Goal: Task Accomplishment & Management: Use online tool/utility

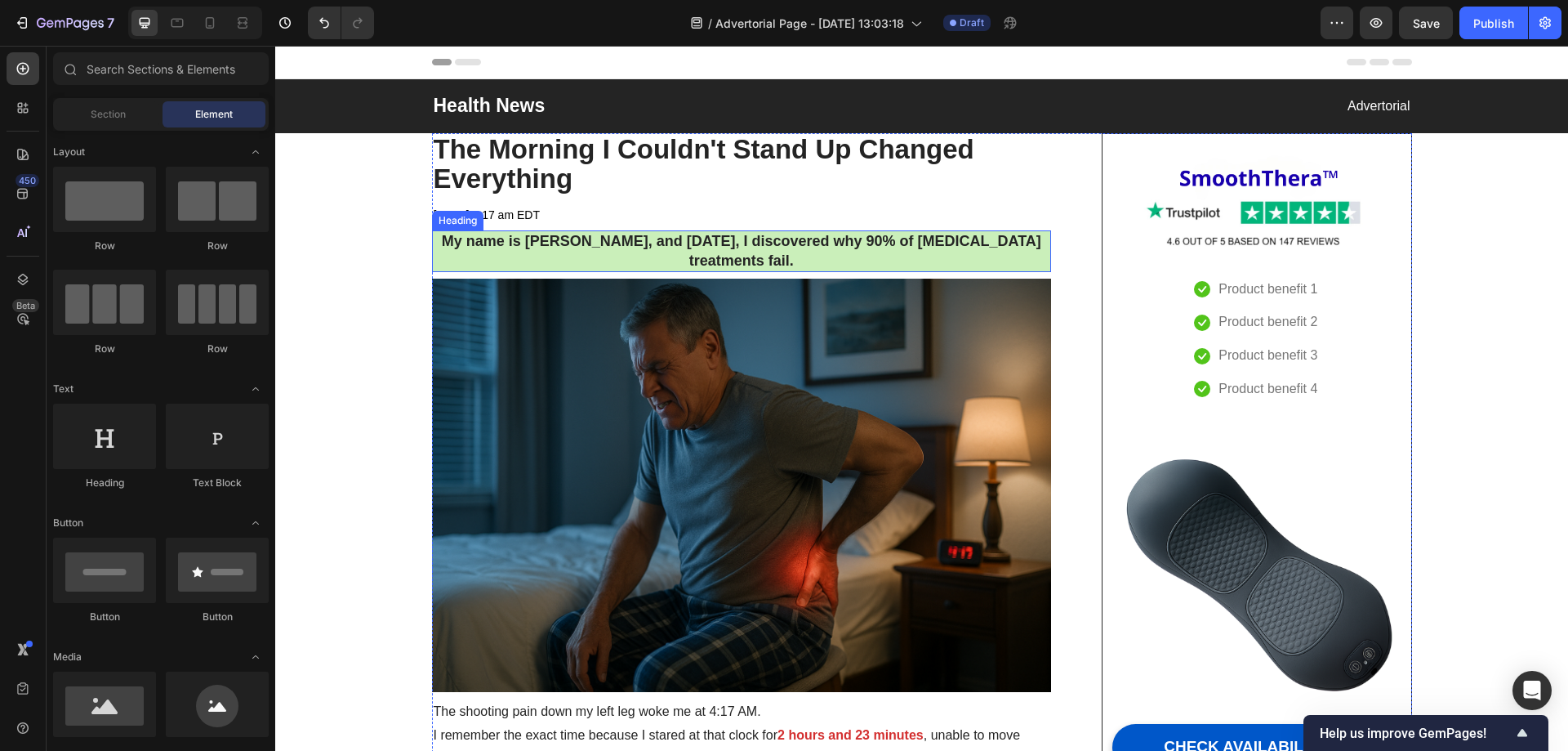
click at [593, 258] on h2 "My name is [PERSON_NAME], and [DATE], I discovered why 90% of [MEDICAL_DATA] tr…" at bounding box center [742, 251] width 620 height 42
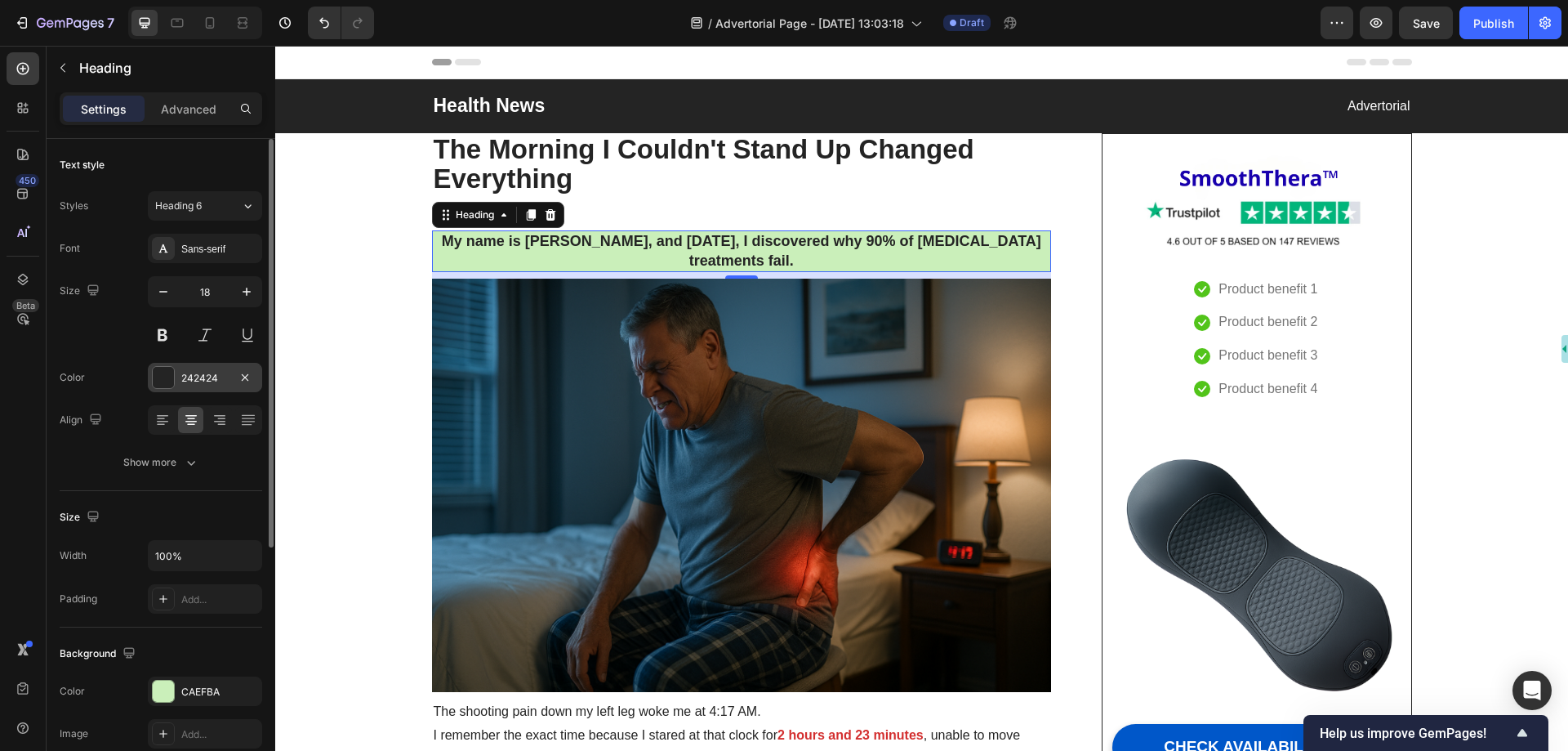
click at [214, 377] on div "242424" at bounding box center [205, 377] width 47 height 14
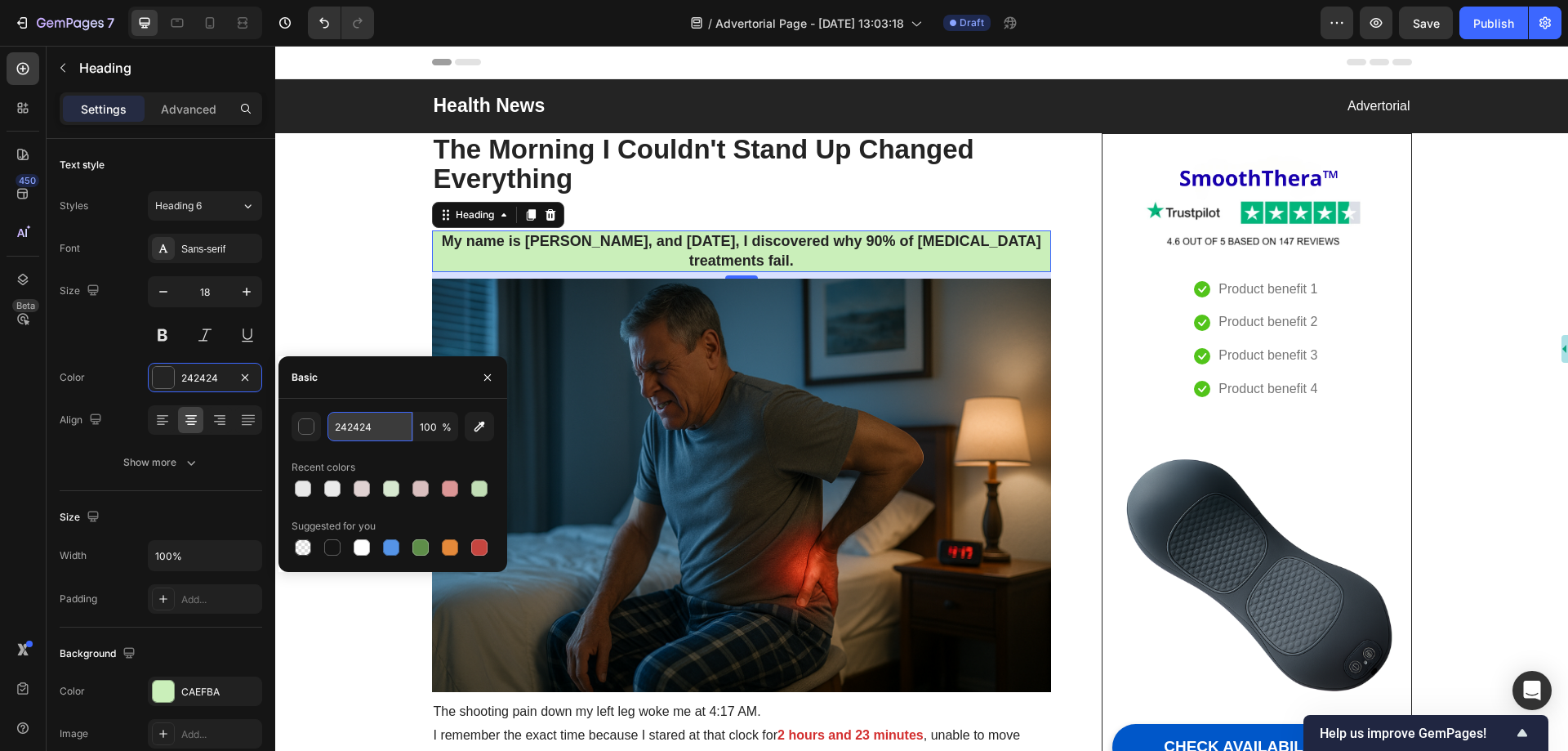
click at [377, 433] on input "242424" at bounding box center [370, 427] width 85 height 29
click at [484, 382] on icon "button" at bounding box center [488, 377] width 14 height 14
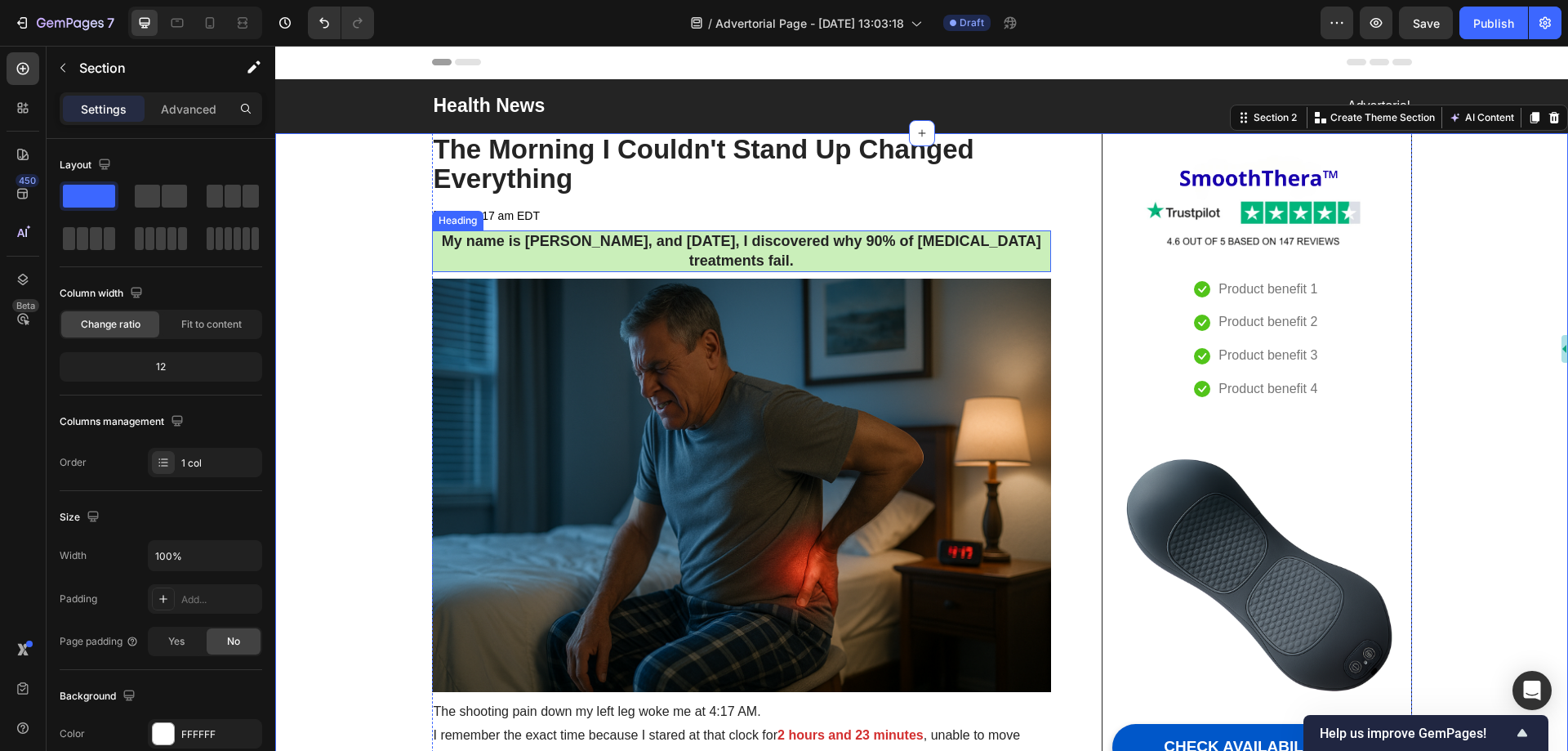
click at [541, 267] on h2 "My name is [PERSON_NAME], and [DATE], I discovered why 90% of [MEDICAL_DATA] tr…" at bounding box center [742, 251] width 620 height 42
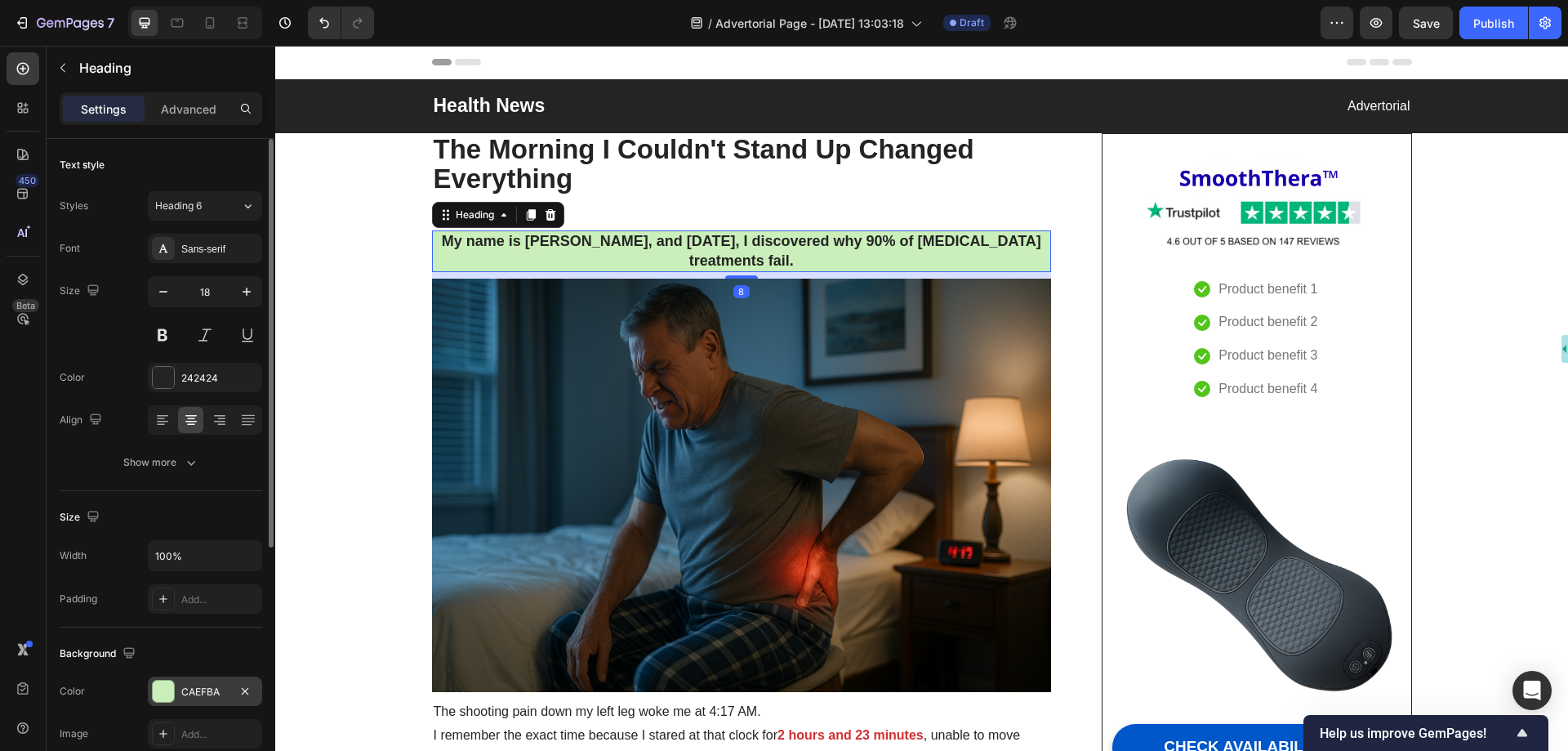
click at [207, 689] on div "CAEFBA" at bounding box center [205, 691] width 47 height 14
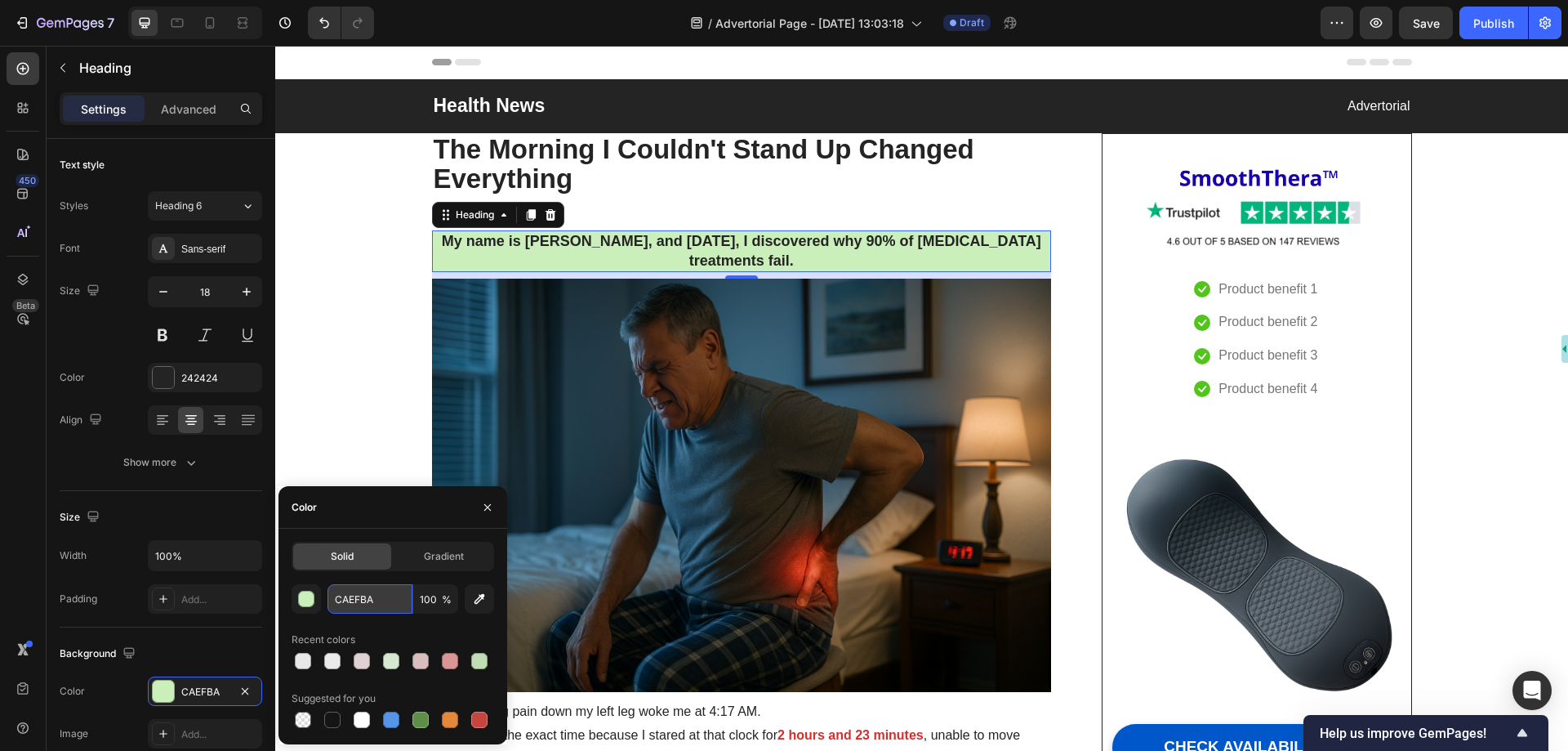
click at [371, 594] on input "CAEFBA" at bounding box center [370, 598] width 85 height 29
click at [492, 509] on icon "button" at bounding box center [488, 508] width 14 height 14
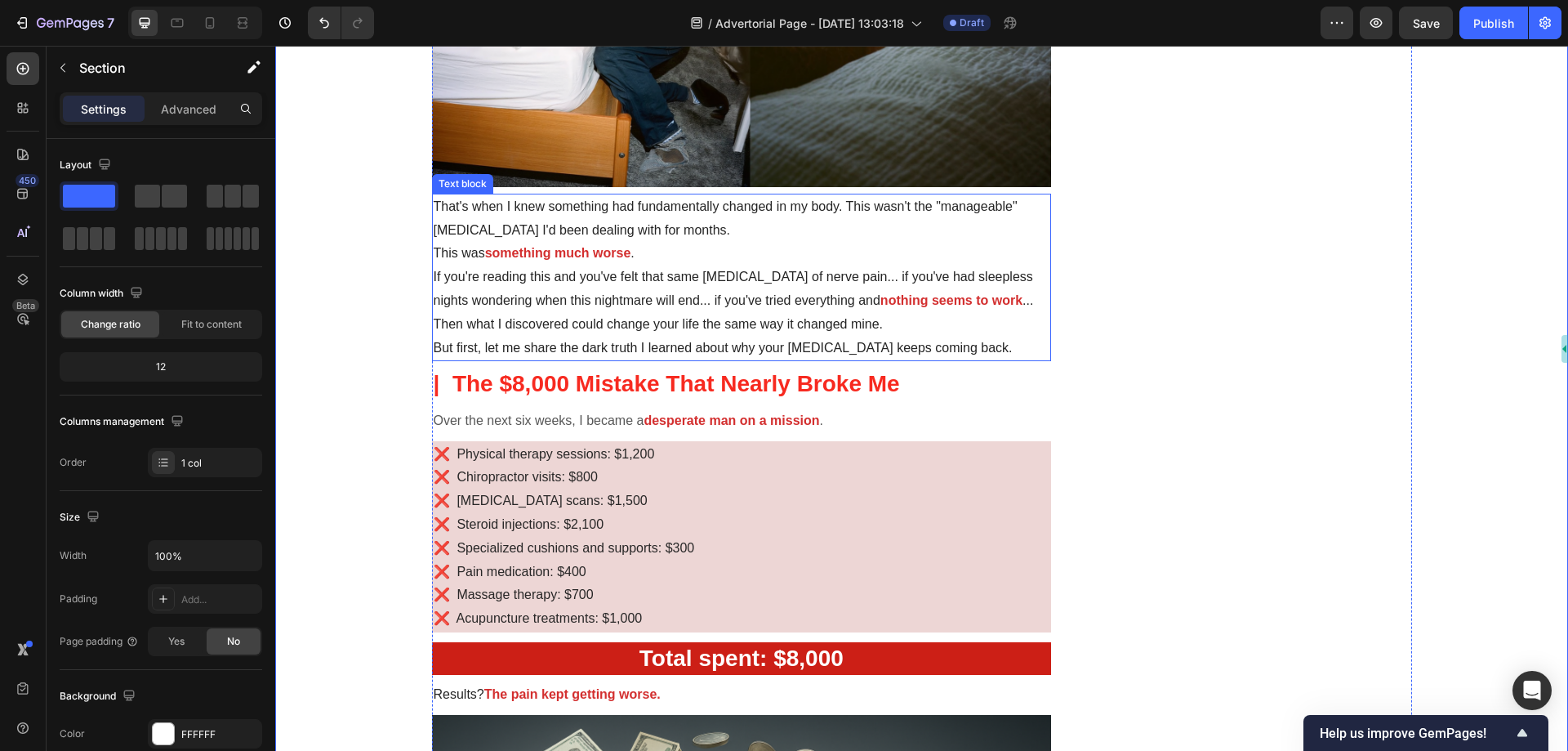
scroll to position [1144, 0]
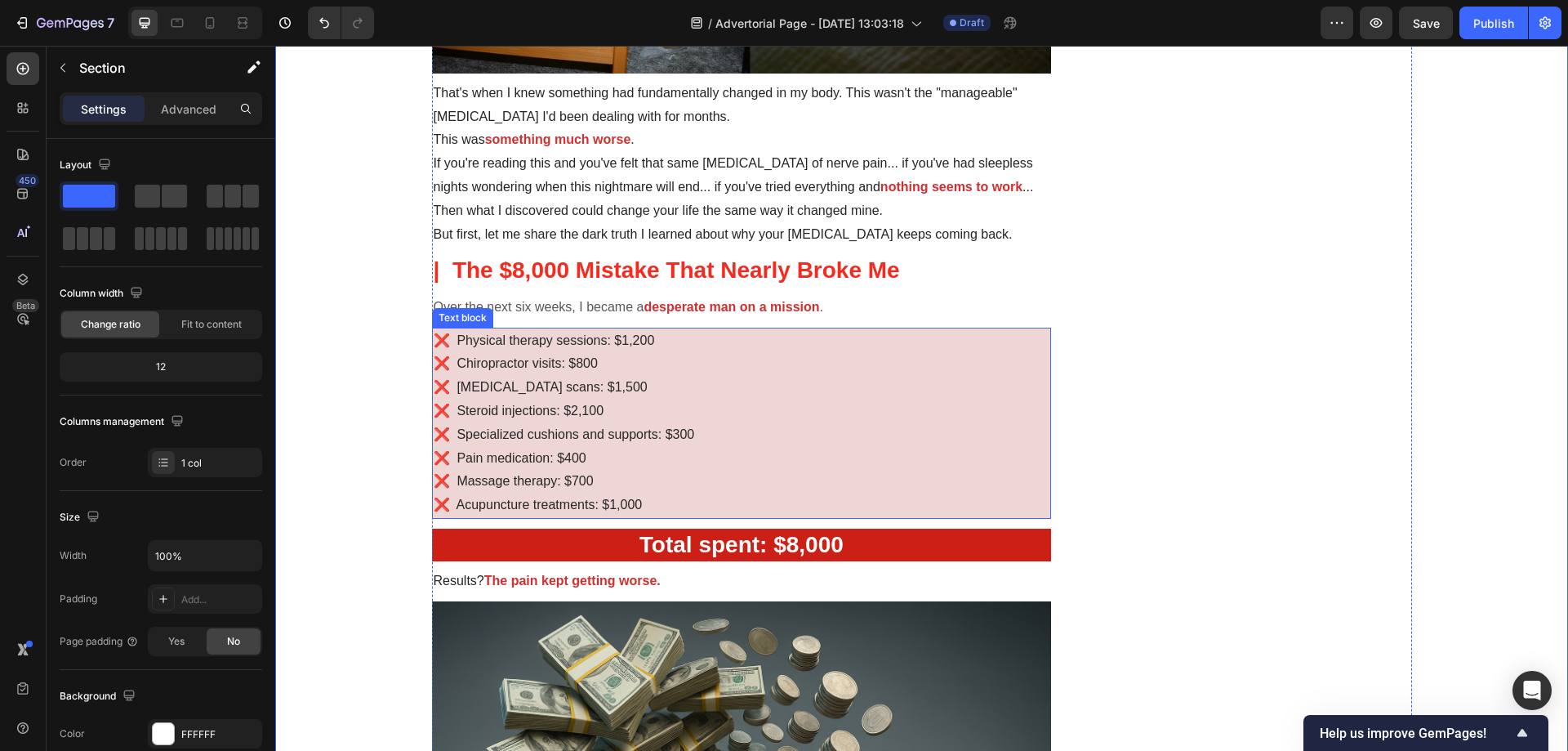
click at [727, 389] on p "❌ [MEDICAL_DATA] scans: $1,500" at bounding box center [742, 387] width 617 height 24
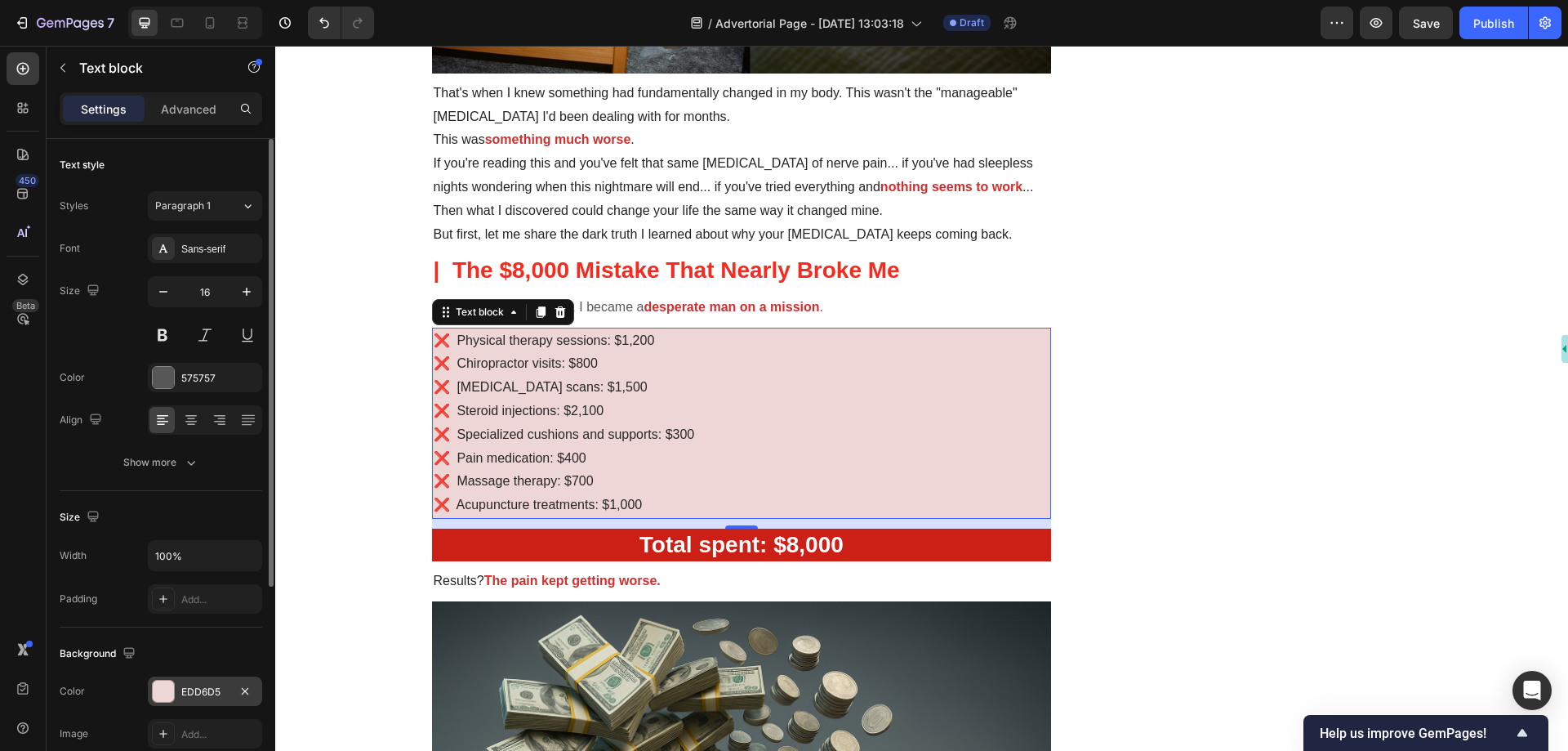
click at [199, 692] on div "EDD6D5" at bounding box center [205, 691] width 47 height 14
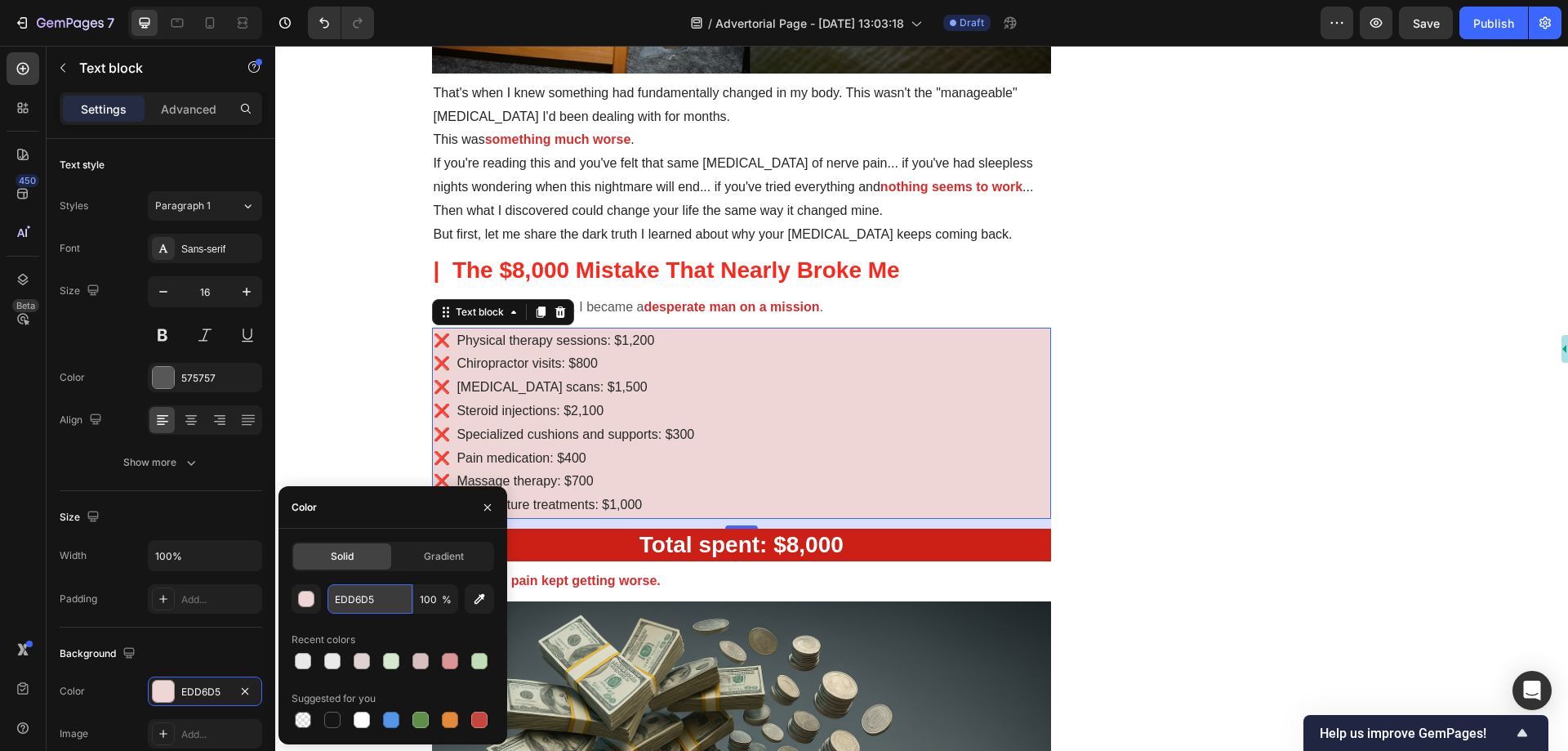
click at [391, 602] on input "EDD6D5" at bounding box center [370, 598] width 85 height 29
paste input "CAEFBA"
type input "CAEFBA"
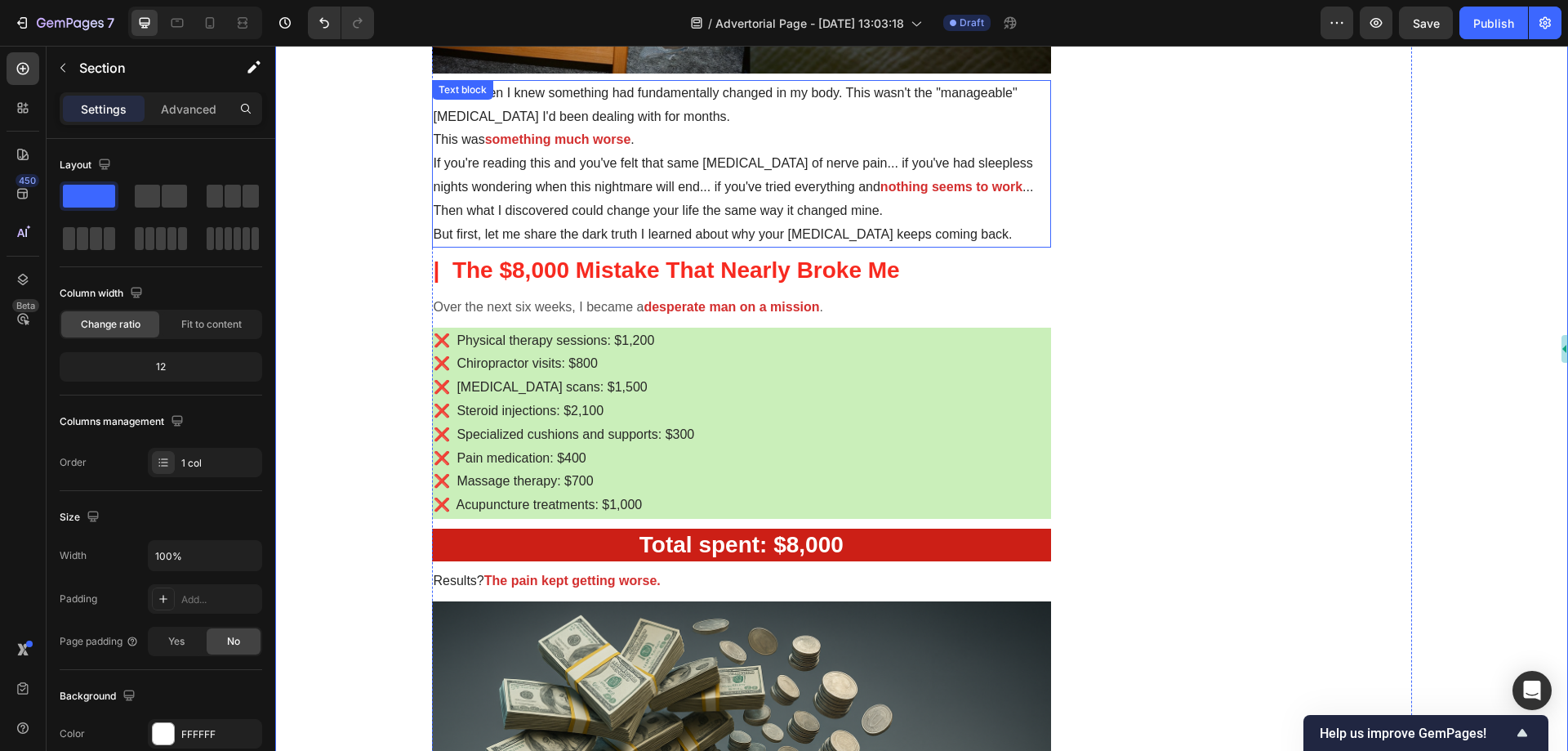
click at [979, 237] on p "But first, let me share the dark truth I learned about why your [MEDICAL_DATA] …" at bounding box center [742, 235] width 617 height 24
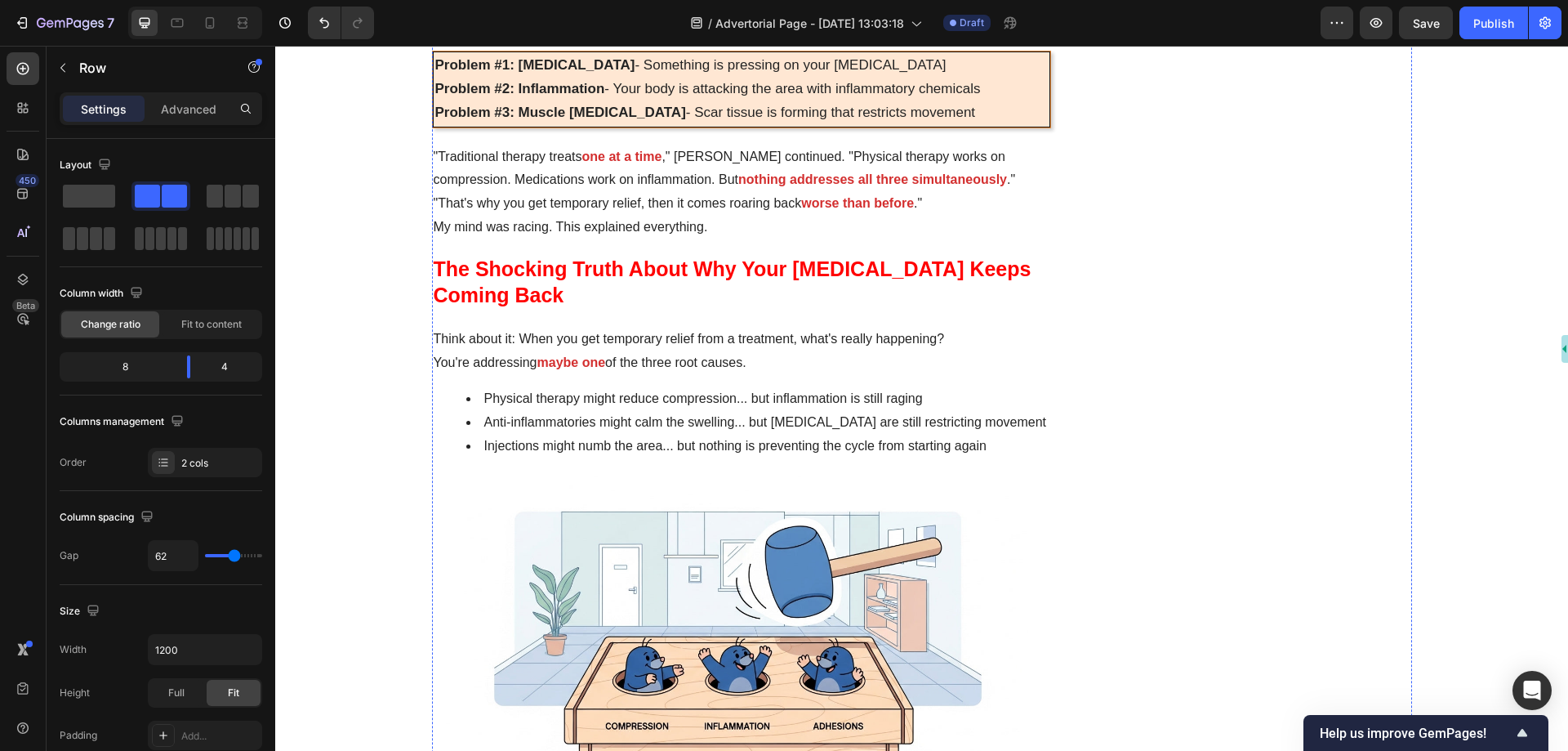
scroll to position [2778, 0]
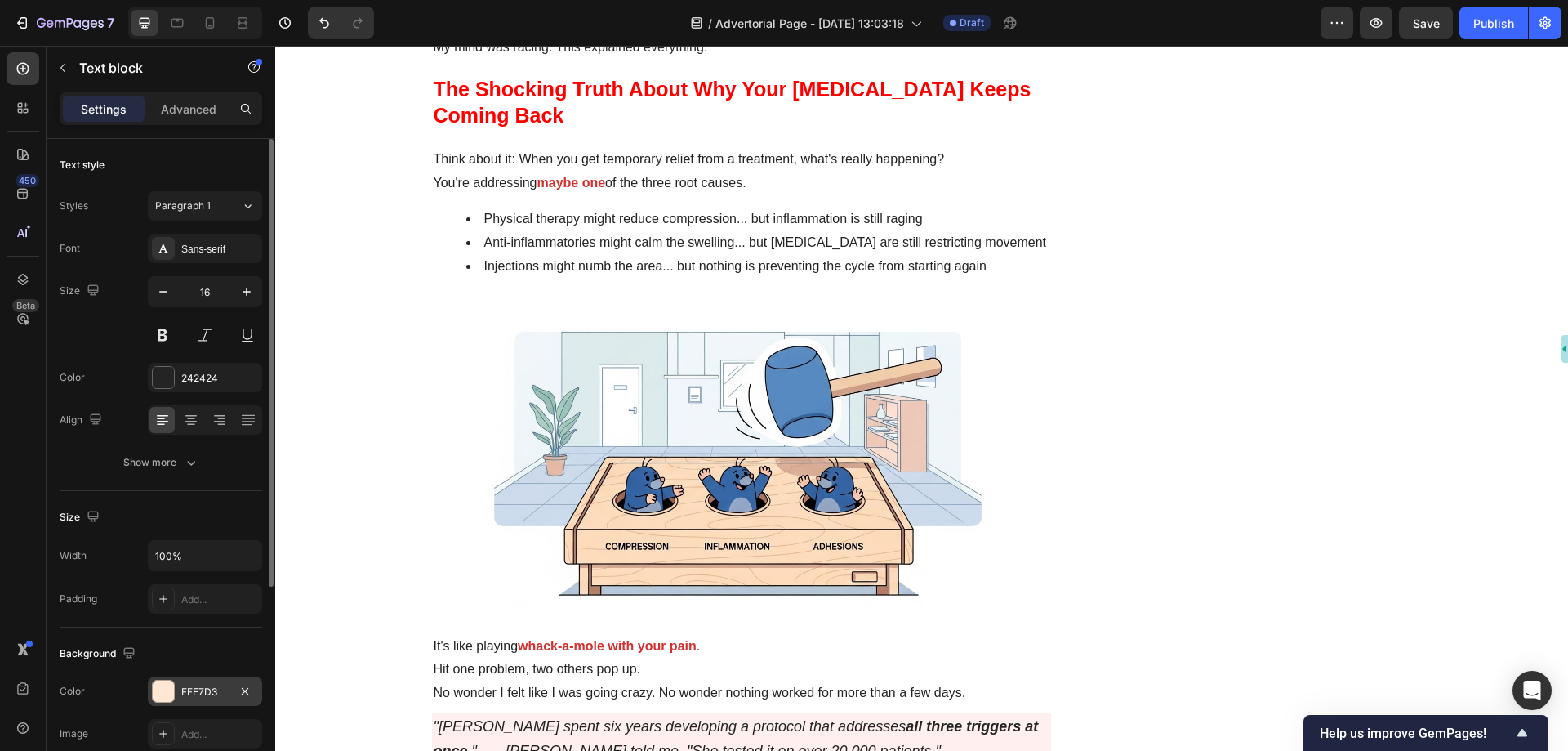
click at [200, 693] on div "FFE7D3" at bounding box center [205, 691] width 47 height 14
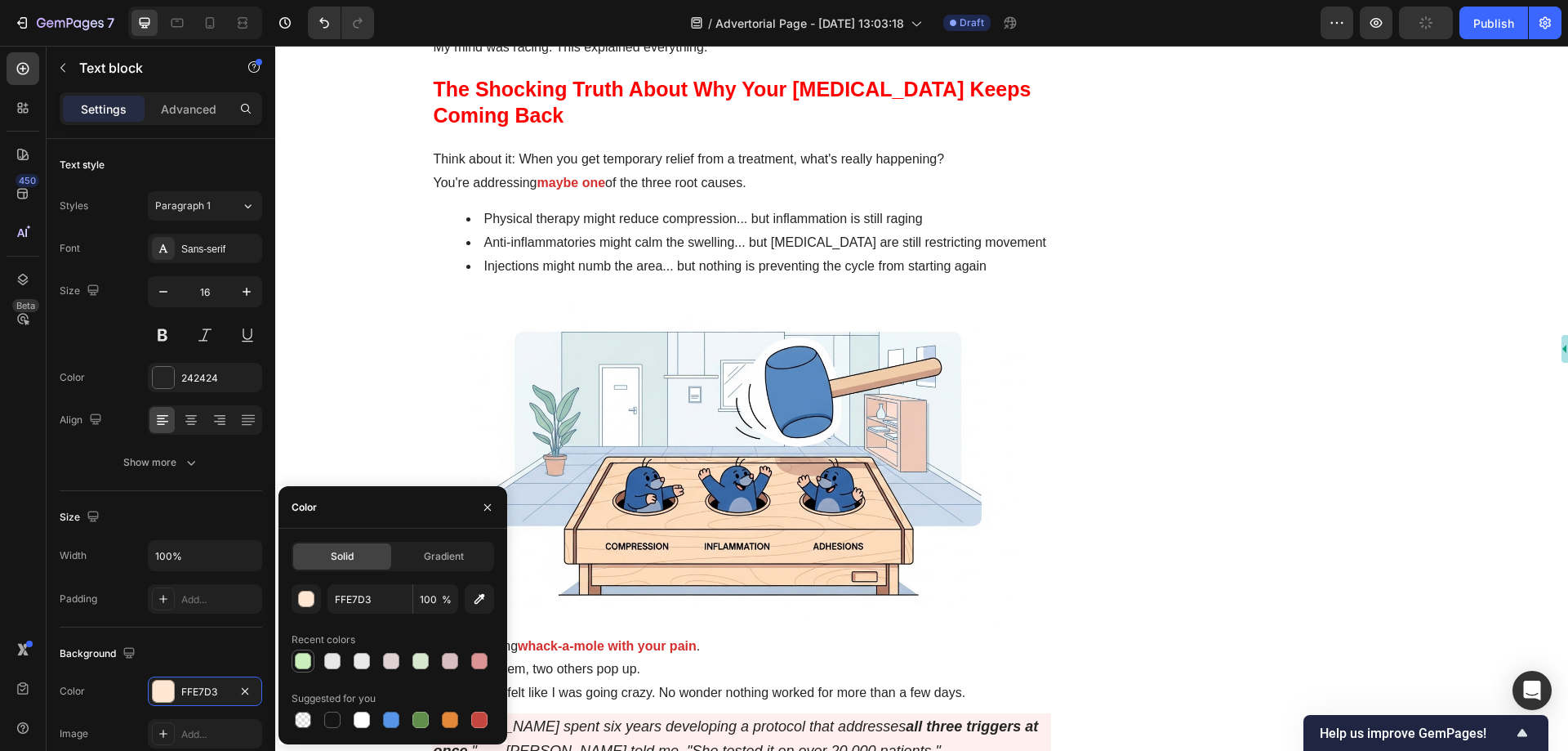
click at [306, 654] on div at bounding box center [303, 660] width 16 height 16
type input "CAEFBA"
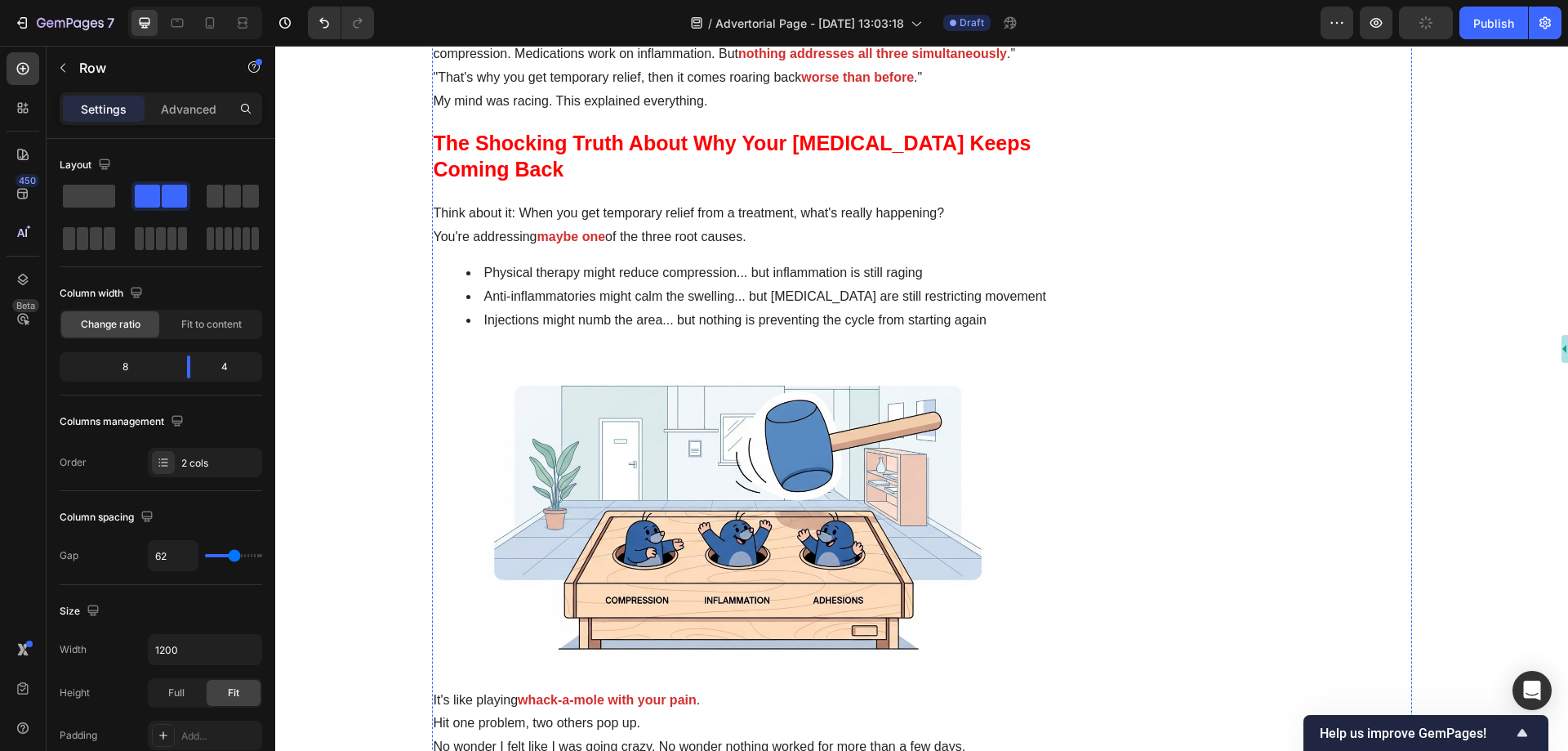
scroll to position [2697, 0]
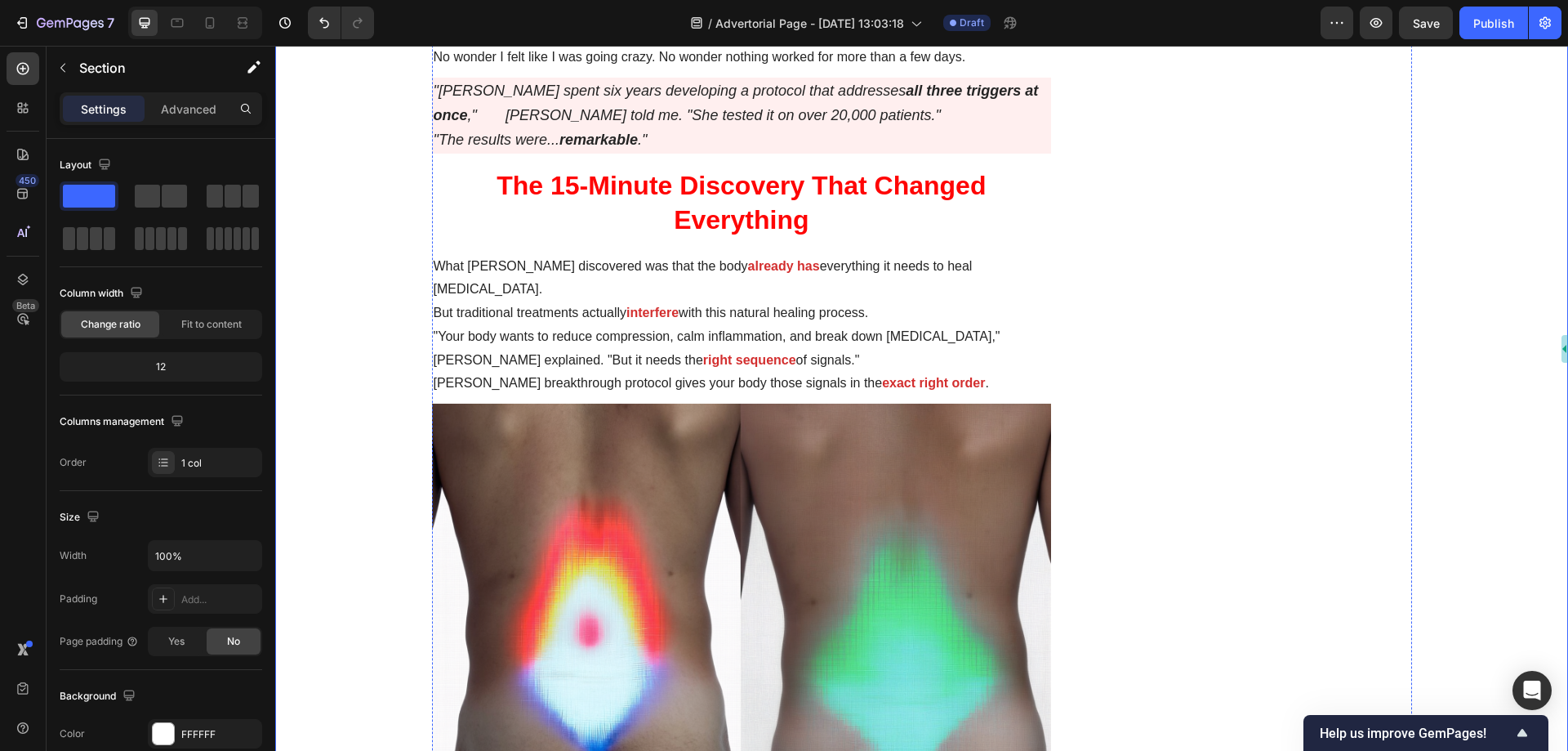
scroll to position [3433, 0]
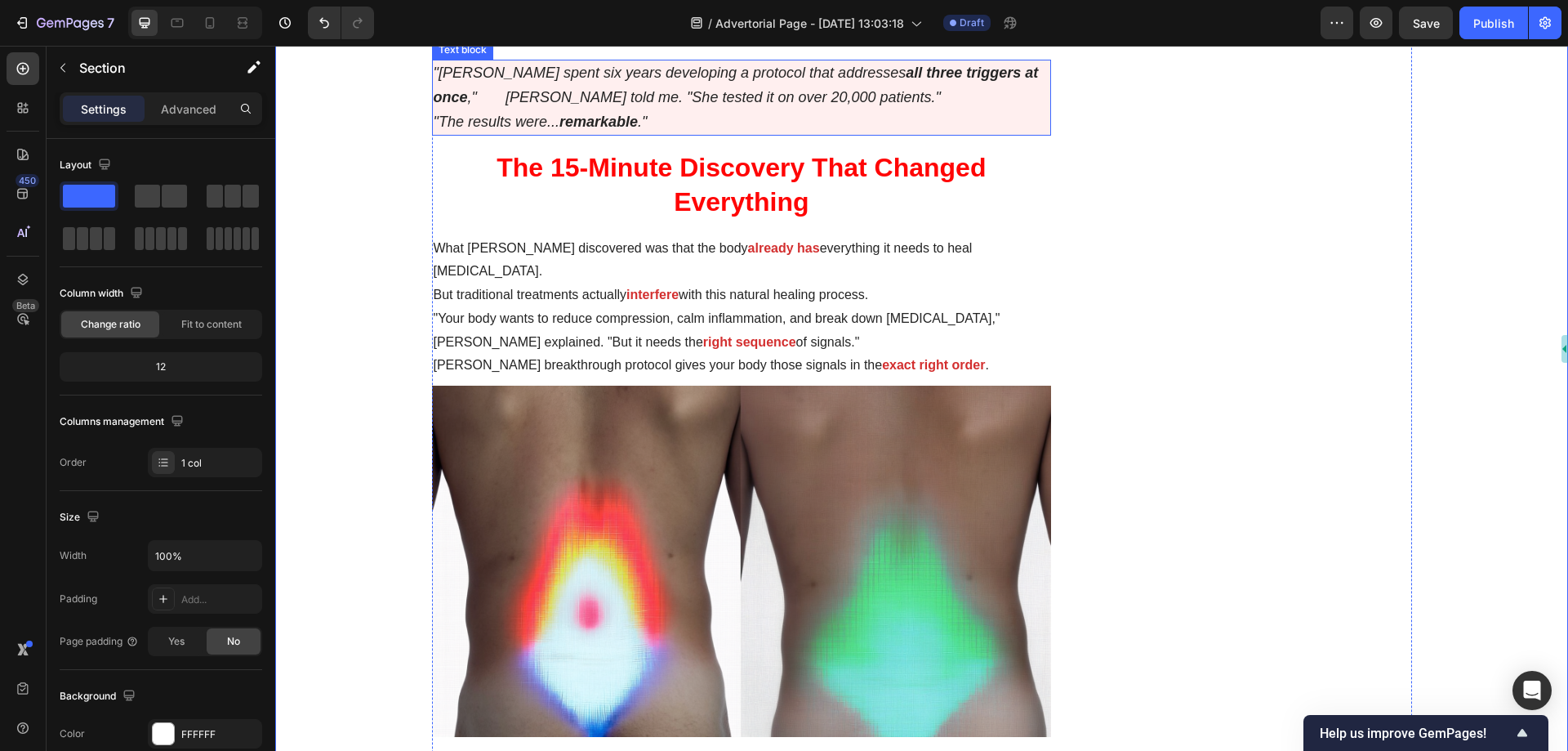
click at [734, 135] on p ""The results were... remarkable ."" at bounding box center [742, 122] width 617 height 24
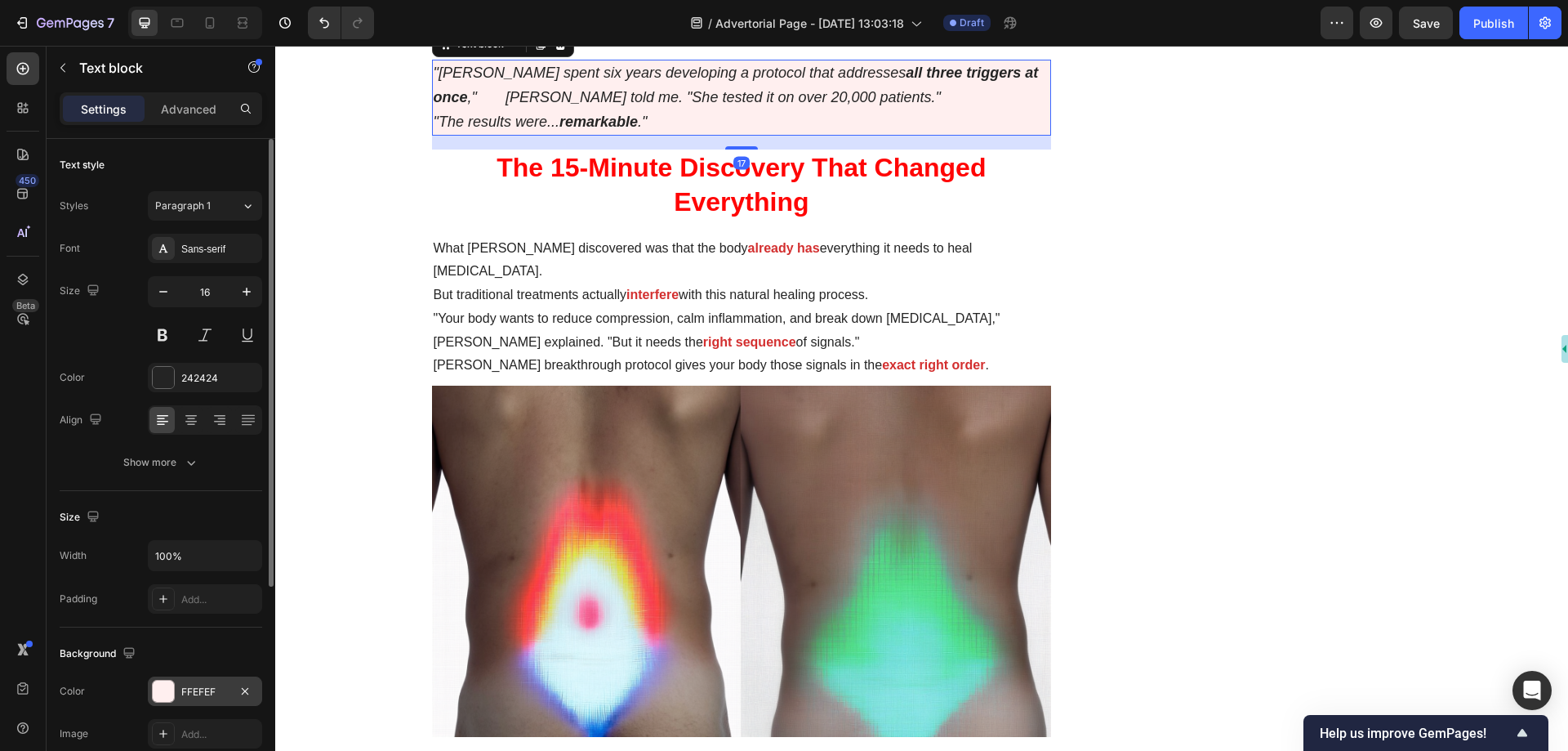
click at [192, 694] on div "FFEFEF" at bounding box center [205, 691] width 47 height 14
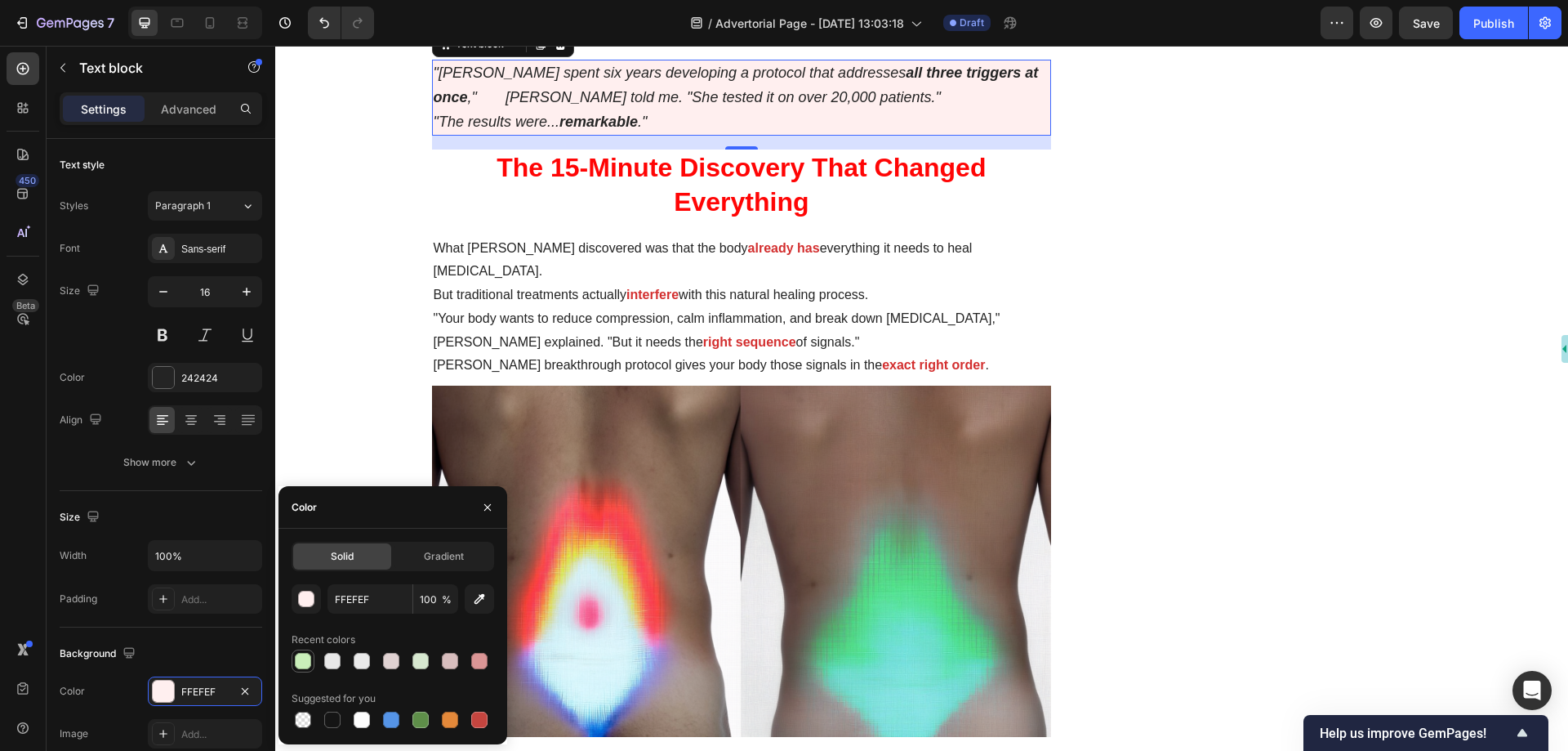
click at [307, 655] on div at bounding box center [303, 660] width 16 height 16
type input "CAEFBA"
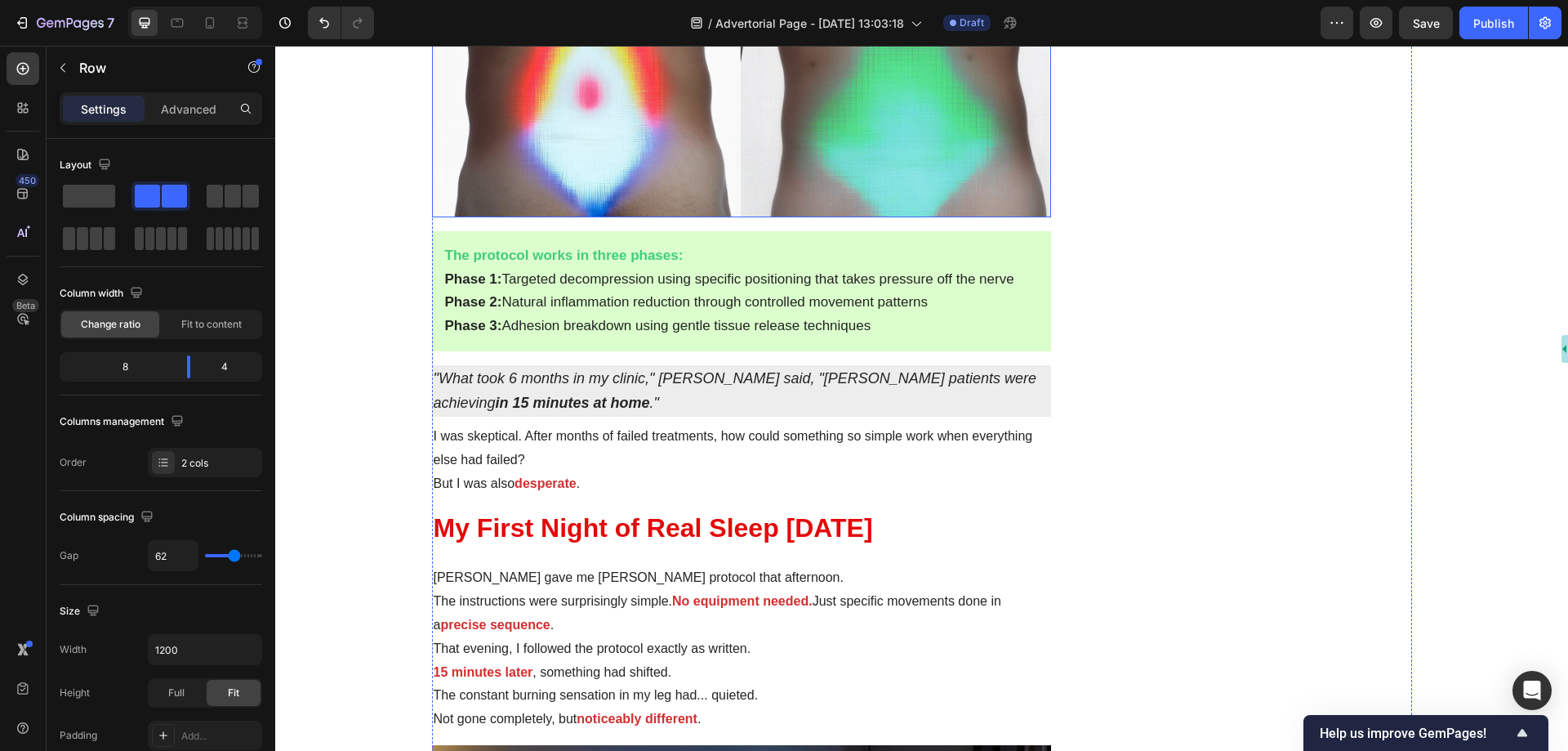
scroll to position [4167, 0]
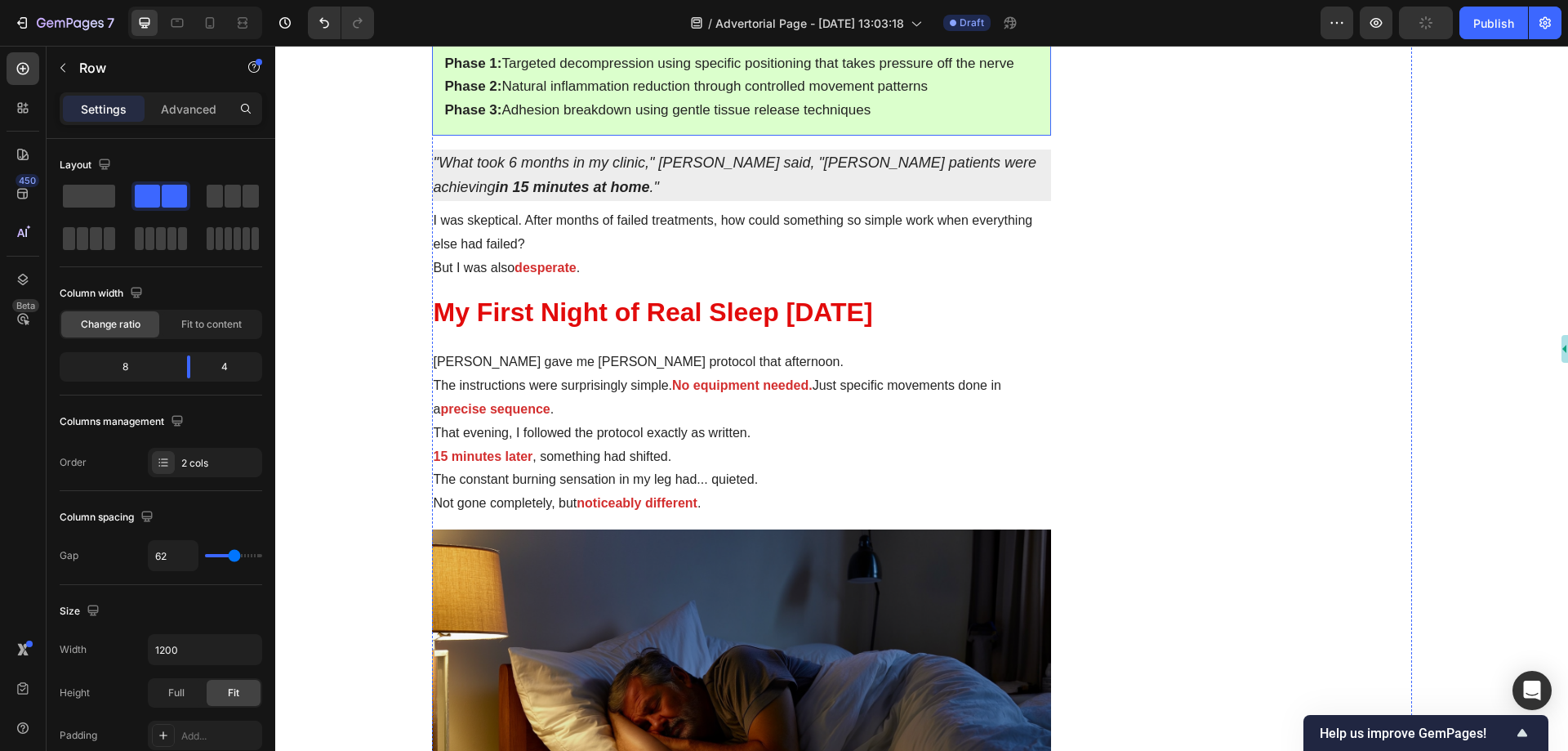
click at [857, 118] on span "Phase 3: Adhesion breakdown using gentle tissue release techniques" at bounding box center [658, 110] width 426 height 15
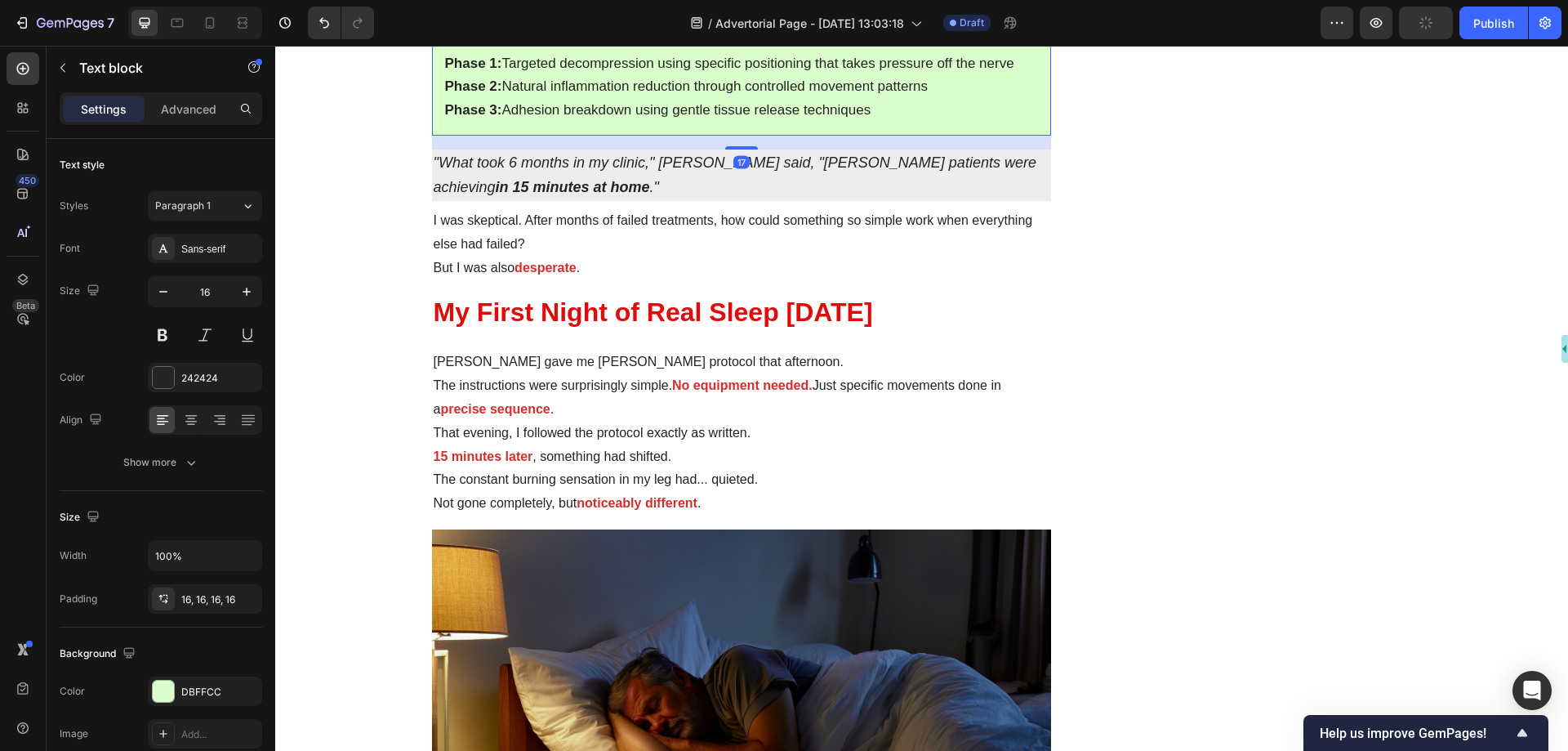
click at [912, 123] on p "Phase 3: Adhesion breakdown using gentle tissue release techniques" at bounding box center [741, 110] width 593 height 24
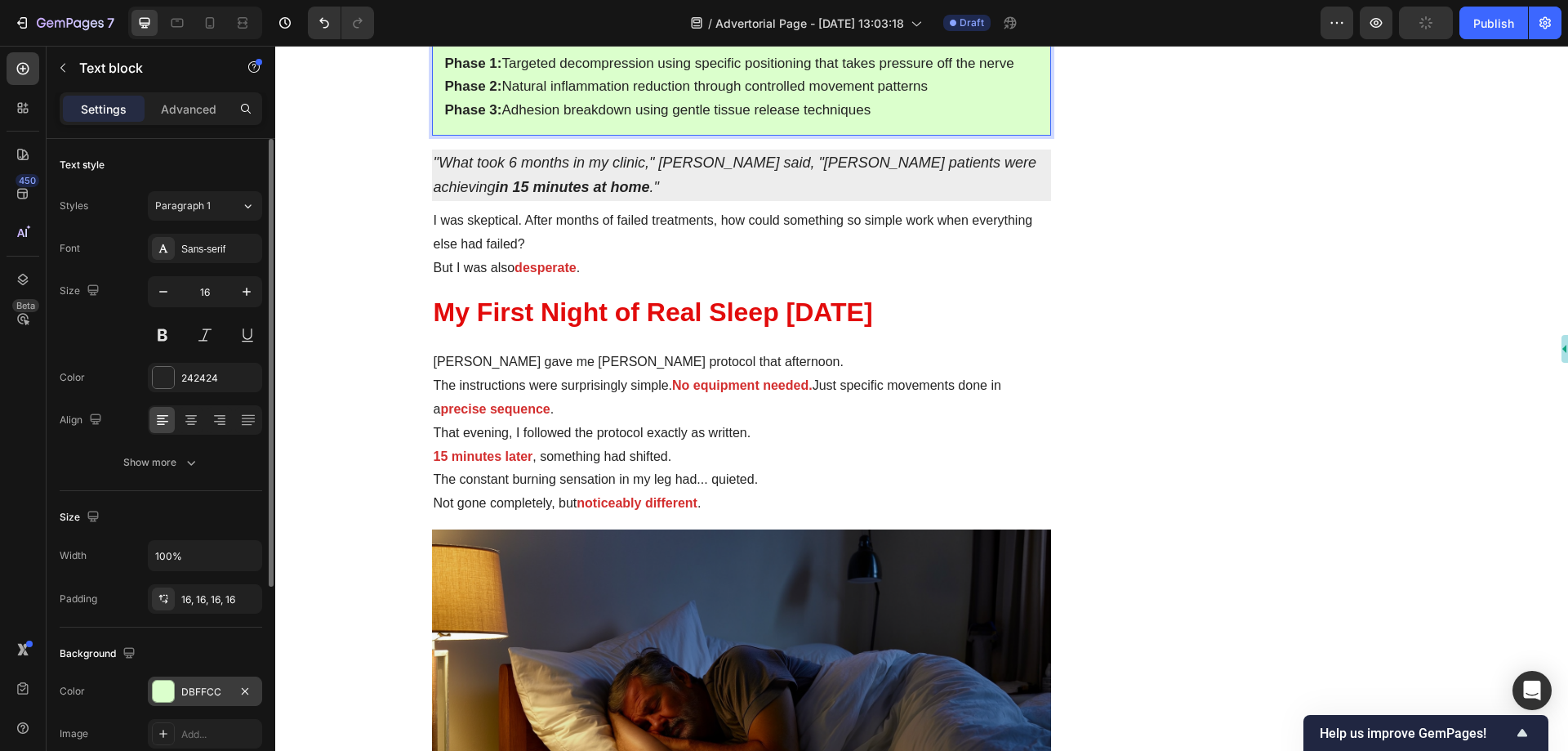
click at [210, 685] on div "DBFFCC" at bounding box center [205, 691] width 47 height 14
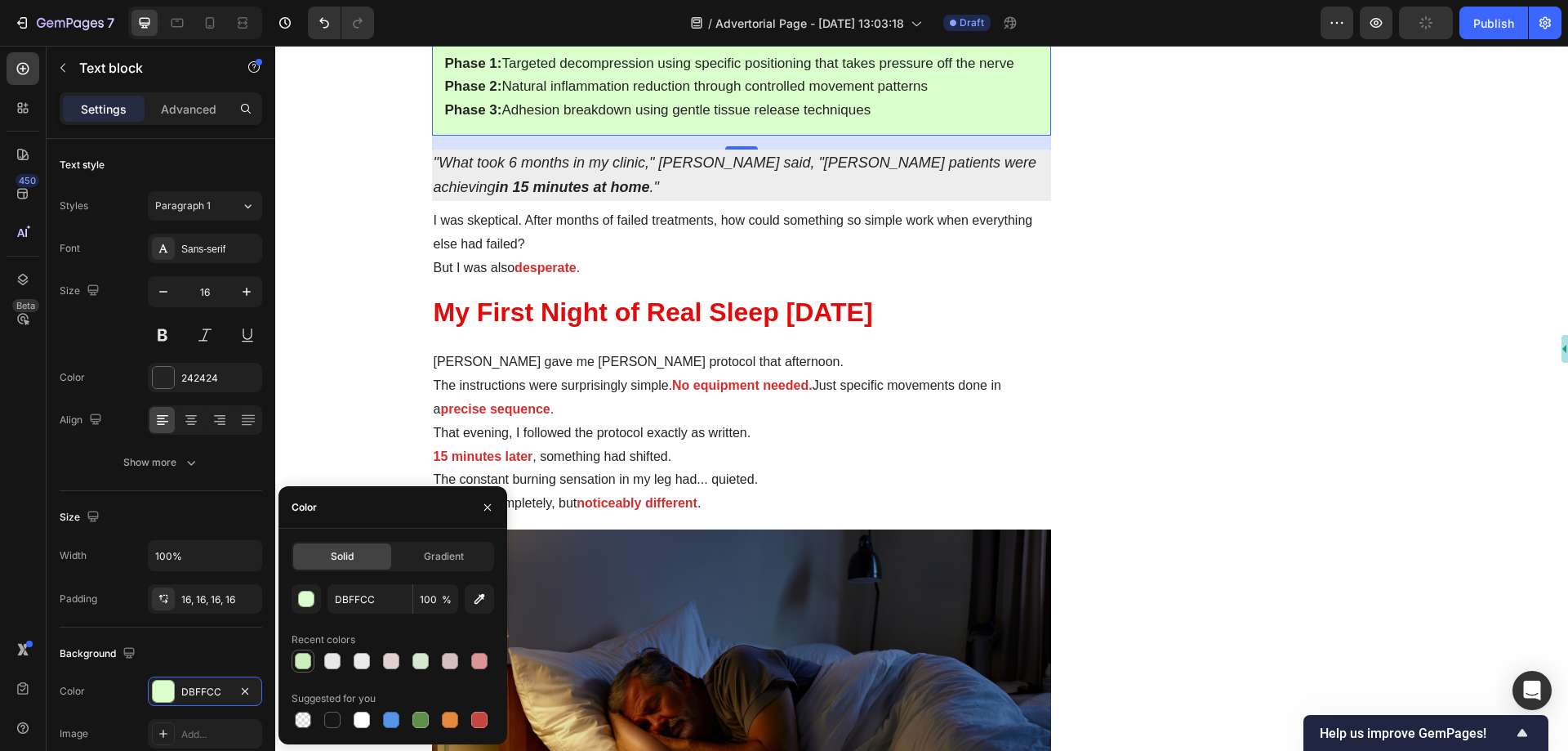
click at [301, 663] on div at bounding box center [303, 660] width 16 height 16
type input "CAEFBA"
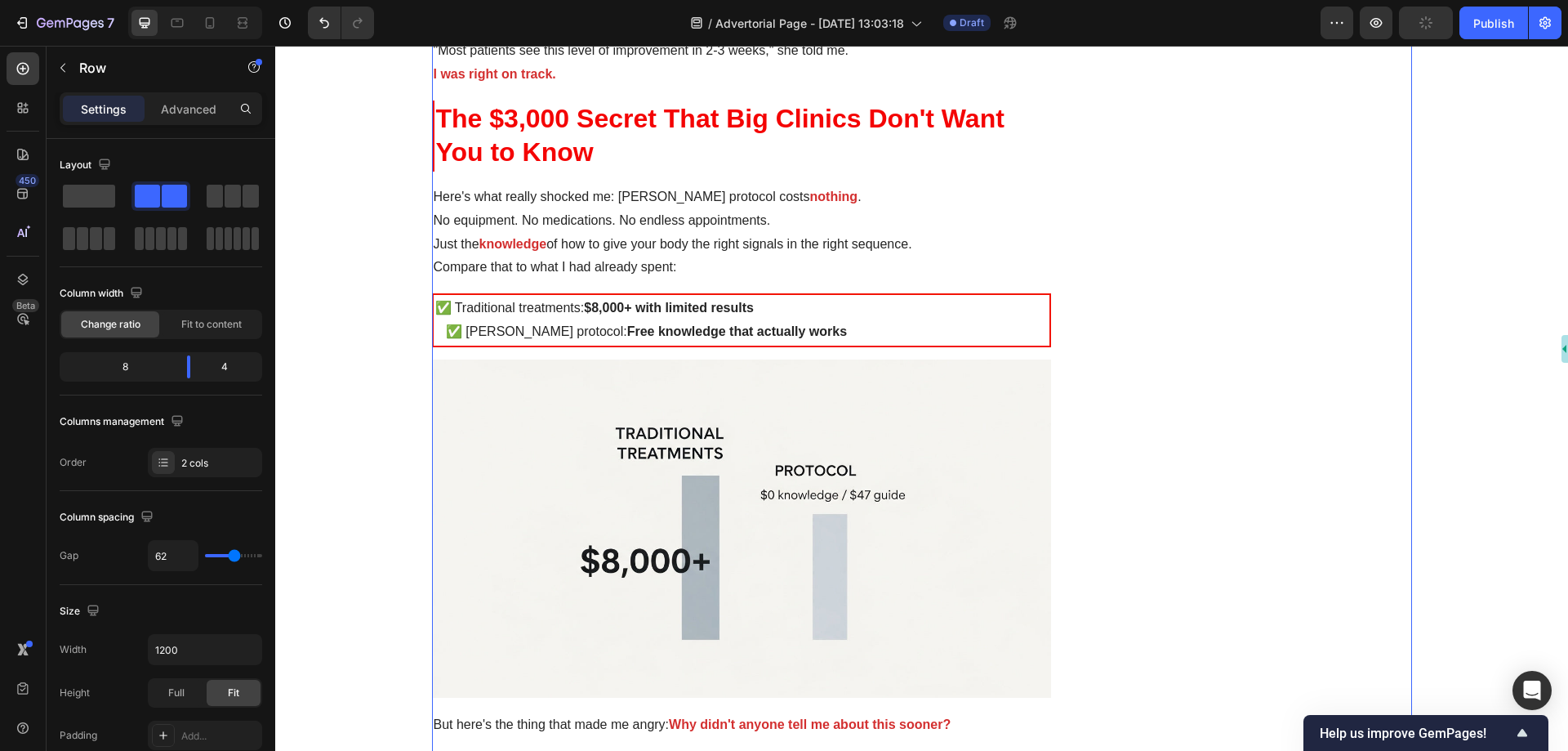
scroll to position [5966, 0]
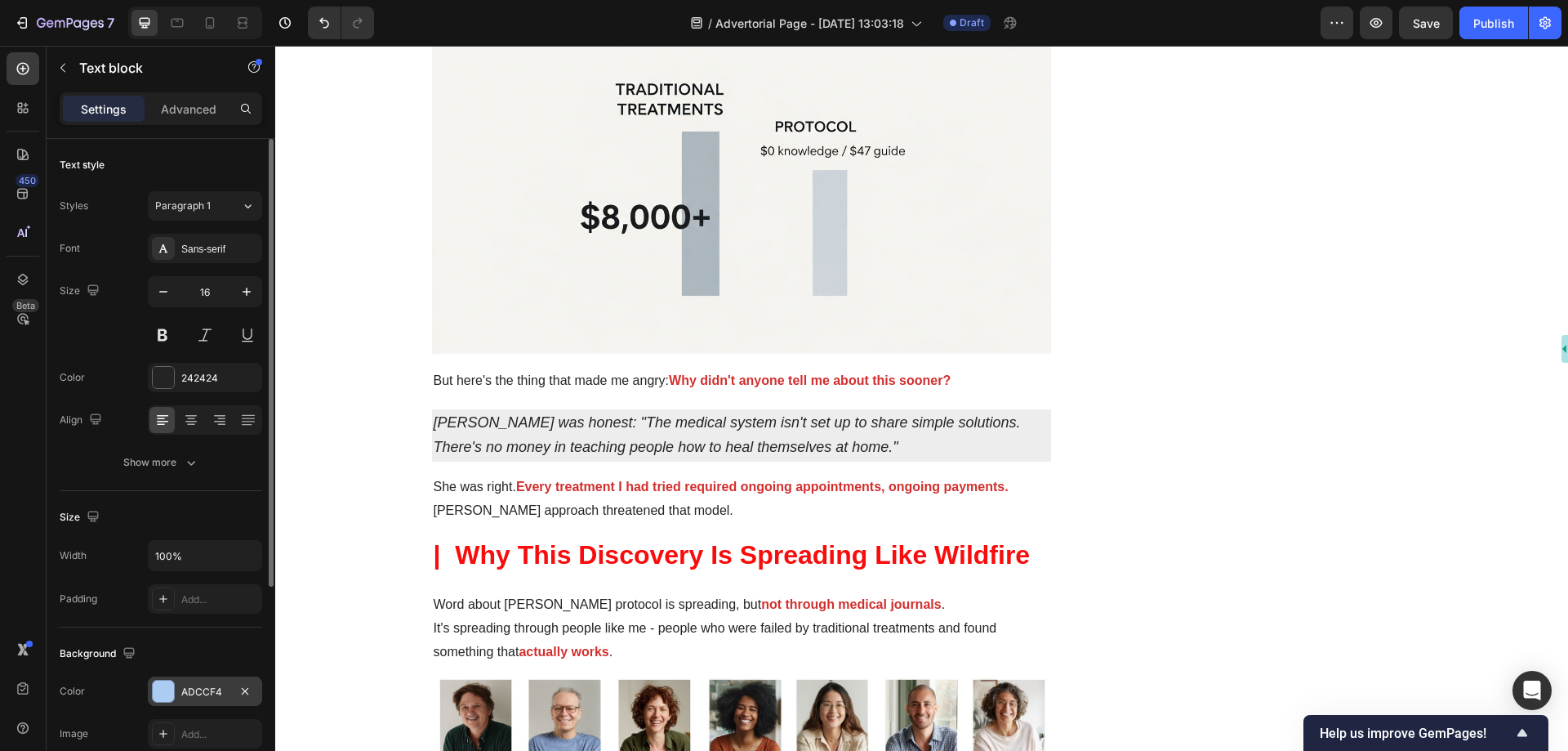
click at [192, 684] on div "ADCCF4" at bounding box center [205, 691] width 47 height 14
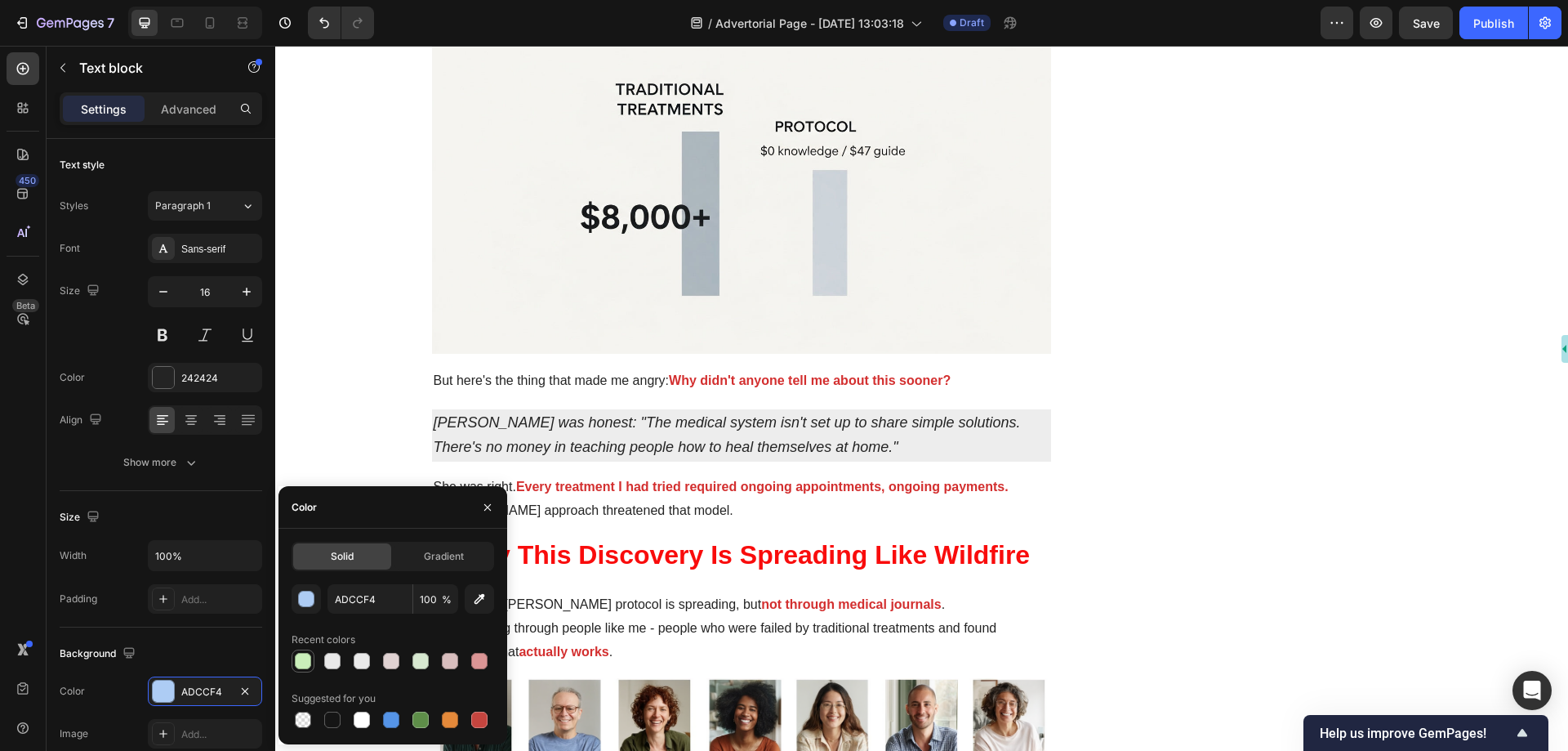
drag, startPoint x: 305, startPoint y: 657, endPoint x: 690, endPoint y: 387, distance: 470.2
click at [305, 657] on div at bounding box center [303, 660] width 16 height 16
type input "CAEFBA"
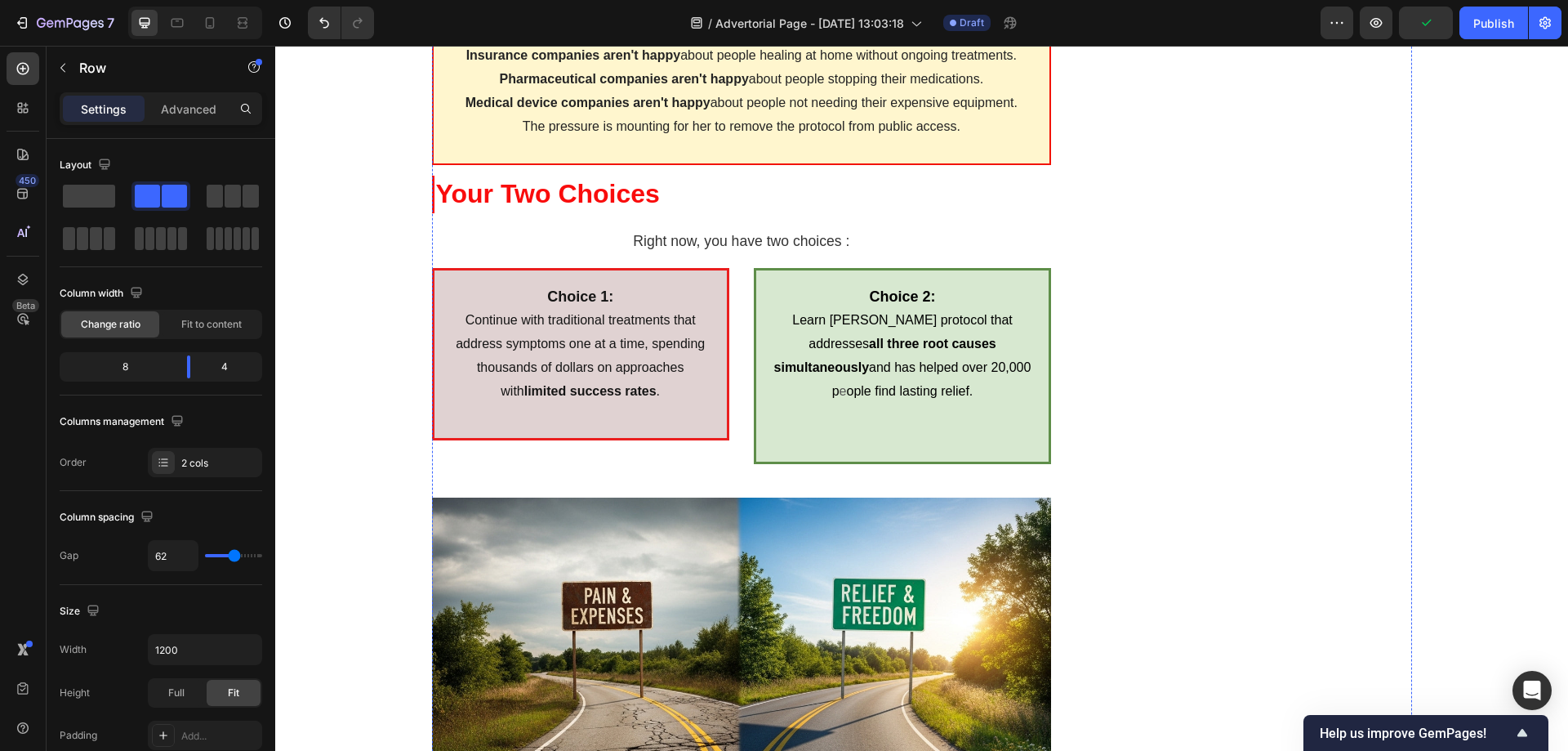
scroll to position [7355, 0]
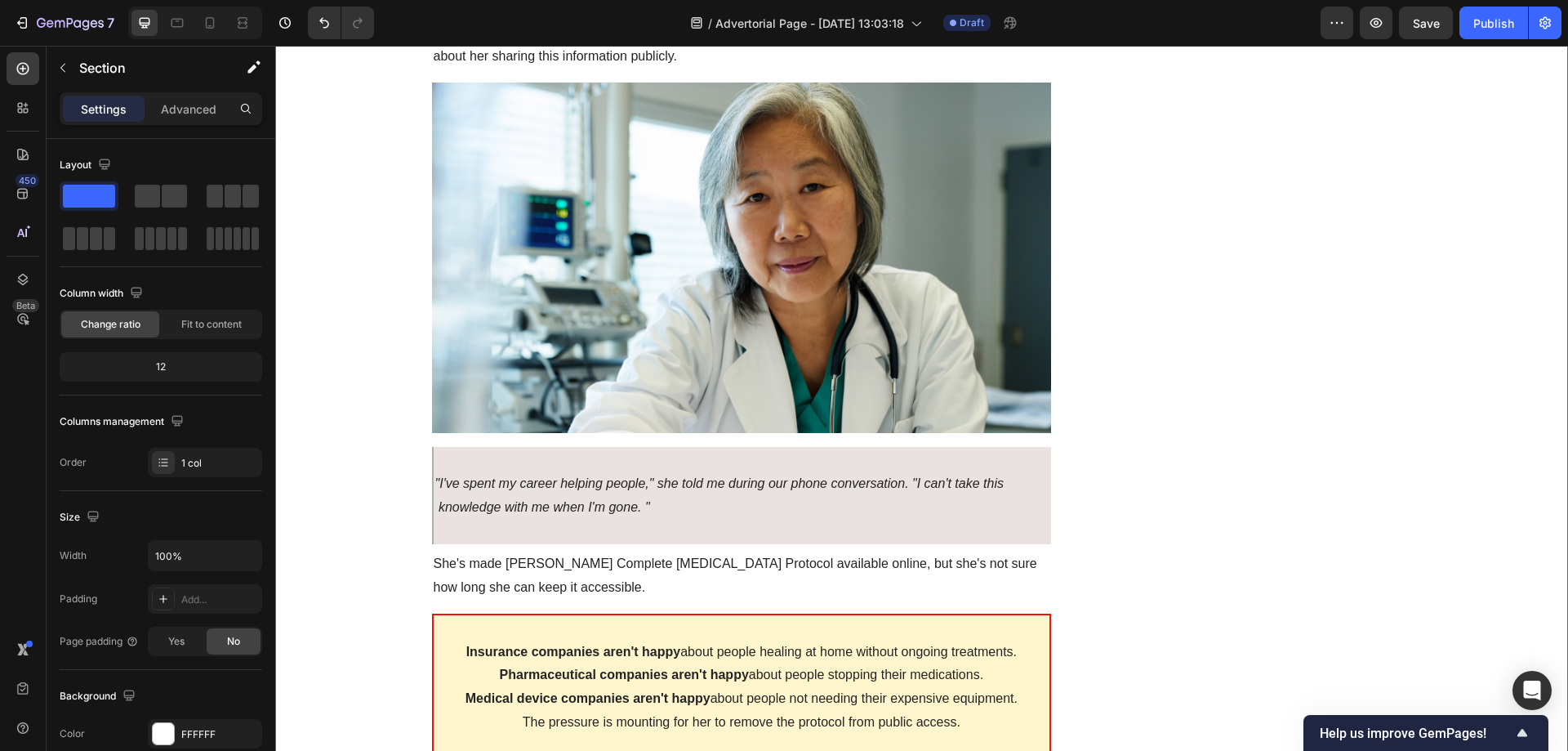
drag, startPoint x: 353, startPoint y: 261, endPoint x: 346, endPoint y: 149, distance: 112.2
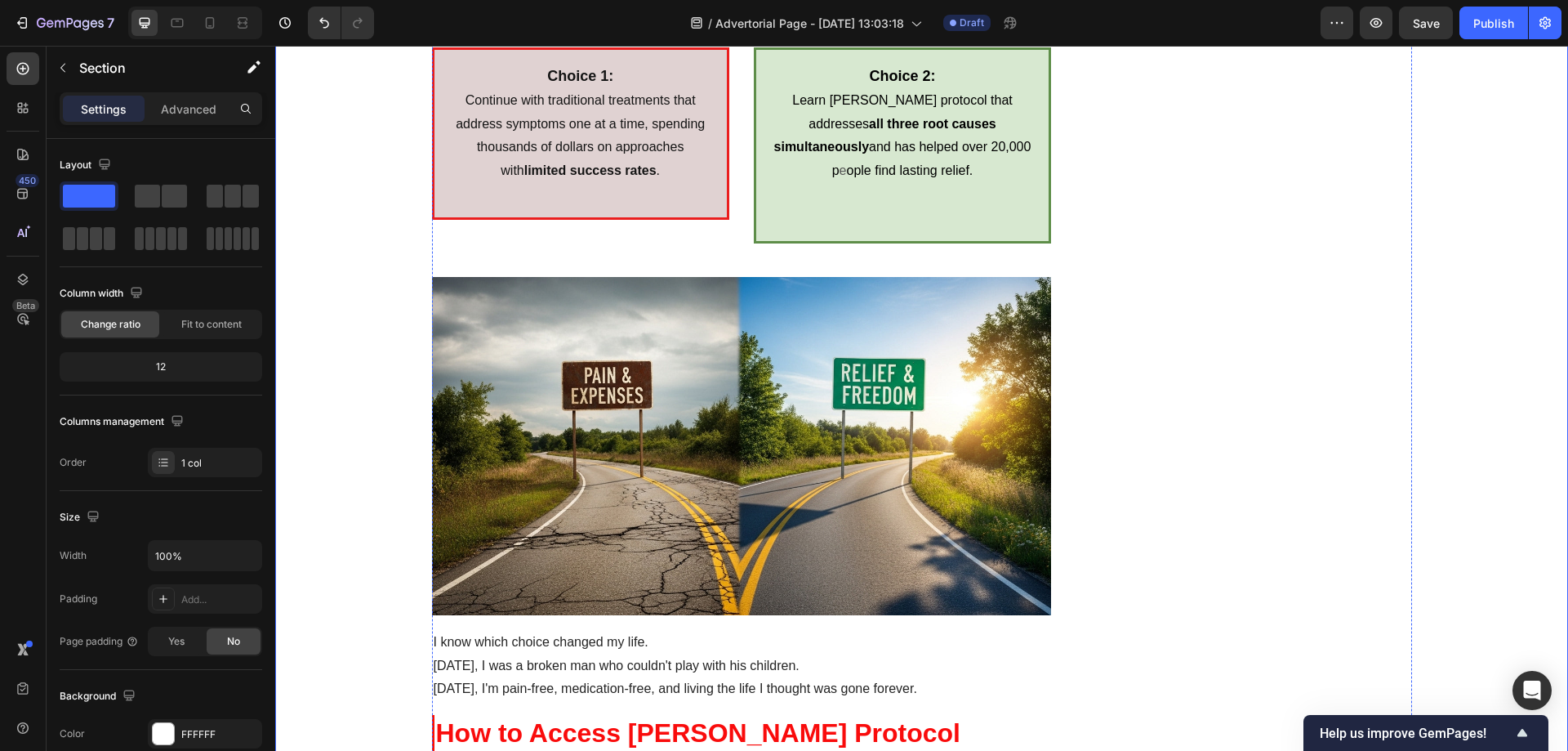
scroll to position [8172, 0]
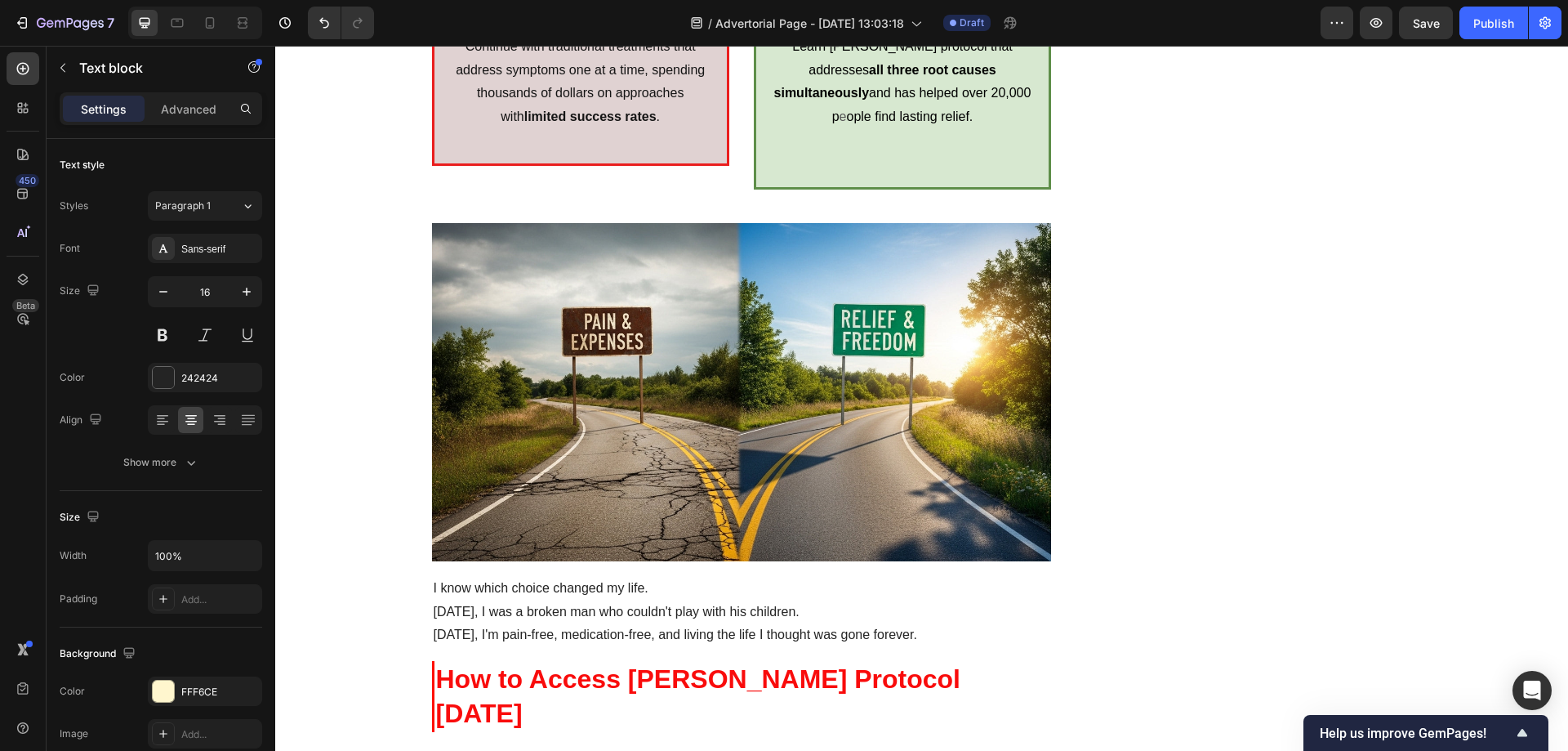
scroll to position [8253, 0]
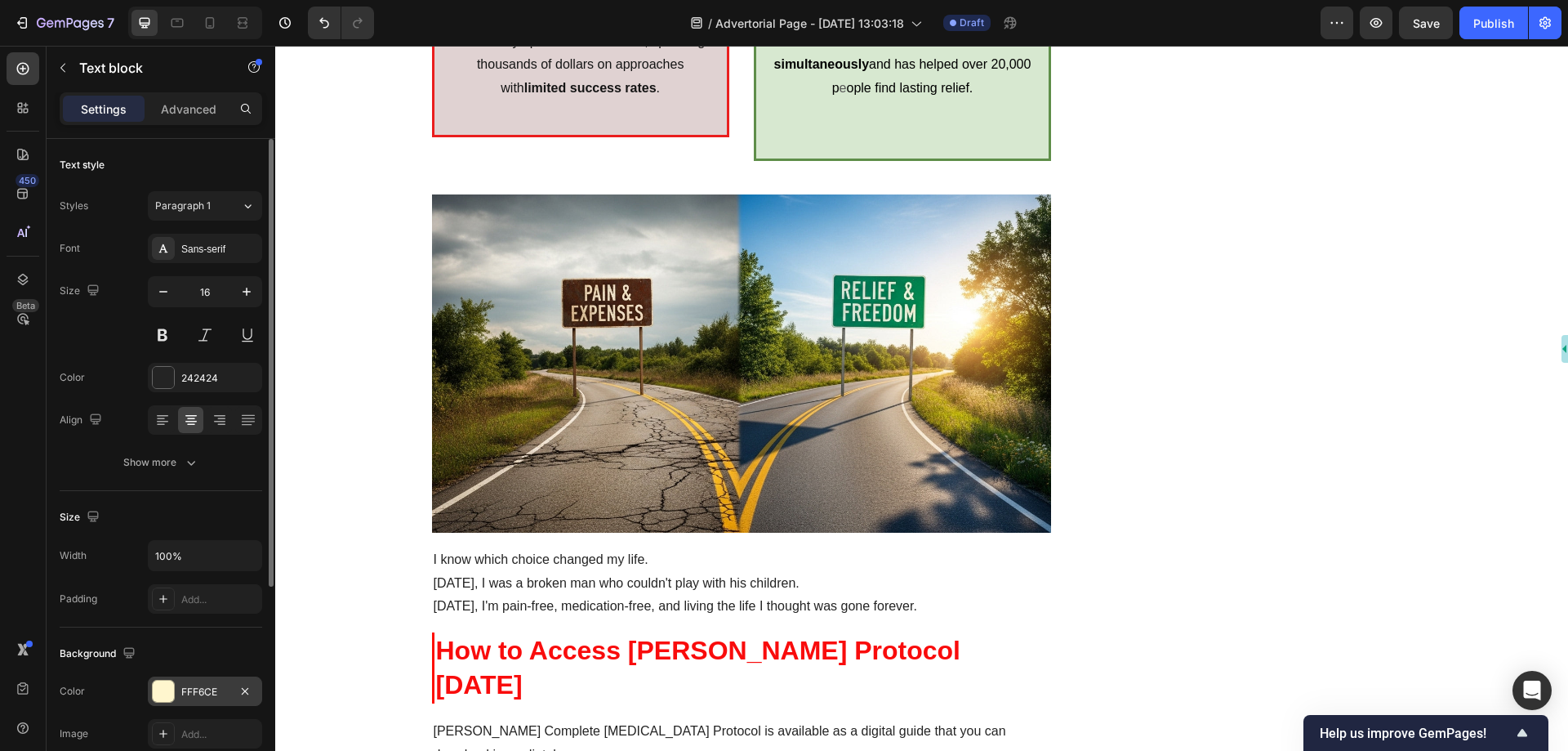
click at [183, 685] on div "FFF6CE" at bounding box center [205, 691] width 47 height 14
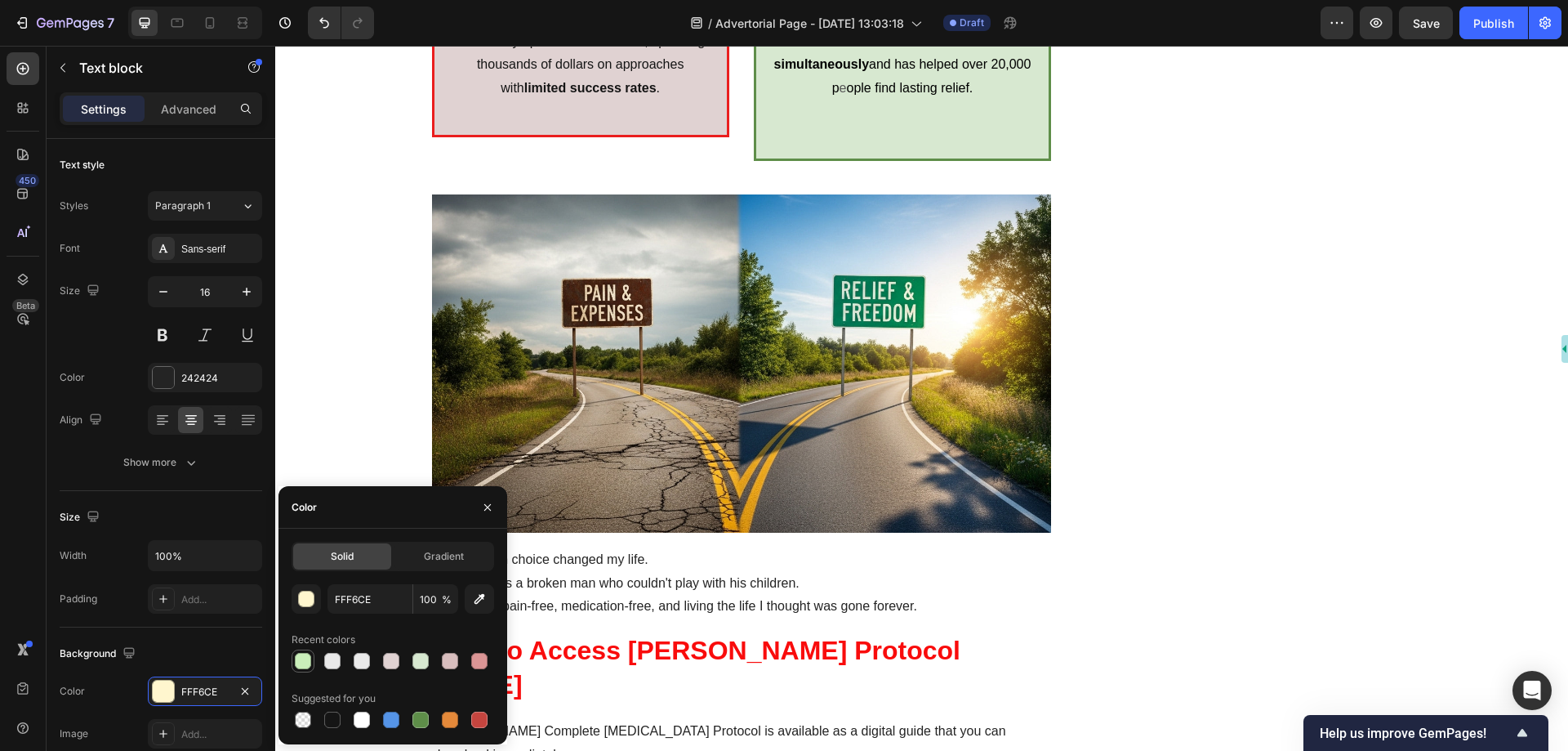
click at [304, 662] on div at bounding box center [303, 660] width 16 height 16
type input "CAEFBA"
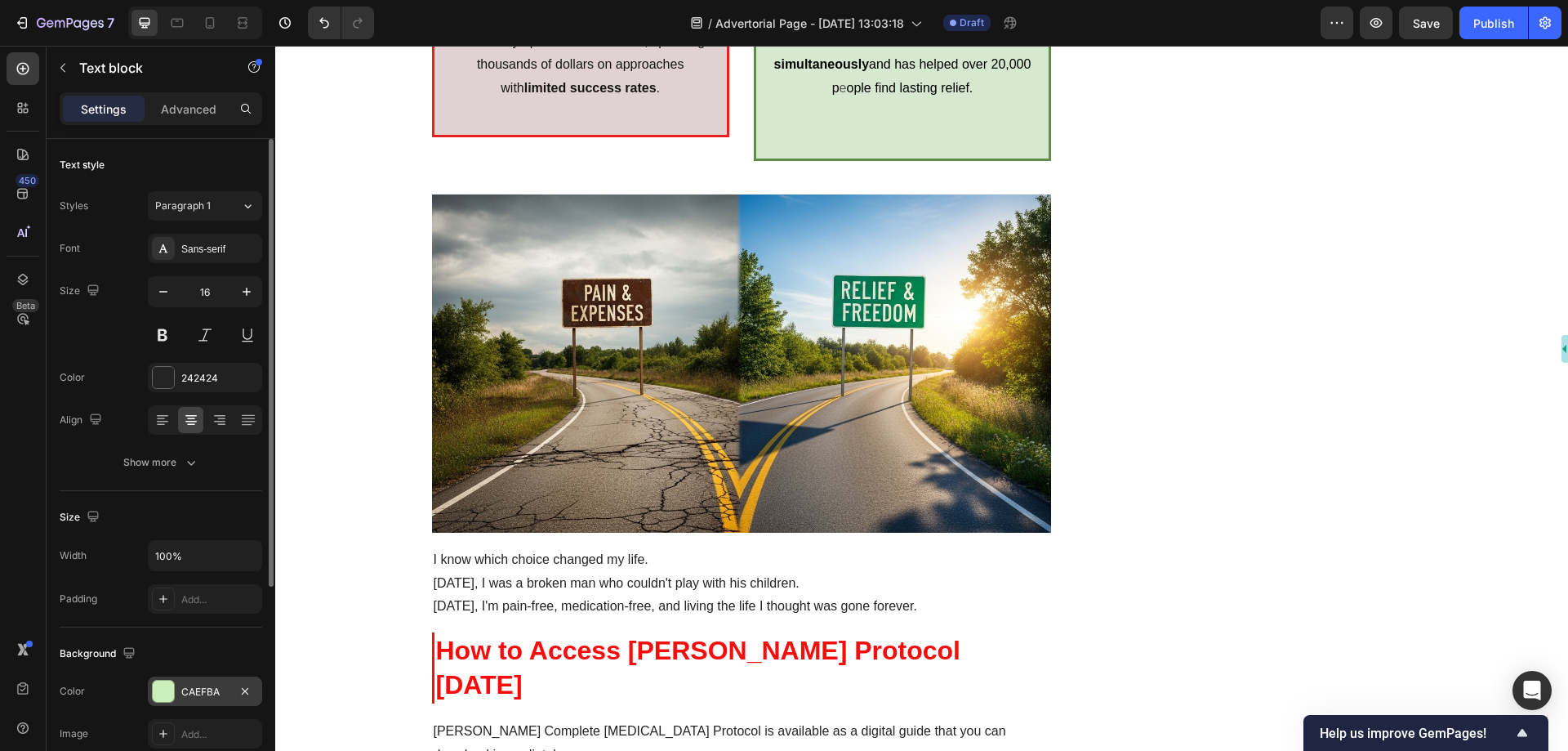
click at [208, 684] on div "CAEFBA" at bounding box center [205, 691] width 47 height 14
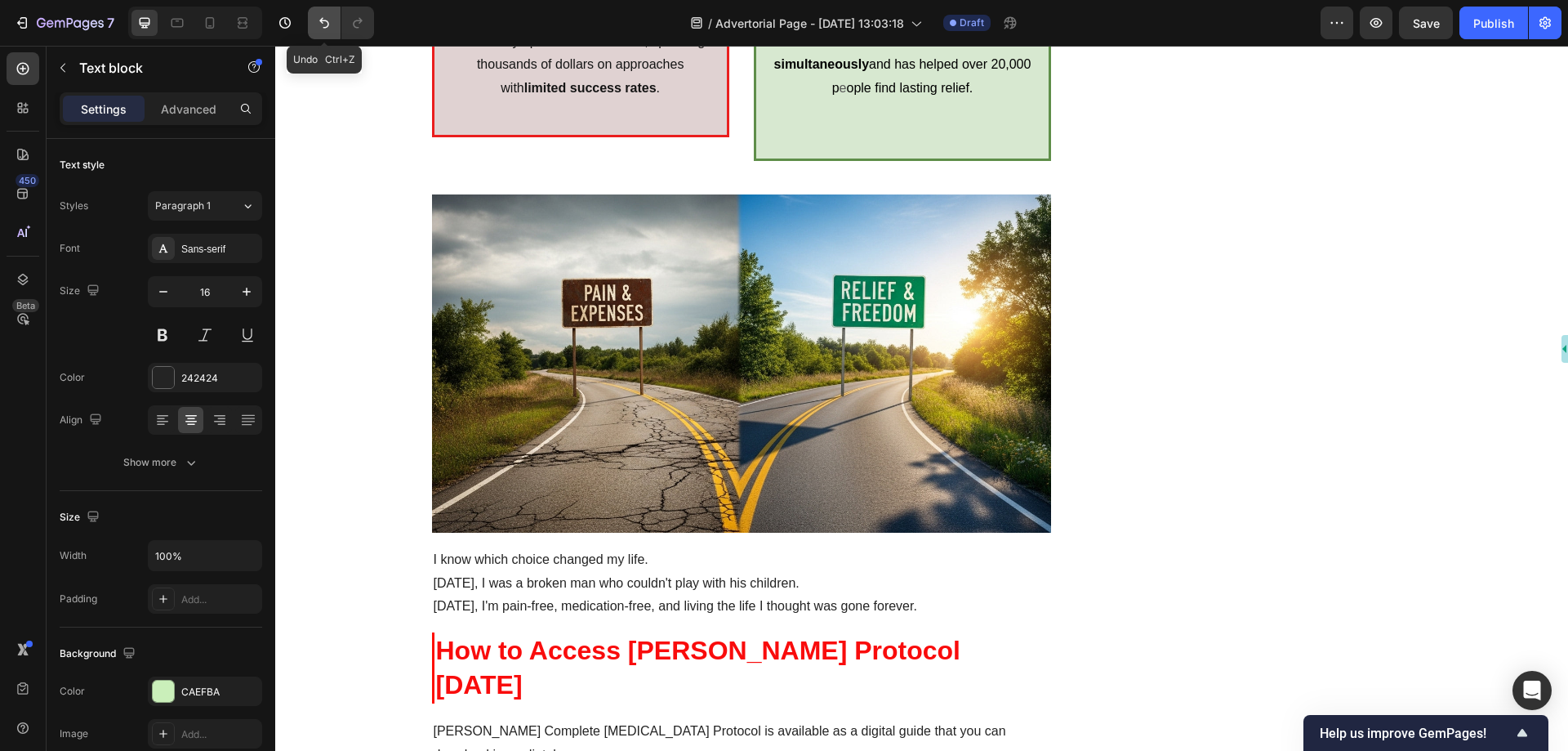
click at [327, 22] on icon "Undo/Redo" at bounding box center [324, 22] width 16 height 16
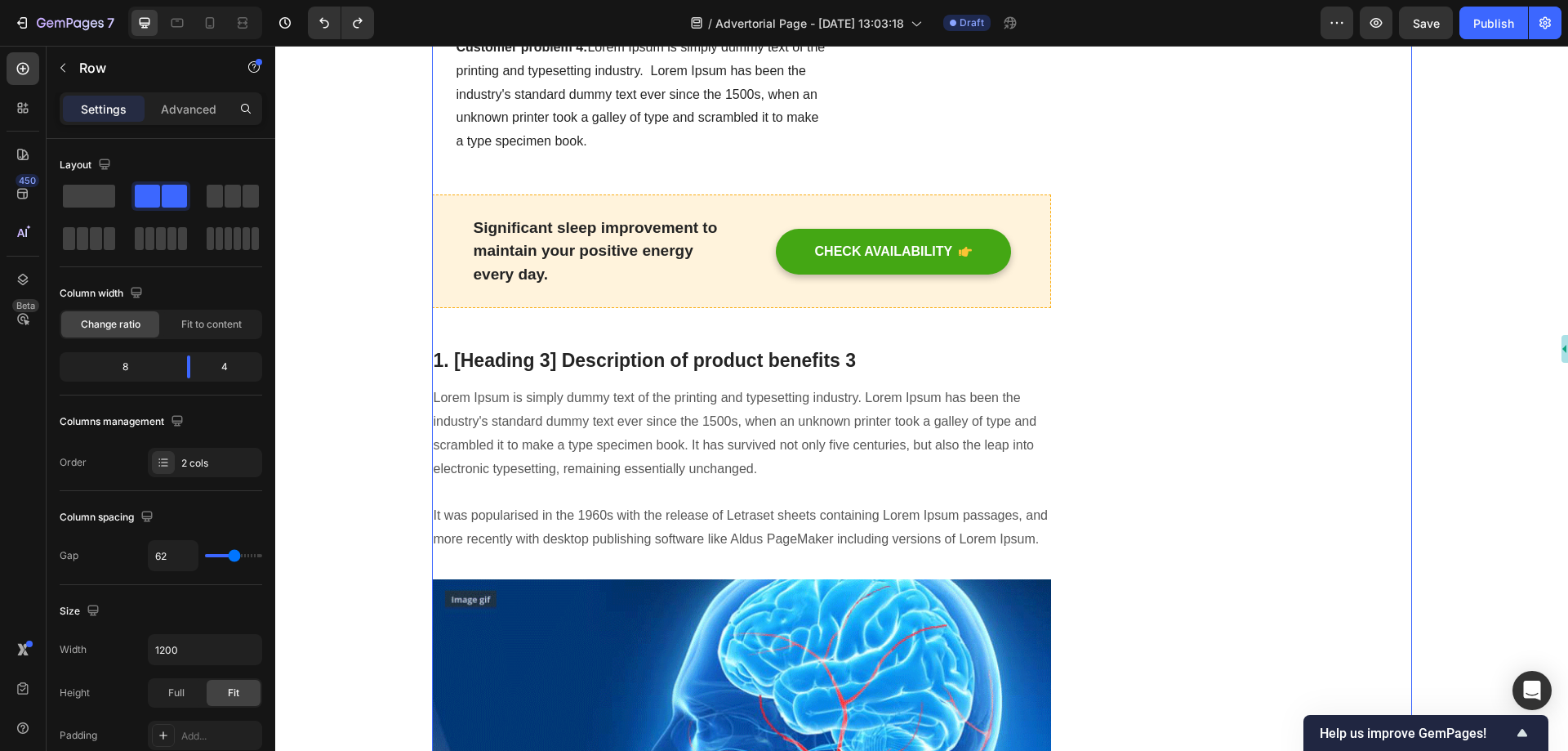
scroll to position [9316, 0]
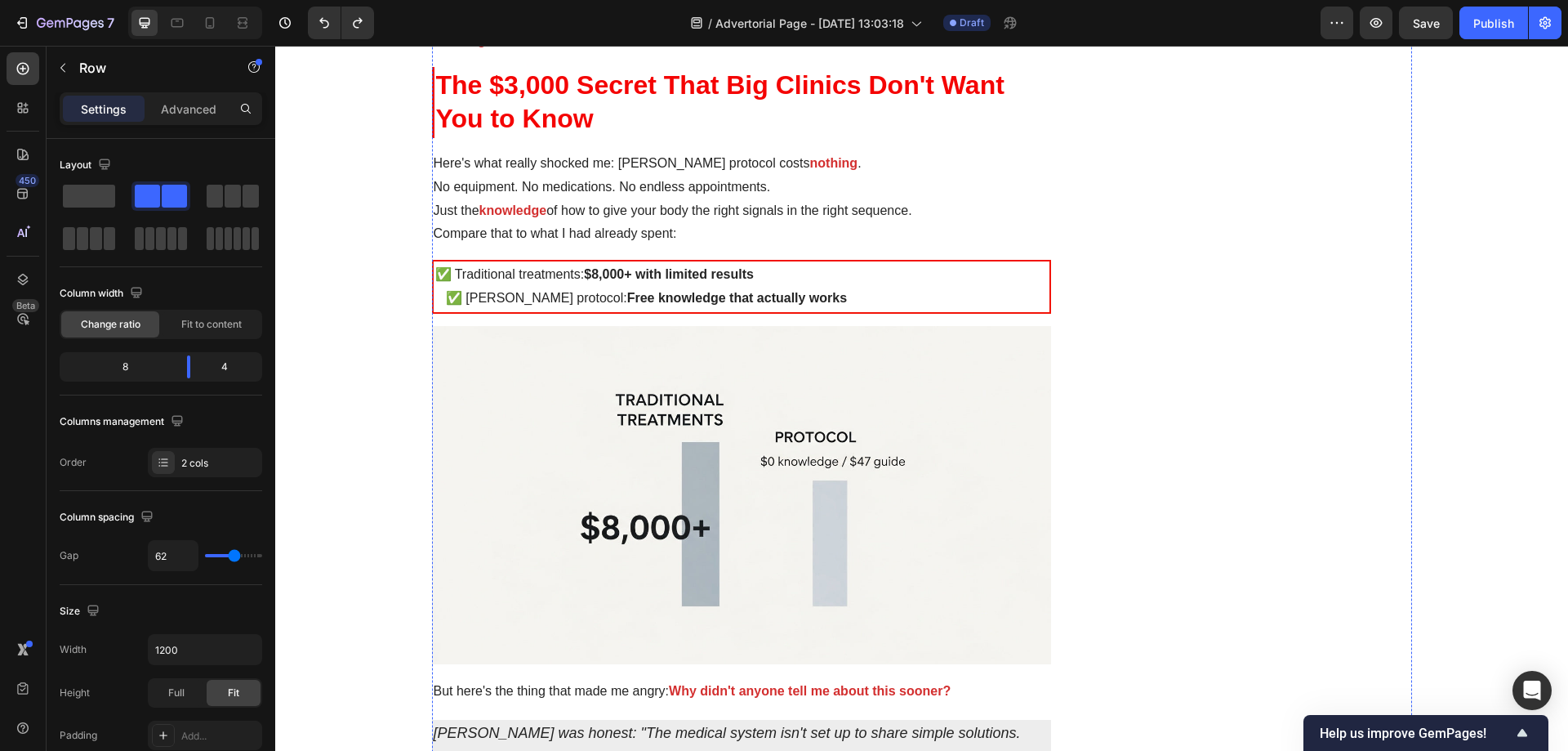
scroll to position [5802, 0]
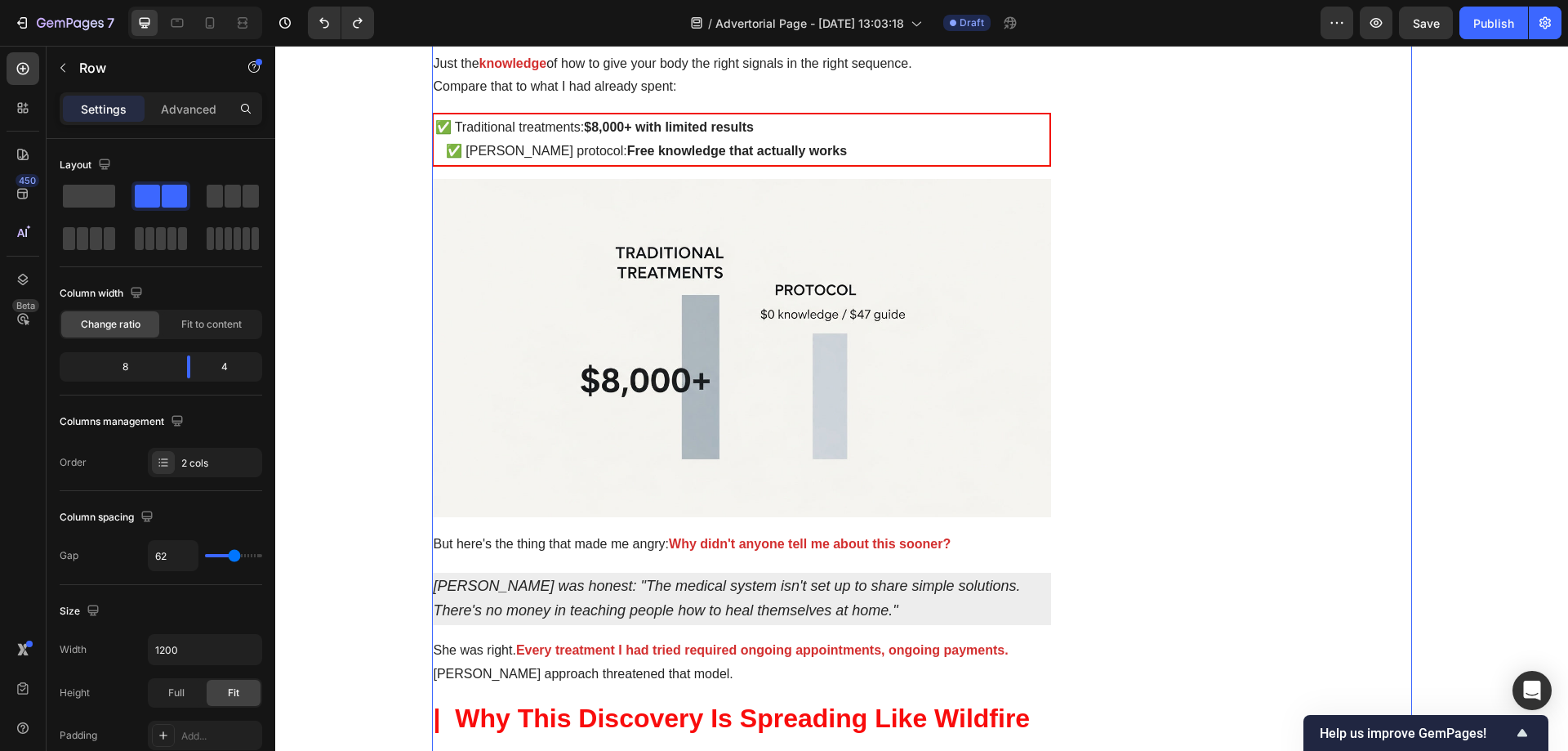
click at [1158, 380] on div "Image Icon Product benefit 1 Text block Icon Product benefit 2 Text block Icon …" at bounding box center [1256, 348] width 310 height 12034
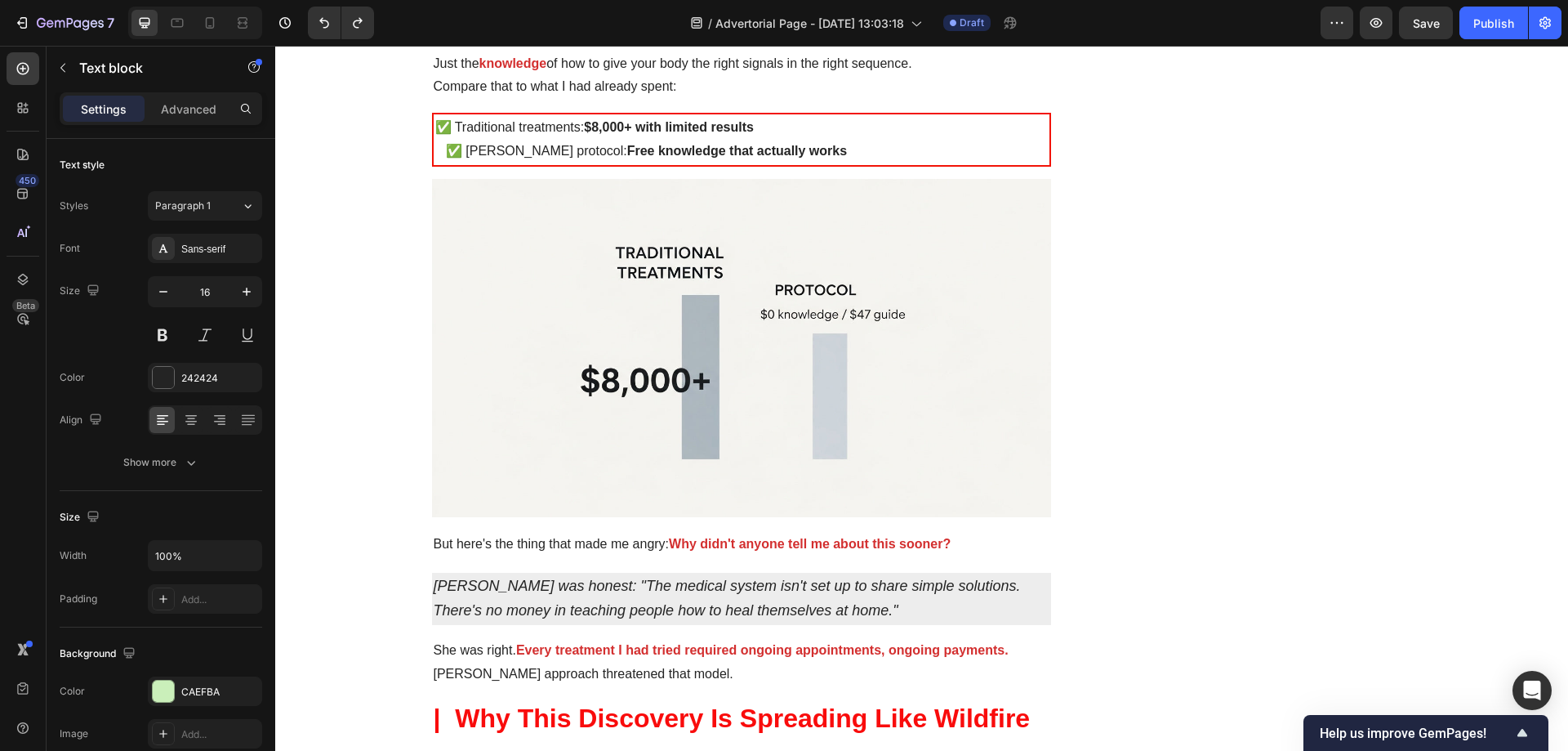
drag, startPoint x: 698, startPoint y: 460, endPoint x: 455, endPoint y: 383, distance: 254.9
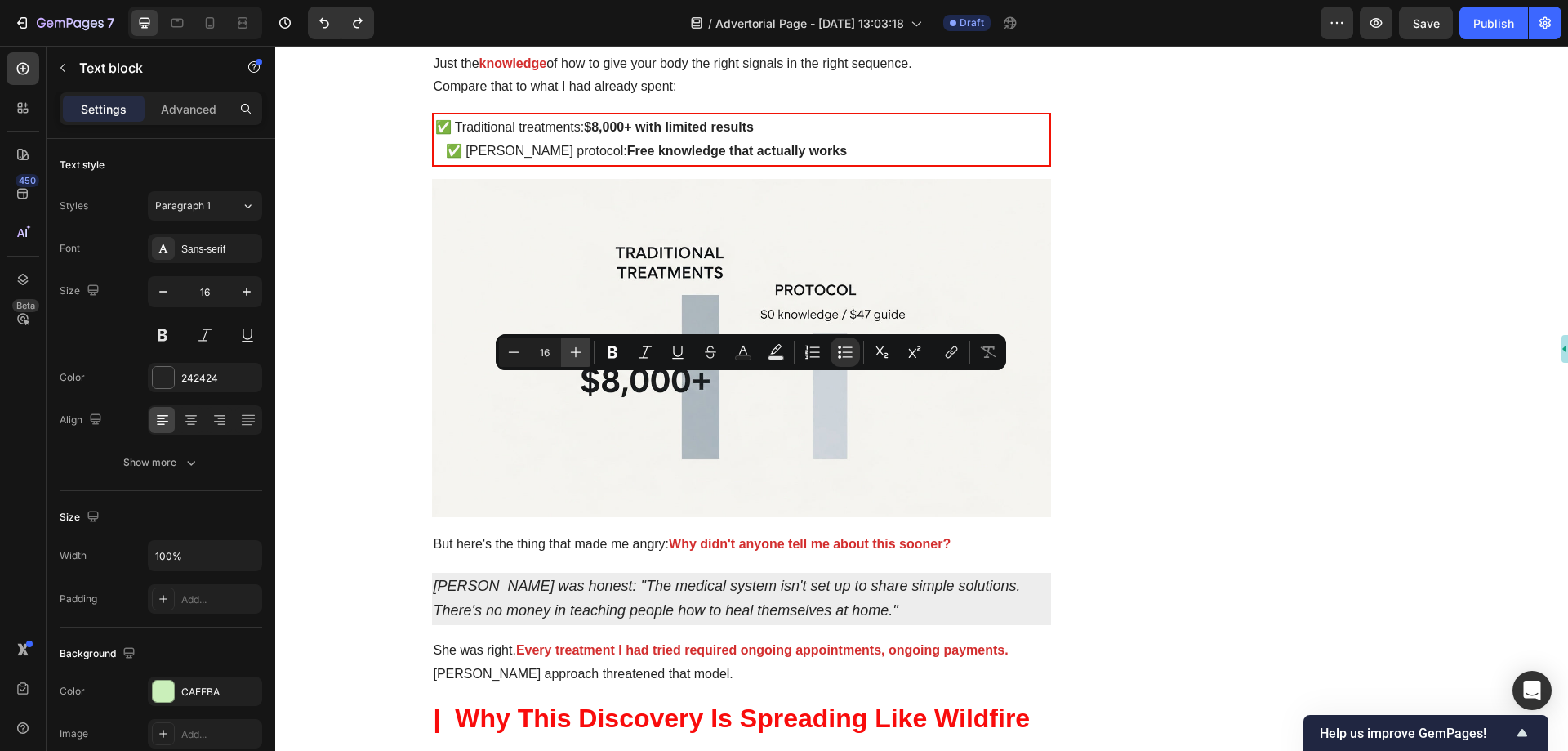
click at [583, 354] on icon "Editor contextual toolbar" at bounding box center [575, 351] width 16 height 16
click at [579, 359] on icon "Editor contextual toolbar" at bounding box center [575, 351] width 16 height 16
type input "18"
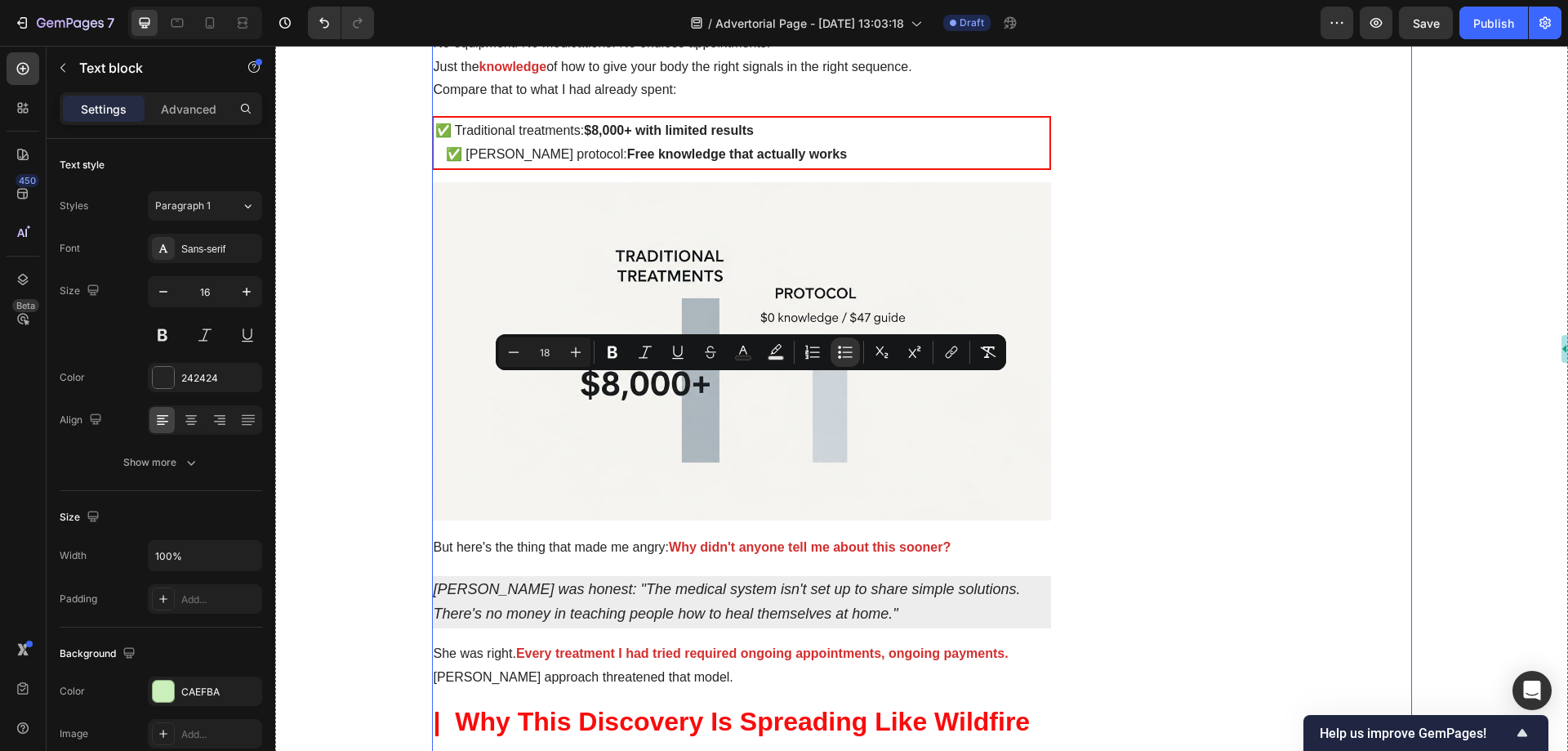
click at [1116, 383] on div "Image Icon Product benefit 1 Text block Icon Product benefit 2 Text block Icon …" at bounding box center [1256, 349] width 310 height 12038
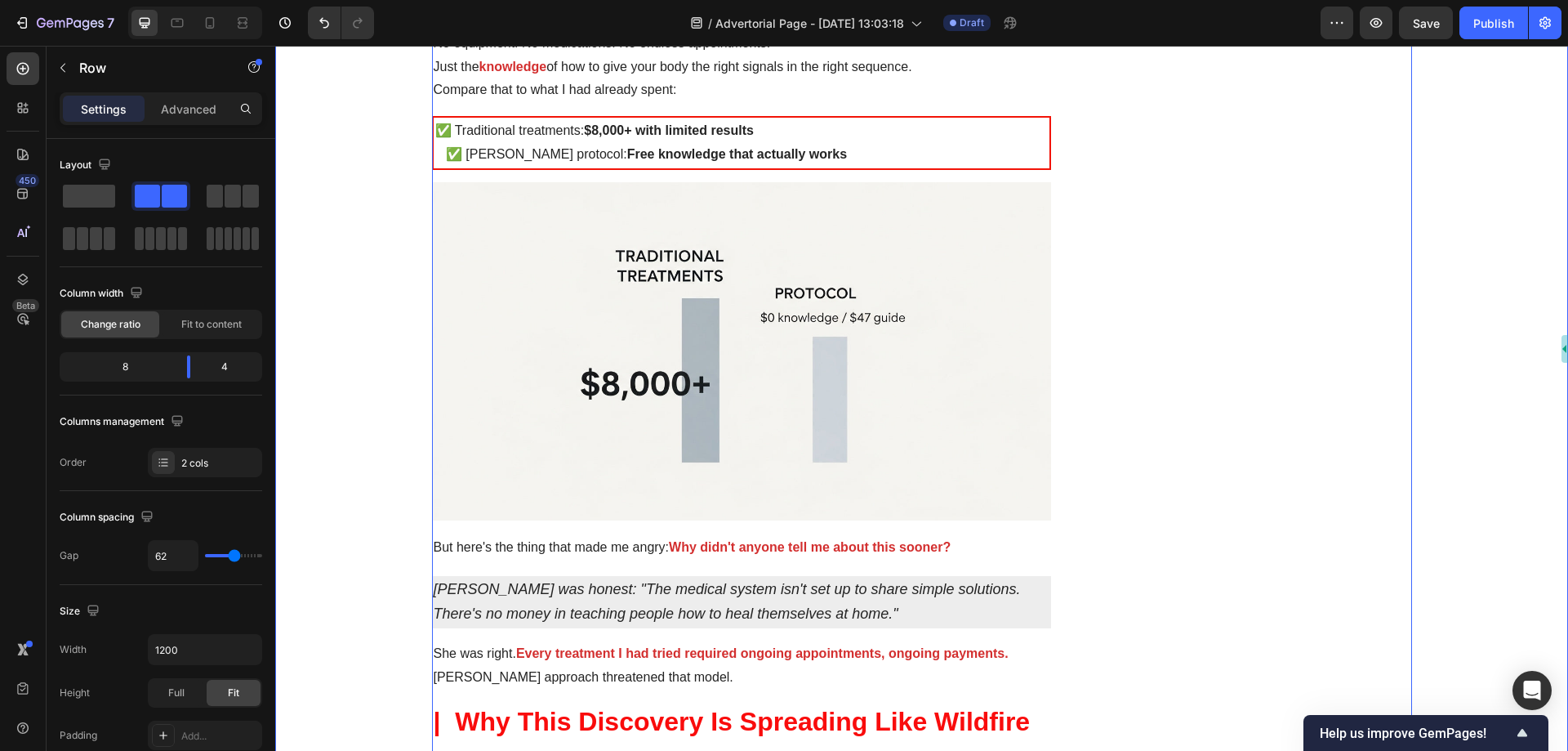
click at [361, 327] on div "The Morning I Couldn't Stand Up Changed Everything Heading [DATE] 9:17 am EDT T…" at bounding box center [922, 349] width 1293 height 12038
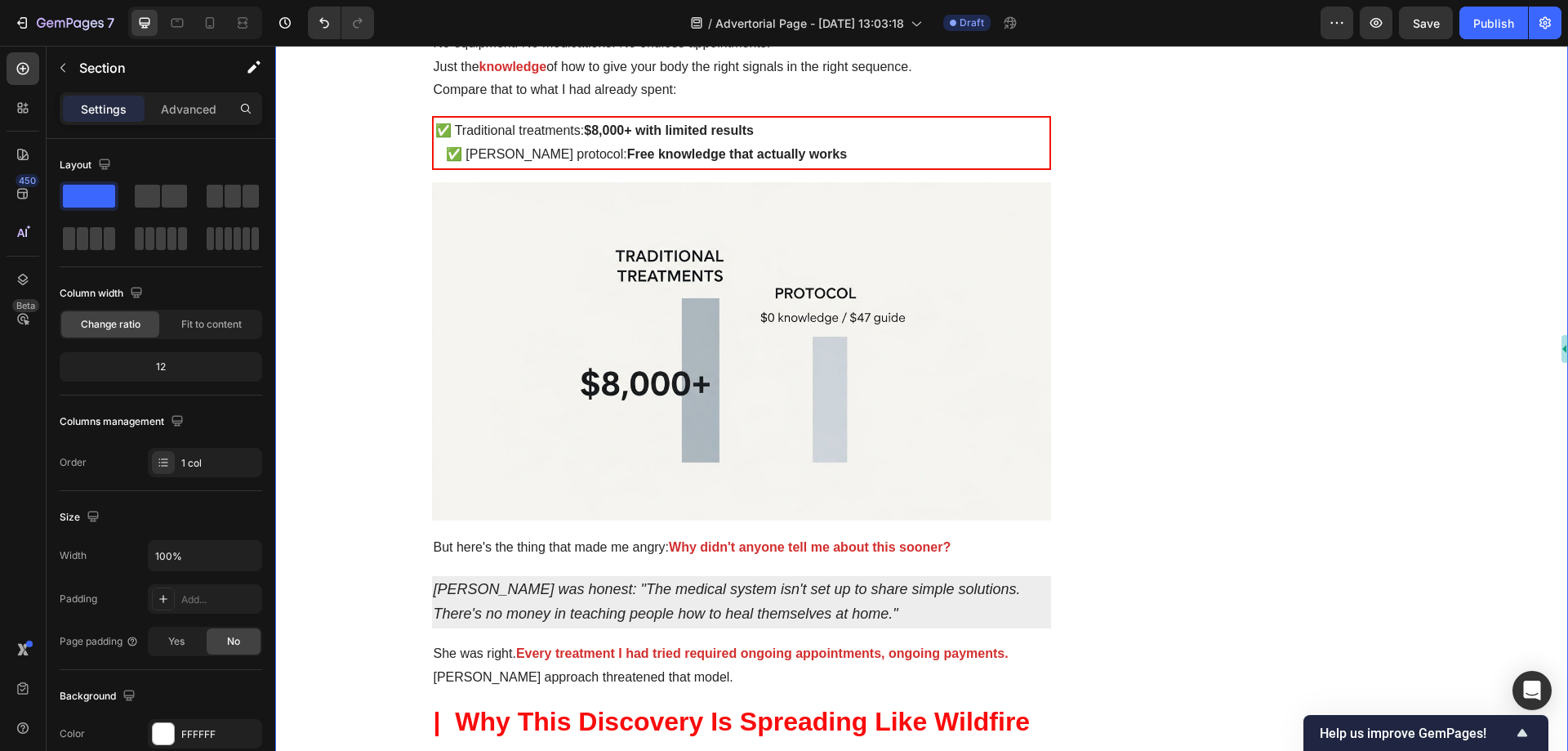
drag, startPoint x: 352, startPoint y: 240, endPoint x: 328, endPoint y: 174, distance: 70.2
click at [328, 173] on div "The Morning I Couldn't Stand Up Changed Everything Heading [DATE] 9:17 am EDT T…" at bounding box center [922, 349] width 1293 height 12038
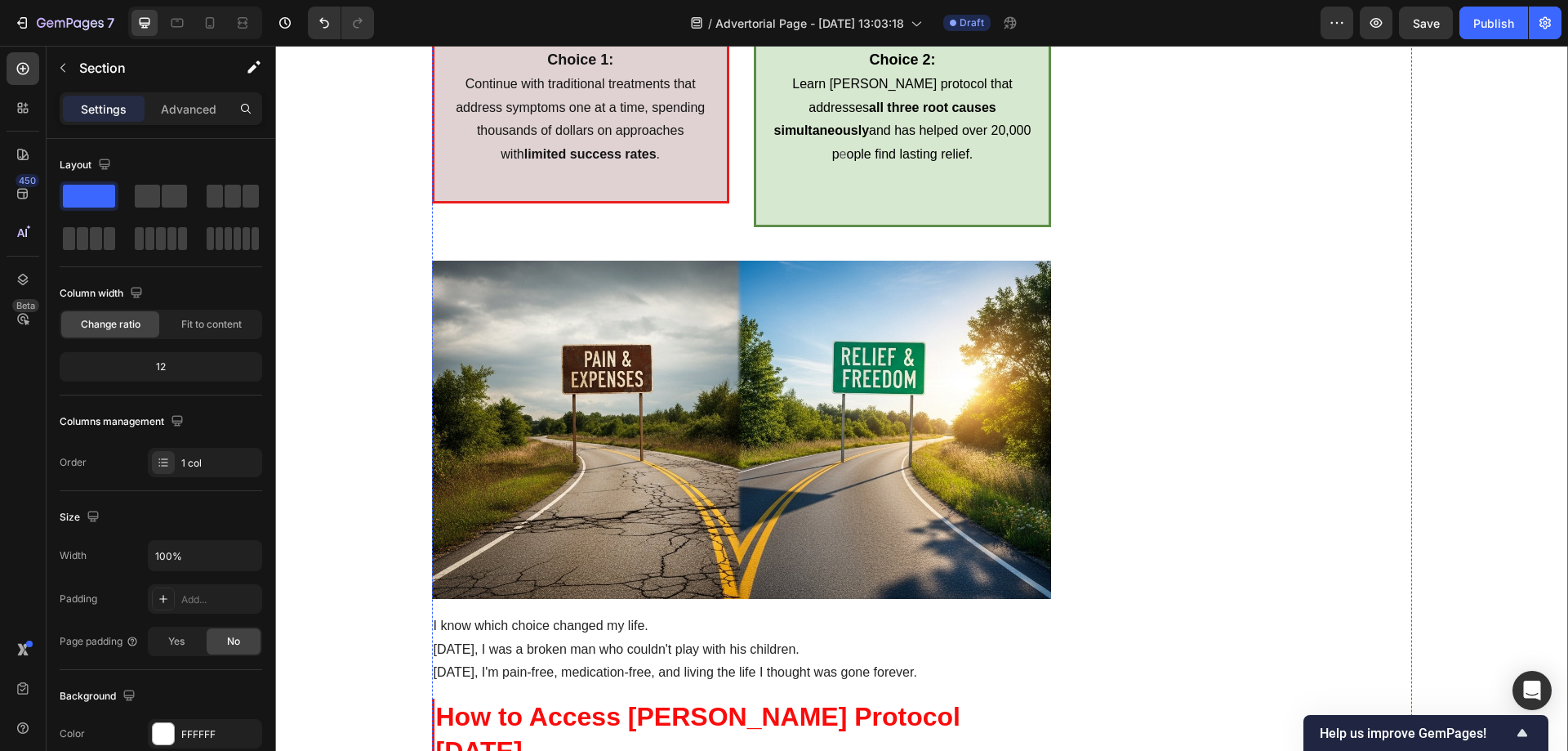
scroll to position [8335, 0]
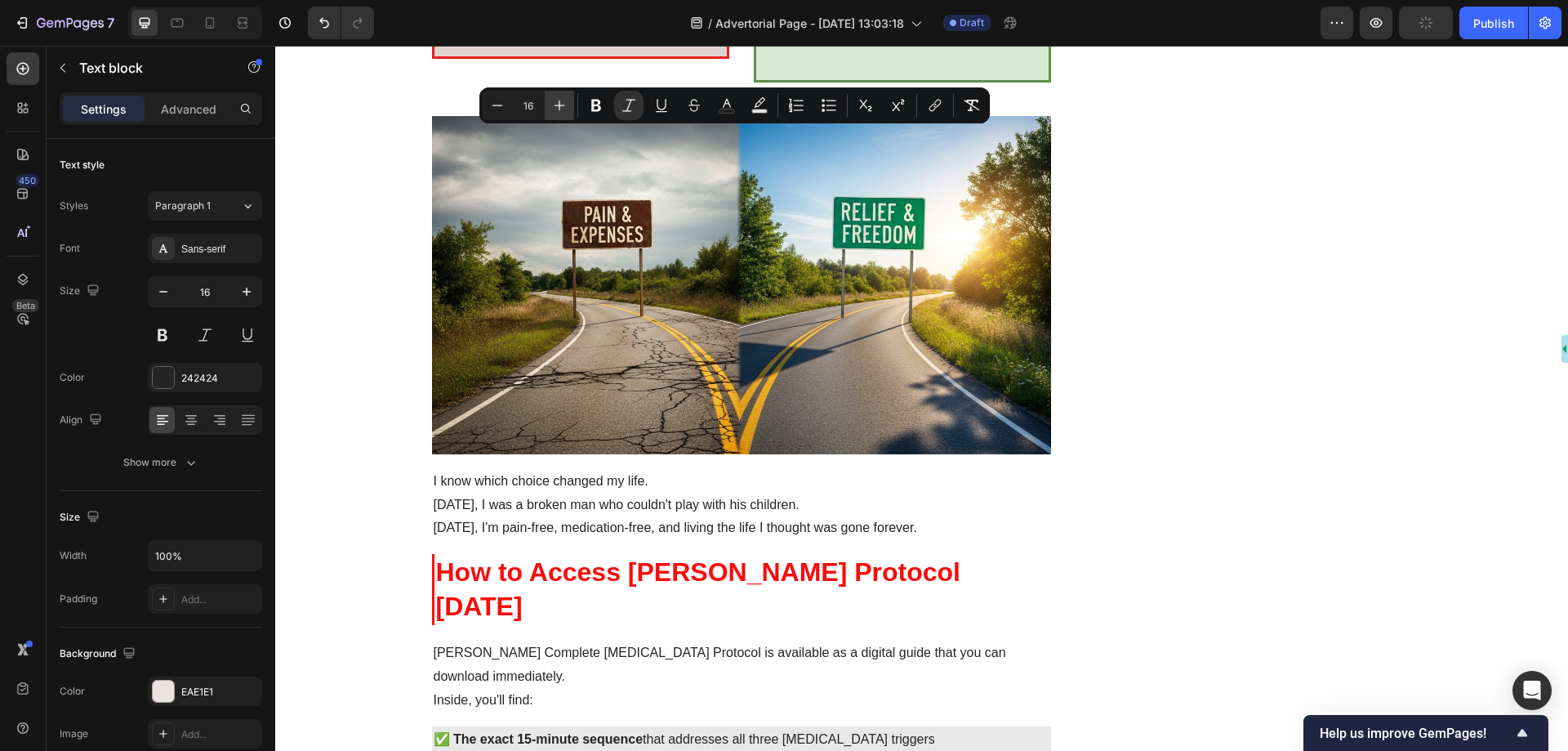
click at [555, 106] on icon "Editor contextual toolbar" at bounding box center [559, 105] width 16 height 16
drag, startPoint x: 501, startPoint y: 105, endPoint x: 192, endPoint y: 77, distance: 310.3
click at [501, 105] on icon "Editor contextual toolbar" at bounding box center [497, 104] width 11 height 1
type input "16"
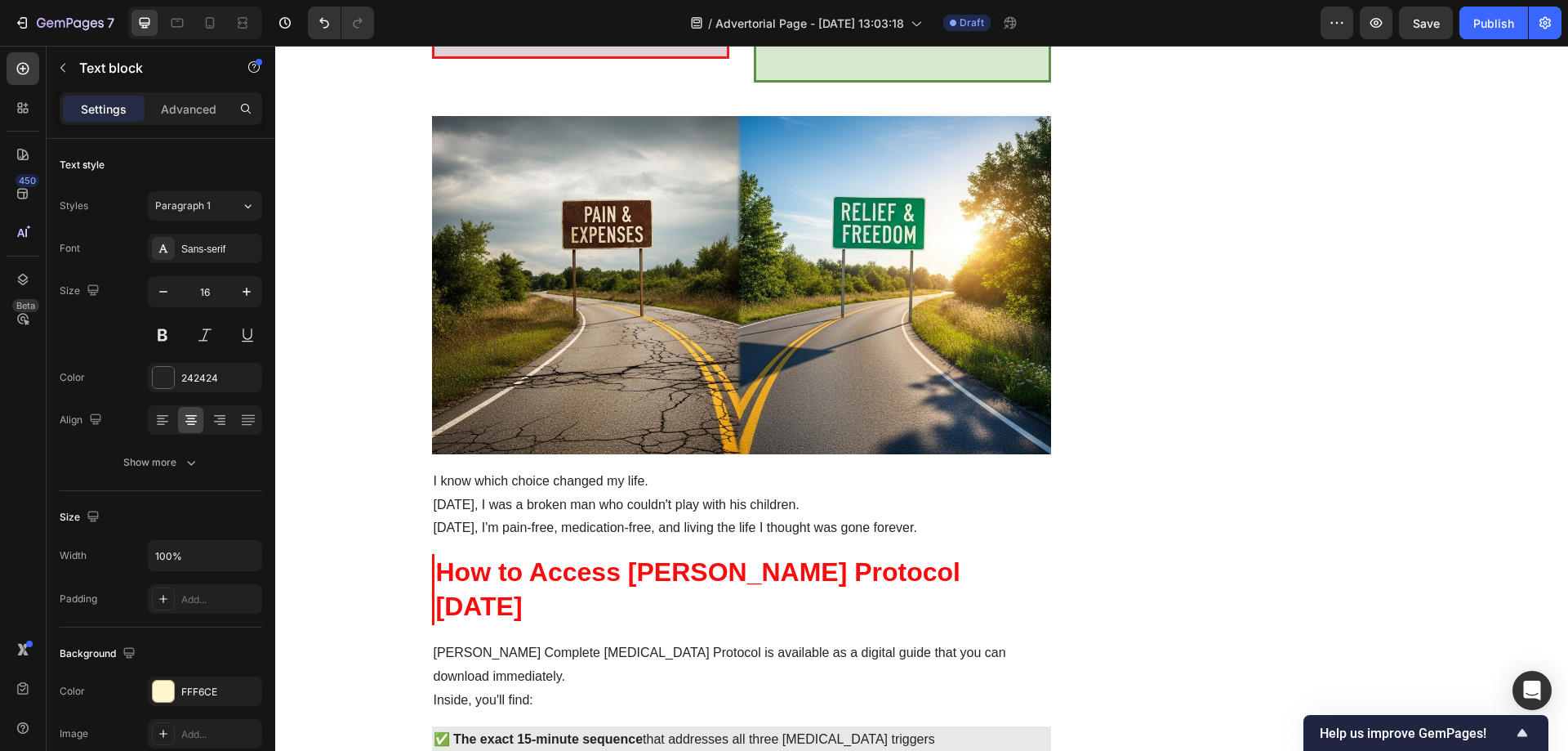
drag, startPoint x: 955, startPoint y: 375, endPoint x: 454, endPoint y: 309, distance: 505.3
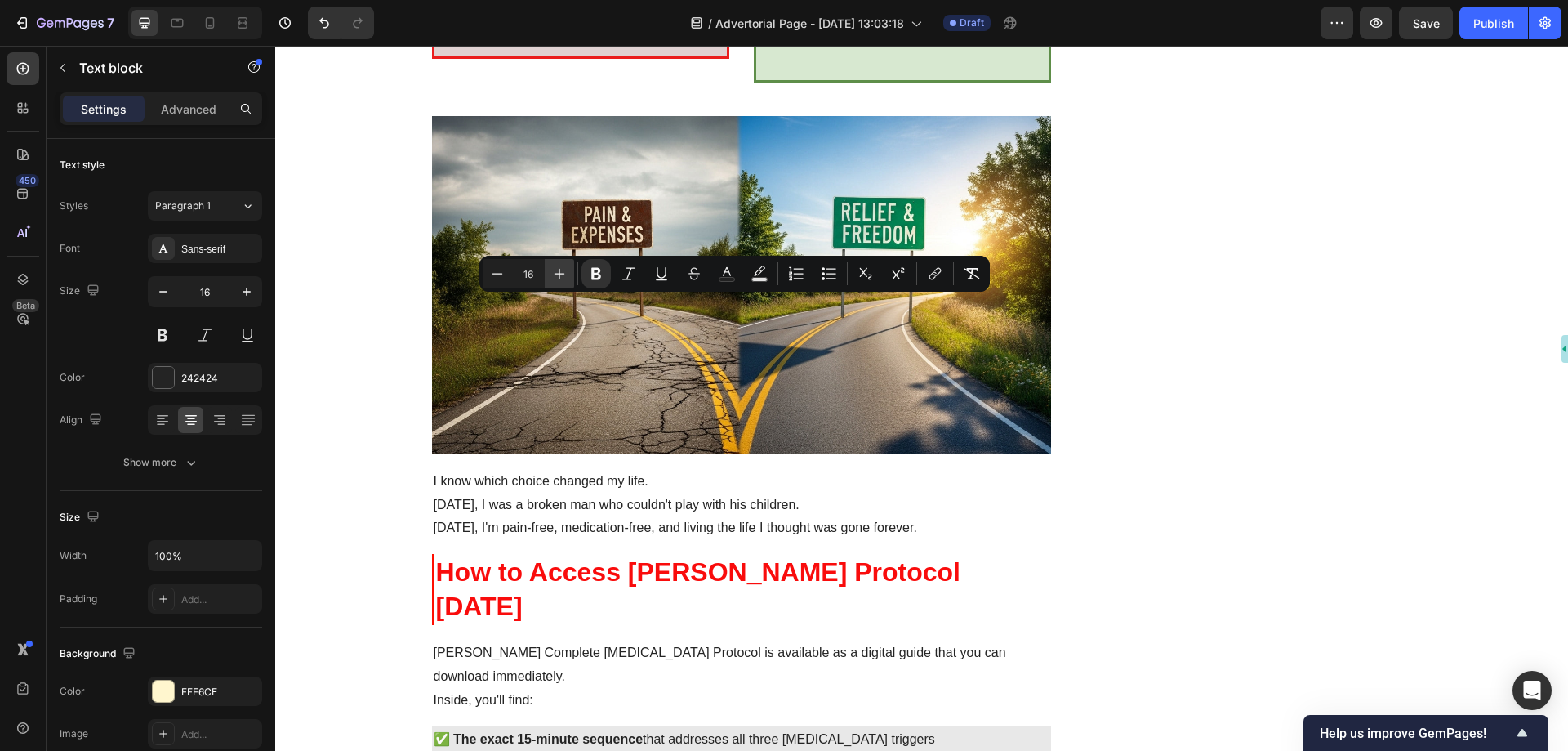
click at [559, 273] on icon "Editor contextual toolbar" at bounding box center [559, 273] width 16 height 16
type input "17"
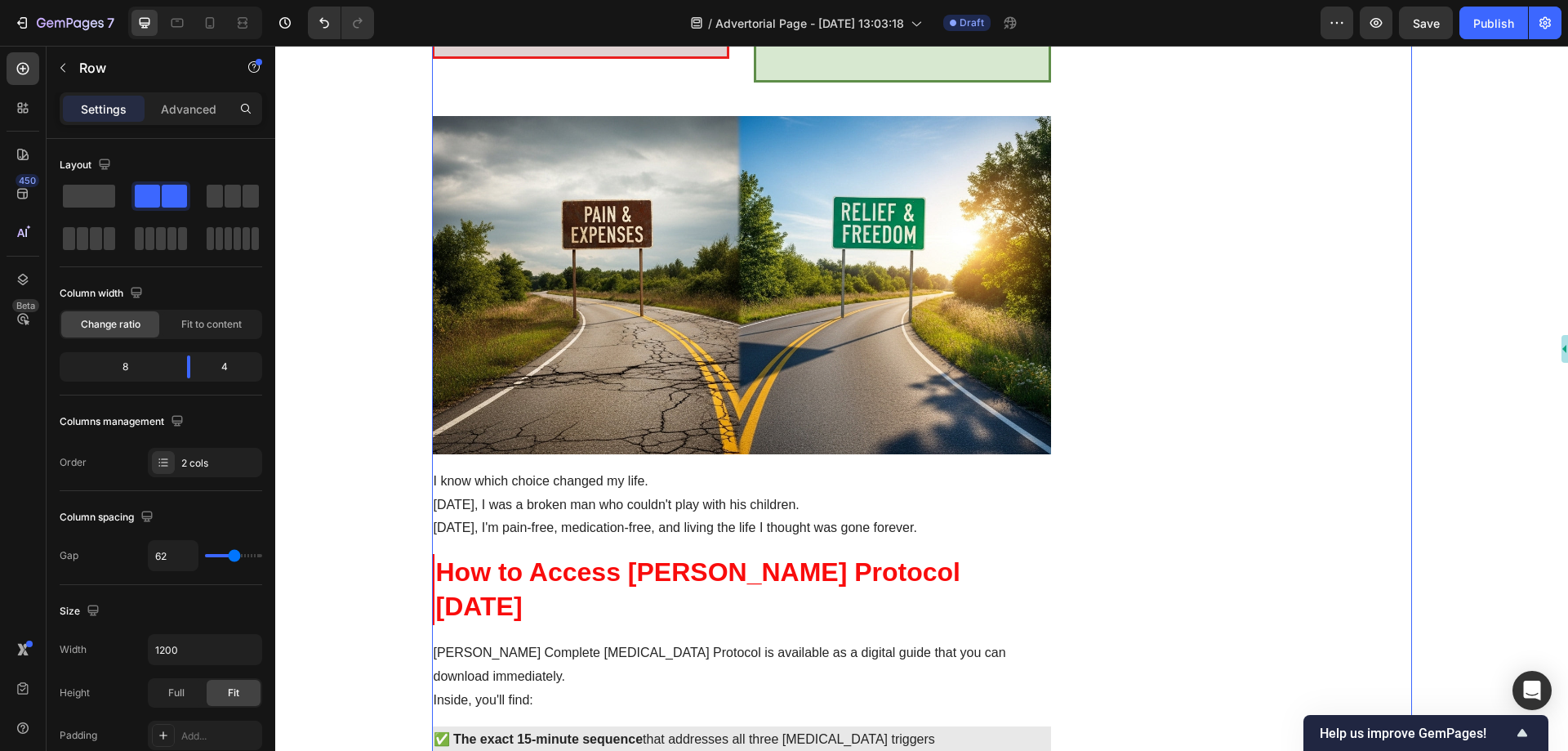
scroll to position [8498, 0]
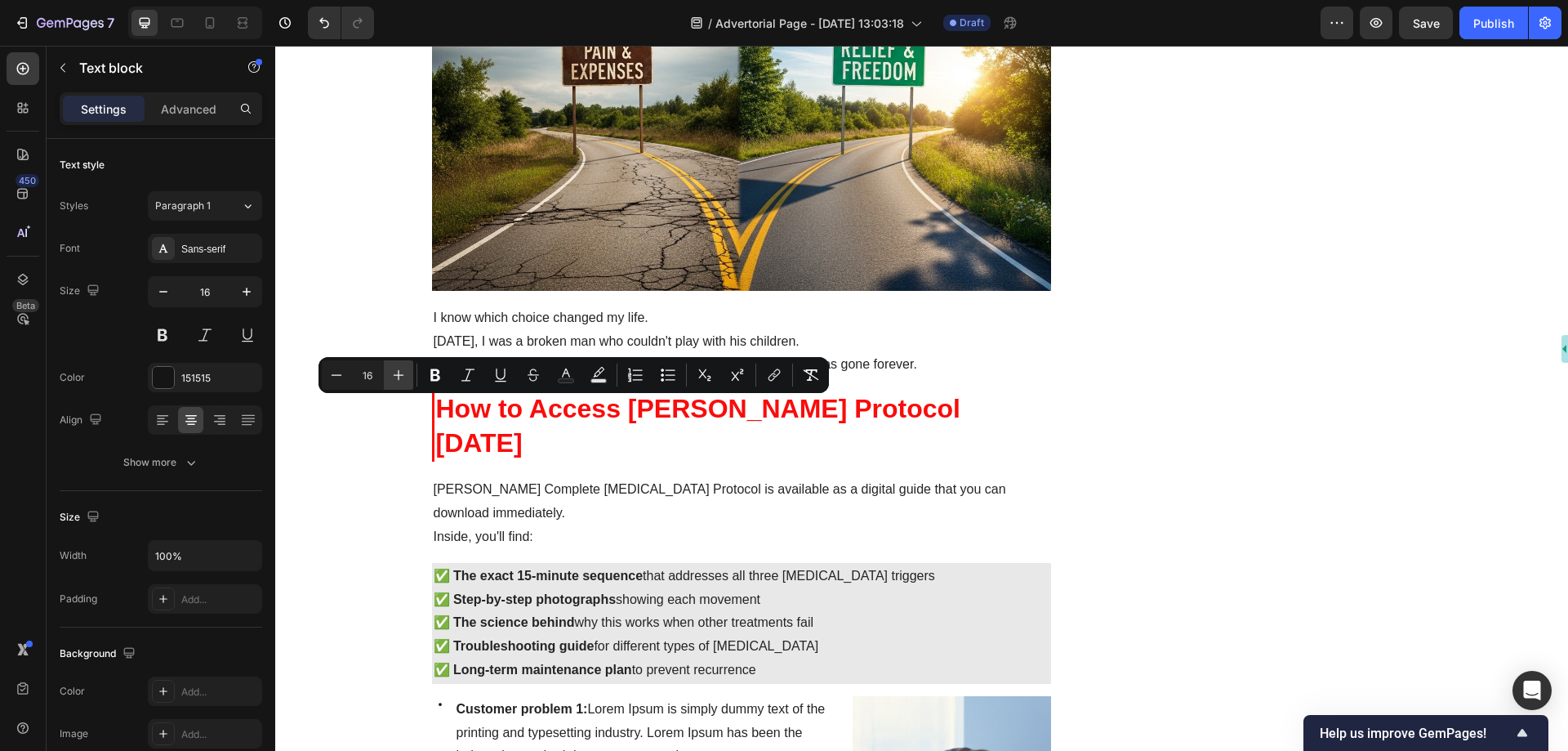
click at [399, 370] on icon "Editor contextual toolbar" at bounding box center [399, 375] width 16 height 16
type input "17"
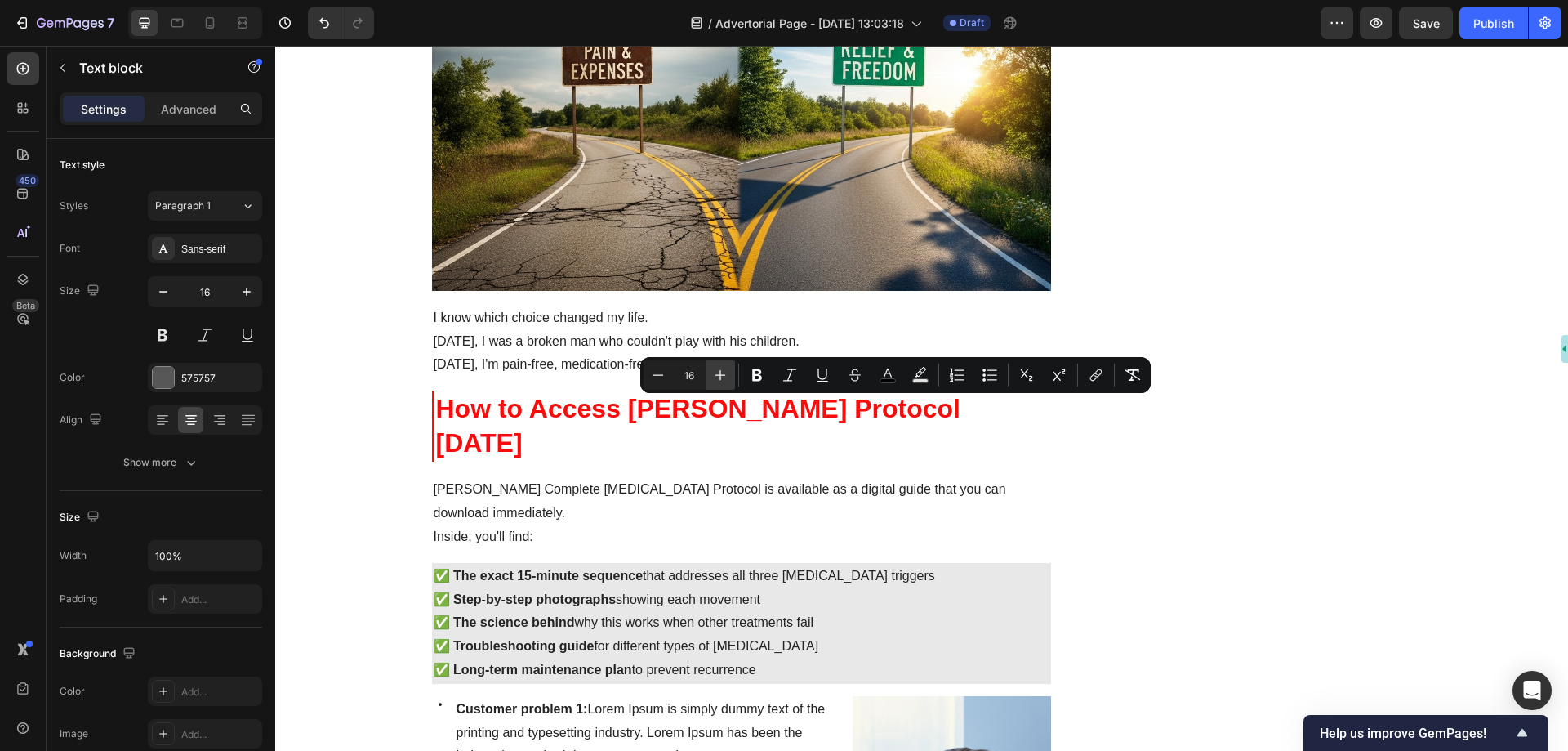
click at [717, 376] on icon "Editor contextual toolbar" at bounding box center [721, 375] width 11 height 11
type input "17"
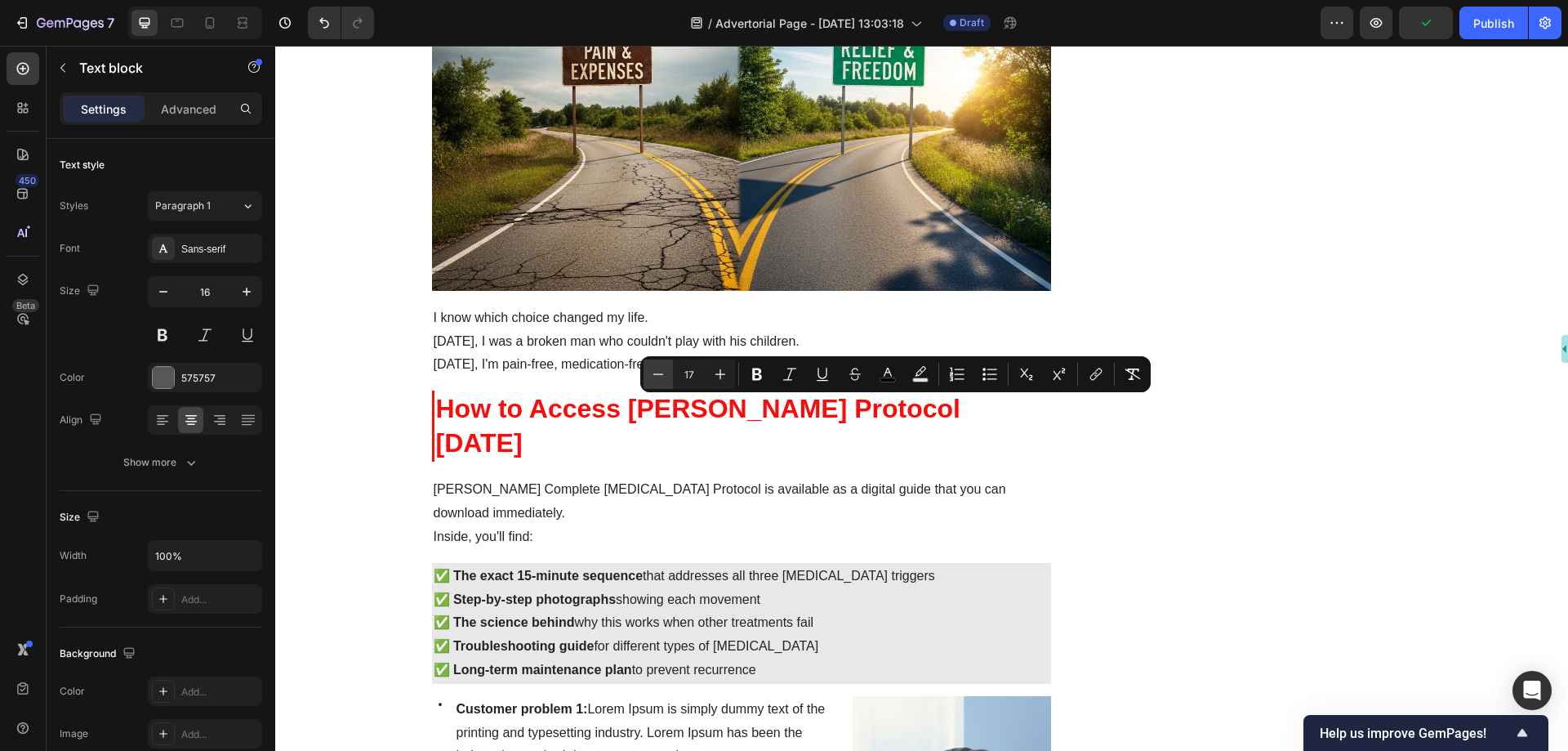
click at [659, 372] on icon "Editor contextual toolbar" at bounding box center [658, 374] width 16 height 16
type input "16"
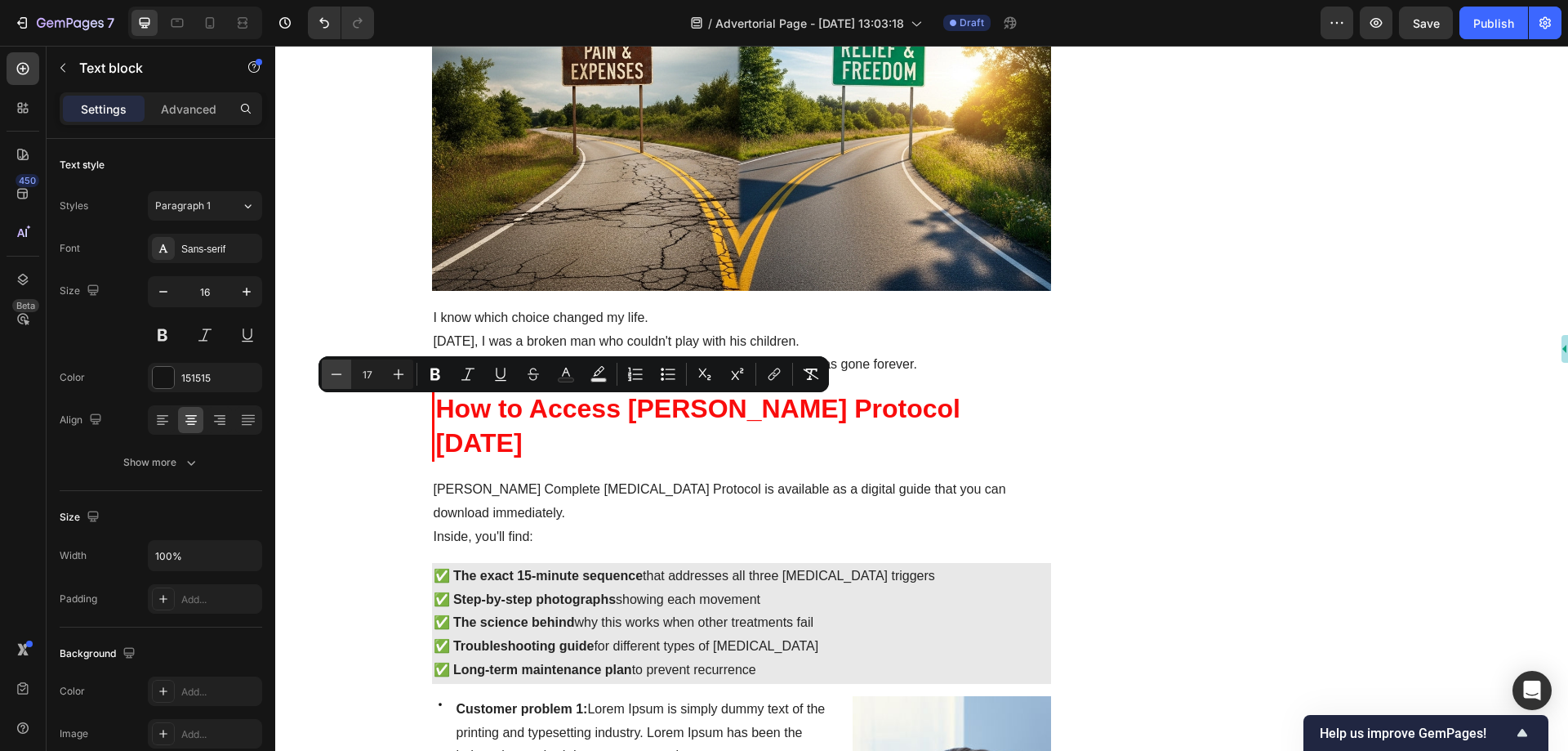
click at [339, 376] on icon "Editor contextual toolbar" at bounding box center [336, 374] width 16 height 16
type input "16"
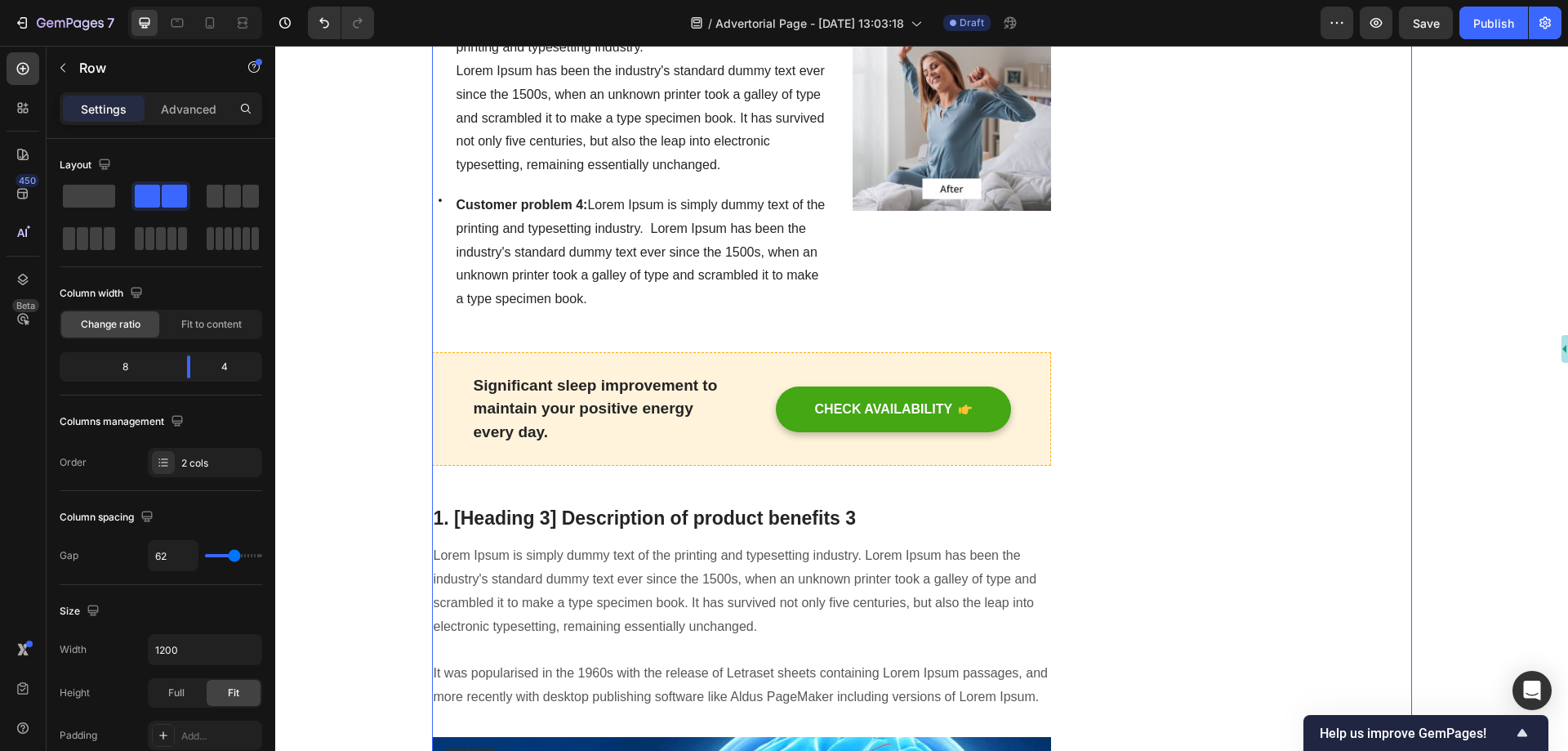
scroll to position [9479, 0]
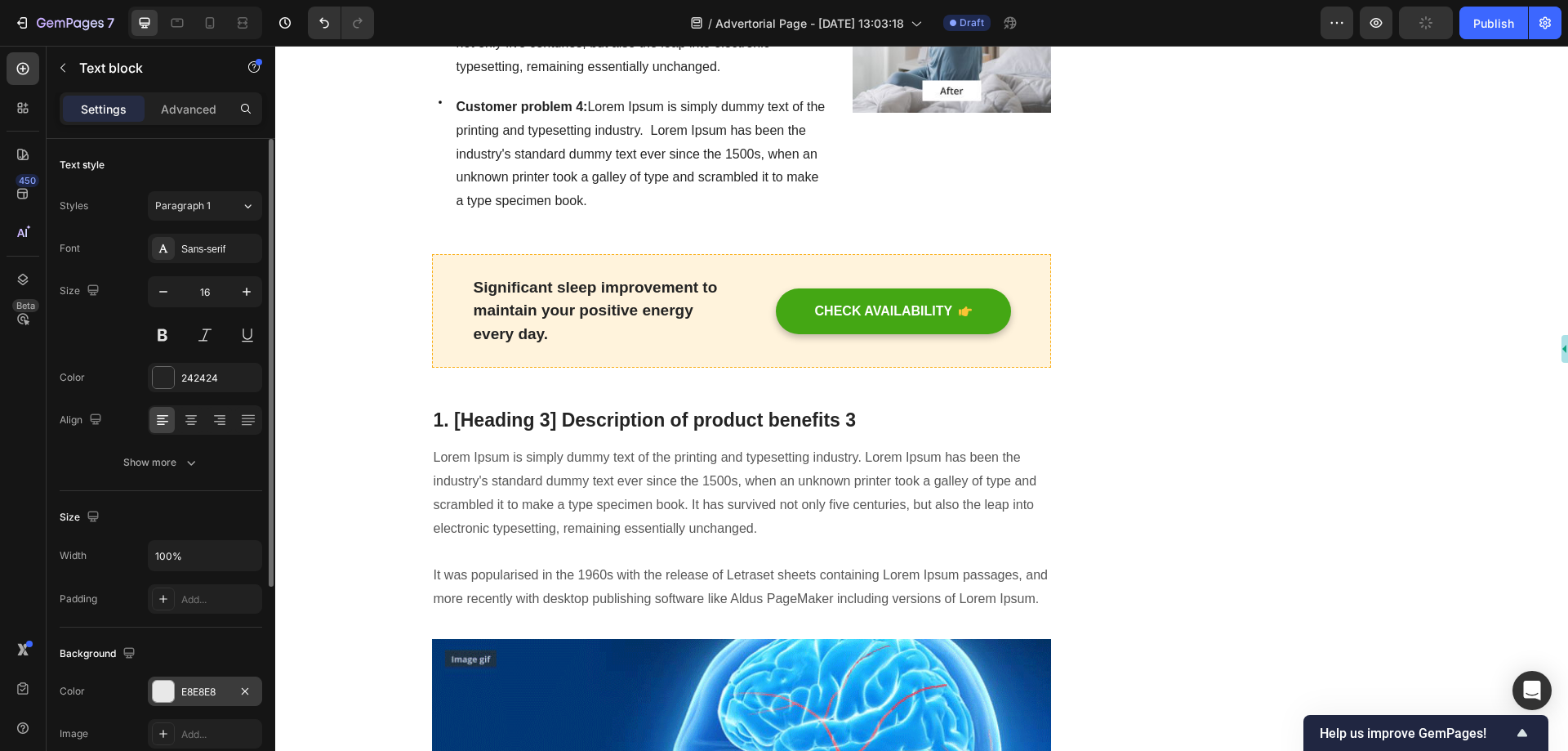
click at [165, 688] on div at bounding box center [163, 691] width 21 height 21
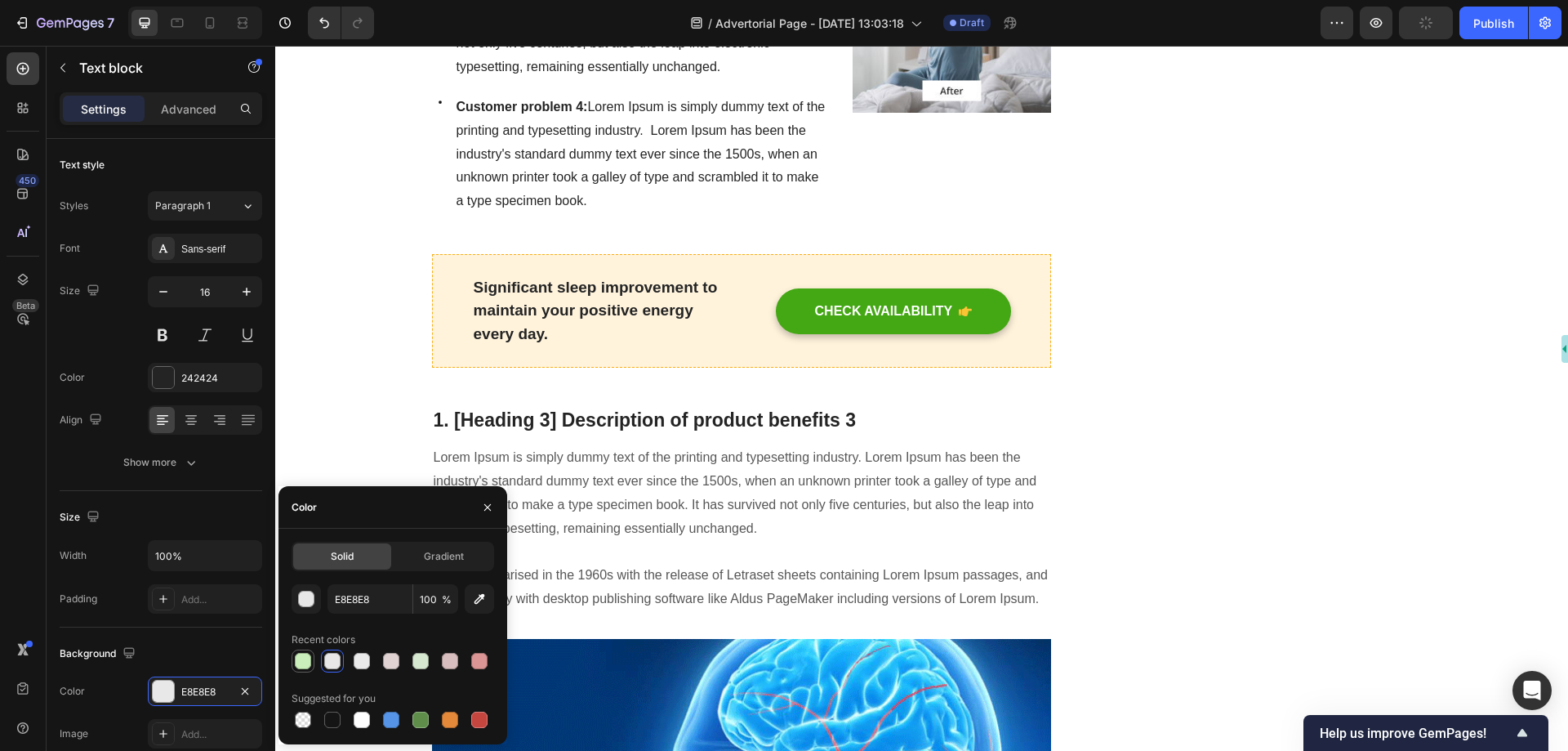
click at [301, 663] on div at bounding box center [303, 660] width 16 height 16
type input "CAEFBA"
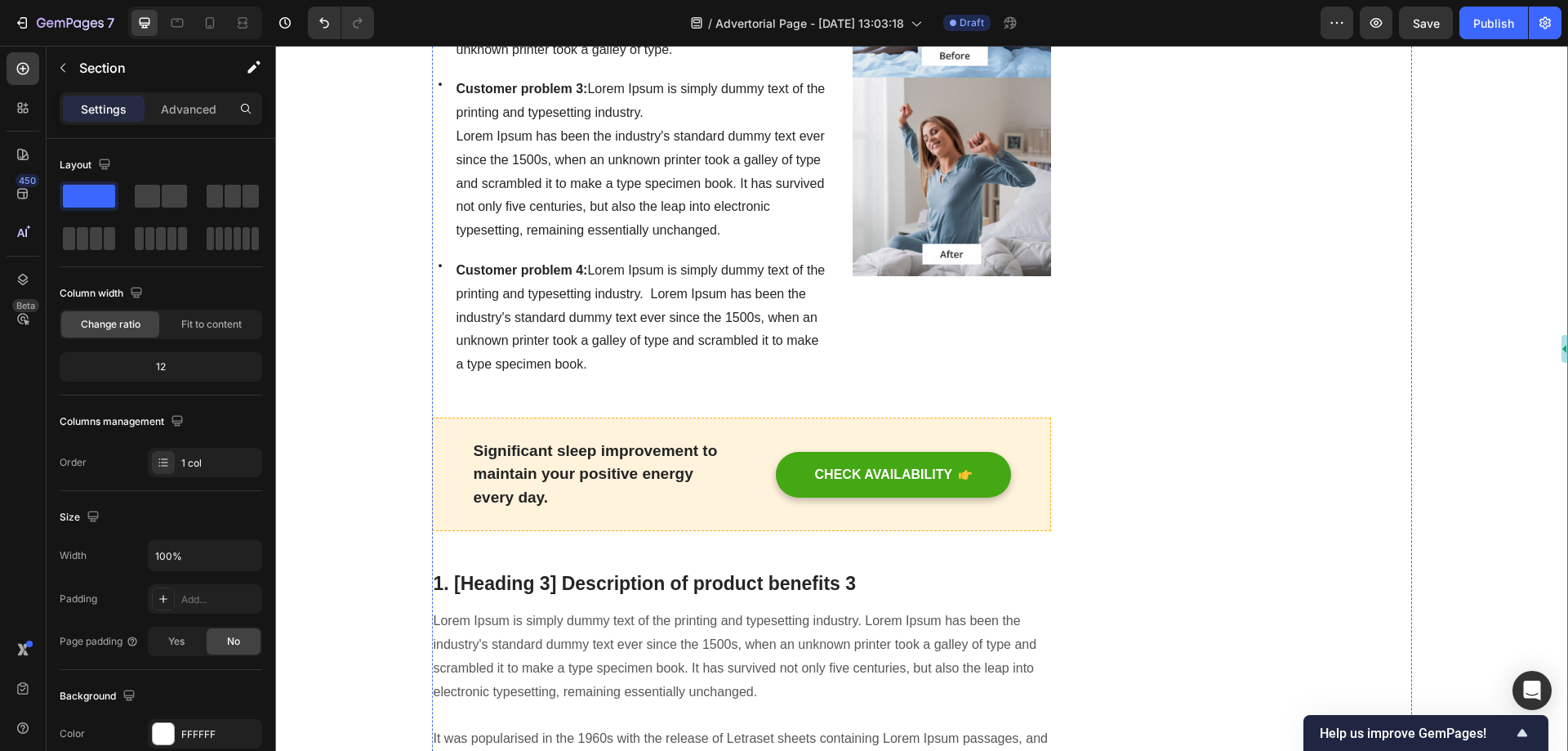
scroll to position [9071, 0]
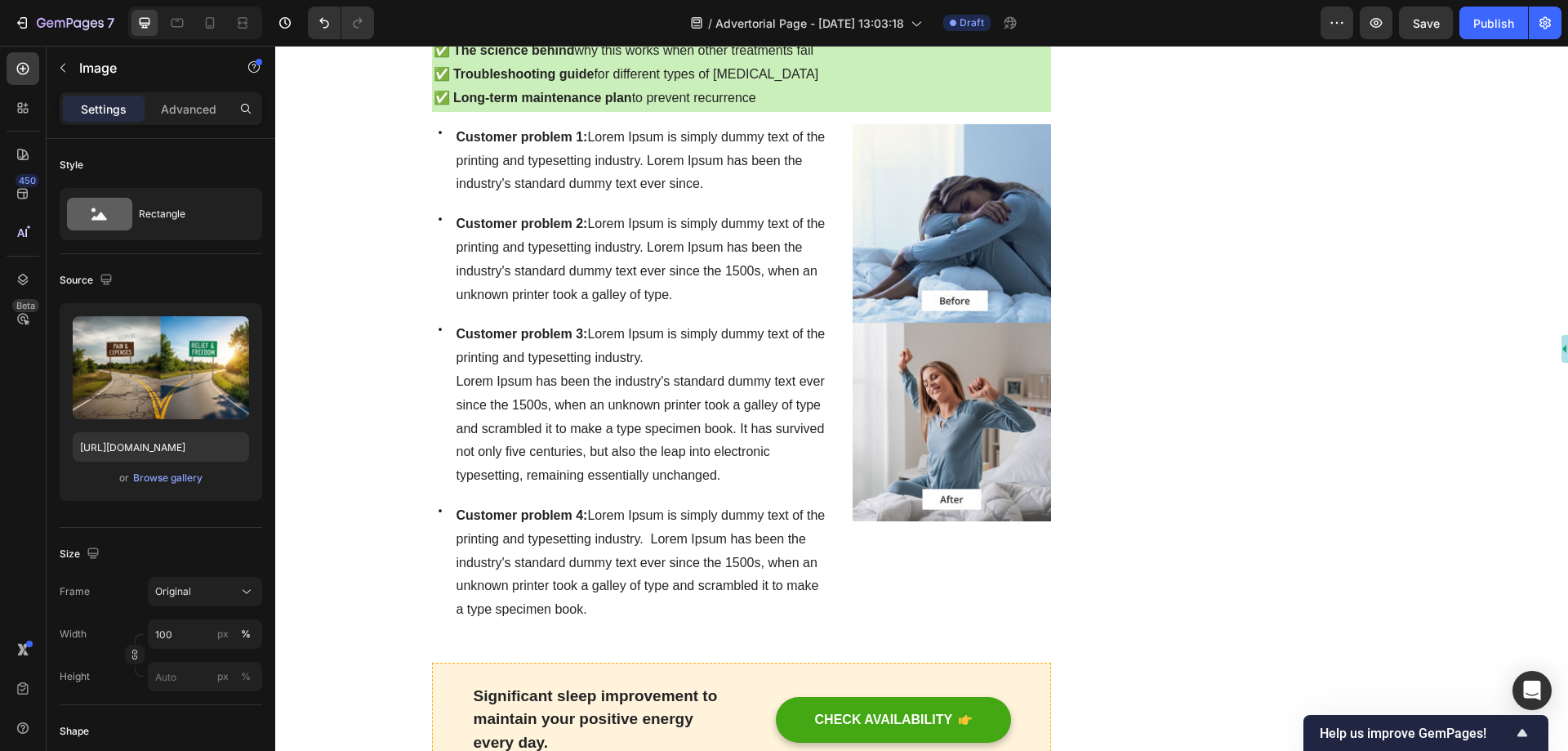
scroll to position [8908, 0]
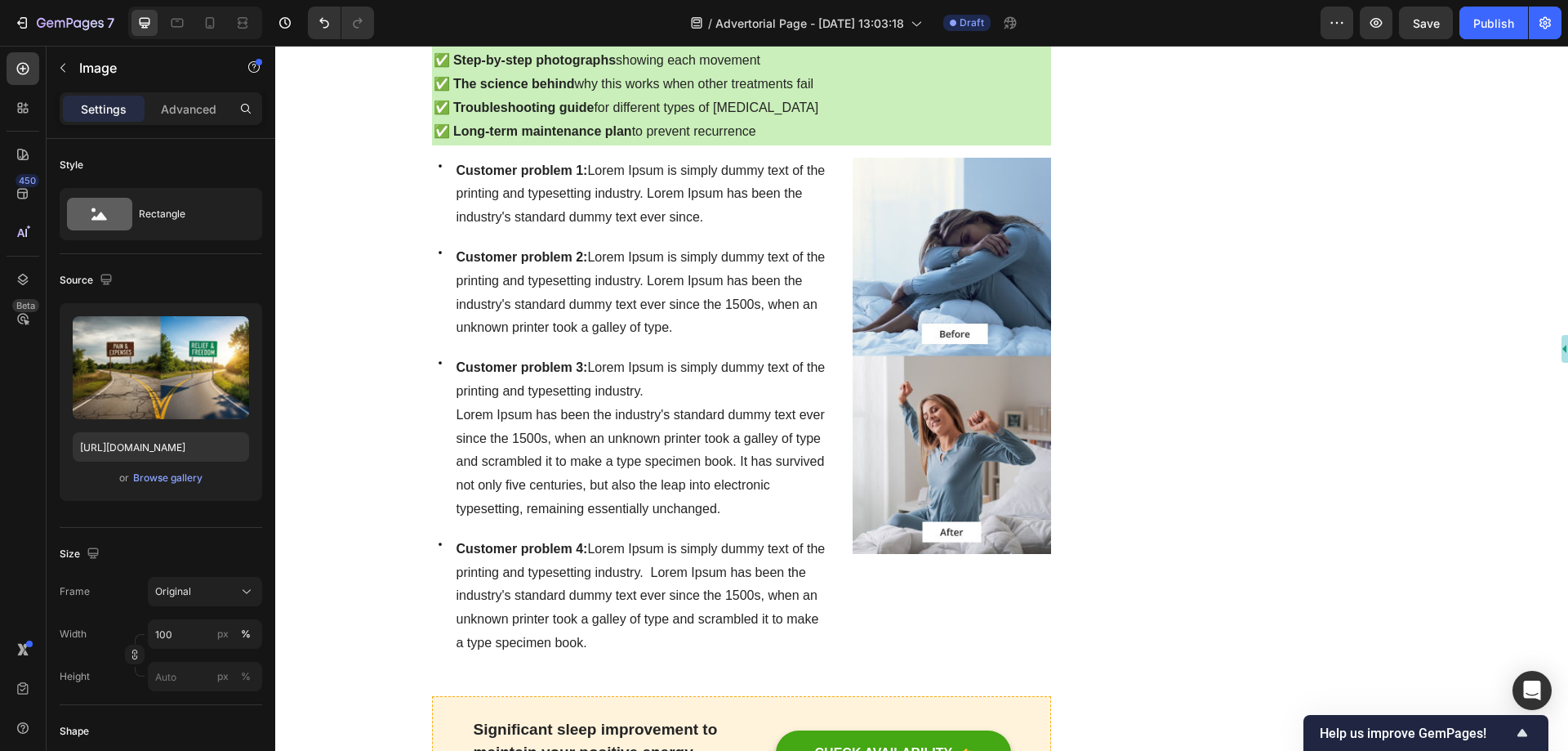
scroll to position [9397, 0]
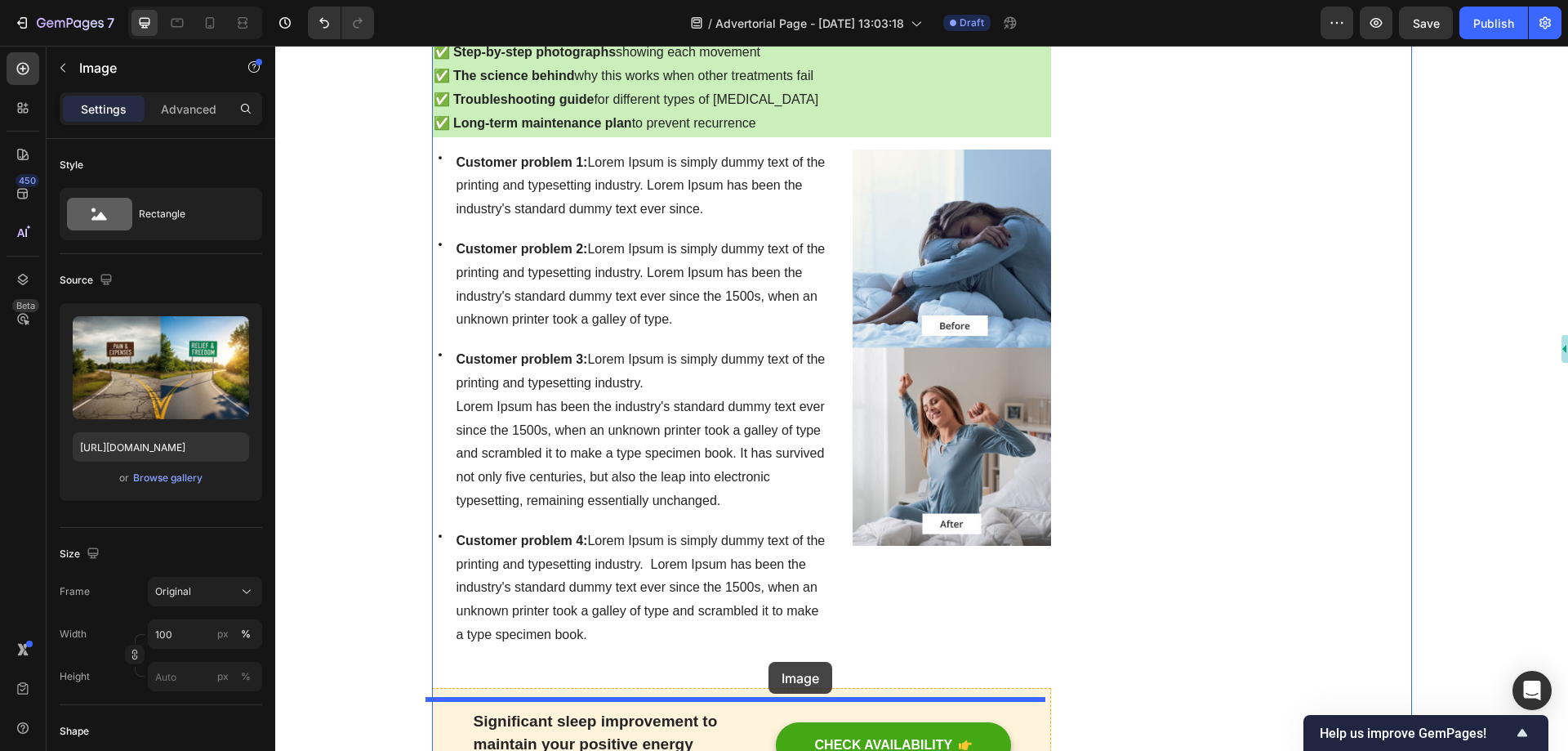
drag, startPoint x: 792, startPoint y: 179, endPoint x: 769, endPoint y: 662, distance: 483.5
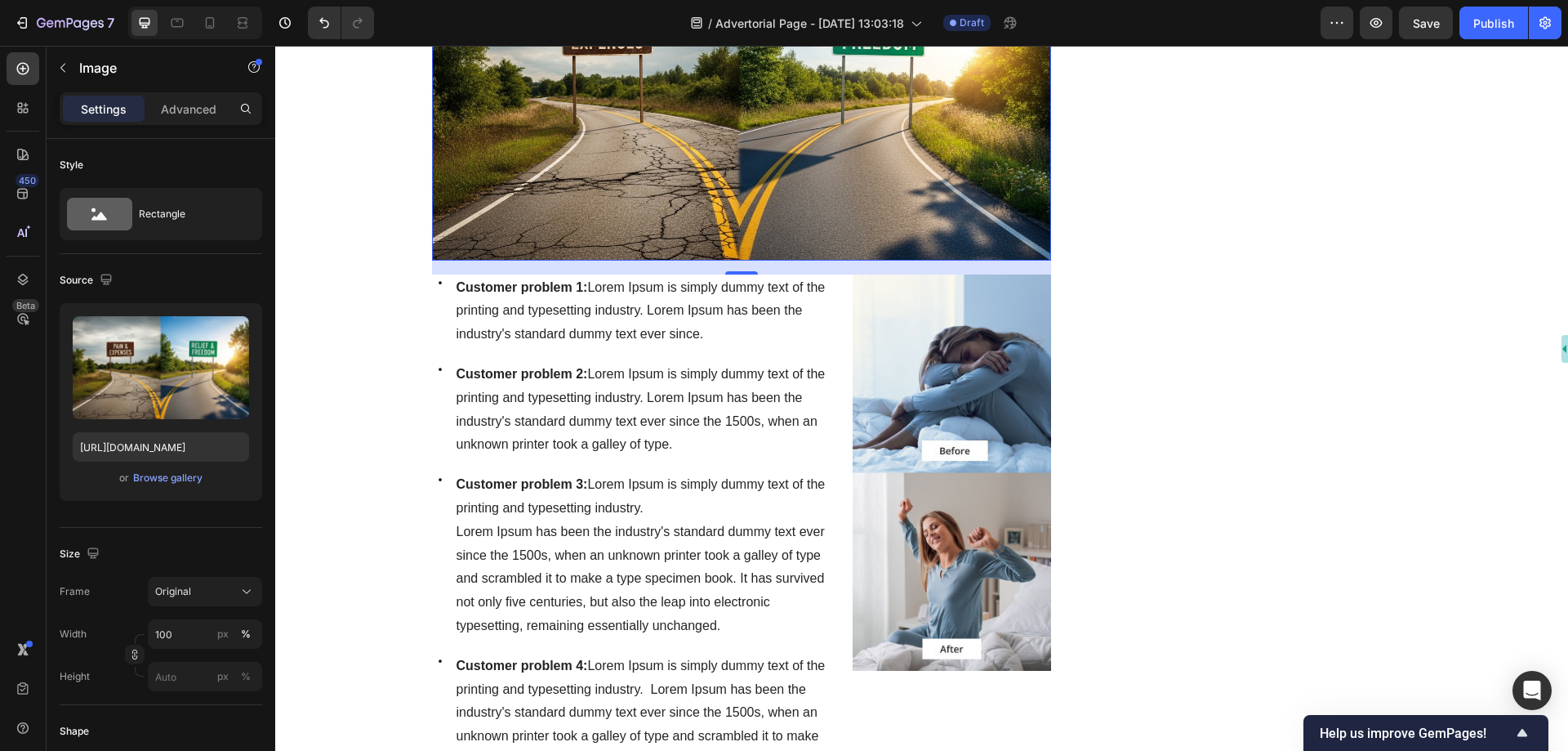
scroll to position [9291, 0]
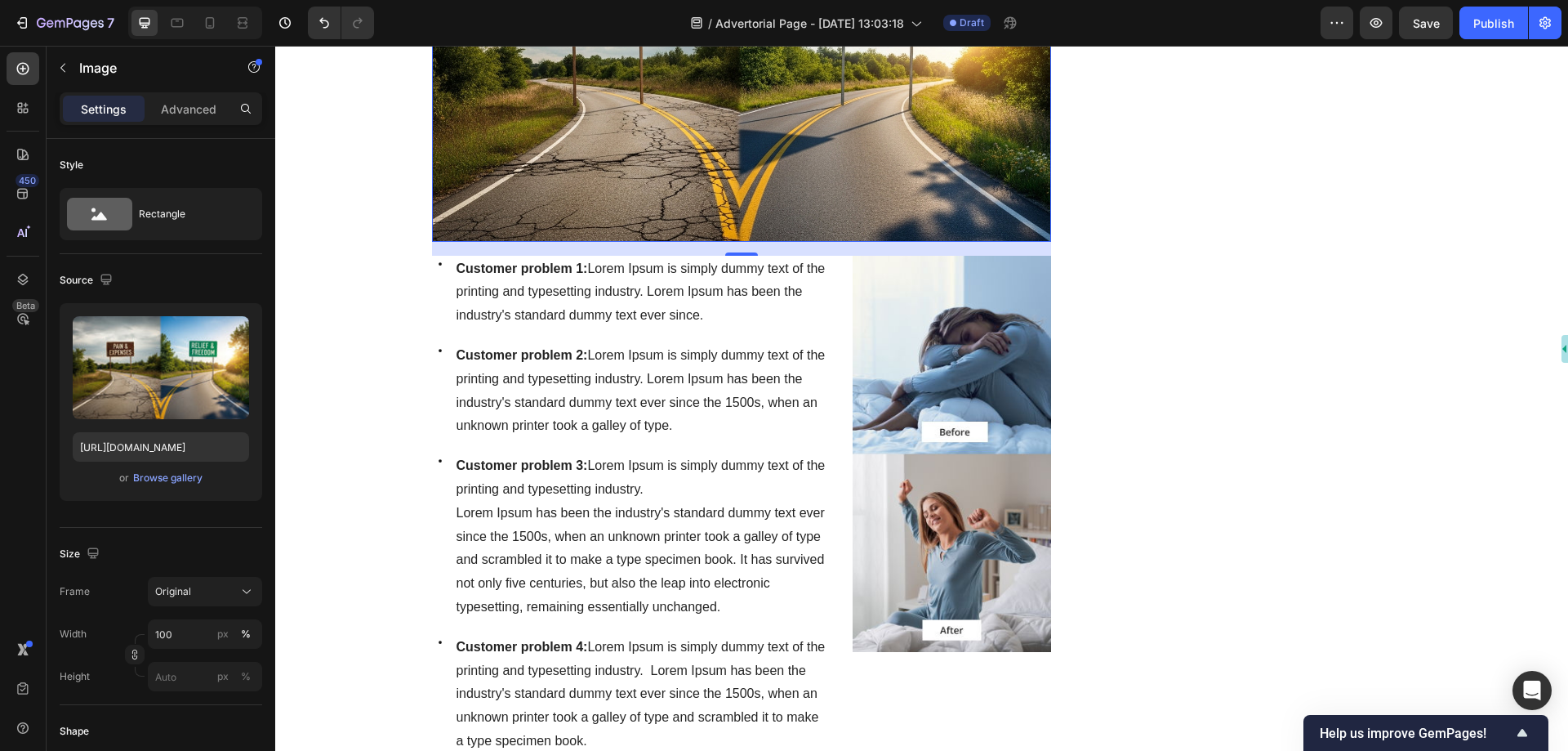
click at [741, 242] on img at bounding box center [742, 72] width 620 height 338
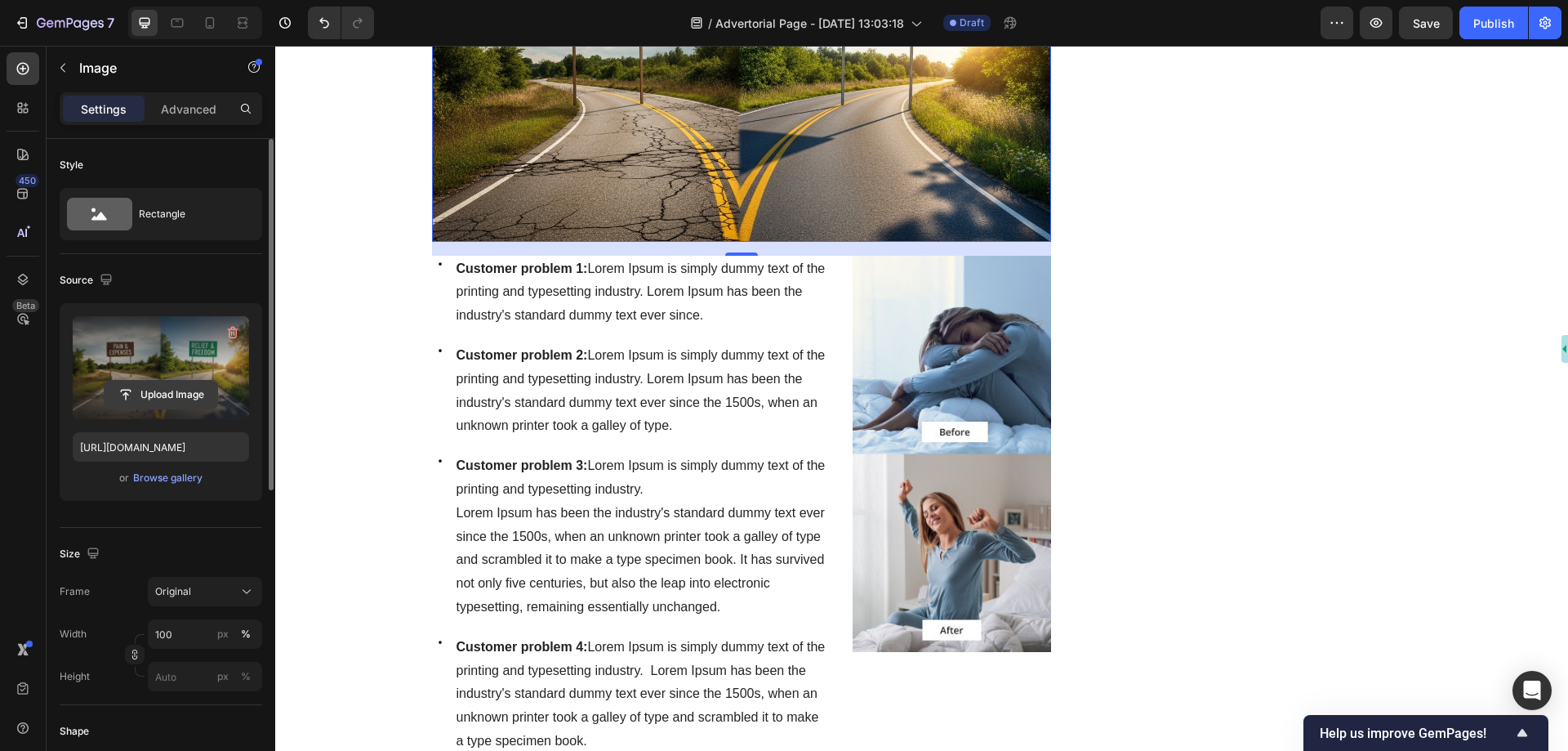
click at [179, 391] on input "file" at bounding box center [160, 394] width 113 height 28
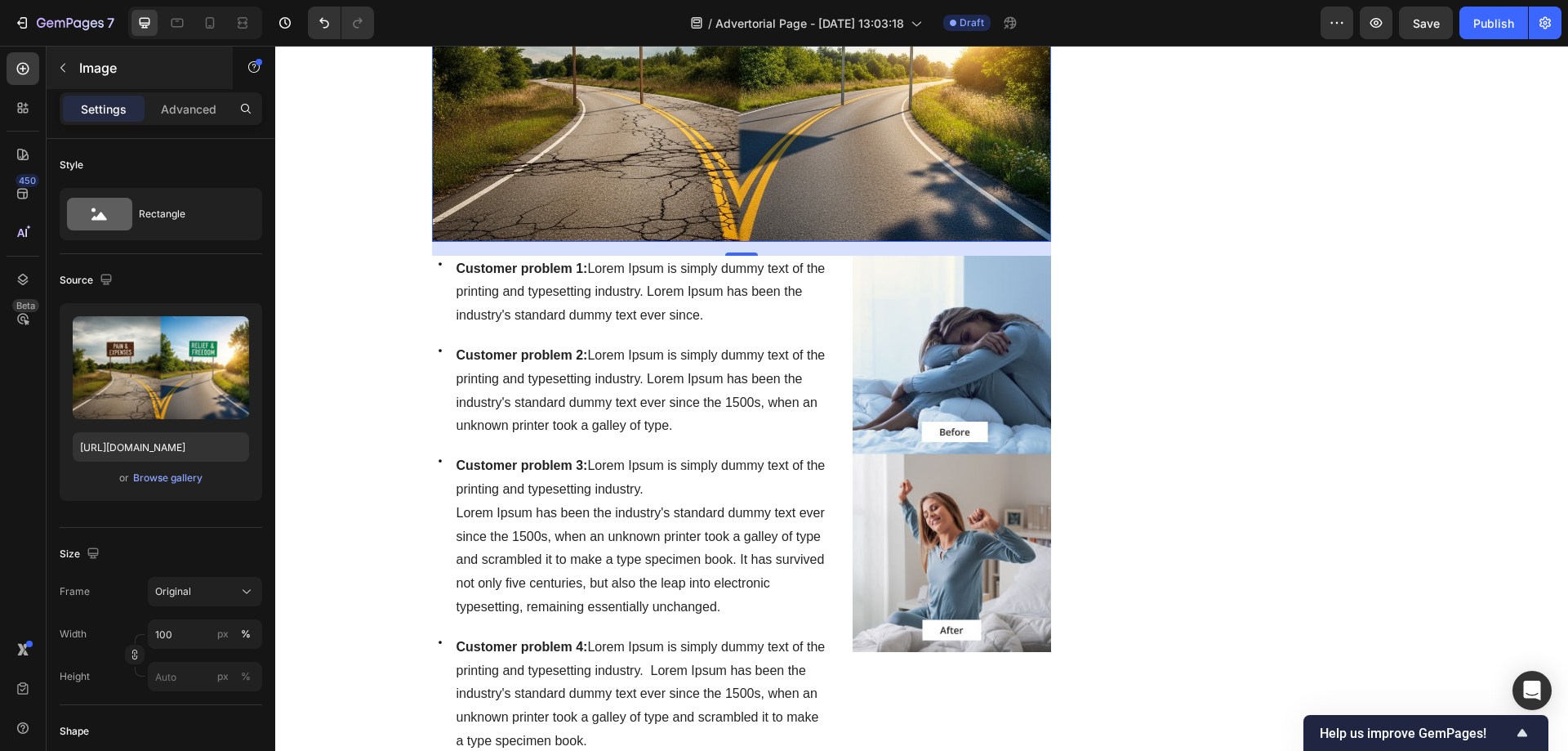
click at [189, 69] on p "Image" at bounding box center [149, 68] width 139 height 19
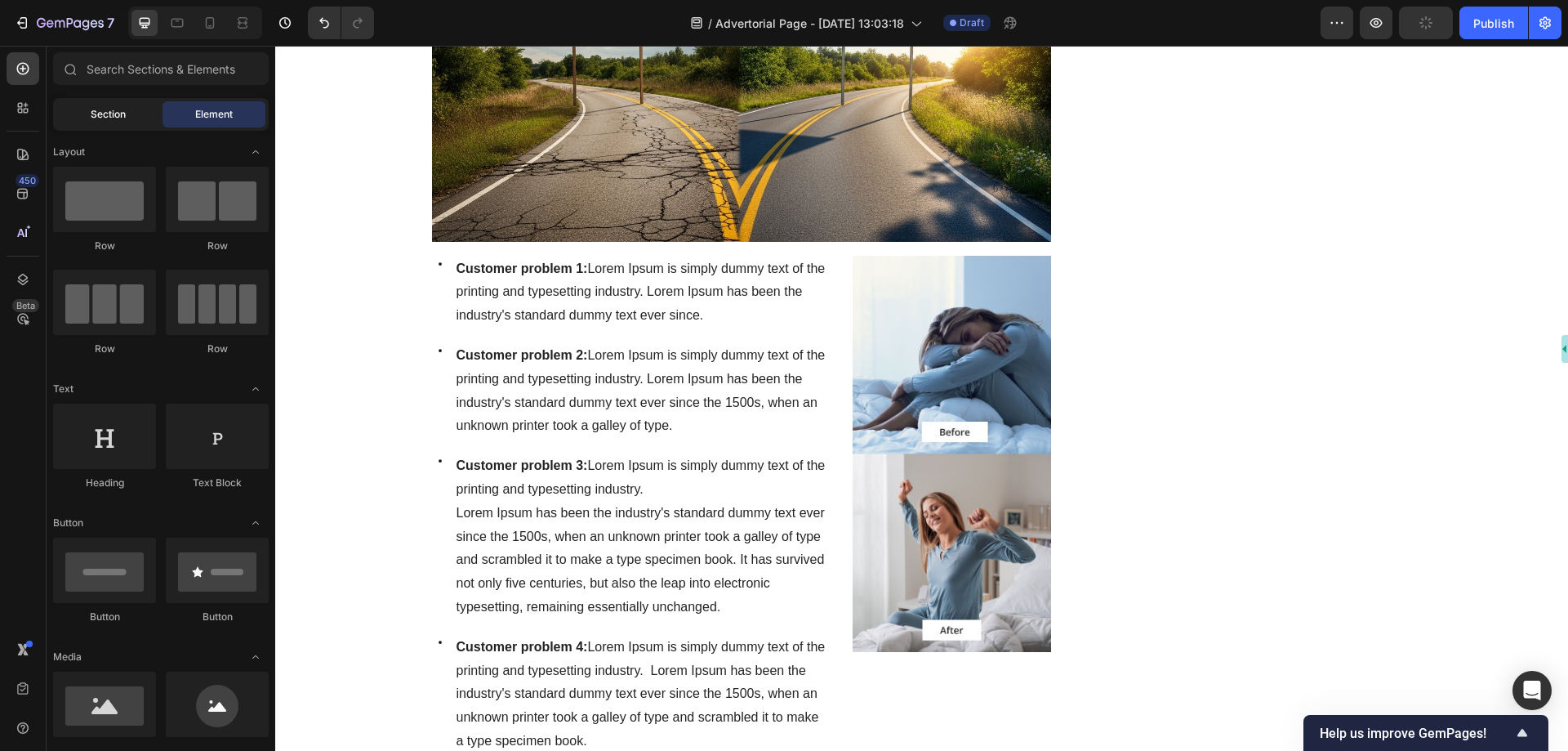
click at [114, 116] on span "Section" at bounding box center [108, 114] width 35 height 14
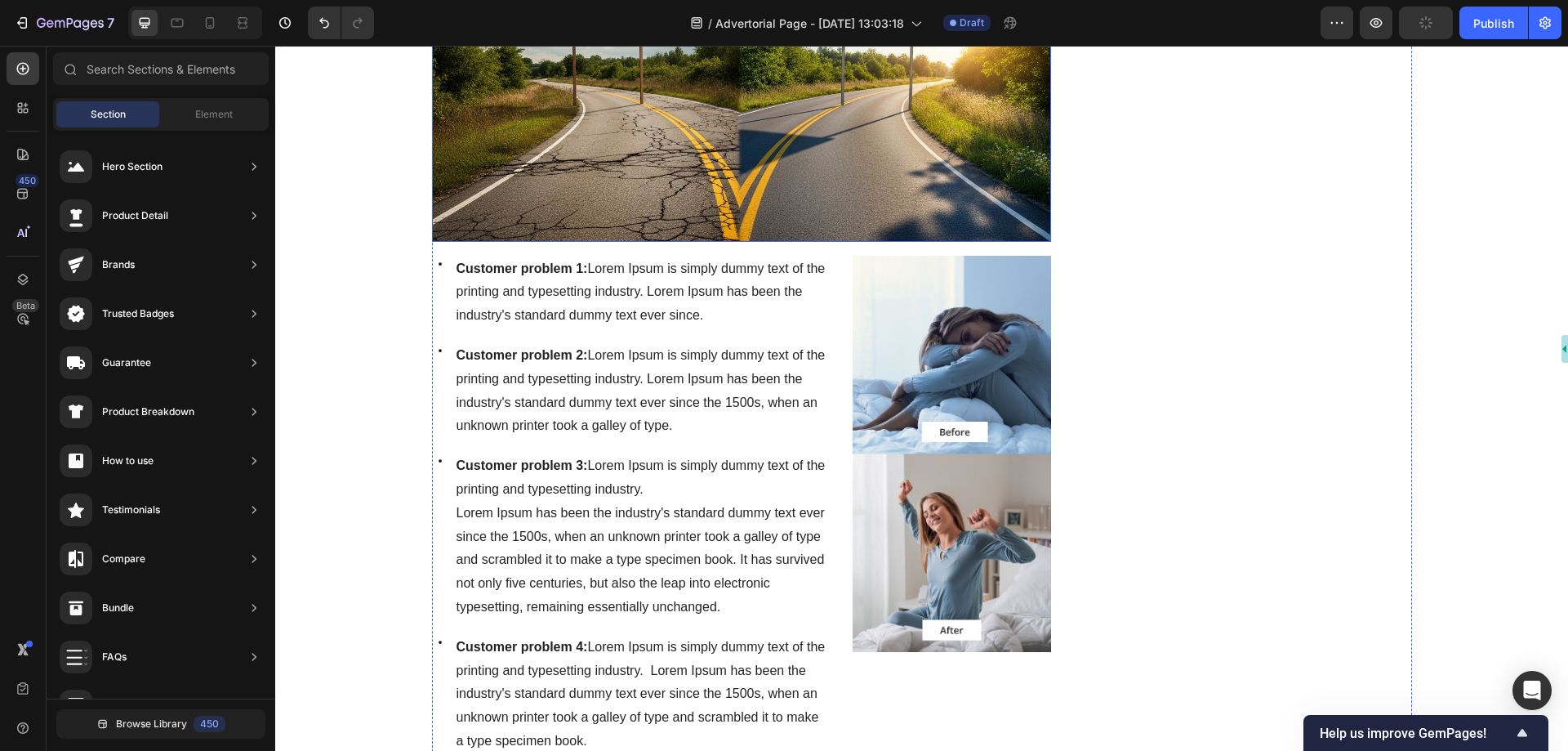
click at [748, 242] on img at bounding box center [742, 72] width 620 height 338
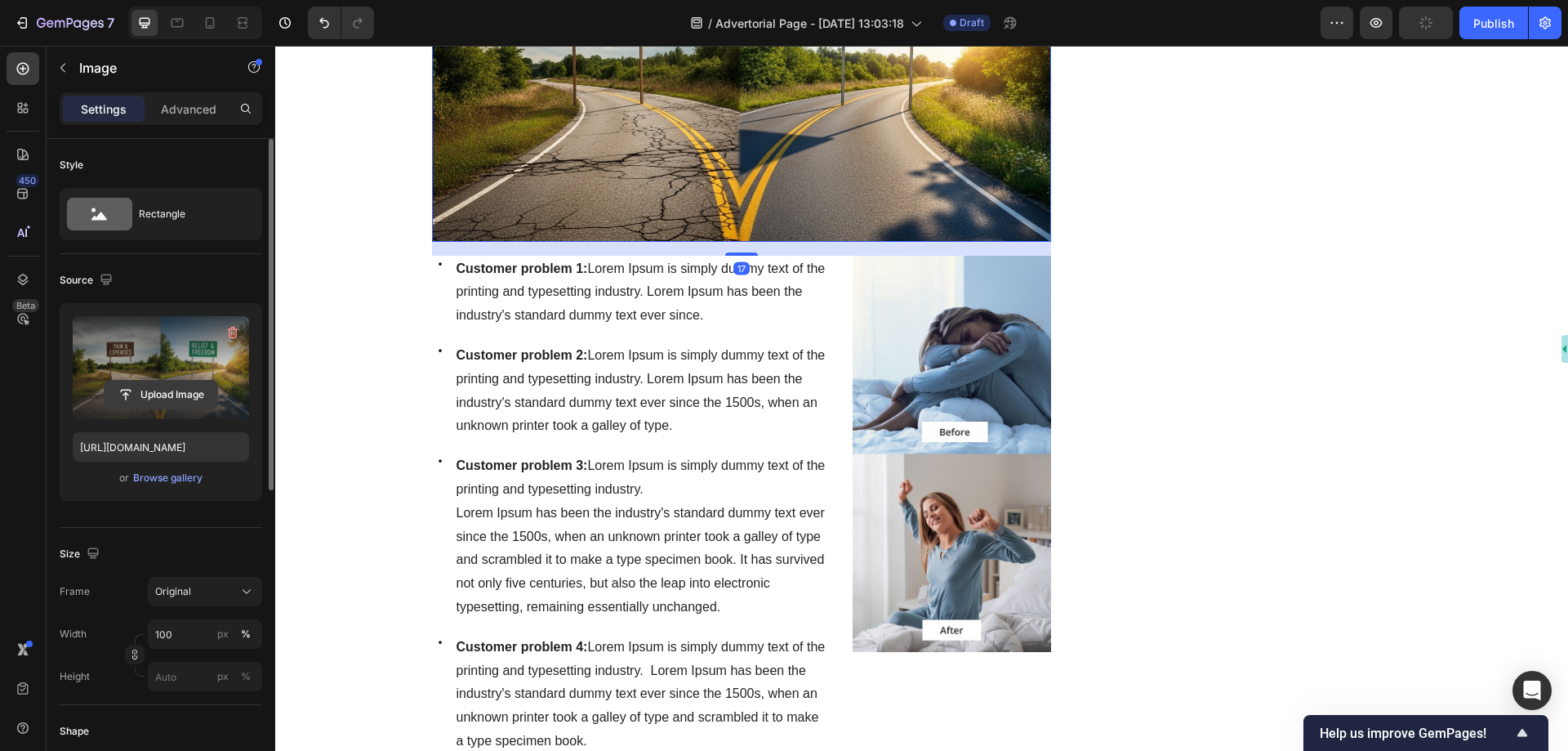
click at [162, 399] on input "file" at bounding box center [160, 394] width 113 height 28
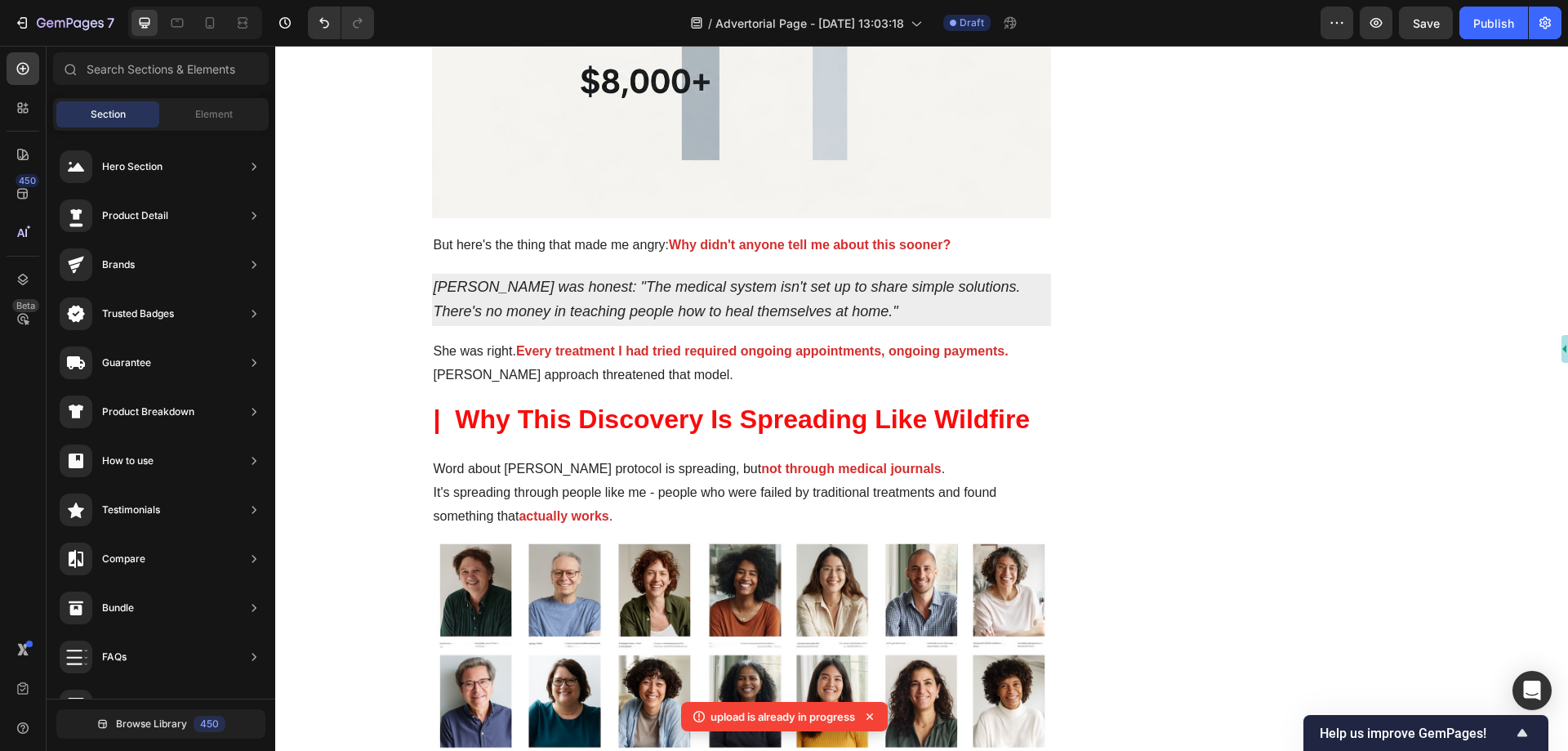
scroll to position [0, 0]
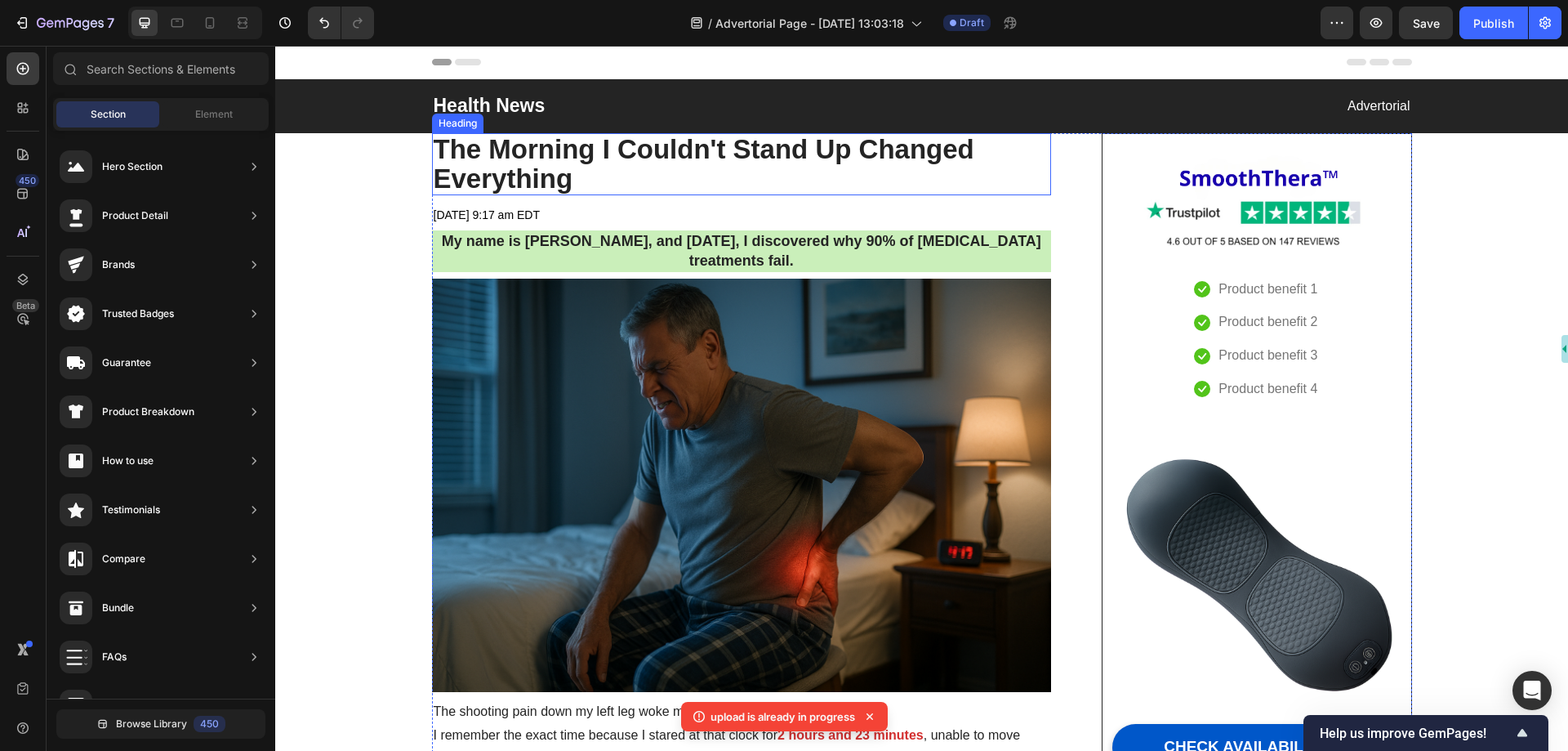
click at [666, 155] on h2 "The Morning I Couldn't Stand Up Changed Everything" at bounding box center [742, 164] width 620 height 63
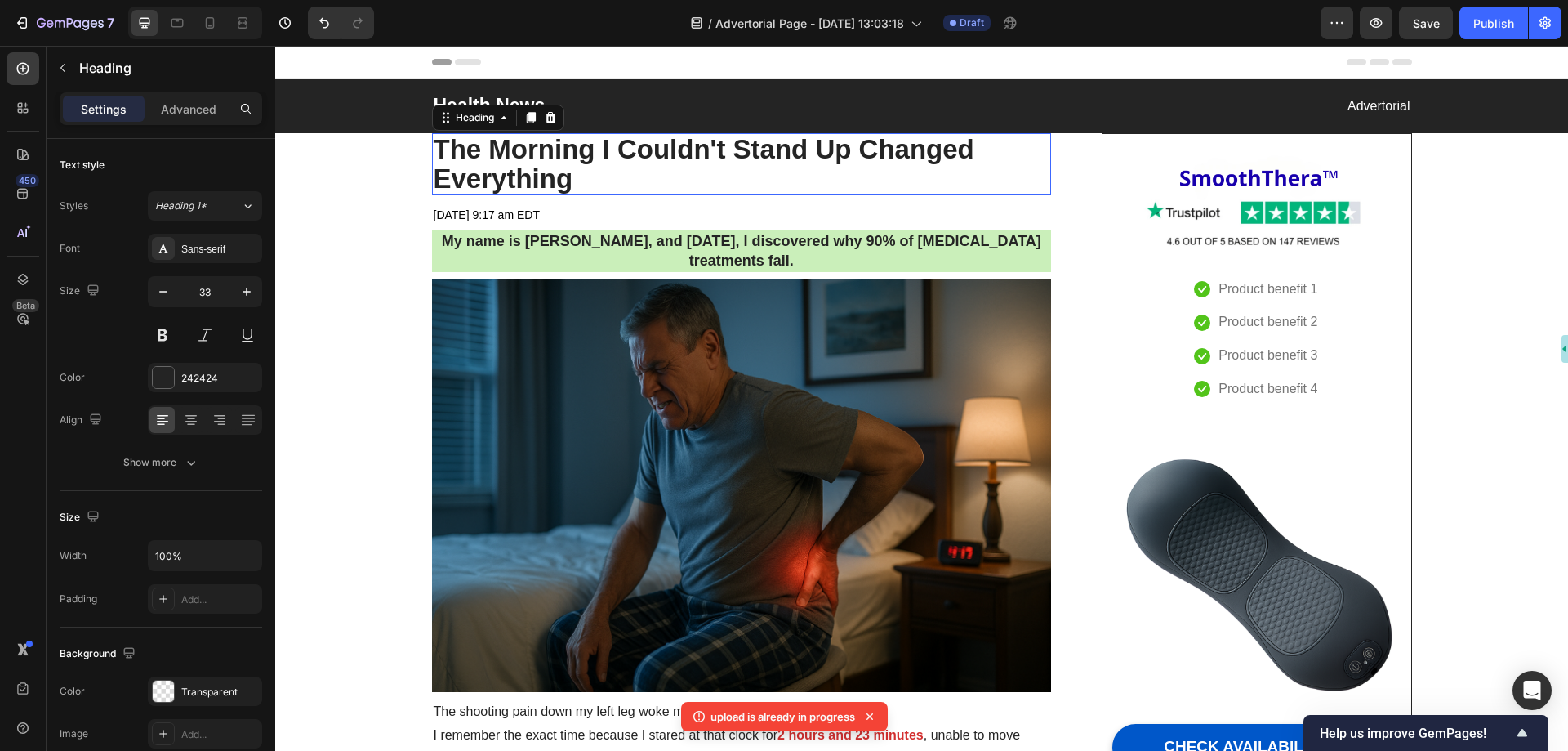
click at [666, 155] on h2 "The Morning I Couldn't Stand Up Changed Everything" at bounding box center [742, 164] width 620 height 63
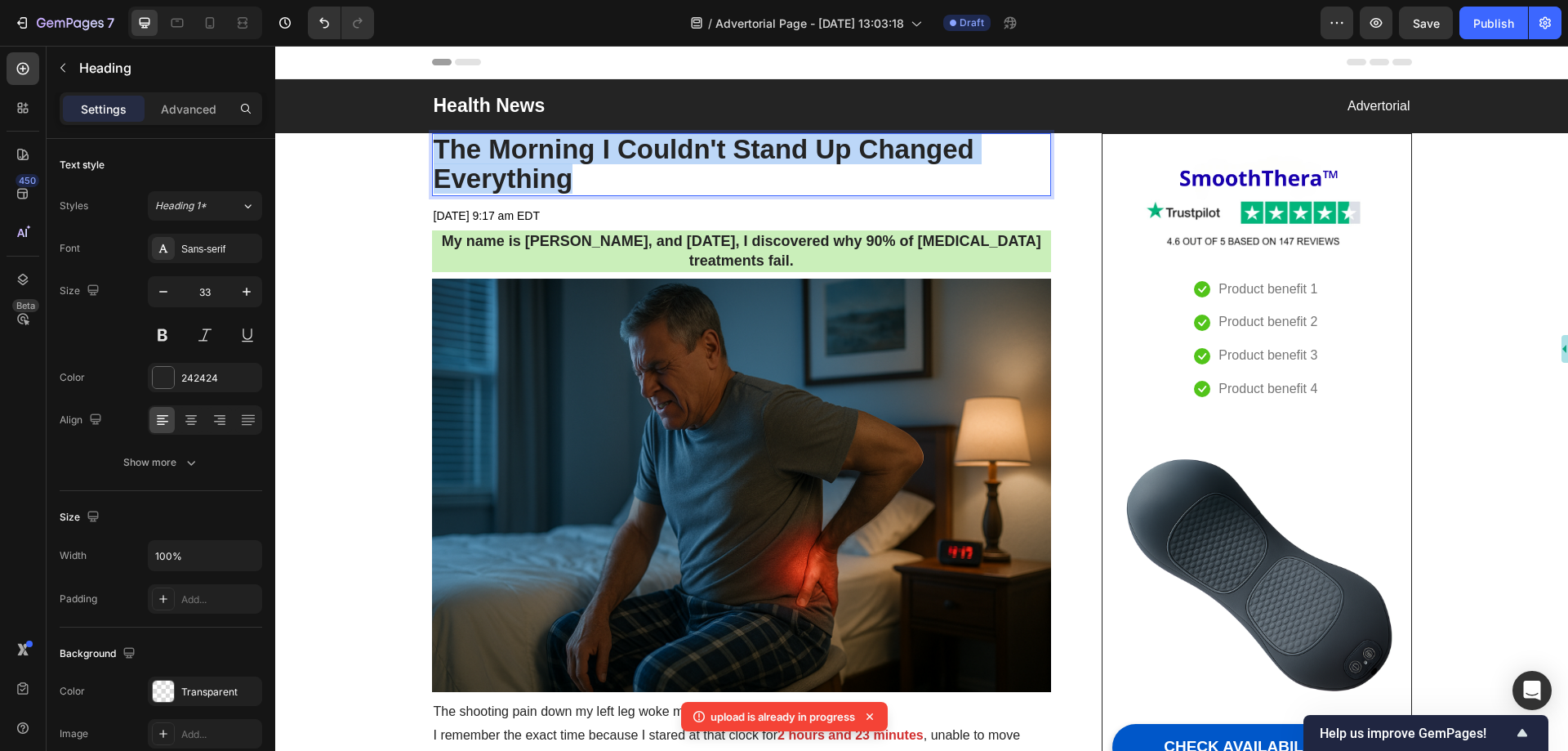
click at [666, 155] on p "The Morning I Couldn't Stand Up Changed Everything" at bounding box center [742, 165] width 617 height 60
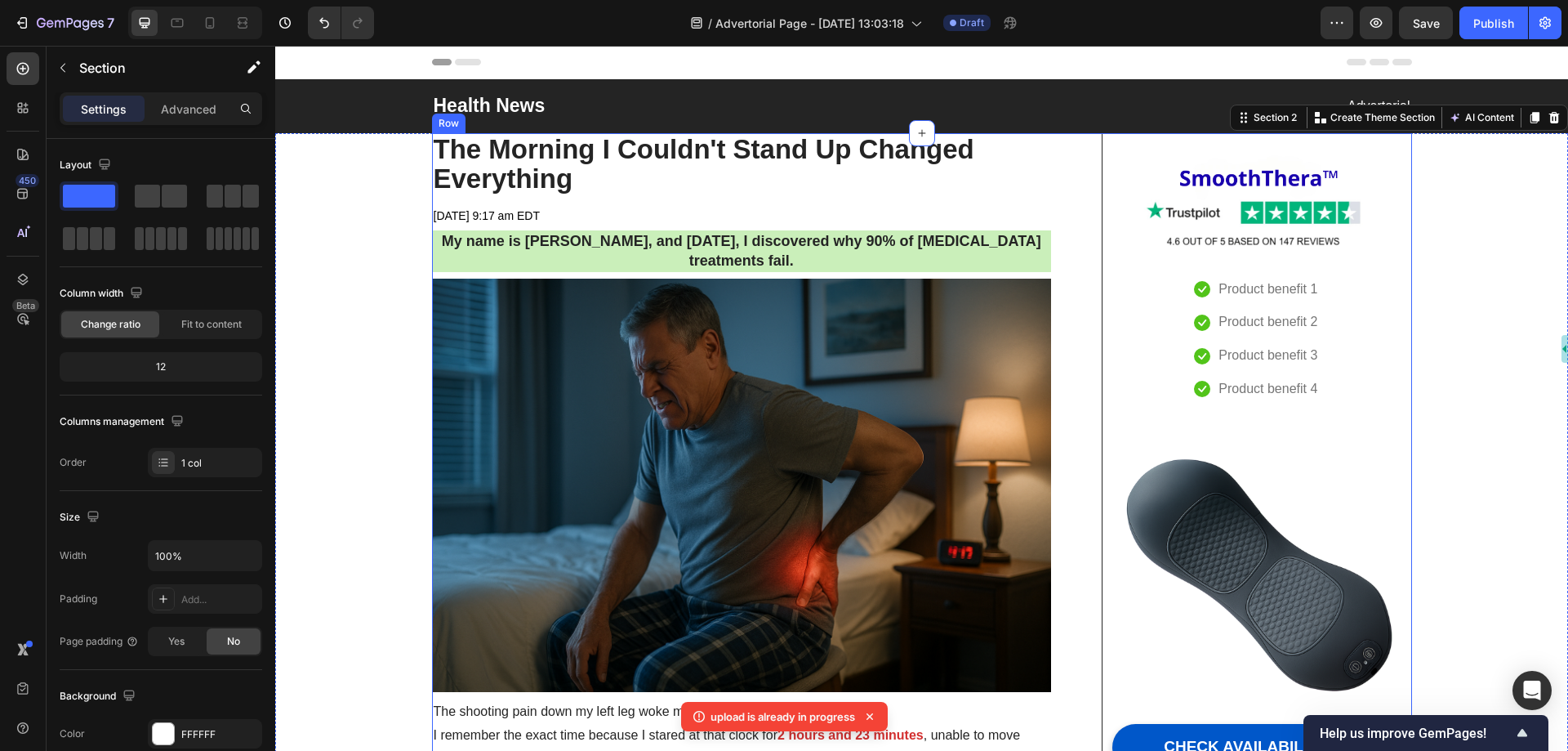
click at [735, 251] on h2 "My name is [PERSON_NAME], and [DATE], I discovered why 90% of [MEDICAL_DATA] tr…" at bounding box center [742, 251] width 620 height 42
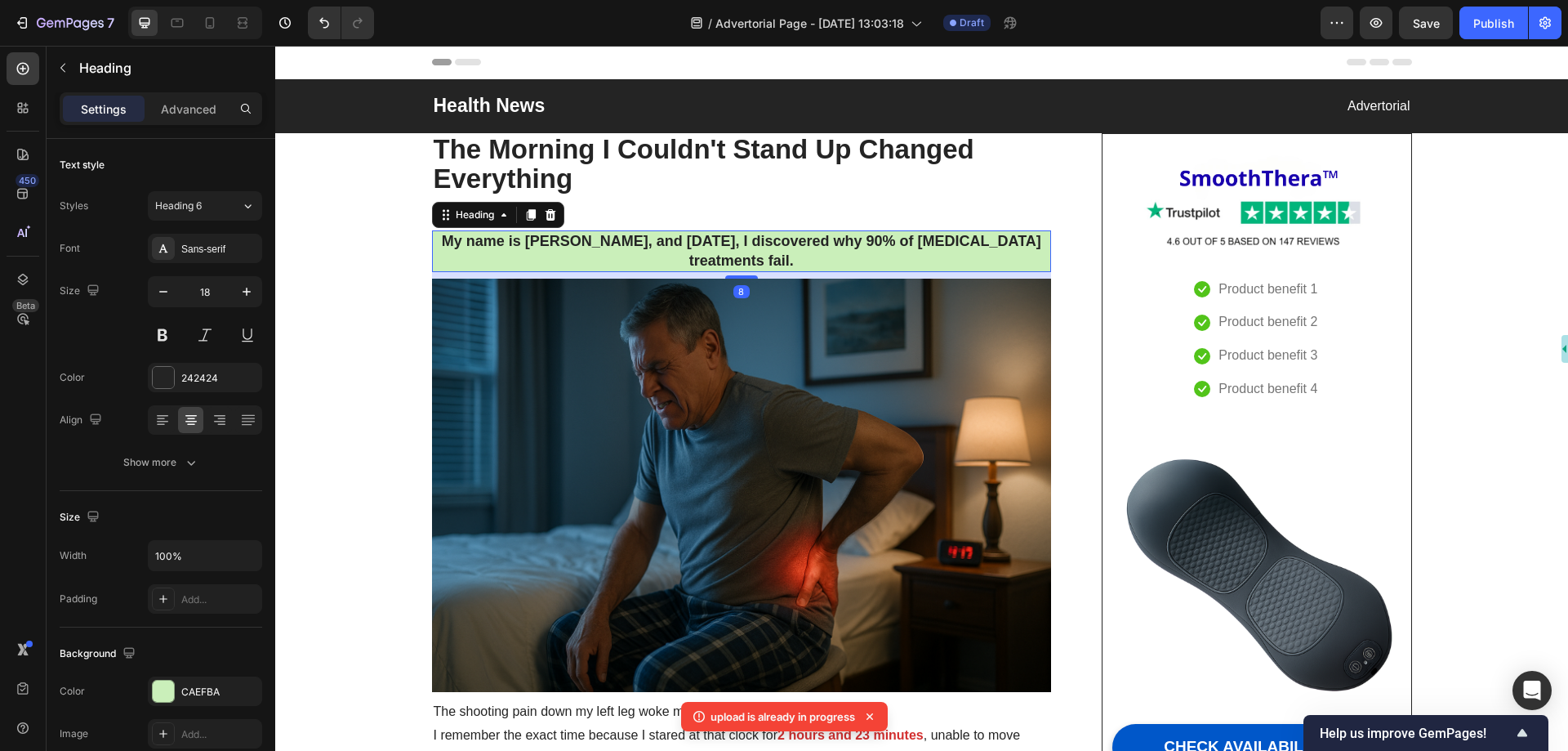
click at [735, 251] on h2 "My name is [PERSON_NAME], and [DATE], I discovered why 90% of [MEDICAL_DATA] tr…" at bounding box center [742, 251] width 620 height 42
click at [735, 251] on p "My name is [PERSON_NAME], and [DATE], I discovered why 90% of [MEDICAL_DATA] tr…" at bounding box center [742, 251] width 617 height 39
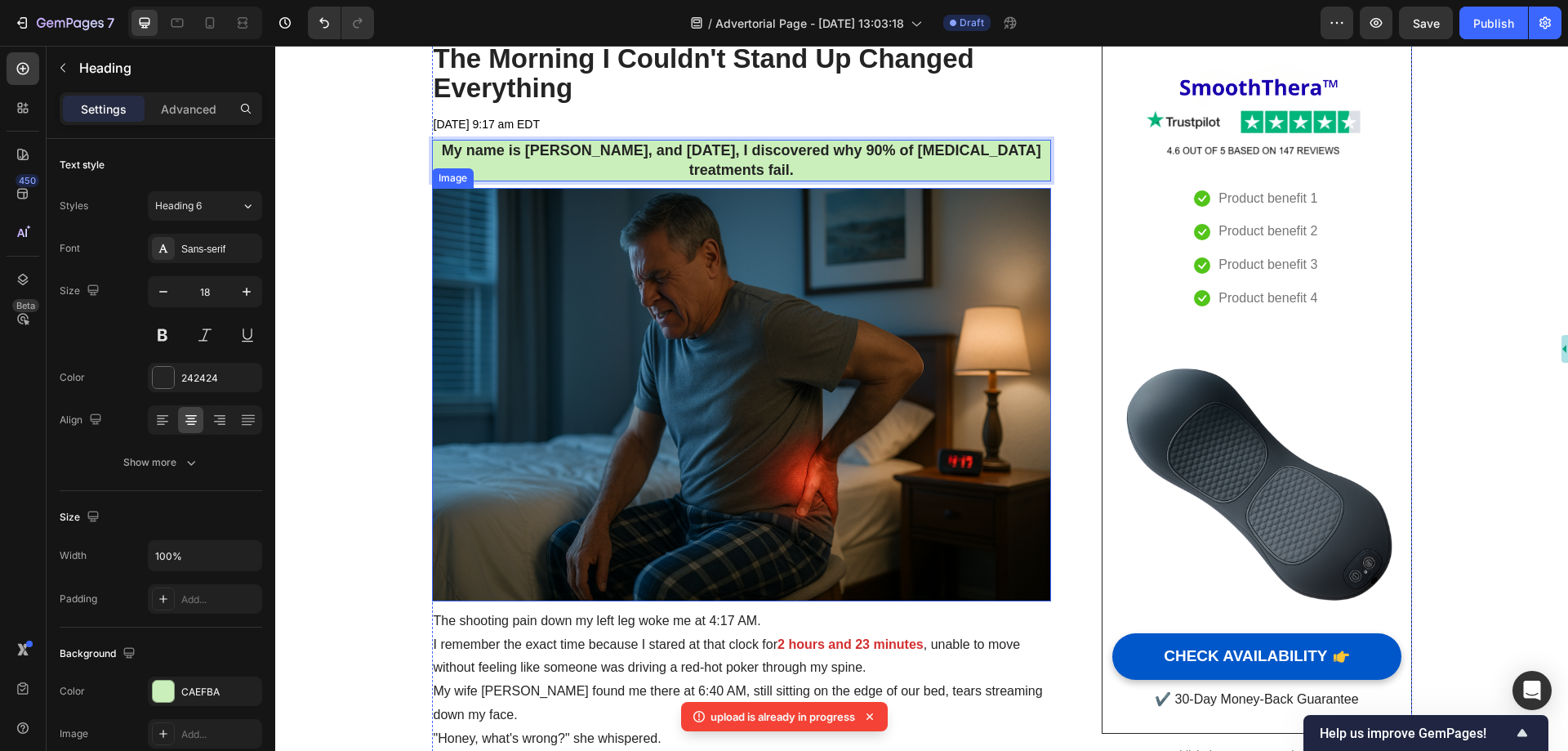
scroll to position [245, 0]
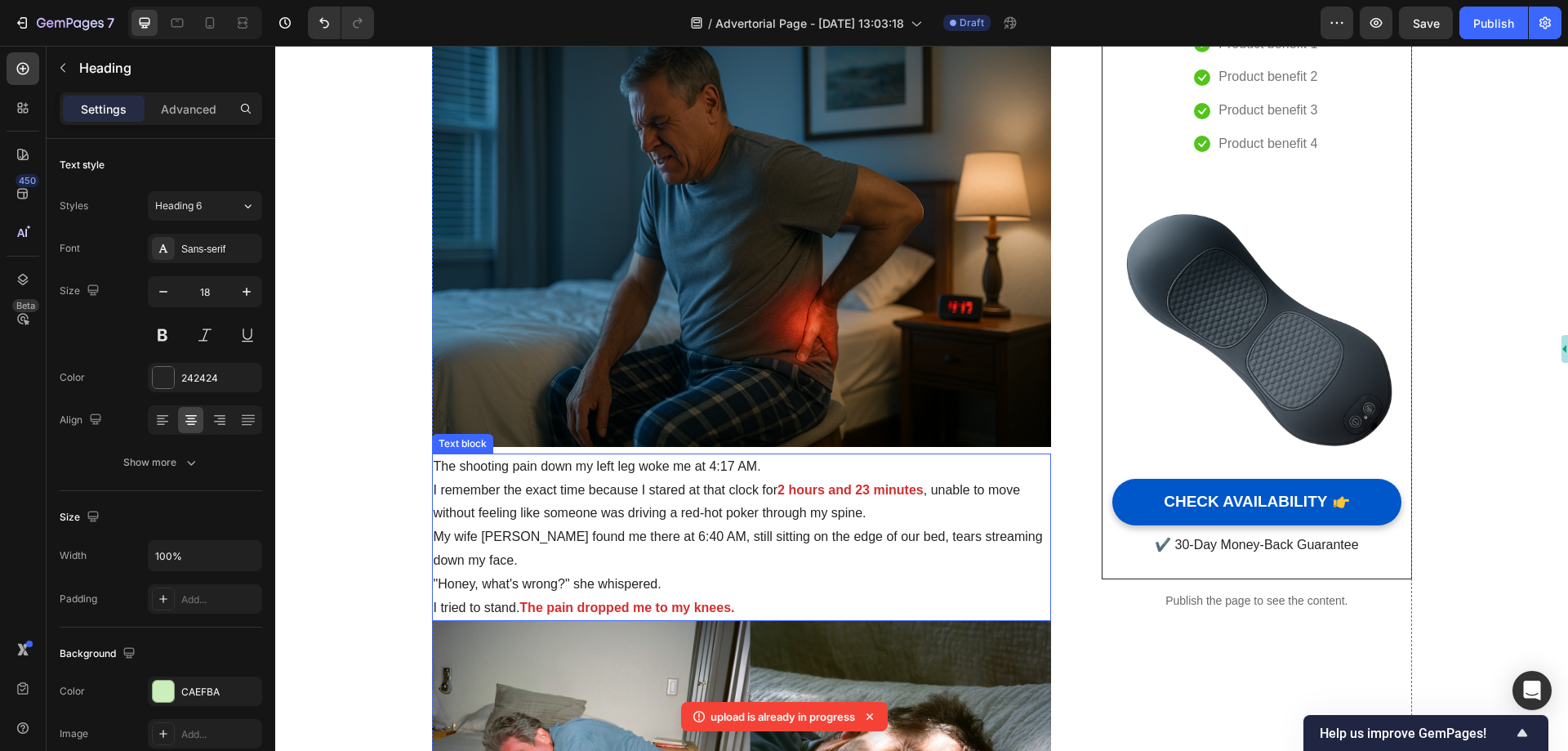
click at [720, 560] on p "My wife [PERSON_NAME] found me there at 6:40 AM, still sitting on the edge of o…" at bounding box center [742, 548] width 617 height 47
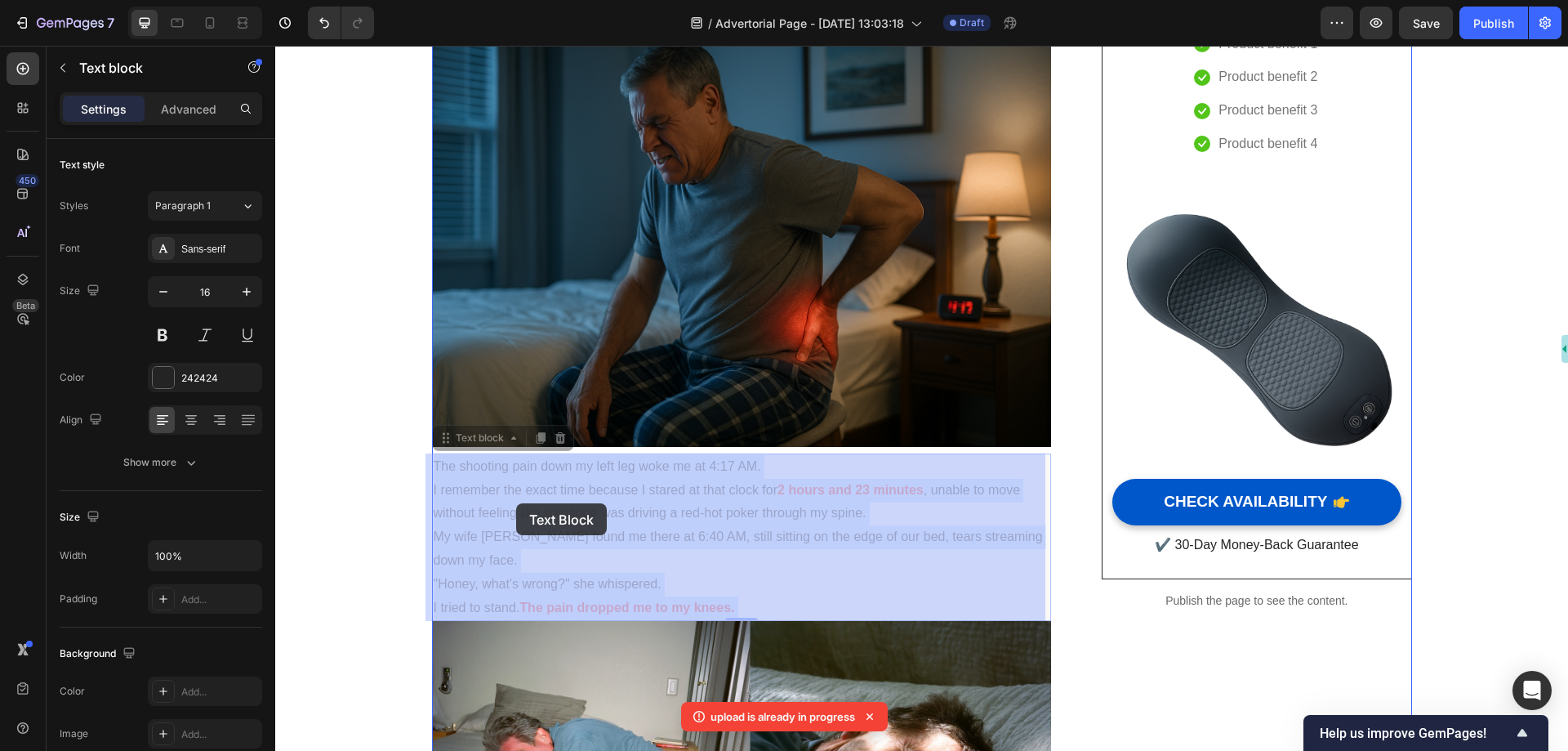
drag, startPoint x: 729, startPoint y: 602, endPoint x: 516, endPoint y: 503, distance: 234.9
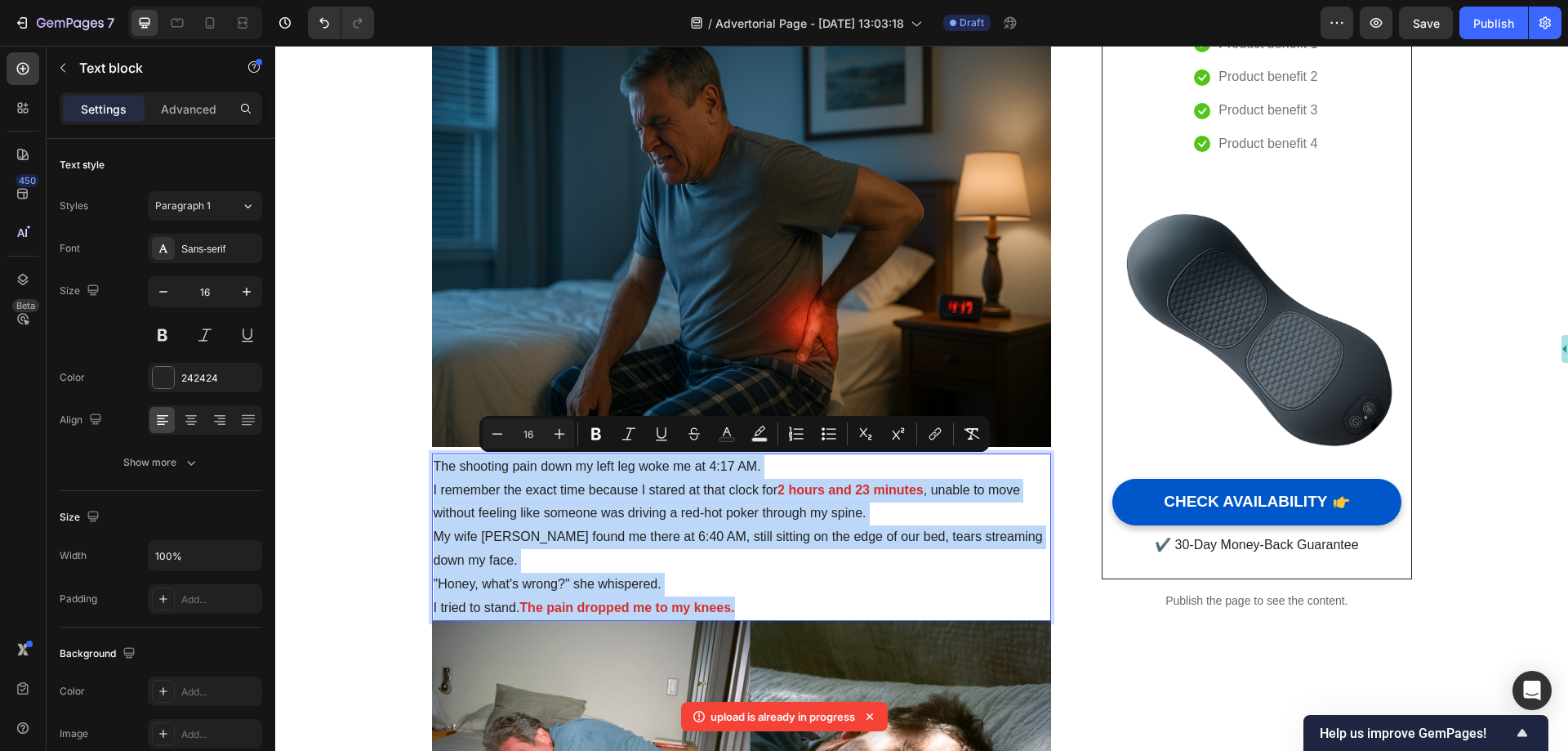
drag, startPoint x: 430, startPoint y: 465, endPoint x: 754, endPoint y: 605, distance: 353.0
click at [754, 605] on div "The shooting pain down my left leg woke me at 4:17 AM. I remember the exact tim…" at bounding box center [742, 538] width 620 height 168
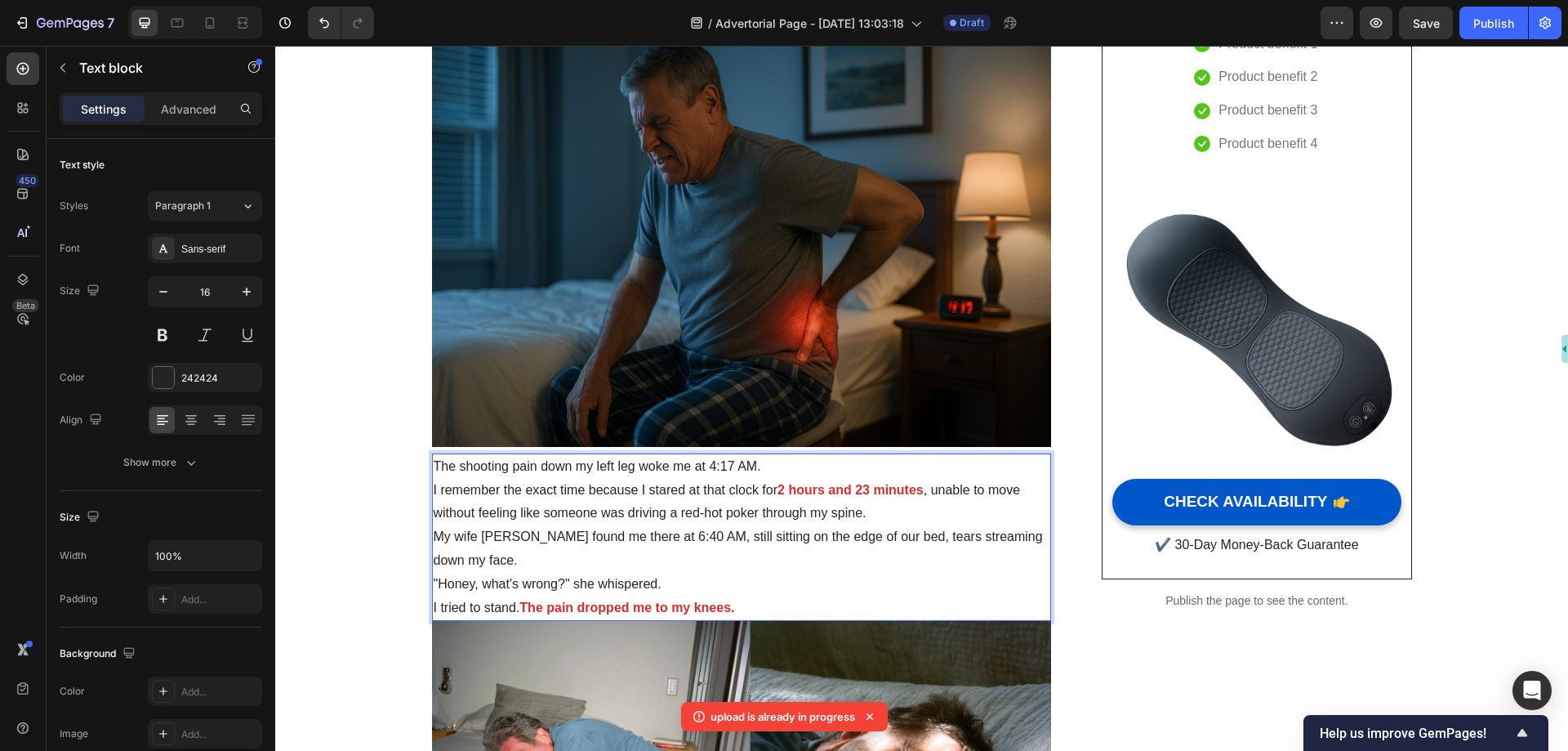
click at [794, 525] on p "My wife [PERSON_NAME] found me there at 6:40 AM, still sitting on the edge of o…" at bounding box center [742, 548] width 617 height 47
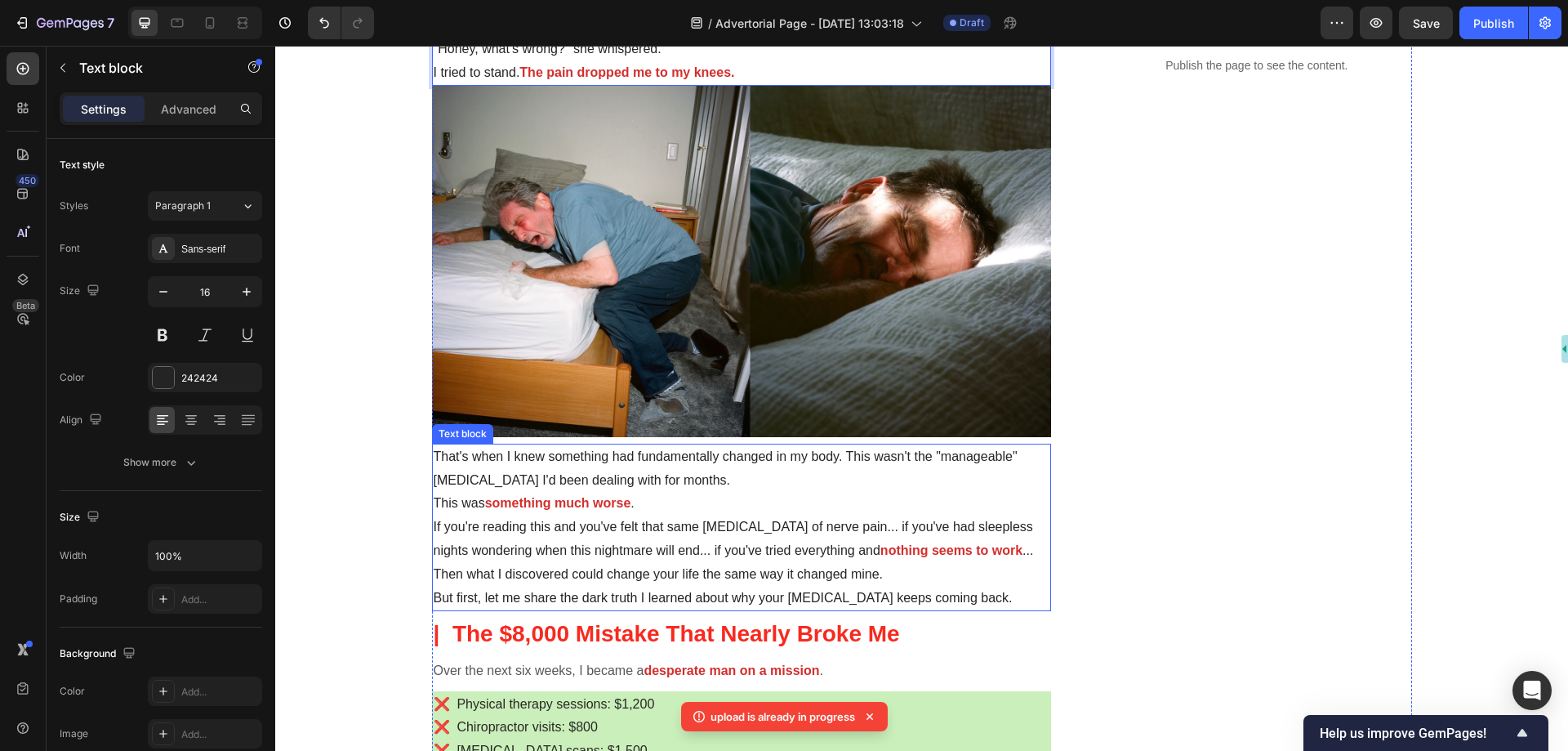
scroll to position [818, 0]
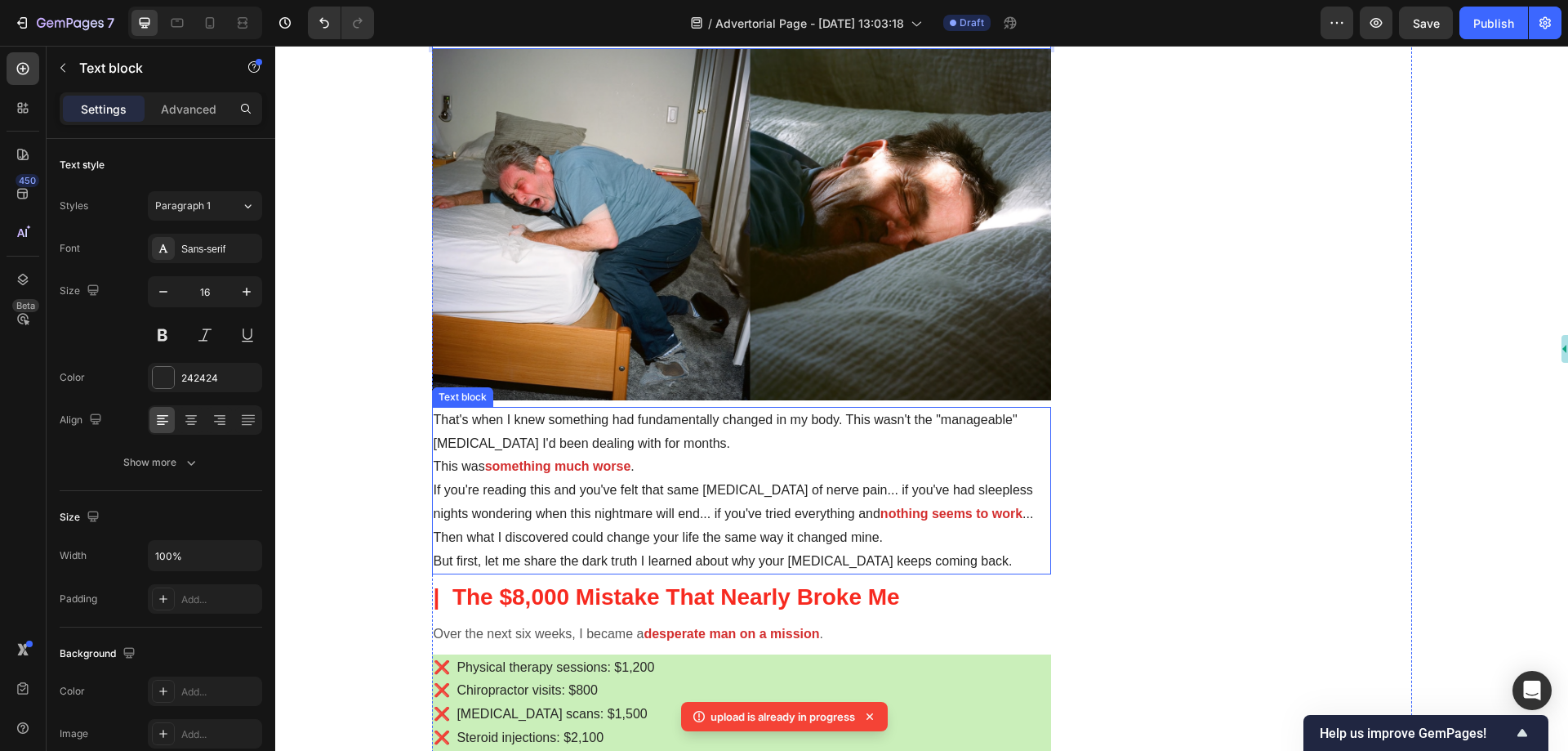
click at [705, 489] on p "If you're reading this and you've felt that same [MEDICAL_DATA] of nerve pain..…" at bounding box center [742, 502] width 617 height 47
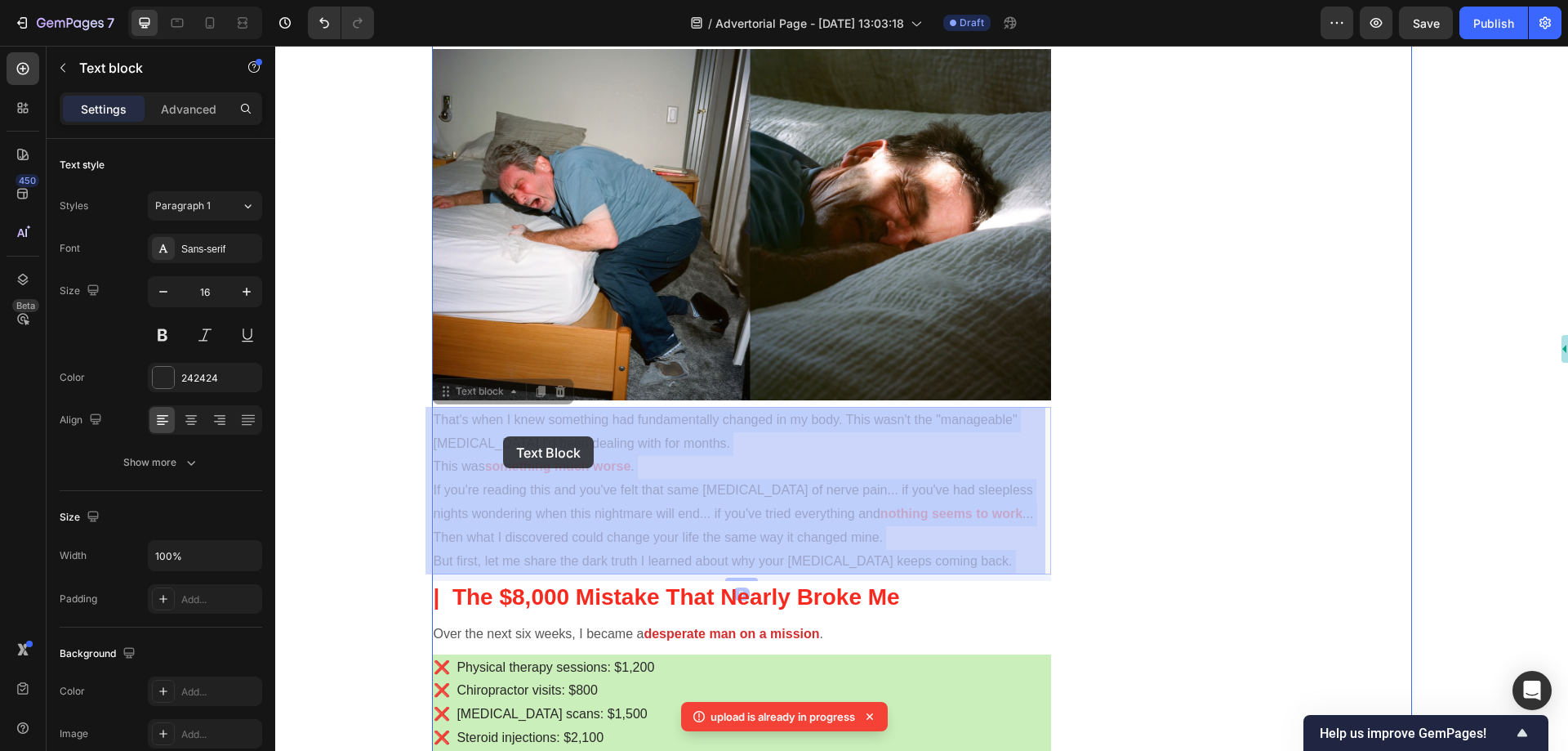
drag, startPoint x: 948, startPoint y: 565, endPoint x: 503, endPoint y: 436, distance: 463.3
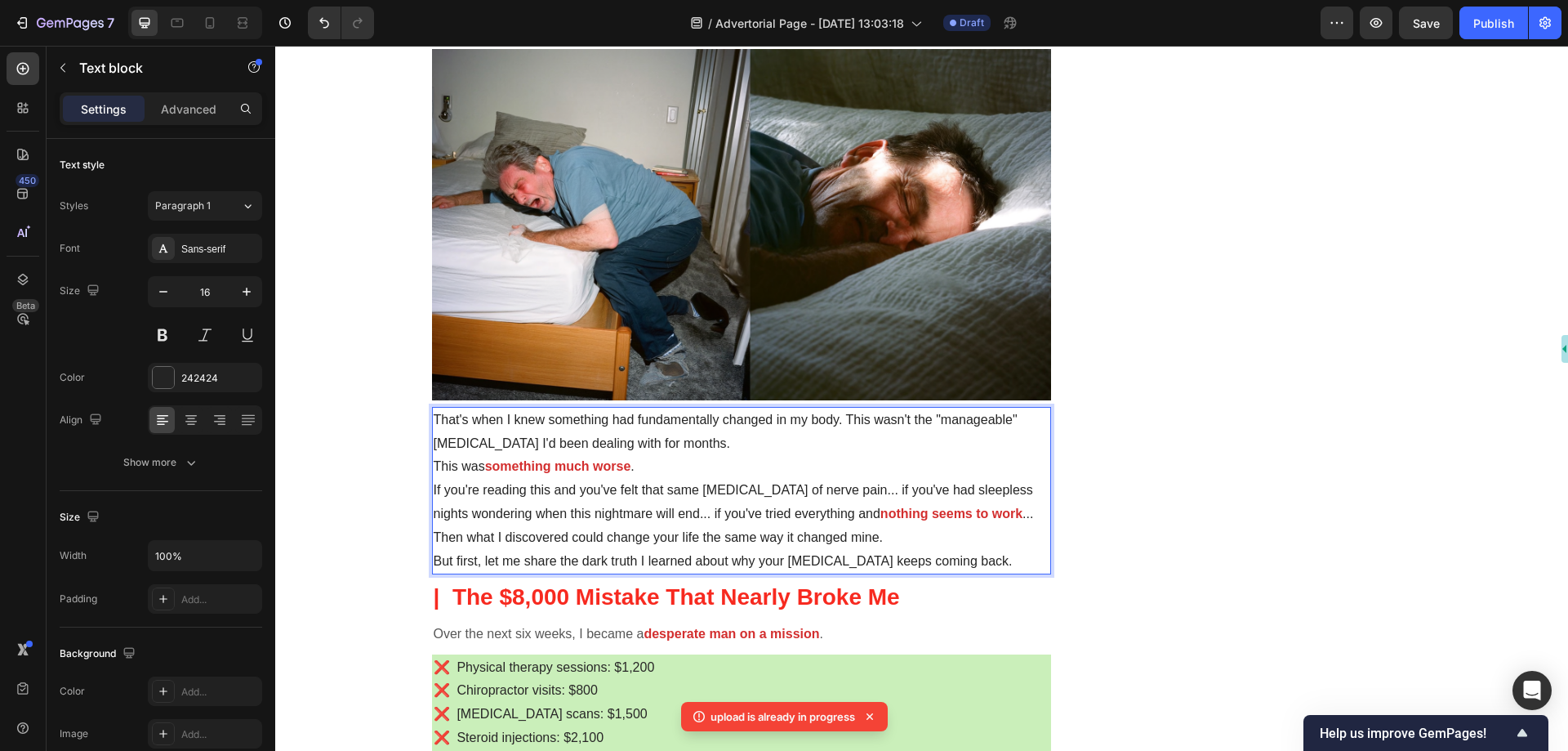
click at [943, 562] on p "But first, let me share the dark truth I learned about why your [MEDICAL_DATA] …" at bounding box center [742, 562] width 617 height 24
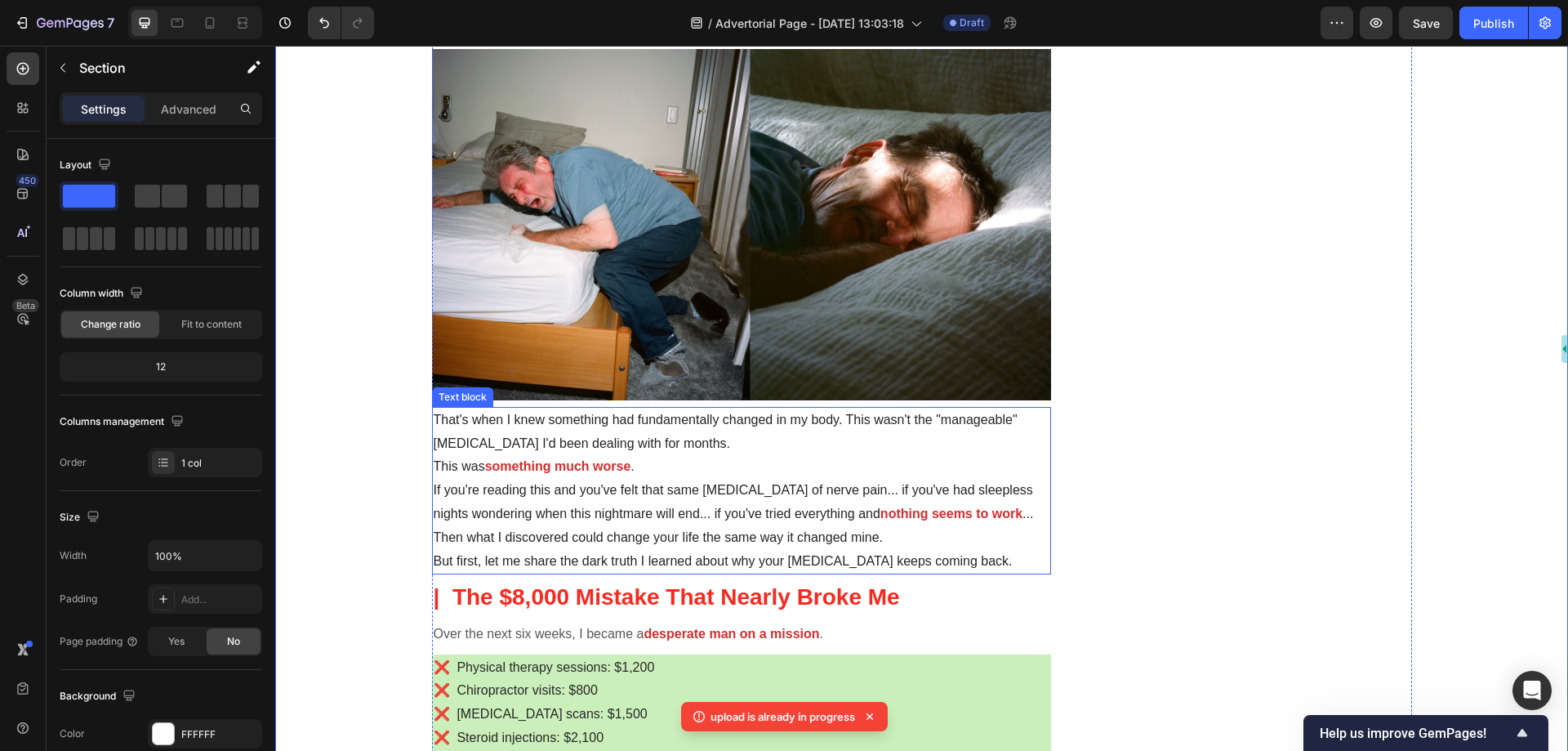
click at [612, 429] on p "That's when I knew something had fundamentally changed in my body. This wasn't …" at bounding box center [742, 431] width 617 height 47
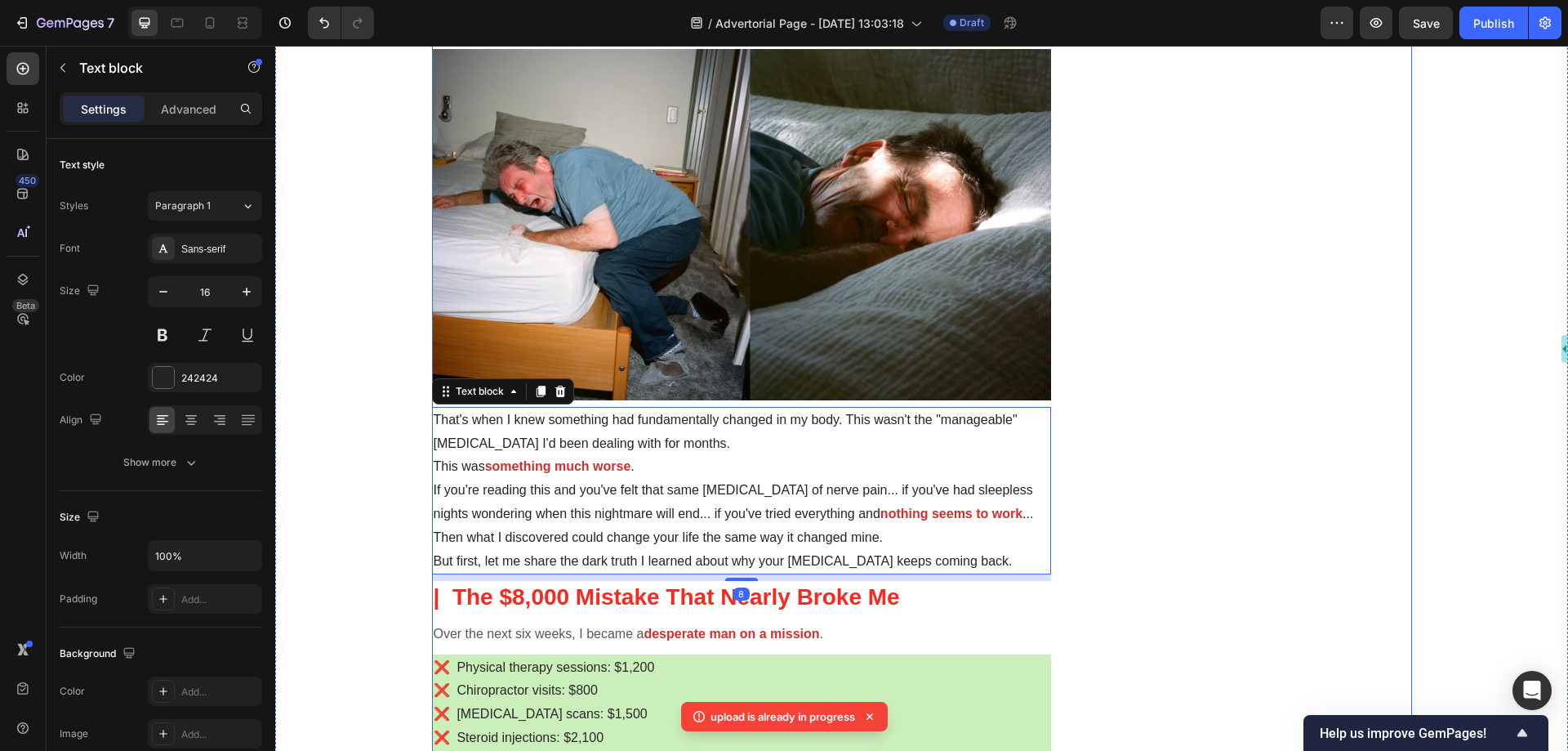
click at [732, 376] on img at bounding box center [742, 224] width 620 height 350
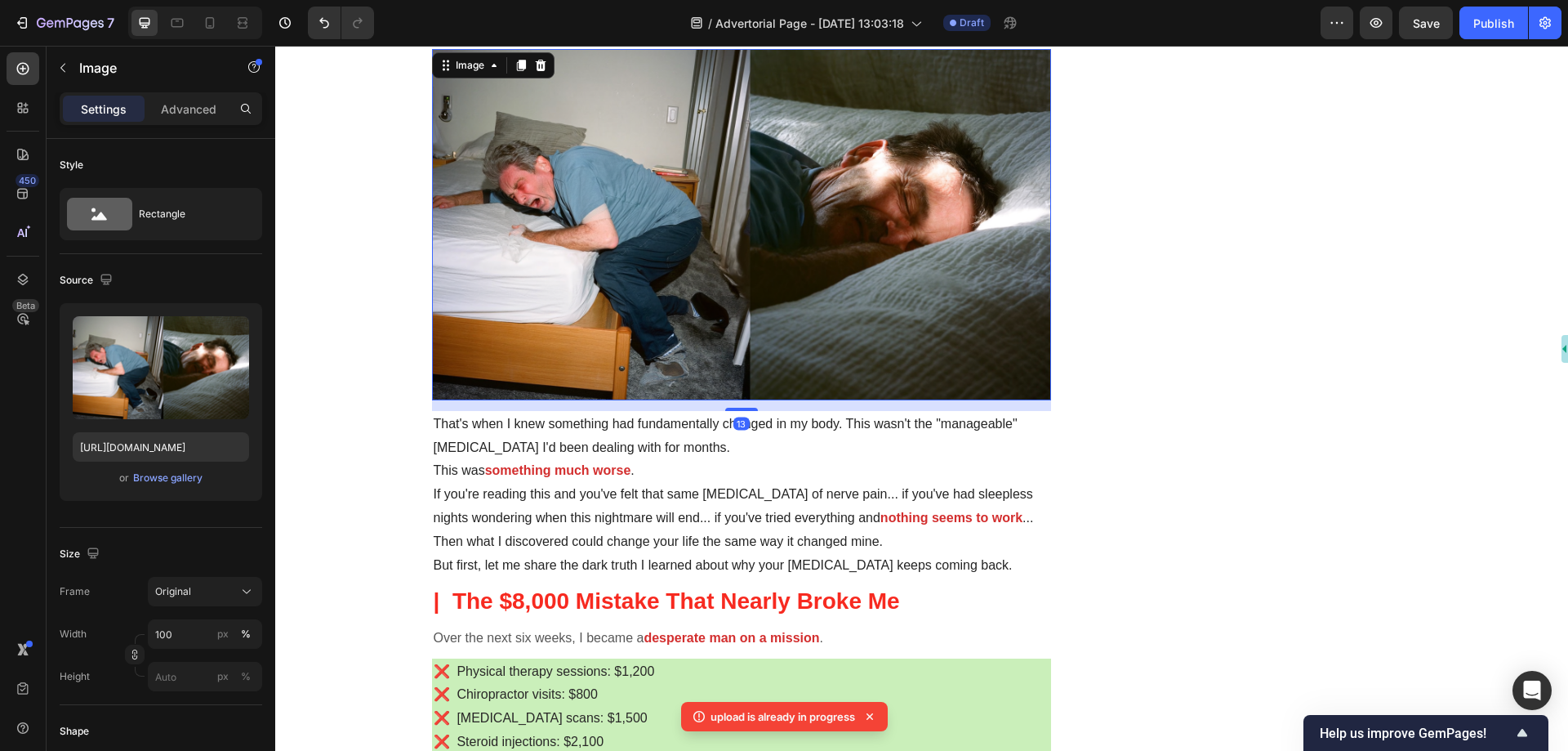
click at [727, 410] on div at bounding box center [742, 408] width 33 height 3
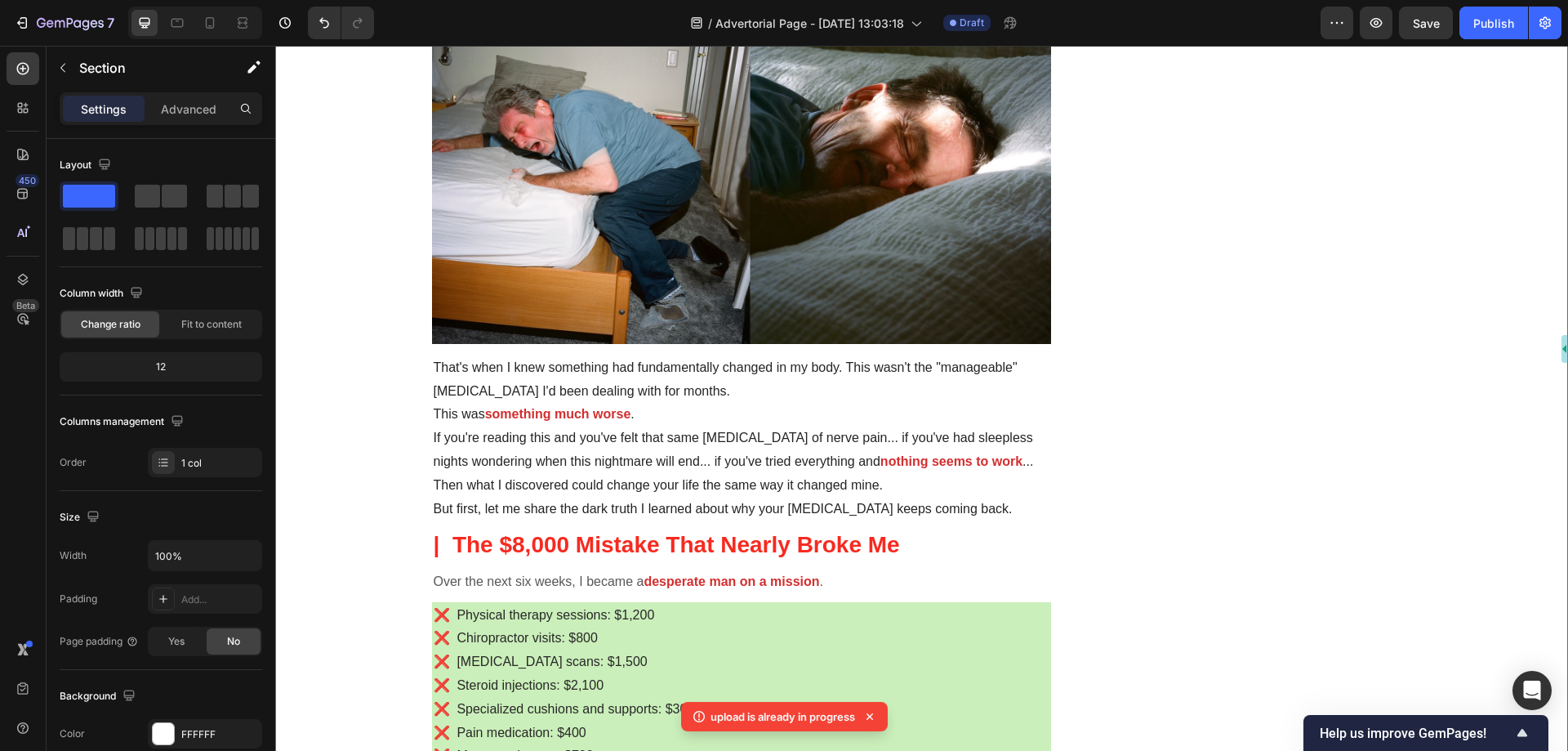
scroll to position [899, 0]
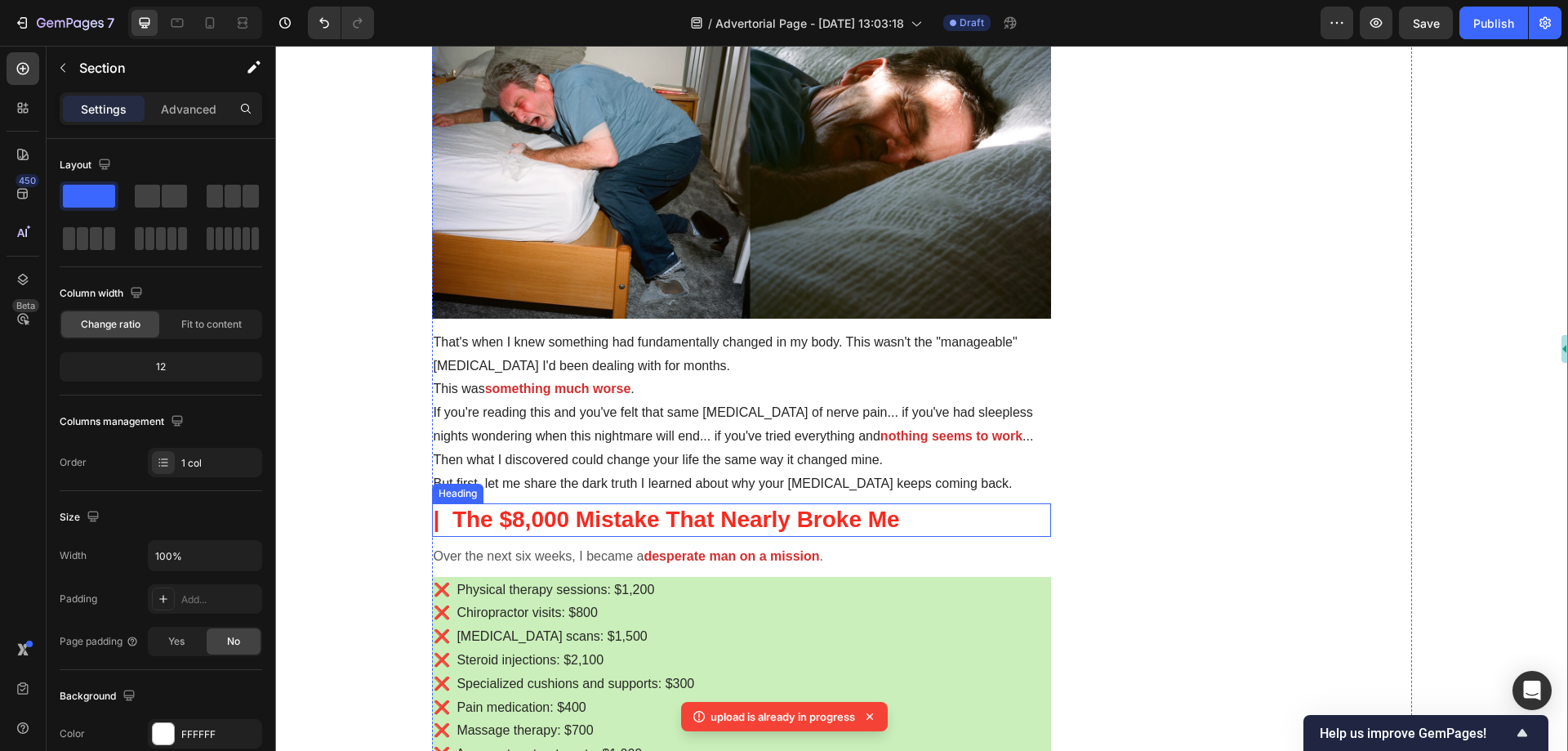
click at [472, 524] on h2 "| The $8,000 Mistake That Nearly Broke Me" at bounding box center [742, 519] width 620 height 33
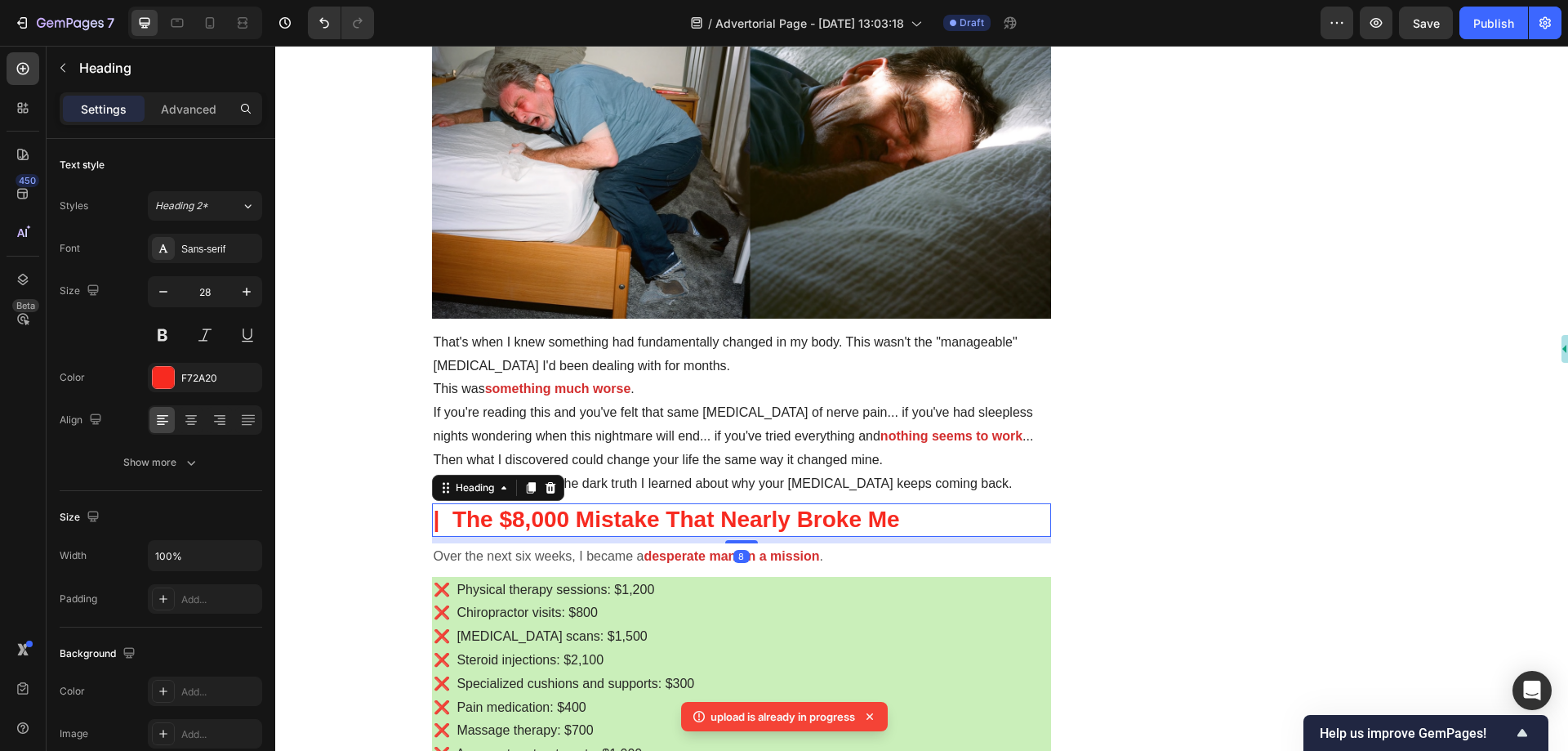
click at [434, 519] on h2 "| The $8,000 Mistake That Nearly Broke Me" at bounding box center [742, 519] width 620 height 33
click at [488, 519] on p "The $8,000 Mistake That Nearly Broke Me" at bounding box center [742, 519] width 617 height 29
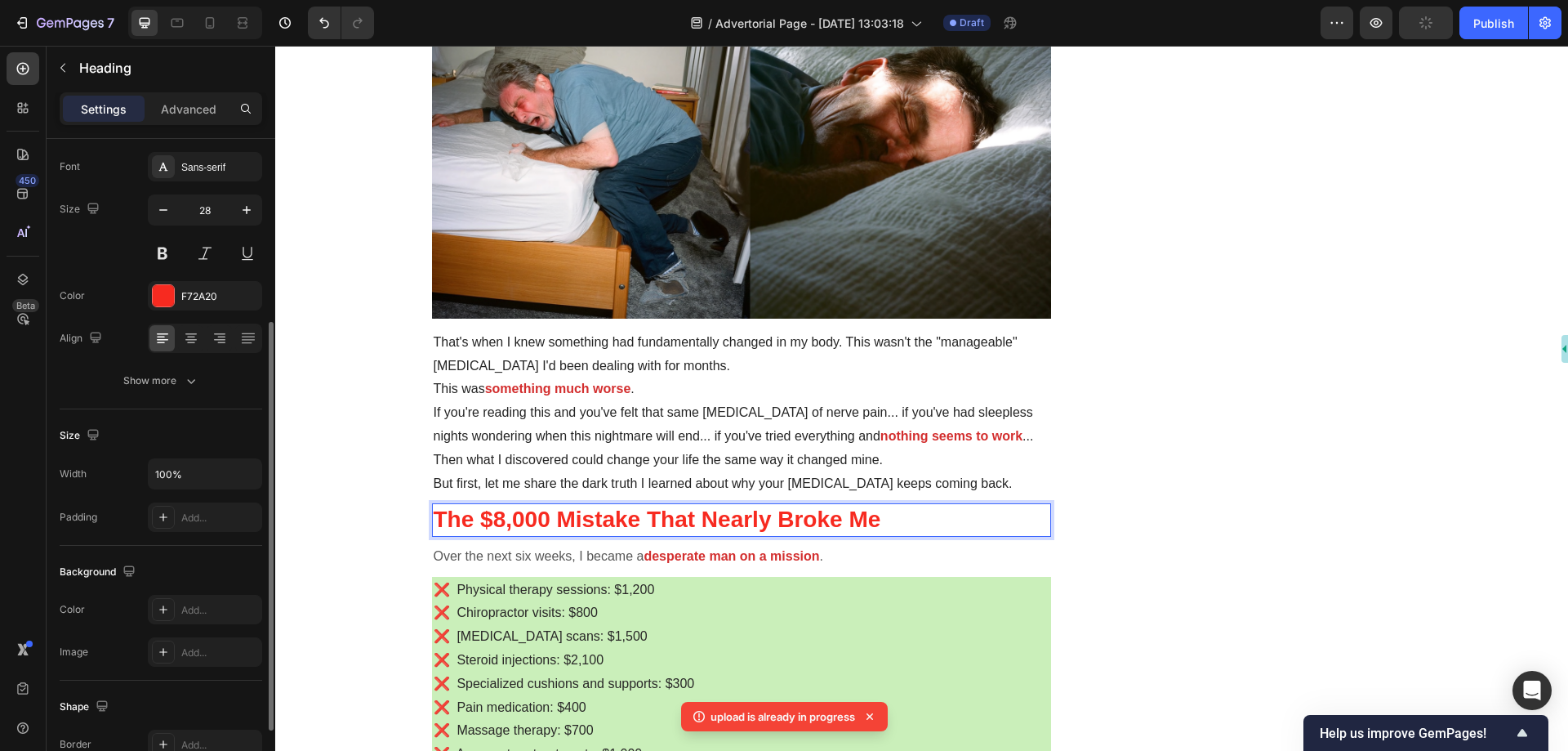
scroll to position [245, 0]
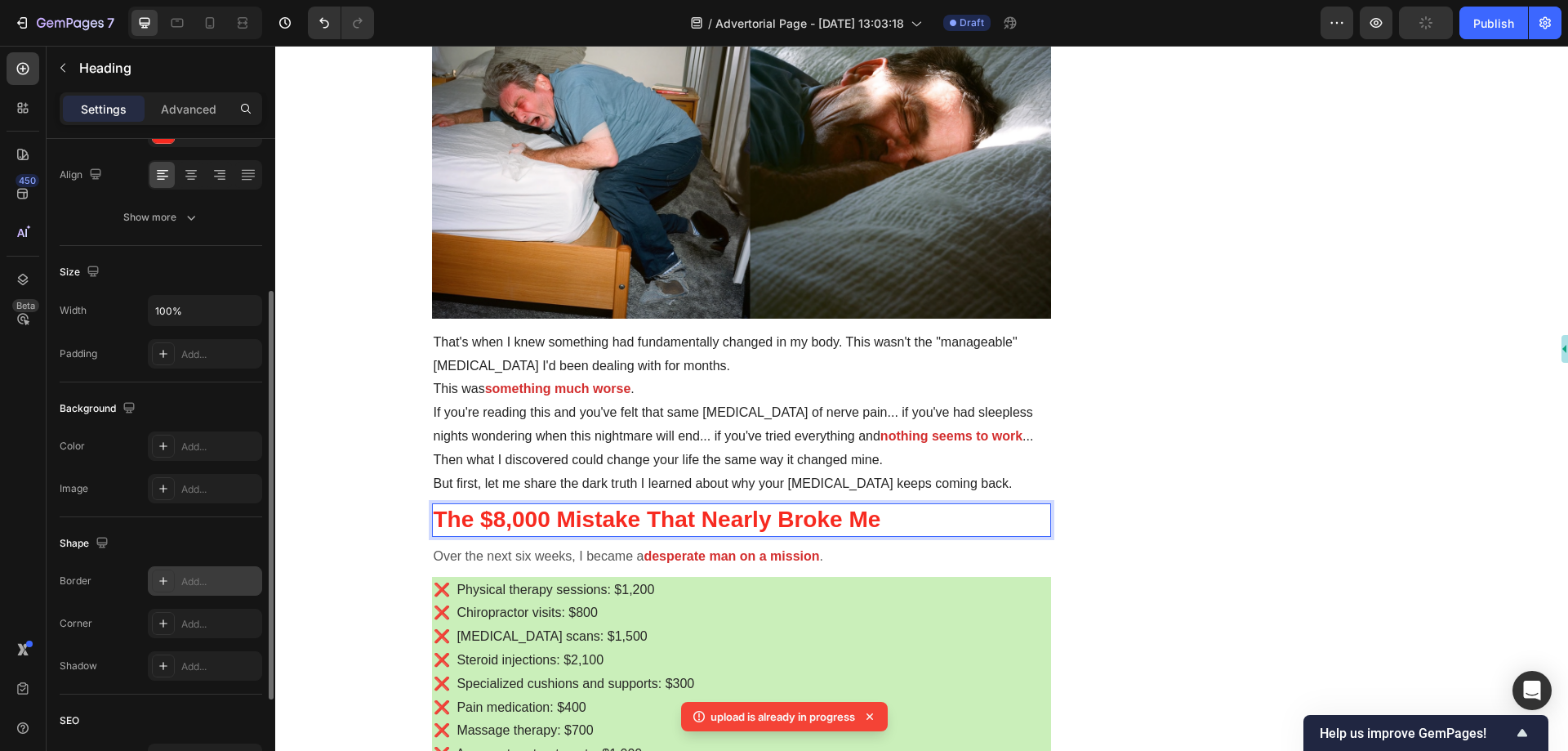
click at [203, 585] on div "Add..." at bounding box center [220, 581] width 77 height 14
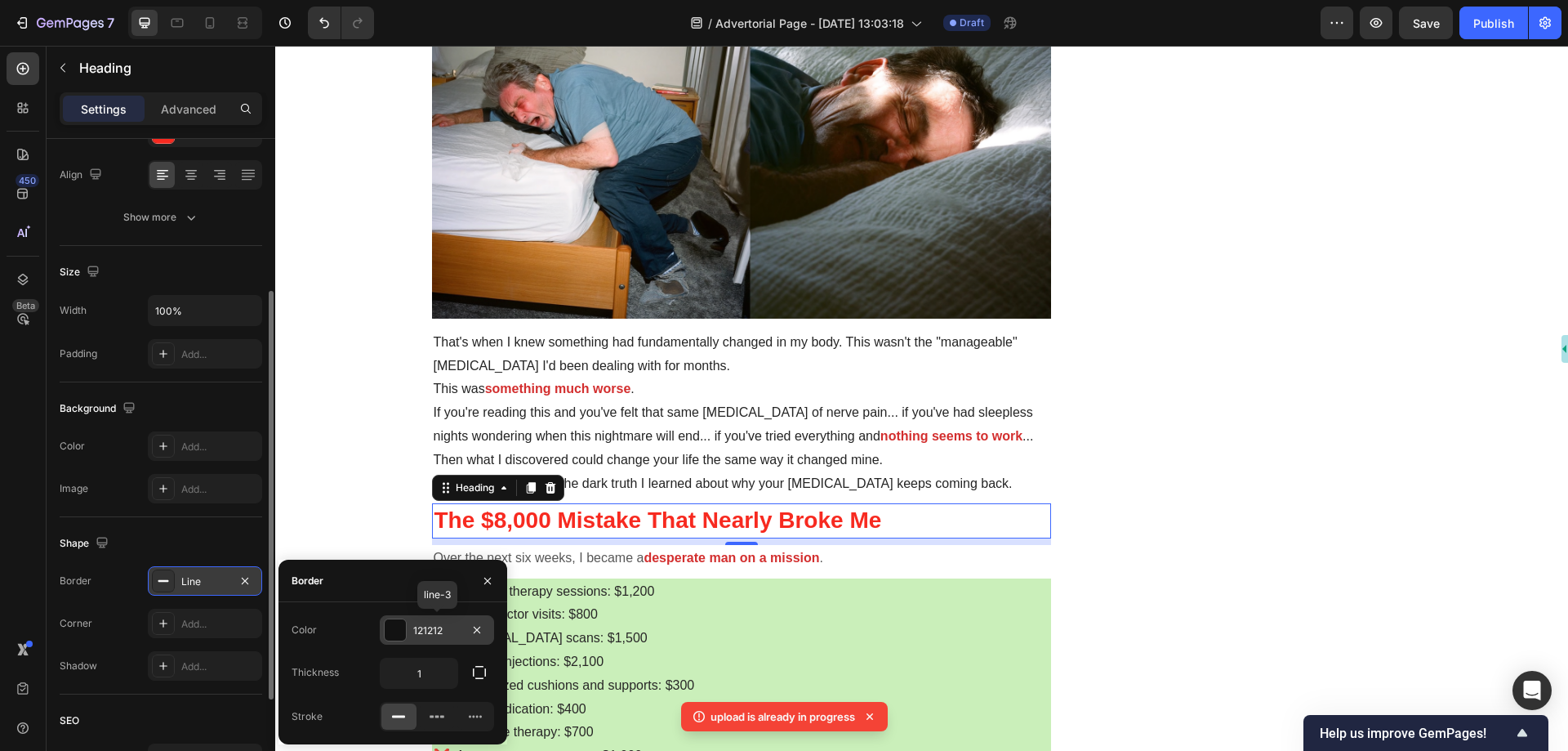
click at [426, 633] on div "121212" at bounding box center [436, 630] width 47 height 14
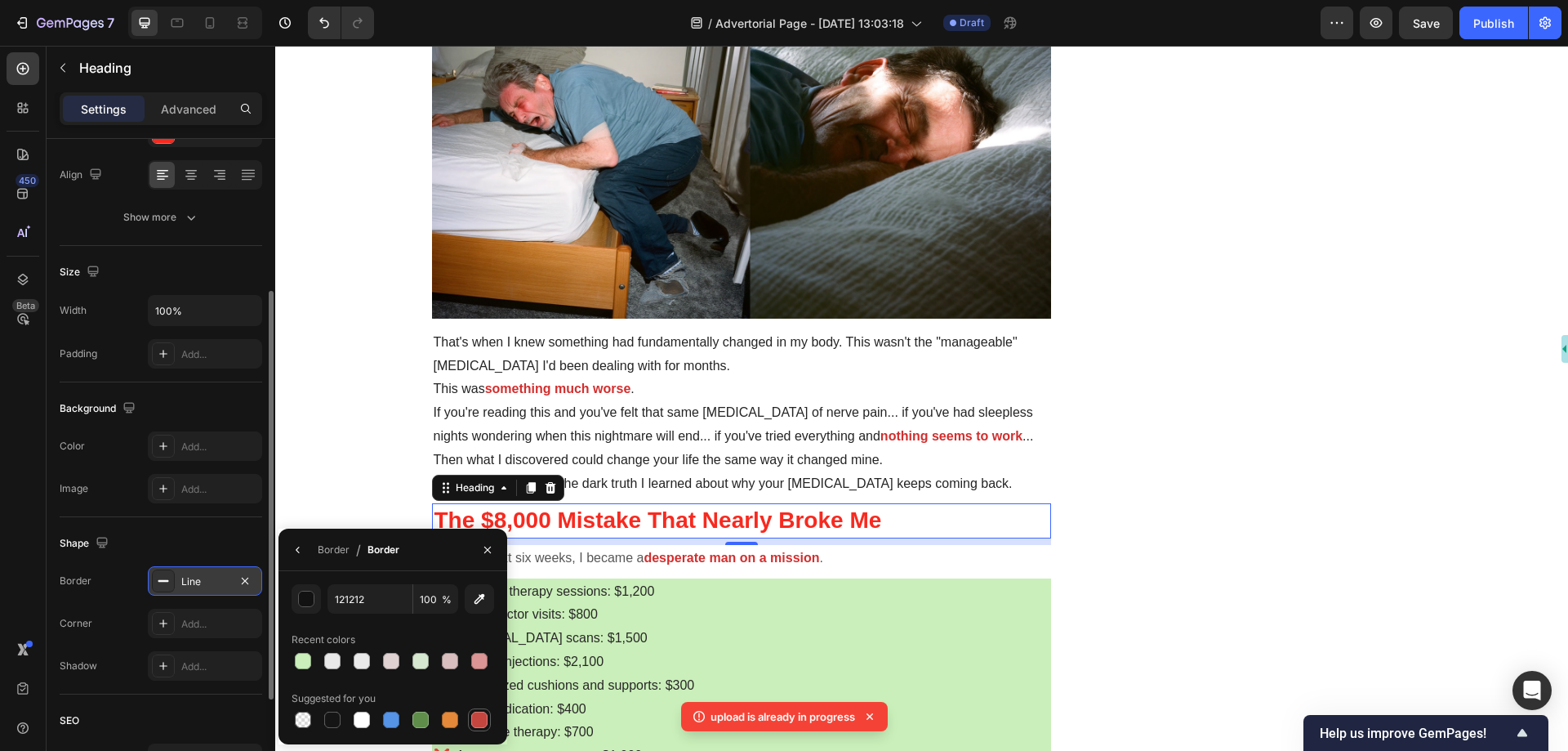
click at [483, 722] on div at bounding box center [479, 719] width 16 height 16
click at [313, 604] on div "button" at bounding box center [307, 599] width 16 height 16
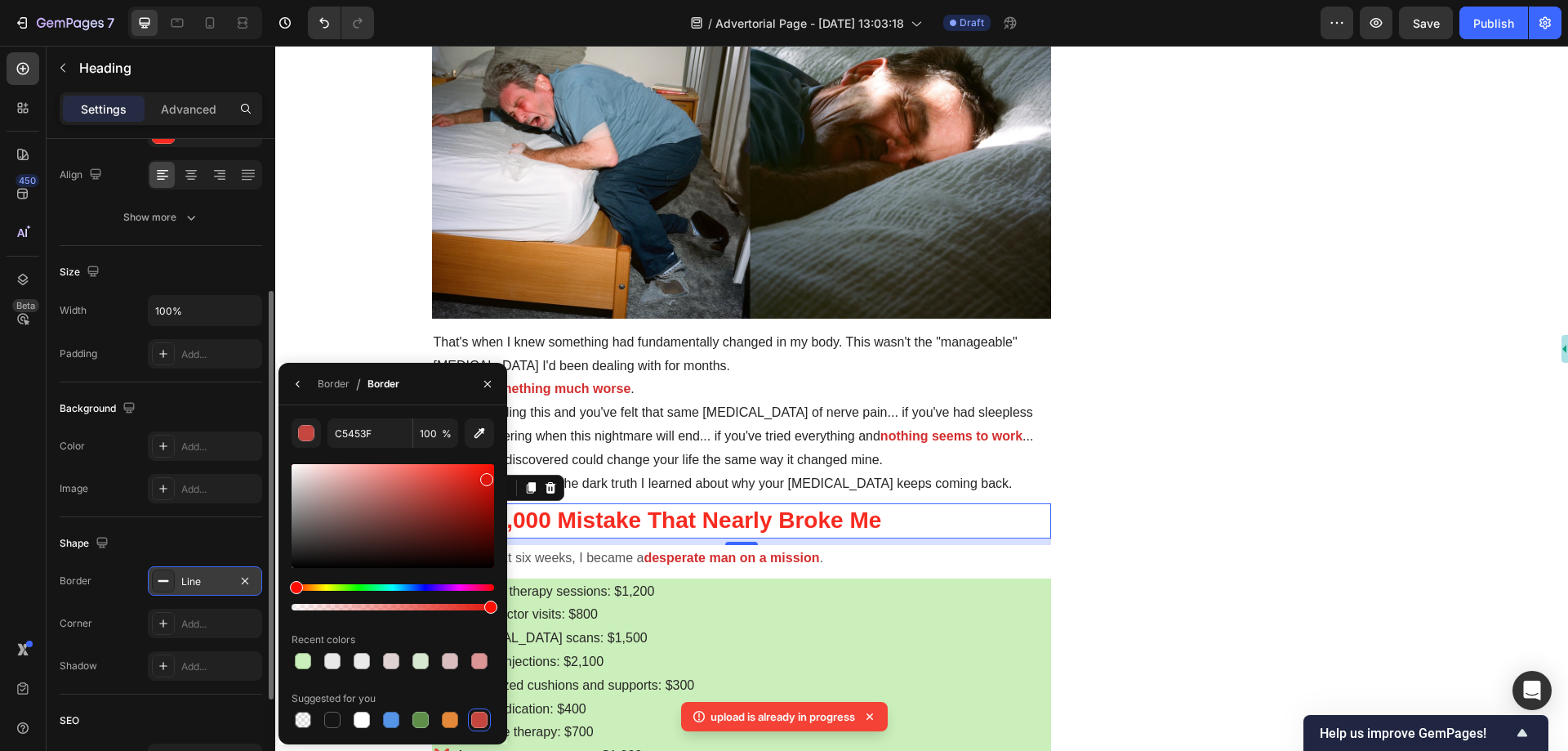
click at [484, 477] on div at bounding box center [393, 516] width 203 height 104
drag, startPoint x: 484, startPoint y: 477, endPoint x: 489, endPoint y: 462, distance: 15.8
click at [489, 463] on div at bounding box center [489, 470] width 14 height 14
type input "FF1407"
click at [295, 386] on icon "button" at bounding box center [298, 384] width 14 height 14
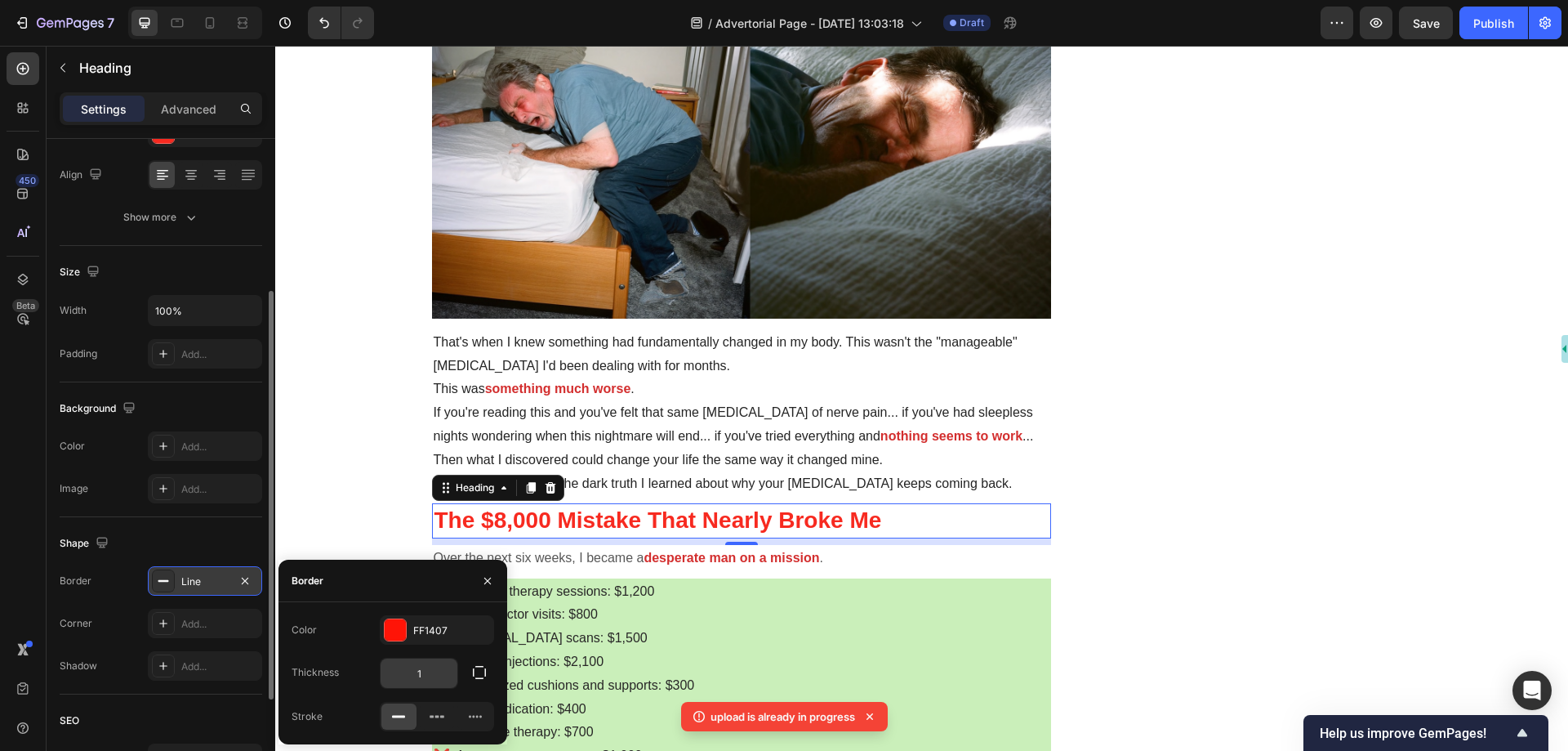
type textarea "1"
click at [436, 681] on input "1" at bounding box center [419, 673] width 77 height 29
click at [471, 675] on button "button" at bounding box center [480, 672] width 29 height 29
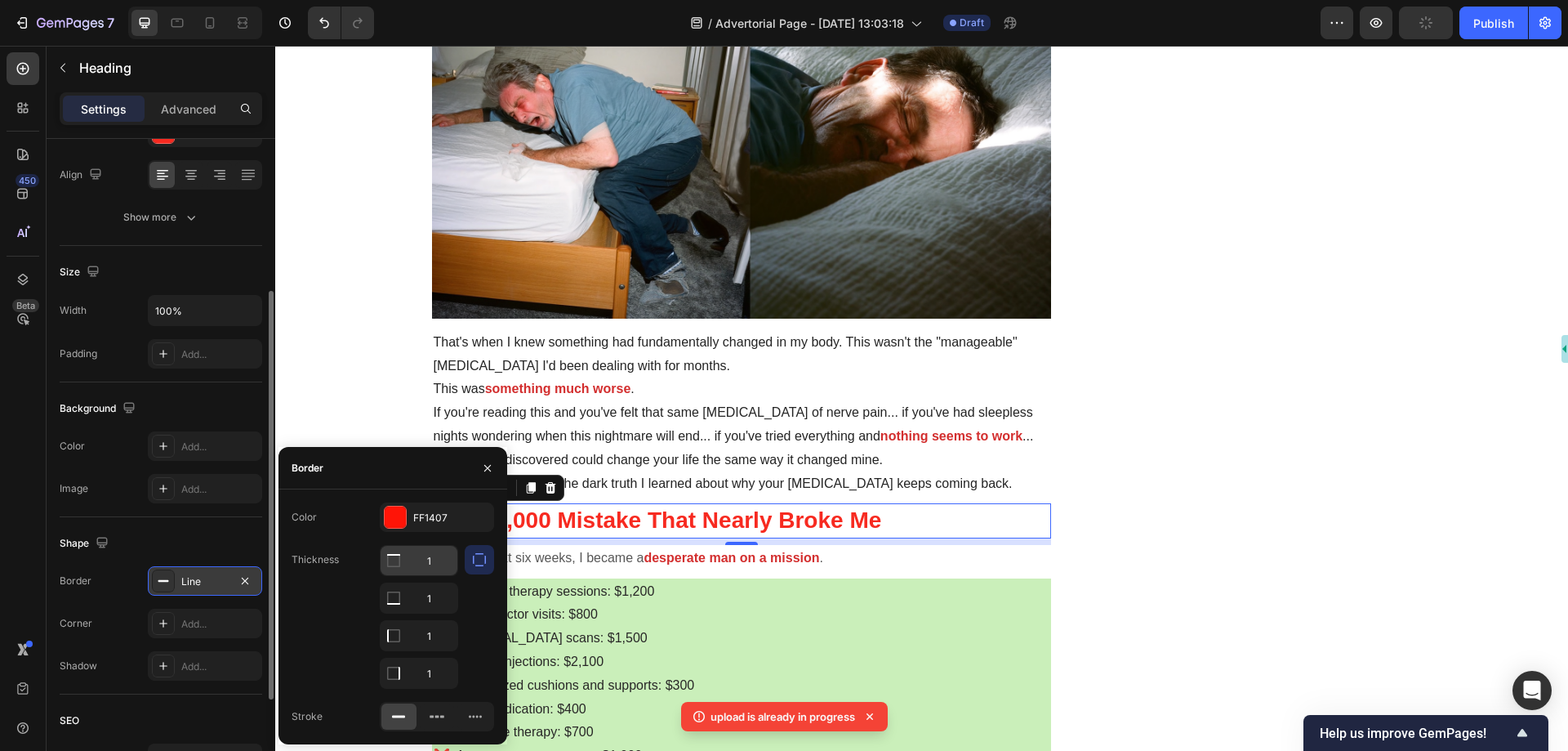
click at [432, 562] on input "1" at bounding box center [419, 561] width 77 height 29
type input "0"
click at [438, 594] on input "1" at bounding box center [419, 598] width 77 height 29
type input "0"
click at [436, 636] on input "1" at bounding box center [419, 635] width 77 height 29
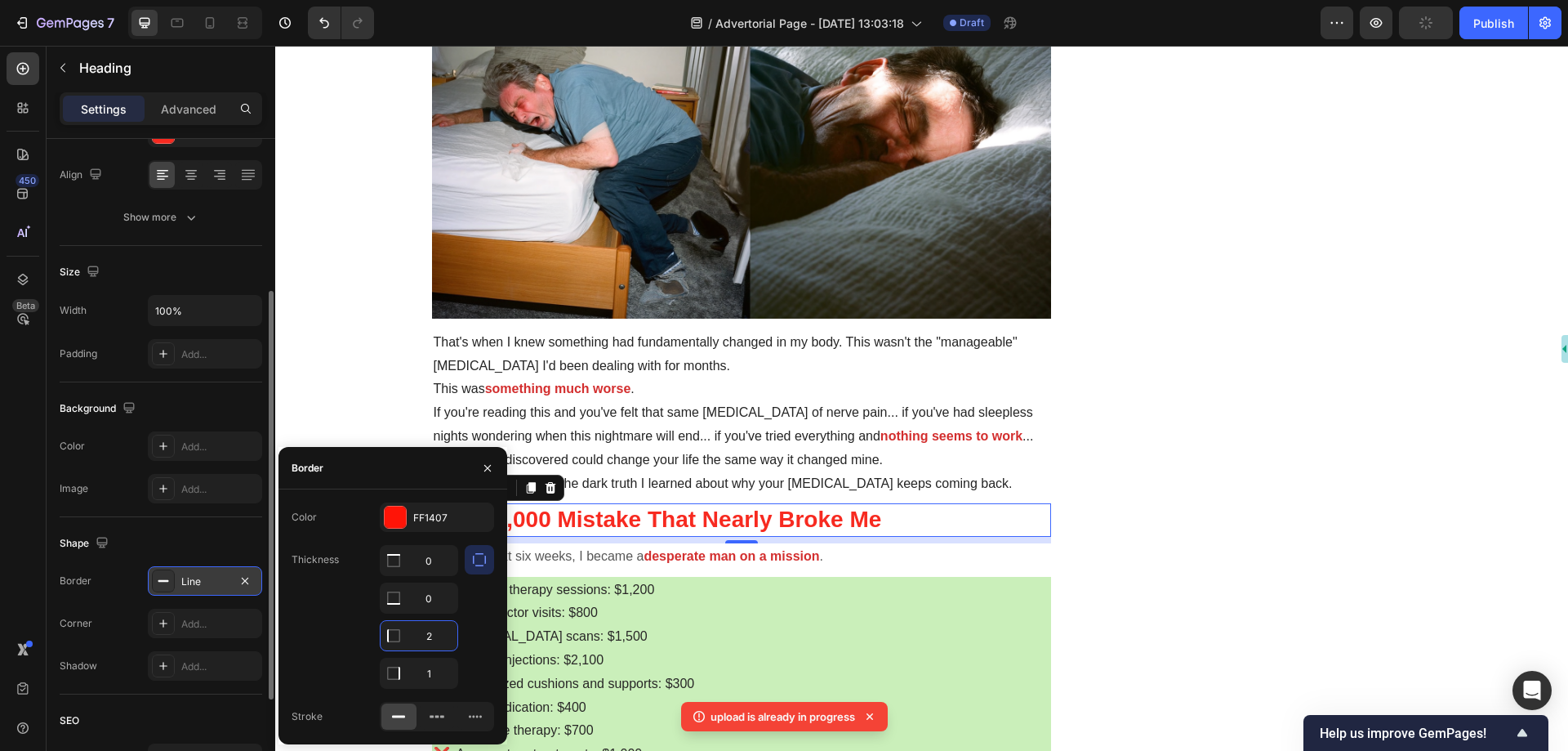
type input "3"
click at [438, 670] on input "1" at bounding box center [419, 673] width 77 height 29
type input "0"
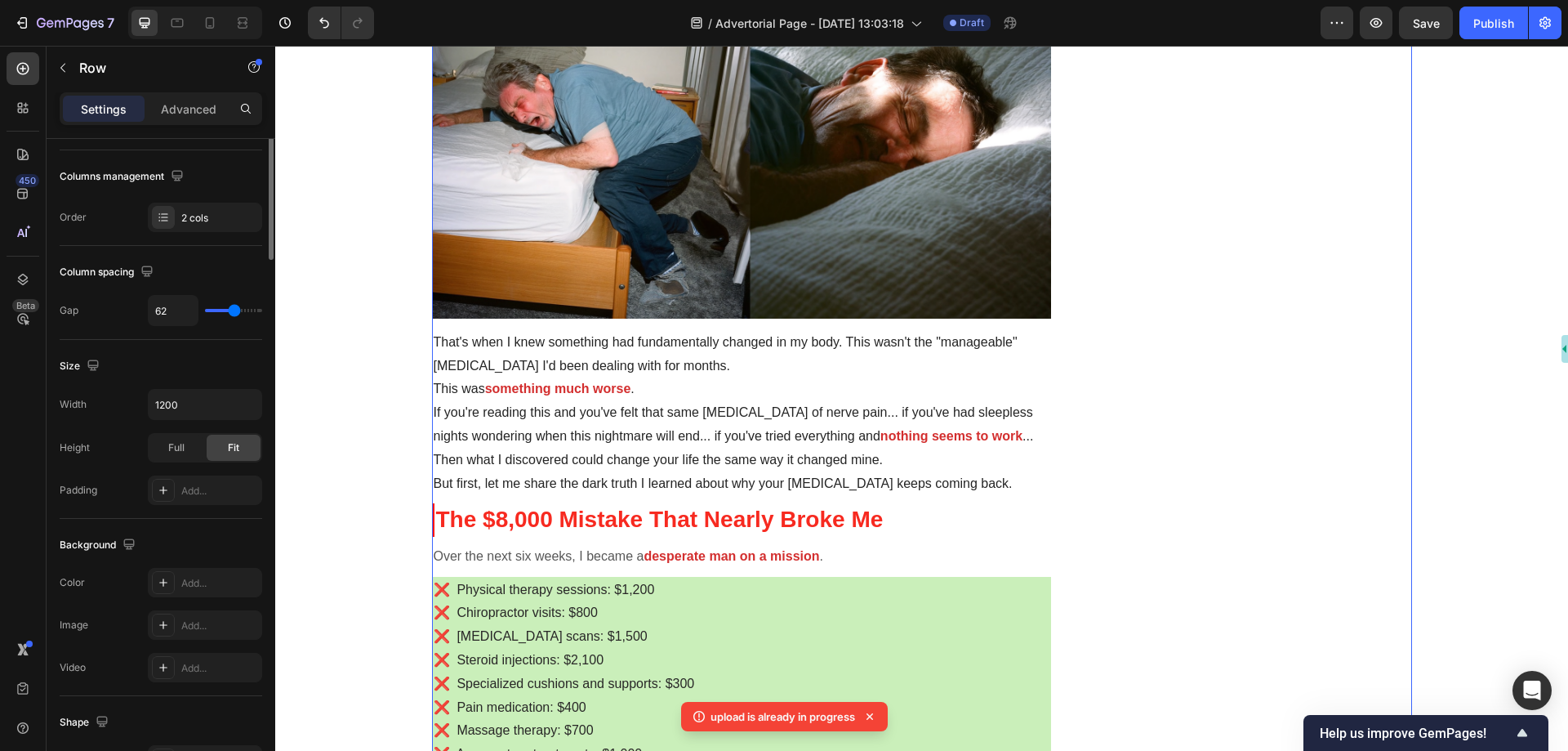
scroll to position [0, 0]
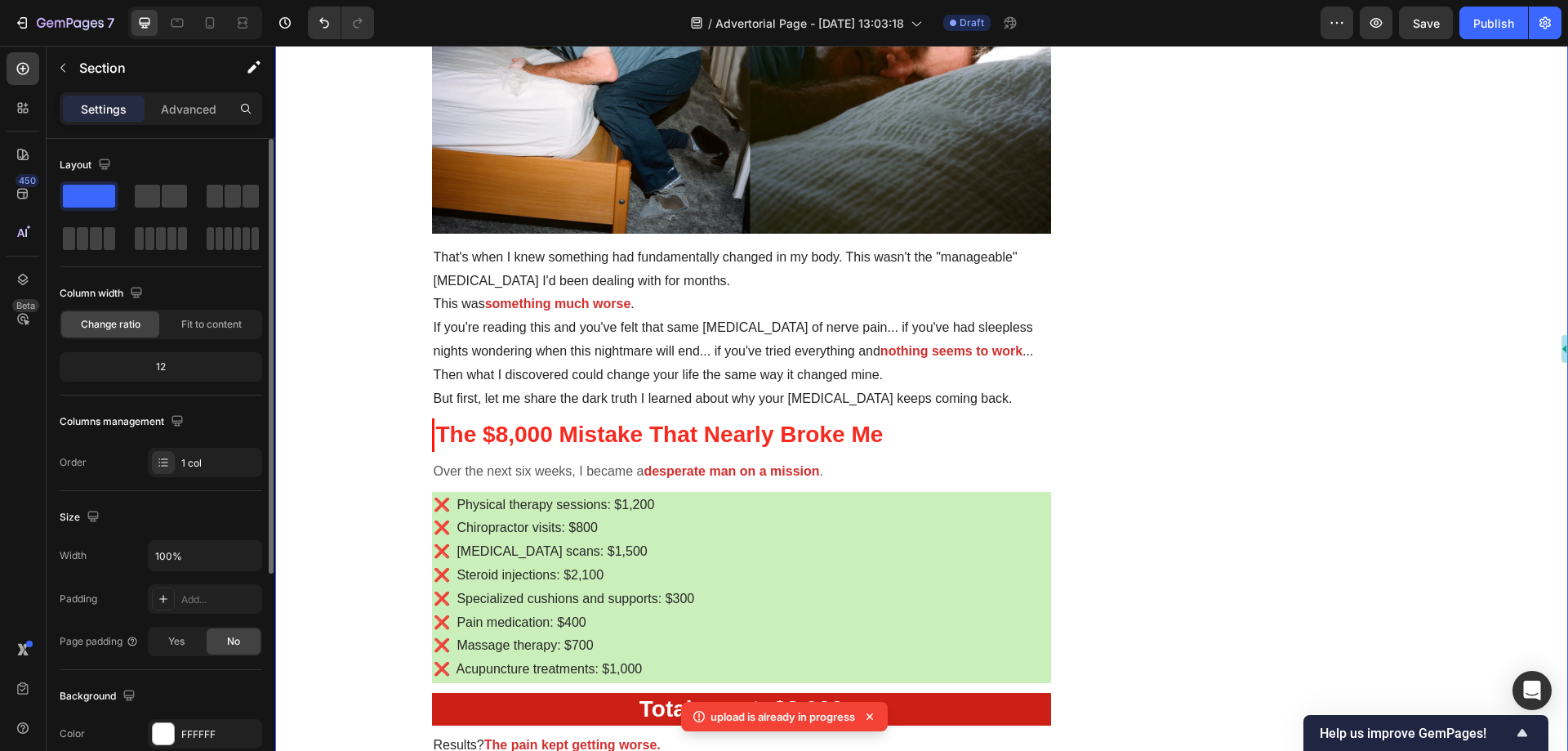
scroll to position [1063, 0]
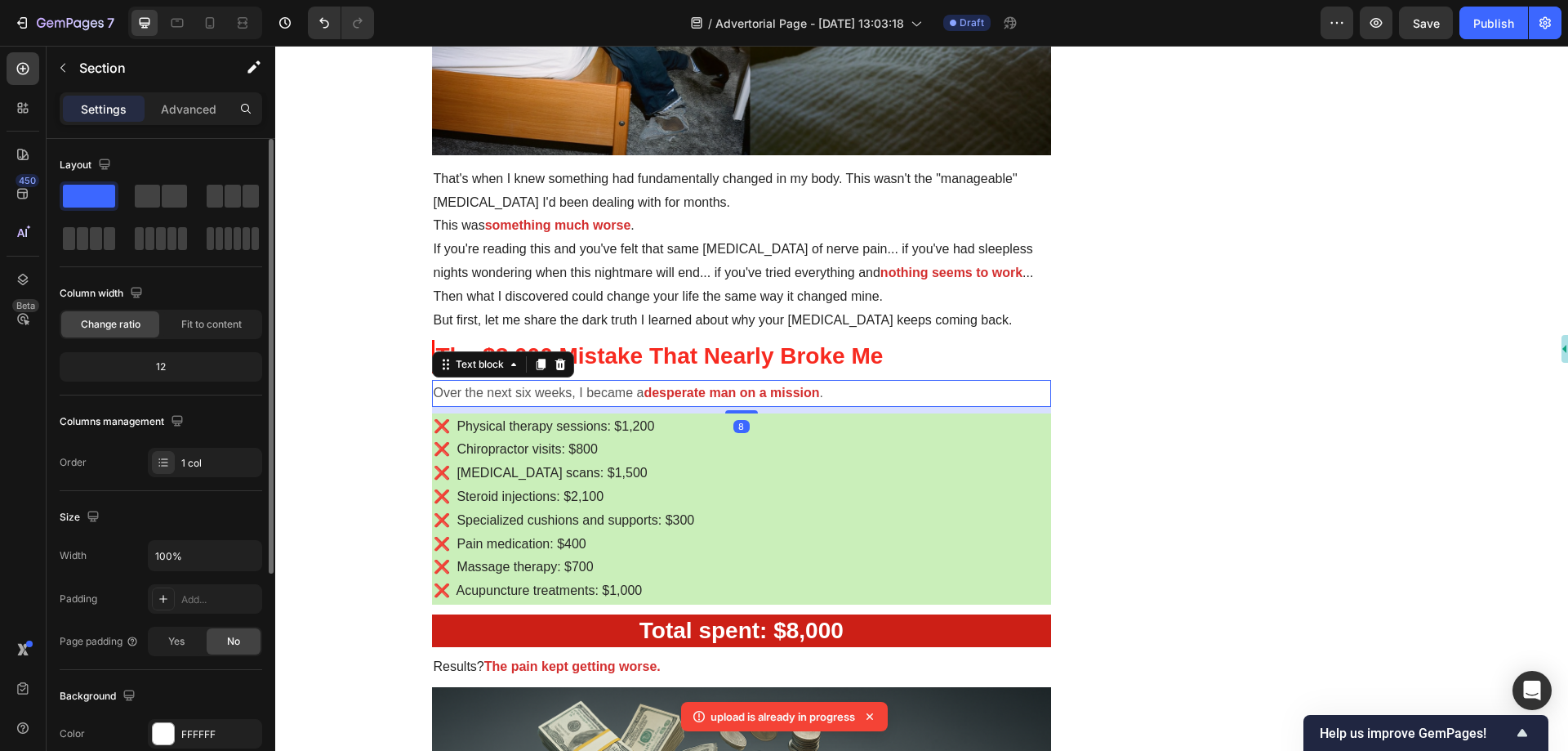
click at [645, 386] on strong "desperate man on a mission" at bounding box center [731, 393] width 176 height 14
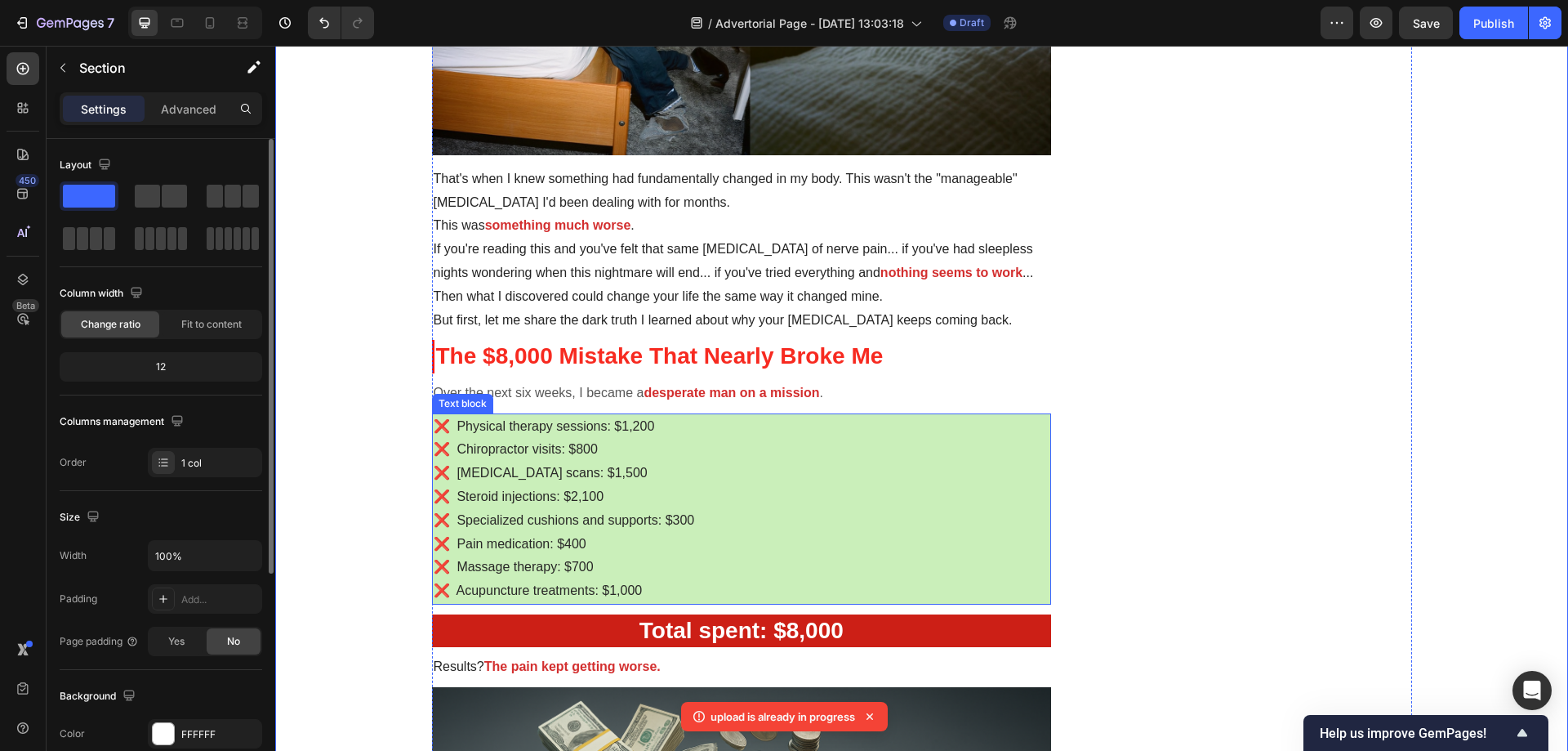
click at [735, 437] on p "❌ Physical therapy sessions: $1,200" at bounding box center [742, 427] width 617 height 24
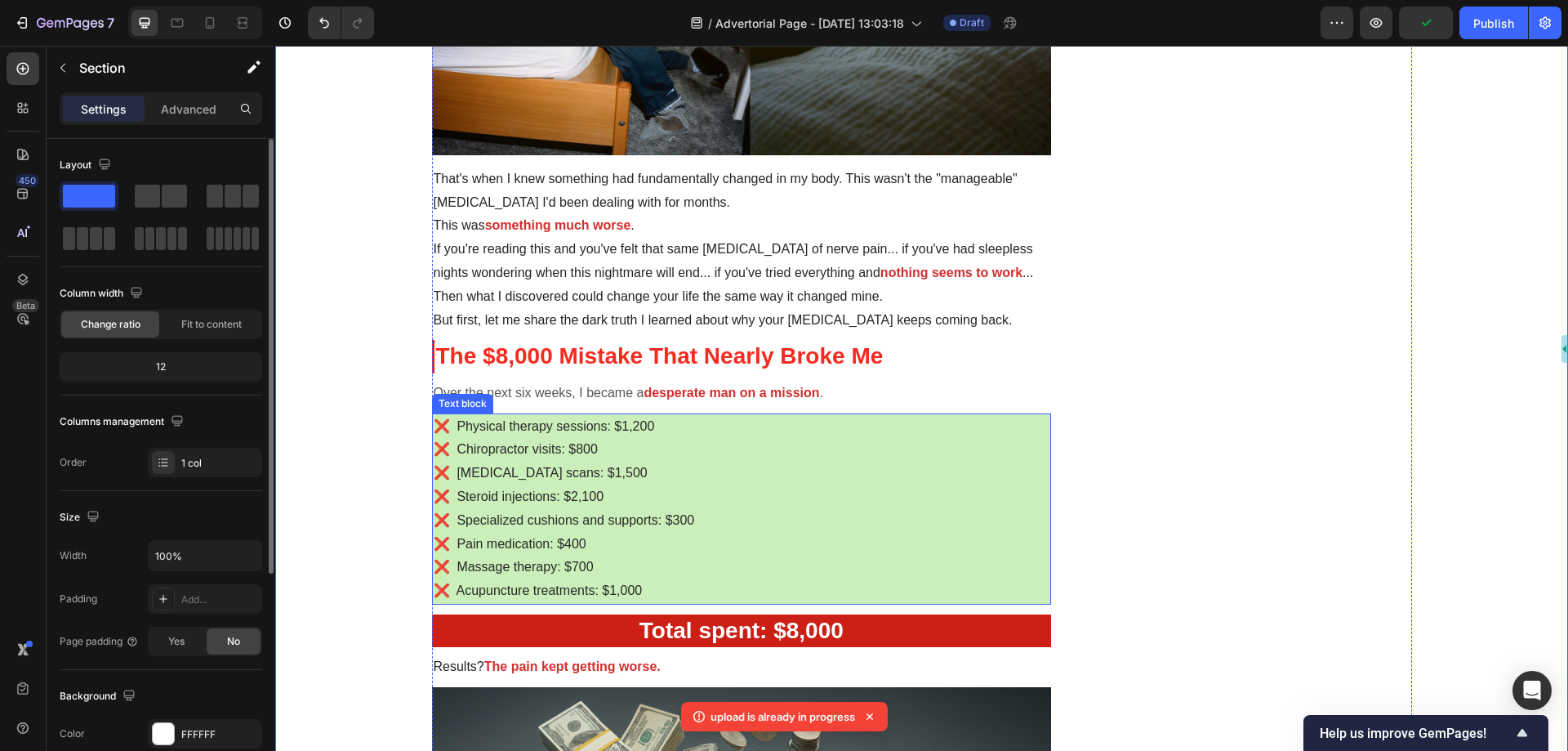
click at [589, 467] on p "❌ [MEDICAL_DATA] scans: $1,500" at bounding box center [742, 473] width 617 height 24
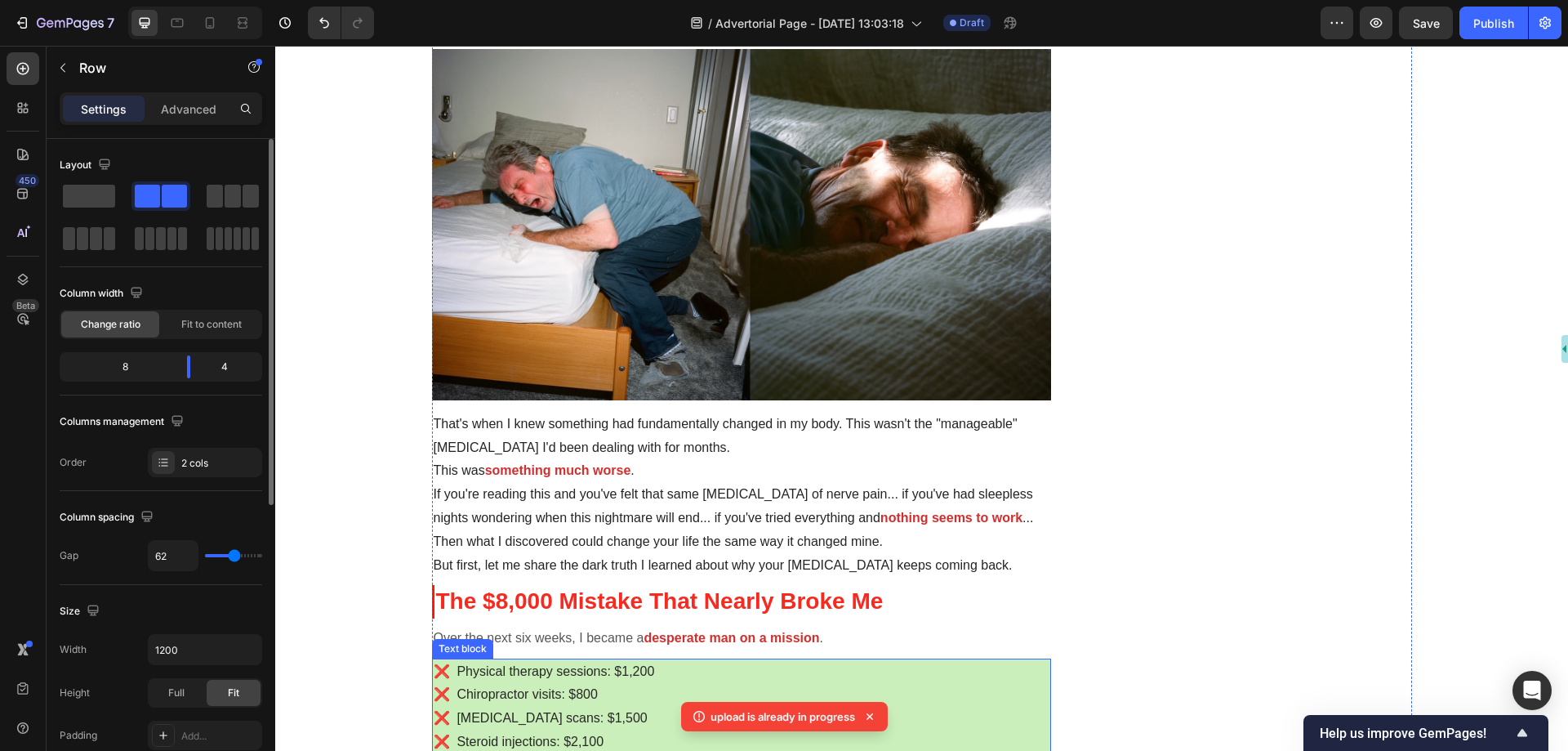
scroll to position [981, 0]
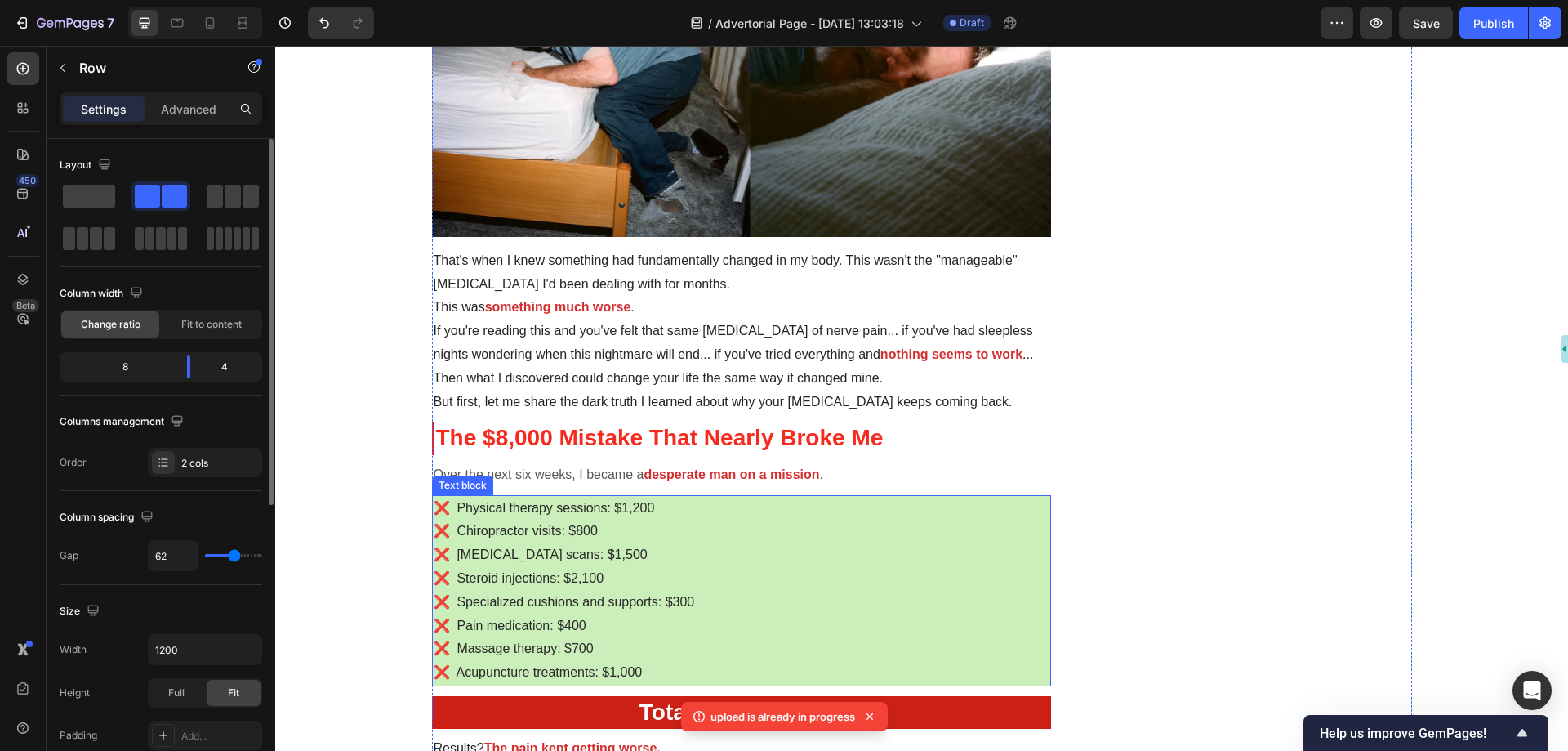
click at [891, 562] on p "❌ [MEDICAL_DATA] scans: $1,500" at bounding box center [742, 555] width 617 height 24
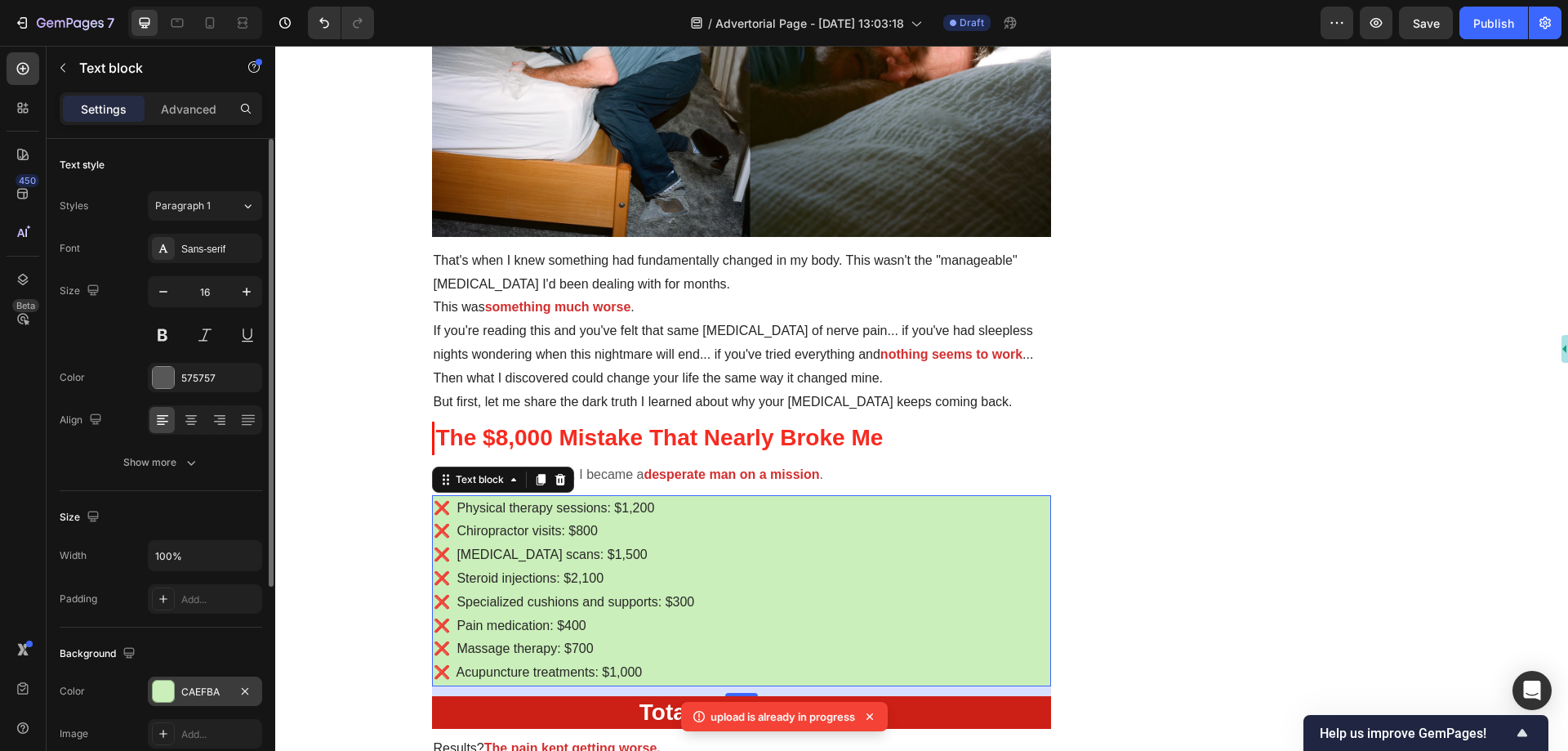
click at [210, 685] on div "CAEFBA" at bounding box center [205, 691] width 47 height 14
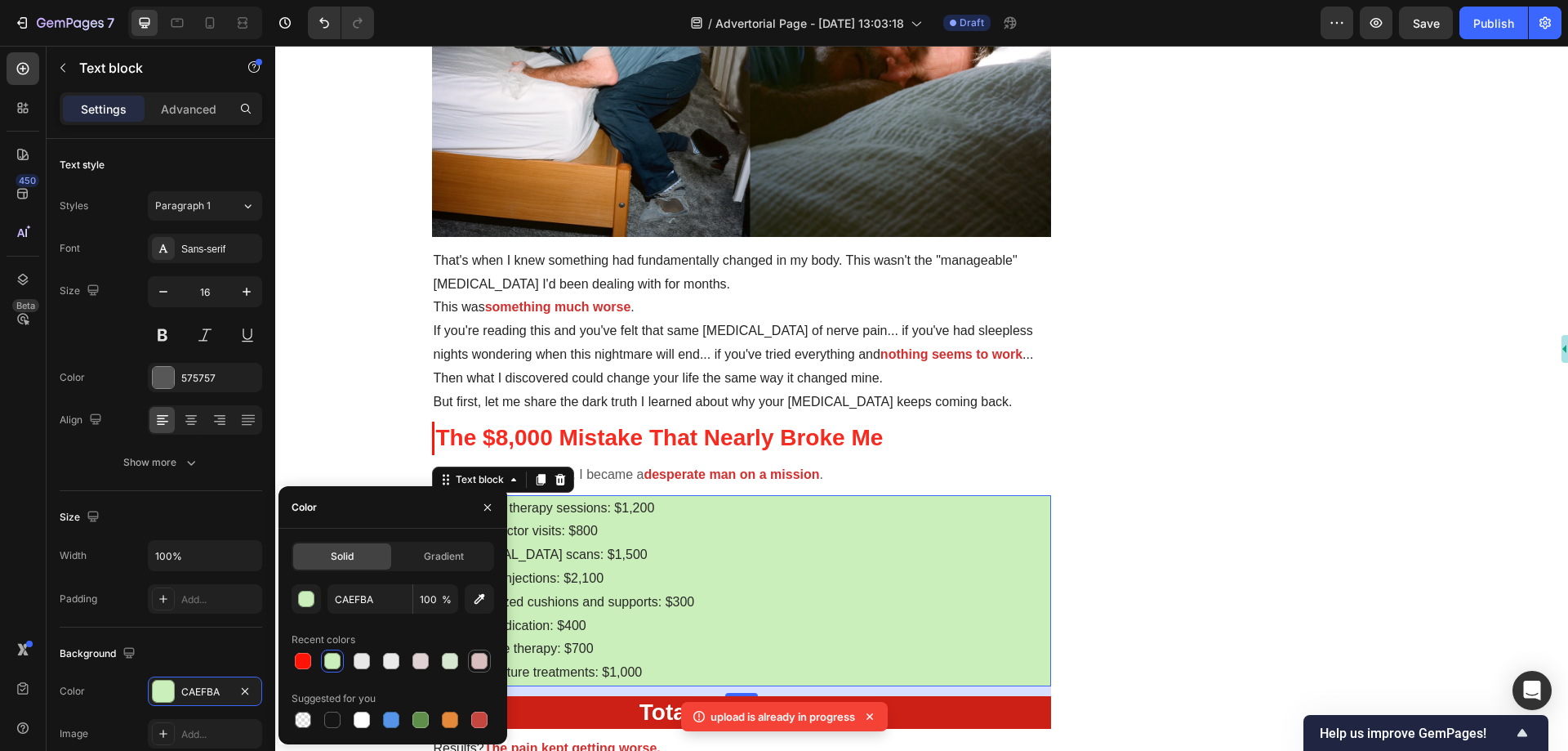
click at [480, 662] on div at bounding box center [479, 660] width 16 height 16
type input "D8BEBE"
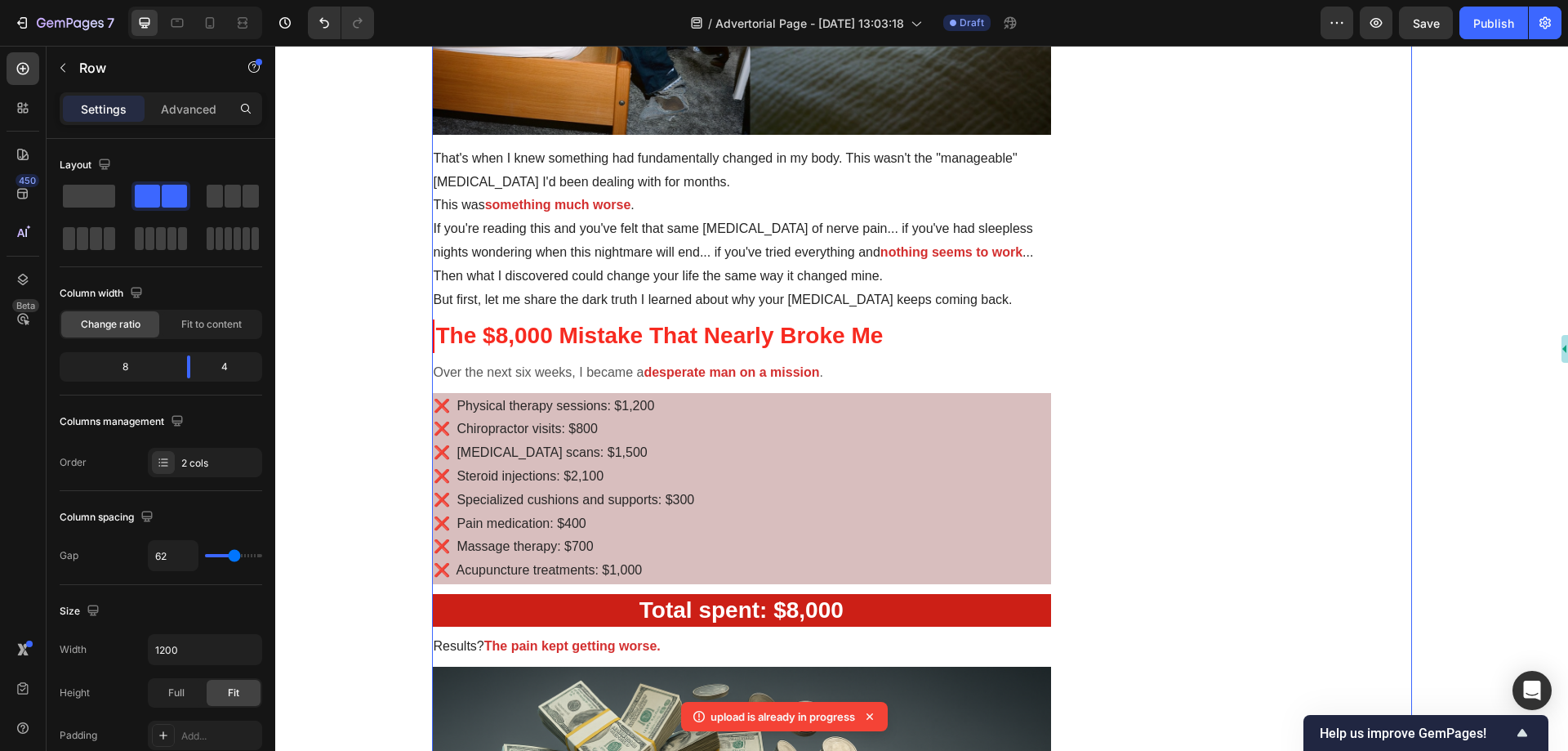
scroll to position [1144, 0]
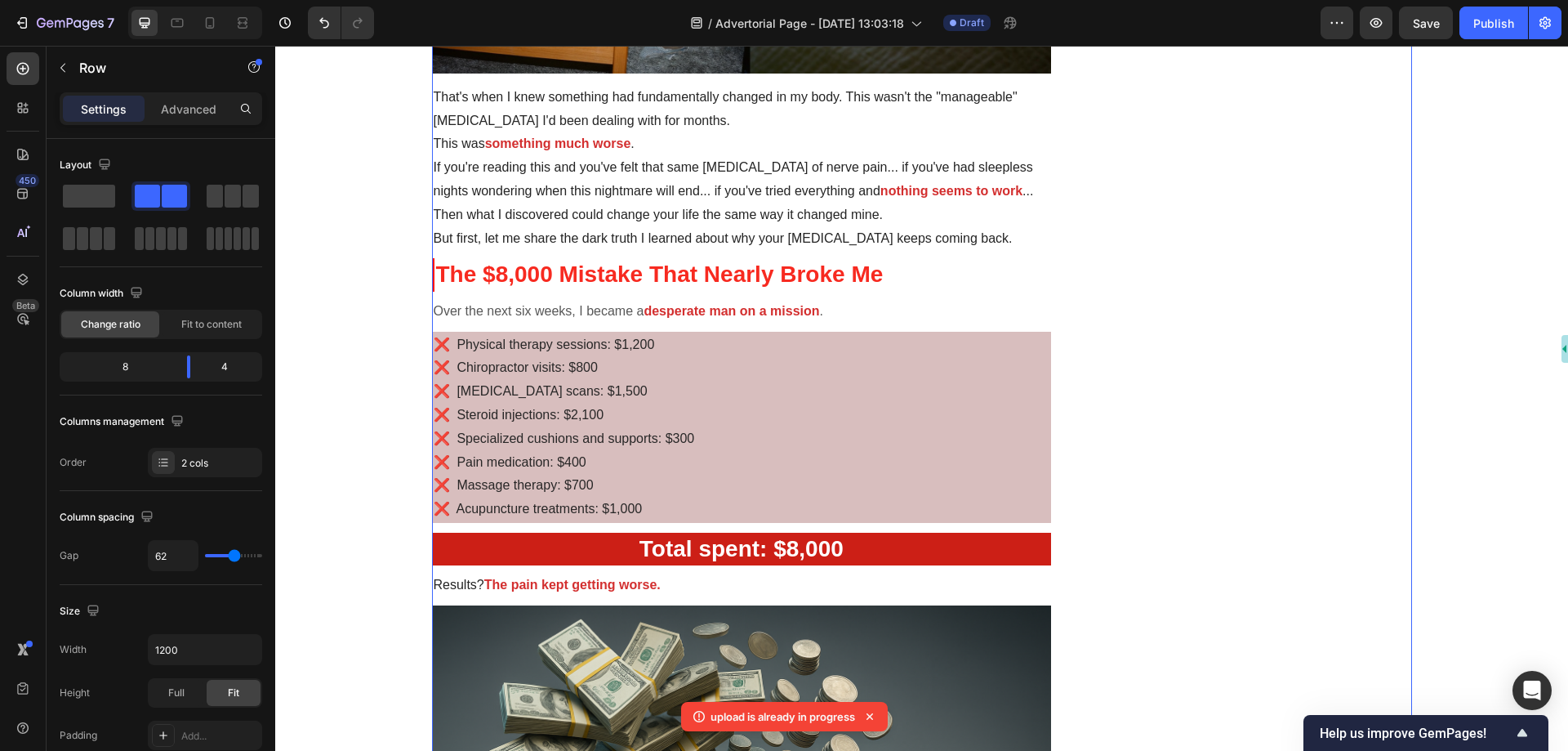
click at [812, 413] on p "❌ Steroid injections: $2,100" at bounding box center [742, 415] width 617 height 24
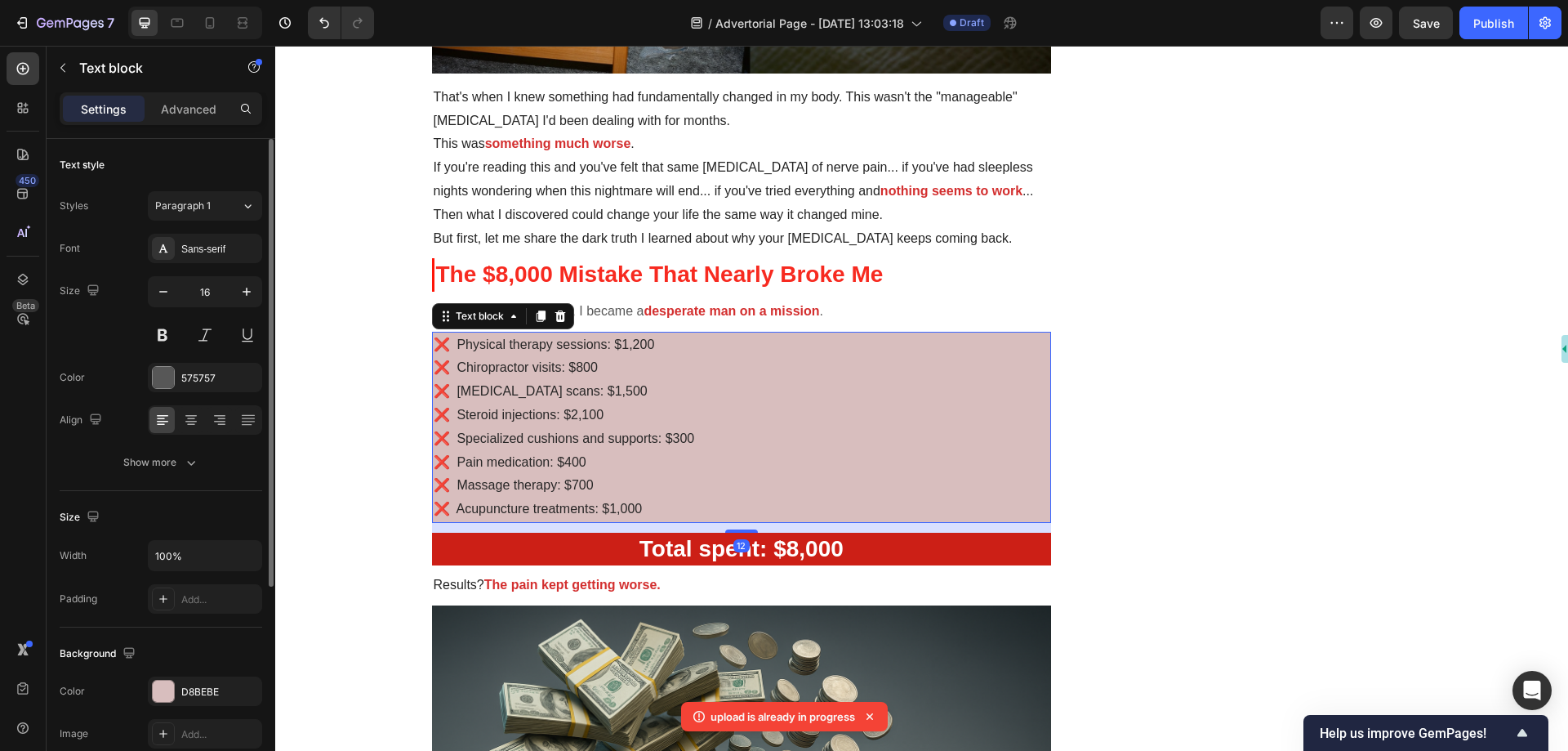
scroll to position [163, 0]
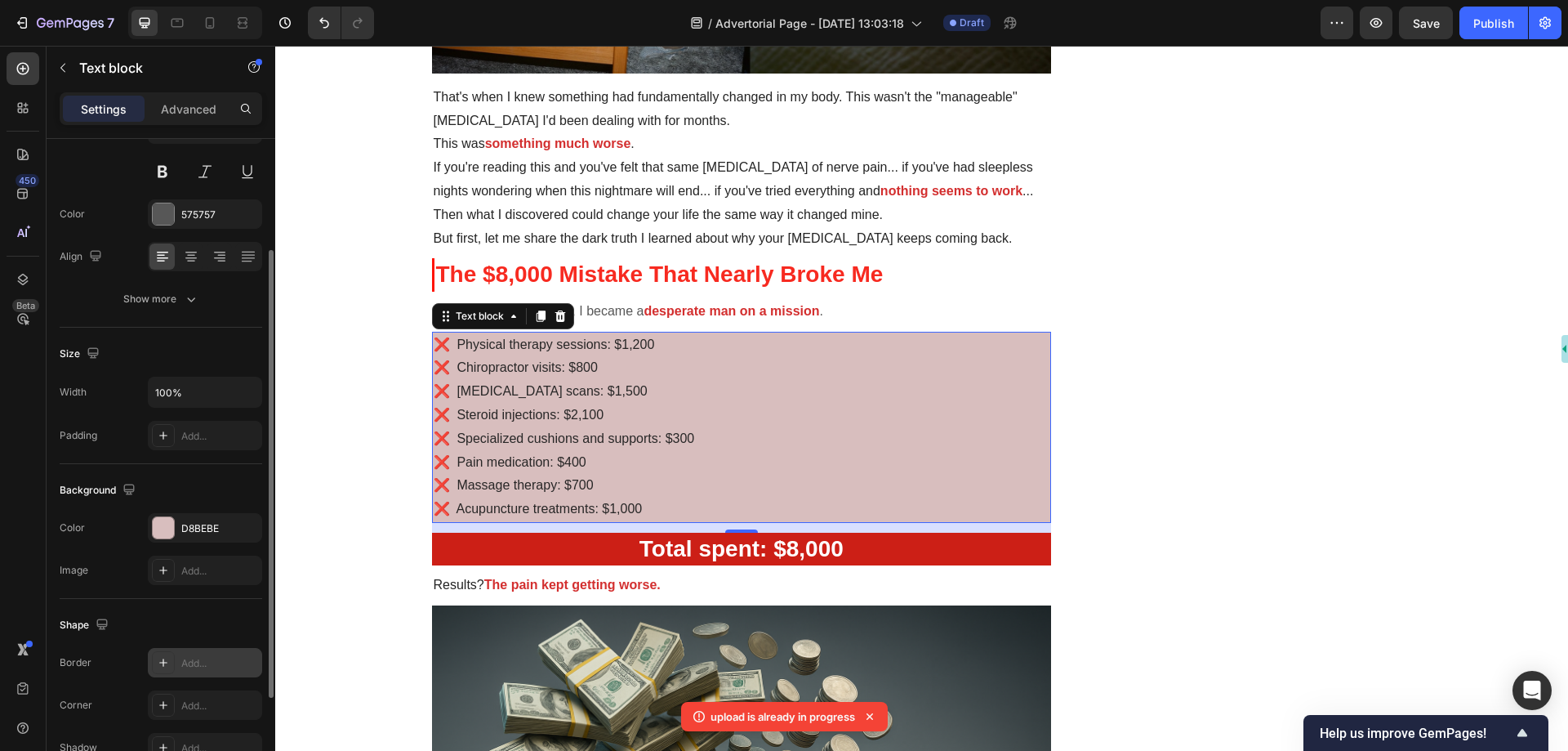
click at [211, 659] on div "Add..." at bounding box center [220, 663] width 77 height 14
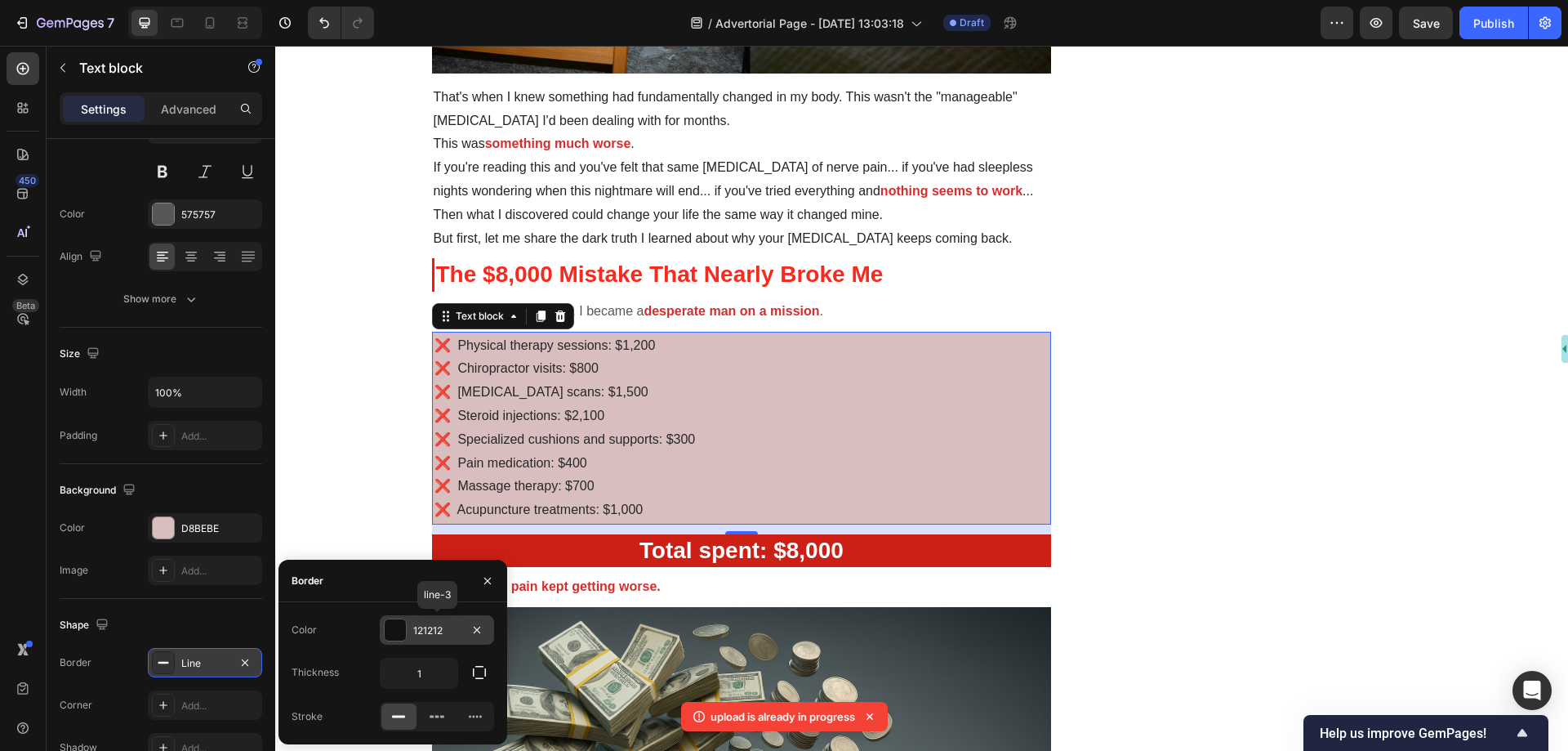
click at [413, 633] on div "121212" at bounding box center [436, 630] width 47 height 14
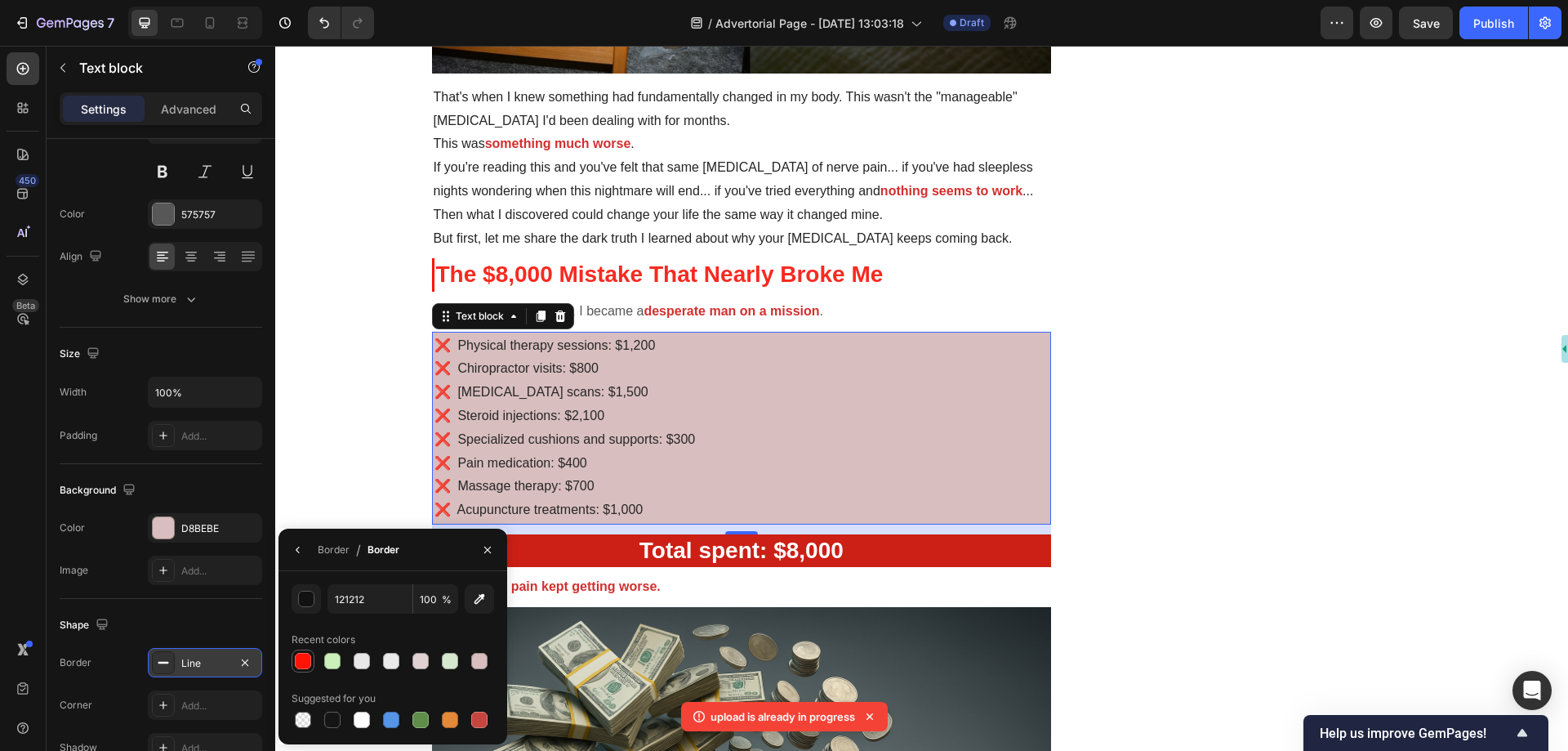
click at [300, 657] on div at bounding box center [303, 660] width 16 height 16
type input "FF1407"
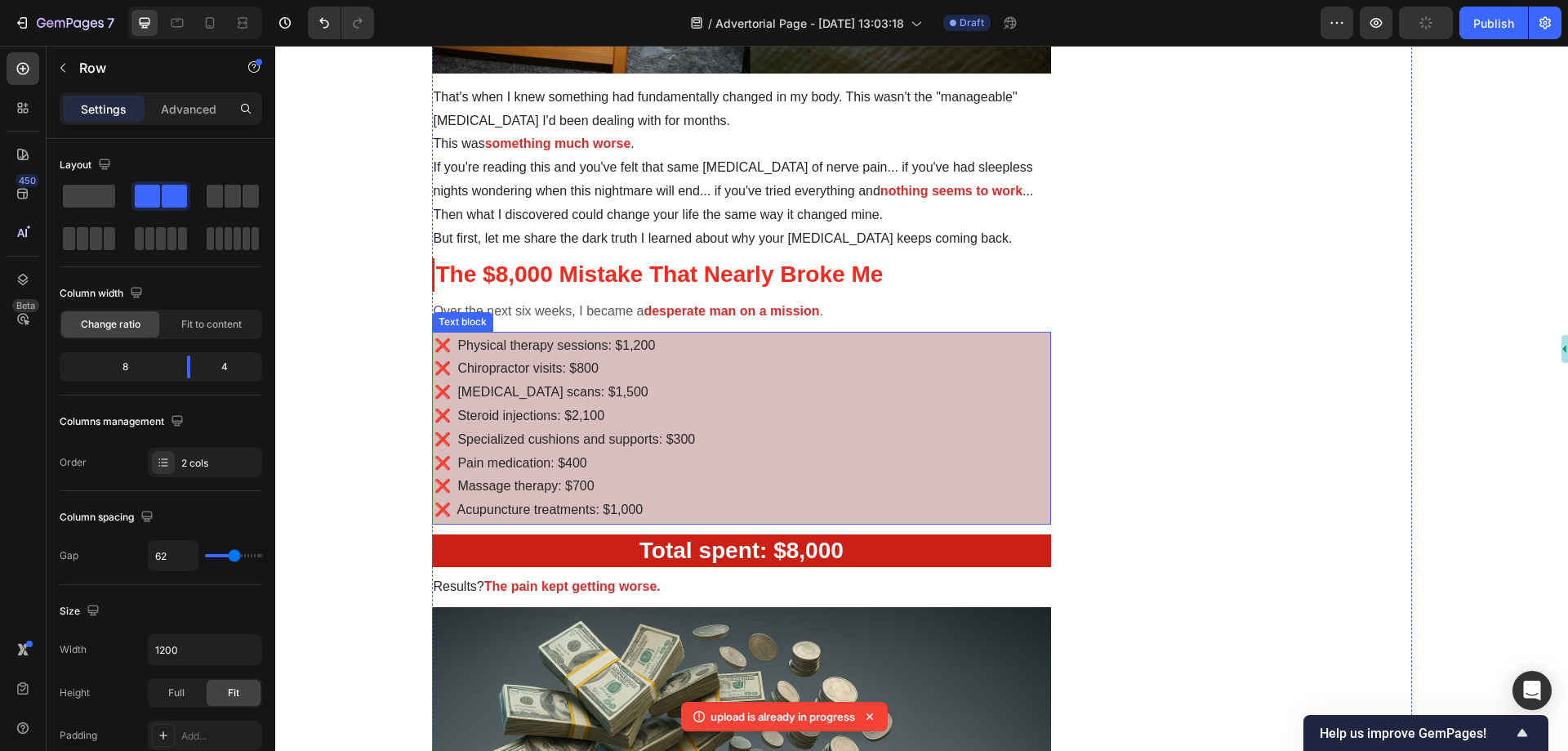
click at [761, 386] on p "❌ [MEDICAL_DATA] scans: $1,500" at bounding box center [741, 392] width 615 height 24
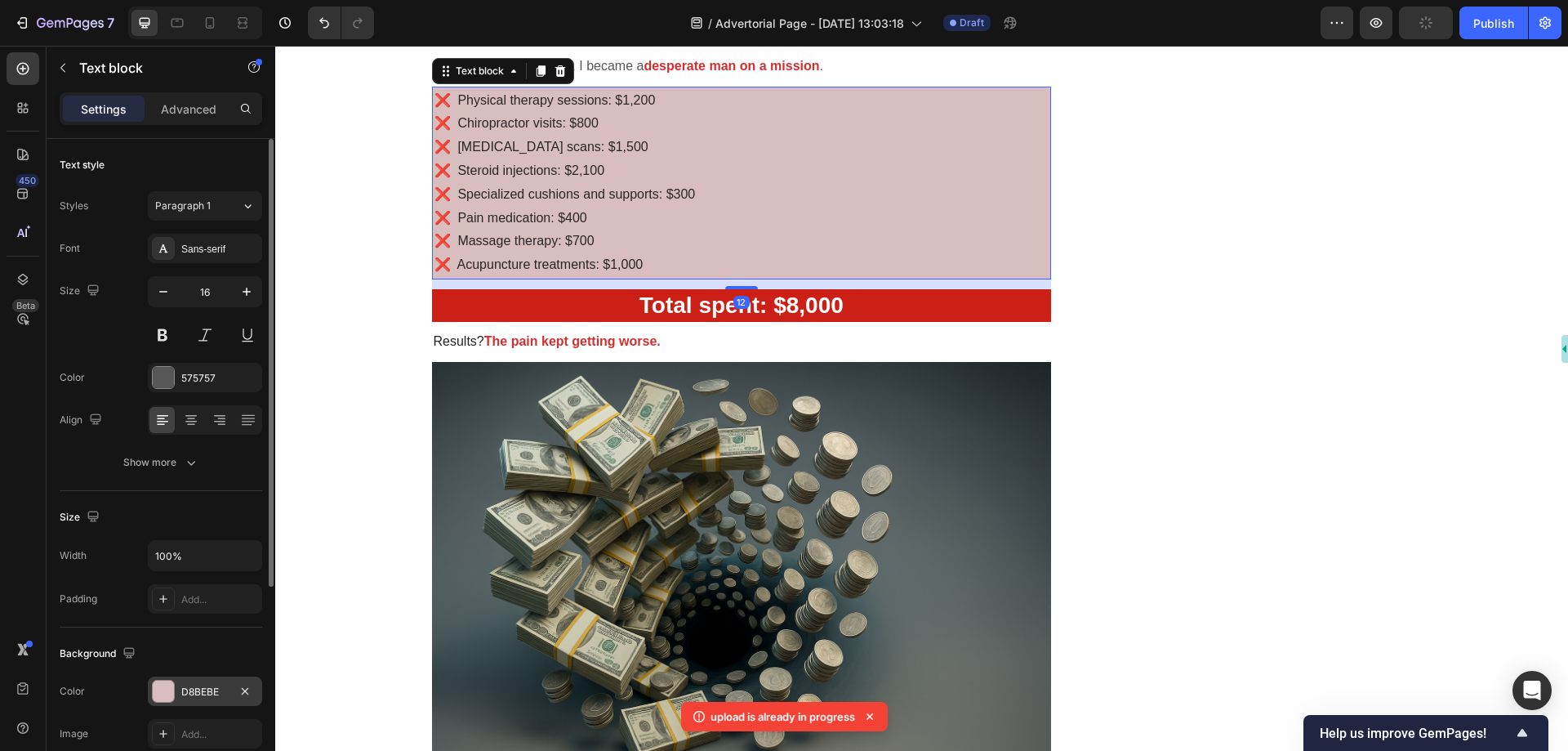
scroll to position [163, 0]
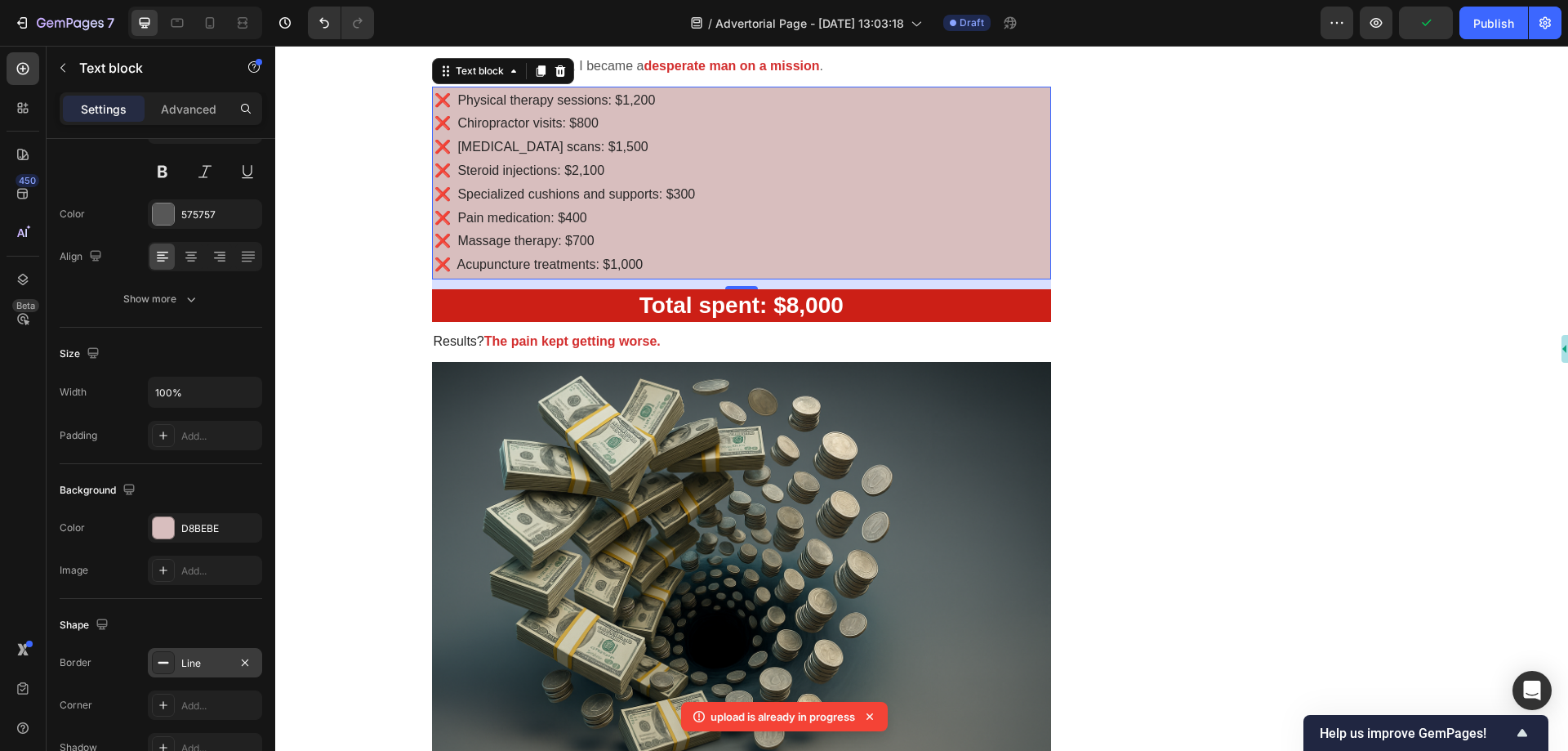
click at [216, 662] on div "Line" at bounding box center [205, 663] width 47 height 14
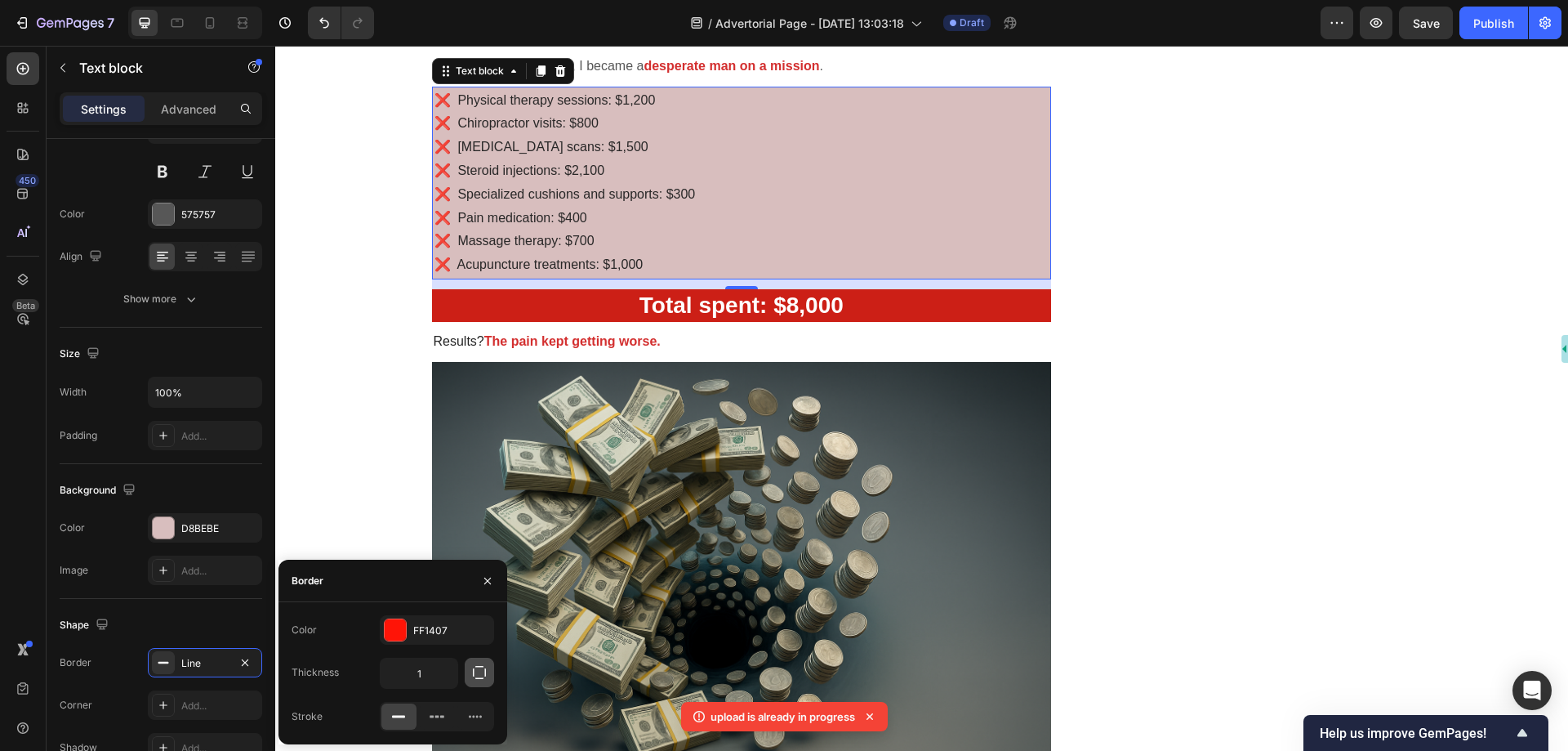
click at [483, 674] on icon "button" at bounding box center [479, 672] width 16 height 16
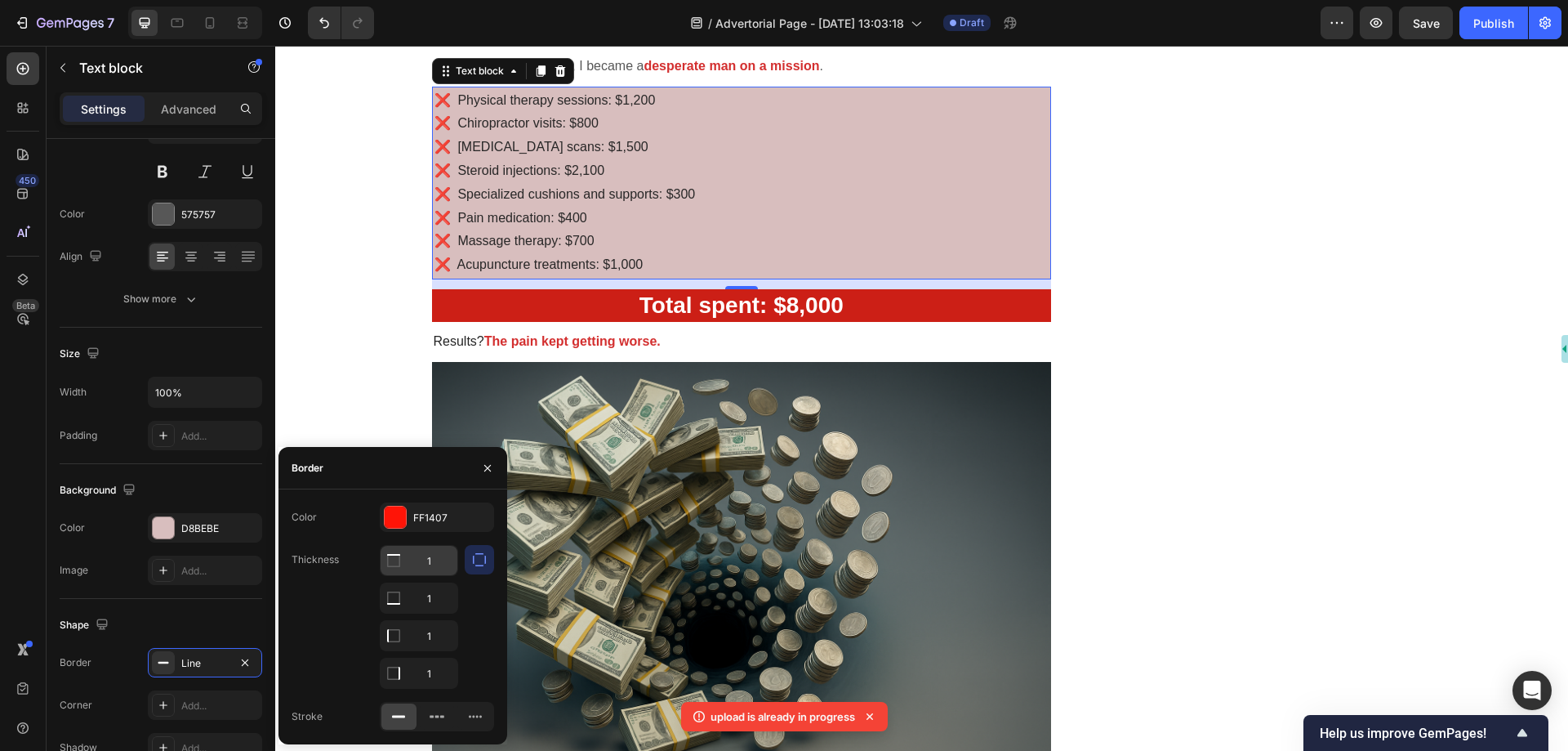
click at [431, 564] on input "1" at bounding box center [419, 561] width 77 height 29
type input "0"
click at [433, 591] on input "1" at bounding box center [419, 598] width 77 height 29
type input "0"
click at [436, 664] on input "1" at bounding box center [419, 673] width 77 height 29
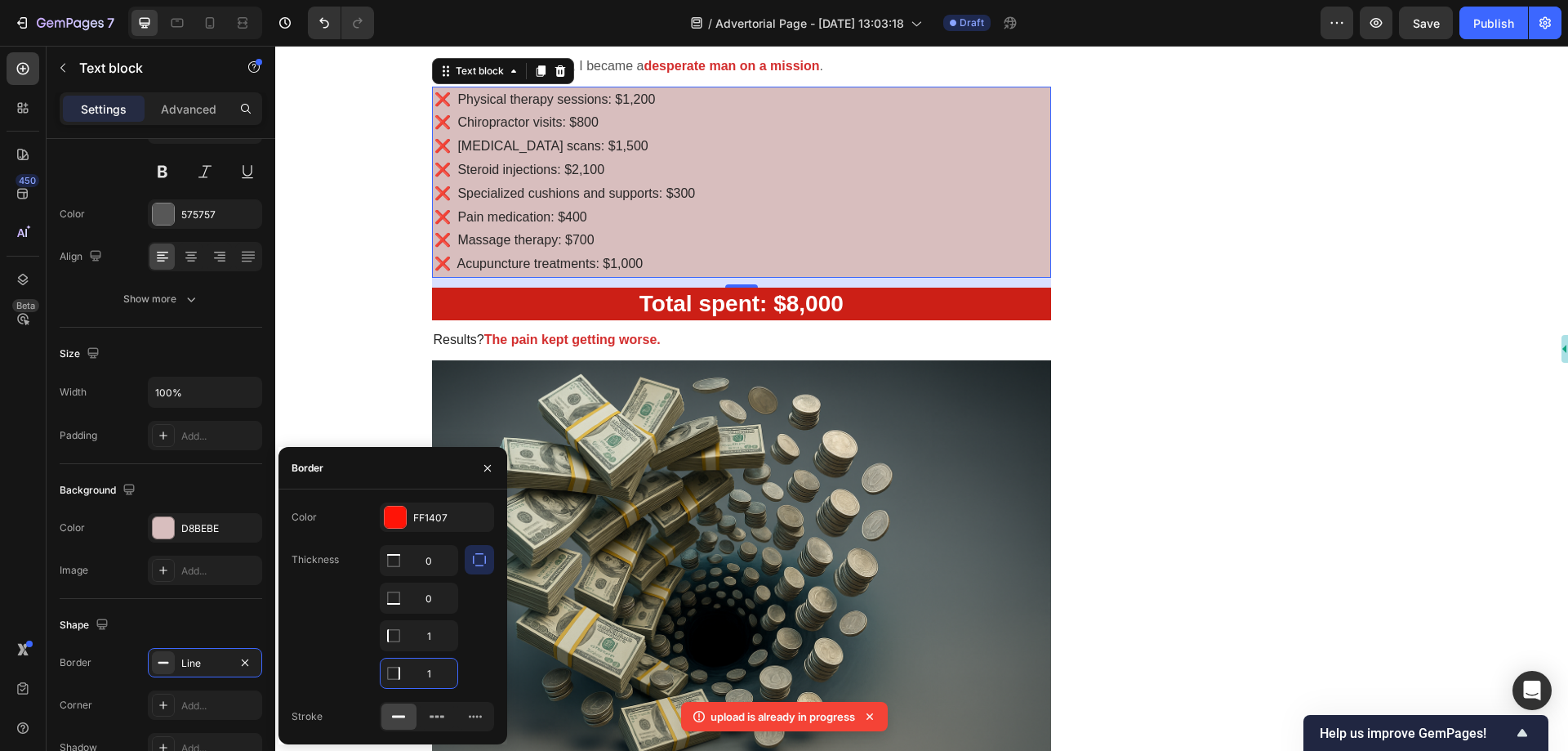
type input "0"
click at [440, 635] on input "1" at bounding box center [419, 635] width 77 height 29
type input "3"
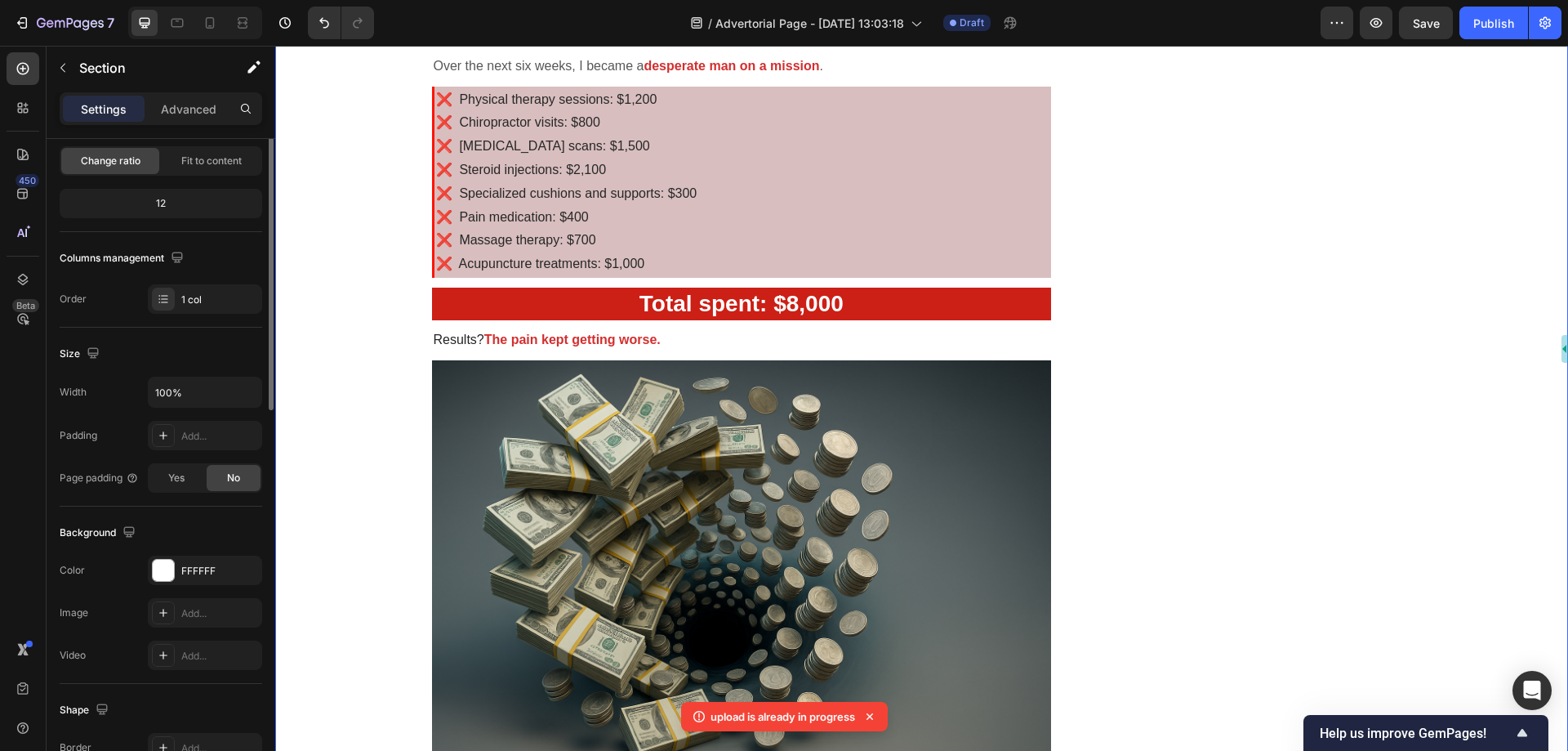
scroll to position [0, 0]
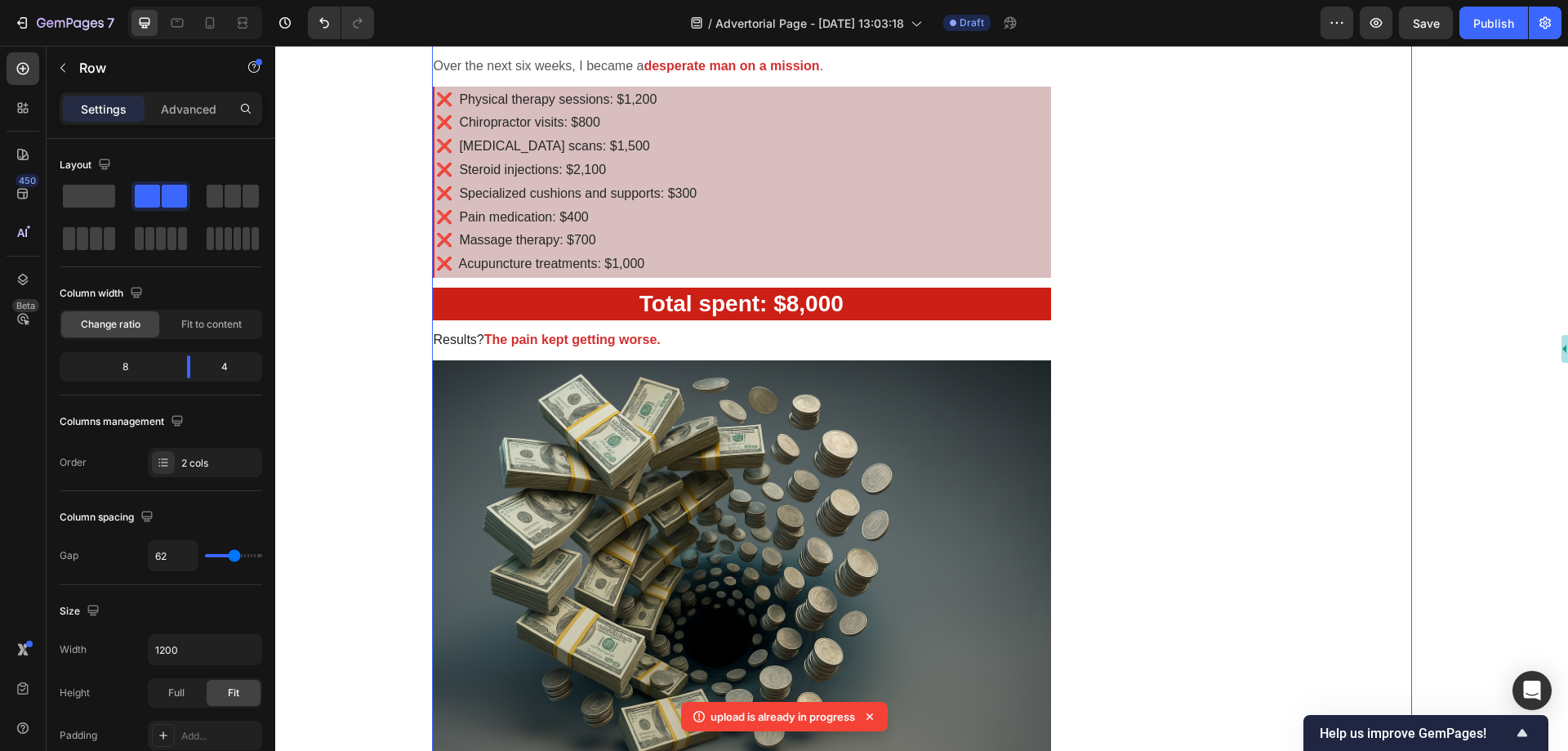
scroll to position [1307, 0]
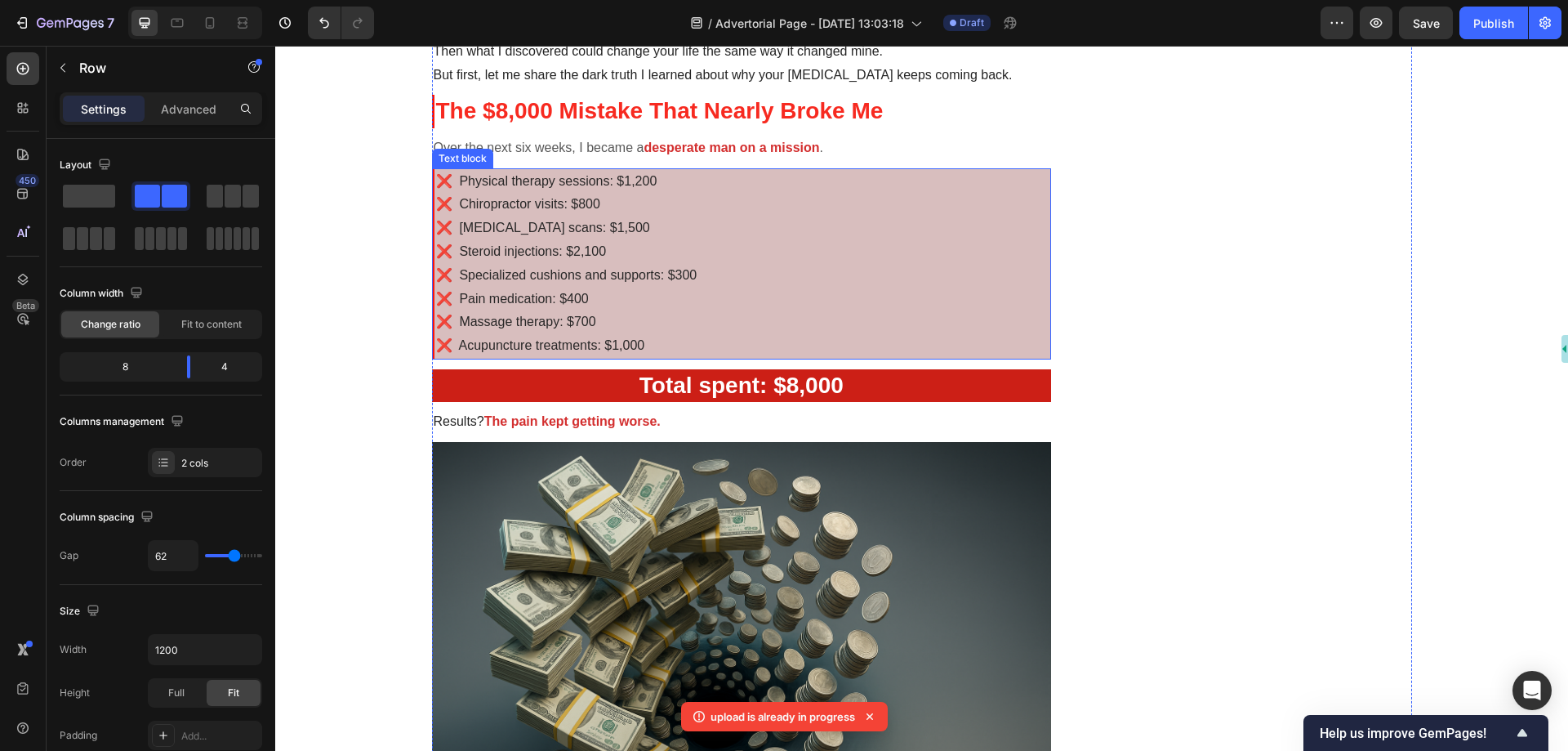
click at [732, 245] on p "❌ Steroid injections: $2,100" at bounding box center [743, 252] width 615 height 24
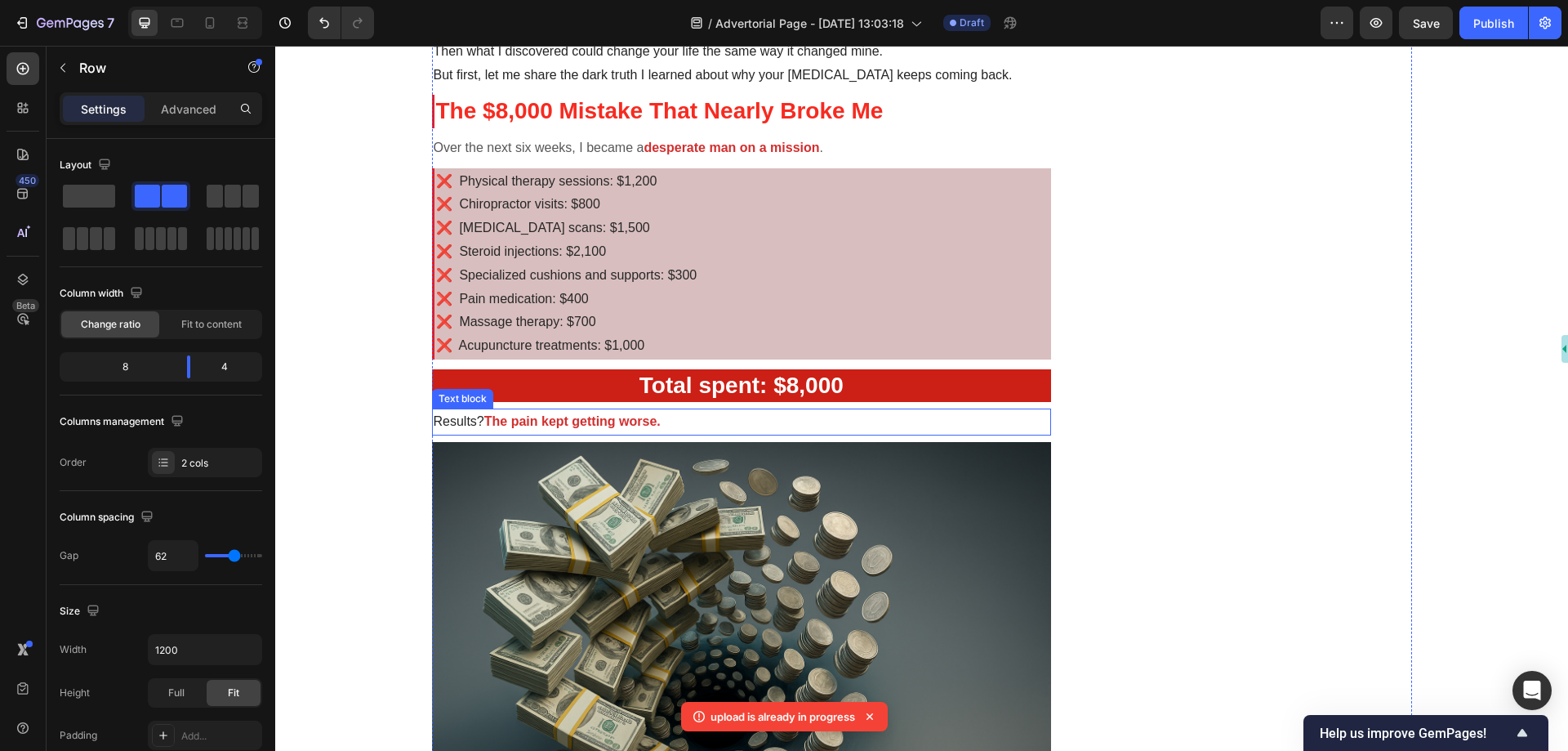
click at [598, 427] on strong "The pain kept getting worse." at bounding box center [572, 421] width 177 height 14
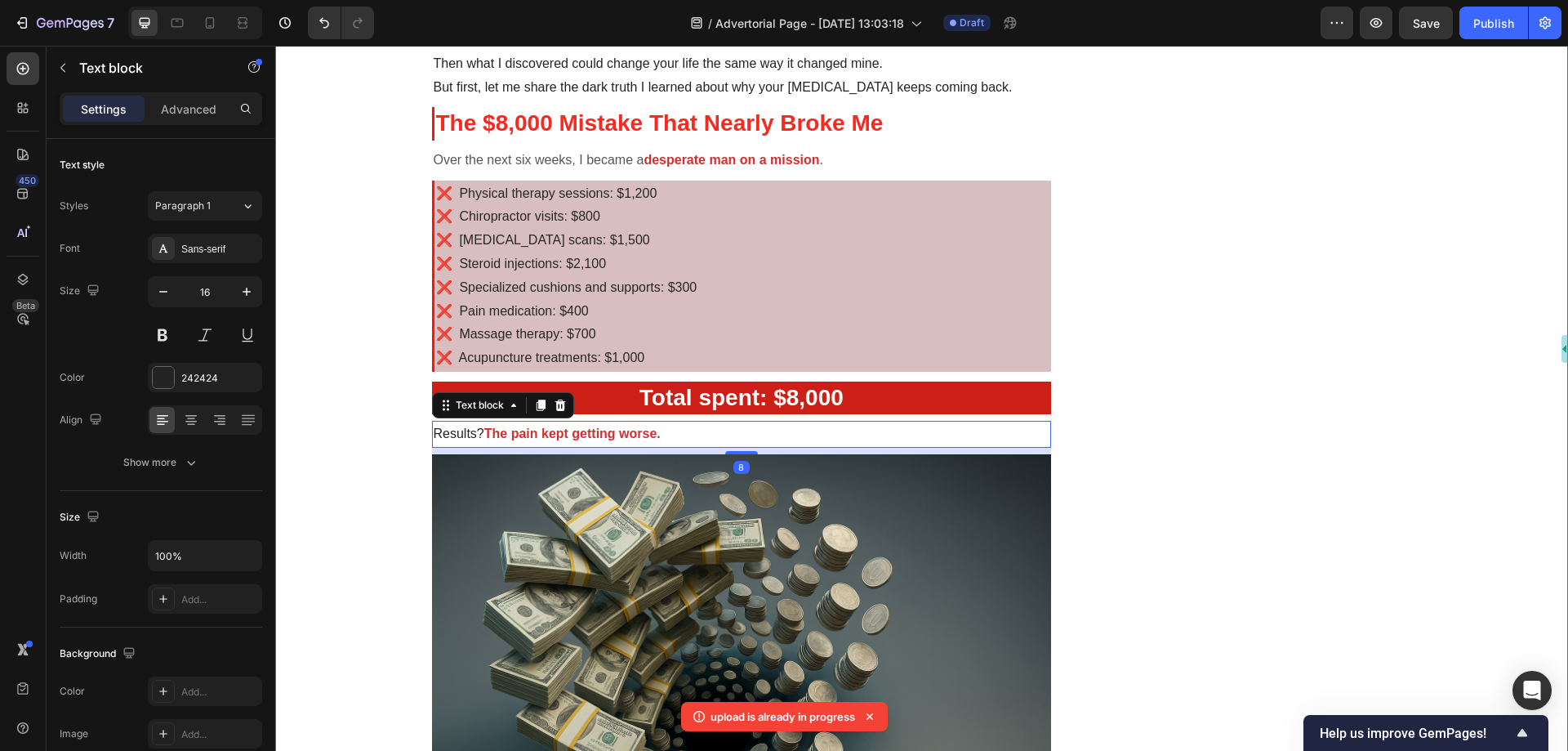
scroll to position [1144, 0]
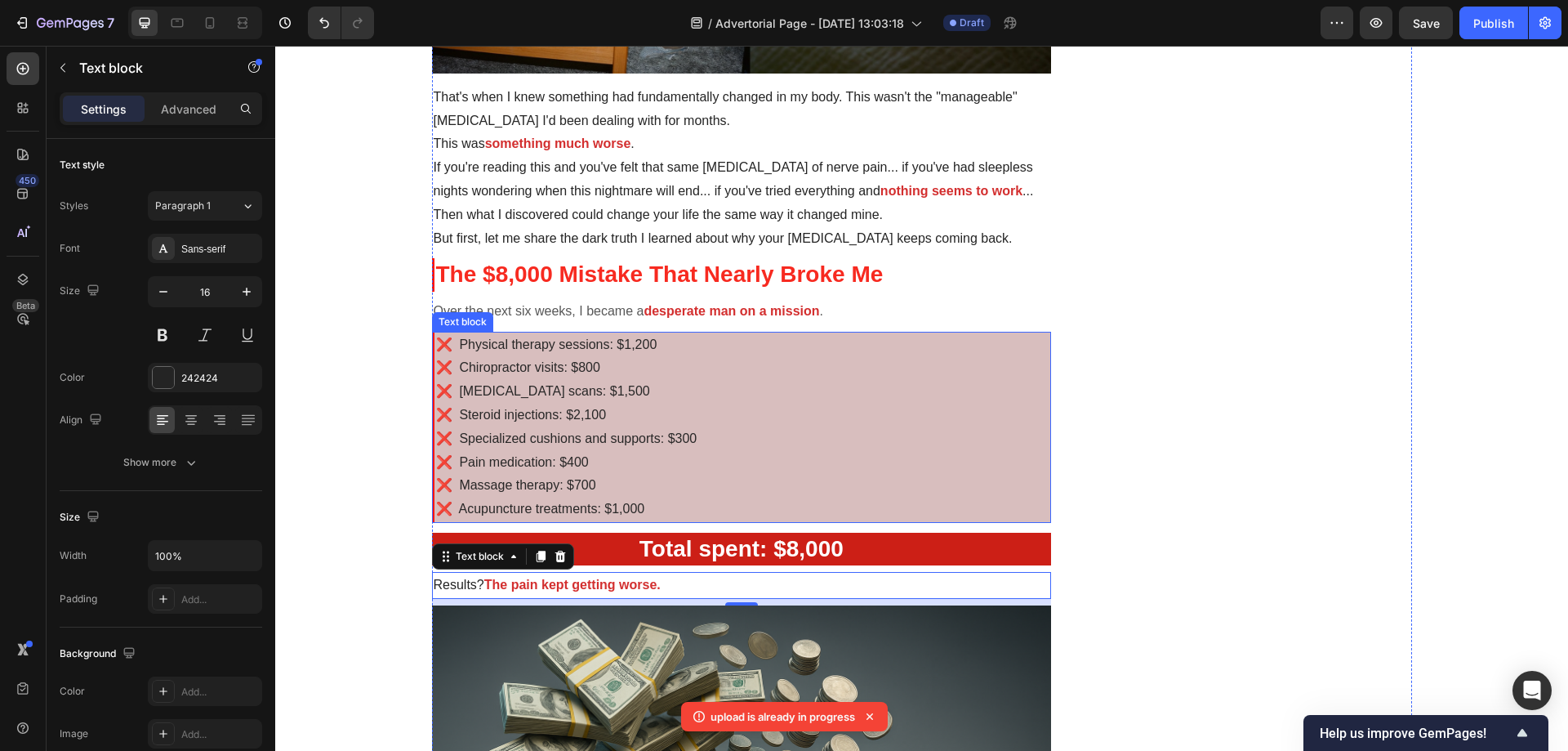
click at [436, 347] on span "❌ Physical therapy sessions: $1,200" at bounding box center [546, 345] width 221 height 14
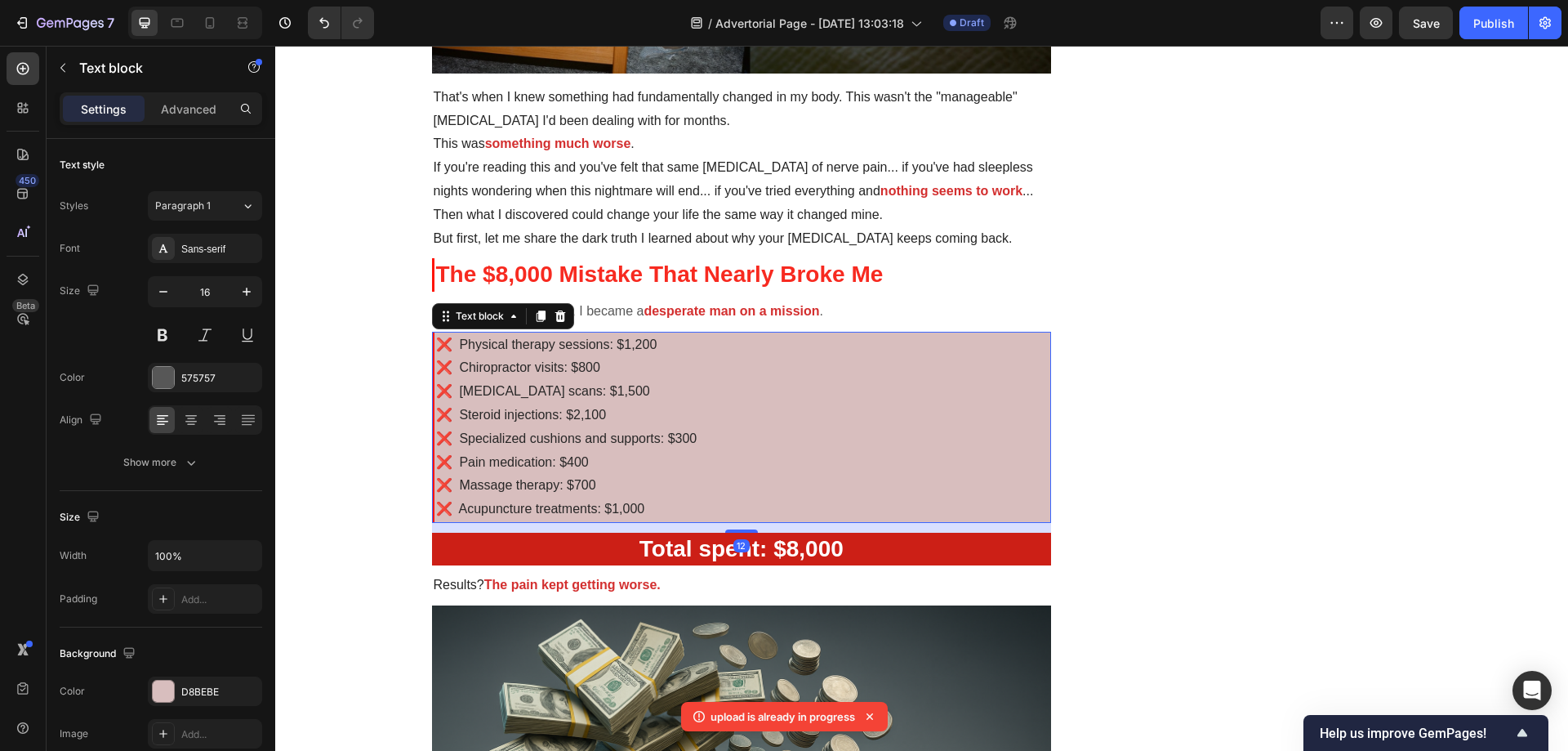
click at [436, 346] on span "❌ Physical therapy sessions: $1,200" at bounding box center [546, 345] width 221 height 14
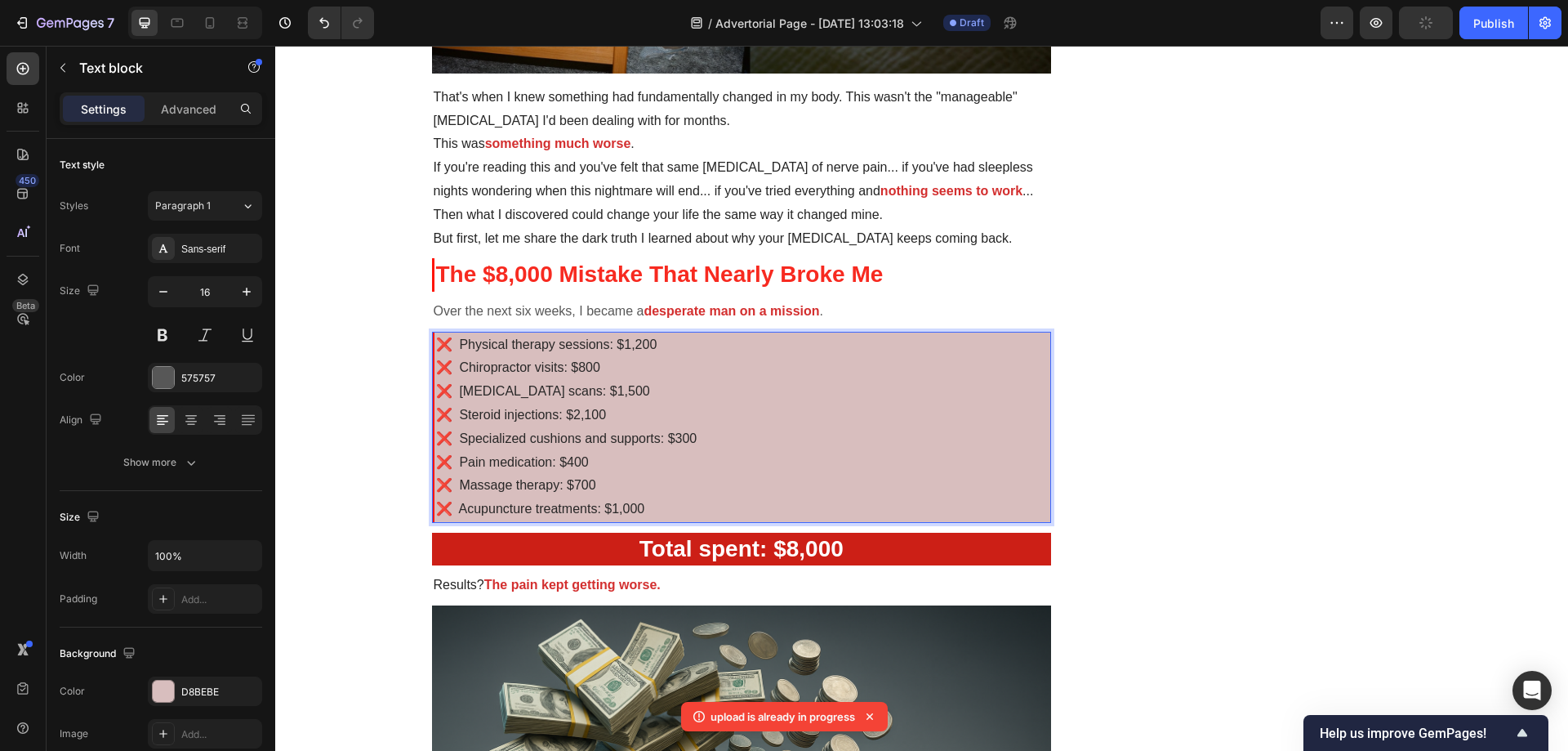
click at [436, 368] on span "❌ Chiropractor visits: $800" at bounding box center [518, 367] width 164 height 14
click at [436, 391] on span "❌ [MEDICAL_DATA] scans: $1,500" at bounding box center [543, 391] width 214 height 14
click at [436, 415] on span "❌ Steroid injections: $2,100" at bounding box center [521, 414] width 171 height 14
click at [449, 396] on span "❌ [MEDICAL_DATA] scans: $1,500" at bounding box center [543, 391] width 214 height 14
click at [452, 392] on span "❌ [MEDICAL_DATA] scans: $1,500" at bounding box center [543, 391] width 214 height 14
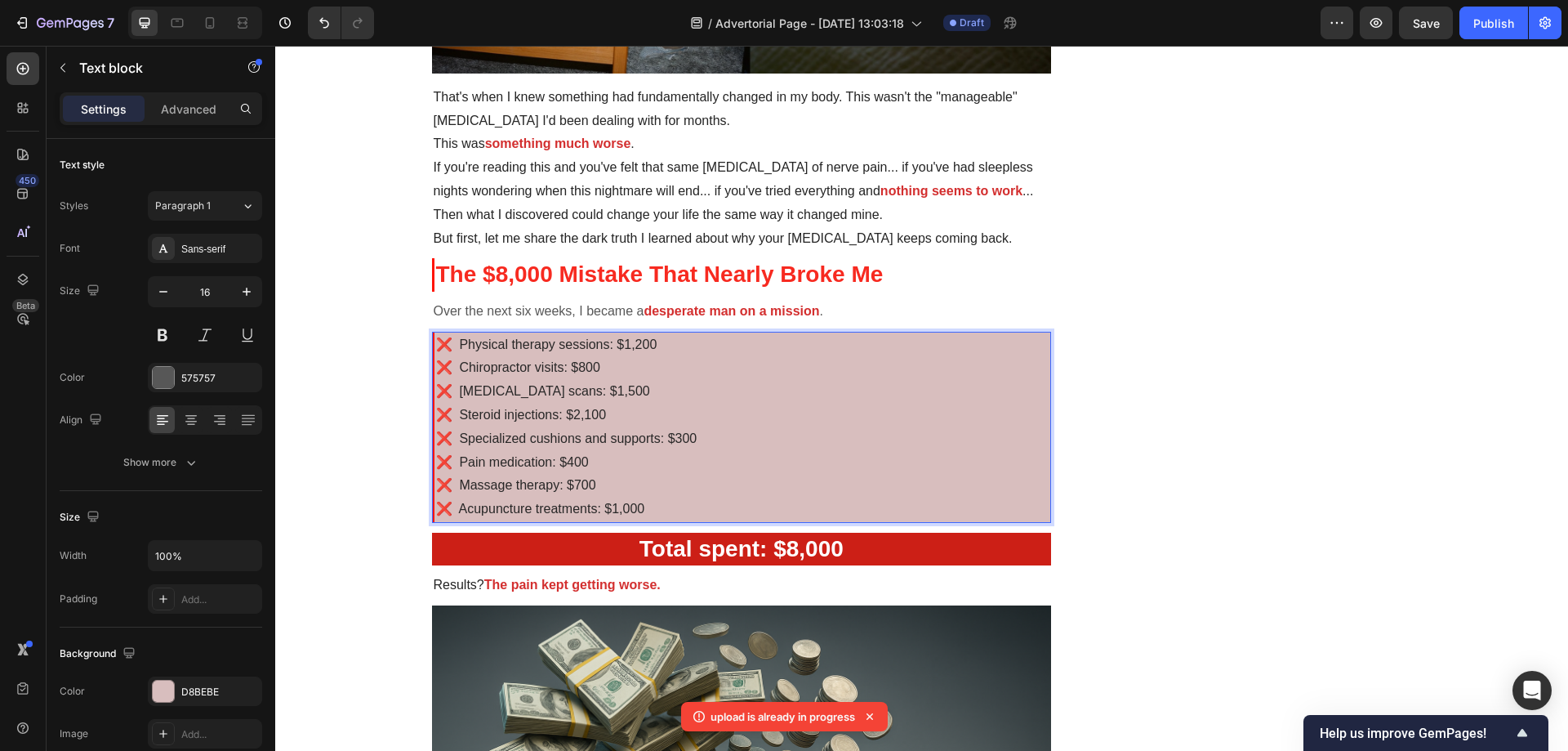
click at [449, 418] on span "❌ Steroid injections: $2,100" at bounding box center [521, 414] width 171 height 14
click at [436, 441] on span "❌ Specialized cushions and supports: $300" at bounding box center [566, 438] width 261 height 14
click at [436, 462] on span "❌ Pain medication: $400" at bounding box center [512, 462] width 152 height 14
click at [436, 484] on span "❌ Massage therapy: $700" at bounding box center [516, 485] width 160 height 14
click at [436, 509] on span "❌ Acupuncture treatments: $1,000" at bounding box center [540, 509] width 209 height 14
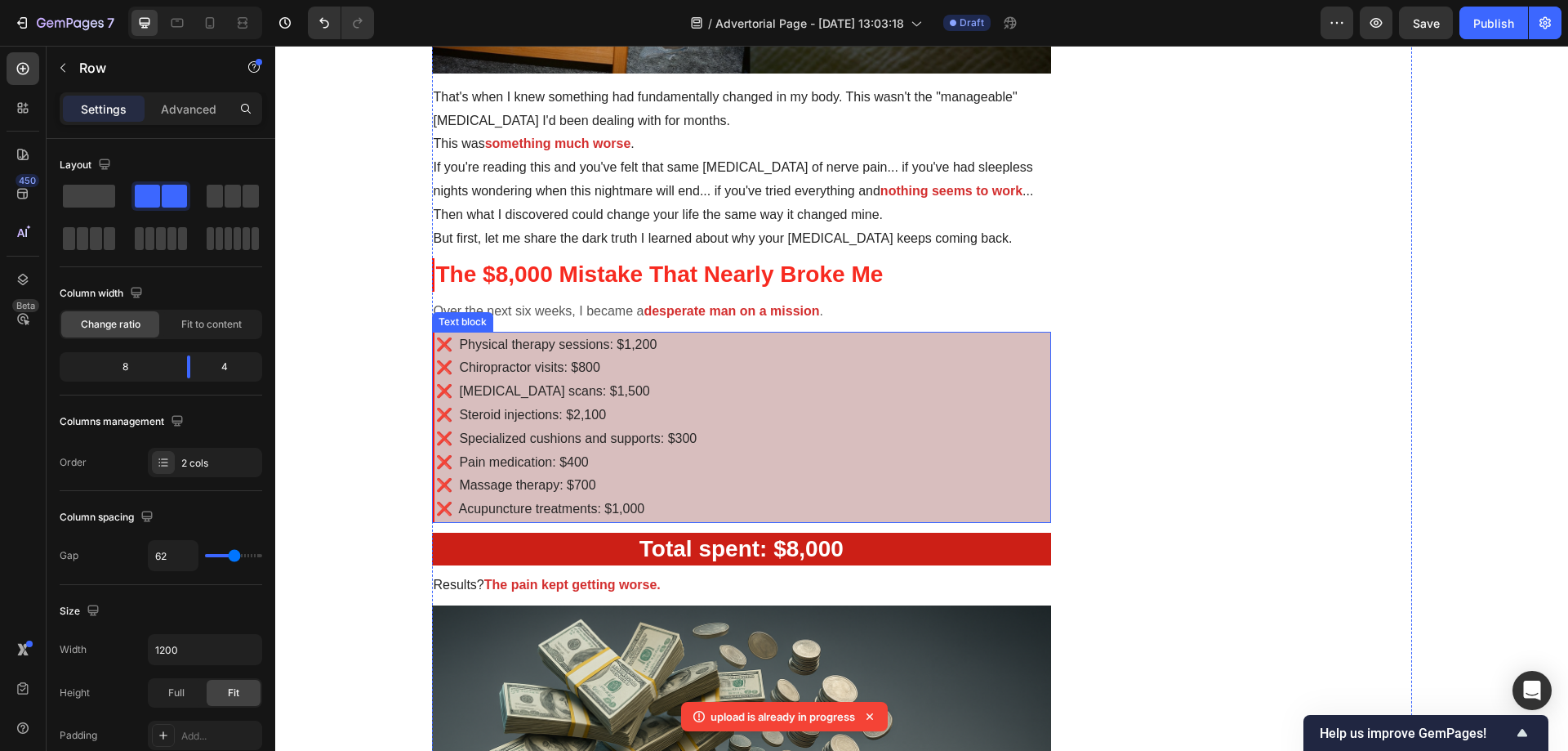
click at [778, 345] on p "❌ Physical therapy sessions: $1,200" at bounding box center [743, 345] width 615 height 24
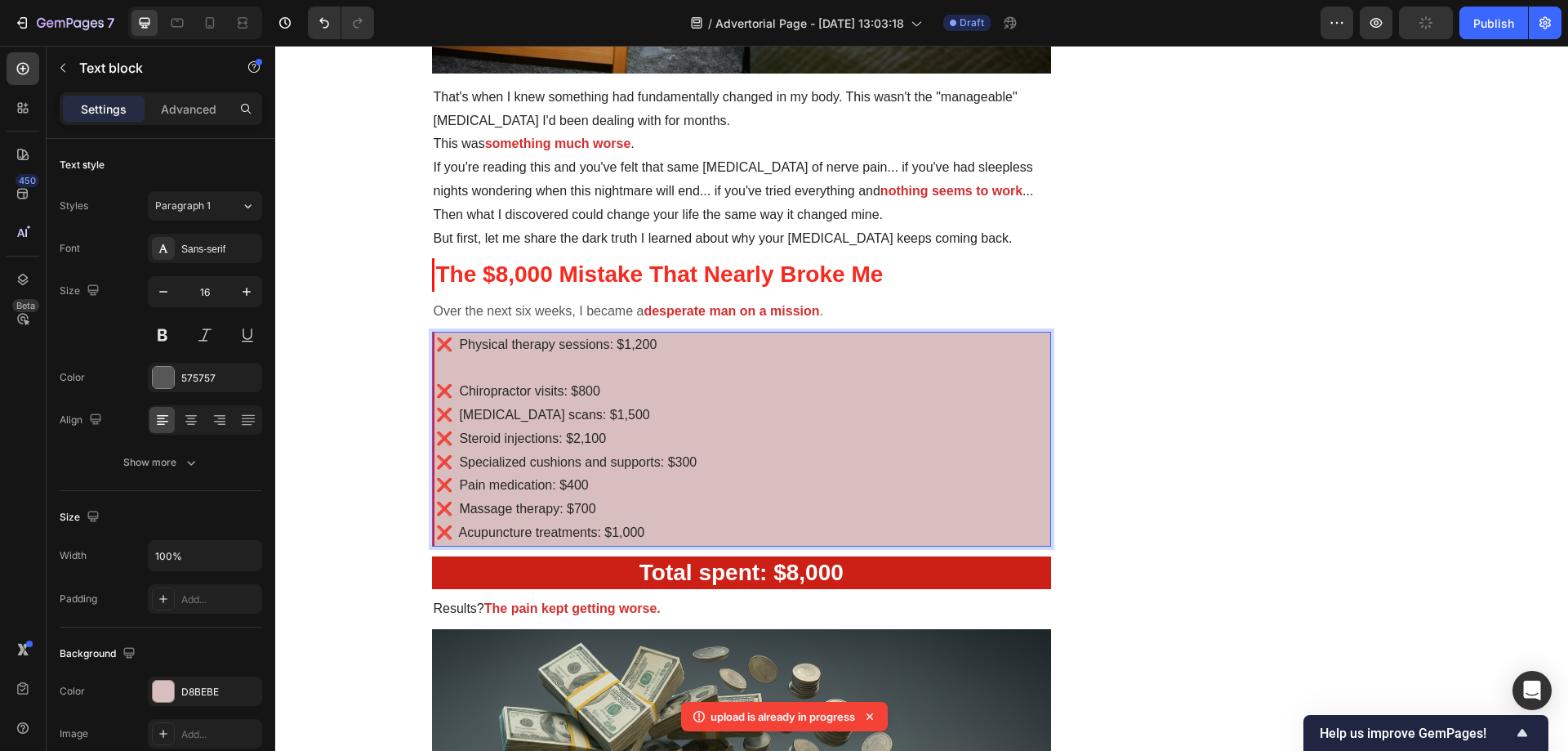
click at [666, 381] on p "❌ Chiropractor visits: $800" at bounding box center [743, 392] width 615 height 24
click at [694, 348] on p "❌ Physical therapy sessions: $1,200" at bounding box center [743, 345] width 615 height 24
click at [655, 371] on p "Rich Text Editor. Editing area: main" at bounding box center [743, 368] width 615 height 24
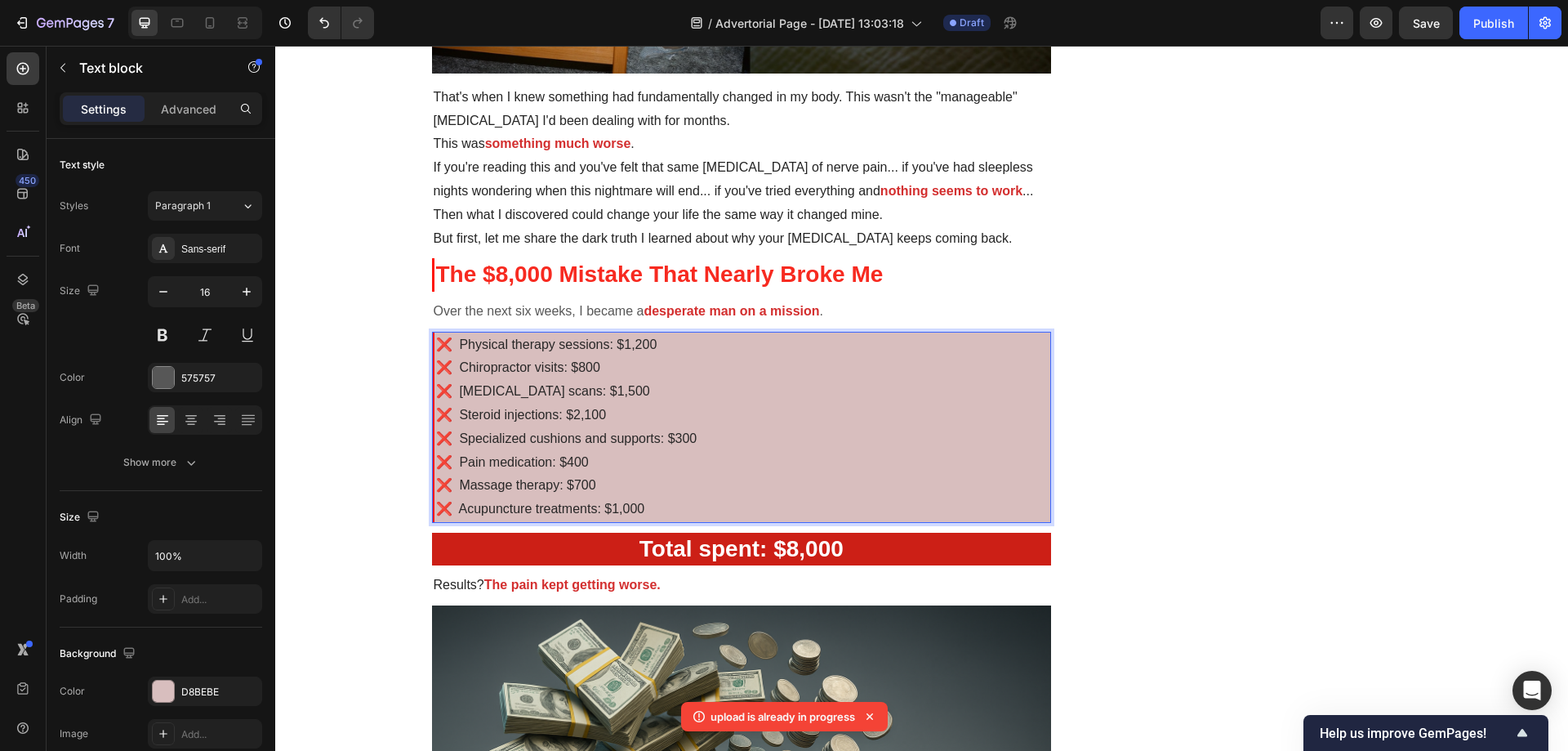
click at [693, 402] on p "❌ [MEDICAL_DATA] scans: $1,500" at bounding box center [743, 392] width 615 height 24
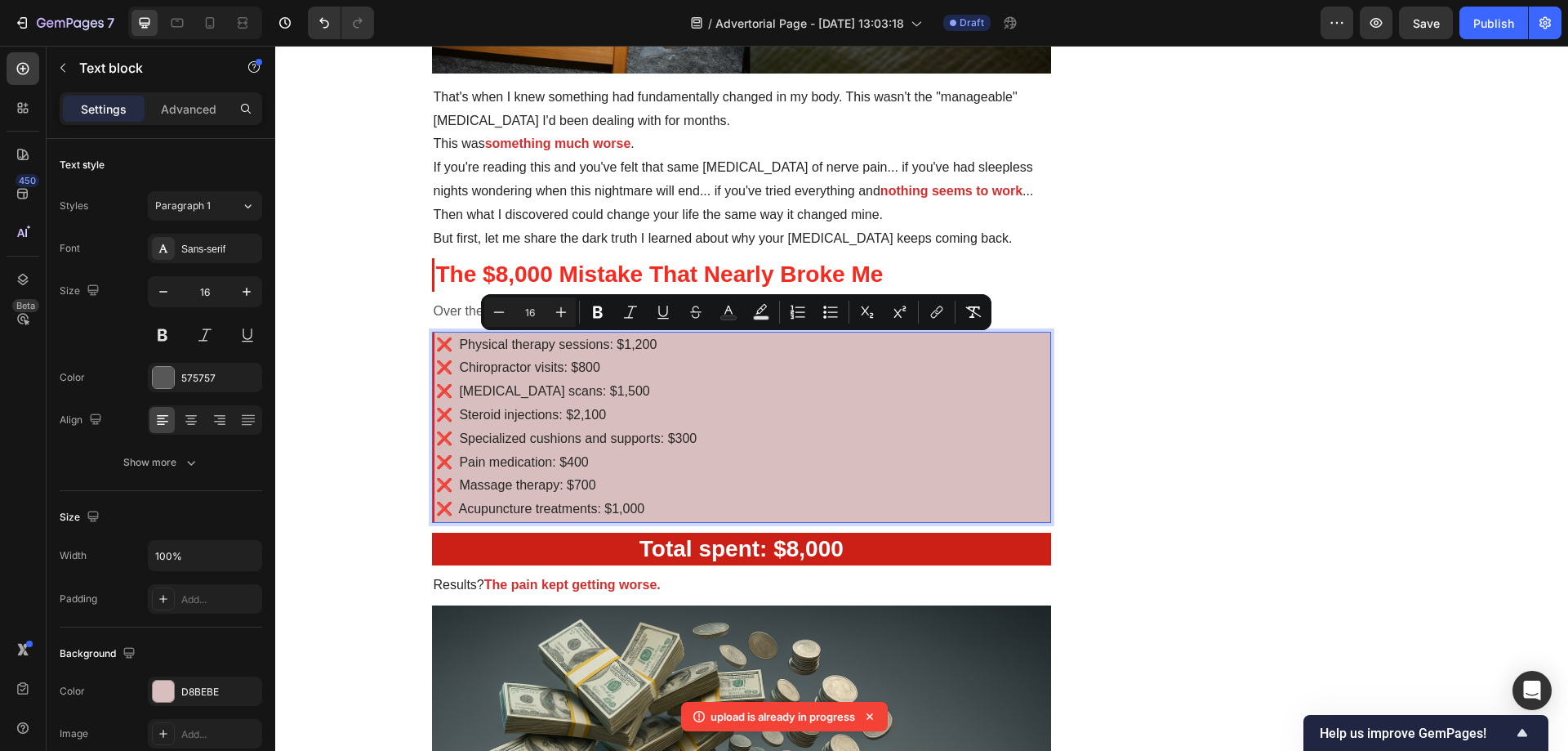
drag, startPoint x: 668, startPoint y: 507, endPoint x: 446, endPoint y: 343, distance: 276.0
click at [446, 343] on div "❌ Physical therapy sessions: $1,200 ❌ Chiropractor visits: $800 ❌ [MEDICAL_DATA…" at bounding box center [742, 428] width 620 height 191
click at [450, 338] on span "❌ Physical therapy sessions: $1,200" at bounding box center [546, 345] width 221 height 14
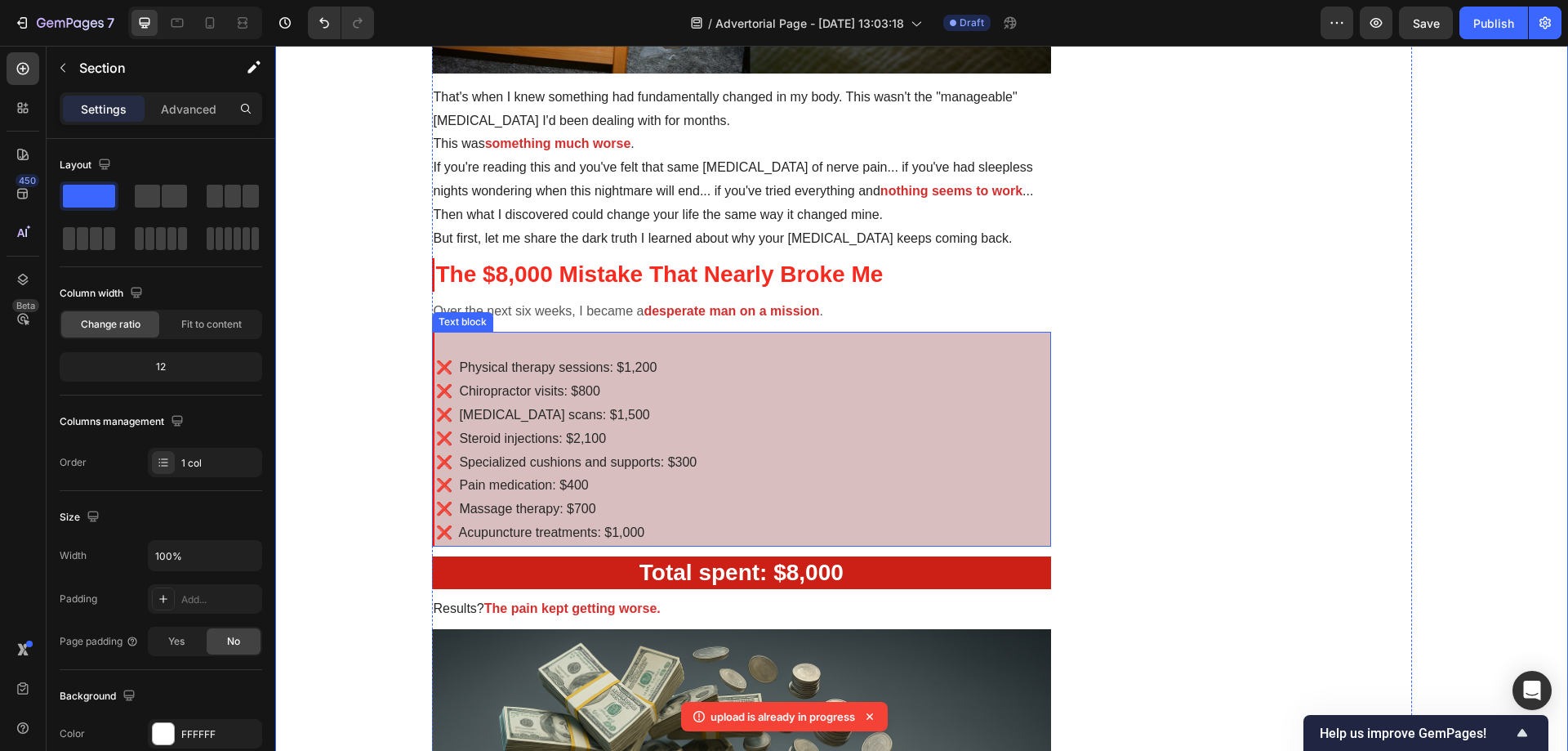
click at [451, 368] on span "❌ Physical therapy sessions: $1,200" at bounding box center [546, 367] width 221 height 14
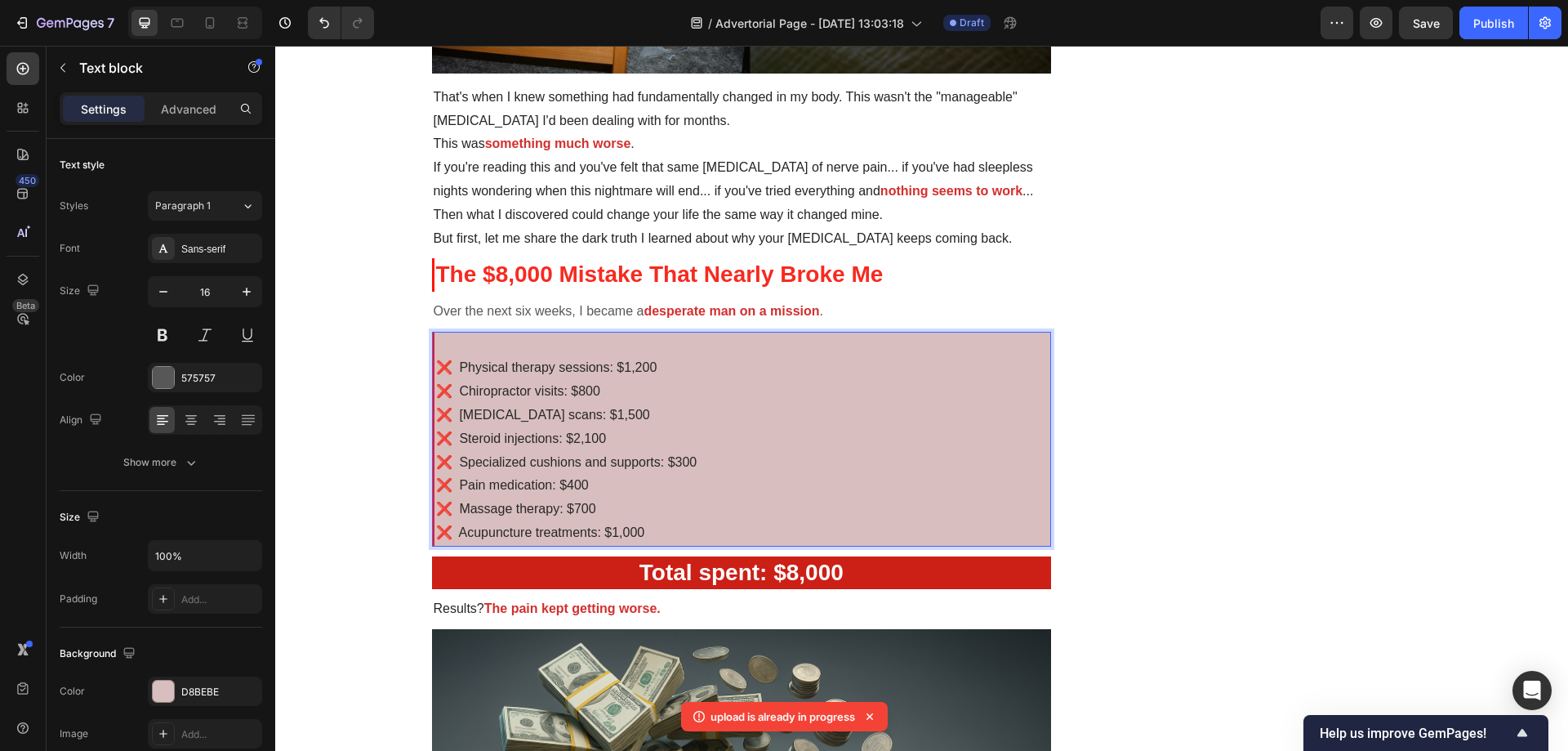
click at [454, 366] on span "❌ Physical therapy sessions: $1,200" at bounding box center [546, 367] width 221 height 14
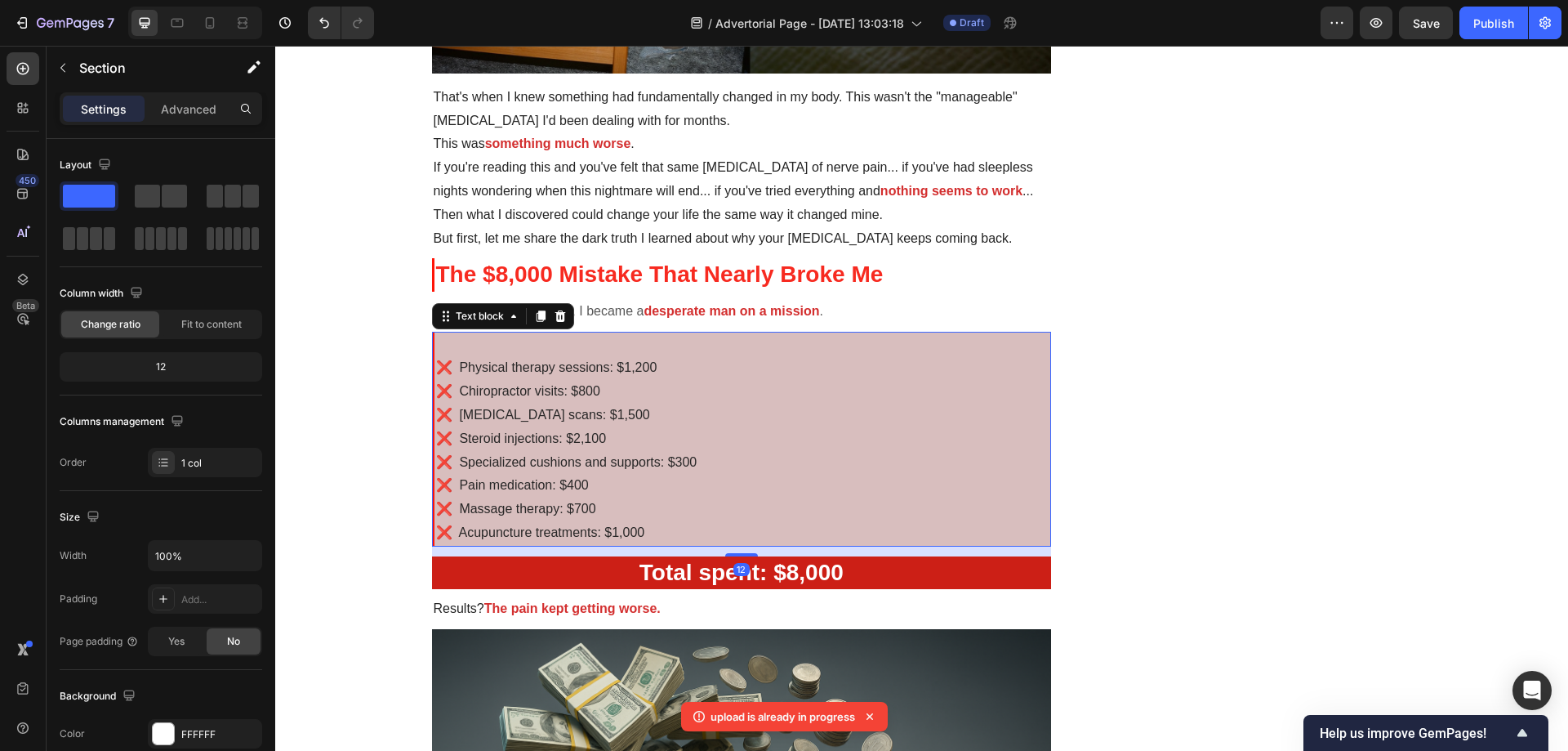
click at [660, 527] on p "❌ Acupuncture treatments: $1,000" at bounding box center [743, 533] width 615 height 24
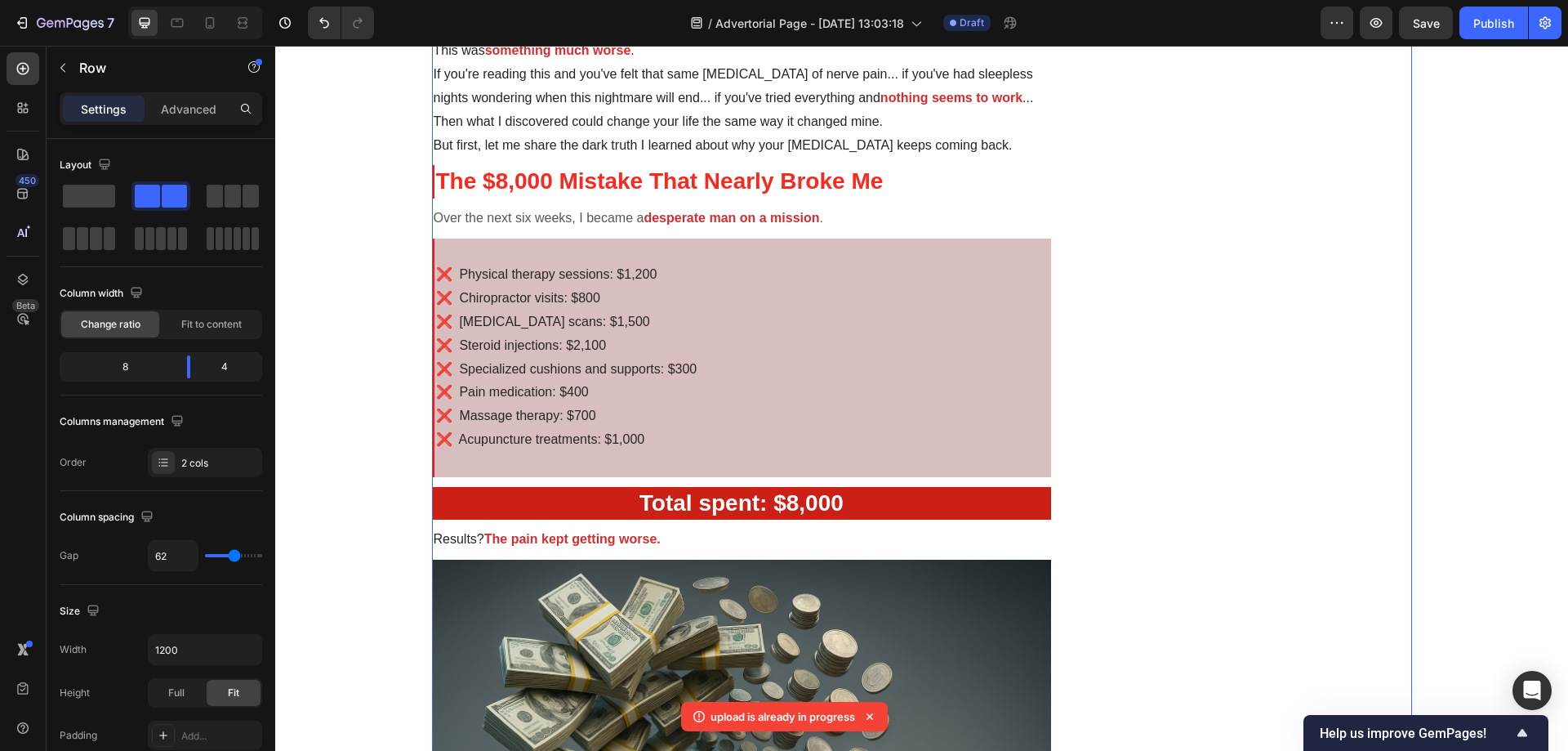
scroll to position [1307, 0]
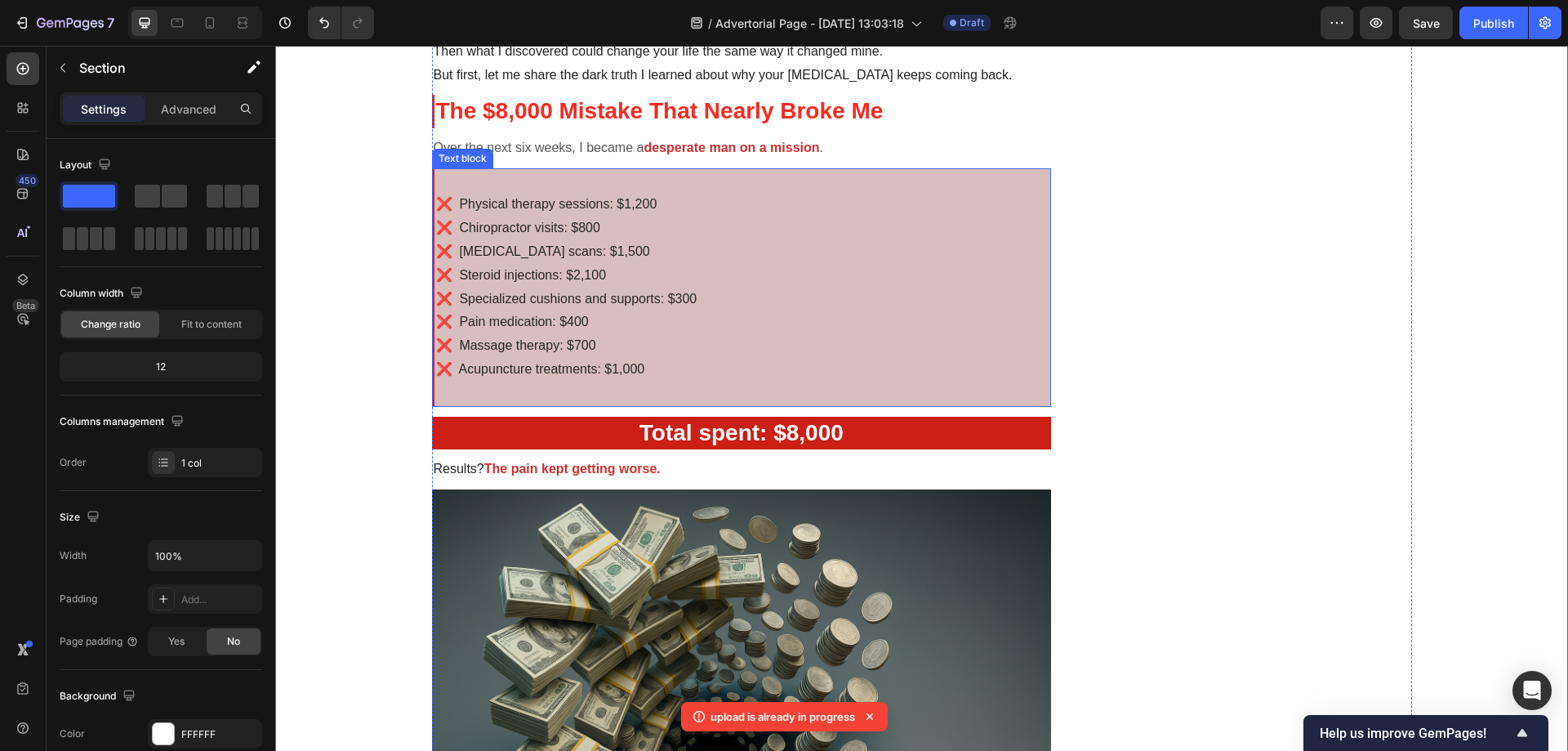
click at [959, 281] on p "❌ Steroid injections: $2,100" at bounding box center [743, 275] width 615 height 24
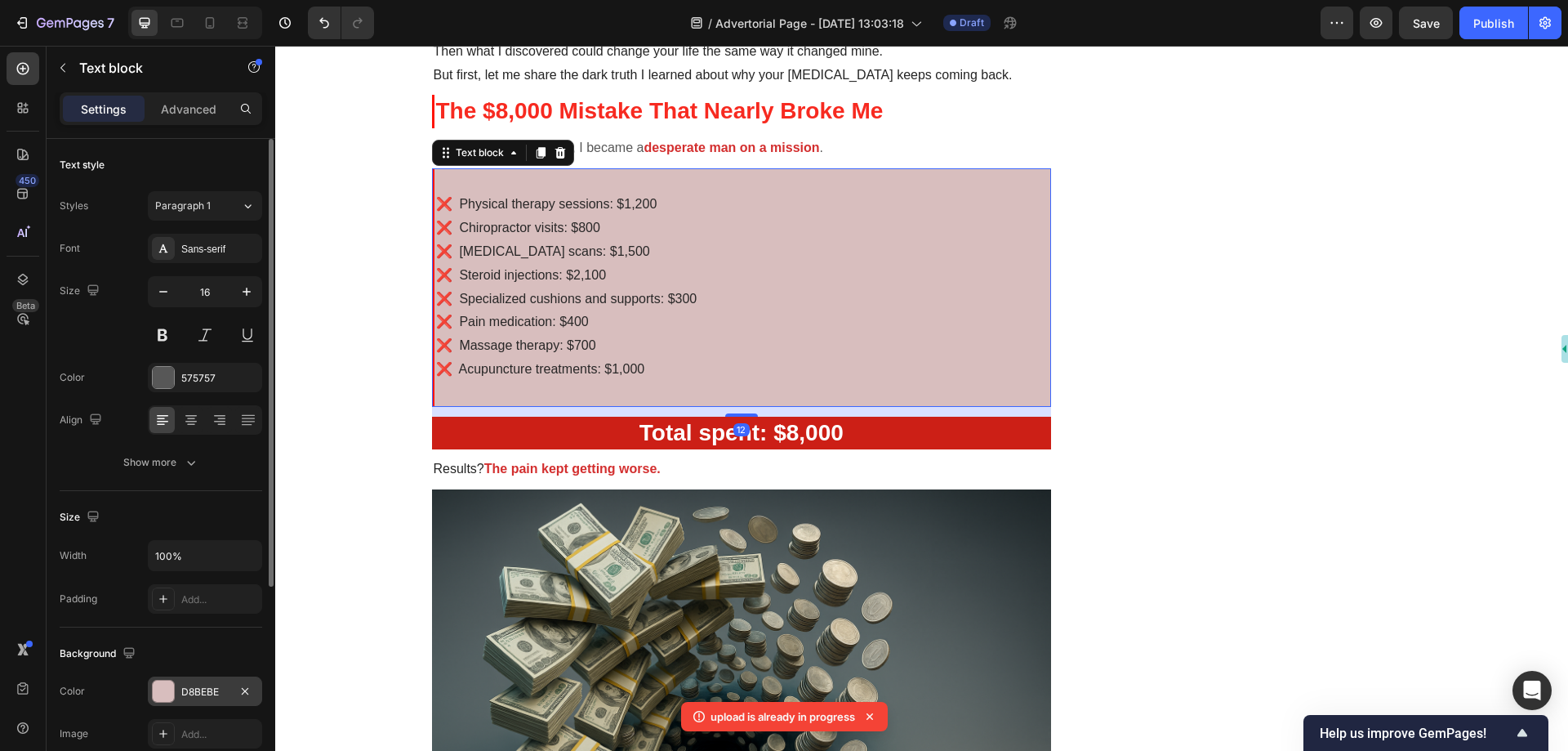
click at [192, 686] on div "D8BEBE" at bounding box center [205, 691] width 47 height 14
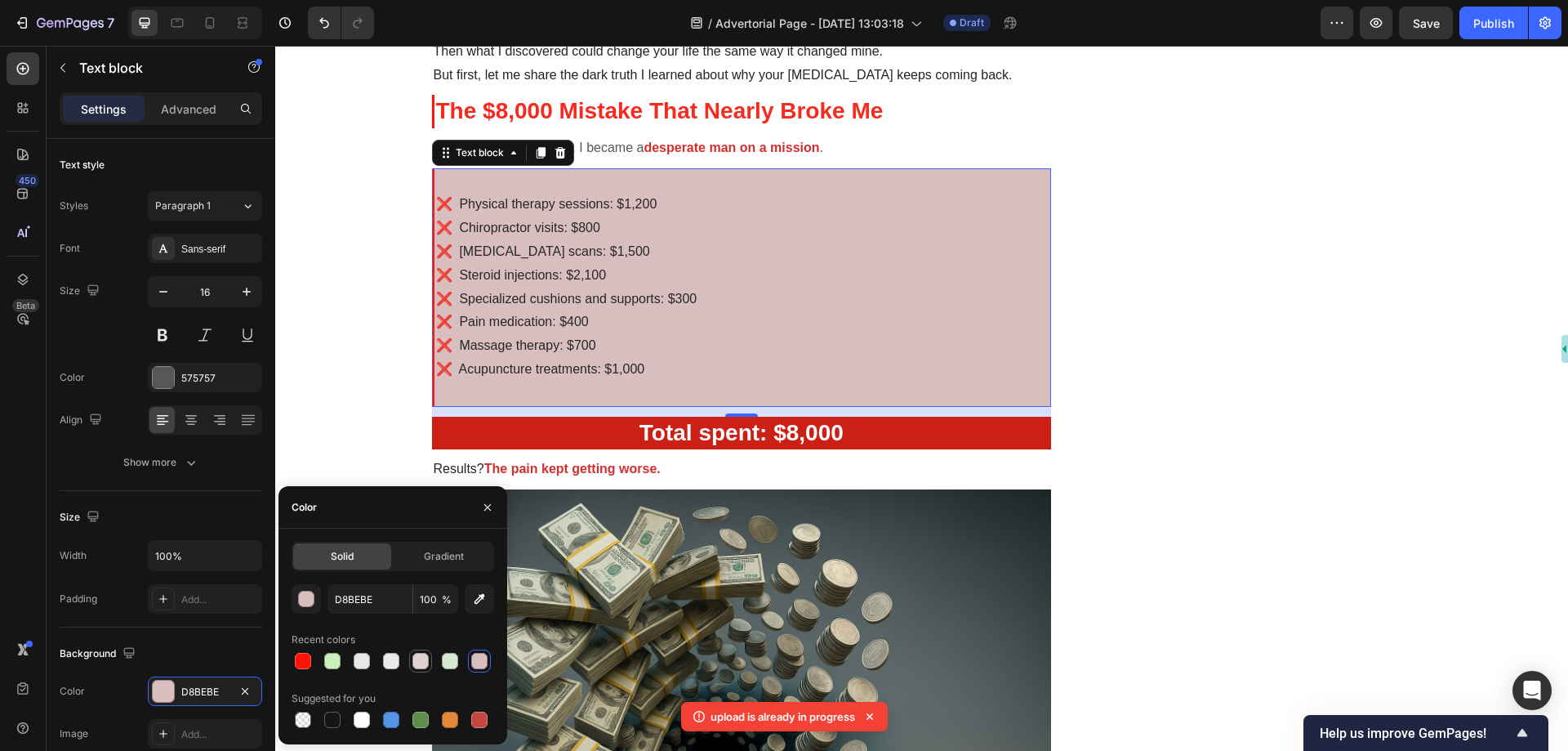
click at [428, 657] on div at bounding box center [421, 660] width 16 height 16
type input "E0D2D2"
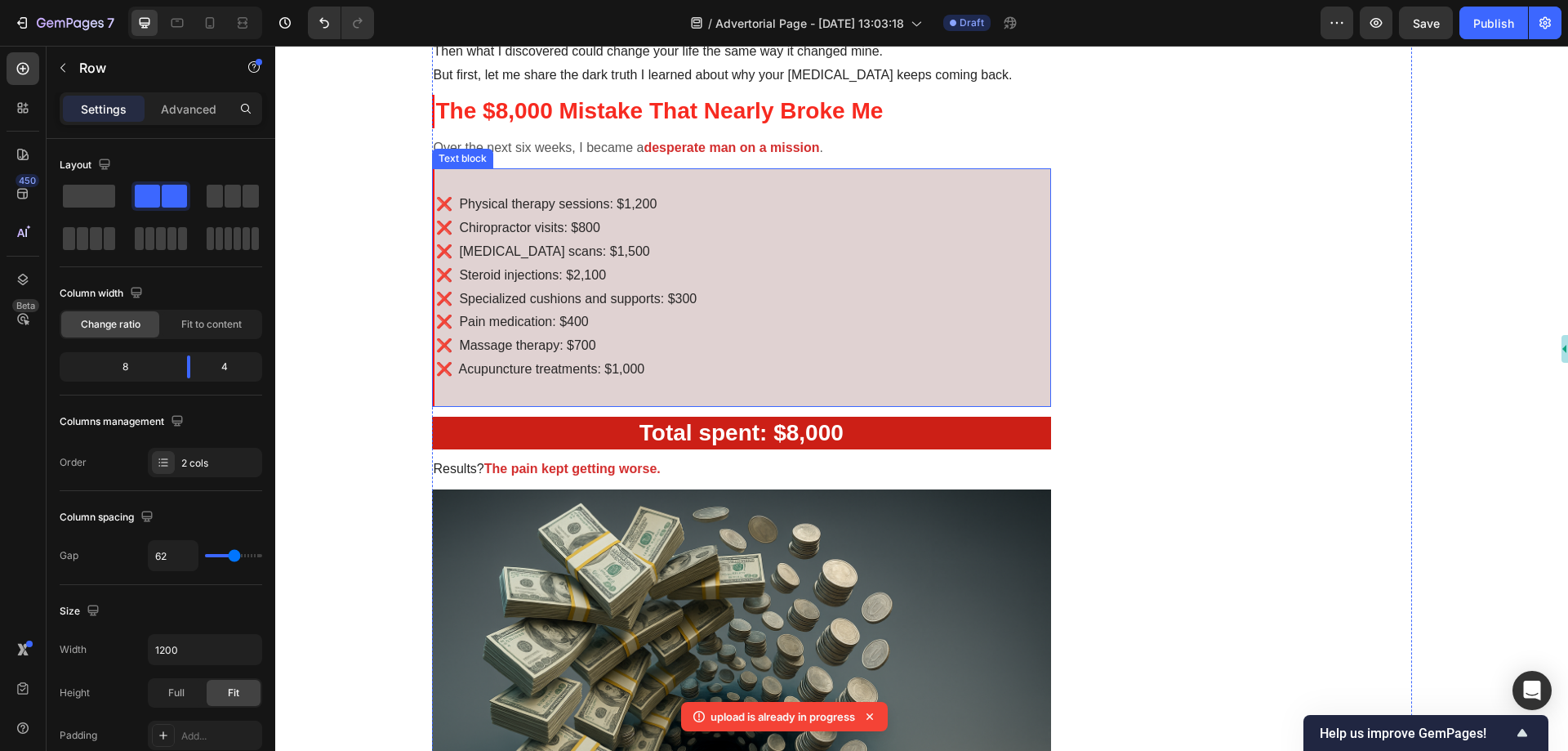
click at [725, 362] on p "❌ Acupuncture treatments: $1,000" at bounding box center [743, 370] width 615 height 24
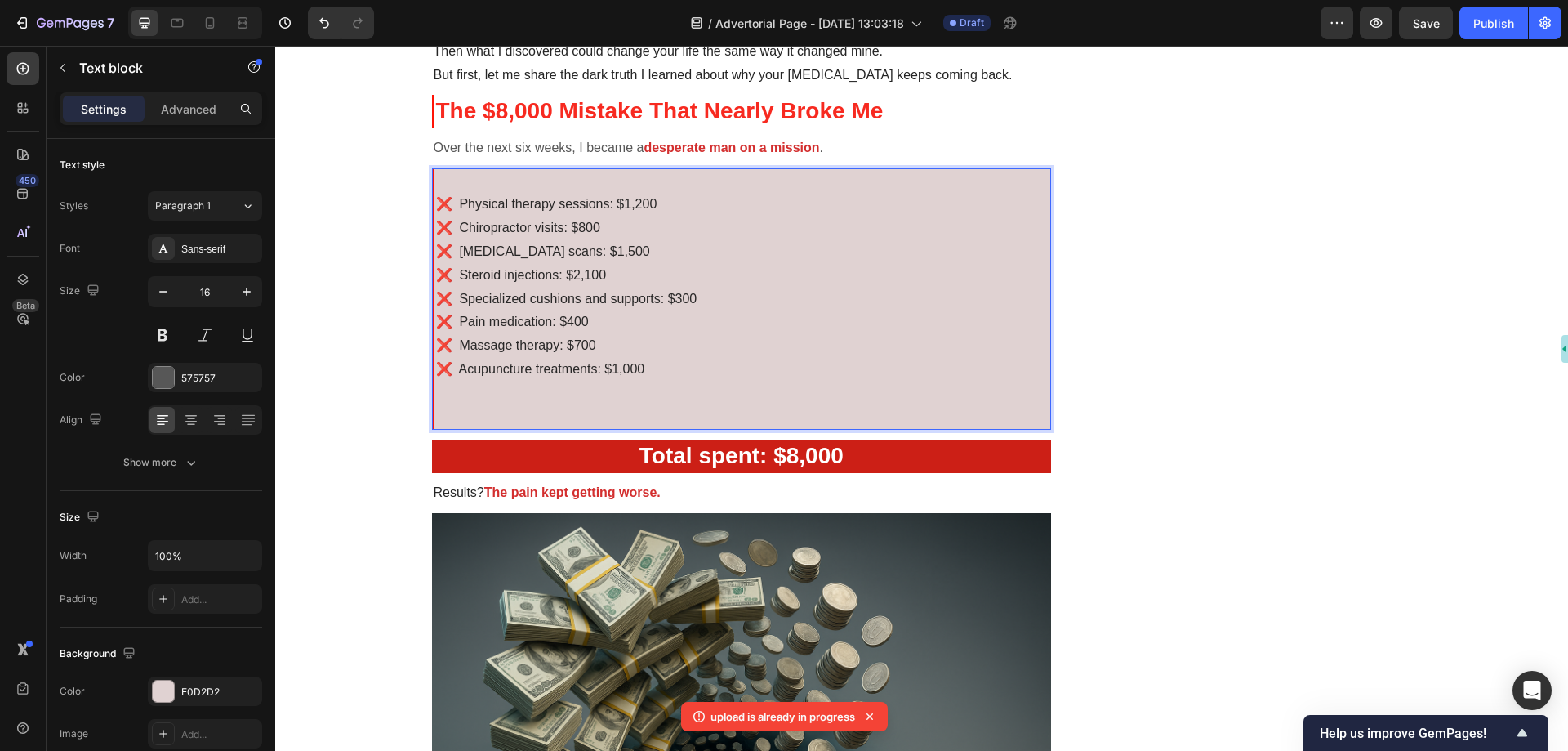
drag, startPoint x: 675, startPoint y: 357, endPoint x: 658, endPoint y: 351, distance: 18.0
click at [591, 393] on p "Rich Text Editor. Editing area: main" at bounding box center [743, 404] width 615 height 47
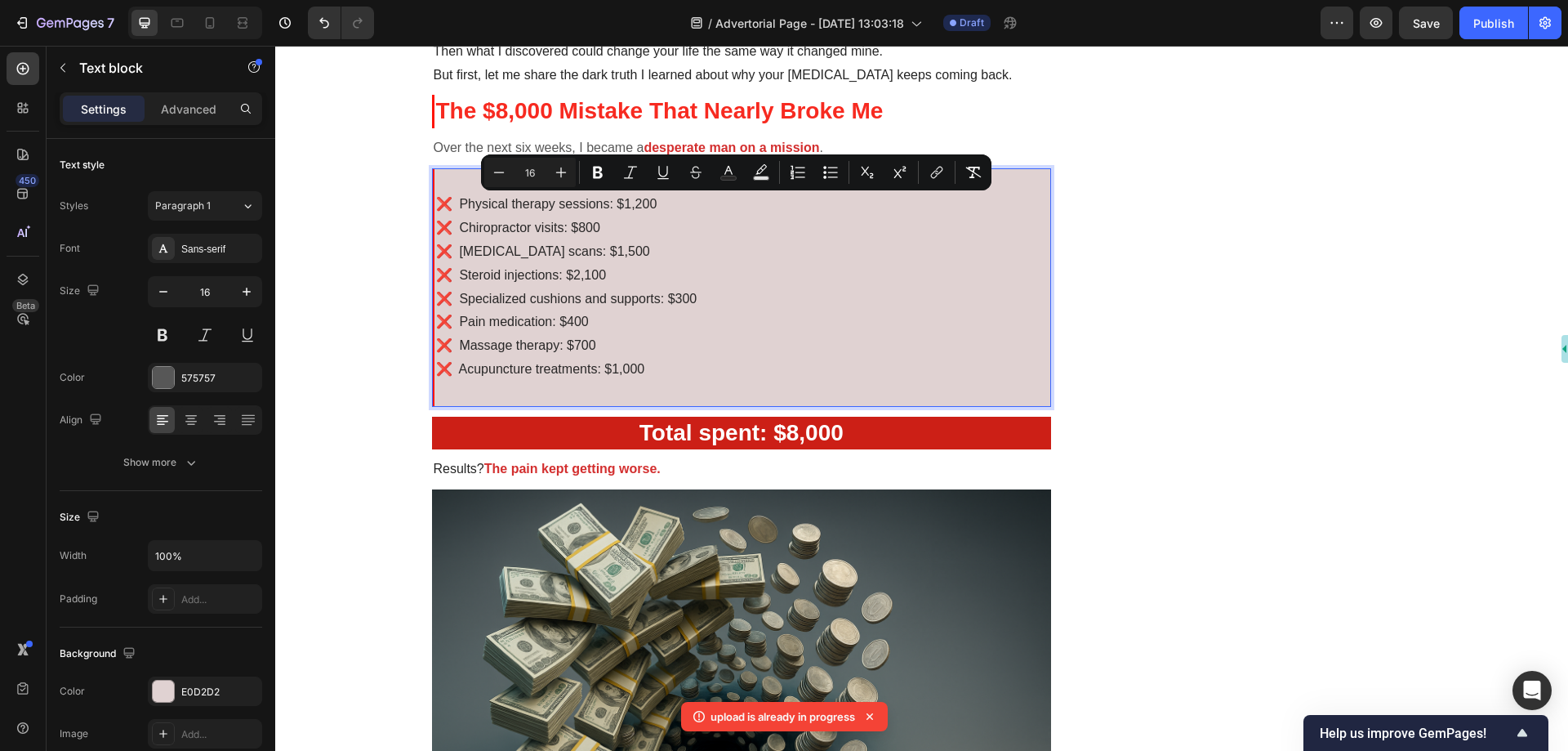
drag, startPoint x: 654, startPoint y: 374, endPoint x: 450, endPoint y: 196, distance: 270.7
click at [450, 196] on div "❌ Physical therapy sessions: $1,200 ❌ Chiropractor visits: $800 ❌ [MEDICAL_DATA…" at bounding box center [742, 287] width 620 height 238
click at [562, 174] on icon "Editor contextual toolbar" at bounding box center [561, 172] width 16 height 16
type input "17"
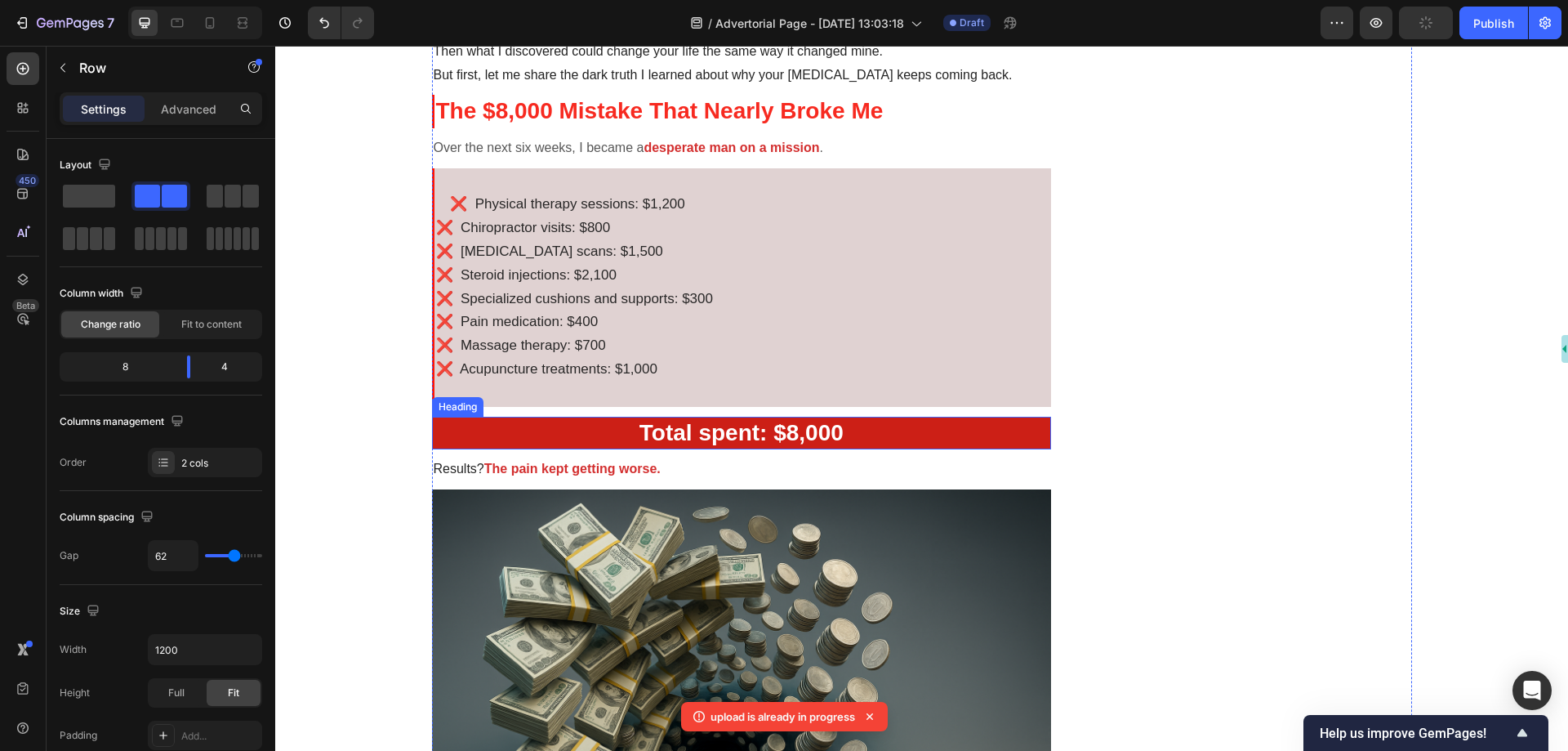
click at [751, 431] on strong "Total spent: $8,000" at bounding box center [742, 432] width 205 height 25
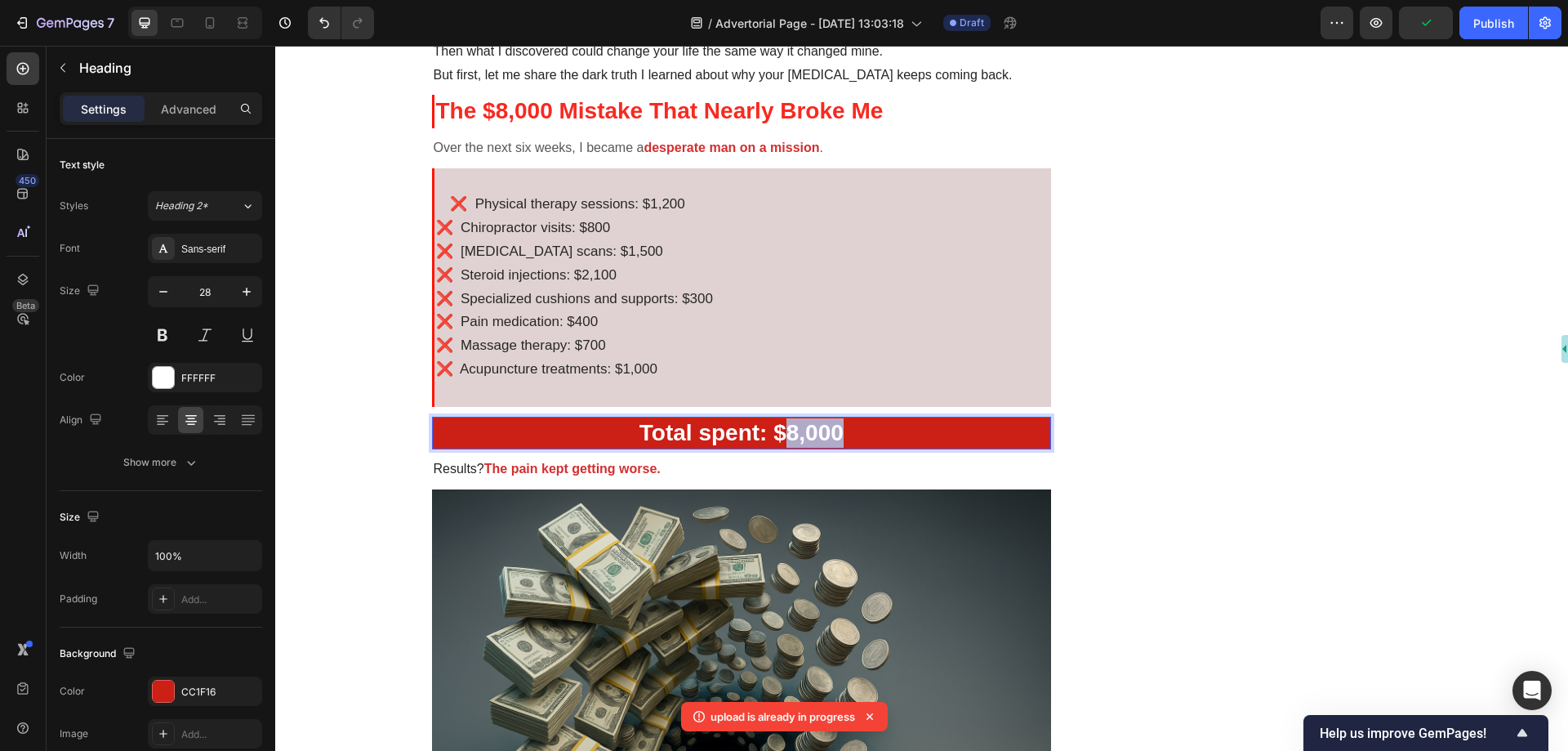
click at [777, 430] on strong "Total spent: $8,000" at bounding box center [742, 432] width 205 height 25
click at [778, 430] on strong "Total spent: $8,000" at bounding box center [742, 432] width 205 height 25
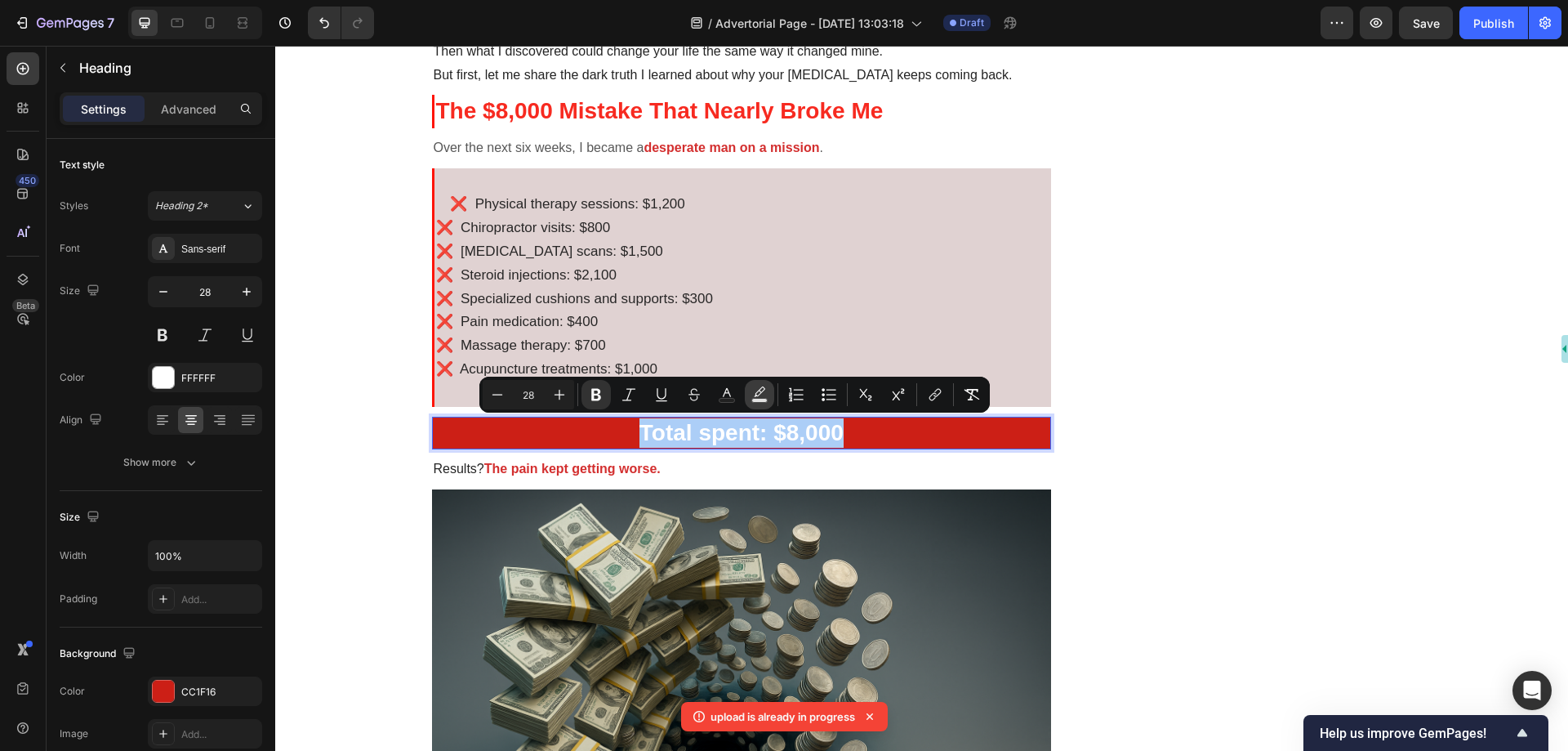
click at [760, 397] on icon "Editor contextual toolbar" at bounding box center [759, 394] width 16 height 16
type input "000000"
type input "77"
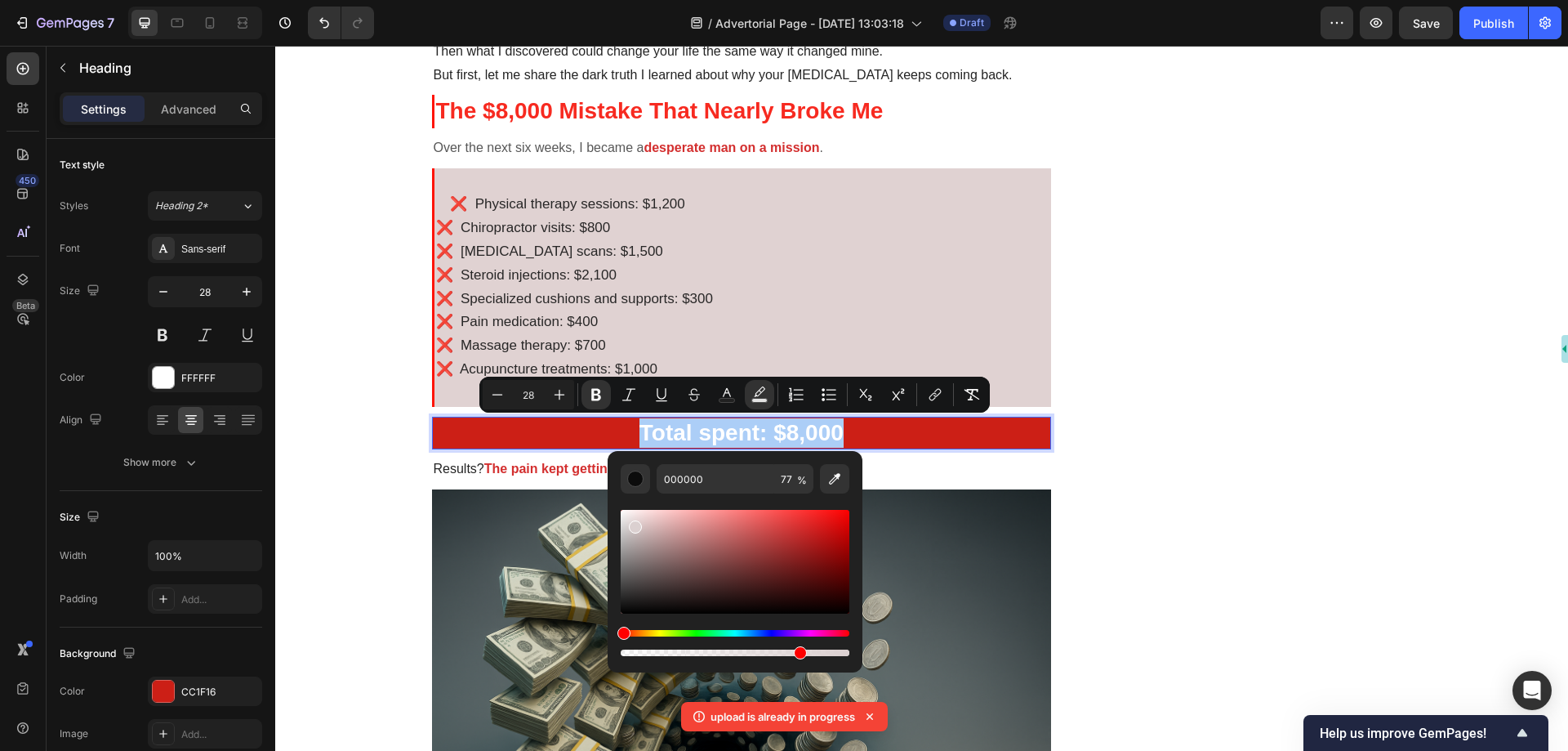
click at [632, 524] on div "Editor contextual toolbar" at bounding box center [734, 562] width 229 height 104
type input "FFFFFF"
drag, startPoint x: 902, startPoint y: 562, endPoint x: 602, endPoint y: 498, distance: 306.8
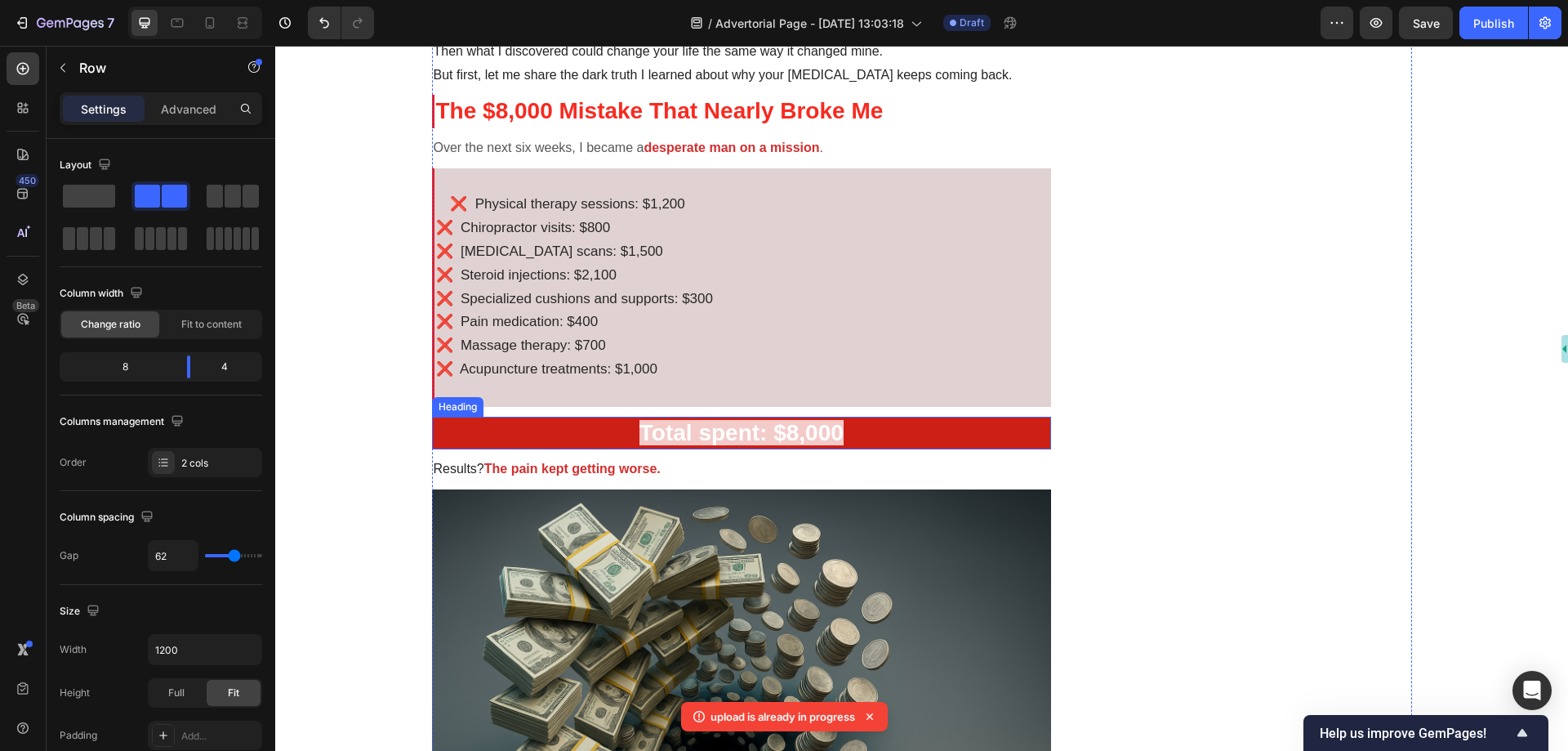
click at [871, 433] on p "⁠⁠⁠⁠⁠⁠⁠ Total spent: $8,000" at bounding box center [742, 432] width 617 height 29
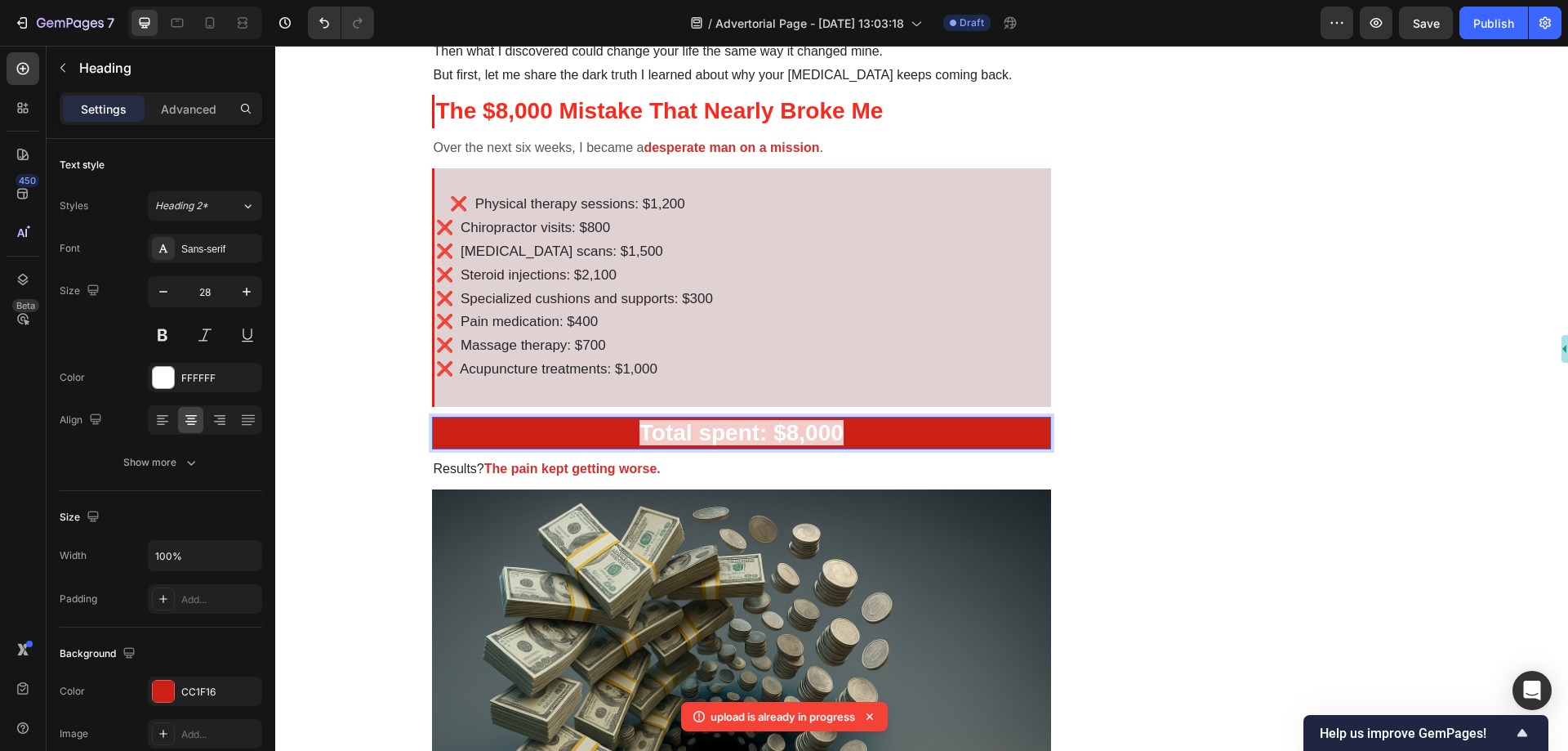
click at [780, 429] on strong "Total spent: $8,000" at bounding box center [742, 432] width 205 height 25
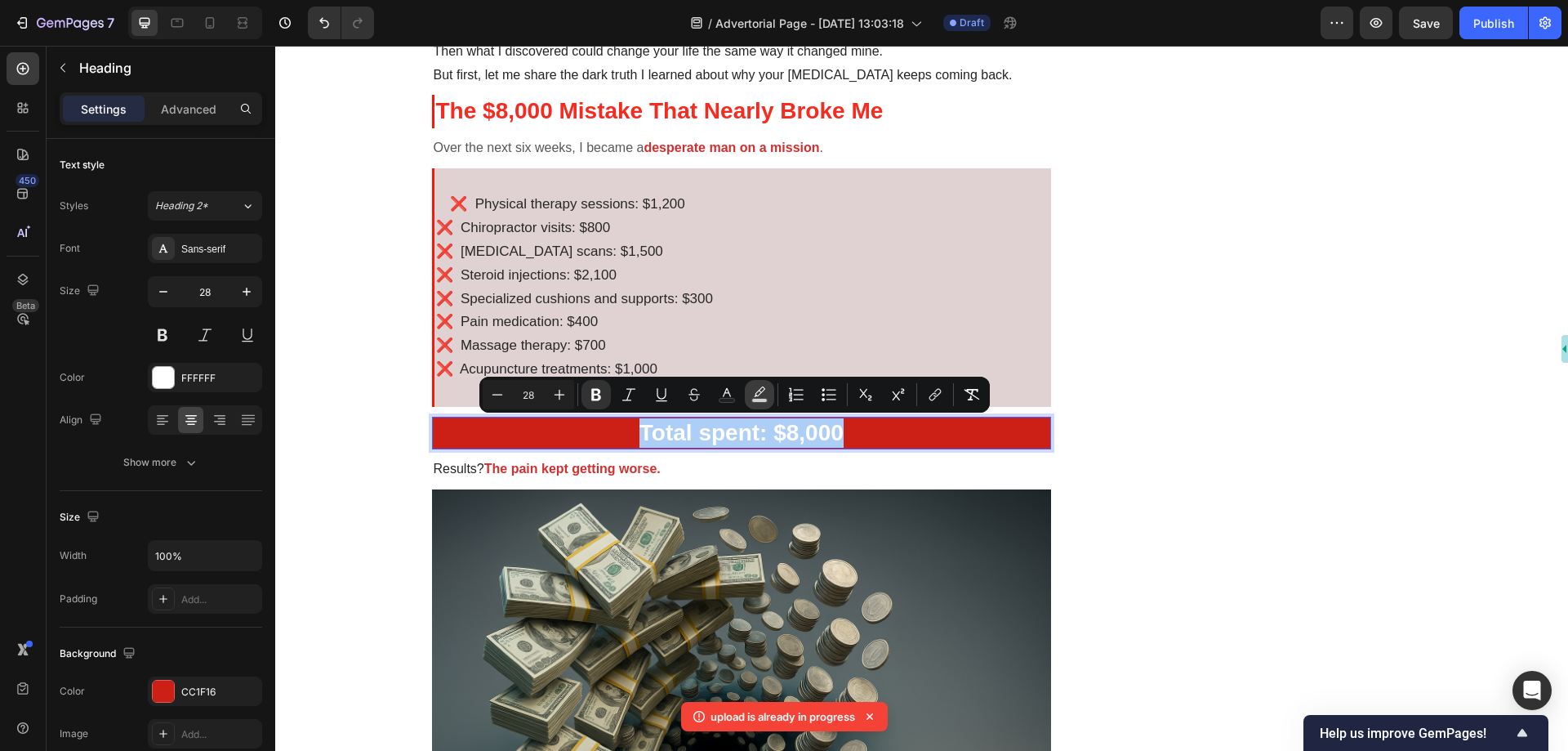
click at [762, 397] on icon "Editor contextual toolbar" at bounding box center [759, 394] width 16 height 16
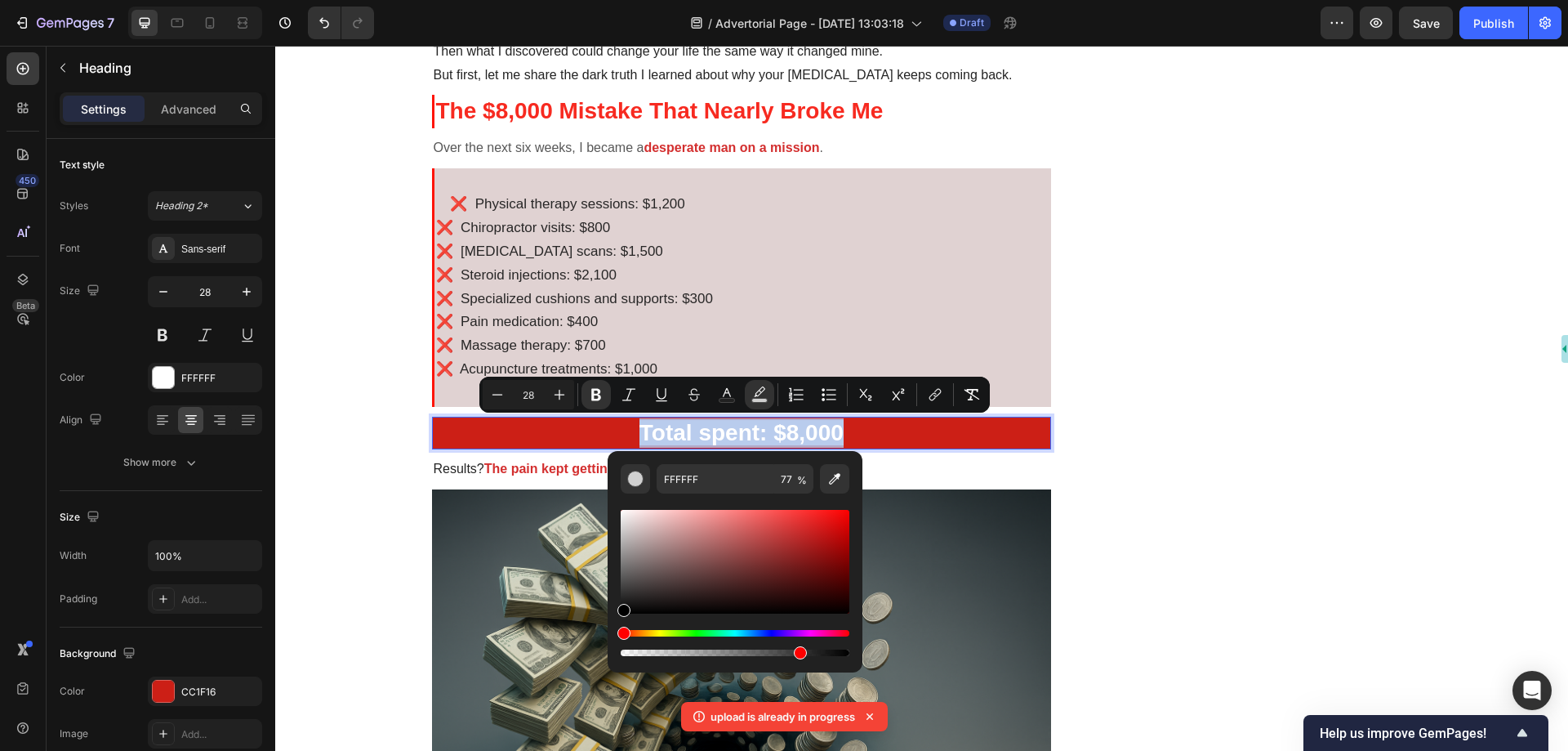
type input "000000"
drag, startPoint x: 624, startPoint y: 511, endPoint x: 617, endPoint y: 626, distance: 115.2
click at [617, 626] on div "000000 77 %" at bounding box center [735, 555] width 255 height 209
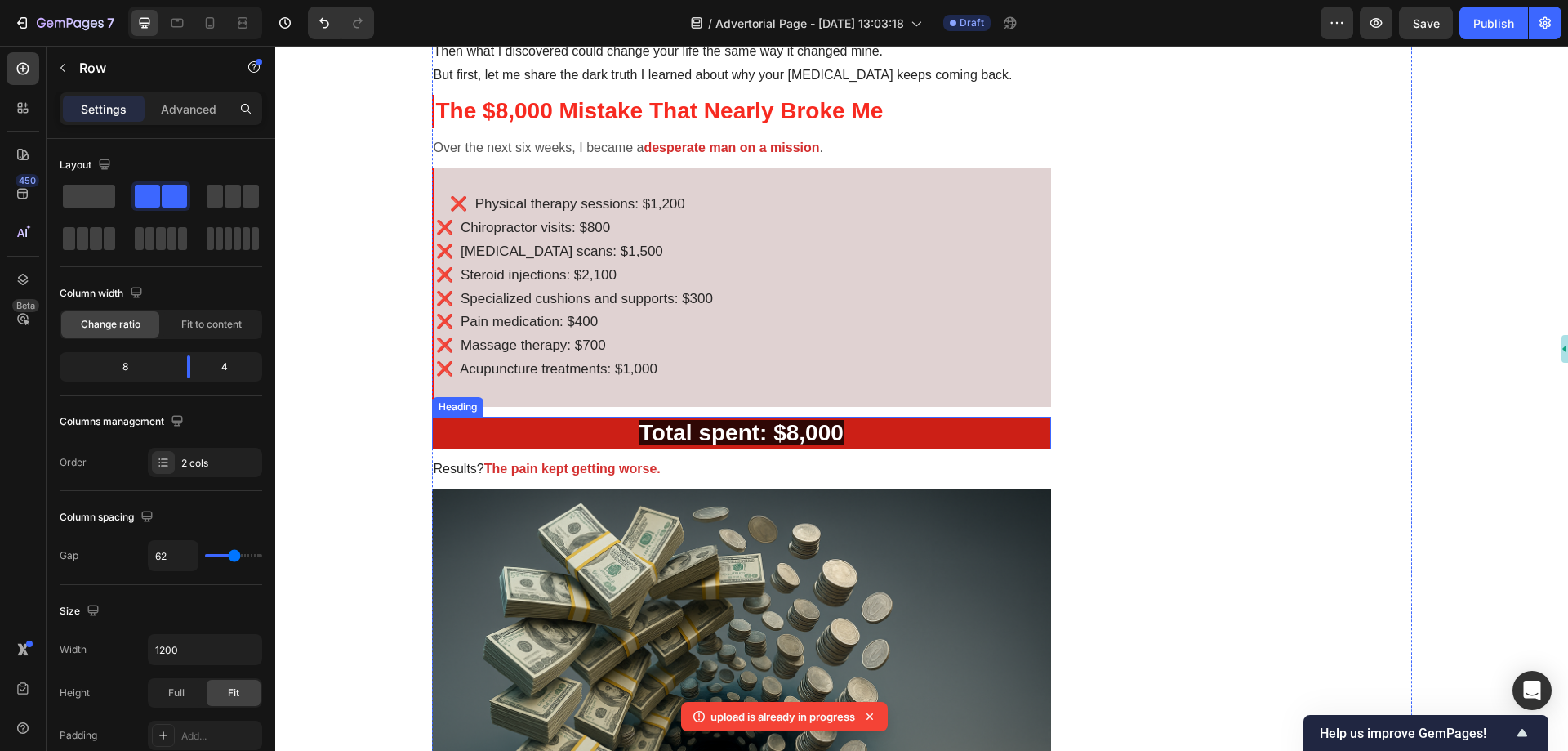
click at [818, 437] on strong "Total spent: $8,000" at bounding box center [742, 432] width 205 height 25
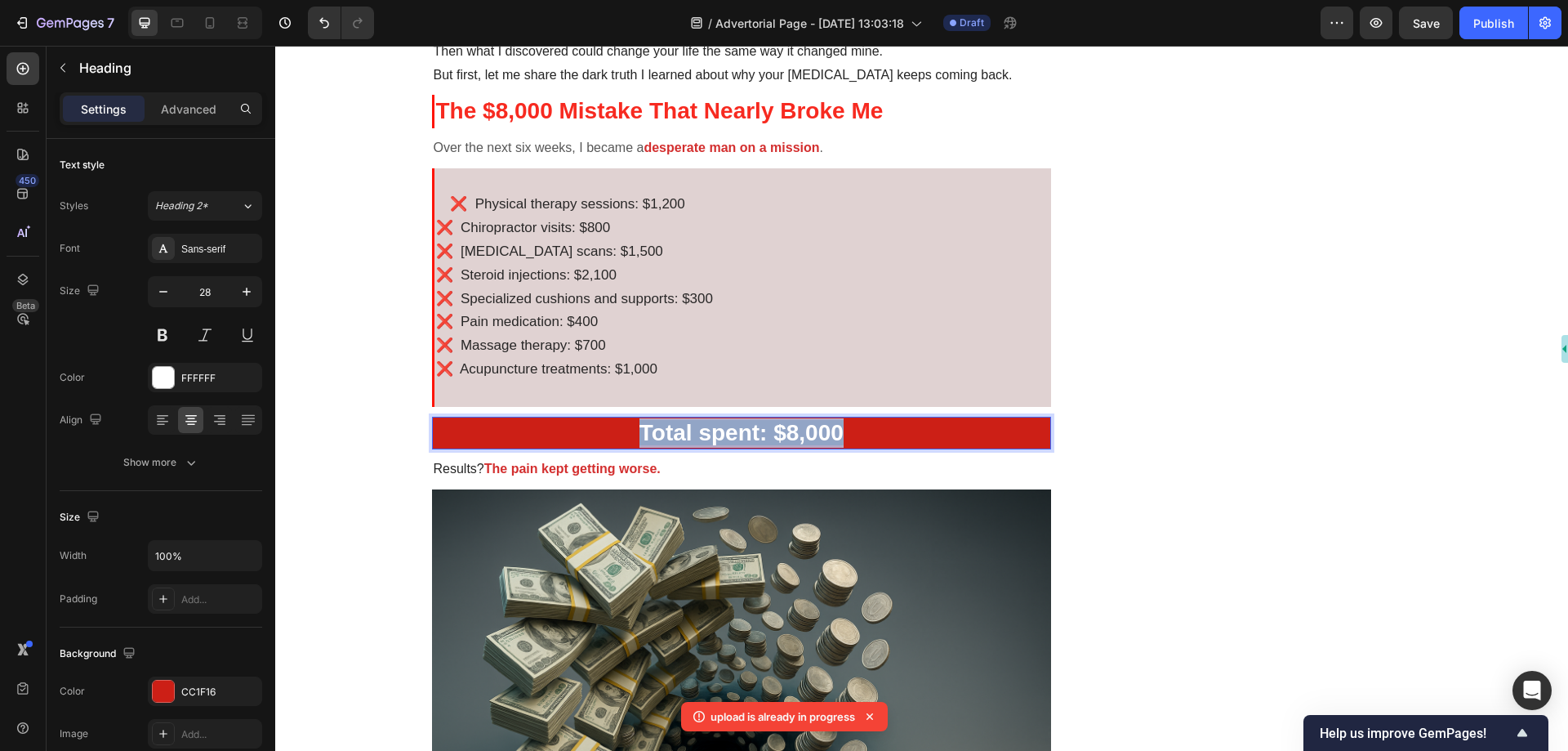
click at [818, 437] on strong "Total spent: $8,000" at bounding box center [742, 432] width 205 height 25
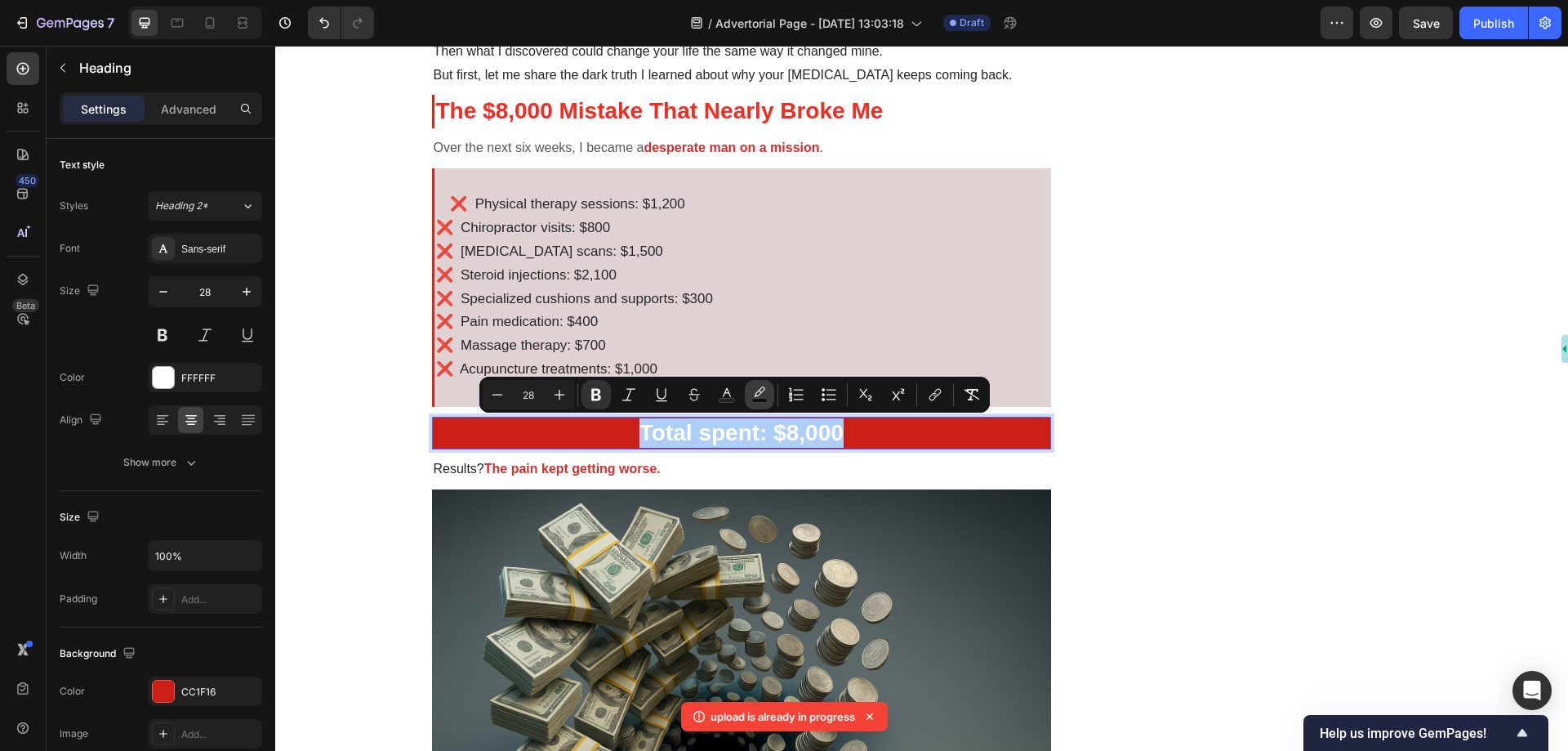
click at [754, 397] on icon "Editor contextual toolbar" at bounding box center [759, 394] width 16 height 16
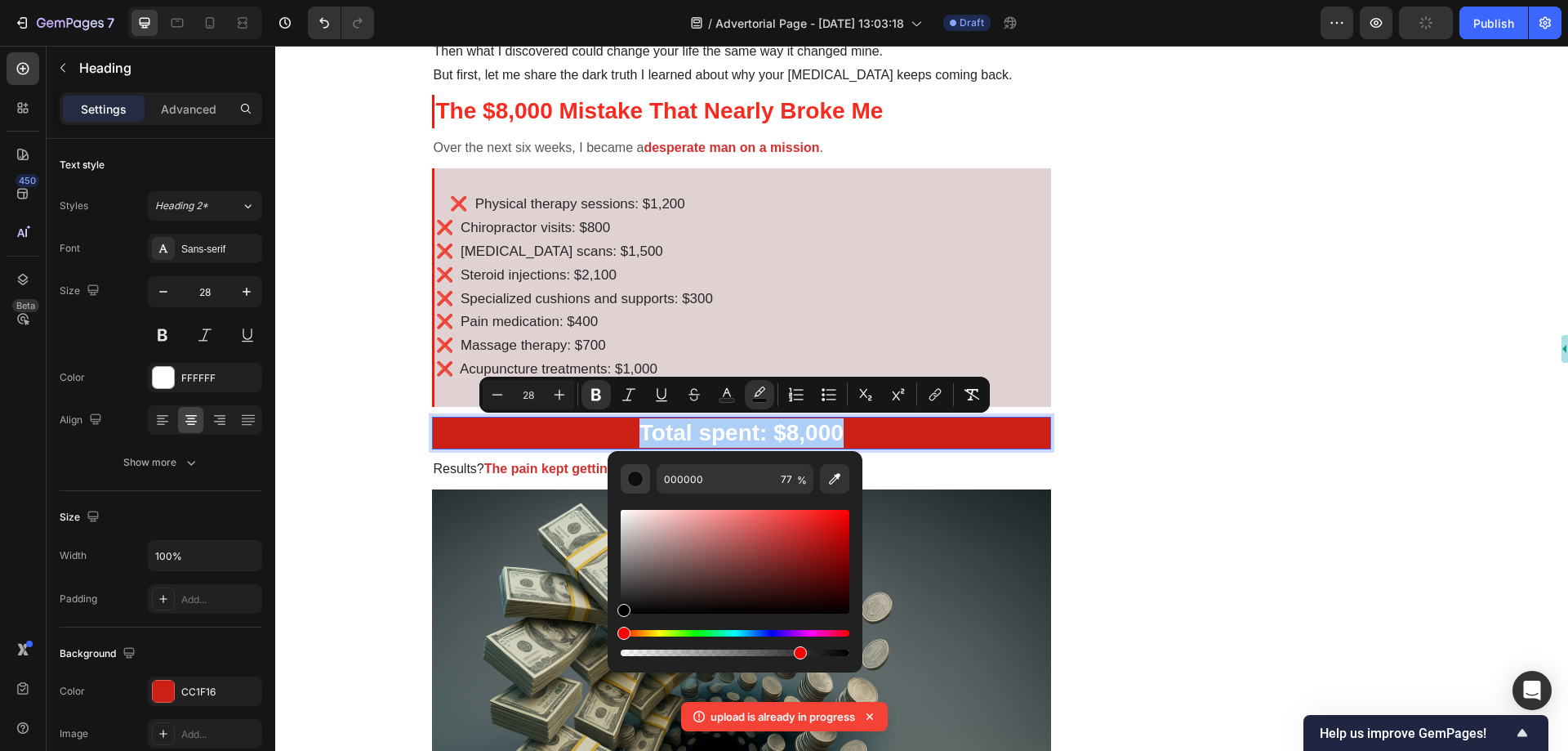
click at [641, 482] on div "Editor contextual toolbar" at bounding box center [635, 479] width 16 height 16
click at [687, 473] on input "000000" at bounding box center [716, 479] width 118 height 29
click at [798, 478] on span "%" at bounding box center [802, 480] width 10 height 18
drag, startPoint x: 630, startPoint y: 601, endPoint x: 623, endPoint y: 530, distance: 71.3
click at [623, 530] on div "Editor contextual toolbar" at bounding box center [626, 534] width 14 height 14
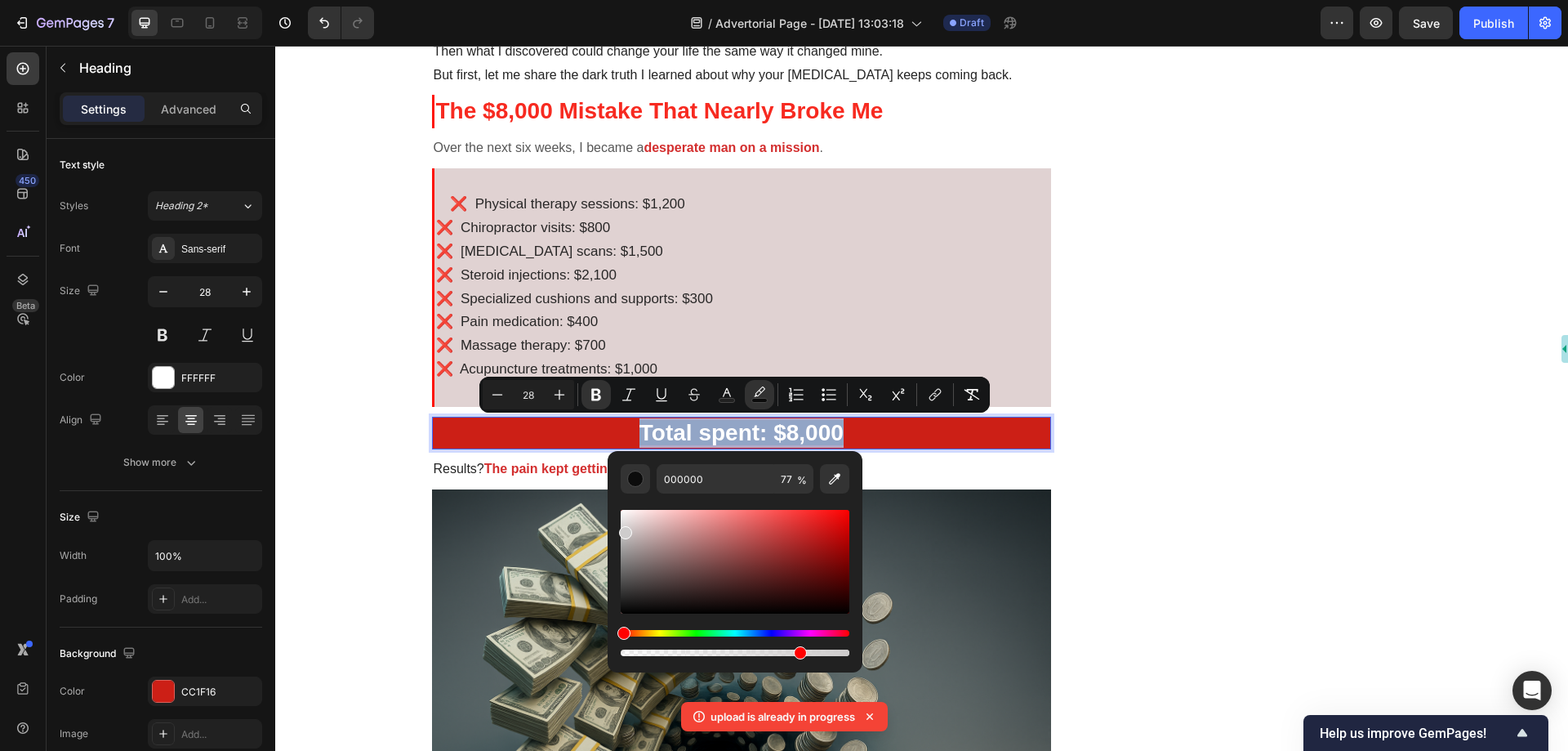
type input "CECCCC"
click at [895, 430] on p "Total spent: $8,000" at bounding box center [742, 432] width 617 height 29
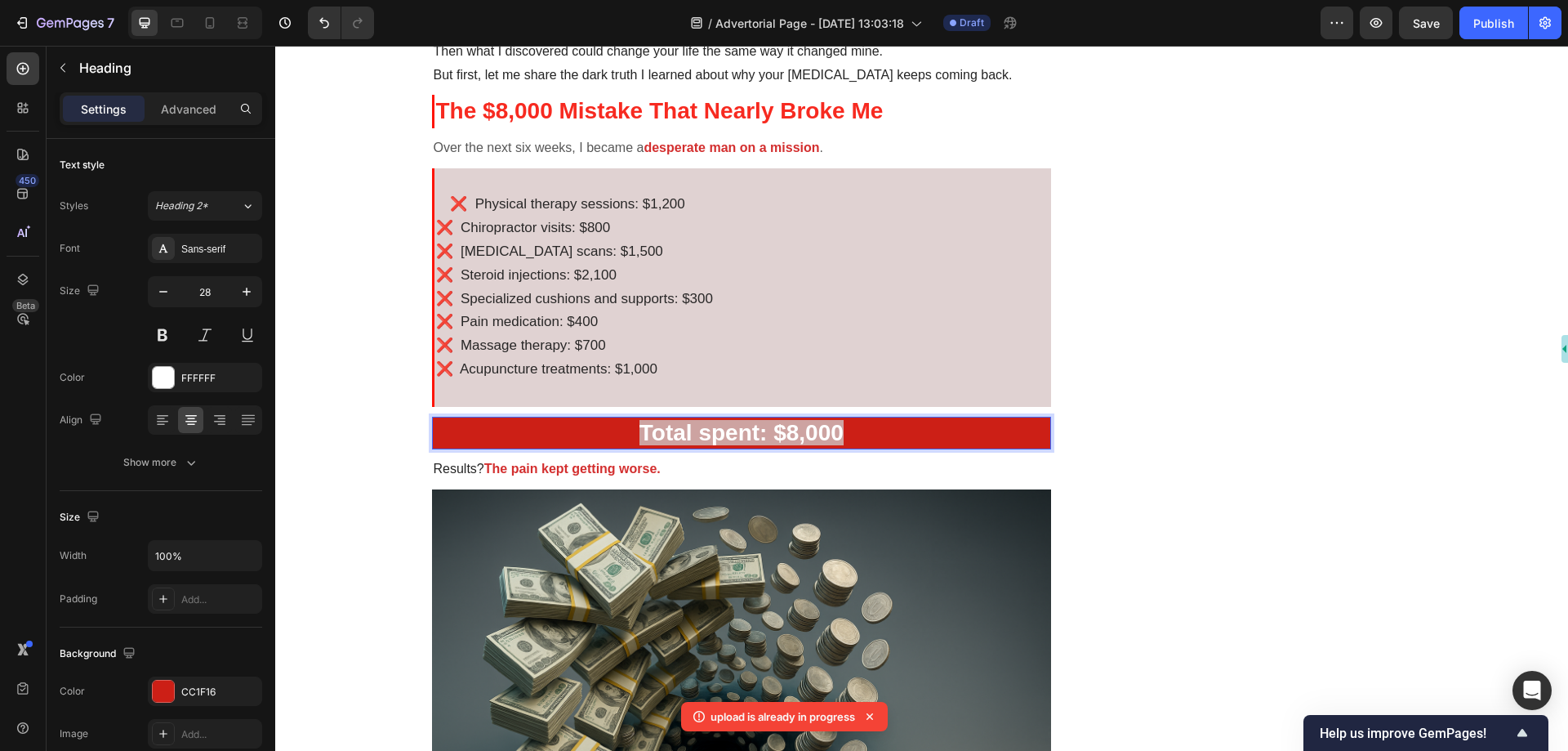
click at [746, 429] on strong "Total spent: $8,000" at bounding box center [742, 432] width 205 height 25
click at [591, 429] on p "Total spent: $8,000" at bounding box center [742, 432] width 617 height 29
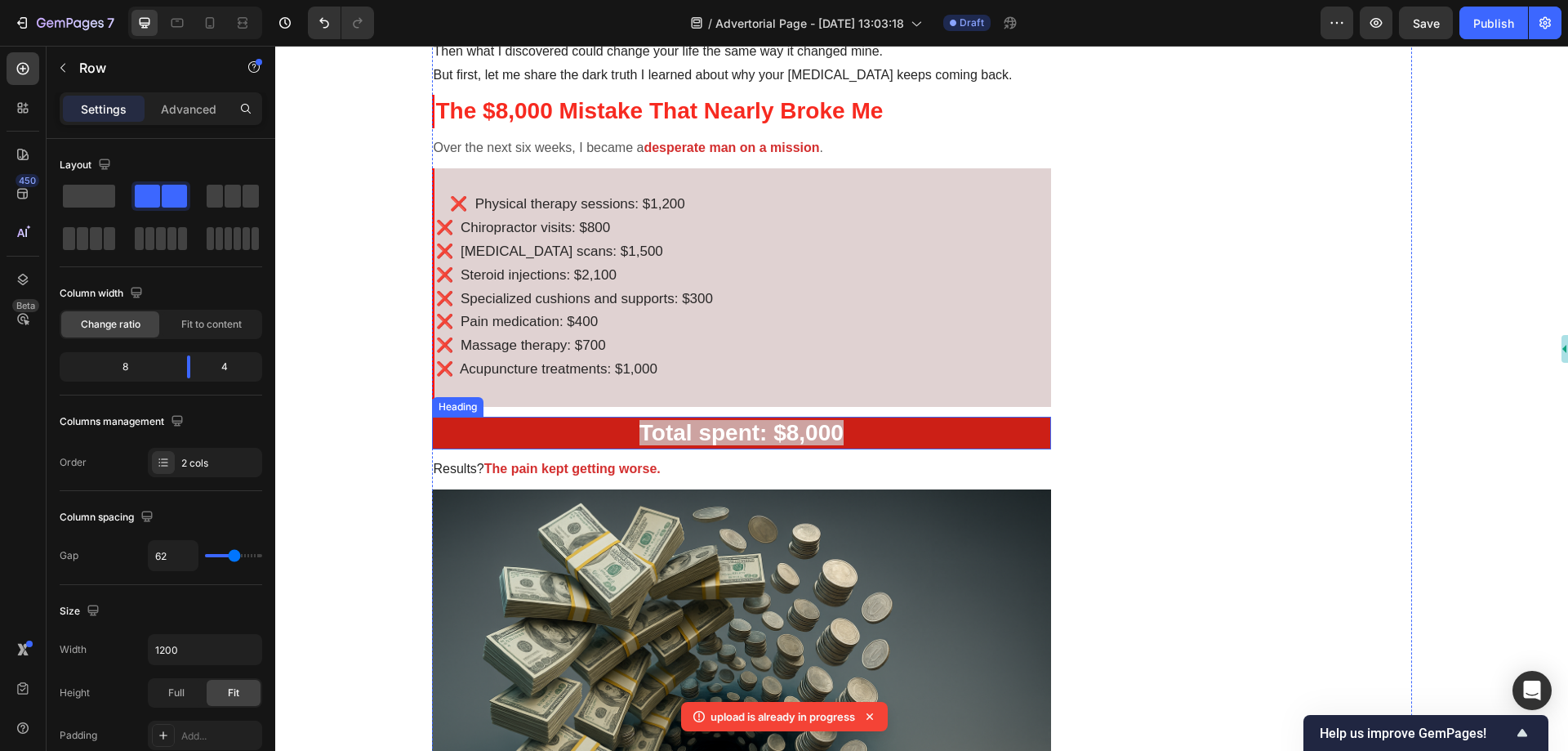
click at [873, 429] on p "⁠⁠⁠⁠⁠⁠⁠ Total spent: $8,000" at bounding box center [742, 432] width 617 height 29
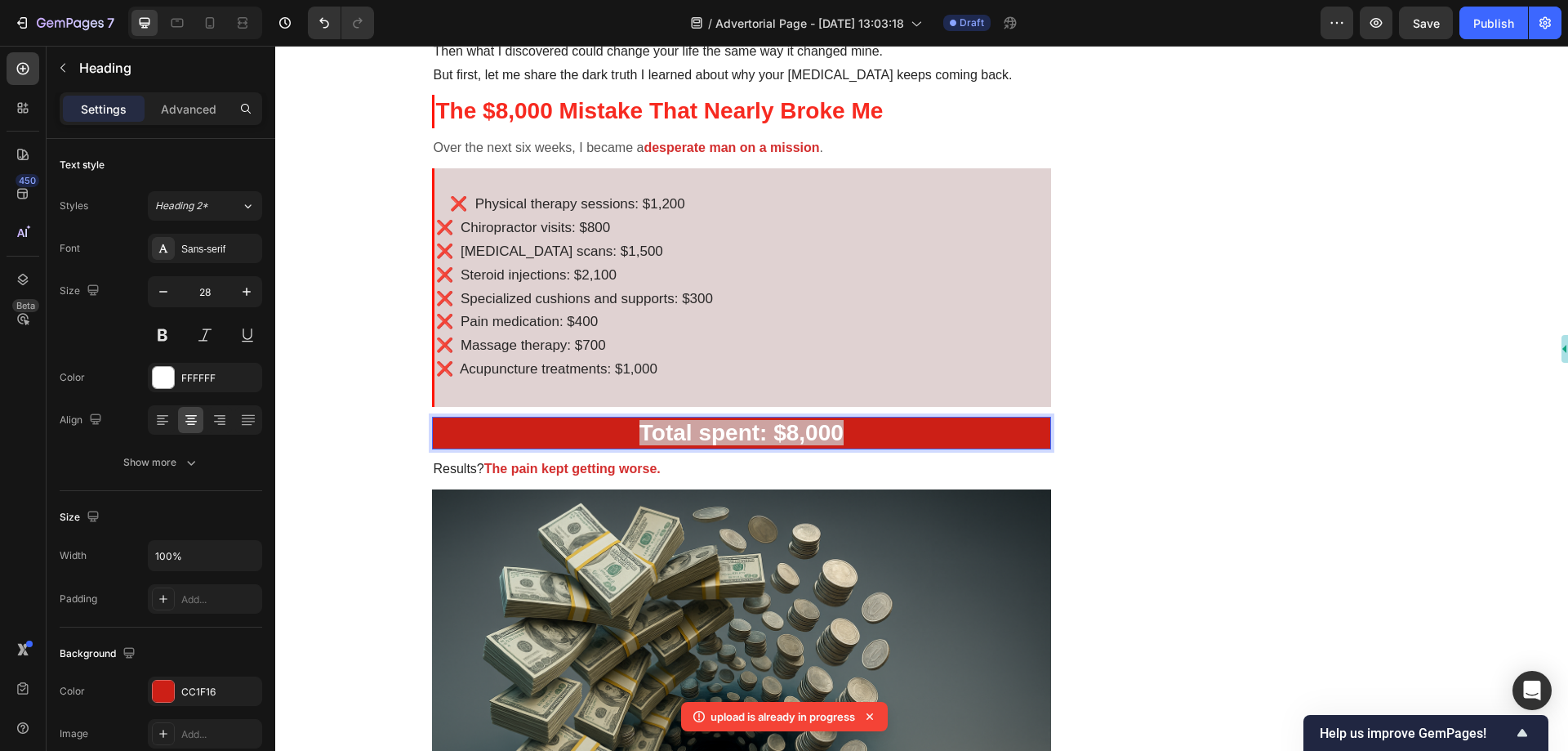
click at [873, 429] on p "Total spent: $8,000" at bounding box center [742, 432] width 617 height 29
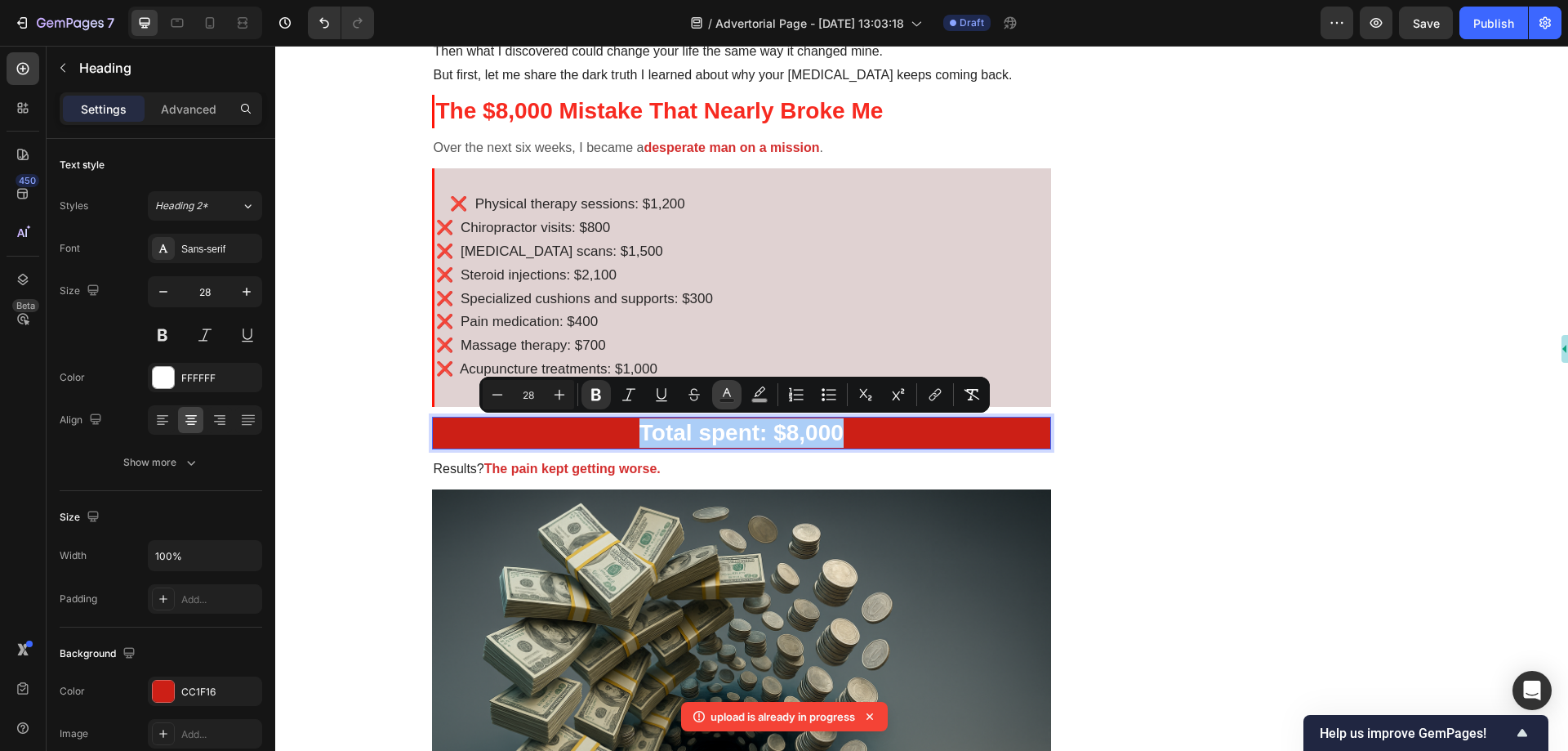
click at [735, 397] on button "Text Color" at bounding box center [727, 395] width 29 height 29
type input "FFFFFF"
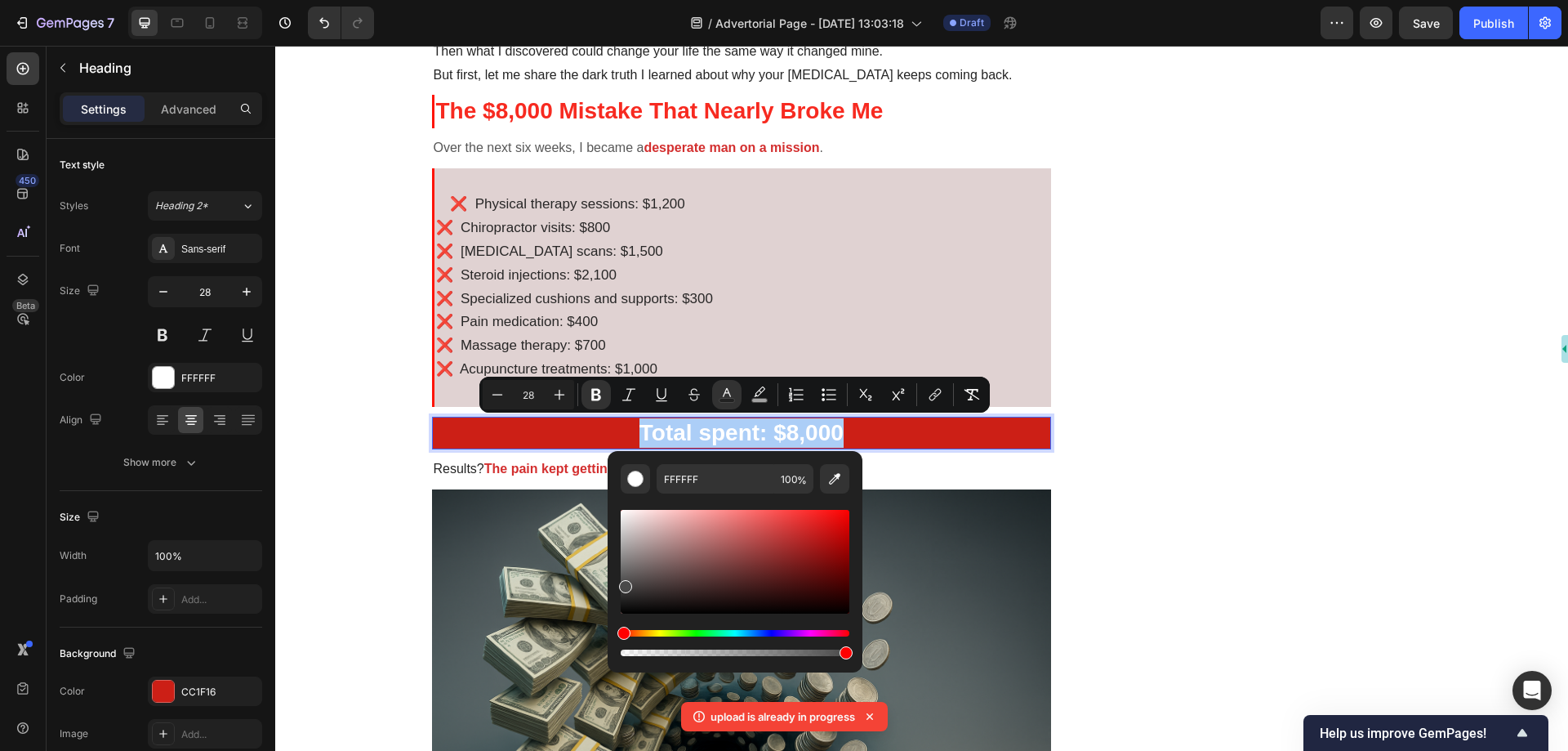
drag, startPoint x: 624, startPoint y: 515, endPoint x: 624, endPoint y: 584, distance: 69.0
click at [624, 584] on div "Editor contextual toolbar" at bounding box center [626, 587] width 14 height 14
type input "474646"
click at [849, 434] on p "Total spent: $8,000" at bounding box center [742, 432] width 617 height 29
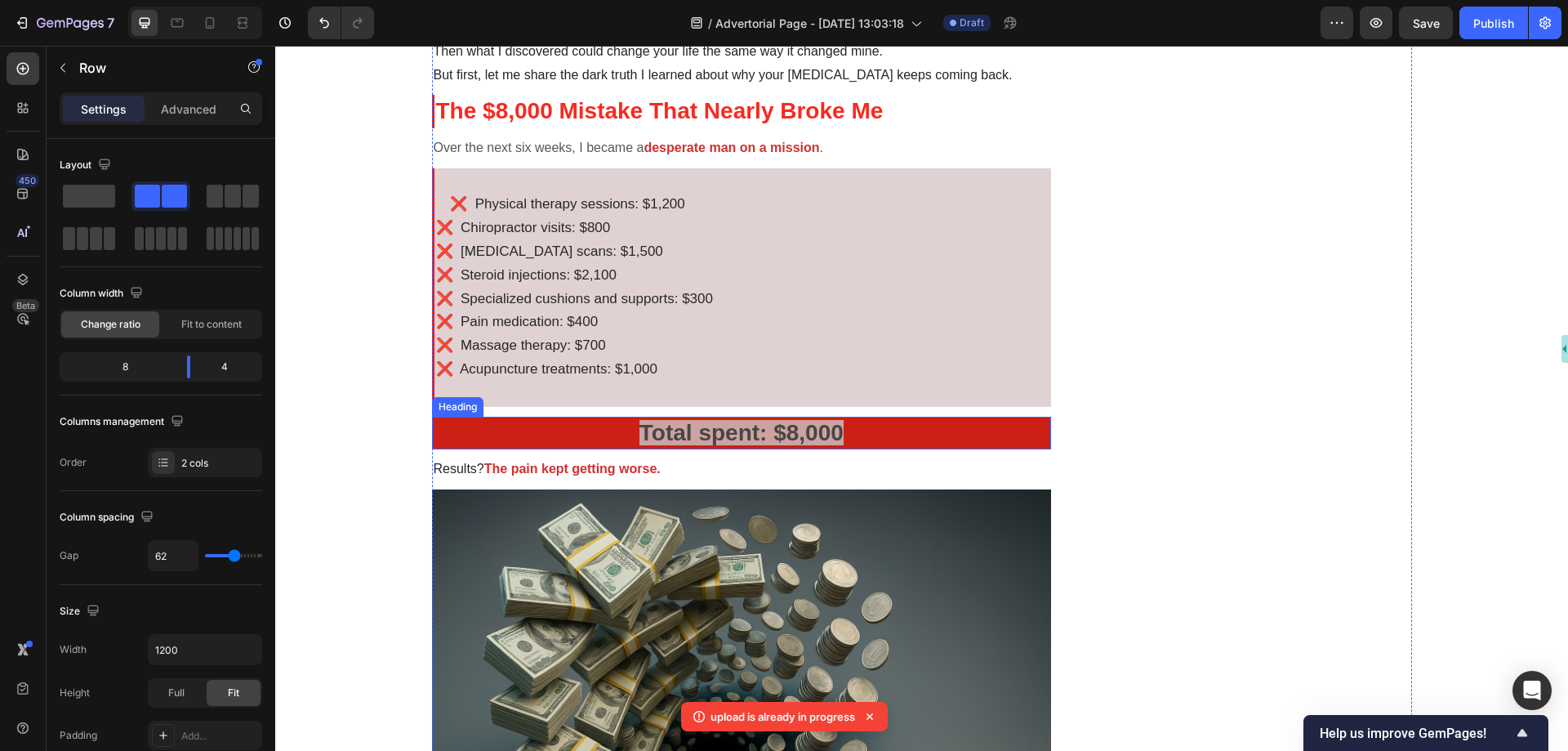
click at [794, 426] on strong "Total spent: $8,000" at bounding box center [742, 432] width 205 height 25
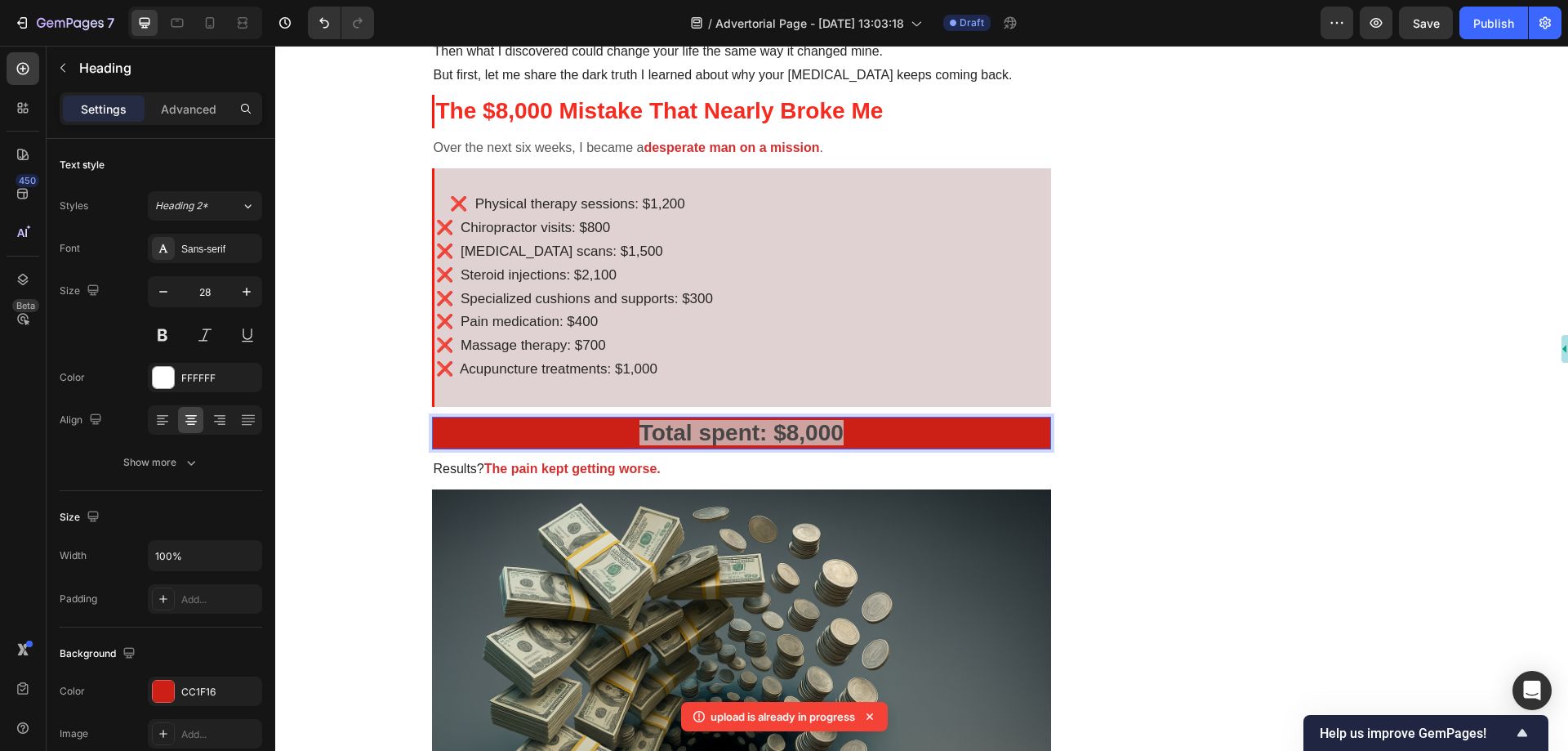
click at [794, 426] on strong "Total spent: $8,000" at bounding box center [742, 432] width 205 height 25
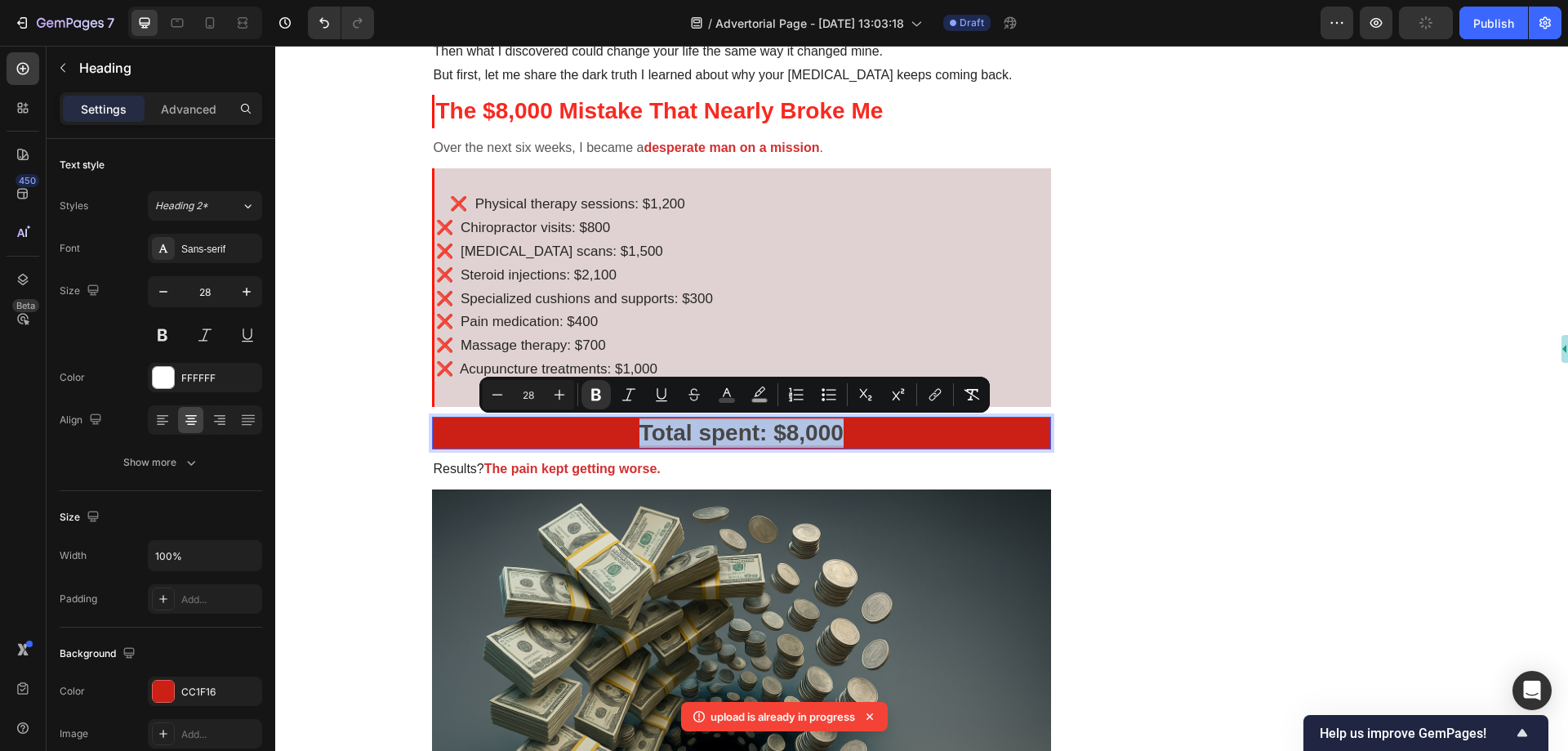
click at [584, 431] on p "Total spent: $8,000" at bounding box center [742, 432] width 617 height 29
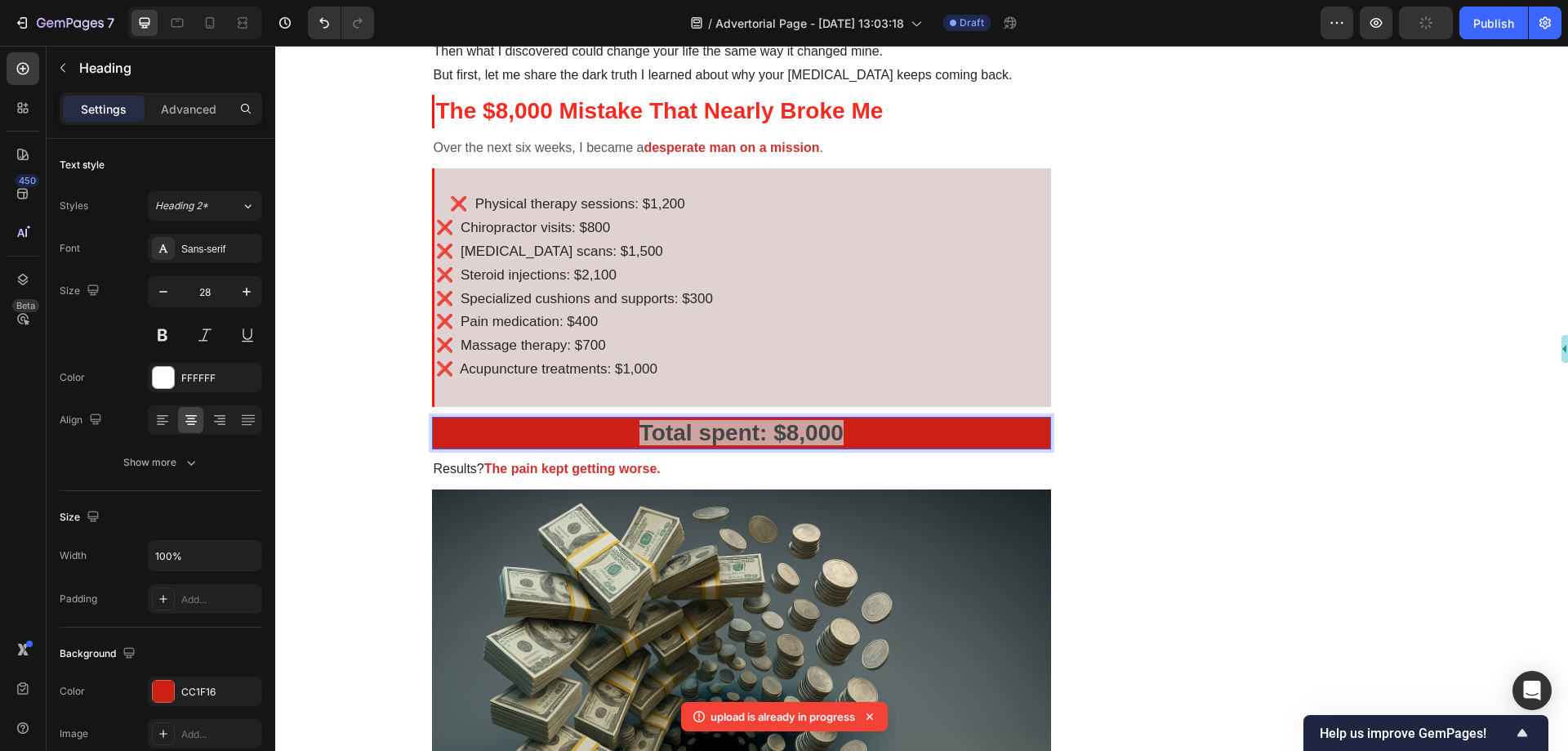
click at [710, 431] on strong "Total spent: $8,000" at bounding box center [742, 432] width 205 height 25
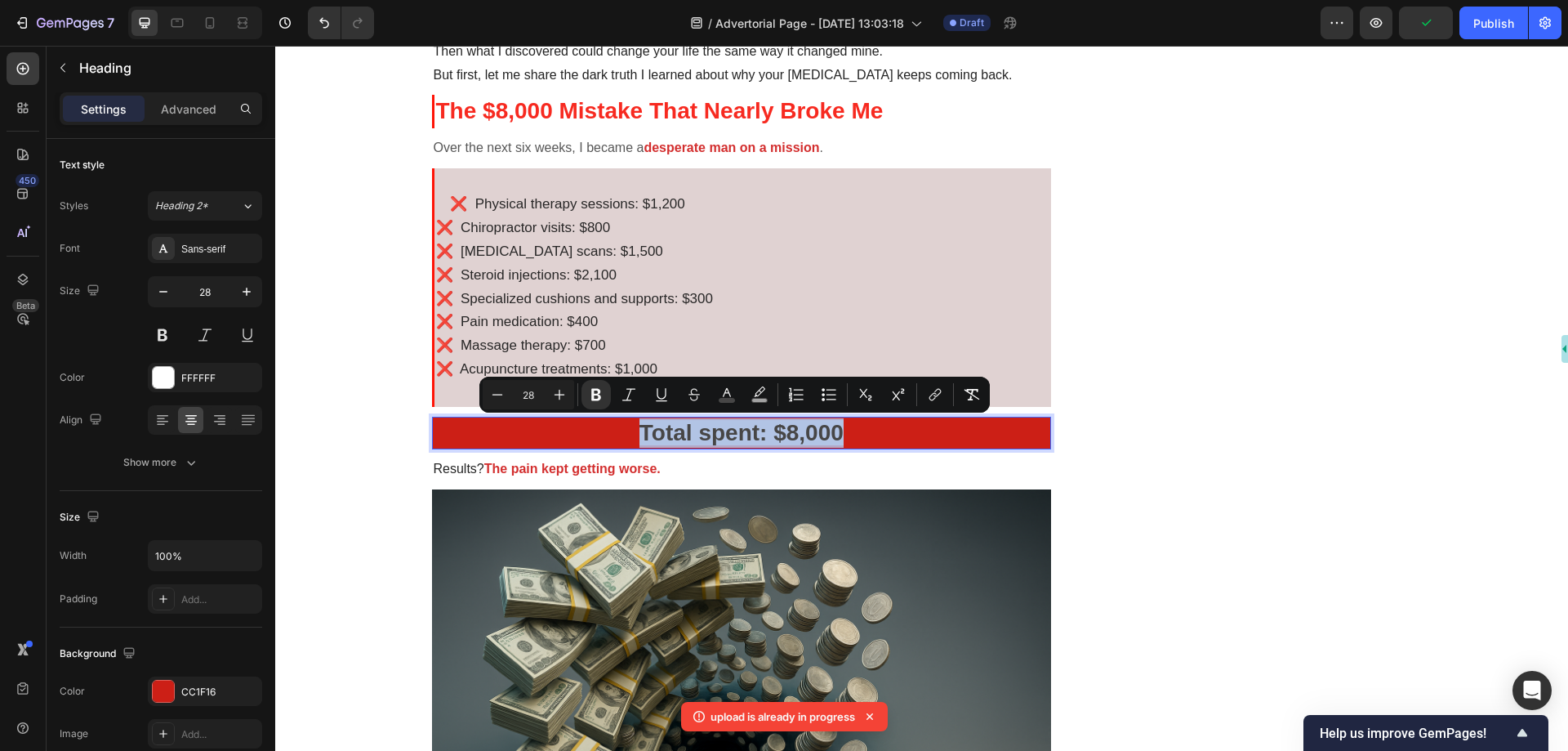
copy strong "Total spent: $8,000"
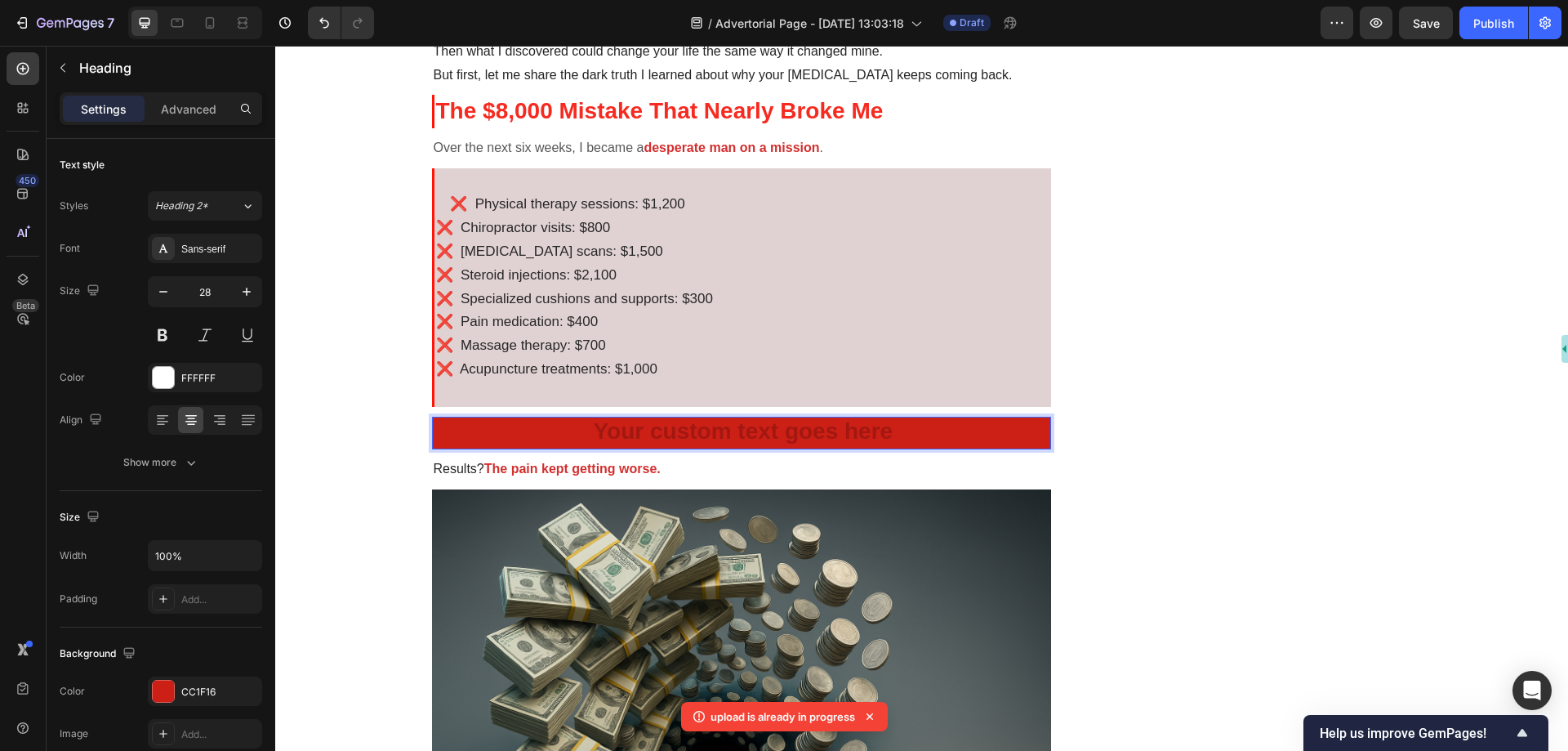
click at [804, 434] on h2 "Rich Text Editor. Editing area: main" at bounding box center [742, 433] width 620 height 33
click at [743, 433] on h2 "Rich Text Editor. Editing area: main" at bounding box center [742, 433] width 620 height 33
click at [327, 26] on icon "Undo/Redo" at bounding box center [324, 23] width 10 height 11
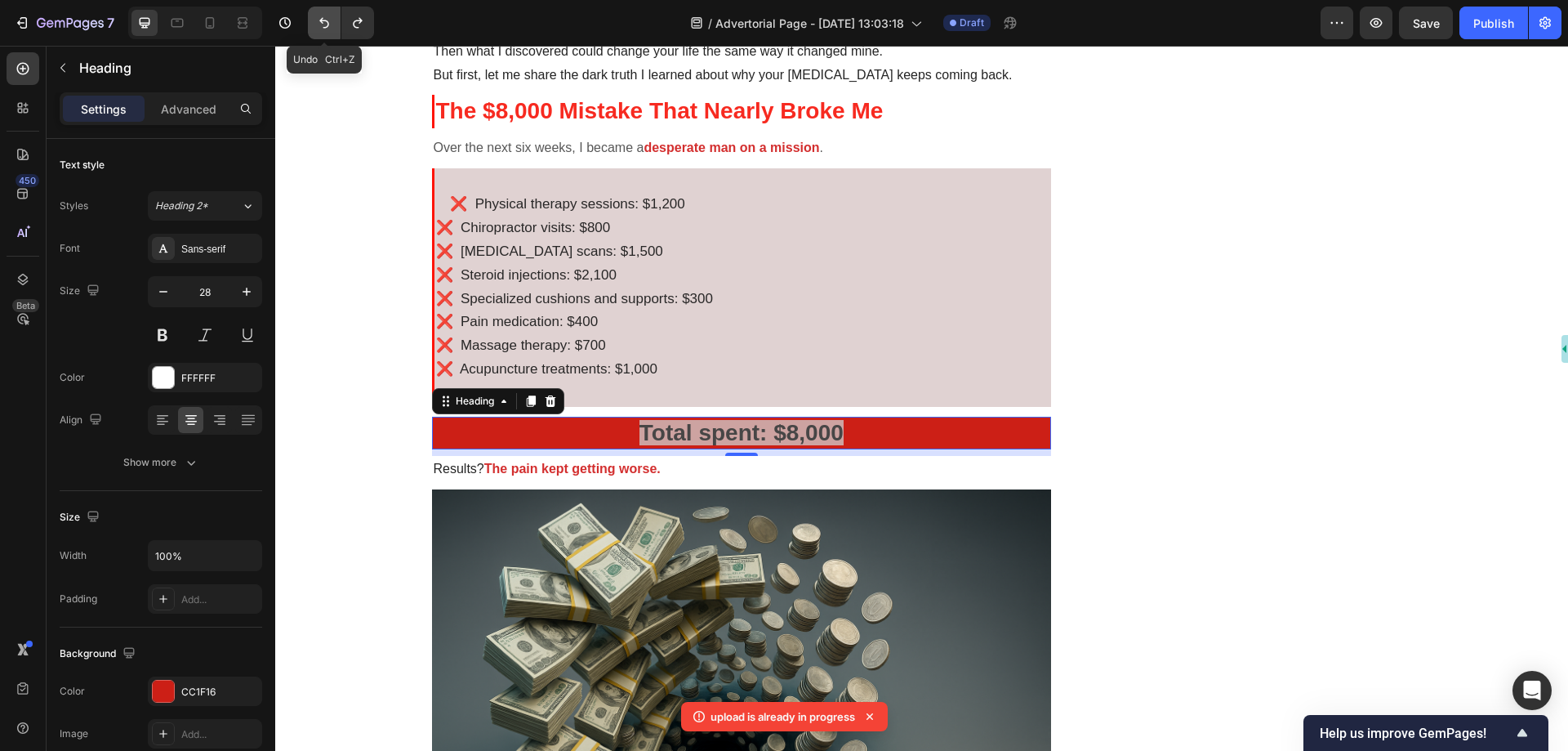
click at [327, 26] on icon "Undo/Redo" at bounding box center [324, 23] width 10 height 11
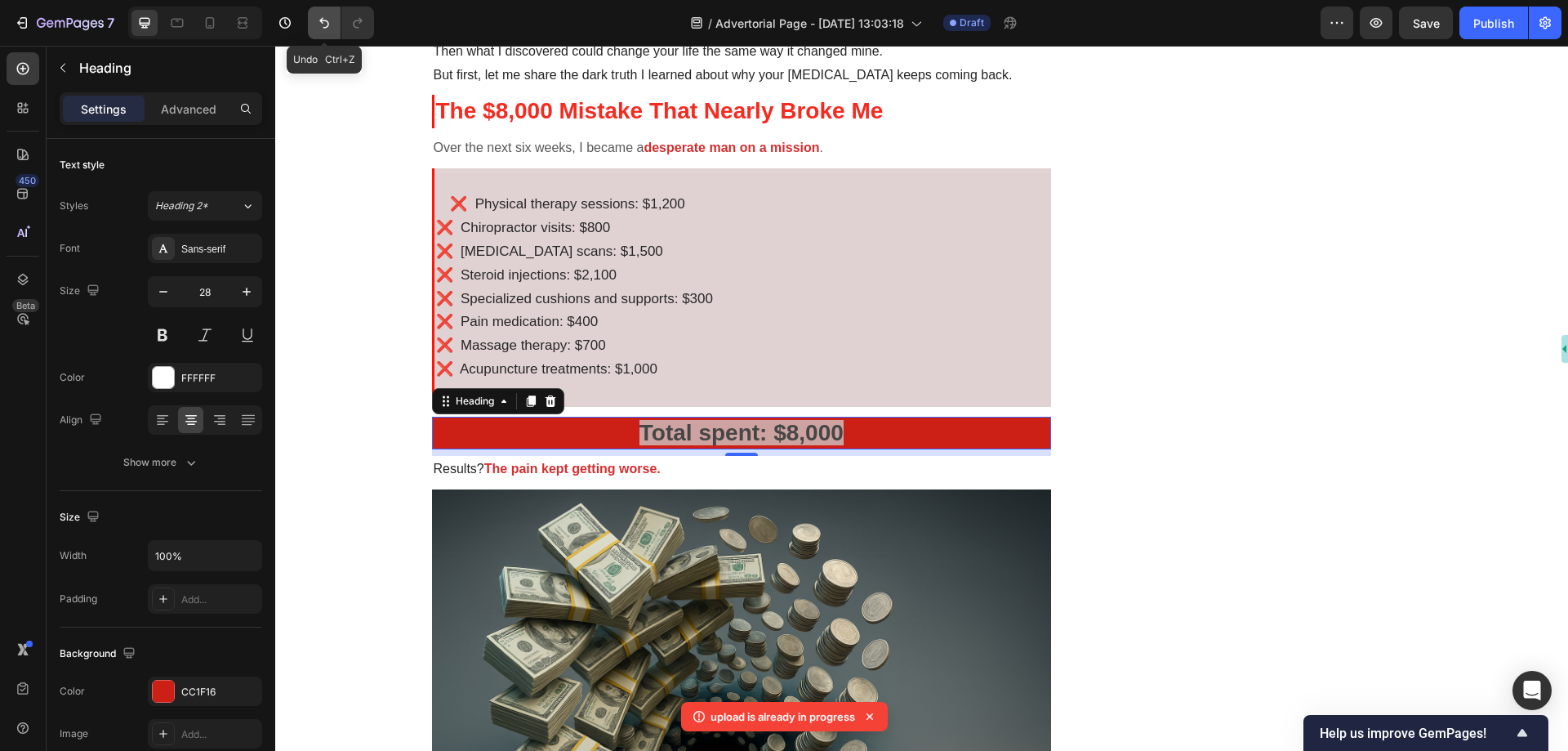
click at [327, 26] on icon "Undo/Redo" at bounding box center [324, 22] width 16 height 16
click at [498, 433] on h2 "Total spent: $8,000" at bounding box center [742, 433] width 620 height 33
click at [332, 22] on icon "Undo/Redo" at bounding box center [324, 22] width 16 height 16
click at [331, 21] on icon "Undo/Redo" at bounding box center [324, 22] width 16 height 16
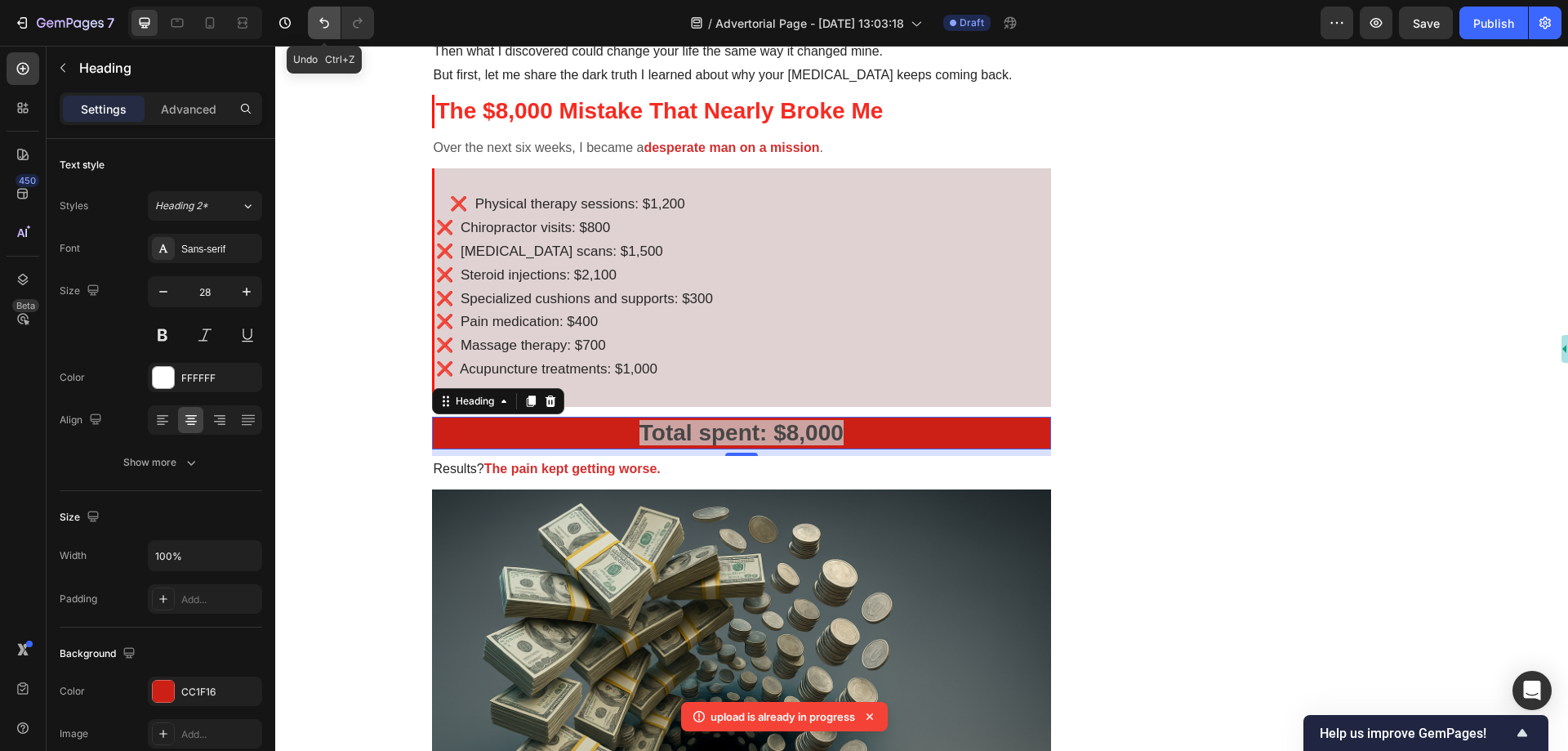
click at [329, 20] on icon "Undo/Redo" at bounding box center [324, 22] width 16 height 16
click at [328, 19] on icon "Undo/Redo" at bounding box center [324, 22] width 16 height 16
click at [327, 19] on icon "Undo/Redo" at bounding box center [324, 22] width 16 height 16
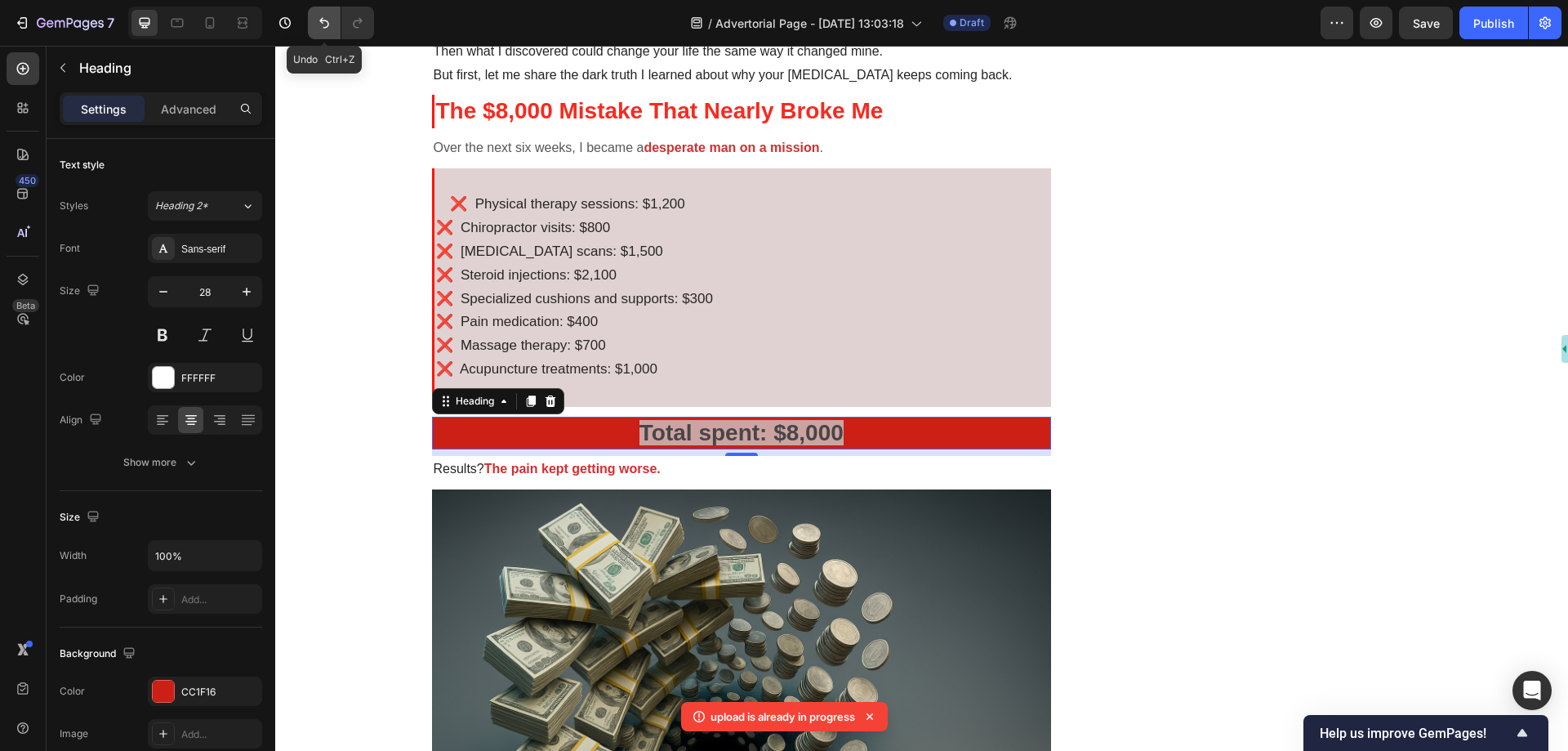
click at [327, 19] on icon "Undo/Redo" at bounding box center [324, 22] width 16 height 16
click at [326, 18] on icon "Undo/Redo" at bounding box center [324, 22] width 16 height 16
click at [325, 18] on icon "Undo/Redo" at bounding box center [324, 22] width 16 height 16
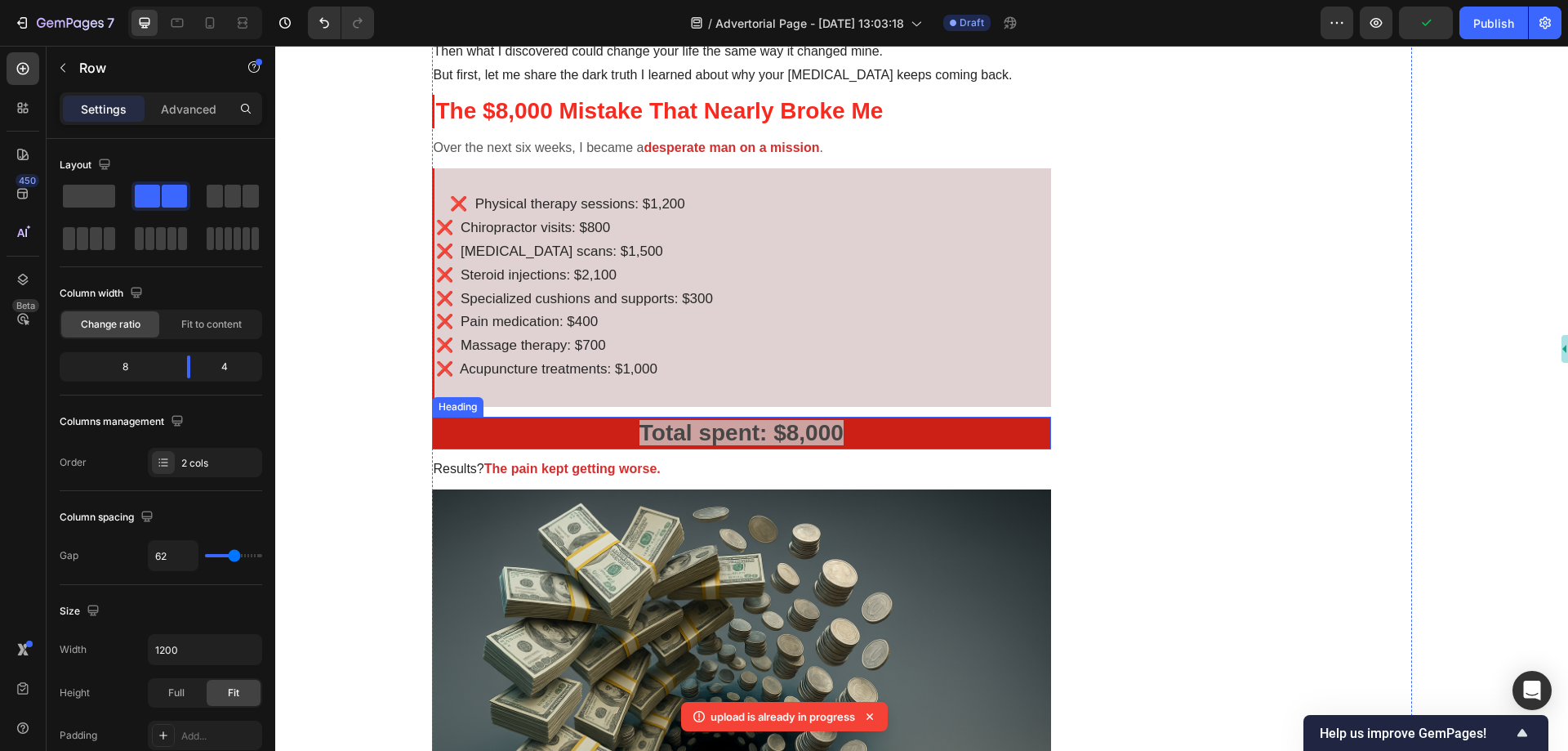
click at [806, 434] on strong "Total spent: $8,000" at bounding box center [742, 432] width 205 height 25
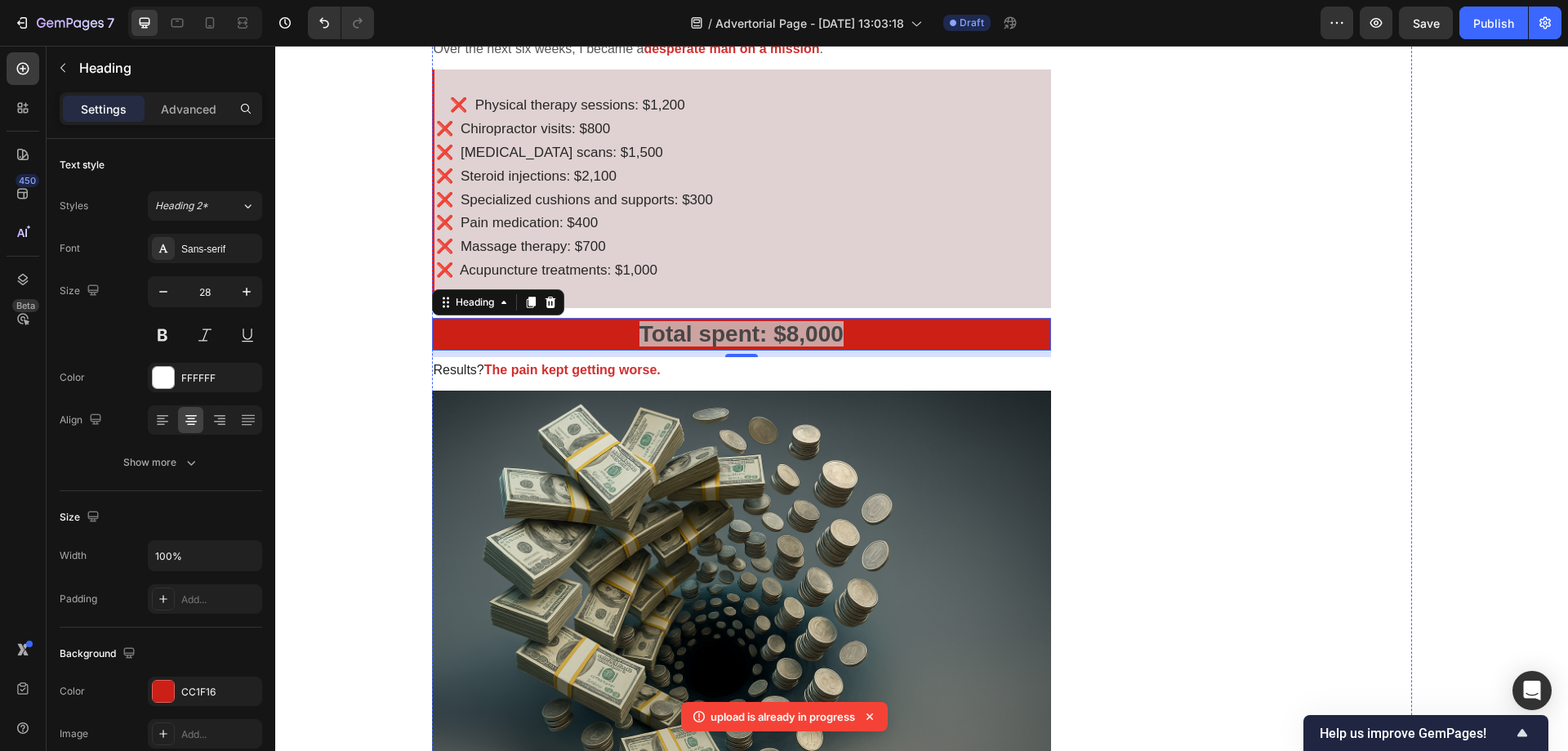
scroll to position [1389, 0]
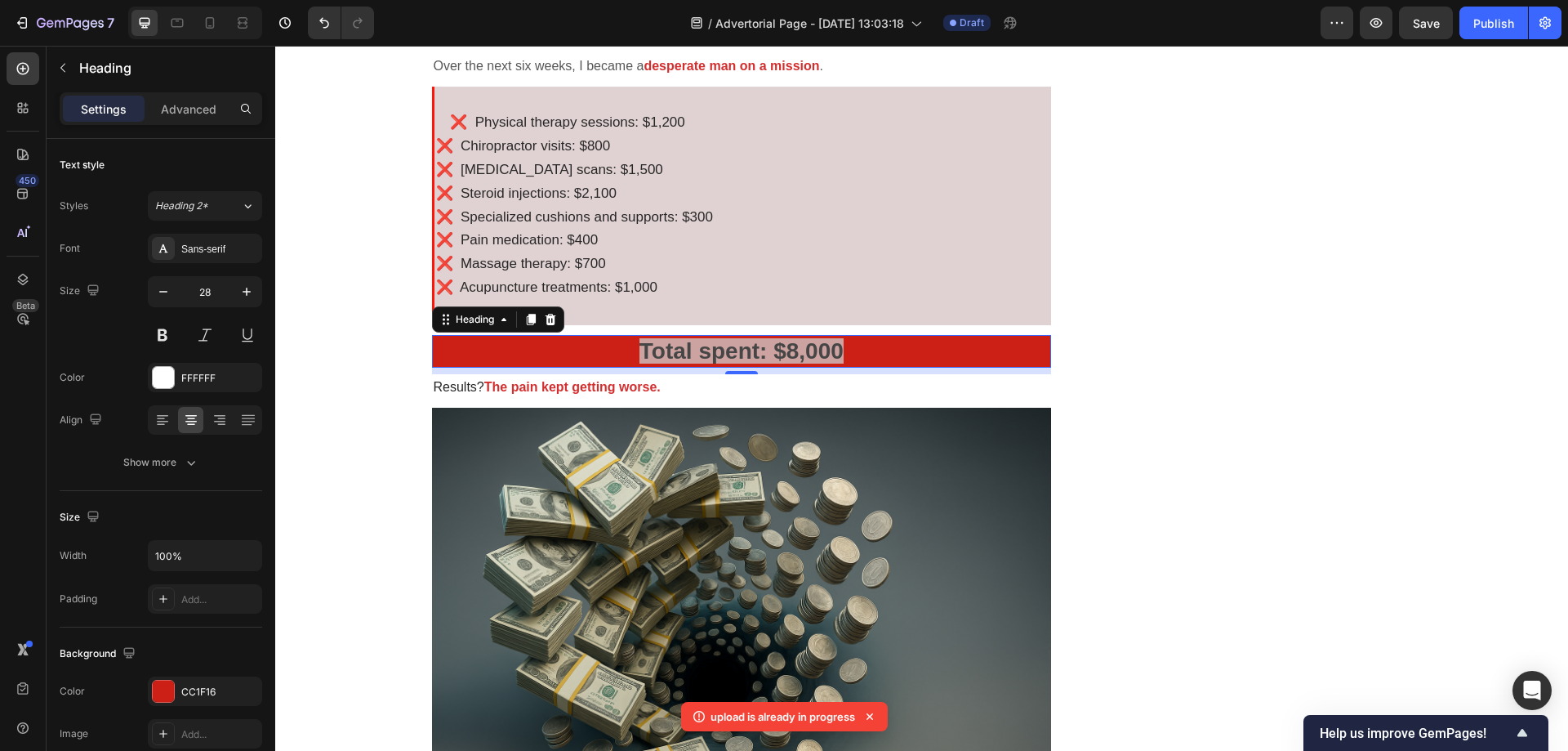
click at [555, 348] on h2 "Total spent: $8,000" at bounding box center [742, 351] width 620 height 33
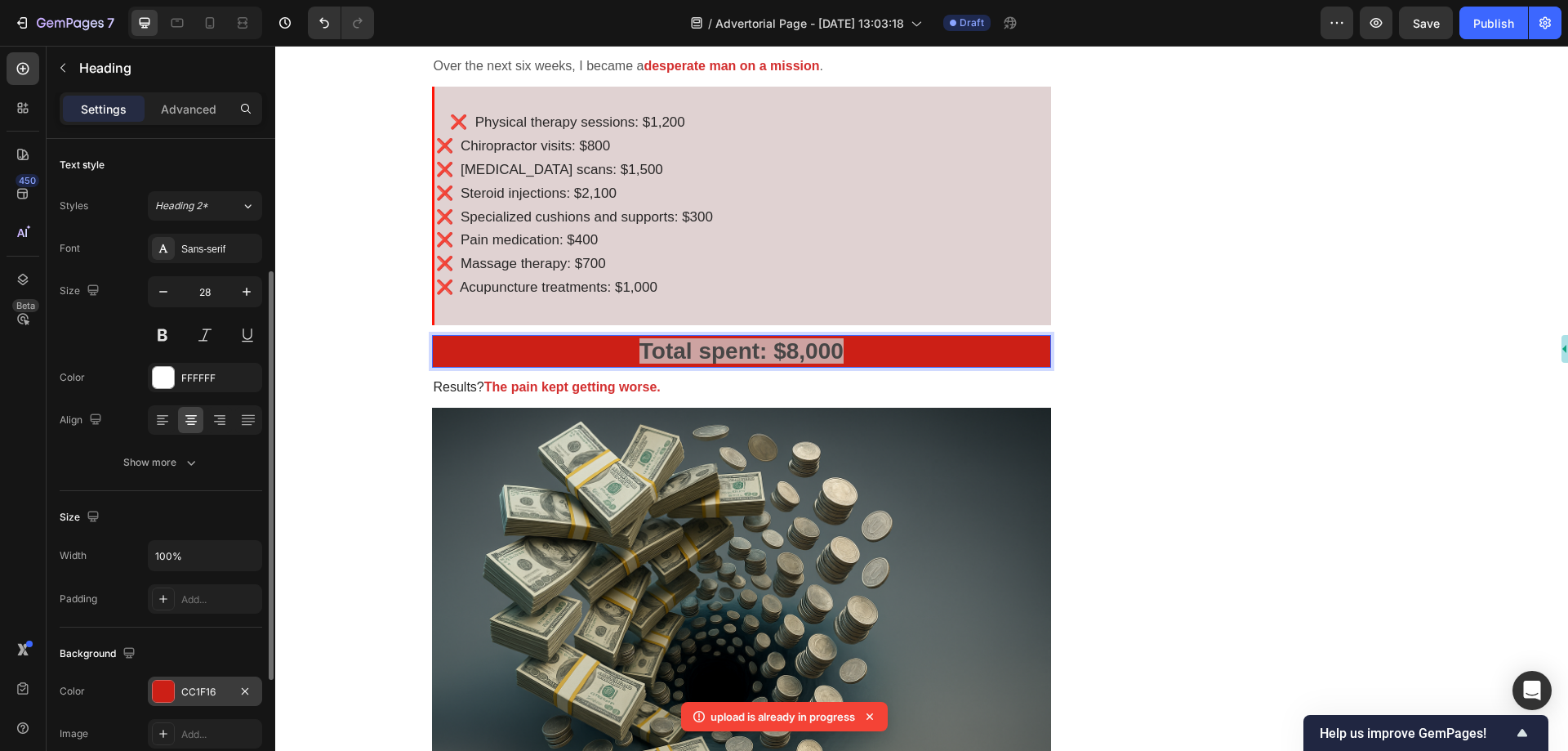
scroll to position [82, 0]
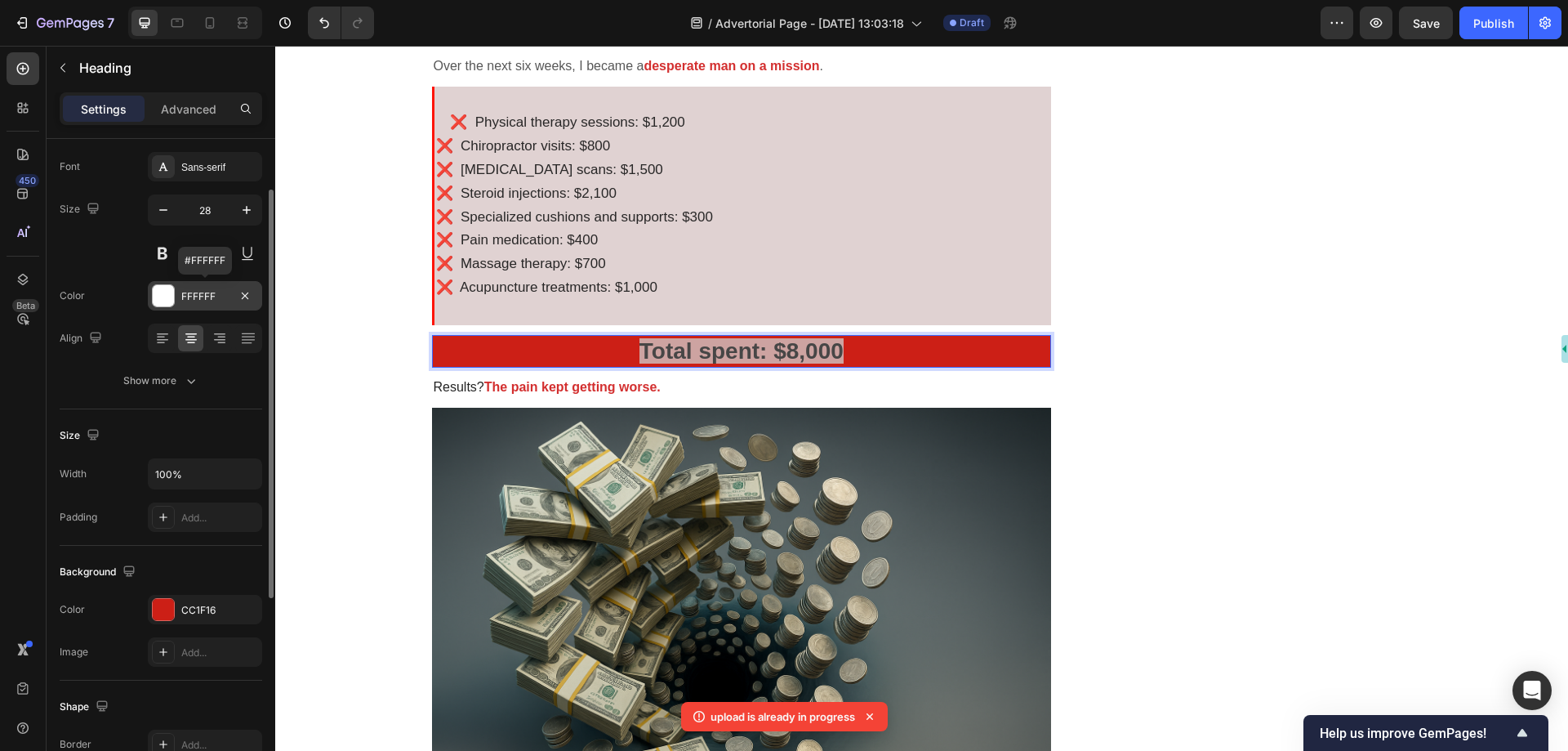
click at [196, 290] on div "FFFFFF" at bounding box center [205, 296] width 47 height 14
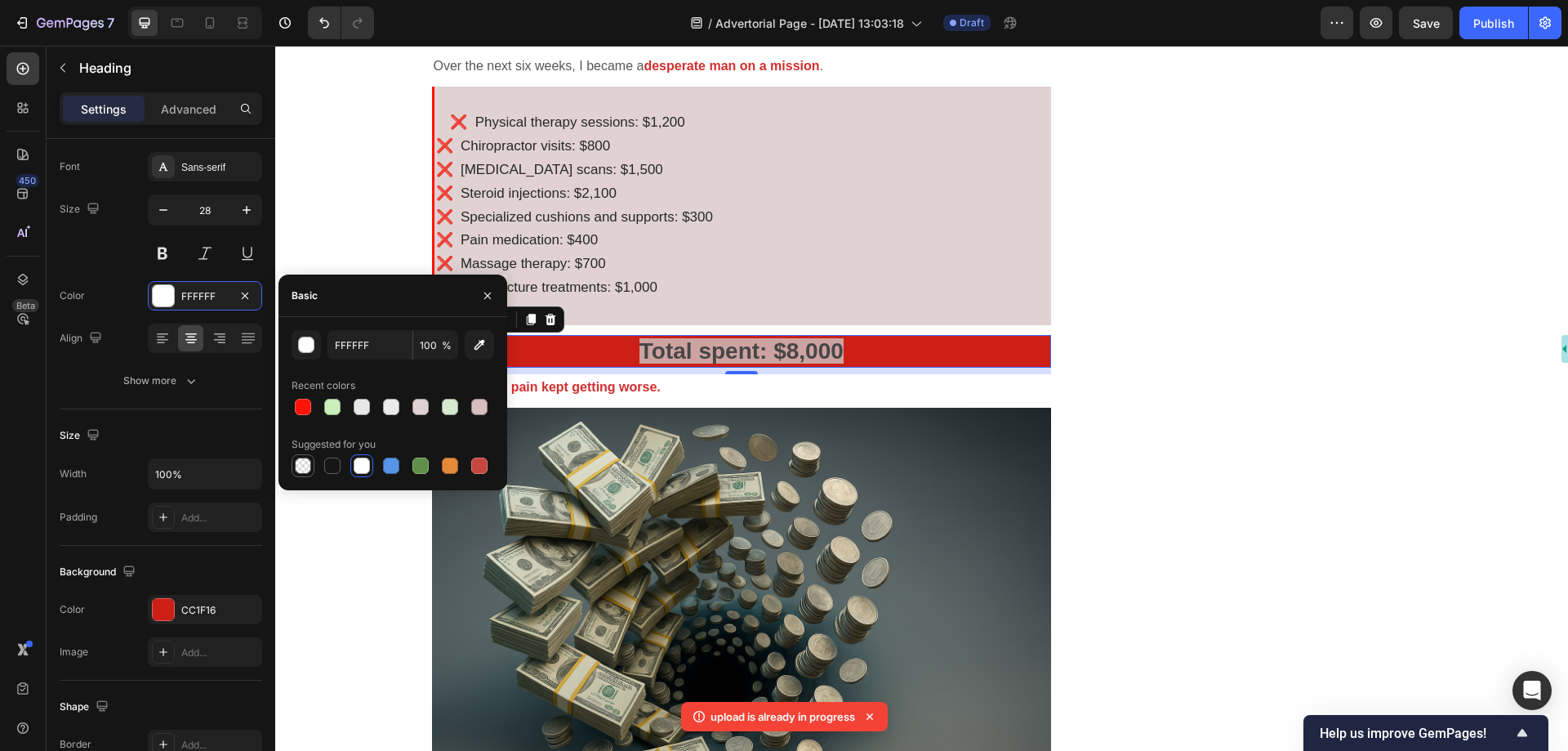
click at [303, 466] on div at bounding box center [303, 465] width 16 height 16
type input "000000"
type input "0"
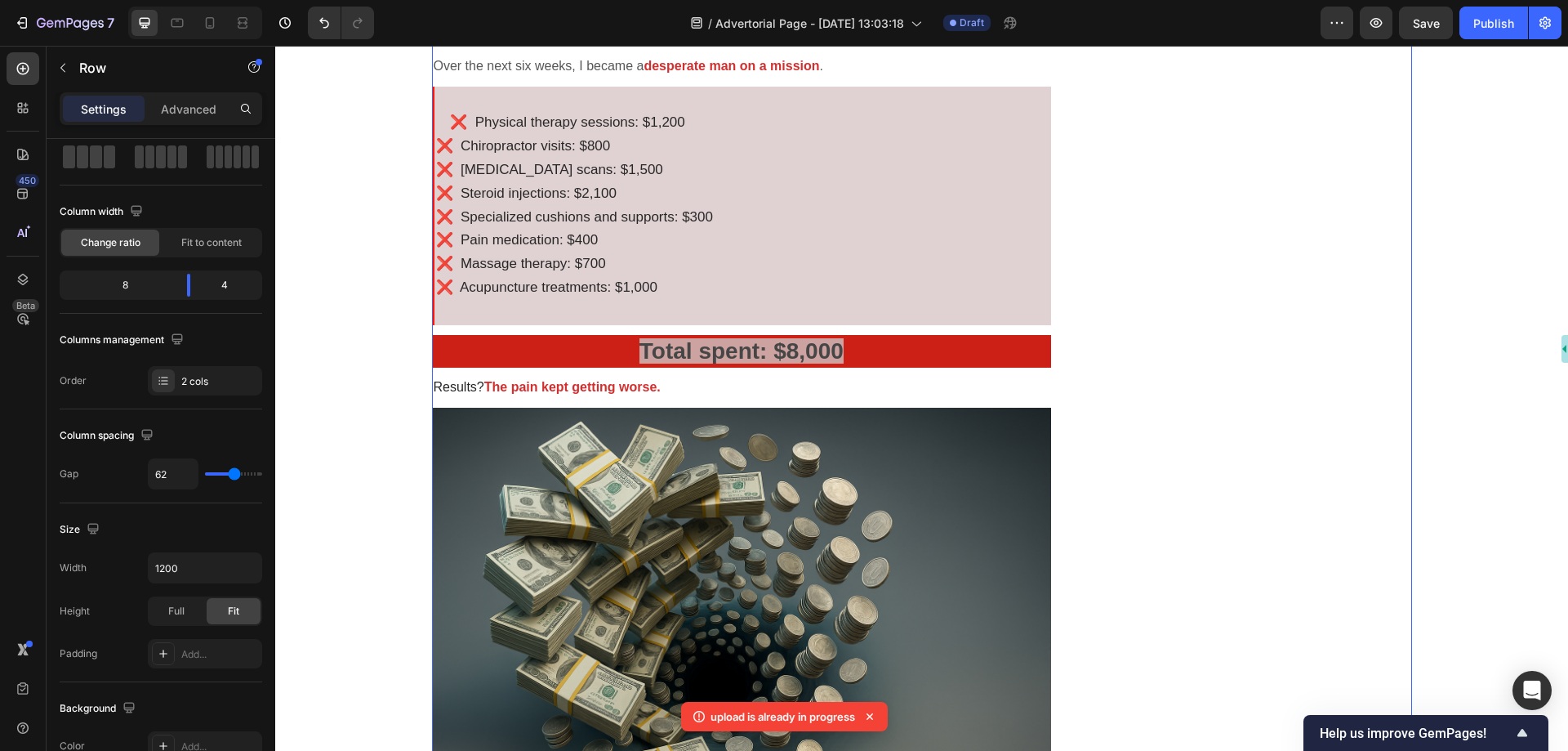
scroll to position [0, 0]
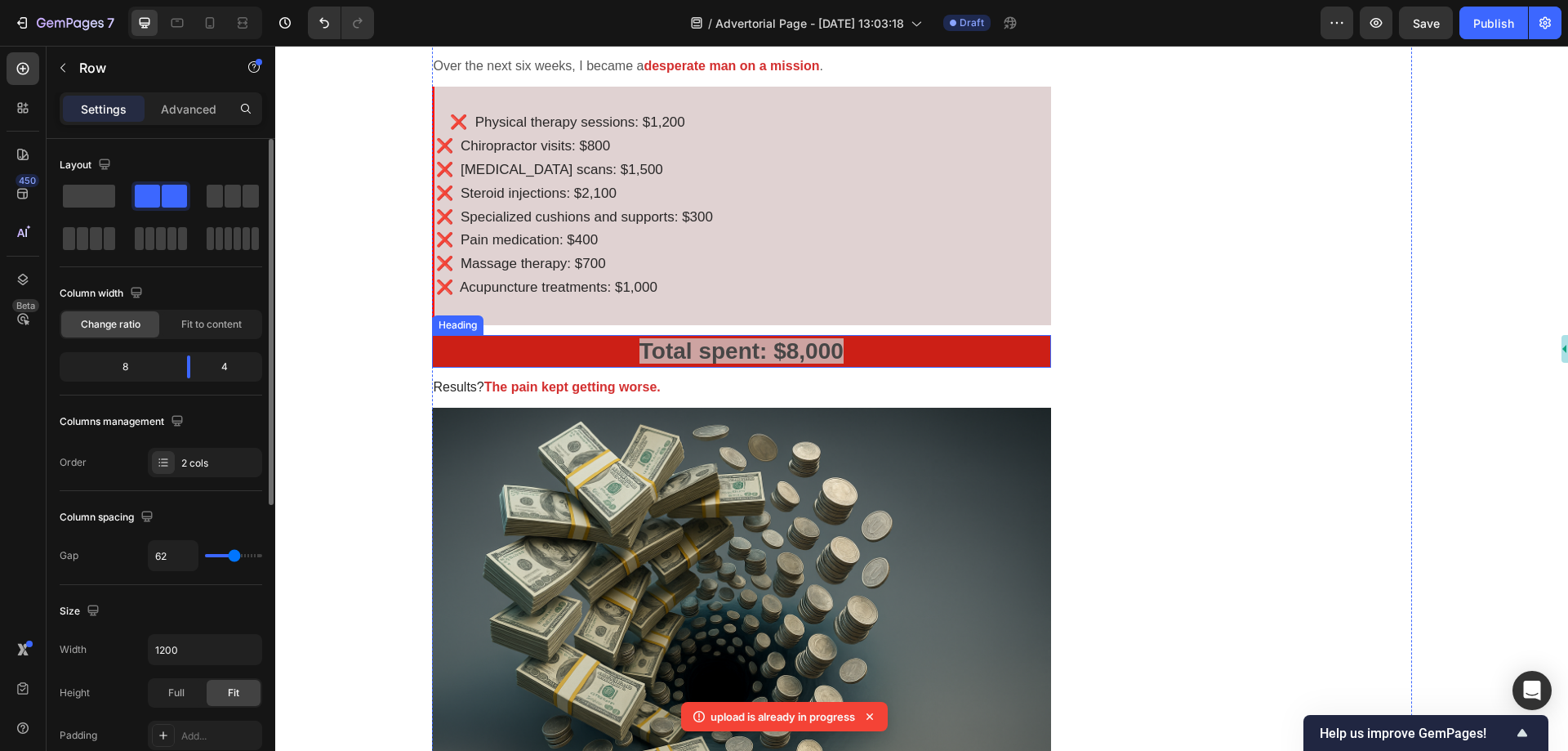
click at [702, 348] on strong "Total spent: $8,000" at bounding box center [742, 350] width 205 height 25
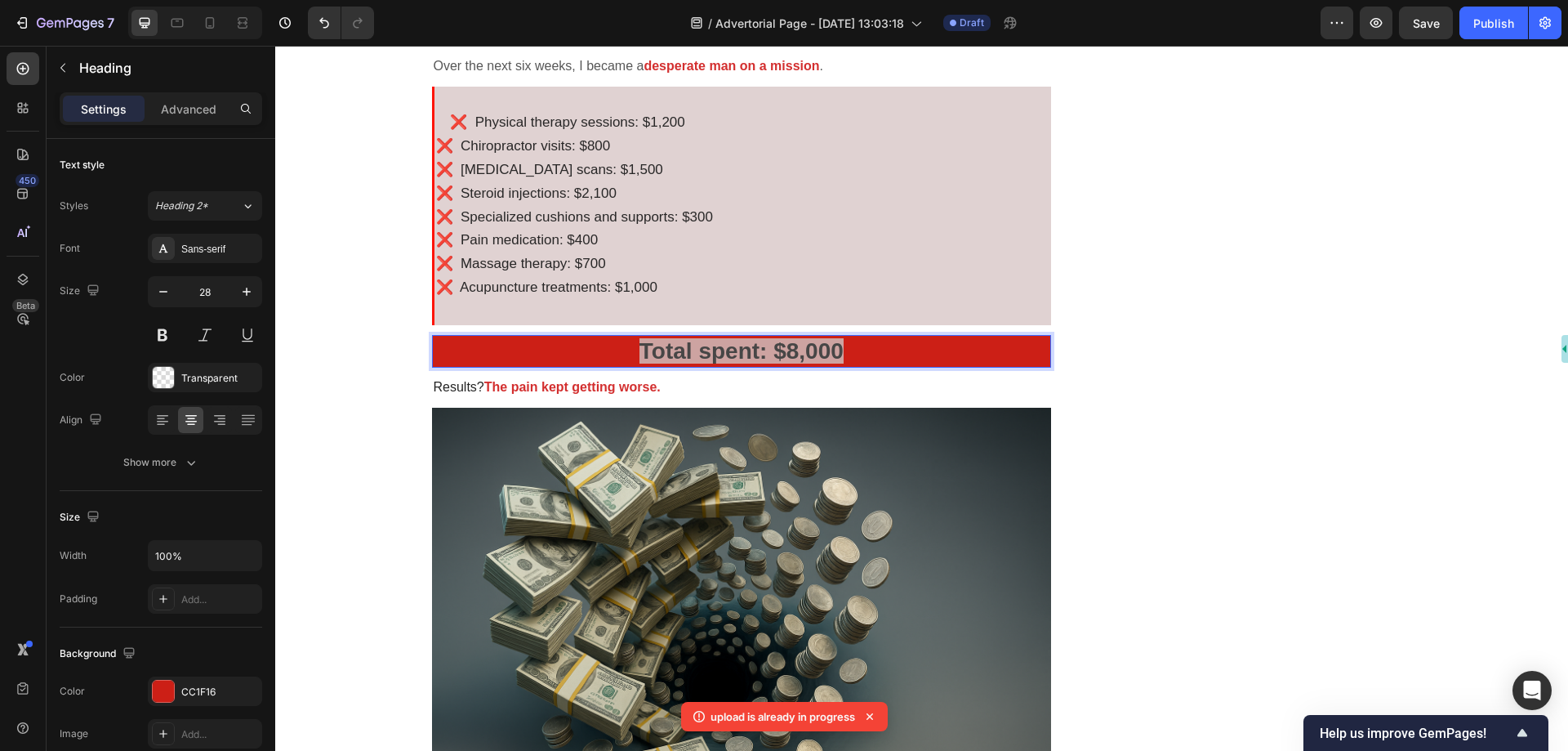
click at [644, 349] on strong "Total spent: $8,000" at bounding box center [742, 350] width 205 height 25
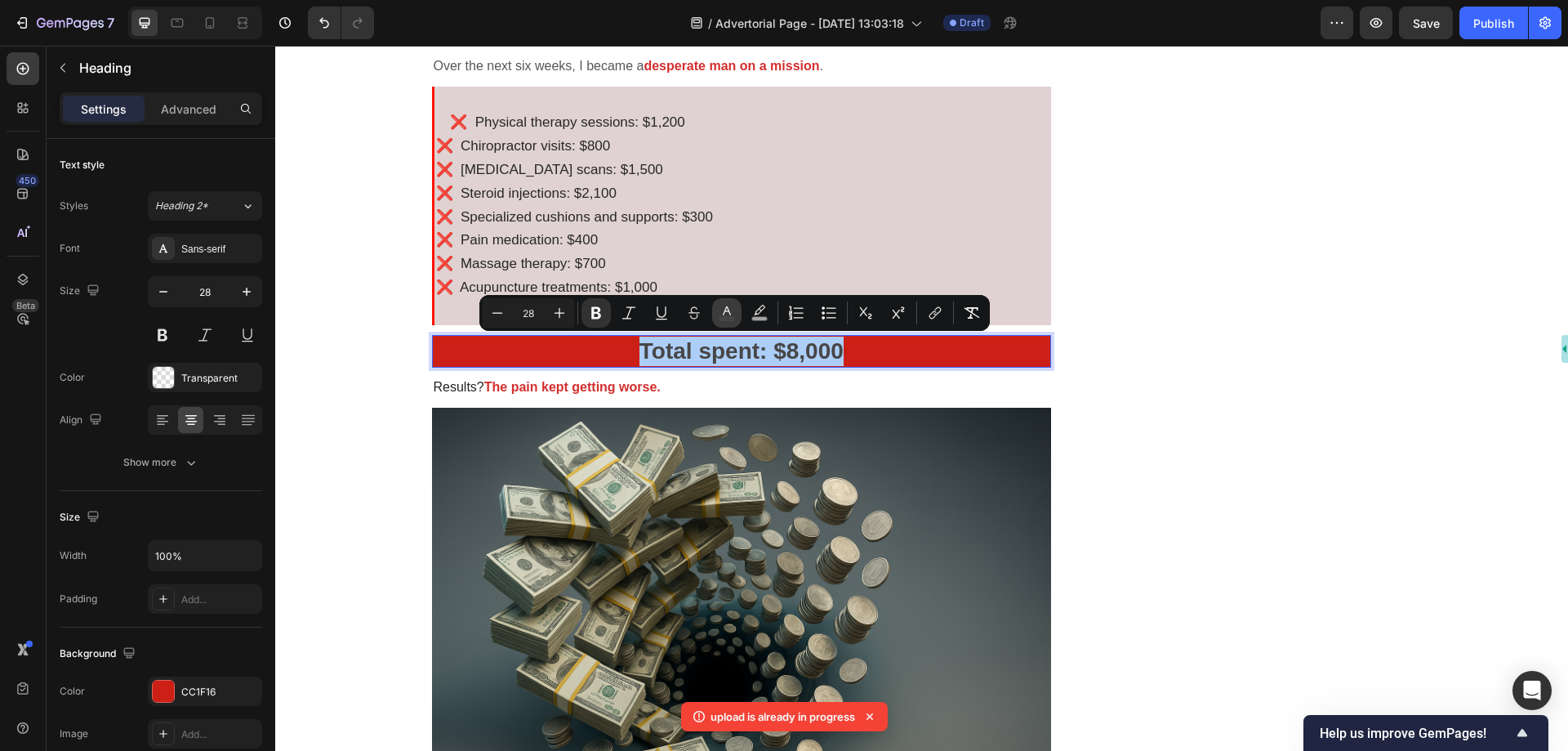
click at [728, 324] on button "color" at bounding box center [727, 313] width 29 height 29
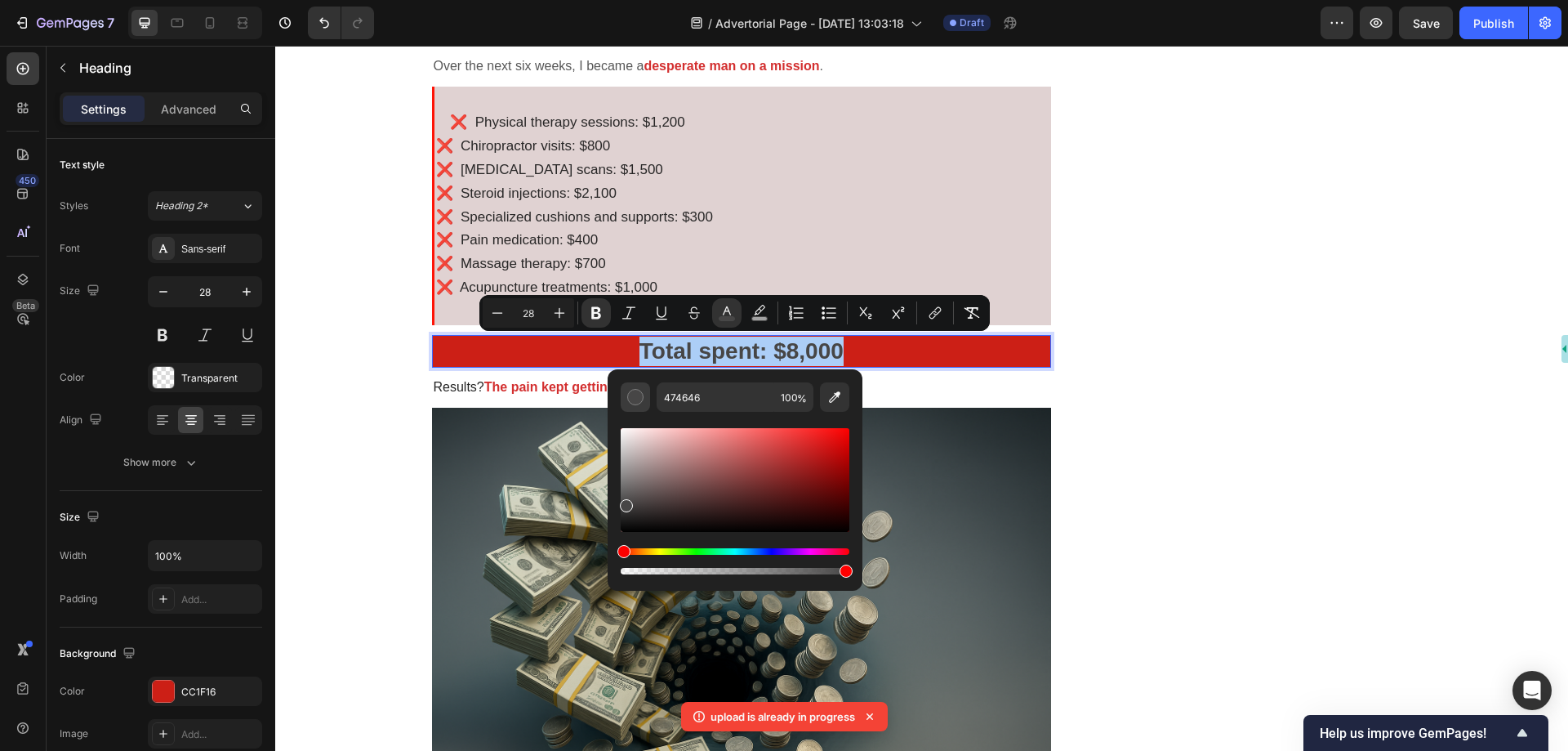
click at [632, 404] on div "Editor contextual toolbar" at bounding box center [635, 397] width 16 height 16
drag, startPoint x: 909, startPoint y: 488, endPoint x: 882, endPoint y: 468, distance: 33.6
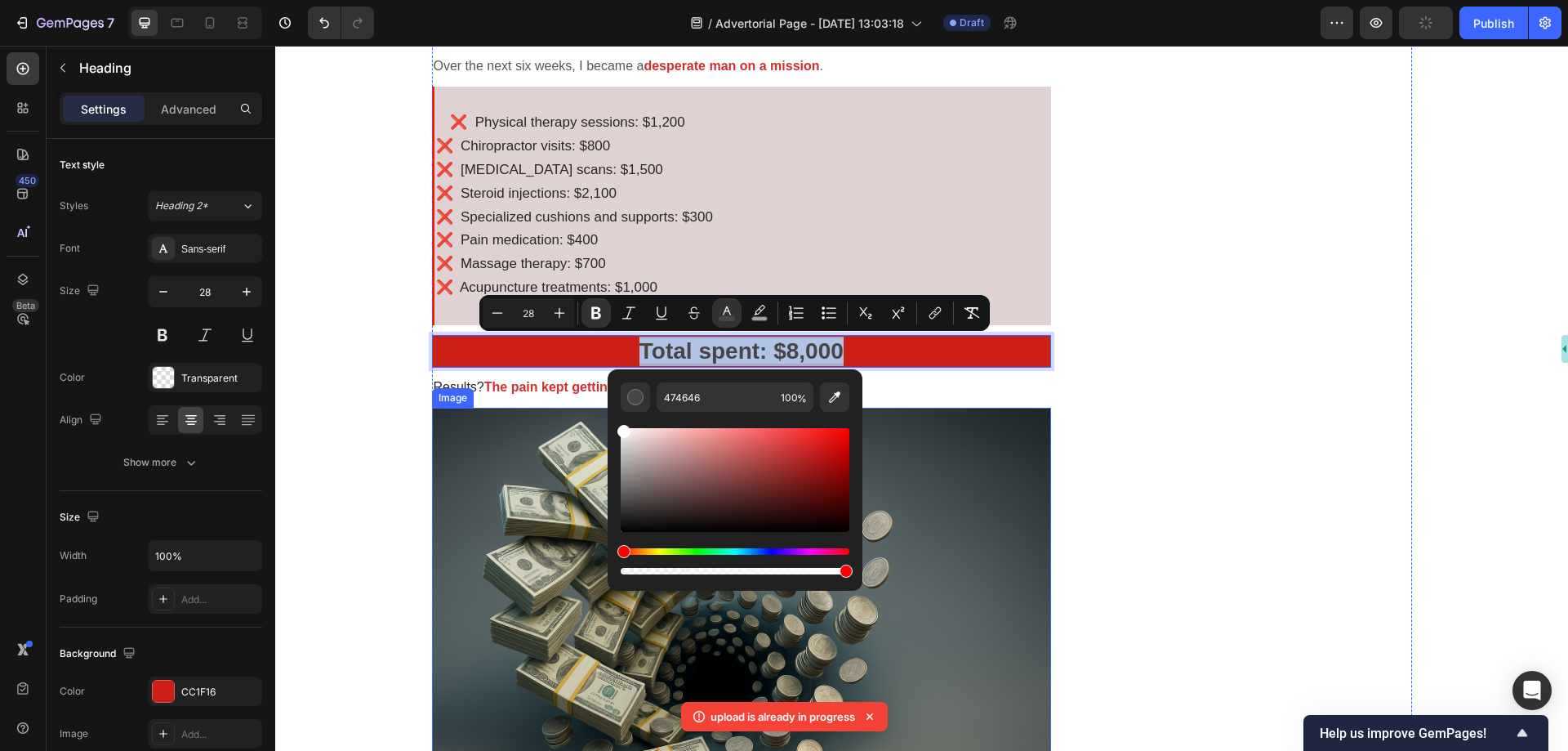
type input "FFFFFF"
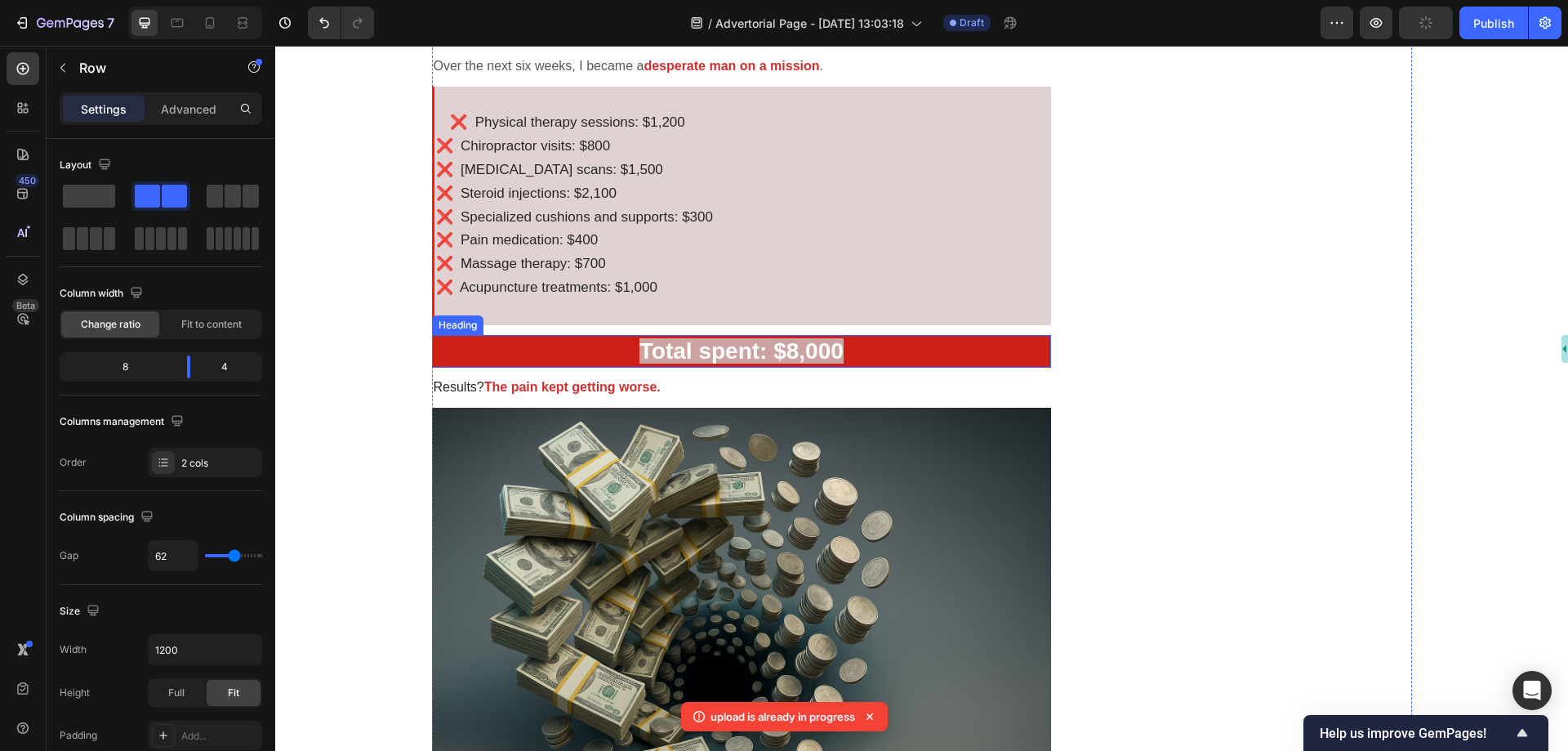
click at [908, 348] on p "⁠⁠⁠⁠⁠⁠⁠ Total spent: $8,000" at bounding box center [742, 351] width 617 height 29
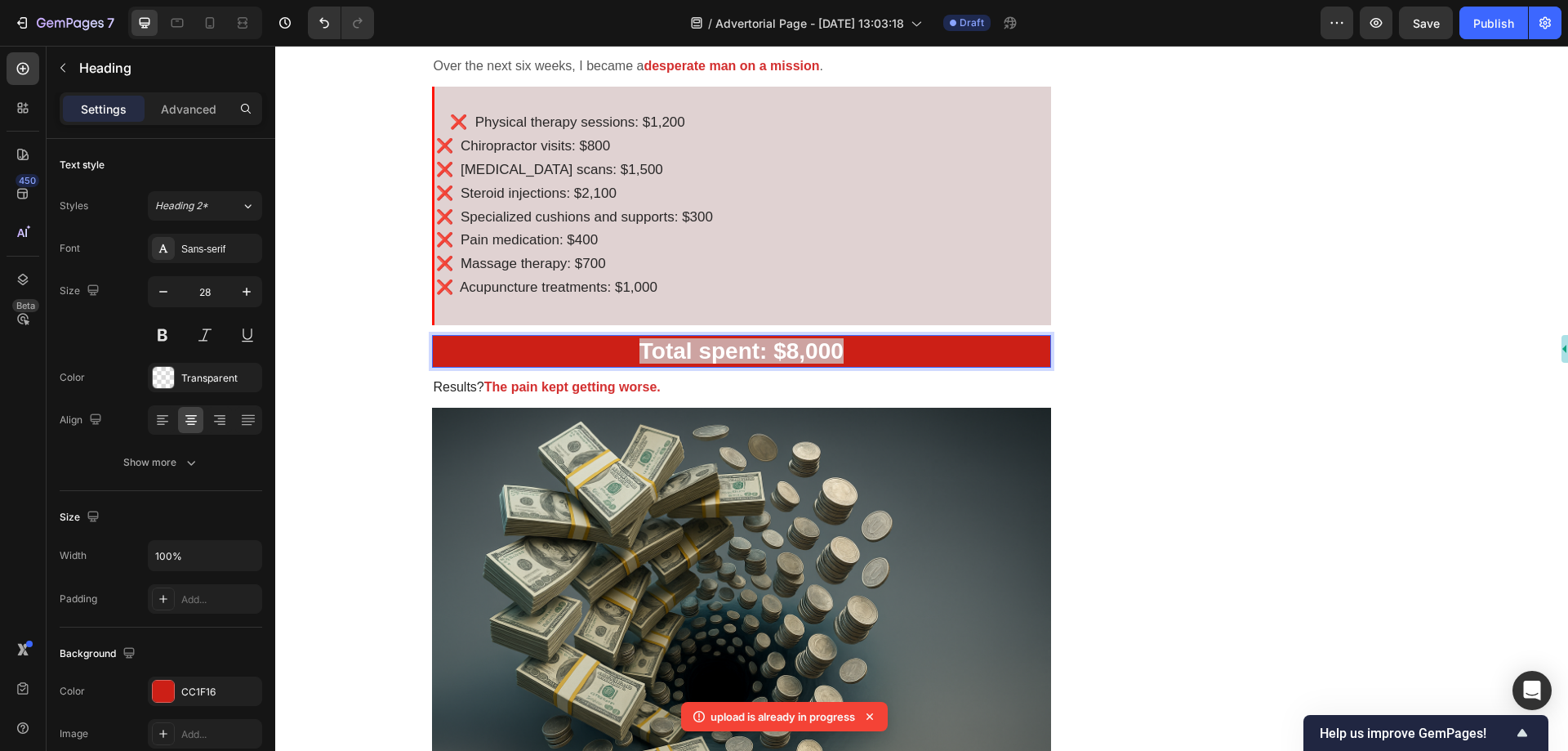
click at [866, 348] on p "Total spent: $8,000" at bounding box center [742, 351] width 617 height 29
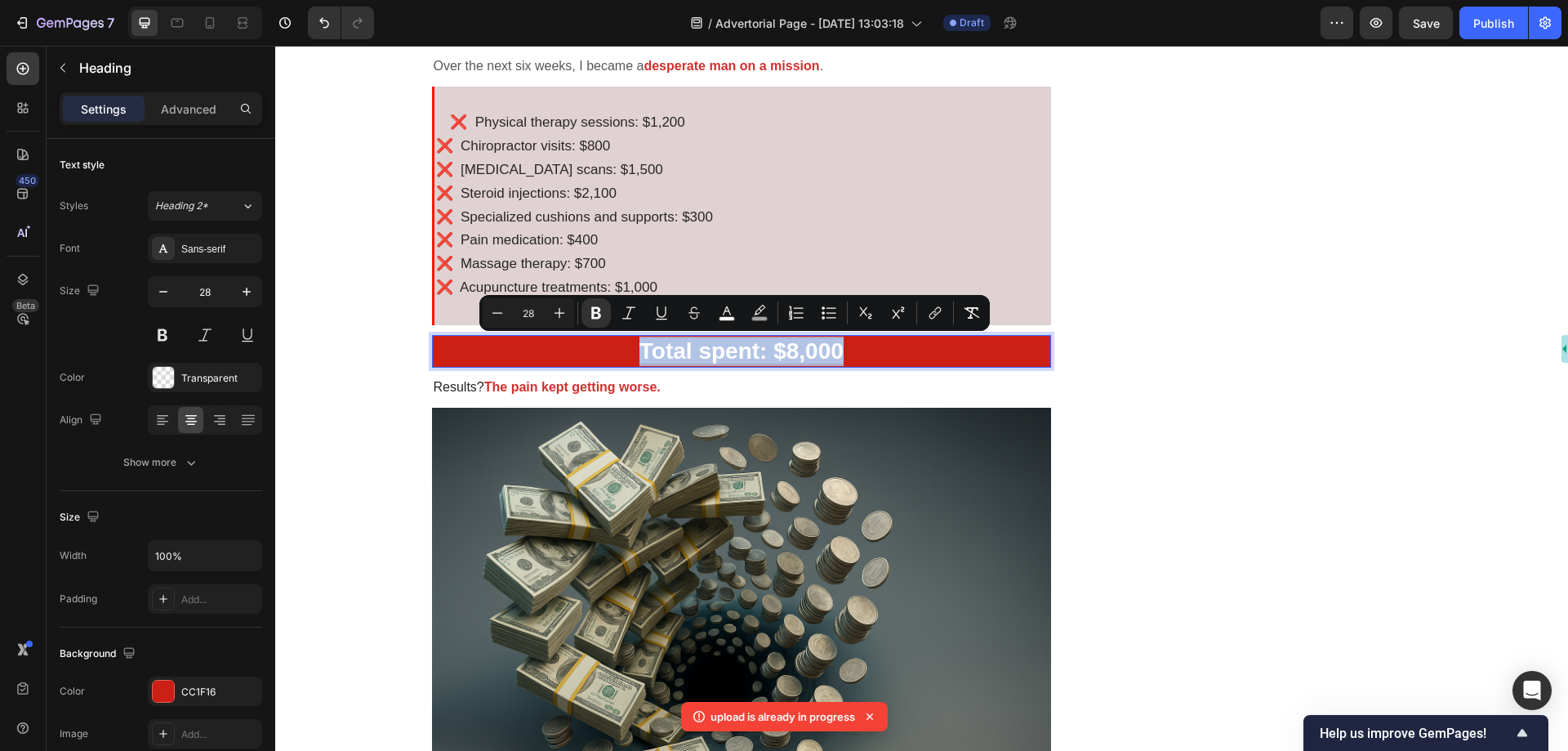
copy strong "Total spent: $8,000"
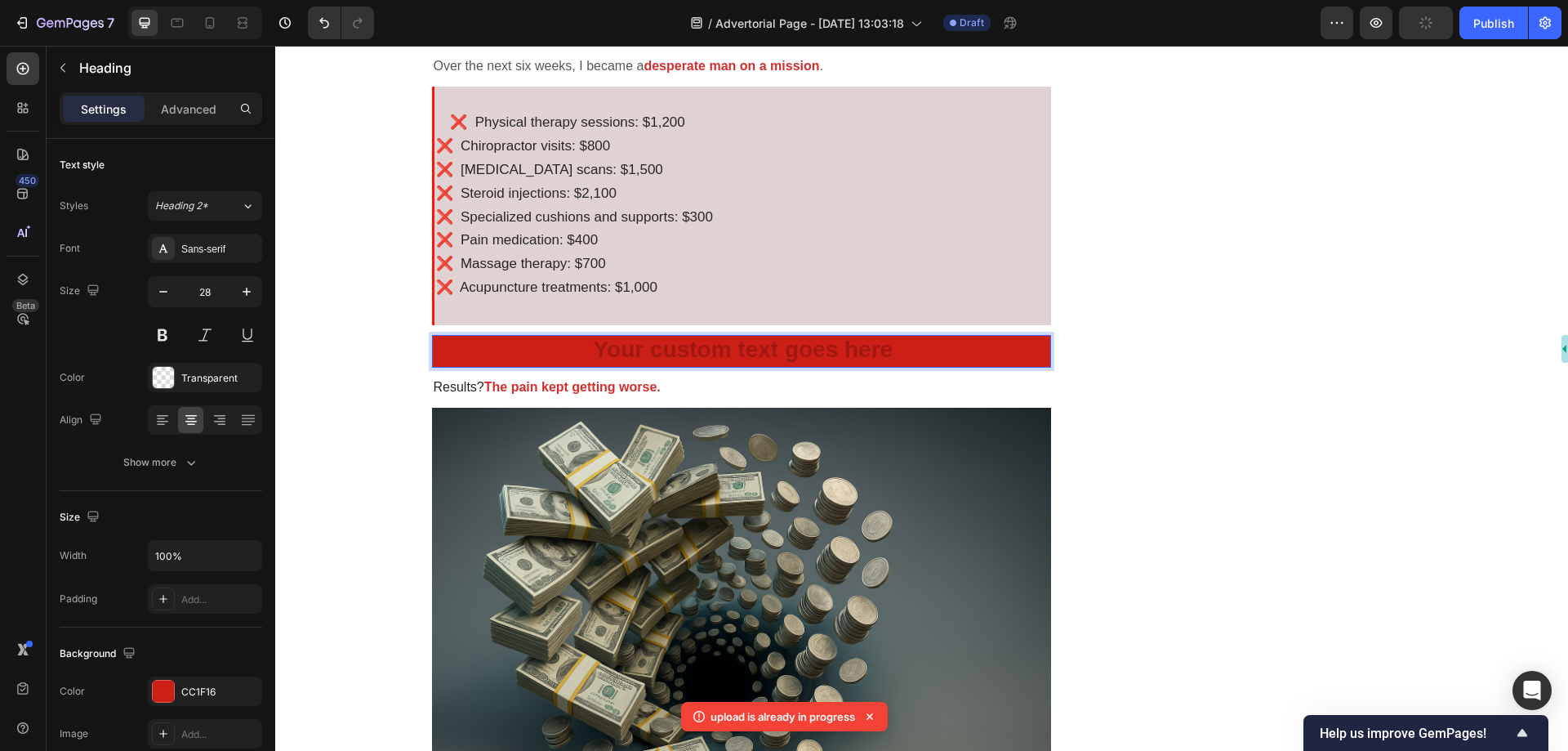
click at [652, 344] on h2 "Rich Text Editor. Editing area: main" at bounding box center [742, 351] width 620 height 33
click at [674, 348] on h2 "Rich Text Editor. Editing area: main" at bounding box center [742, 351] width 620 height 33
click at [593, 348] on h2 "Rich Text Editor. Editing area: main" at bounding box center [742, 351] width 620 height 33
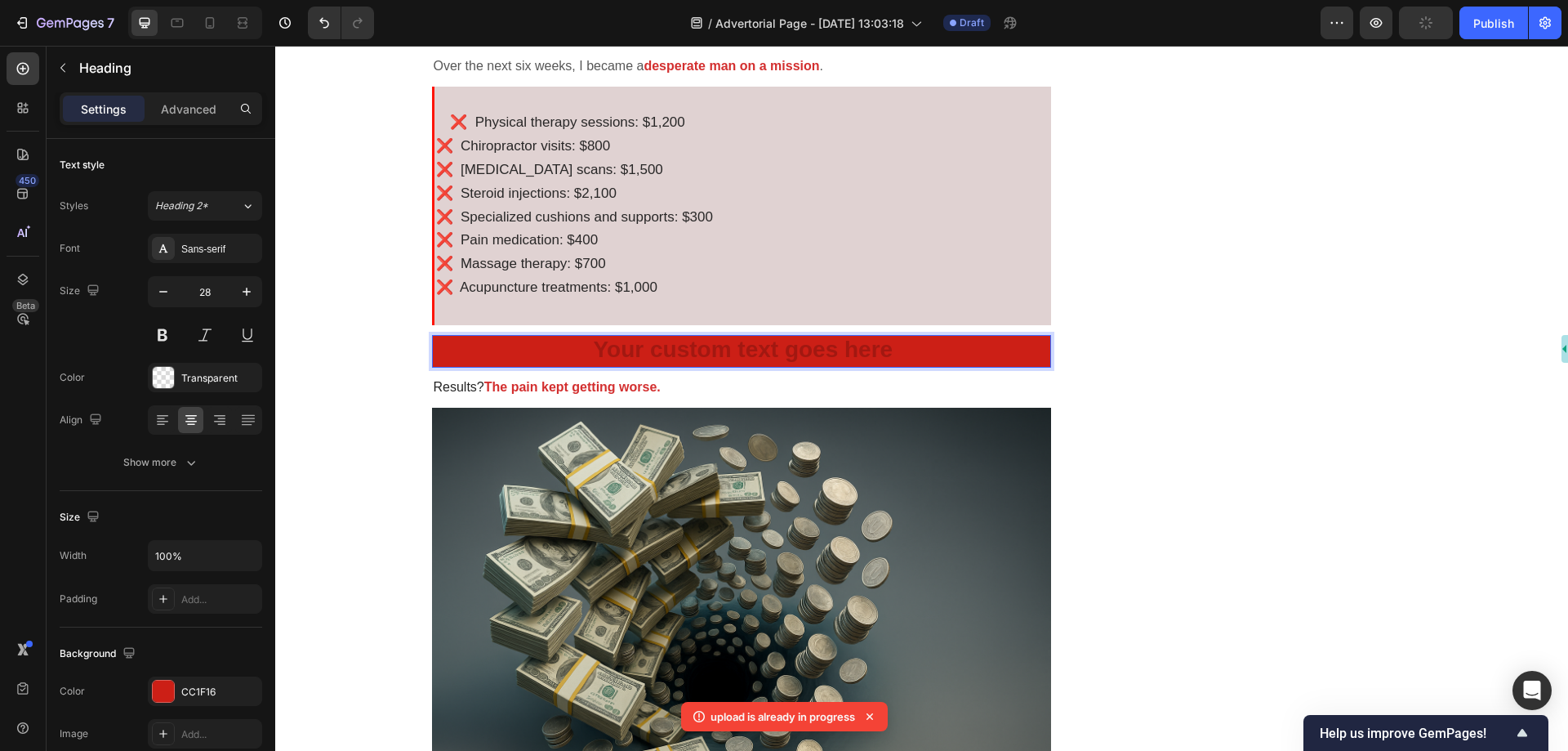
click at [563, 348] on h2 "Rich Text Editor. Editing area: main" at bounding box center [742, 351] width 620 height 33
click at [711, 348] on h2 "Rich Text Editor. Editing area: main" at bounding box center [742, 351] width 620 height 33
click at [752, 348] on h2 "Rich Text Editor. Editing area: main" at bounding box center [742, 351] width 620 height 33
click at [817, 350] on h2 "Rich Text Editor. Editing area: main" at bounding box center [742, 351] width 620 height 33
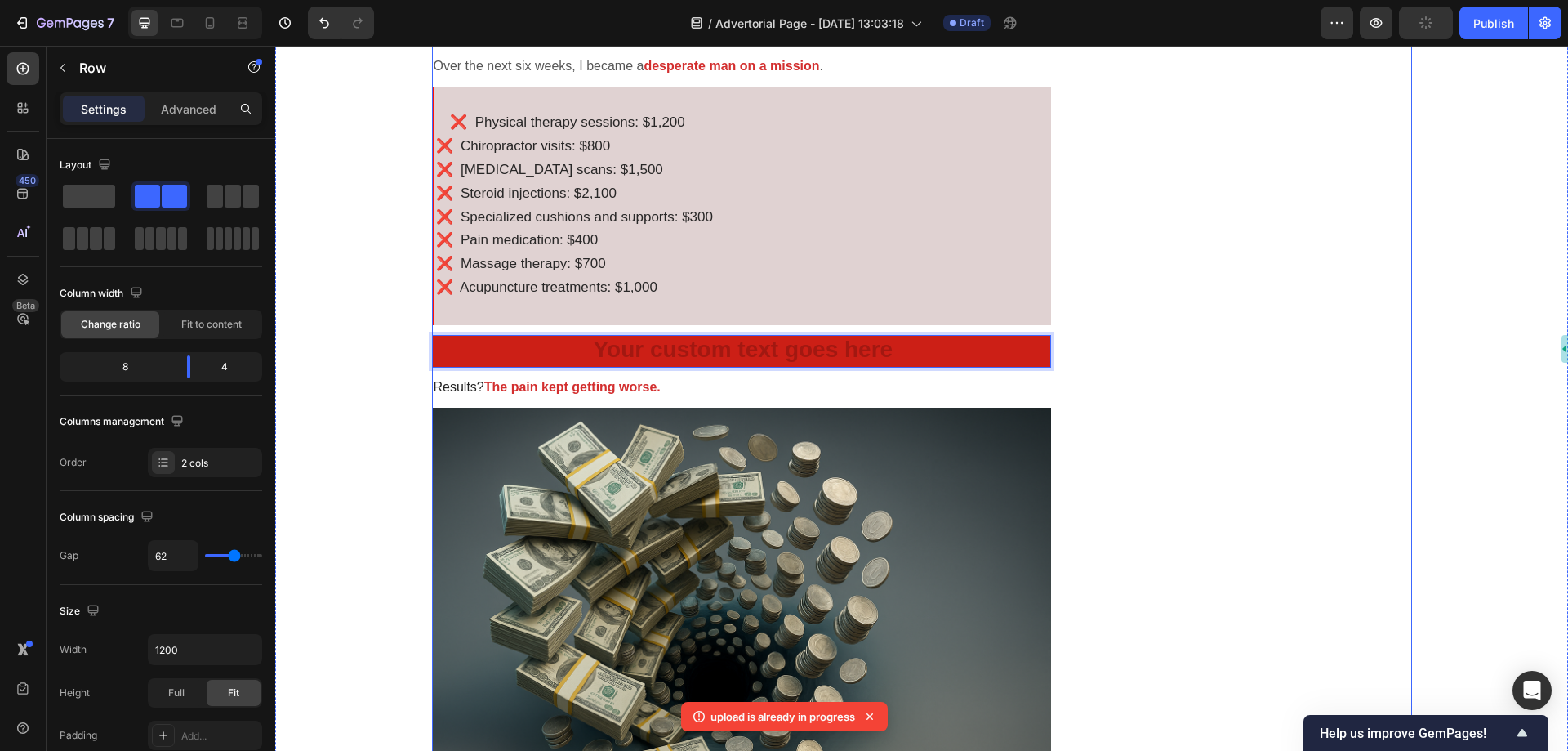
drag, startPoint x: 1138, startPoint y: 356, endPoint x: 674, endPoint y: 353, distance: 464.0
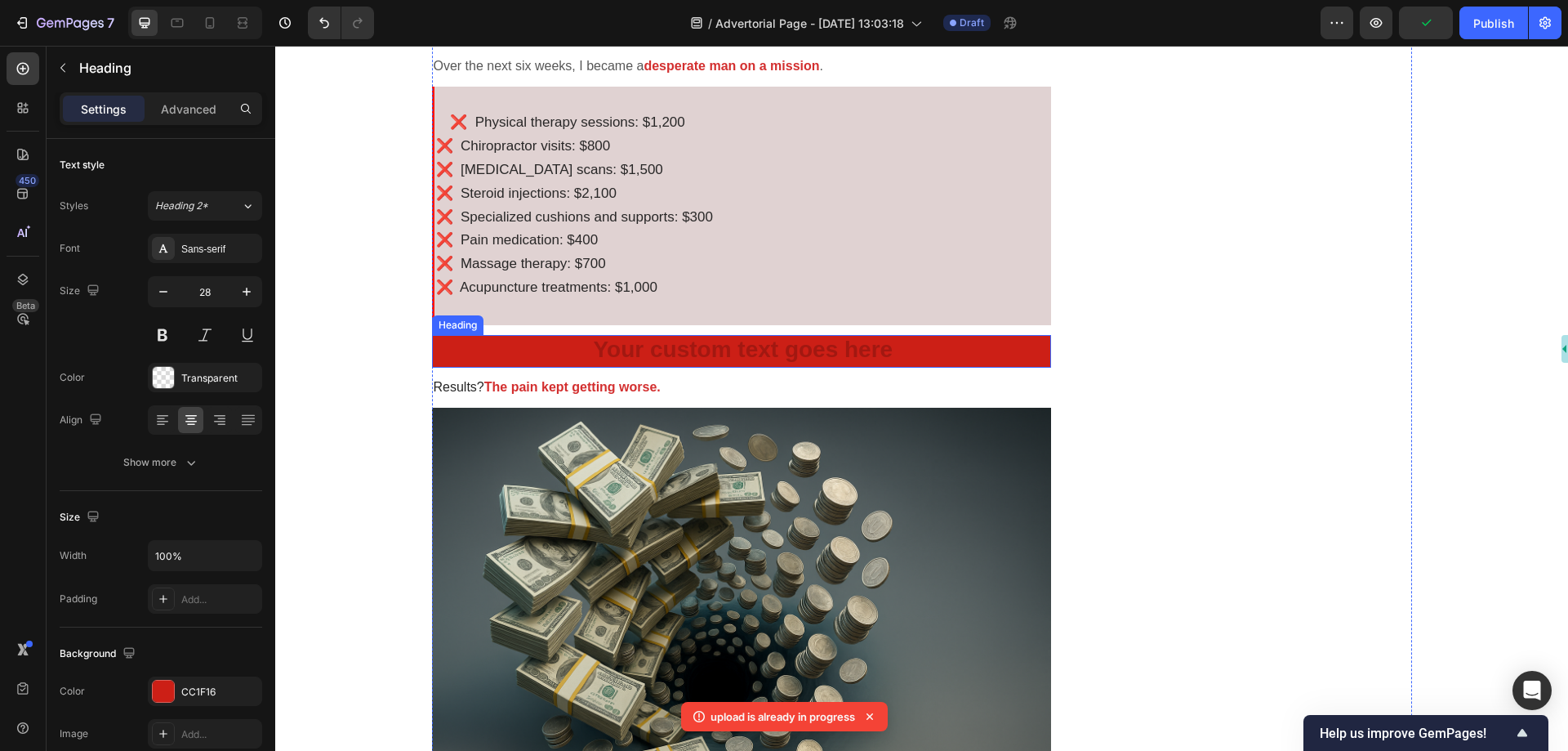
click at [674, 353] on h2 "Rich Text Editor. Editing area: main" at bounding box center [742, 351] width 620 height 33
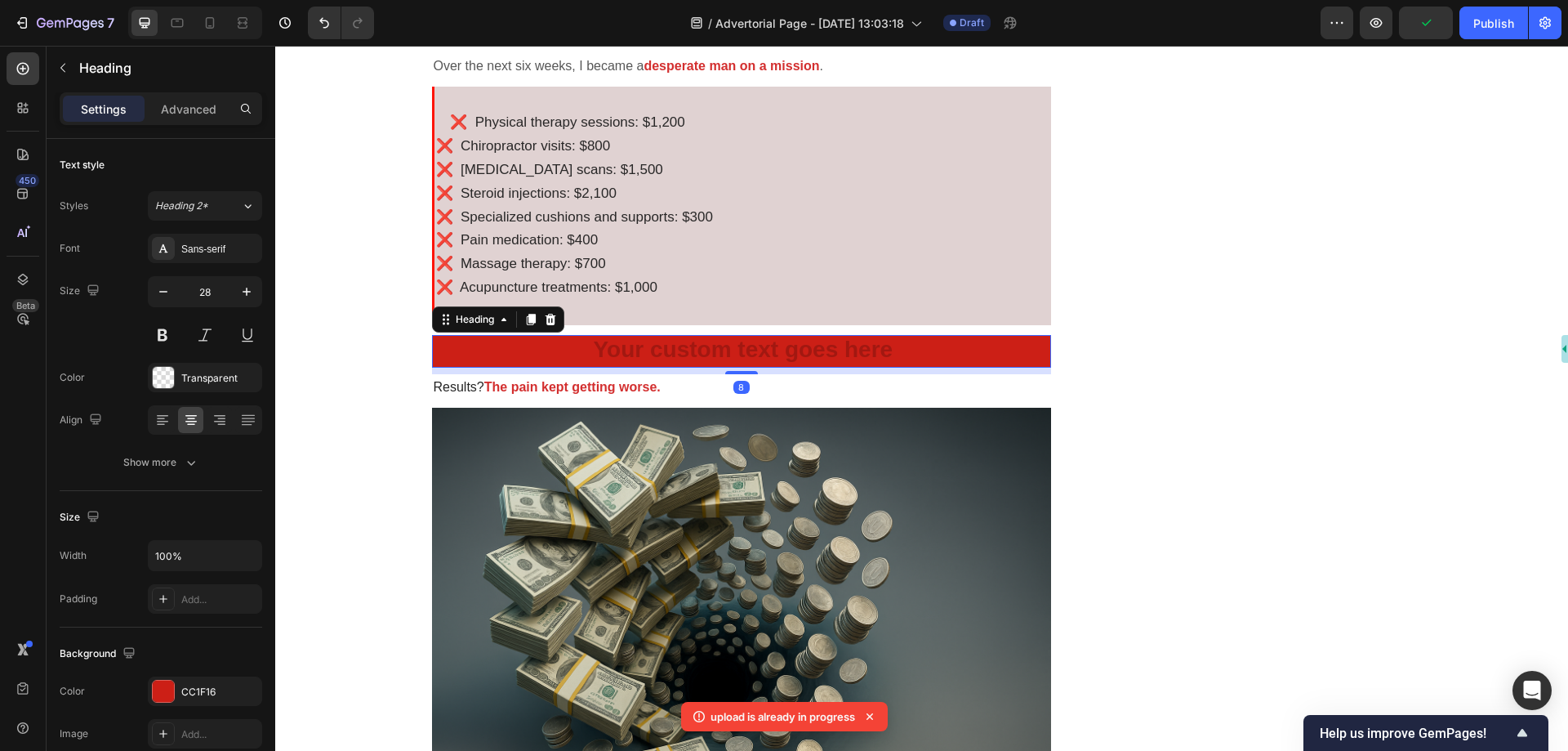
click at [674, 353] on h2 "Rich Text Editor. Editing area: main" at bounding box center [742, 351] width 620 height 33
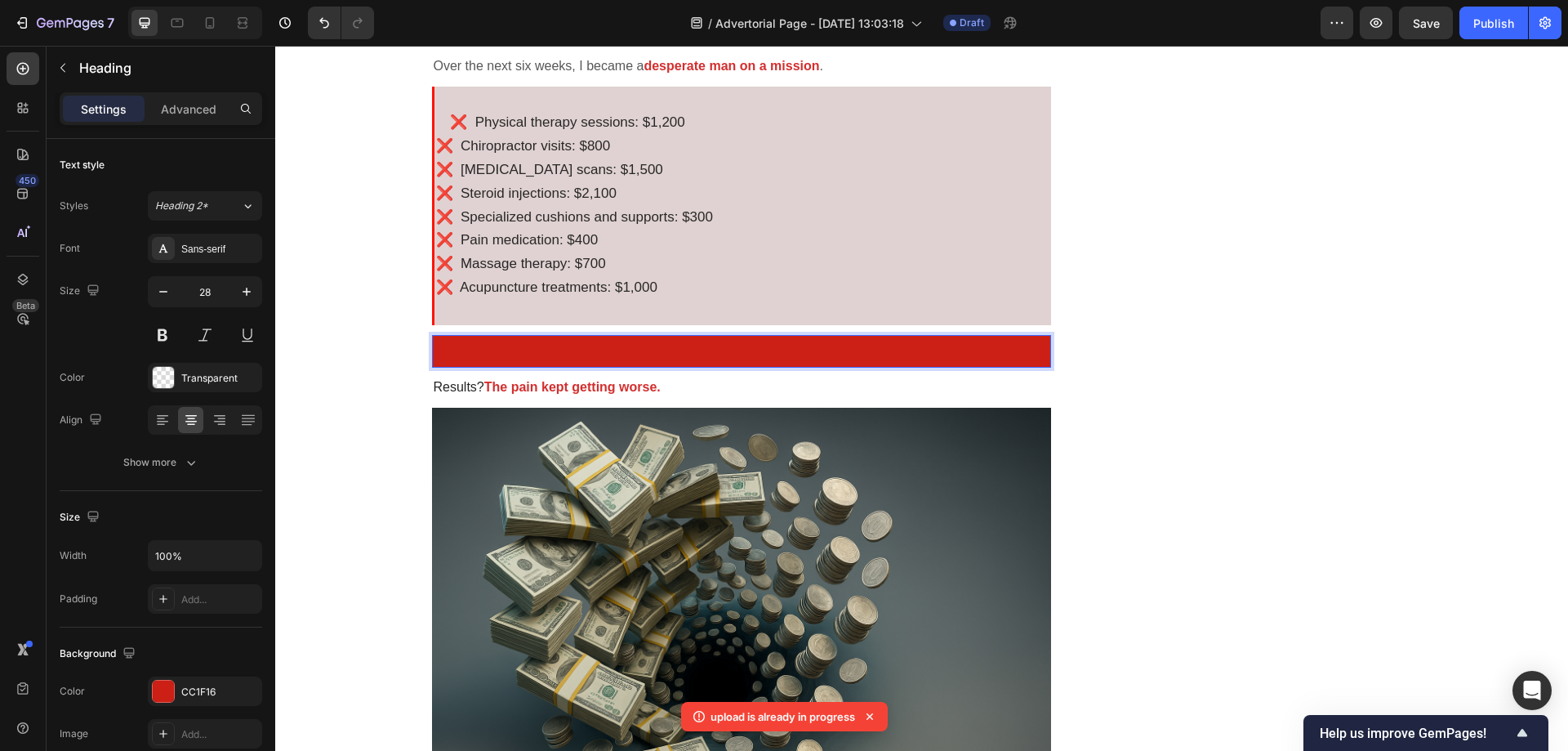
click at [663, 361] on p "Total spent: $8,000" at bounding box center [742, 351] width 617 height 29
click at [663, 361] on h2 "Total spent: $8,000" at bounding box center [742, 351] width 620 height 33
click at [664, 360] on h2 "Total spent: $8,000" at bounding box center [742, 351] width 620 height 33
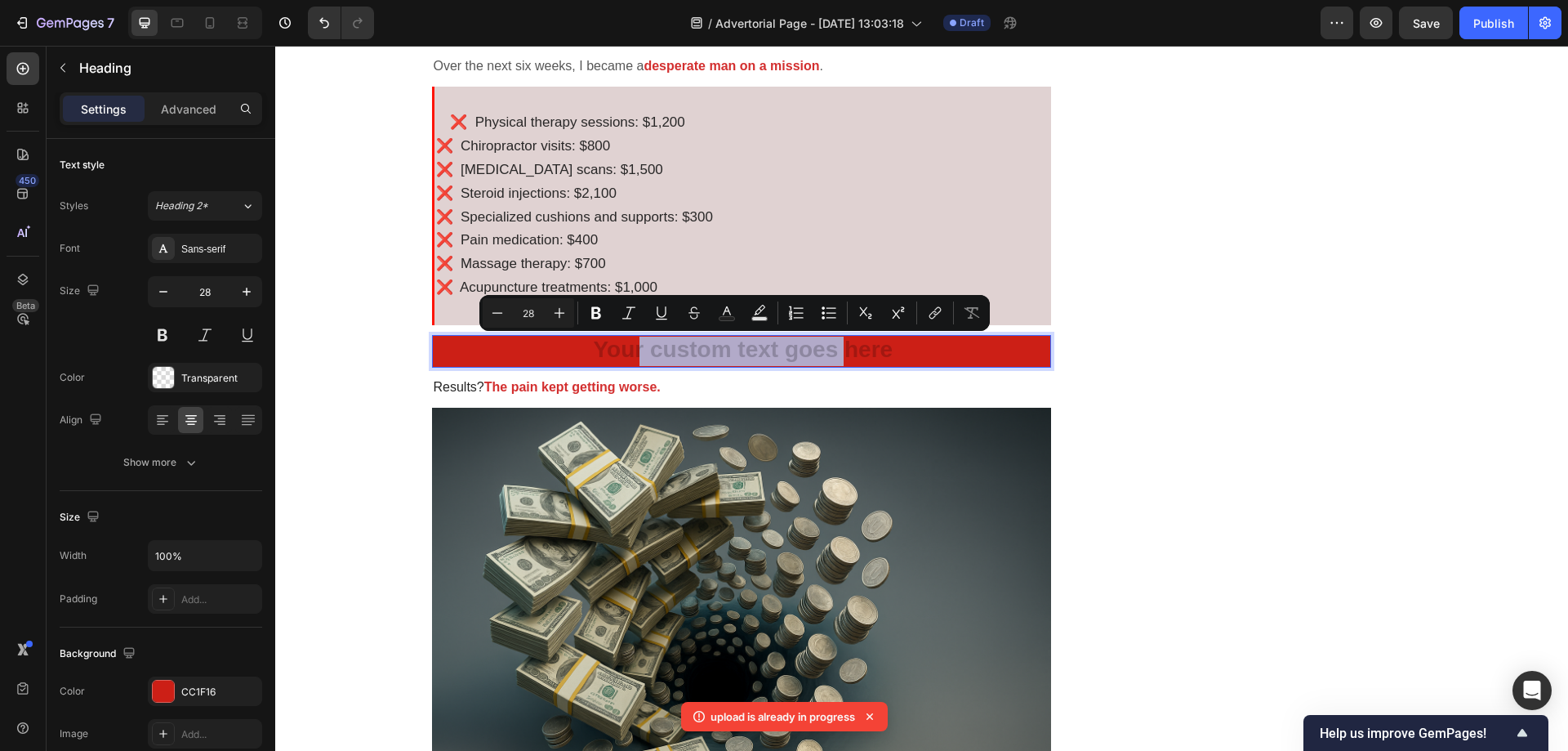
click at [667, 359] on h2 "Total spent: $8,000" at bounding box center [742, 351] width 620 height 33
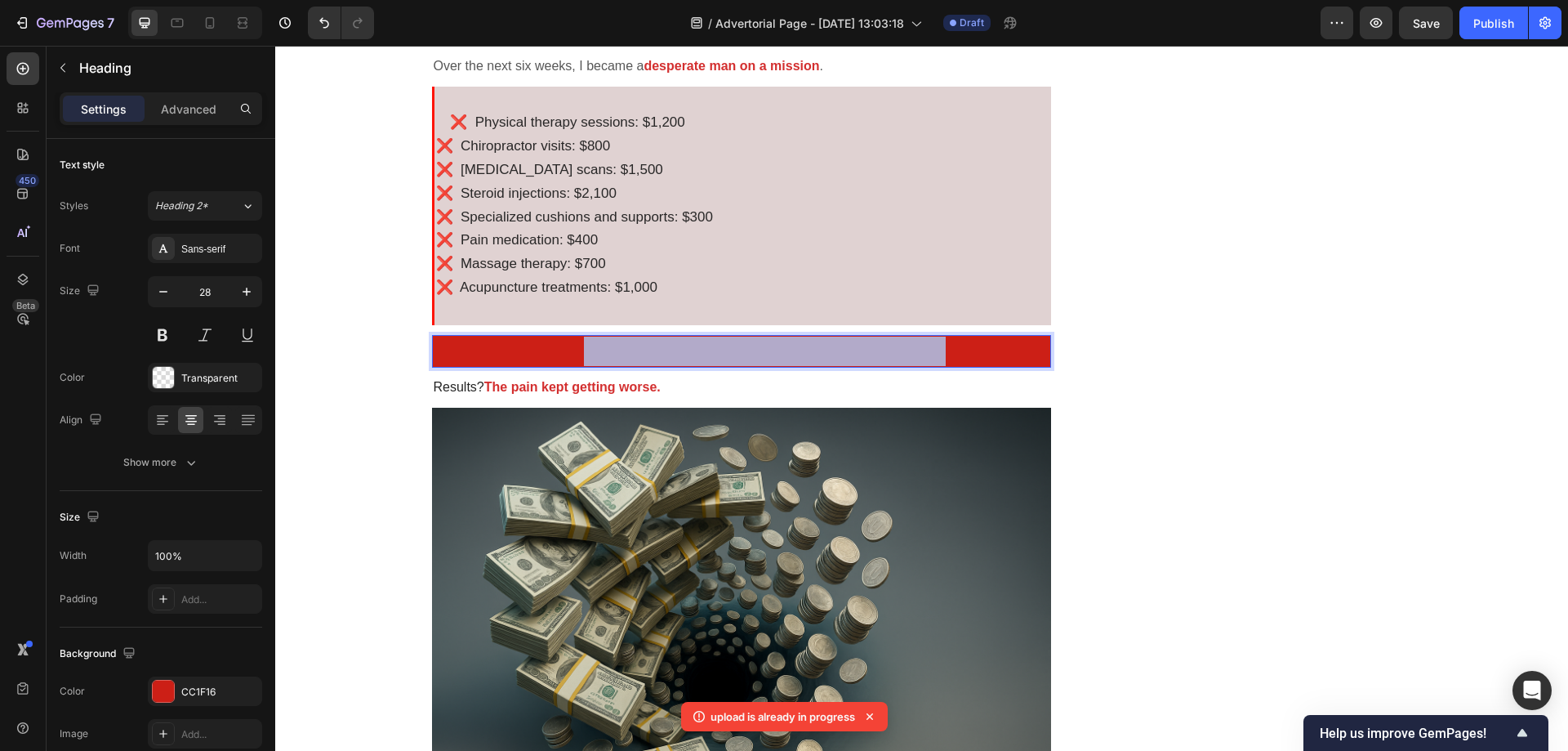
drag, startPoint x: 572, startPoint y: 359, endPoint x: 955, endPoint y: 358, distance: 383.0
click at [955, 358] on p "Total spent: $8,000Total spent: $8,000" at bounding box center [742, 351] width 617 height 29
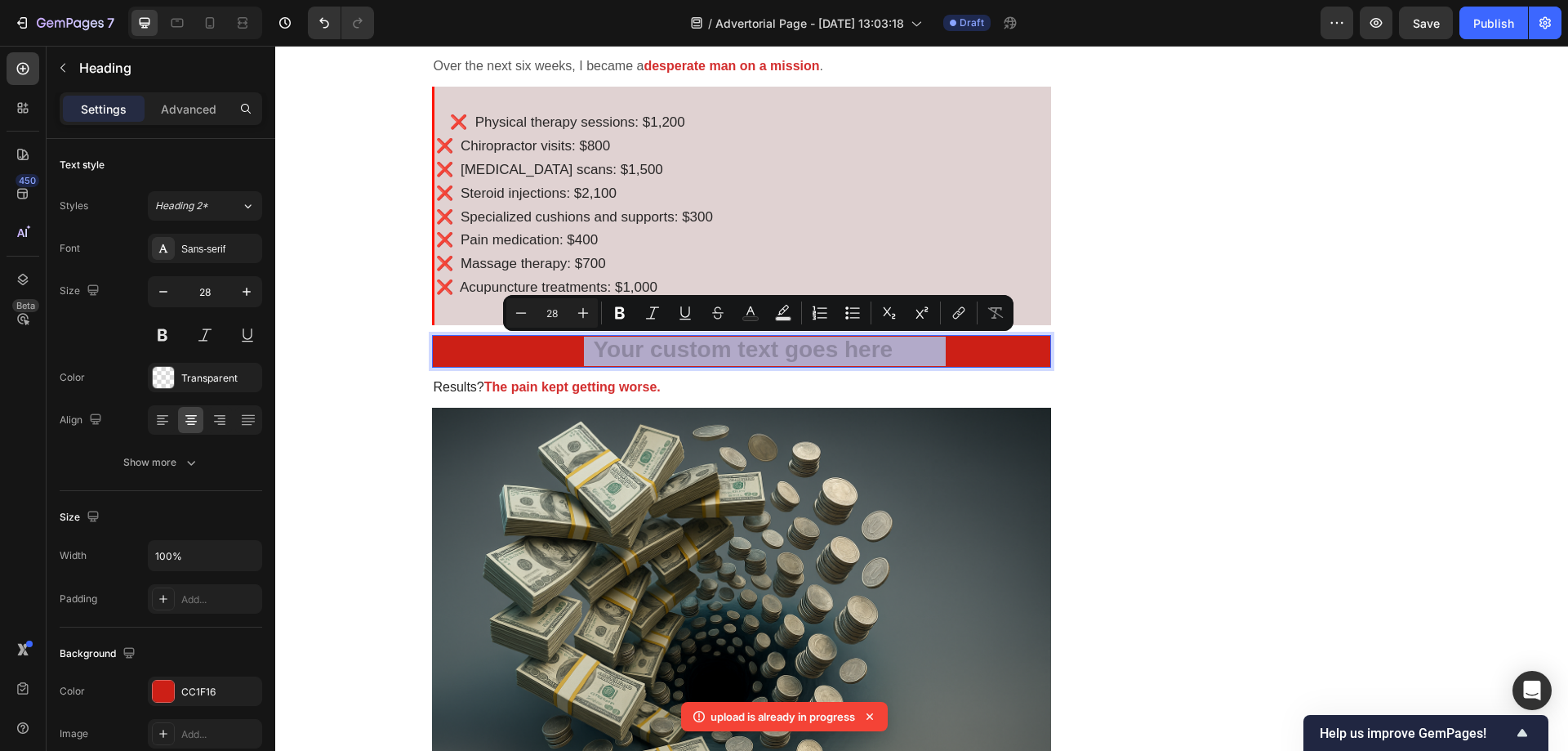
click at [929, 355] on h2 "Total spent: $8,000Total spent: $8,000" at bounding box center [742, 351] width 620 height 33
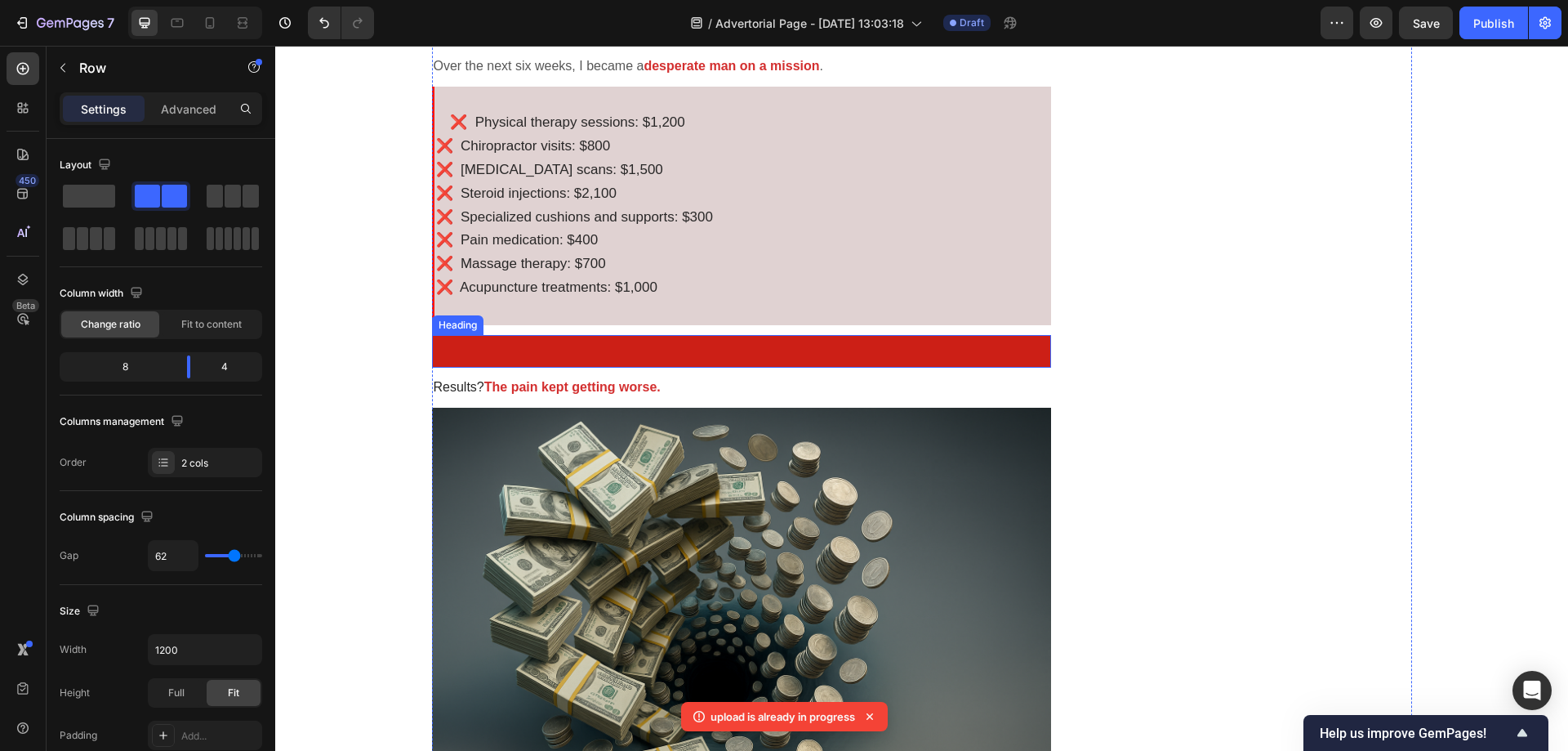
click at [764, 357] on p "Total spent: $8,000Total spent: $8,000" at bounding box center [742, 351] width 617 height 29
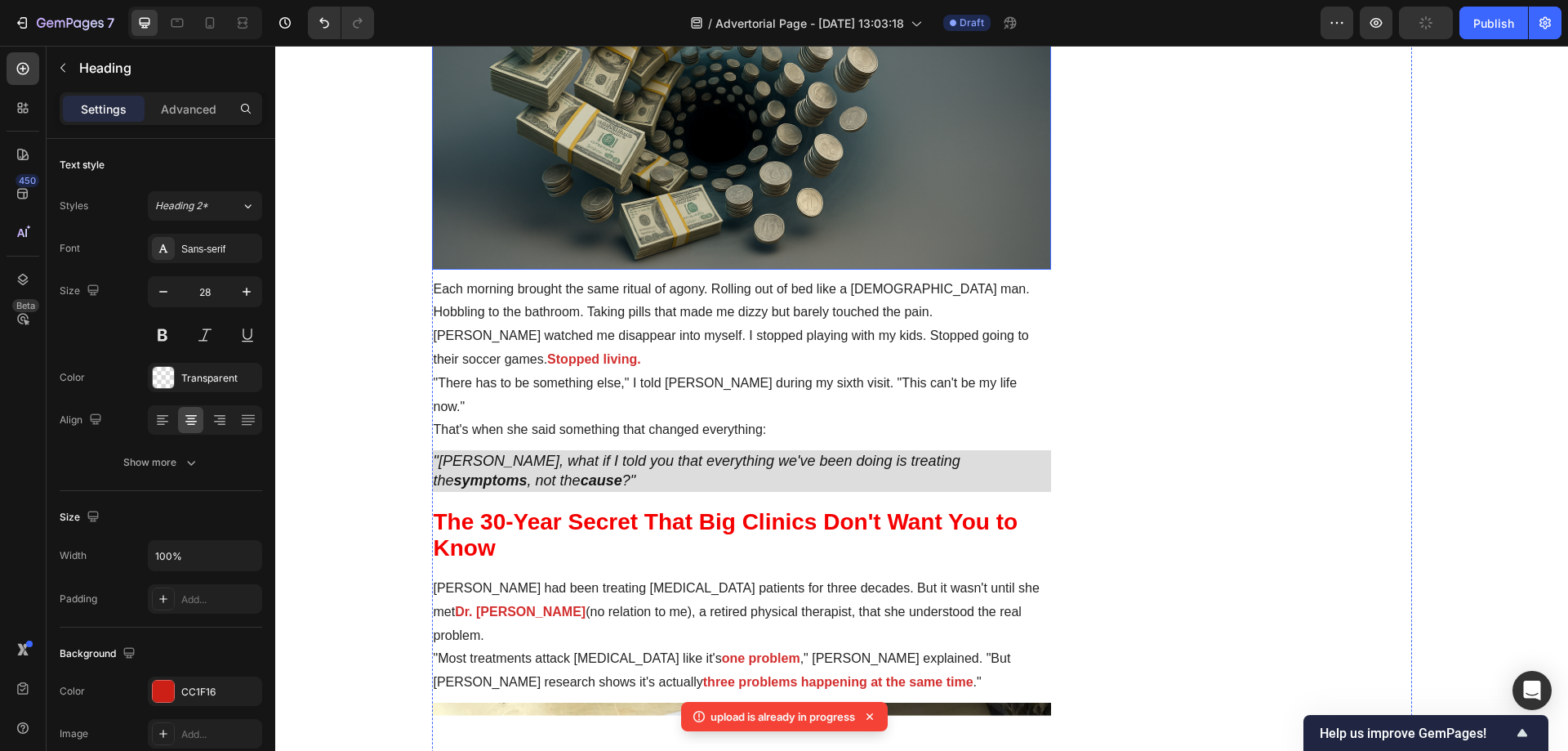
scroll to position [2043, 0]
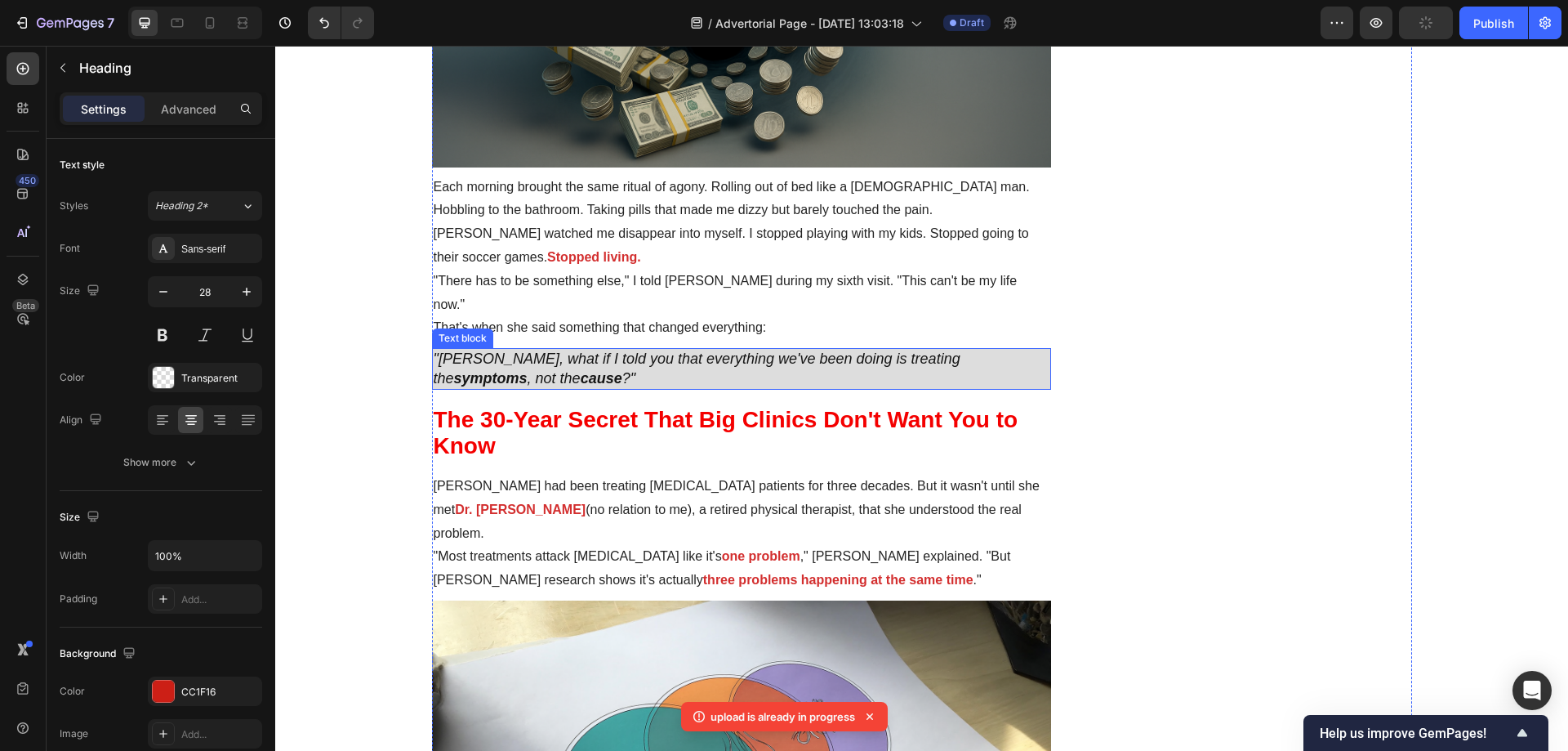
click at [690, 349] on p ""[PERSON_NAME], what if I told you that everything we've been doing is treating…" at bounding box center [742, 369] width 617 height 39
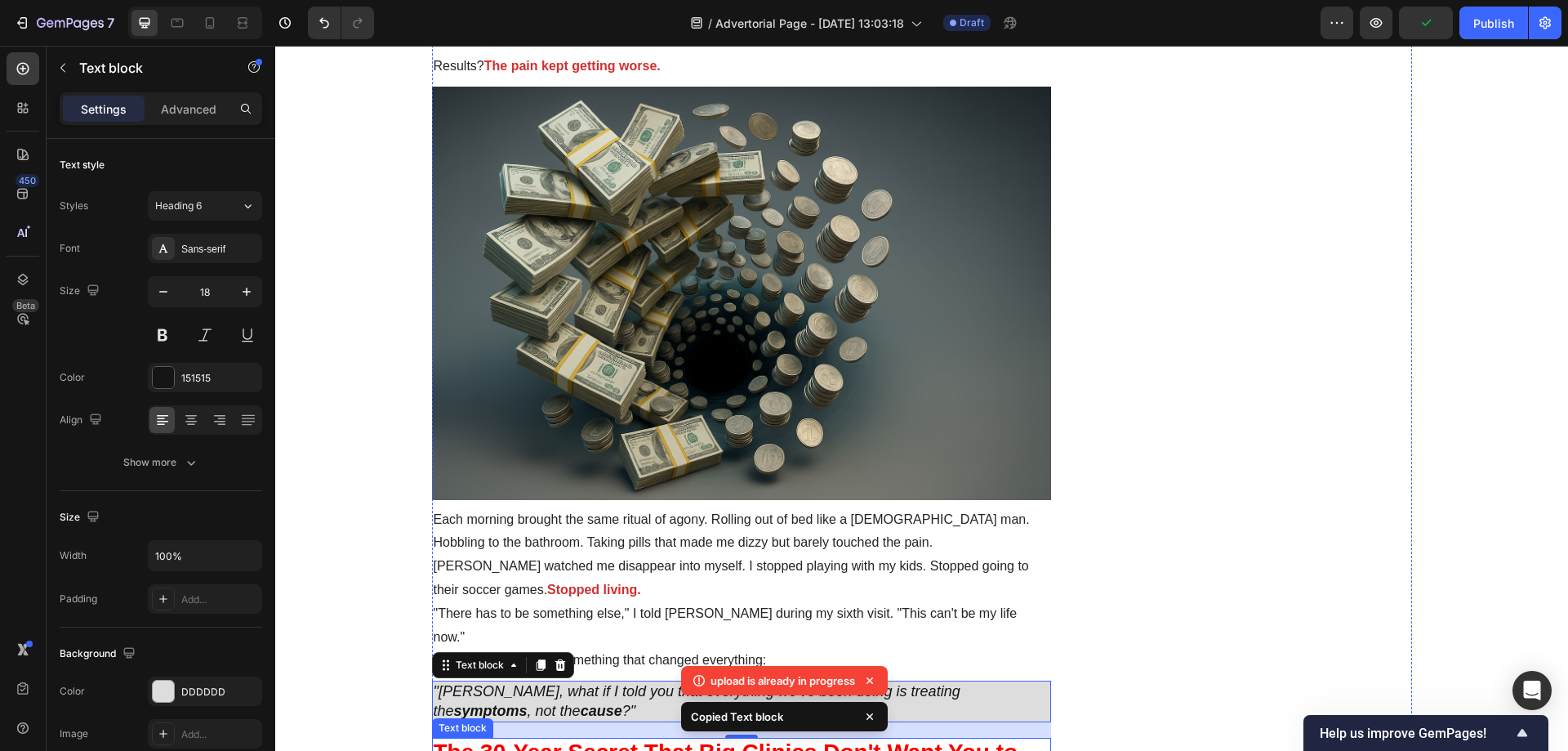
scroll to position [1797, 0]
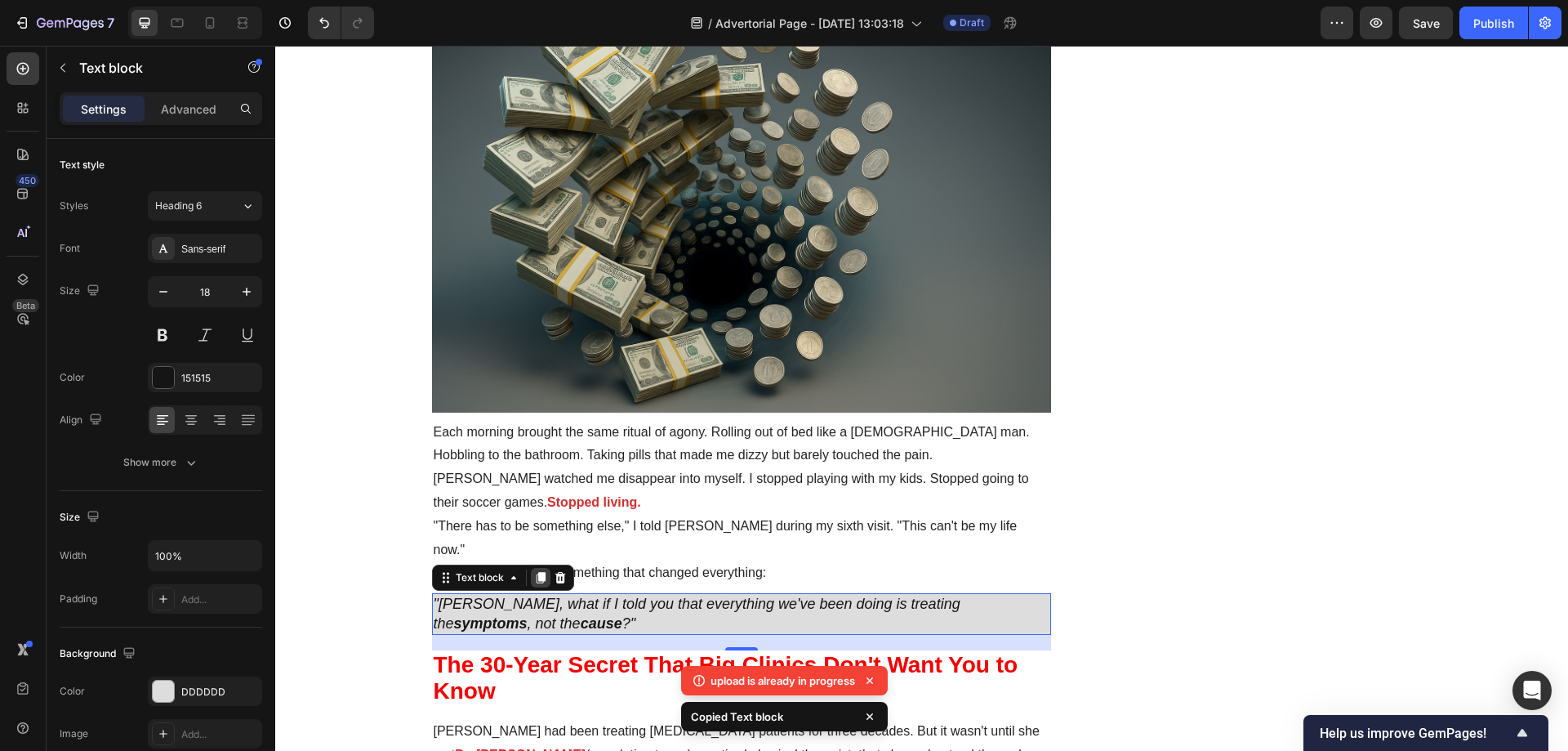
click at [535, 571] on icon at bounding box center [541, 578] width 14 height 14
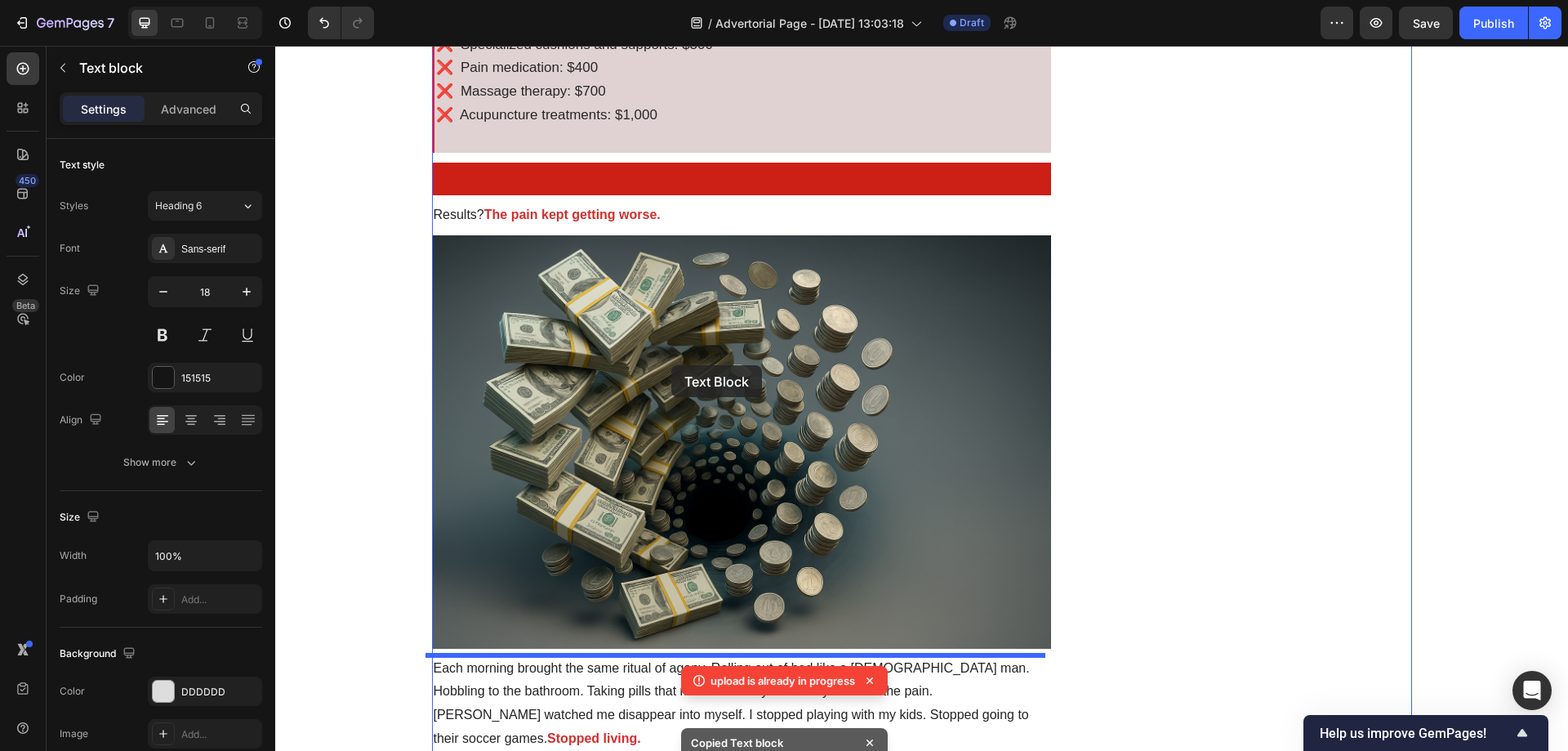
scroll to position [1552, 0]
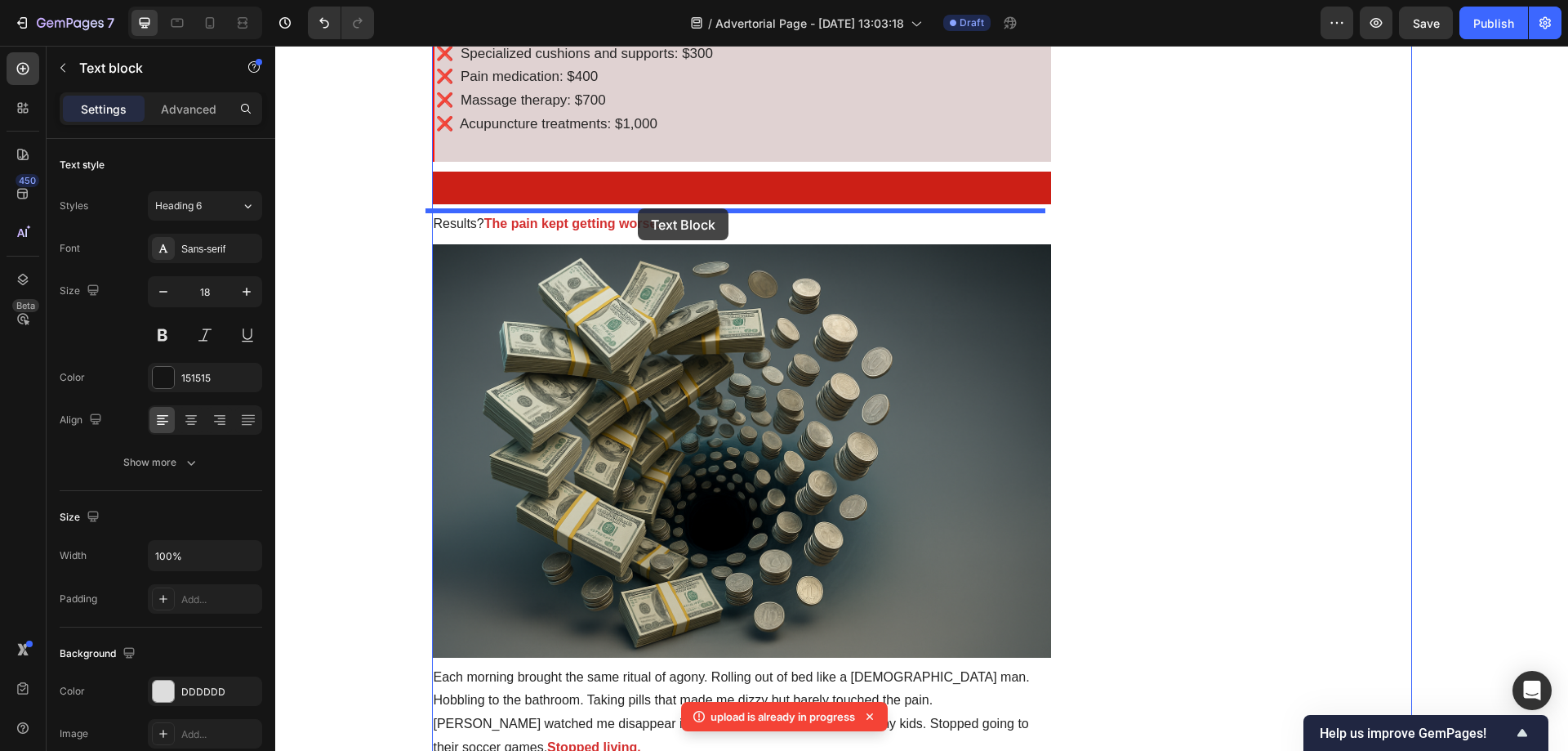
drag, startPoint x: 640, startPoint y: 640, endPoint x: 638, endPoint y: 209, distance: 431.0
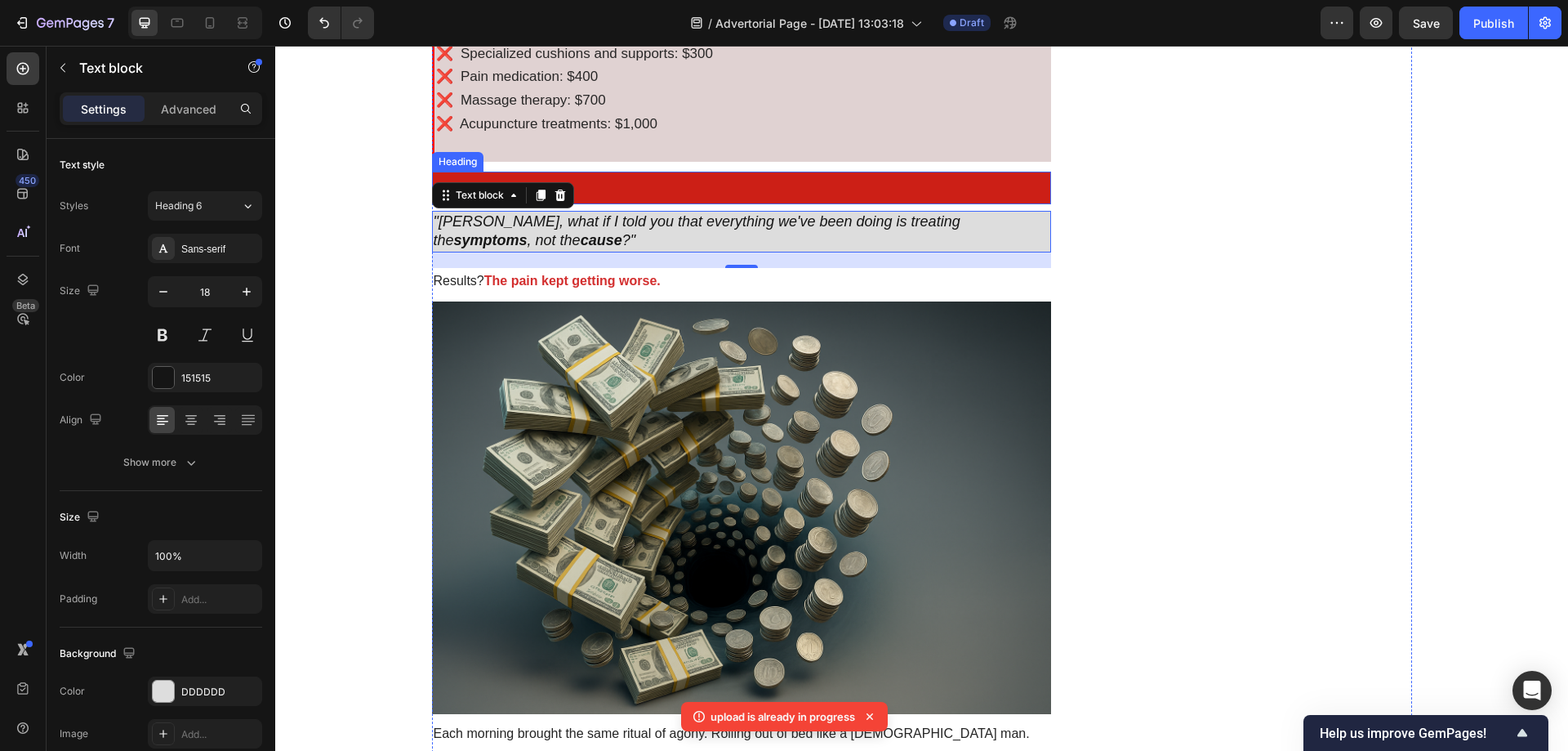
click at [644, 198] on p "Total spent: $8,000Total spent: $8,000" at bounding box center [742, 187] width 617 height 29
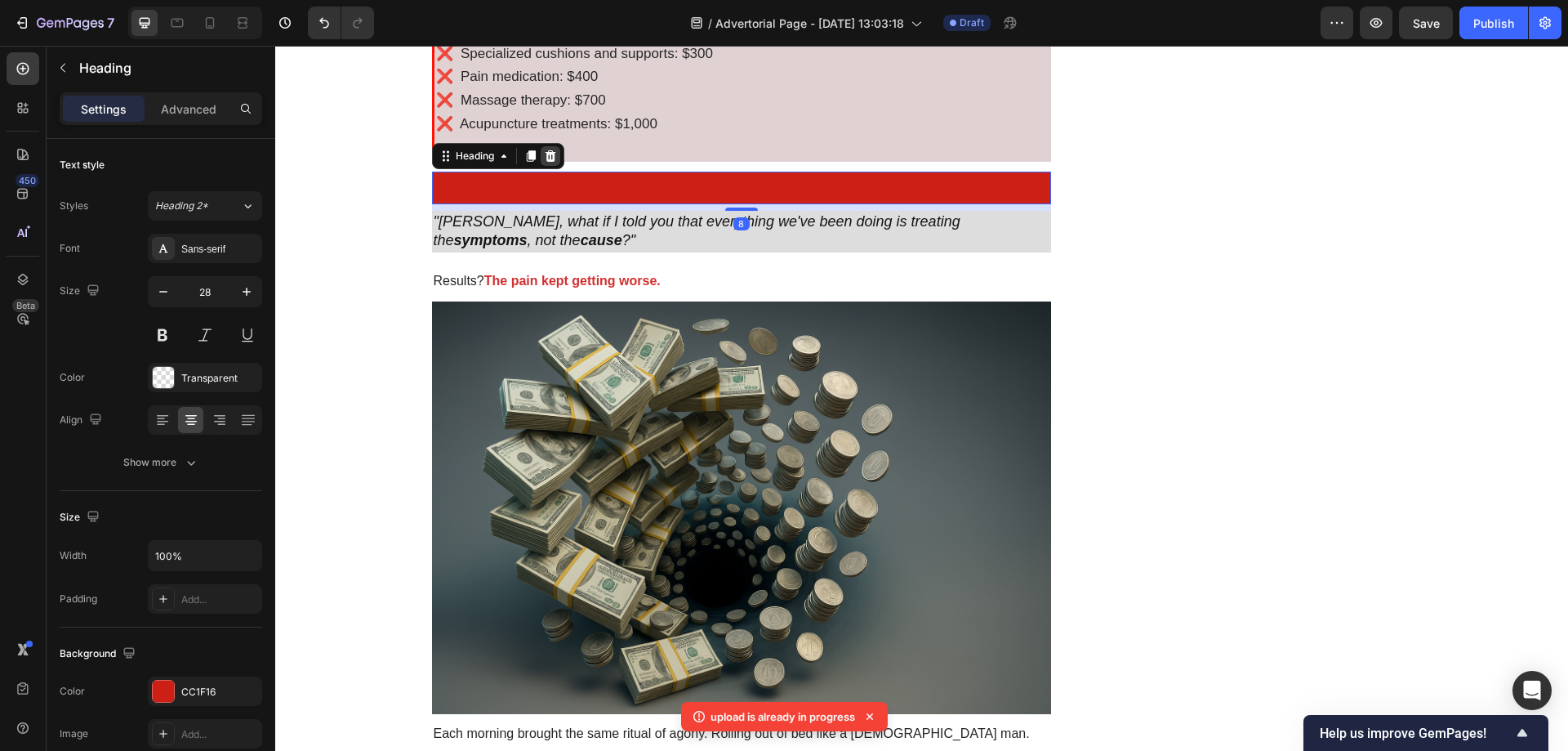
click at [544, 156] on icon at bounding box center [551, 156] width 14 height 14
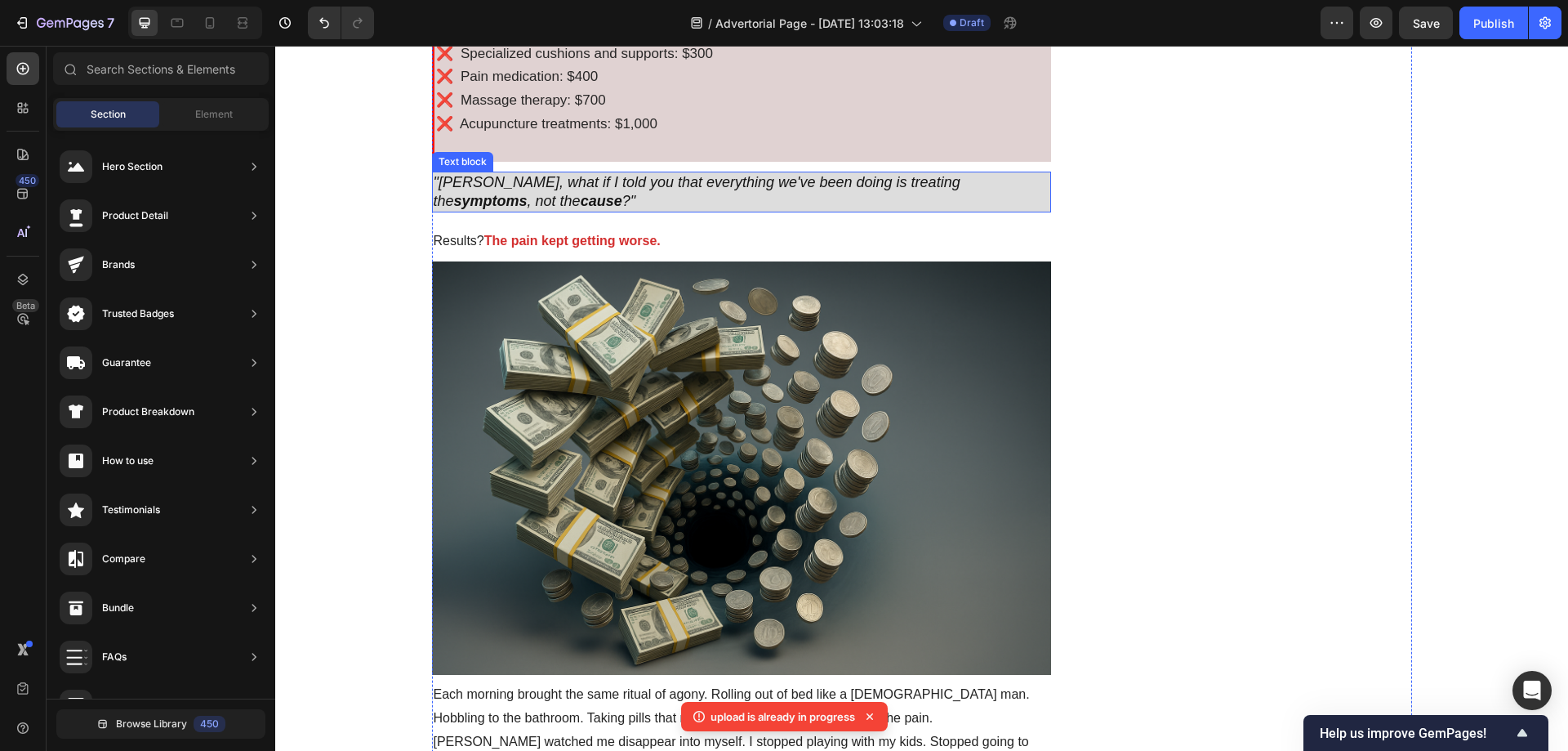
click at [701, 185] on icon ""[PERSON_NAME], what if I told you that everything we've been doing is treating…" at bounding box center [698, 191] width 527 height 35
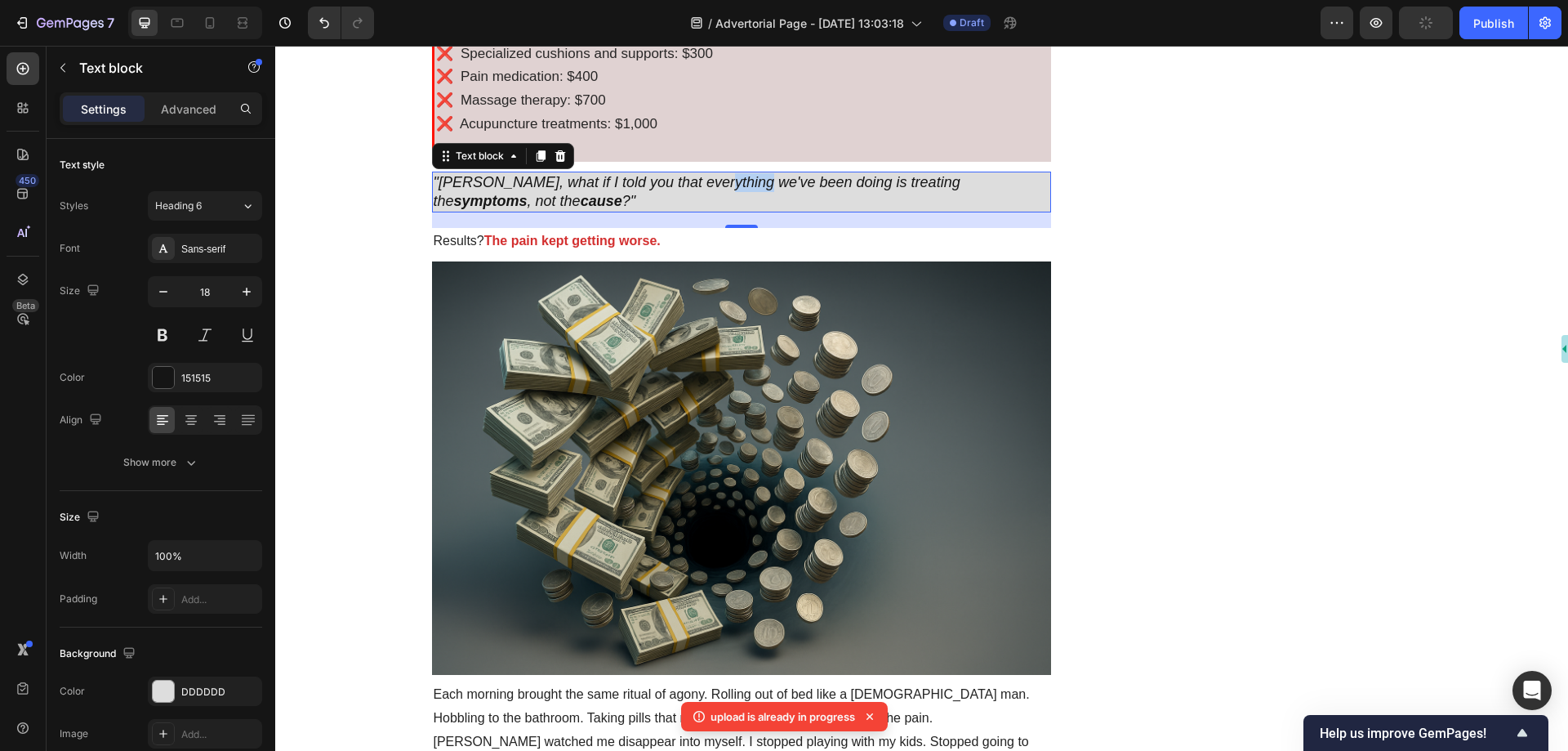
click at [713, 183] on icon ""[PERSON_NAME], what if I told you that everything we've been doing is treating…" at bounding box center [698, 191] width 527 height 35
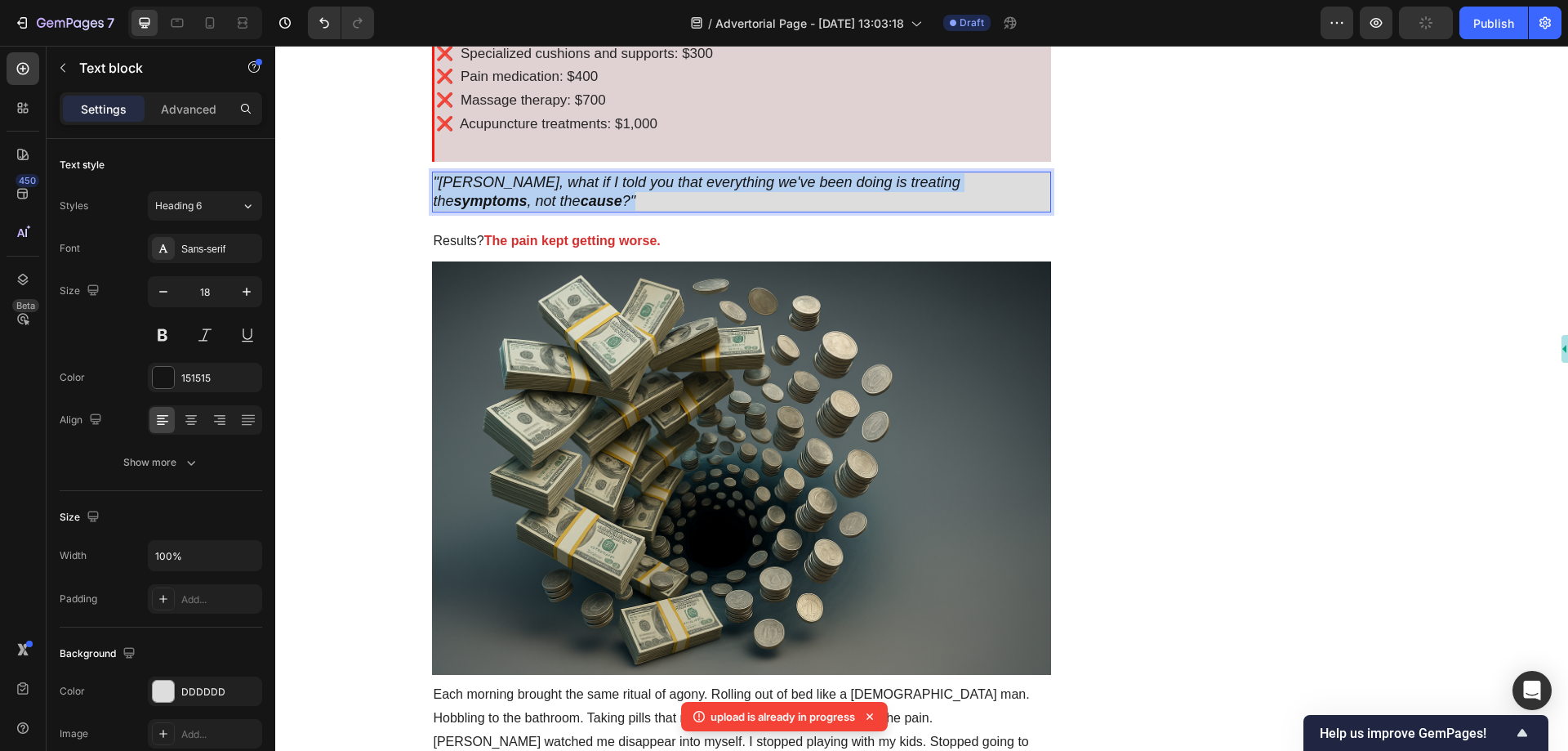
click at [713, 183] on icon ""[PERSON_NAME], what if I told you that everything we've been doing is treating…" at bounding box center [698, 191] width 527 height 35
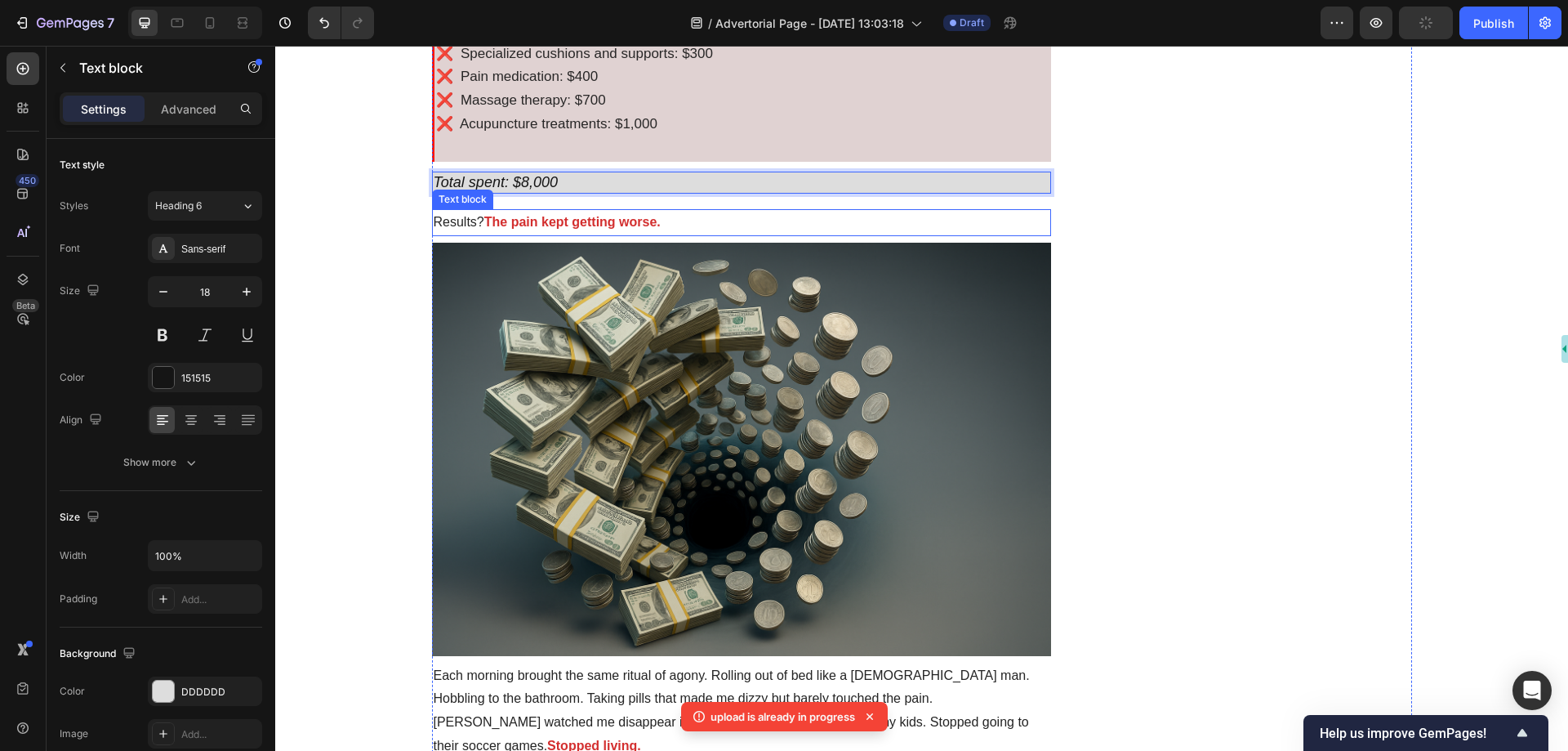
click at [658, 210] on p "Results? The pain kept getting worse." at bounding box center [742, 222] width 617 height 24
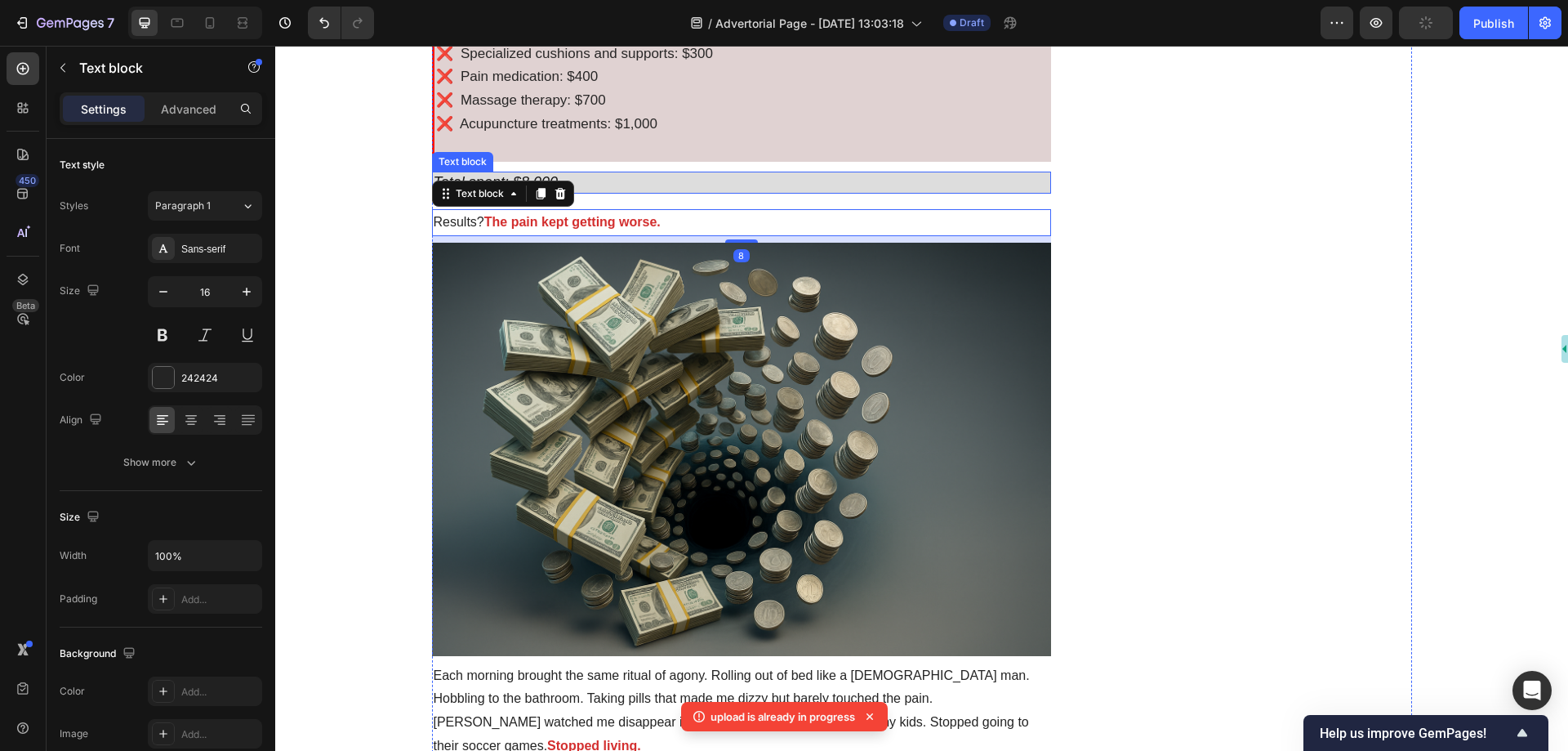
click at [657, 179] on p "Total spent: $8,000" at bounding box center [742, 181] width 617 height 18
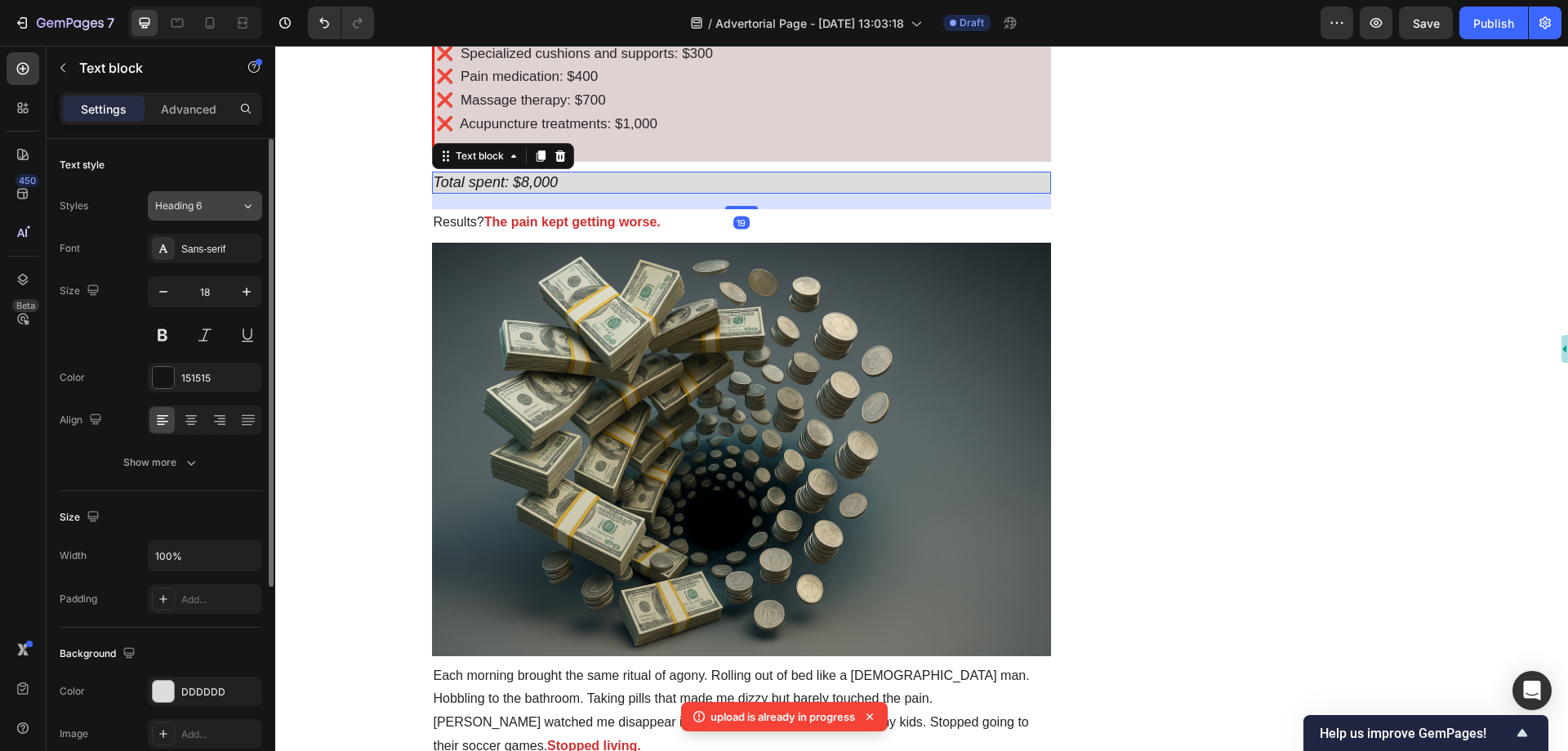
click at [191, 208] on span "Heading 6" at bounding box center [179, 206] width 46 height 14
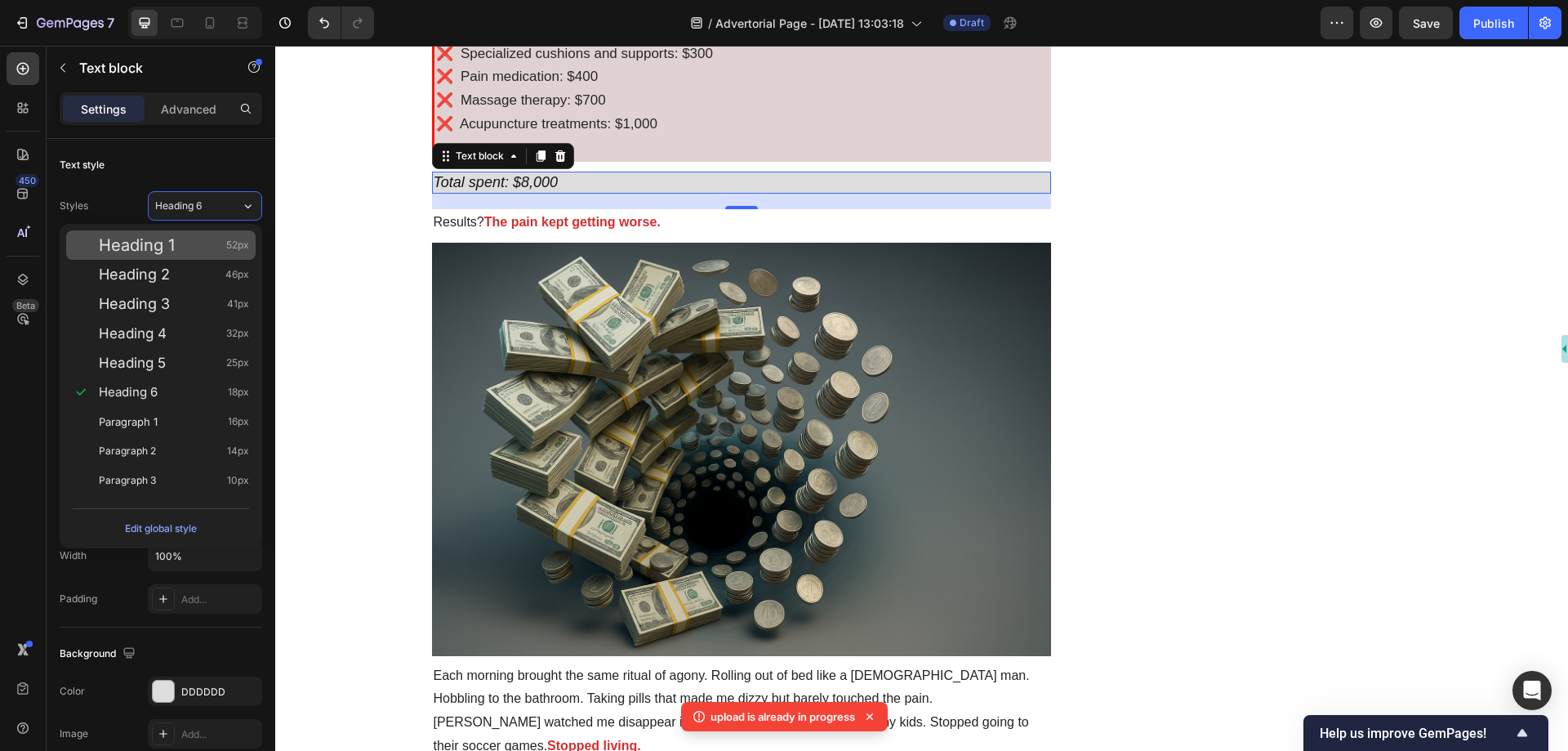
click at [176, 237] on div "Heading 1 52px" at bounding box center [174, 245] width 151 height 16
type input "52"
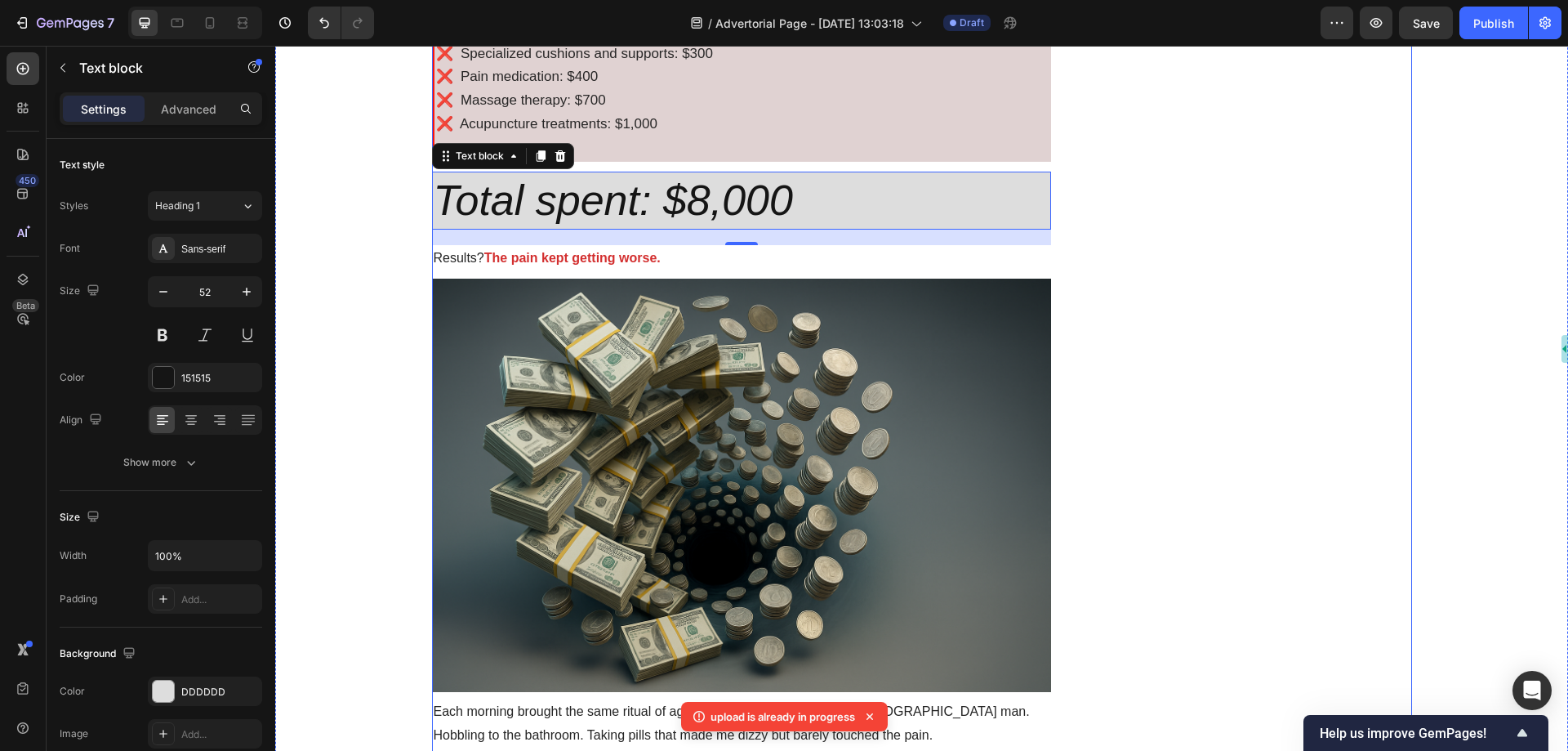
click at [705, 194] on icon "Total spent: $8,000" at bounding box center [614, 200] width 359 height 47
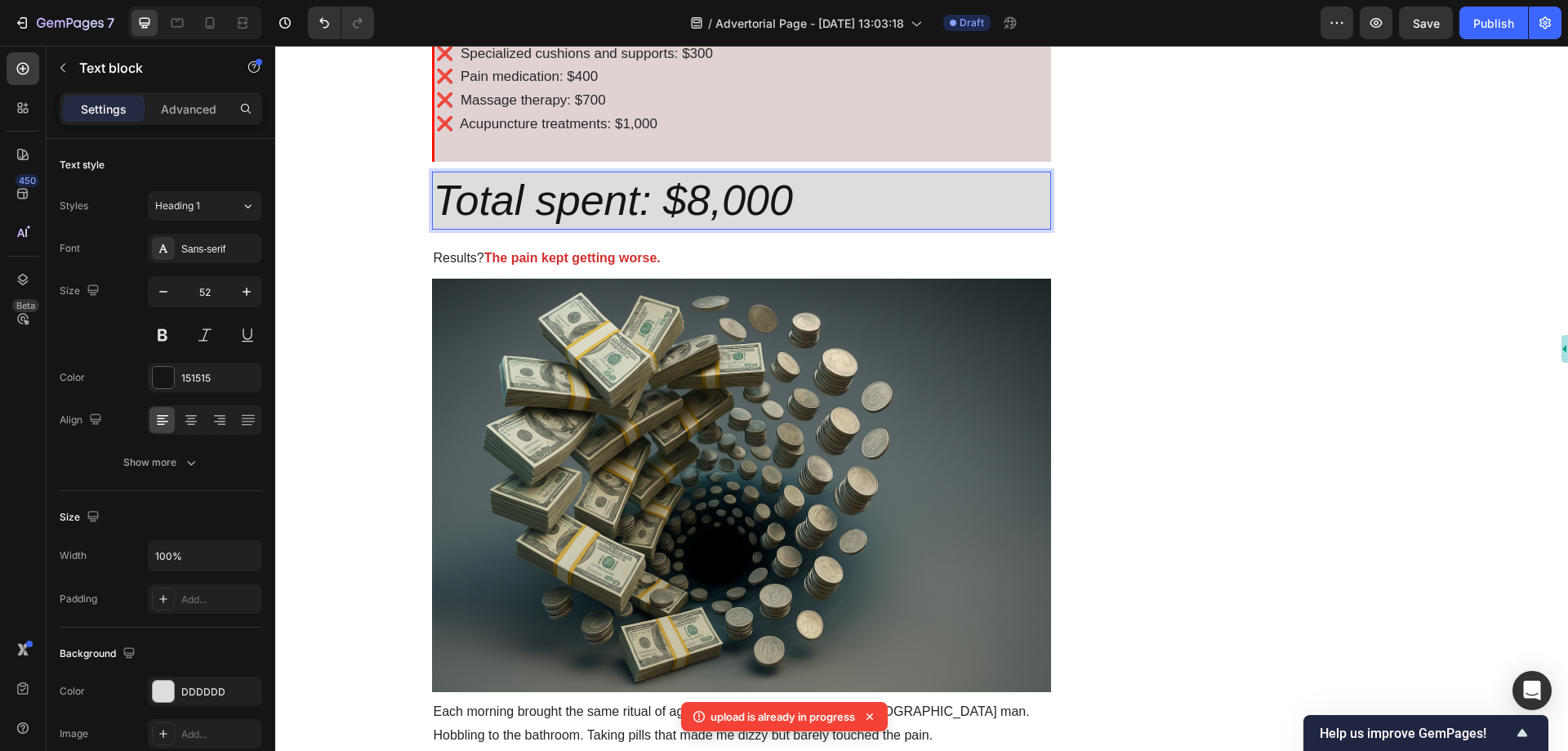
click at [705, 194] on icon "Total spent: $8,000" at bounding box center [614, 200] width 359 height 47
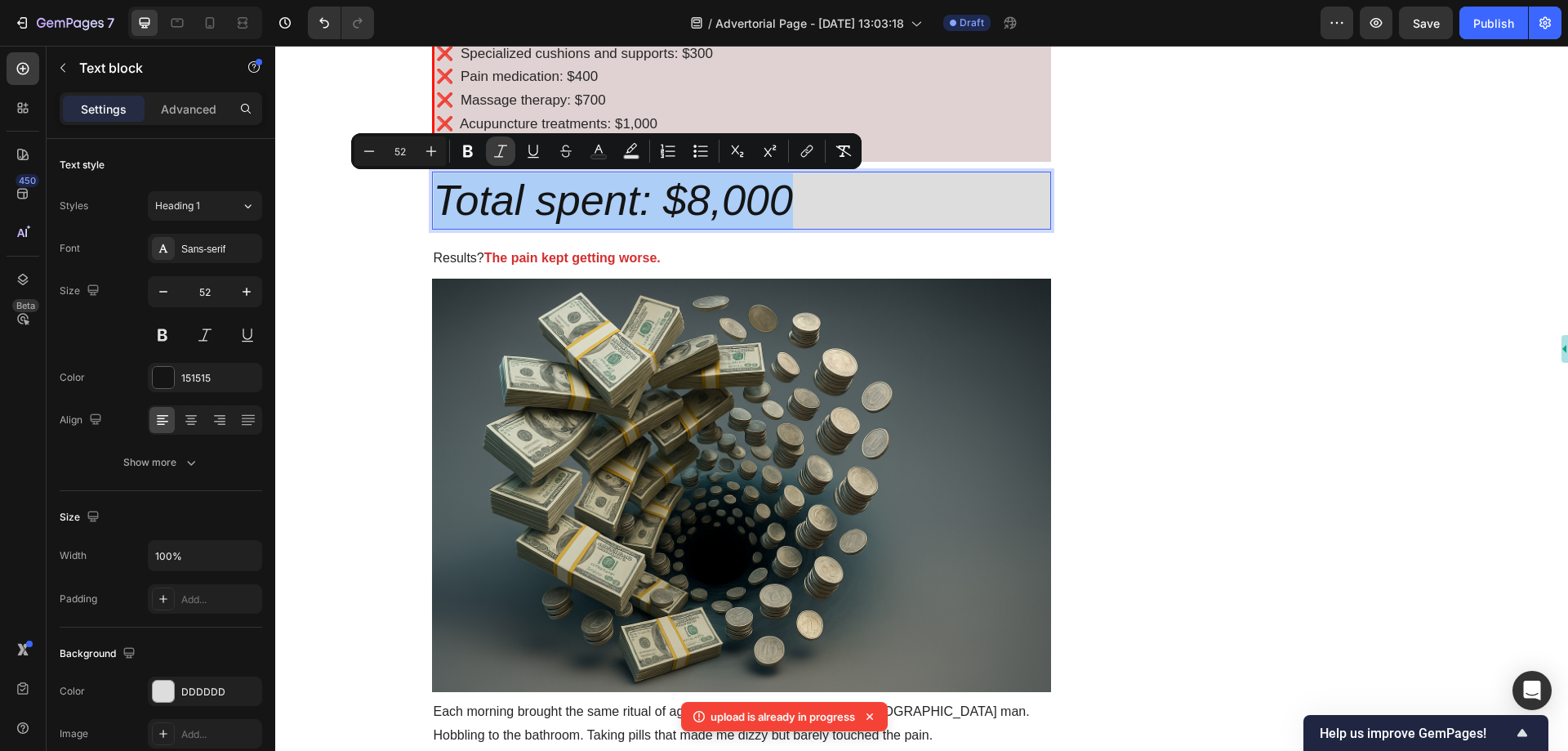
click at [509, 150] on button "Italic" at bounding box center [501, 151] width 29 height 29
click at [473, 149] on icon "Editor contextual toolbar" at bounding box center [468, 151] width 16 height 16
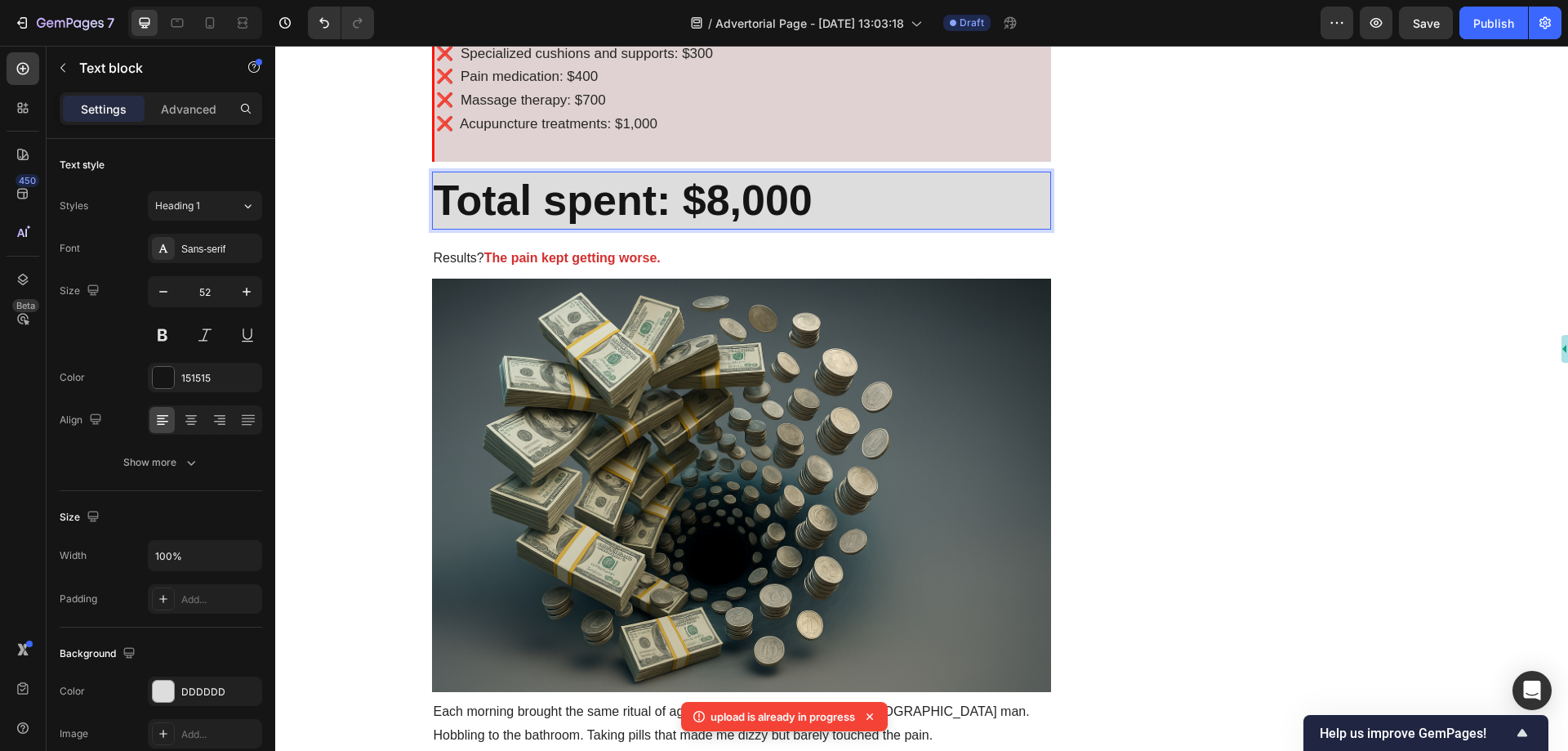
click at [632, 194] on strong "Total spent: $8,000" at bounding box center [623, 200] width 379 height 47
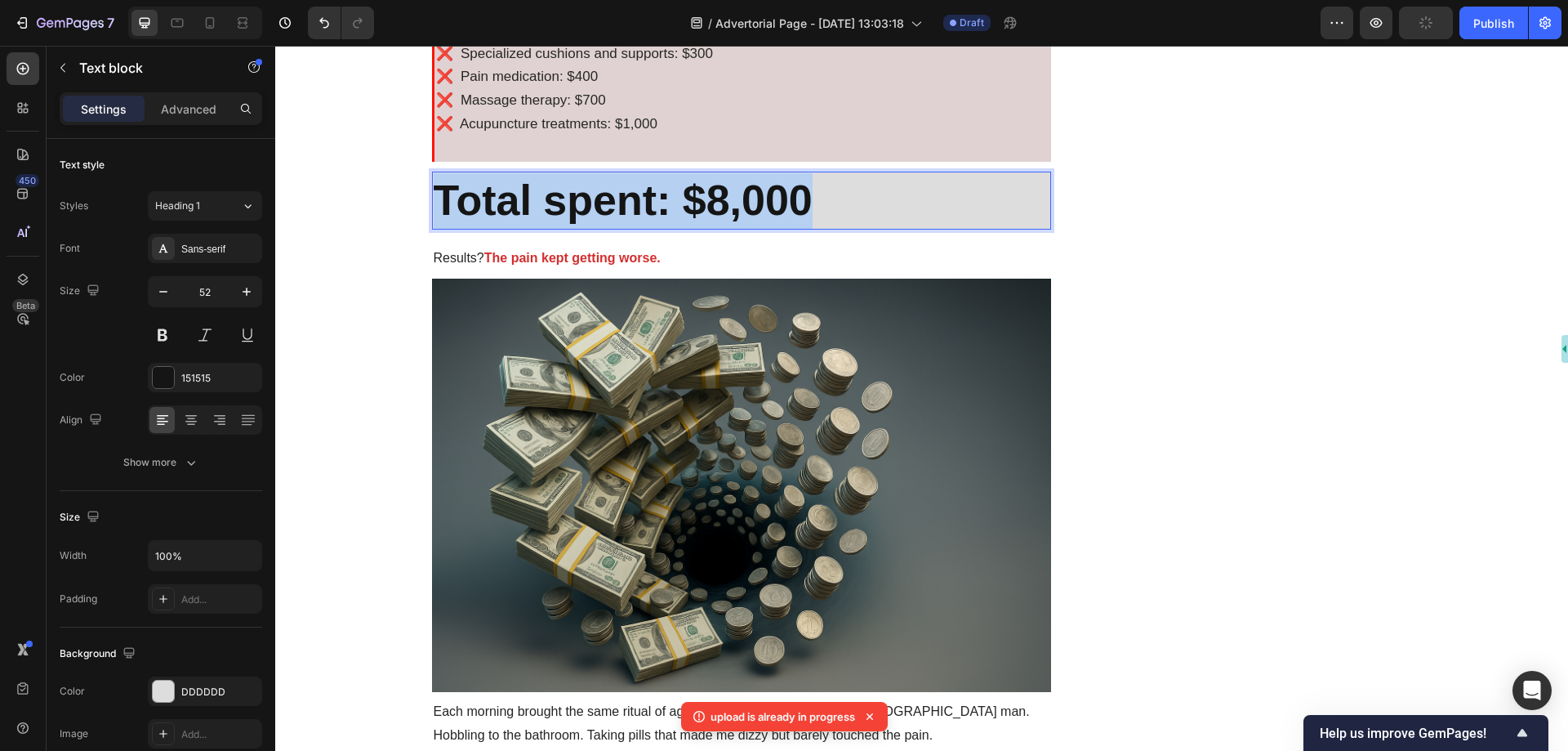
click at [632, 194] on strong "Total spent: $8,000" at bounding box center [623, 200] width 379 height 47
click at [654, 189] on strong "Total spent: $8,000" at bounding box center [623, 200] width 379 height 47
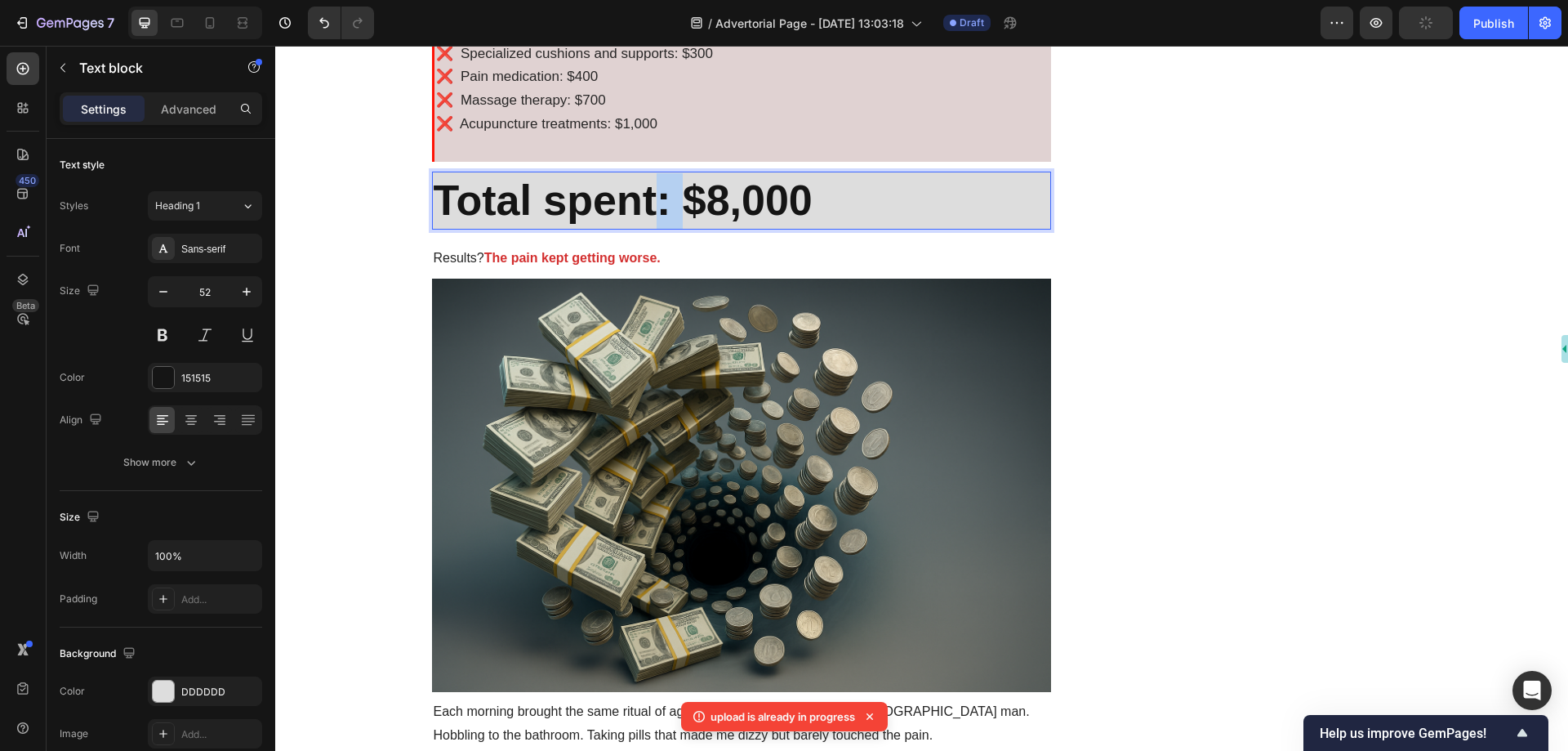
click at [654, 189] on strong "Total spent: $8,000" at bounding box center [623, 200] width 379 height 47
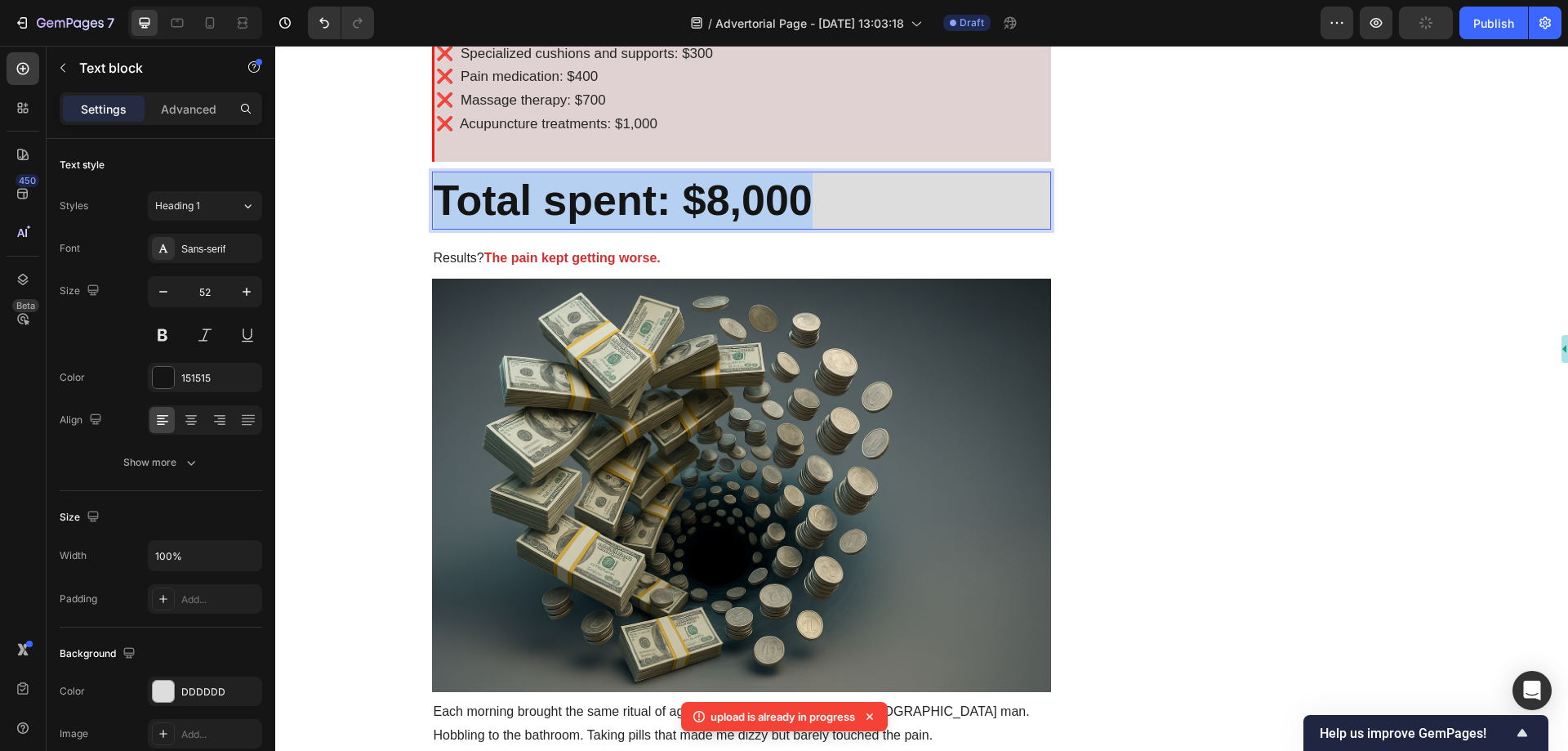
click at [654, 189] on strong "Total spent: $8,000" at bounding box center [623, 200] width 379 height 47
click at [196, 413] on icon at bounding box center [191, 420] width 16 height 16
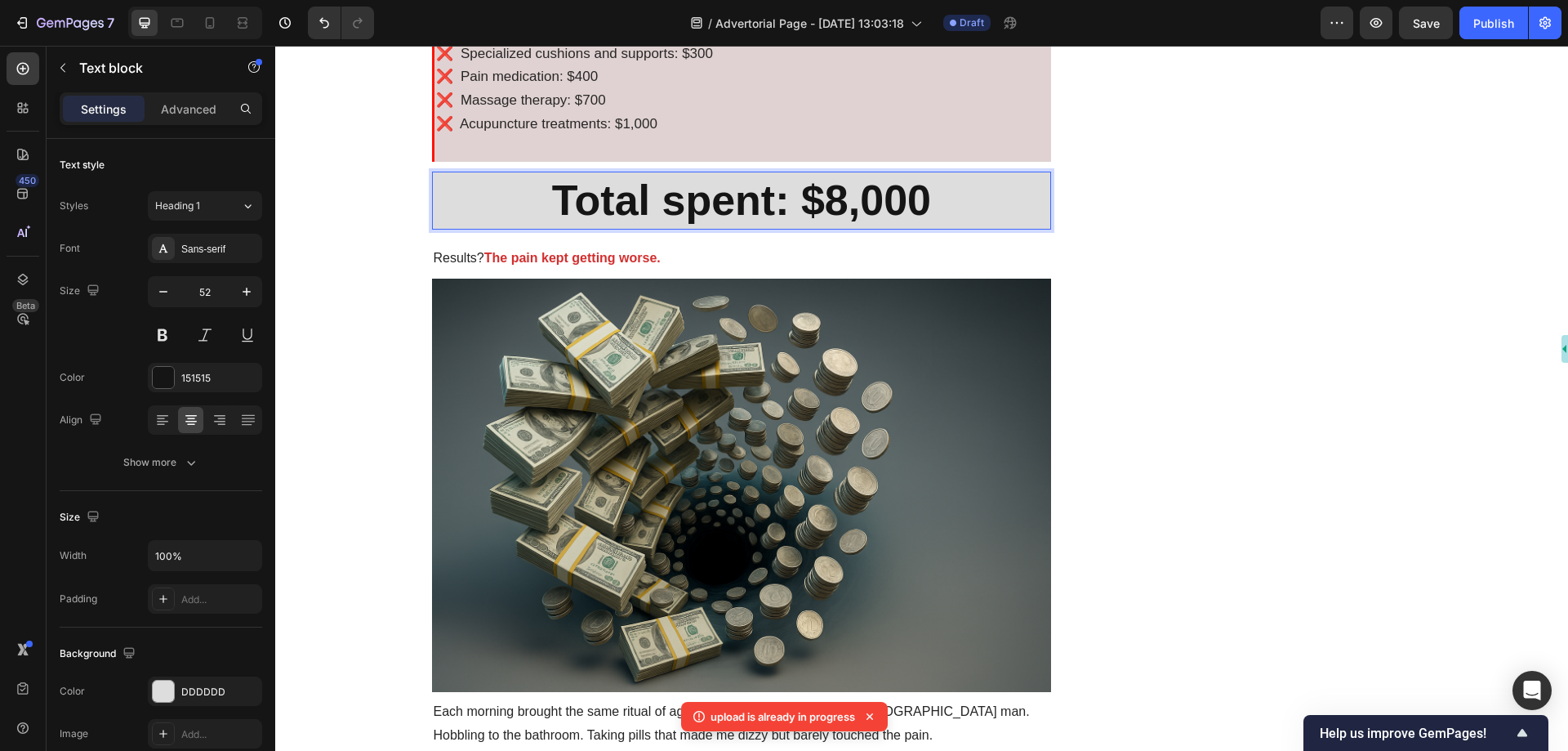
click at [762, 209] on strong "Total spent: $8,000" at bounding box center [741, 200] width 379 height 47
click at [762, 208] on strong "Total spent: $8,000" at bounding box center [741, 200] width 379 height 47
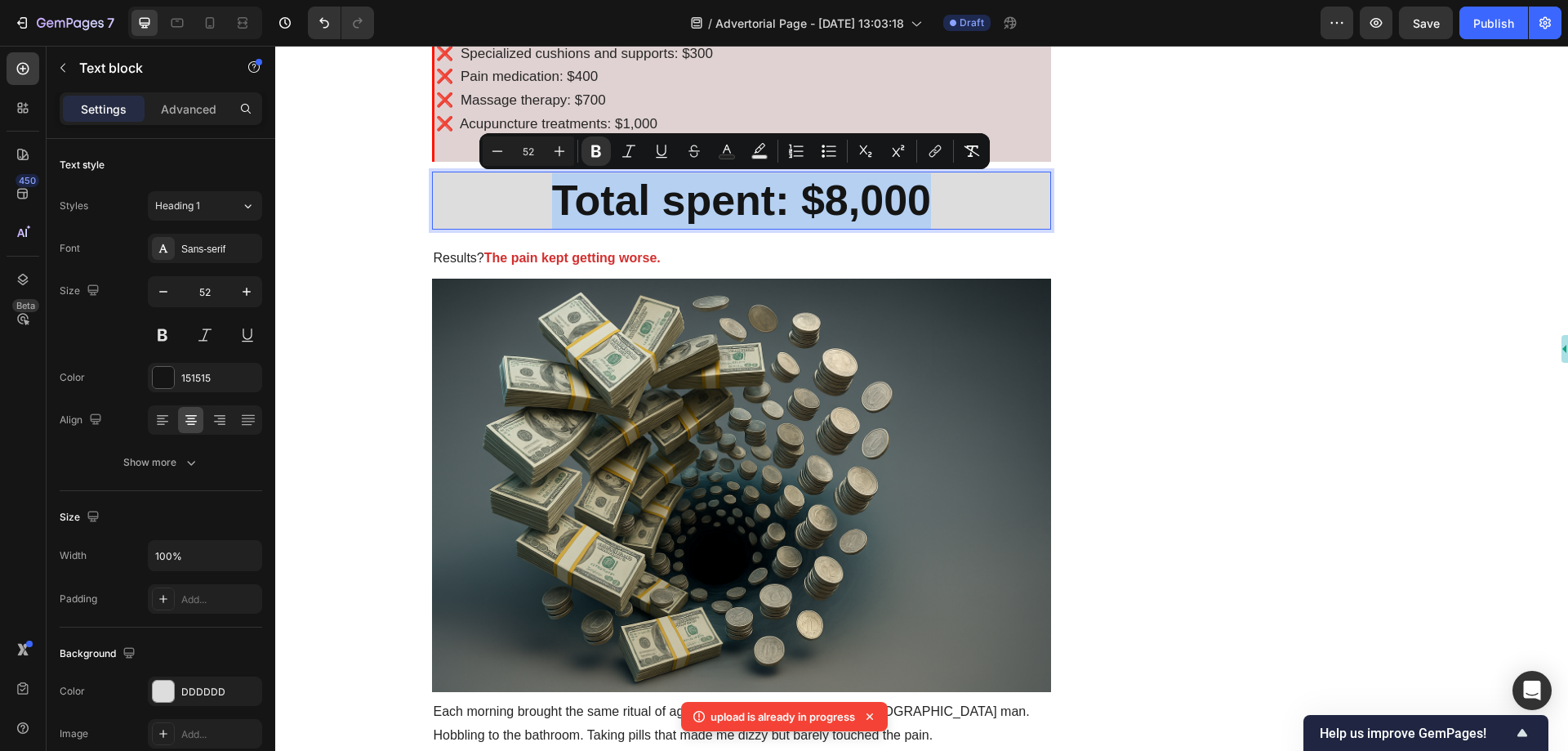
click at [972, 198] on p "Total spent: $8,000" at bounding box center [742, 201] width 617 height 56
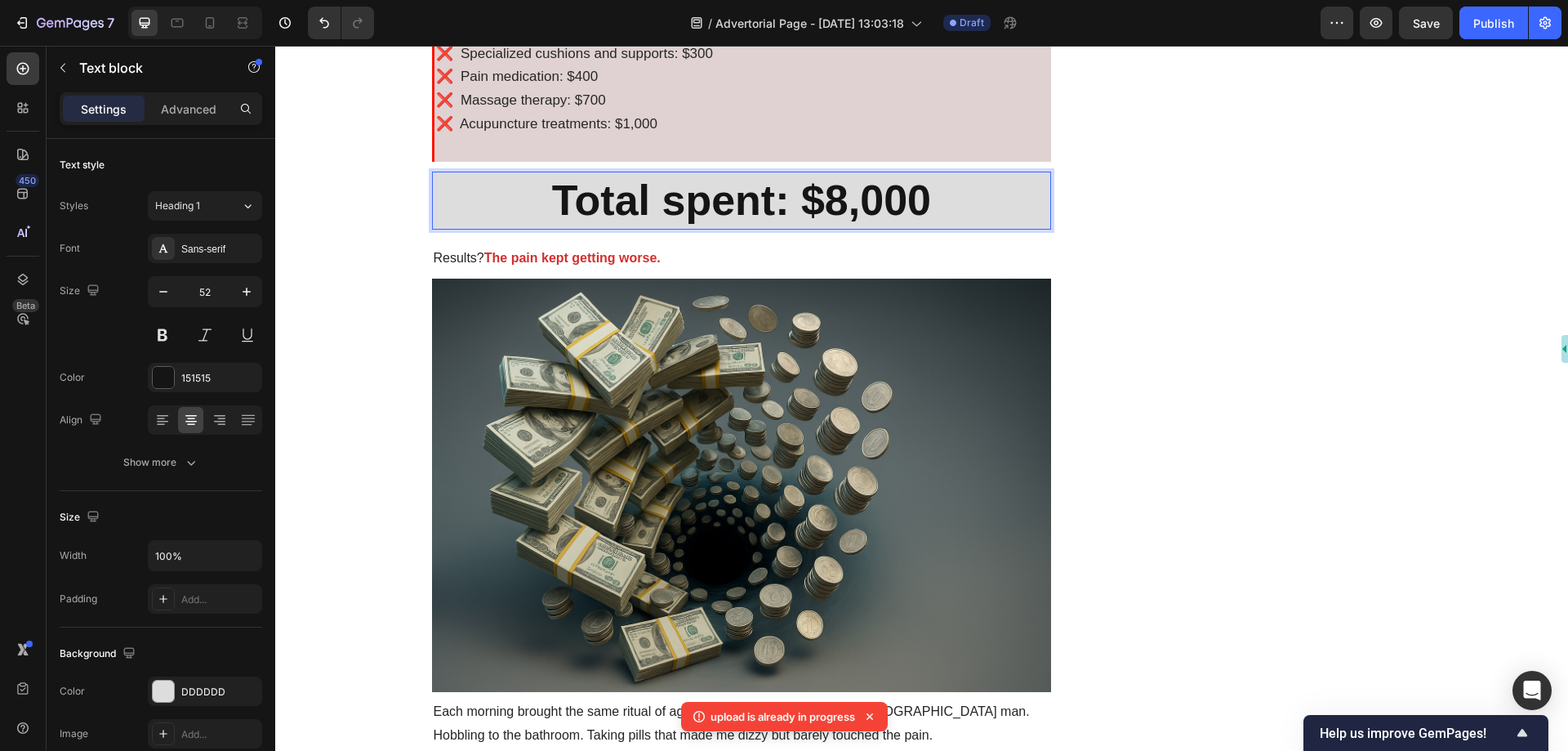
click at [442, 200] on p "Total spent: $8,000" at bounding box center [742, 201] width 617 height 56
click at [187, 683] on div "DDDDDD" at bounding box center [205, 691] width 115 height 29
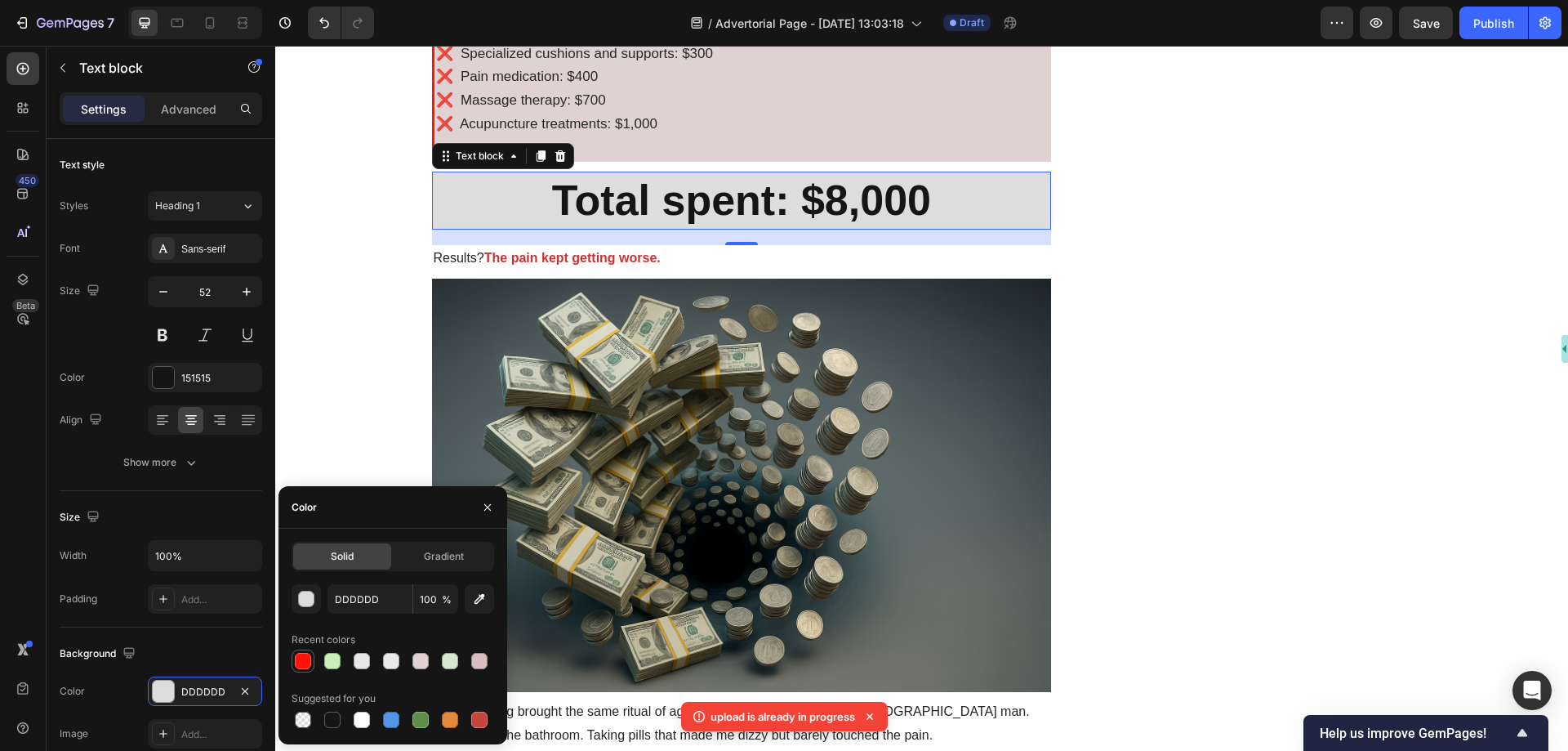
click at [305, 654] on div at bounding box center [303, 660] width 16 height 16
type input "FF1407"
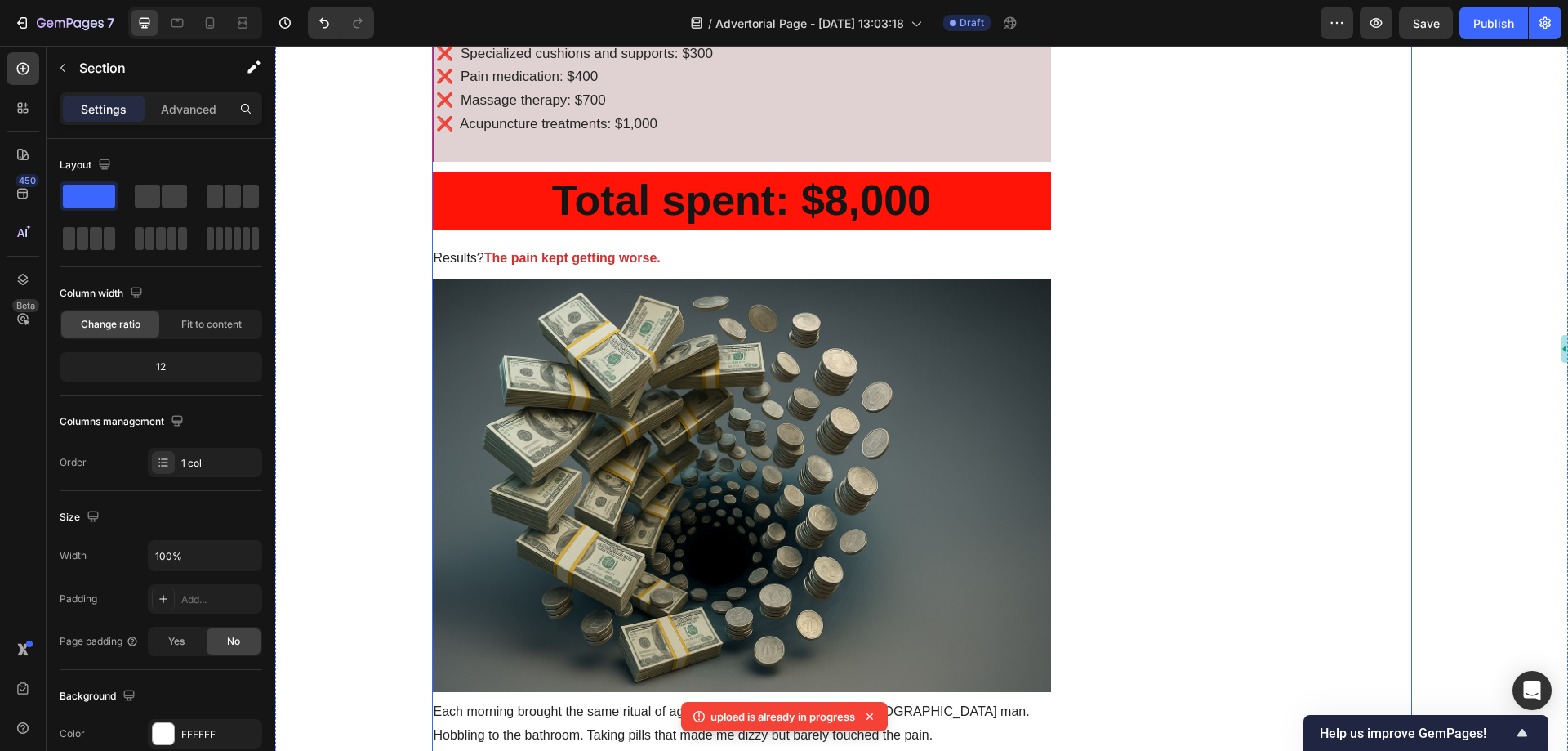
click at [654, 219] on strong "Total spent: $8,000" at bounding box center [741, 200] width 379 height 47
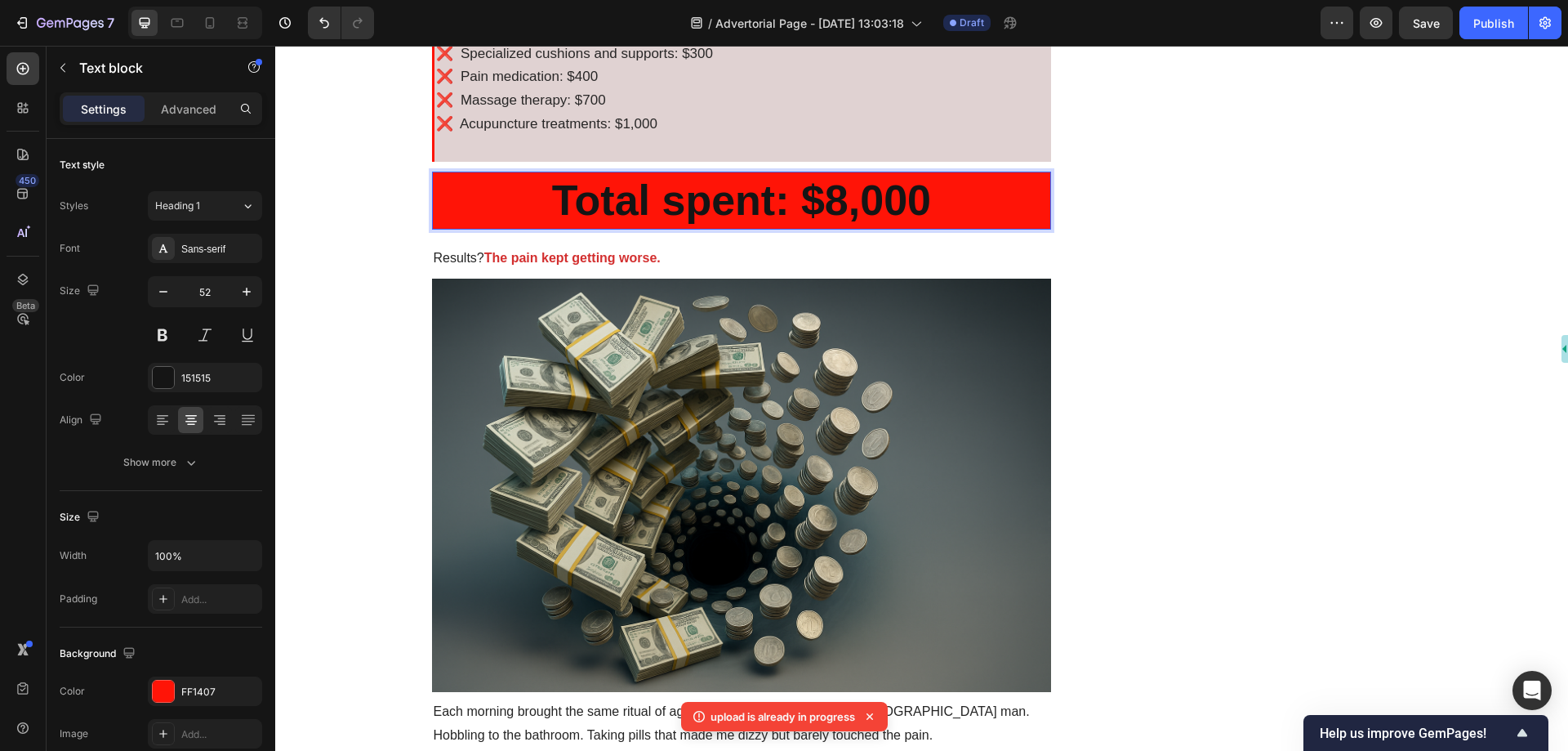
click at [654, 219] on strong "Total spent: $8,000" at bounding box center [741, 200] width 379 height 47
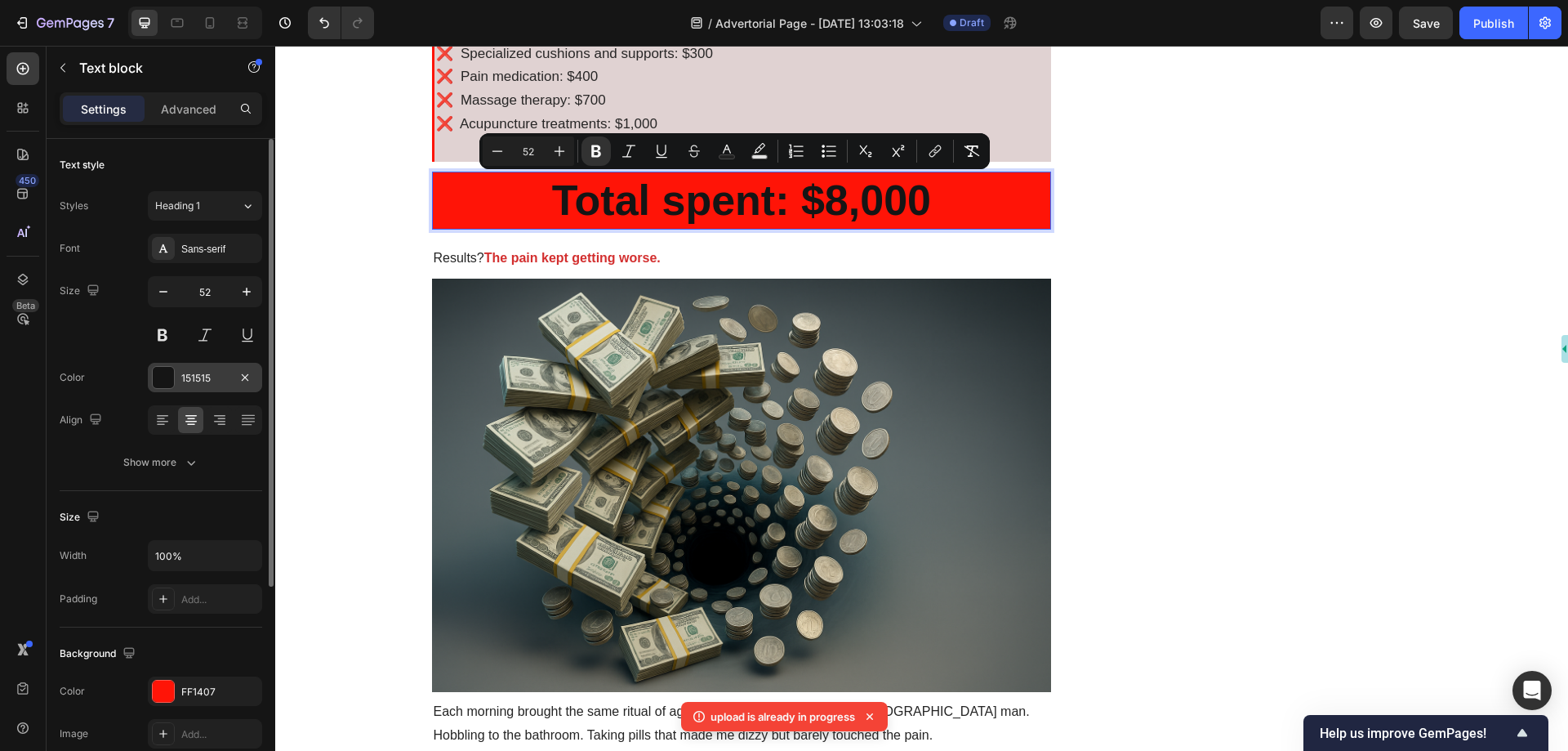
click at [202, 376] on div "151515" at bounding box center [205, 377] width 47 height 14
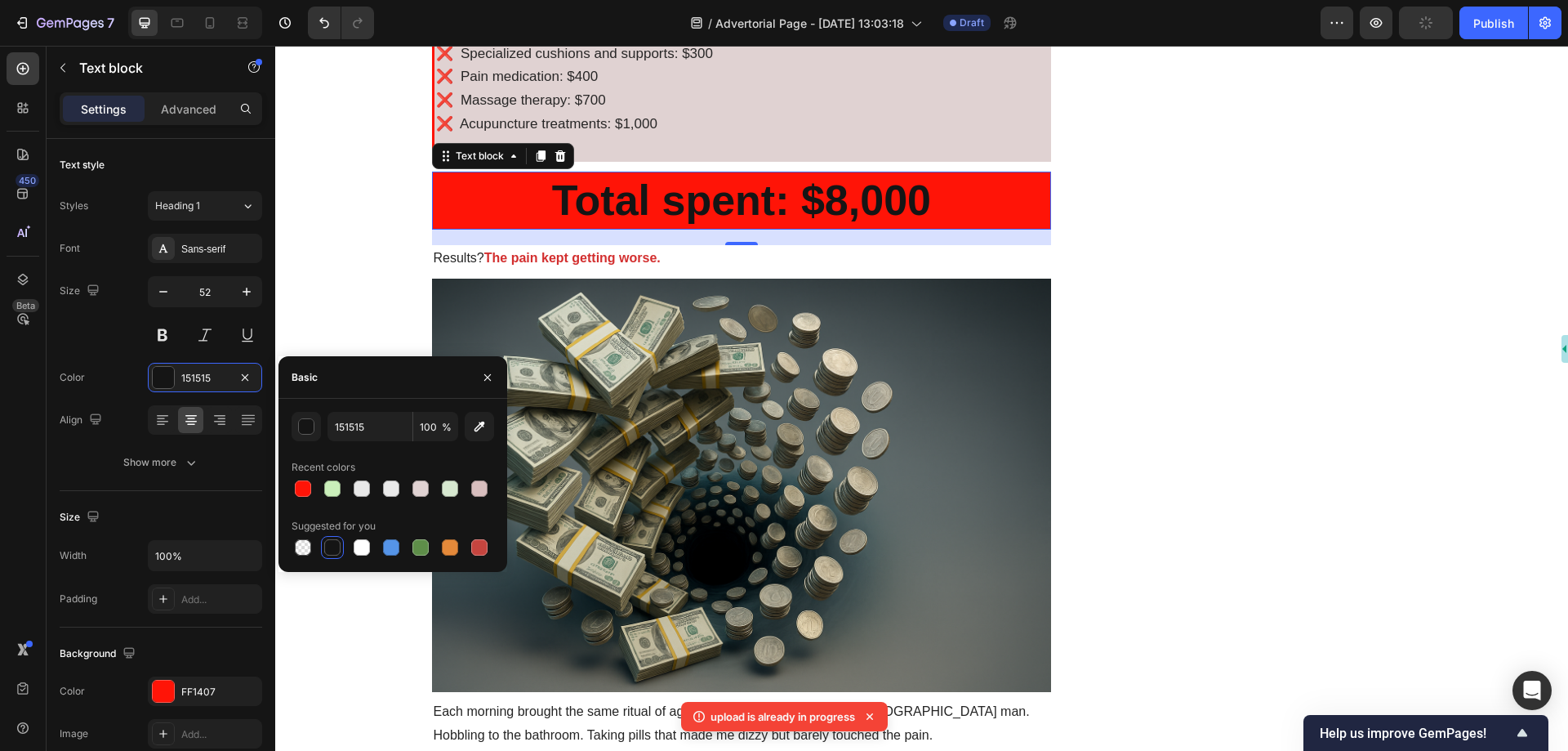
drag, startPoint x: 364, startPoint y: 546, endPoint x: 390, endPoint y: 521, distance: 36.1
click at [363, 548] on div at bounding box center [362, 547] width 16 height 16
type input "FFFFFF"
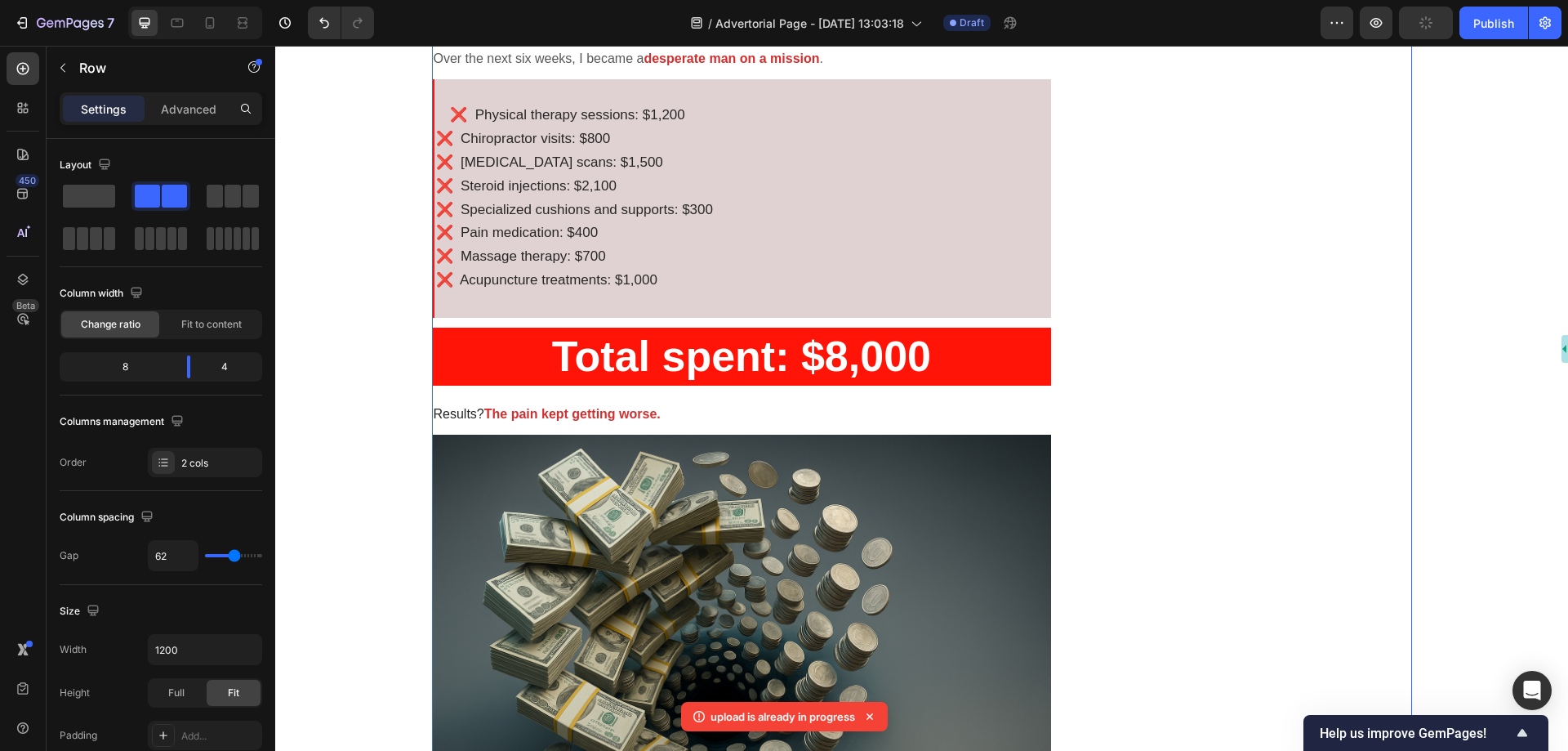
scroll to position [1389, 0]
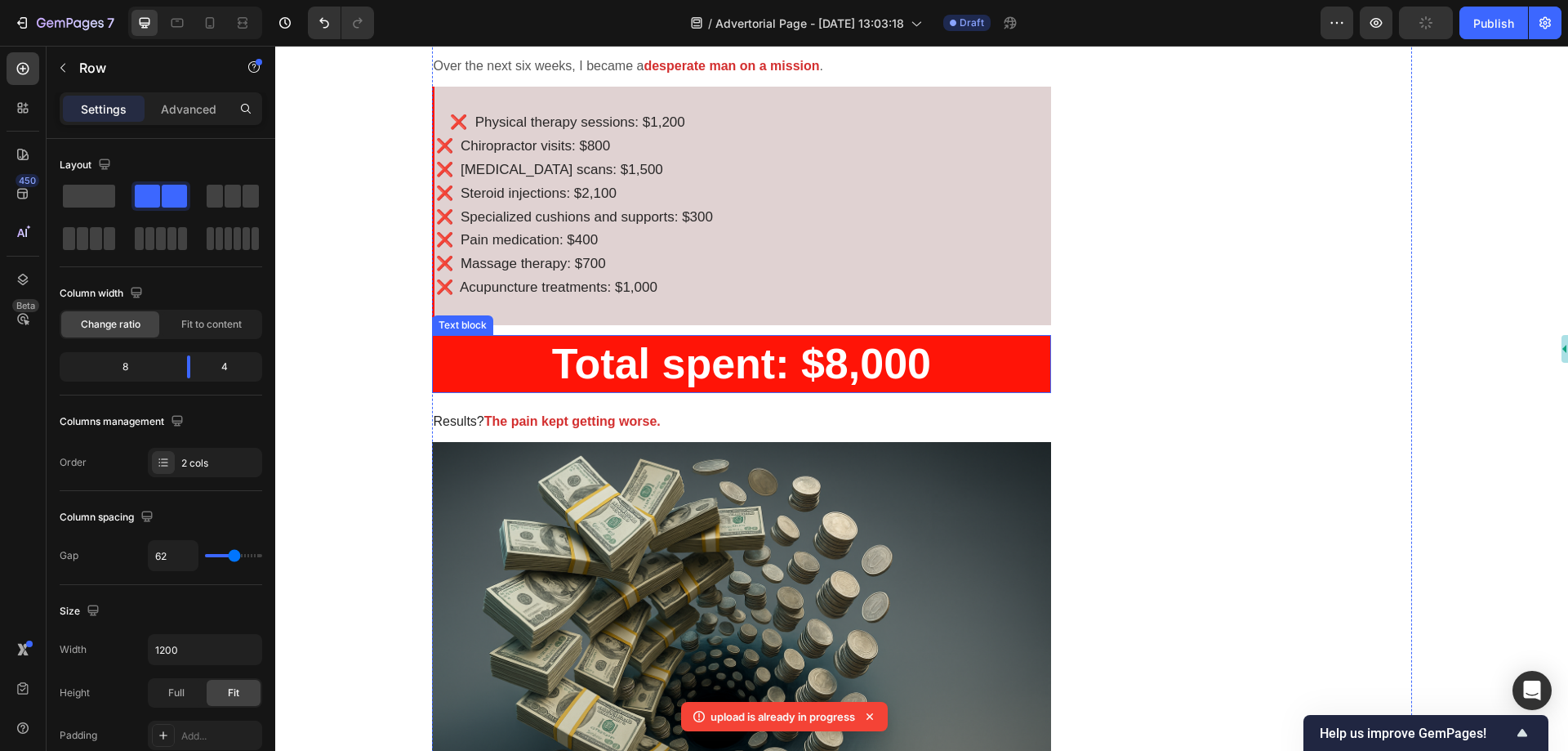
click at [835, 370] on strong "Total spent: $8,000" at bounding box center [741, 363] width 379 height 47
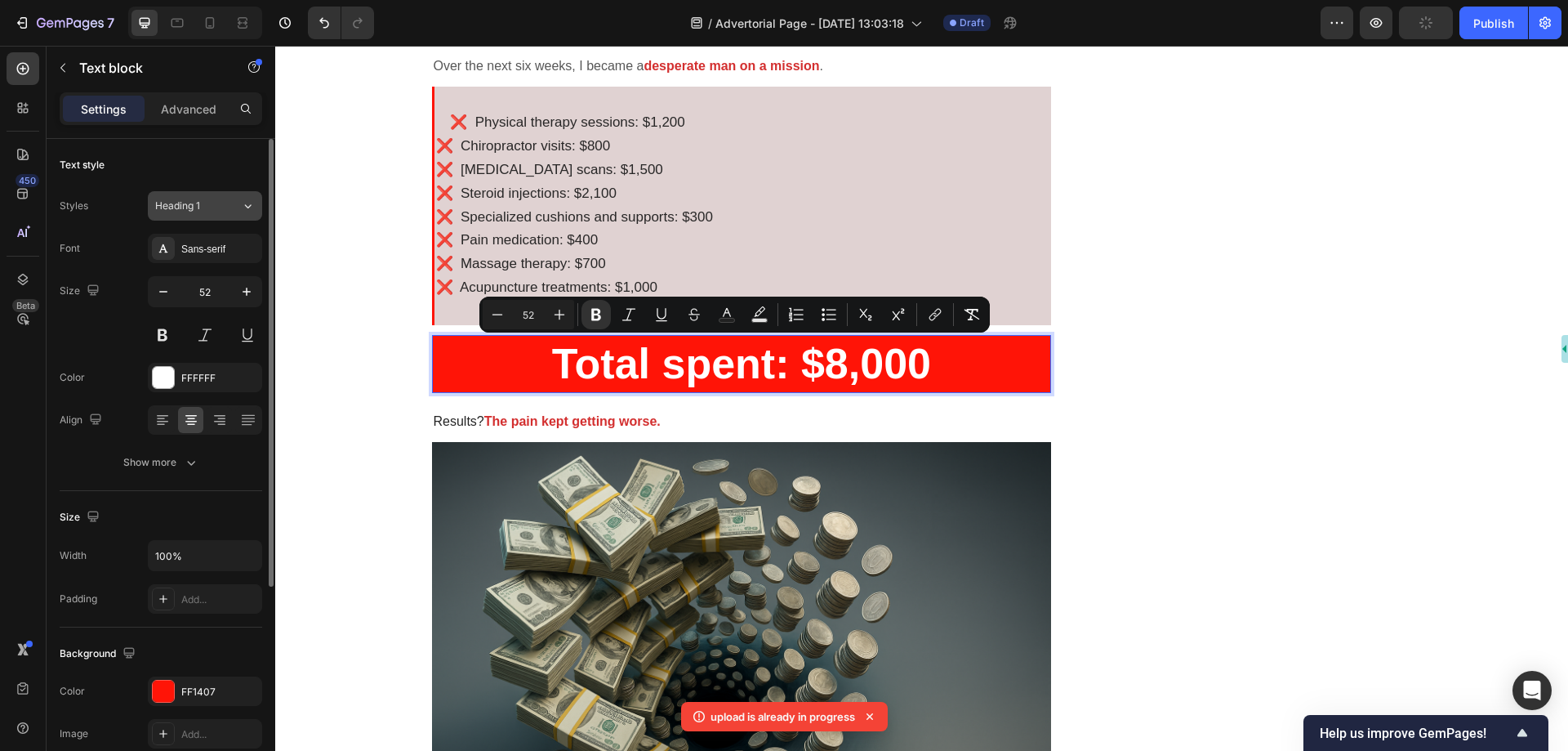
click at [196, 200] on span "Heading 1" at bounding box center [178, 206] width 45 height 14
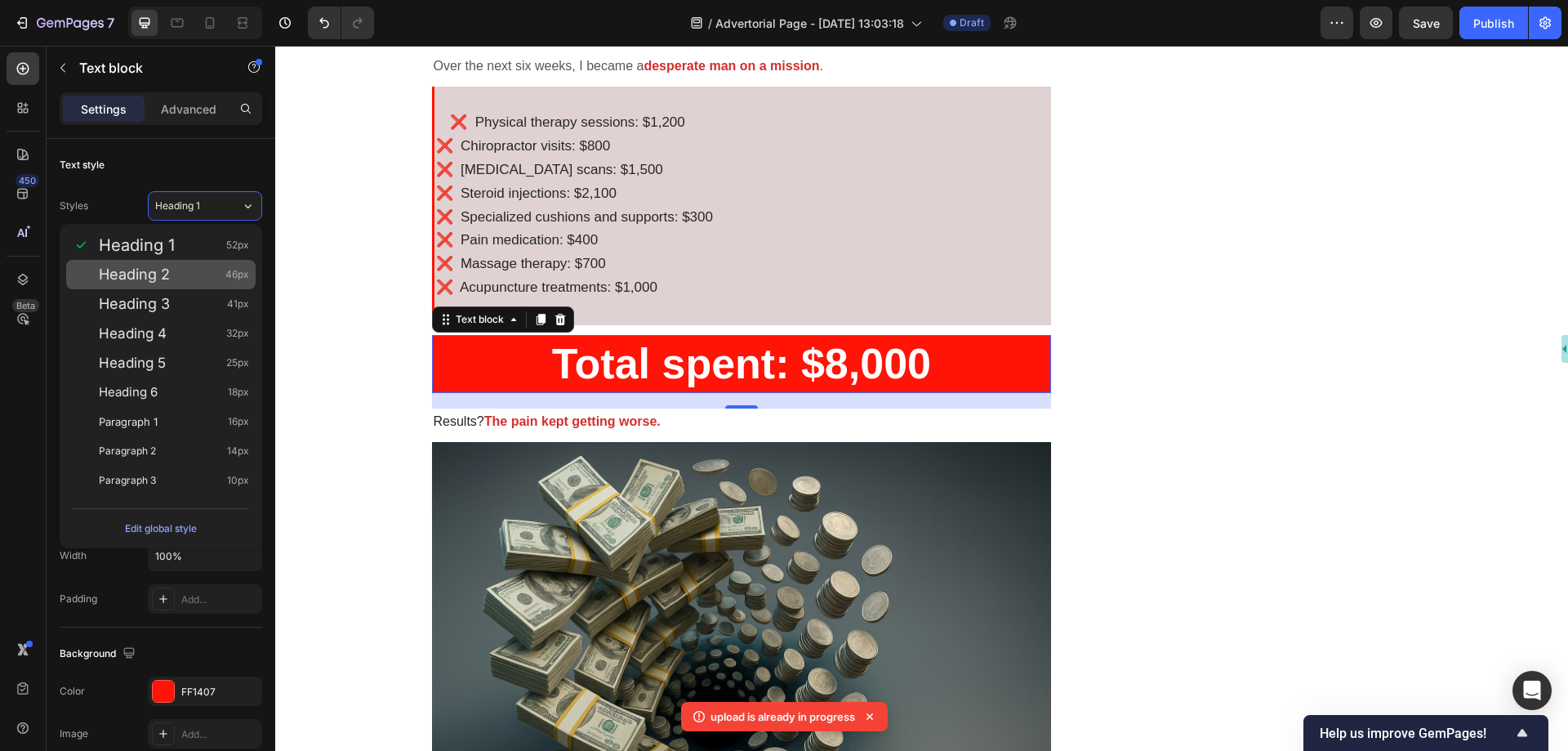
click at [189, 274] on div "Heading 2 46px" at bounding box center [174, 274] width 151 height 16
type input "46"
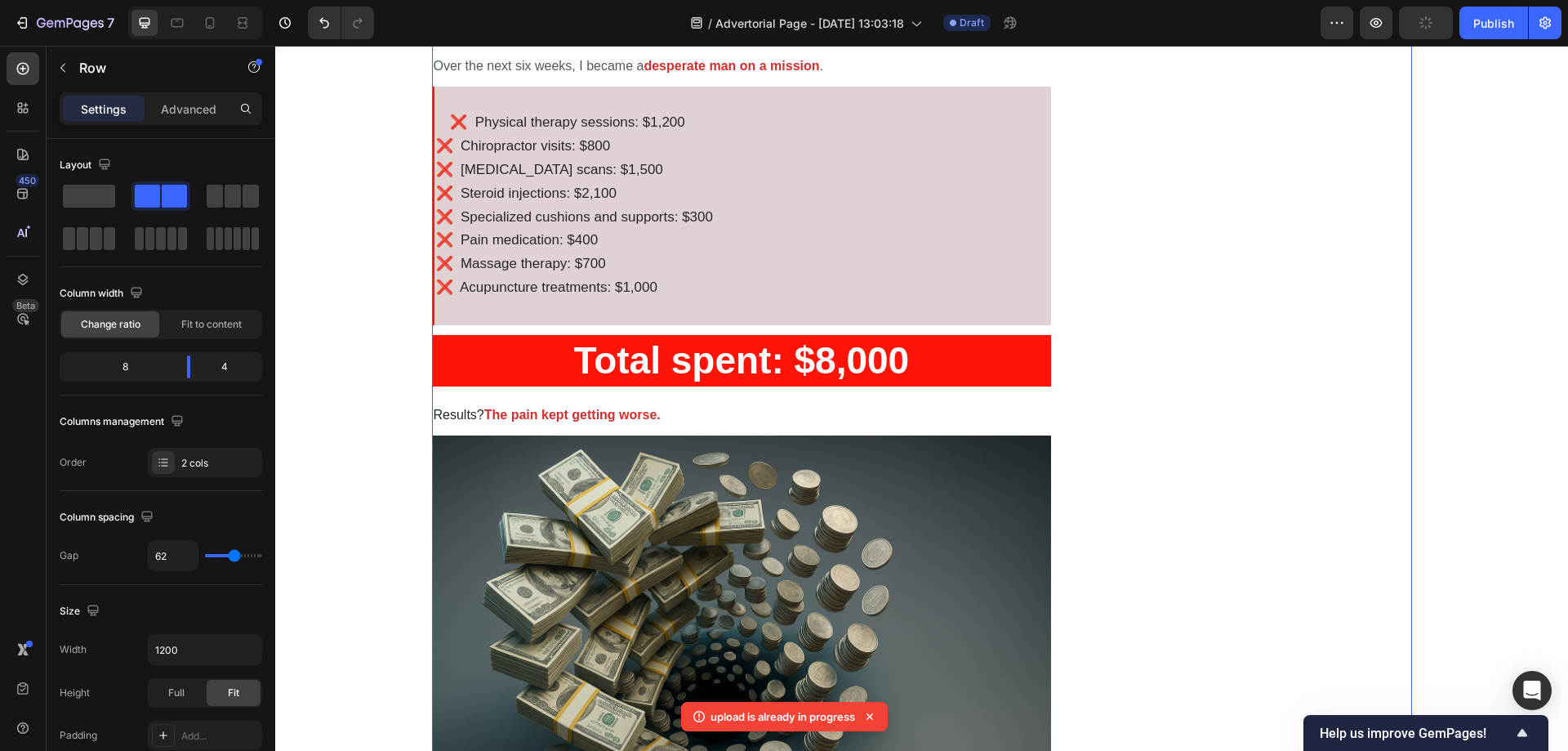
drag, startPoint x: 1173, startPoint y: 172, endPoint x: 1153, endPoint y: 93, distance: 81.5
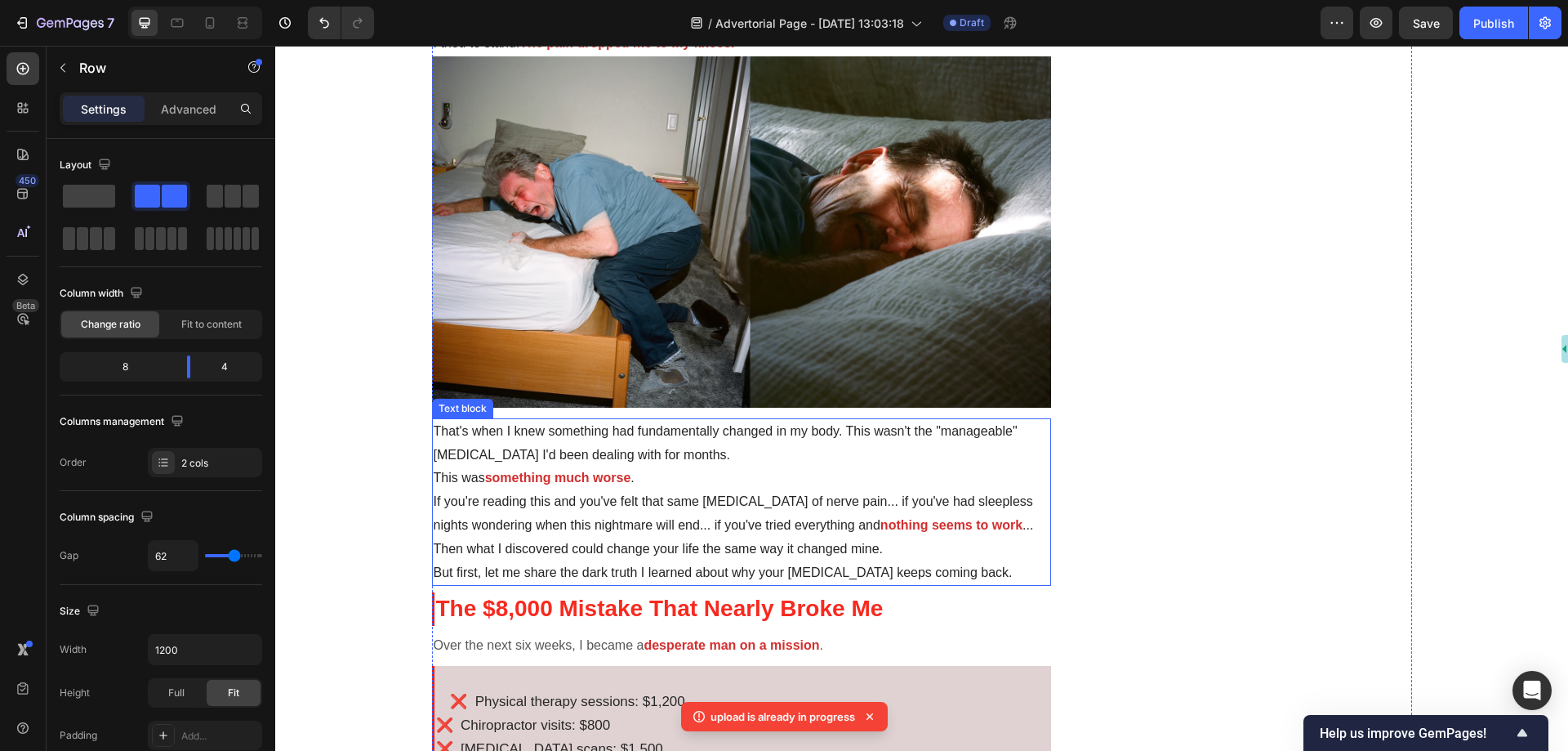
scroll to position [899, 0]
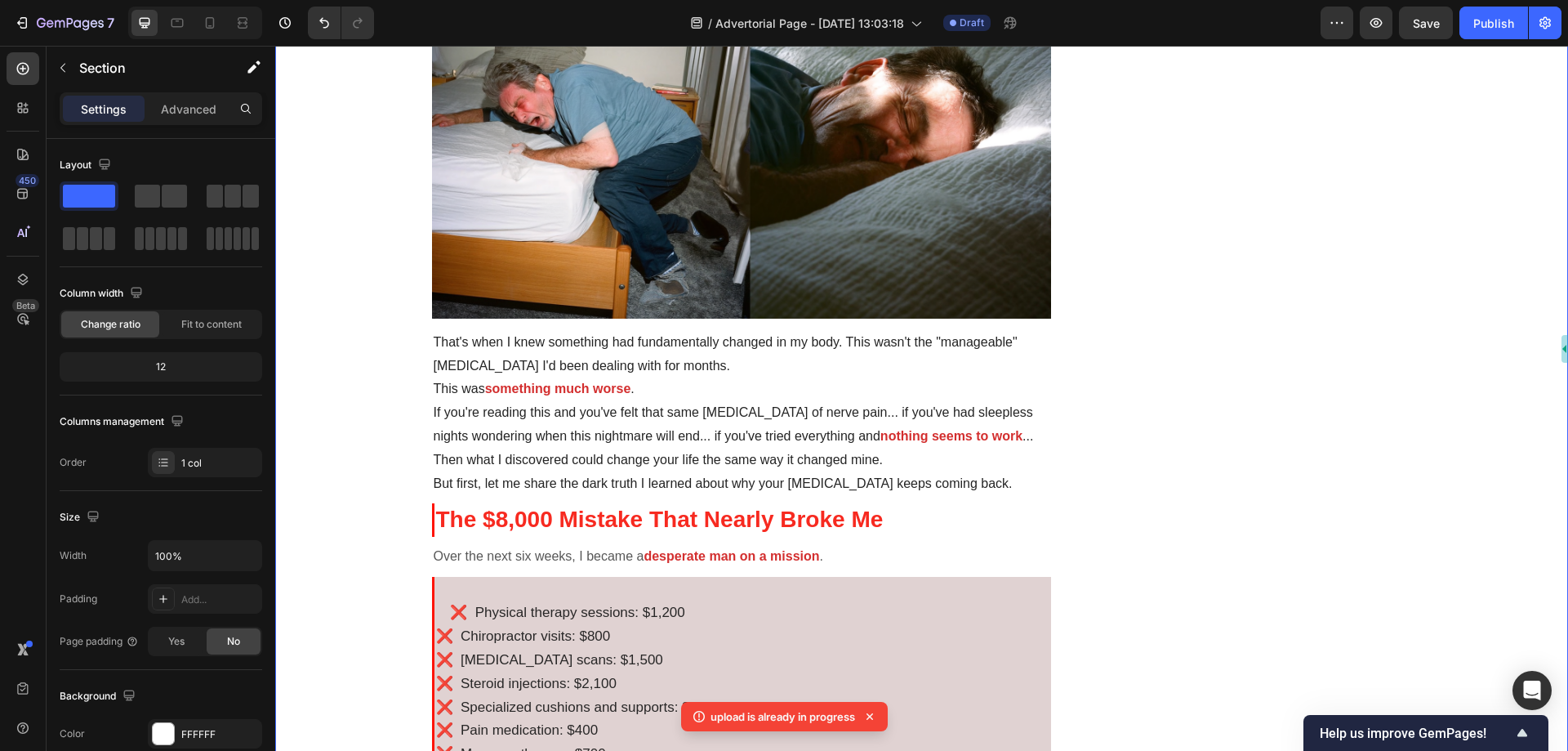
drag, startPoint x: 366, startPoint y: 188, endPoint x: 360, endPoint y: 125, distance: 63.3
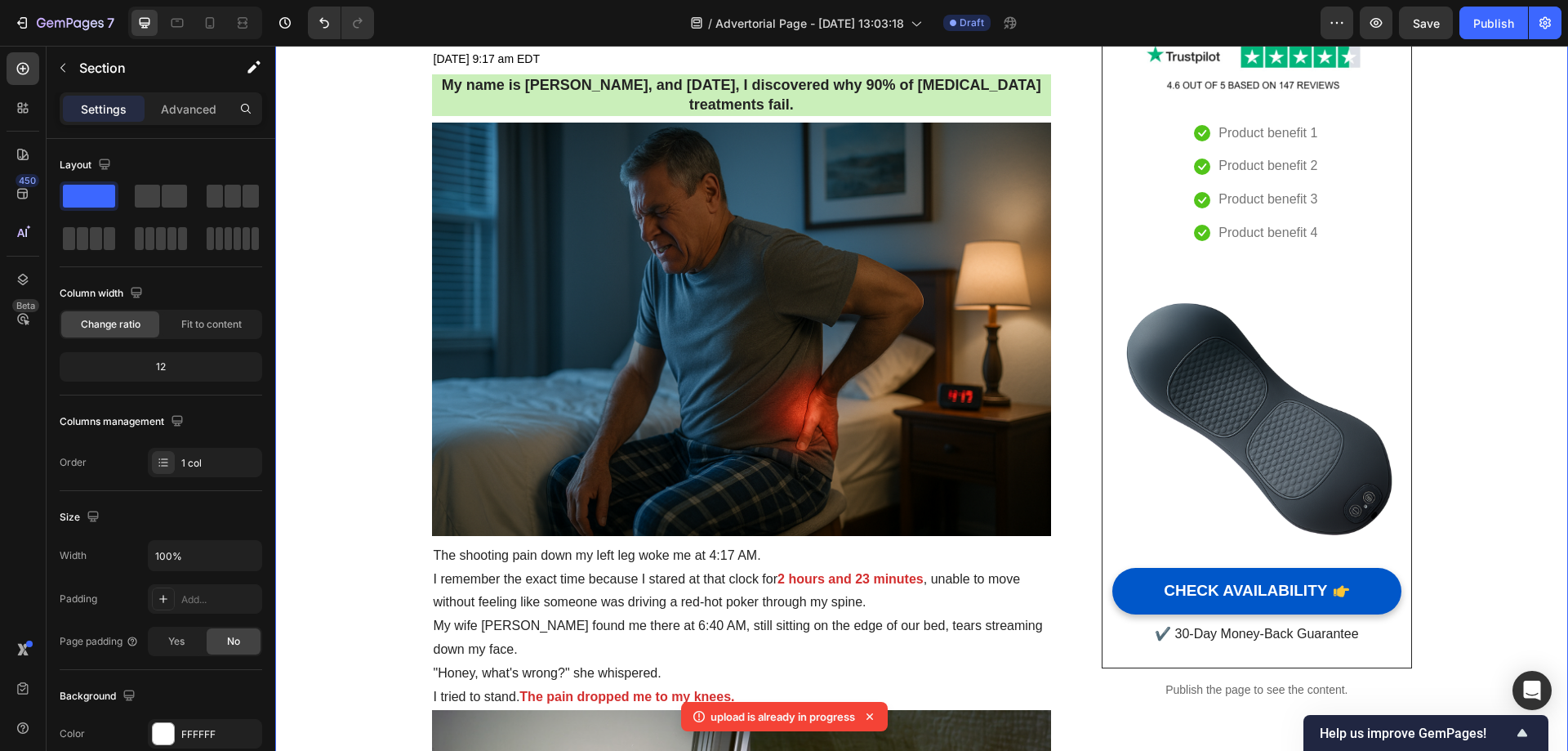
scroll to position [0, 0]
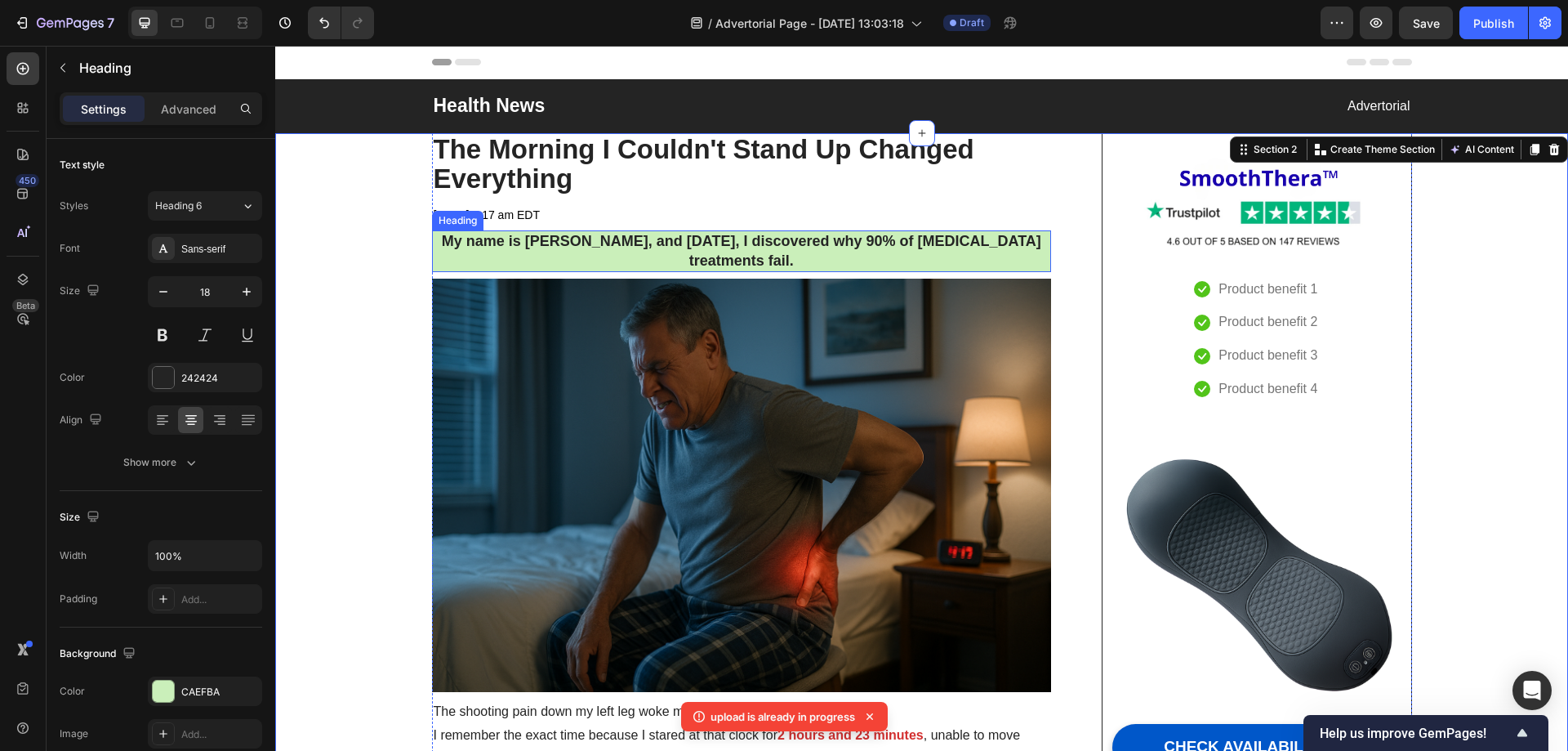
click at [819, 249] on strong "My name is [PERSON_NAME], and [DATE], I discovered why 90% of [MEDICAL_DATA] tr…" at bounding box center [741, 250] width 599 height 35
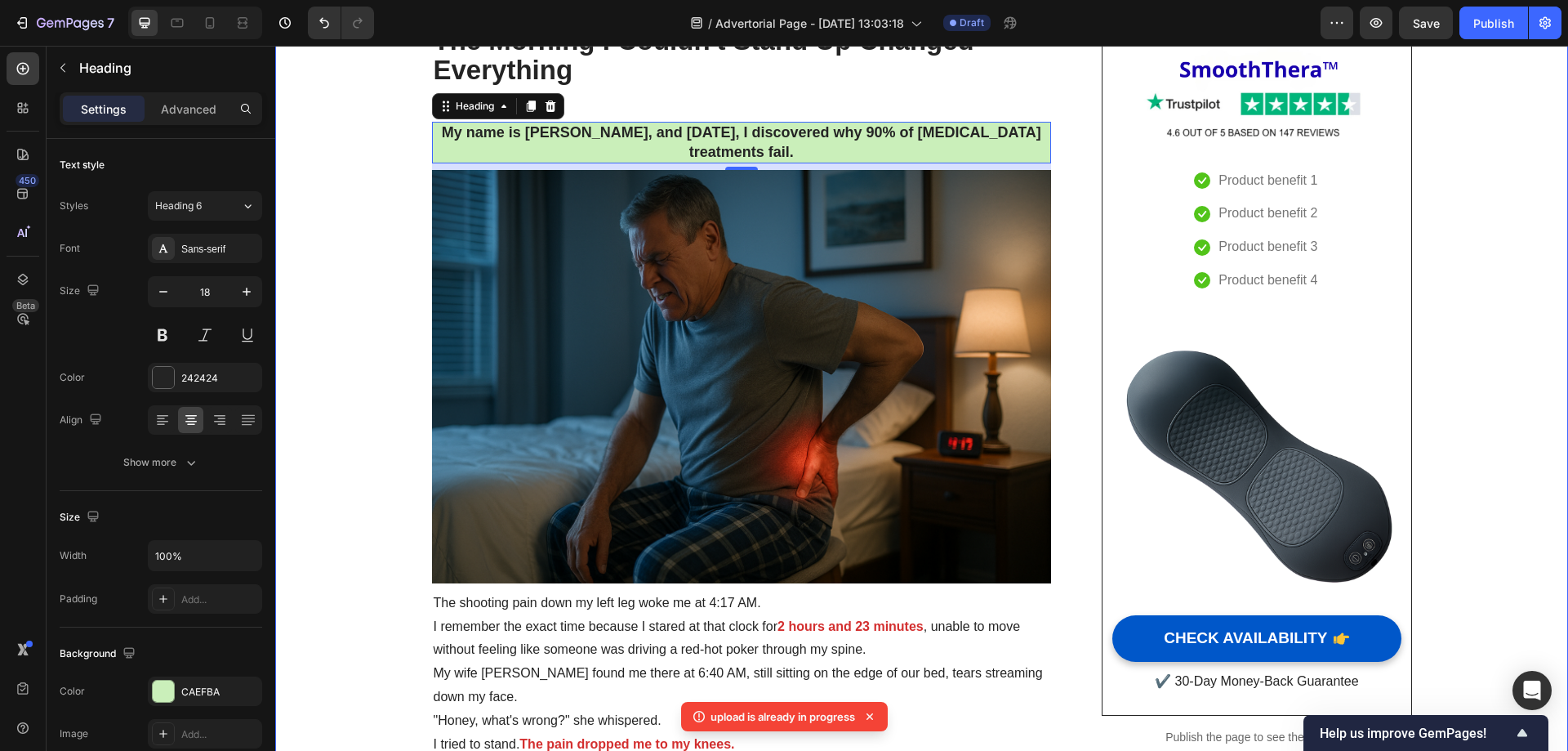
scroll to position [82, 0]
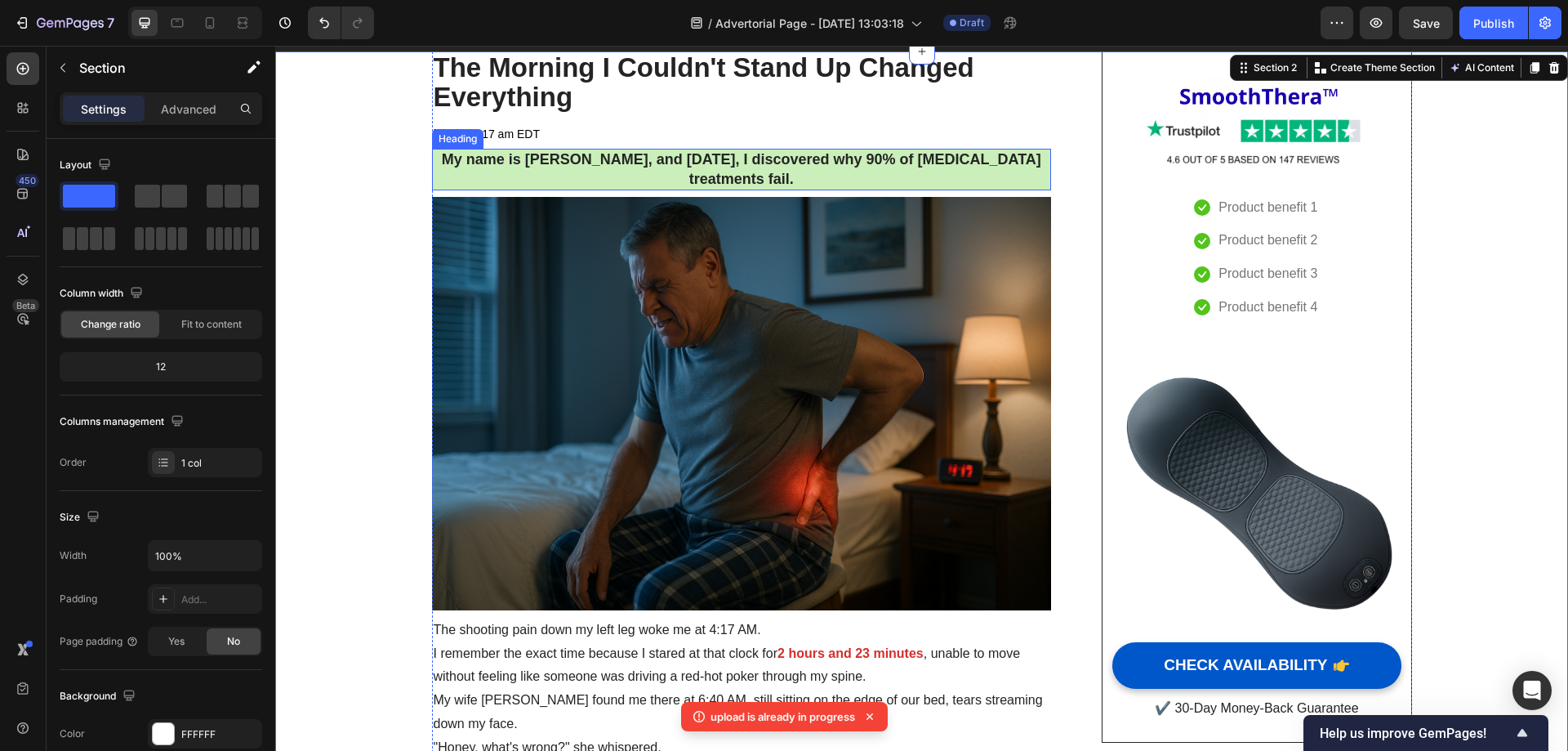
click at [738, 180] on strong "My name is [PERSON_NAME], and [DATE], I discovered why 90% of [MEDICAL_DATA] tr…" at bounding box center [741, 169] width 599 height 35
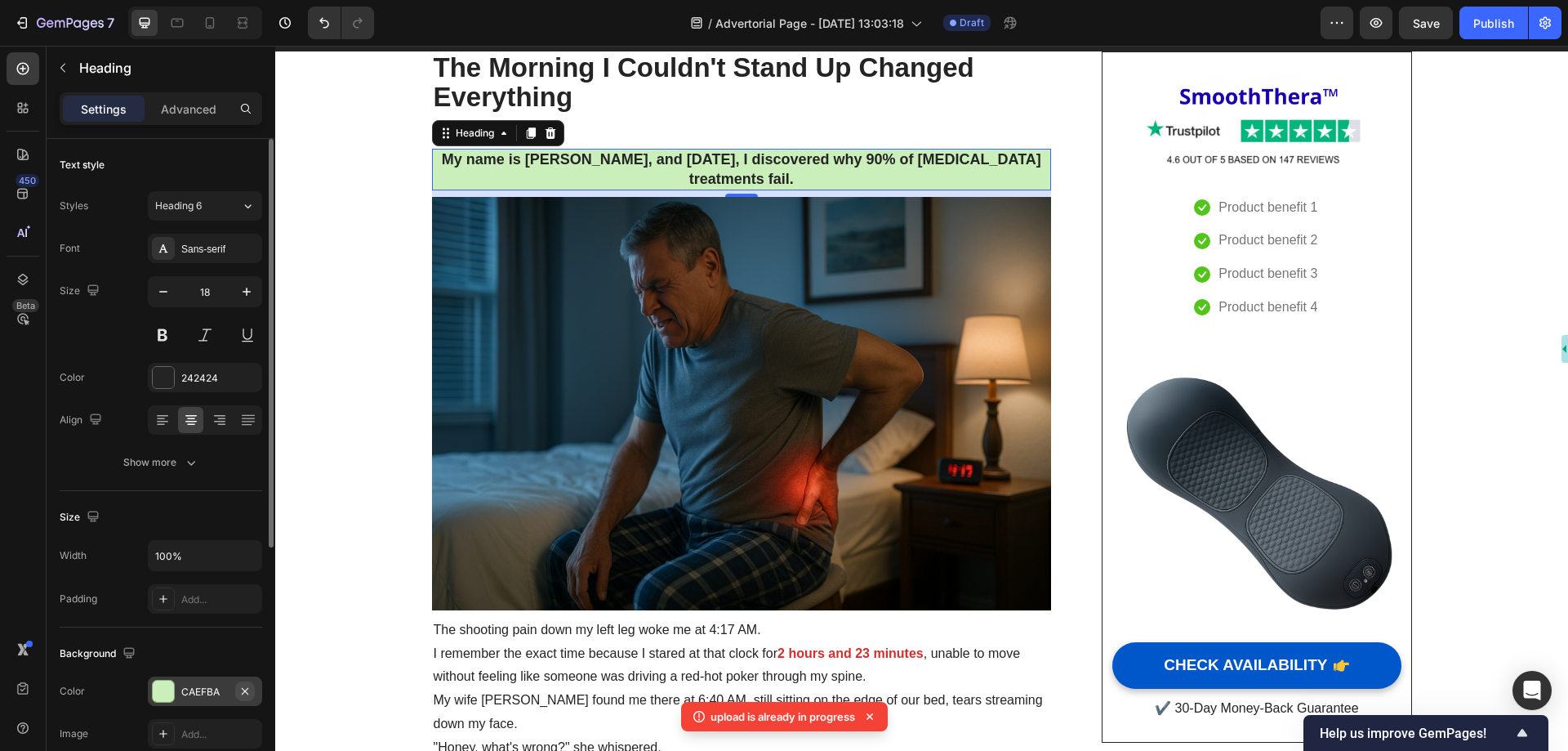
click at [244, 693] on icon "button" at bounding box center [245, 691] width 14 height 14
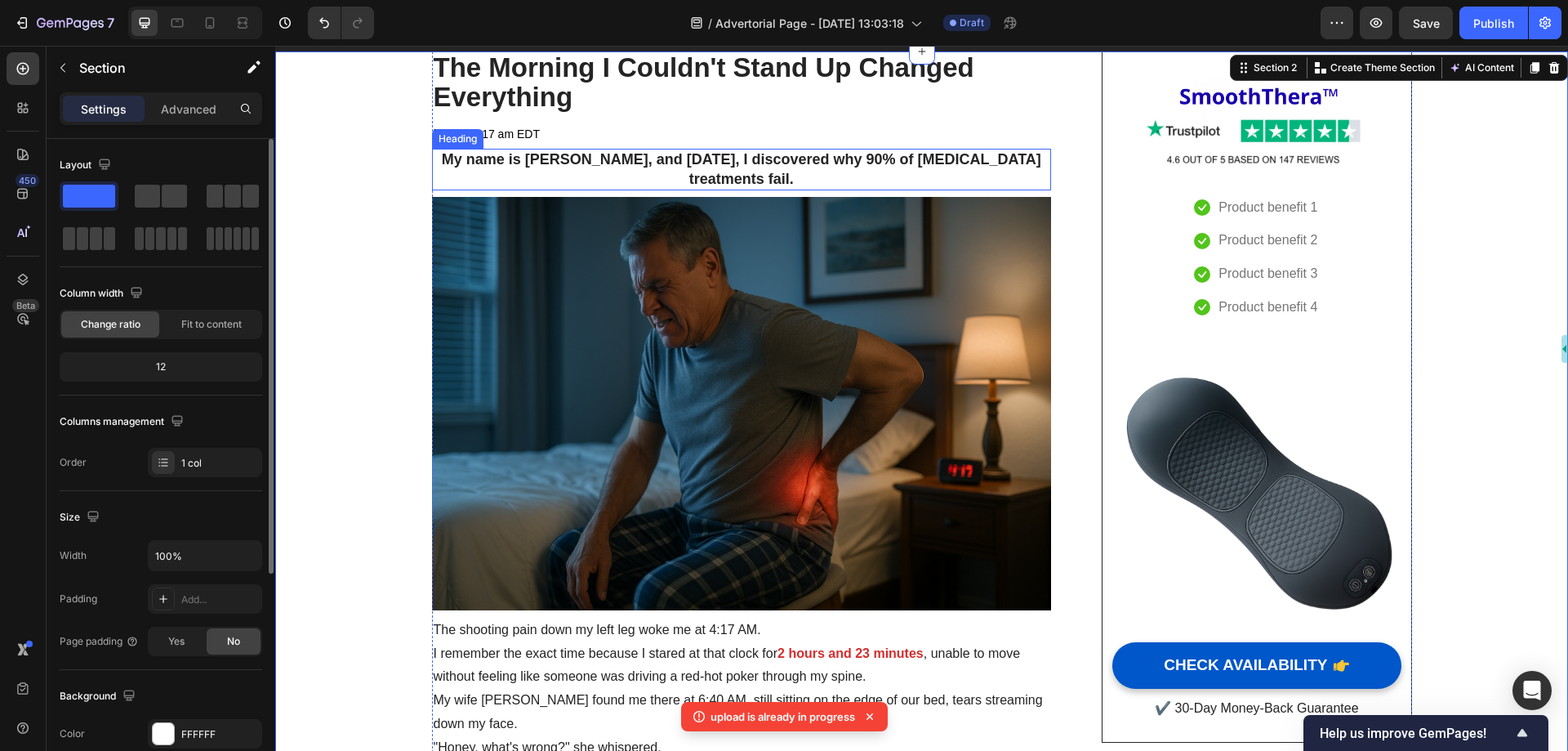
click at [692, 175] on strong "My name is [PERSON_NAME], and [DATE], I discovered why 90% of [MEDICAL_DATA] tr…" at bounding box center [741, 169] width 599 height 35
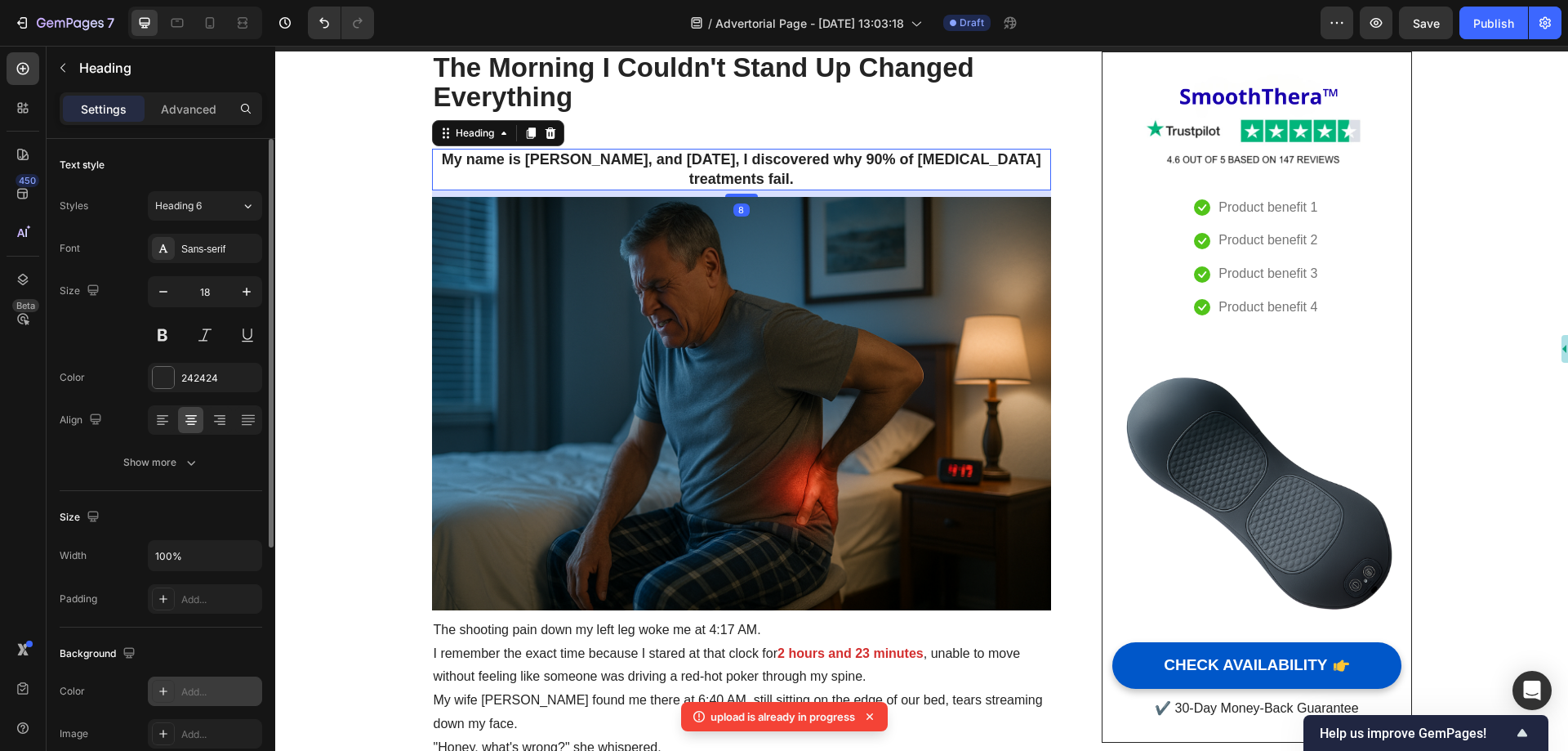
click at [158, 691] on icon at bounding box center [164, 691] width 14 height 14
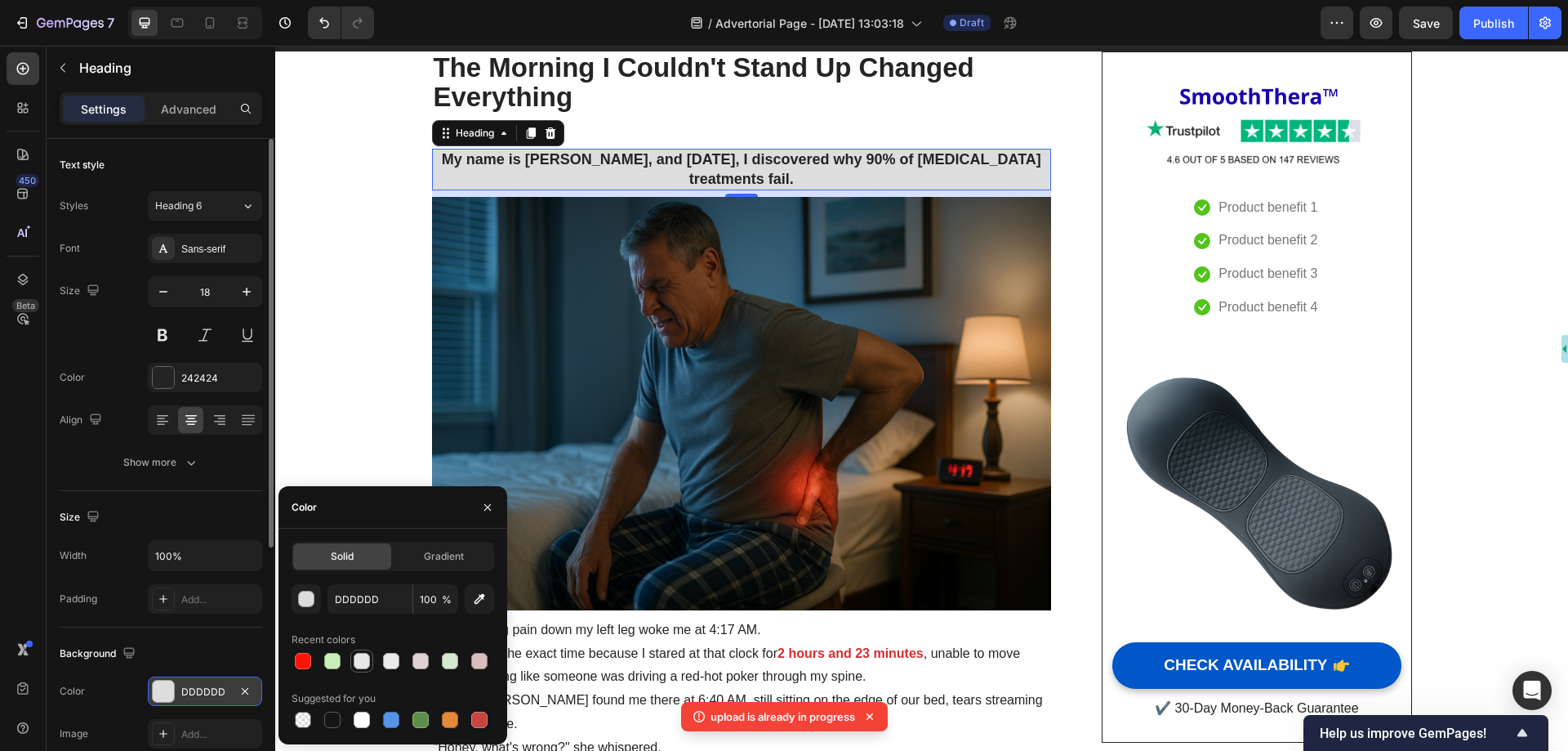
click at [367, 662] on div at bounding box center [362, 660] width 16 height 16
click at [398, 663] on div at bounding box center [391, 660] width 16 height 16
click at [427, 663] on div at bounding box center [421, 660] width 16 height 16
click at [446, 663] on div at bounding box center [450, 660] width 16 height 16
type input "D7E8D0"
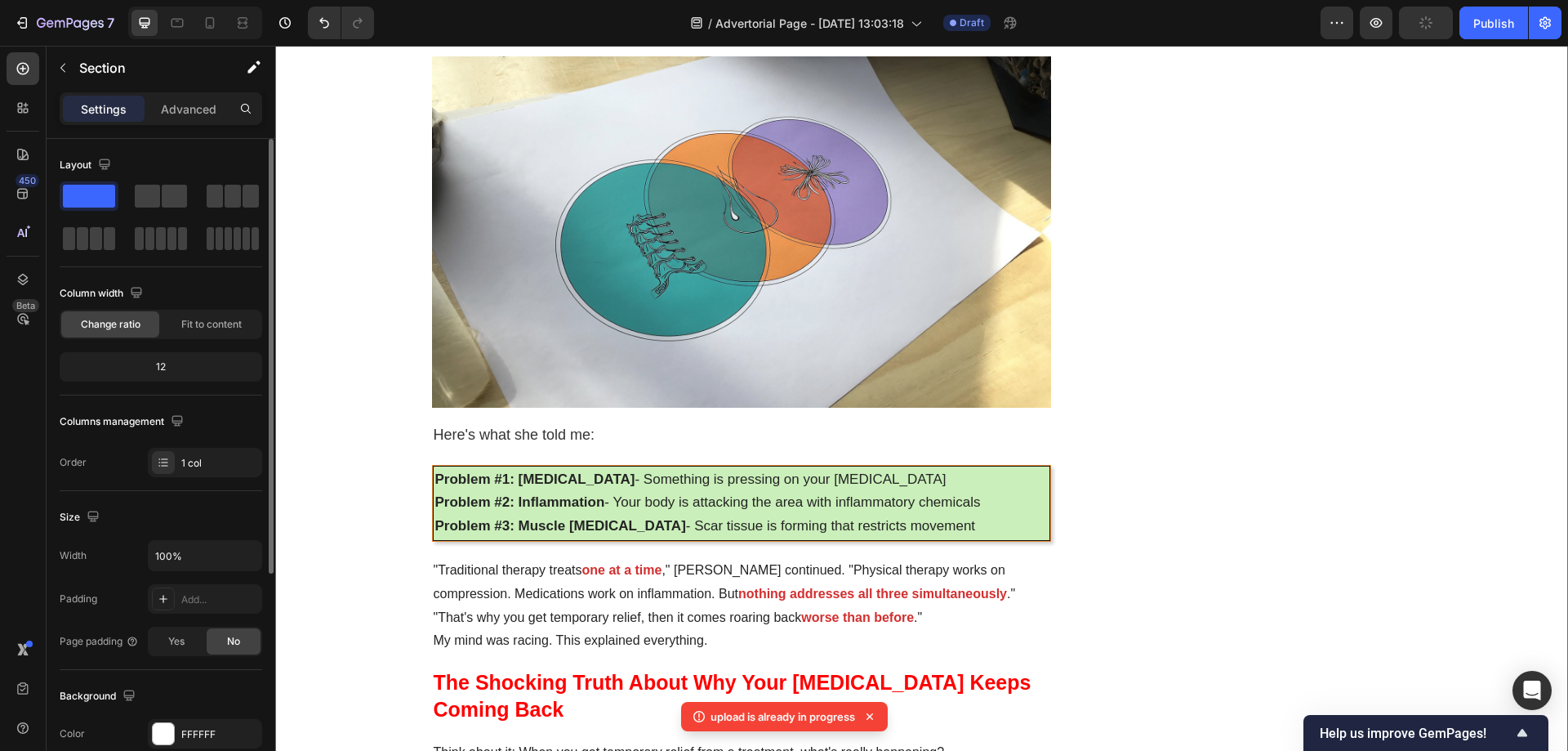
scroll to position [2288, 0]
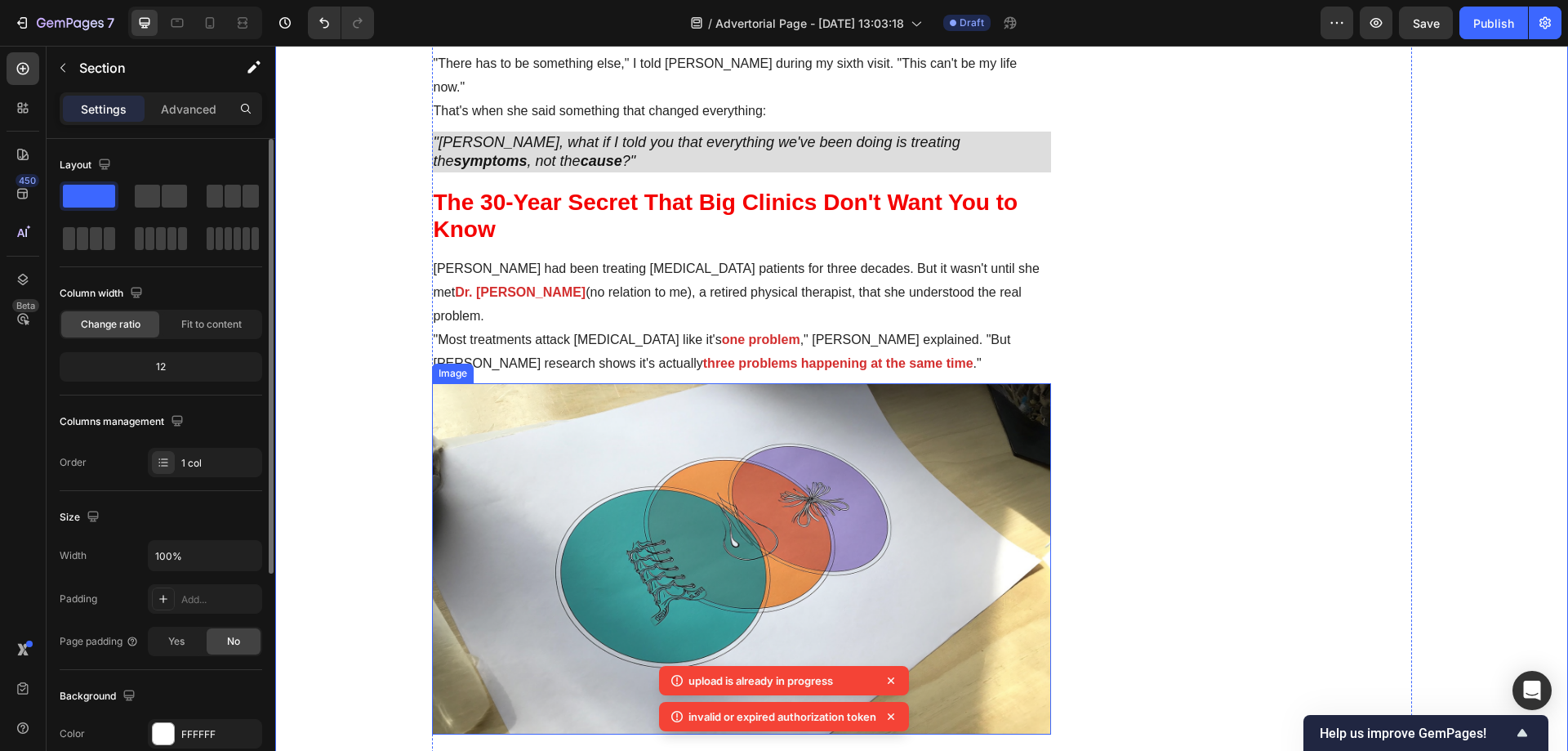
click at [606, 404] on img at bounding box center [742, 558] width 620 height 350
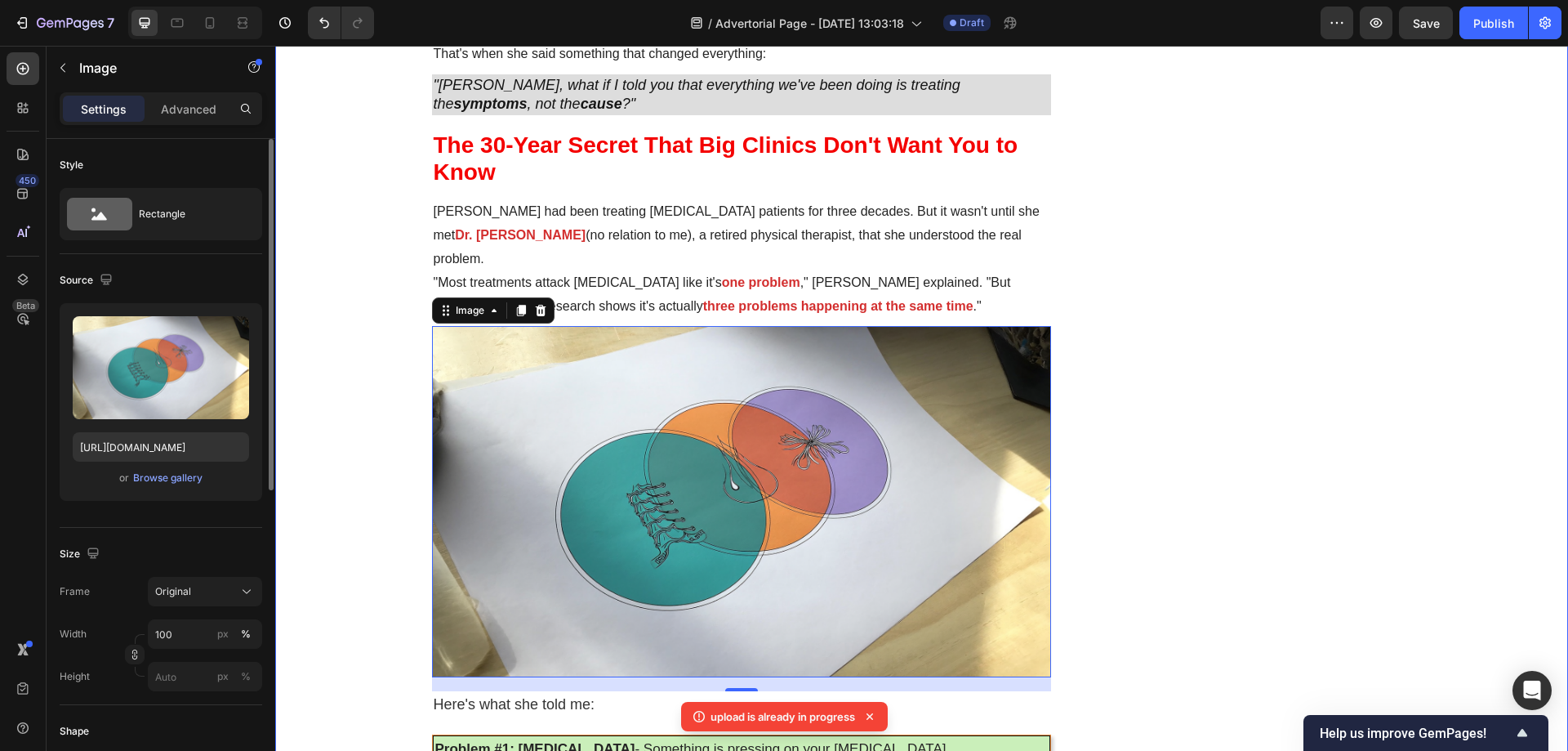
scroll to position [2370, 0]
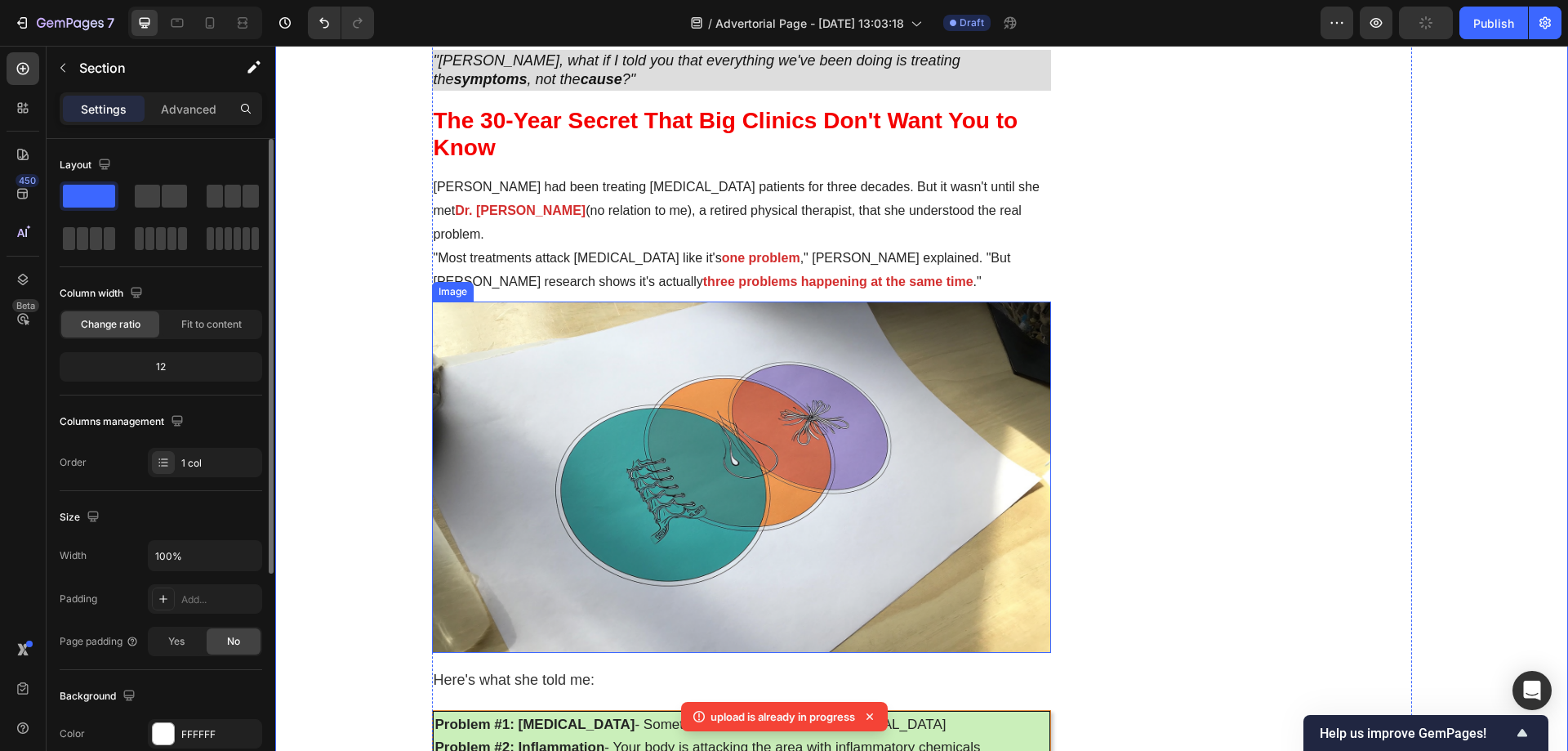
click at [709, 368] on img at bounding box center [742, 476] width 620 height 350
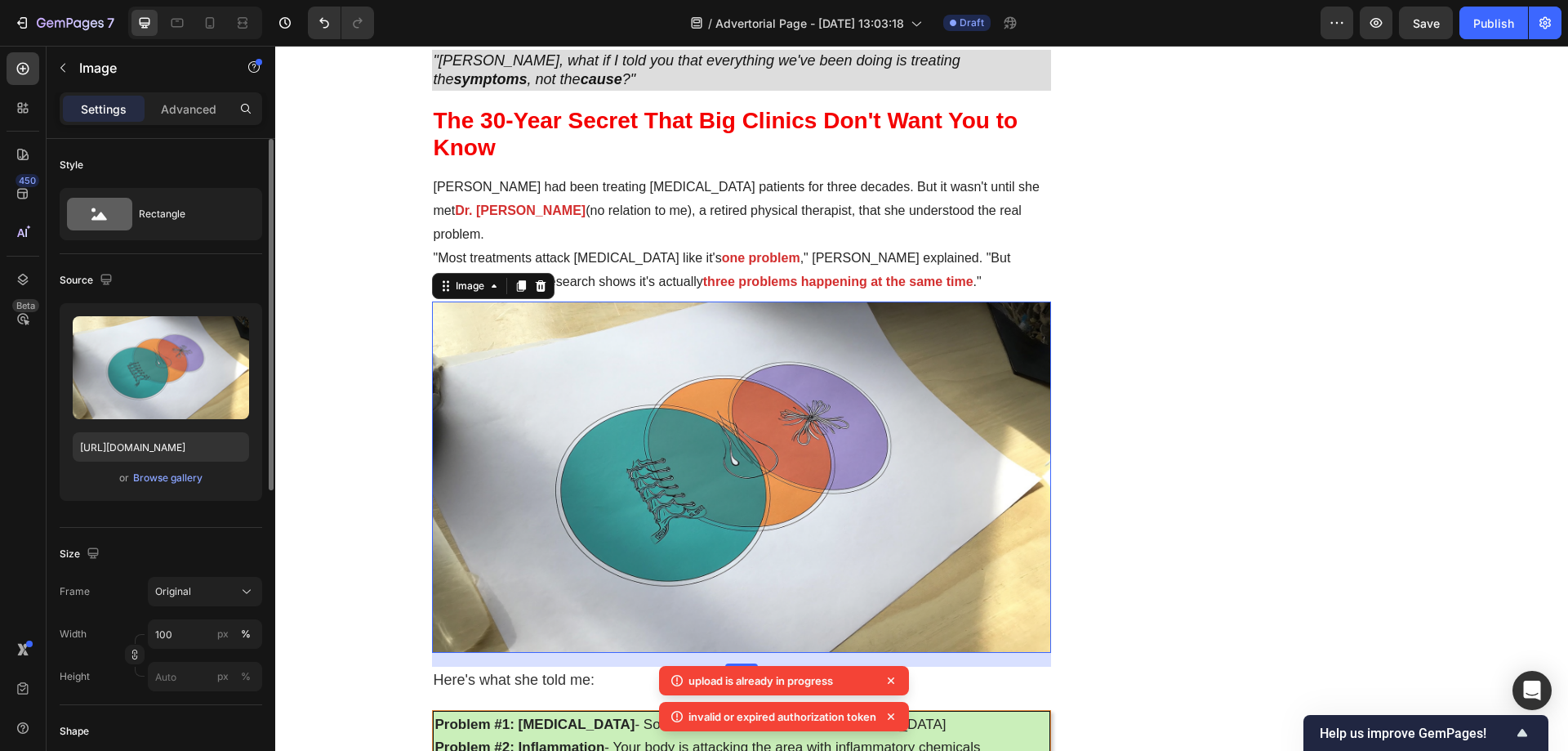
click at [537, 280] on icon at bounding box center [539, 286] width 11 height 12
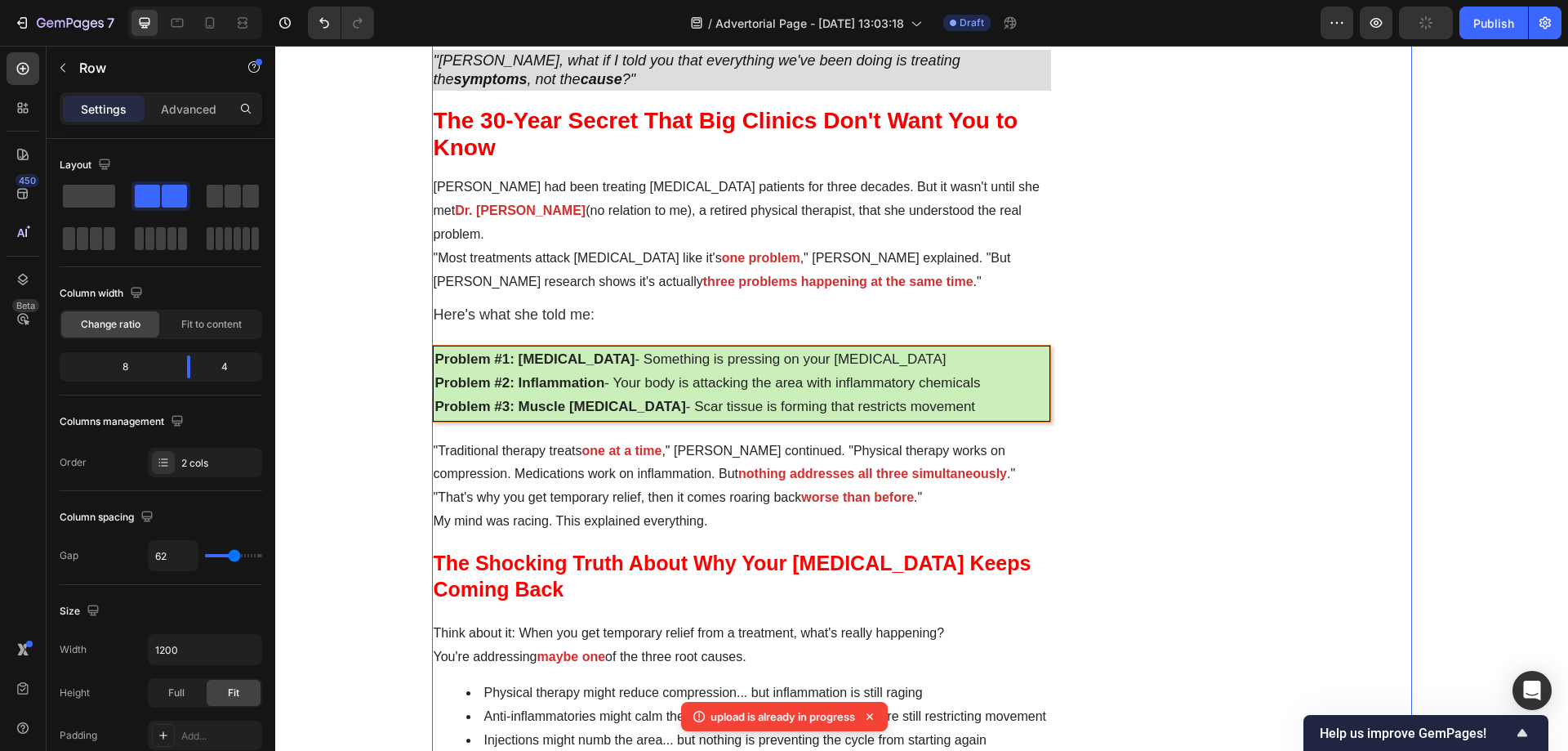
drag, startPoint x: 1124, startPoint y: 259, endPoint x: 1104, endPoint y: 152, distance: 108.9
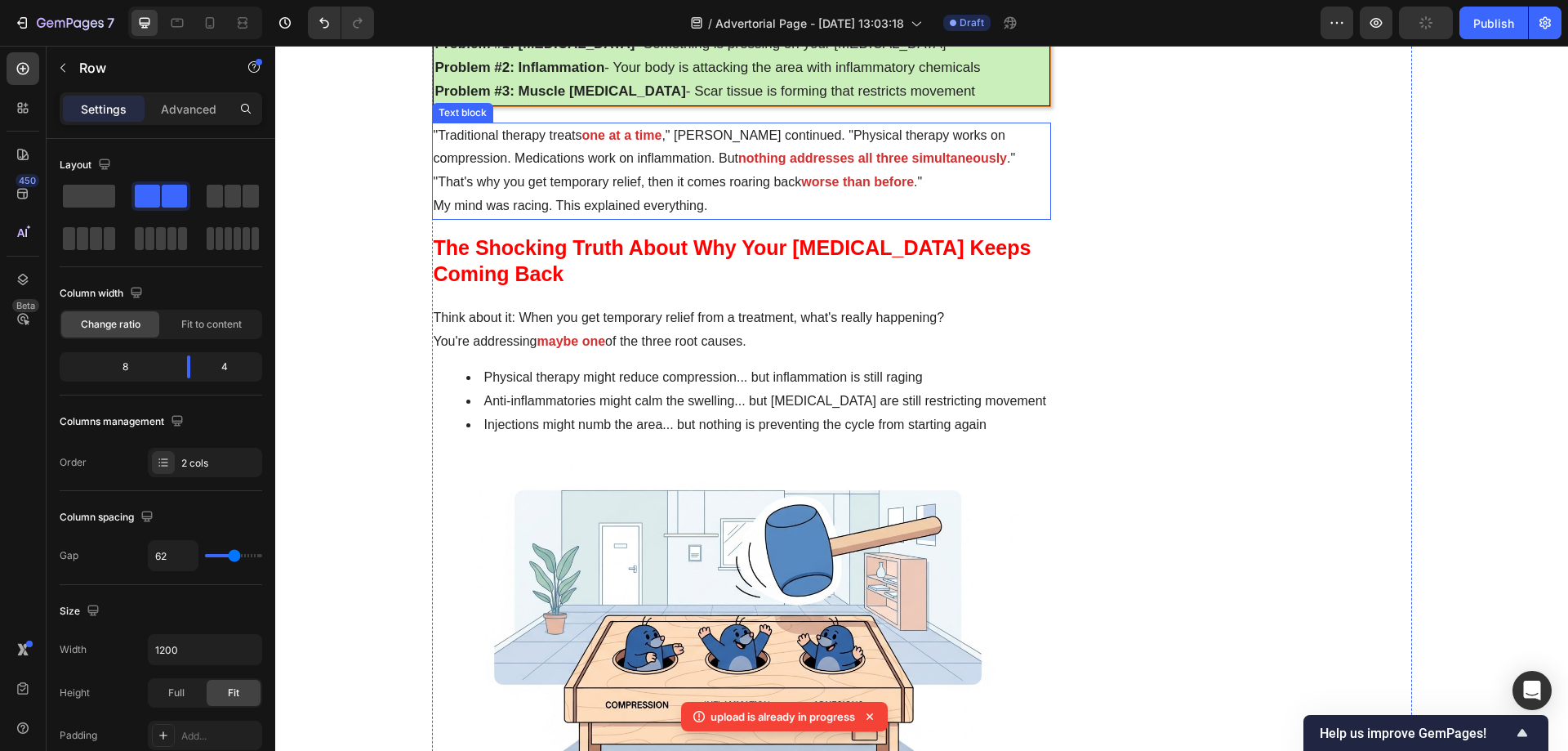
scroll to position [2778, 0]
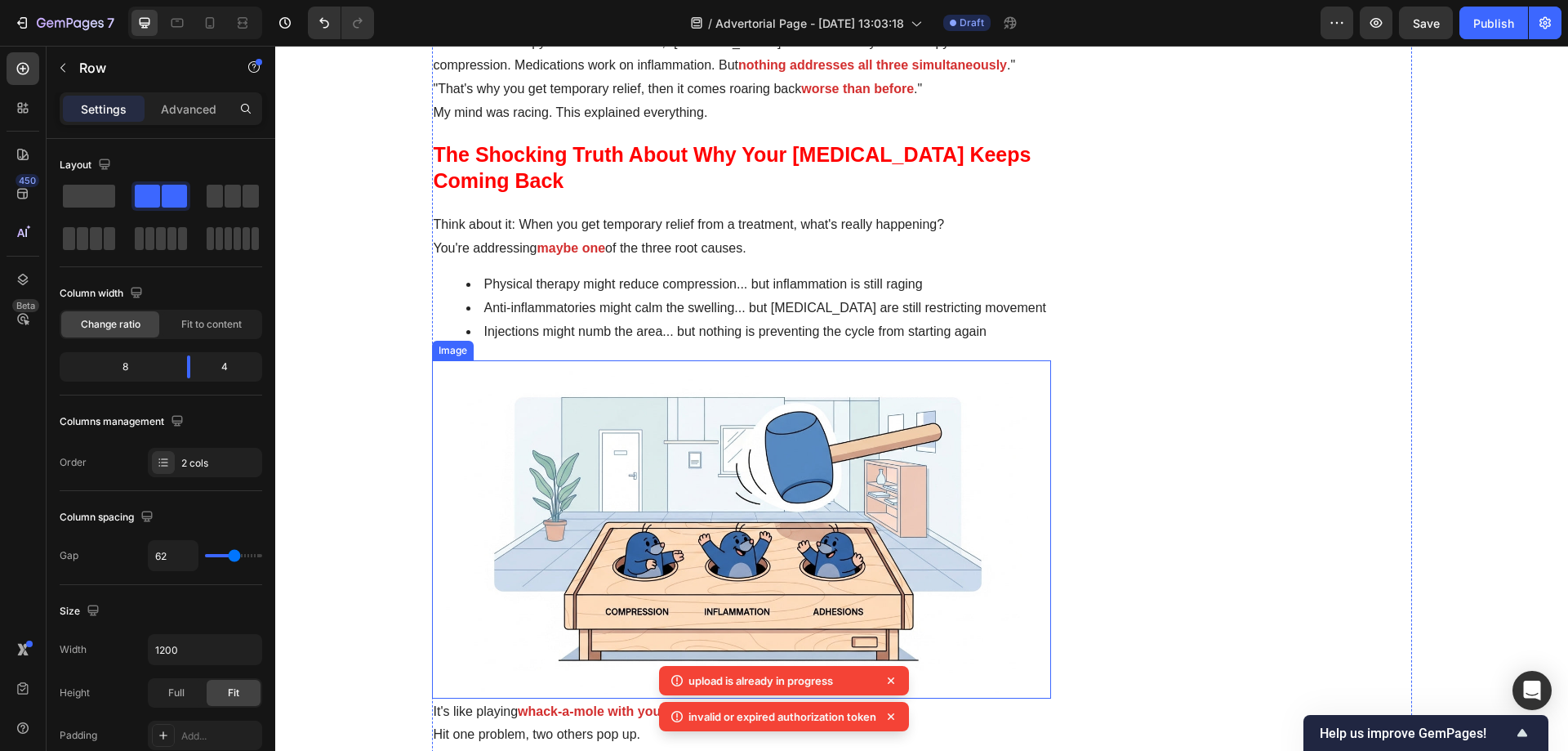
click at [726, 378] on img at bounding box center [742, 529] width 620 height 338
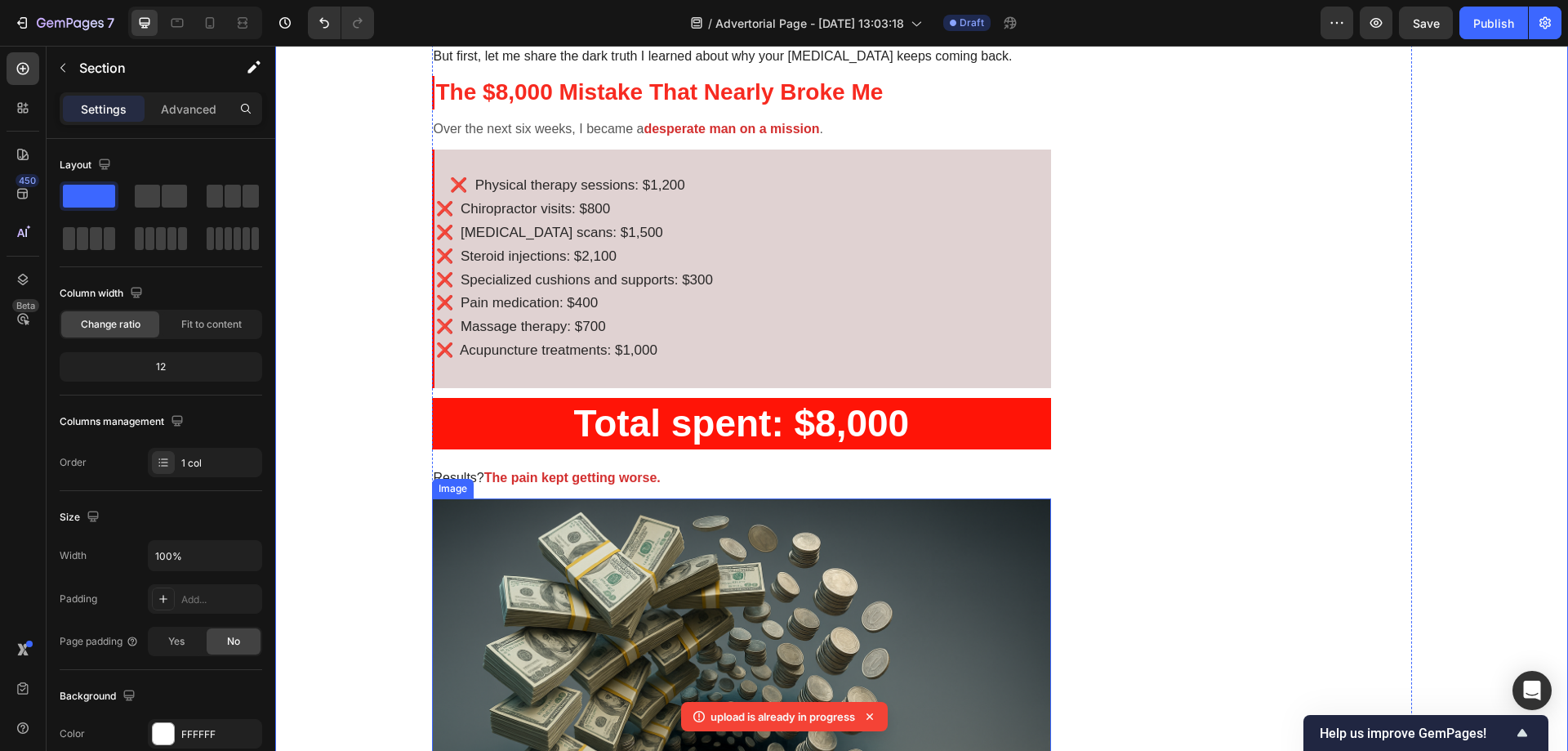
scroll to position [1226, 0]
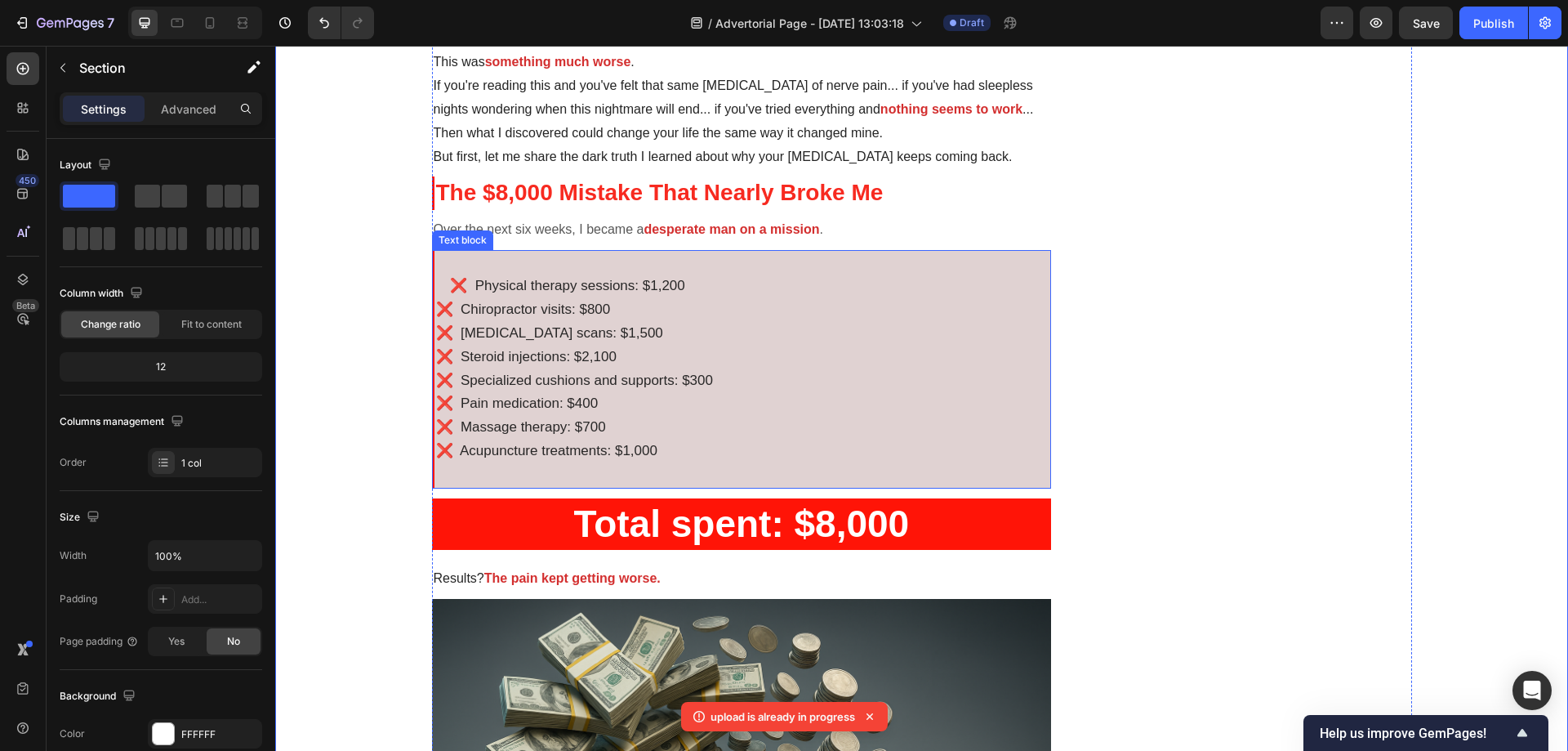
click at [791, 276] on p "❌ Physical therapy sessions: $1,200" at bounding box center [743, 286] width 615 height 24
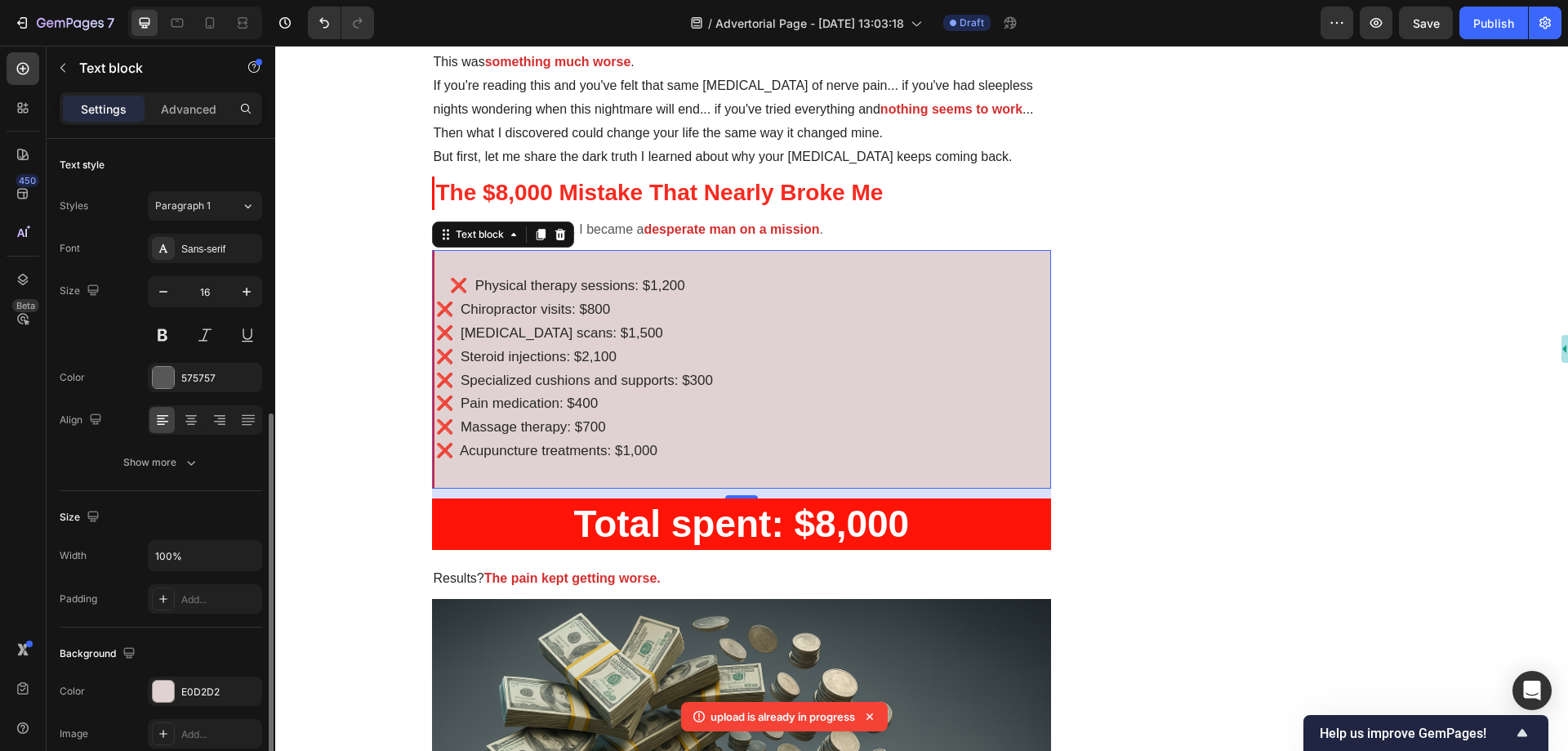
scroll to position [163, 0]
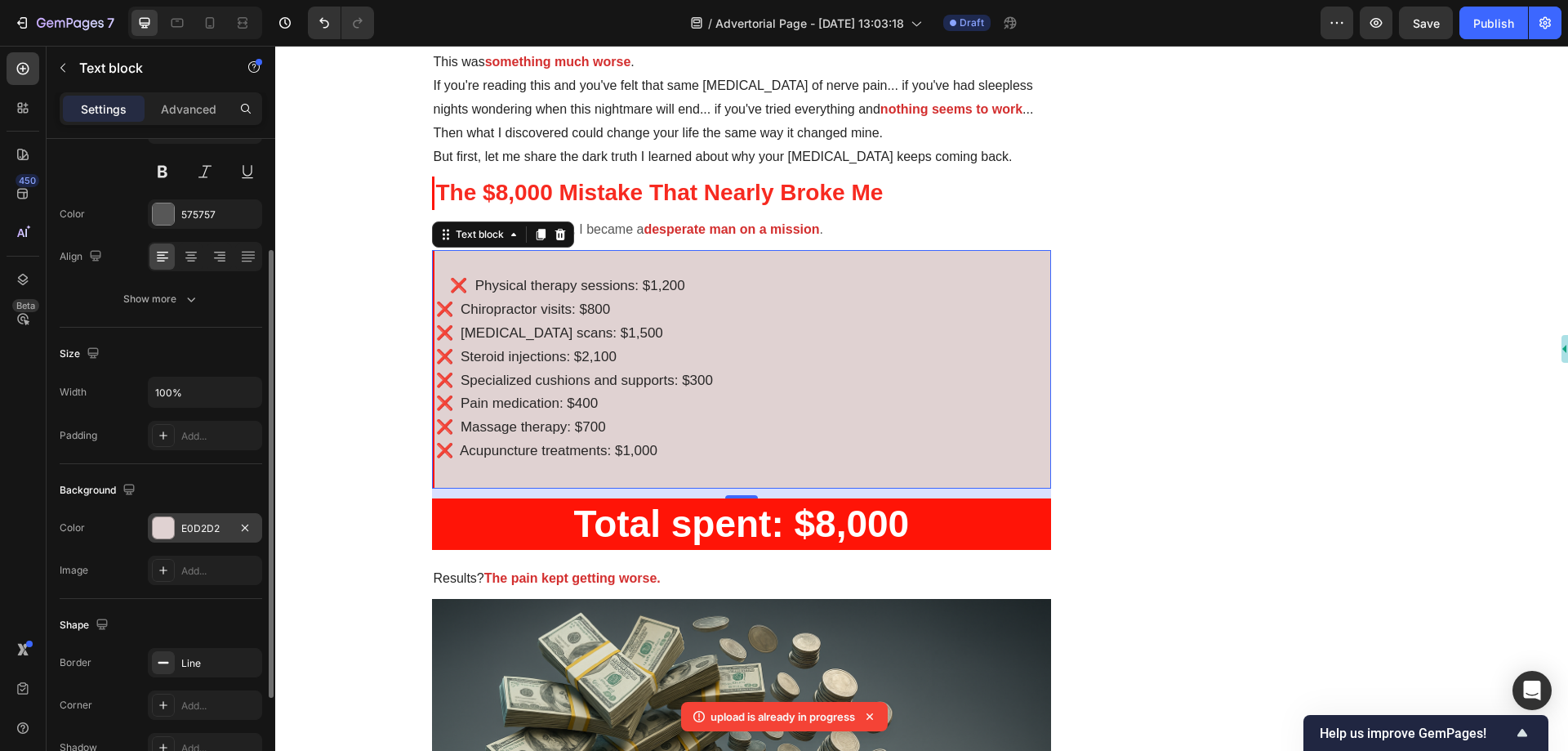
click at [209, 524] on div "E0D2D2" at bounding box center [205, 528] width 47 height 14
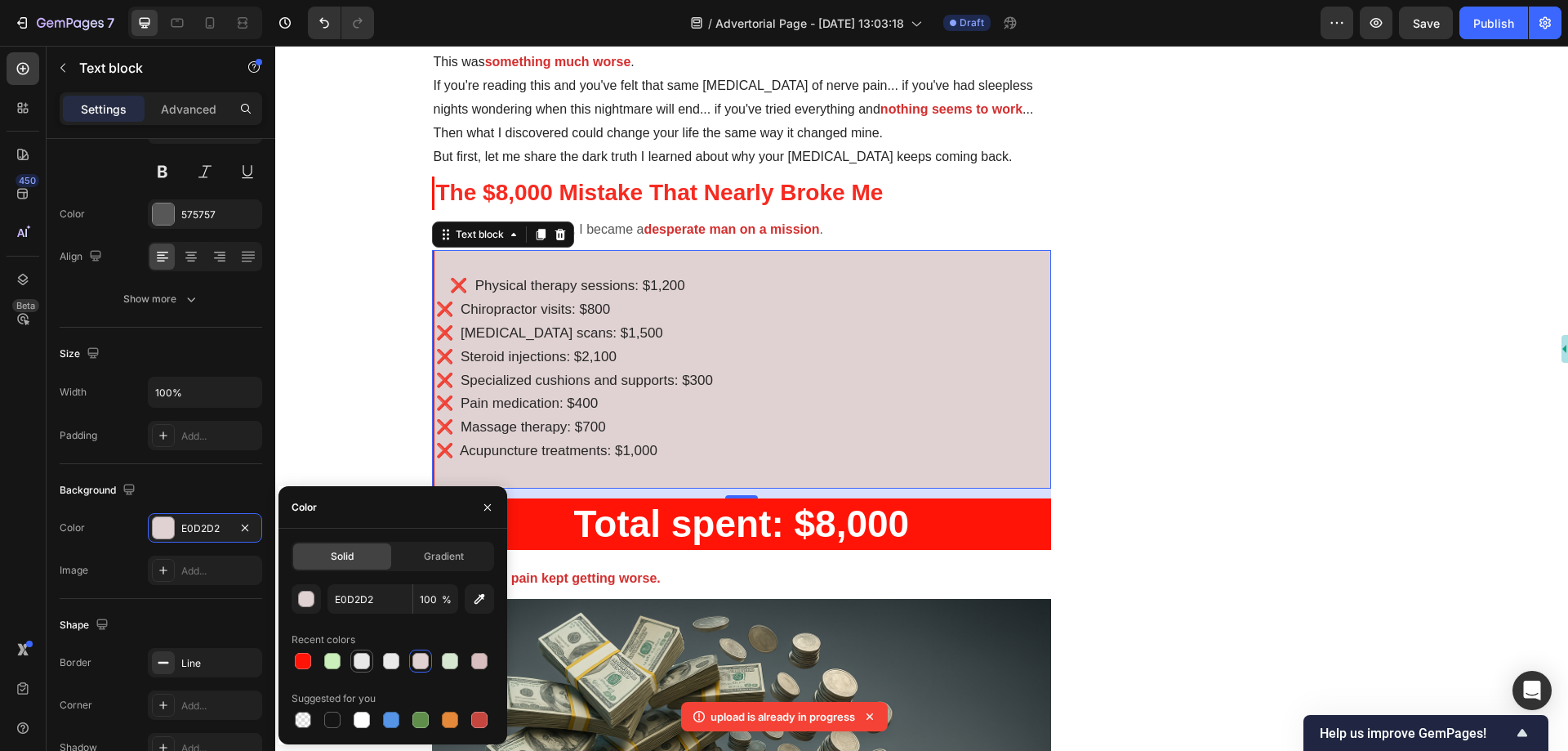
click at [355, 662] on div at bounding box center [362, 660] width 16 height 16
type input "E8E8E8"
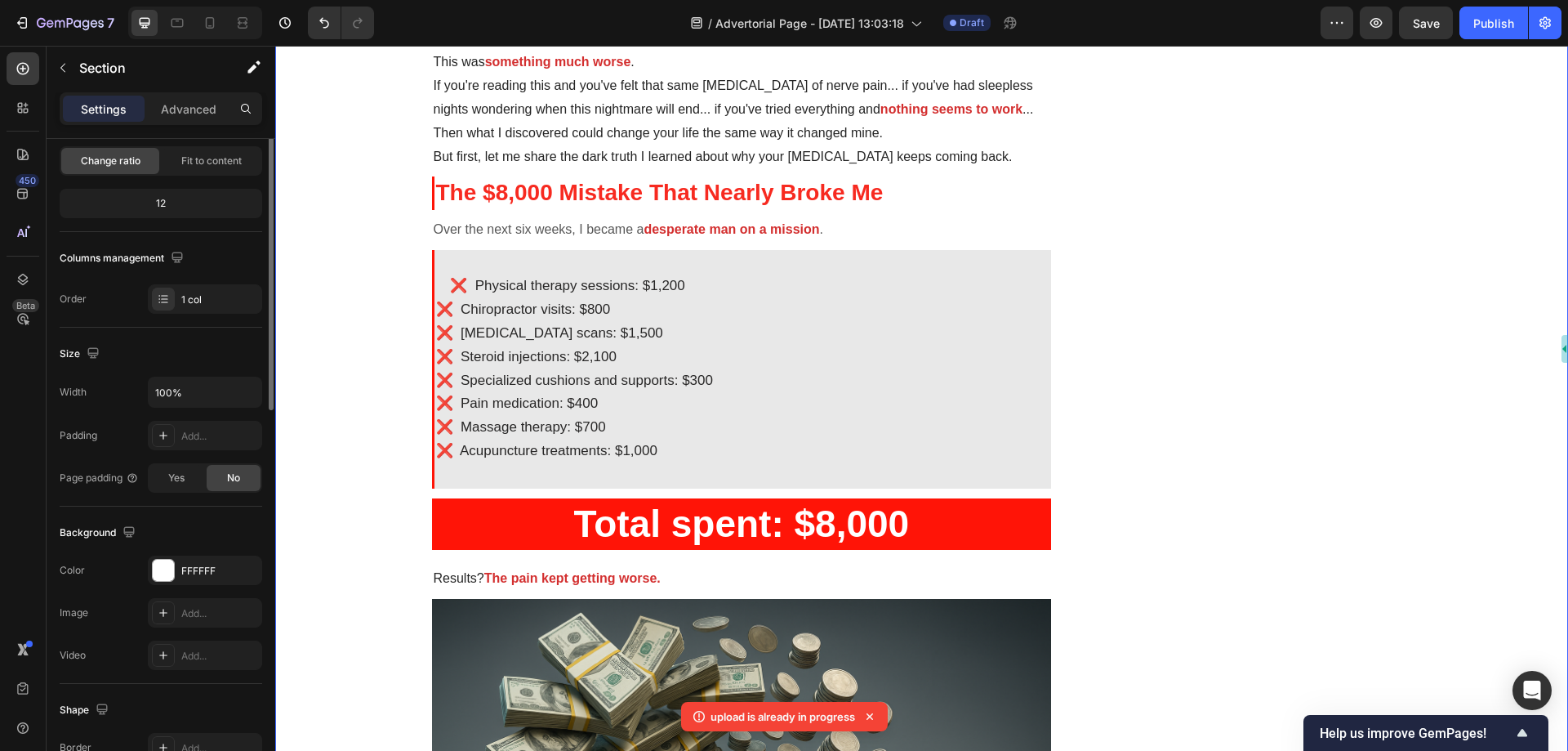
scroll to position [0, 0]
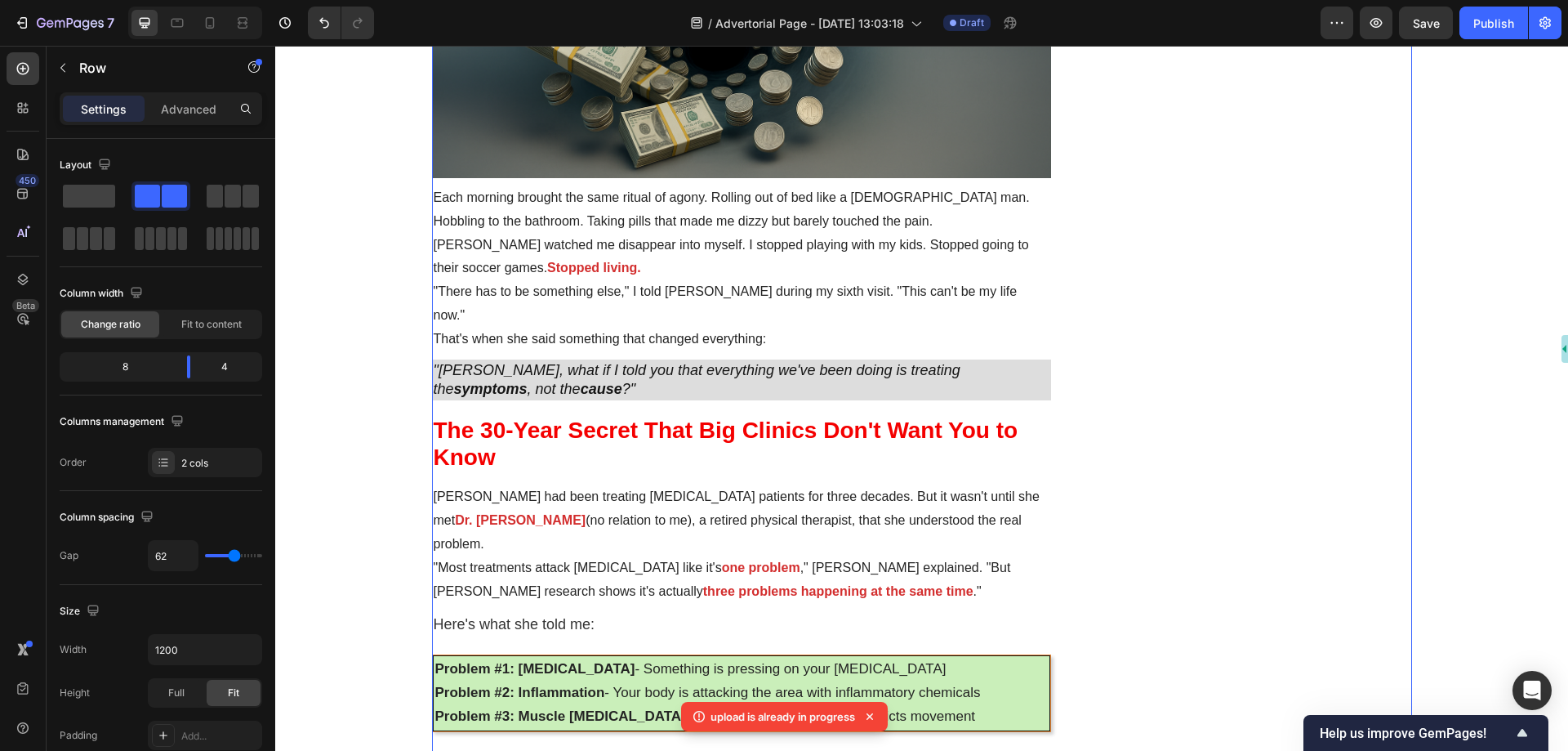
scroll to position [2288, 0]
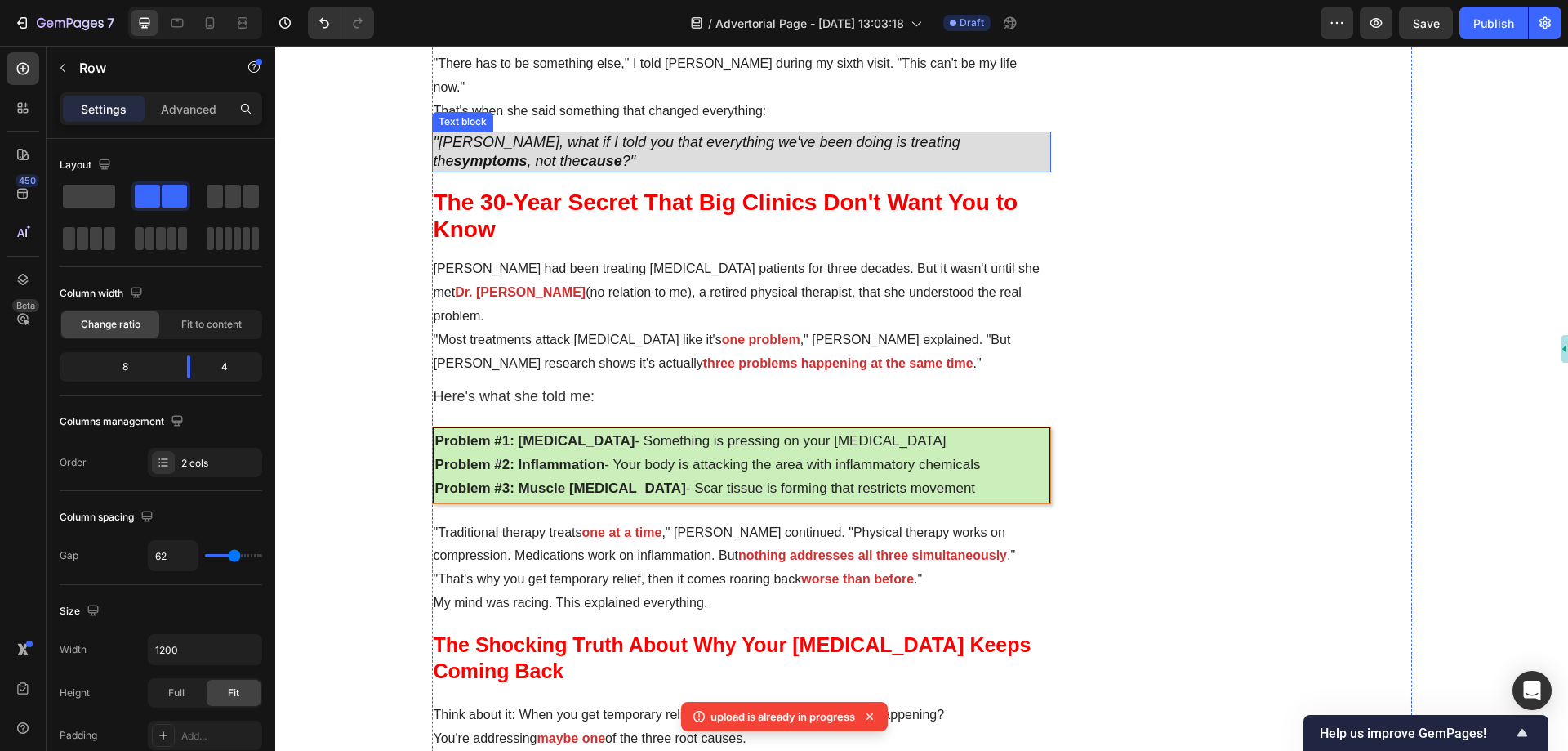
click at [712, 144] on p ""[PERSON_NAME], what if I told you that everything we've been doing is treating…" at bounding box center [742, 153] width 617 height 39
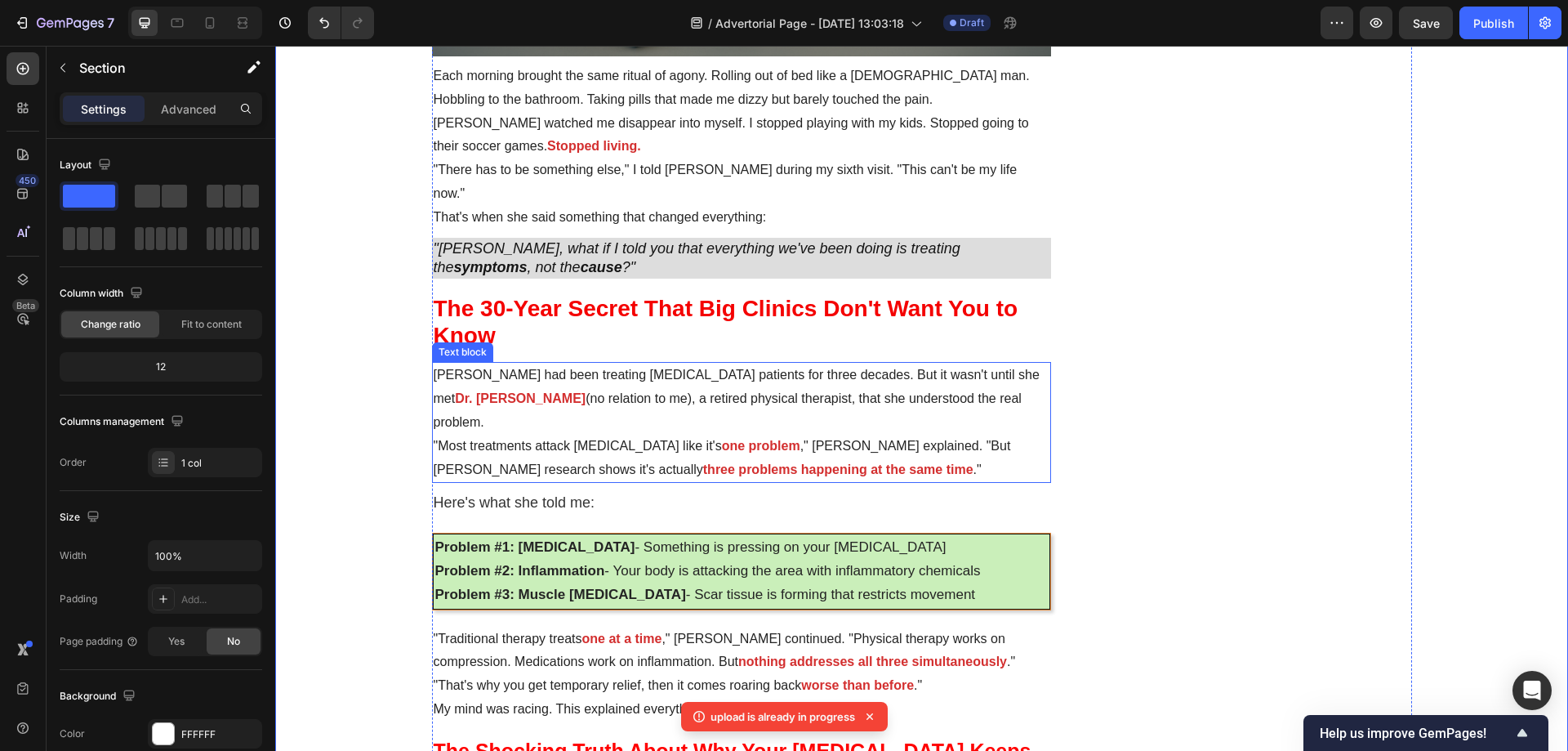
scroll to position [2043, 0]
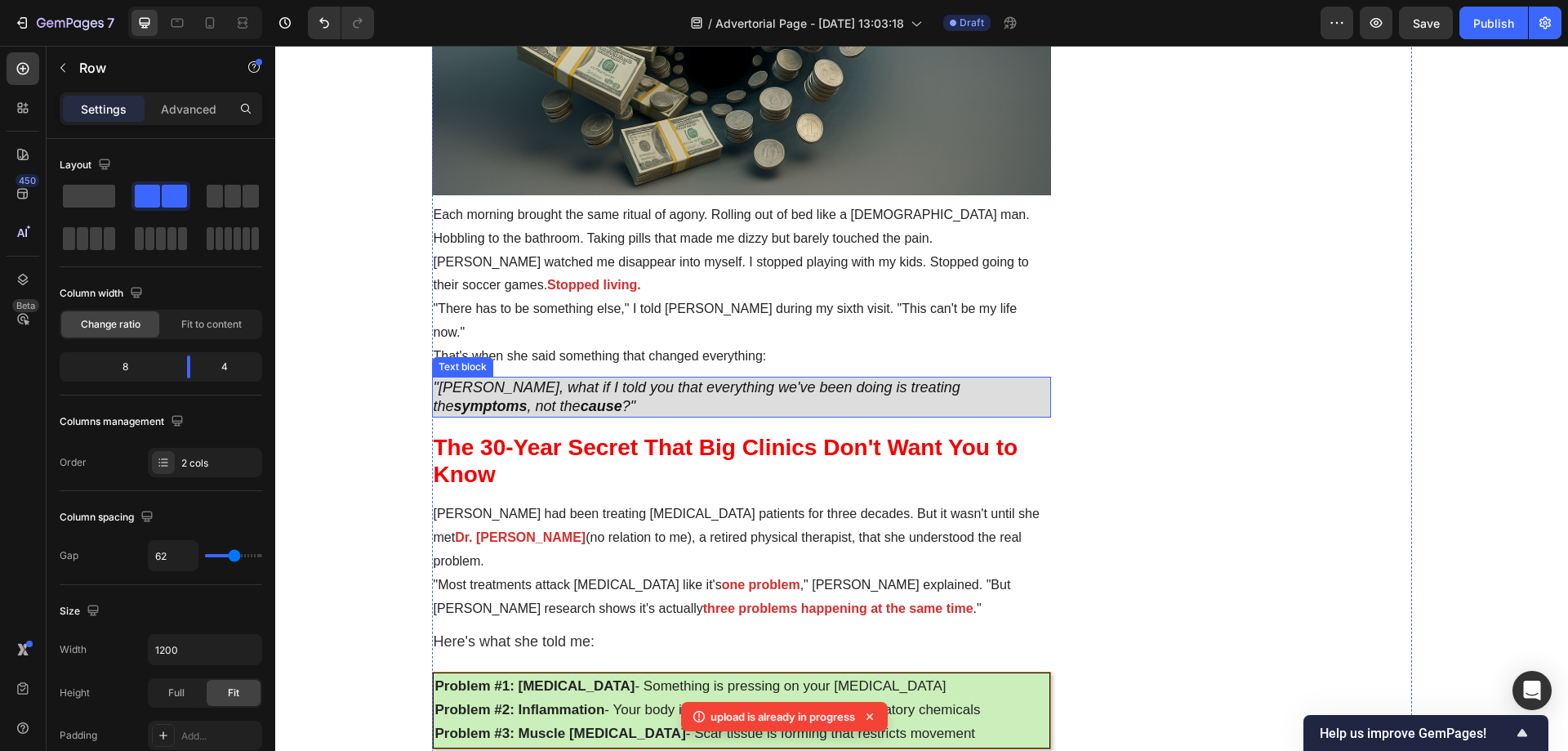
click at [592, 378] on p ""[PERSON_NAME], what if I told you that everything we've been doing is treating…" at bounding box center [742, 398] width 617 height 39
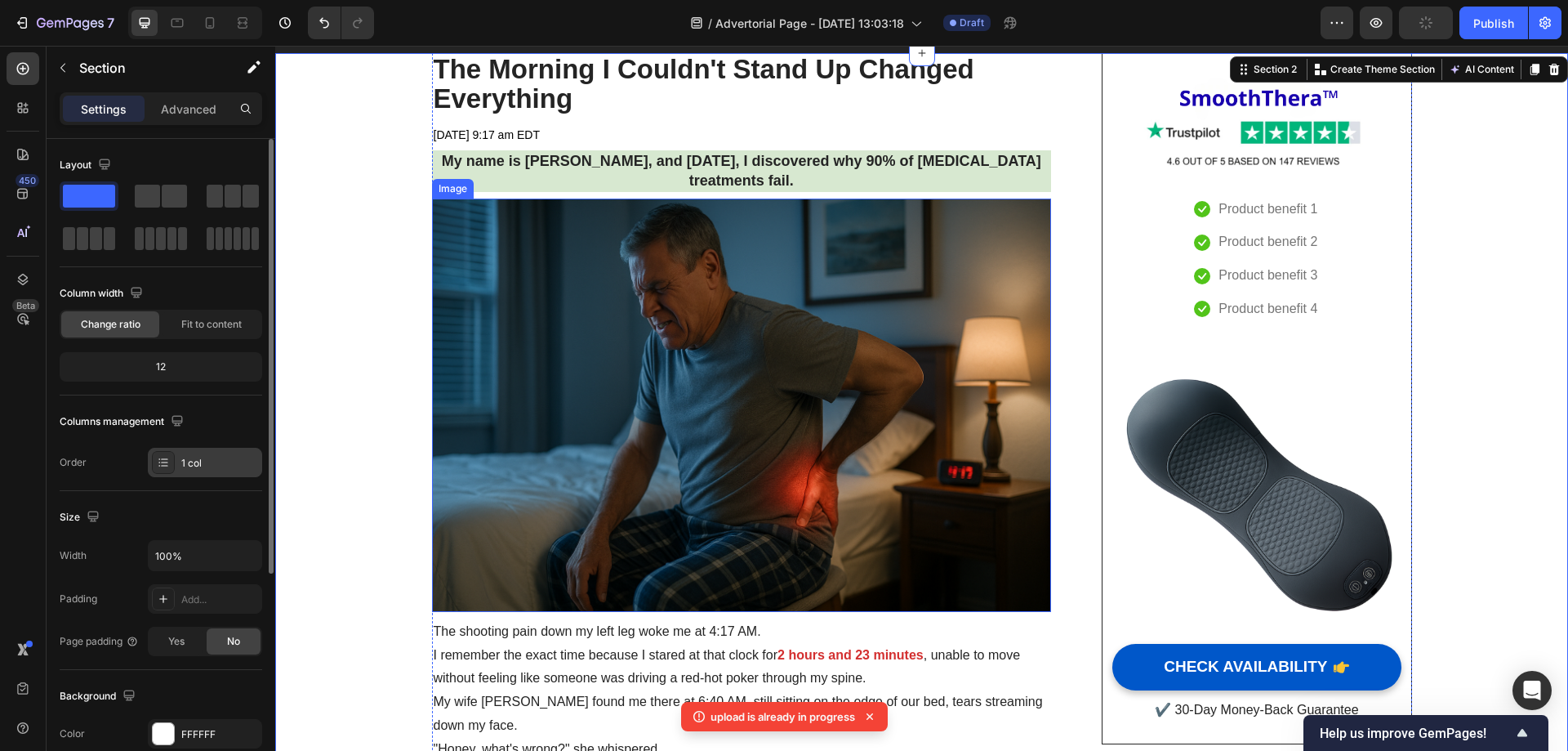
scroll to position [82, 0]
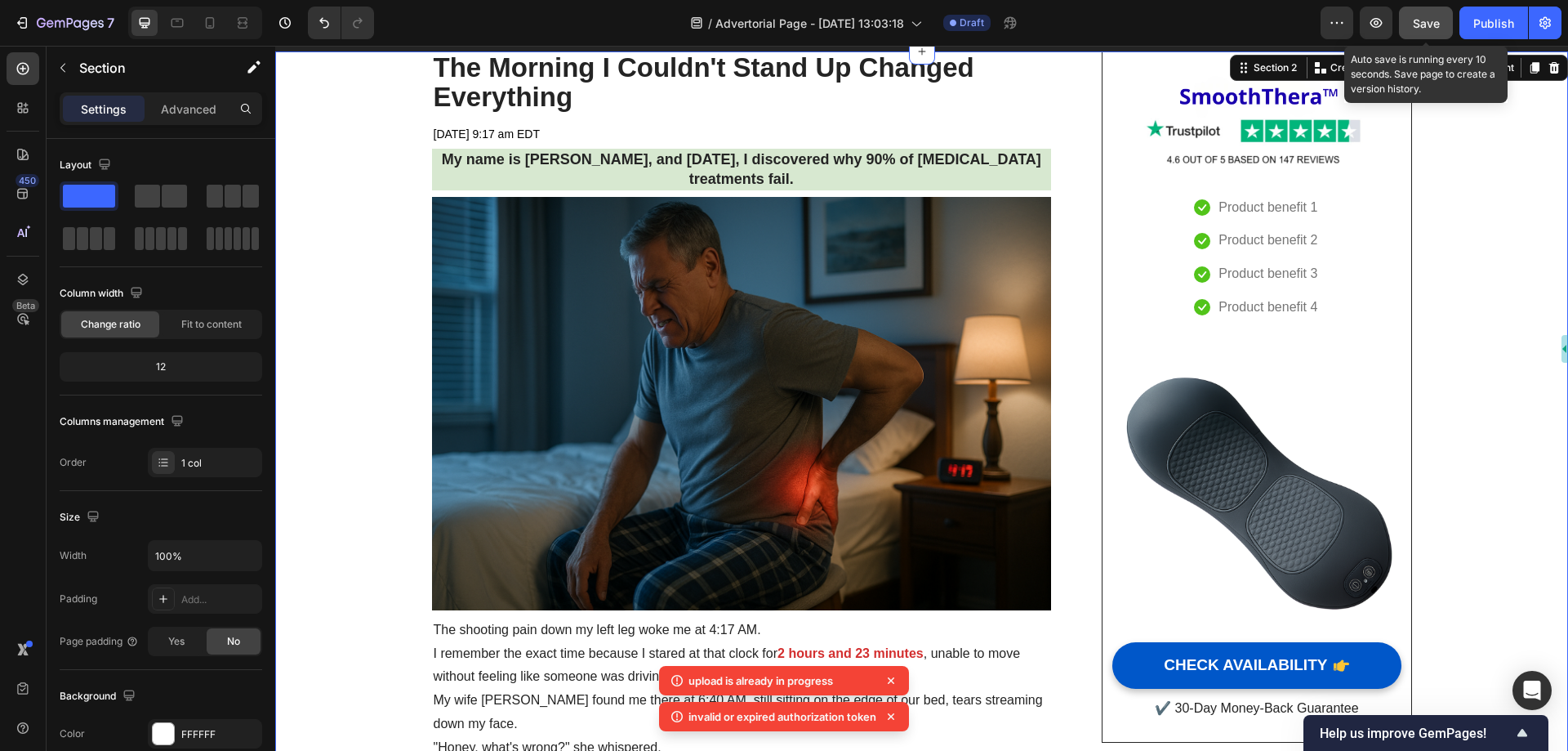
click at [1439, 26] on span "Save" at bounding box center [1427, 23] width 27 height 14
click at [1425, 24] on span "Save" at bounding box center [1427, 23] width 27 height 14
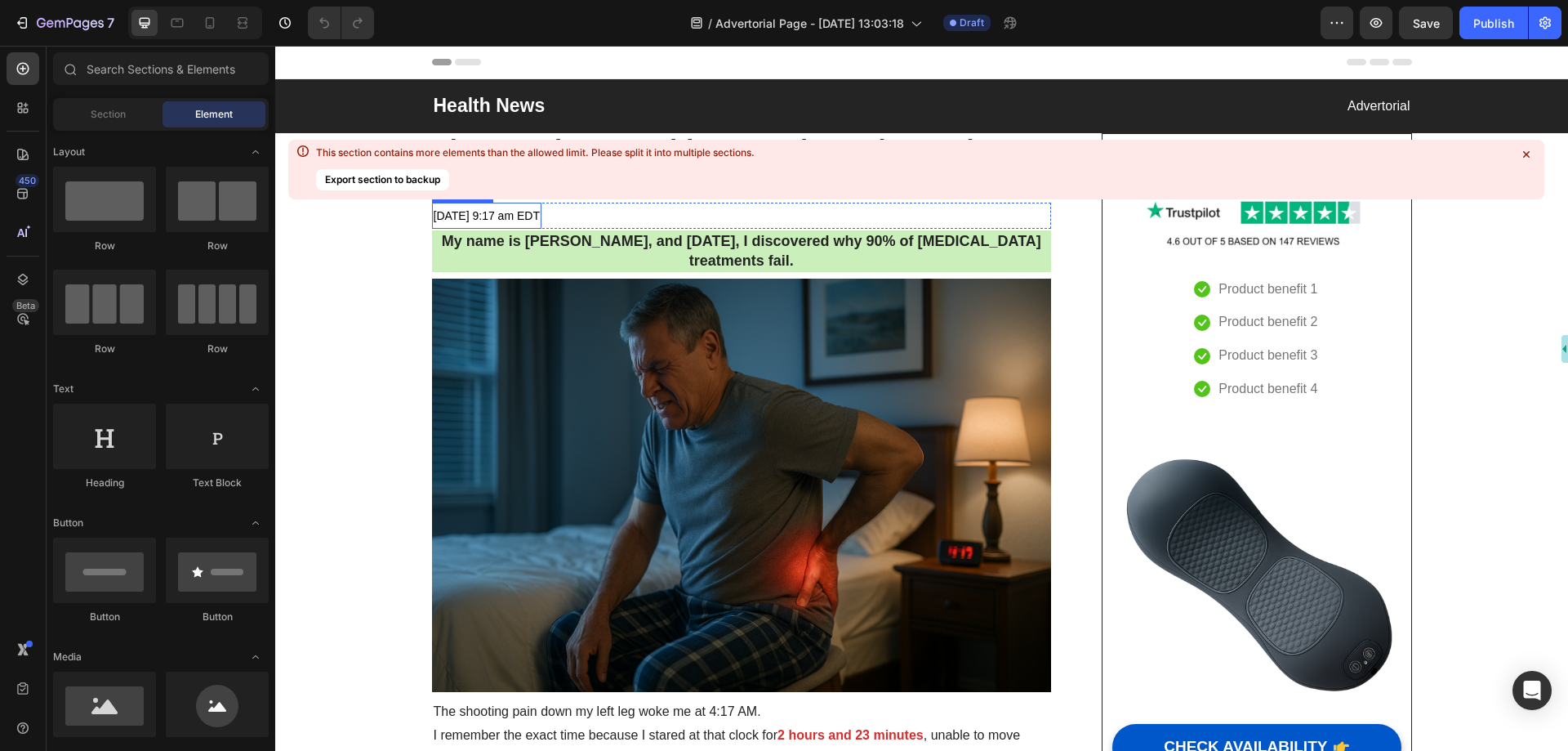
click at [391, 179] on button "Export section to backup" at bounding box center [383, 180] width 133 height 21
click at [1527, 152] on icon at bounding box center [1527, 154] width 16 height 16
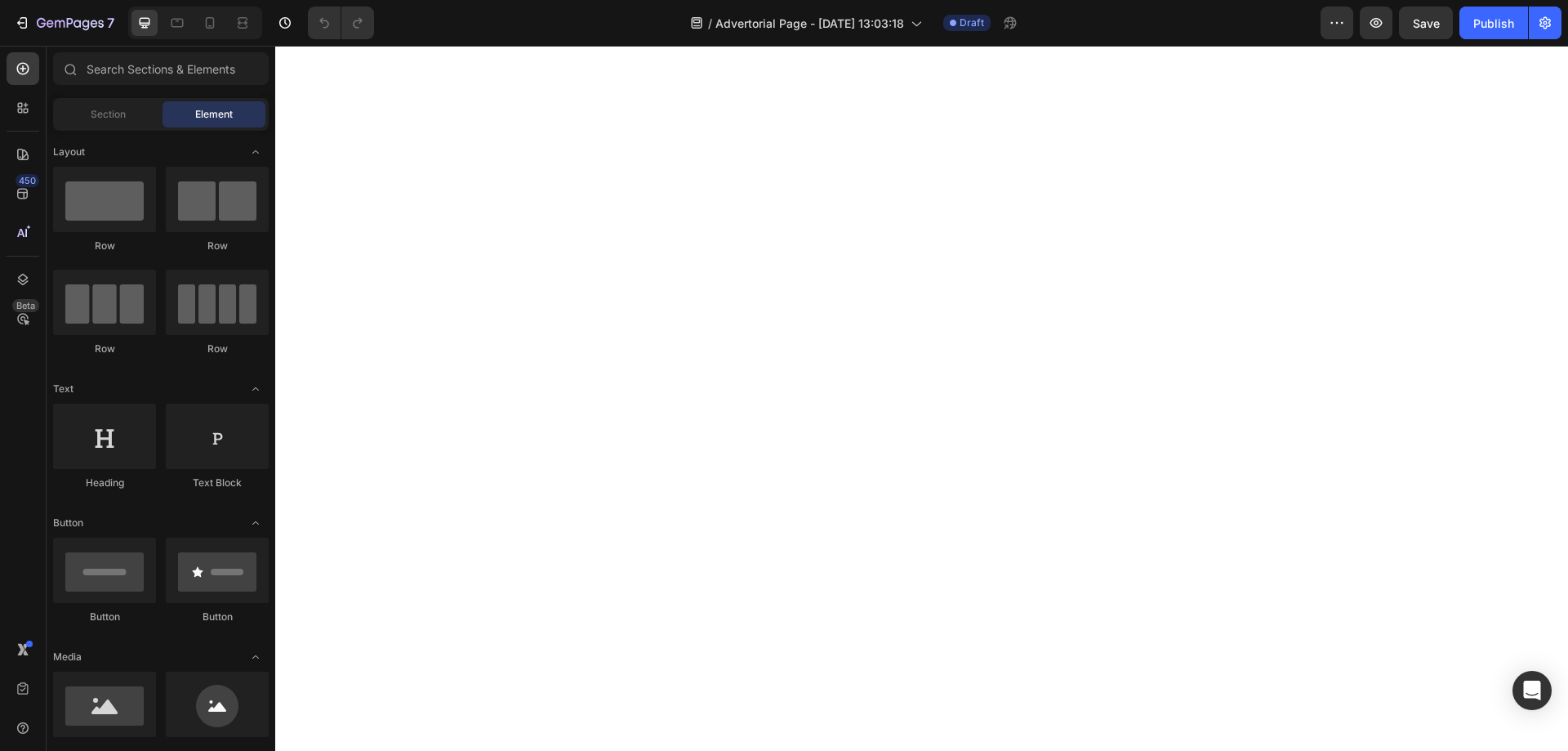
scroll to position [10052, 0]
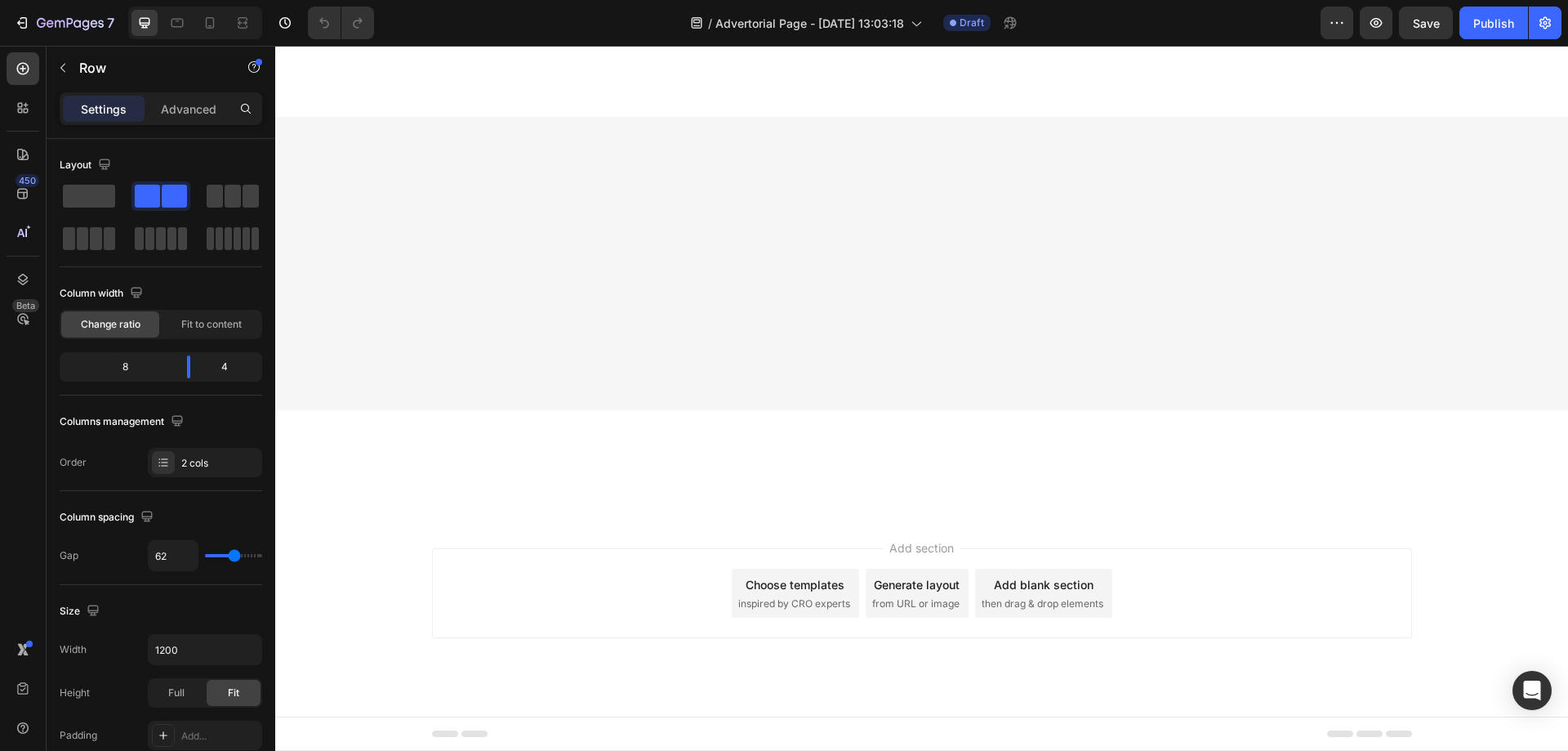
scroll to position [12912, 0]
drag, startPoint x: 1114, startPoint y: 334, endPoint x: 1088, endPoint y: 237, distance: 100.4
drag, startPoint x: 1086, startPoint y: 237, endPoint x: 905, endPoint y: 227, distance: 181.3
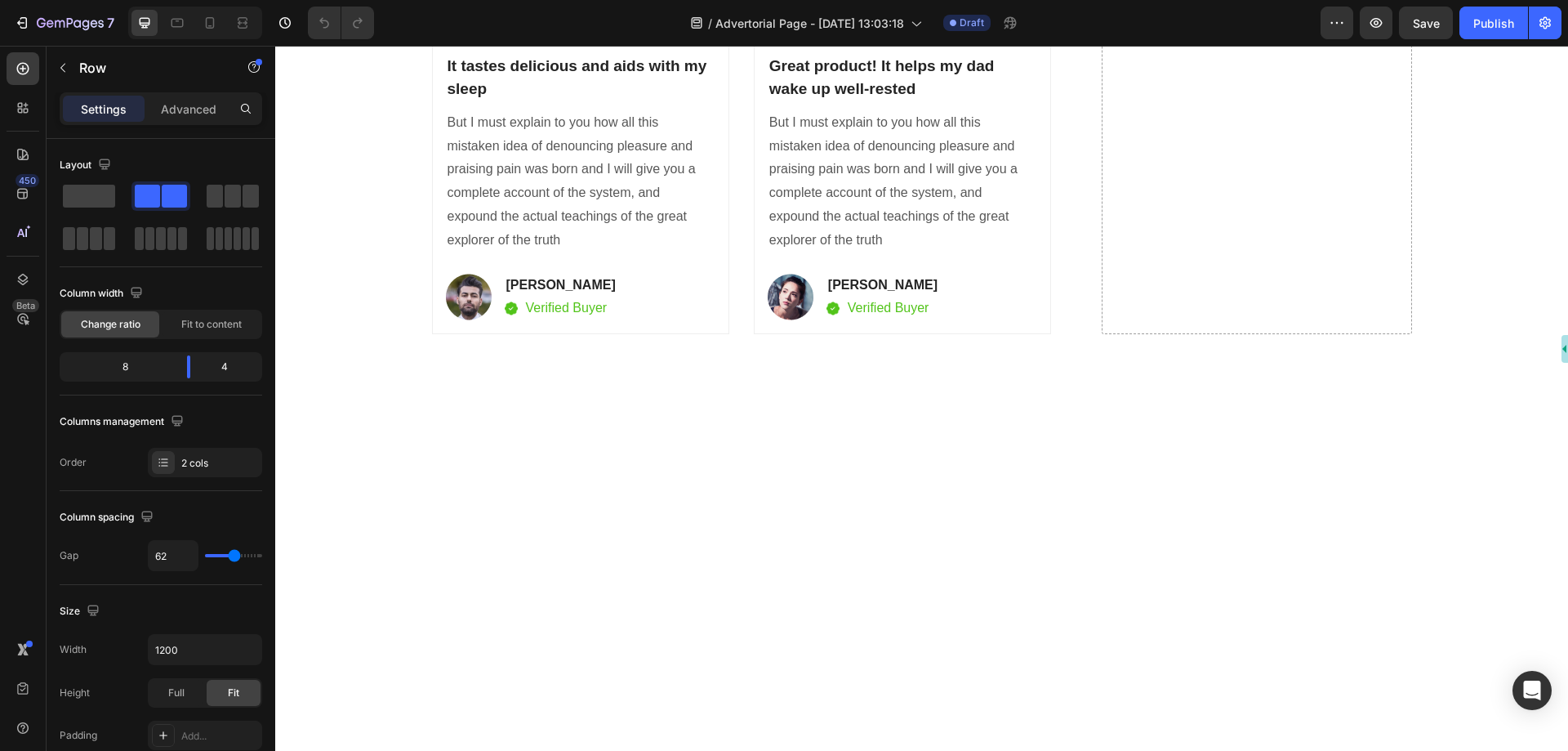
scroll to position [15013, 0]
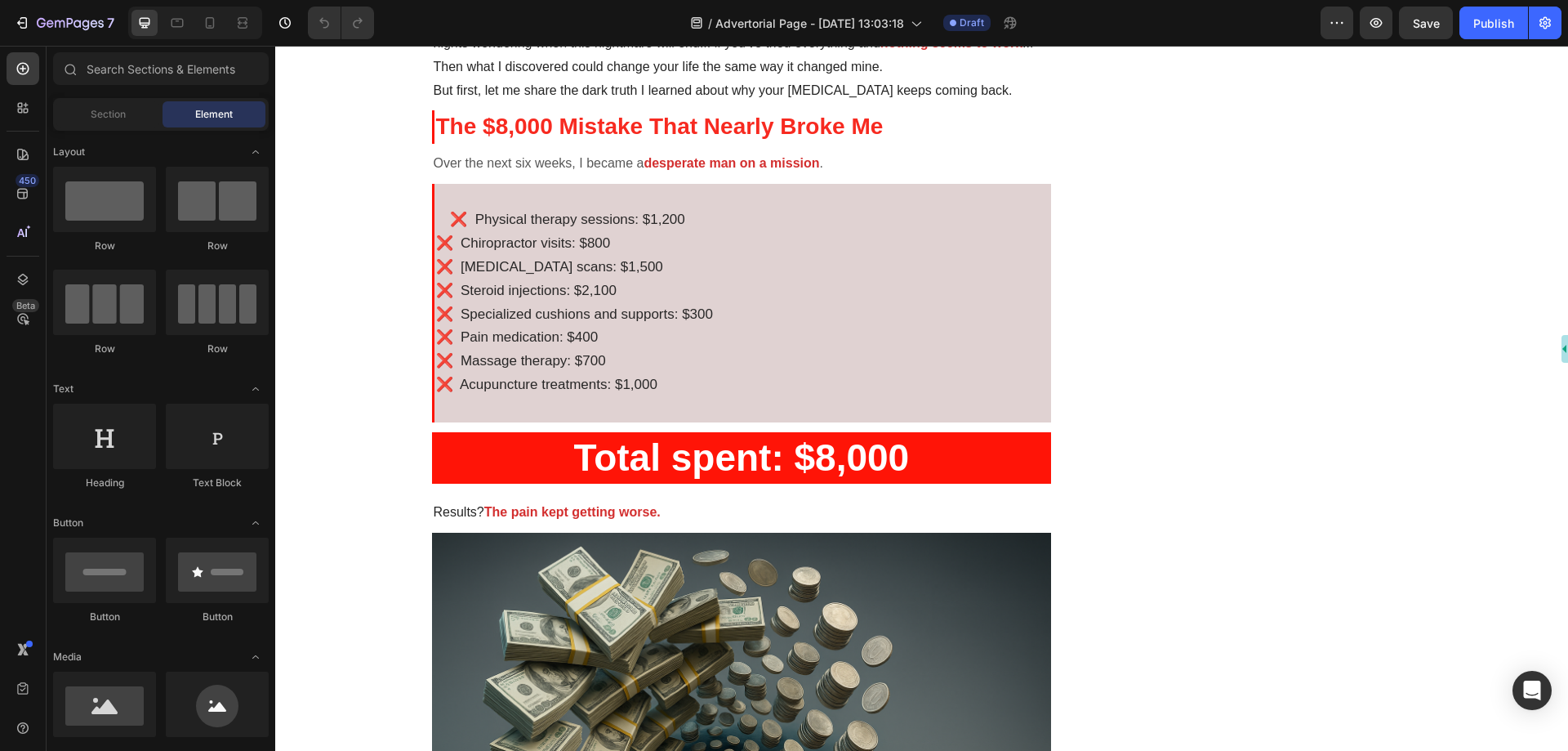
drag, startPoint x: 1560, startPoint y: 644, endPoint x: 1843, endPoint y: 158, distance: 562.4
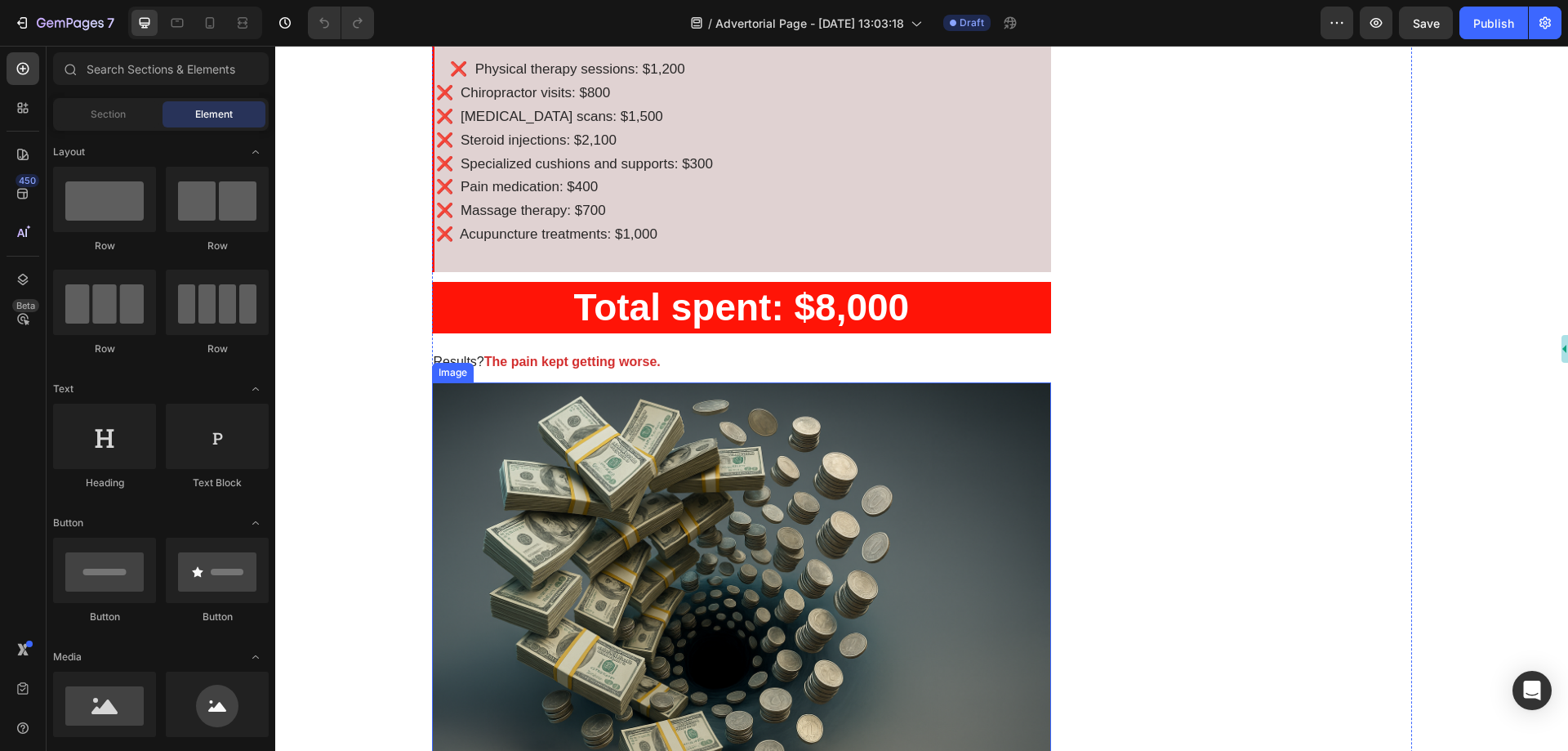
scroll to position [1597, 0]
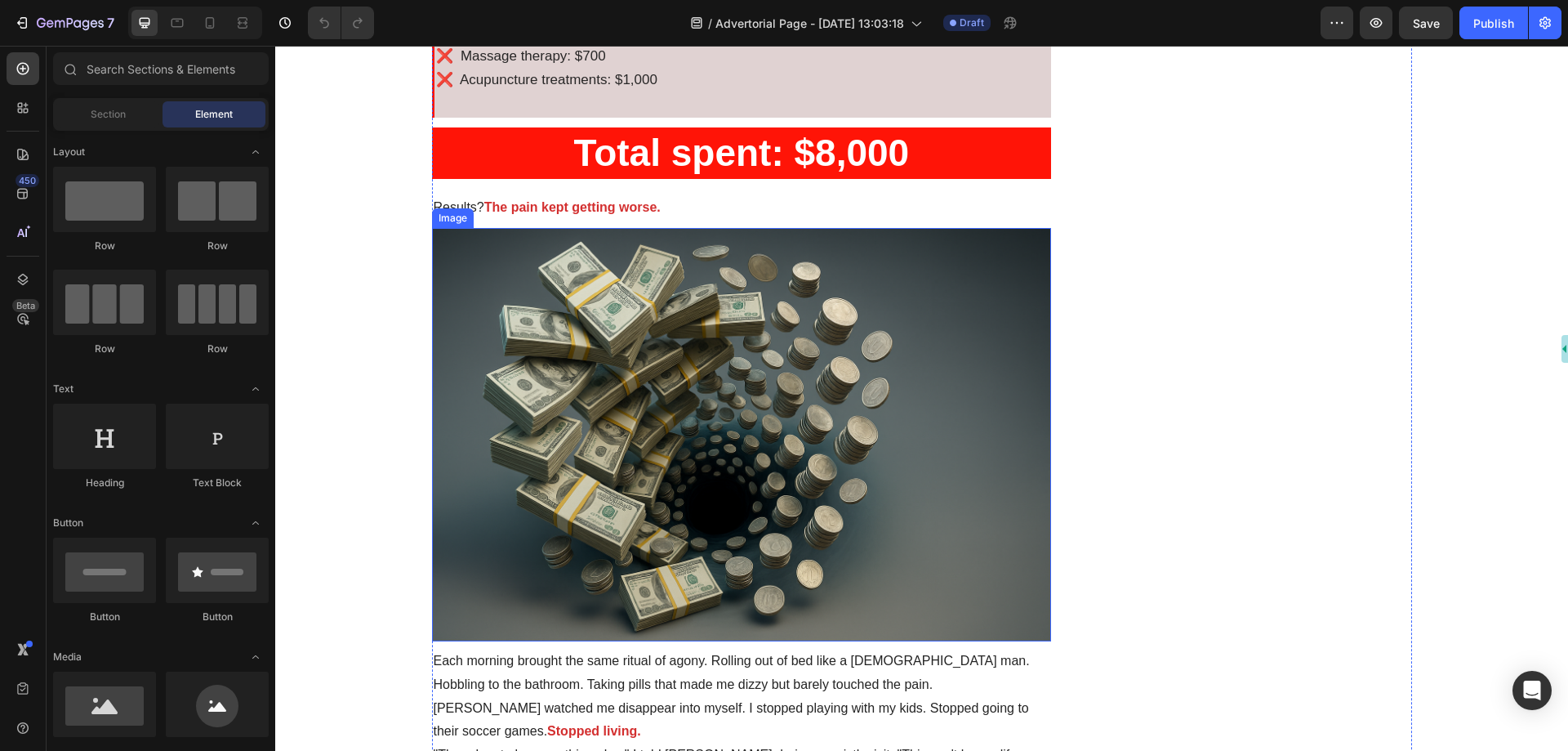
click at [768, 403] on img at bounding box center [742, 434] width 620 height 413
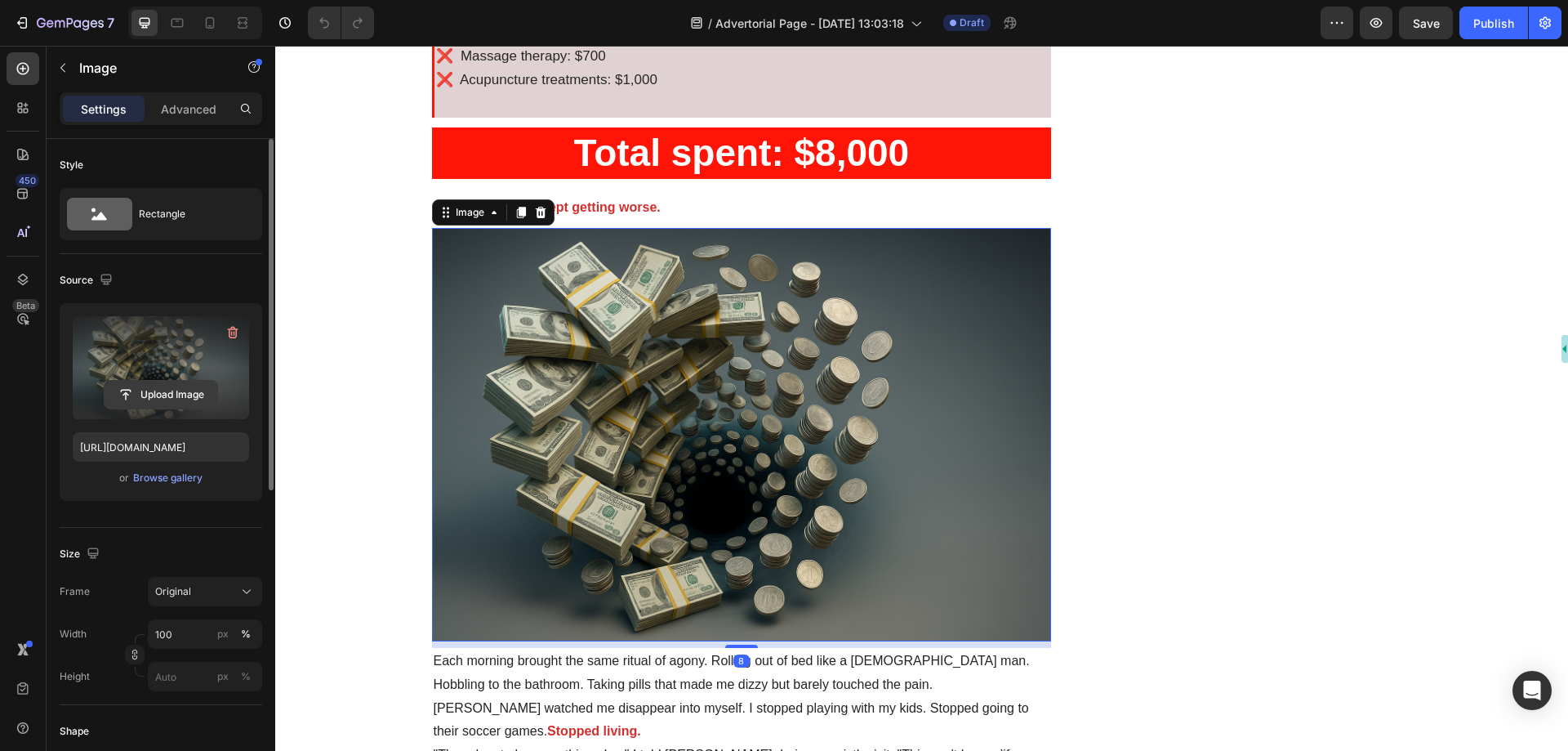
click at [147, 395] on input "file" at bounding box center [160, 394] width 113 height 28
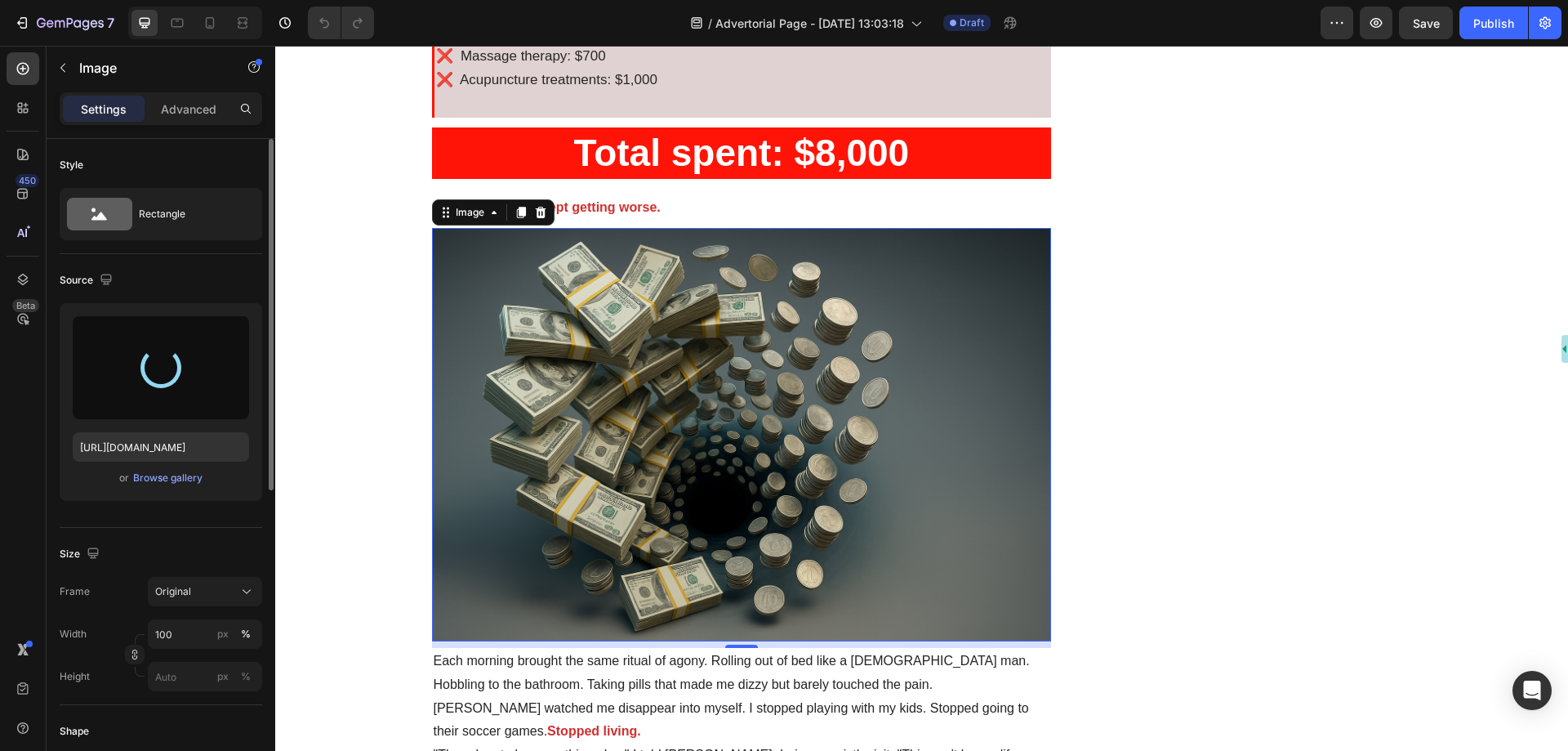
type input "https://cdn.shopify.com/s/files/1/0697/8401/0908/files/gempages_584645945988219…"
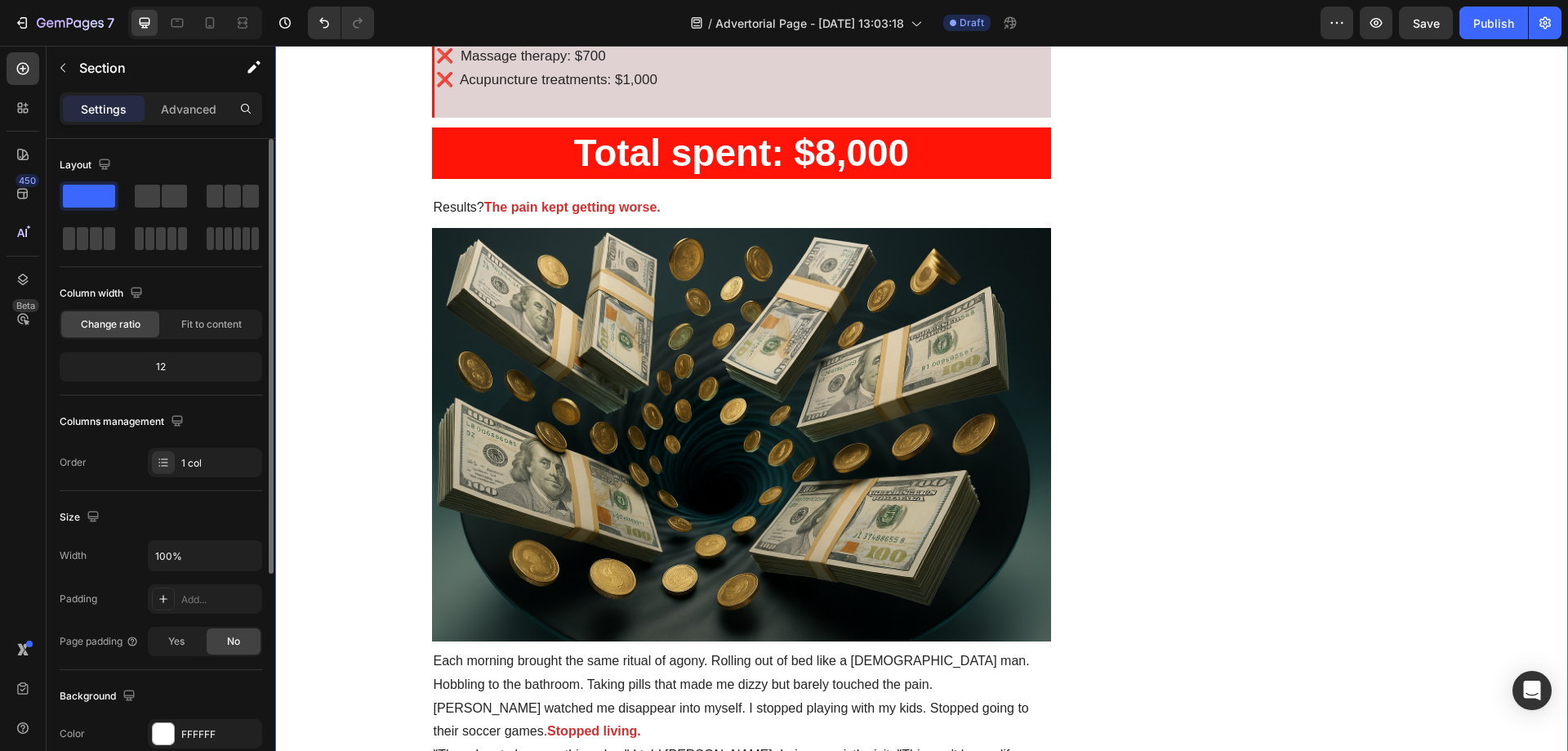
drag, startPoint x: 348, startPoint y: 304, endPoint x: 325, endPoint y: 197, distance: 109.4
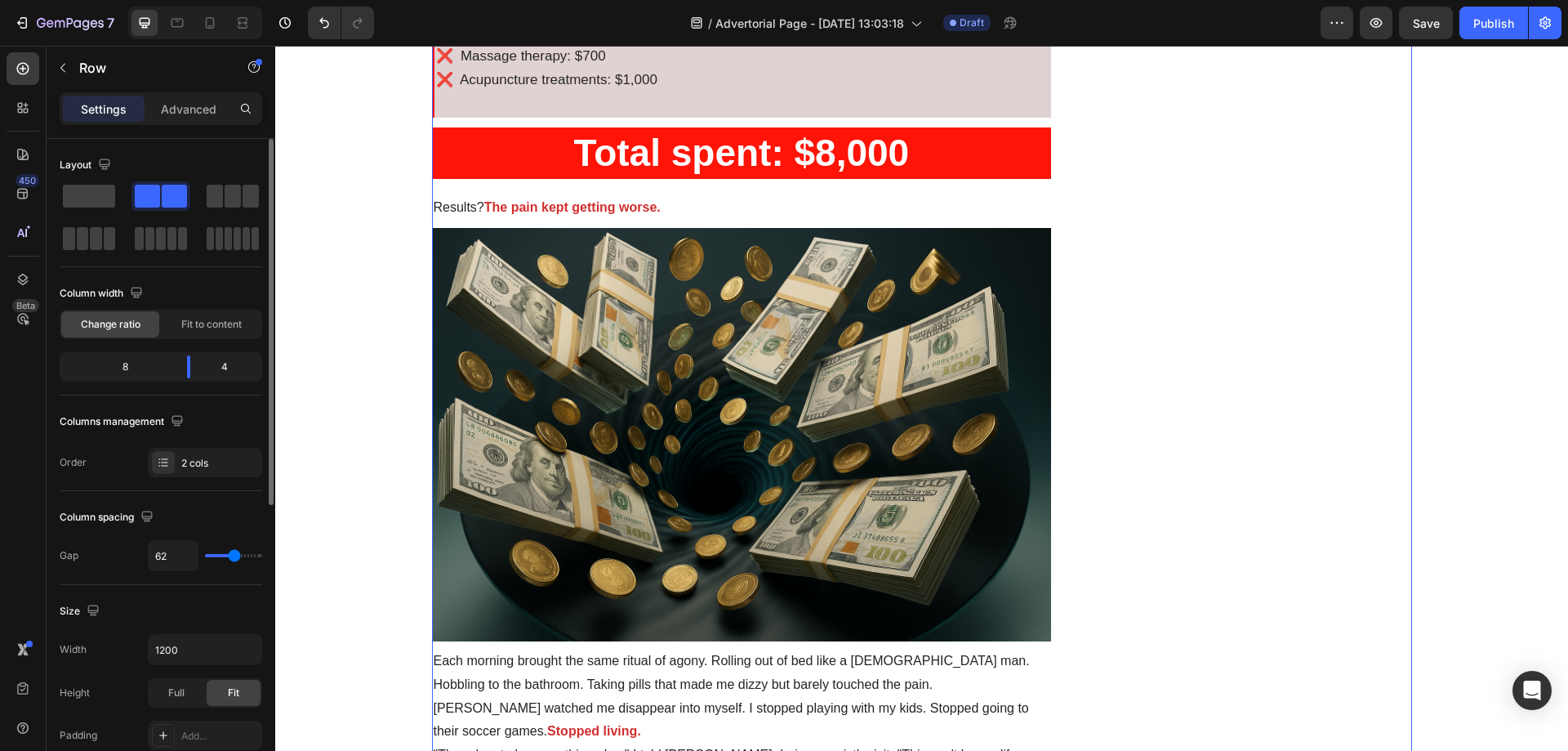
drag, startPoint x: 1229, startPoint y: 328, endPoint x: 1189, endPoint y: 126, distance: 205.9
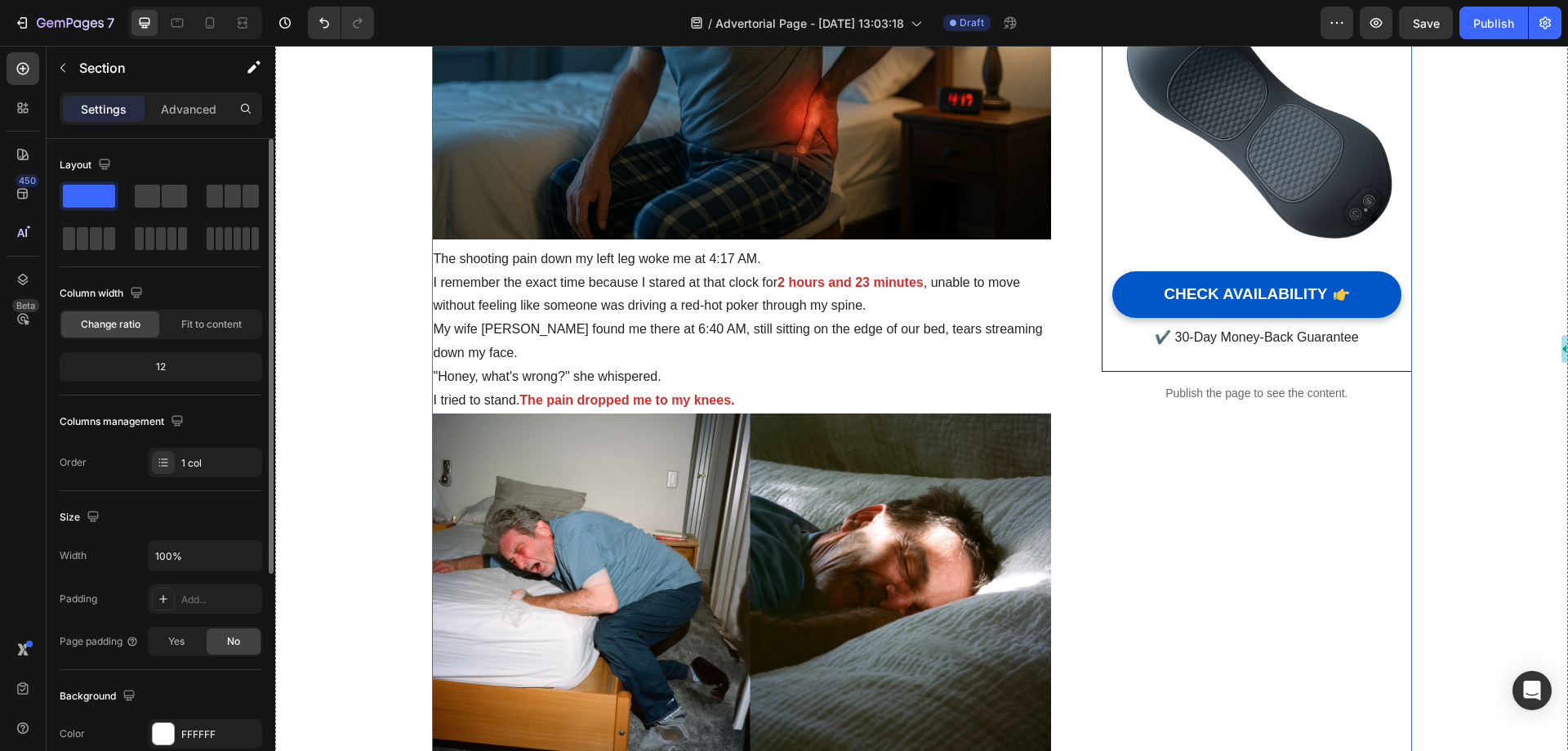
scroll to position [44, 0]
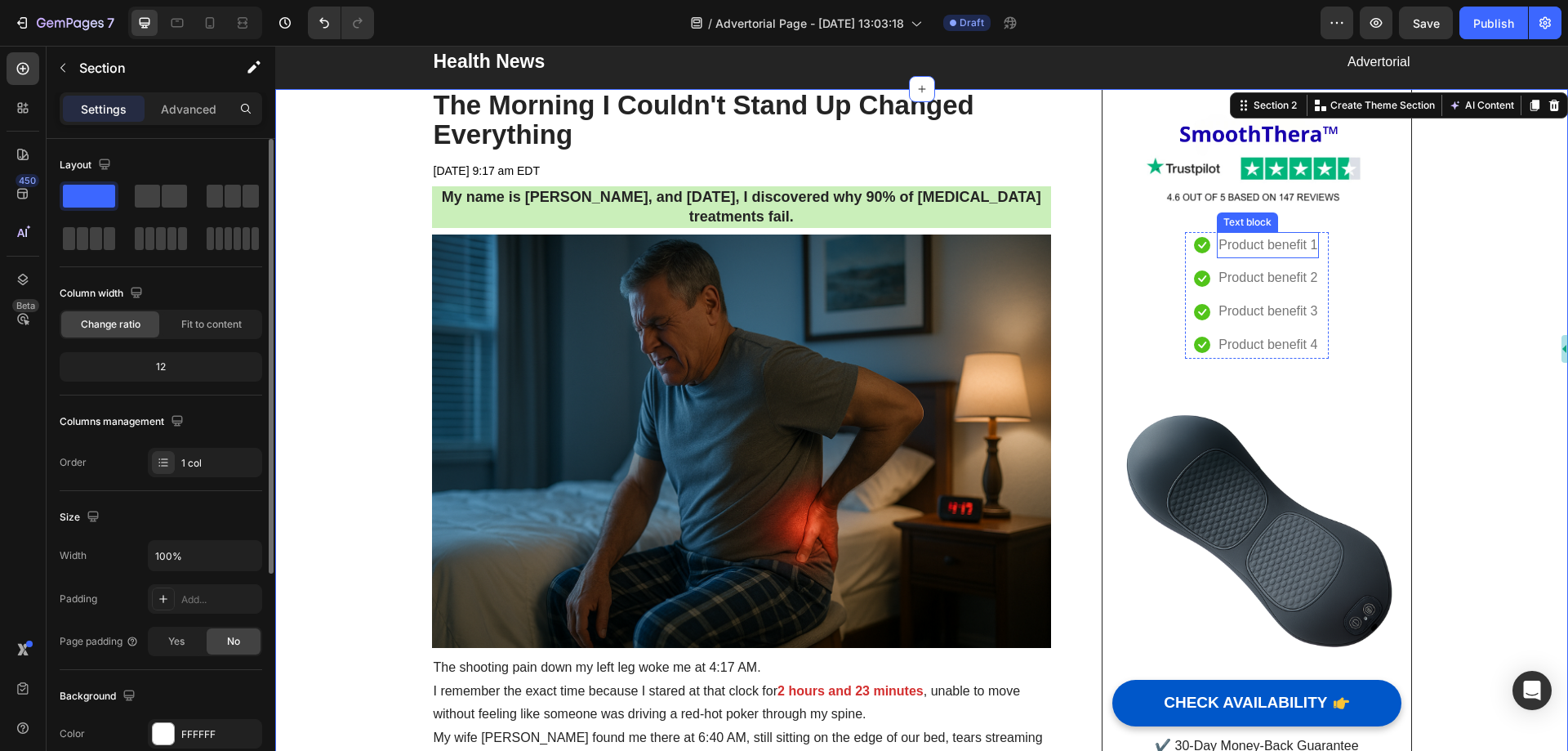
click at [1259, 241] on p "Product benefit 1" at bounding box center [1268, 245] width 98 height 24
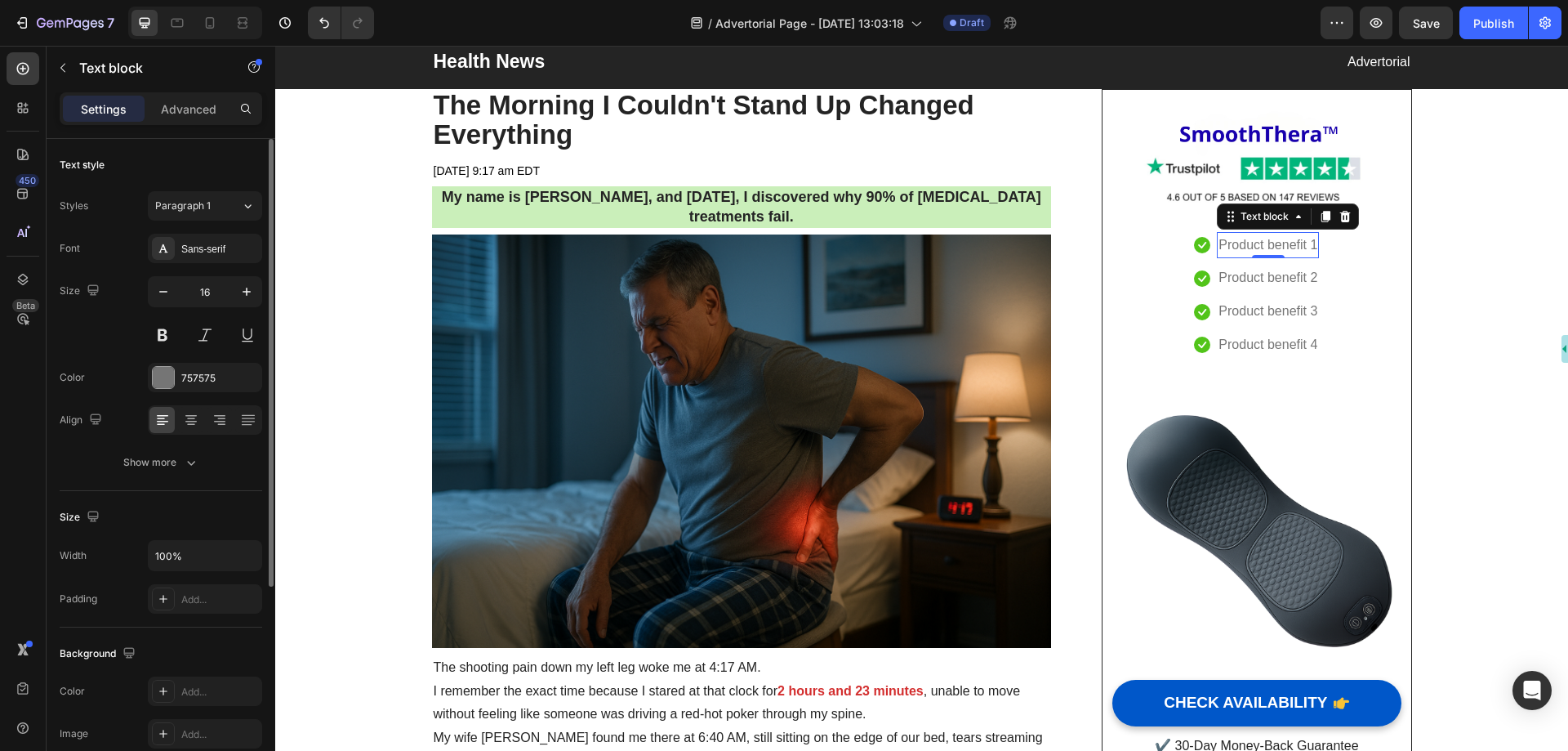
click at [1259, 241] on p "Product benefit 1" at bounding box center [1268, 245] width 98 height 24
click at [1329, 258] on div "Icon Traction Lifting Text block 0 Icon Product benefit 2 Text block Icon Produ…" at bounding box center [1256, 295] width 163 height 166
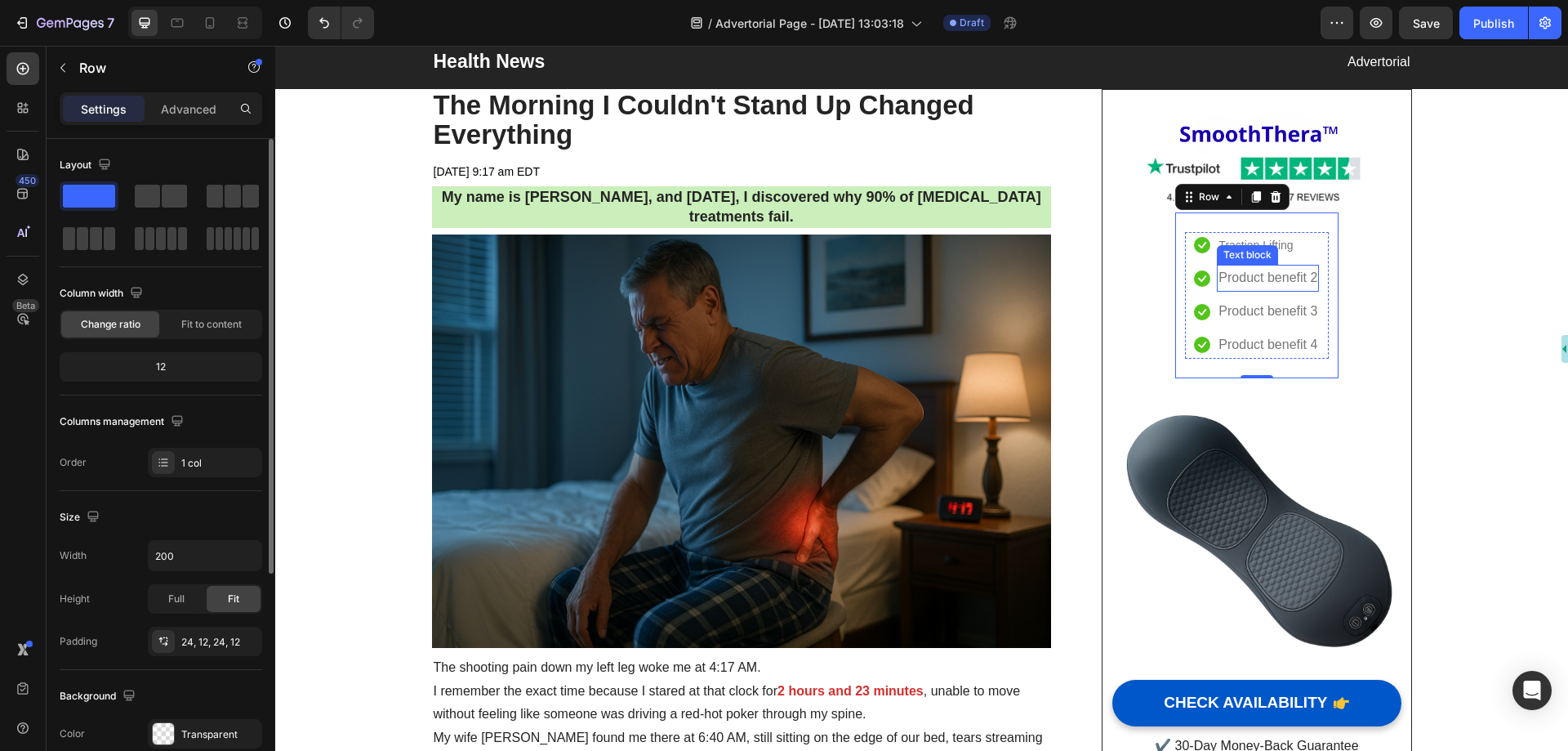
click at [1270, 279] on p "Product benefit 2" at bounding box center [1268, 278] width 98 height 24
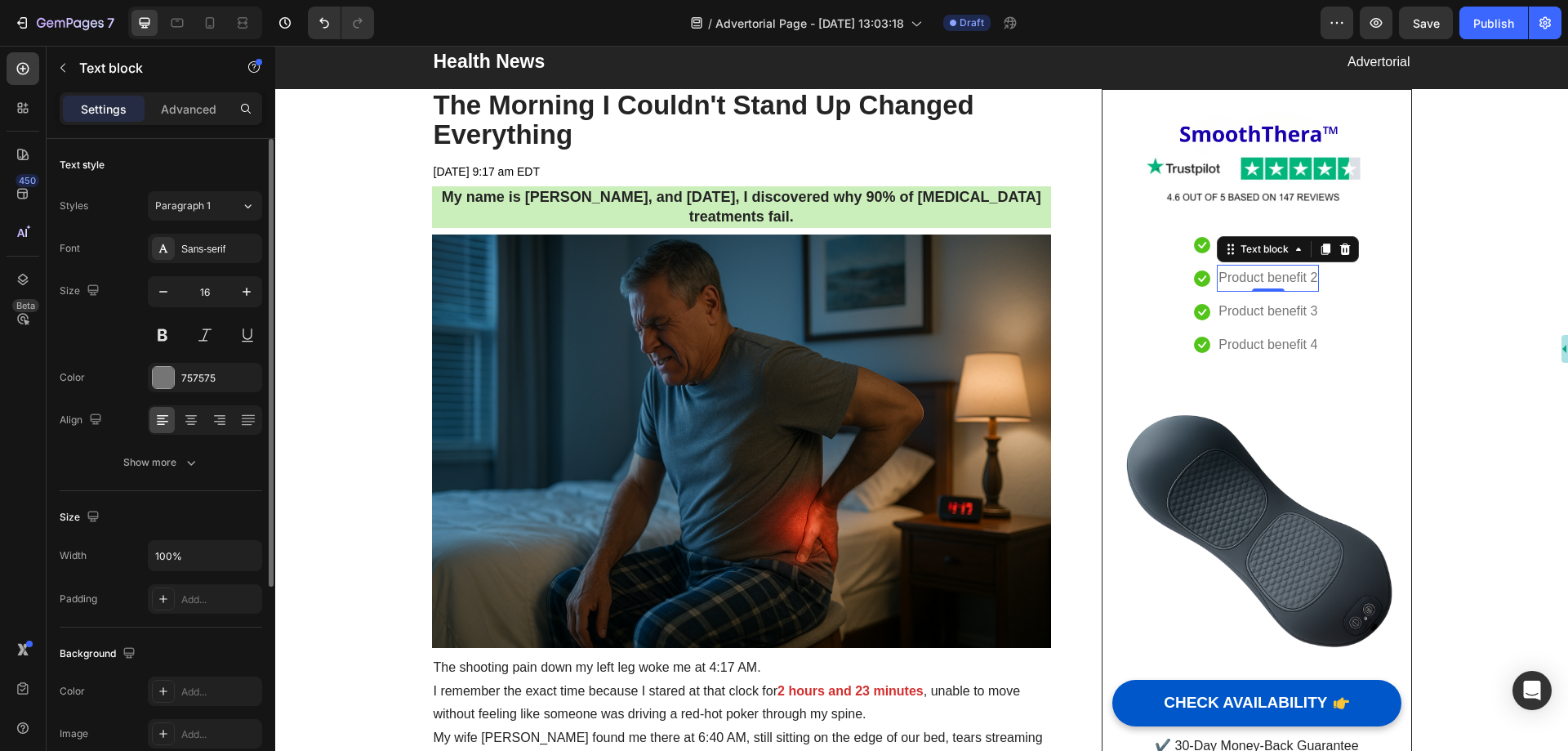
click at [1270, 279] on p "Product benefit 2" at bounding box center [1268, 278] width 98 height 24
click at [1235, 317] on p "Product benefit 3" at bounding box center [1268, 312] width 98 height 24
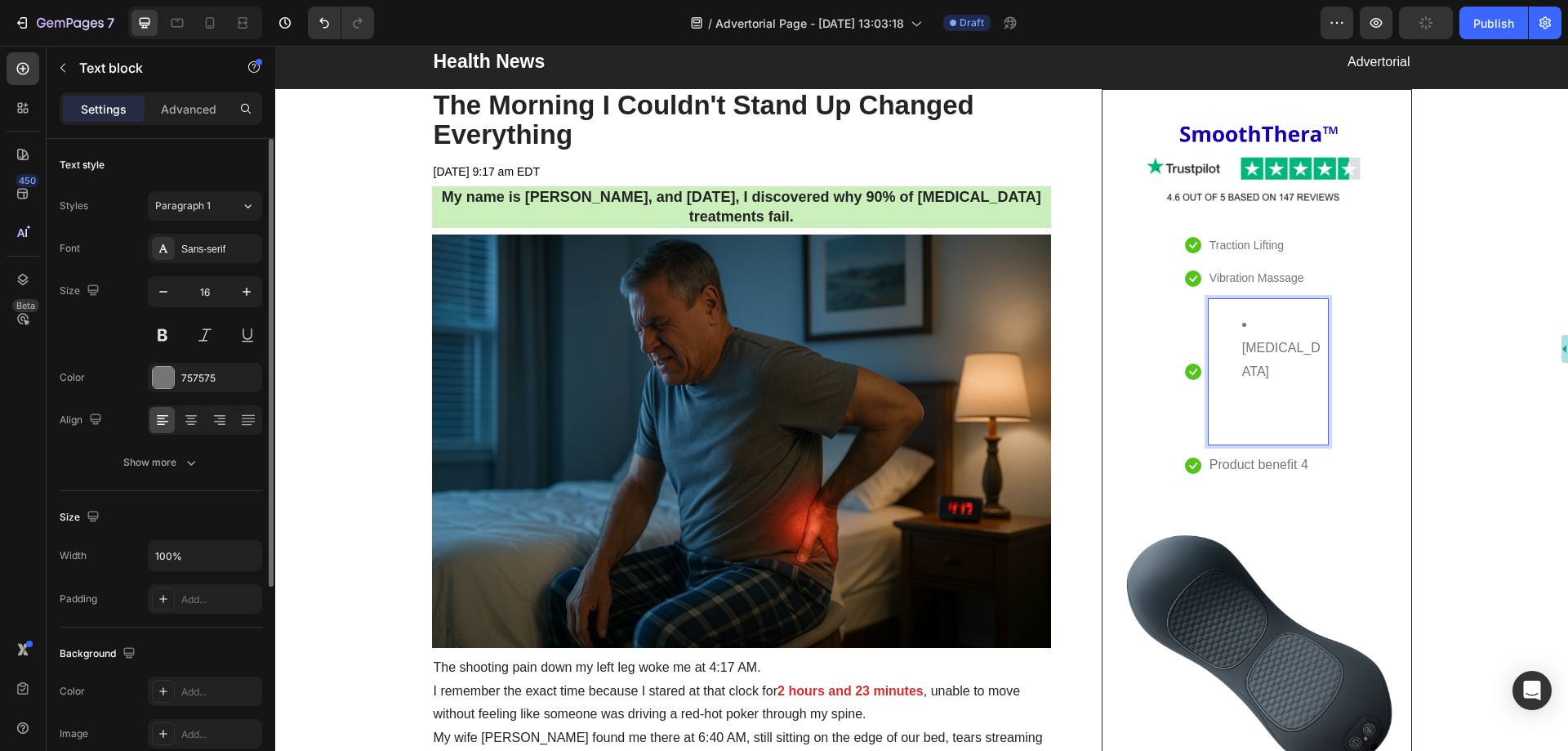
click at [1252, 339] on li "Heat Therapy" at bounding box center [1285, 348] width 85 height 70
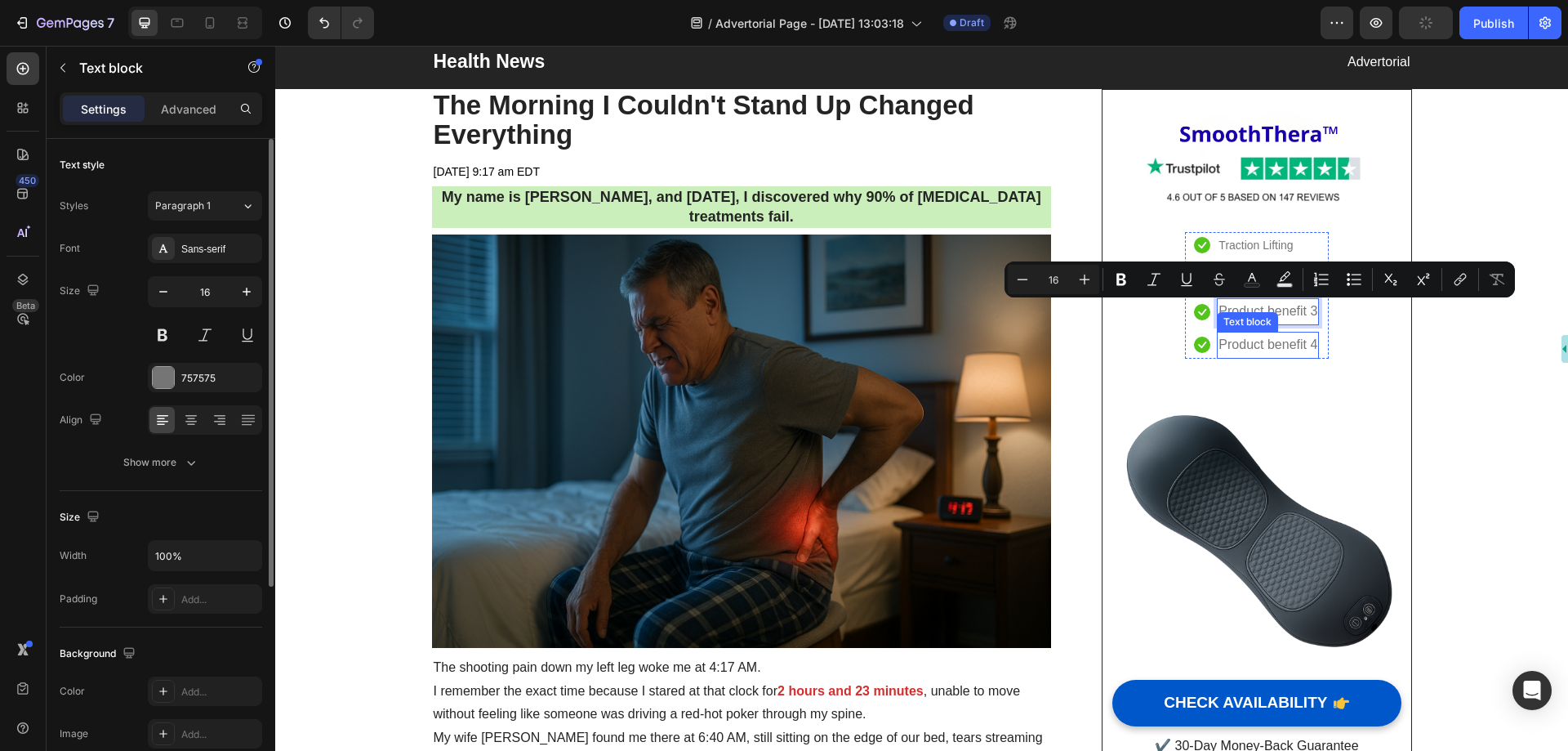
click at [1240, 313] on div "Text block" at bounding box center [1247, 321] width 61 height 19
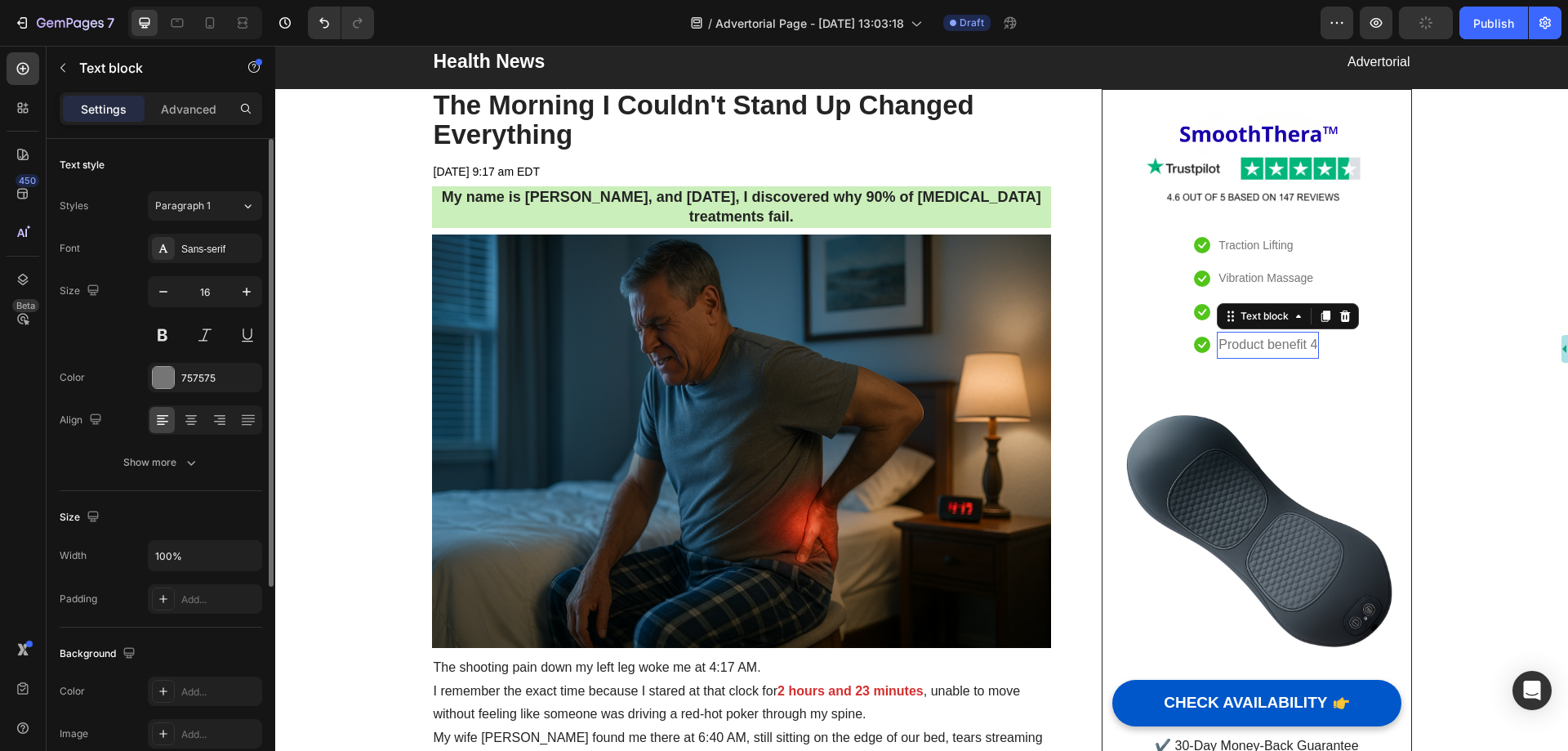
click at [1240, 313] on div "Text block" at bounding box center [1265, 316] width 55 height 14
click at [1360, 291] on div "Image Icon Traction Lifting Text block Icon Vibration Massage Text block Icon P…" at bounding box center [1256, 434] width 289 height 651
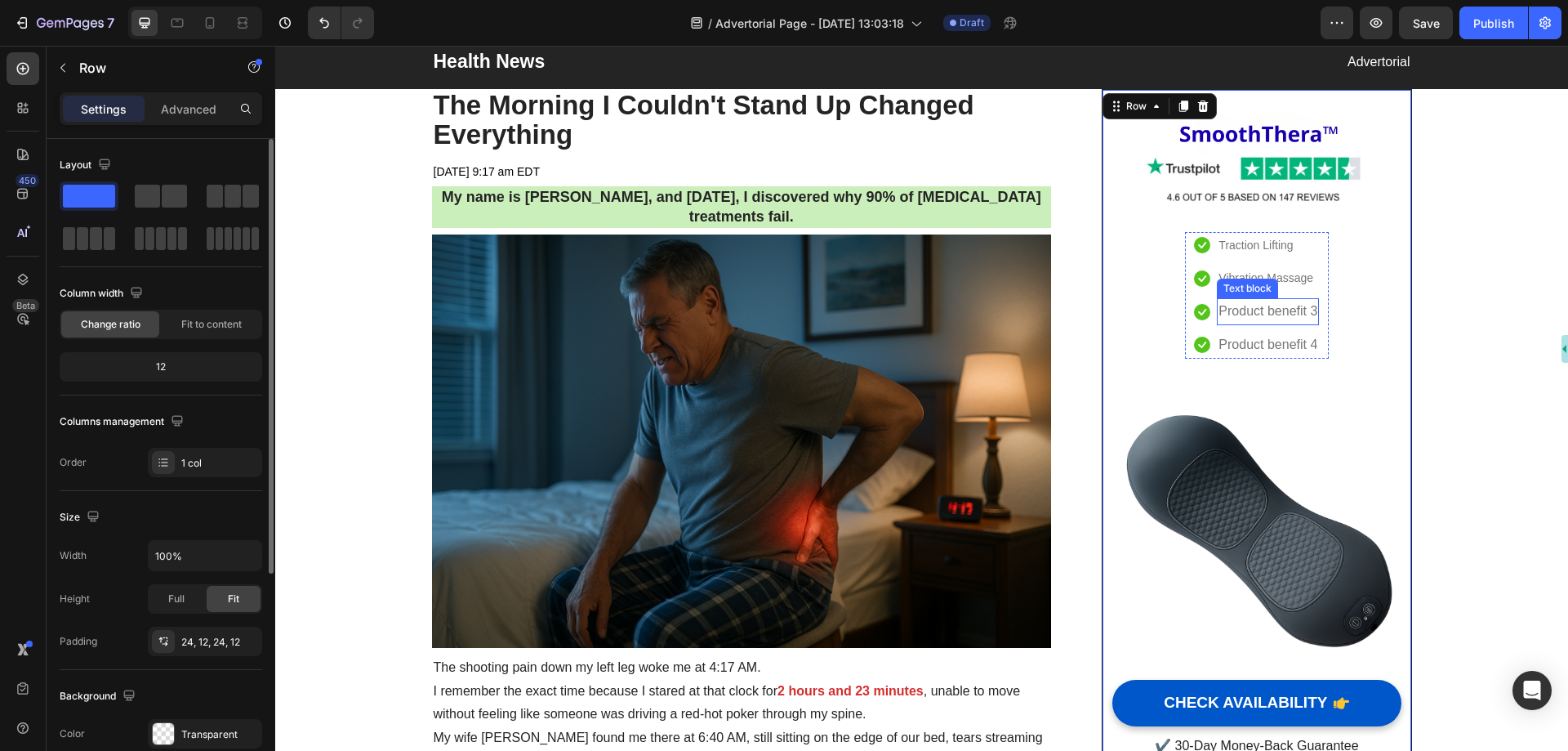
click at [1270, 316] on p "Product benefit 3" at bounding box center [1268, 312] width 98 height 24
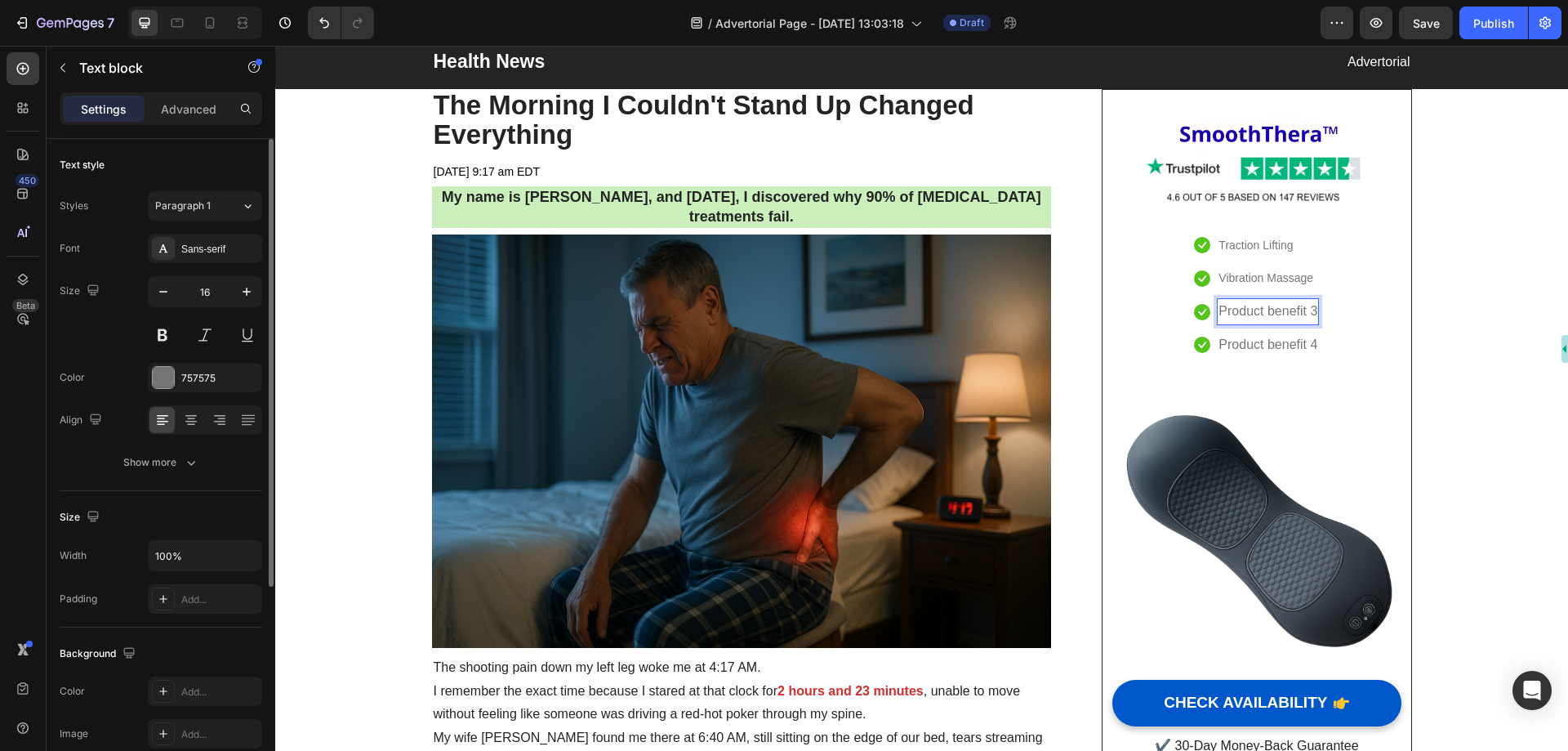
click at [1301, 313] on p "Product benefit 3" at bounding box center [1268, 312] width 98 height 24
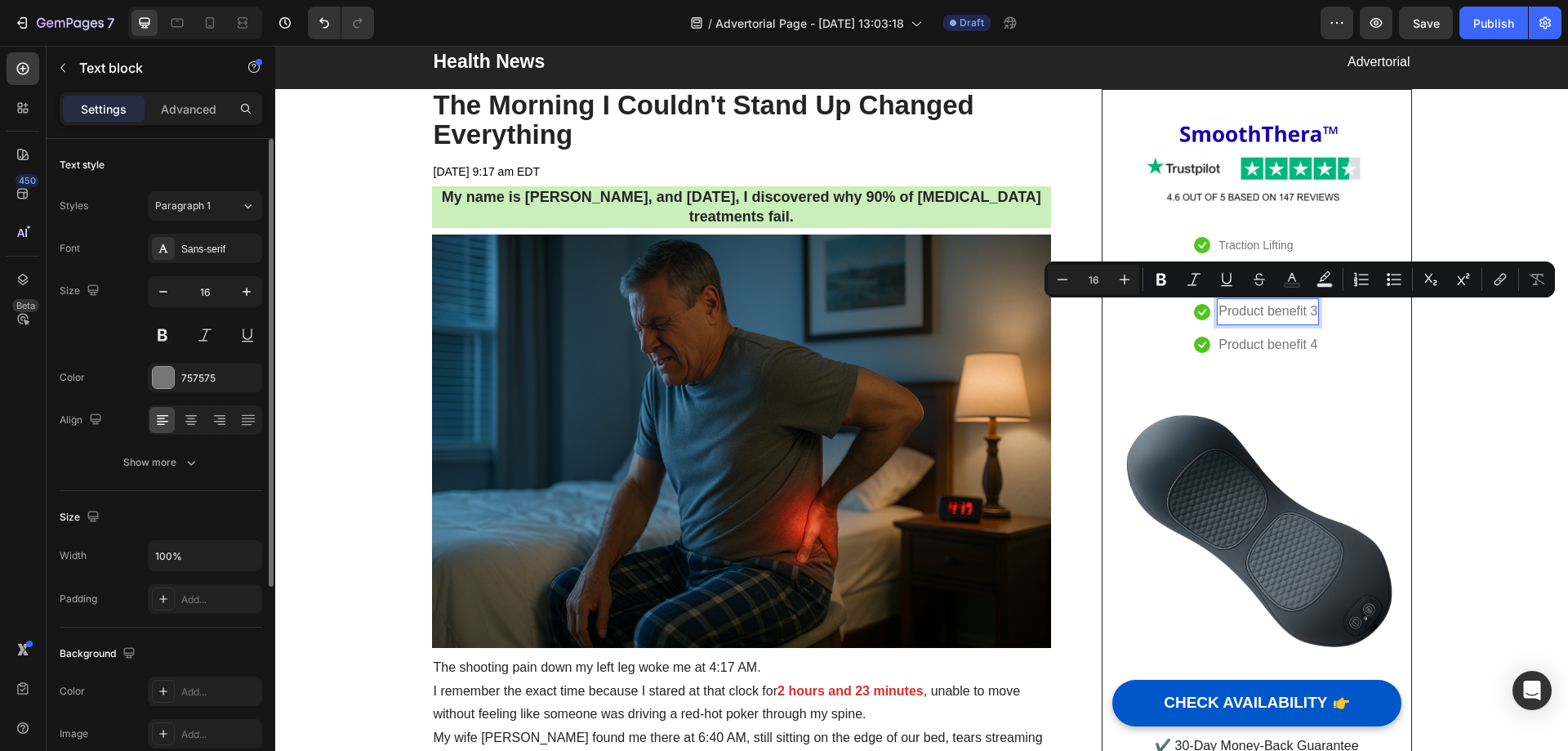
click at [1301, 313] on p "Product benefit 3" at bounding box center [1268, 312] width 98 height 24
click at [1227, 325] on div "Product benefit 3" at bounding box center [1268, 312] width 102 height 27
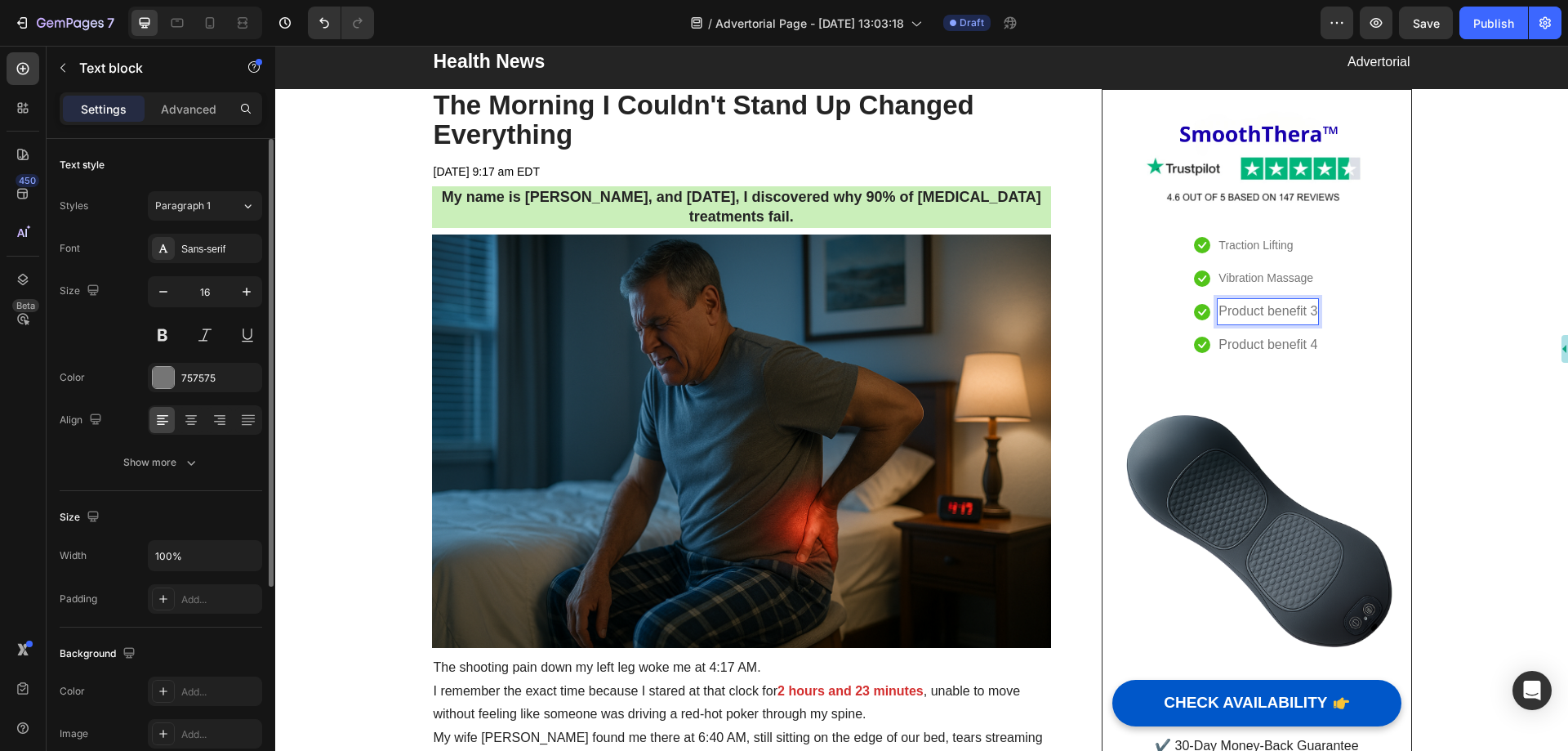
click at [1228, 321] on p "Product benefit 3" at bounding box center [1268, 312] width 98 height 24
click at [1355, 317] on div "Image Icon Traction Lifting Text block Icon Vibration Massage Text block Icon H…" at bounding box center [1256, 434] width 289 height 651
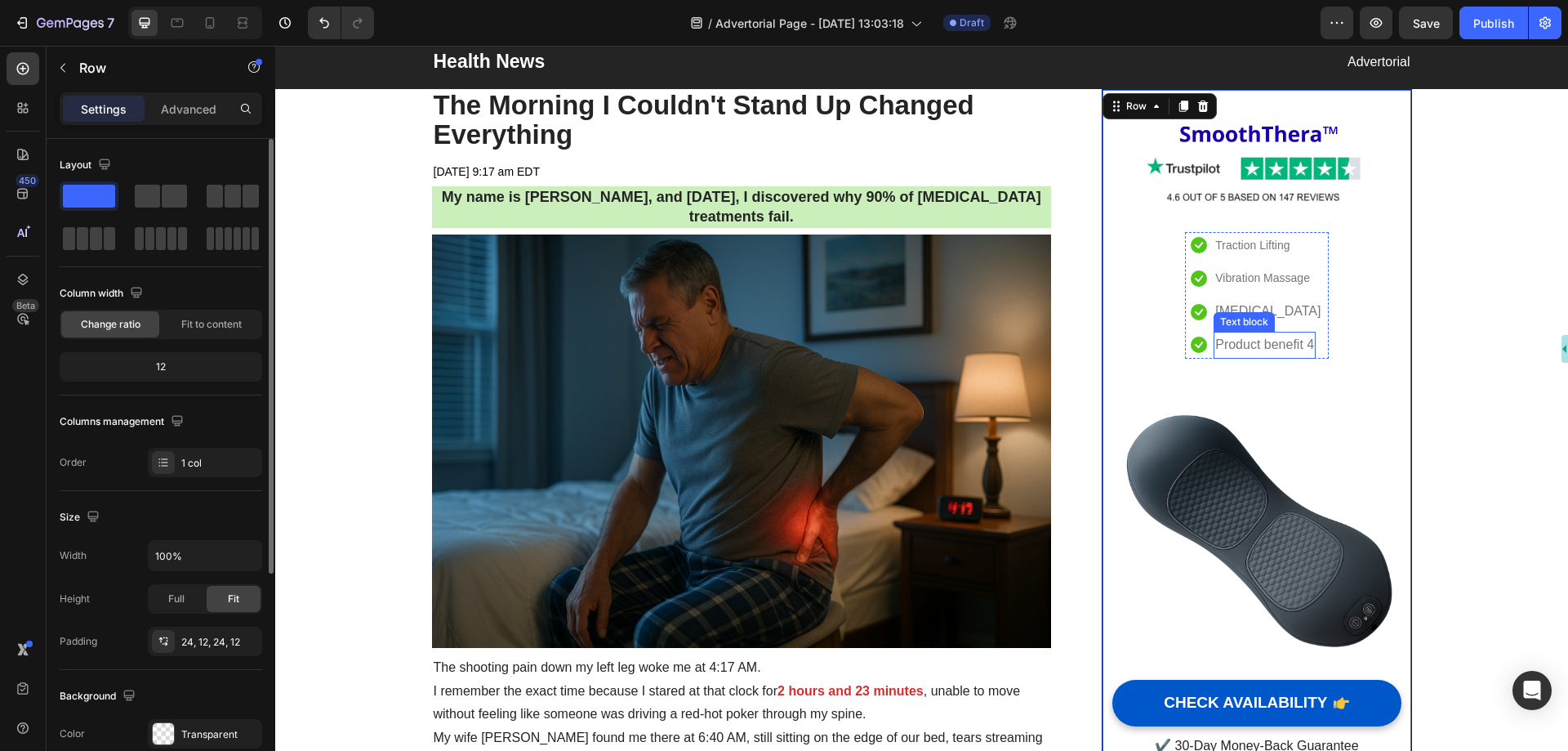
click at [1290, 342] on p "Product benefit 4" at bounding box center [1265, 345] width 98 height 24
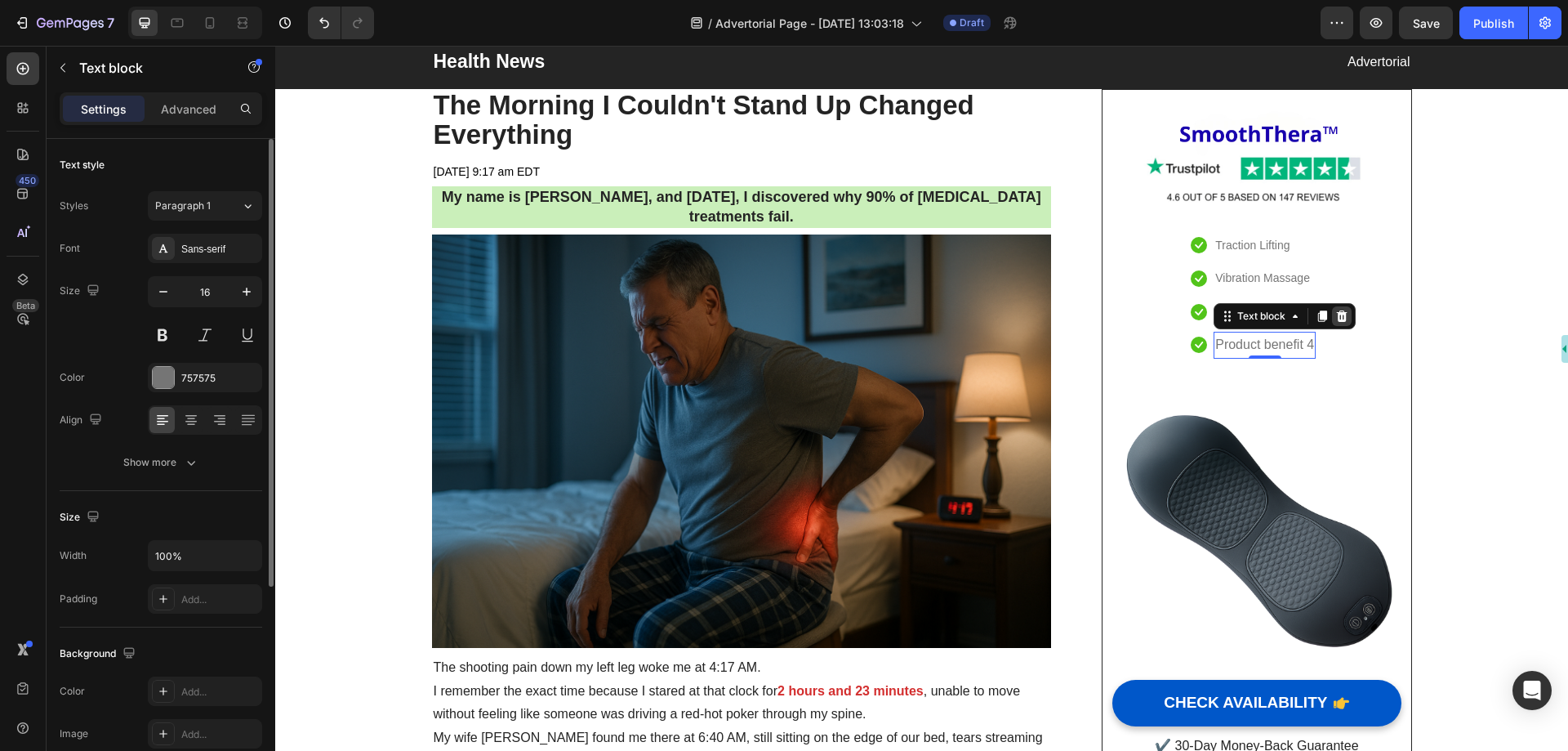
click at [1337, 320] on icon at bounding box center [1342, 317] width 11 height 12
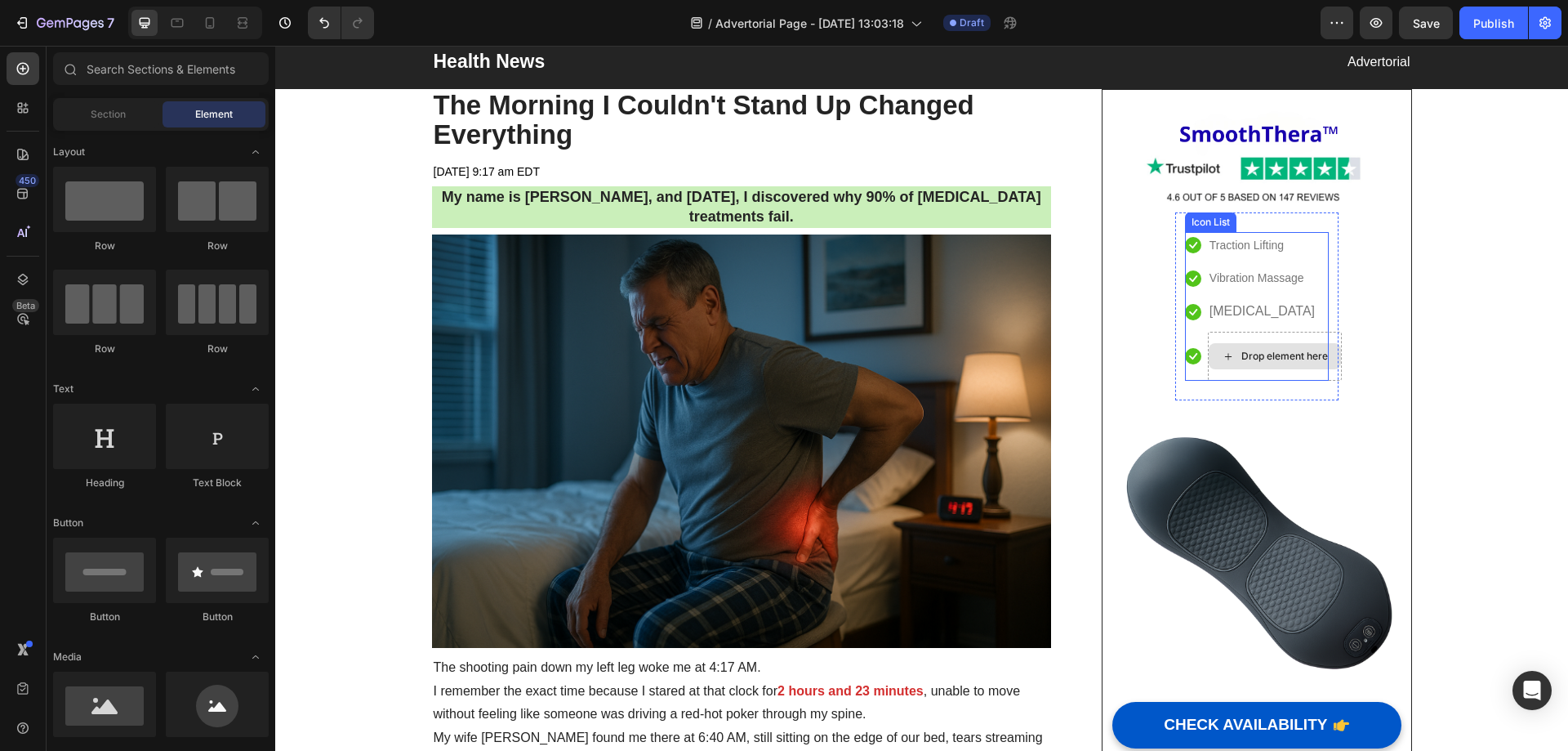
click at [1256, 352] on div "Drop element here" at bounding box center [1285, 356] width 87 height 14
click at [1368, 319] on div "Image Icon Traction Lifting Text block Icon Vibration Massage Text block Icon H…" at bounding box center [1256, 445] width 289 height 673
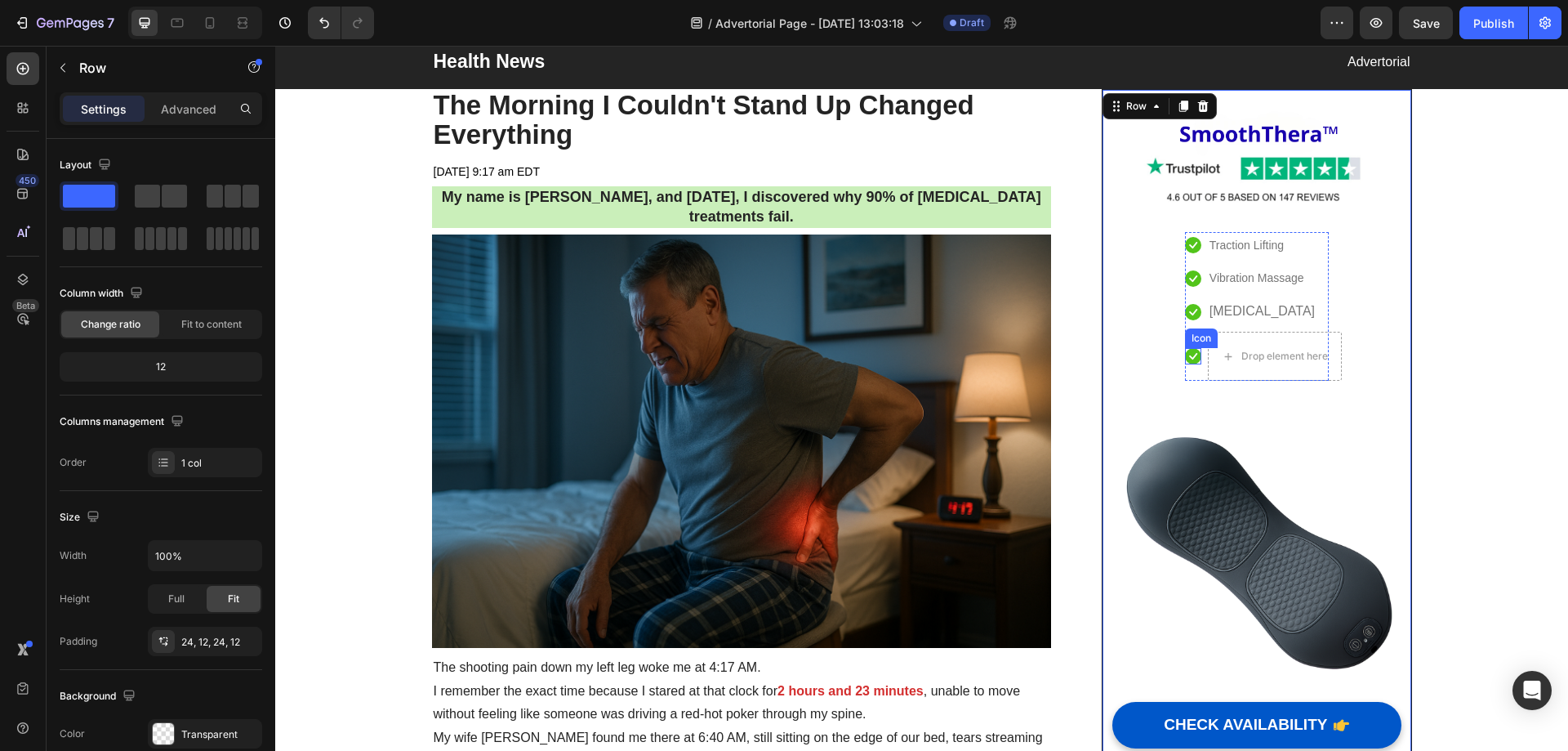
click at [1190, 359] on icon at bounding box center [1194, 356] width 8 height 7
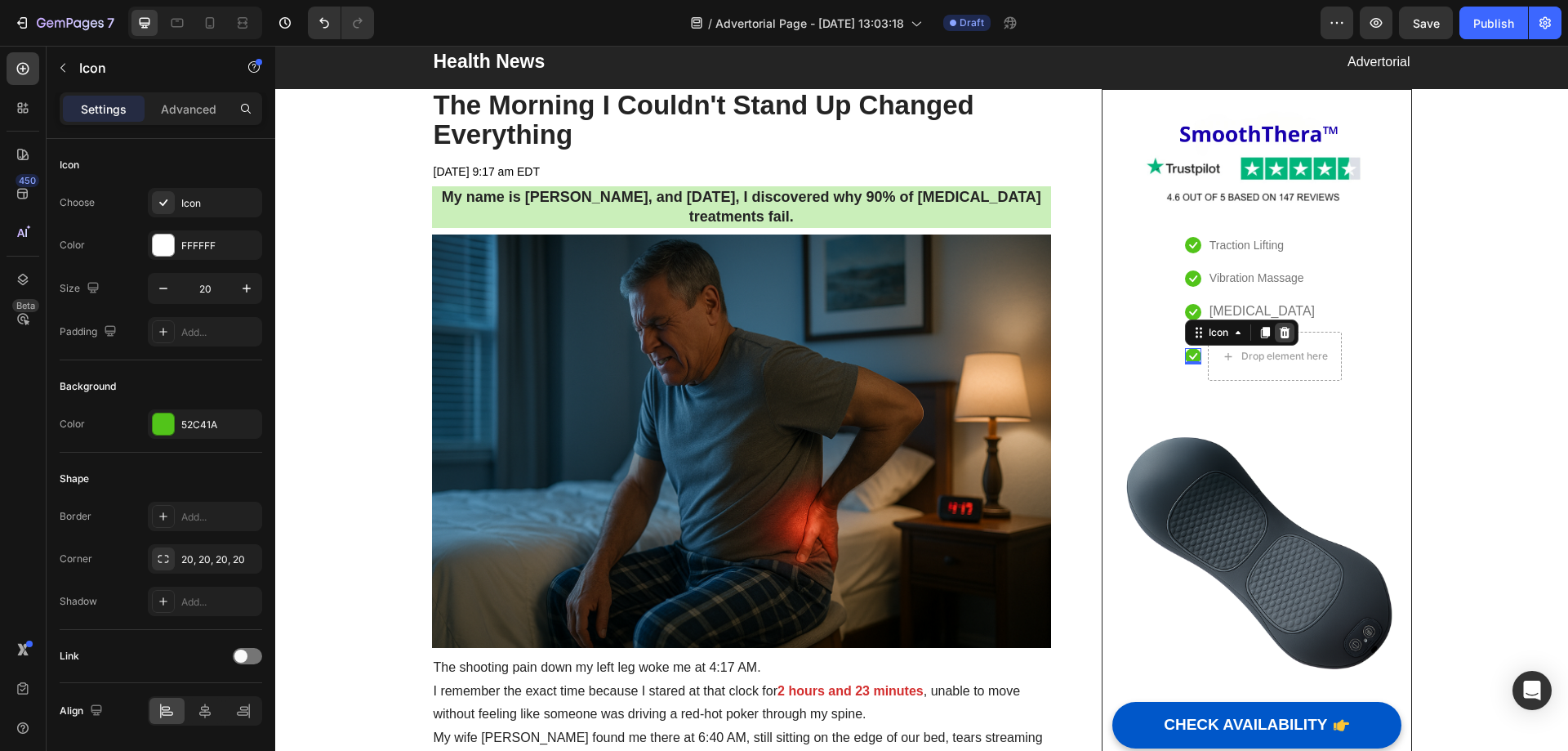
click at [1281, 335] on icon at bounding box center [1284, 333] width 11 height 12
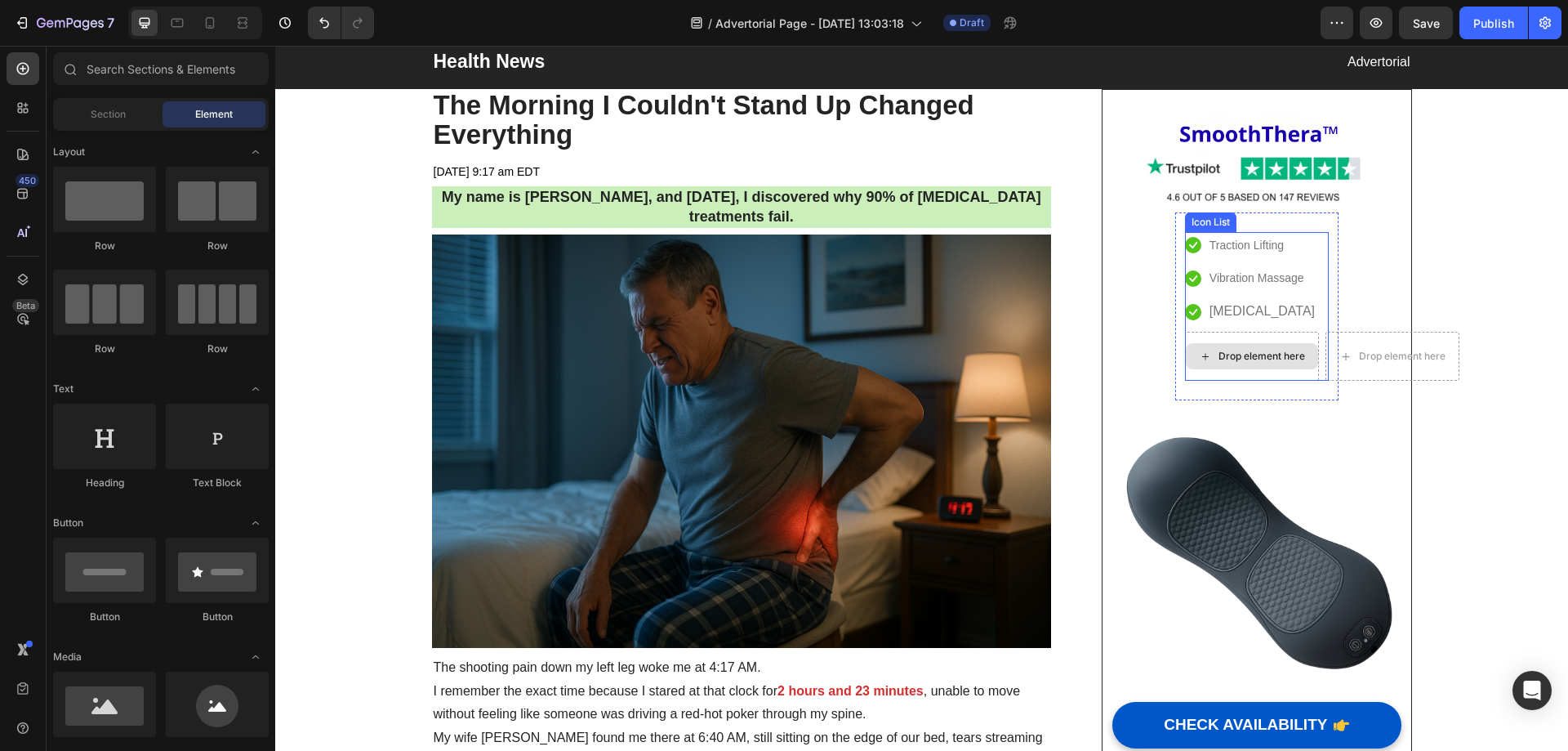
click at [1243, 352] on div "Drop element here" at bounding box center [1262, 356] width 87 height 14
click at [1296, 330] on ul "Icon Traction Lifting Text block Icon Vibration Massage Text block Icon Heat Th…" at bounding box center [1256, 306] width 144 height 149
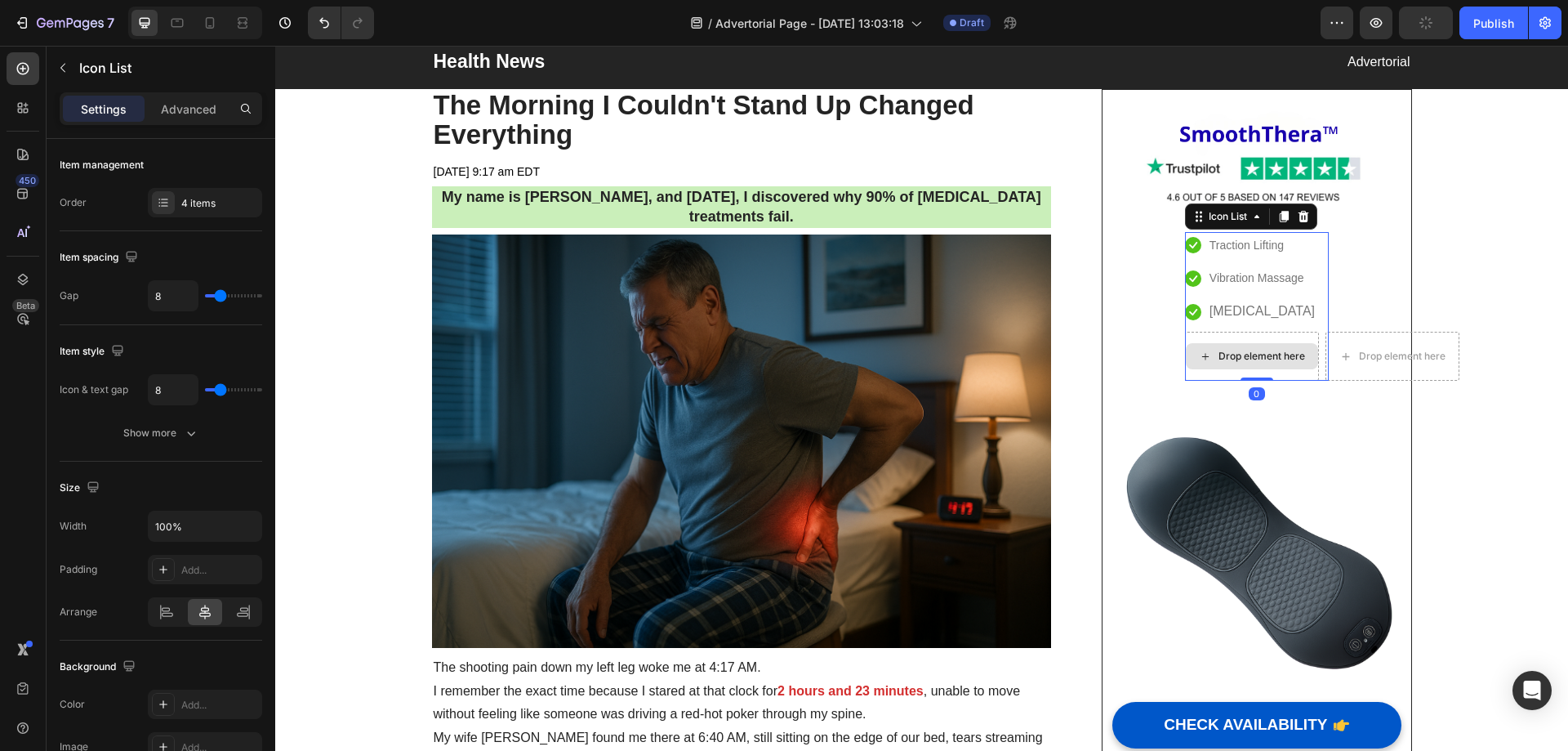
click at [1307, 333] on div "Drop element here" at bounding box center [1252, 356] width 134 height 49
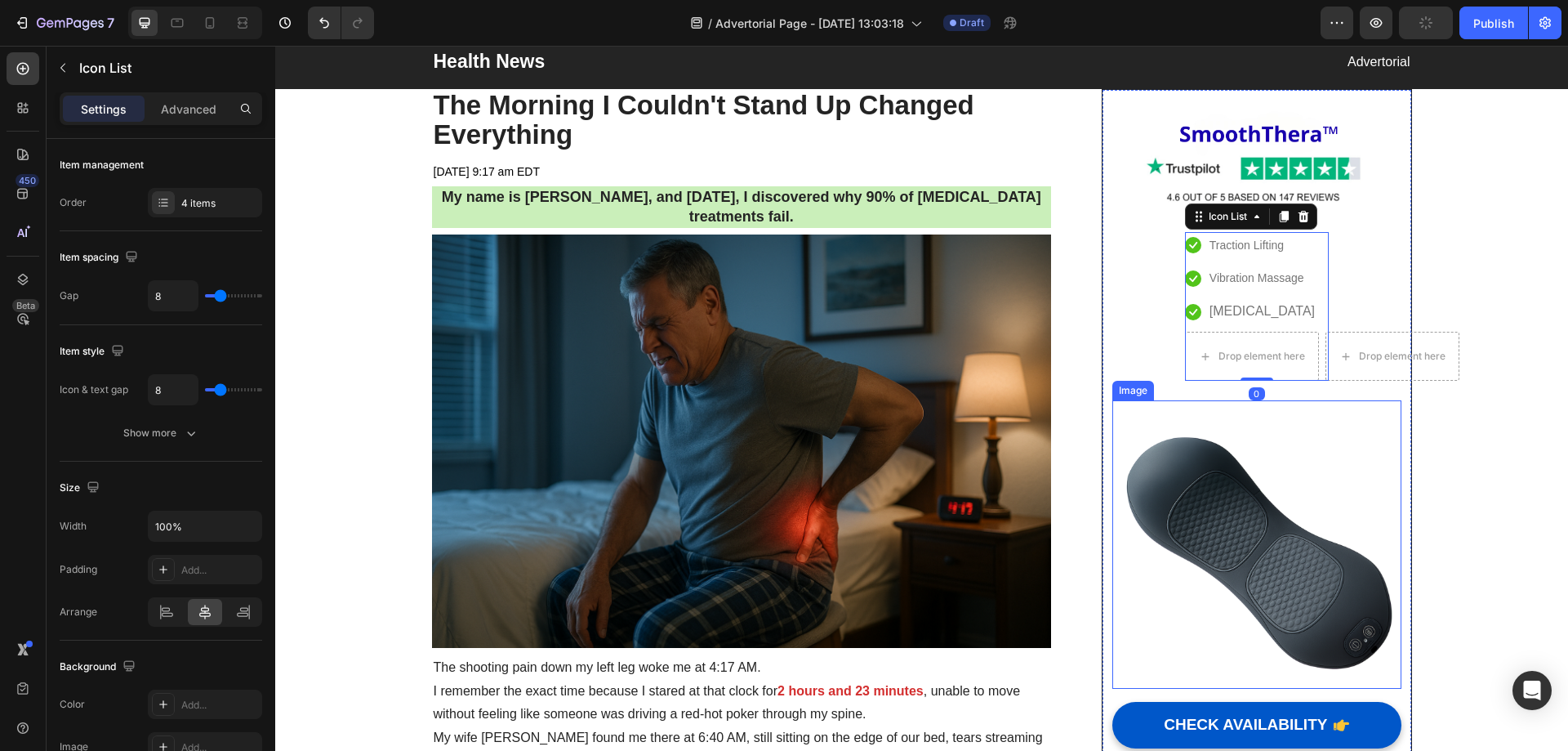
click at [1312, 454] on img at bounding box center [1256, 544] width 289 height 289
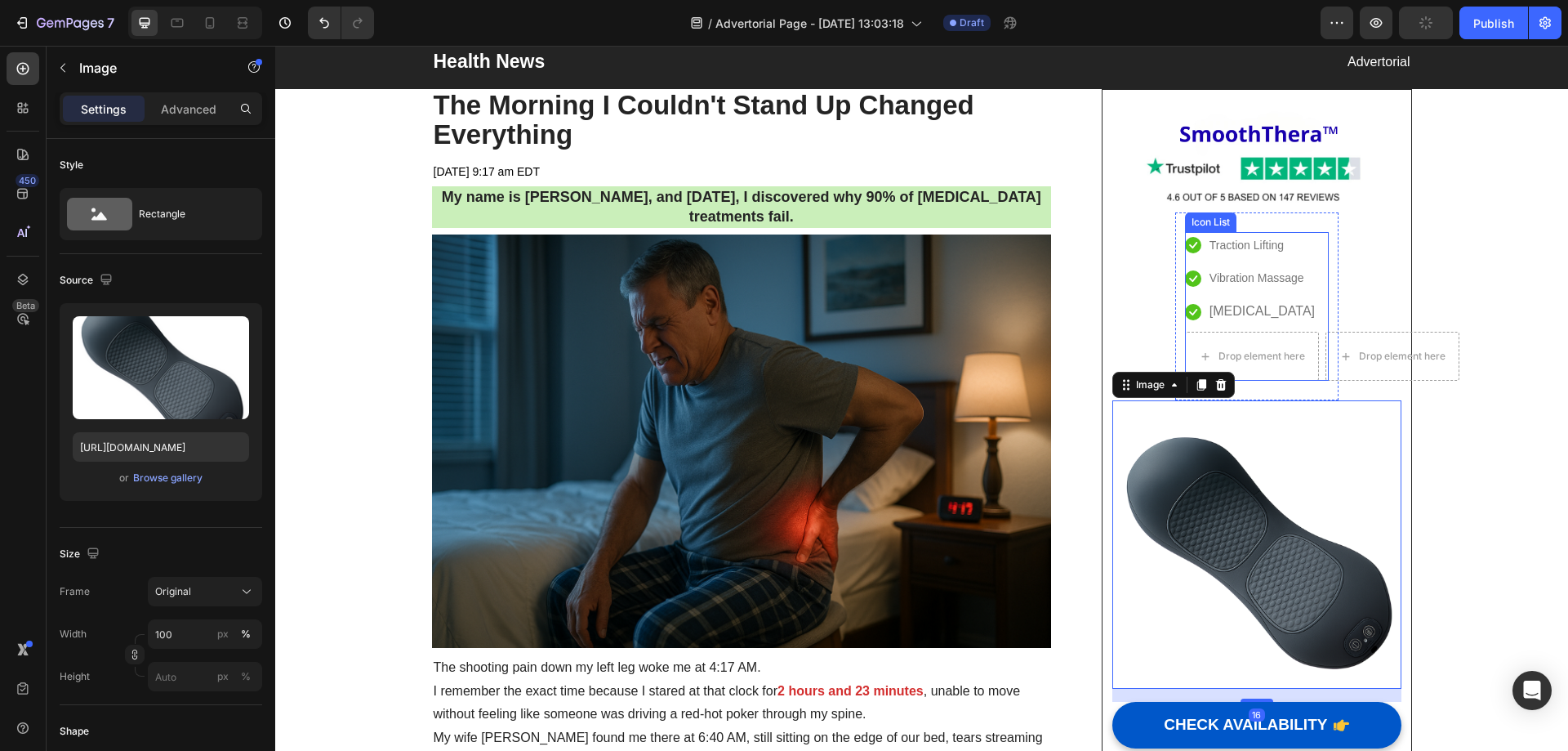
click at [1282, 331] on ul "Icon Traction Lifting Text block Icon Vibration Massage Text block Icon Heat Th…" at bounding box center [1256, 306] width 144 height 149
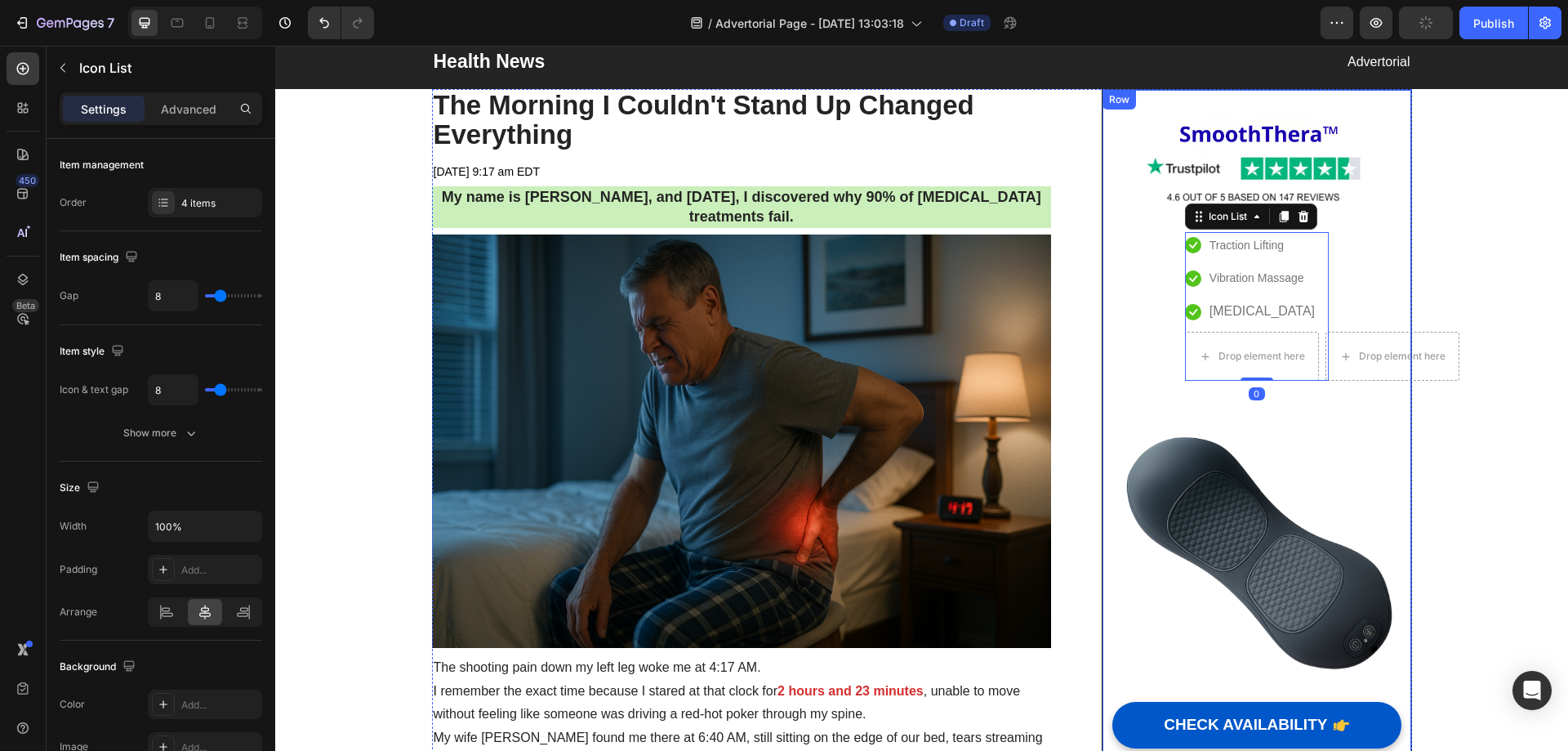
click at [1354, 315] on div "Image Icon Traction Lifting Text block Icon Vibration Massage Text block Icon H…" at bounding box center [1256, 445] width 289 height 673
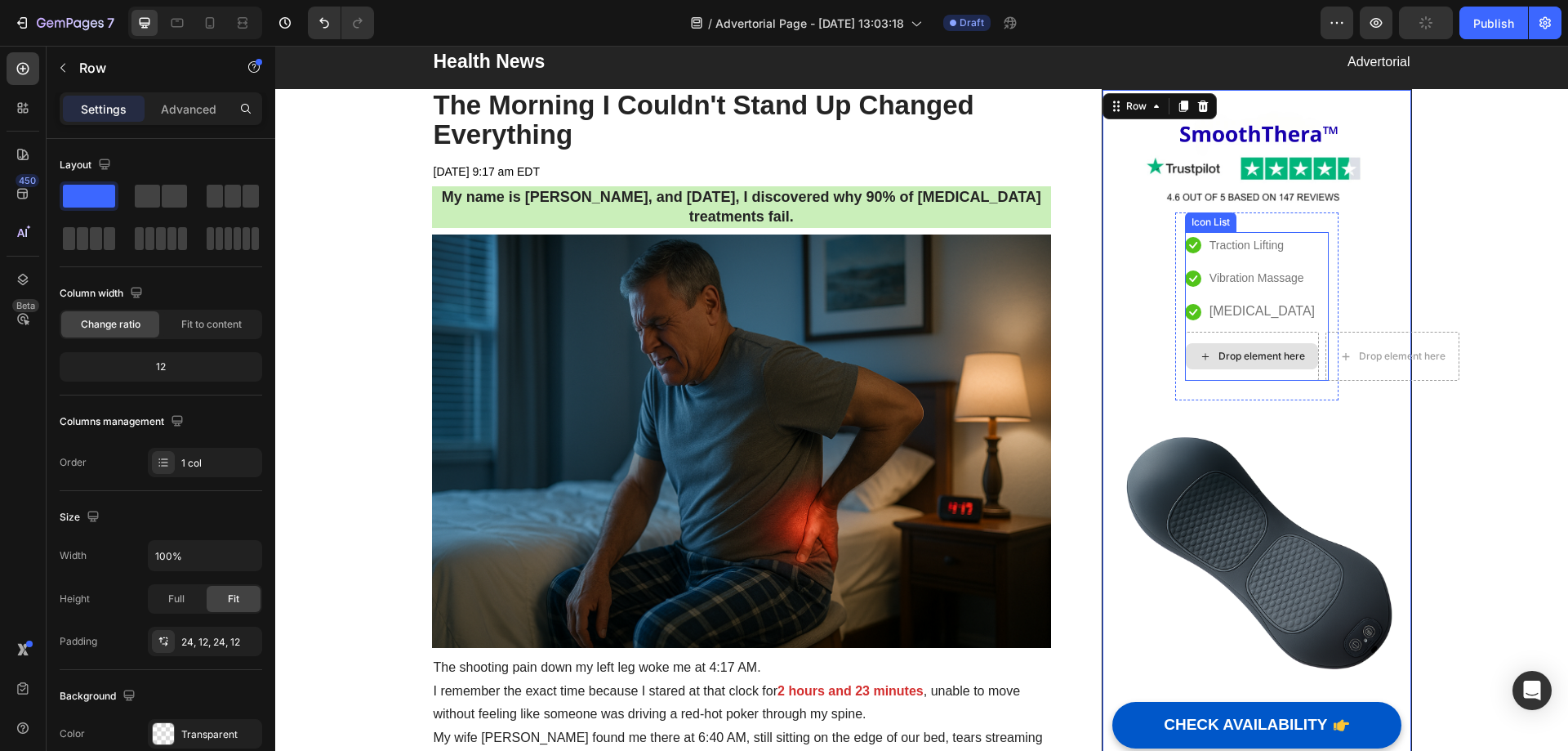
click at [1264, 343] on div "Drop element here" at bounding box center [1252, 356] width 134 height 49
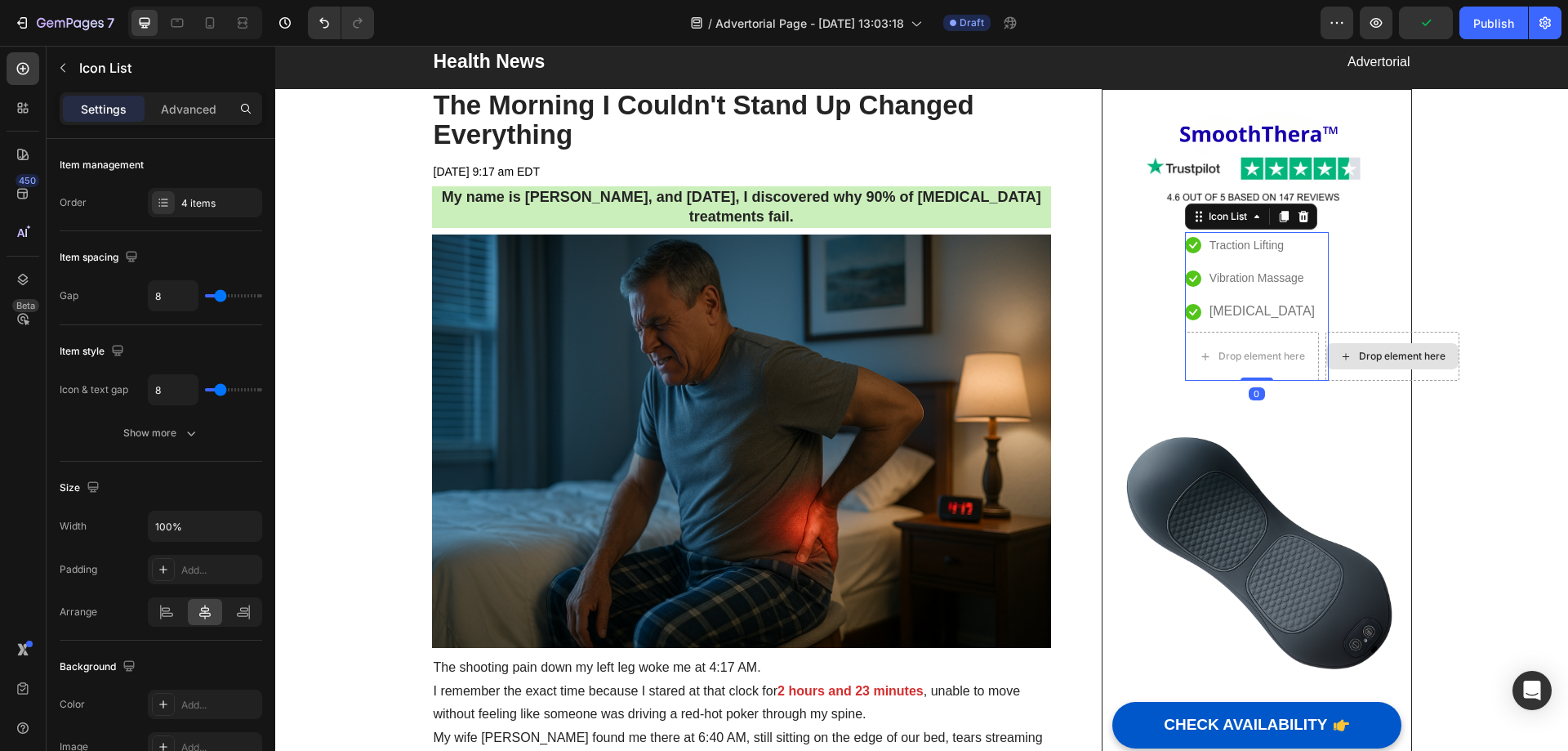
click at [1382, 336] on div "Drop element here" at bounding box center [1392, 356] width 134 height 49
click at [1448, 338] on div "Drop element here" at bounding box center [1392, 356] width 134 height 49
click at [1286, 320] on li "Icon Heat Therapy Text block" at bounding box center [1256, 312] width 144 height 27
click at [1274, 315] on p "Heat Therapy" at bounding box center [1262, 312] width 105 height 24
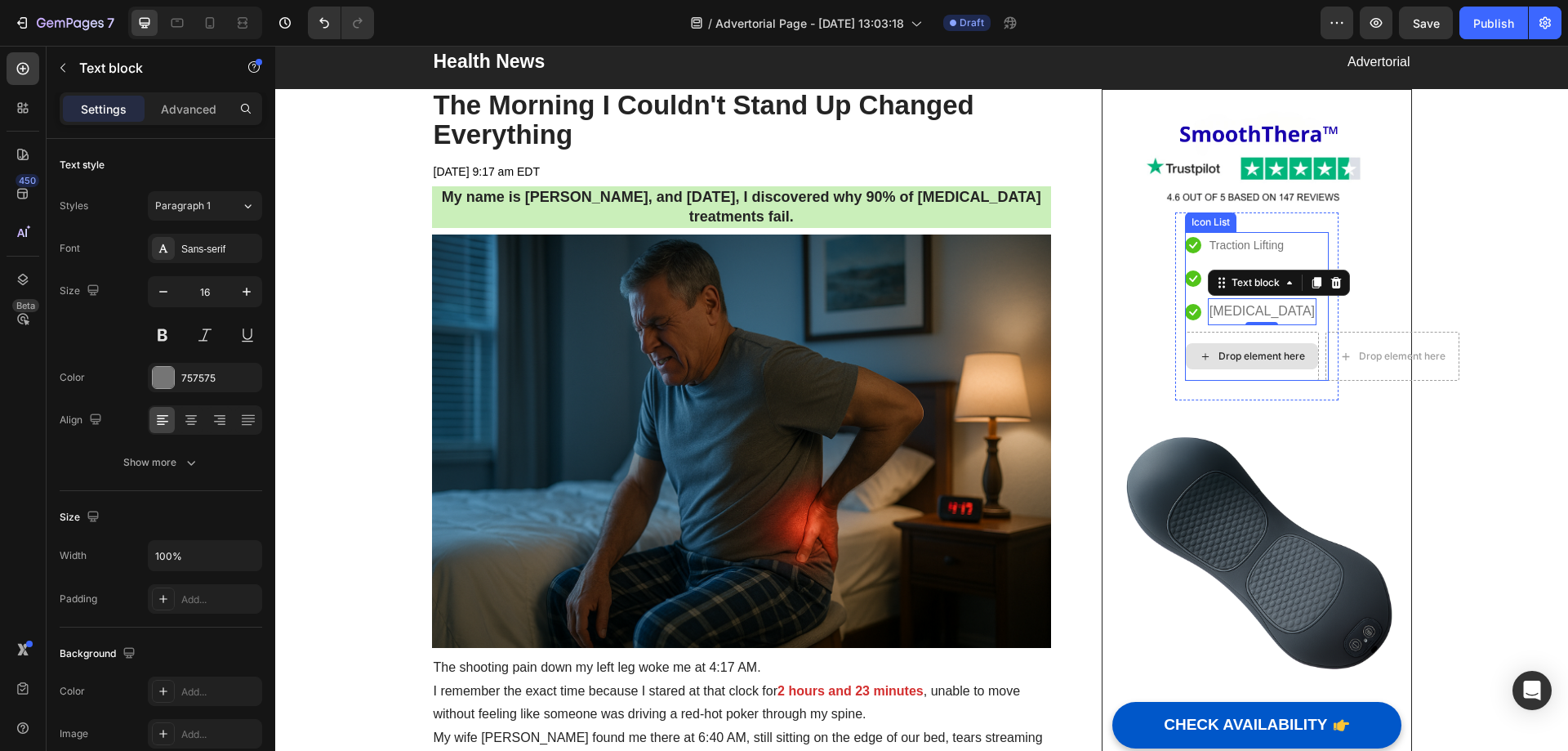
click at [1275, 339] on div "Drop element here" at bounding box center [1252, 356] width 134 height 49
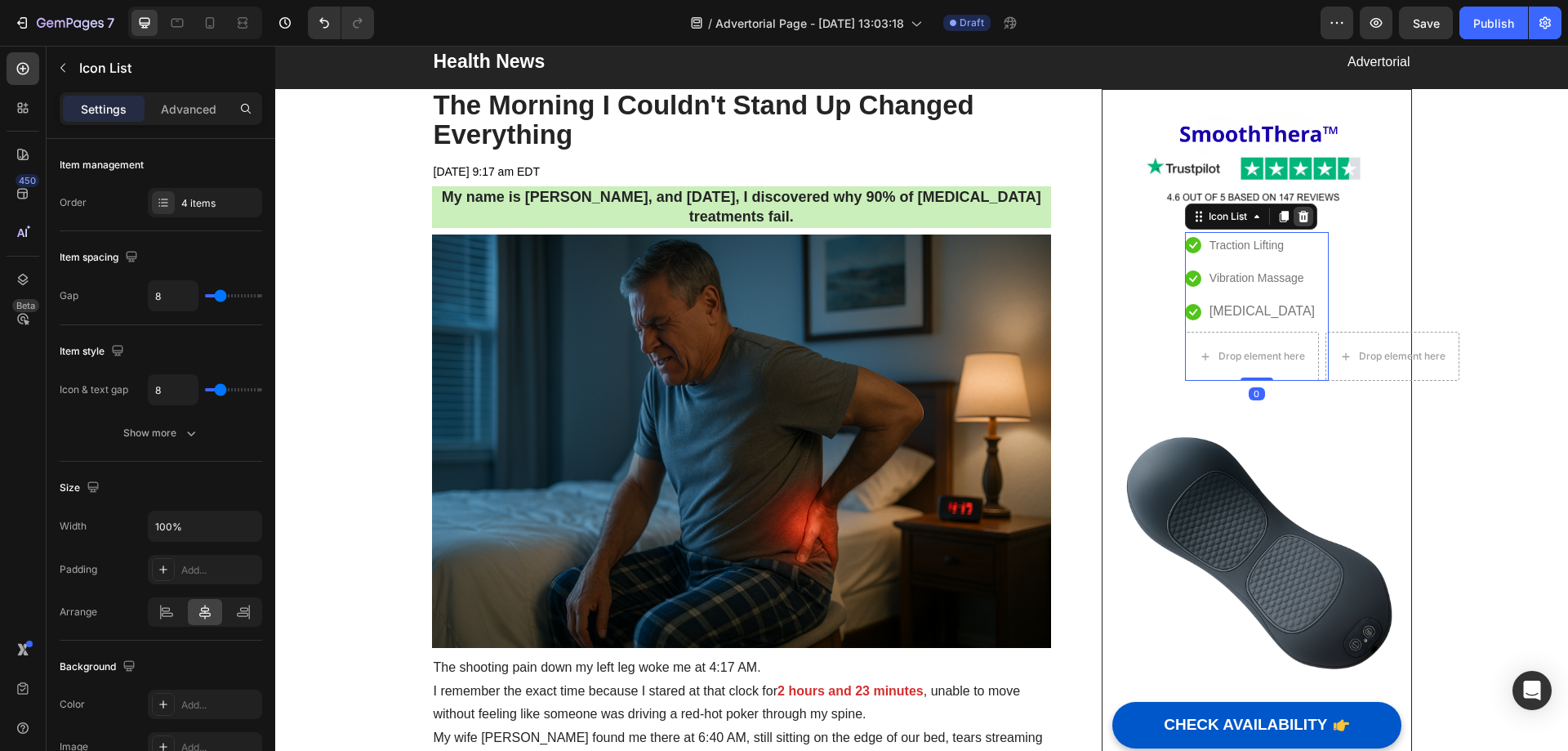
click at [1299, 215] on icon at bounding box center [1303, 216] width 11 height 12
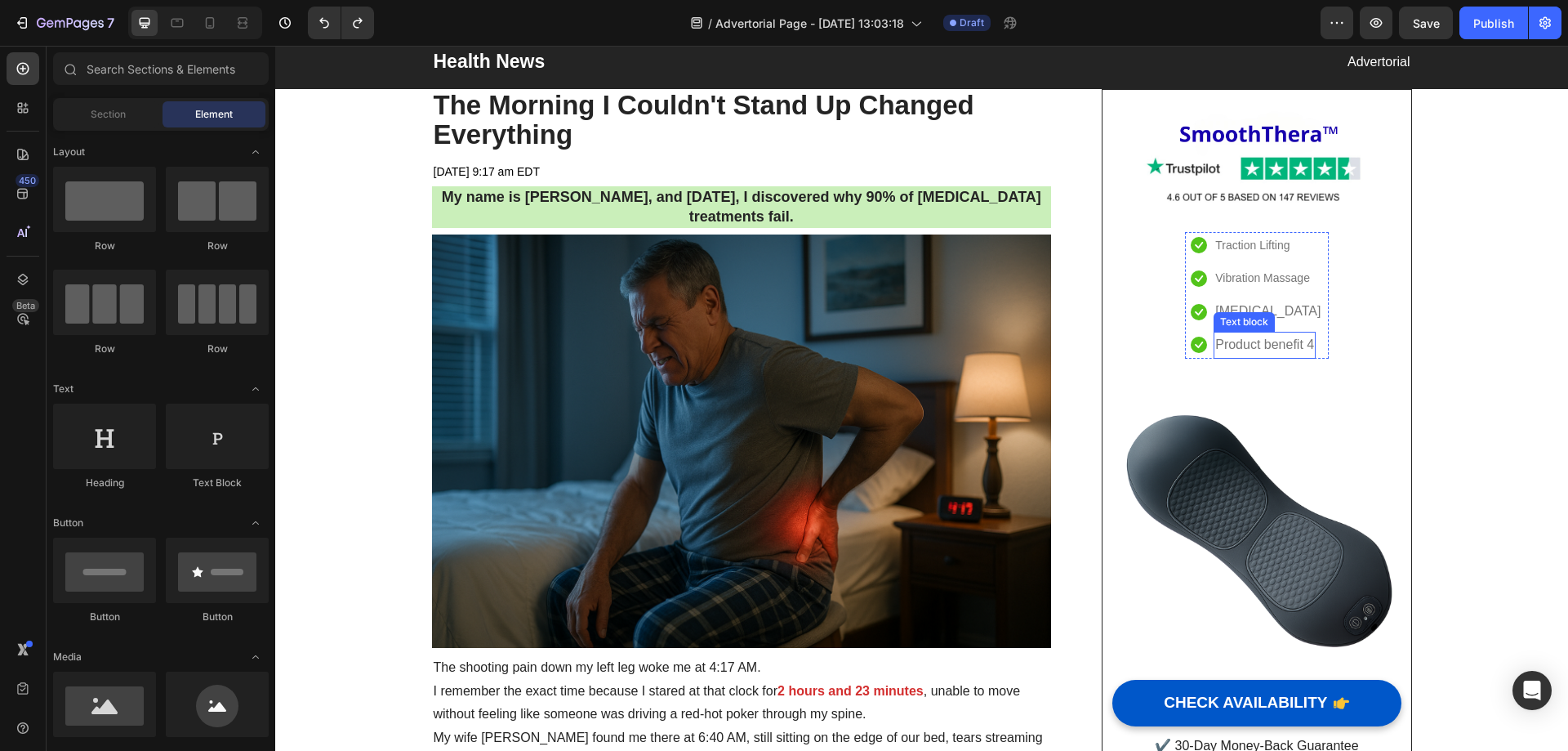
click at [1229, 342] on p "Product benefit 4" at bounding box center [1265, 345] width 98 height 24
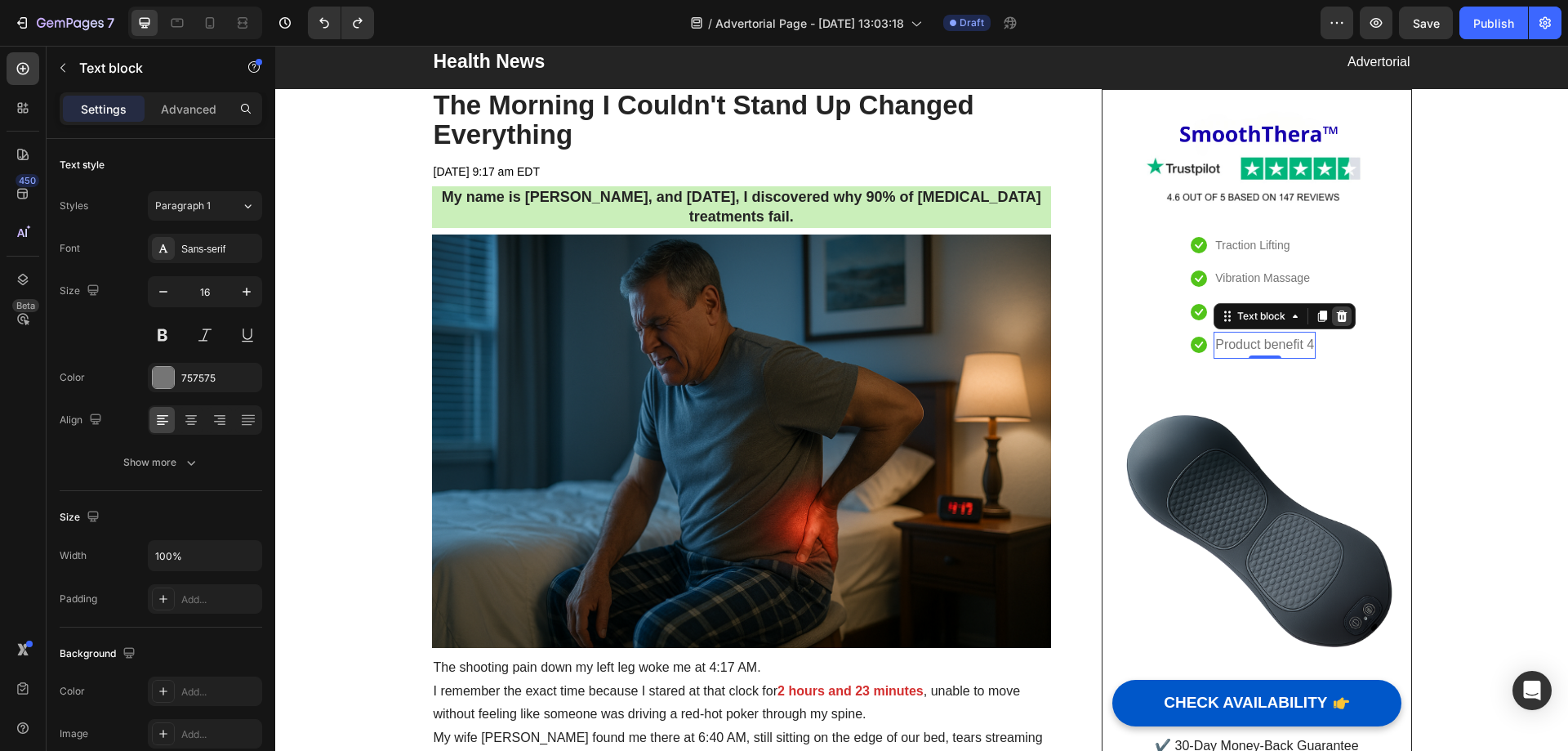
click at [1339, 318] on icon at bounding box center [1342, 317] width 11 height 12
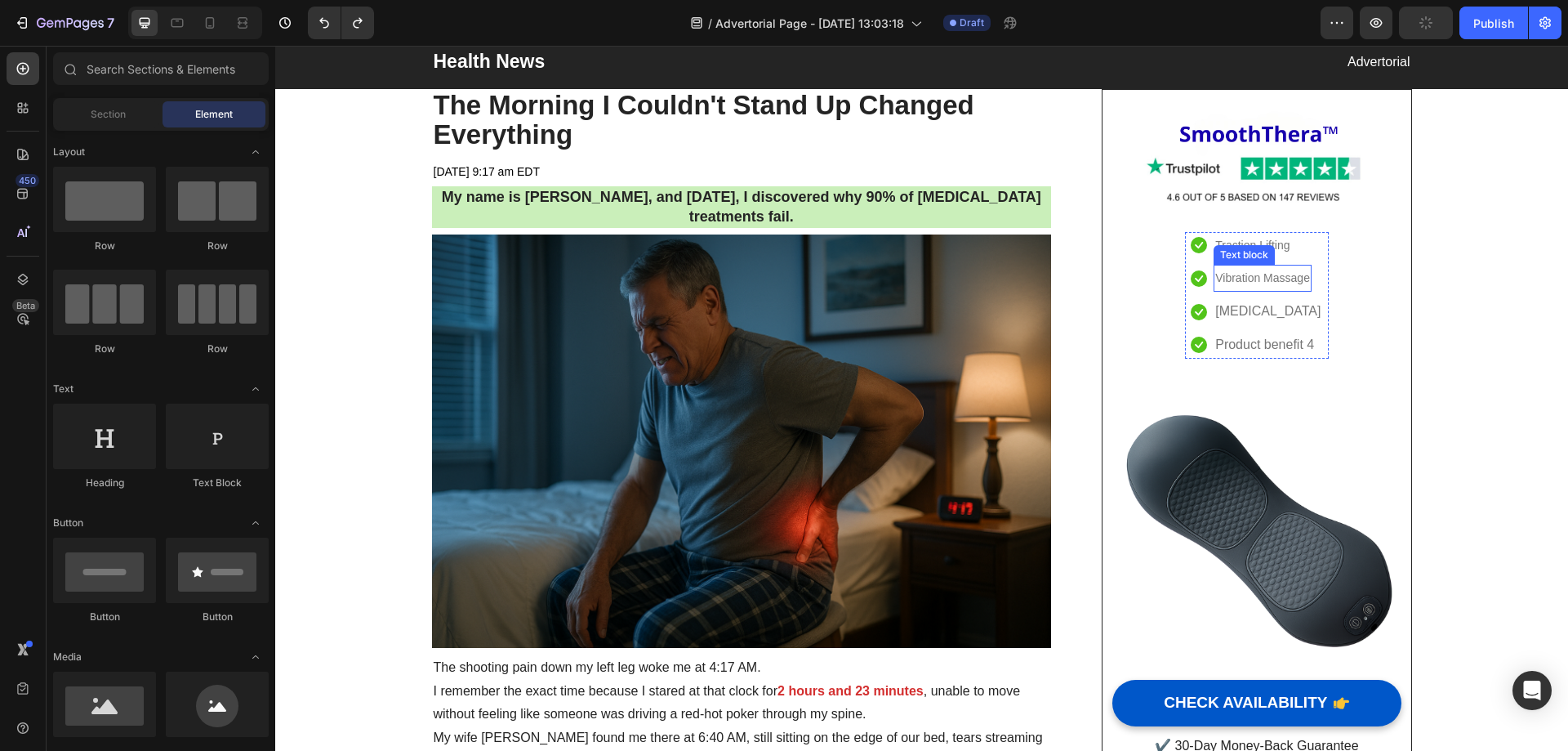
click at [1280, 279] on span "Vibration Massage" at bounding box center [1263, 278] width 95 height 14
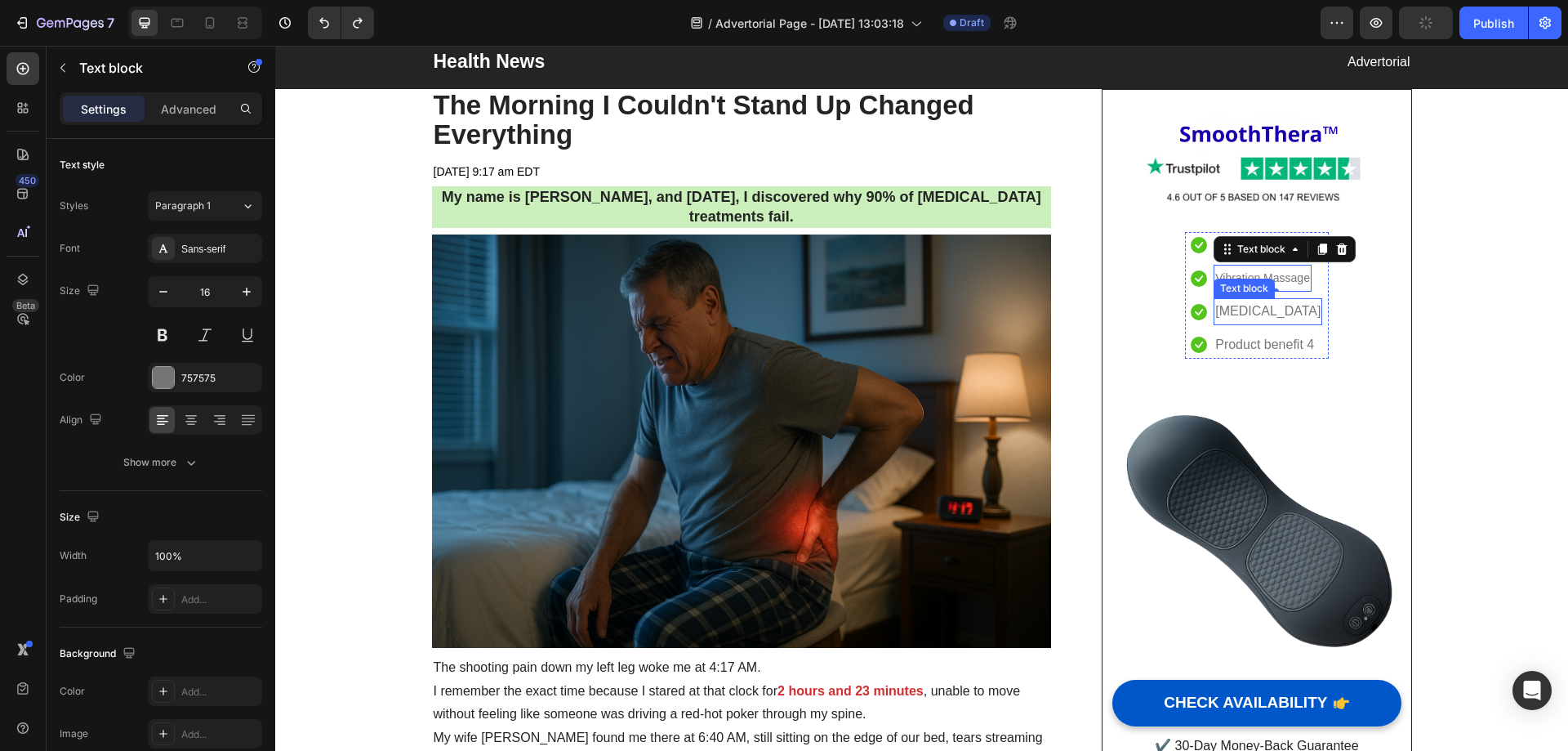
click at [1260, 313] on p "Heat Therapy" at bounding box center [1268, 312] width 105 height 24
click at [1260, 314] on p "Heat Therapy" at bounding box center [1268, 312] width 105 height 24
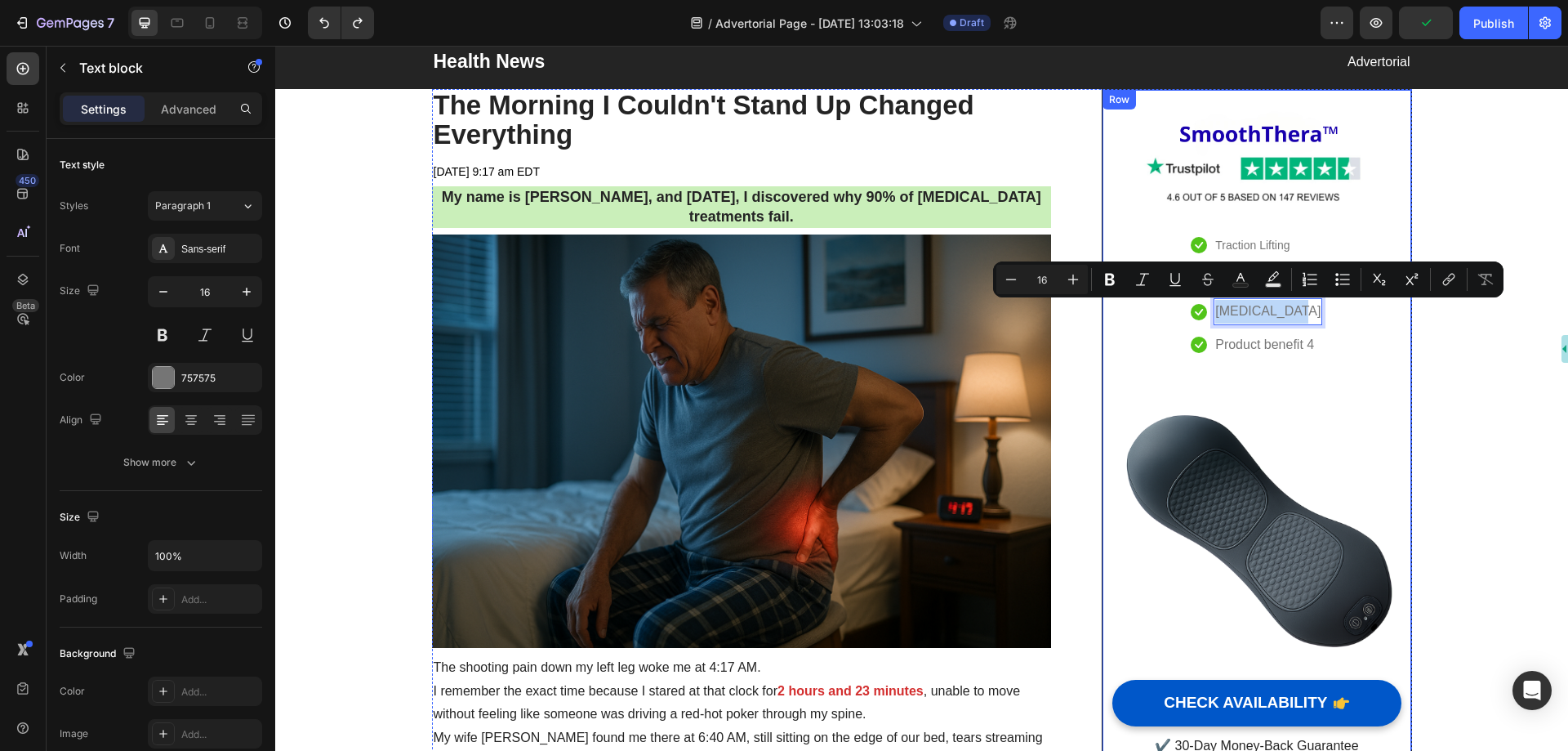
click at [1370, 376] on div "Image Icon Traction Lifting Text block Icon Vibration Massage Text block Icon H…" at bounding box center [1256, 434] width 289 height 651
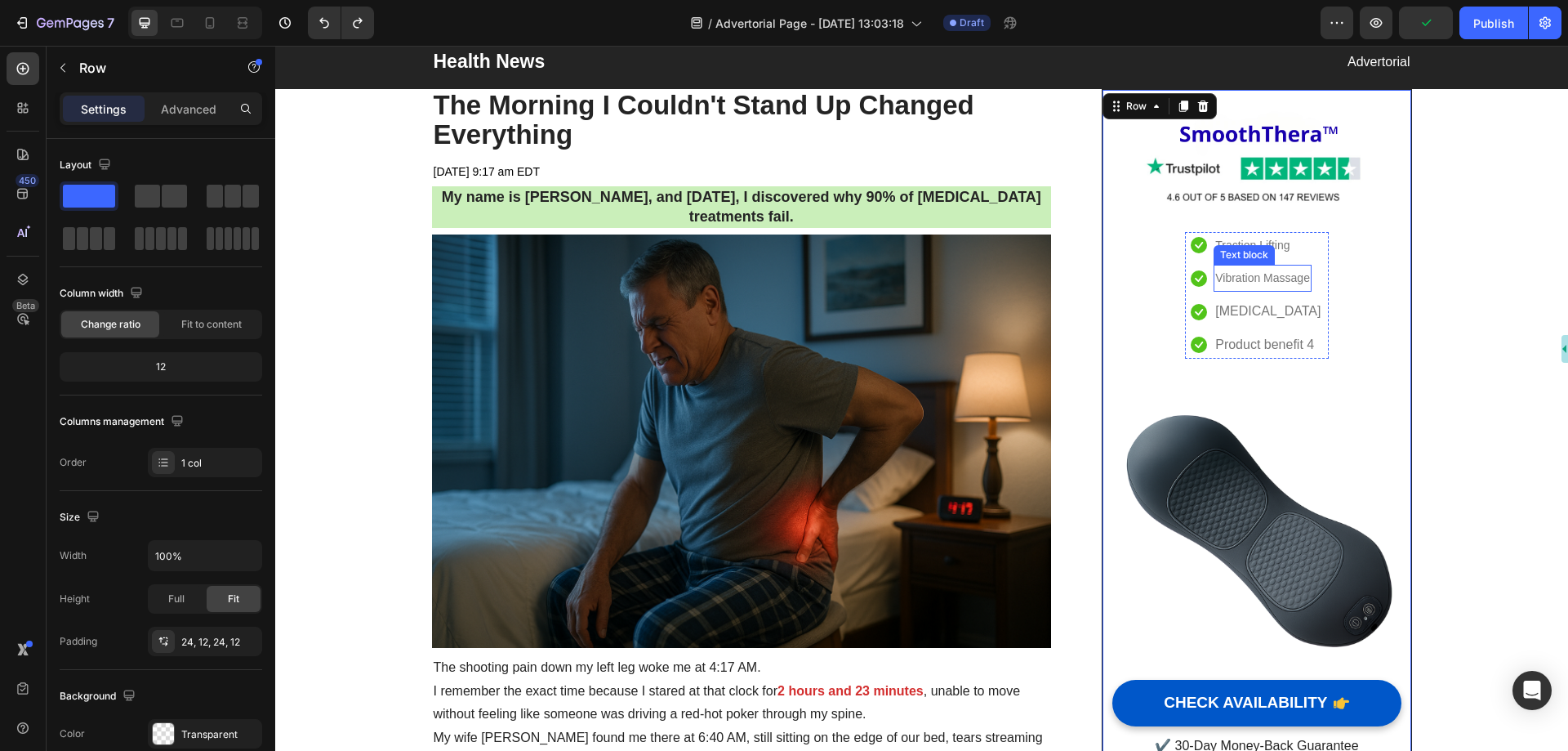
click at [1260, 277] on span "Vibration Massage" at bounding box center [1263, 278] width 95 height 14
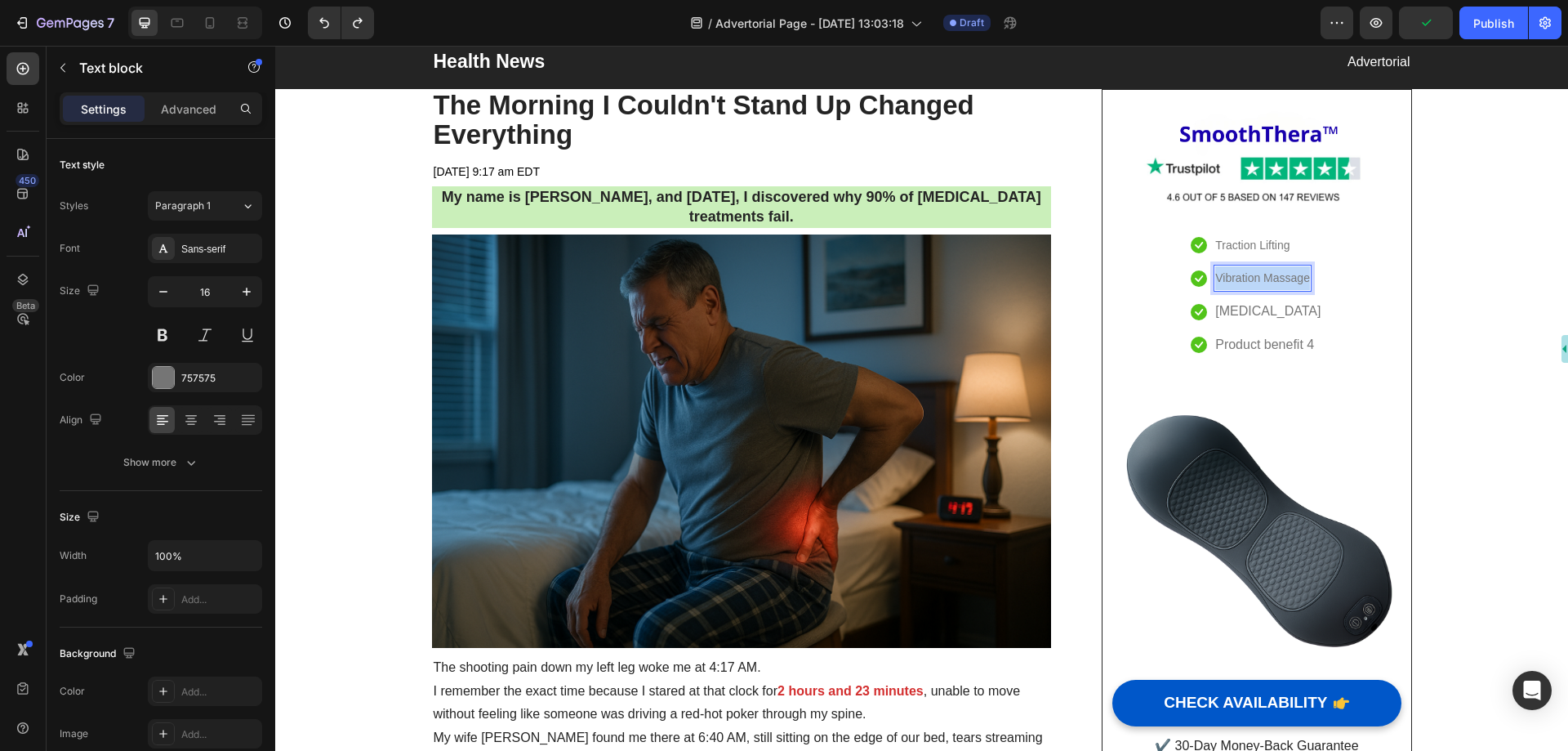
click at [1260, 277] on span "Vibration Massage" at bounding box center [1263, 278] width 95 height 14
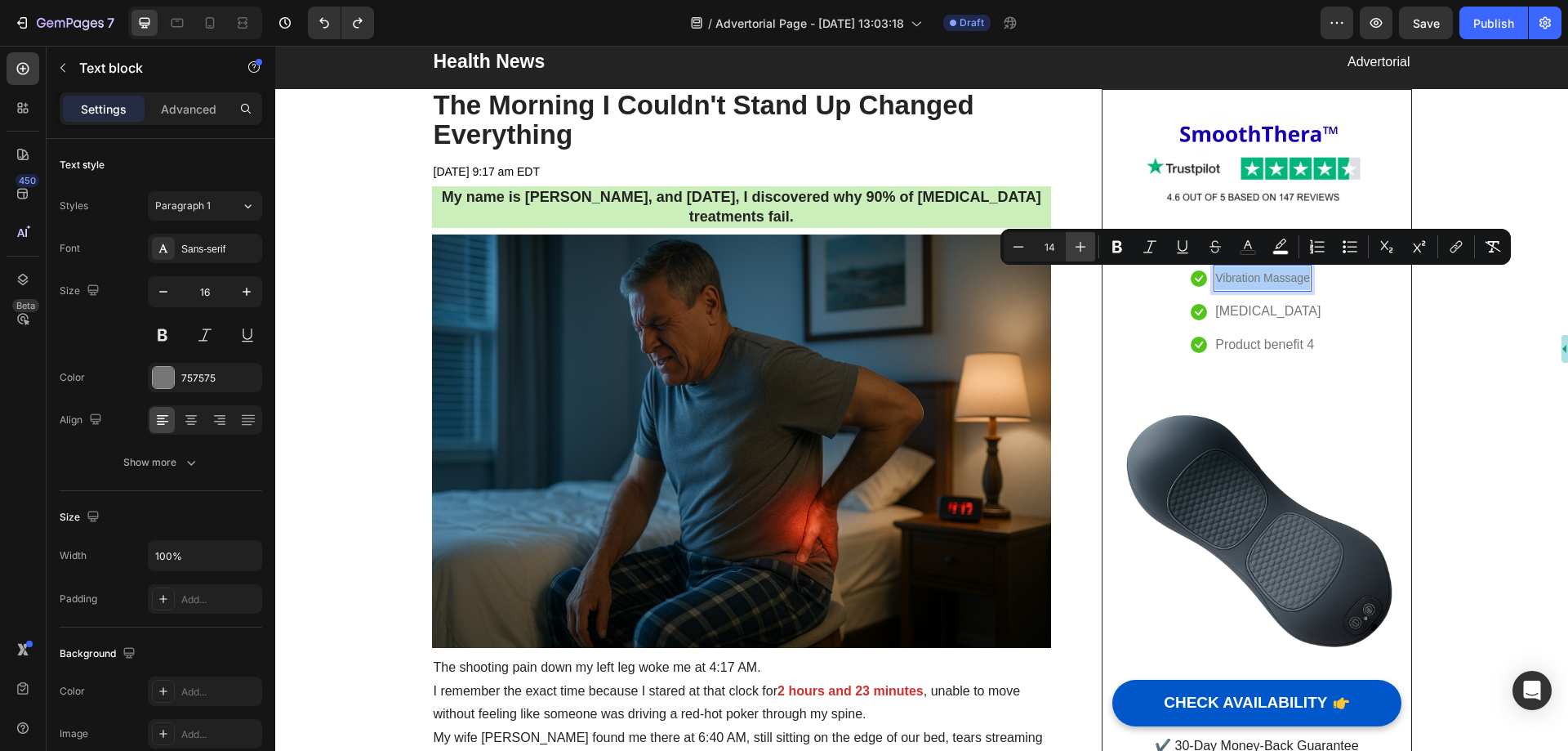
click at [1078, 245] on icon "Editor contextual toolbar" at bounding box center [1081, 246] width 16 height 16
type input "16"
click at [1366, 378] on img at bounding box center [1256, 522] width 289 height 289
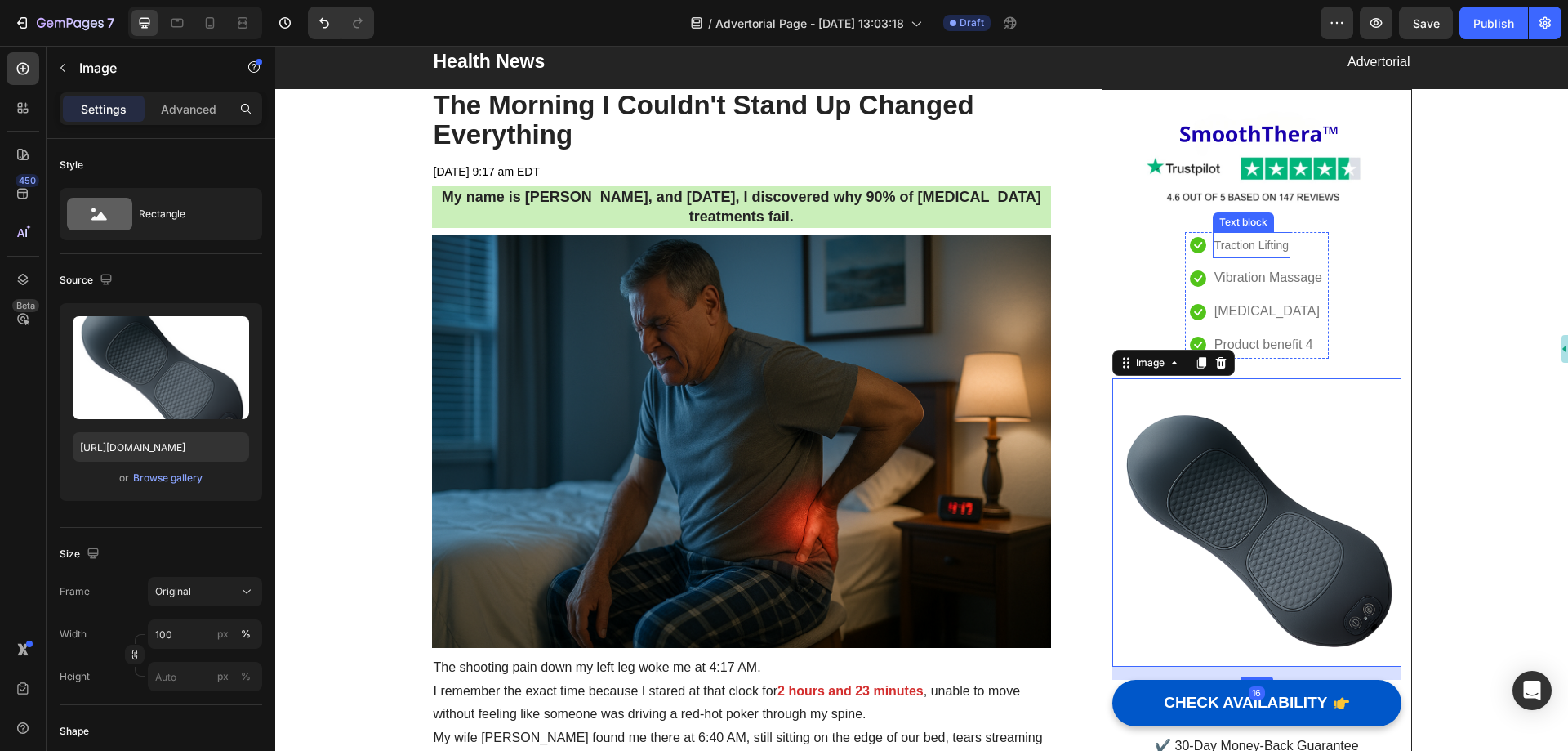
click at [1260, 248] on span "Traction Lifting" at bounding box center [1252, 245] width 74 height 14
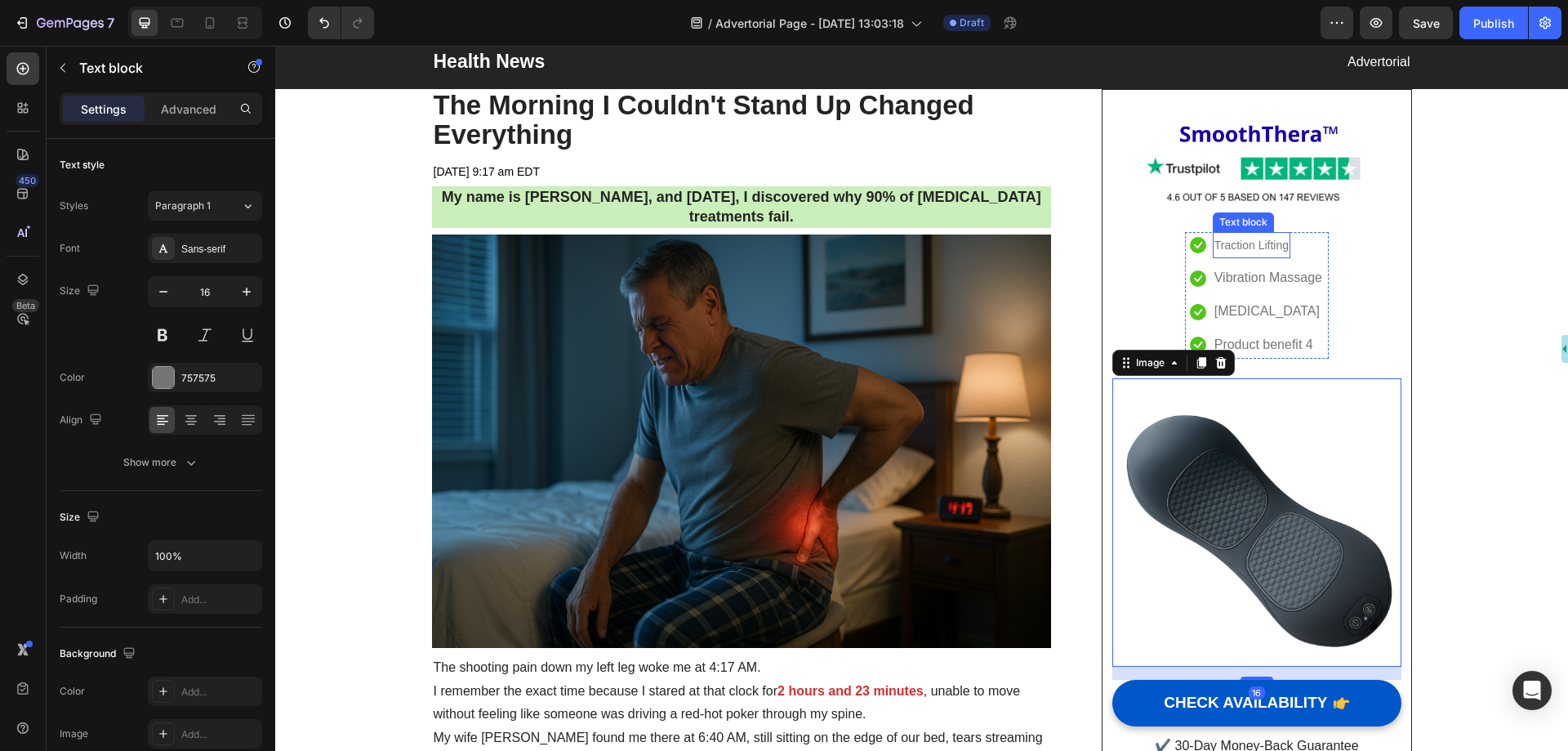
click at [1260, 248] on span "Traction Lifting" at bounding box center [1252, 245] width 74 height 14
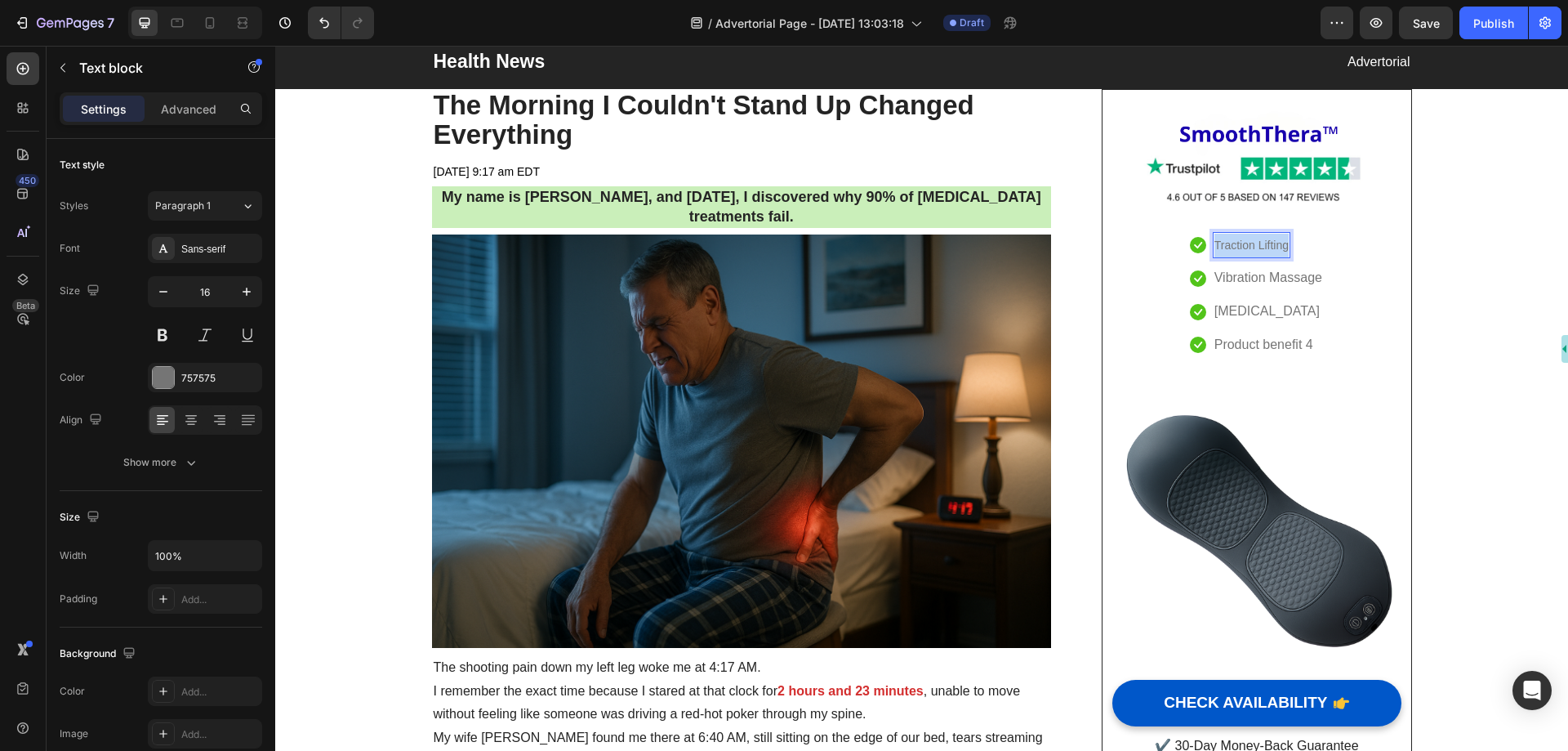
click at [1260, 248] on span "Traction Lifting" at bounding box center [1252, 245] width 74 height 14
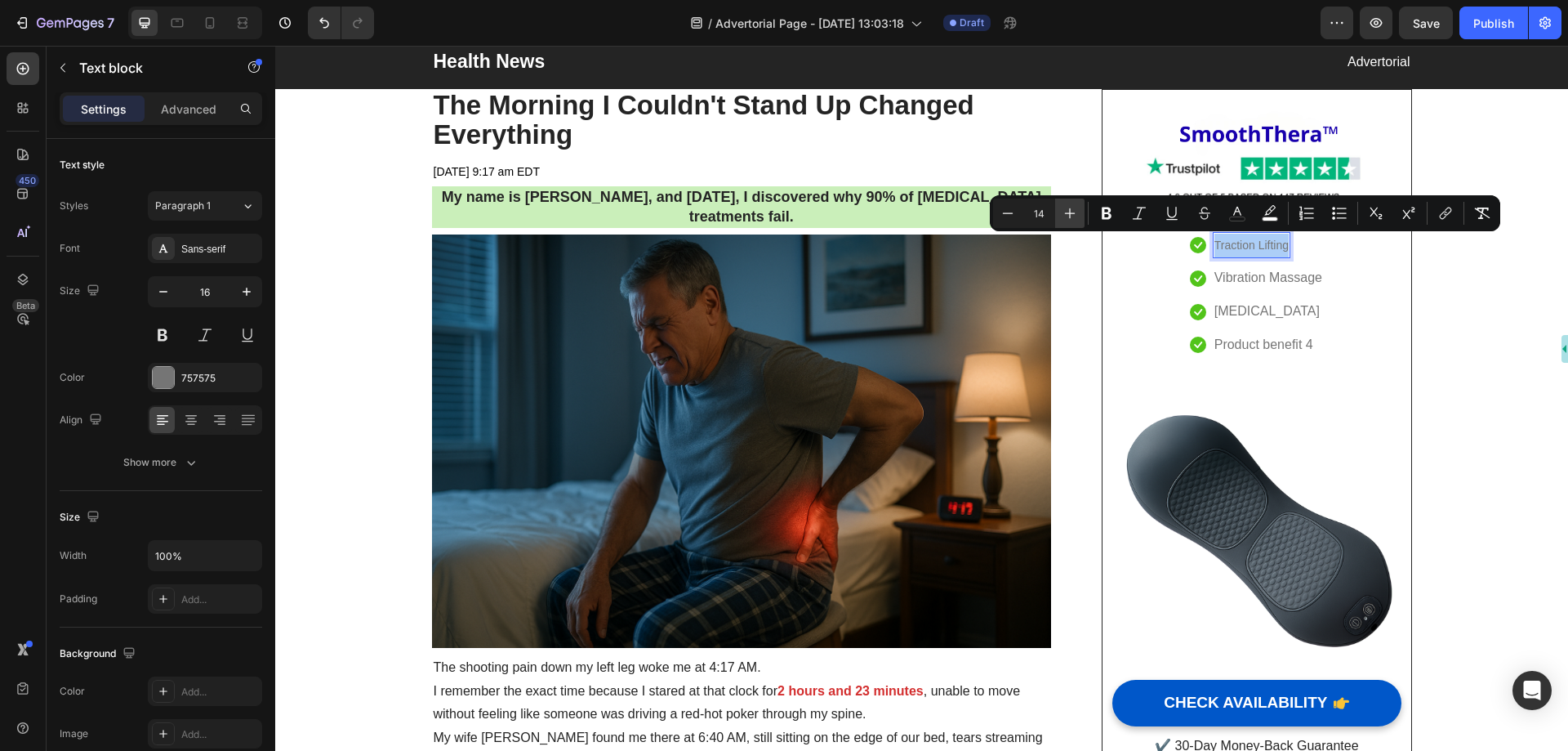
click at [1067, 213] on icon "Editor contextual toolbar" at bounding box center [1070, 213] width 11 height 11
type input "16"
click at [1287, 401] on img at bounding box center [1256, 522] width 289 height 289
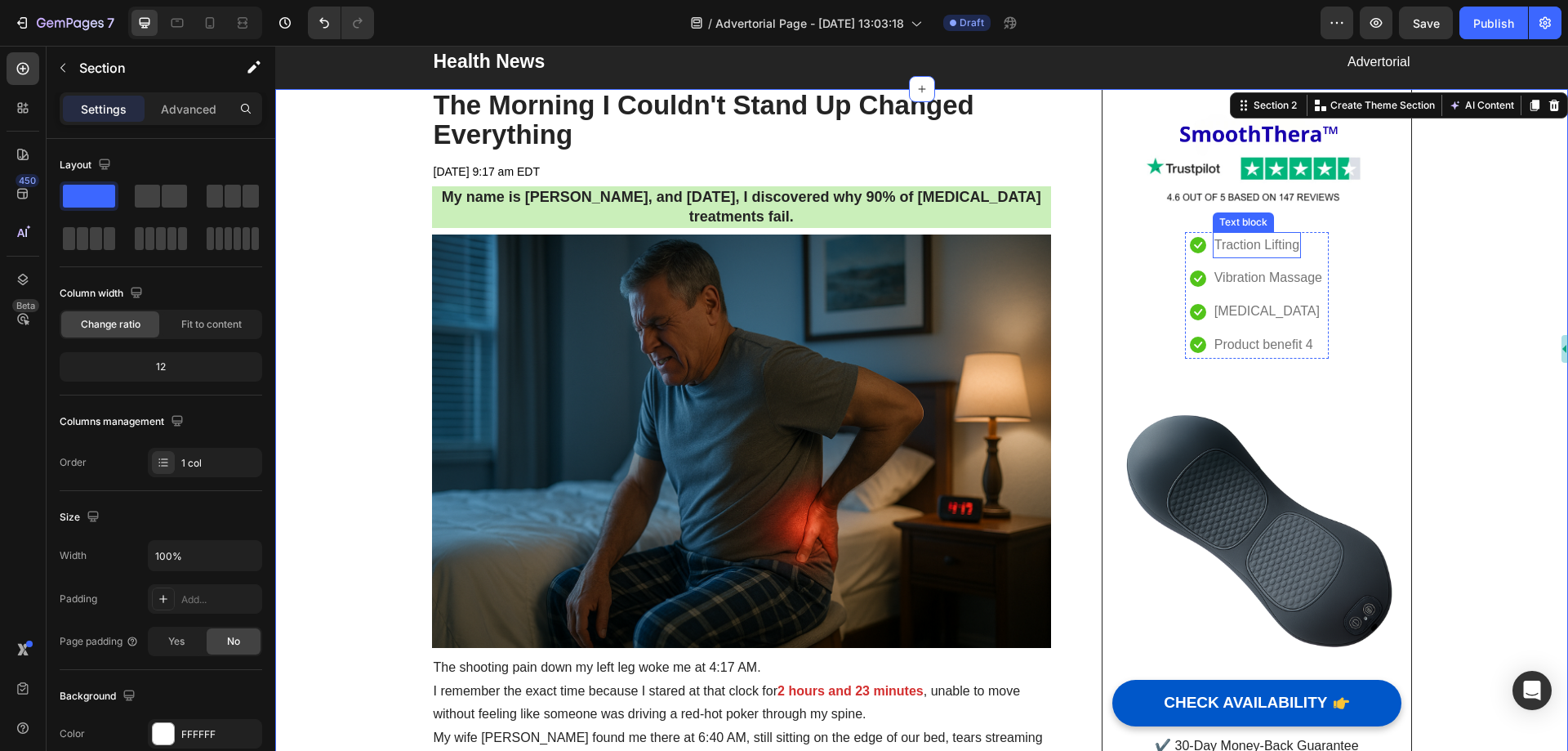
click at [1259, 253] on p "Traction Lifting" at bounding box center [1257, 245] width 85 height 24
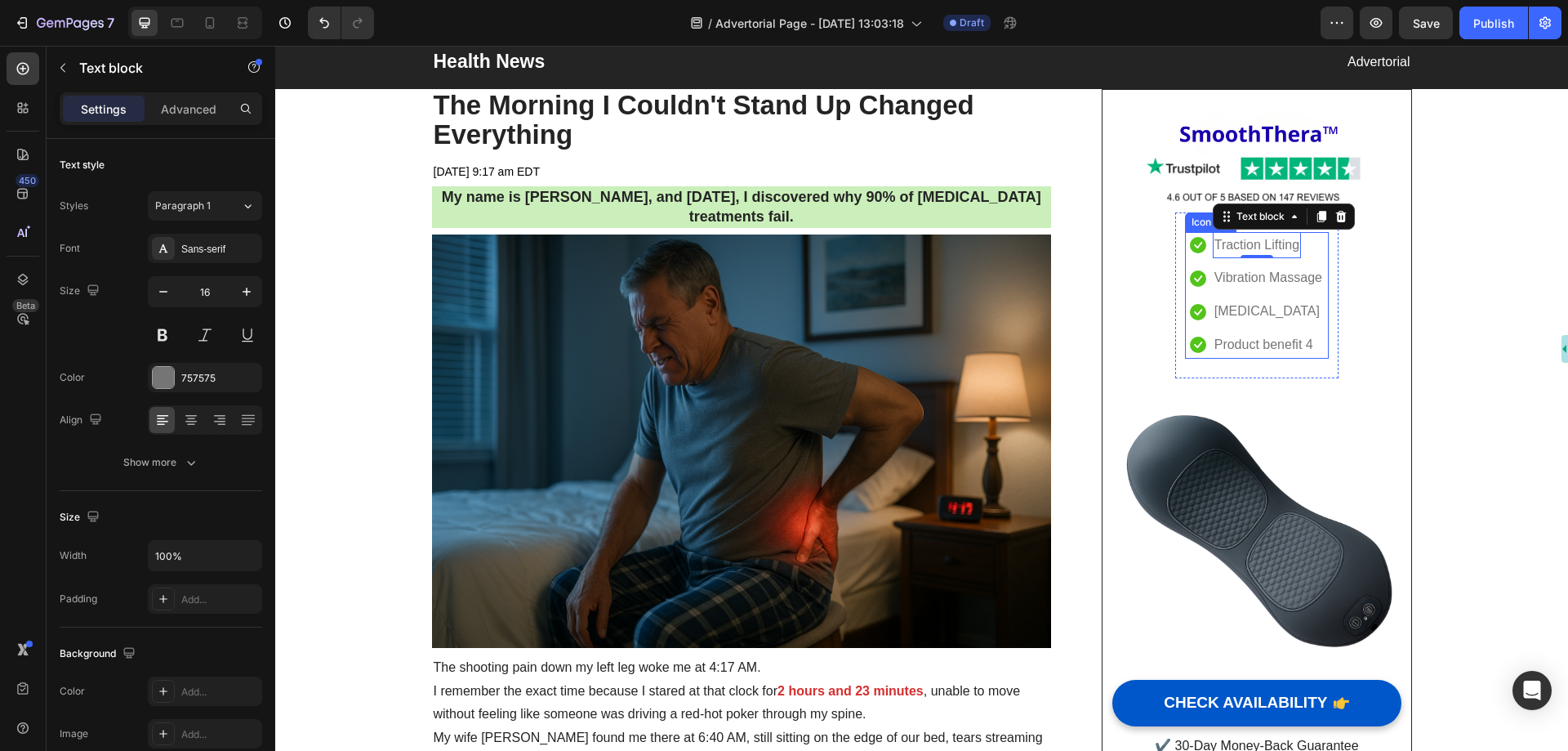
click at [1337, 264] on div "Image Icon Traction Lifting Text block 0 Icon Vibration Massage Text block Icon…" at bounding box center [1256, 434] width 289 height 651
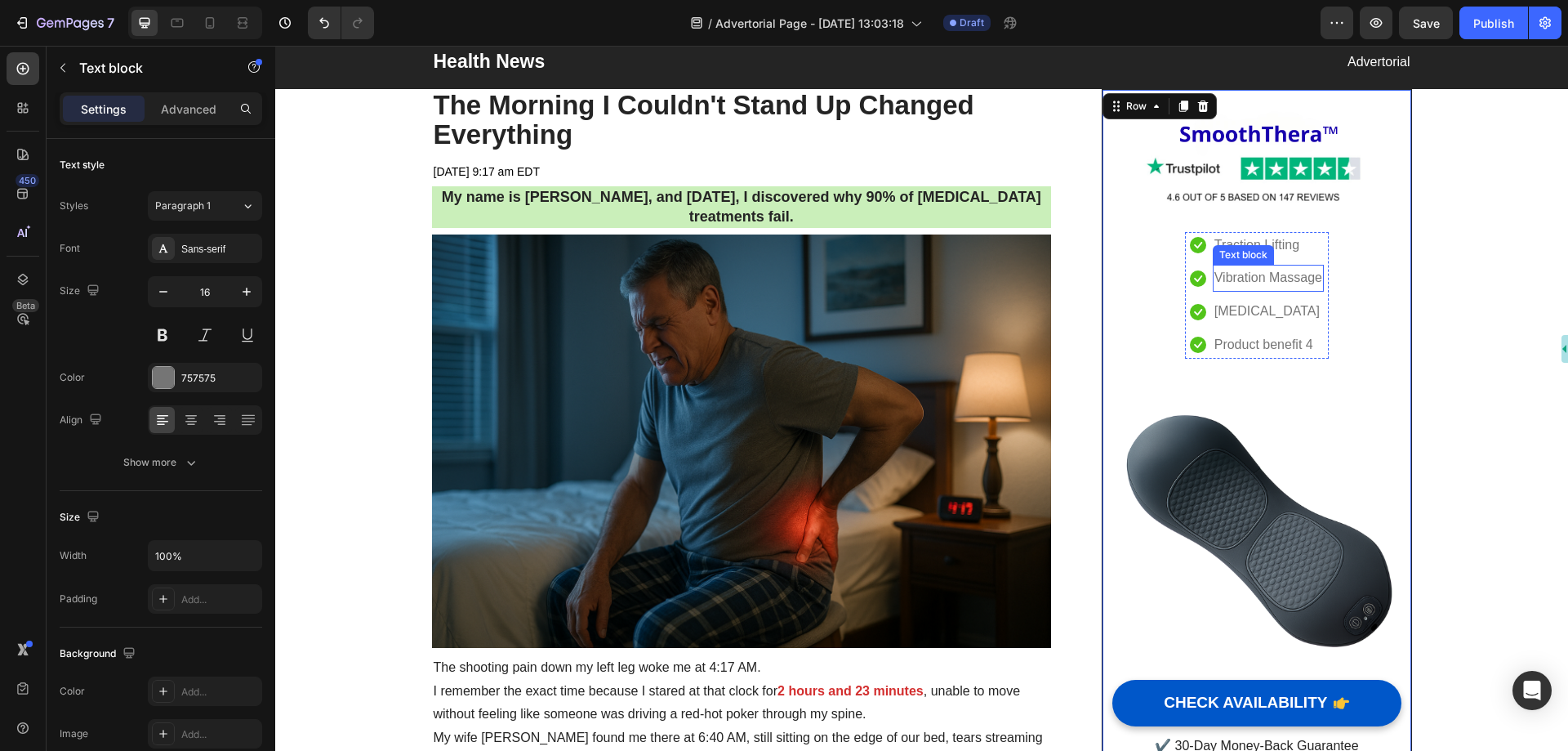
click at [1305, 269] on p "Vibration Massage" at bounding box center [1269, 278] width 108 height 24
click at [1323, 278] on div "Icon Traction Lifting Text block Icon Vibration Massage Text block 0 Icon Heat …" at bounding box center [1256, 294] width 144 height 126
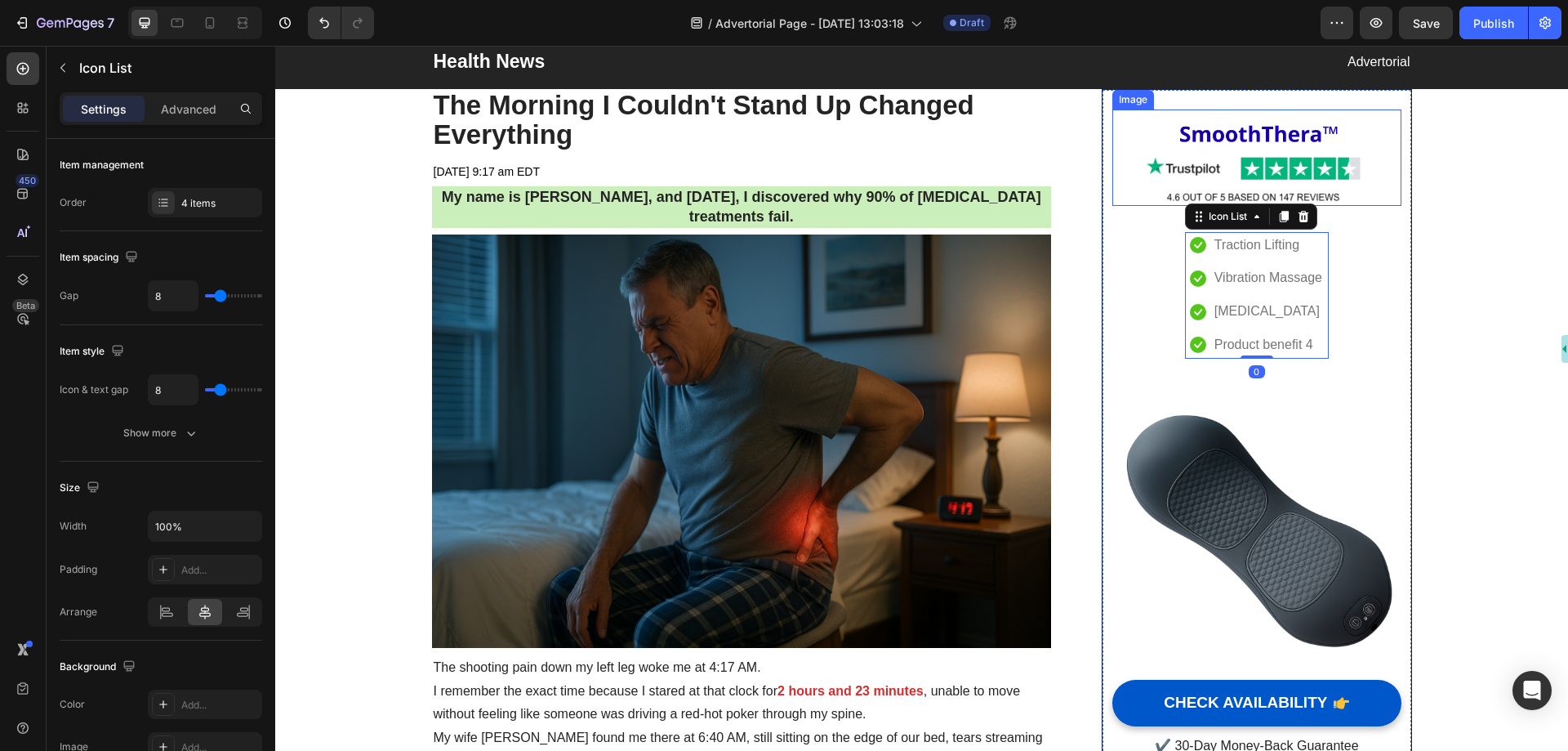
click at [1304, 193] on img at bounding box center [1256, 157] width 289 height 97
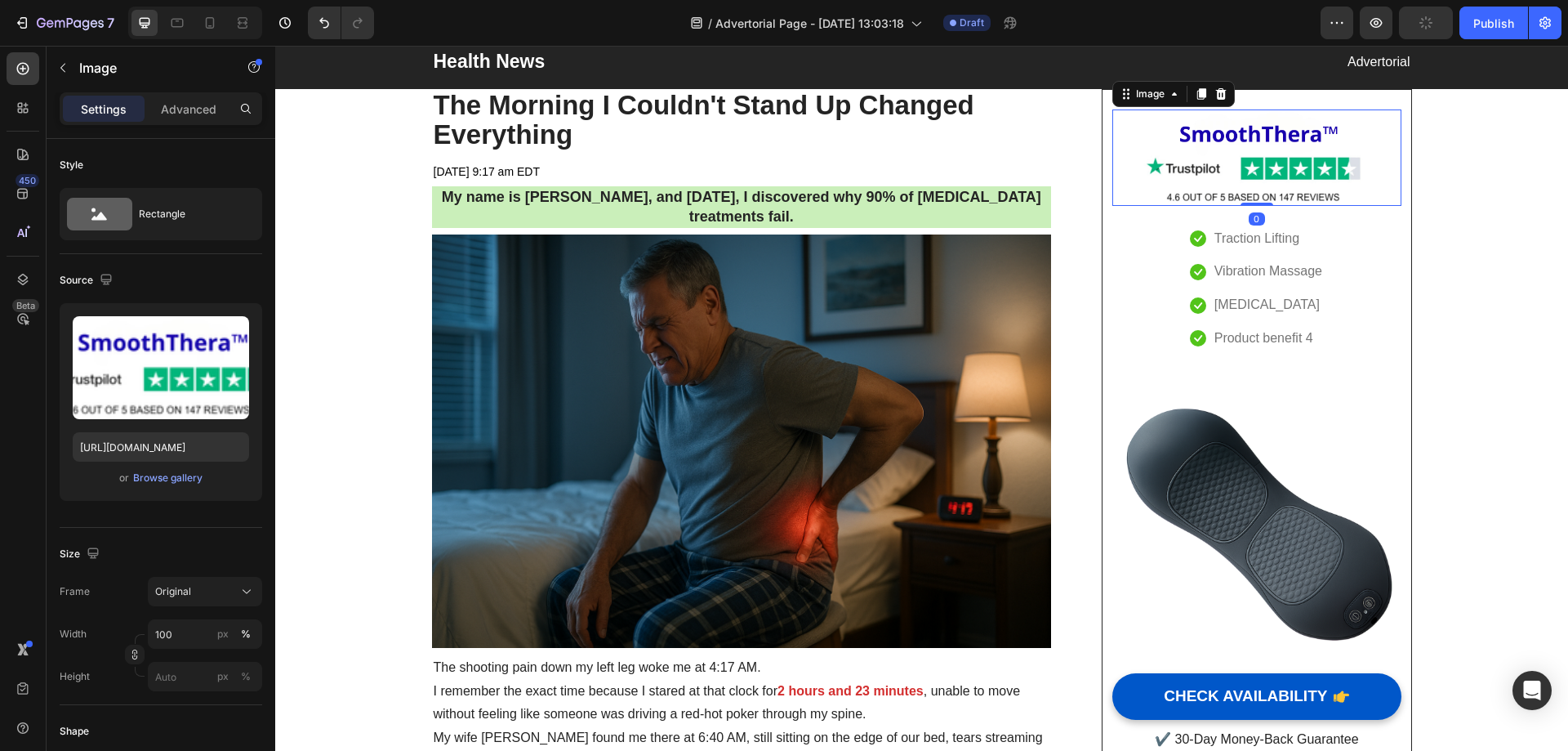
drag, startPoint x: 1253, startPoint y: 210, endPoint x: 1255, endPoint y: 195, distance: 15.1
click at [1255, 195] on div "Image 0" at bounding box center [1256, 157] width 289 height 97
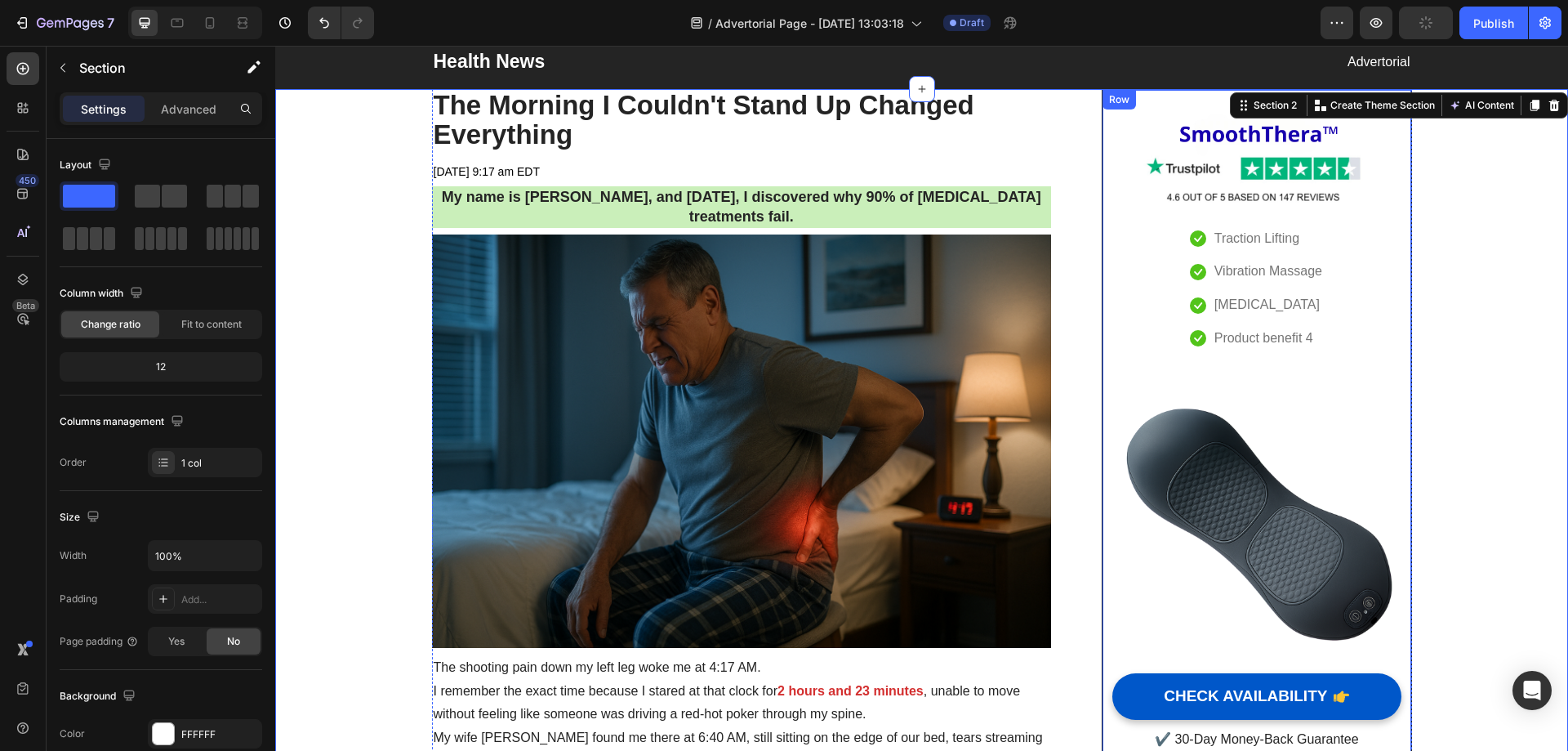
click at [1370, 355] on div "Image Icon Traction Lifting Text block Icon Vibration Massage Text block Icon H…" at bounding box center [1256, 431] width 289 height 644
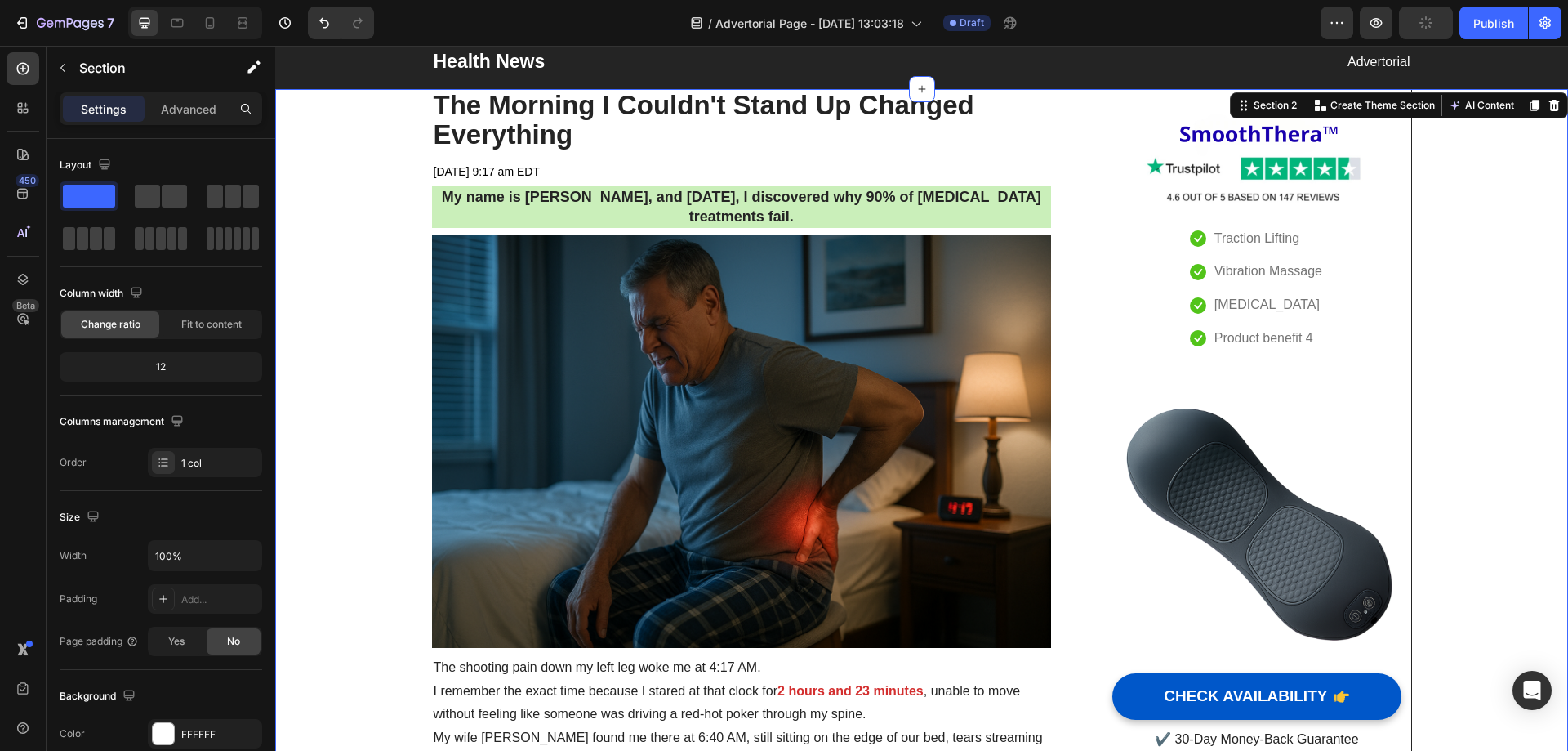
click at [1216, 474] on img at bounding box center [1256, 515] width 289 height 289
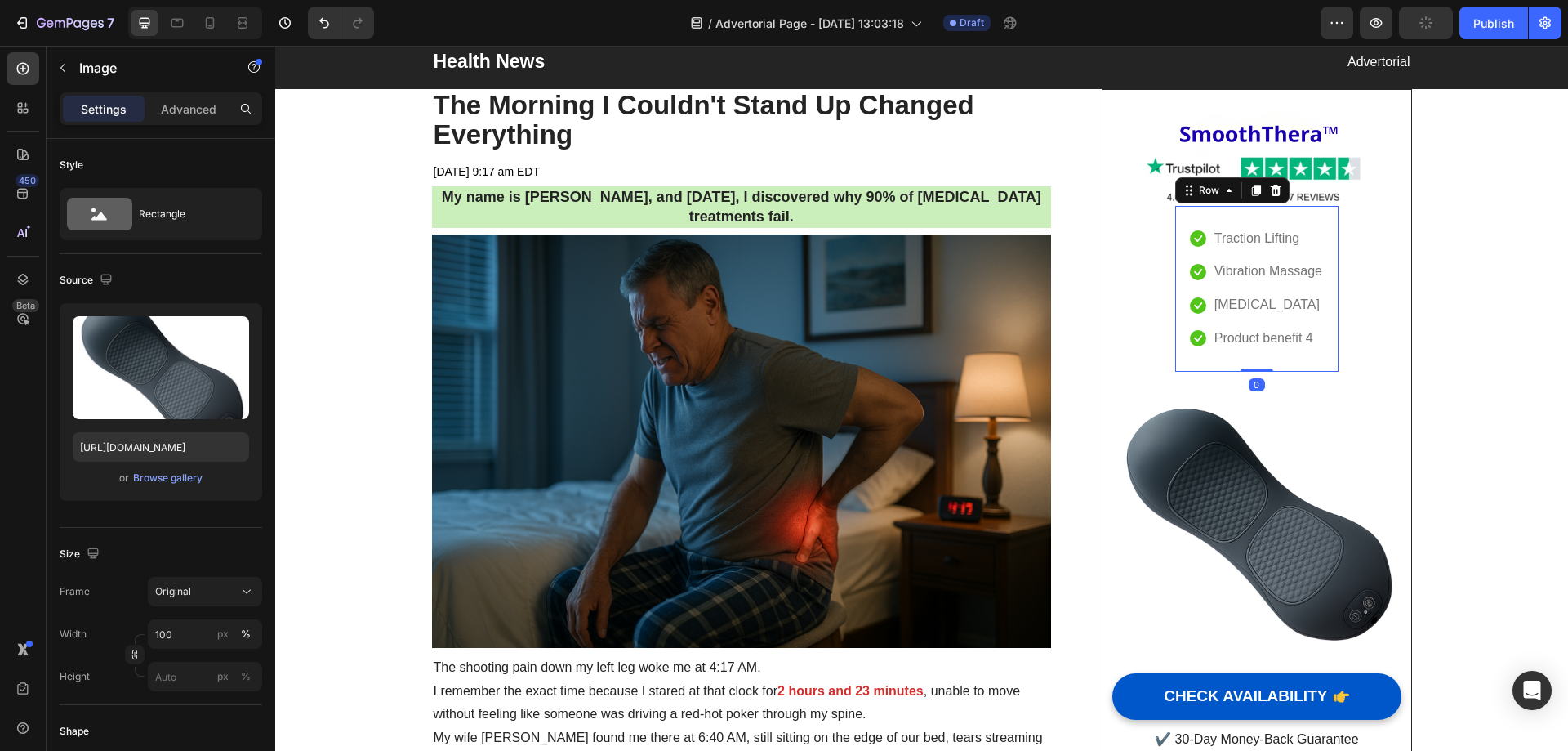
click at [1254, 358] on div "Icon Traction Lifting Text block Icon Vibration Massage Text block Icon Heat Th…" at bounding box center [1256, 289] width 163 height 166
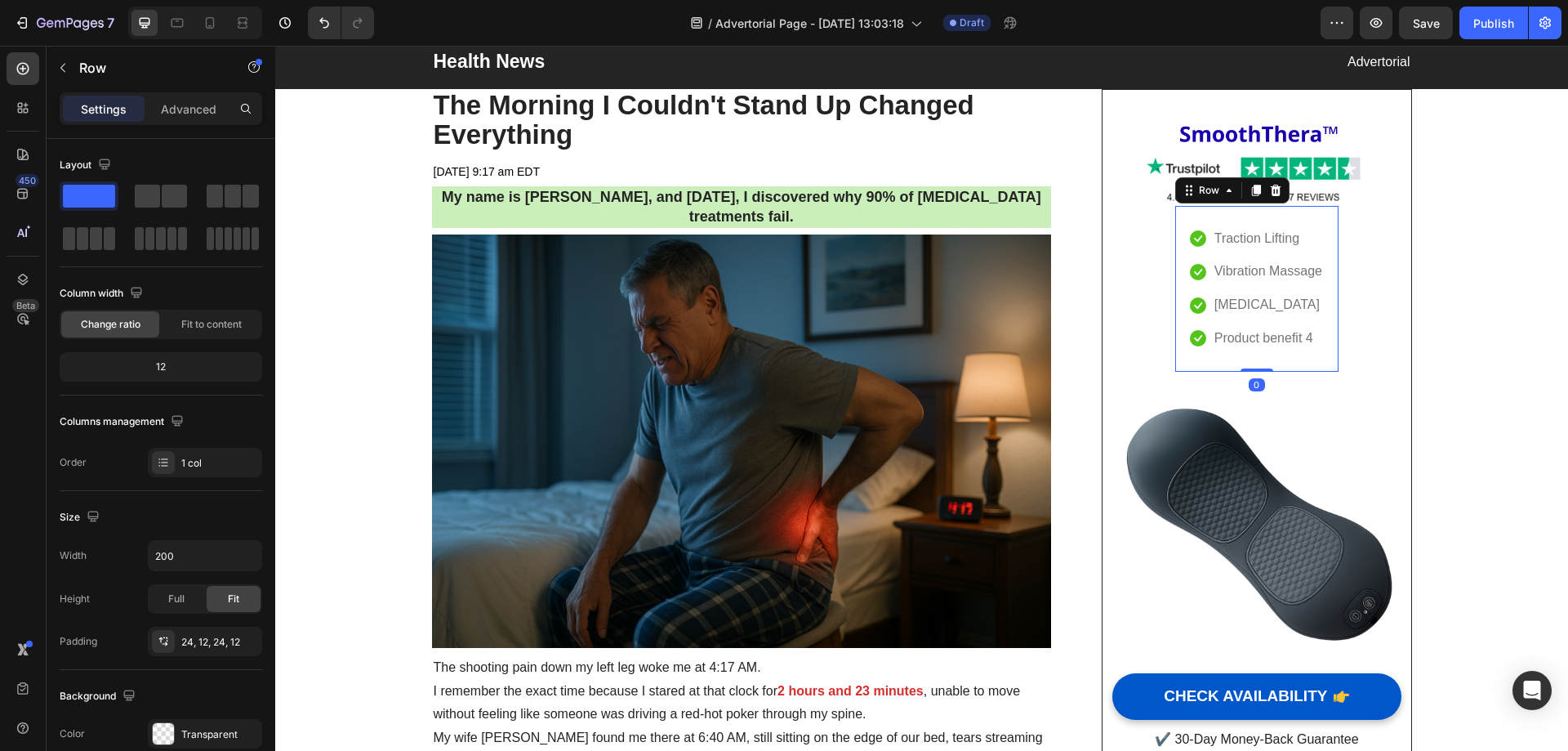
drag, startPoint x: 1249, startPoint y: 368, endPoint x: 1255, endPoint y: 346, distance: 22.8
click at [1255, 346] on div "Icon Traction Lifting Text block Icon Vibration Massage Text block Icon Heat Th…" at bounding box center [1256, 289] width 163 height 166
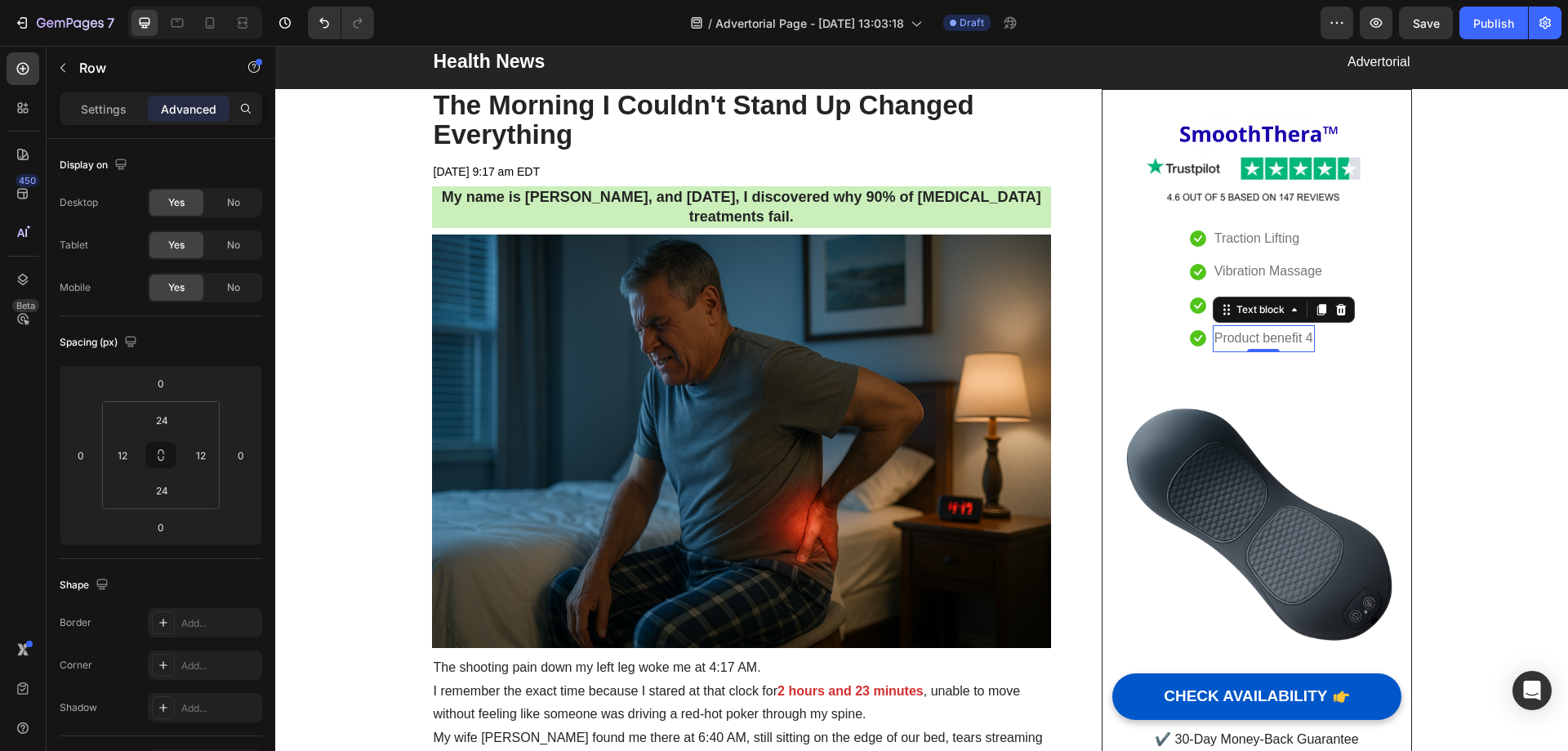
click at [1254, 332] on p "Product benefit 4" at bounding box center [1264, 339] width 98 height 24
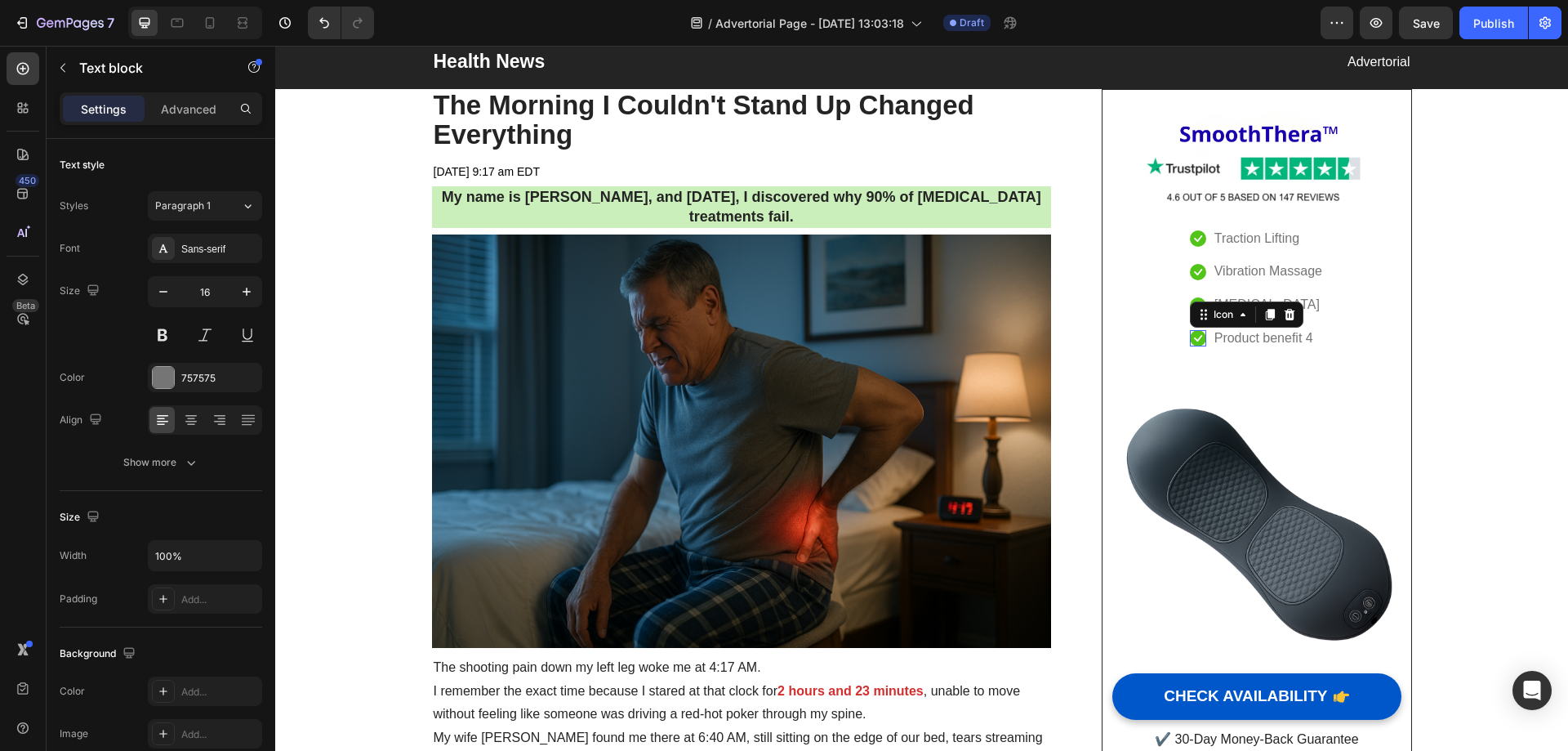
click at [1194, 336] on icon at bounding box center [1197, 338] width 16 height 16
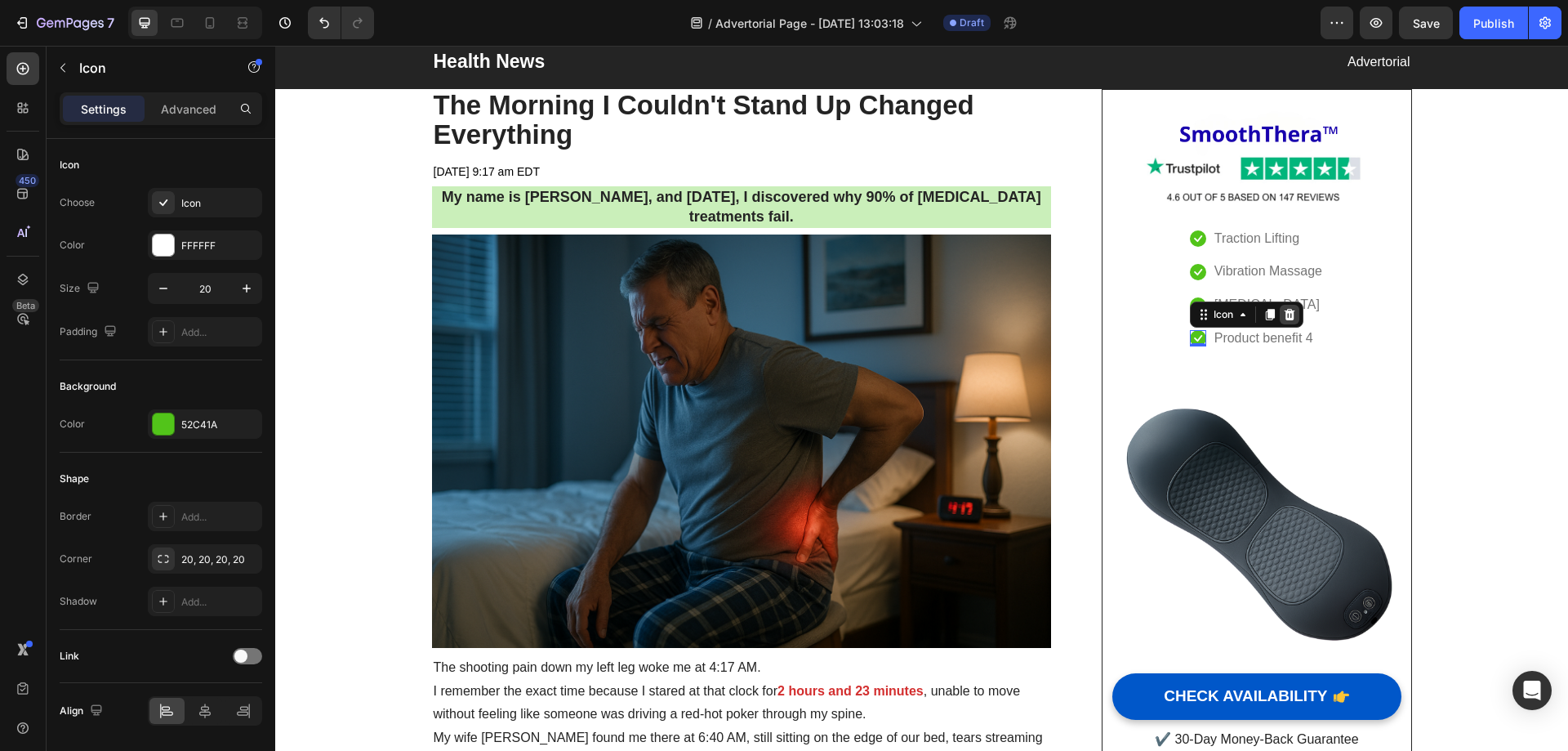
click at [1287, 317] on icon at bounding box center [1289, 315] width 11 height 12
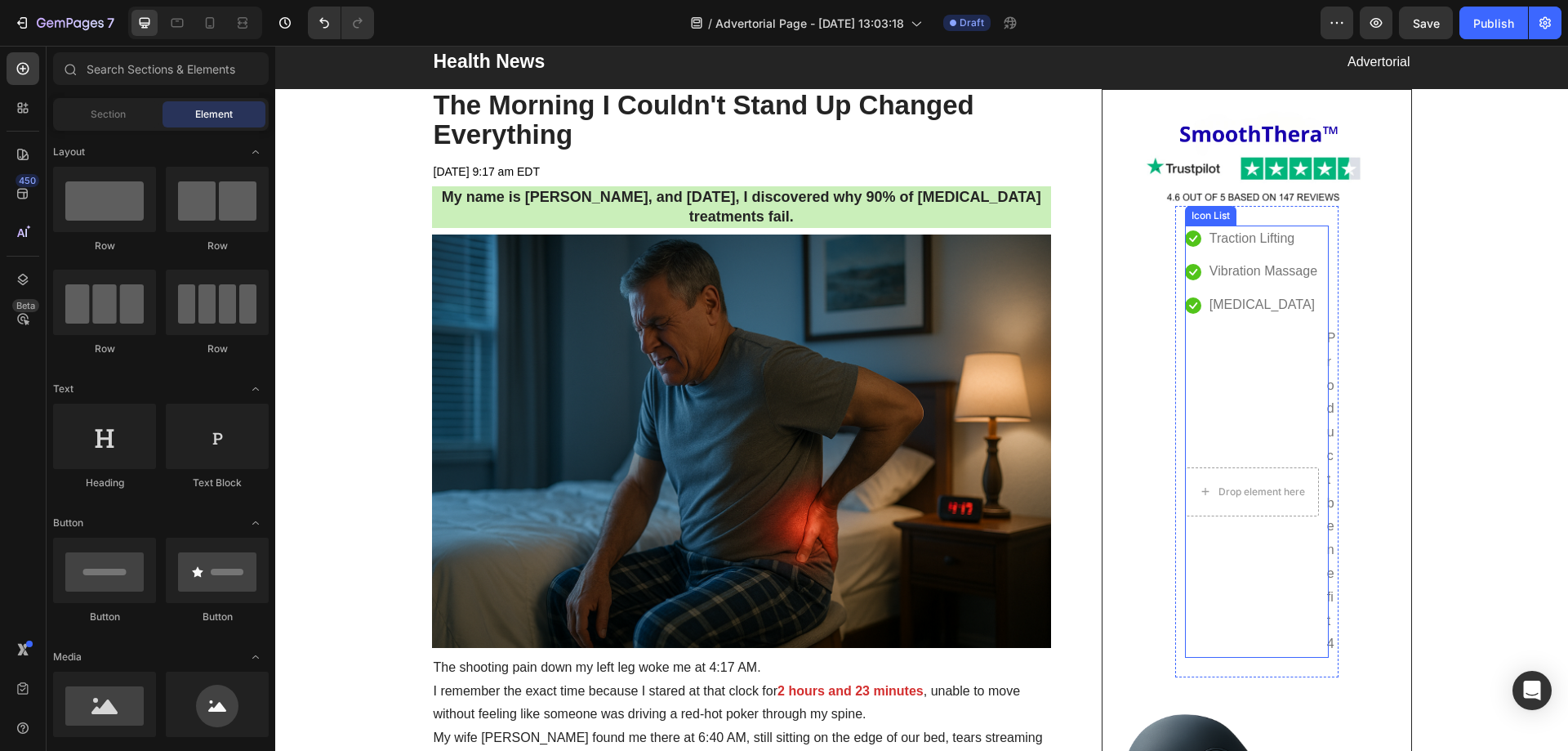
click at [1270, 478] on li "Drop element here Product benefit 4 Text block" at bounding box center [1256, 491] width 144 height 333
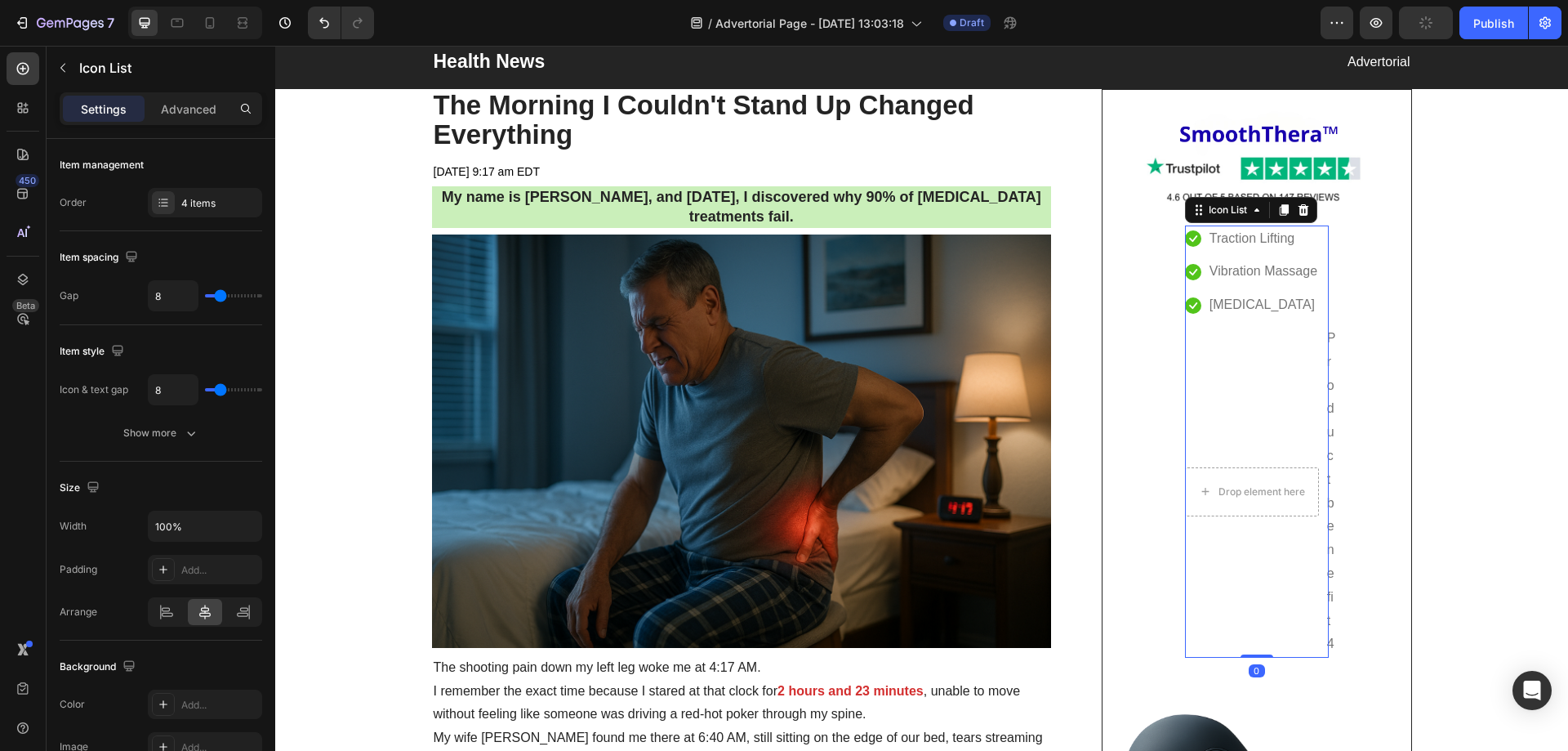
click at [1256, 345] on li "Drop element here Product benefit 4 Text block" at bounding box center [1256, 491] width 144 height 333
click at [1278, 354] on li "Drop element here Product benefit 4 Text block" at bounding box center [1256, 491] width 144 height 333
click at [1312, 360] on li "Drop element here Product benefit 4 Text block" at bounding box center [1256, 491] width 144 height 333
click at [1258, 302] on p "Heat Therapy" at bounding box center [1262, 305] width 105 height 24
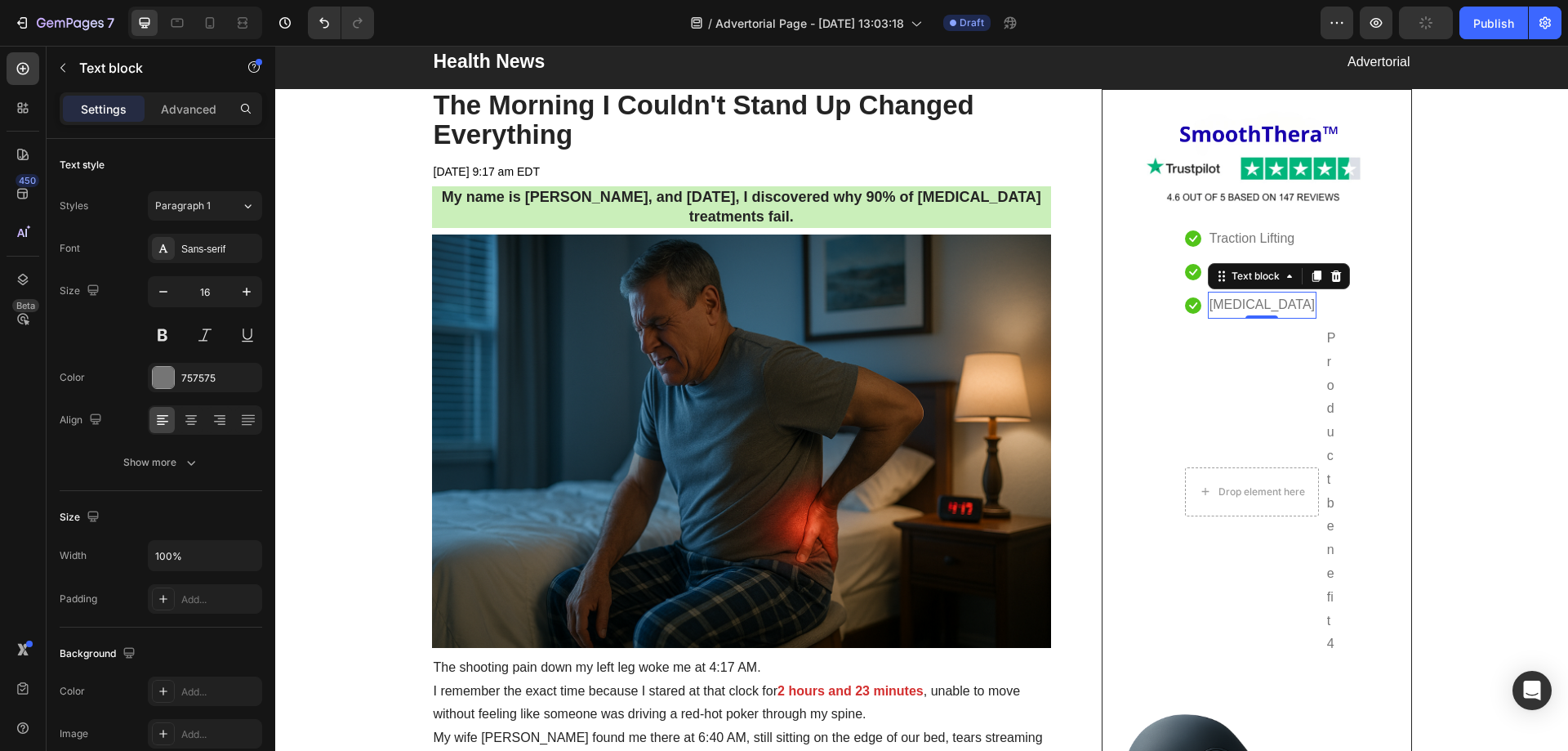
click at [1270, 391] on li "Drop element here Product benefit 4 Text block" at bounding box center [1256, 491] width 144 height 333
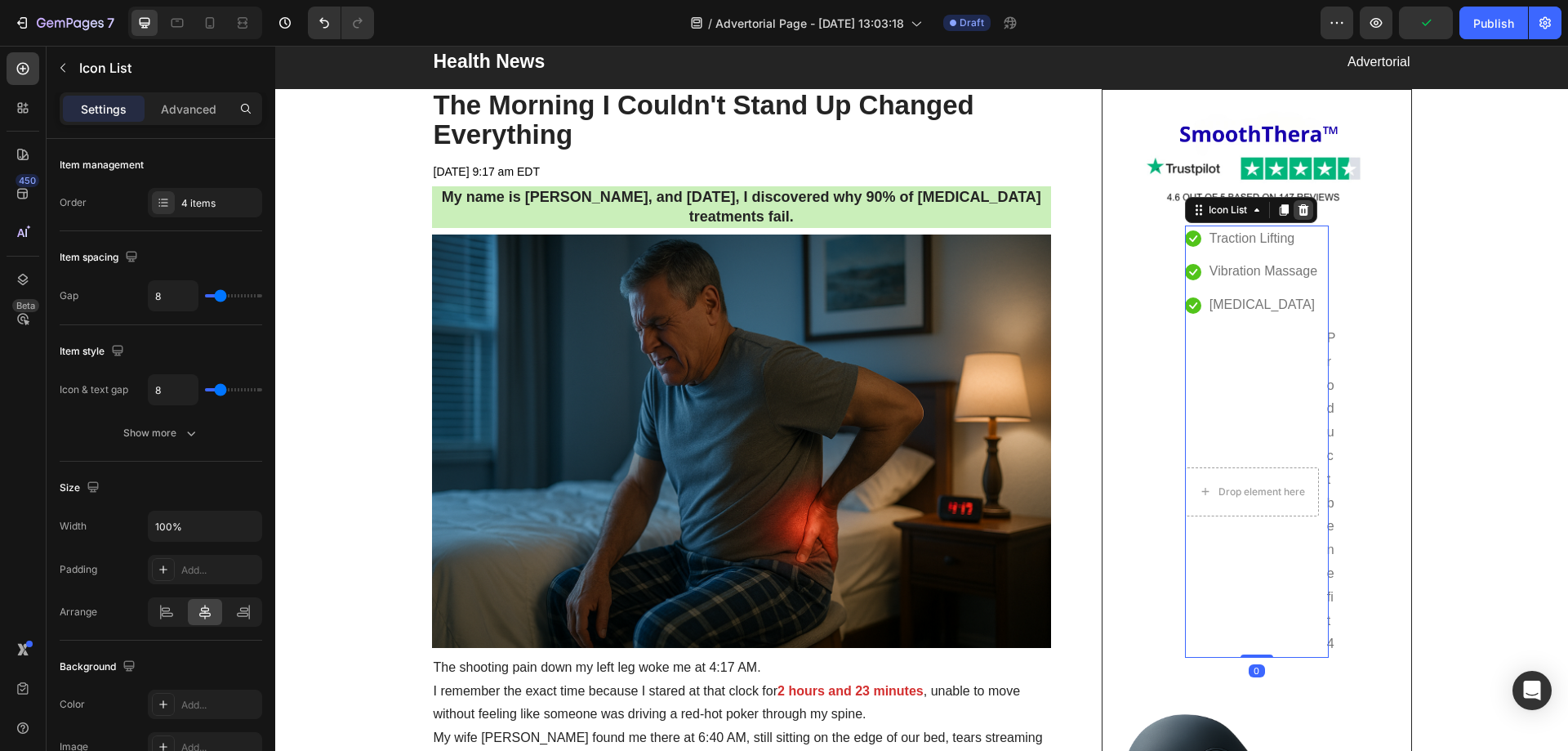
click at [1298, 212] on icon at bounding box center [1303, 210] width 11 height 12
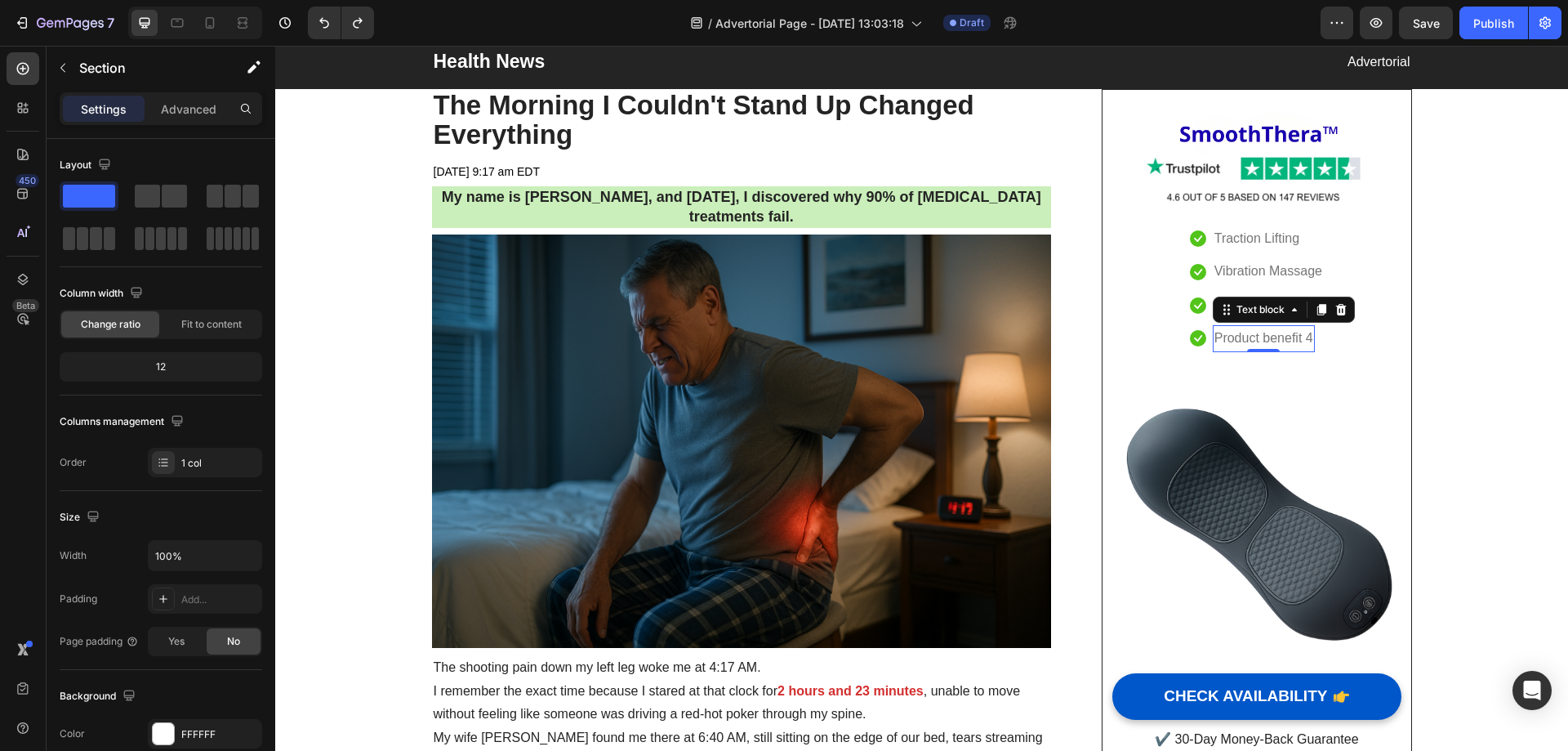
click at [1303, 340] on p "Product benefit 4" at bounding box center [1264, 339] width 98 height 24
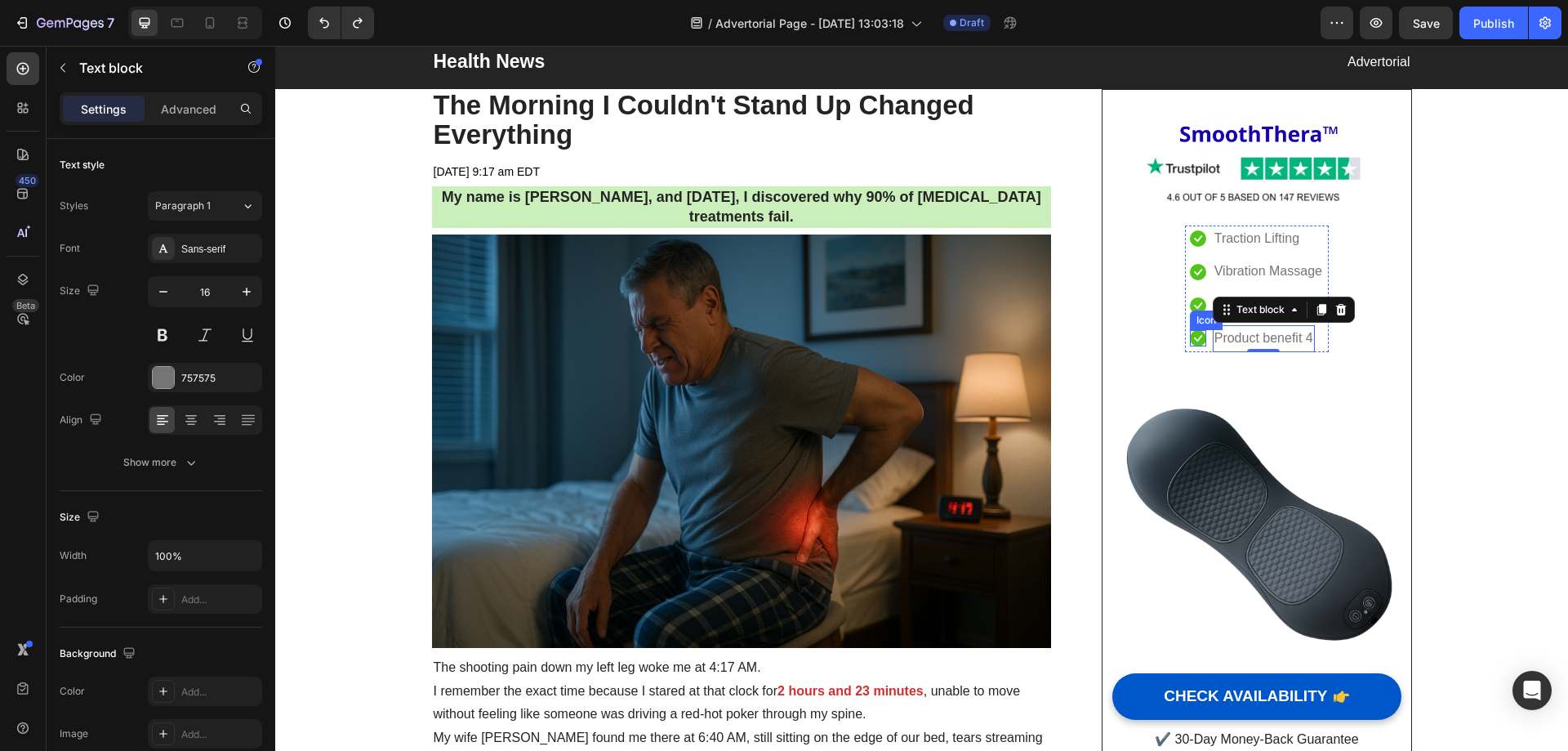
click at [1196, 338] on icon at bounding box center [1197, 338] width 16 height 16
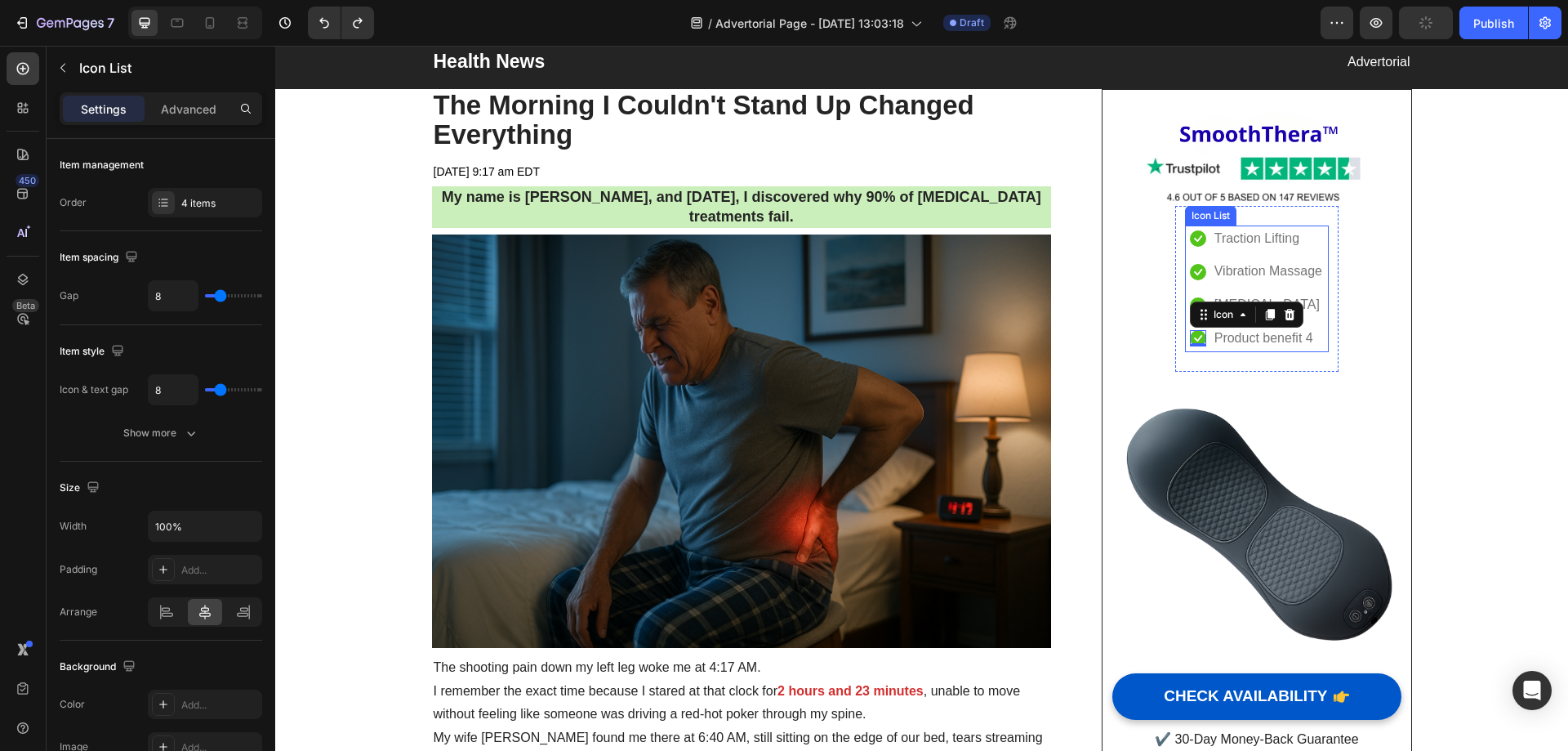
click at [1185, 324] on div "Icon Traction Lifting Text block Icon Vibration Massage Text block Icon Heat Th…" at bounding box center [1256, 289] width 144 height 126
click at [1252, 335] on p "Product benefit 4" at bounding box center [1264, 339] width 98 height 24
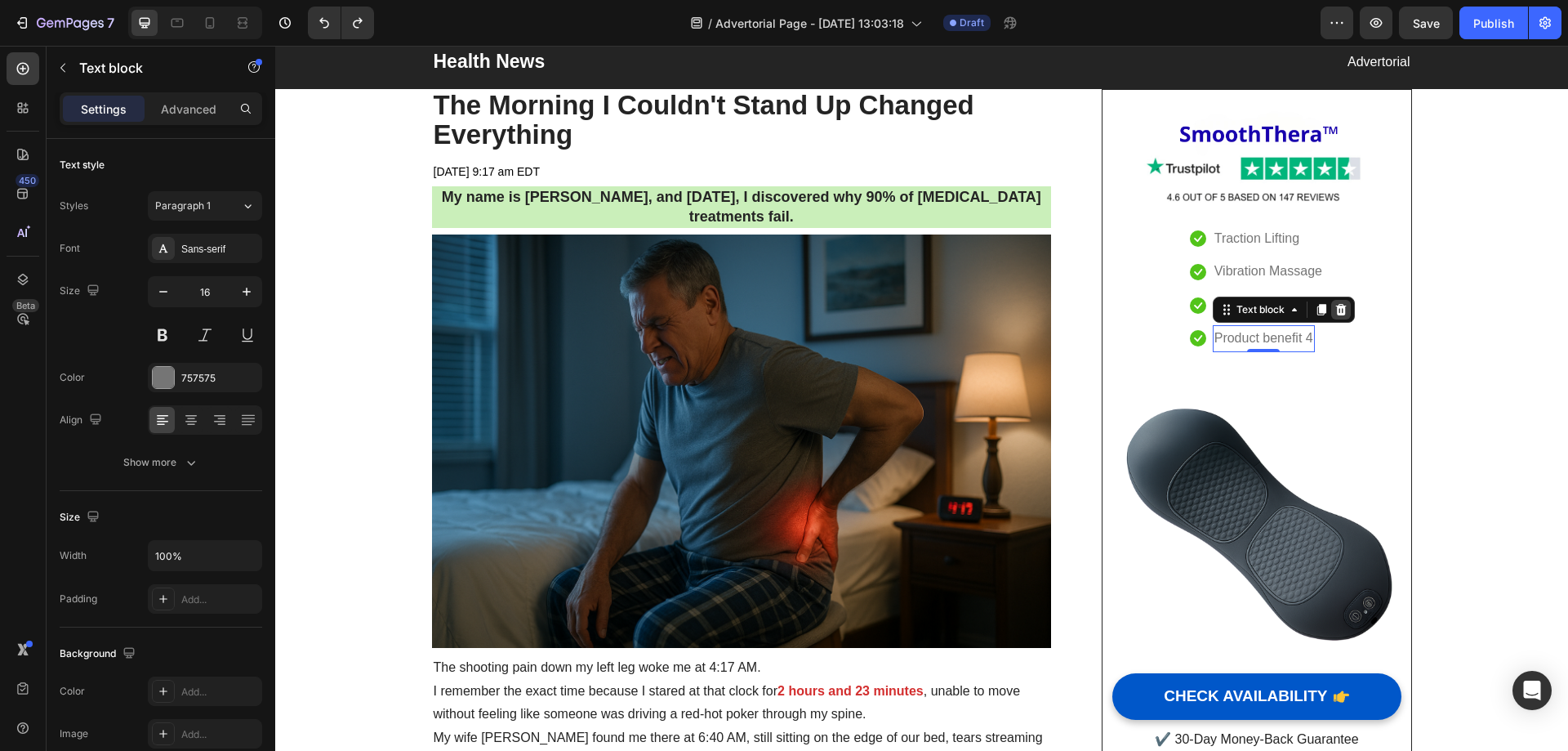
click at [1337, 311] on icon at bounding box center [1340, 310] width 11 height 12
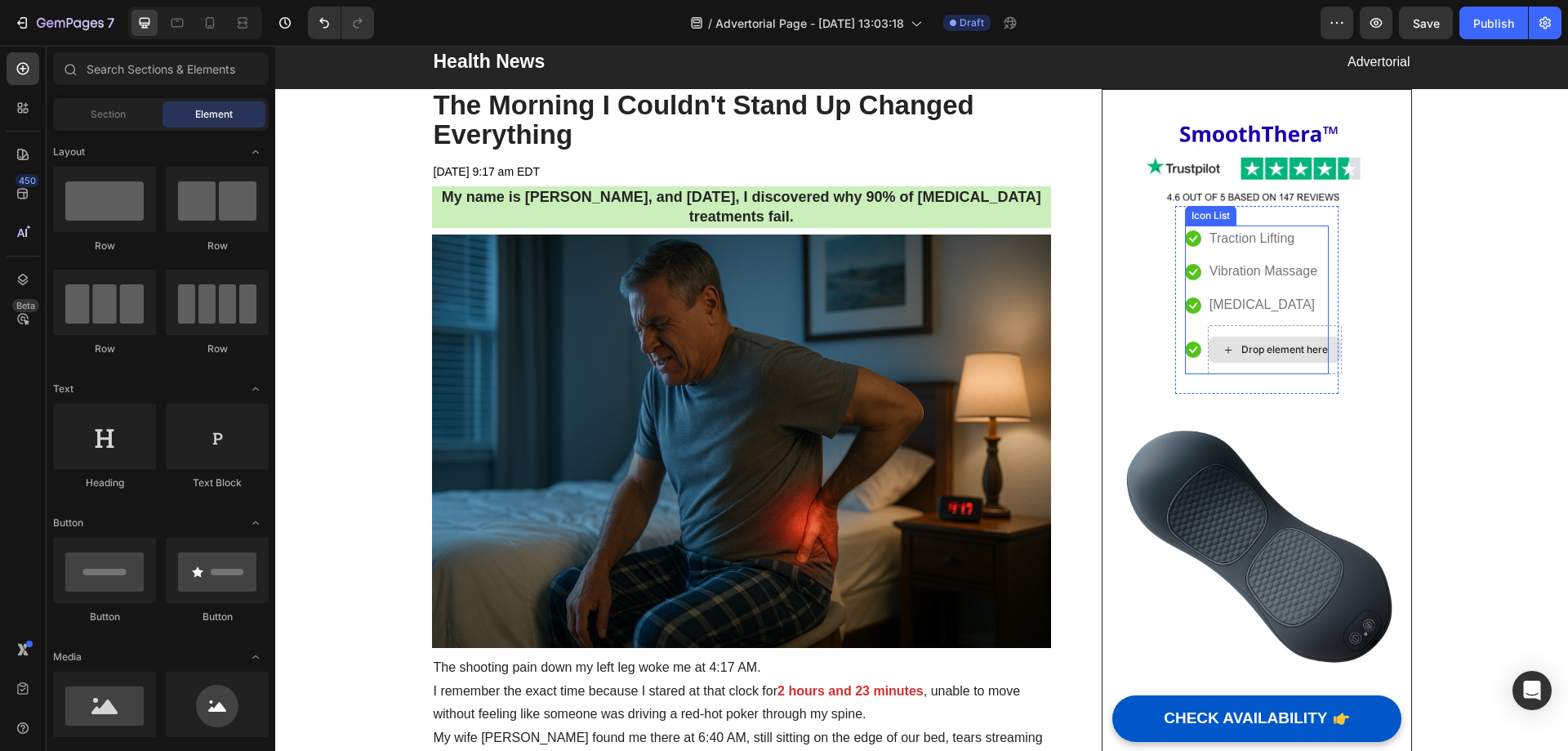
click at [1270, 333] on div "Drop element here" at bounding box center [1275, 349] width 134 height 49
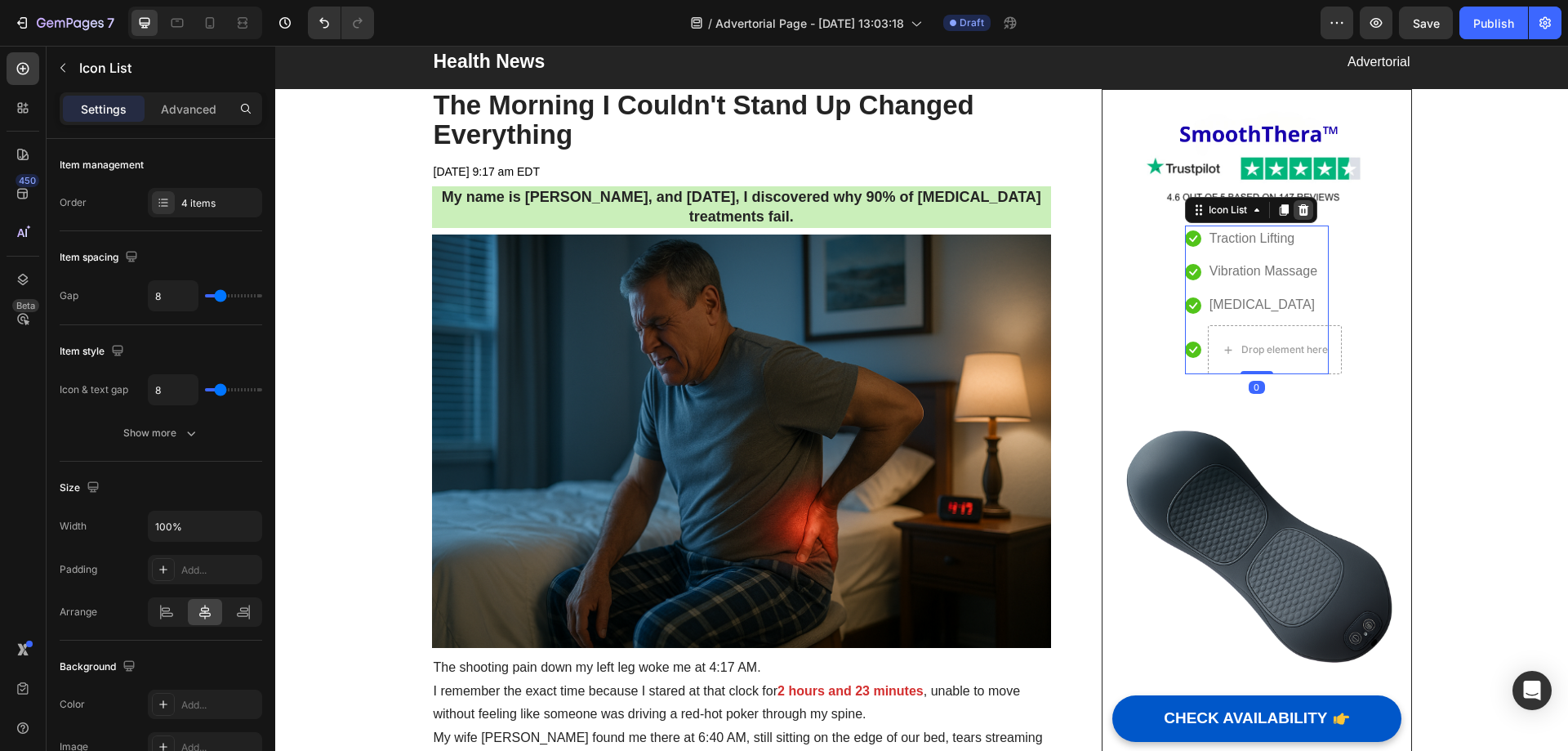
click at [1298, 212] on icon at bounding box center [1303, 210] width 11 height 12
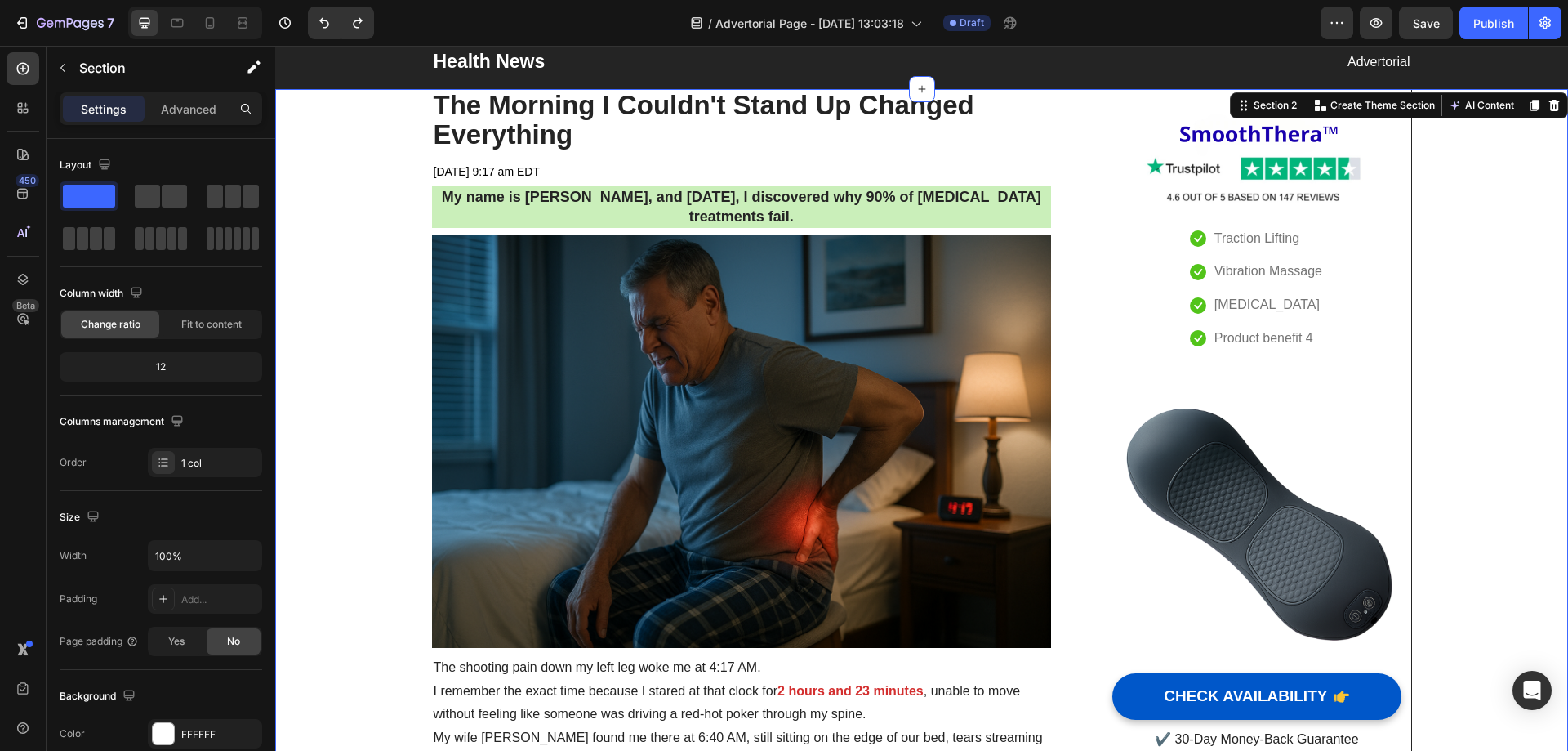
click at [1270, 175] on img at bounding box center [1256, 157] width 289 height 97
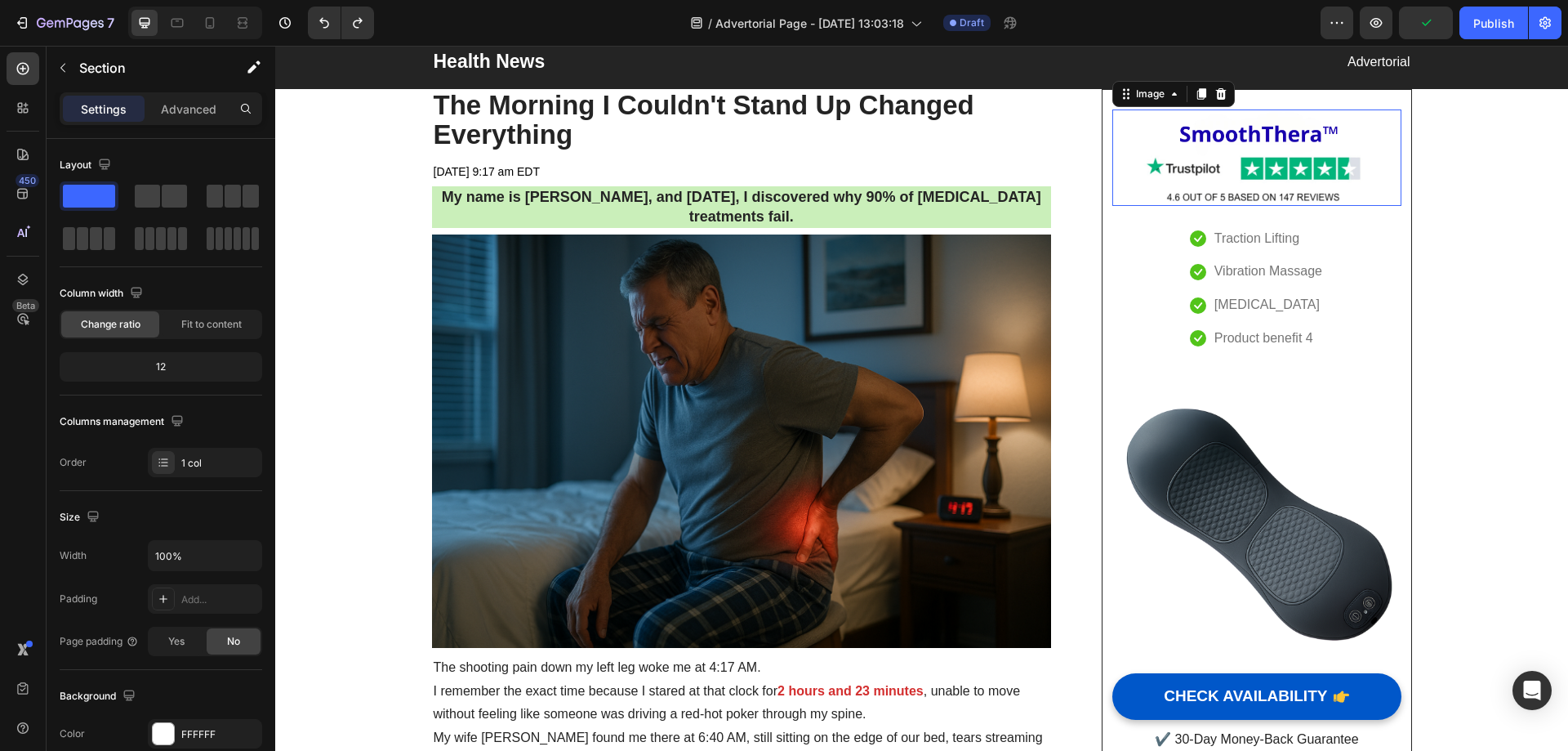
click at [1259, 165] on img at bounding box center [1256, 157] width 289 height 97
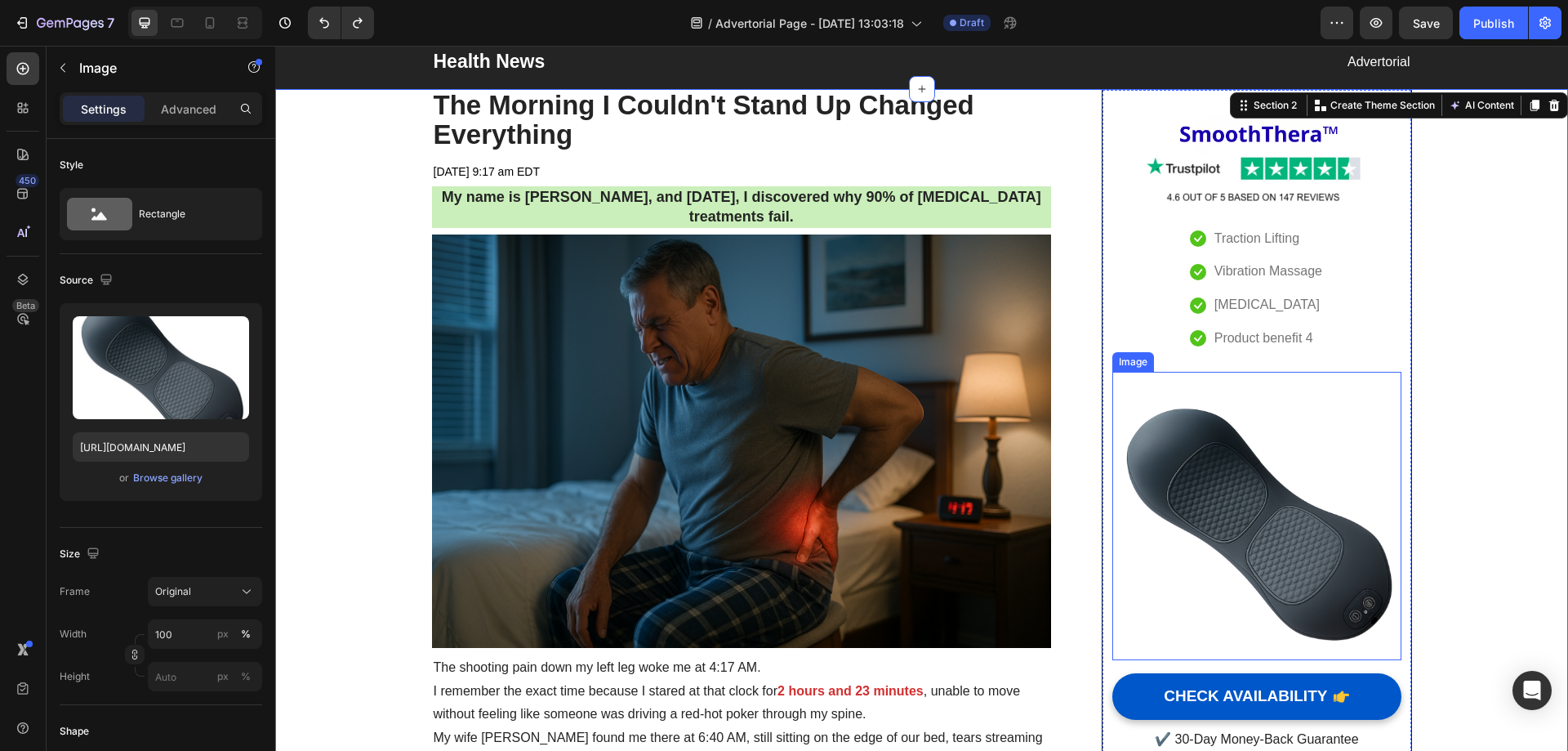
click at [1187, 536] on img at bounding box center [1256, 515] width 289 height 289
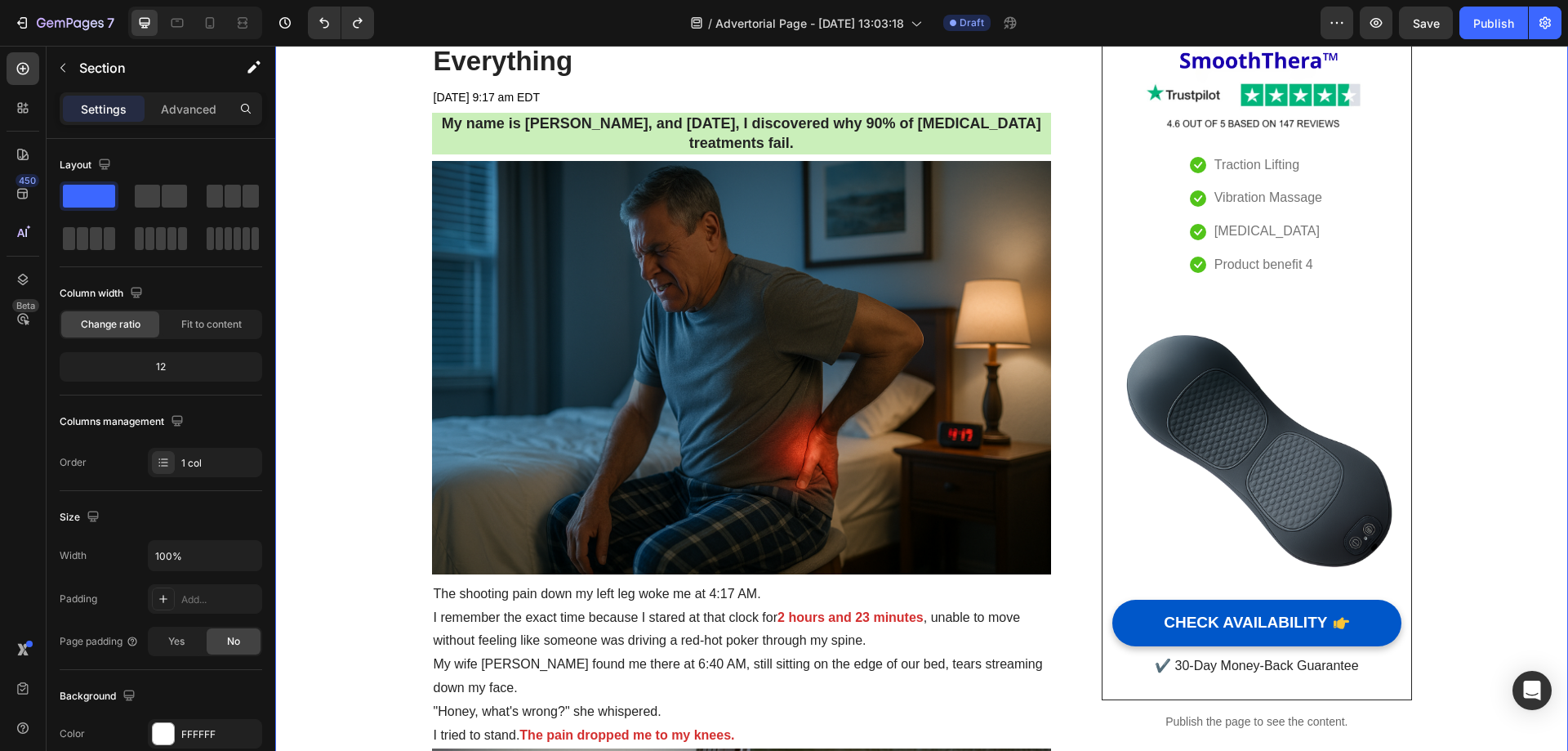
scroll to position [208, 0]
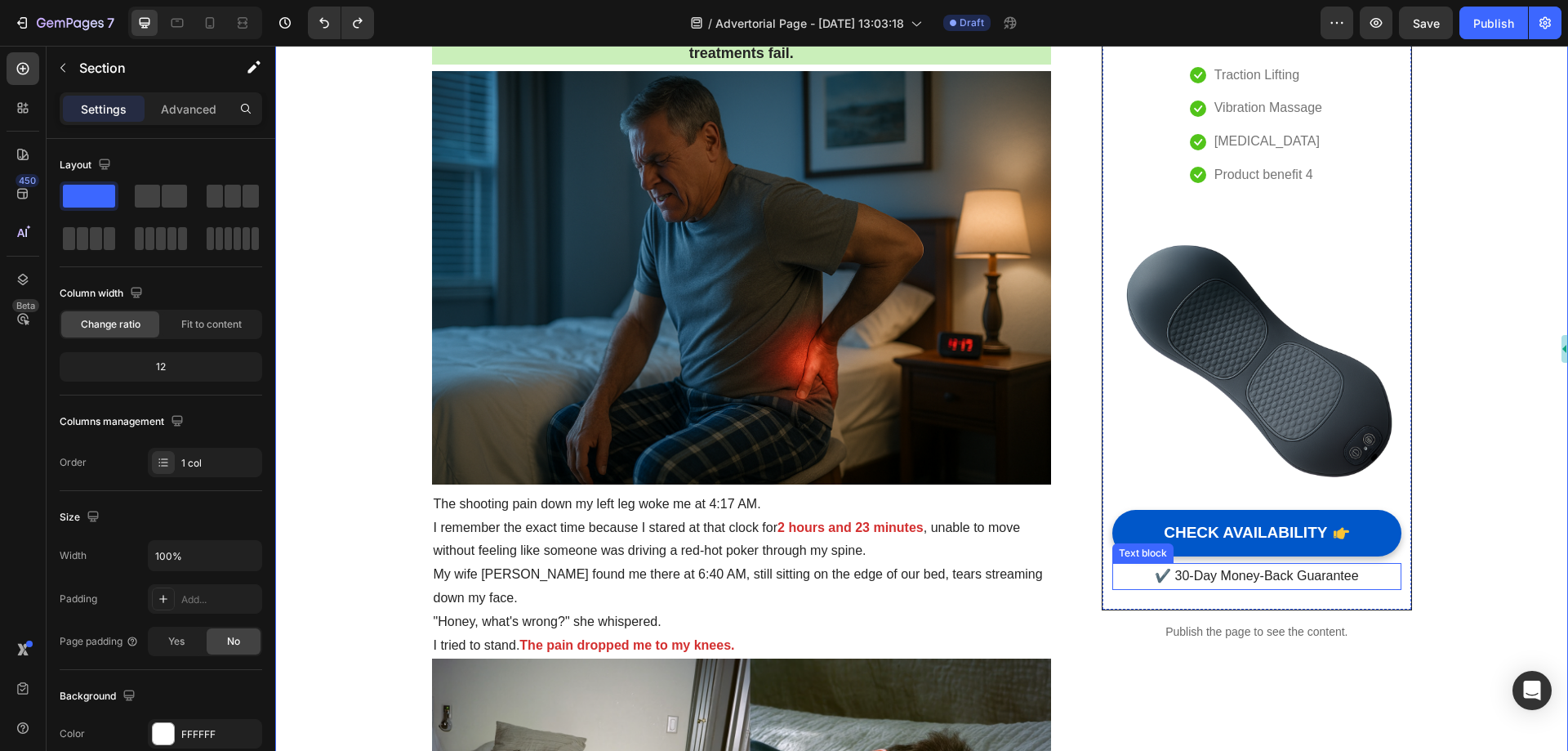
click at [1199, 570] on p "✔️ 30-Day Money-Back Guarantee" at bounding box center [1256, 576] width 285 height 24
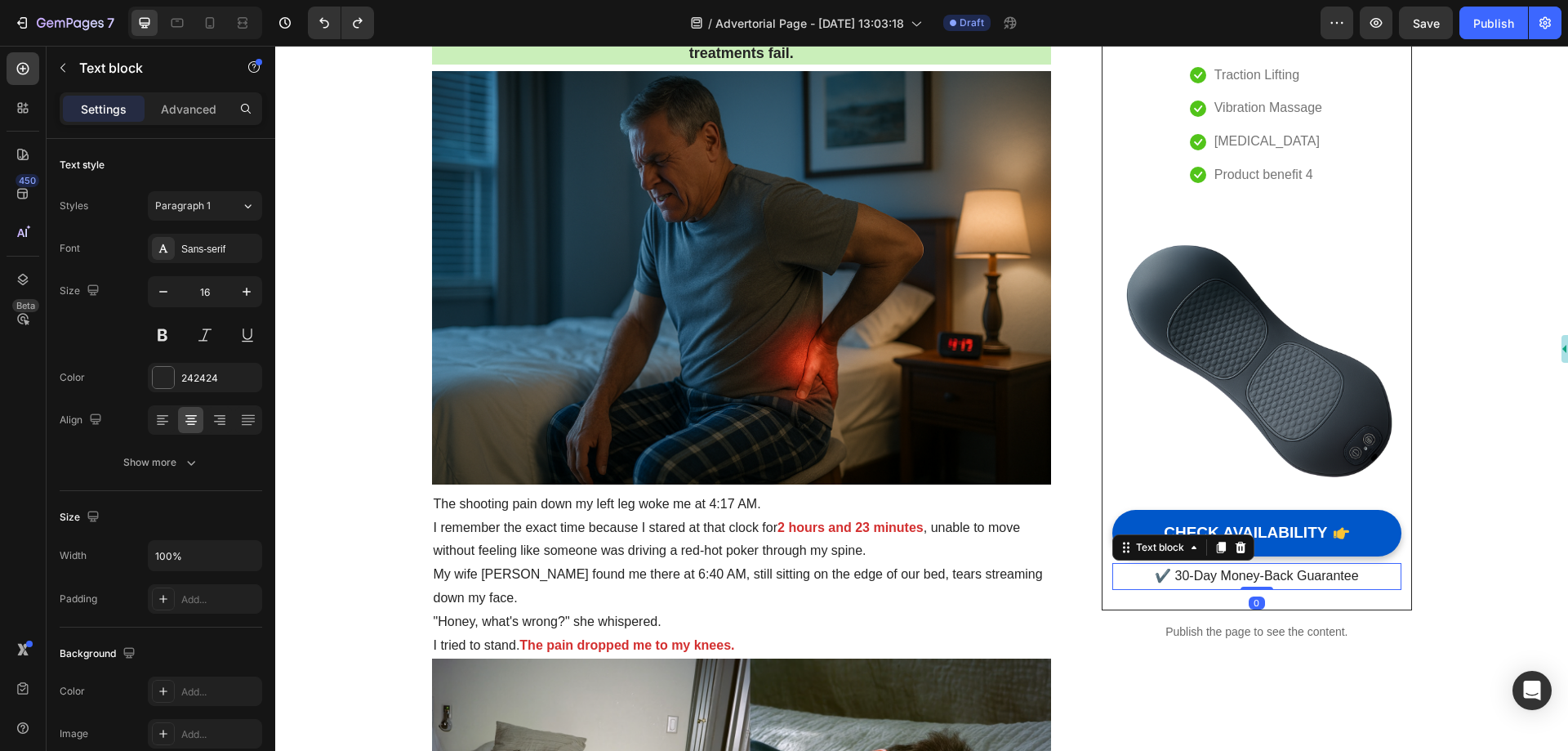
click at [1174, 575] on p "✔️ 30-Day Money-Back Guarantee" at bounding box center [1256, 576] width 285 height 24
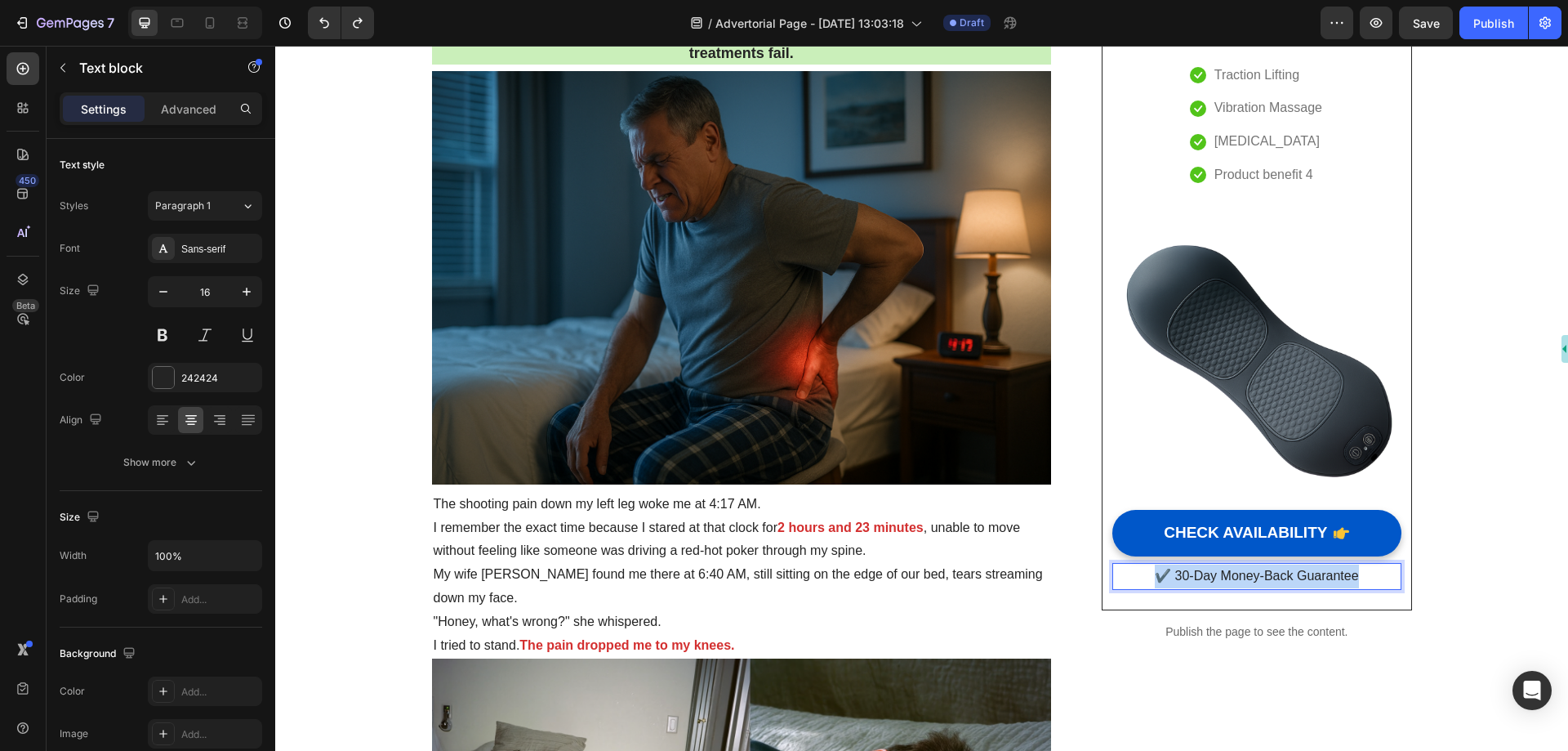
click at [1174, 575] on p "✔️ 30-Day Money-Back Guarantee" at bounding box center [1256, 576] width 285 height 24
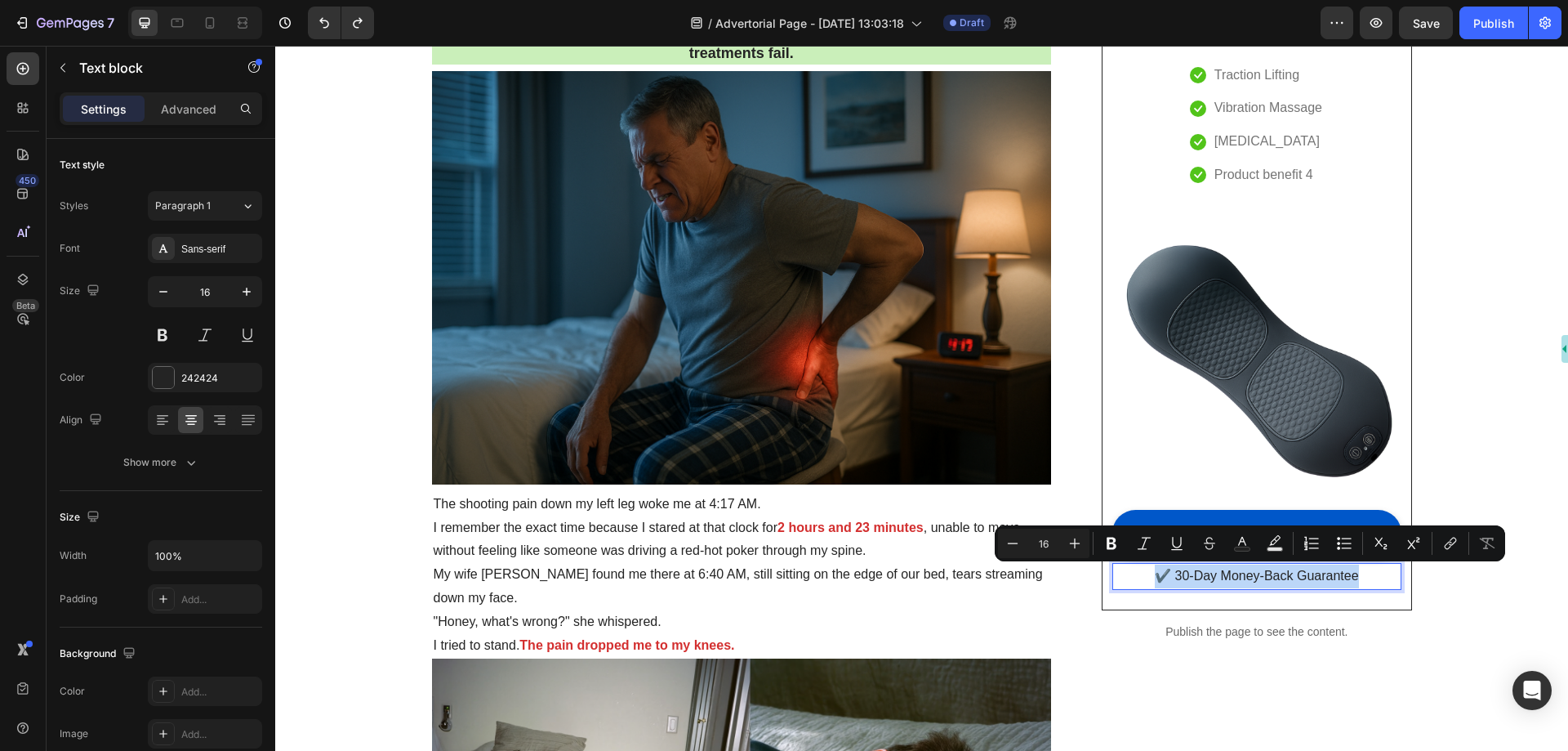
click at [1206, 575] on p "✔️ 30-Day Money-Back Guarantee" at bounding box center [1256, 576] width 285 height 24
drag, startPoint x: 1196, startPoint y: 572, endPoint x: 1358, endPoint y: 572, distance: 162.0
click at [1358, 572] on p "✔️ 30-Day Money-Back Guarantee" at bounding box center [1256, 576] width 285 height 24
click at [1153, 578] on p "✔️ 30-Day Money-Back Guarantee" at bounding box center [1256, 576] width 285 height 24
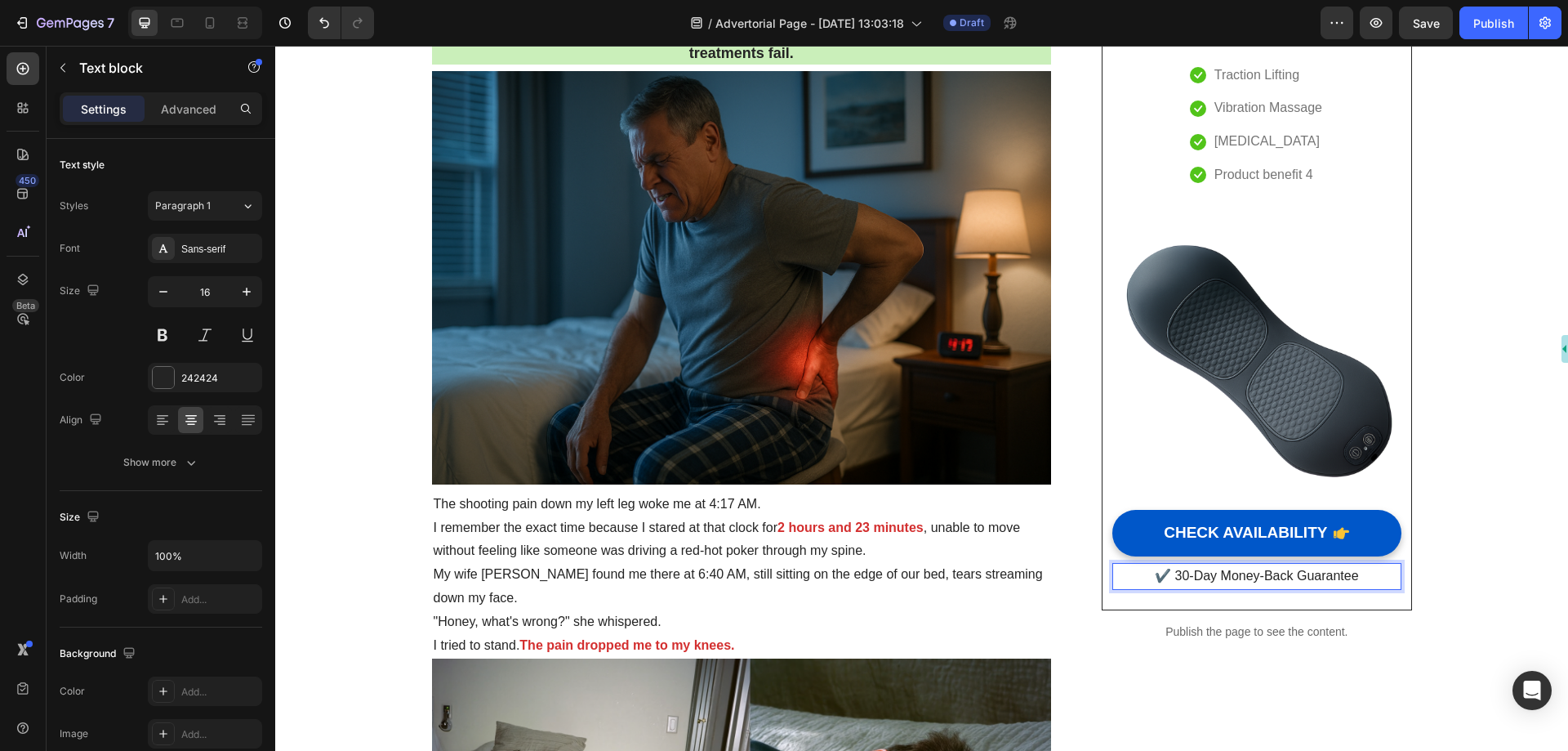
click at [1158, 577] on p "✔️ 30-Day Money-Back Guarantee" at bounding box center [1256, 576] width 285 height 24
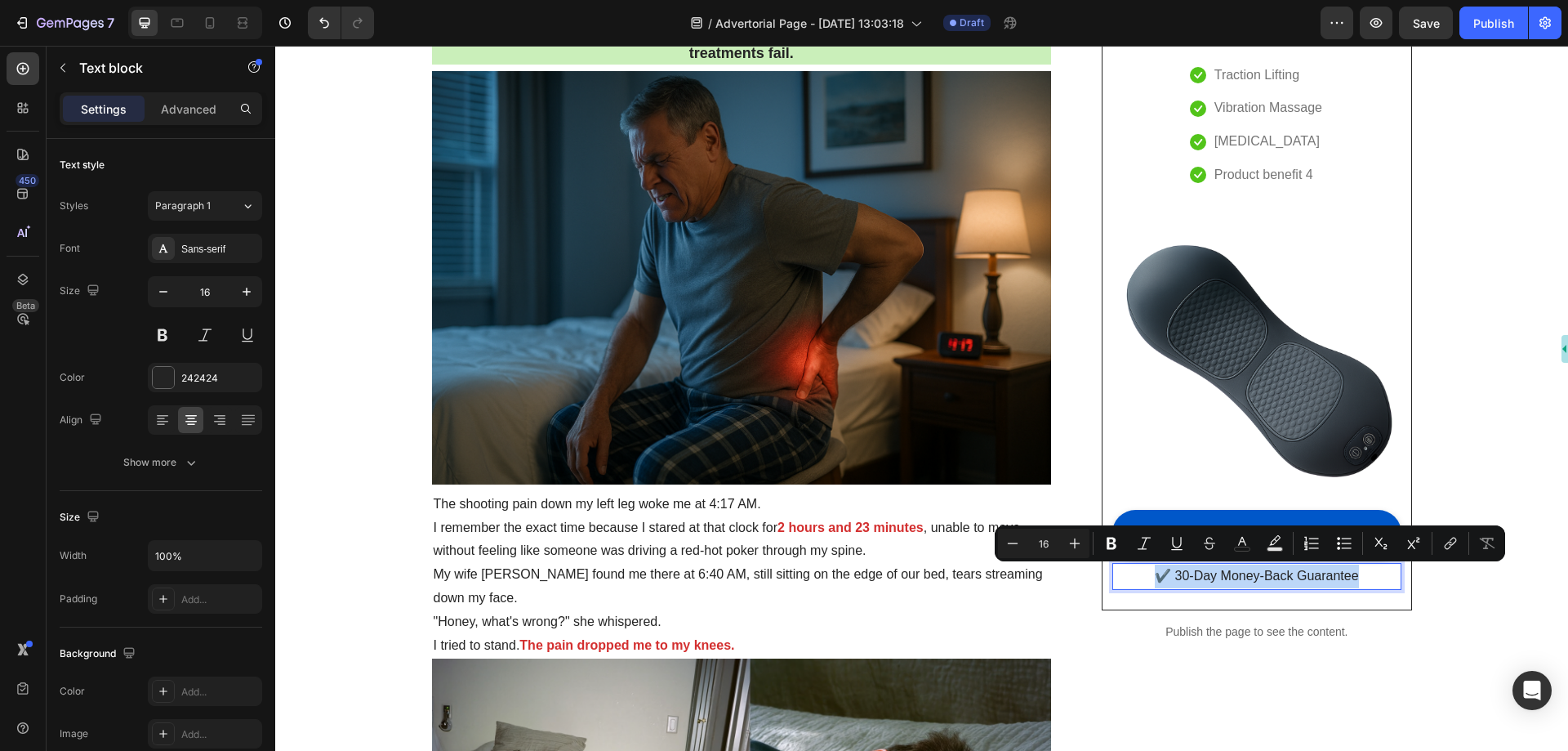
click at [1153, 577] on p "✔️ 30-Day Money-Back Guarantee" at bounding box center [1256, 576] width 285 height 24
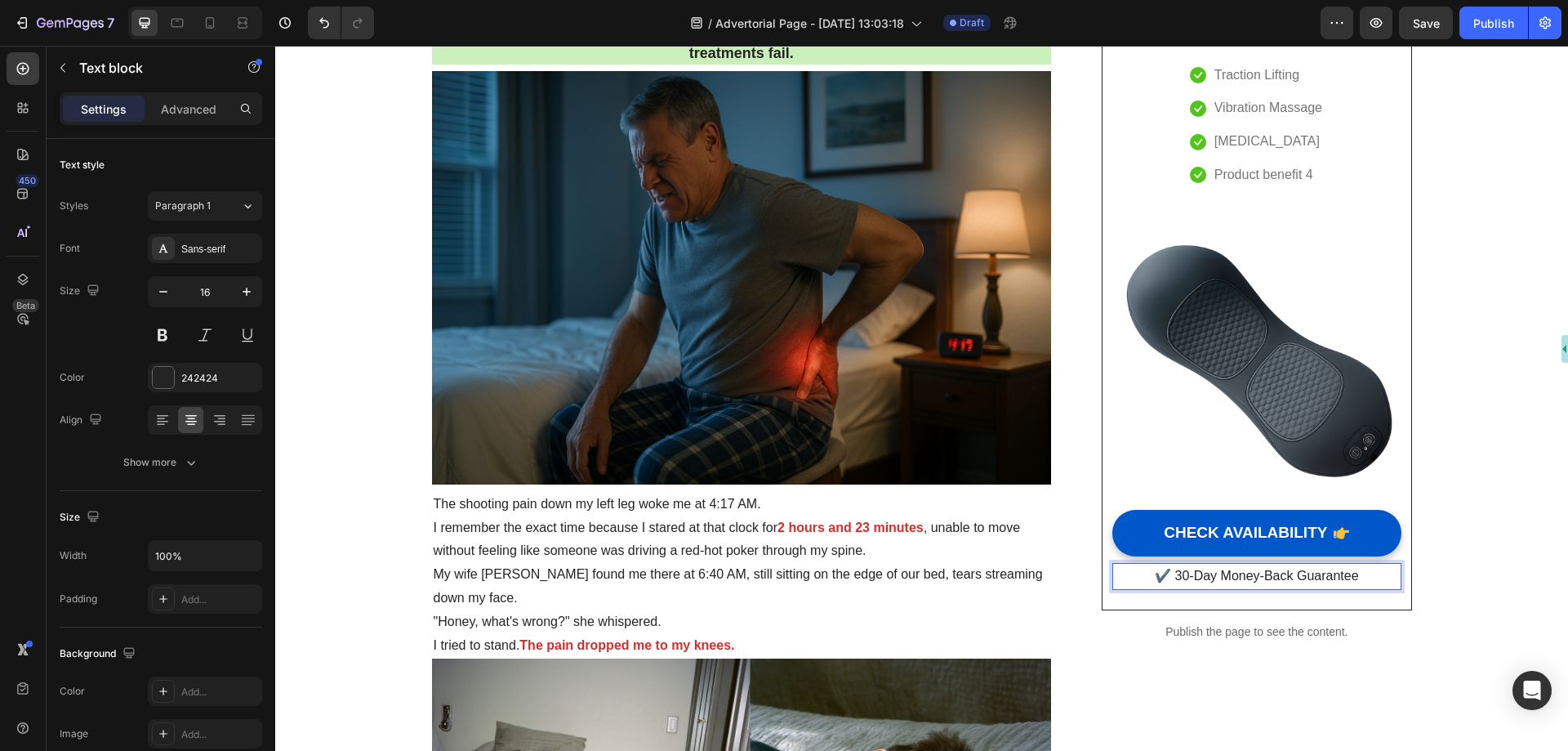
click at [1156, 575] on p "✔️ 30-Day Money-Back Guarantee" at bounding box center [1256, 576] width 285 height 24
click at [1184, 572] on p "✔️ 30-Day Money-Back Guarantee" at bounding box center [1256, 576] width 285 height 24
click at [1162, 572] on p "✔️ 30-Day Money-Back Guarantee" at bounding box center [1256, 576] width 285 height 24
click at [1142, 572] on p "✔️ 30-Day Money-Back Guarantee" at bounding box center [1256, 576] width 285 height 24
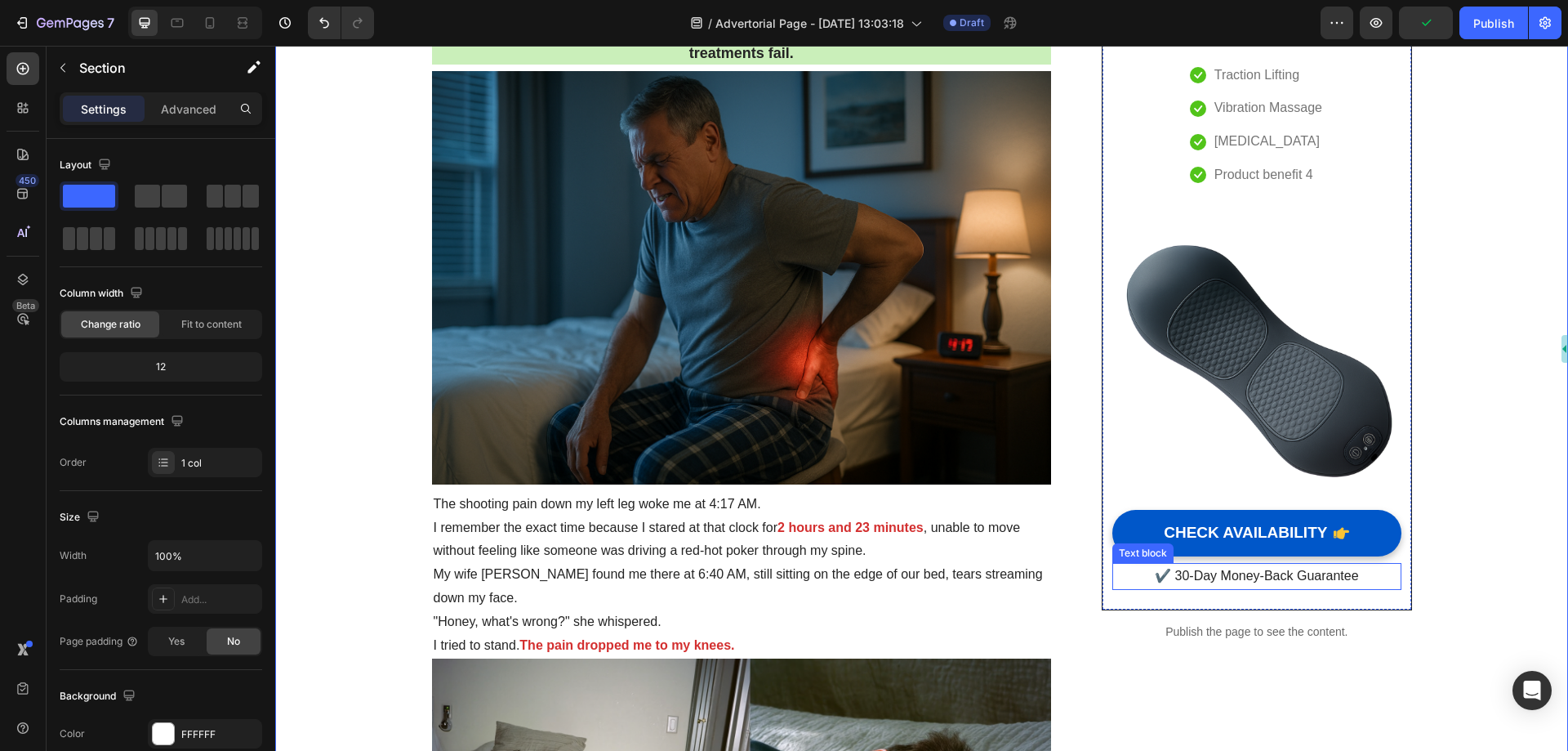
click at [1275, 572] on p "✔️ 30-Day Money-Back Guarantee" at bounding box center [1256, 576] width 285 height 24
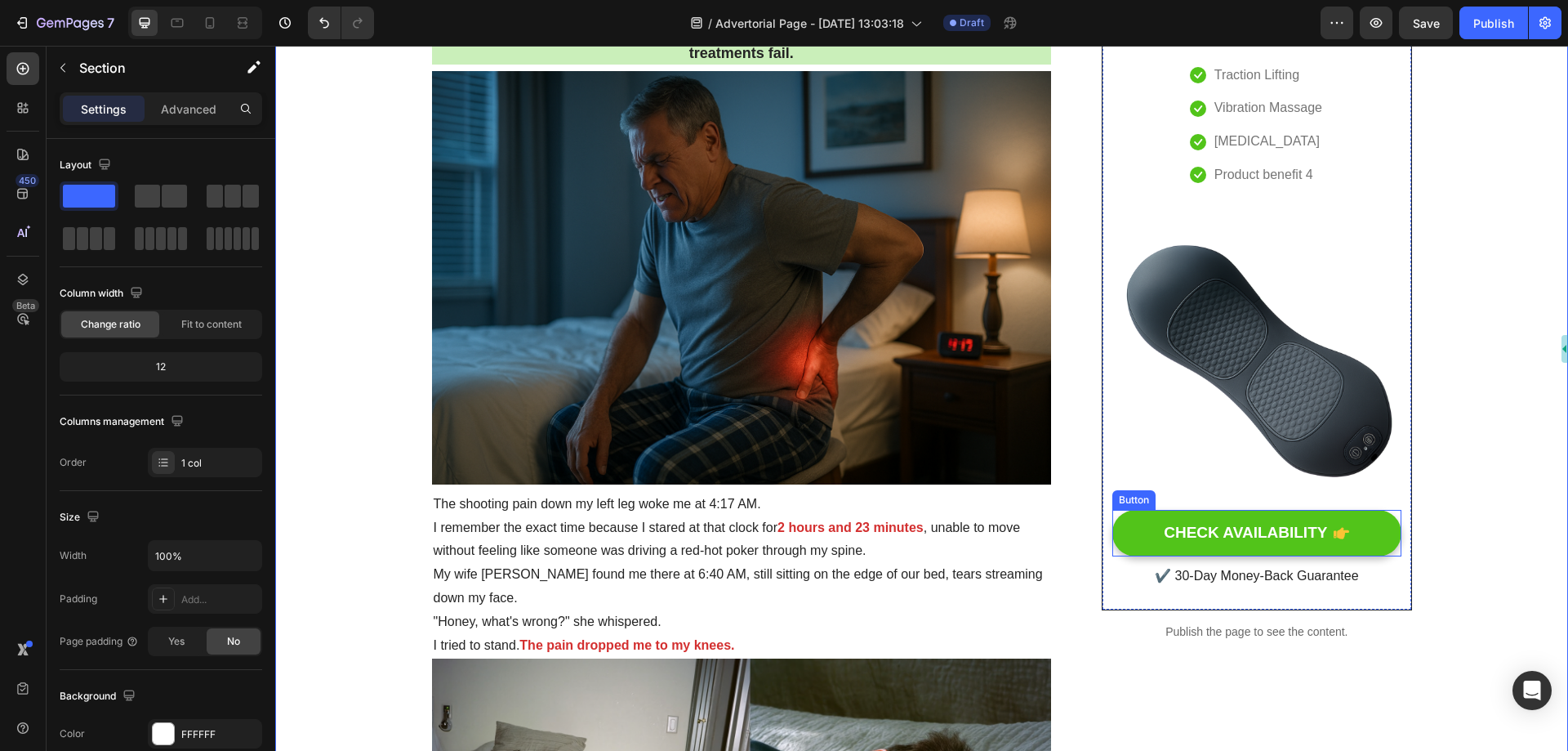
click at [1327, 523] on div "CHECK AVAILABILITY" at bounding box center [1256, 533] width 185 height 20
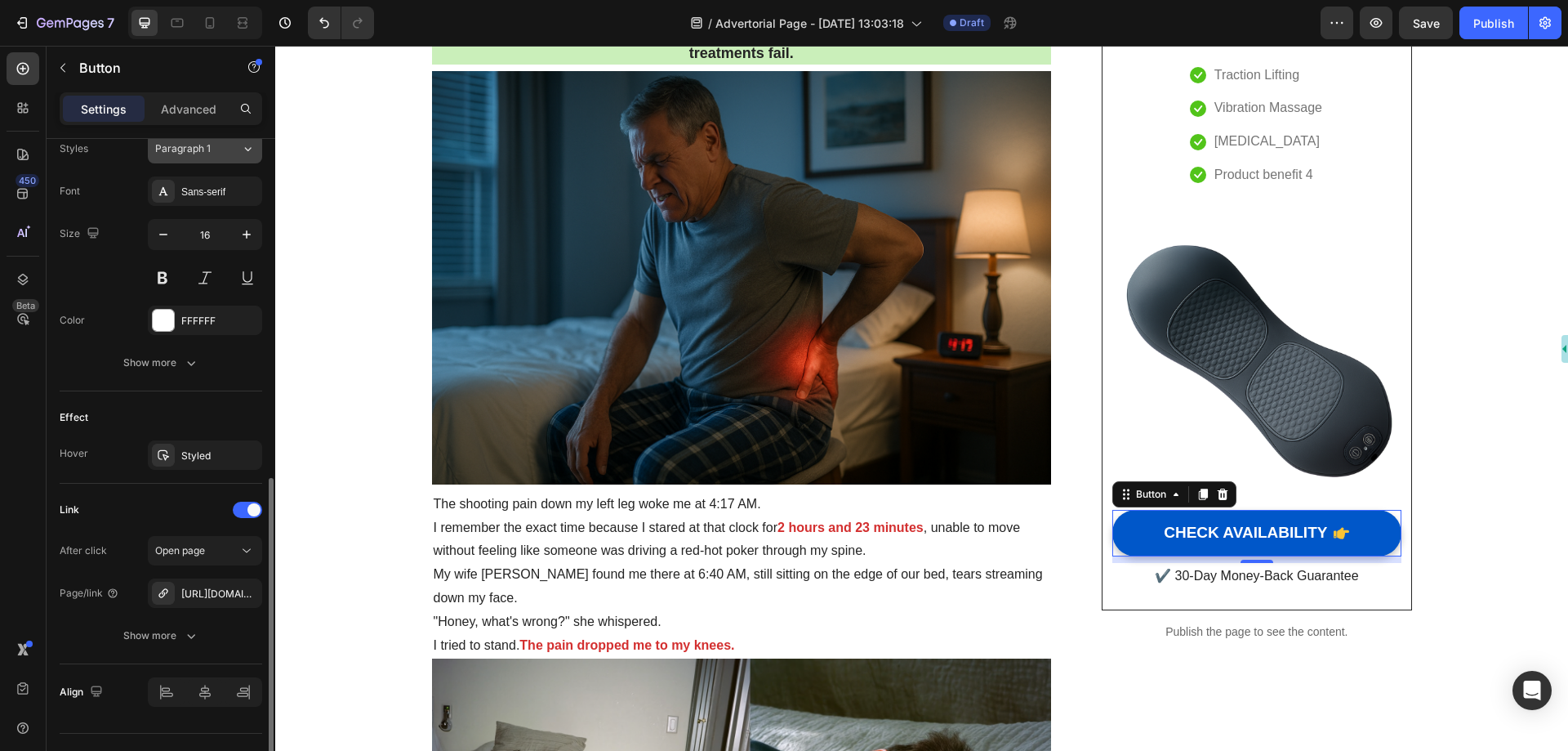
scroll to position [769, 0]
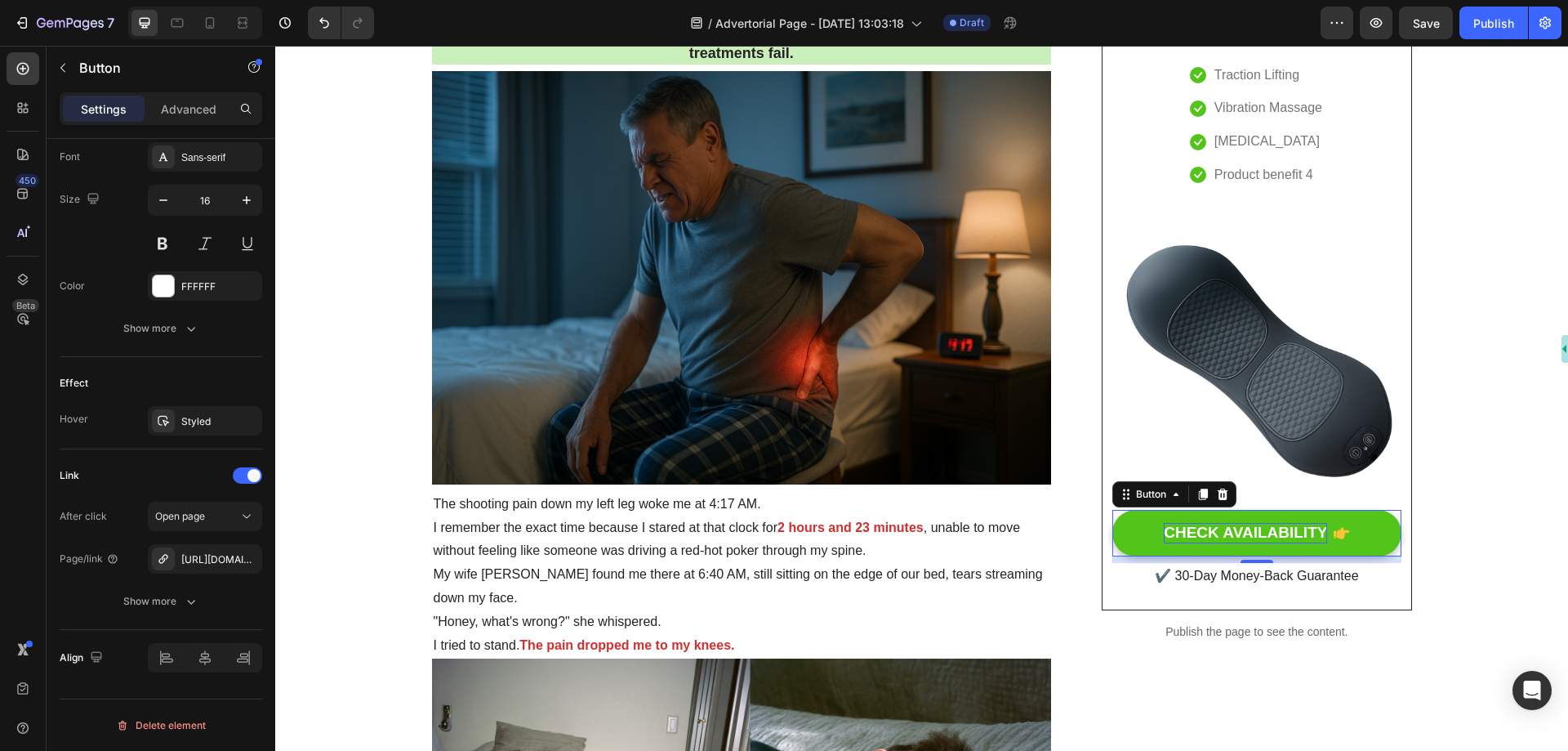
click at [1211, 530] on div "CHECK AVAILABILITY" at bounding box center [1245, 533] width 163 height 20
click at [1211, 530] on p "CHECK AVAILABILITY" at bounding box center [1245, 533] width 163 height 20
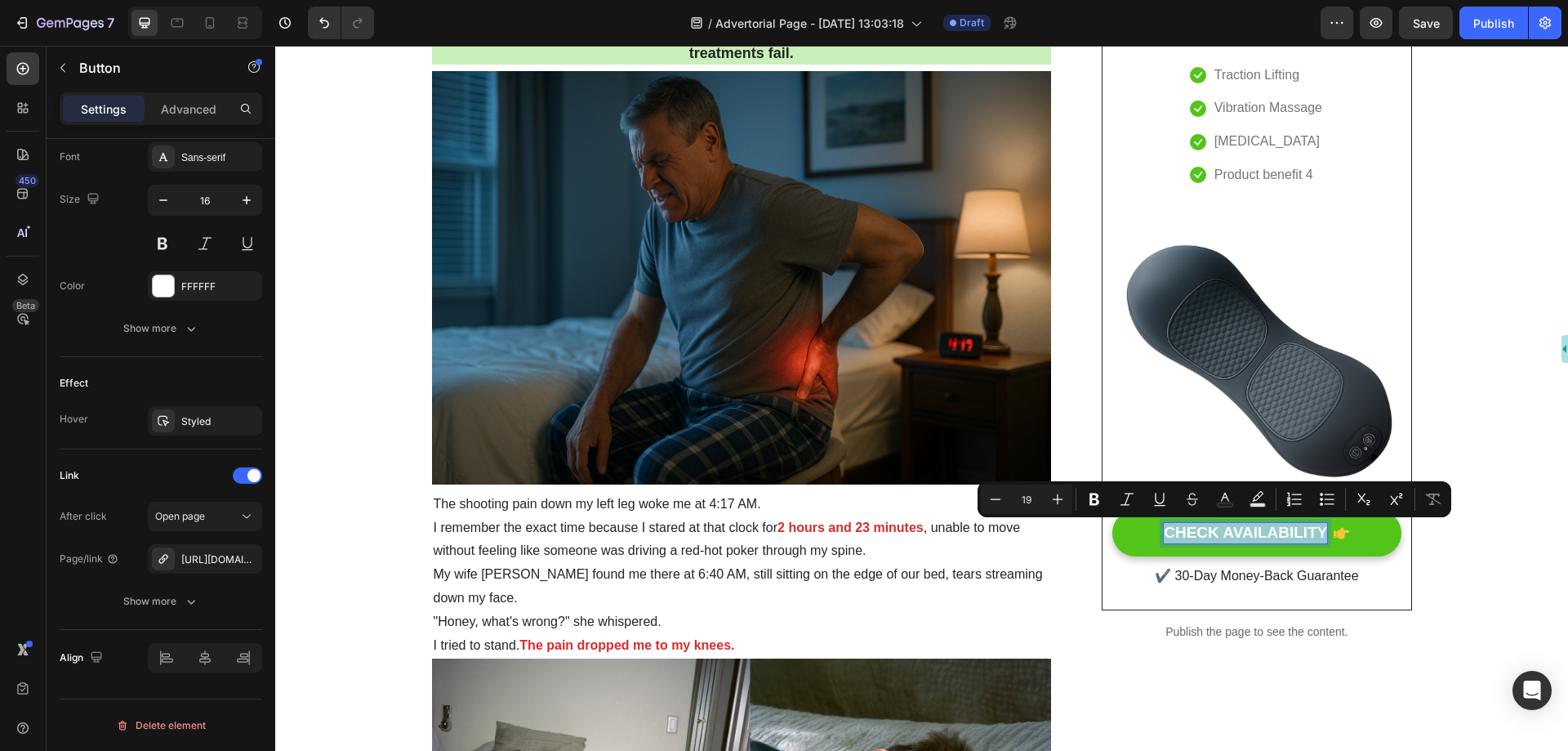
click at [1209, 531] on p "CHECK AVAILABILITY" at bounding box center [1245, 533] width 163 height 20
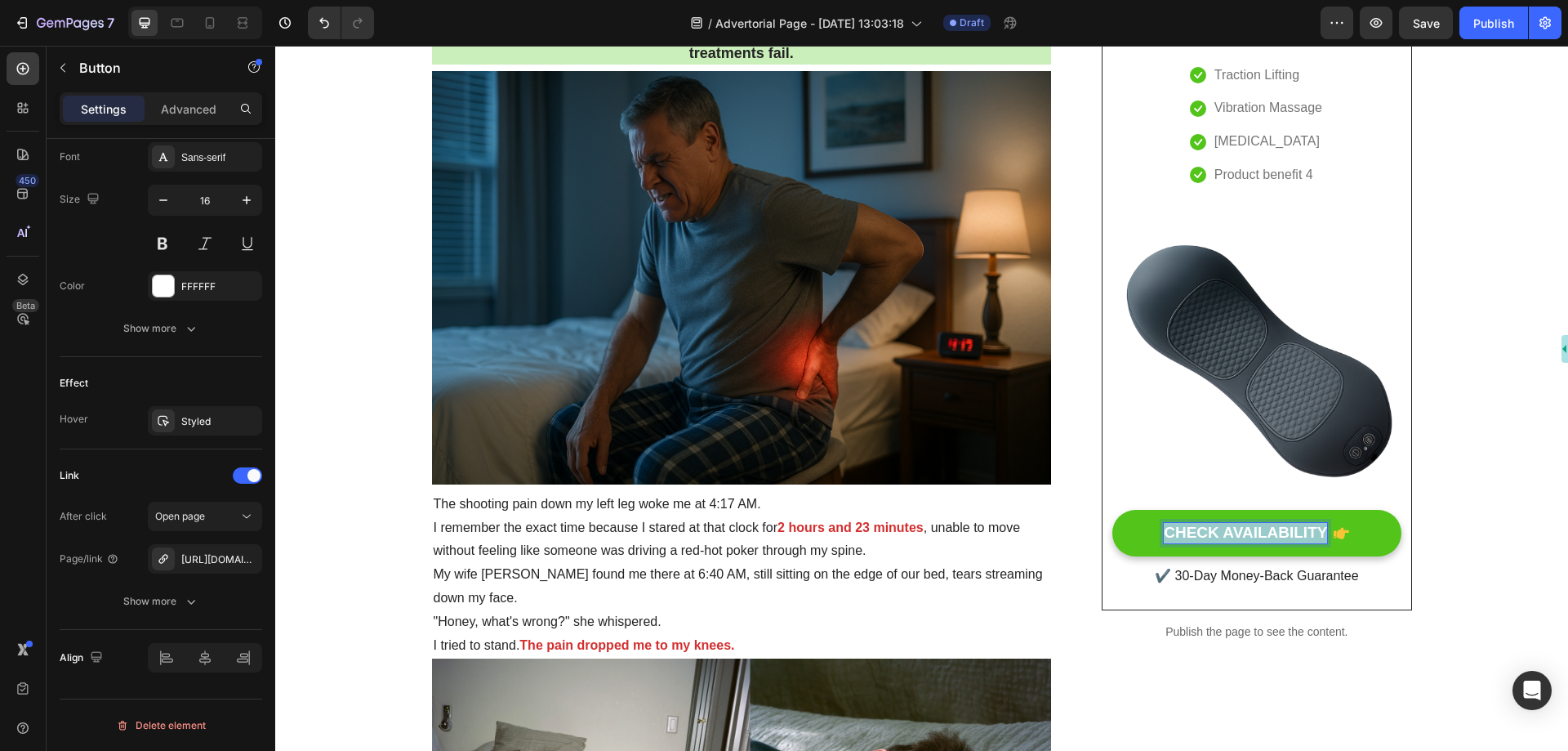
click at [1209, 531] on p "CHECK AVAILABILITY" at bounding box center [1245, 533] width 163 height 20
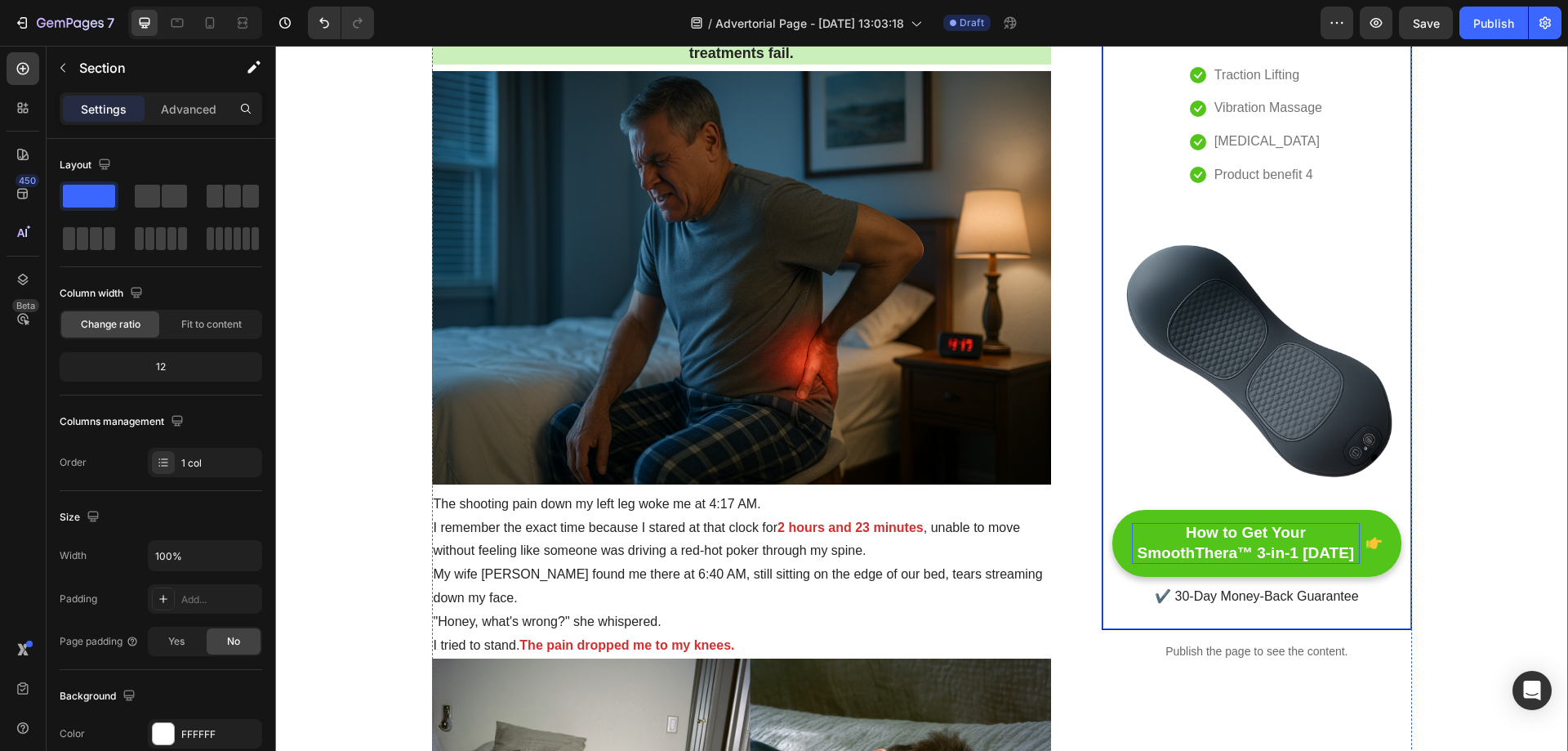
click at [1113, 152] on div "Image Icon Traction Lifting Text block Icon Vibration Massage Text block Icon H…" at bounding box center [1256, 278] width 289 height 664
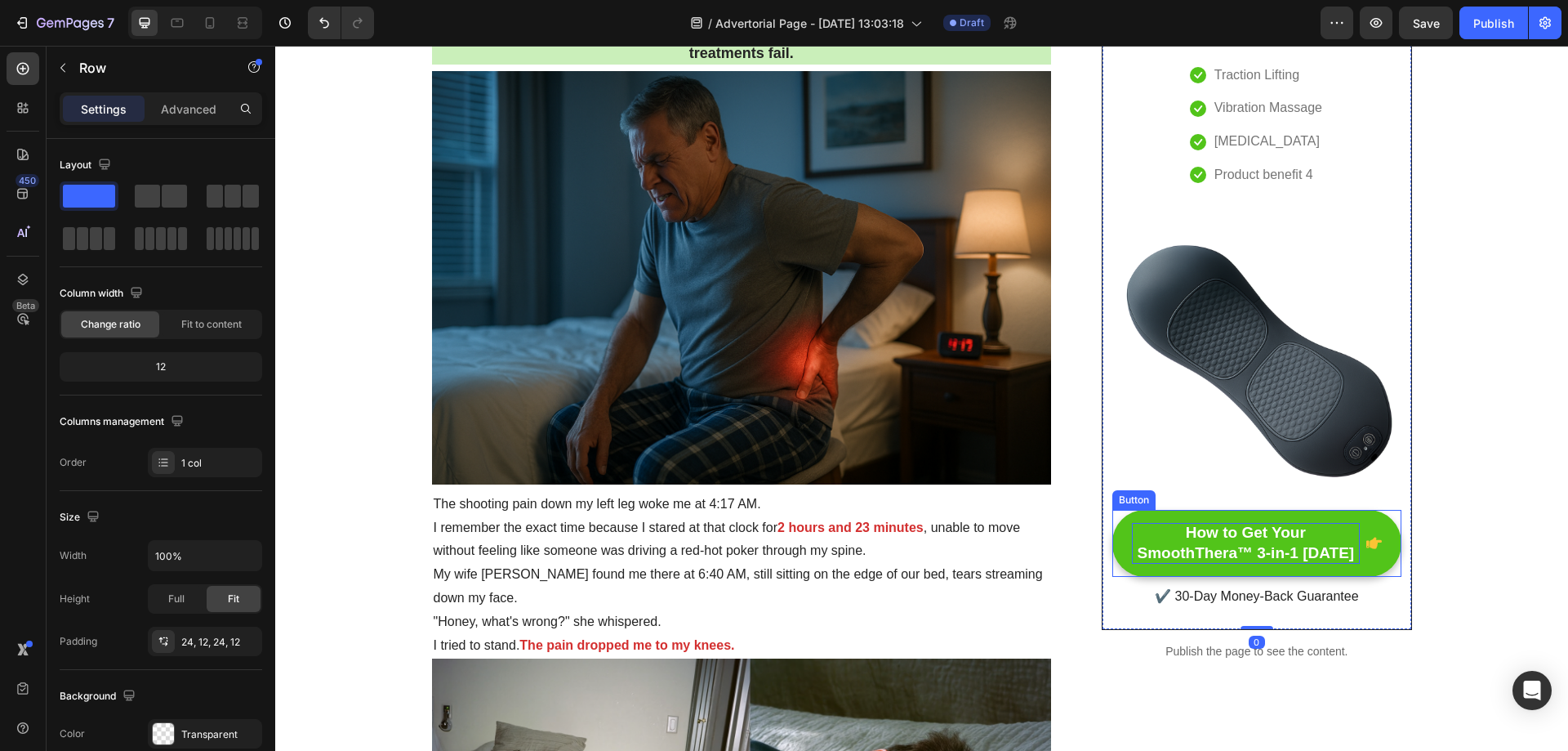
click at [1287, 545] on p "How to Get Your SmoothThera™ 3-in-1 Today" at bounding box center [1245, 542] width 227 height 40
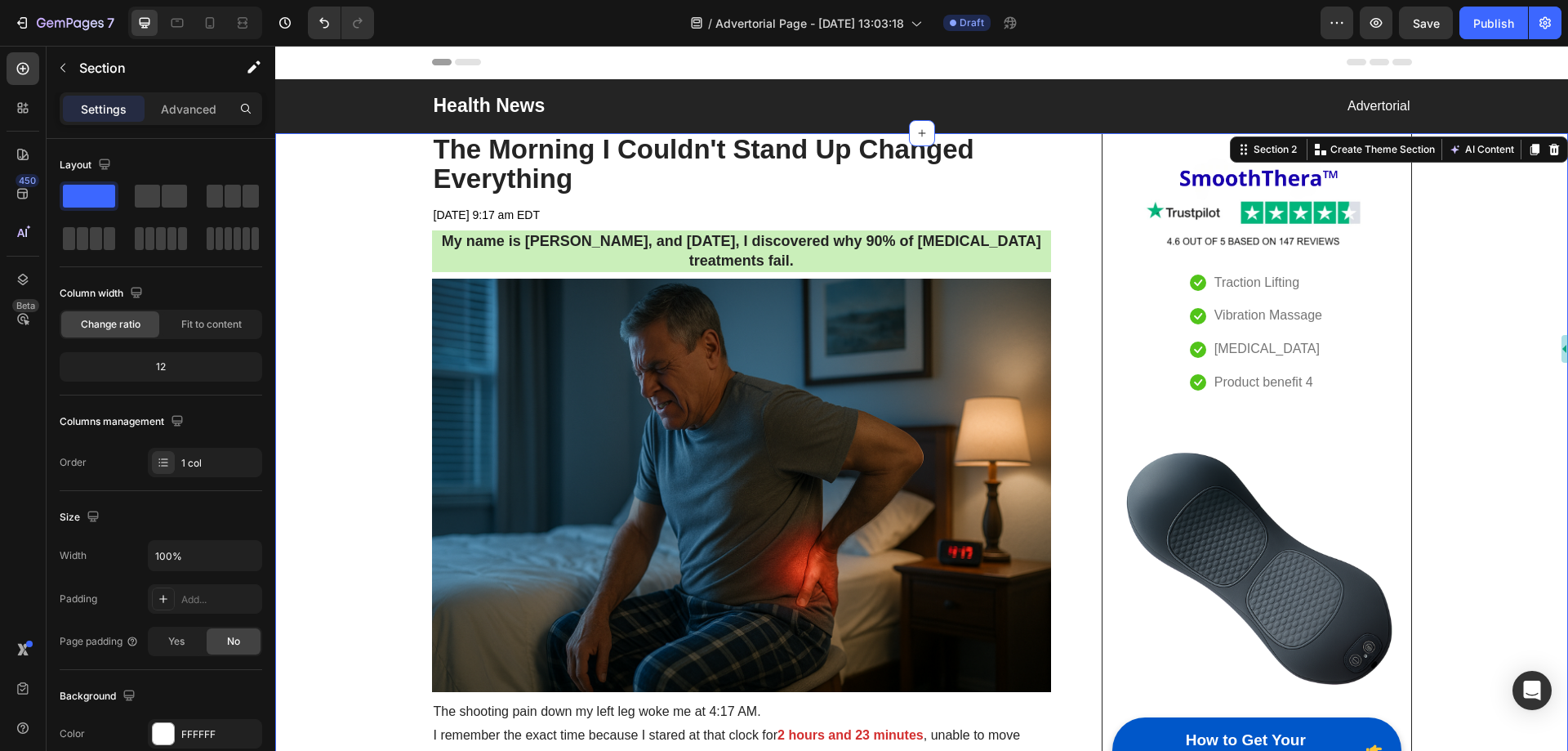
click at [654, 145] on h2 "The Morning I Couldn't Stand Up Changed Everything" at bounding box center [742, 164] width 620 height 63
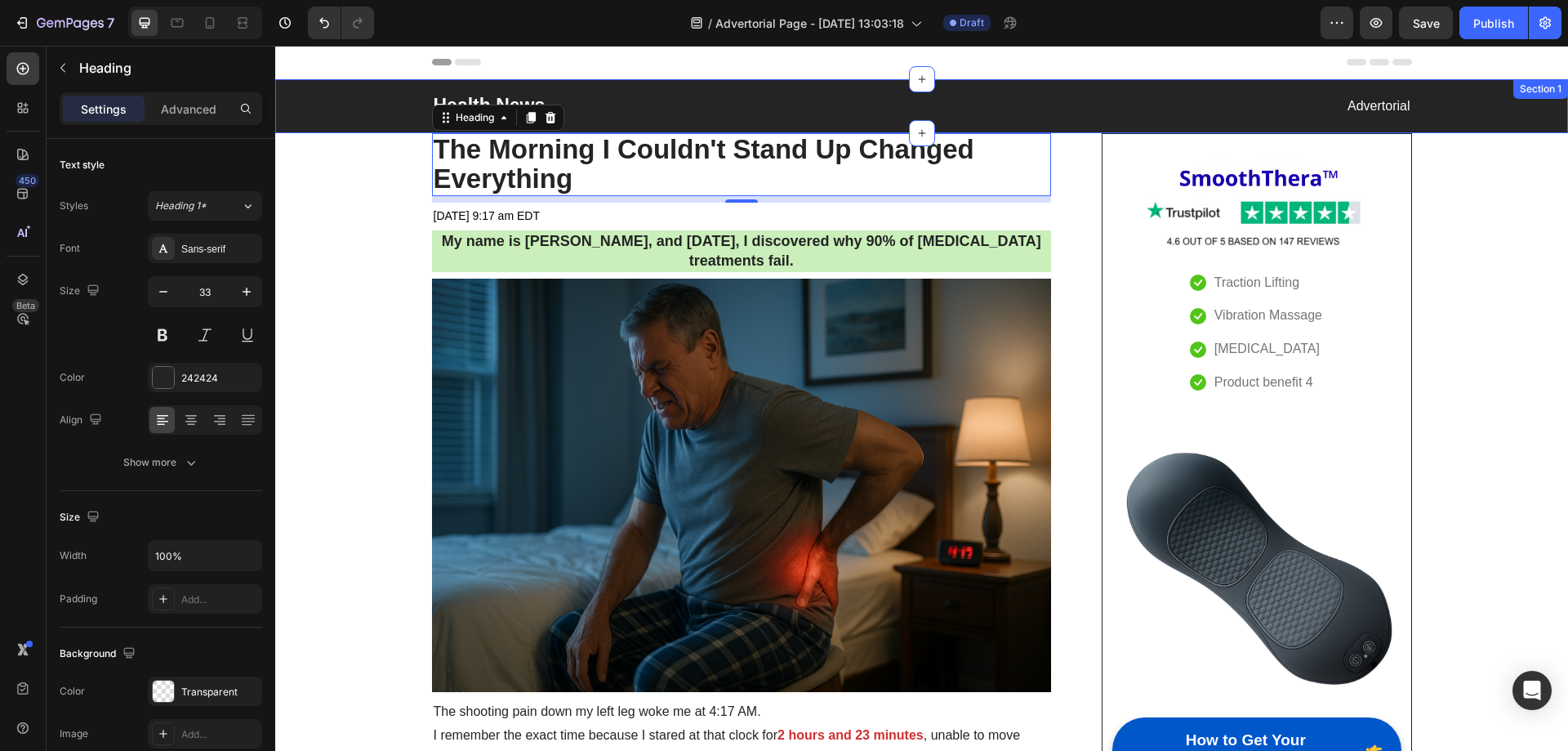
click at [719, 125] on div "Health News Heading Advertorial Text block Row Section 1" at bounding box center [922, 106] width 1293 height 54
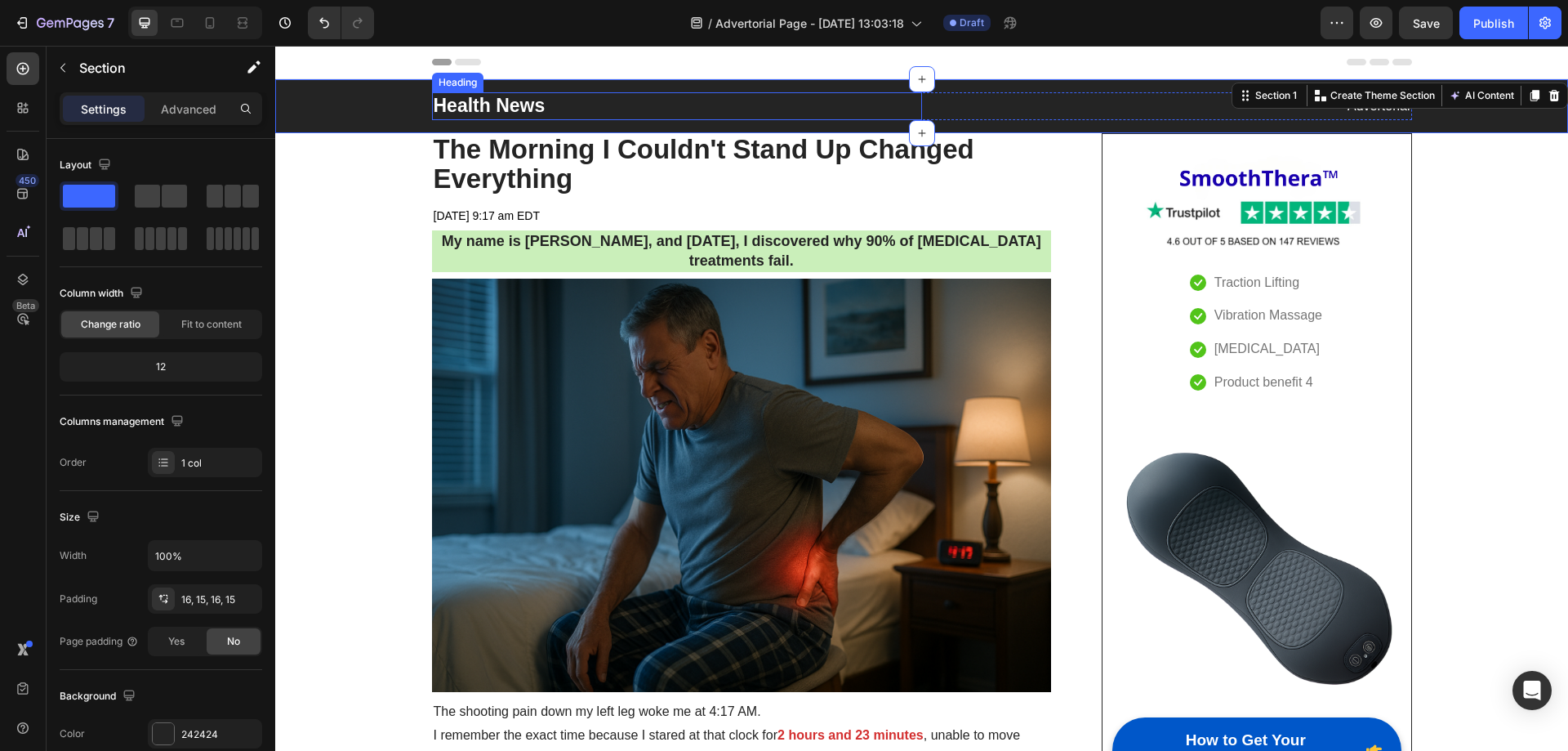
click at [720, 113] on h2 "Health News" at bounding box center [677, 106] width 490 height 28
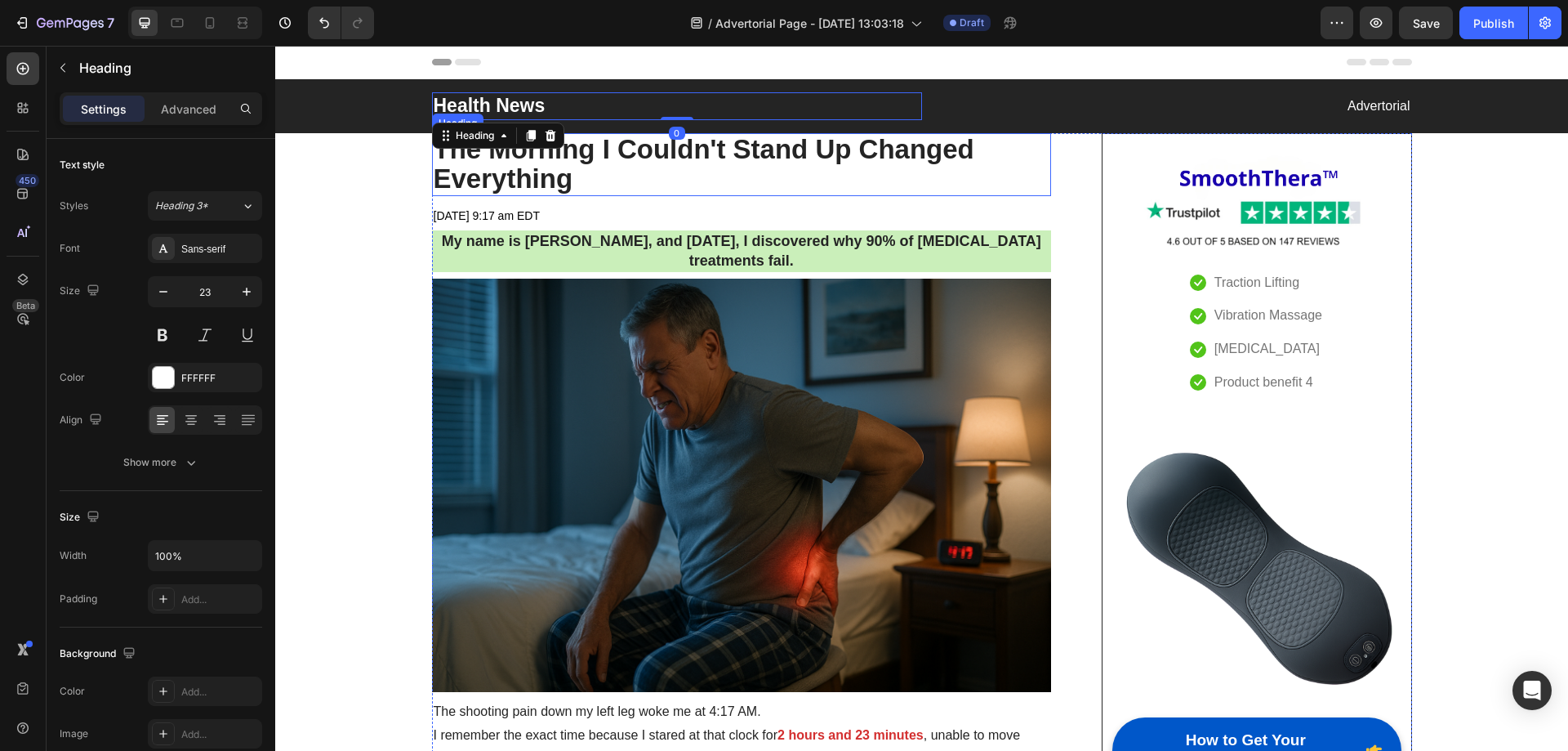
click at [746, 138] on h2 "The Morning I Couldn't Stand Up Changed Everything" at bounding box center [742, 164] width 620 height 63
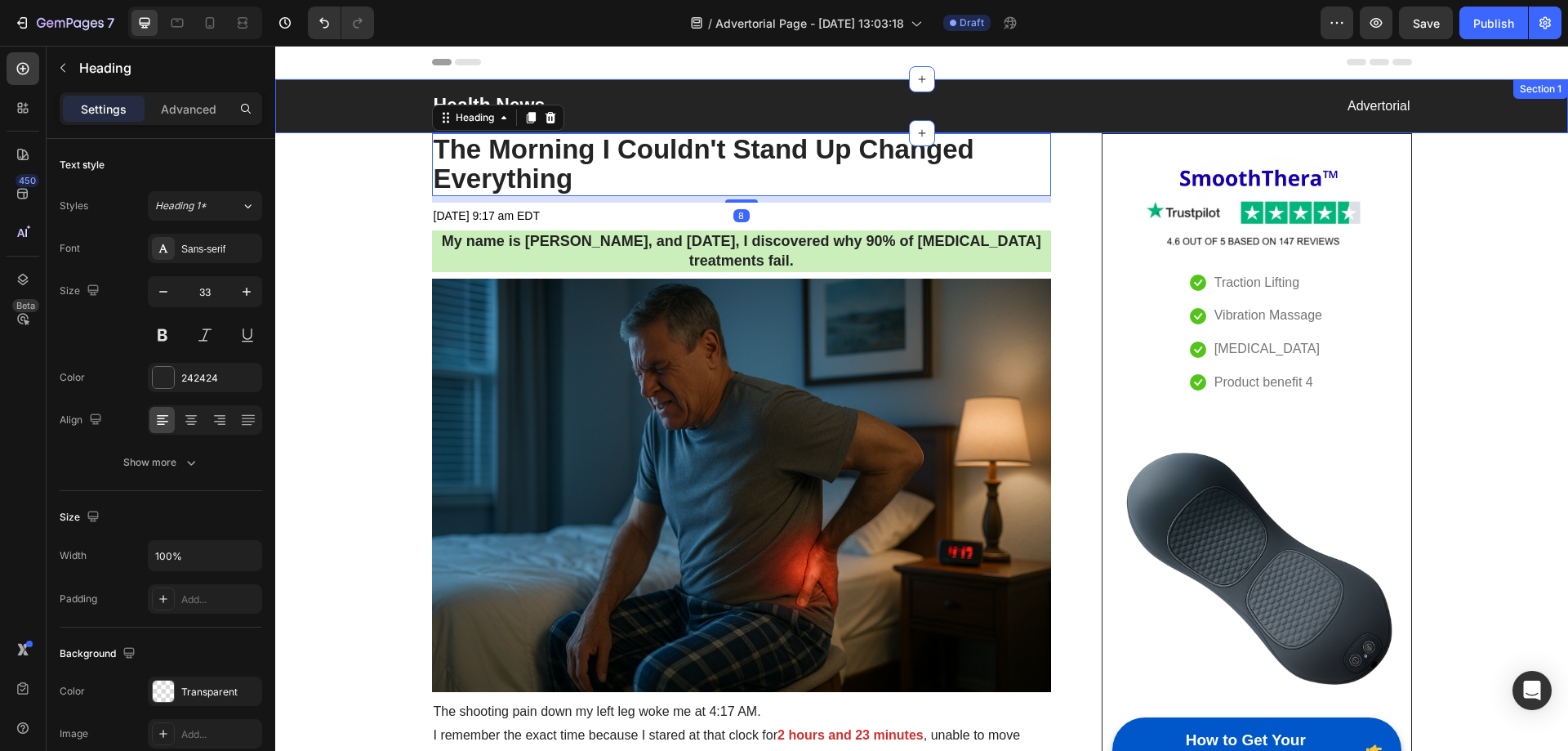
click at [742, 125] on div "Health News Heading Advertorial Text block Row Section 1" at bounding box center [922, 106] width 1293 height 54
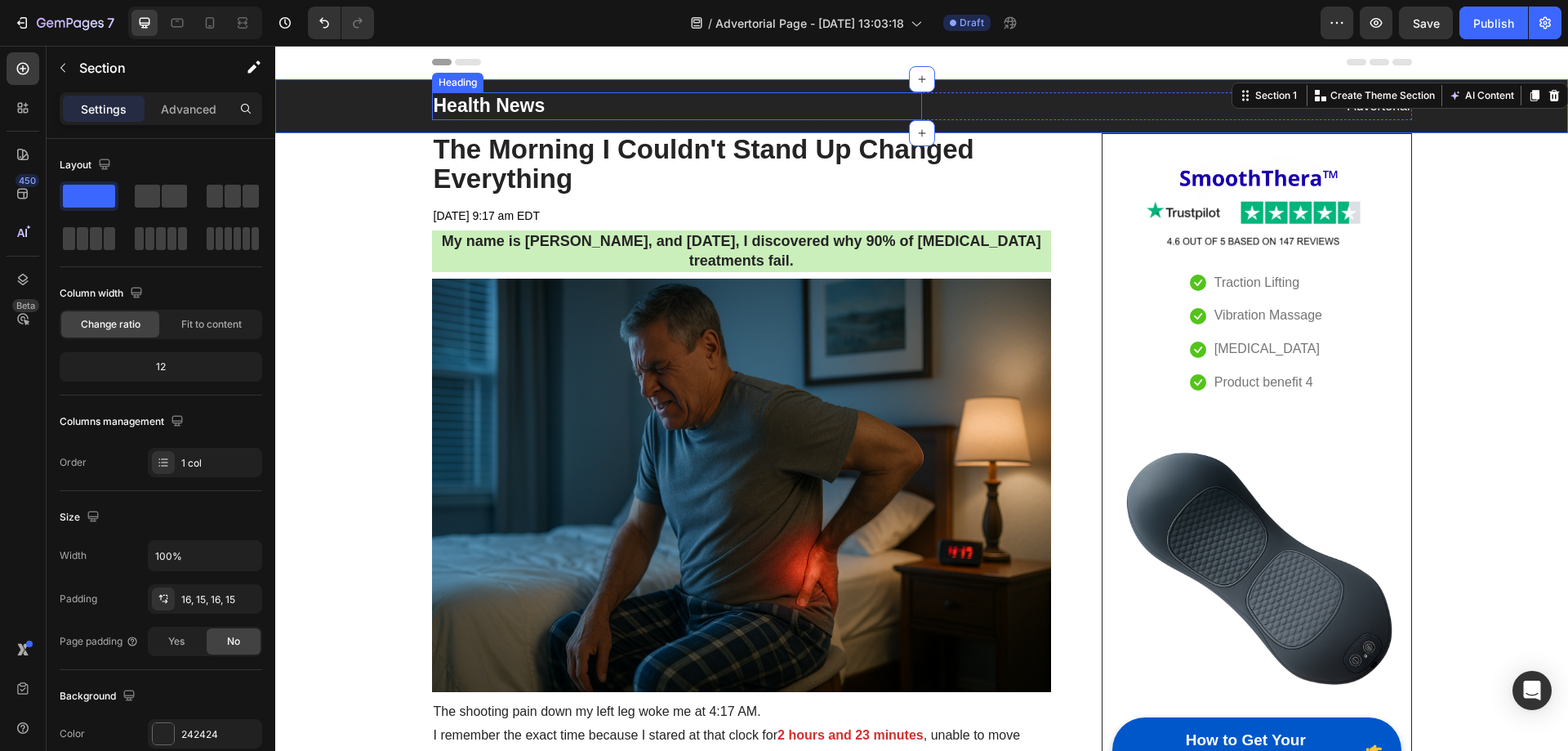
click at [721, 102] on h2 "Health News" at bounding box center [677, 106] width 490 height 28
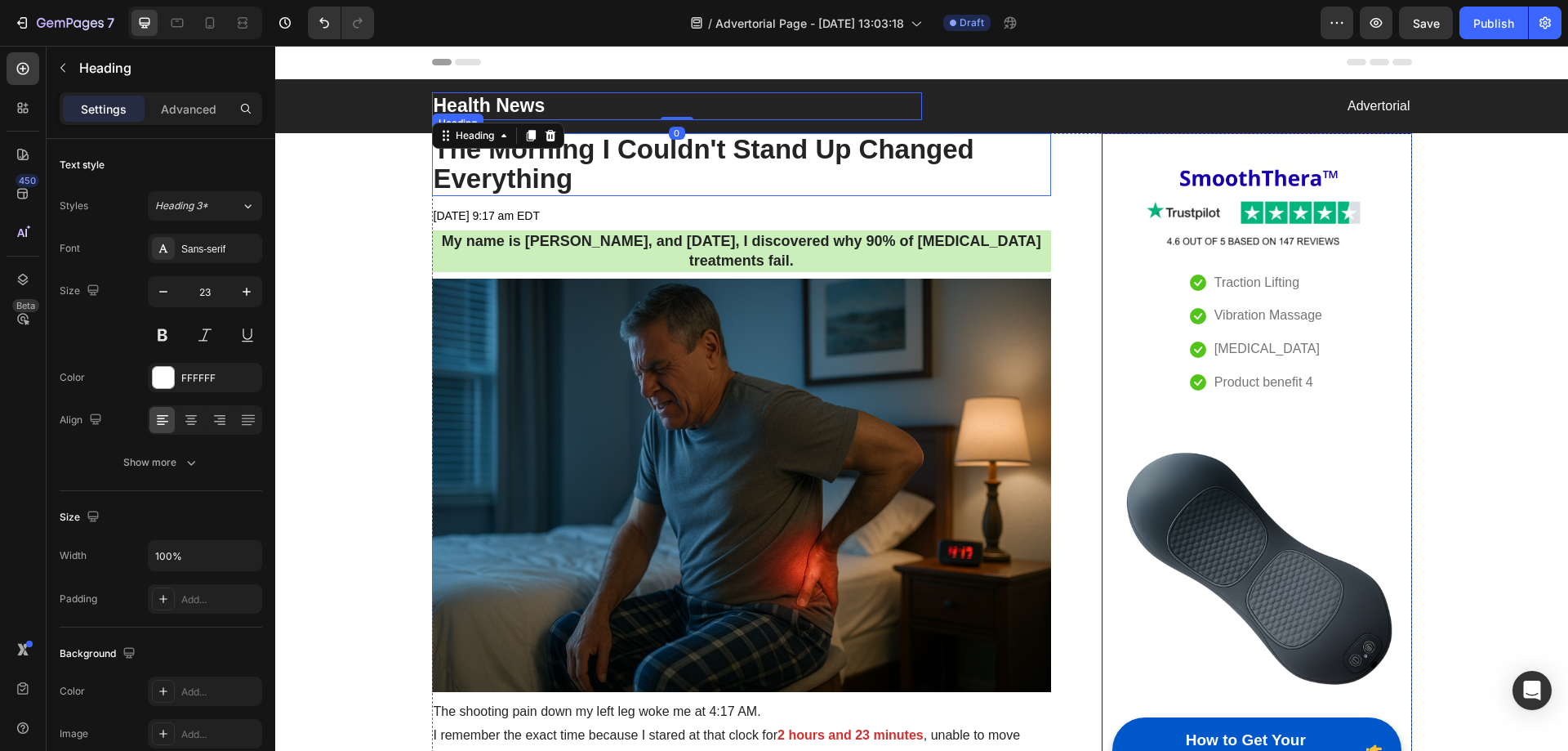
click at [701, 158] on h2 "The Morning I Couldn't Stand Up Changed Everything" at bounding box center [742, 164] width 620 height 63
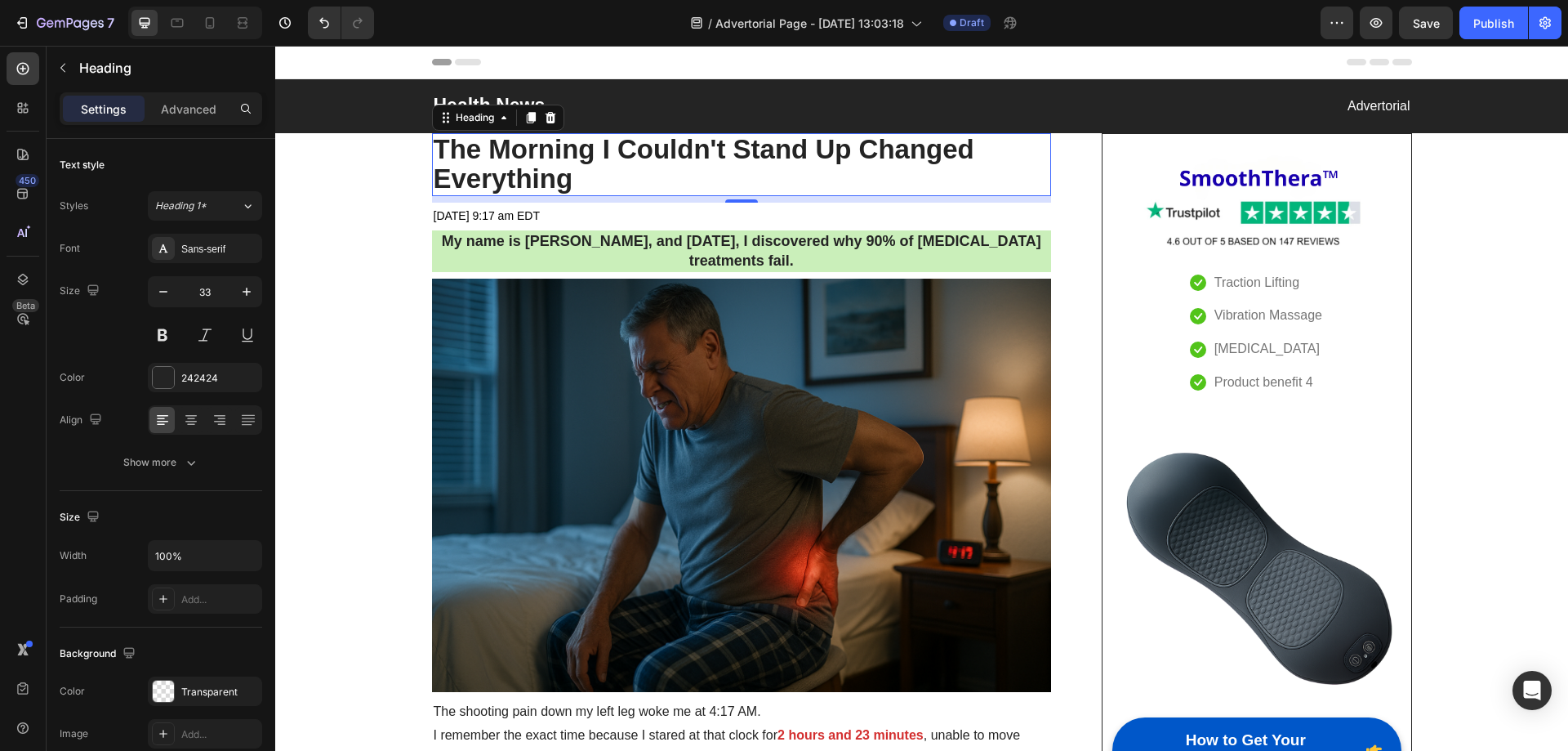
click at [724, 74] on div "Header" at bounding box center [922, 62] width 980 height 33
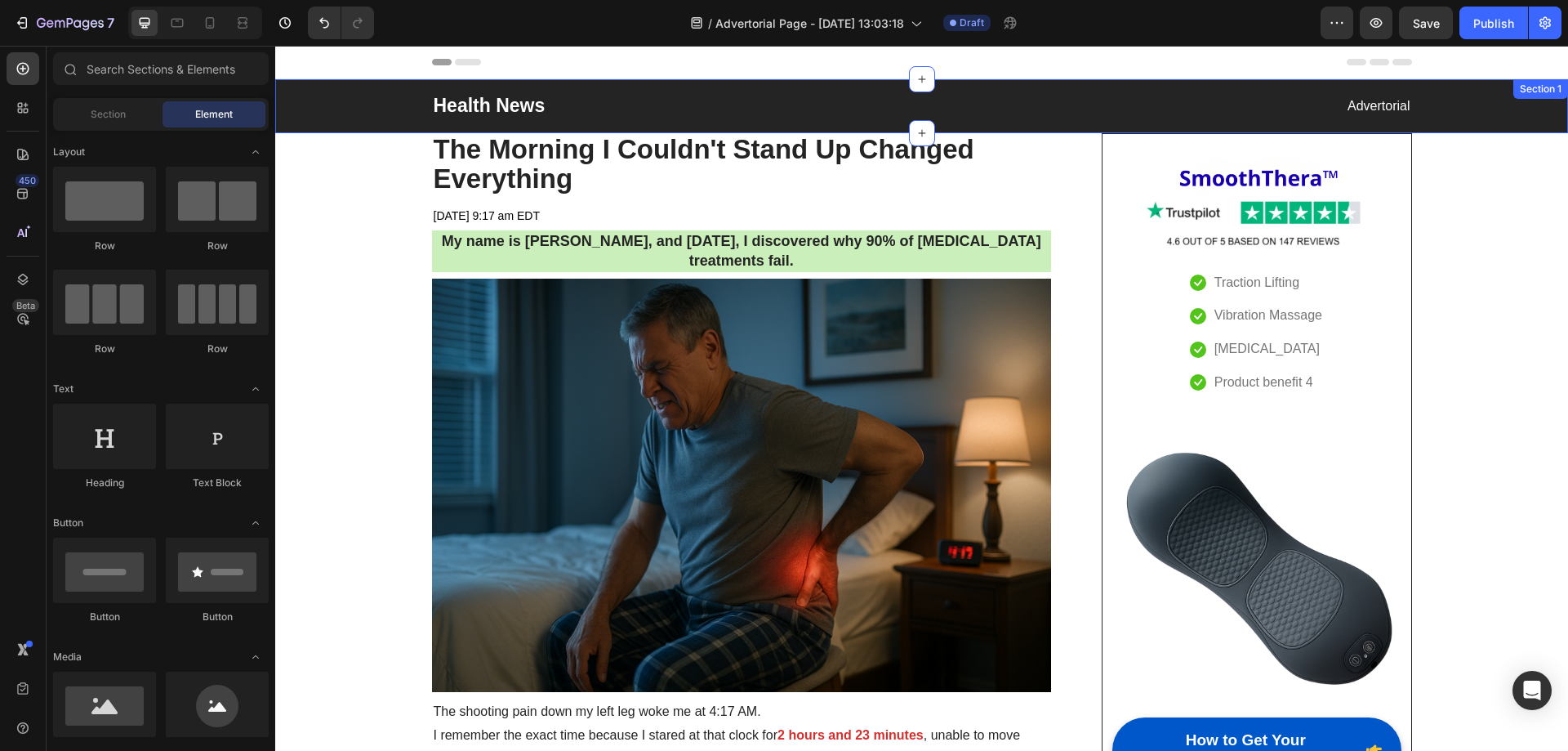
click at [722, 86] on div "Health News Heading Advertorial Text block Row Section 1" at bounding box center [922, 106] width 1293 height 54
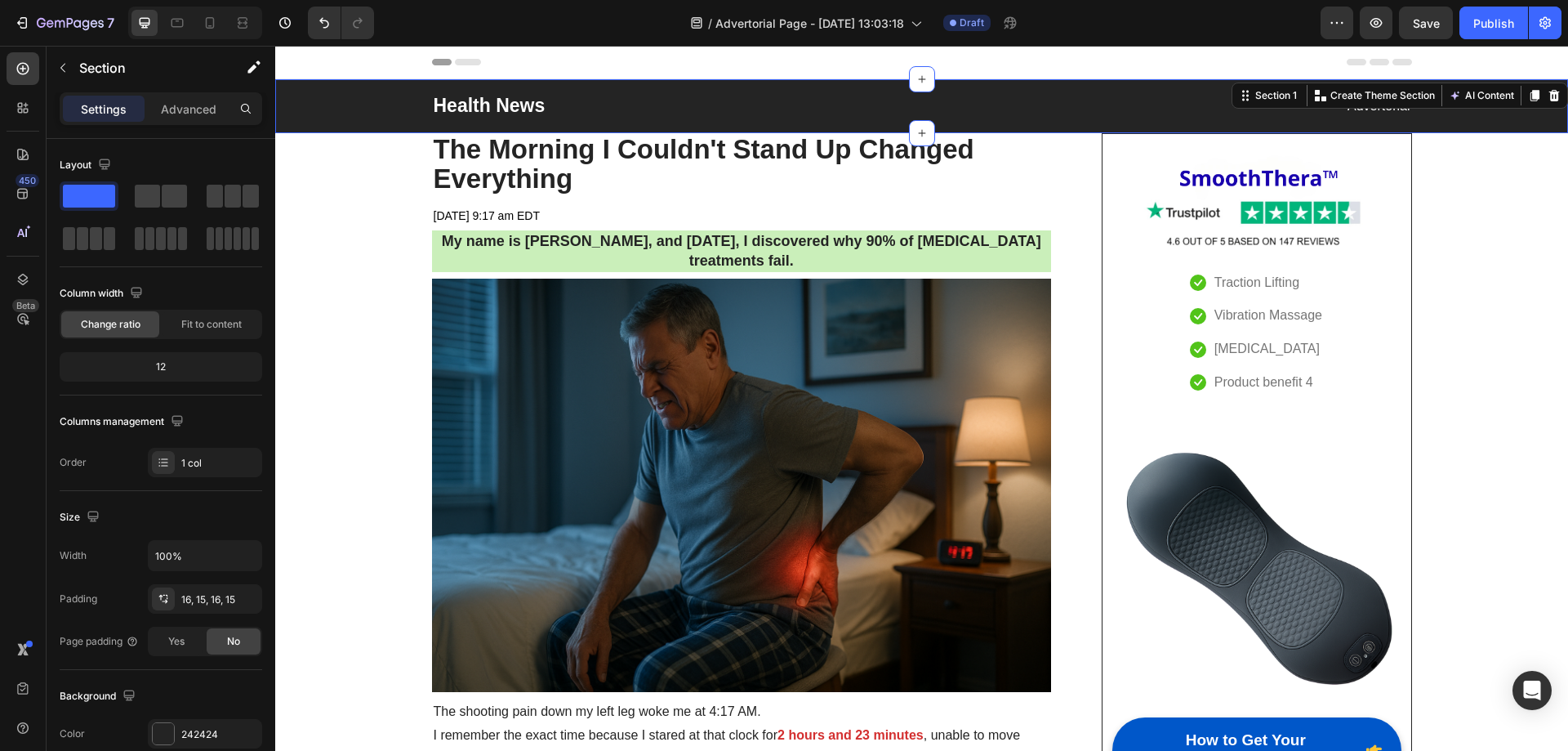
click at [727, 91] on div "Health News Heading Advertorial Text block Row Section 1 You can create reusabl…" at bounding box center [922, 106] width 1293 height 54
click at [361, 93] on div "Health News Heading Advertorial Text block Row" at bounding box center [922, 106] width 1269 height 28
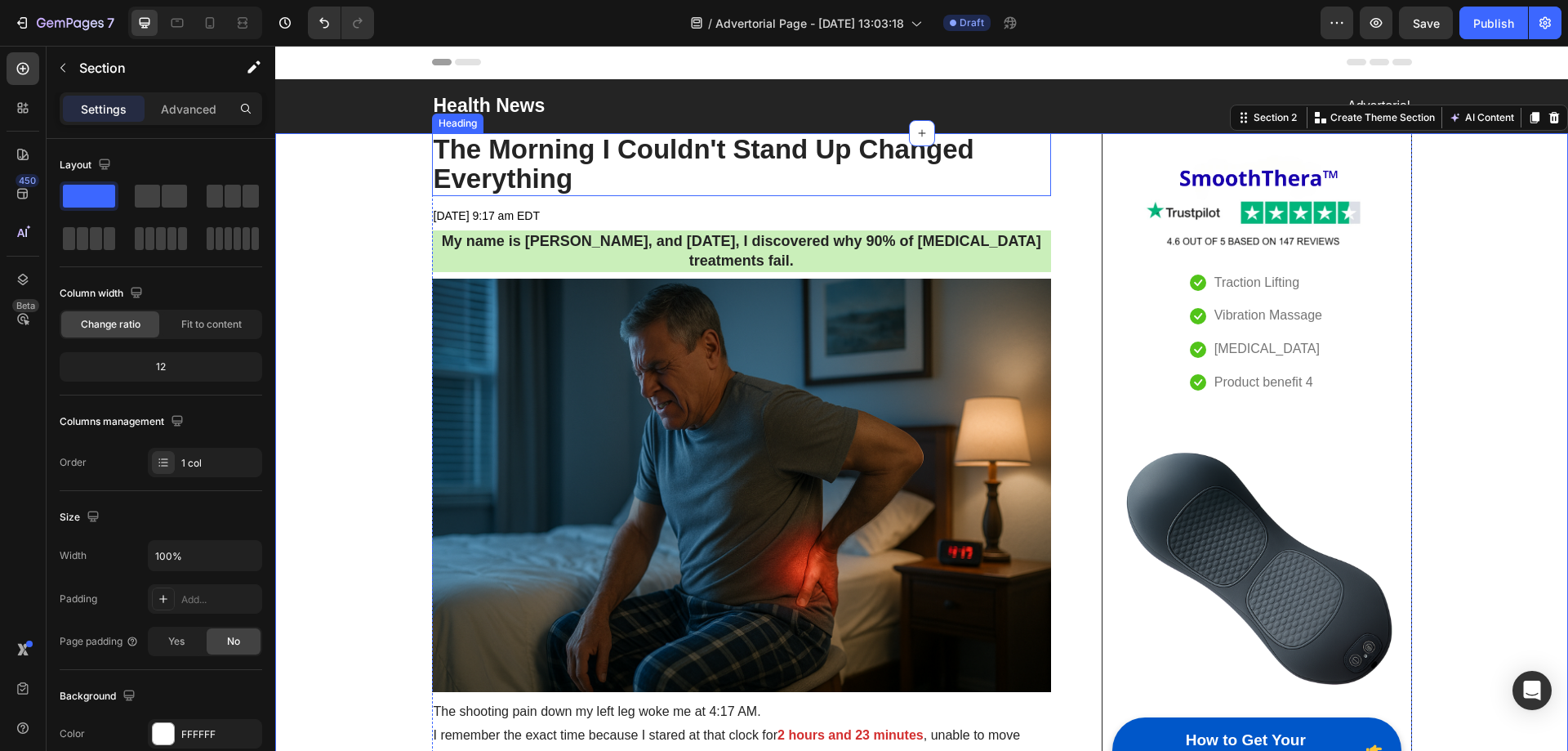
click at [503, 154] on h2 "The Morning I Couldn't Stand Up Changed Everything" at bounding box center [742, 164] width 620 height 63
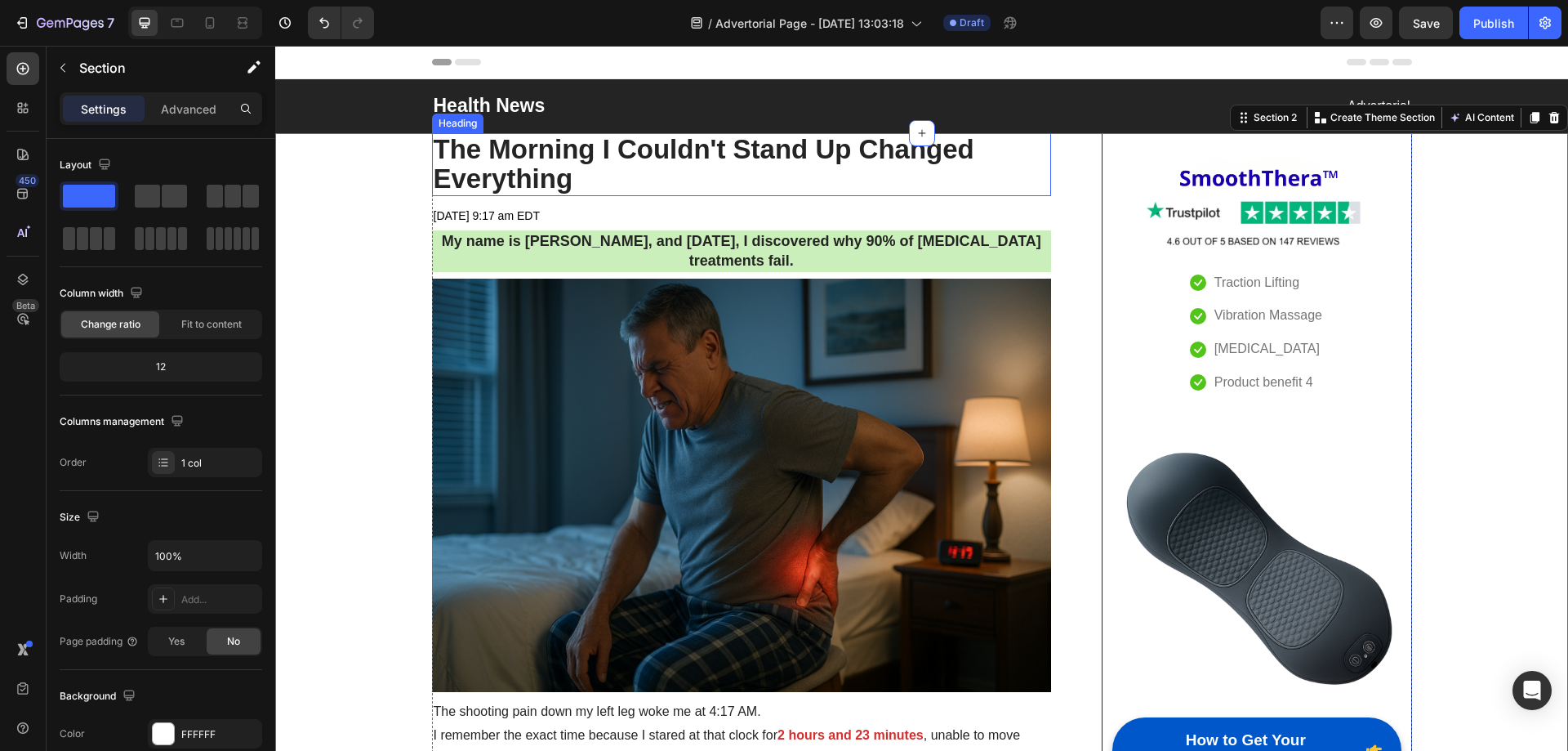
click at [572, 155] on p "The Morning I Couldn't Stand Up Changed Everything" at bounding box center [742, 165] width 617 height 60
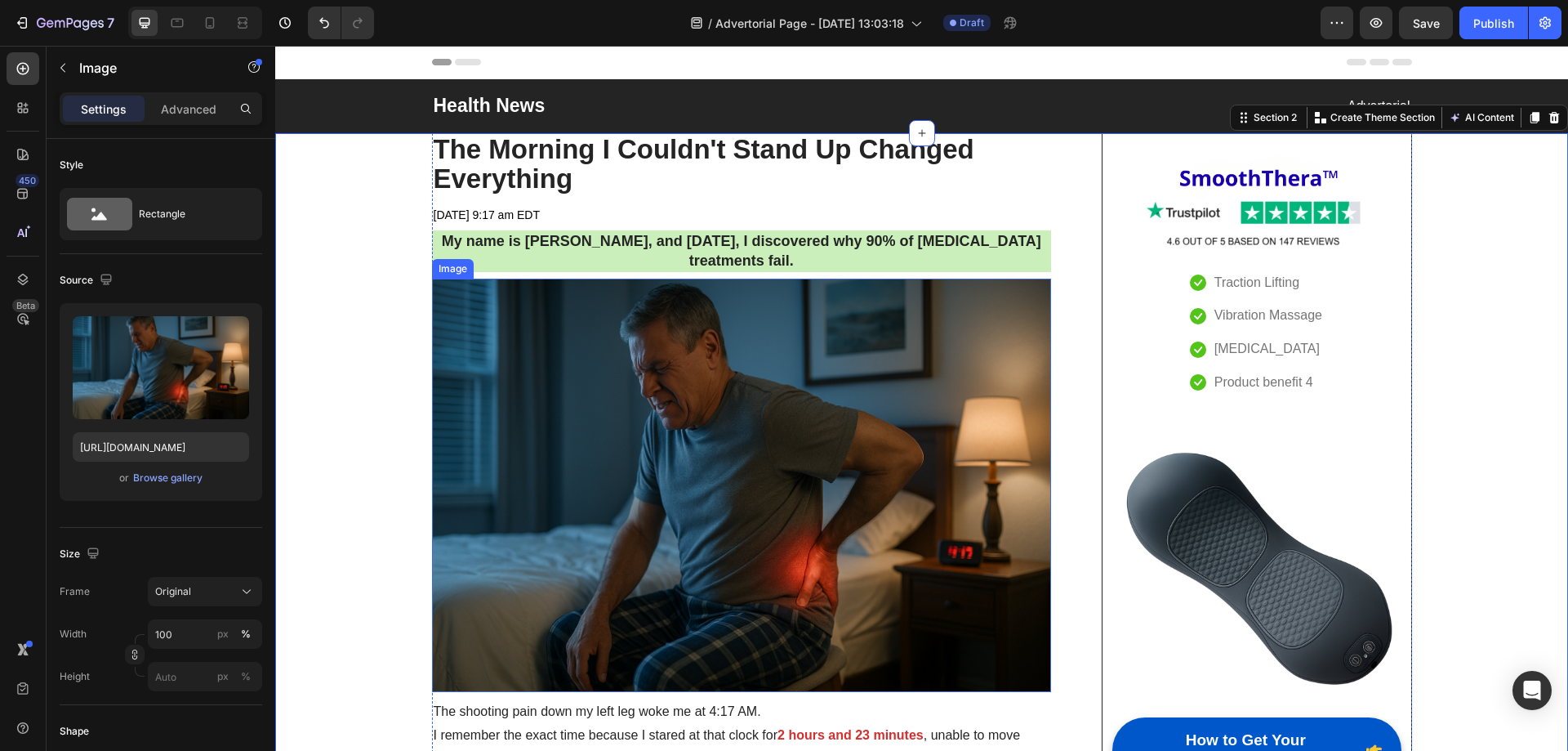
click at [756, 455] on img at bounding box center [742, 486] width 620 height 413
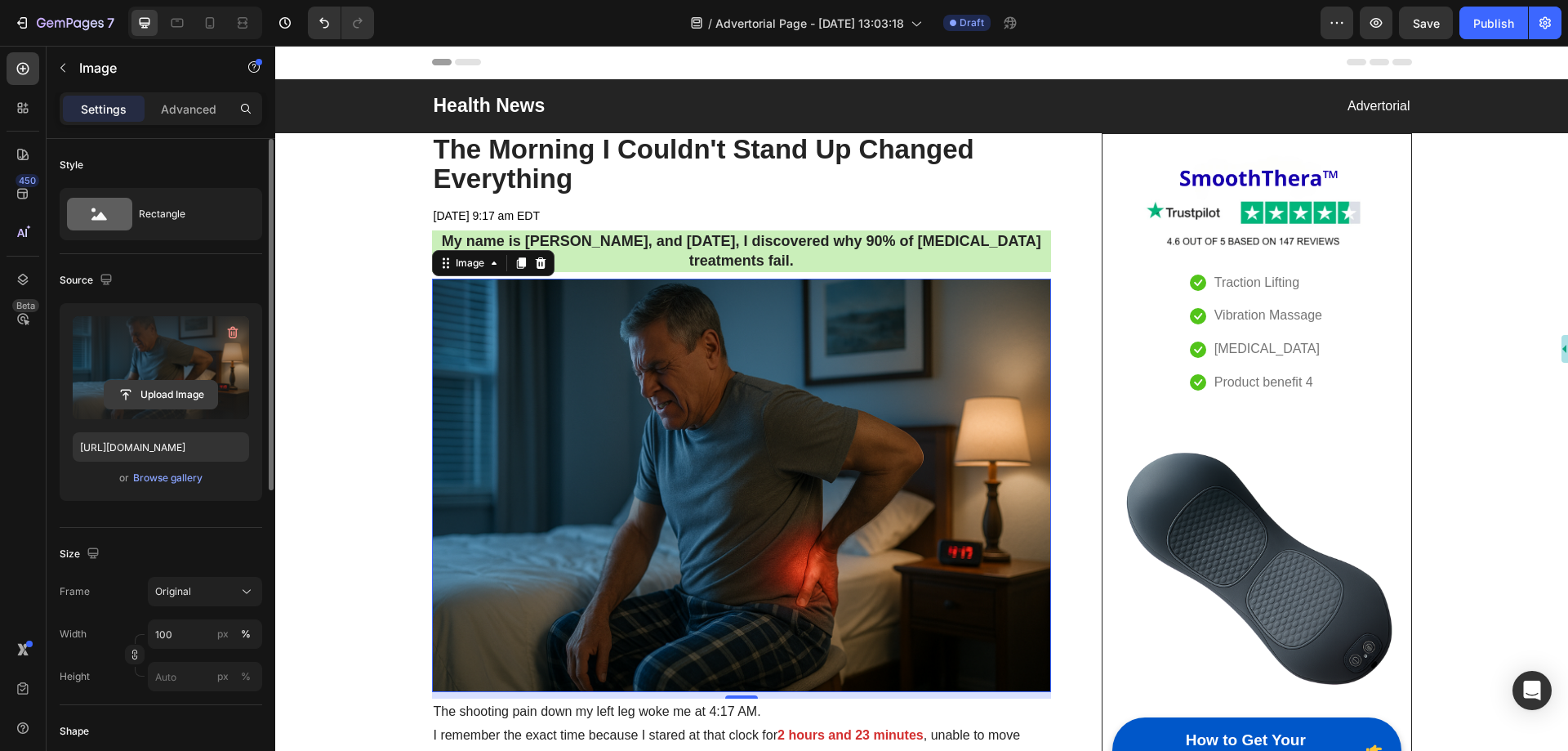
click at [172, 389] on input "file" at bounding box center [160, 394] width 113 height 28
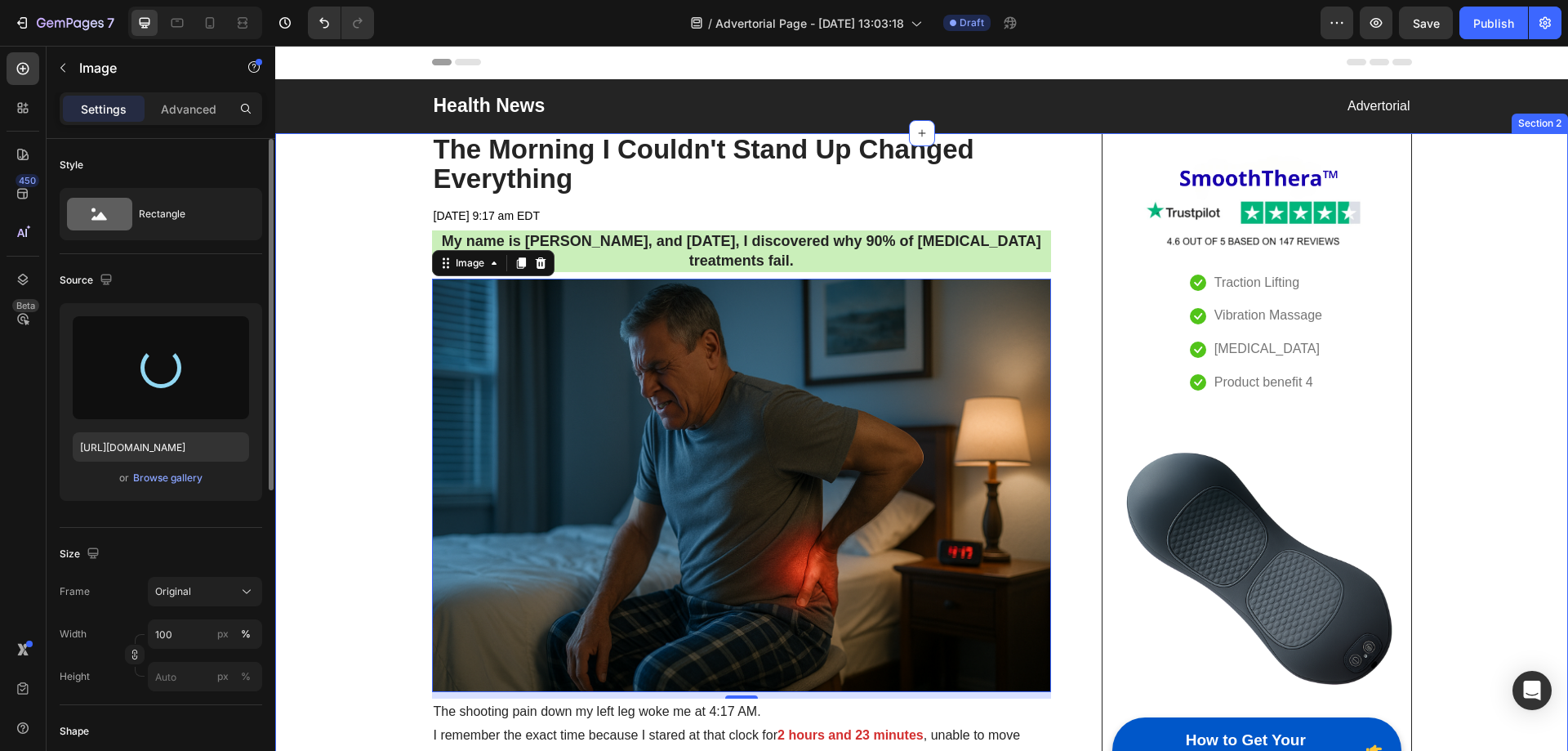
type input "https://cdn.shopify.com/s/files/1/0697/8401/0908/files/gempages_584645945988219…"
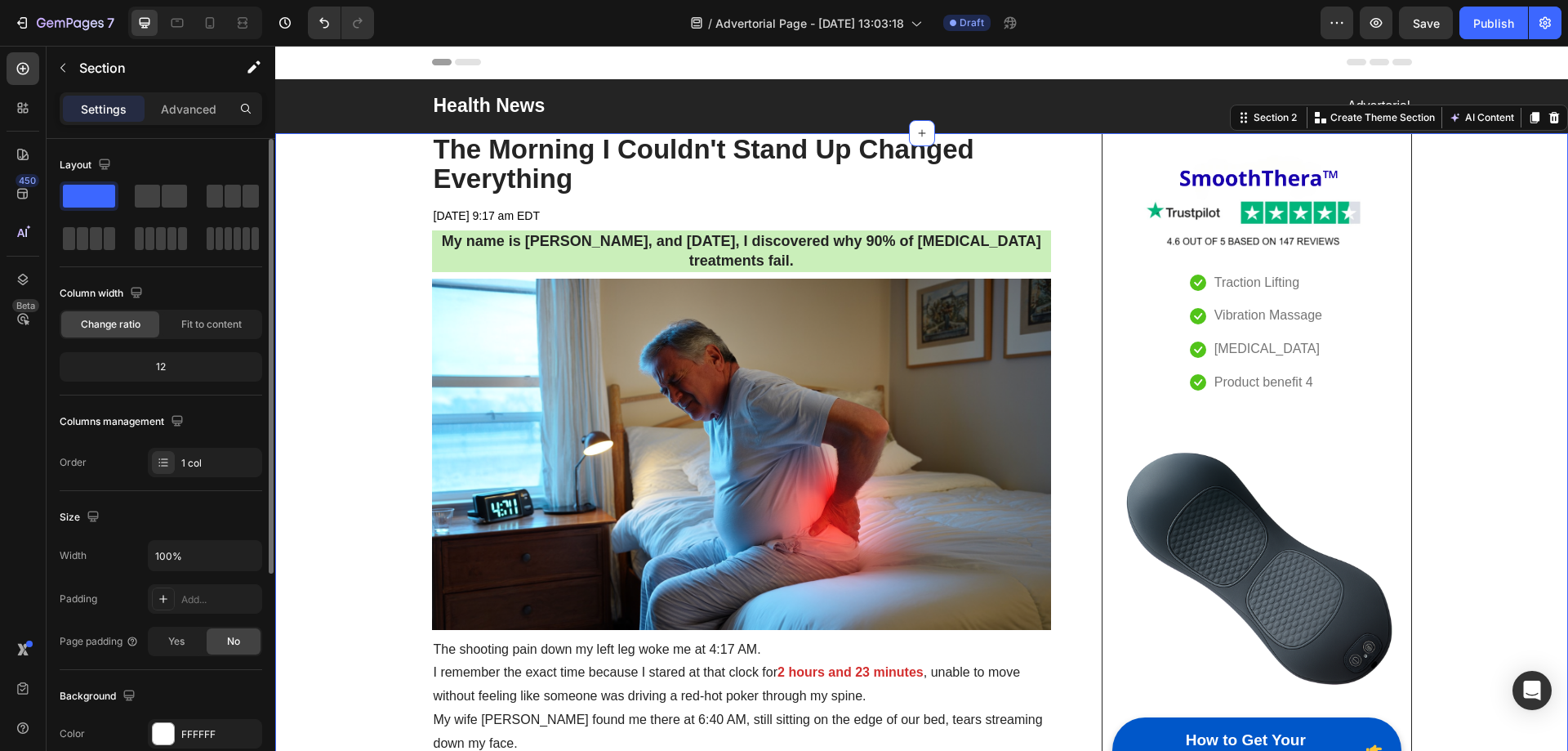
drag, startPoint x: 374, startPoint y: 257, endPoint x: 351, endPoint y: 196, distance: 65.2
drag, startPoint x: 359, startPoint y: 209, endPoint x: 341, endPoint y: 170, distance: 43.0
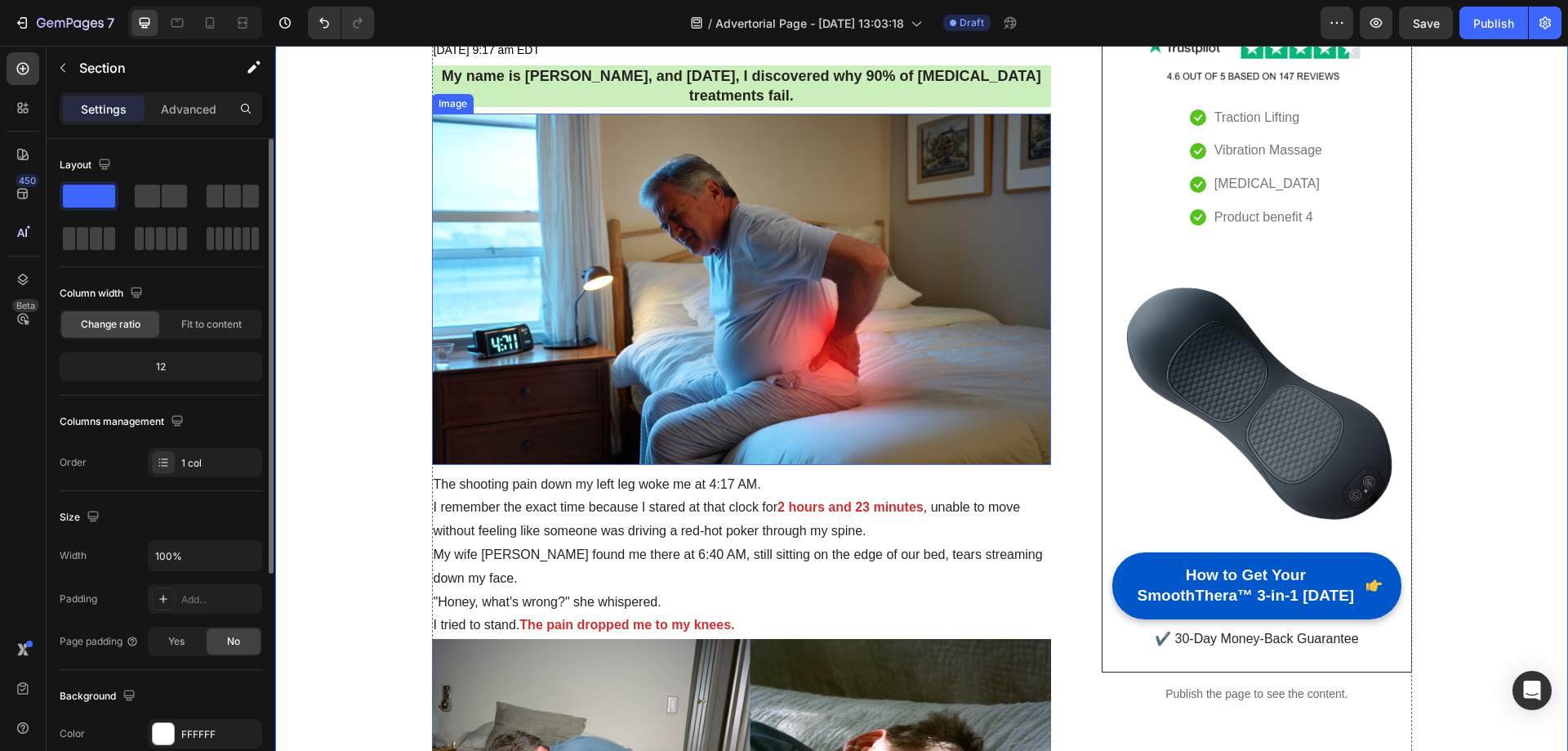
scroll to position [408, 0]
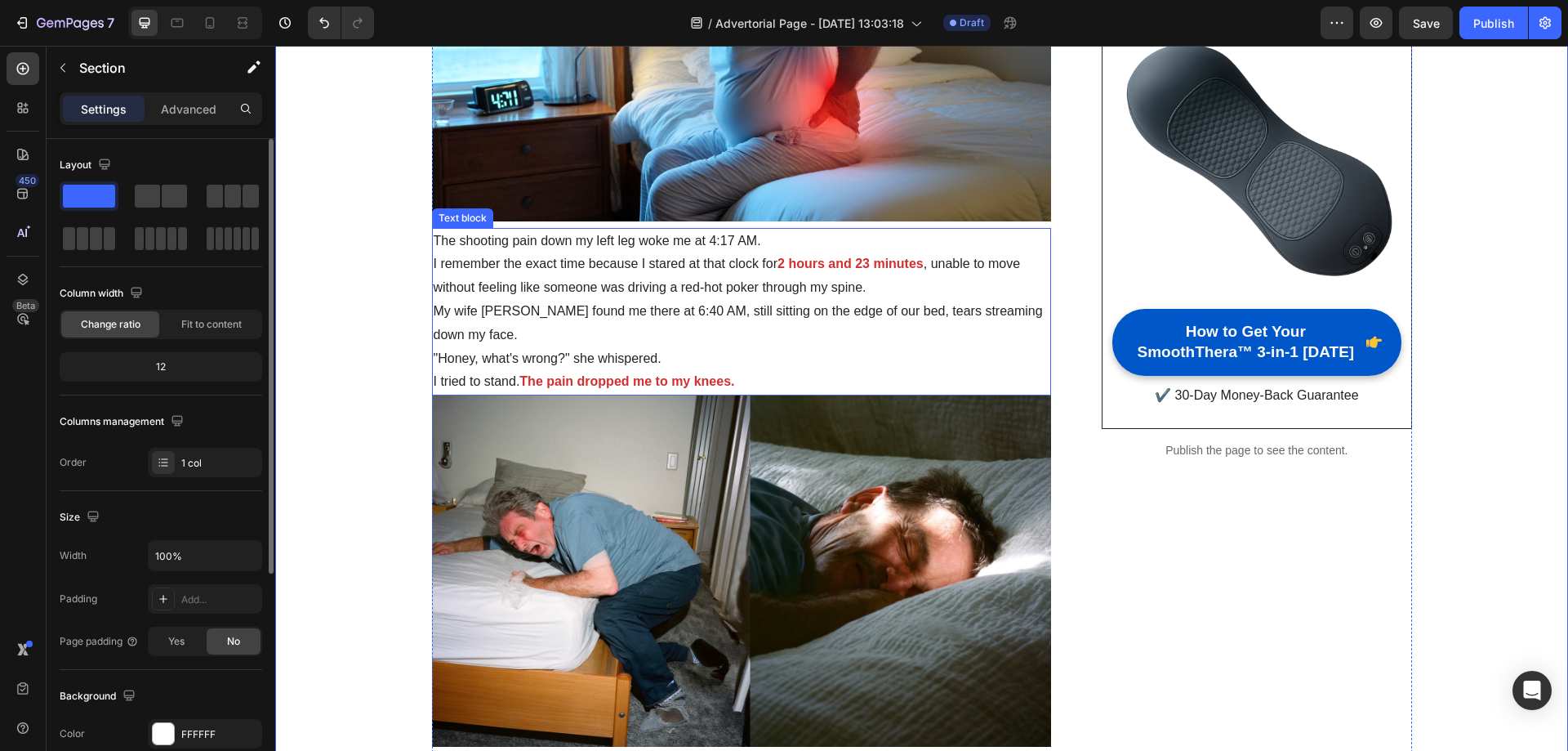
click at [740, 370] on p "I tried to stand. The pain dropped me to my knees." at bounding box center [742, 381] width 617 height 24
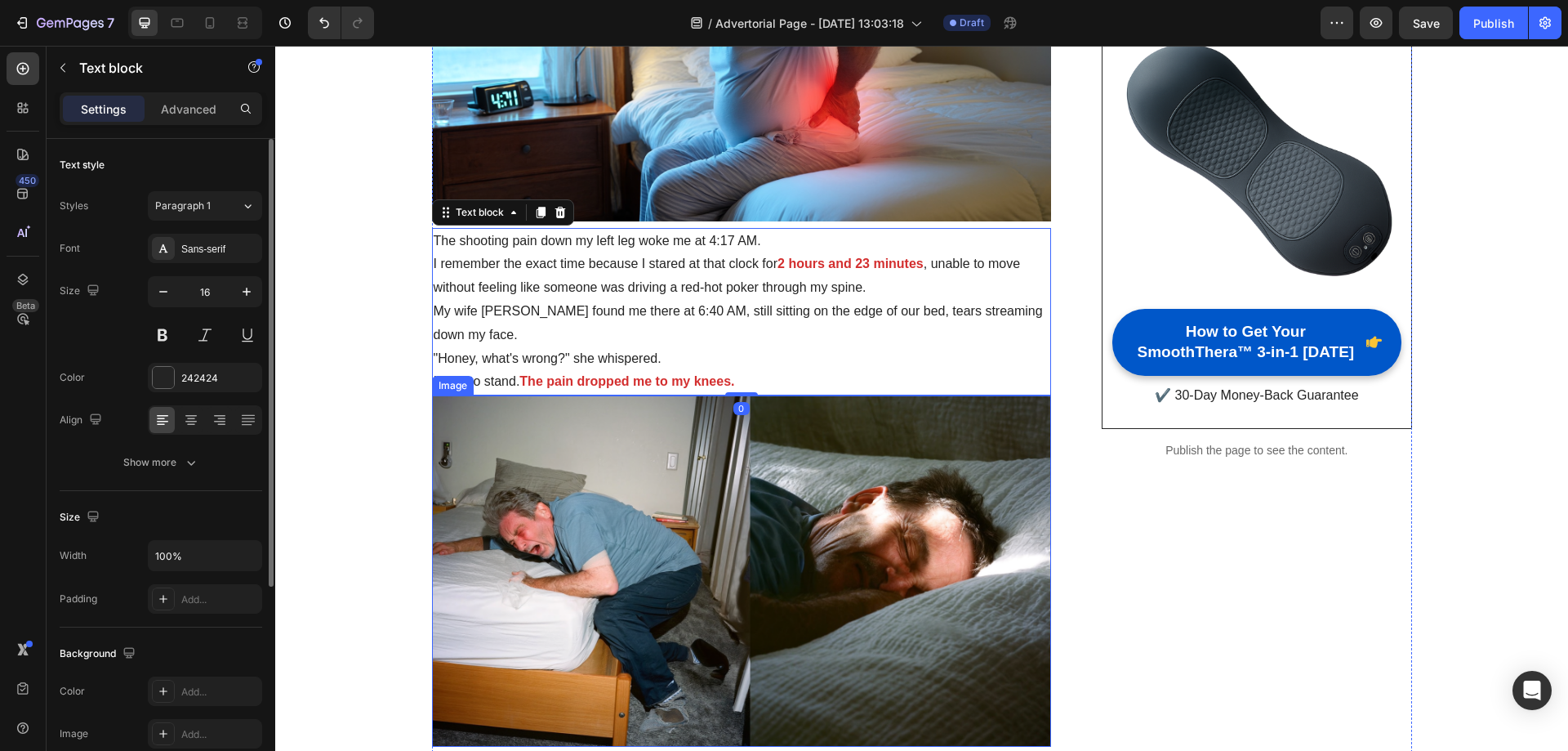
click at [605, 456] on img at bounding box center [742, 570] width 620 height 350
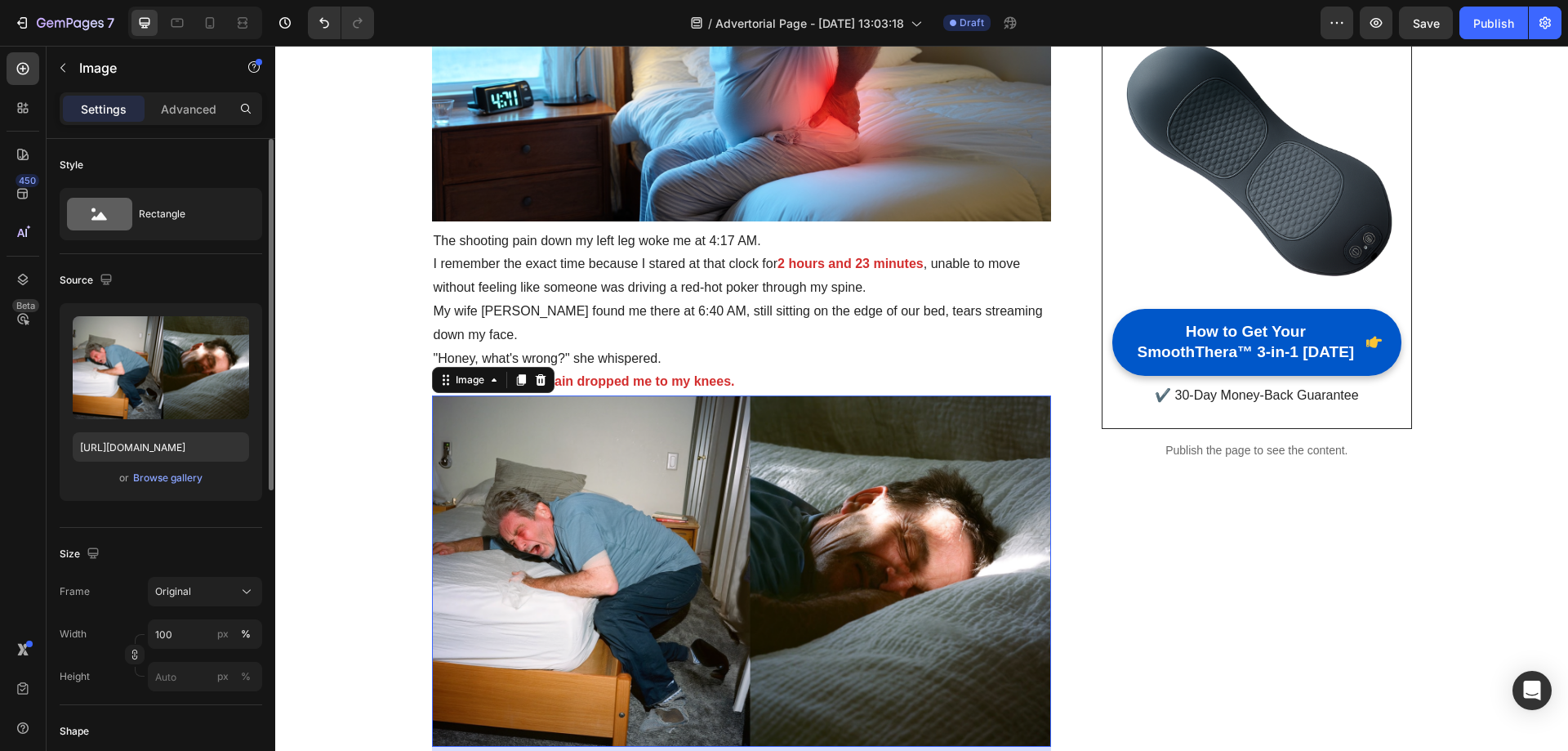
click at [733, 415] on img at bounding box center [742, 570] width 620 height 350
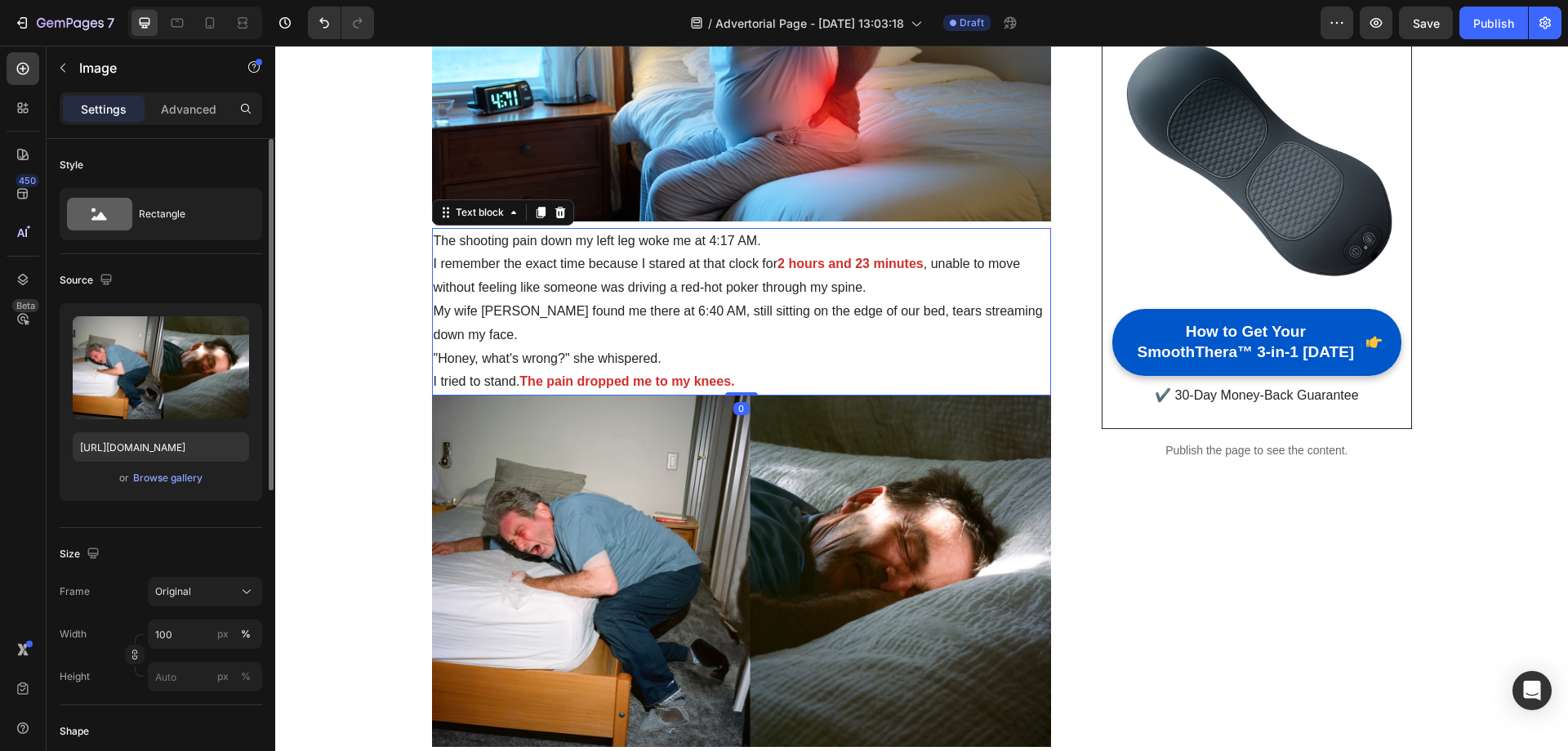
click at [803, 360] on p ""Honey, what's wrong?" she whispered." at bounding box center [742, 359] width 617 height 24
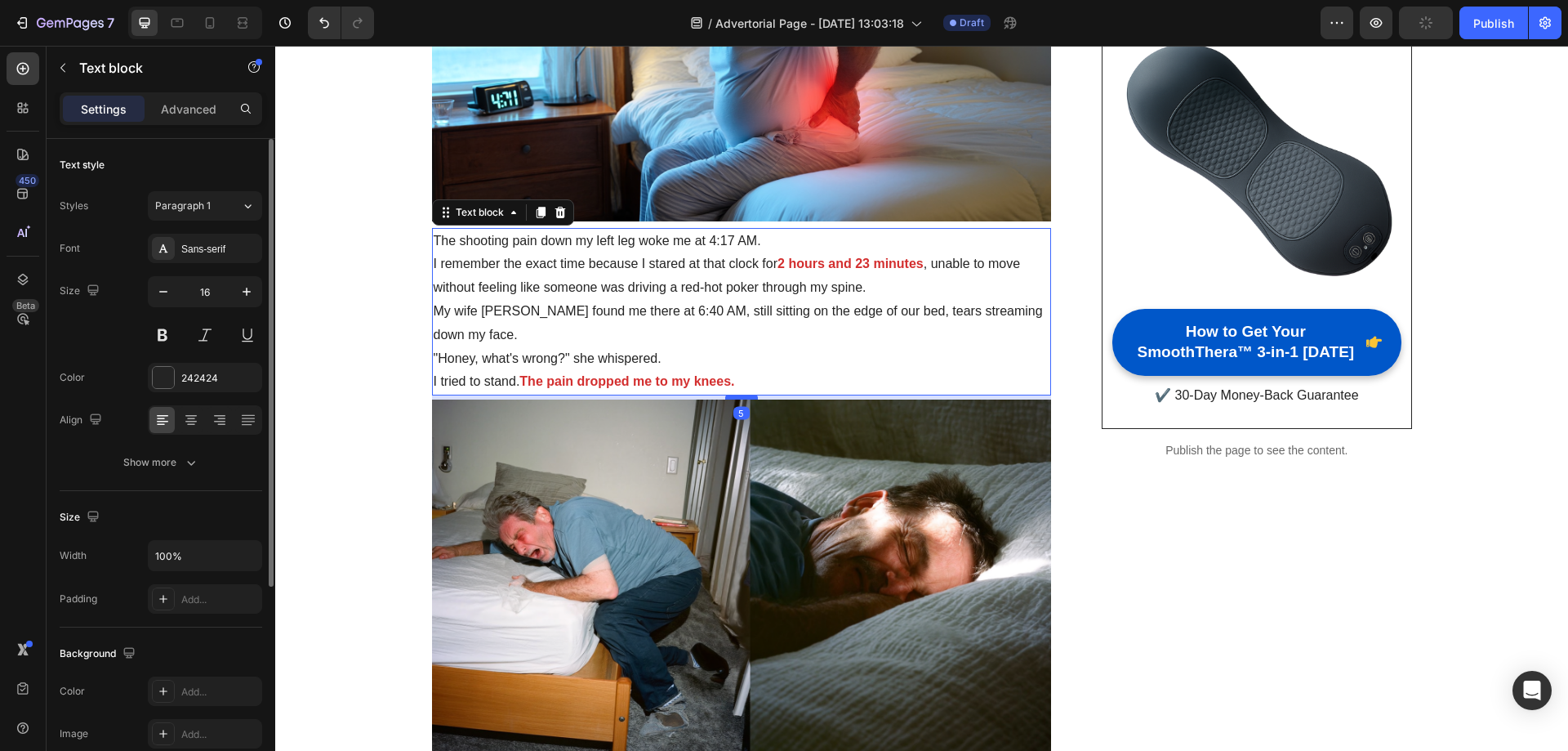
click at [736, 399] on div at bounding box center [742, 397] width 33 height 5
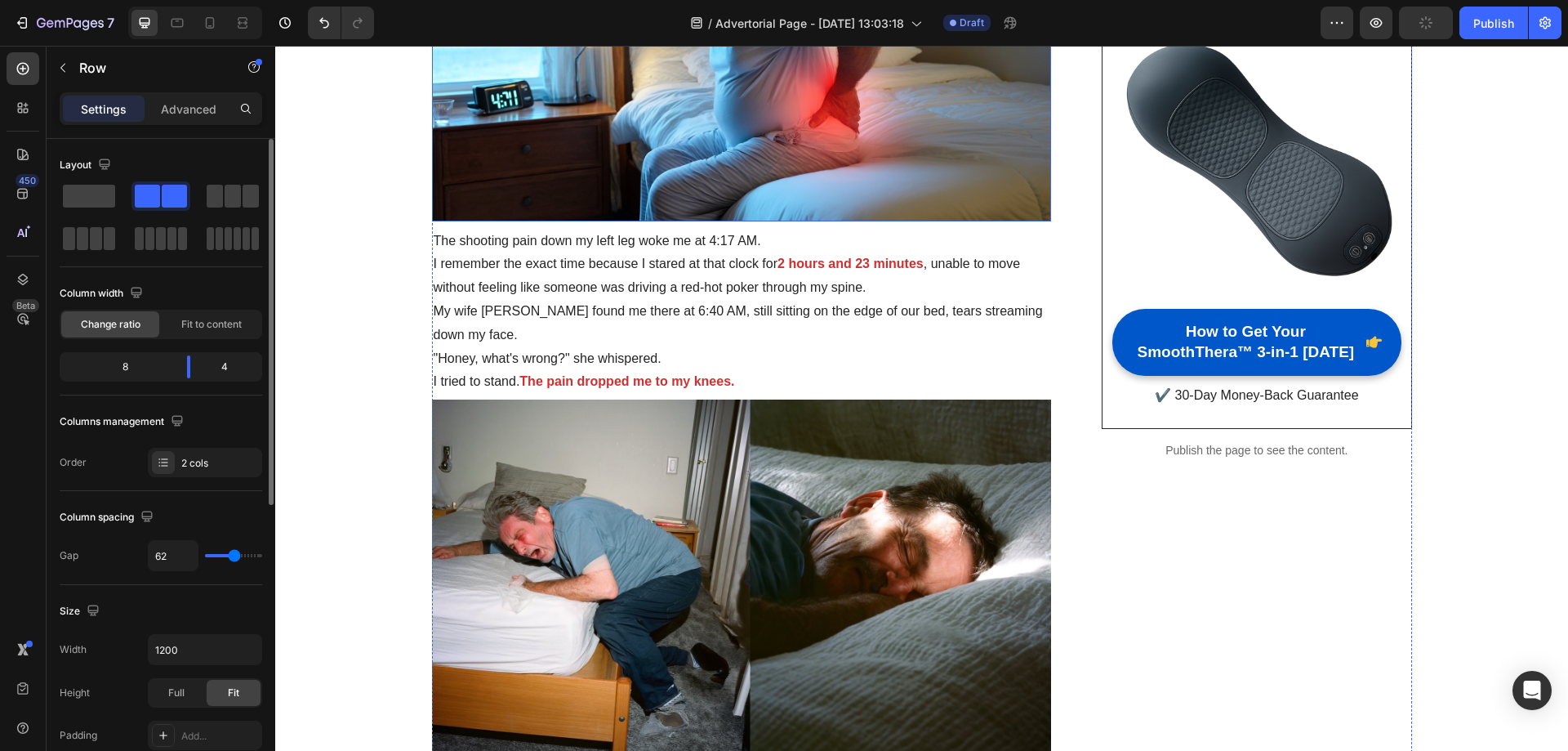
click at [736, 193] on img at bounding box center [742, 44] width 620 height 350
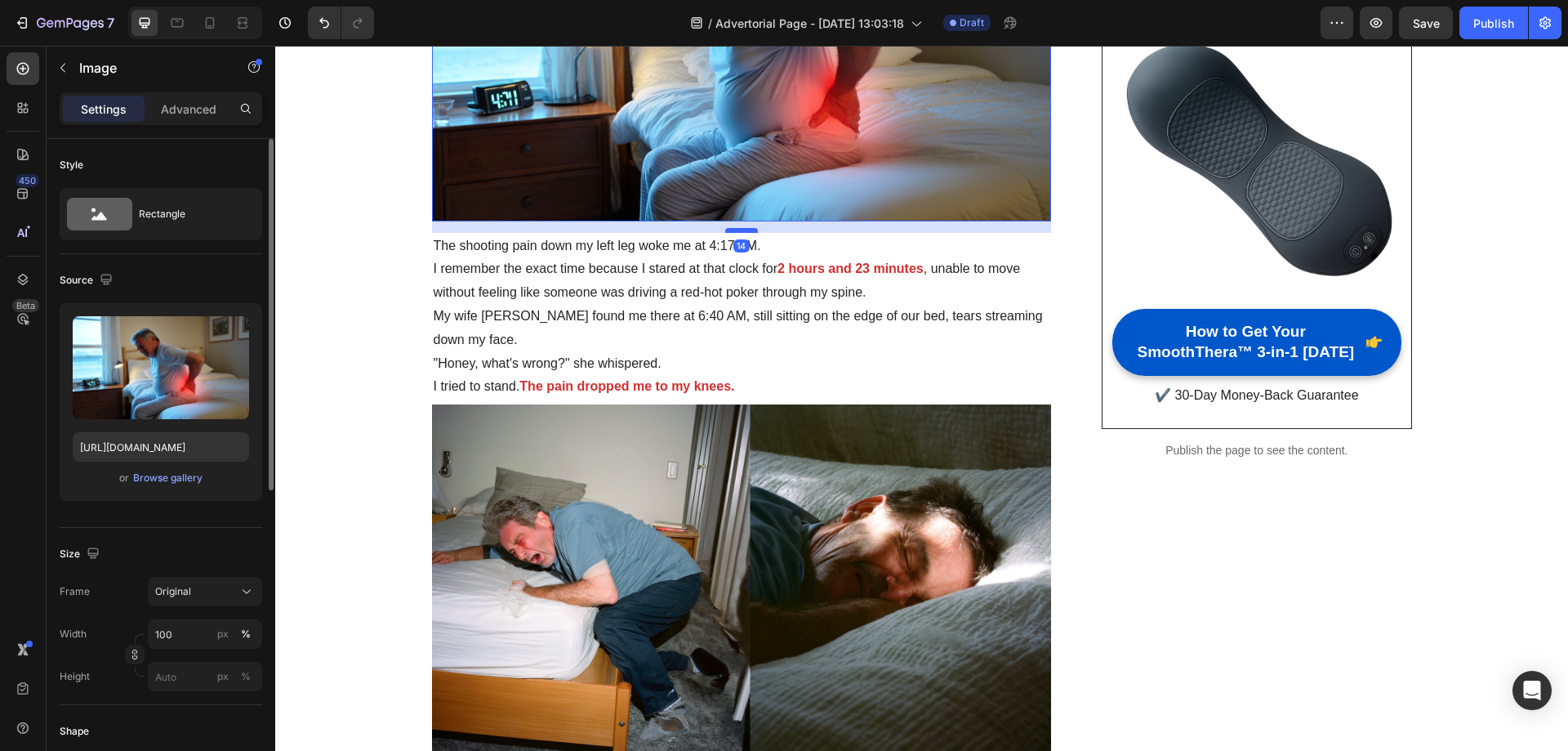
click at [733, 229] on div at bounding box center [742, 230] width 33 height 5
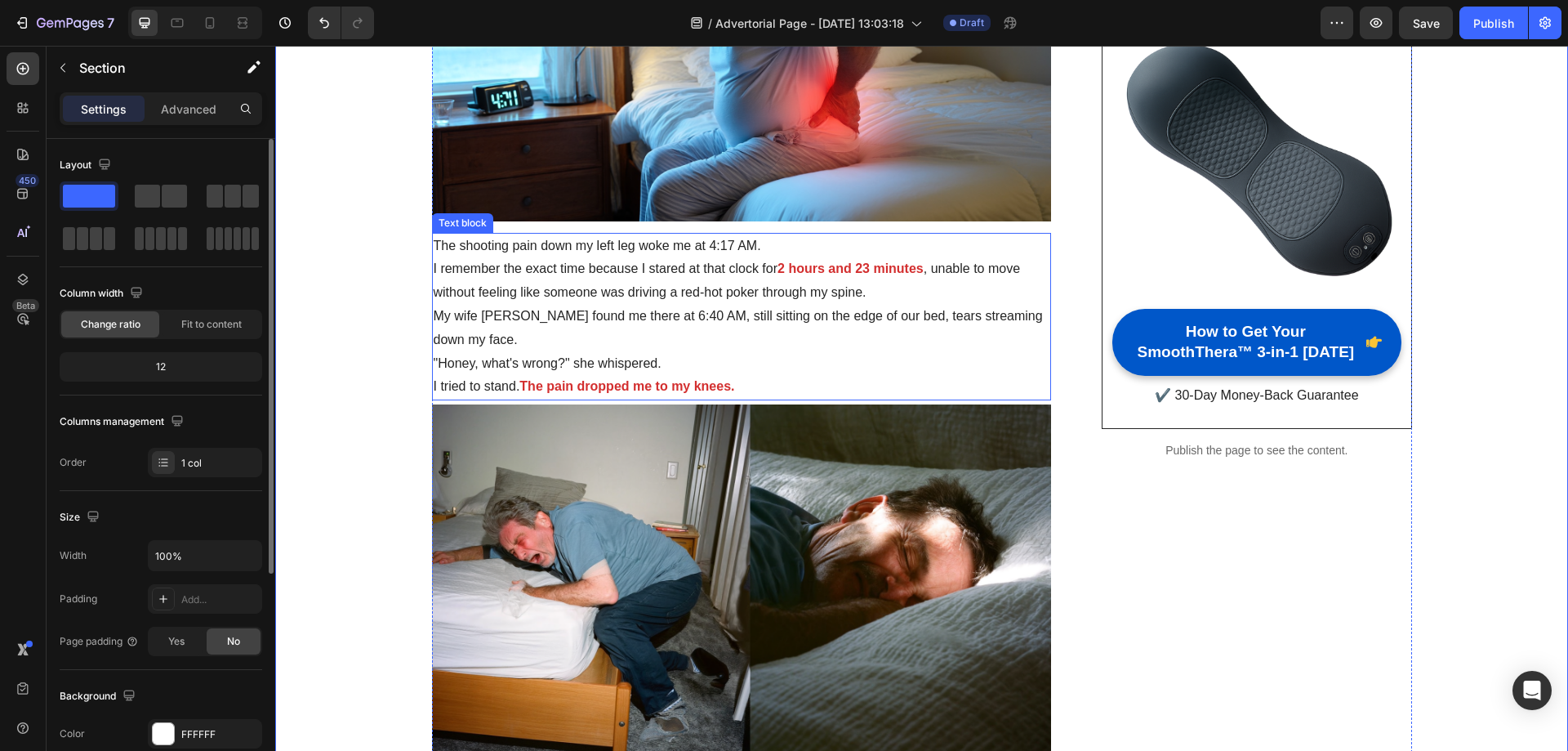
click at [756, 377] on p "I tried to stand. The pain dropped me to my knees." at bounding box center [742, 387] width 617 height 24
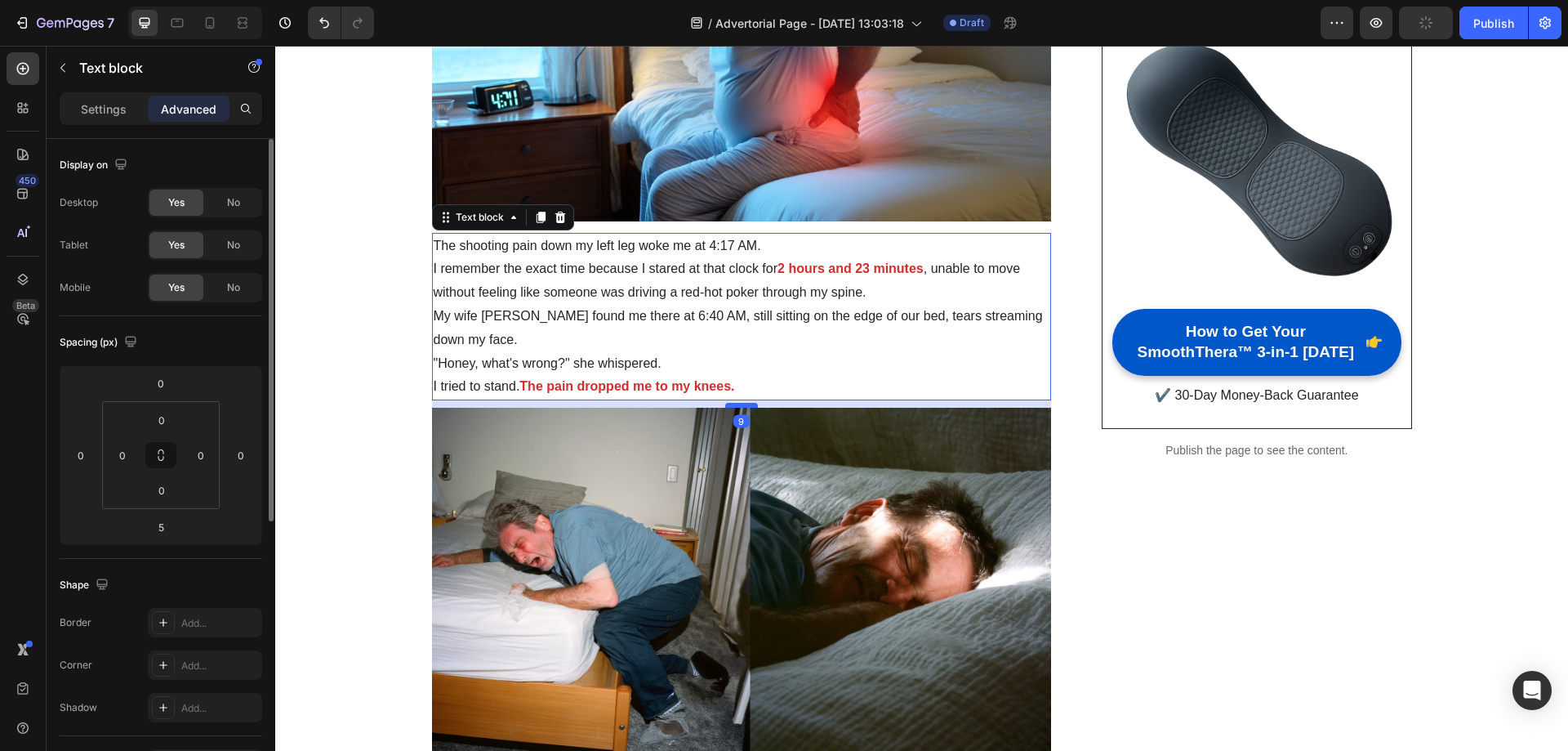
click at [730, 404] on div at bounding box center [742, 404] width 33 height 5
type input "9"
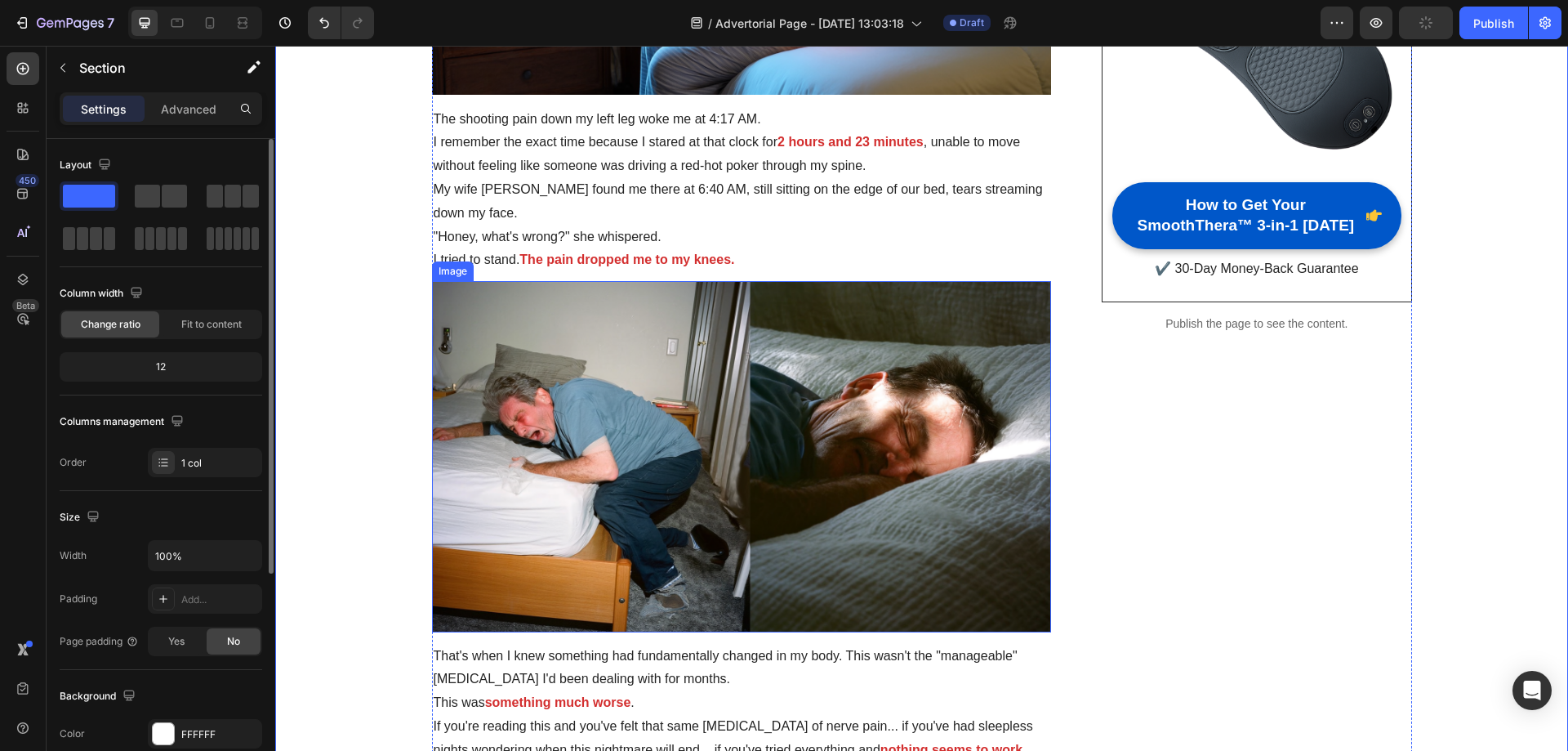
scroll to position [736, 0]
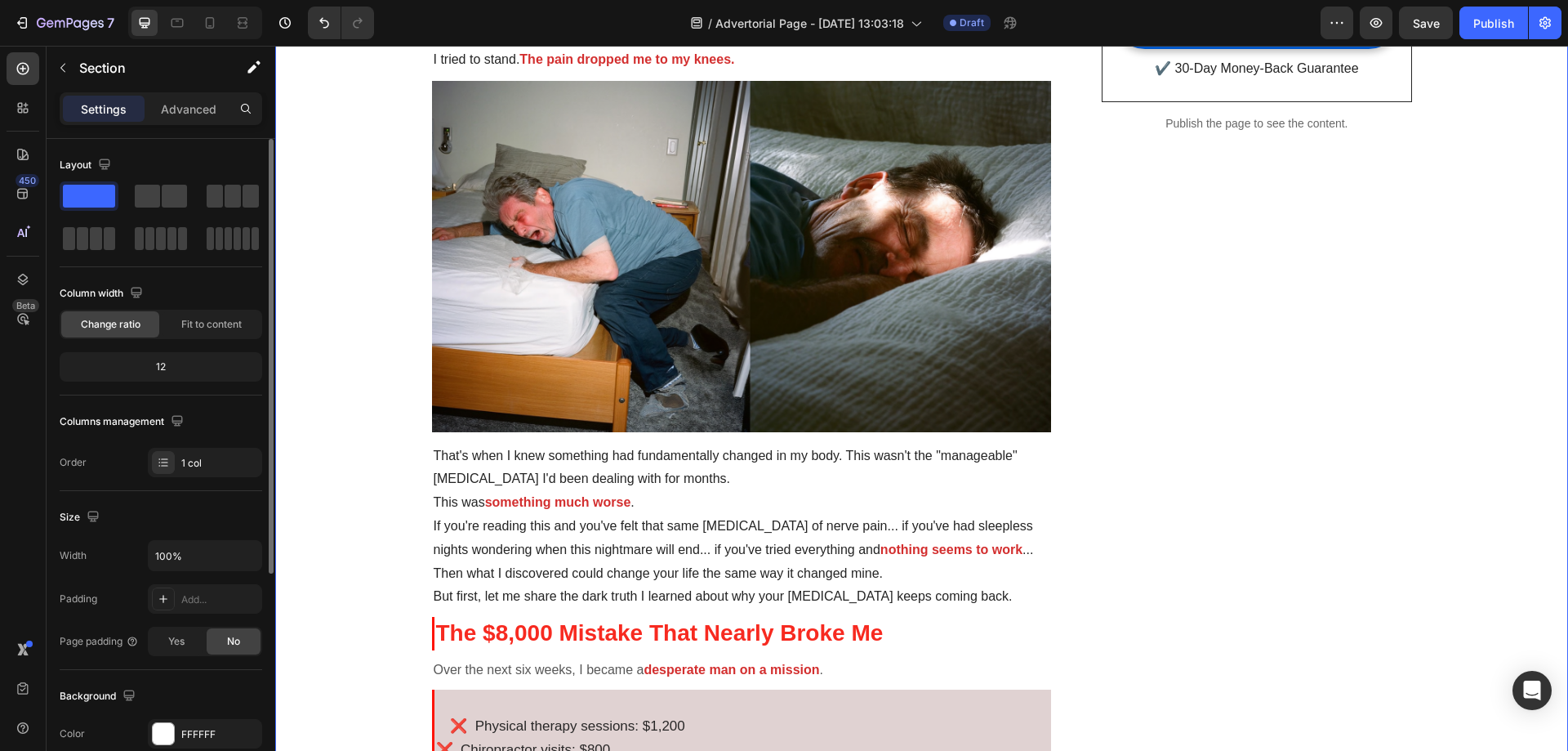
drag, startPoint x: 386, startPoint y: 237, endPoint x: 353, endPoint y: 219, distance: 37.6
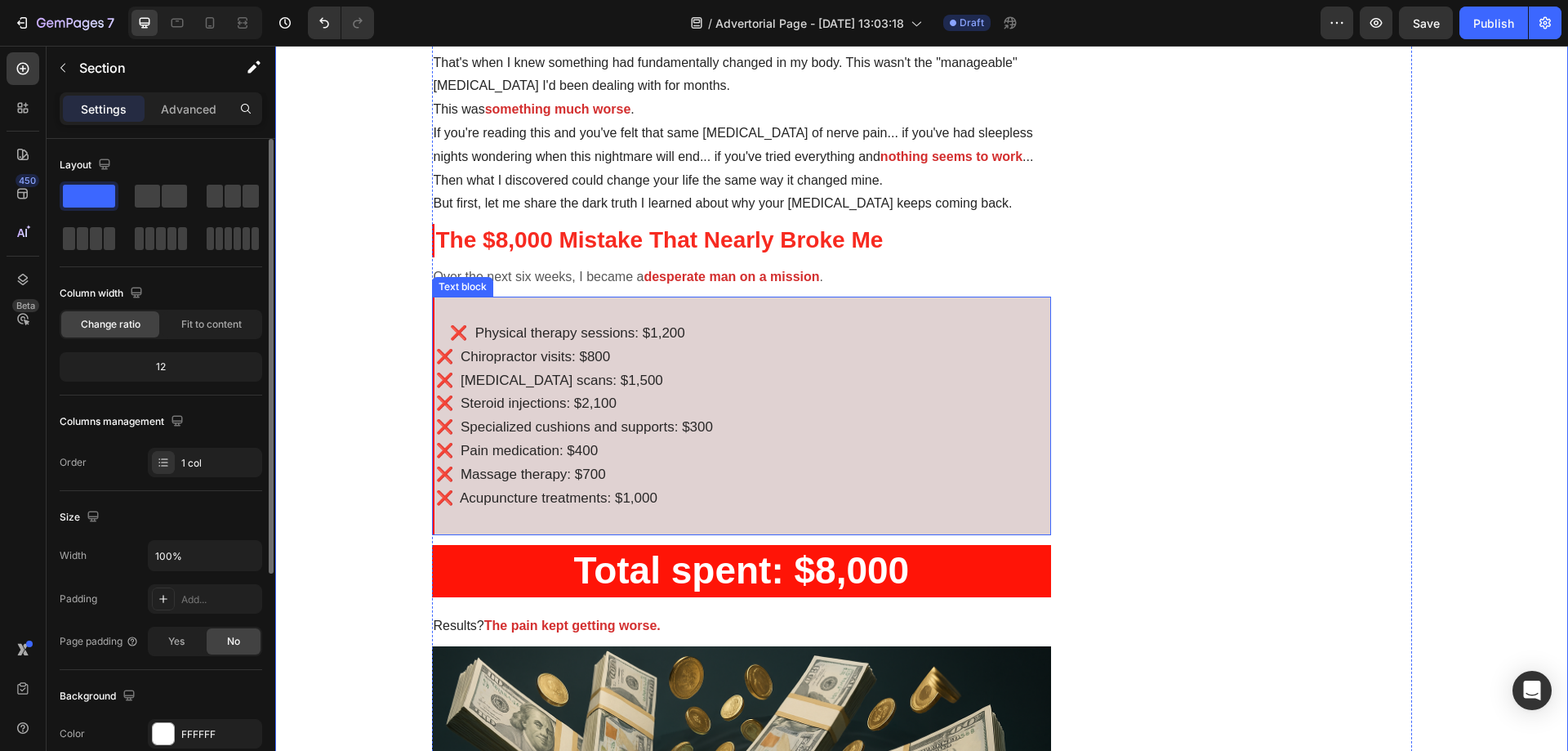
scroll to position [1307, 0]
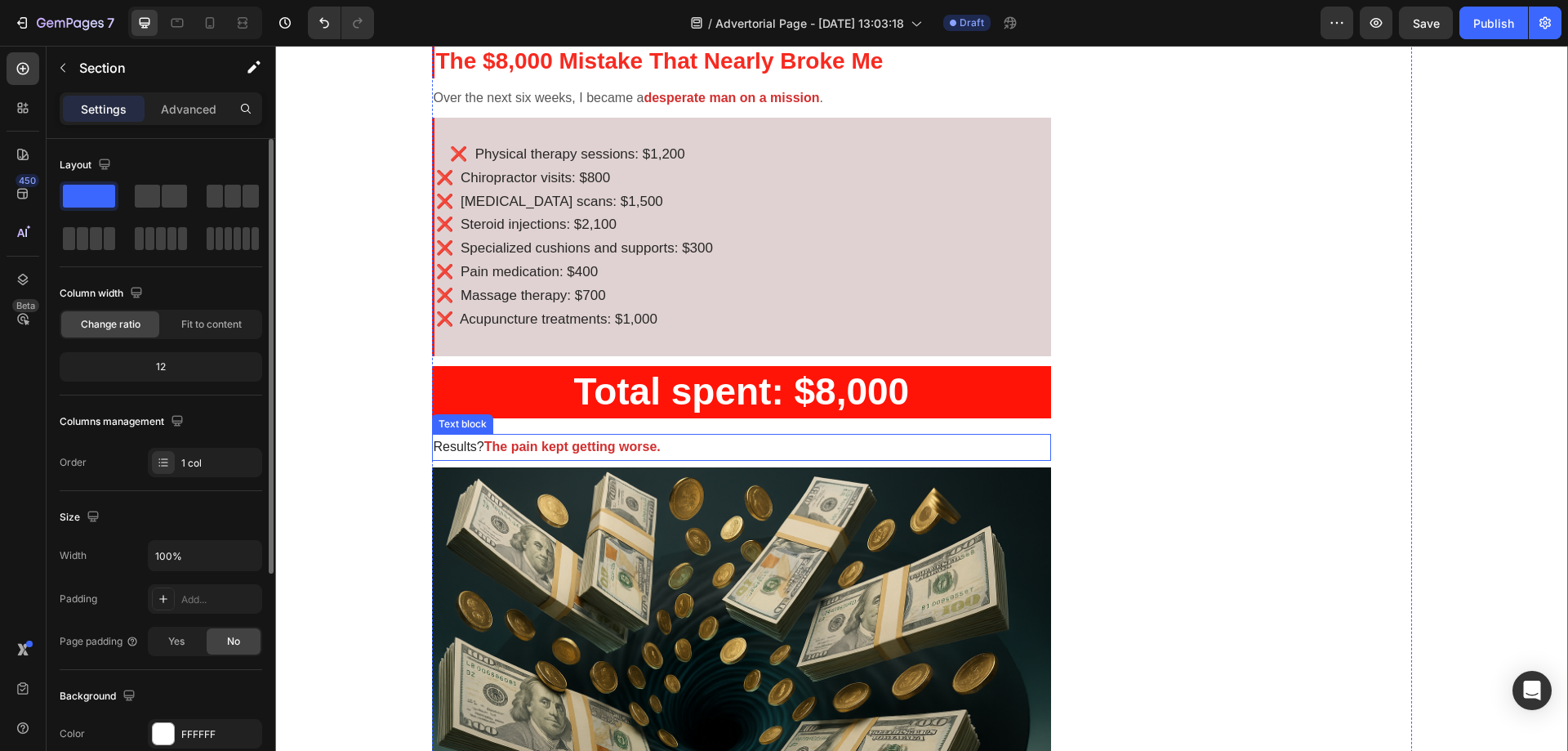
click at [764, 390] on strong "Total spent: $8,000" at bounding box center [741, 391] width 336 height 42
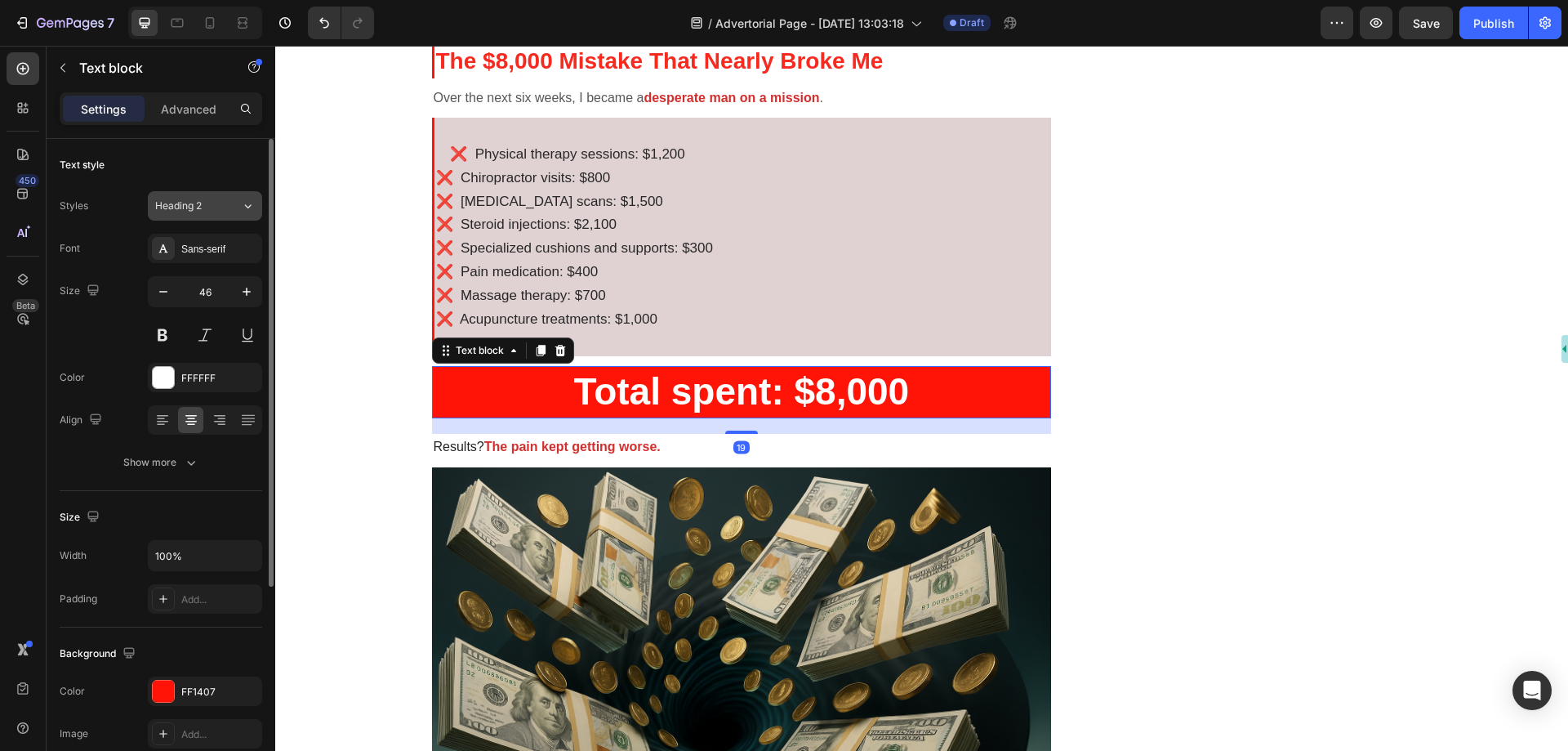
click at [207, 209] on div "Heading 2" at bounding box center [188, 206] width 67 height 14
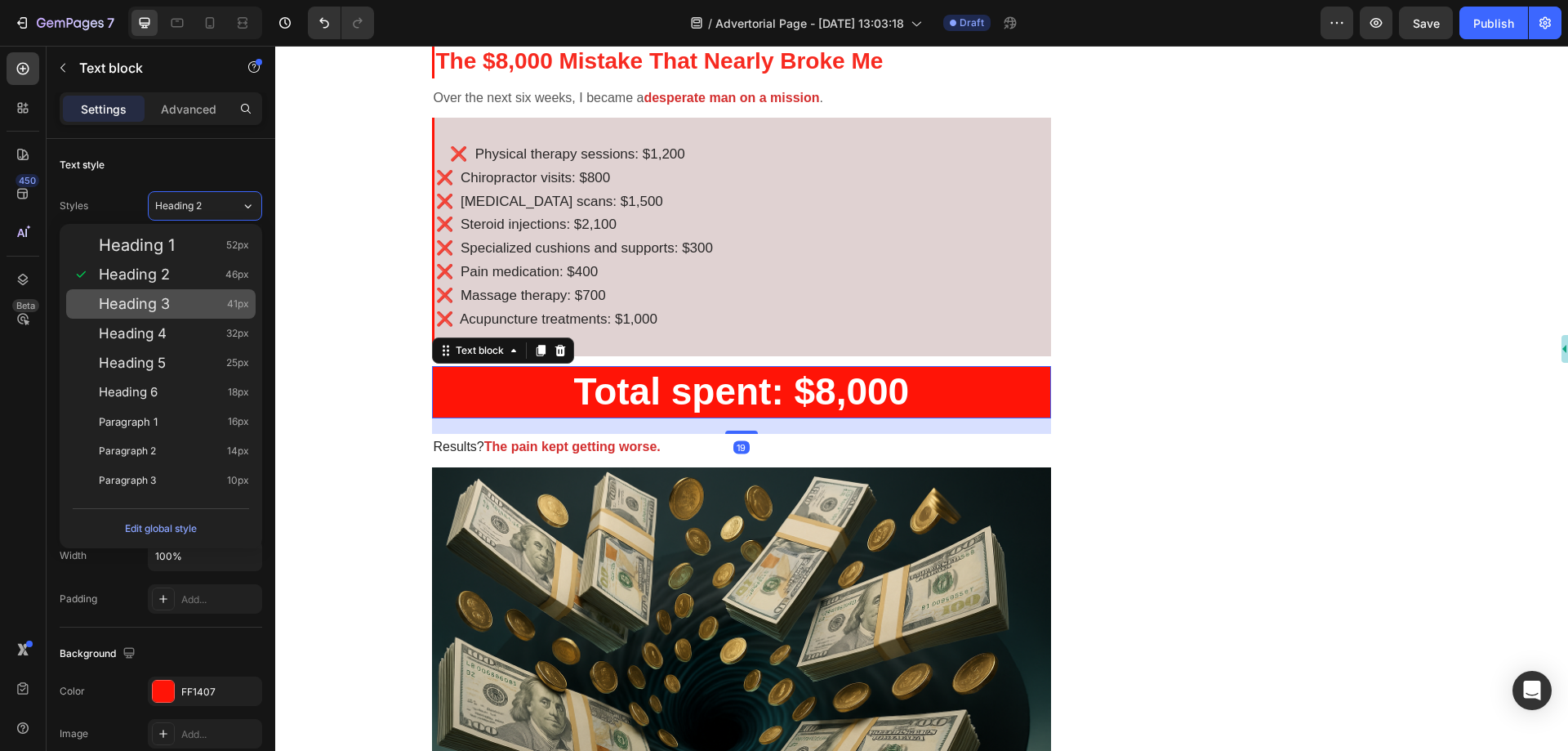
click at [183, 301] on div "Heading 3 41px" at bounding box center [174, 303] width 151 height 16
type input "41"
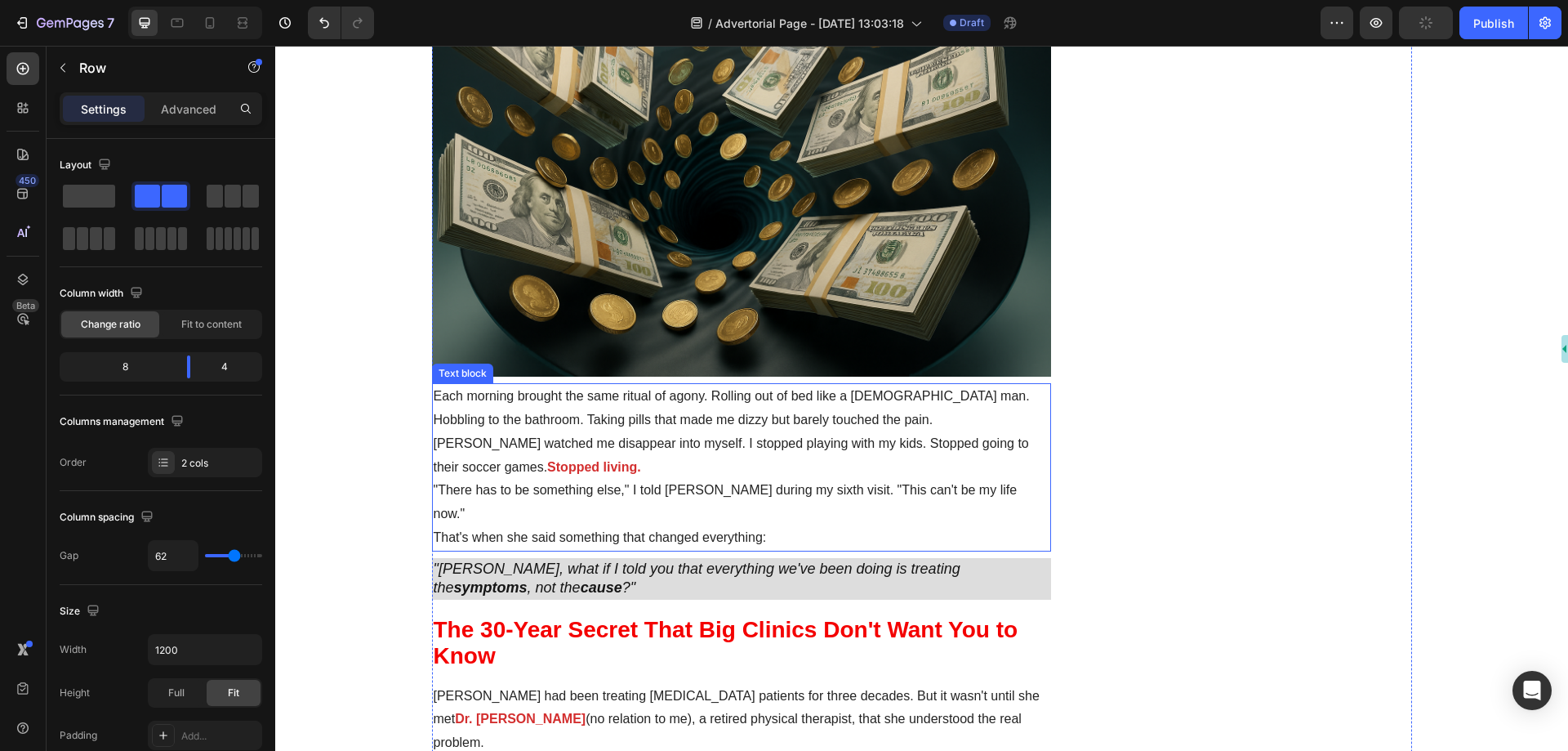
scroll to position [1879, 0]
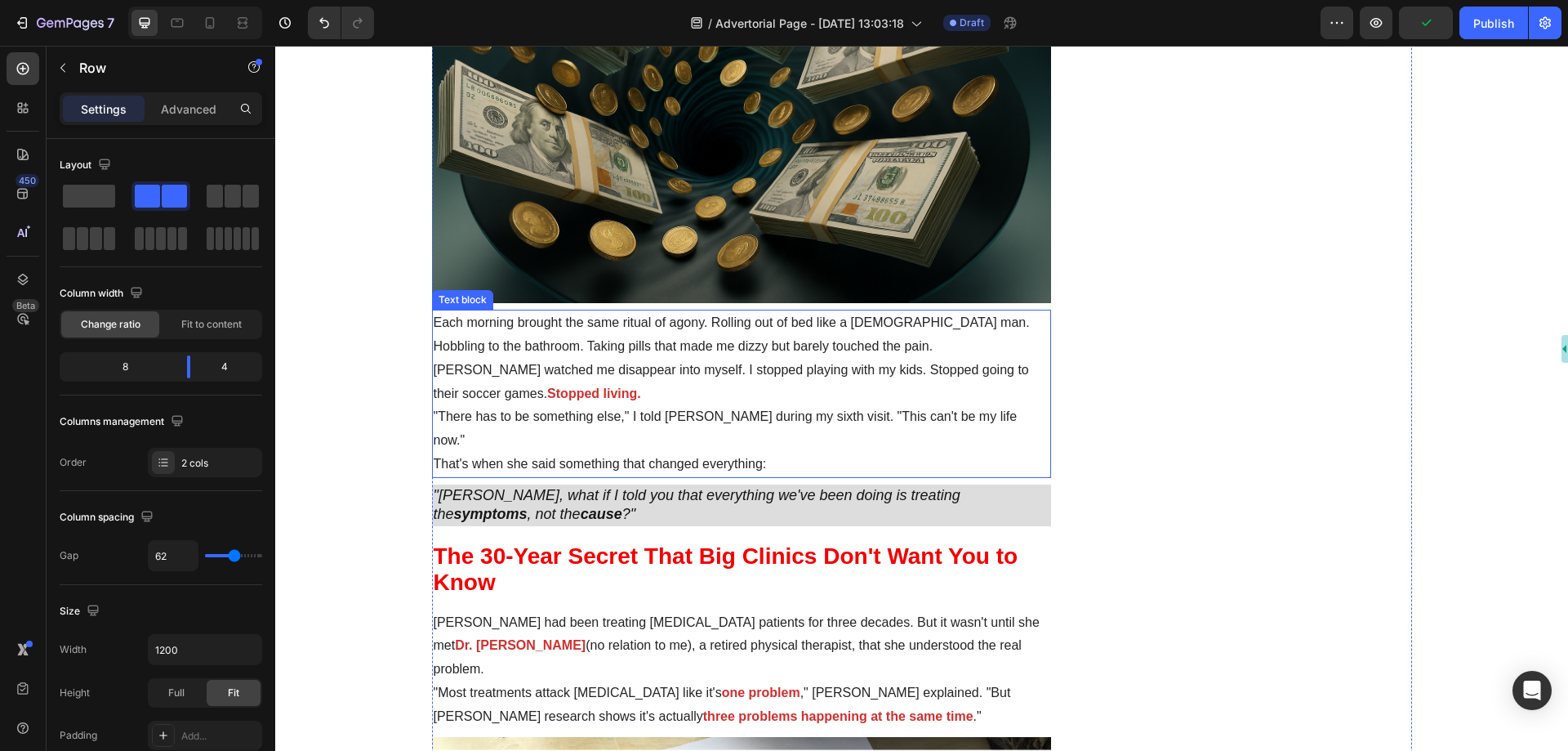
click at [777, 402] on p "Sarah watched me disappear into myself. I stopped playing with my kids. Stopped…" at bounding box center [742, 382] width 617 height 47
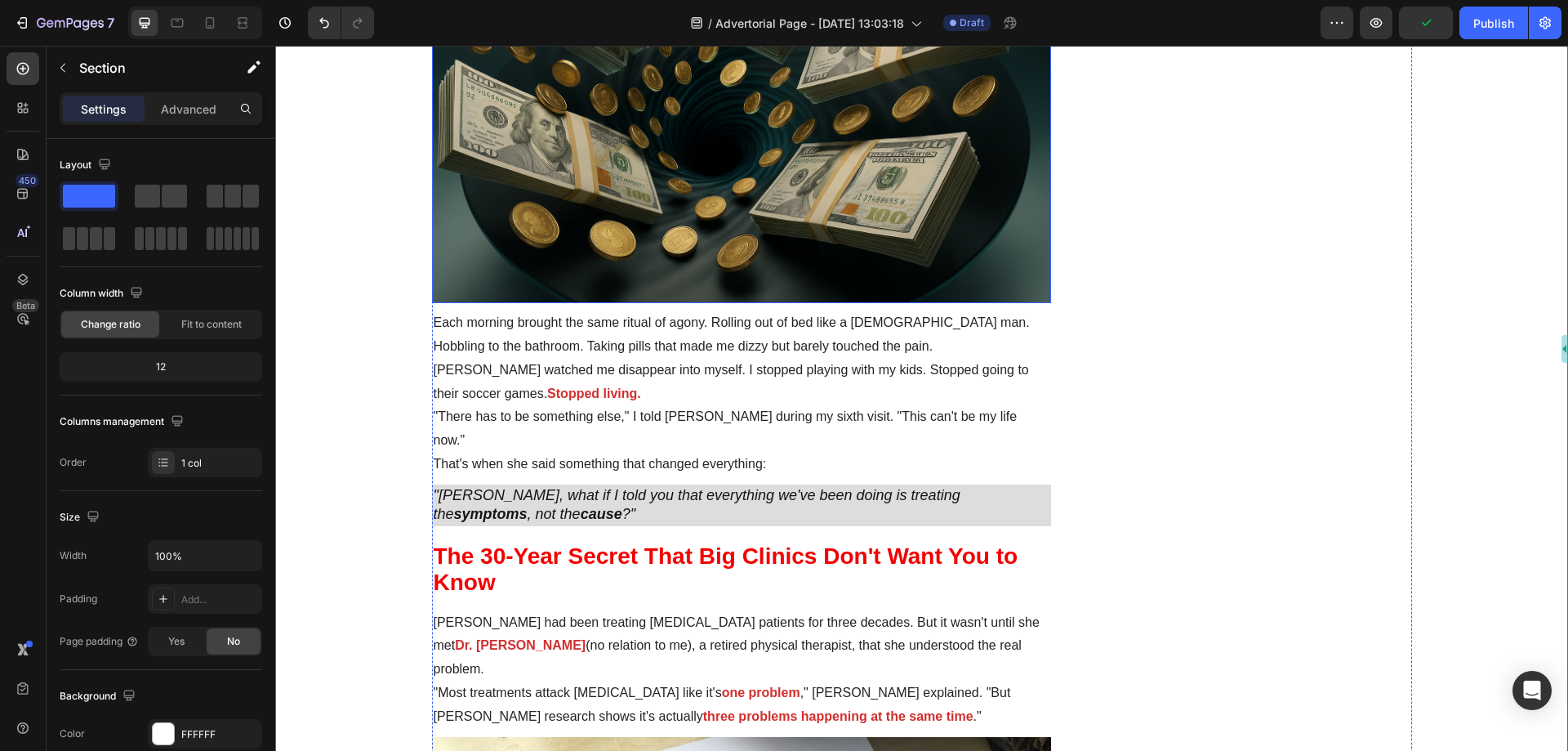
click at [714, 248] on img at bounding box center [742, 97] width 620 height 413
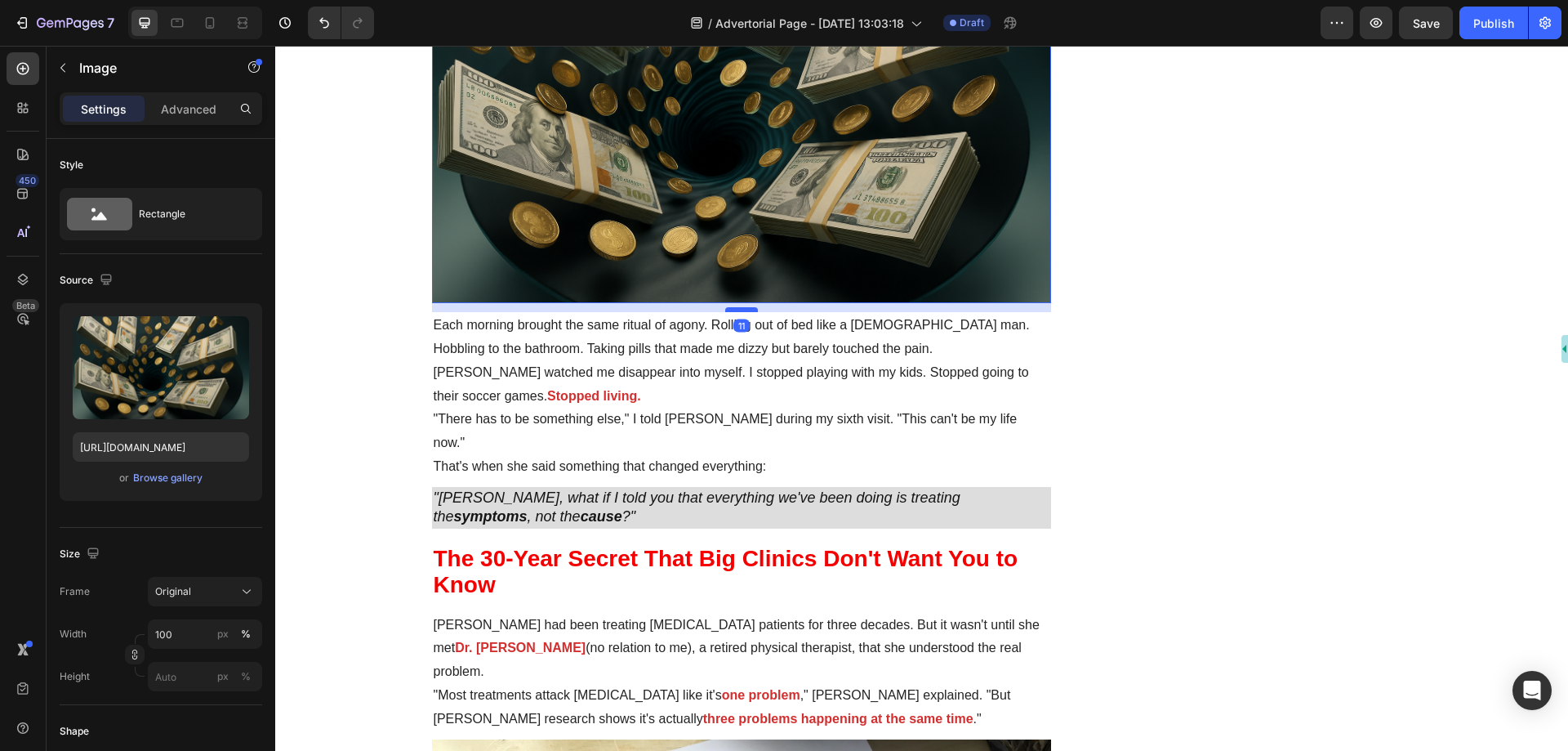
click at [727, 311] on div at bounding box center [742, 309] width 33 height 5
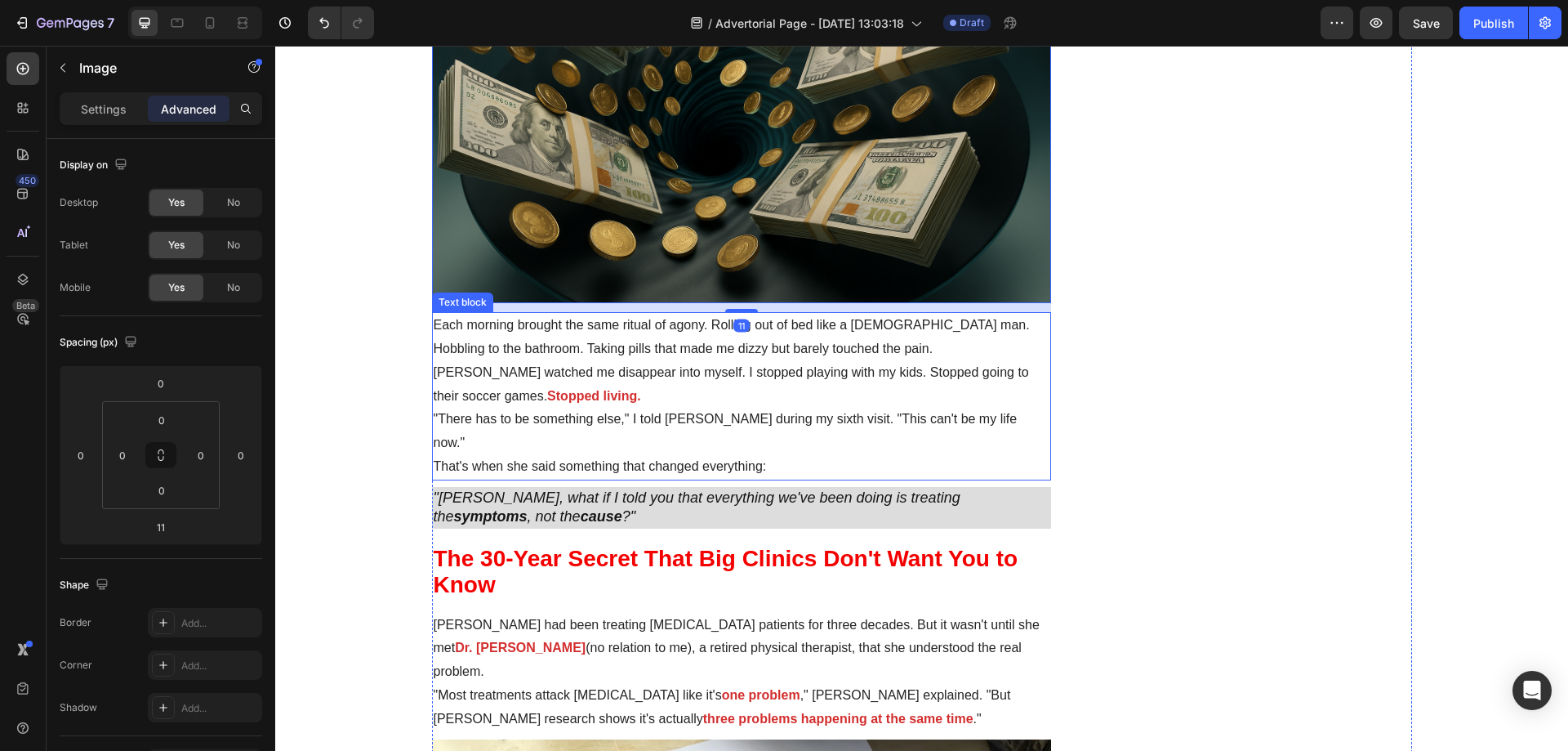
click at [732, 411] on p ""There has to be something else," I told [PERSON_NAME] during my sixth visit. "…" at bounding box center [742, 431] width 617 height 47
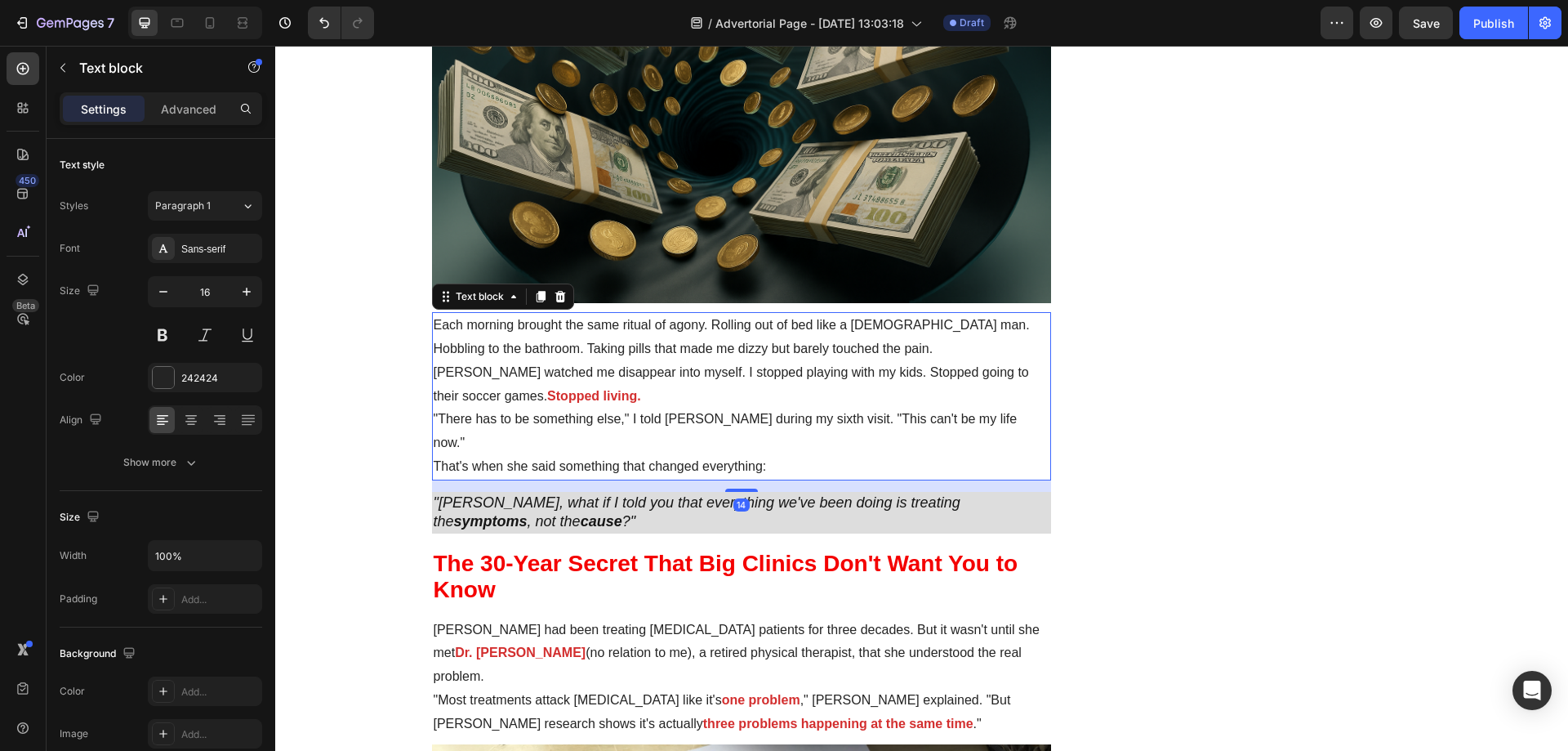
click at [735, 488] on div at bounding box center [742, 489] width 33 height 3
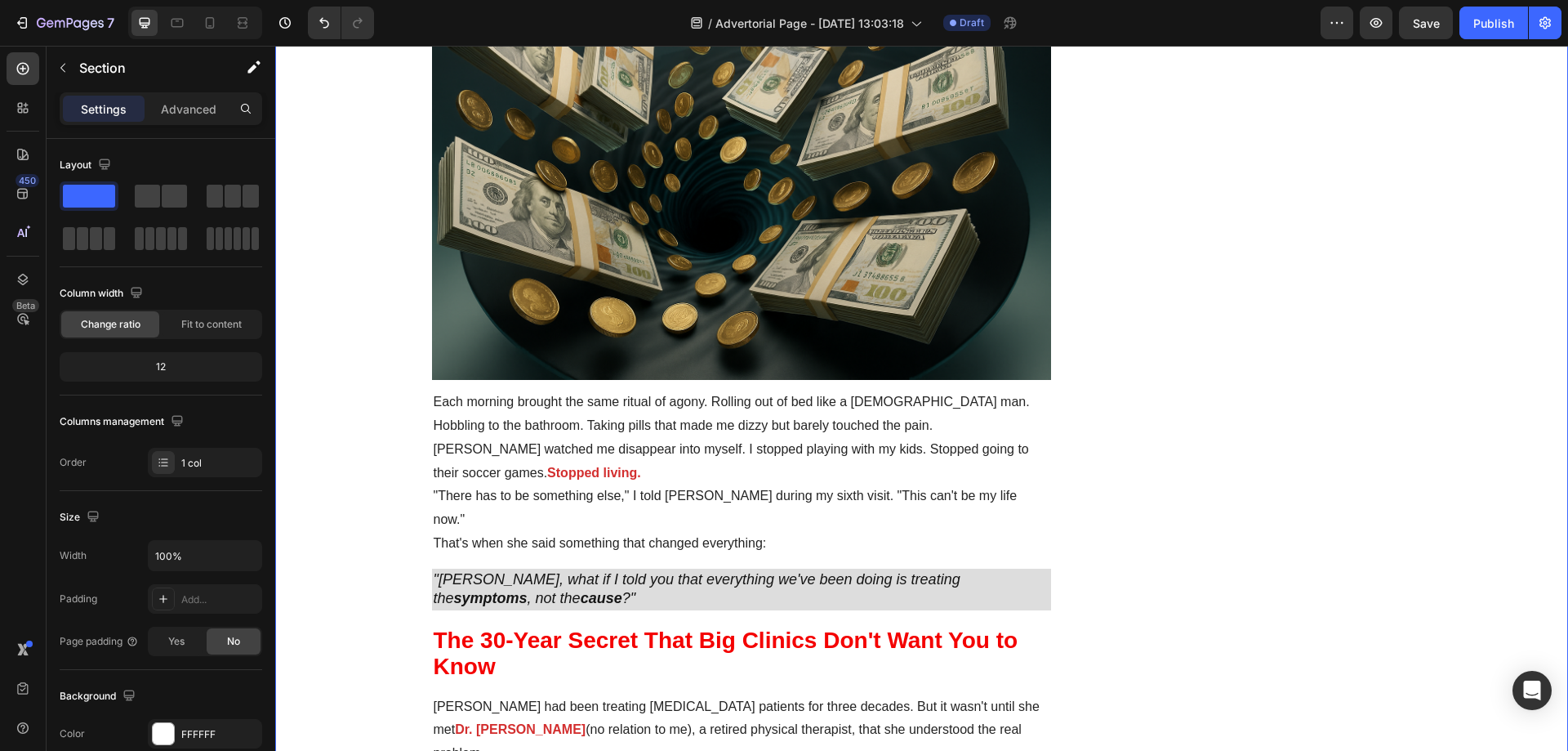
scroll to position [1961, 0]
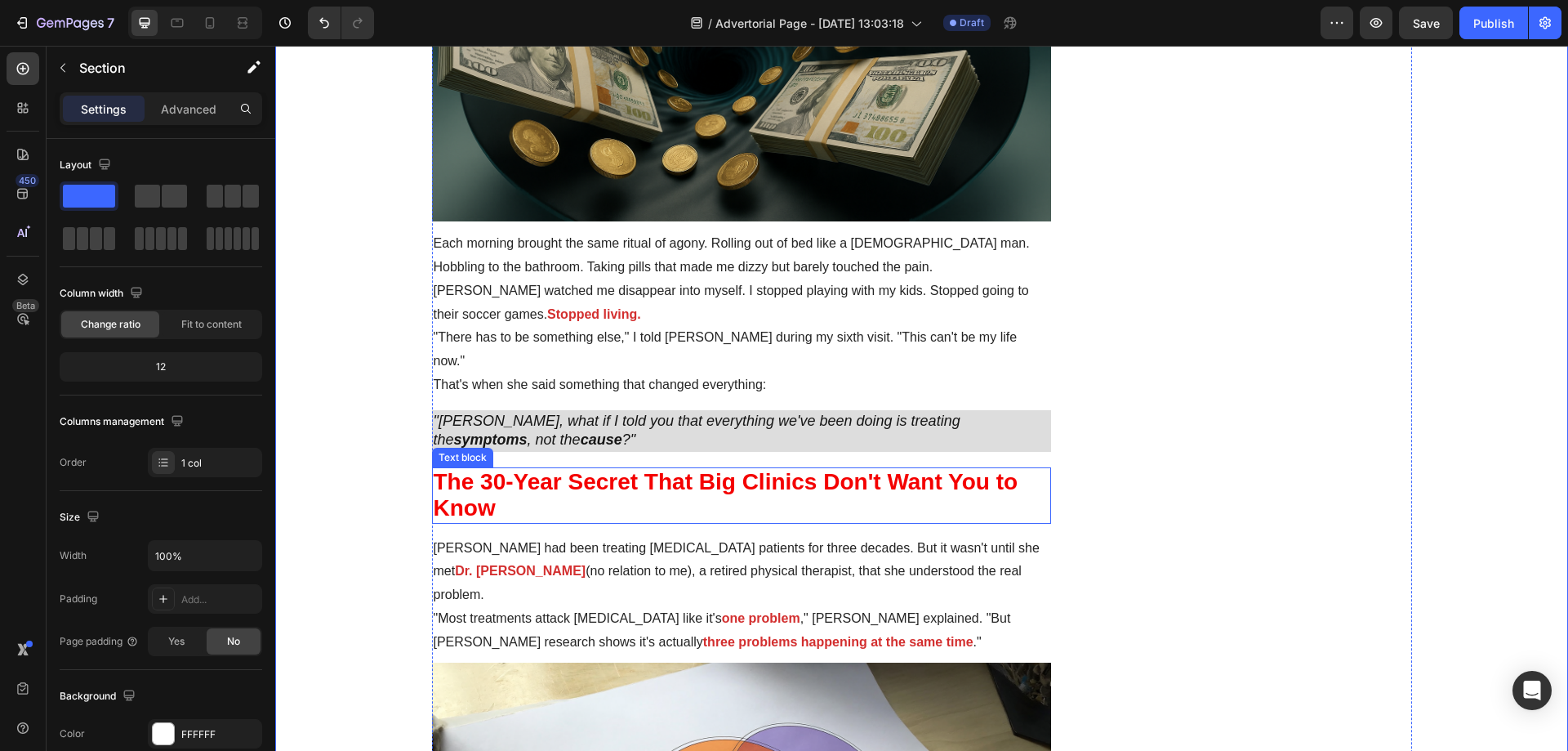
click at [748, 469] on strong "The 30-Year Secret That Big Clinics Don't Want You to Know" at bounding box center [727, 495] width 585 height 52
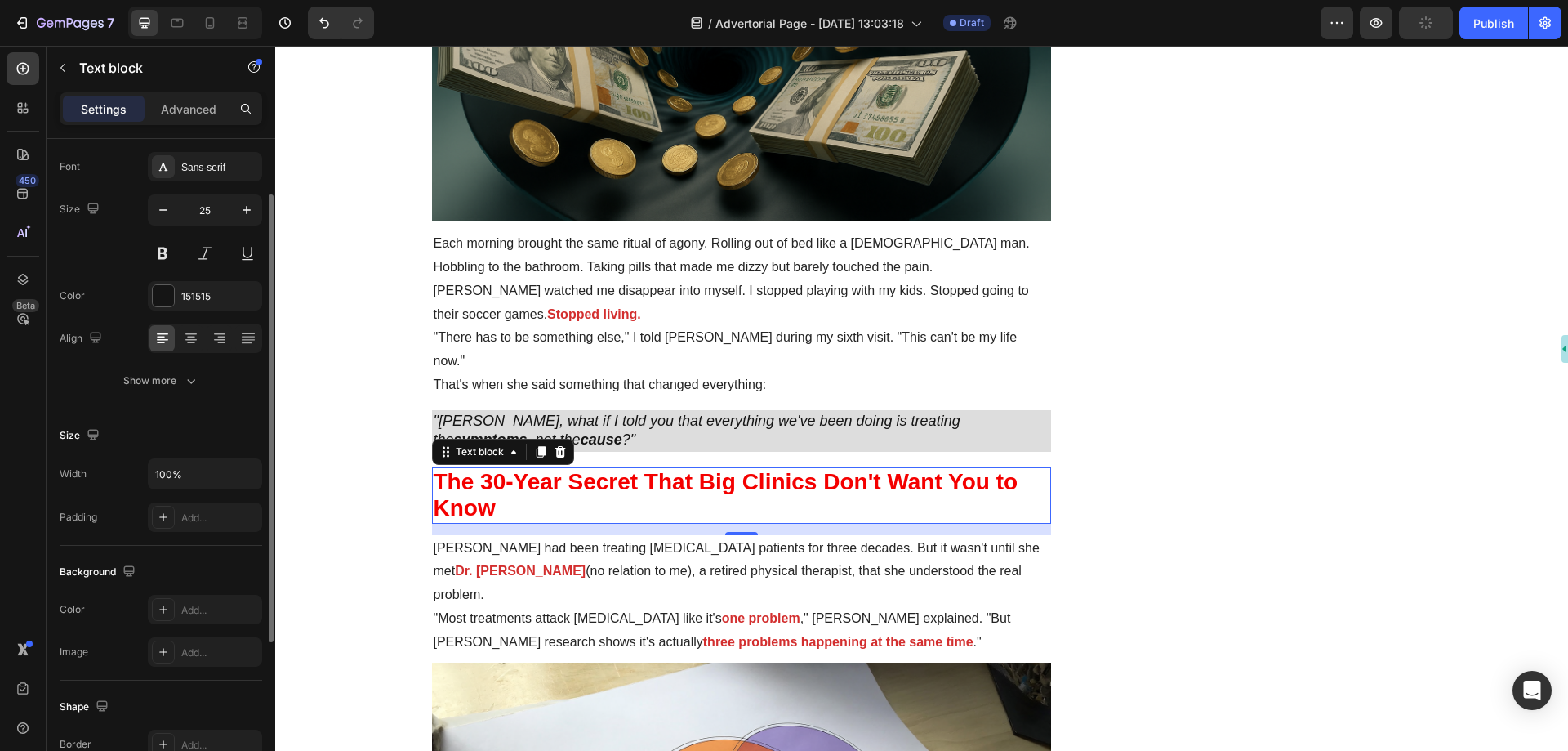
scroll to position [245, 0]
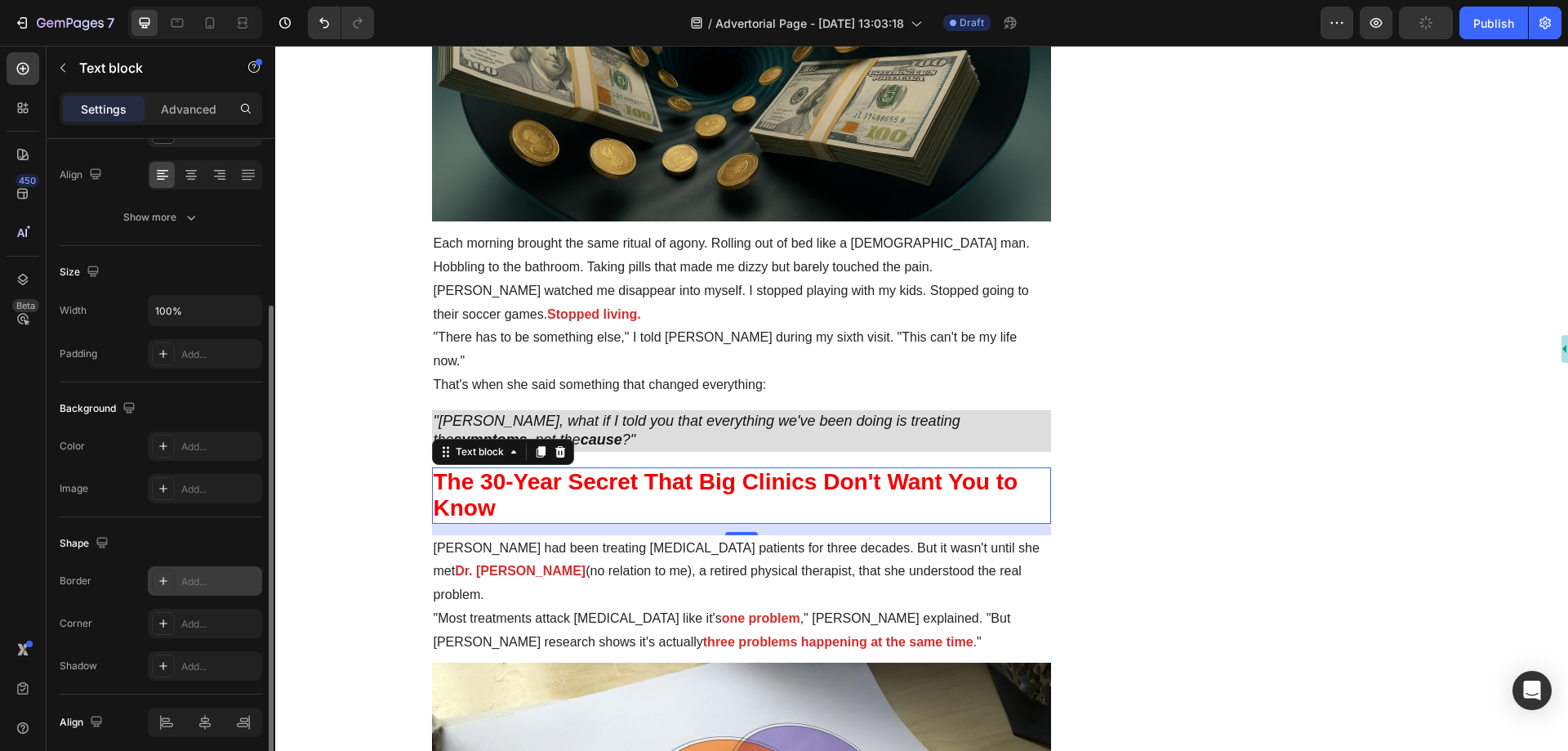
click at [200, 578] on div "Add..." at bounding box center [220, 581] width 77 height 14
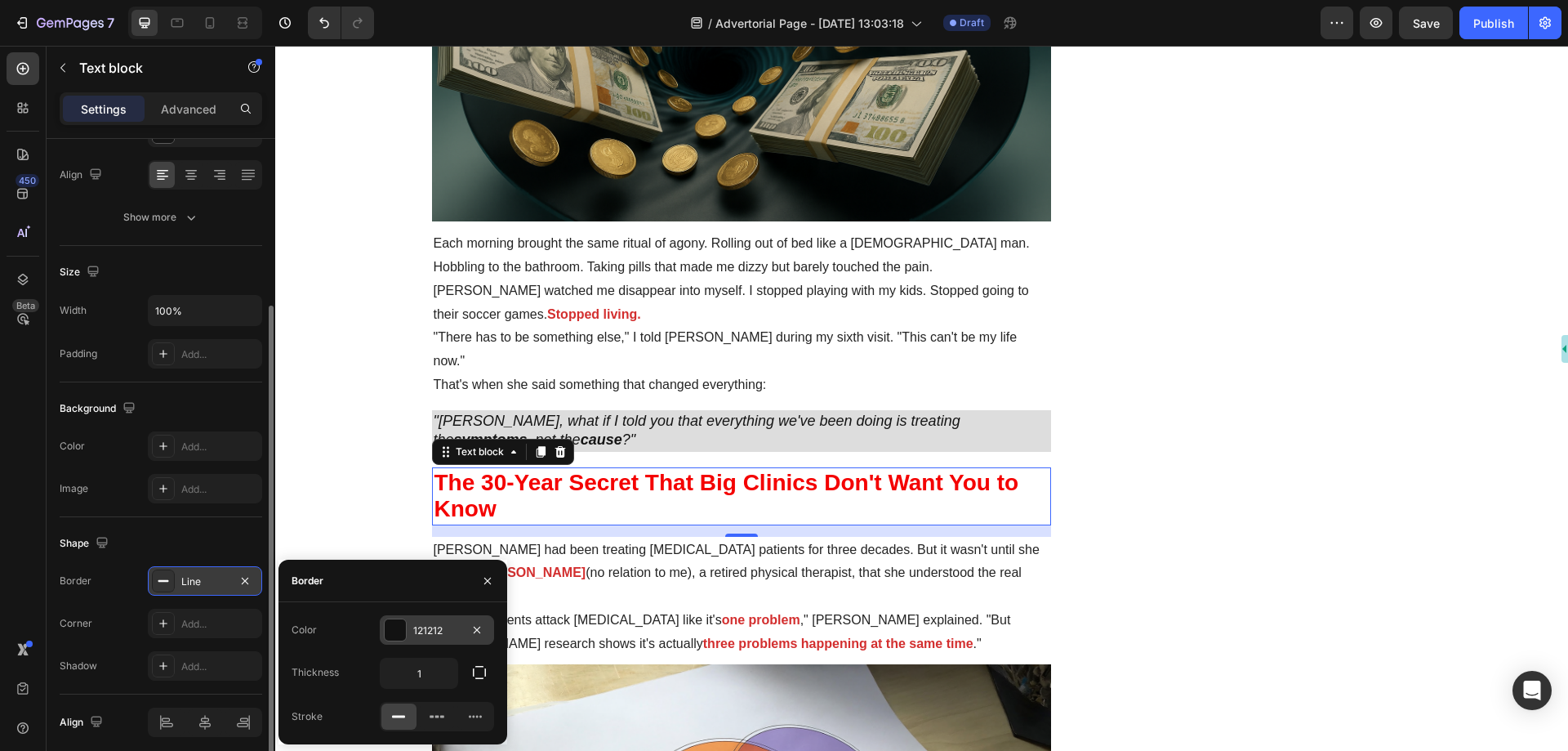
click at [397, 627] on div at bounding box center [396, 630] width 21 height 21
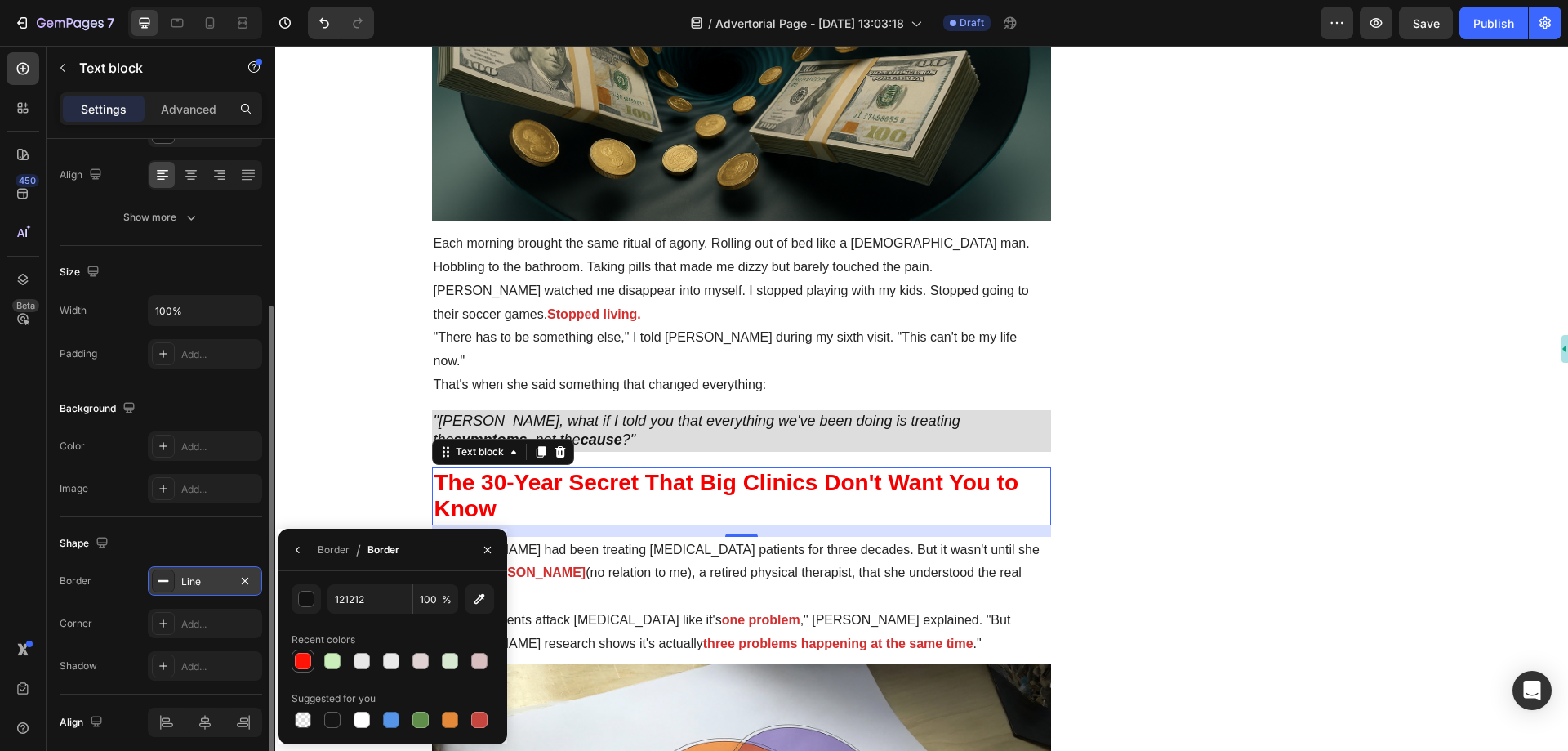
click at [299, 663] on div at bounding box center [303, 660] width 16 height 16
type input "FF1407"
click at [311, 600] on div "button" at bounding box center [307, 599] width 16 height 16
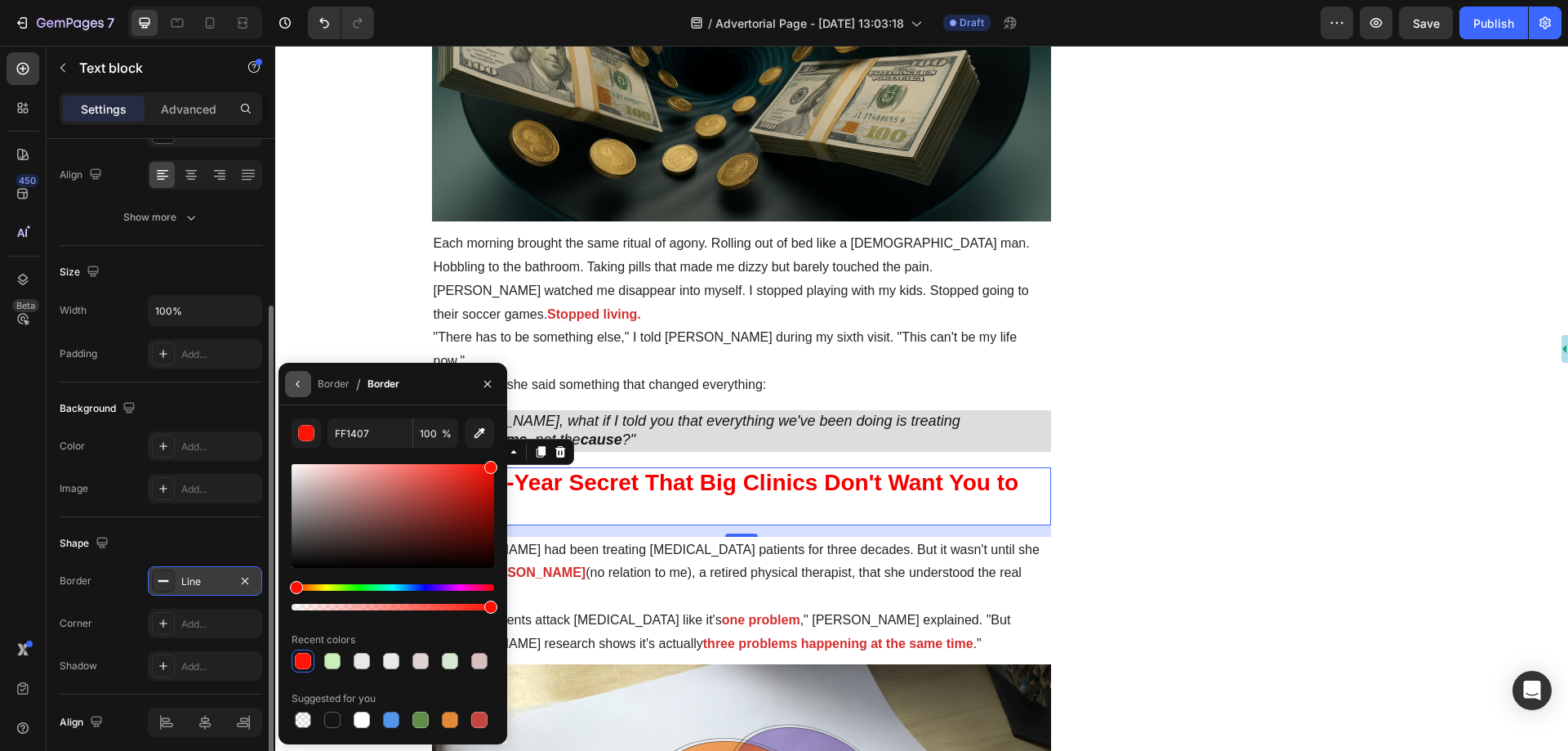
click at [298, 386] on icon "button" at bounding box center [298, 384] width 14 height 14
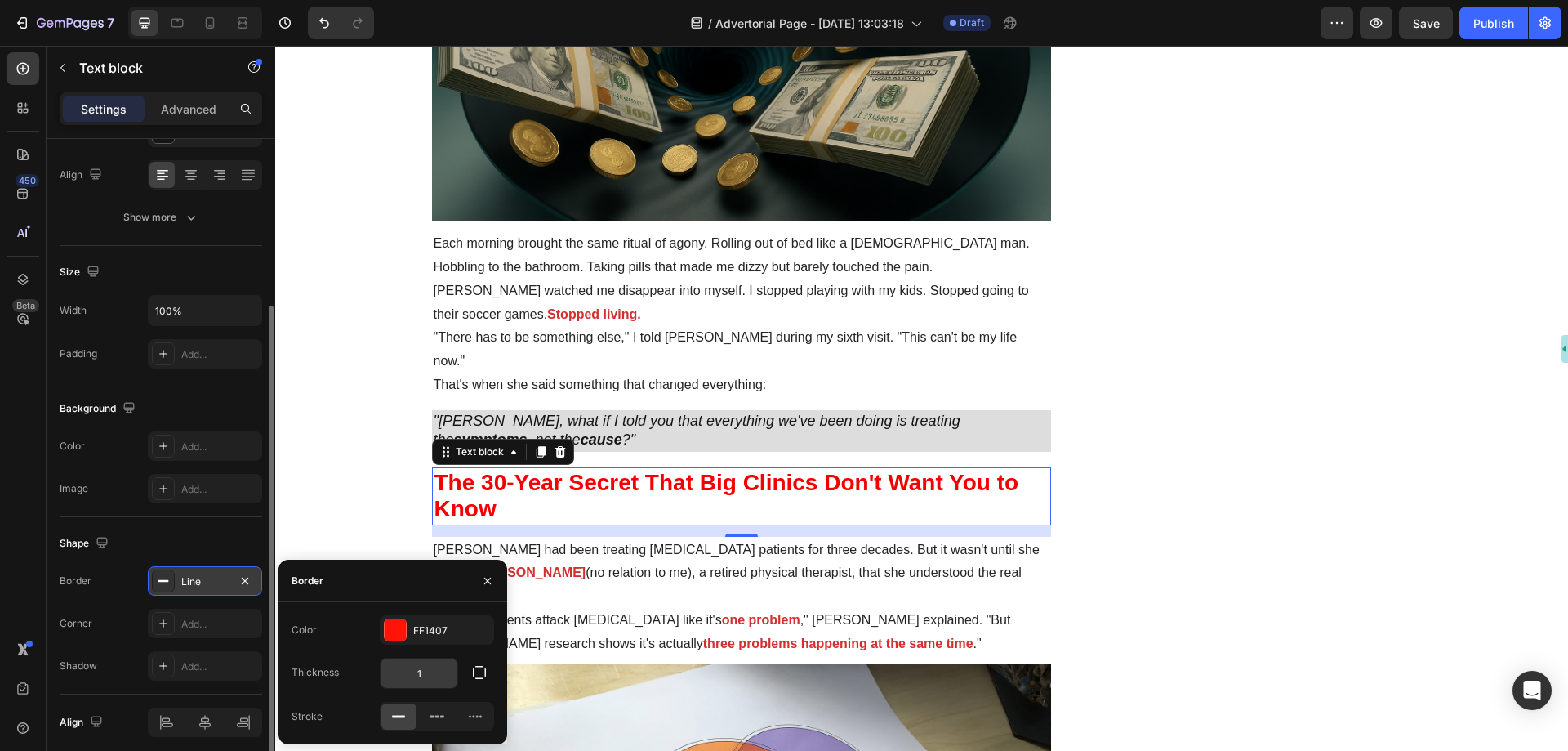
type textarea "1"
click at [418, 669] on input "1" at bounding box center [419, 673] width 77 height 29
click at [479, 671] on icon "button" at bounding box center [479, 672] width 16 height 16
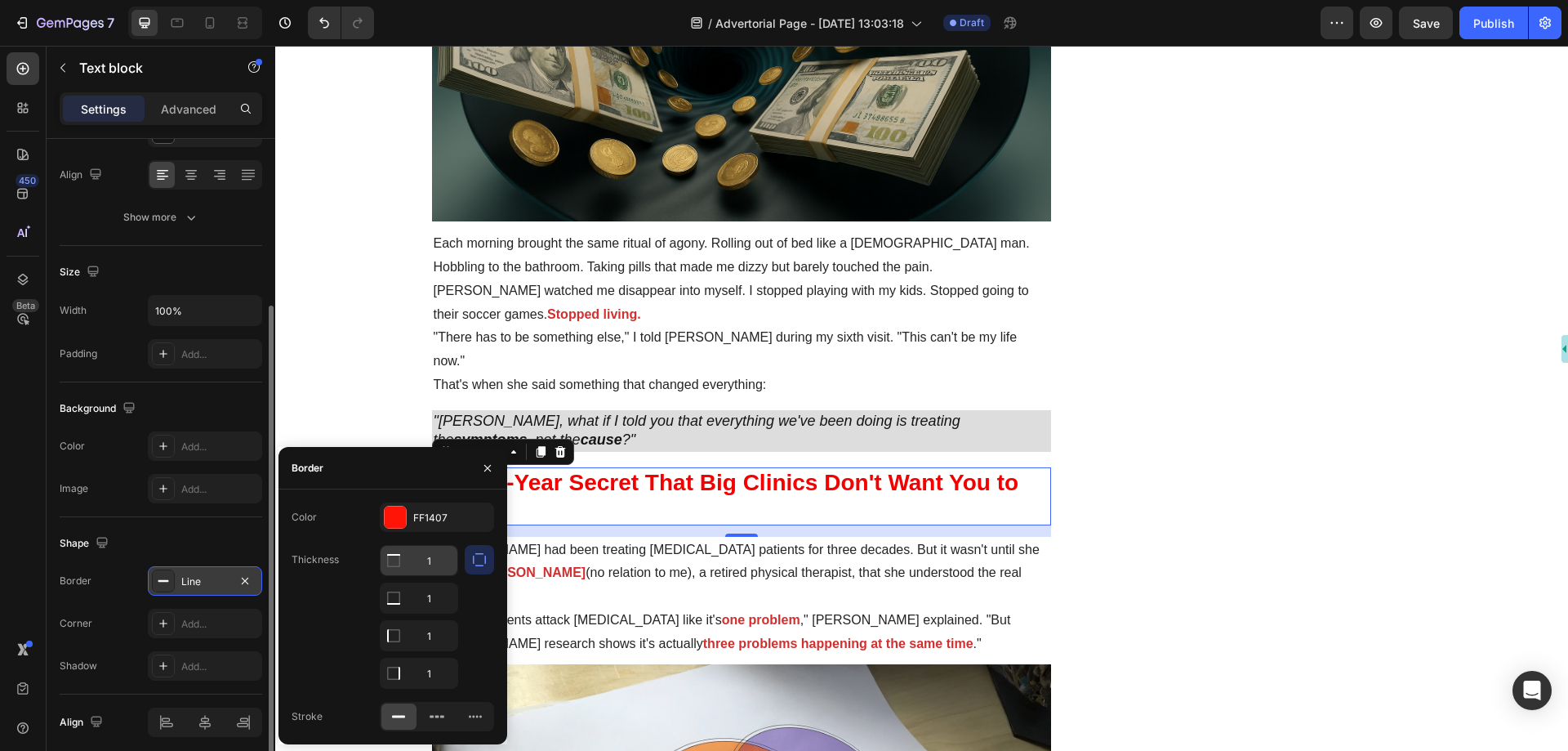
click at [450, 564] on input "1" at bounding box center [419, 561] width 77 height 29
type input "0"
click at [437, 600] on input "1" at bounding box center [419, 598] width 77 height 29
type input "0"
click at [428, 675] on input "1" at bounding box center [419, 673] width 77 height 29
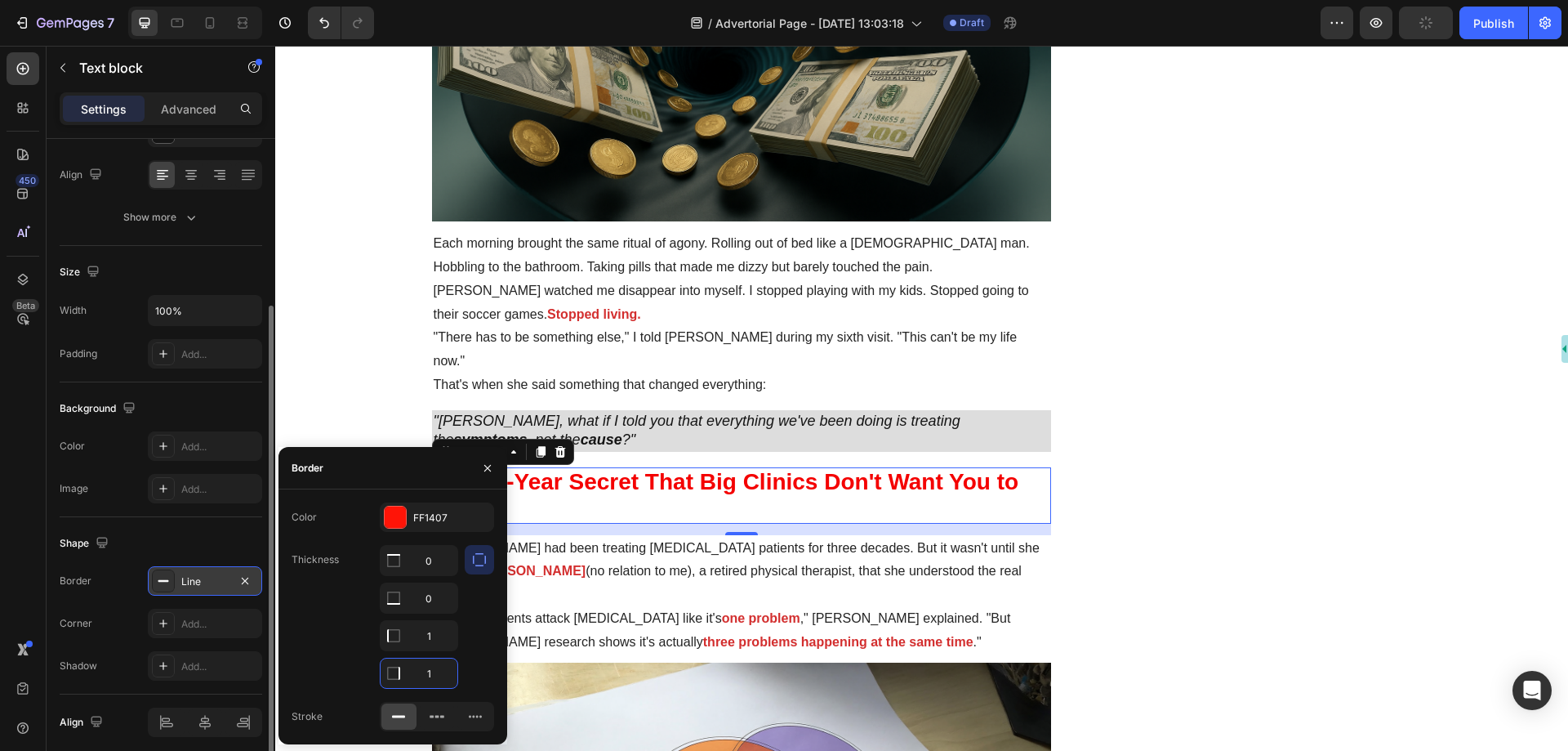
type input "0"
click at [434, 632] on input "1" at bounding box center [419, 635] width 77 height 29
type input "3"
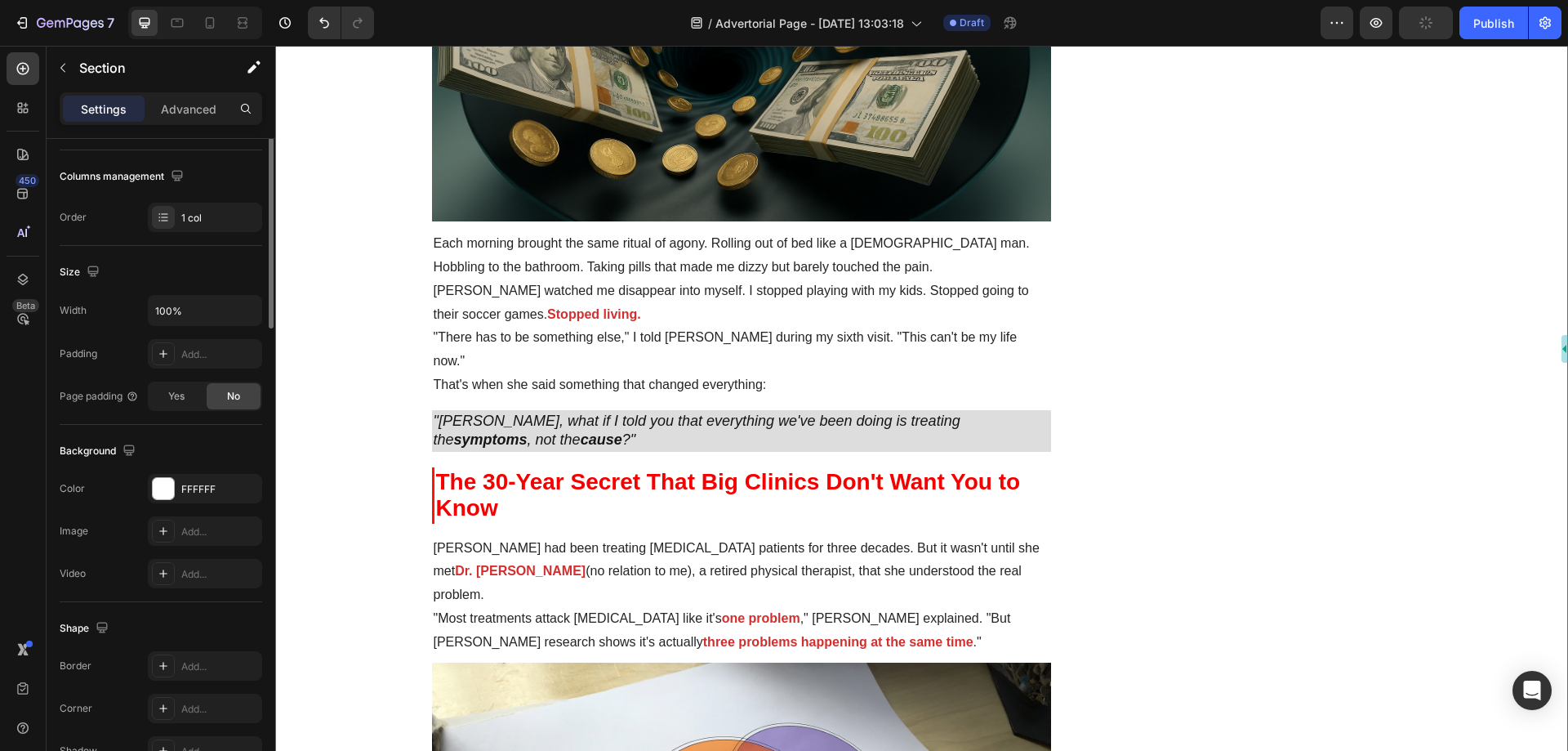
scroll to position [0, 0]
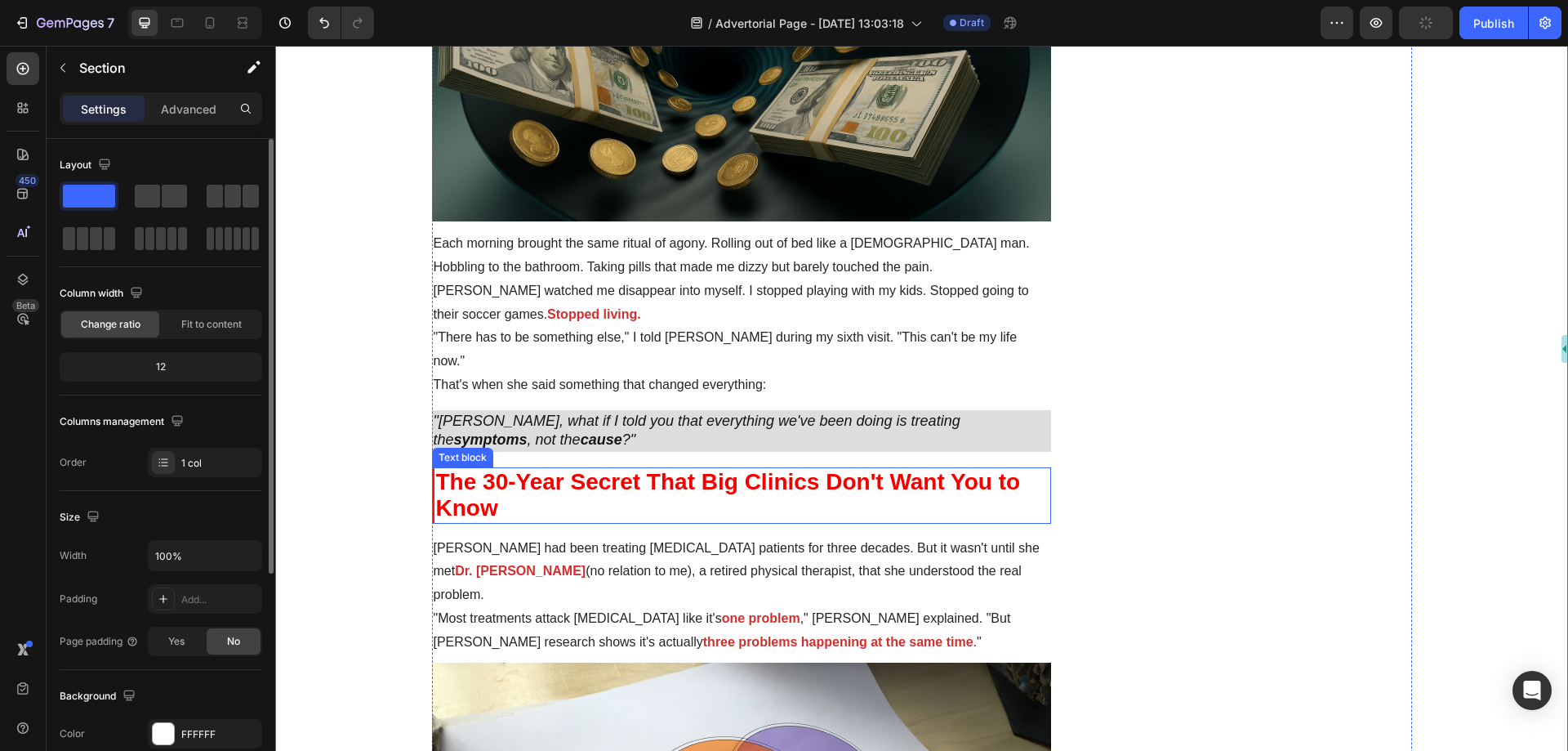
click at [481, 469] on strong "The 30-Year Secret That Big Clinics Don't Want You to Know" at bounding box center [729, 495] width 585 height 52
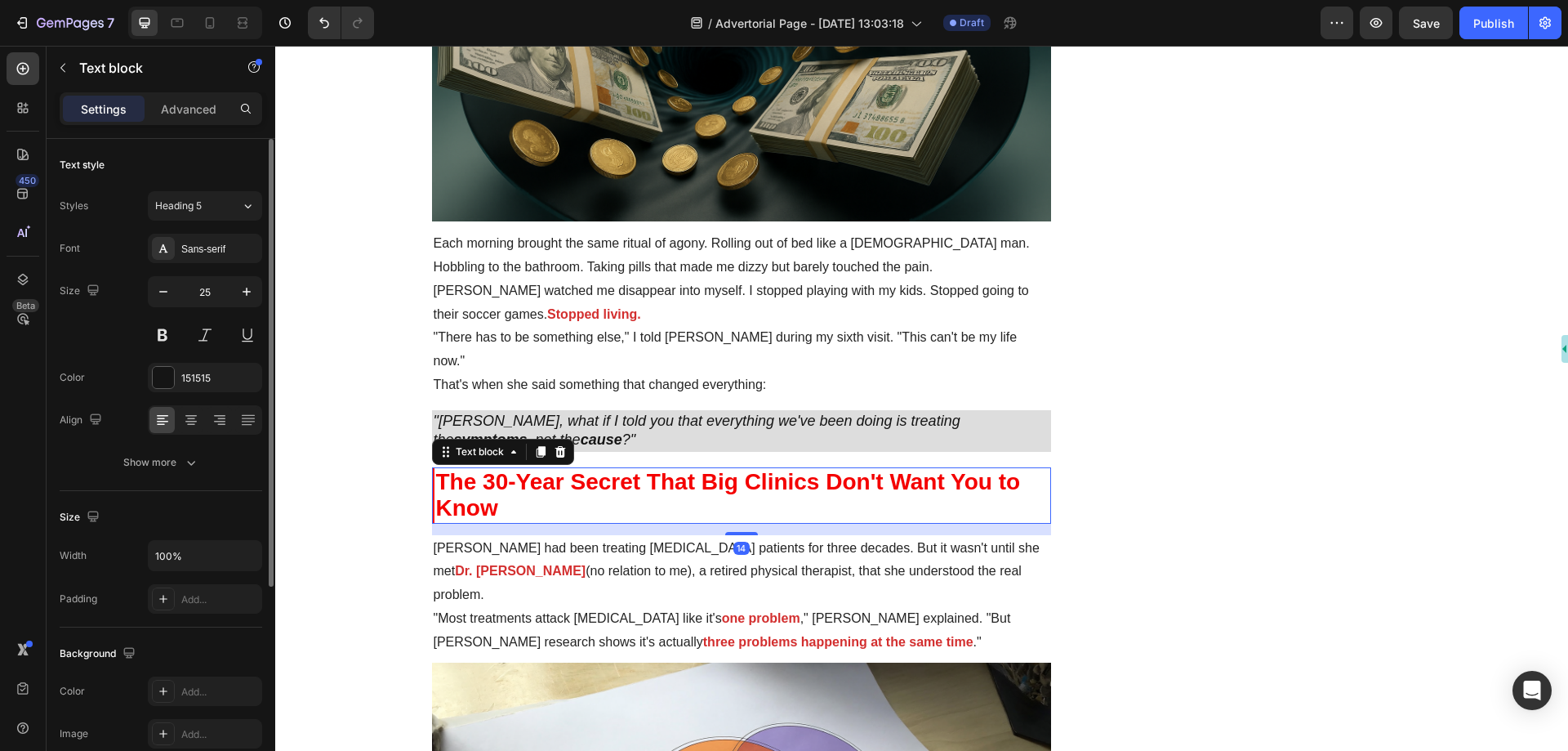
click at [436, 469] on strong "The 30-Year Secret That Big Clinics Don't Want You to Know" at bounding box center [729, 495] width 585 height 52
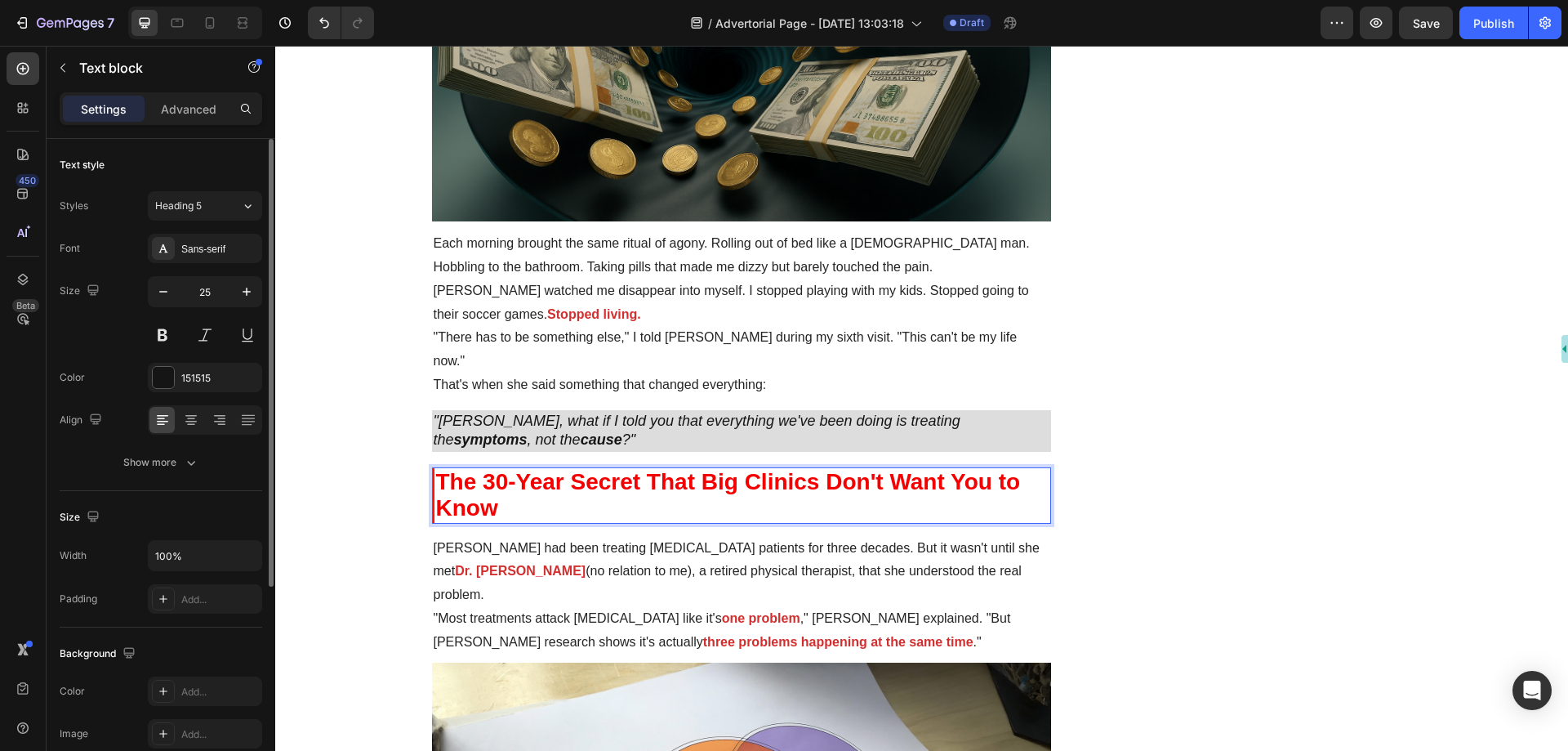
drag, startPoint x: 435, startPoint y: 471, endPoint x: 434, endPoint y: 482, distance: 11.0
click at [436, 482] on strong "The 30-Year Secret That Big Clinics Don't Want You to Know" at bounding box center [729, 495] width 585 height 52
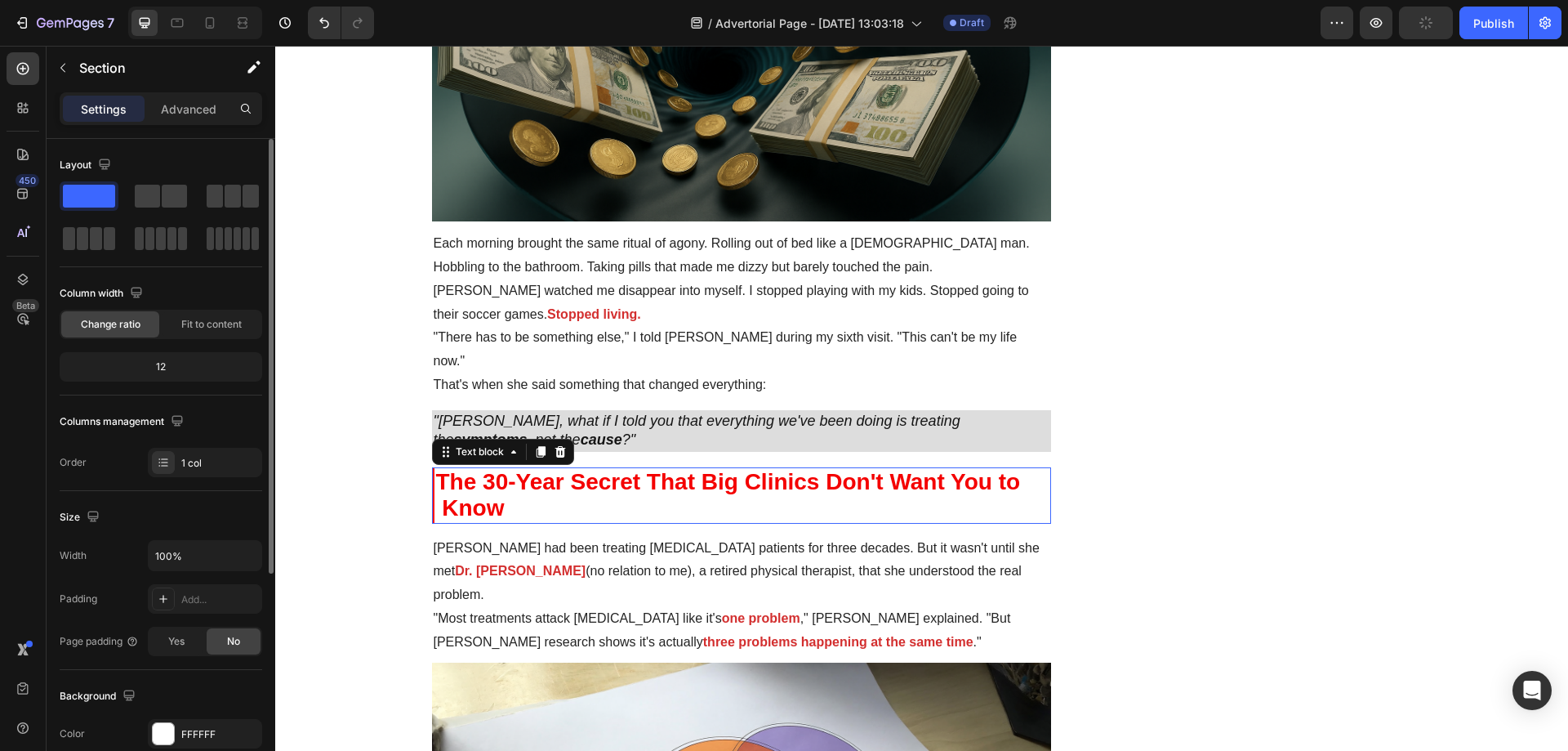
click at [446, 484] on strong "The 30-Year Secret That Big Clinics Don't Want You to Know" at bounding box center [734, 495] width 597 height 52
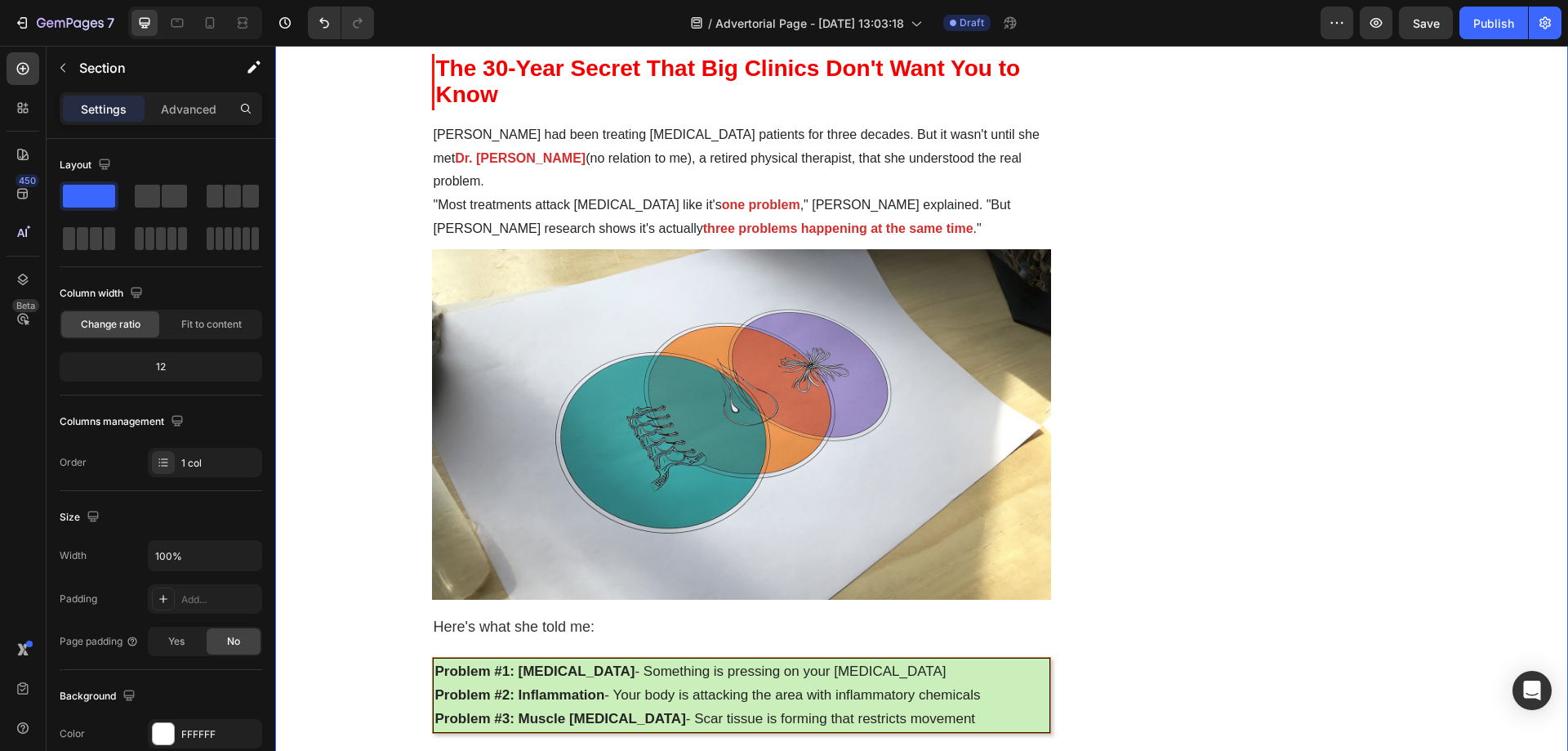
scroll to position [2207, 0]
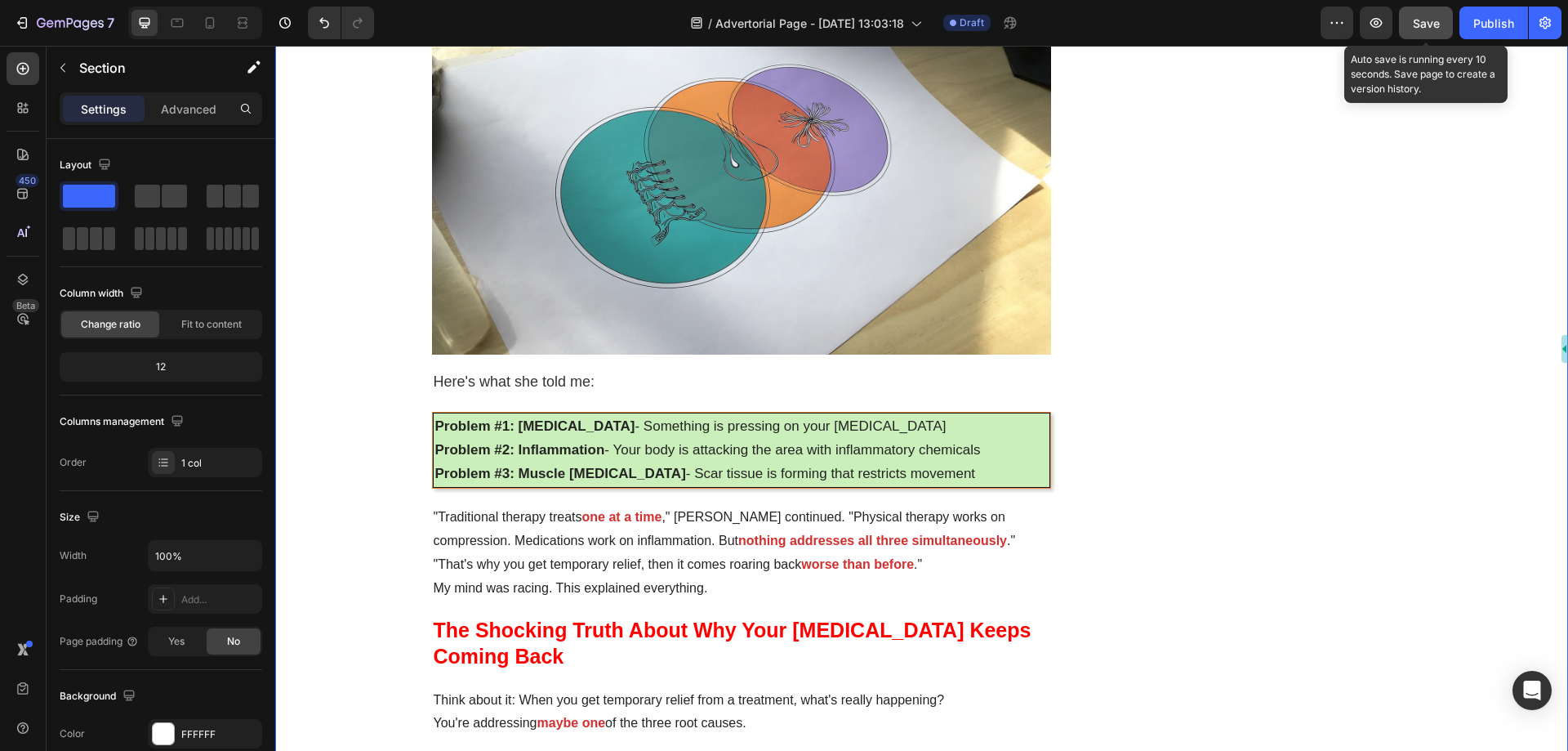
click at [1439, 21] on span "Save" at bounding box center [1427, 23] width 27 height 14
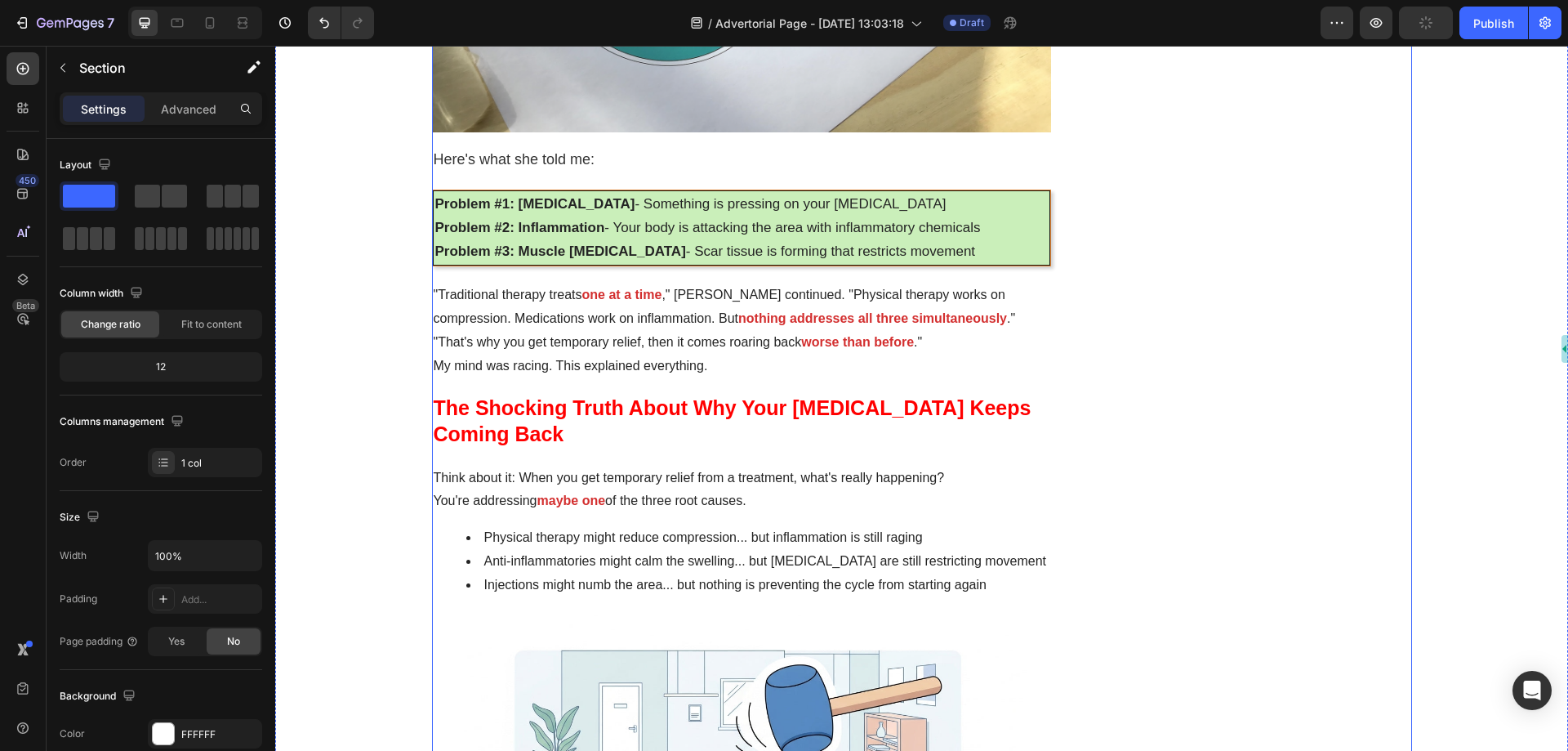
scroll to position [2288, 0]
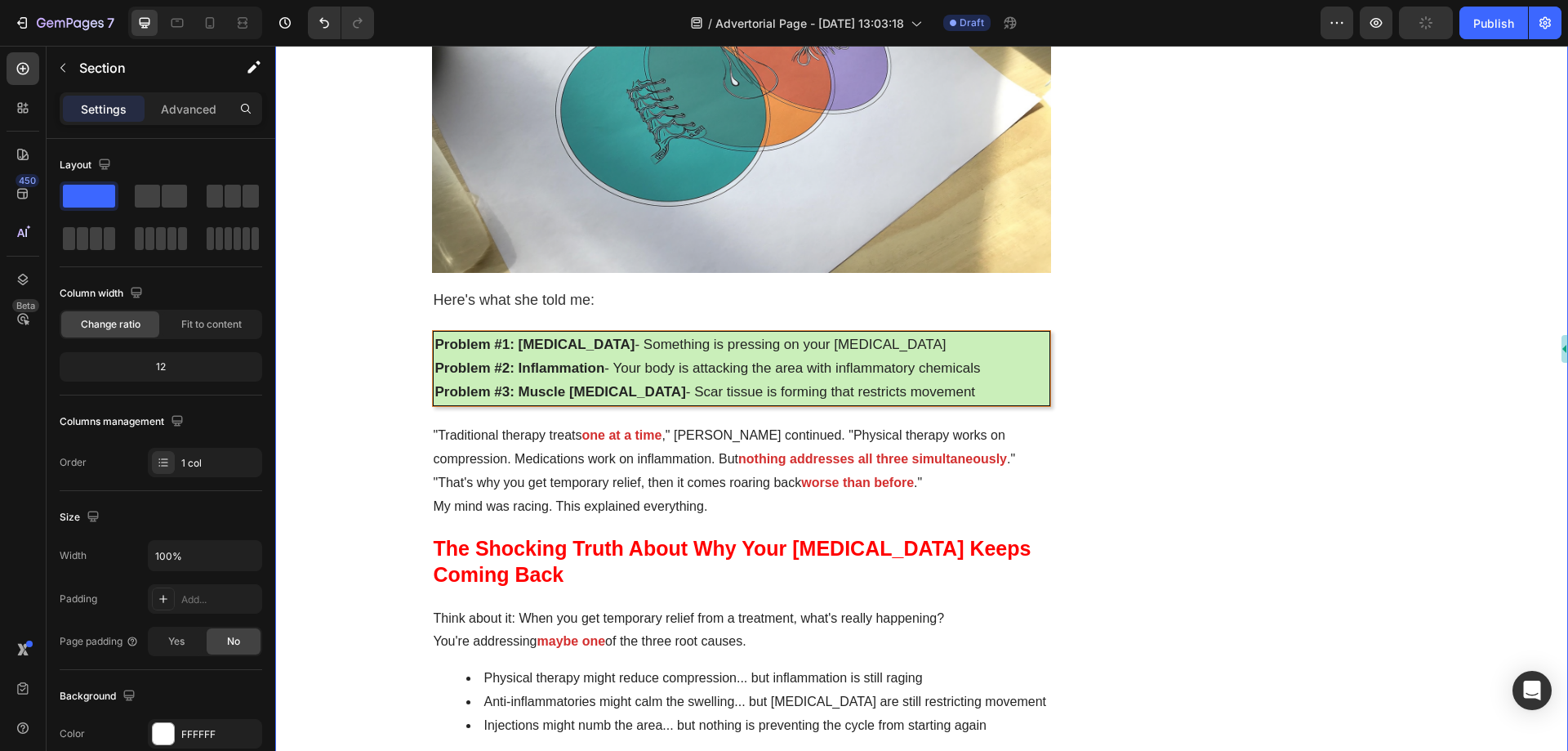
drag, startPoint x: 395, startPoint y: 242, endPoint x: 358, endPoint y: 206, distance: 51.6
click at [575, 273] on img at bounding box center [742, 97] width 620 height 350
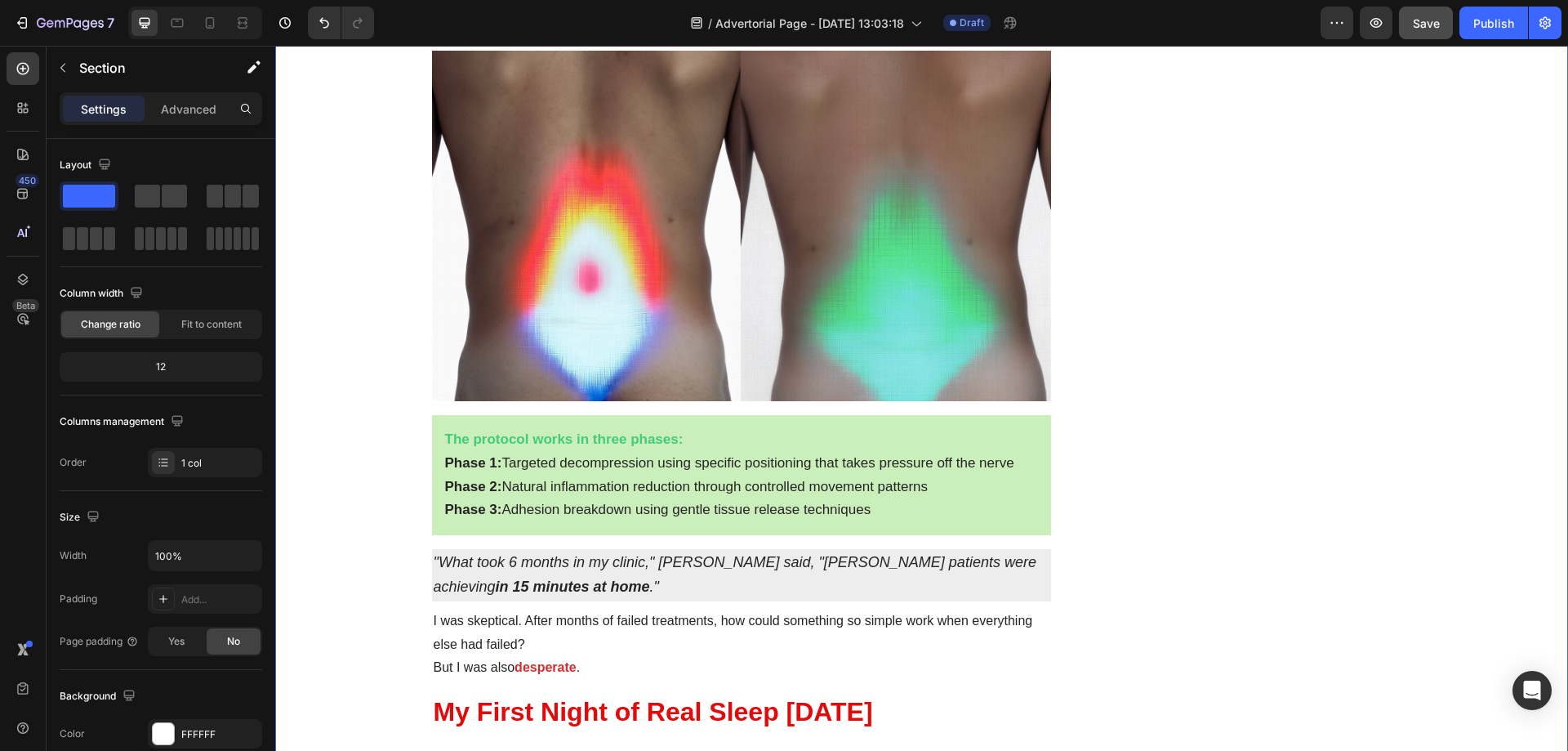
scroll to position [3433, 0]
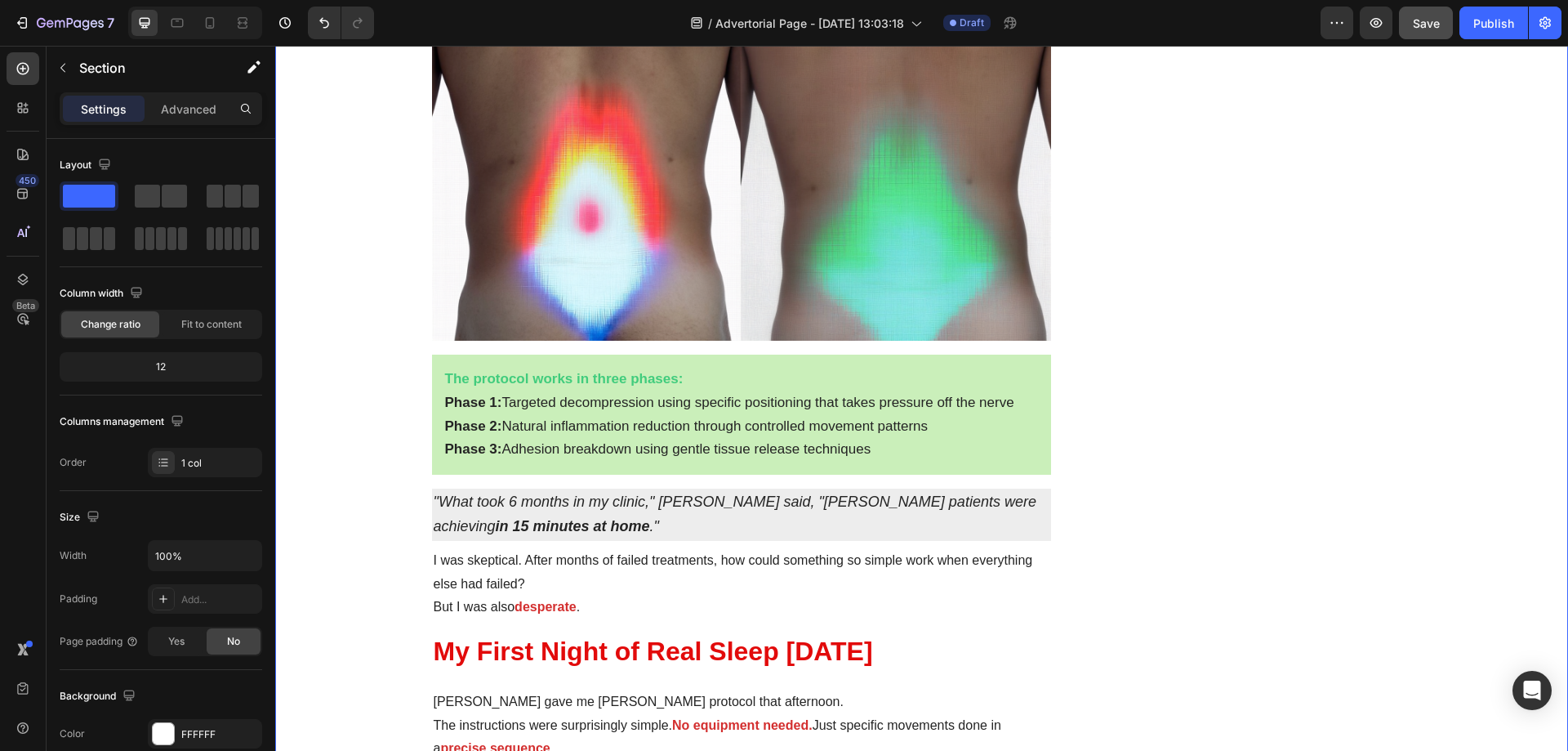
drag, startPoint x: 327, startPoint y: 251, endPoint x: 342, endPoint y: 146, distance: 106.1
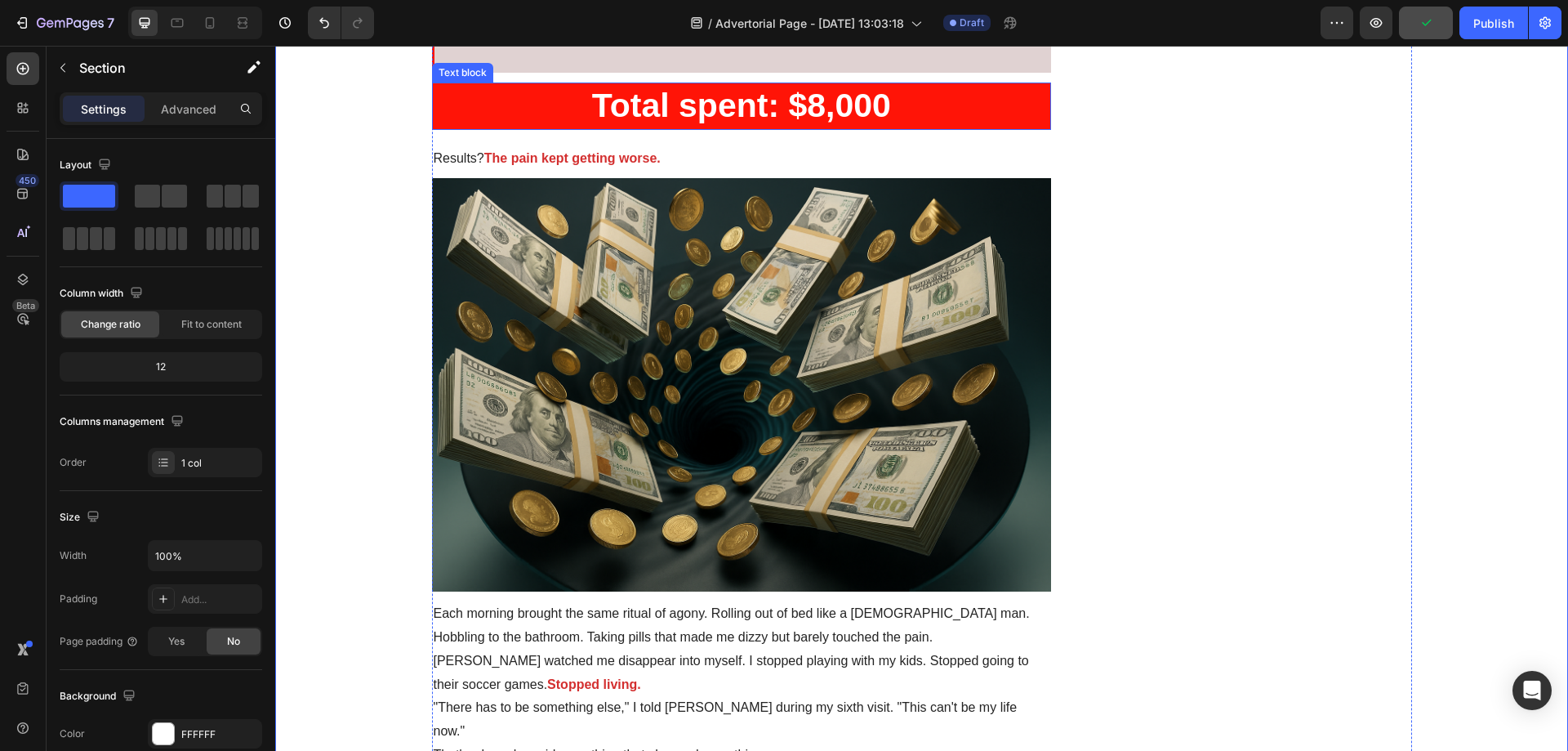
scroll to position [1471, 0]
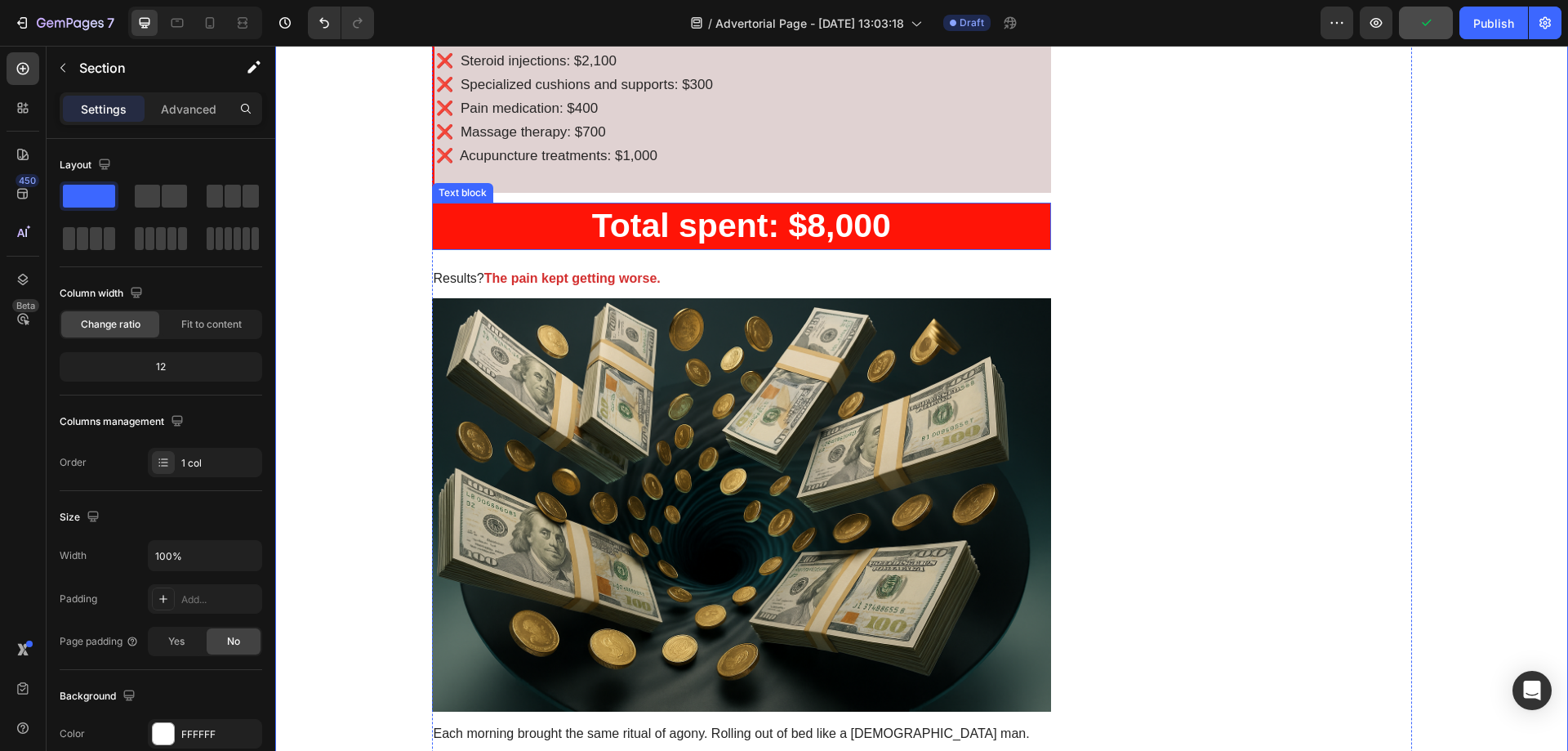
click at [736, 148] on p "❌ Acupuncture treatments: $1,000" at bounding box center [743, 168] width 615 height 47
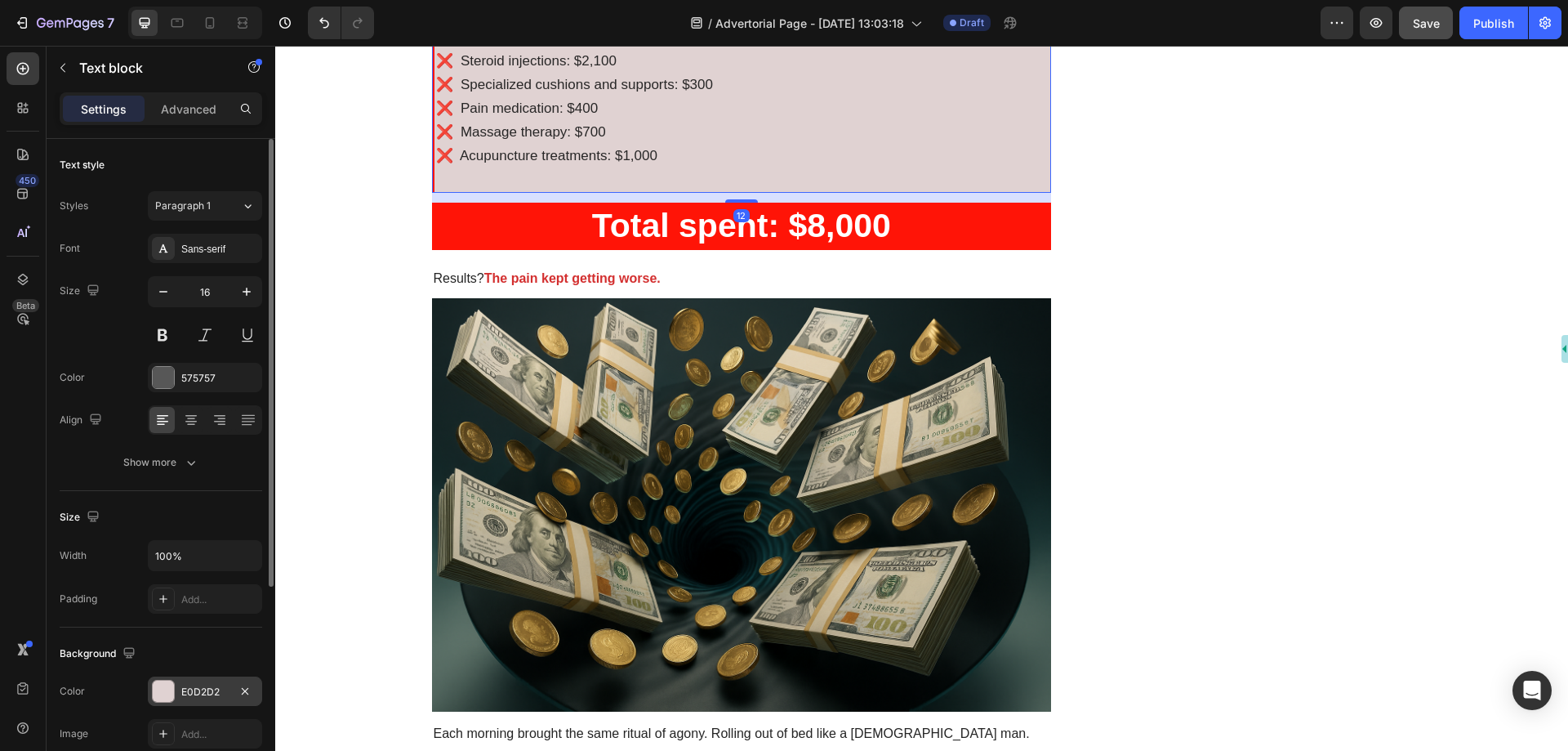
click at [218, 687] on div "E0D2D2" at bounding box center [205, 691] width 47 height 14
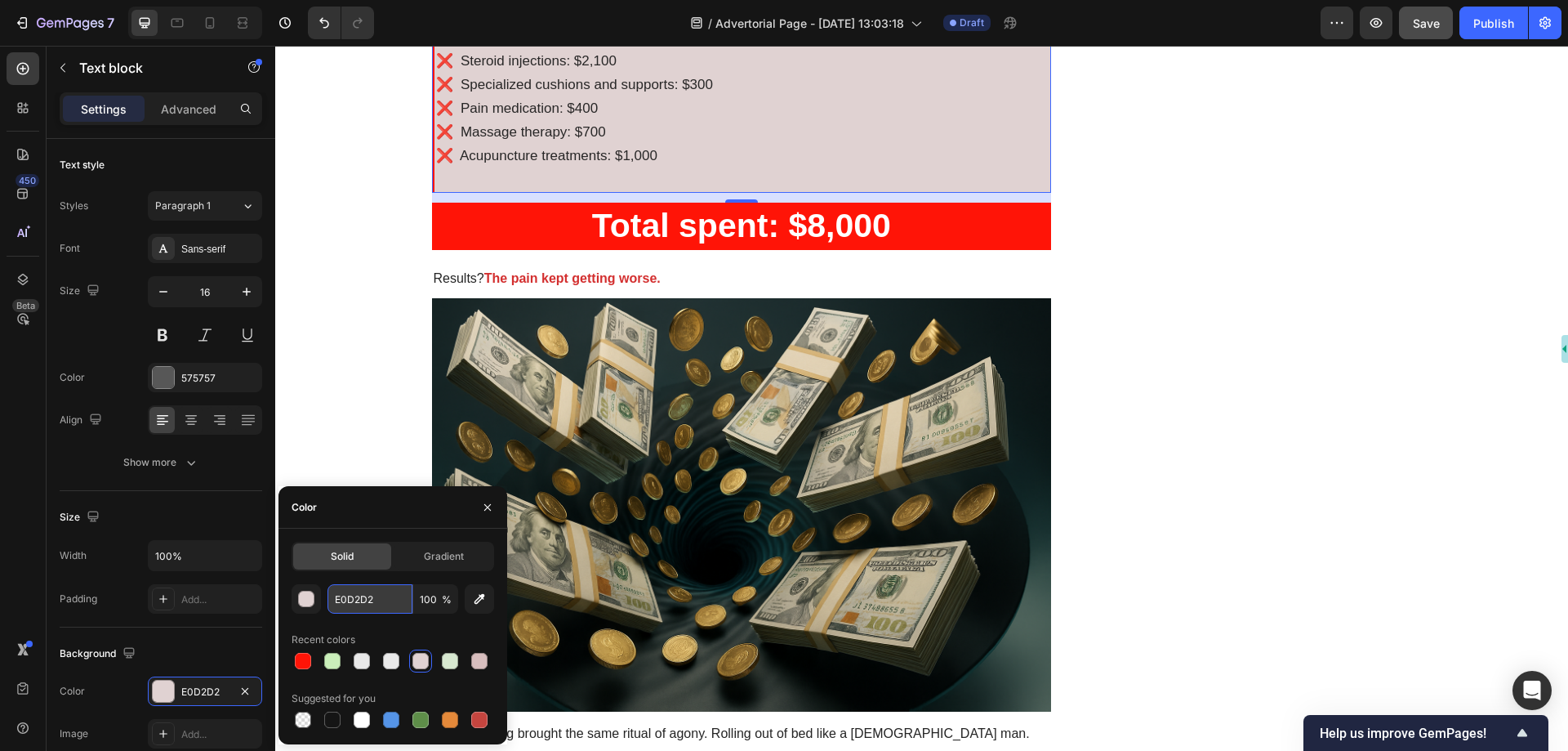
click at [381, 598] on input "E0D2D2" at bounding box center [370, 598] width 85 height 29
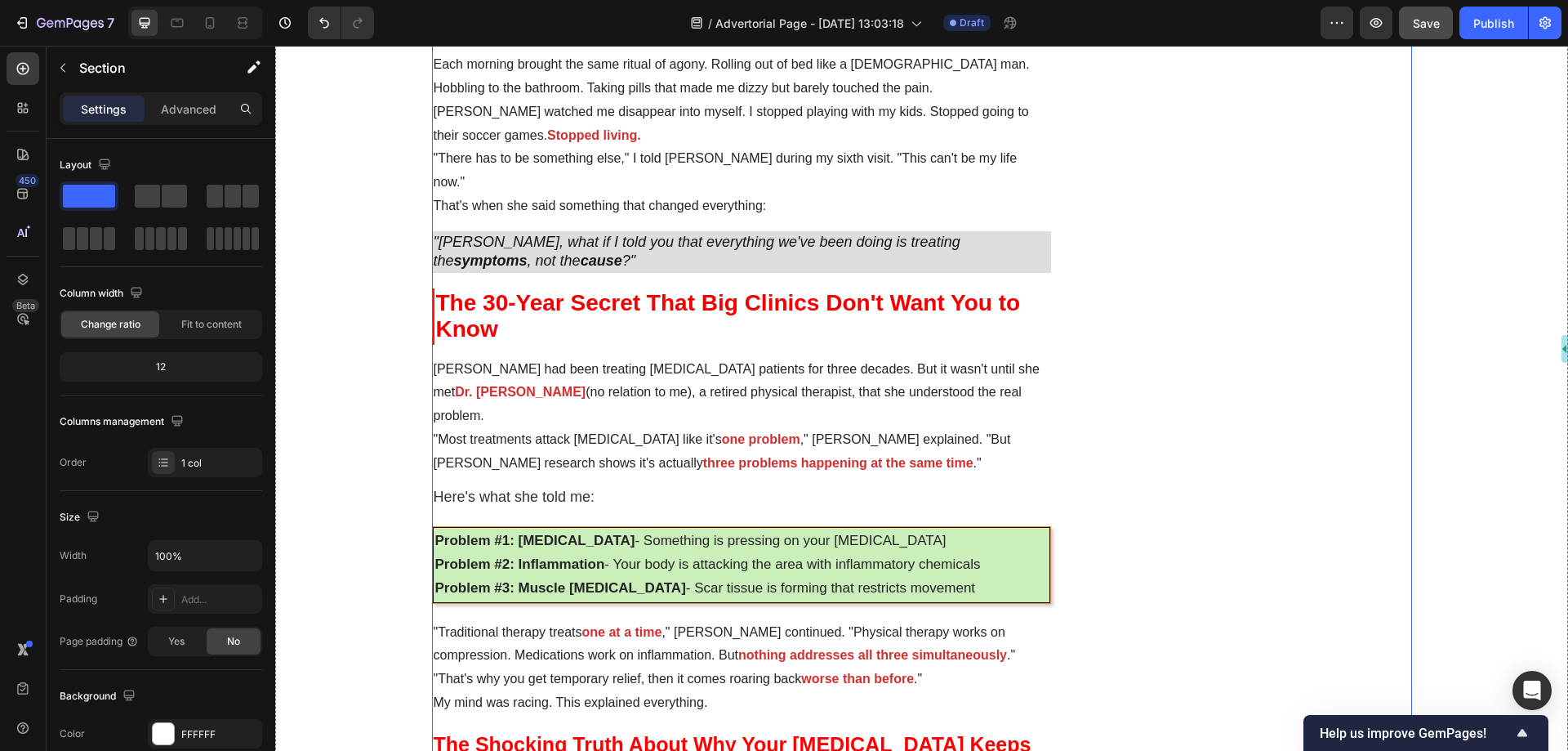
scroll to position [2207, 0]
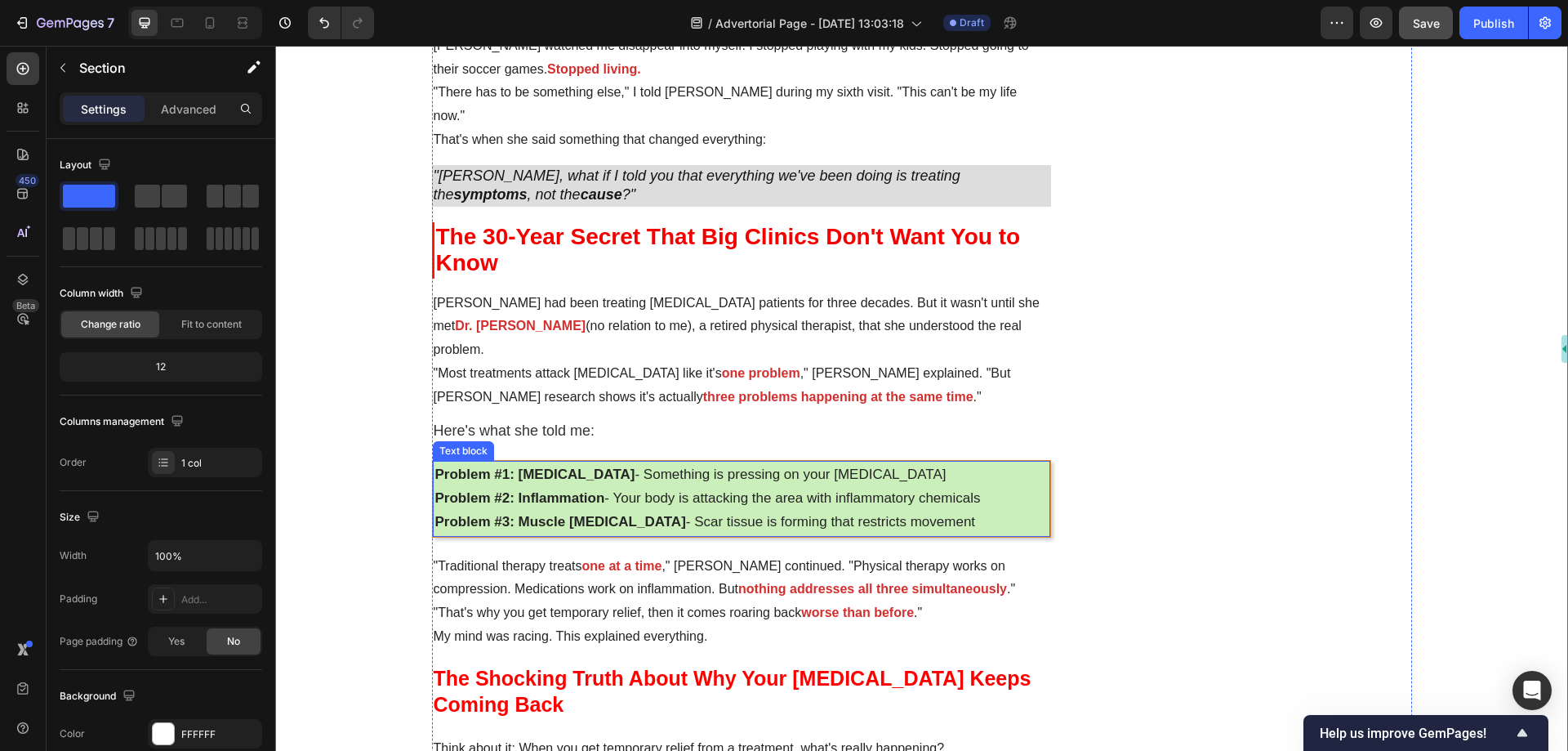
click at [756, 466] on span "Problem #1: Nerve Compression - Something is pressing on your sciatic nerve" at bounding box center [691, 474] width 511 height 15
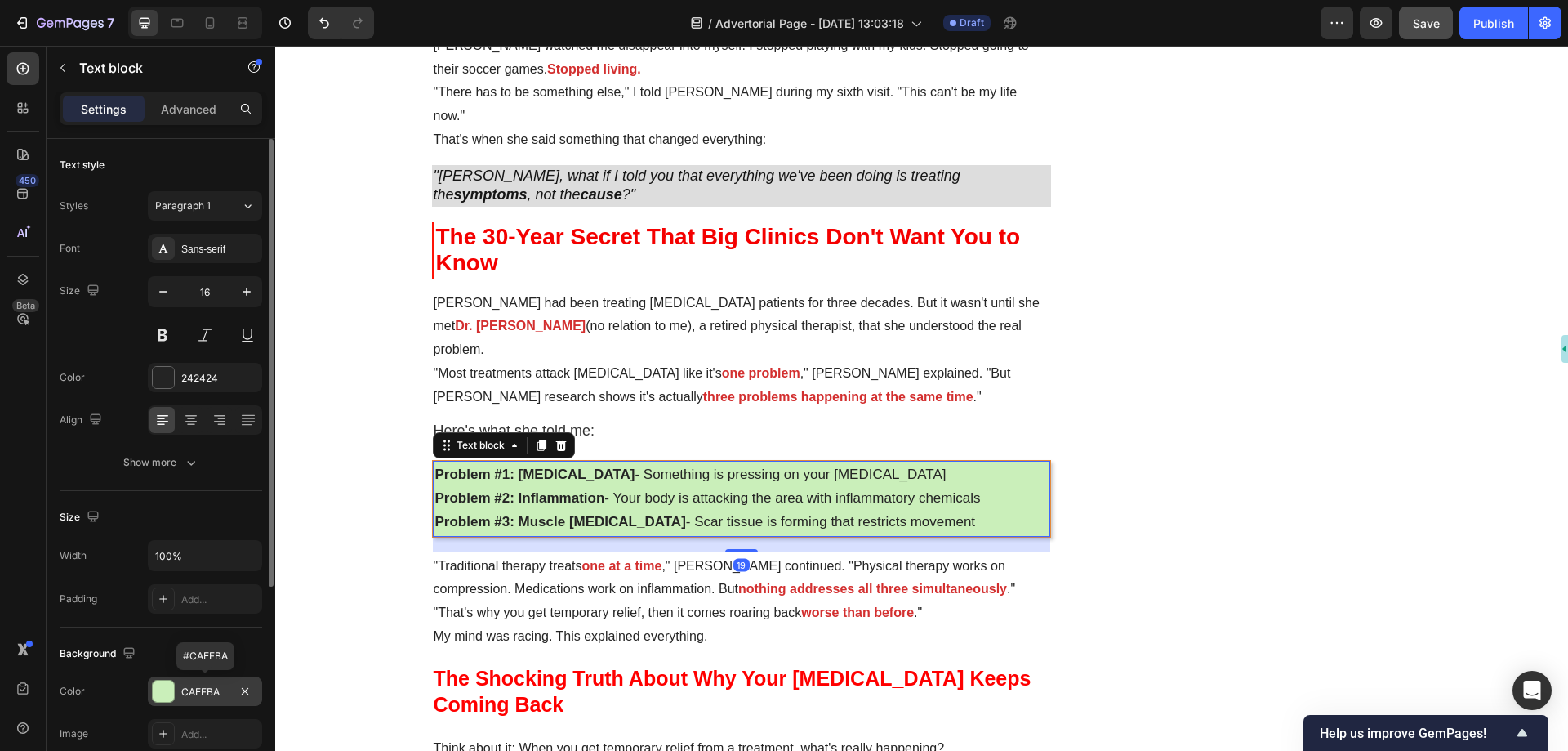
click at [231, 686] on div "CAEFBA" at bounding box center [205, 691] width 115 height 29
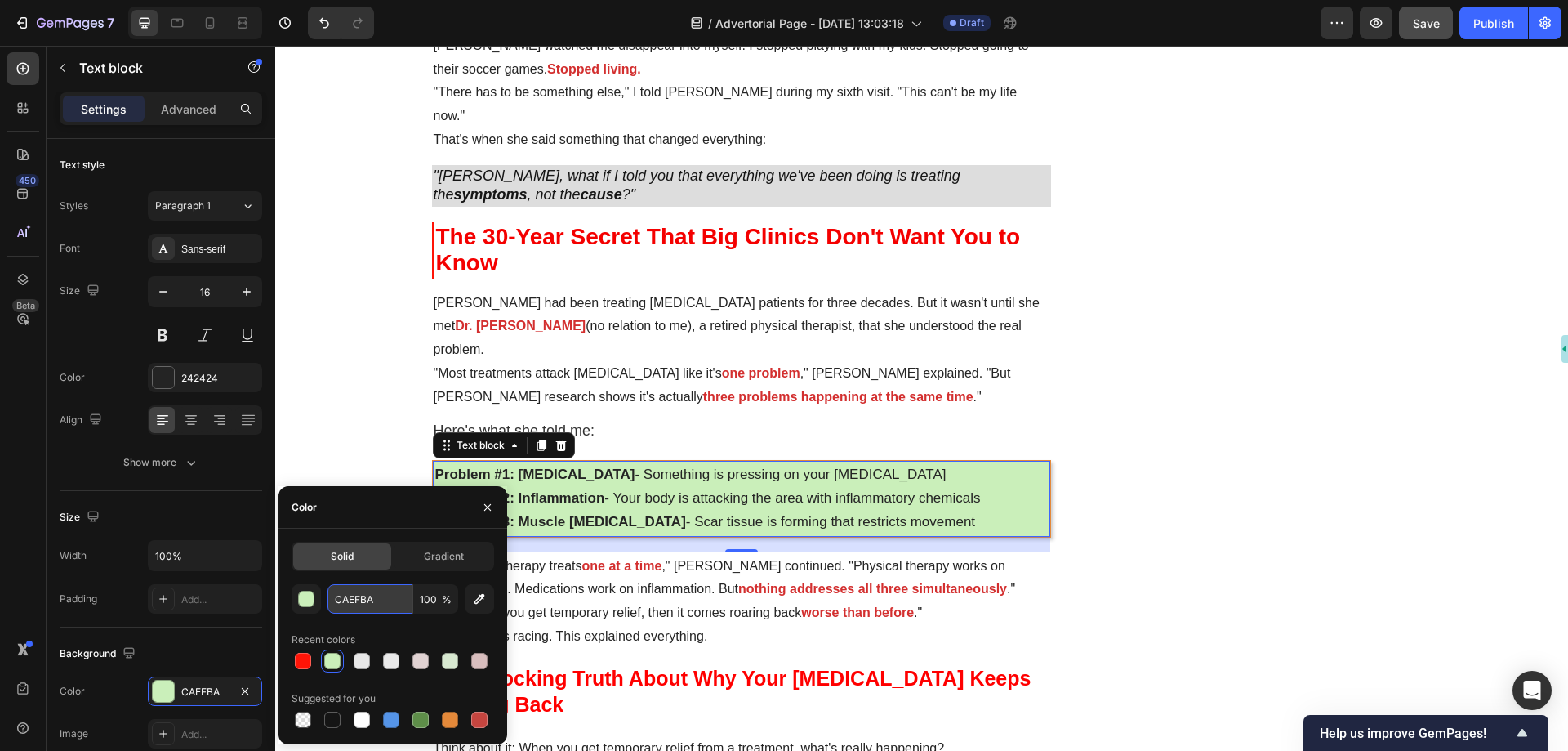
click at [371, 594] on input "CAEFBA" at bounding box center [370, 598] width 85 height 29
paste input "E0D2D2"
type input "E0D2D2"
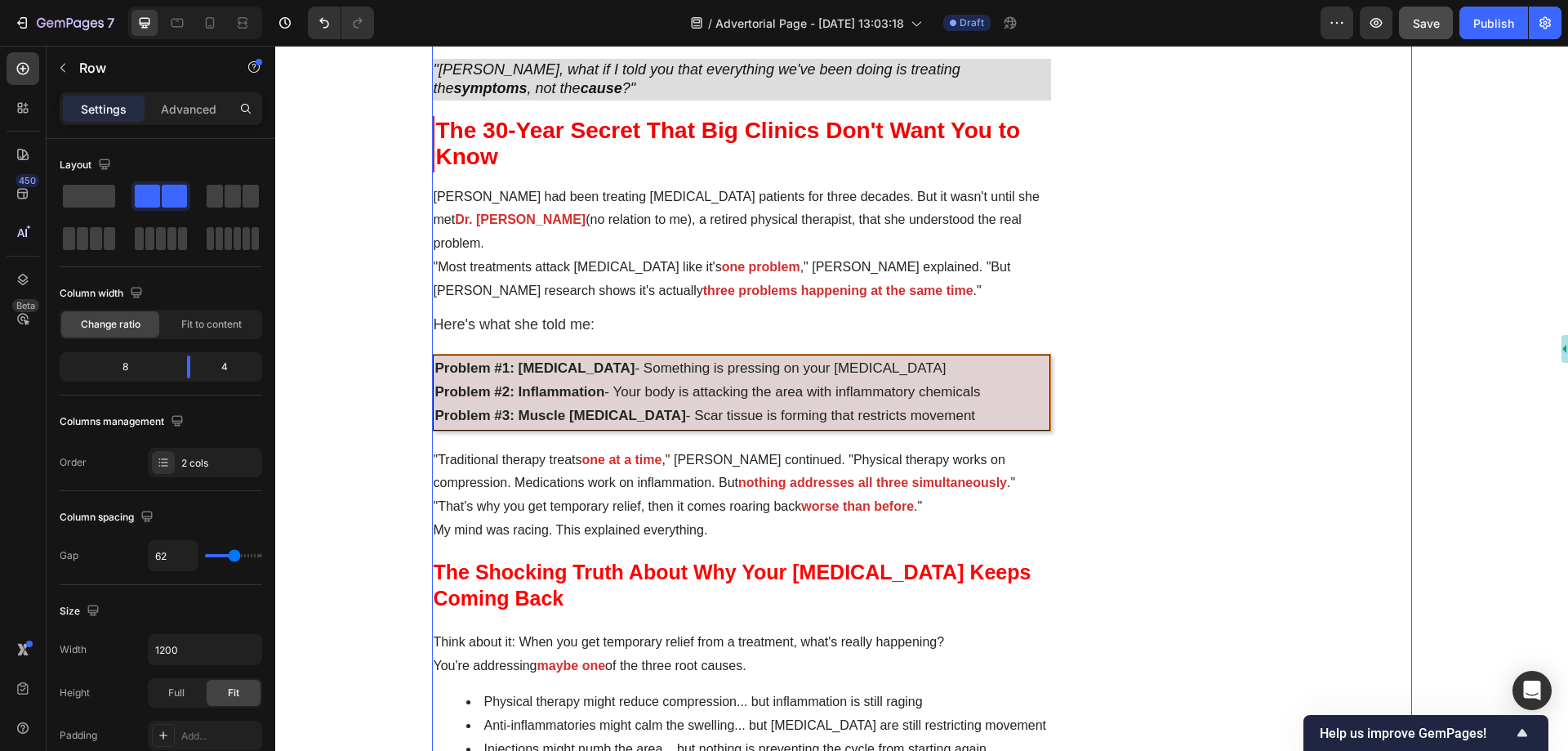
scroll to position [2533, 0]
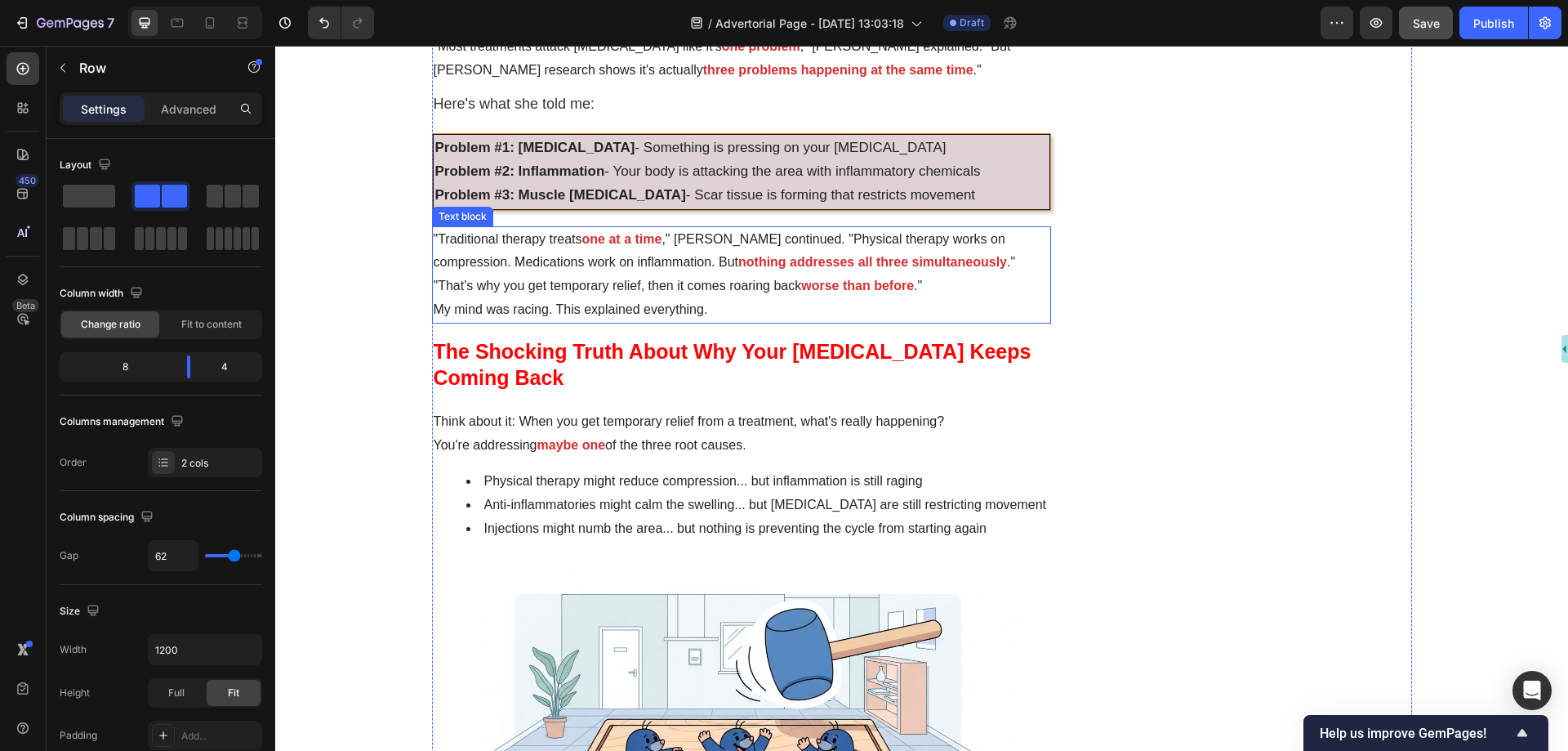
click at [583, 274] on p ""That's why you get temporary relief, then it comes roaring back worse than bef…" at bounding box center [742, 286] width 617 height 24
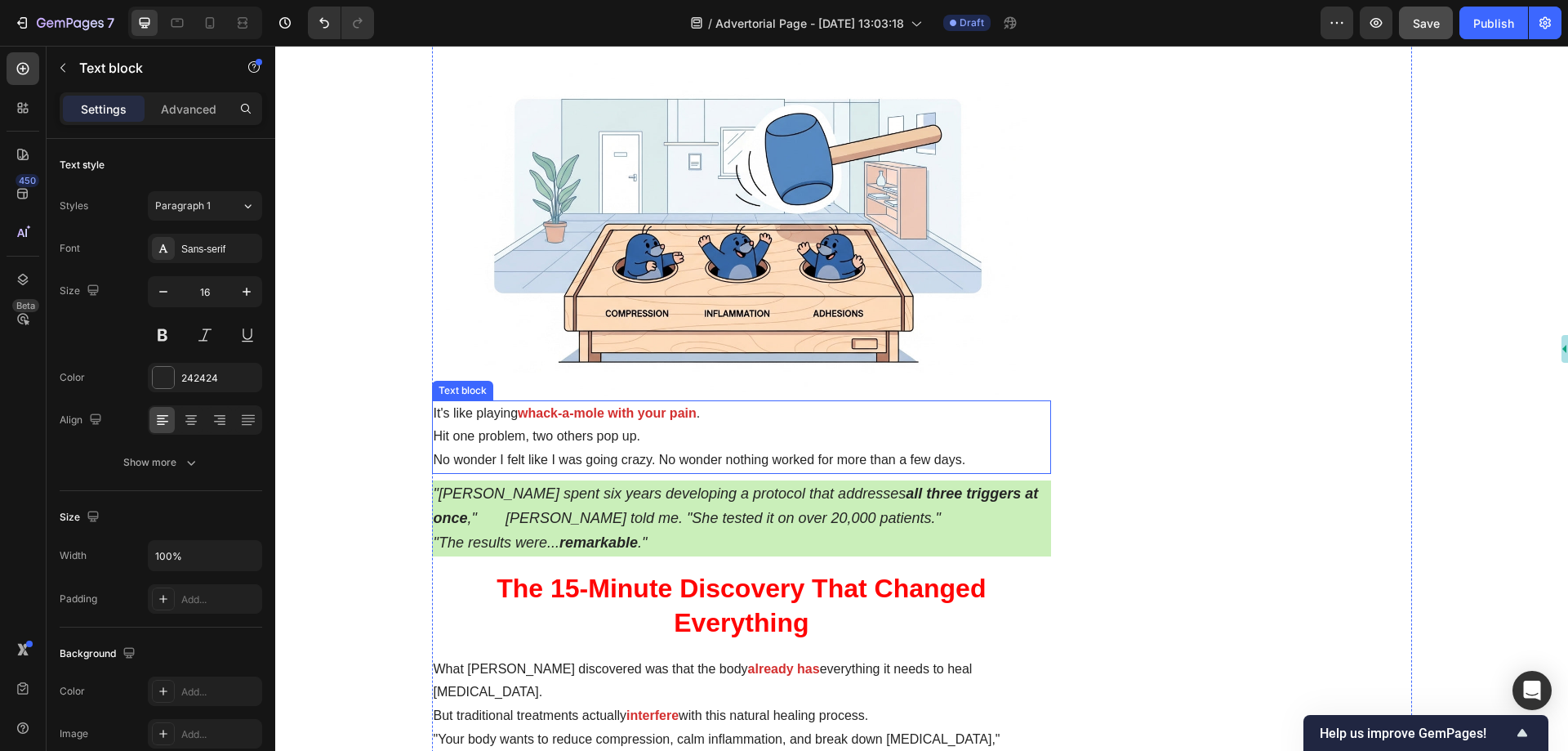
scroll to position [3187, 0]
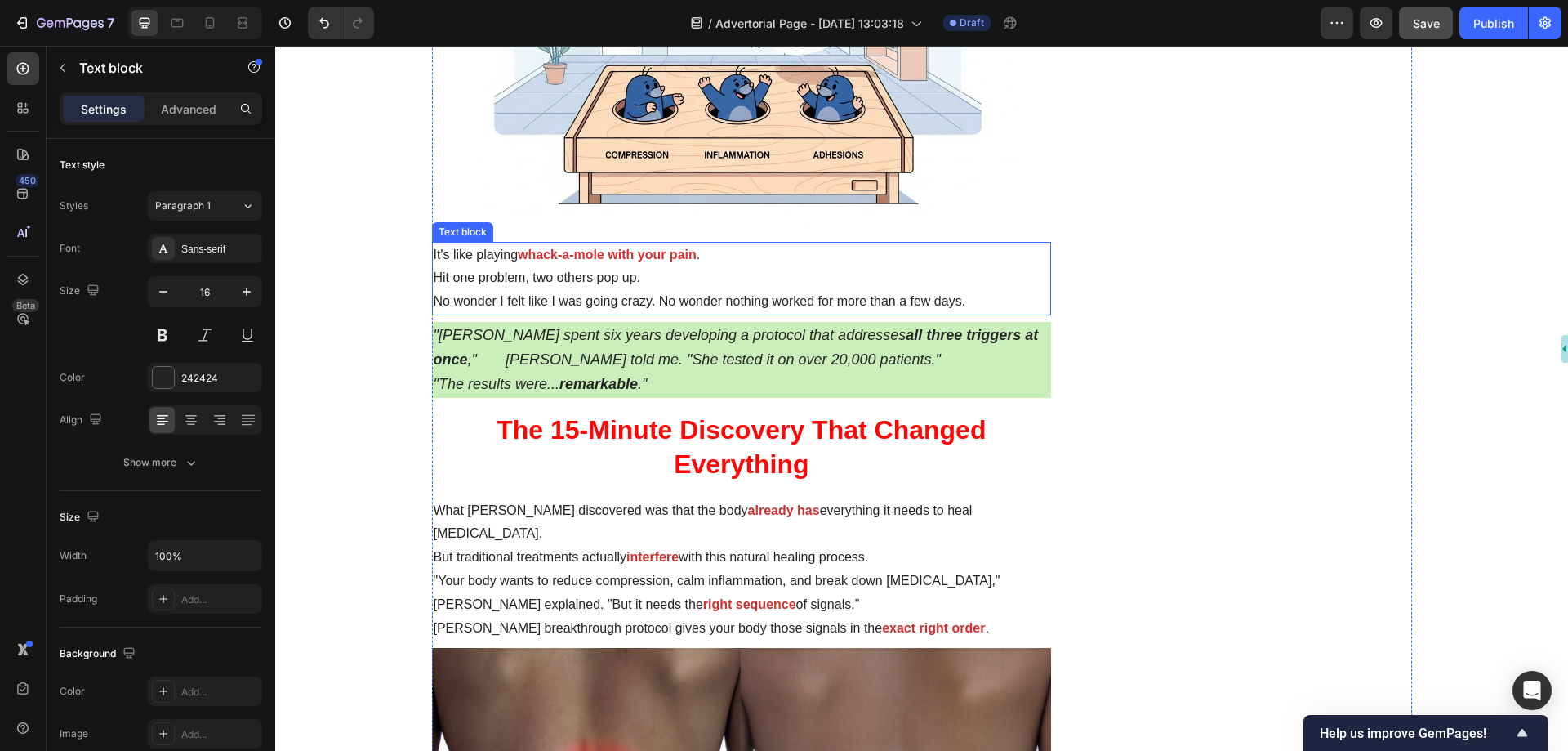
click at [607, 327] on icon ""Dr. Chen spent six years developing a protocol that addresses all three trigge…" at bounding box center [736, 348] width 605 height 41
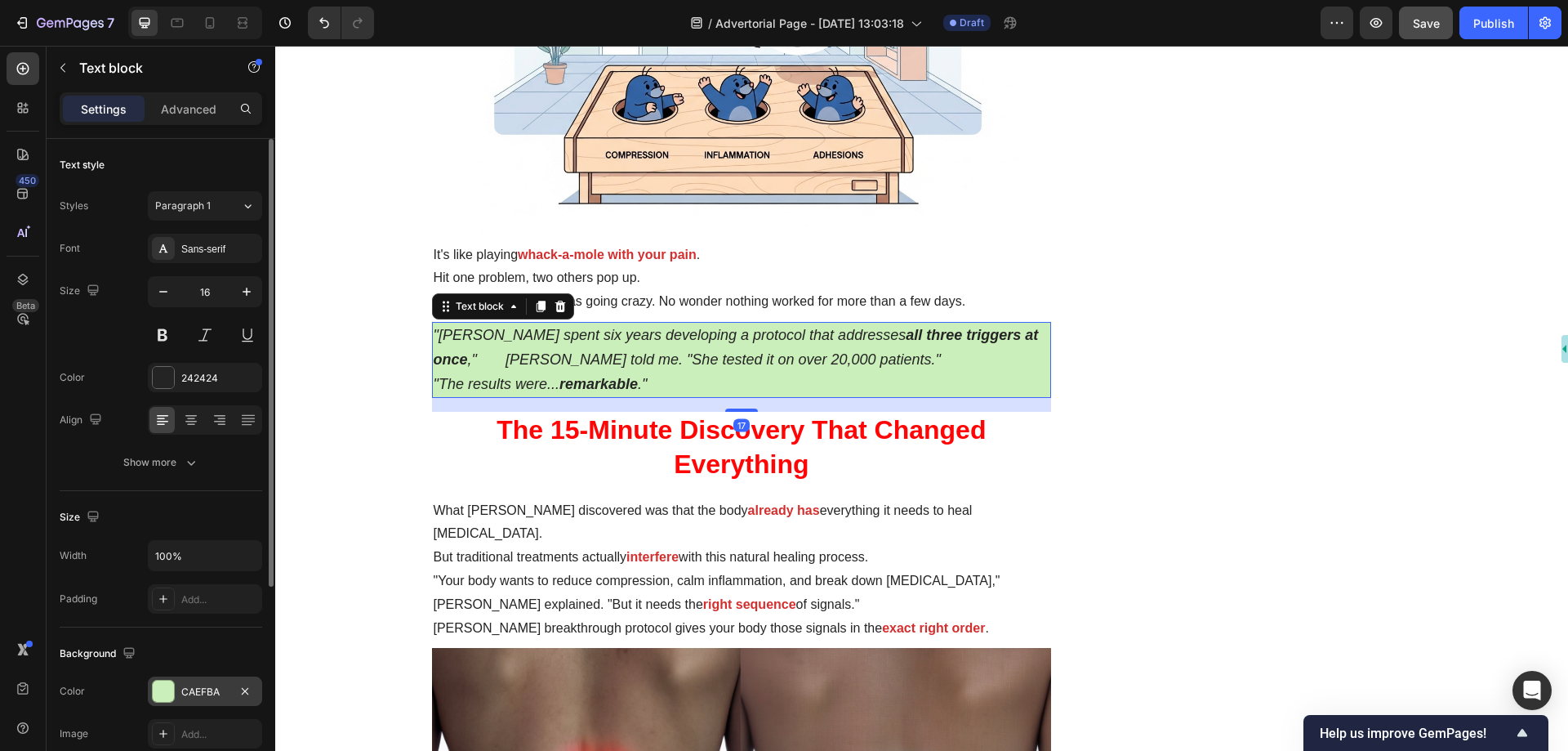
click at [200, 693] on div "CAEFBA" at bounding box center [205, 691] width 47 height 14
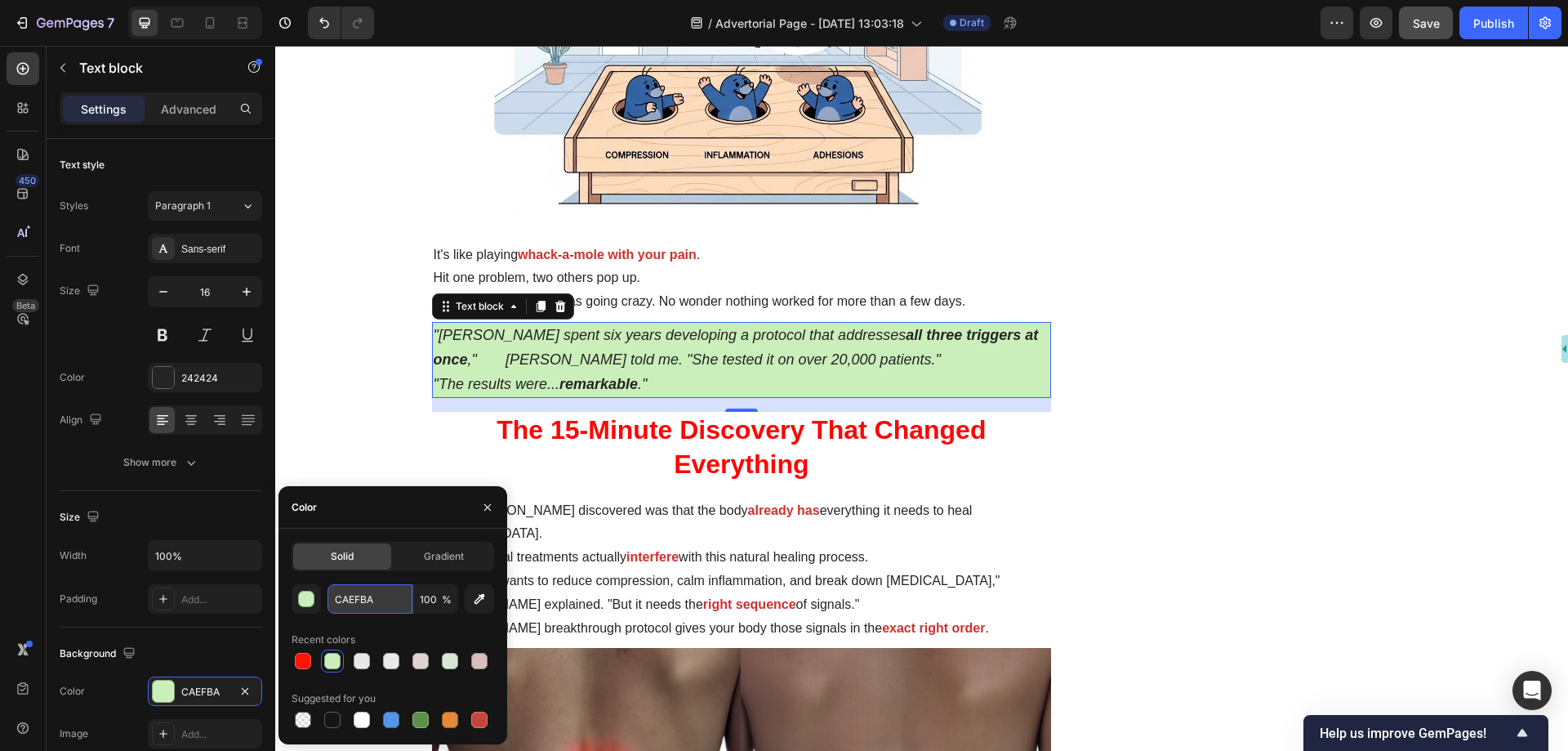
click at [357, 601] on input "CAEFBA" at bounding box center [370, 598] width 85 height 29
paste input "E0D2D2"
type input "E0D2D2"
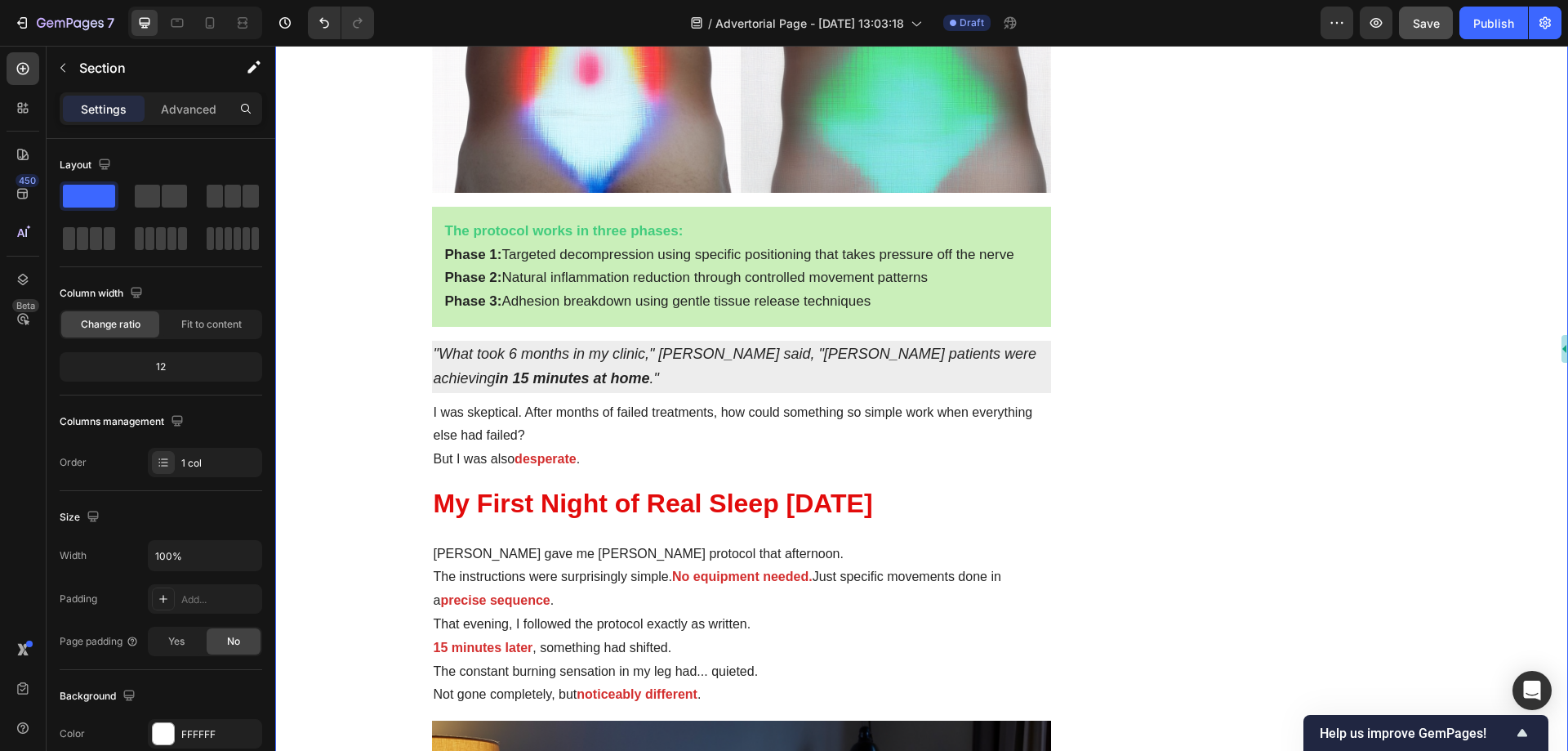
scroll to position [3922, 0]
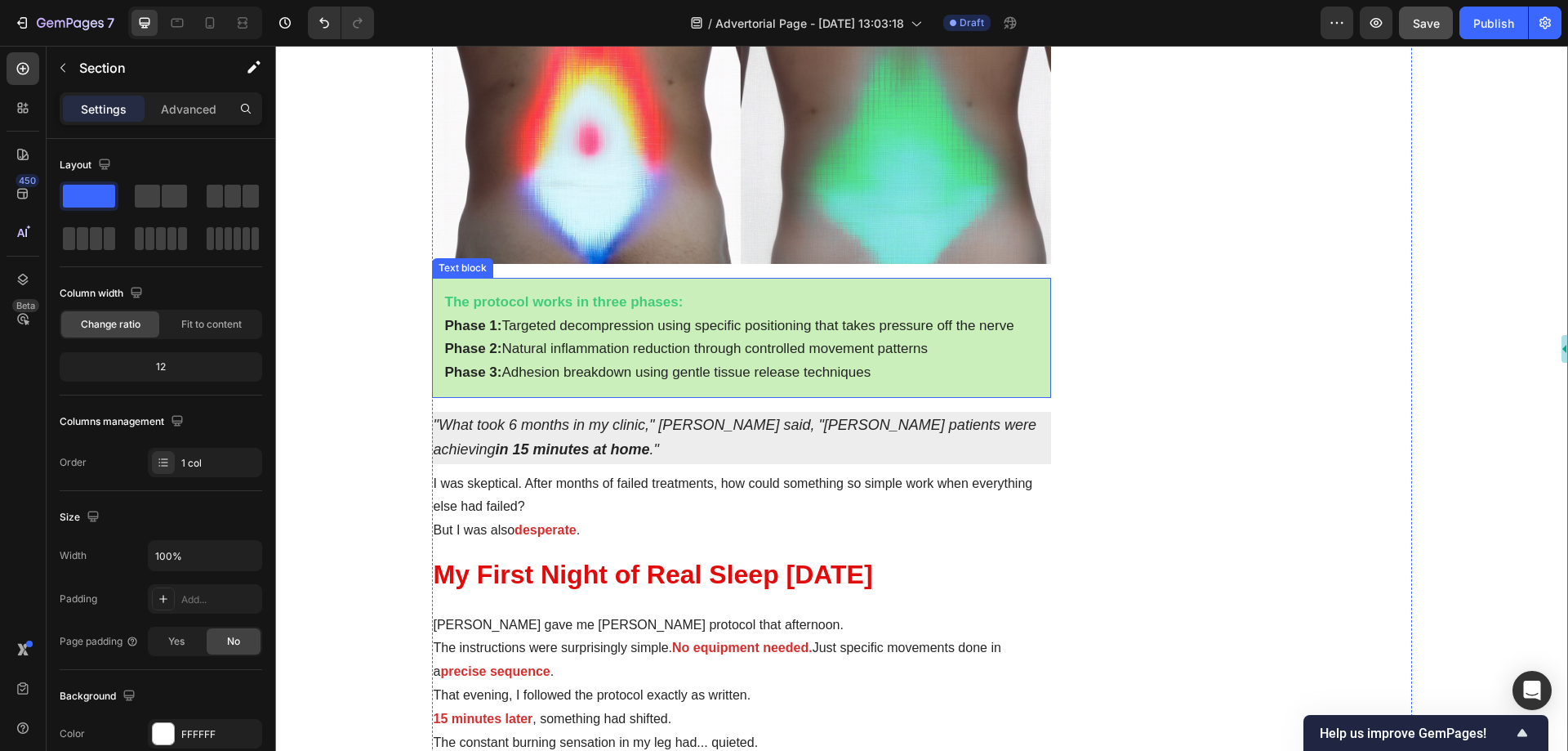
click at [586, 365] on span "Phase 3: Adhesion breakdown using gentle tissue release techniques" at bounding box center [658, 373] width 426 height 15
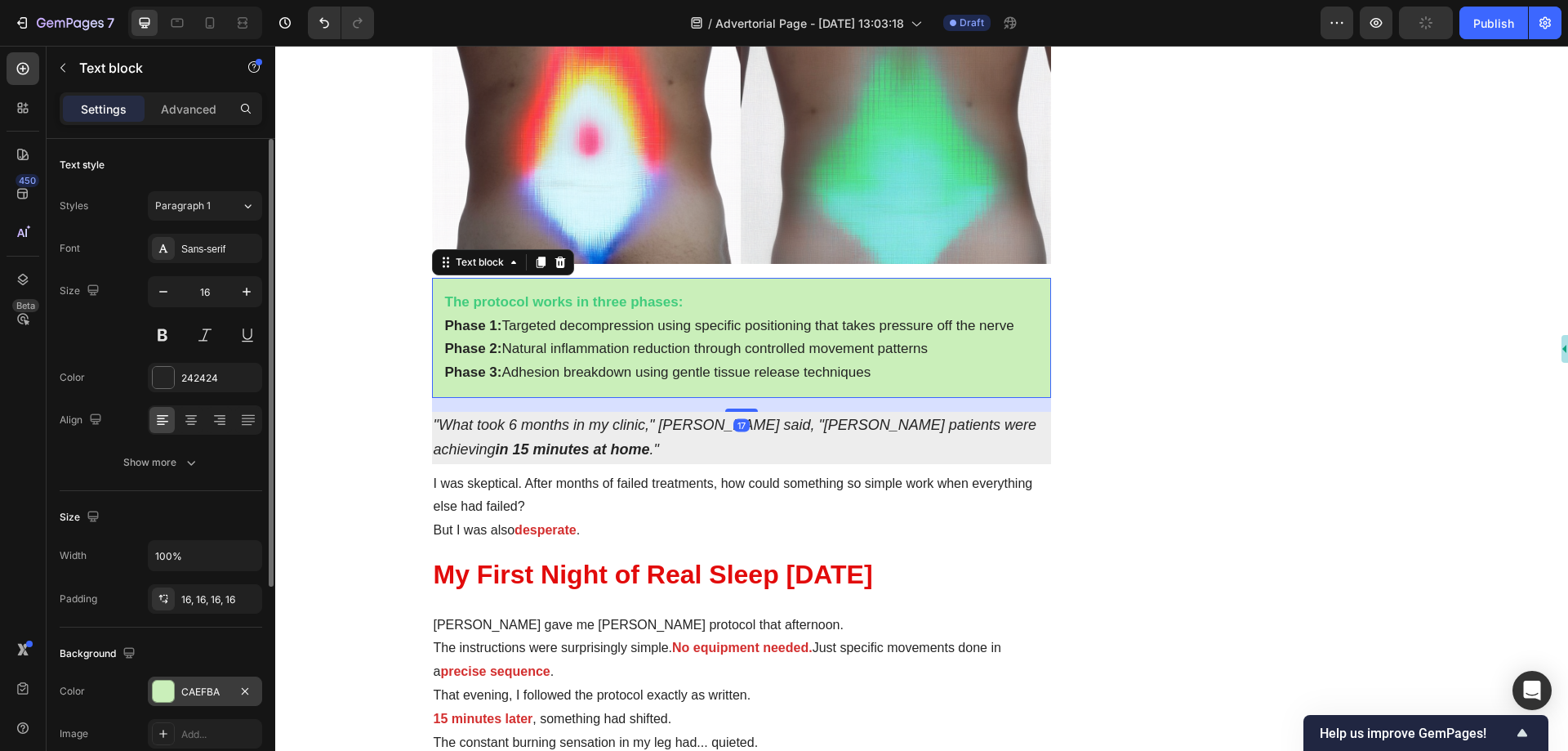
click at [196, 689] on div "CAEFBA" at bounding box center [205, 691] width 47 height 14
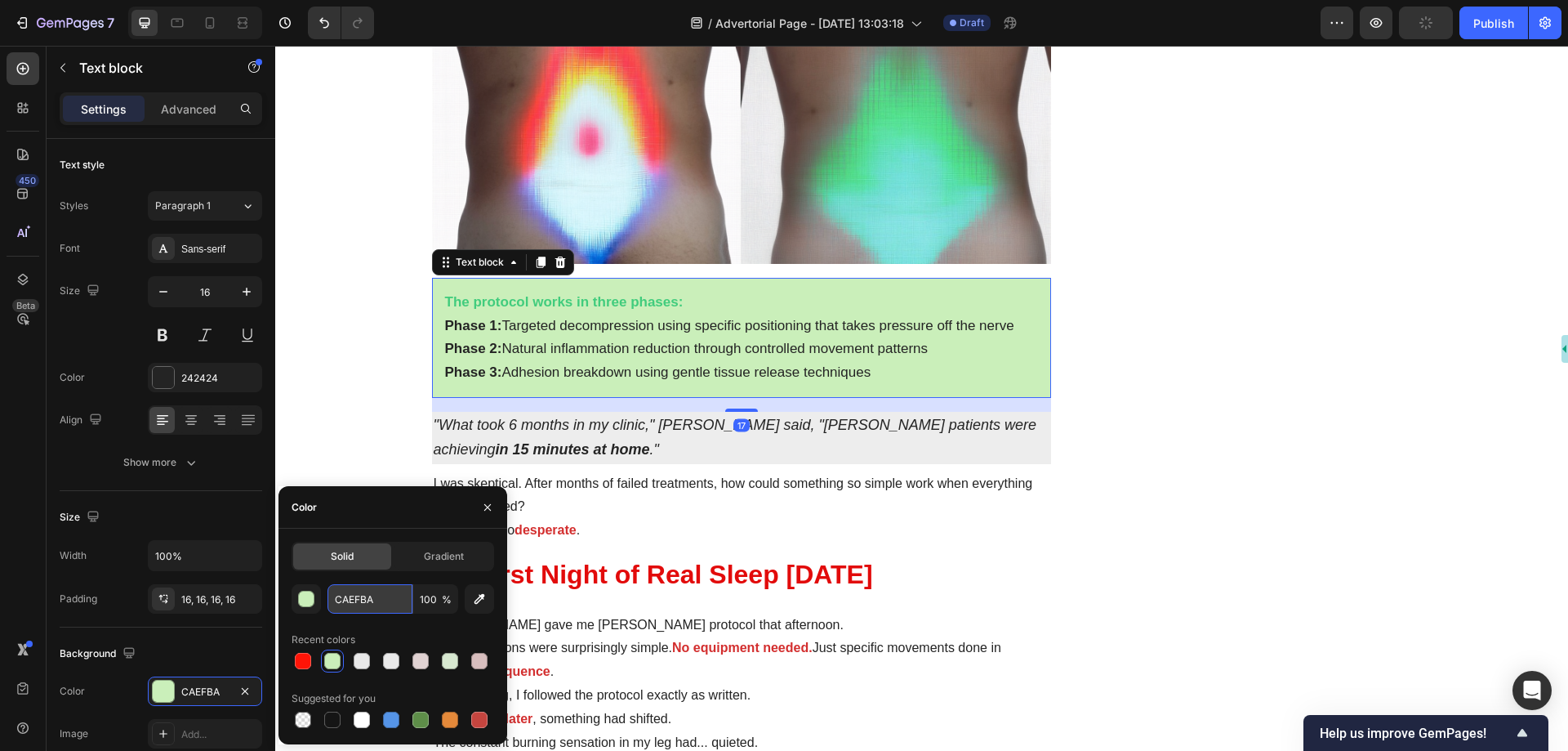
click at [366, 599] on input "CAEFBA" at bounding box center [370, 598] width 85 height 29
paste input "E0D2D2"
type input "E0D2D2"
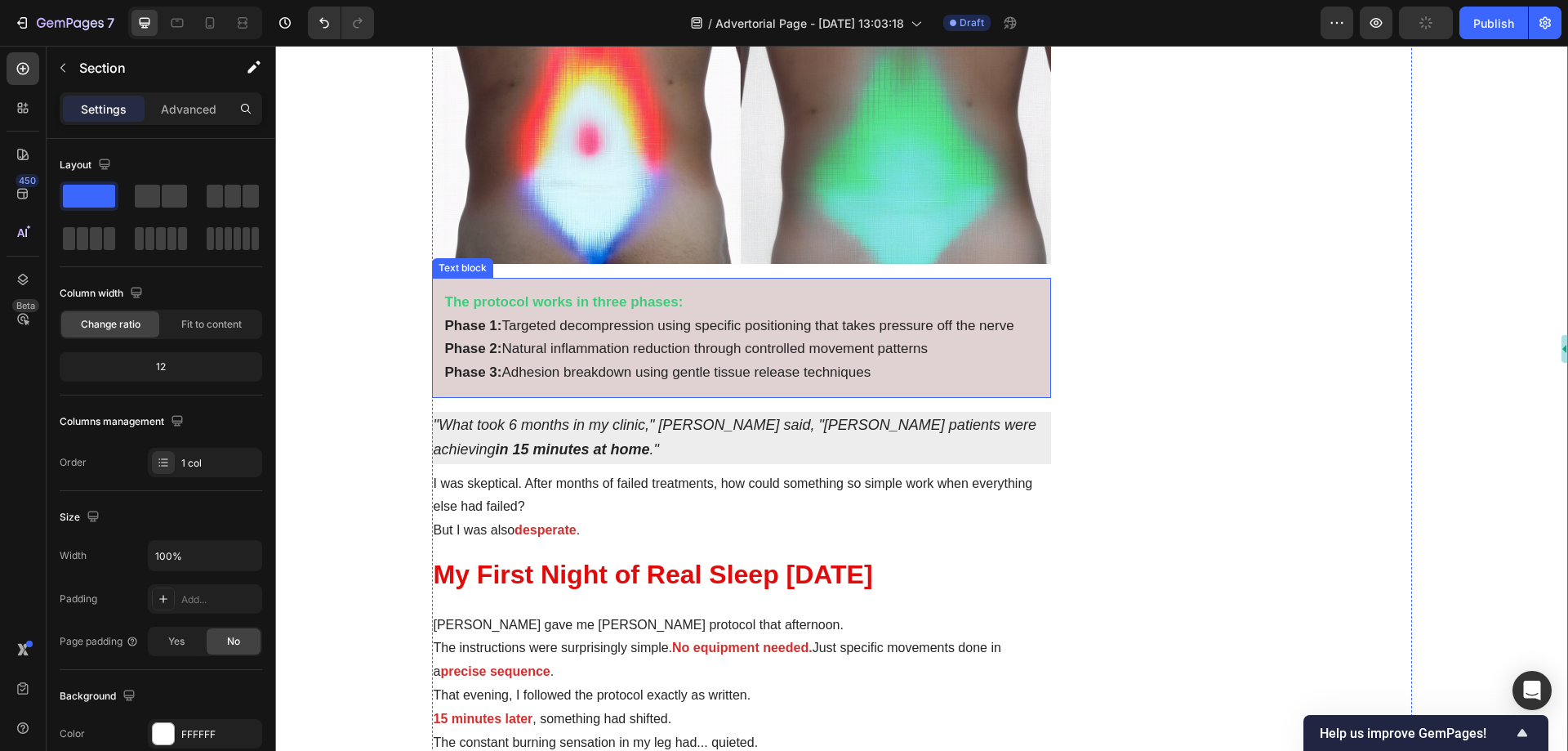
click at [604, 294] on strong "The protocol works in three phases:" at bounding box center [564, 302] width 238 height 15
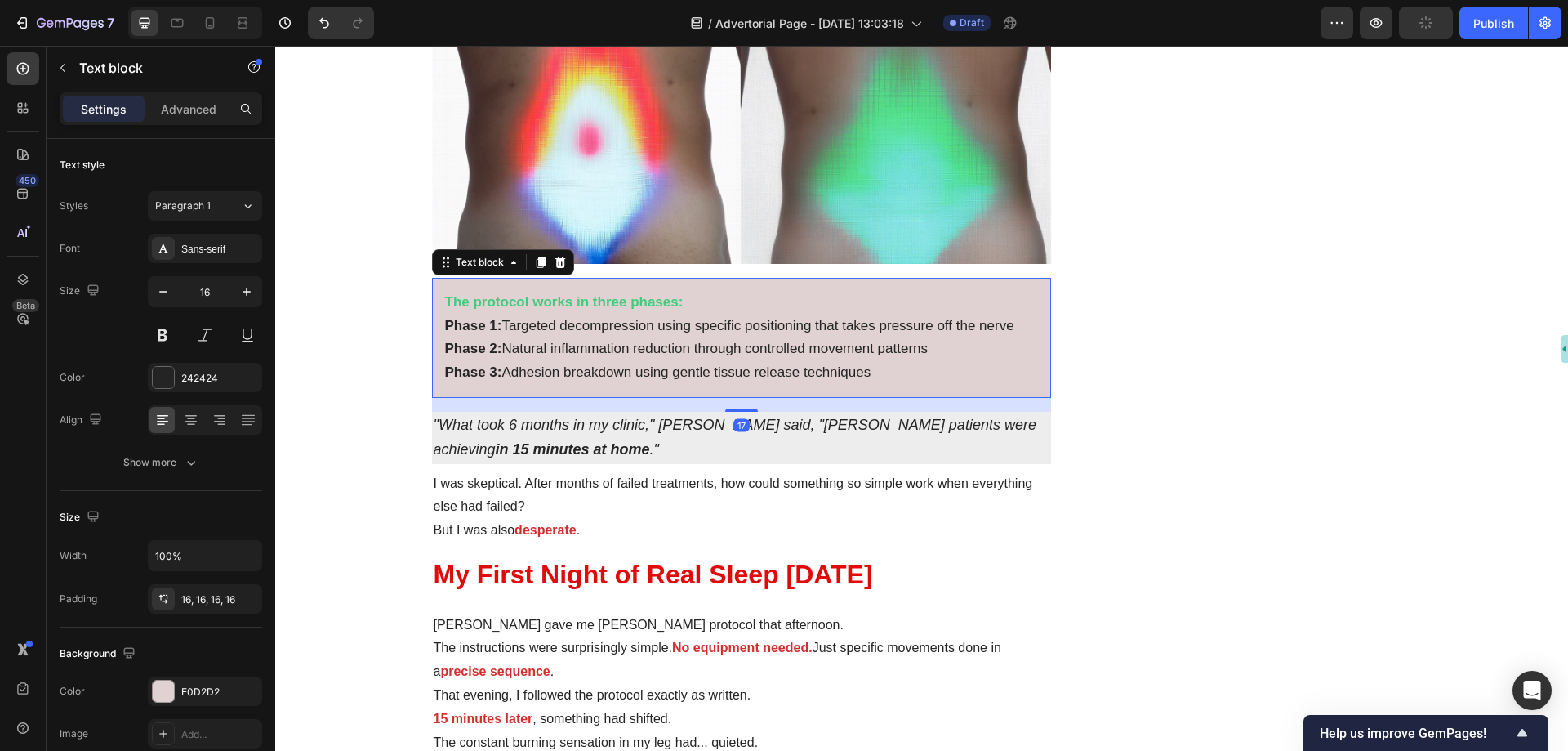
click at [604, 294] on strong "The protocol works in three phases:" at bounding box center [564, 302] width 238 height 15
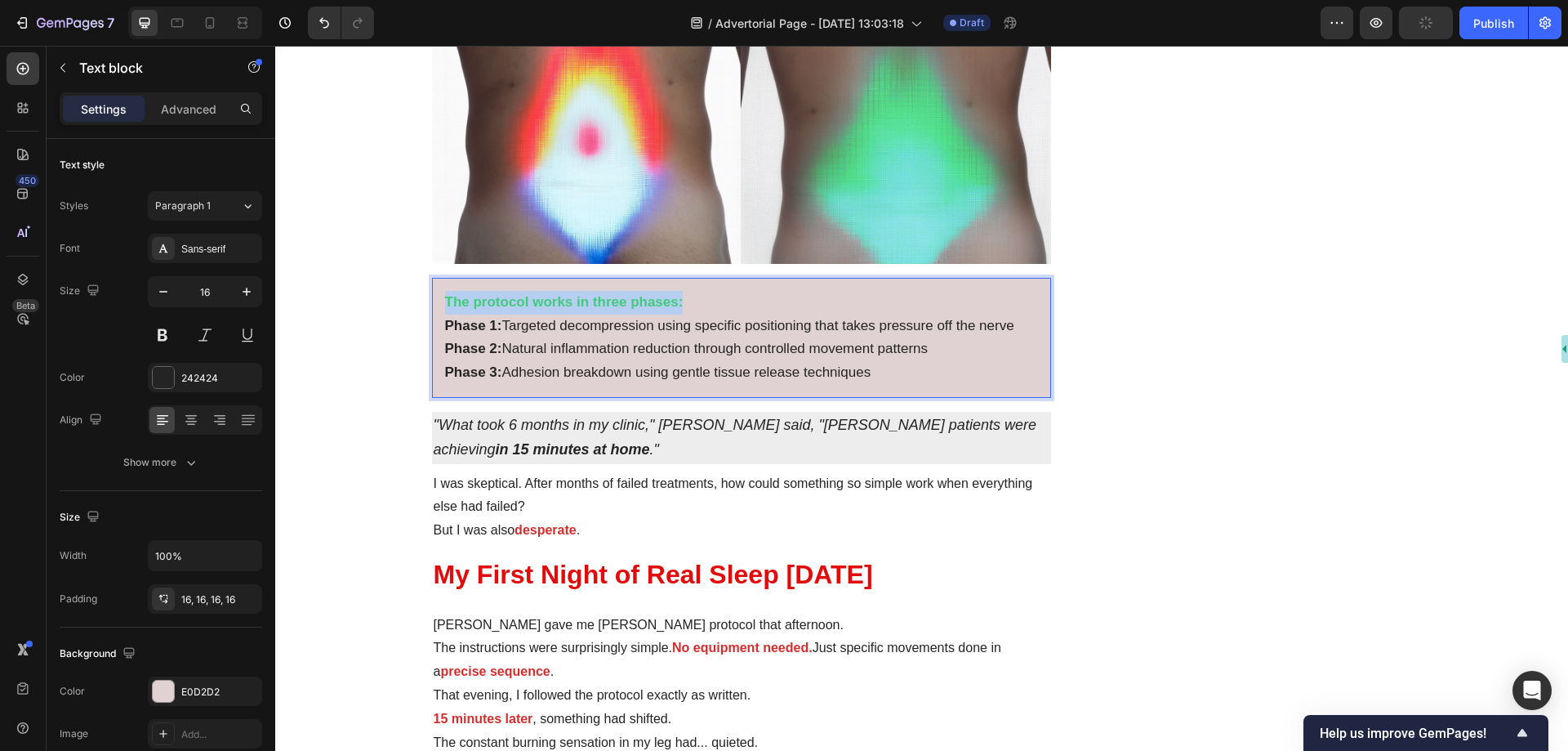
click at [604, 294] on strong "The protocol works in three phases:" at bounding box center [564, 302] width 238 height 15
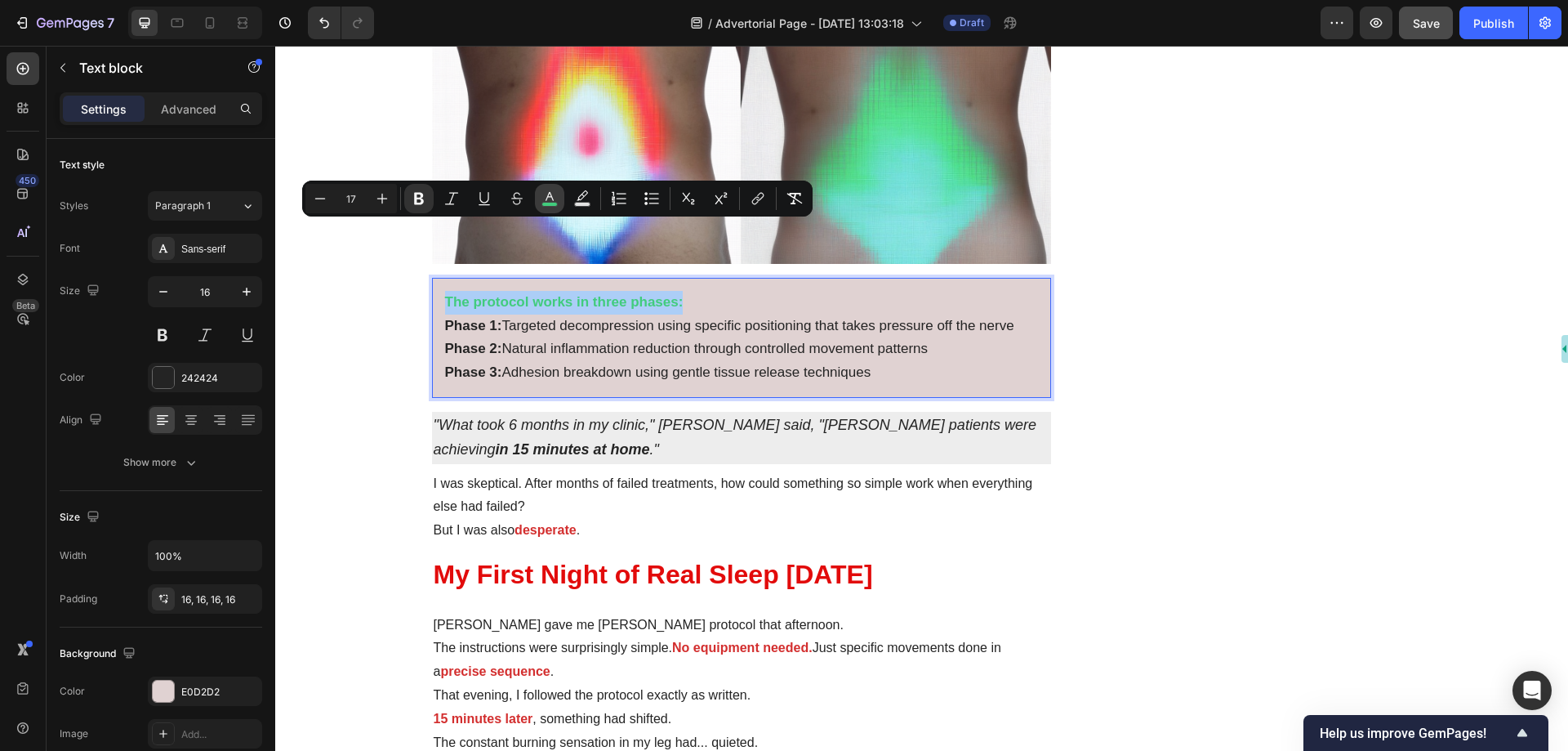
click at [548, 195] on icon "Editor contextual toolbar" at bounding box center [550, 196] width 8 height 9
type input "41CC7D"
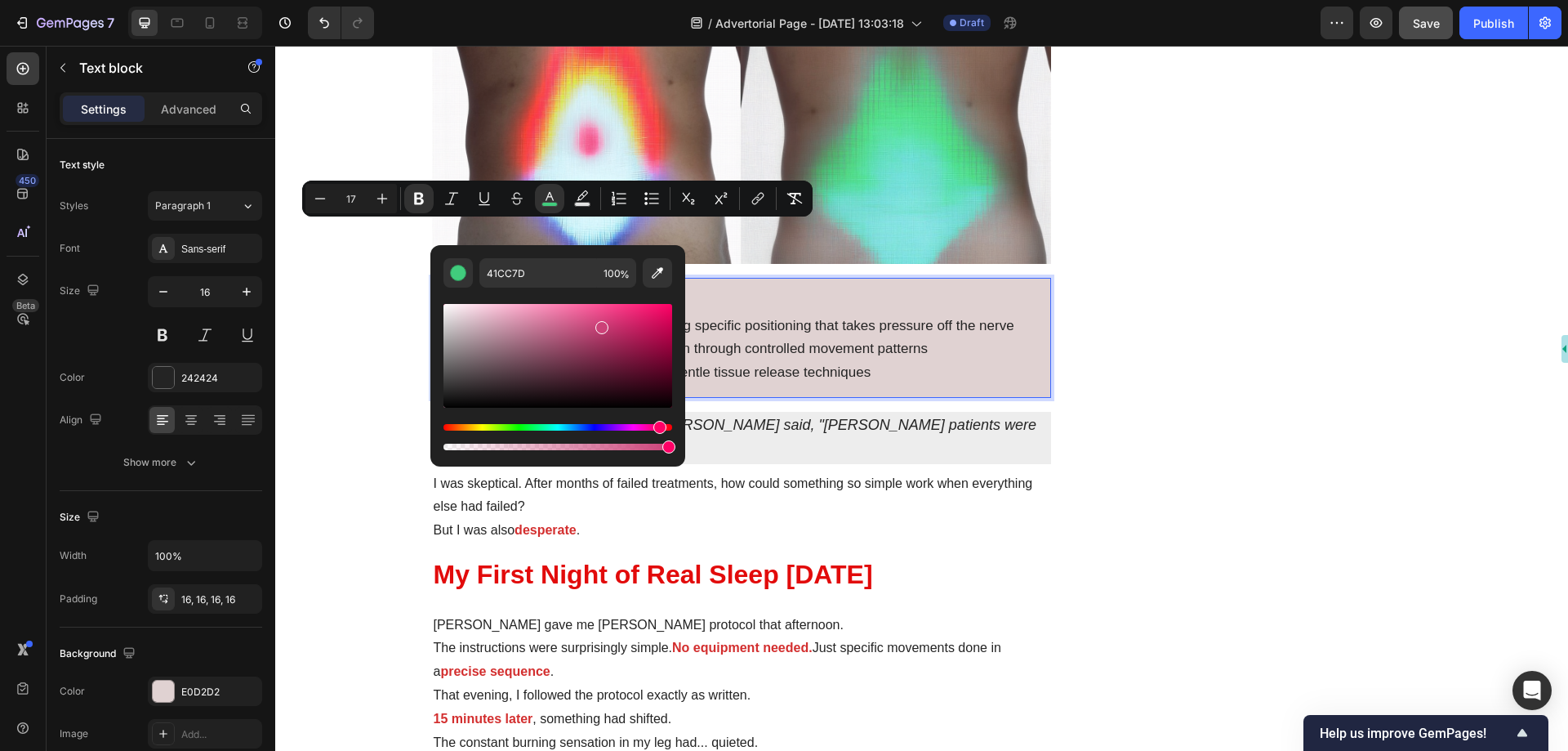
click at [657, 426] on div "Hue" at bounding box center [558, 427] width 229 height 7
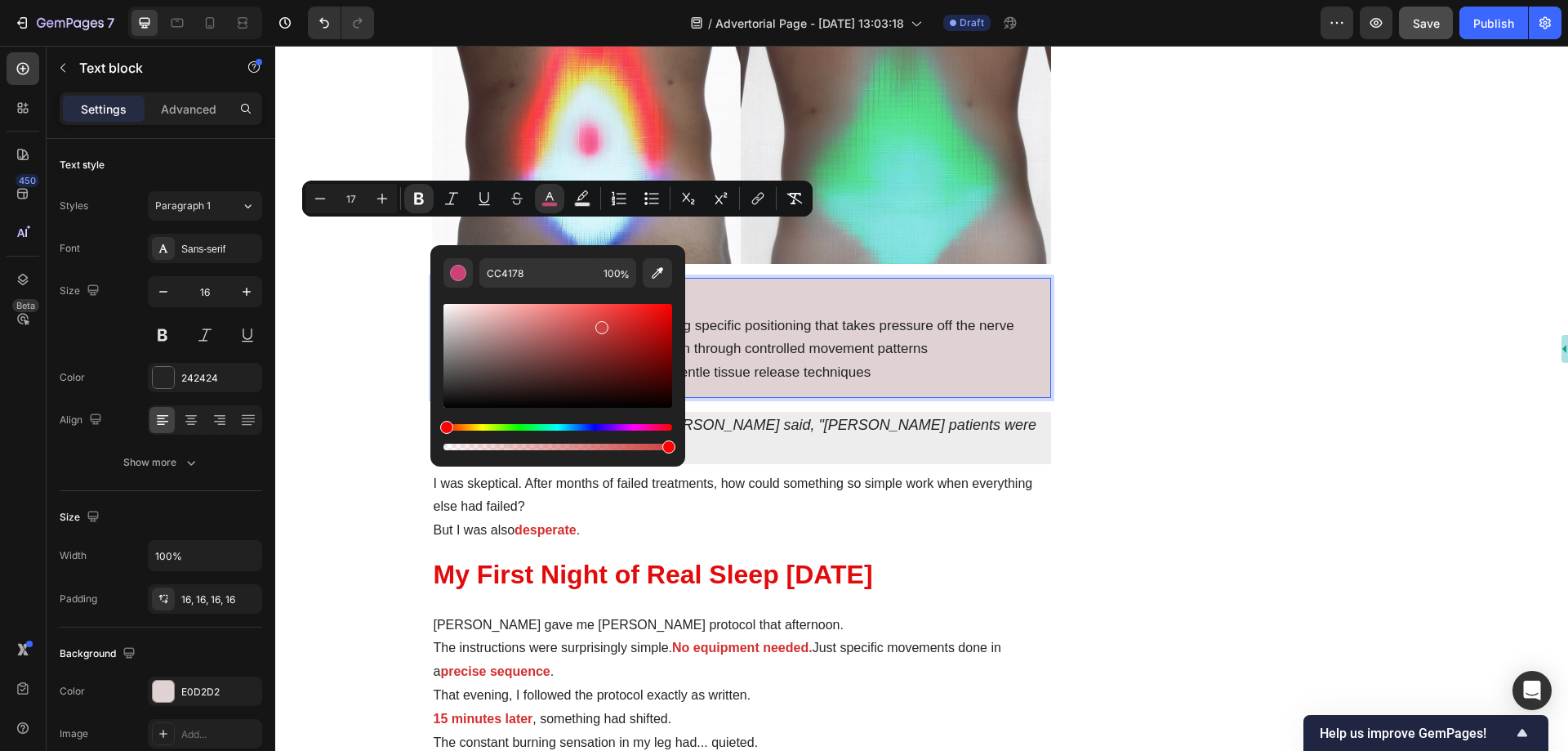
drag, startPoint x: 656, startPoint y: 428, endPoint x: 441, endPoint y: 425, distance: 215.0
click at [441, 425] on div "Hue" at bounding box center [447, 428] width 14 height 14
drag, startPoint x: 643, startPoint y: 314, endPoint x: 663, endPoint y: 311, distance: 20.2
click at [663, 311] on div "Editor contextual toolbar" at bounding box center [558, 356] width 229 height 104
type input "ED0B0B"
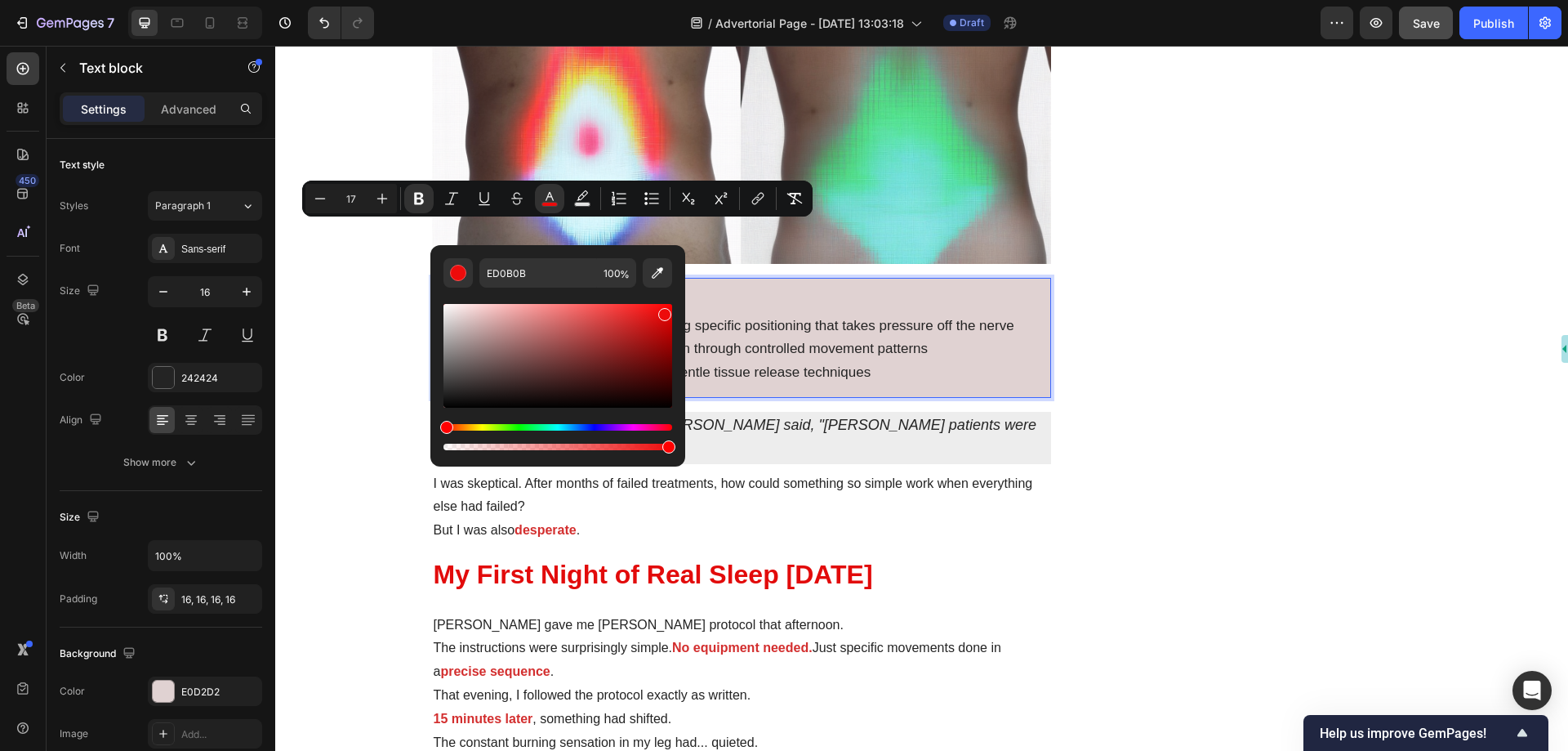
click at [663, 311] on div "Editor contextual toolbar" at bounding box center [665, 315] width 14 height 14
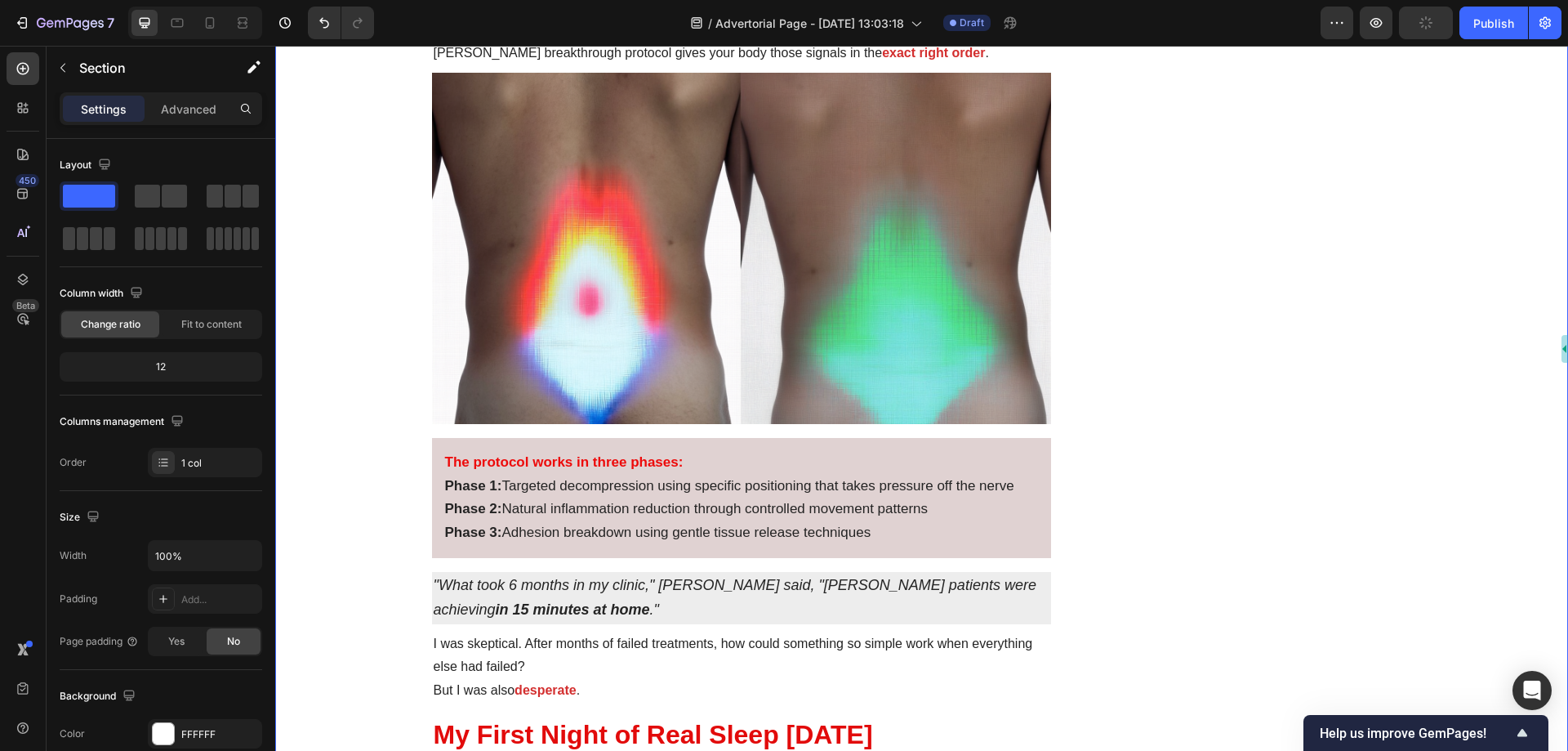
scroll to position [3759, 0]
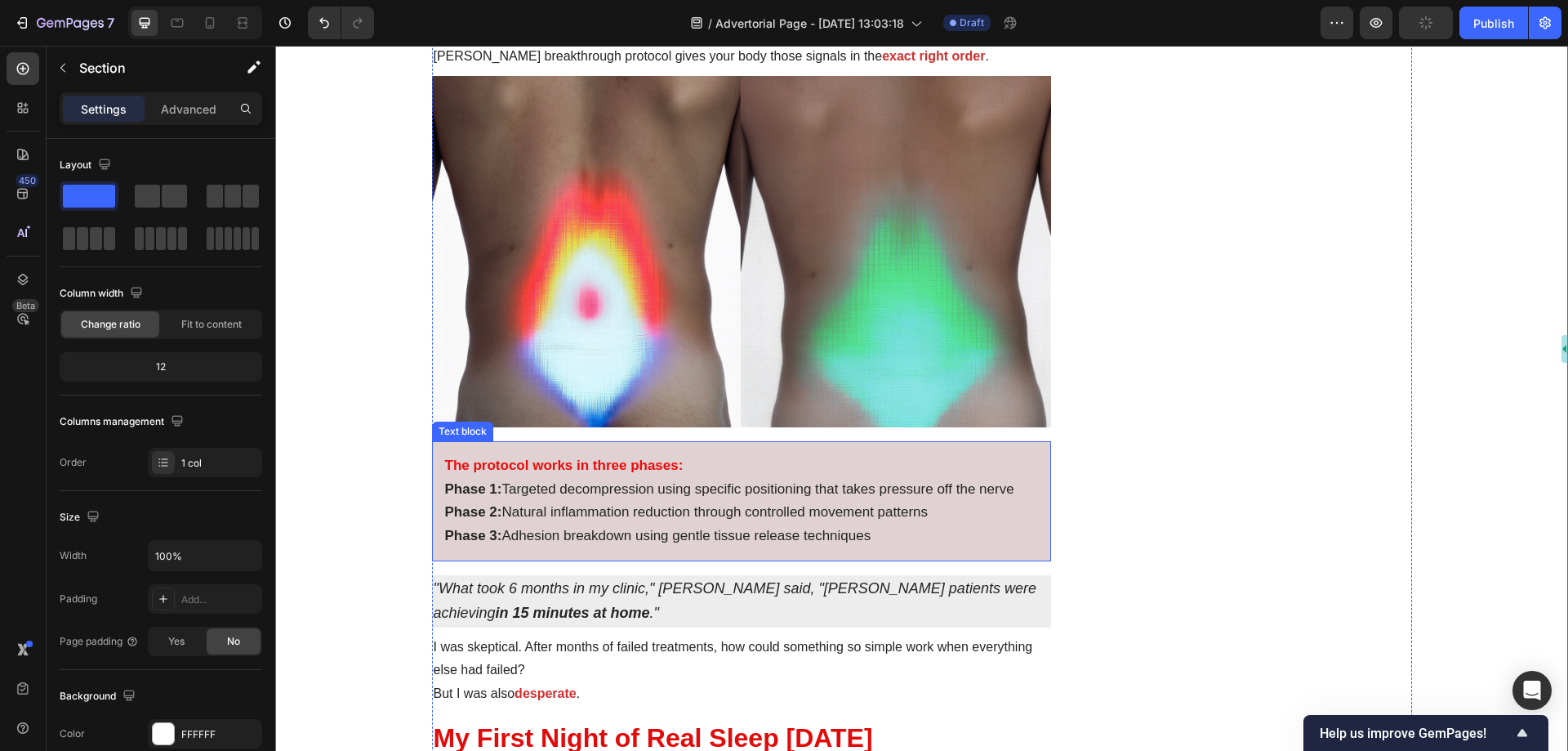
click at [543, 458] on strong "The protocol works in three phases:" at bounding box center [564, 465] width 238 height 15
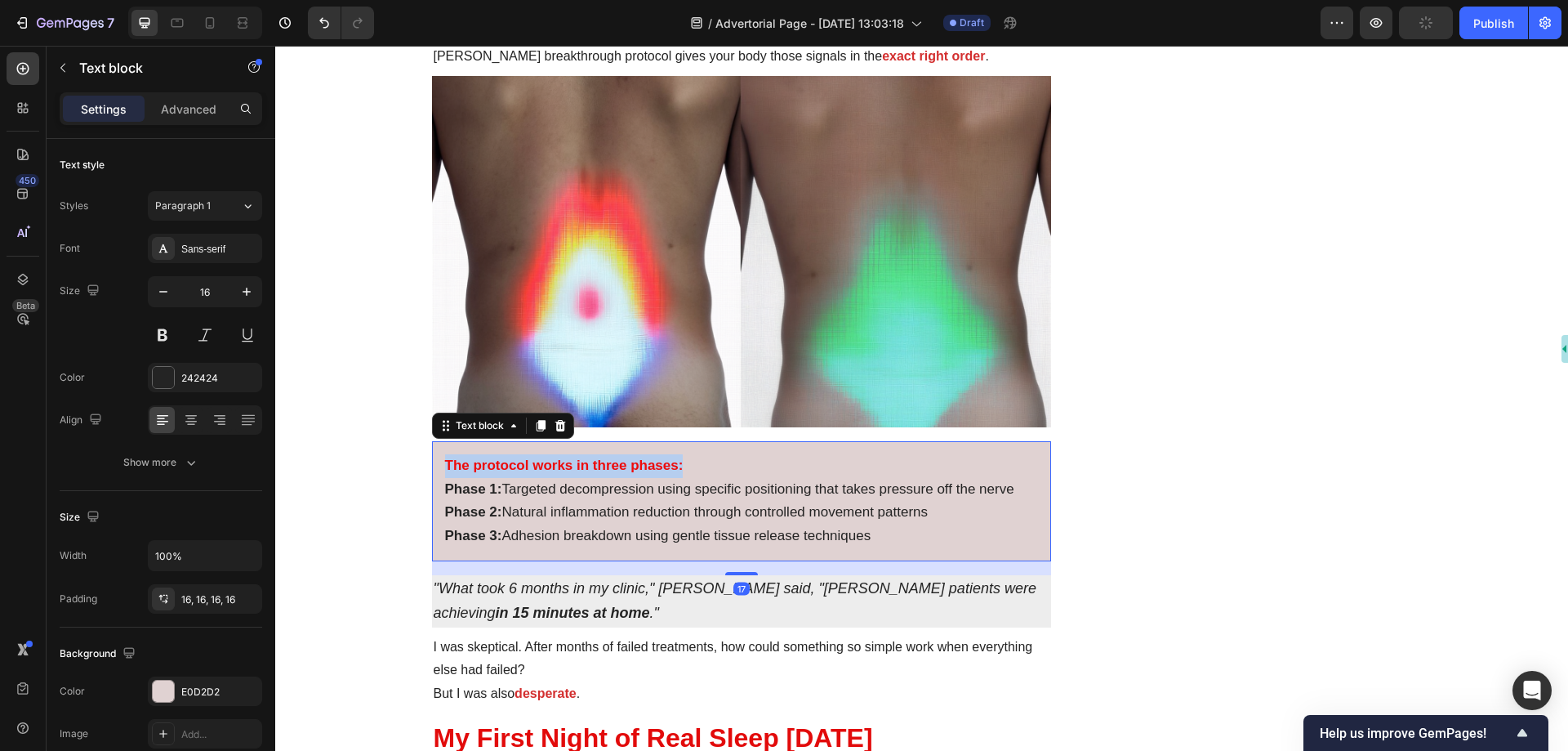
click at [543, 458] on strong "The protocol works in three phases:" at bounding box center [564, 465] width 238 height 15
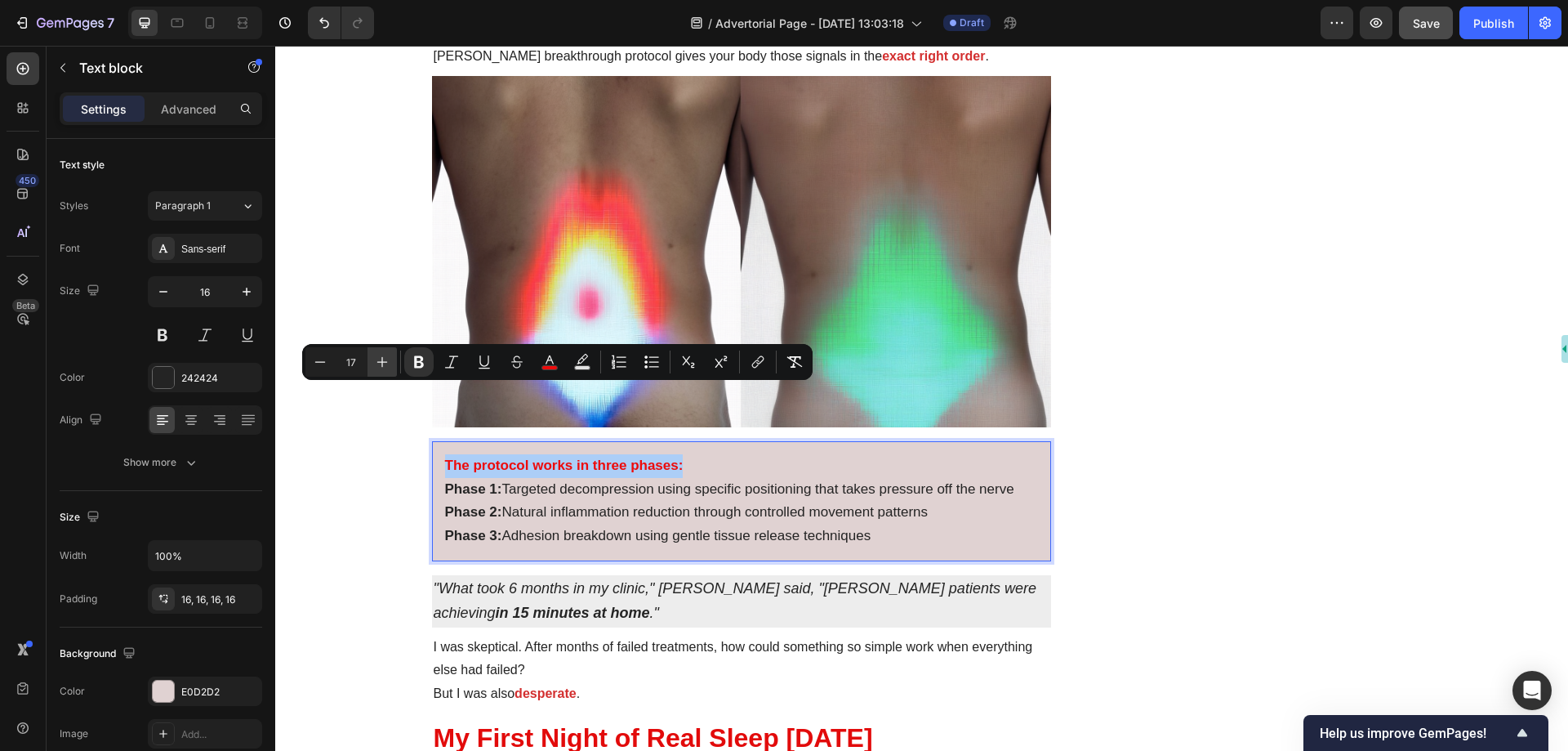
click at [384, 364] on icon "Editor contextual toolbar" at bounding box center [382, 362] width 16 height 16
type input "19"
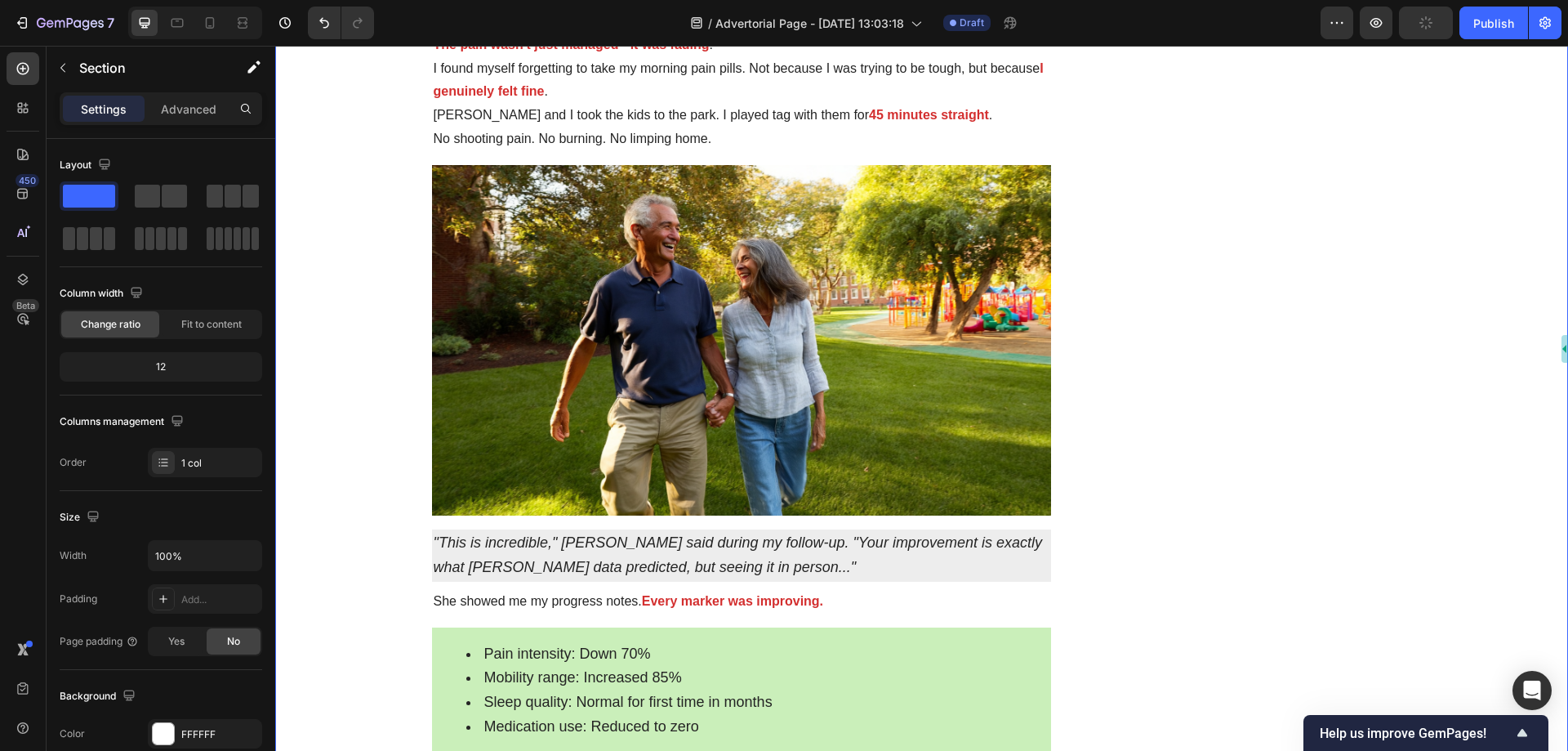
scroll to position [5393, 0]
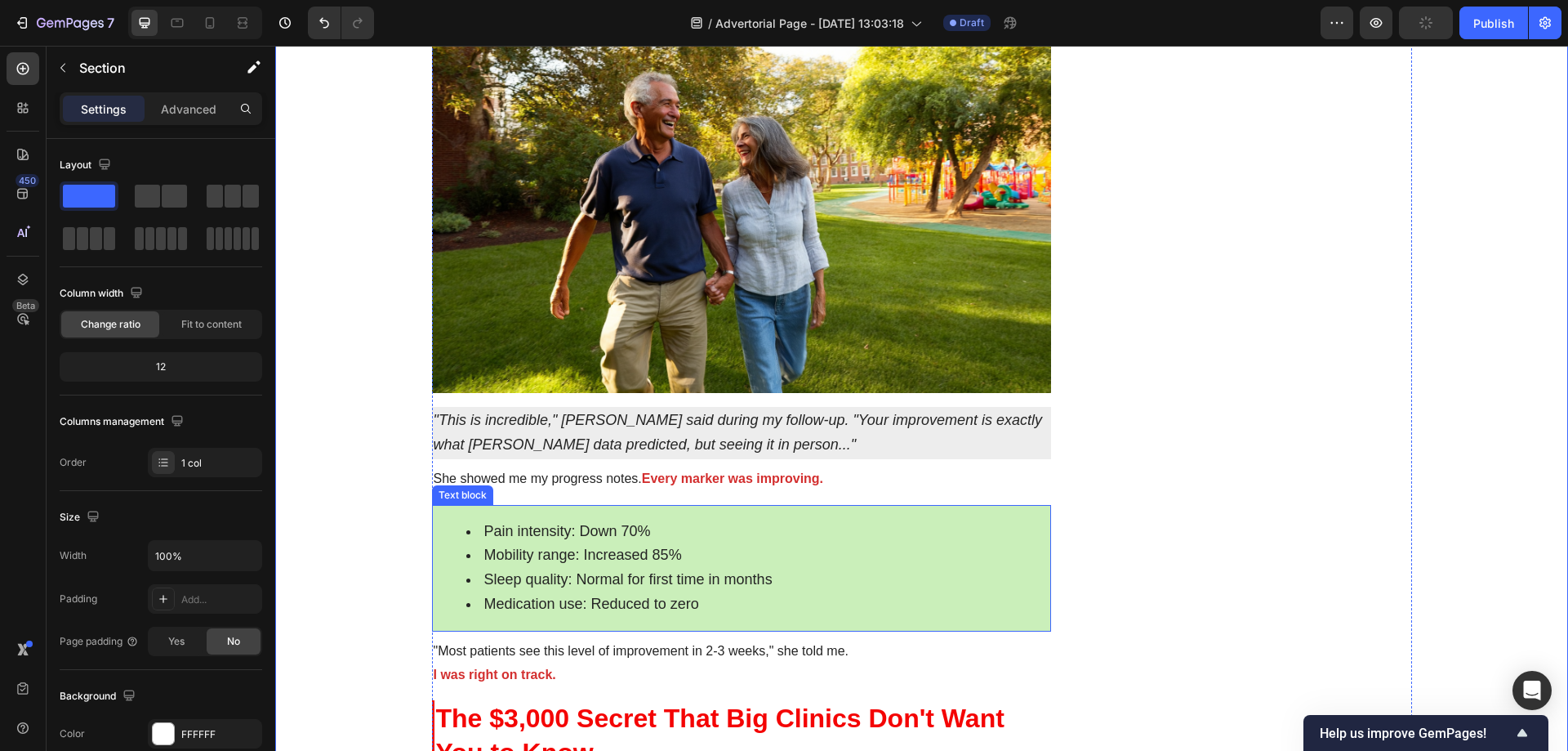
click at [789, 543] on li "Mobility range: Increased 85%" at bounding box center [757, 555] width 584 height 24
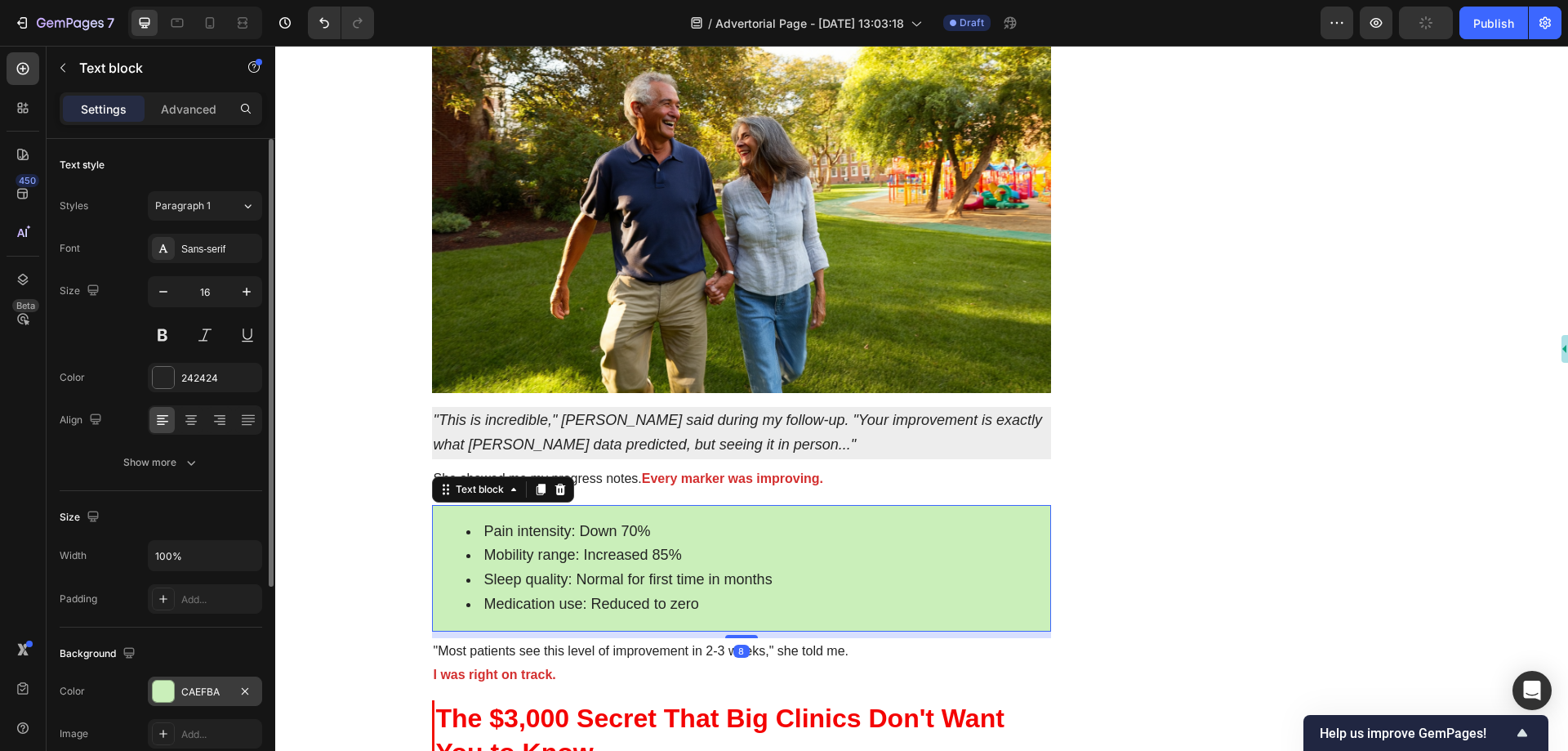
click at [202, 692] on div "CAEFBA" at bounding box center [205, 691] width 47 height 14
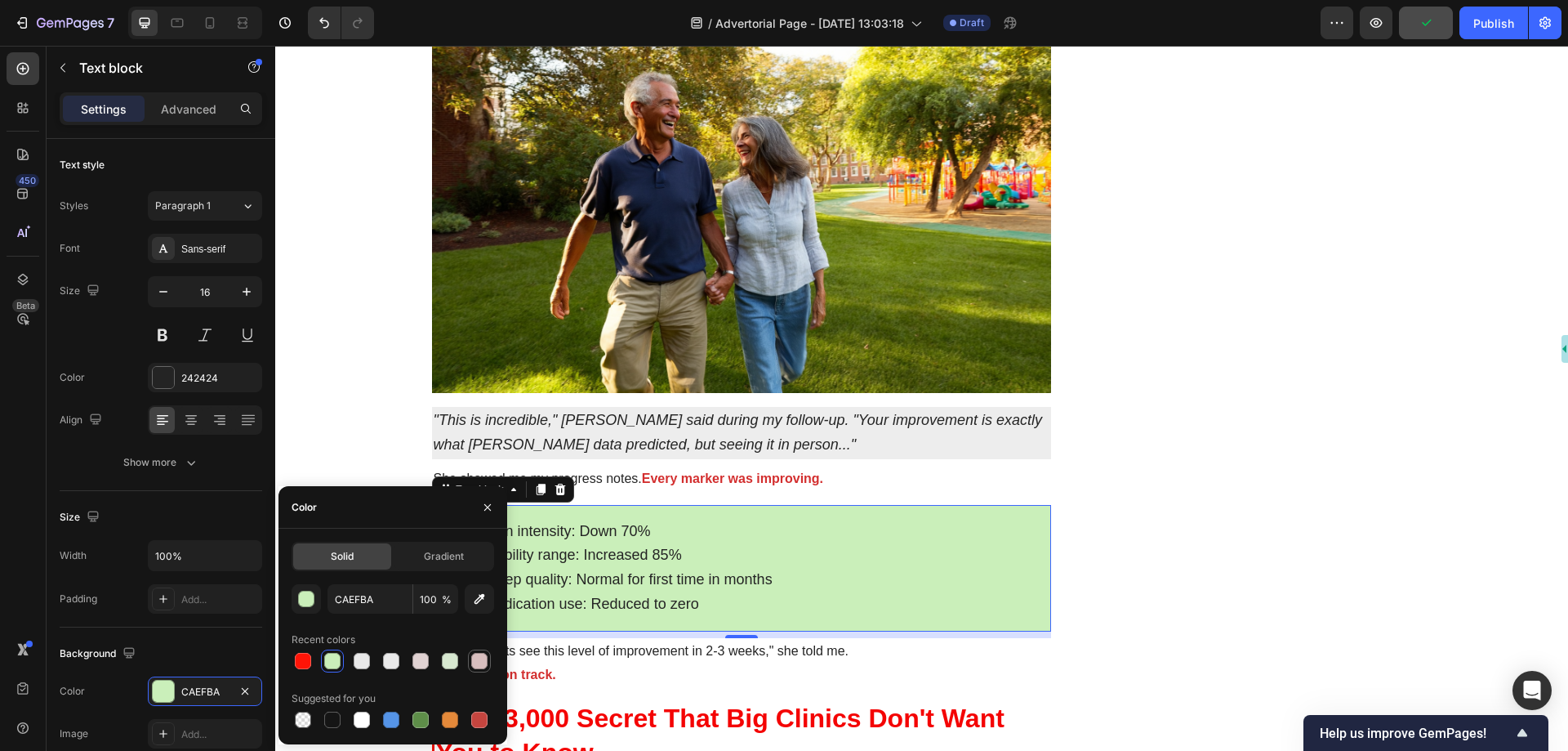
click at [476, 663] on div at bounding box center [479, 660] width 16 height 16
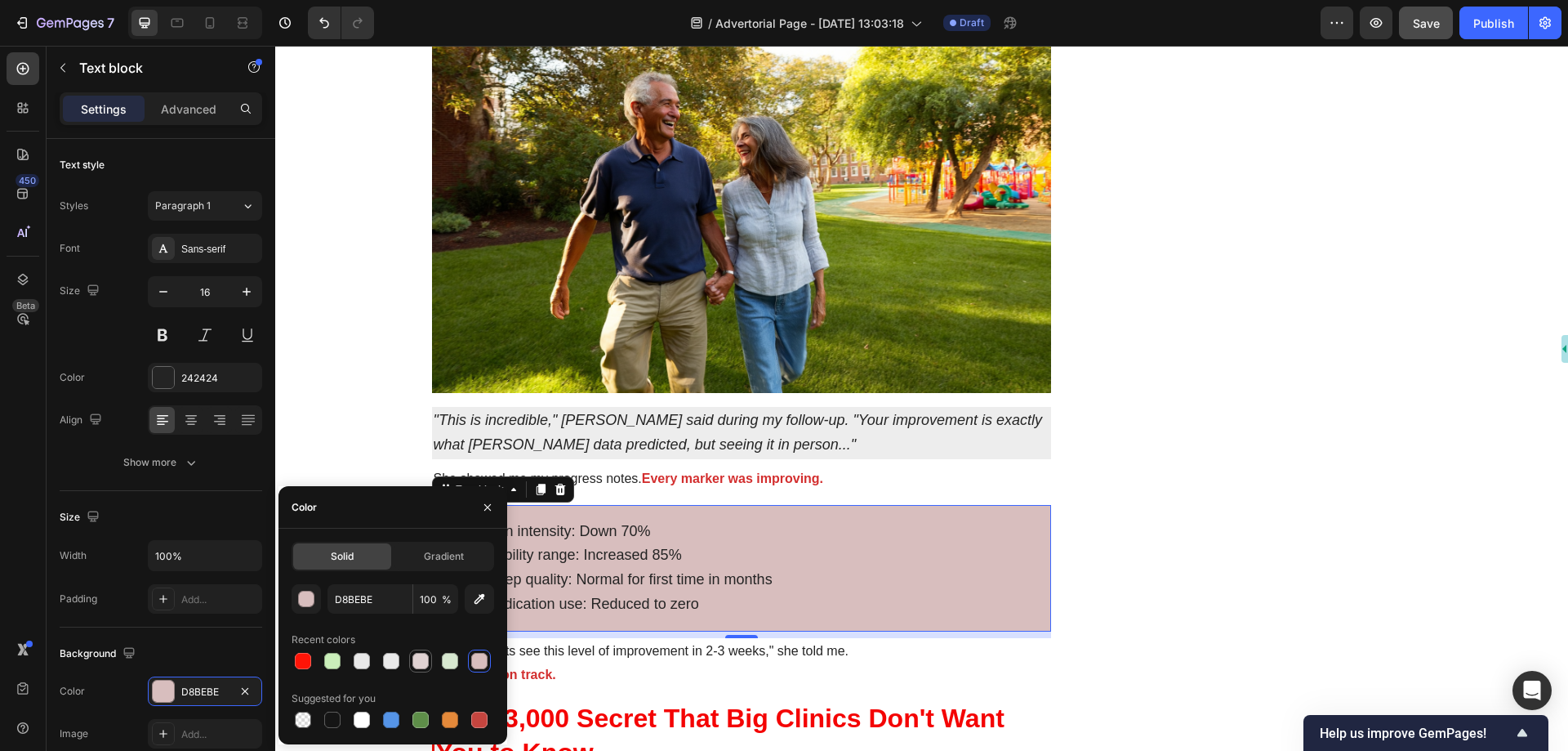
click at [419, 664] on div at bounding box center [421, 660] width 16 height 16
type input "E0D2D2"
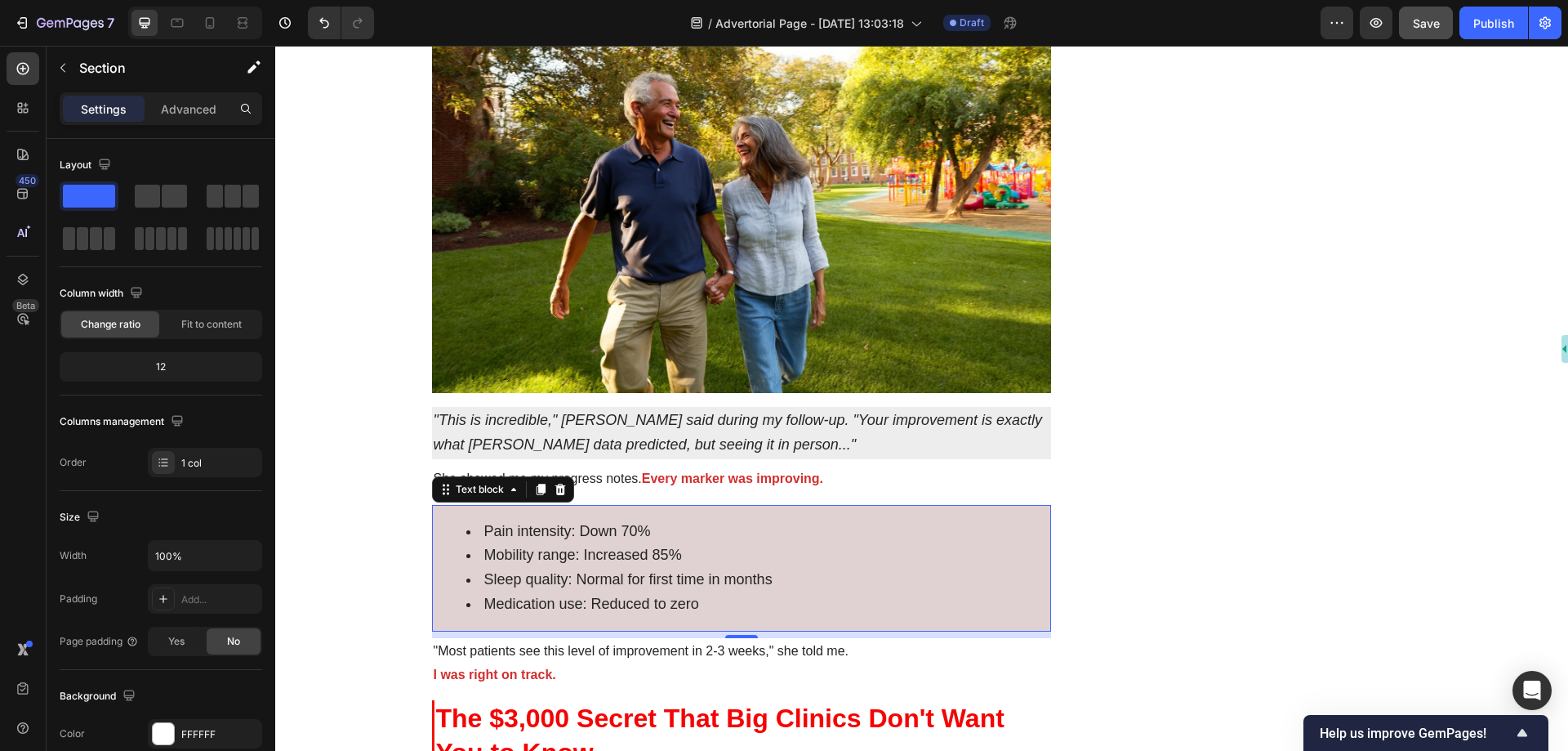
click at [358, 317] on div "The Morning I Couldn't Stand Up Changed Everything Heading May 01 2023 at 9:17 …" at bounding box center [922, 266] width 1293 height 11053
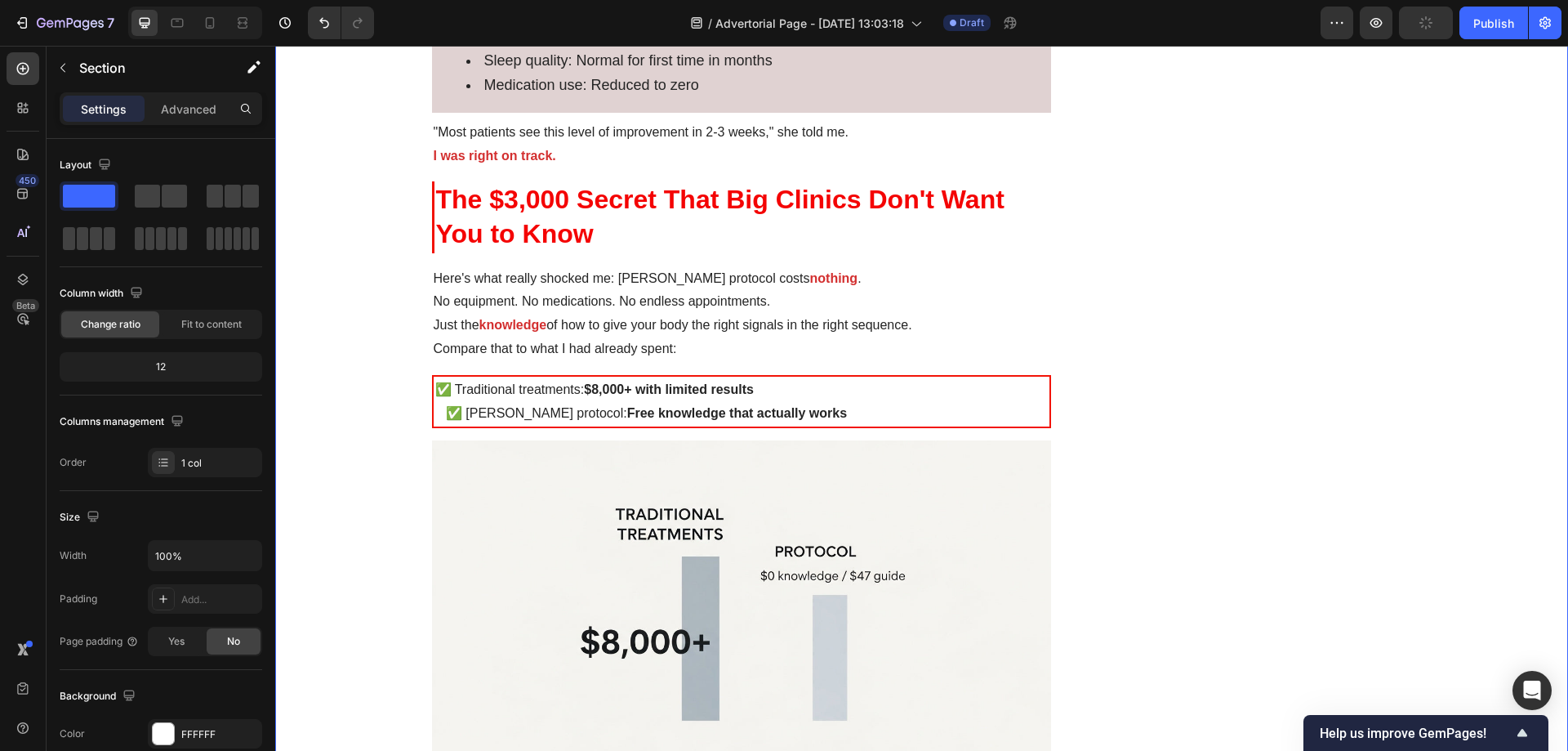
scroll to position [5720, 0]
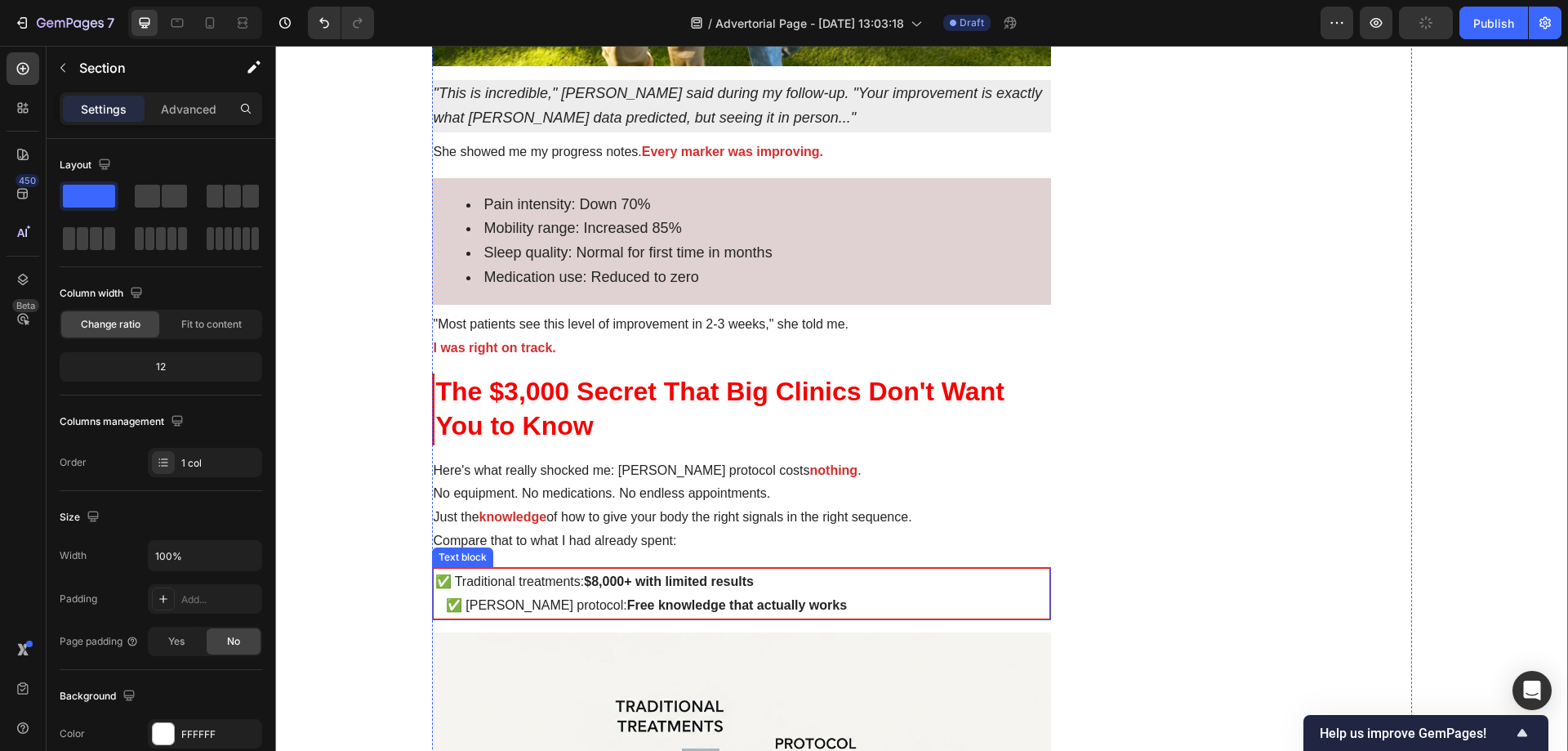
click at [860, 570] on p "✅ Traditional treatments: $8,000+ with limited results" at bounding box center [742, 582] width 614 height 24
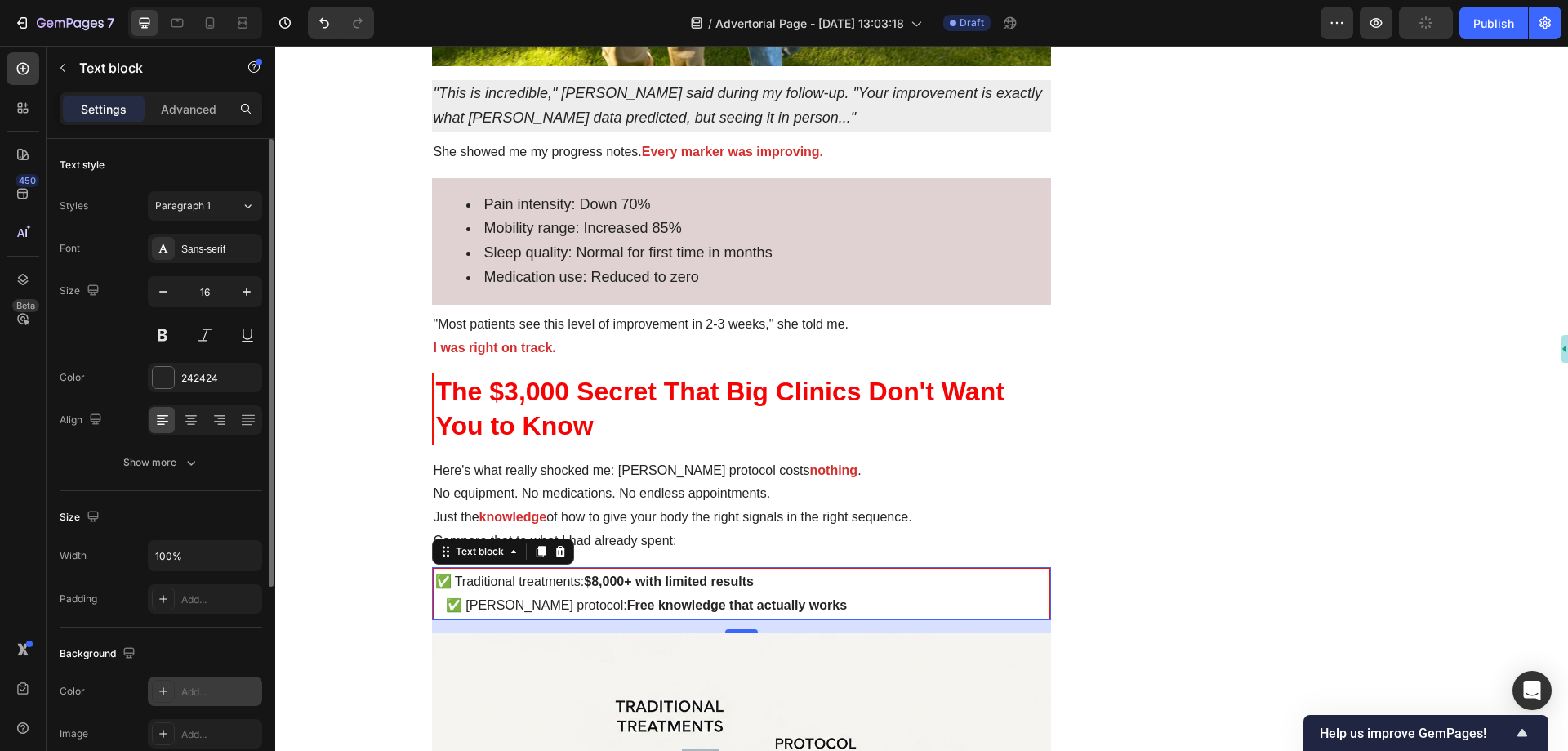
click at [211, 697] on div "Add..." at bounding box center [220, 691] width 77 height 14
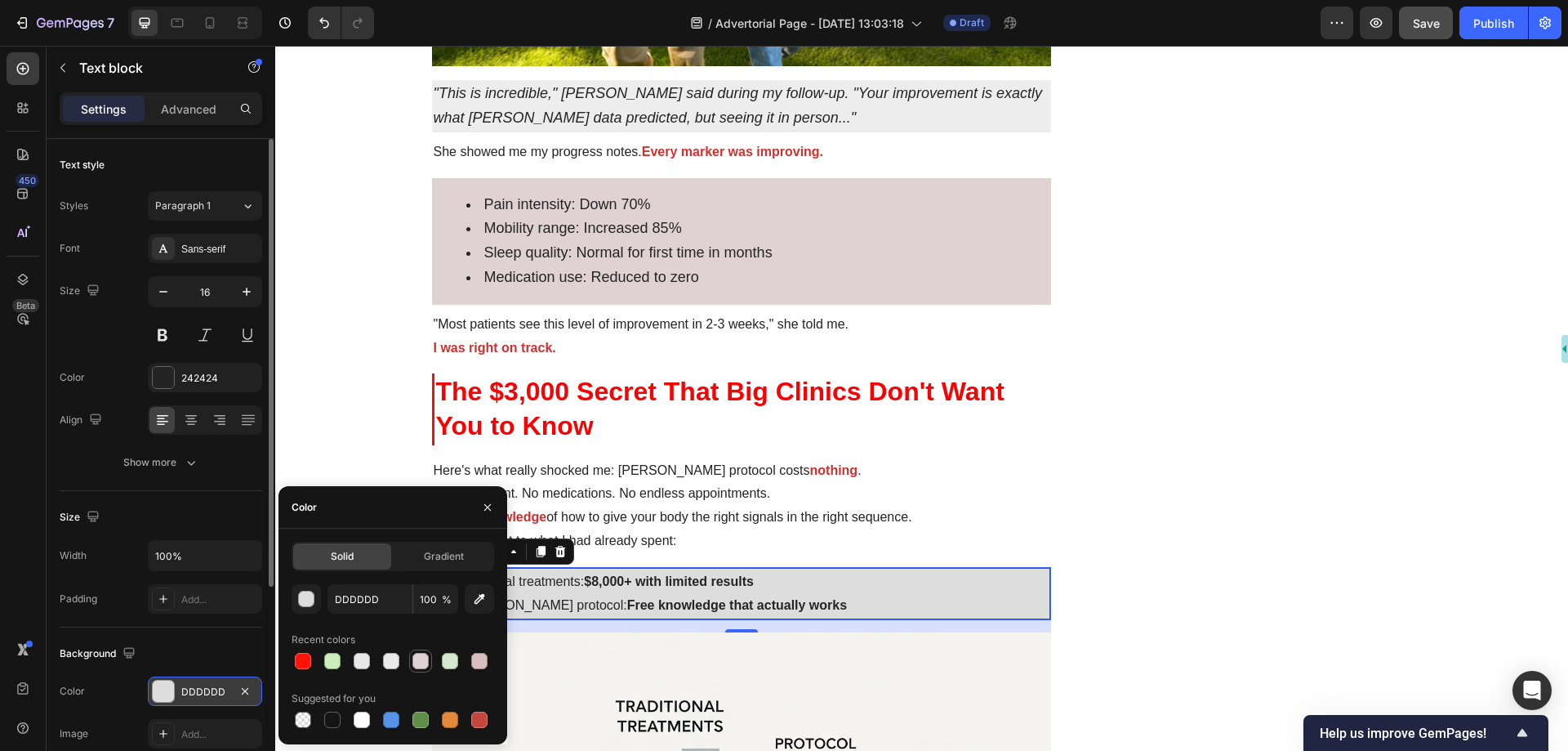
click at [420, 661] on div at bounding box center [421, 660] width 16 height 16
type input "E0D2D2"
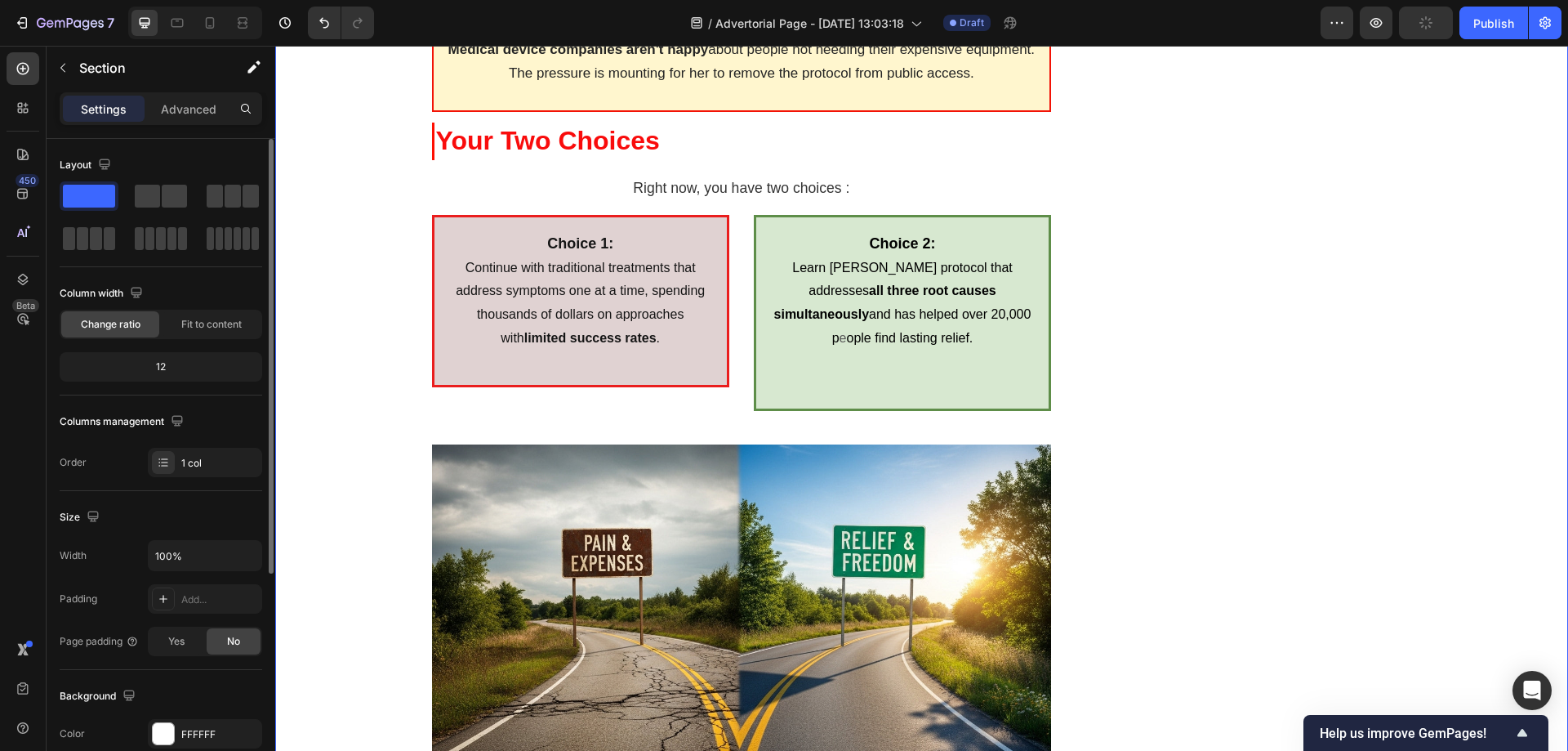
scroll to position [7763, 0]
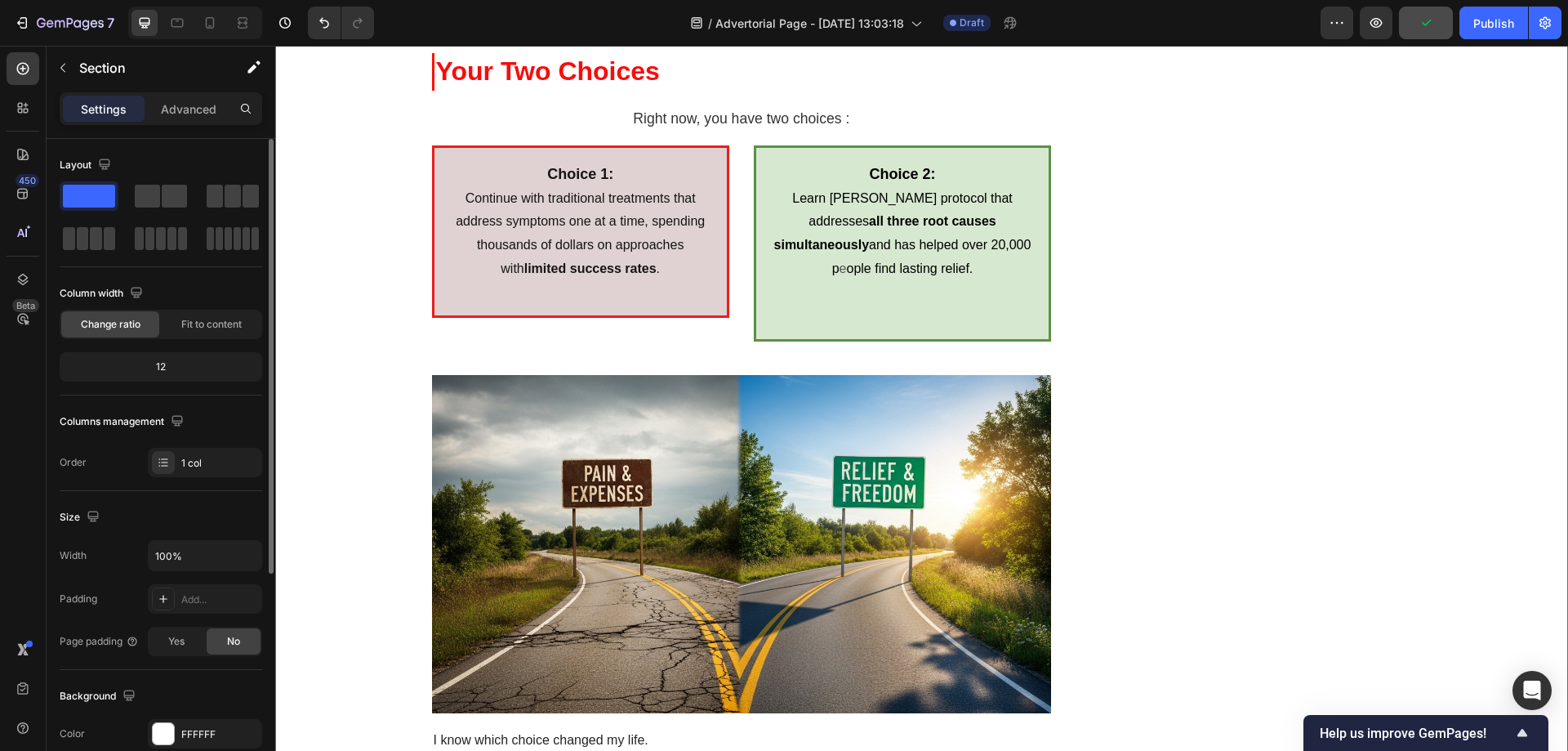
drag, startPoint x: 390, startPoint y: 323, endPoint x: 362, endPoint y: 273, distance: 57.3
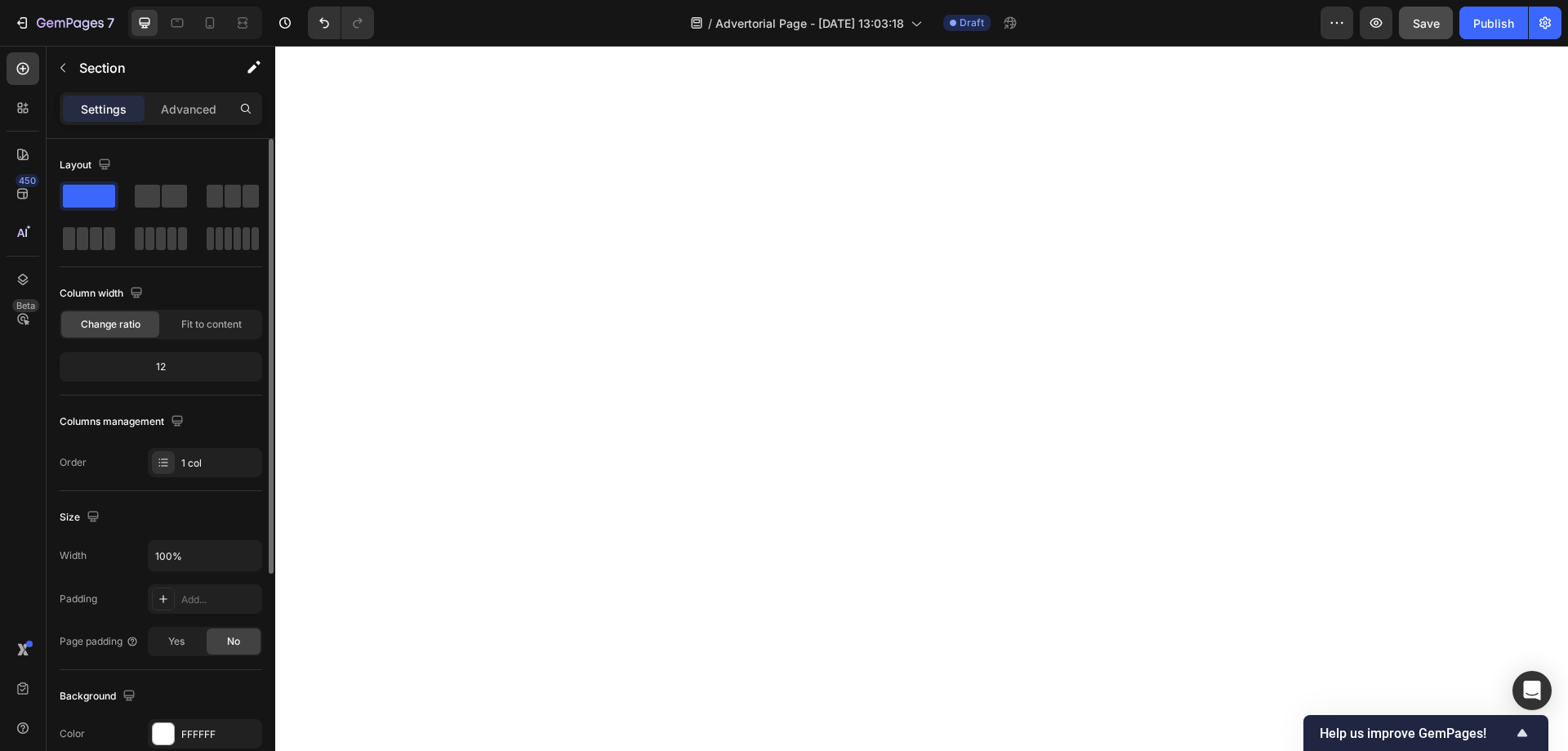
scroll to position [12257, 0]
drag, startPoint x: 383, startPoint y: 285, endPoint x: 378, endPoint y: 266, distance: 19.6
drag, startPoint x: 378, startPoint y: 266, endPoint x: 351, endPoint y: 182, distance: 88.2
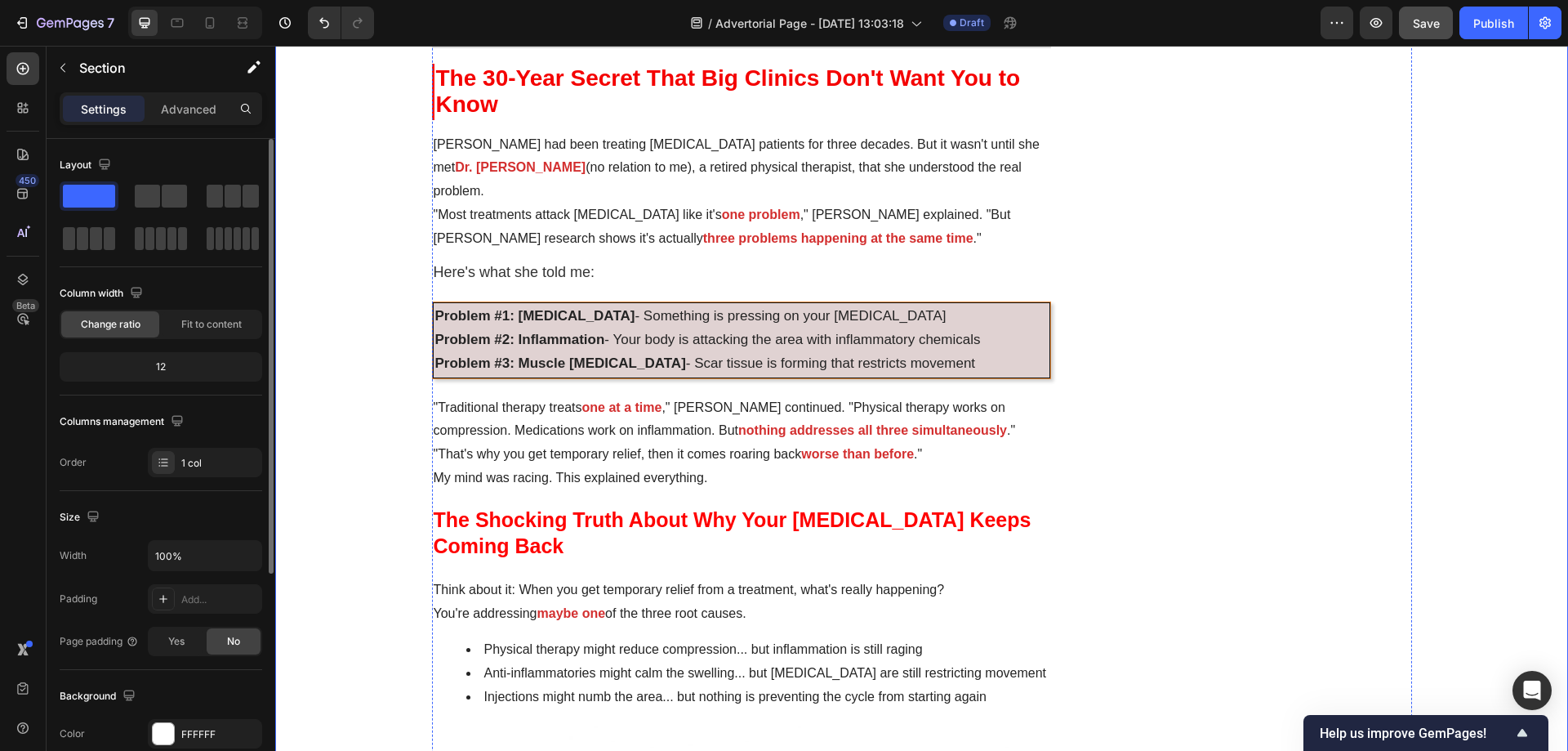
scroll to position [2207, 0]
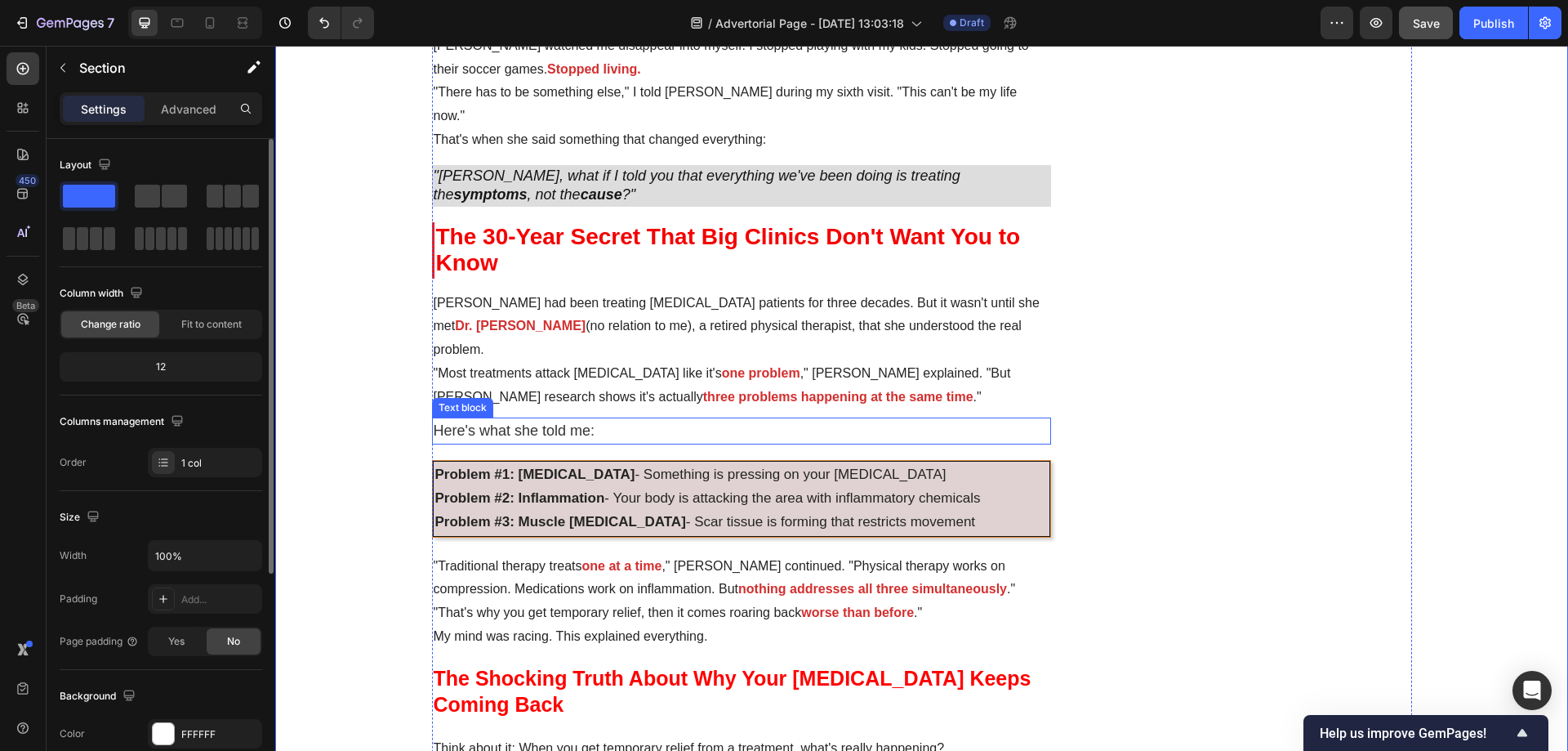
click at [767, 419] on p "Here's what she told me:" at bounding box center [742, 431] width 617 height 24
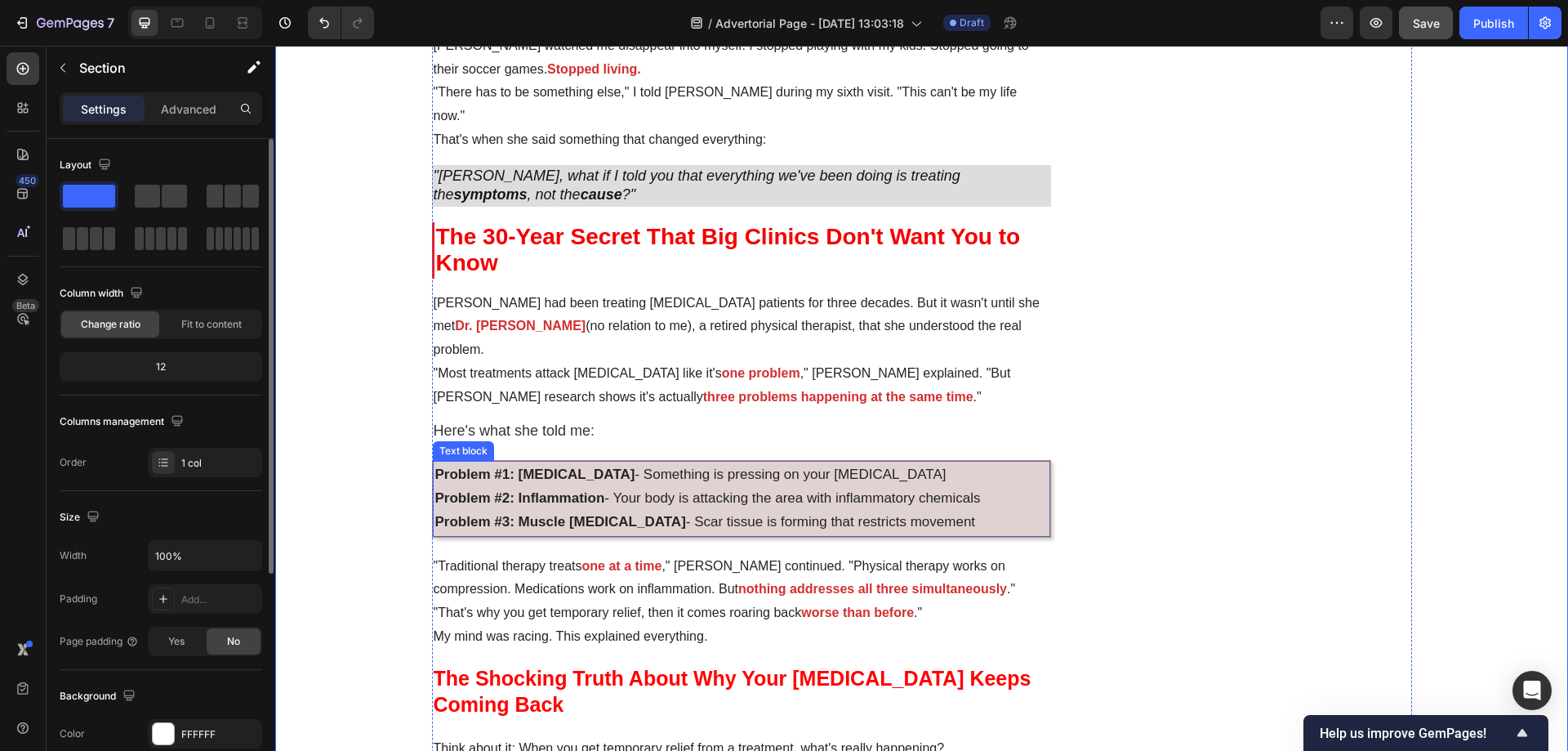
click at [678, 466] on span "Problem #1: Nerve Compression - Something is pressing on your sciatic nerve" at bounding box center [691, 474] width 511 height 15
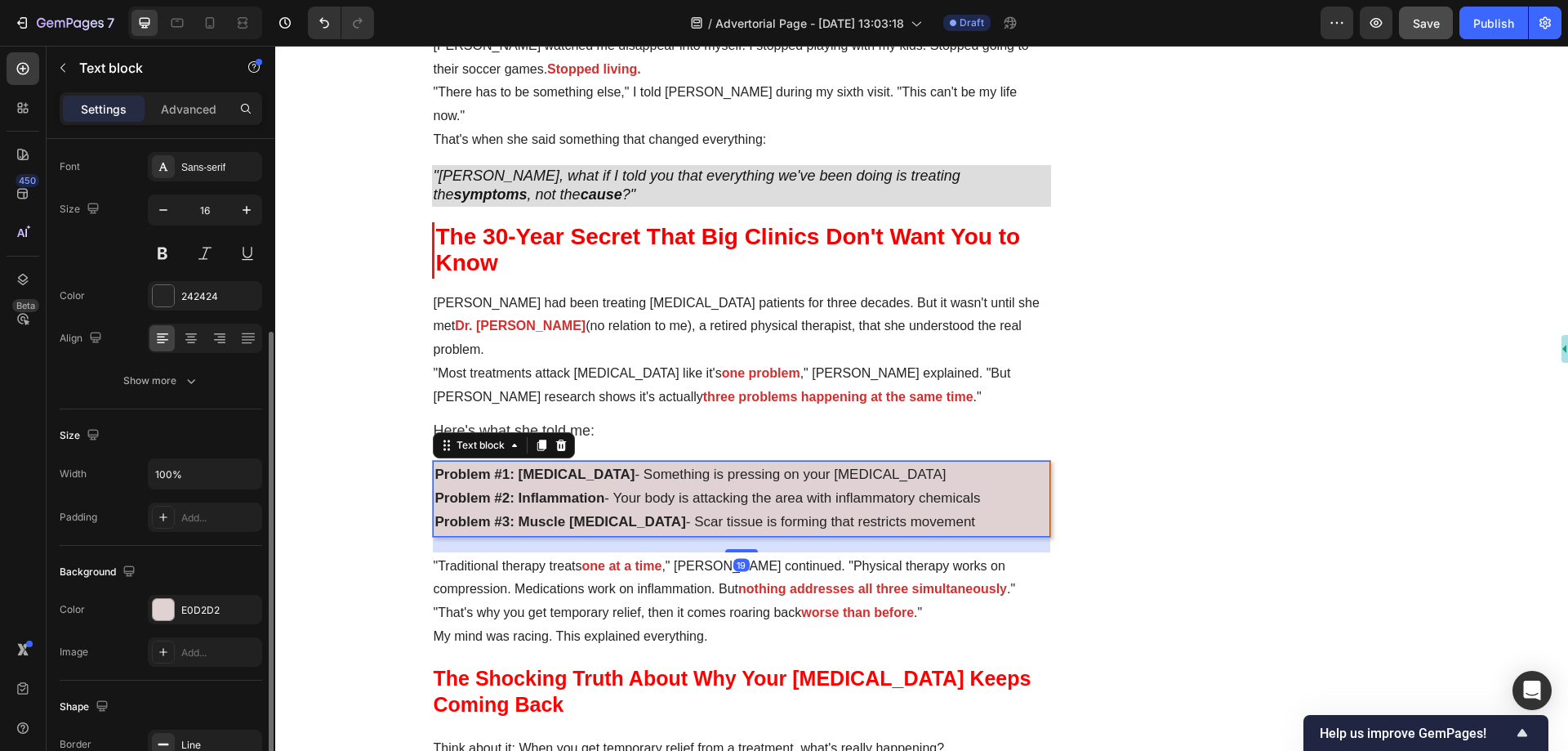
scroll to position [245, 0]
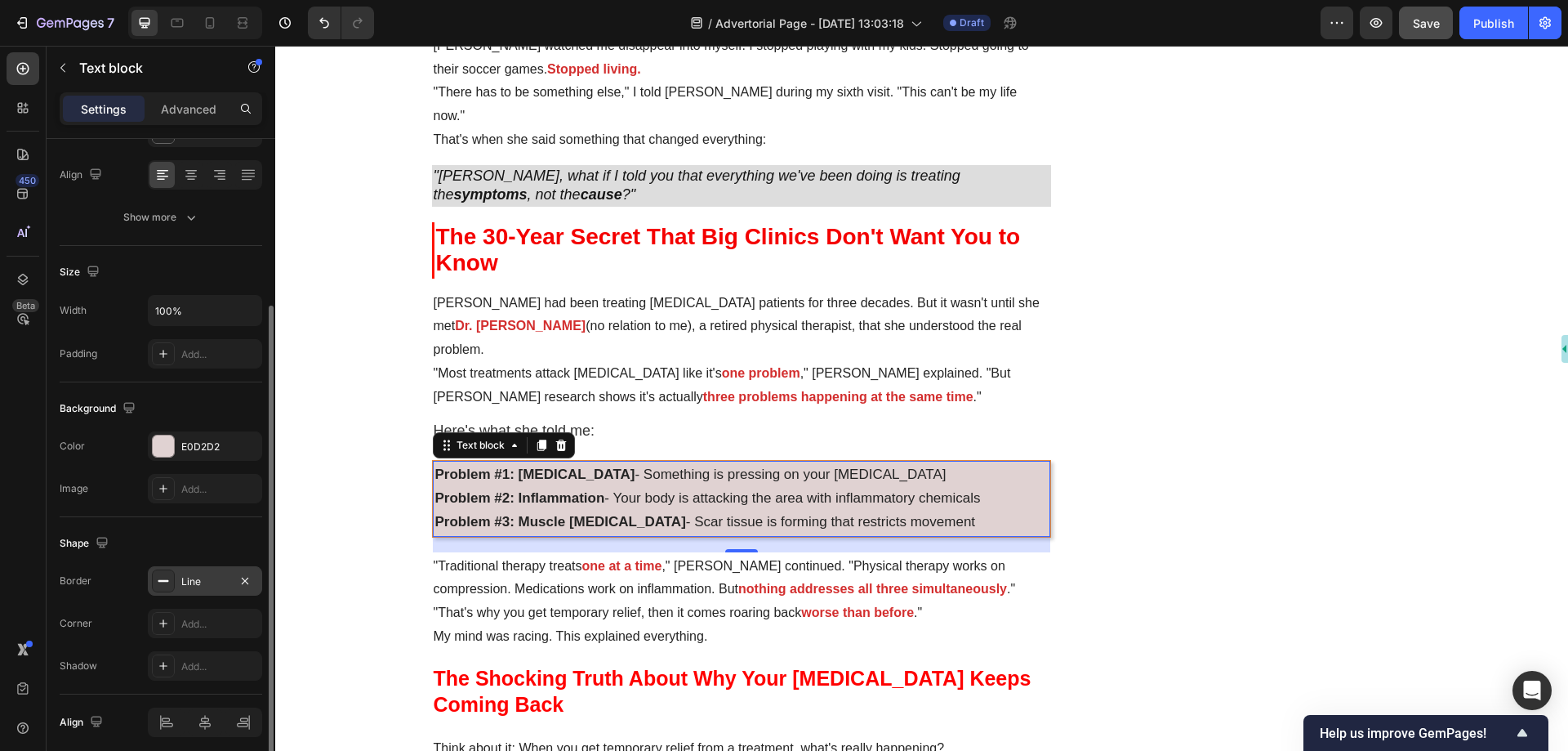
click at [210, 585] on div "Line" at bounding box center [205, 581] width 47 height 14
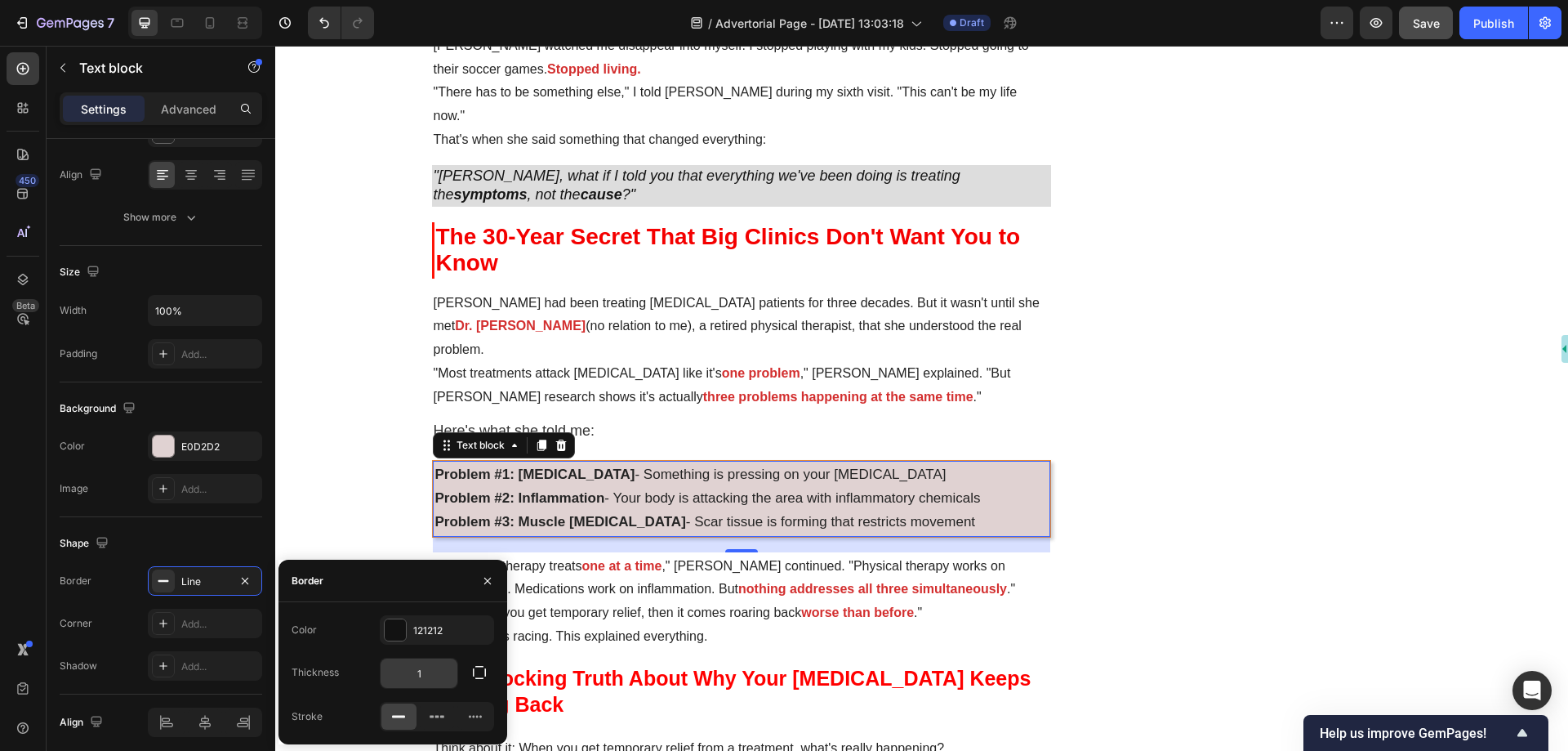
click at [412, 669] on input "1" at bounding box center [419, 673] width 77 height 29
click at [483, 675] on icon "button" at bounding box center [479, 672] width 16 height 16
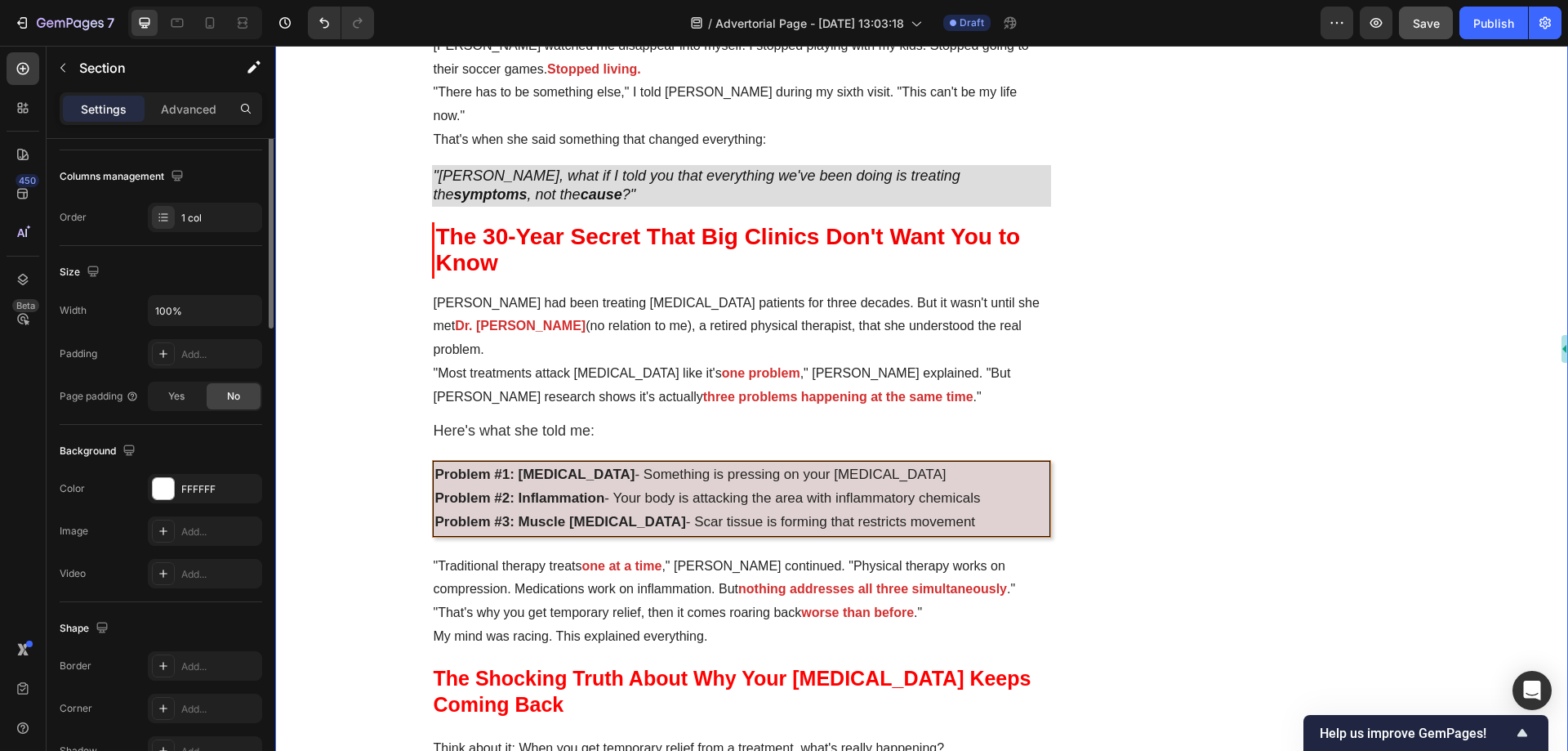
scroll to position [0, 0]
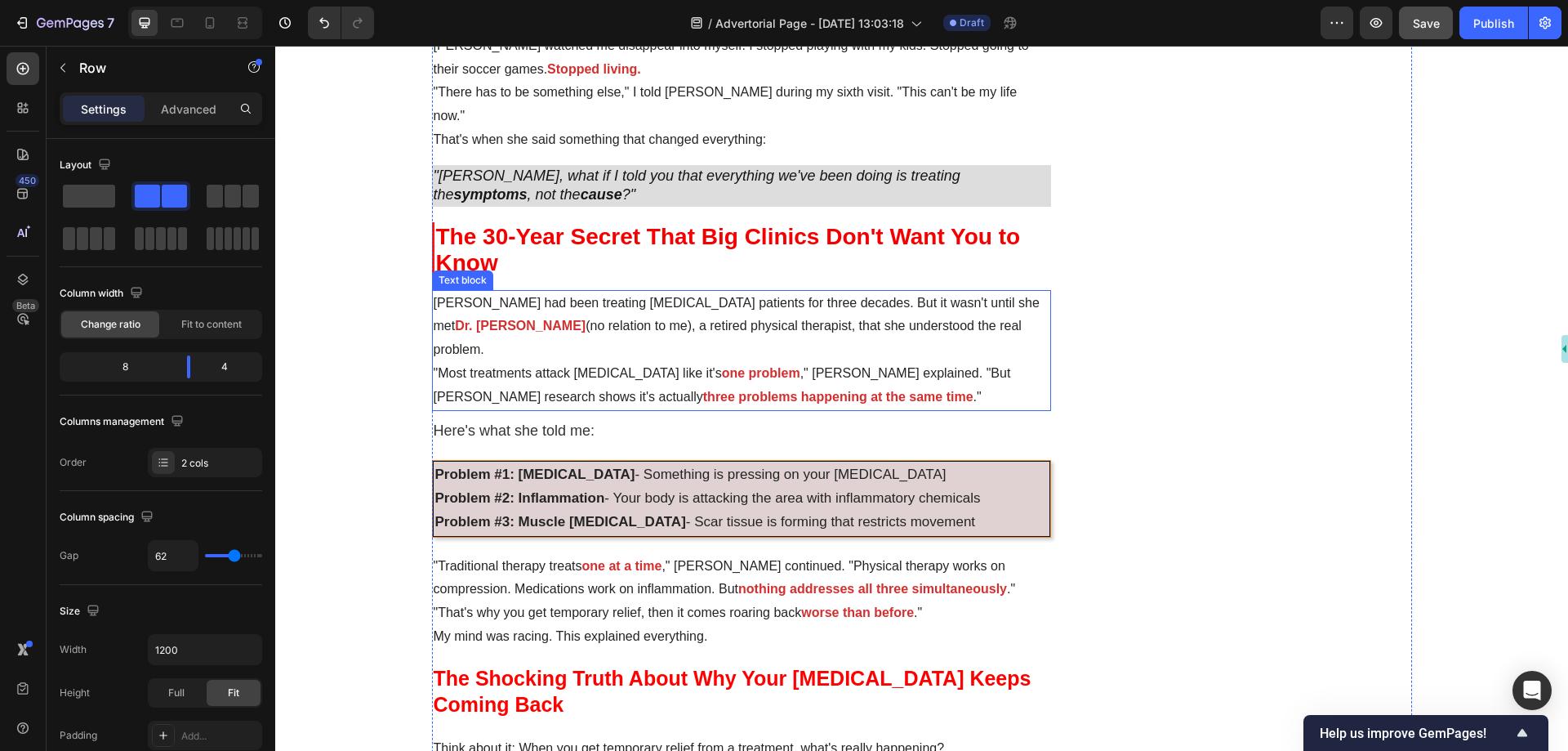
click at [713, 292] on p "Dr. Martinez had been treating sciatica patients for three decades. But it wasn…" at bounding box center [742, 326] width 617 height 70
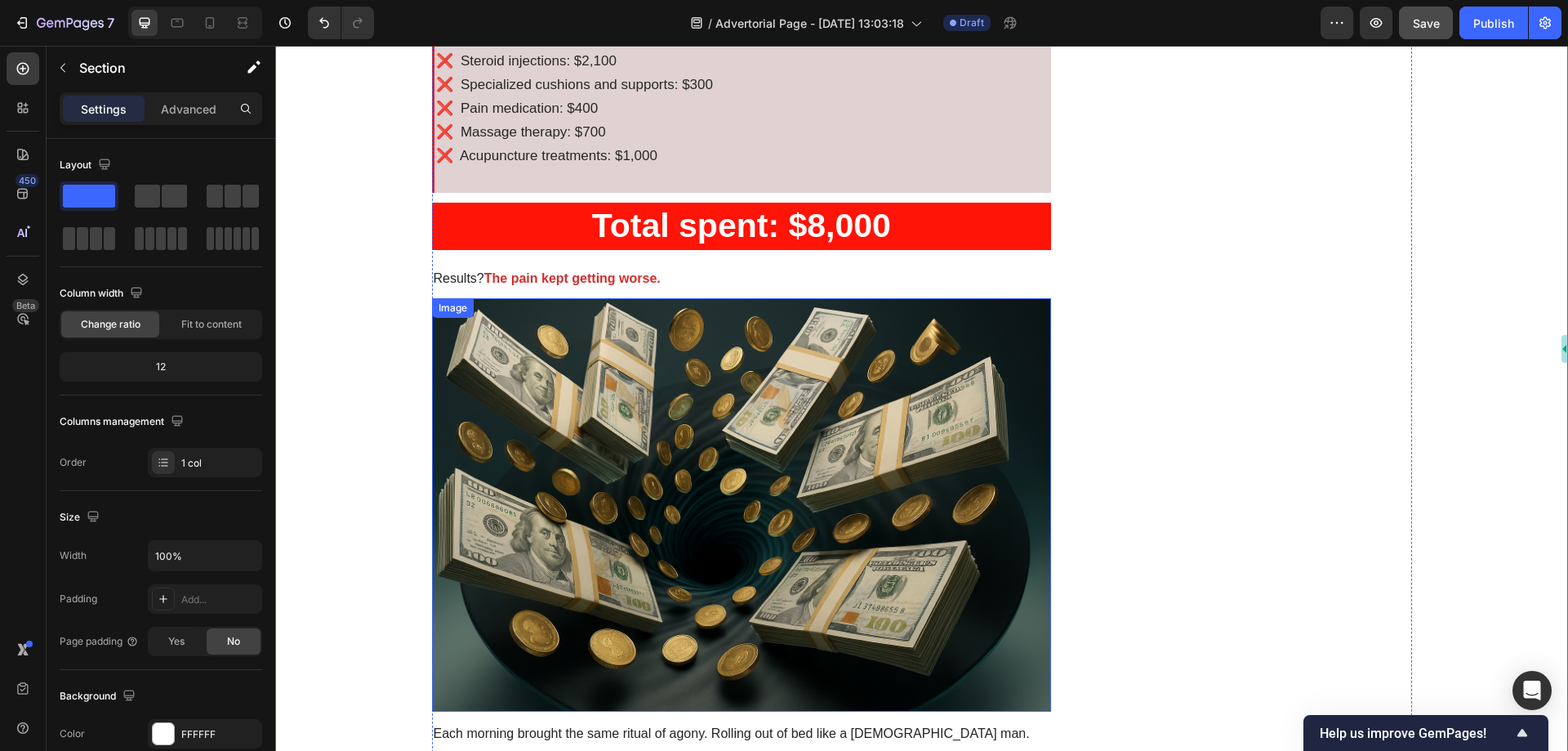
scroll to position [1226, 0]
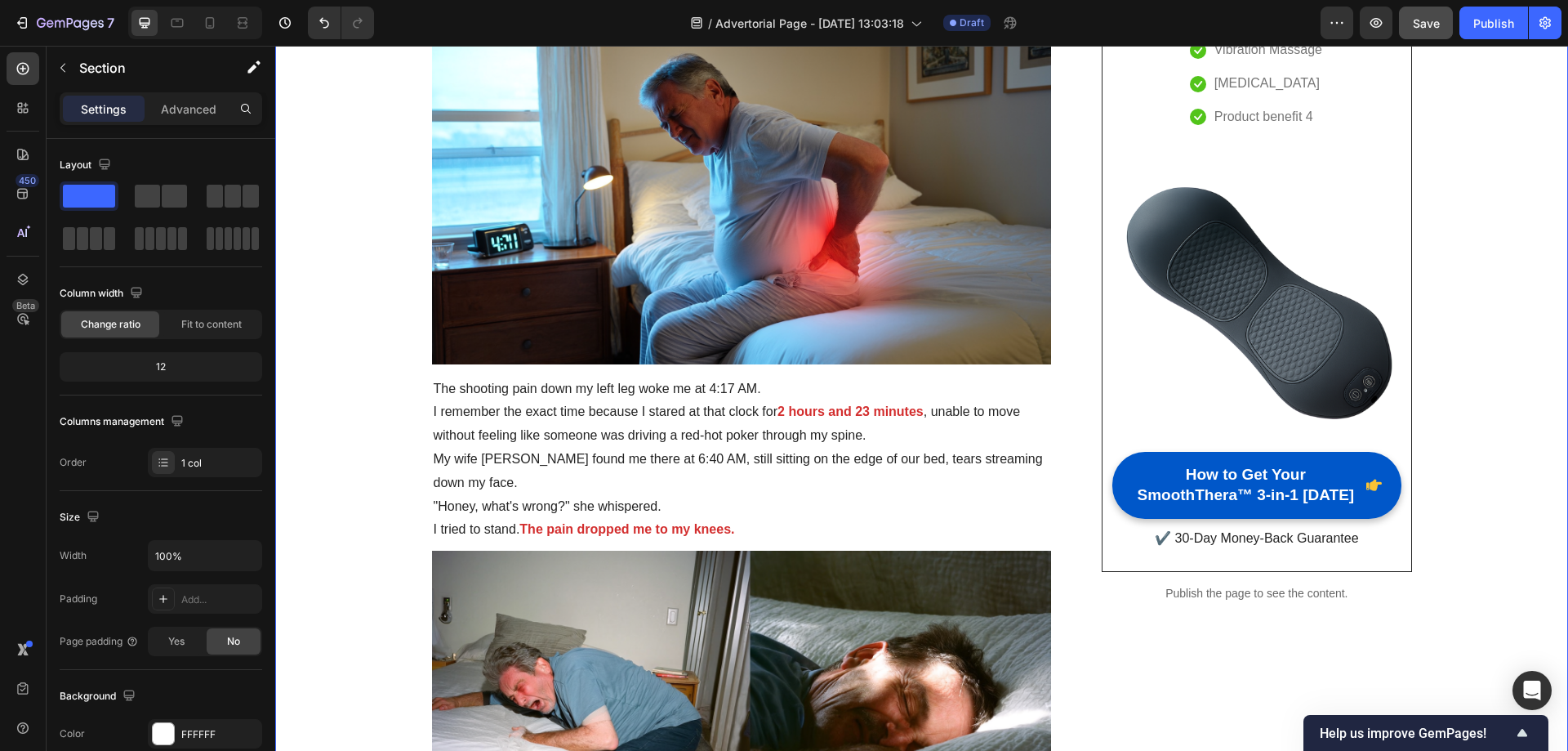
scroll to position [163, 0]
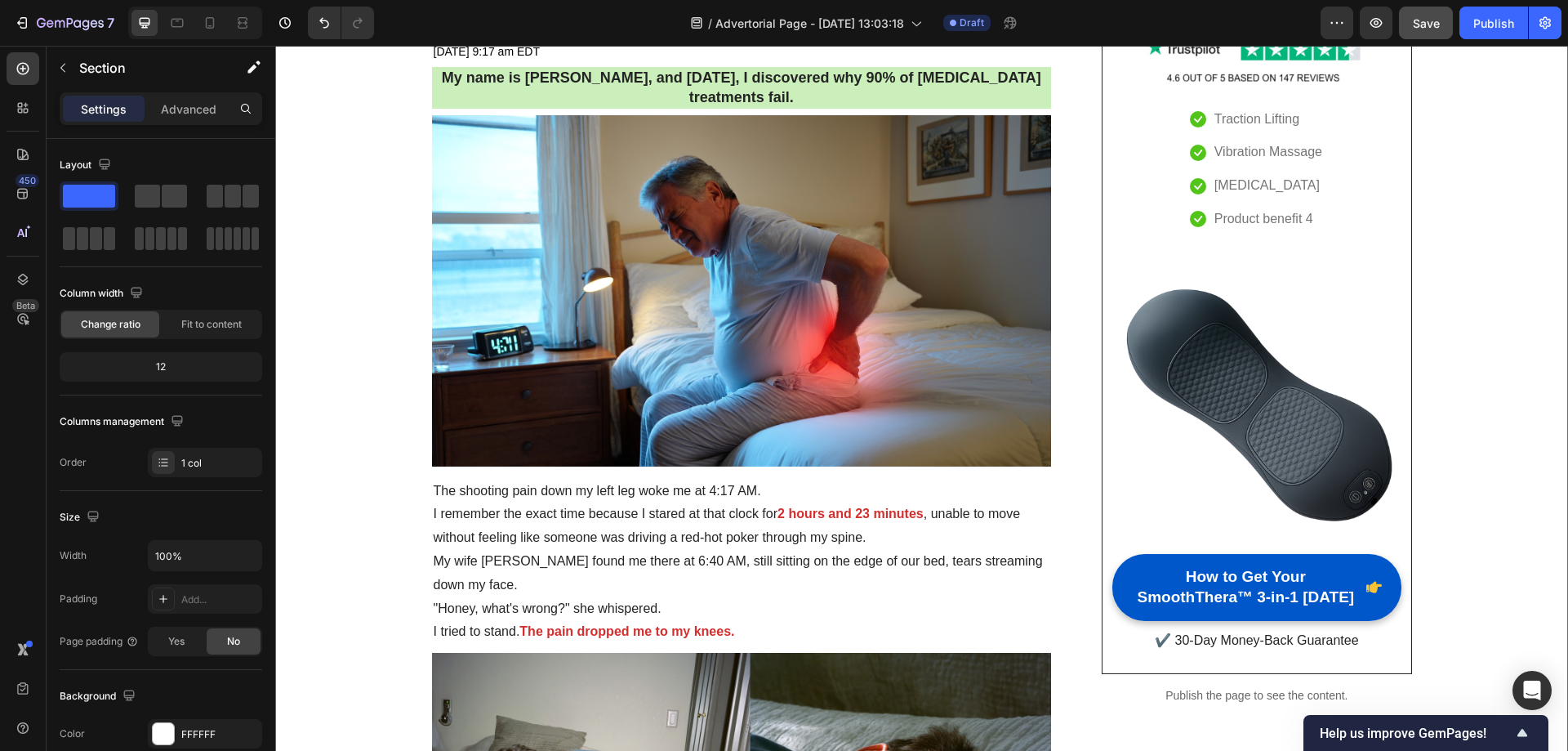
drag, startPoint x: 375, startPoint y: 251, endPoint x: 365, endPoint y: 210, distance: 42.2
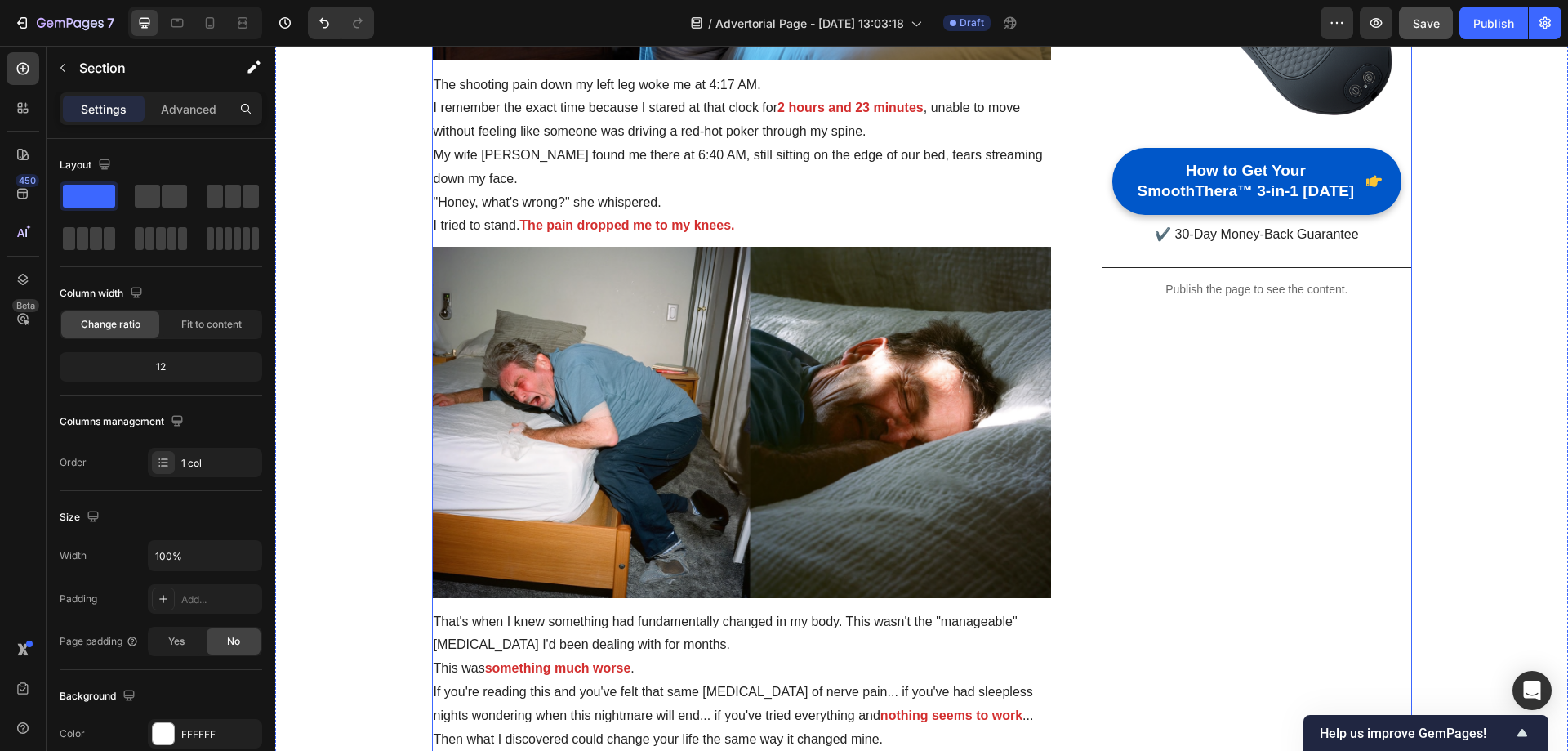
scroll to position [572, 0]
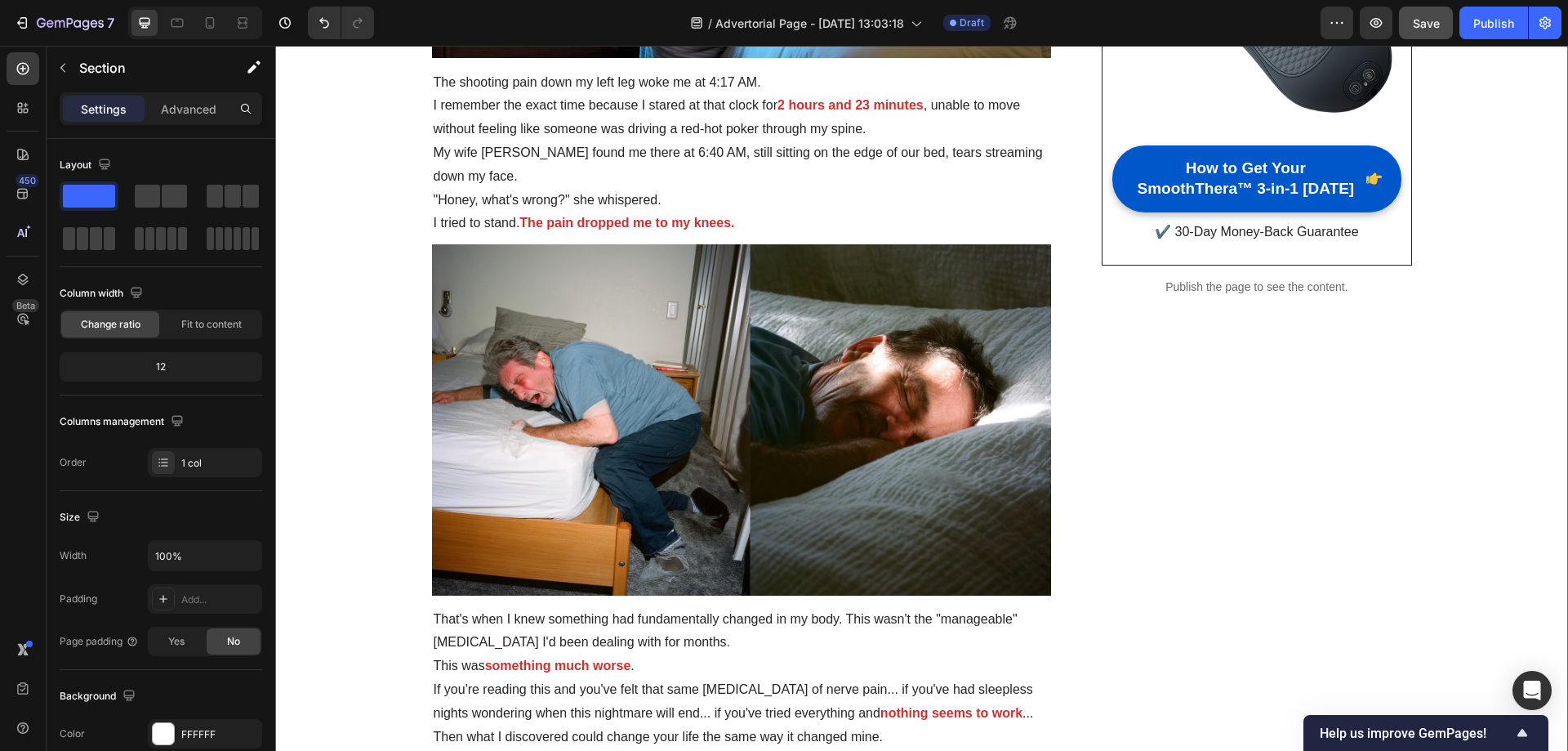
drag, startPoint x: 370, startPoint y: 168, endPoint x: 350, endPoint y: 152, distance: 25.6
drag, startPoint x: 364, startPoint y: 152, endPoint x: 358, endPoint y: 145, distance: 9.2
drag, startPoint x: 372, startPoint y: 144, endPoint x: 336, endPoint y: 143, distance: 36.0
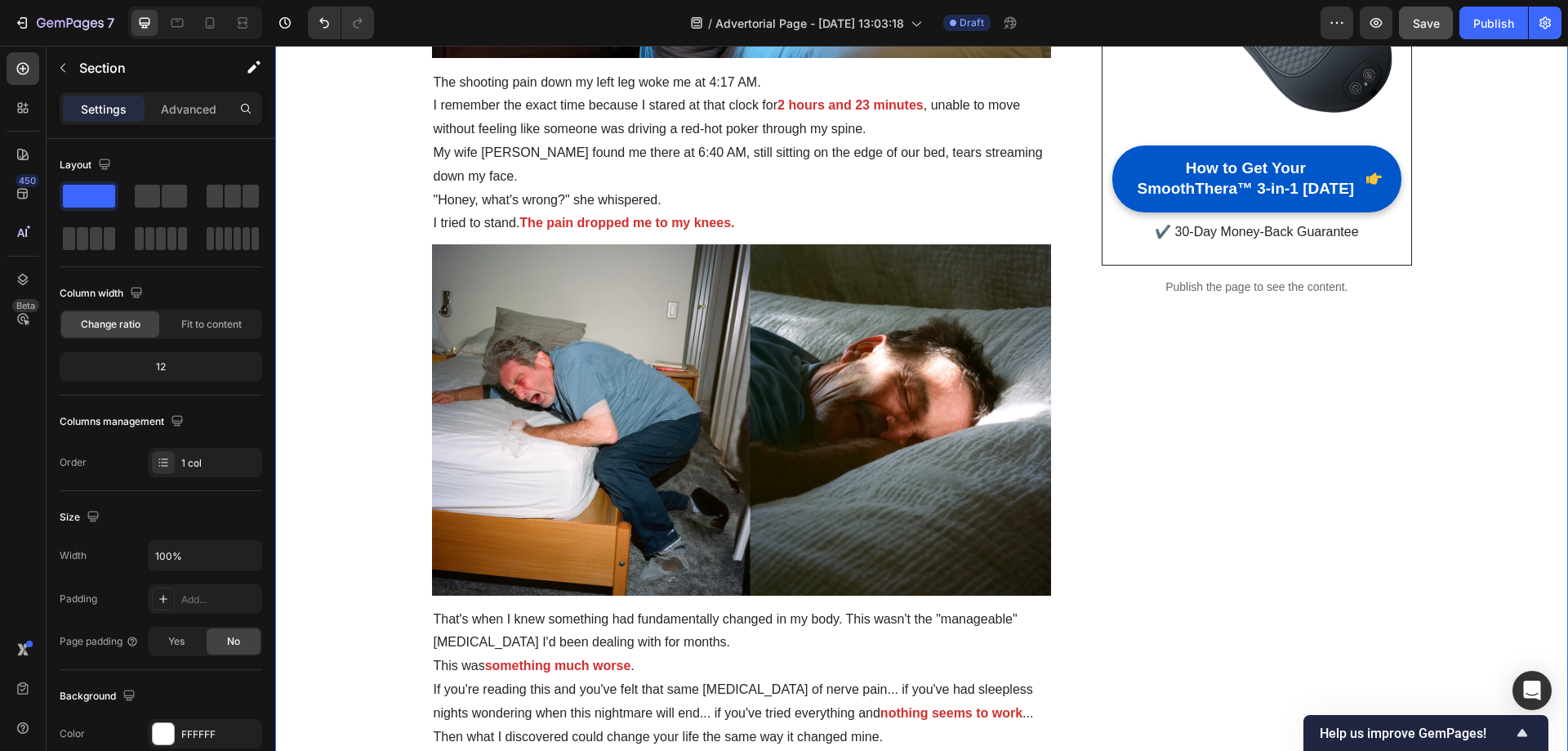
drag, startPoint x: 367, startPoint y: 141, endPoint x: 342, endPoint y: 140, distance: 25.0
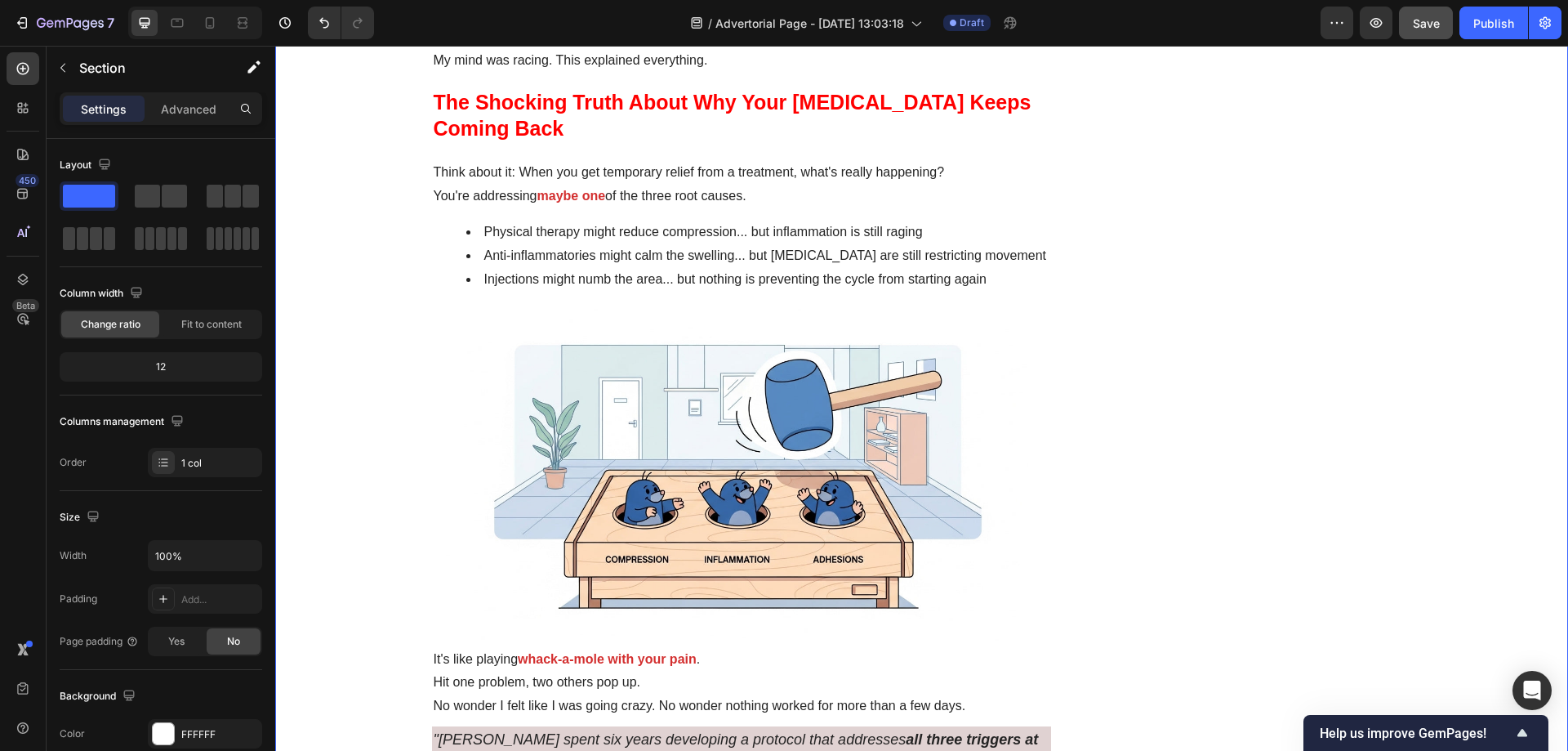
scroll to position [3023, 0]
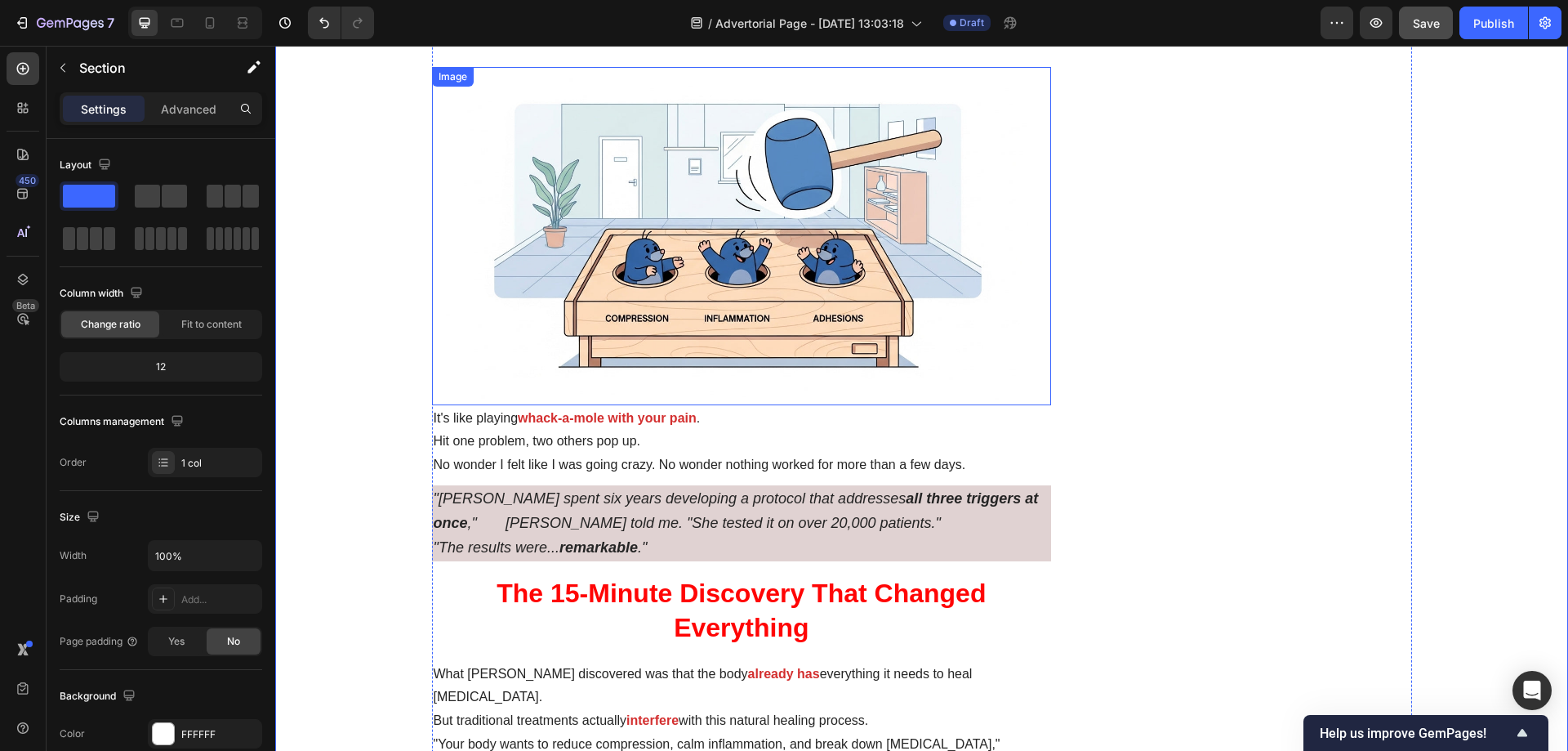
click at [733, 236] on img at bounding box center [742, 236] width 620 height 338
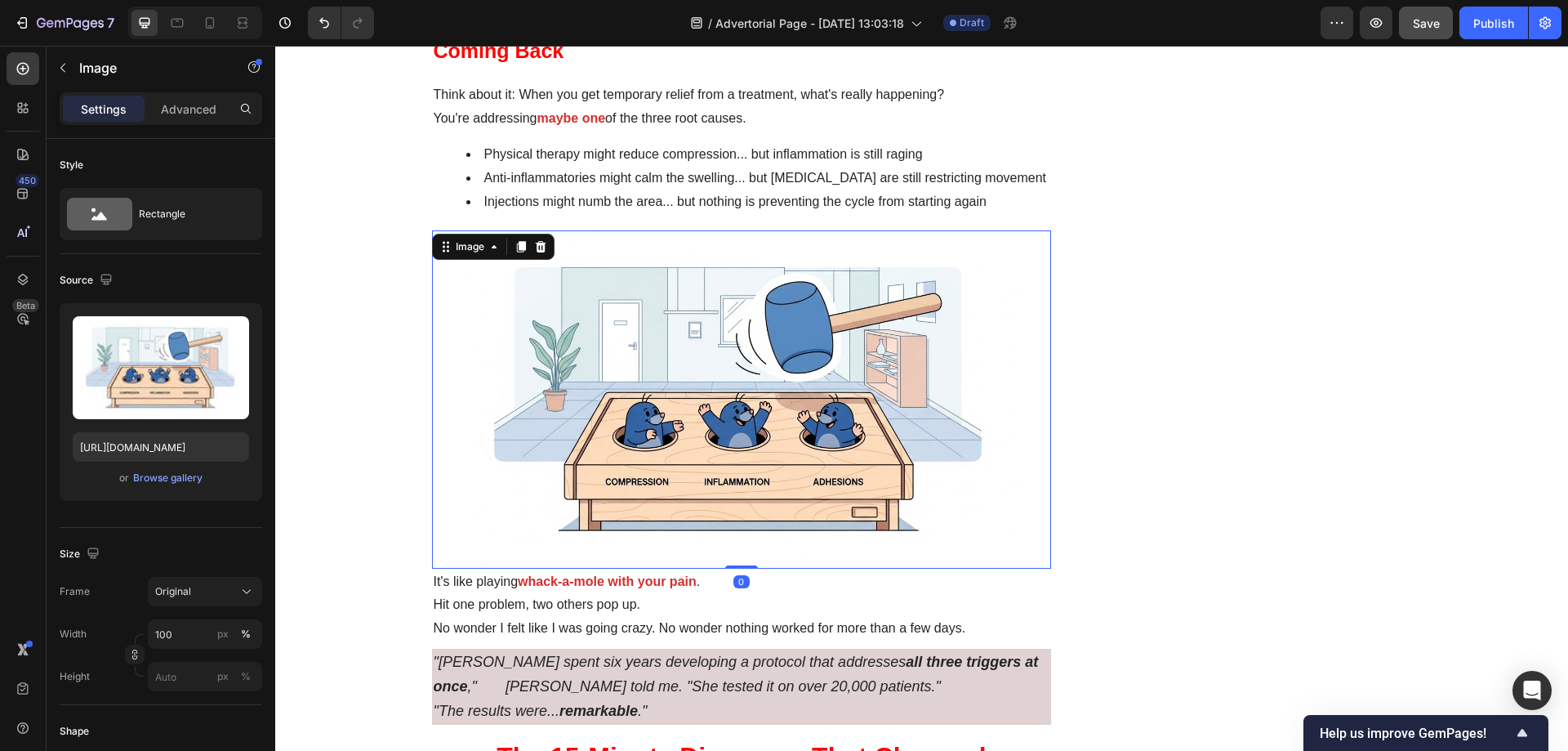
scroll to position [2778, 0]
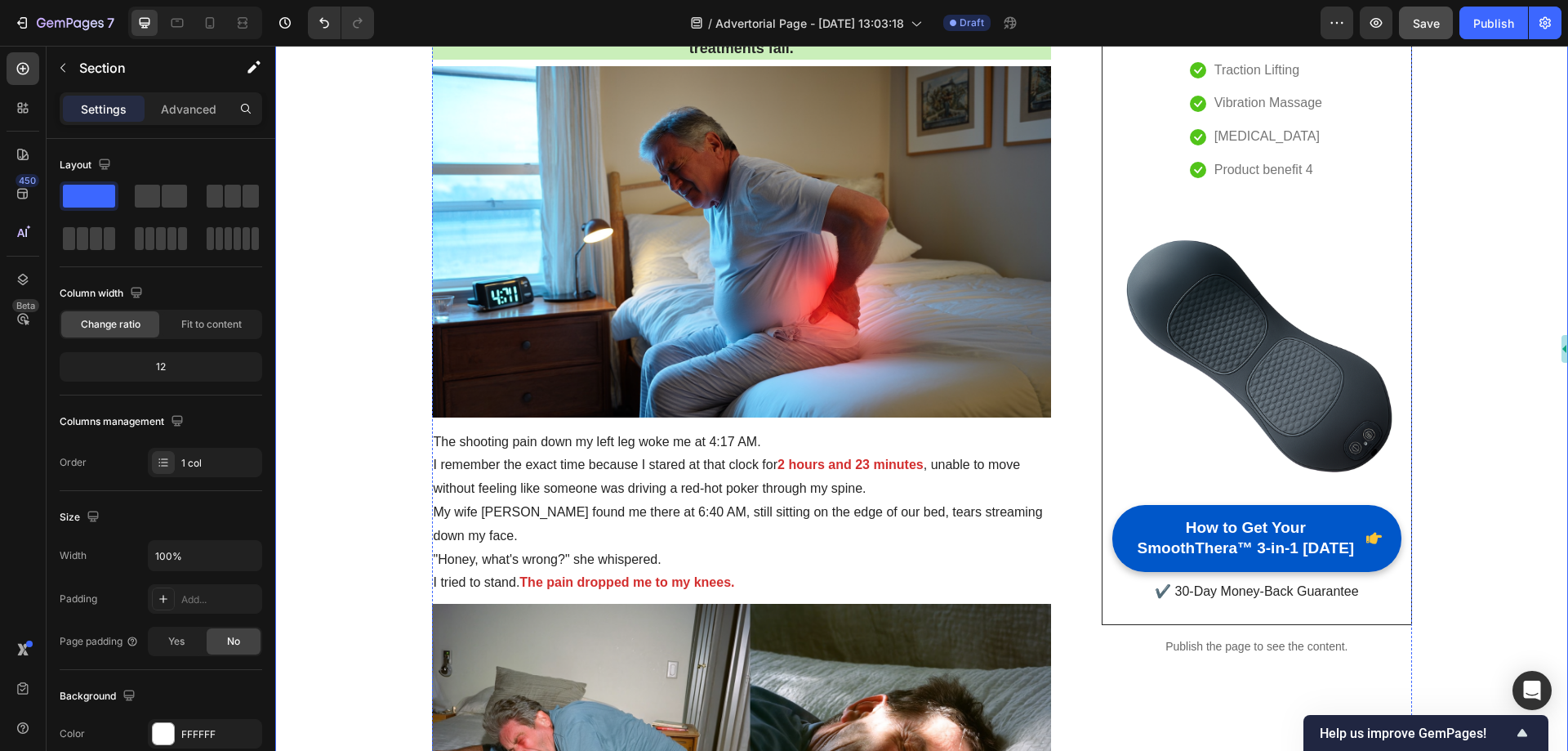
scroll to position [82, 0]
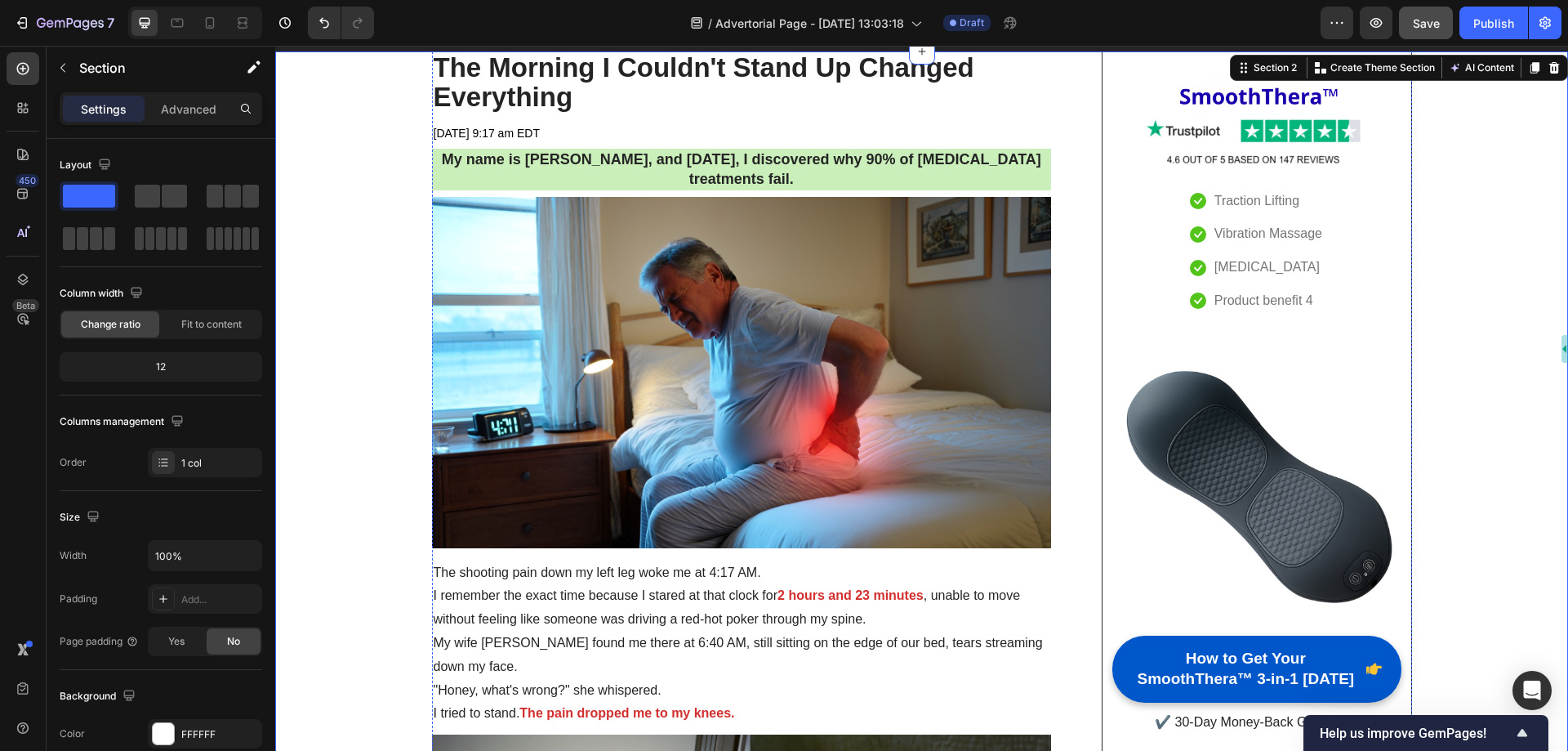
click at [764, 301] on img at bounding box center [742, 372] width 620 height 350
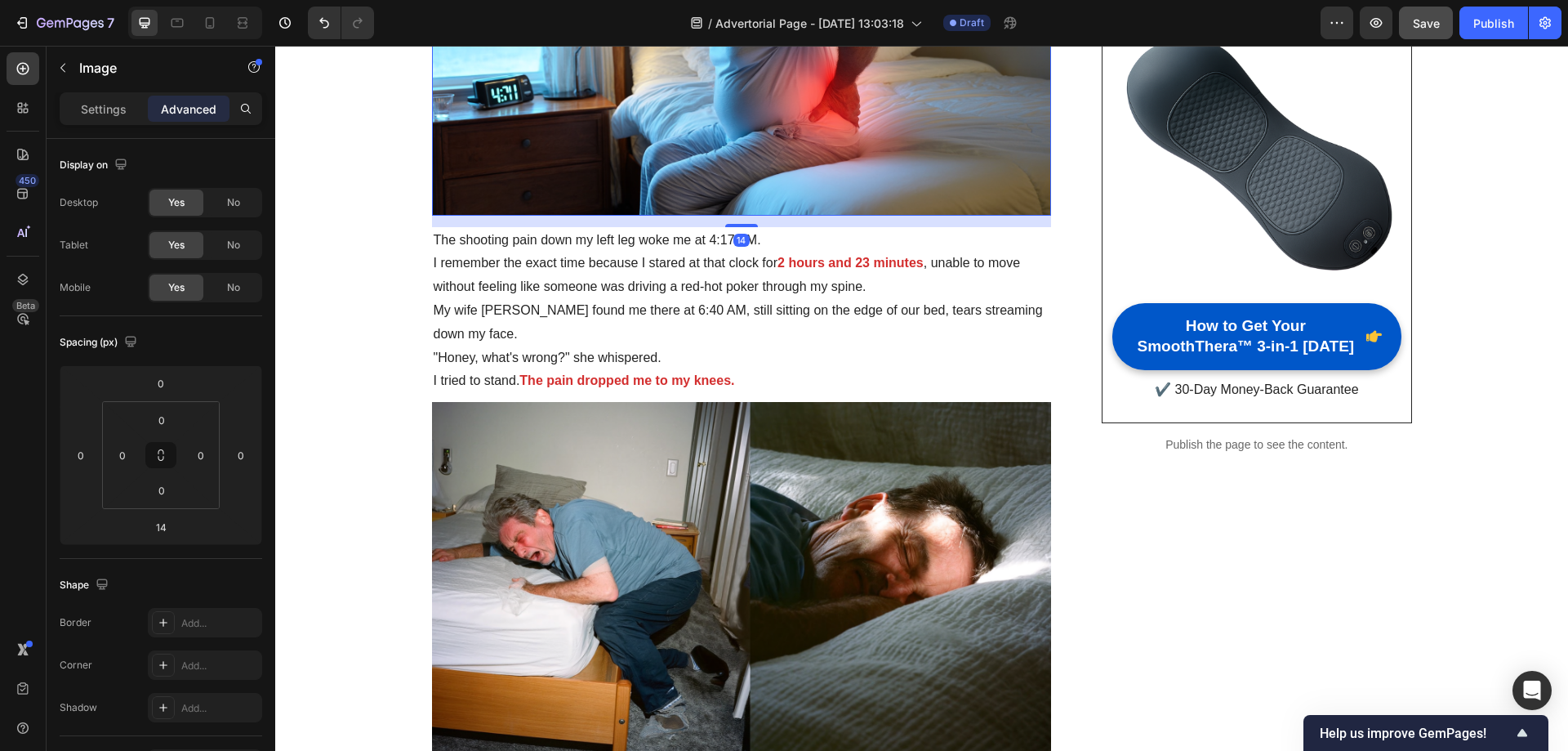
scroll to position [572, 0]
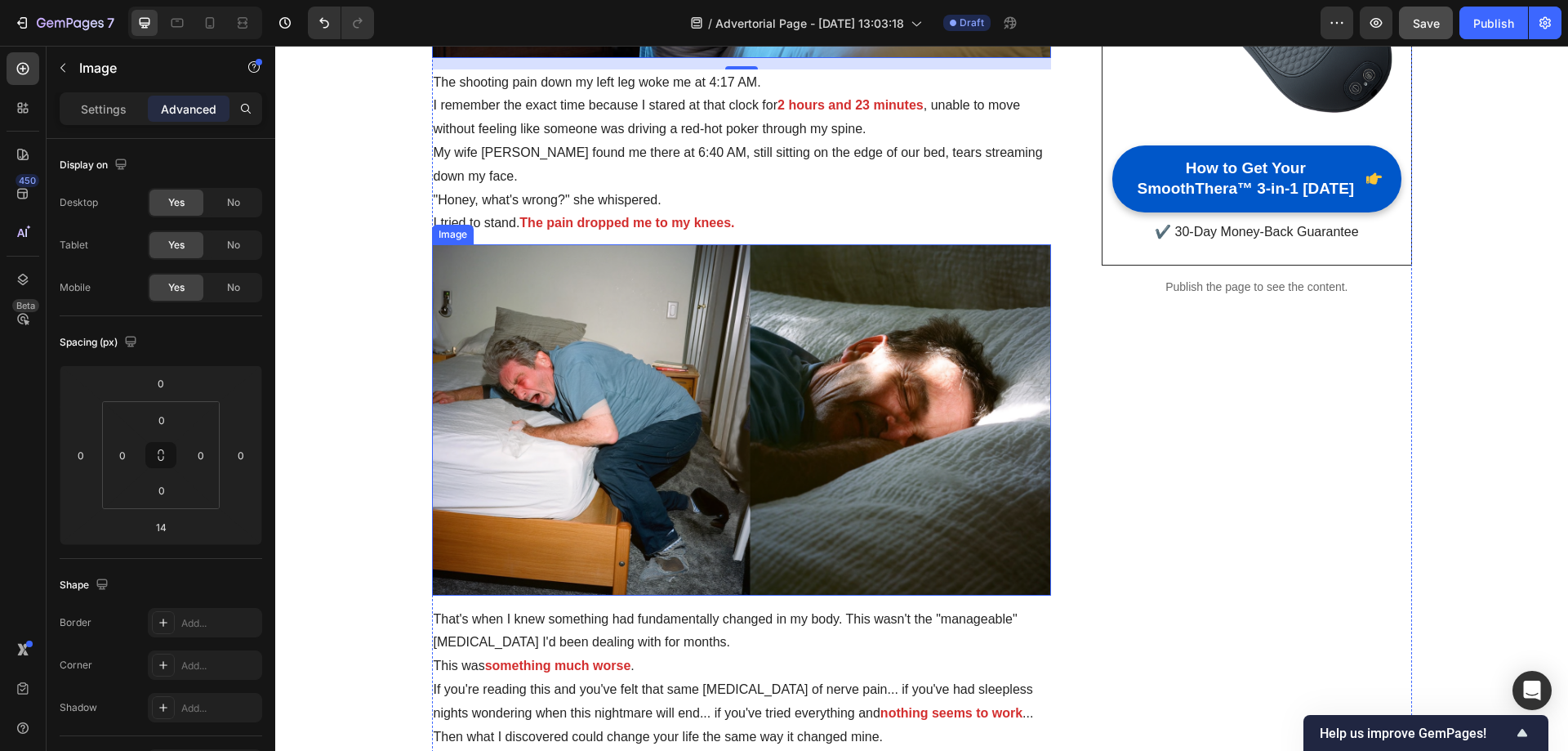
click at [754, 349] on img at bounding box center [742, 419] width 620 height 350
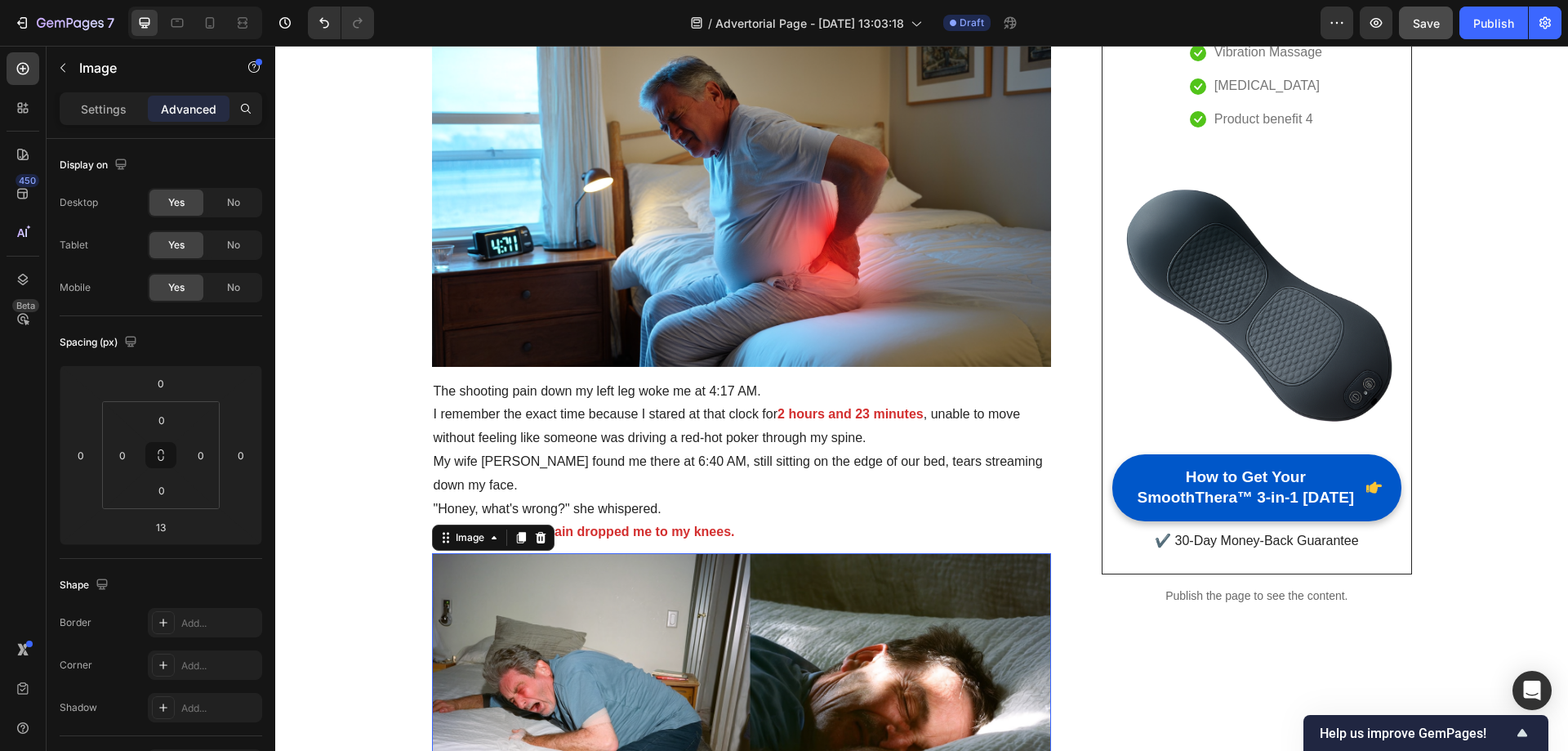
scroll to position [82, 0]
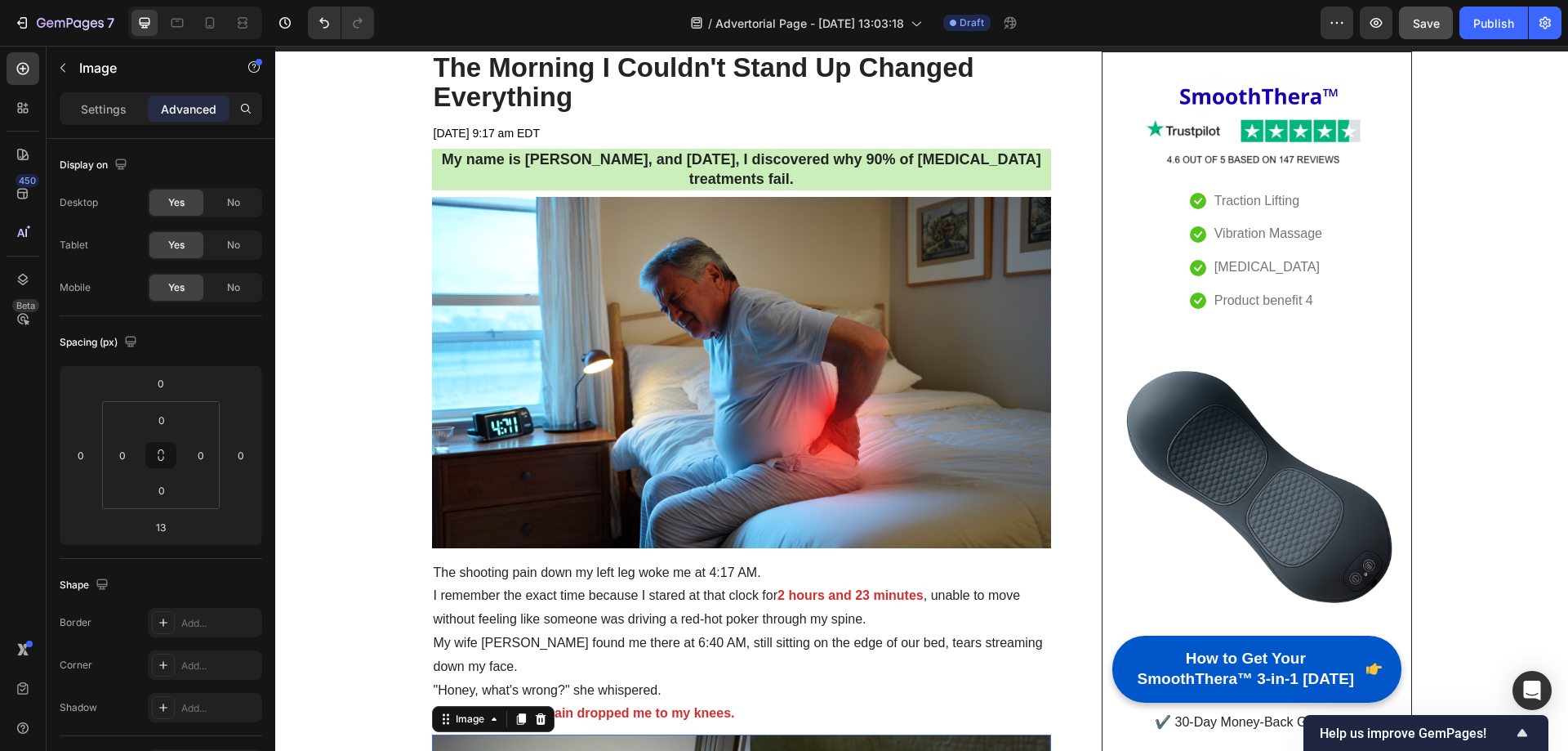
click at [754, 352] on img at bounding box center [742, 372] width 620 height 350
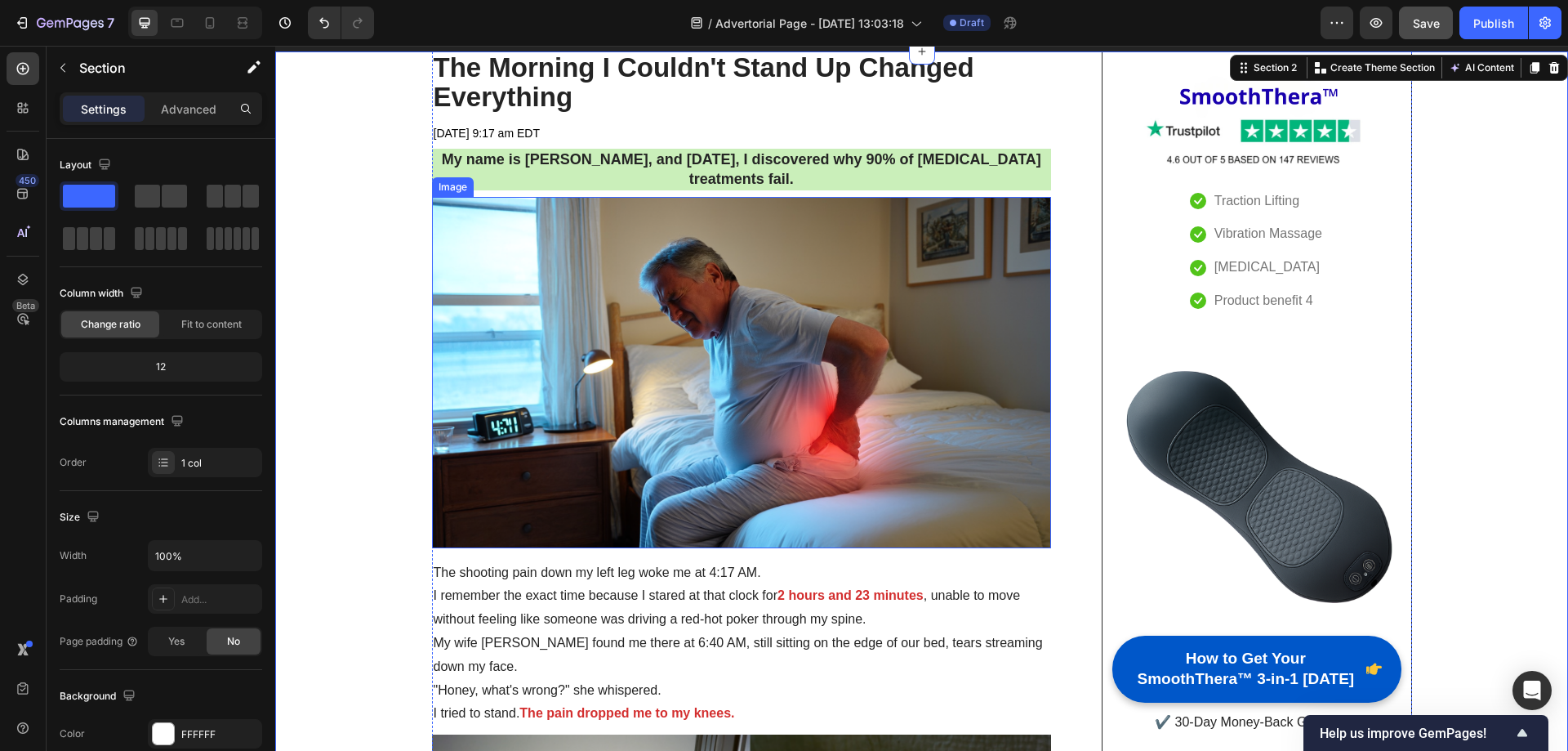
click at [784, 311] on img at bounding box center [742, 372] width 620 height 350
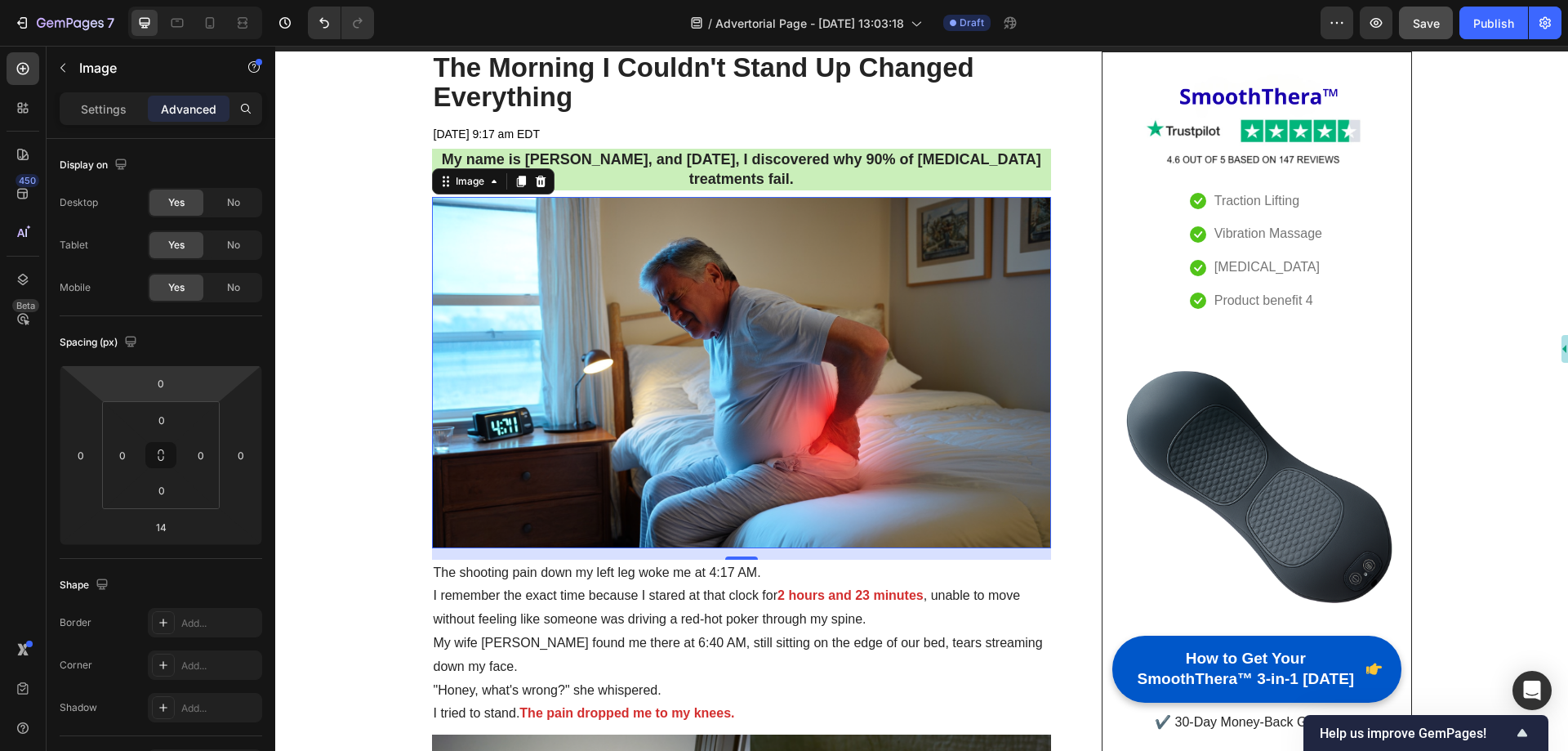
click at [593, 326] on img at bounding box center [742, 372] width 620 height 350
click at [76, 111] on div "Settings" at bounding box center [103, 108] width 82 height 26
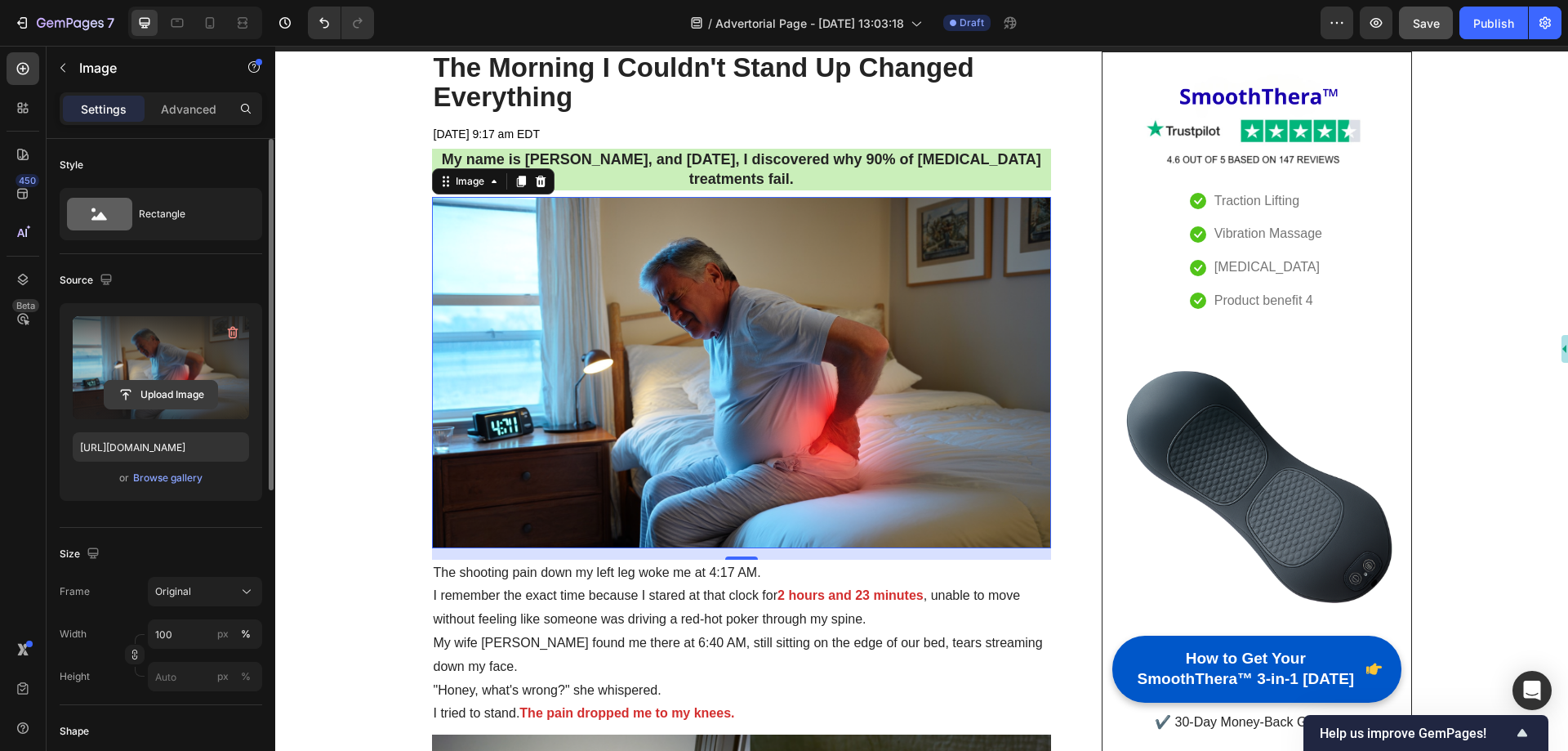
click at [173, 397] on input "file" at bounding box center [160, 394] width 113 height 28
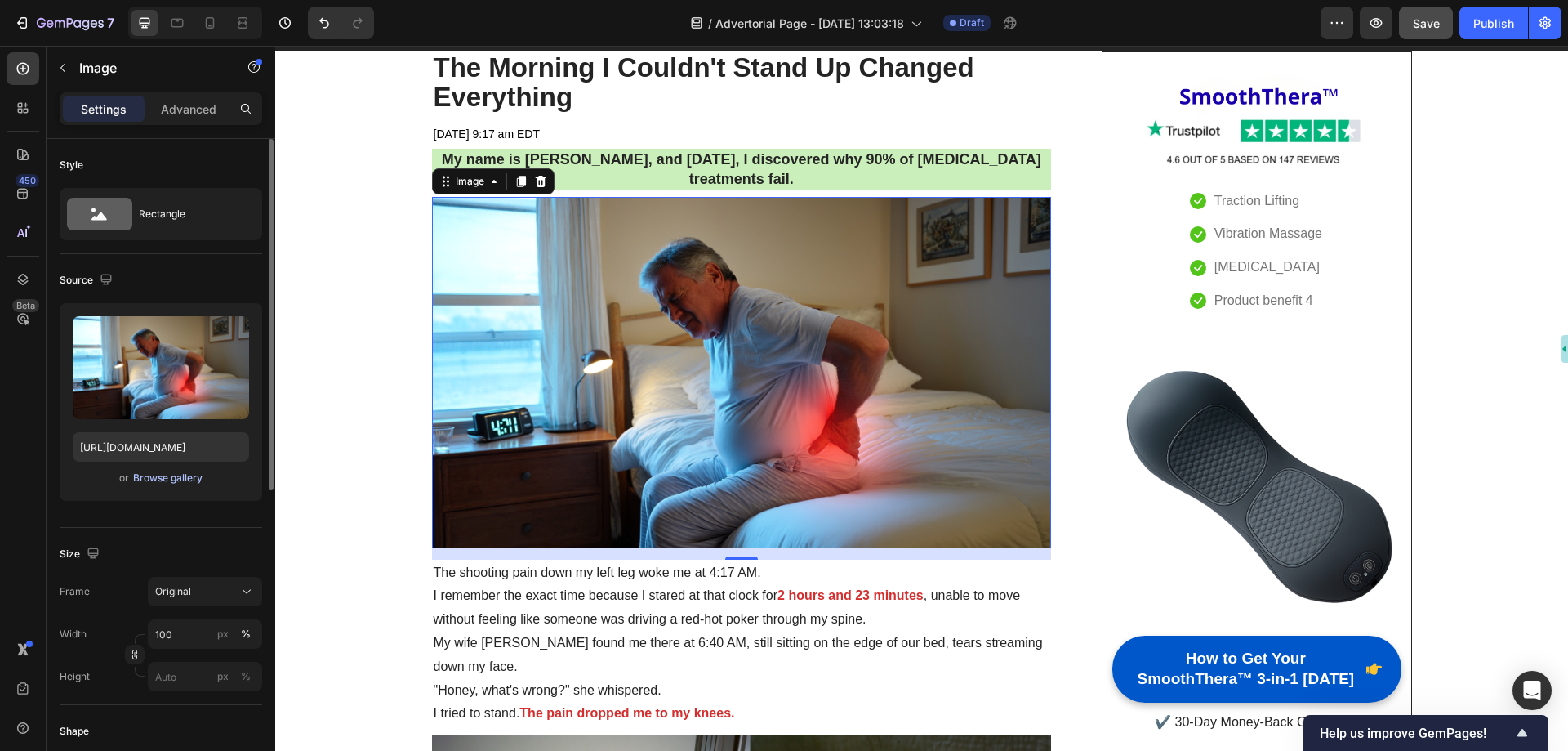
click at [157, 481] on div "Browse gallery" at bounding box center [168, 478] width 69 height 14
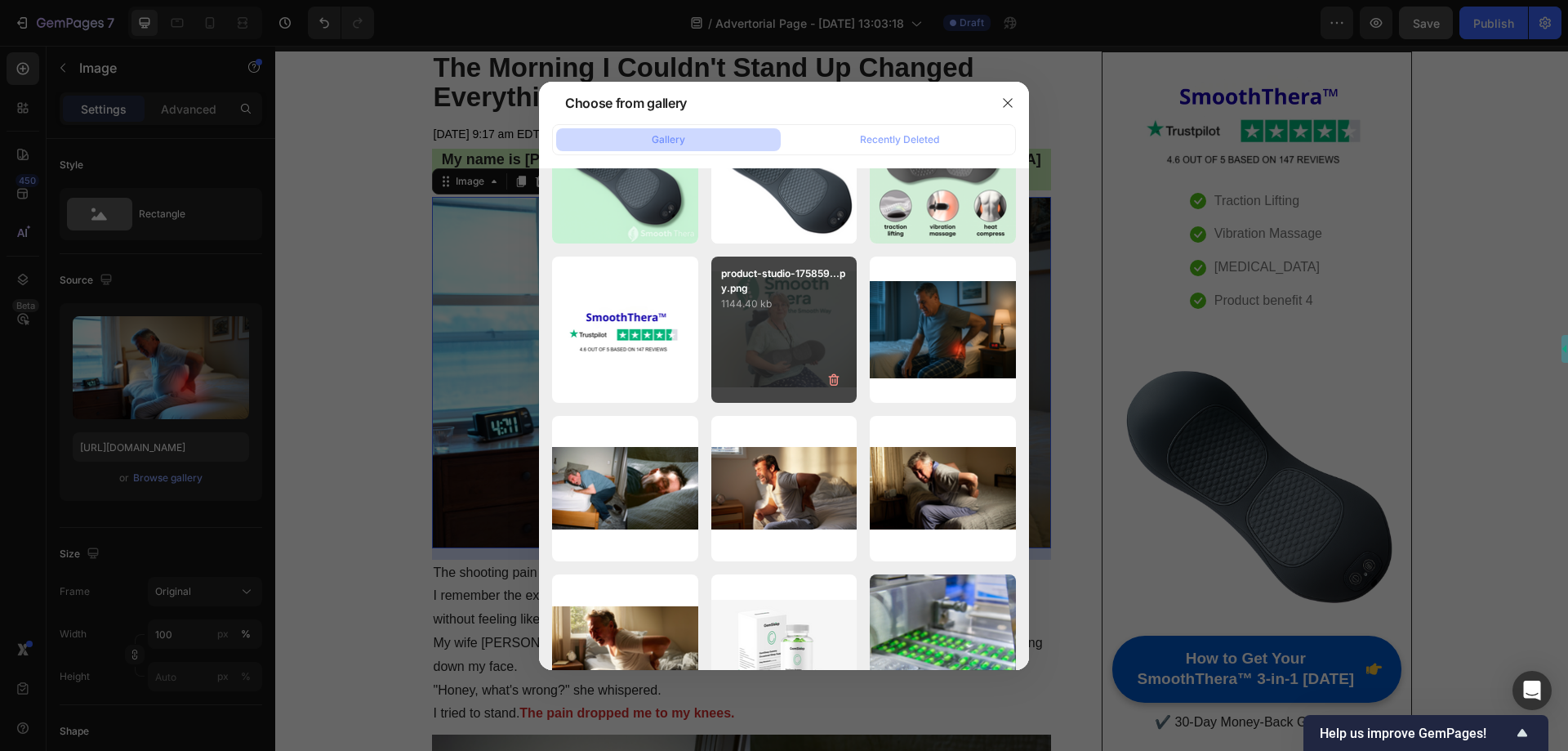
scroll to position [1361, 0]
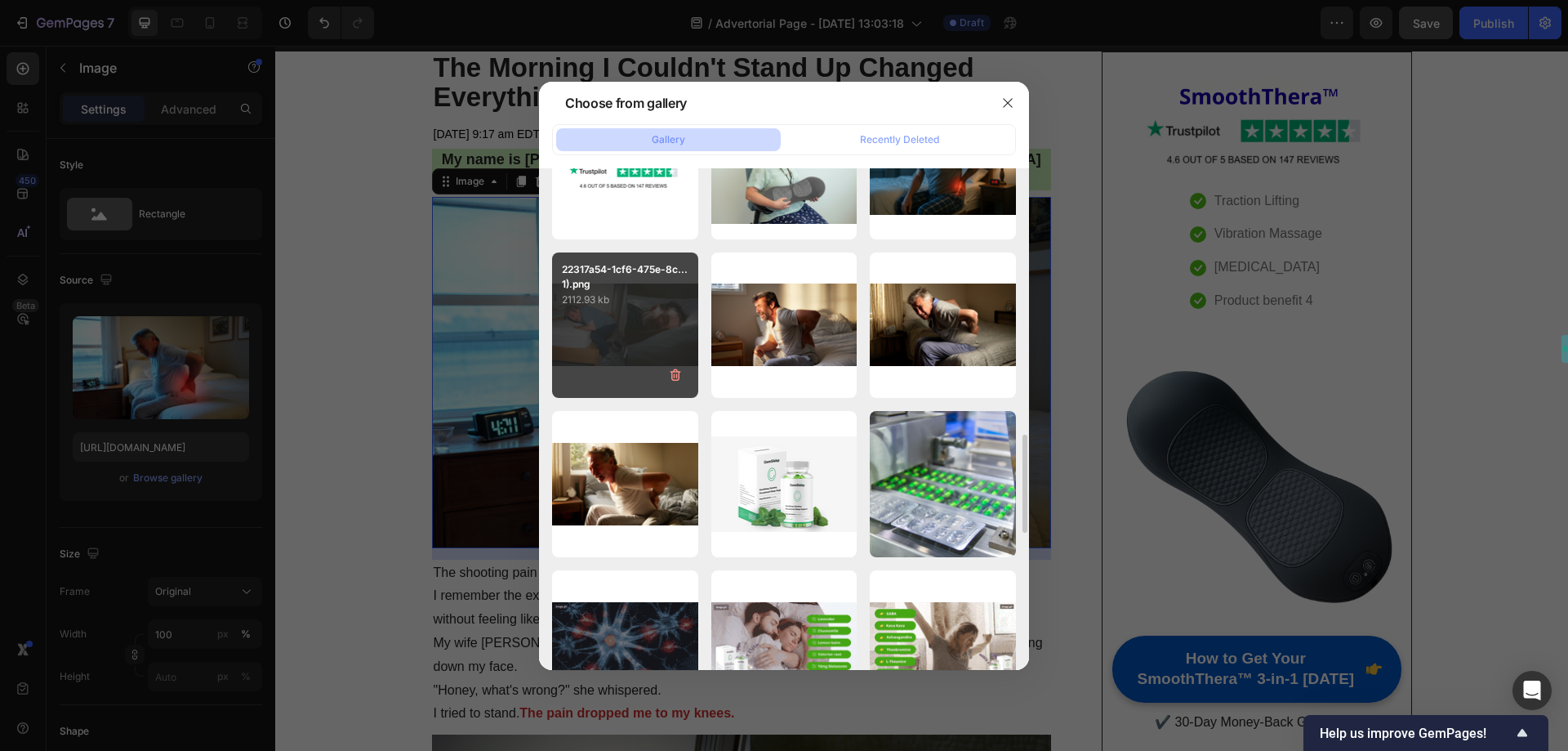
click at [635, 333] on div "22317a54-1cf6-475e-8c...1).png 2112.93 kb" at bounding box center [625, 326] width 147 height 147
type input "[URL][DOMAIN_NAME]"
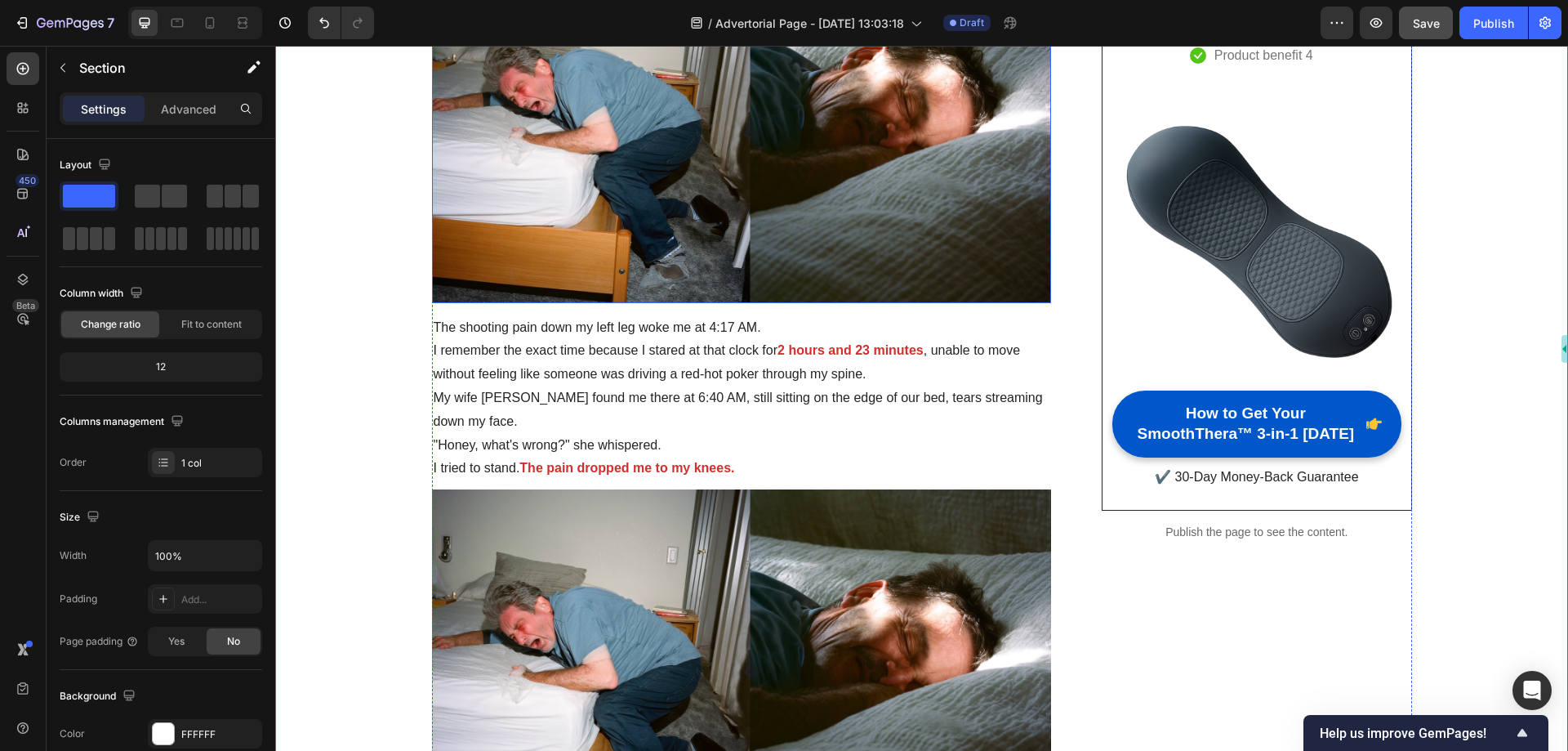
scroll to position [490, 0]
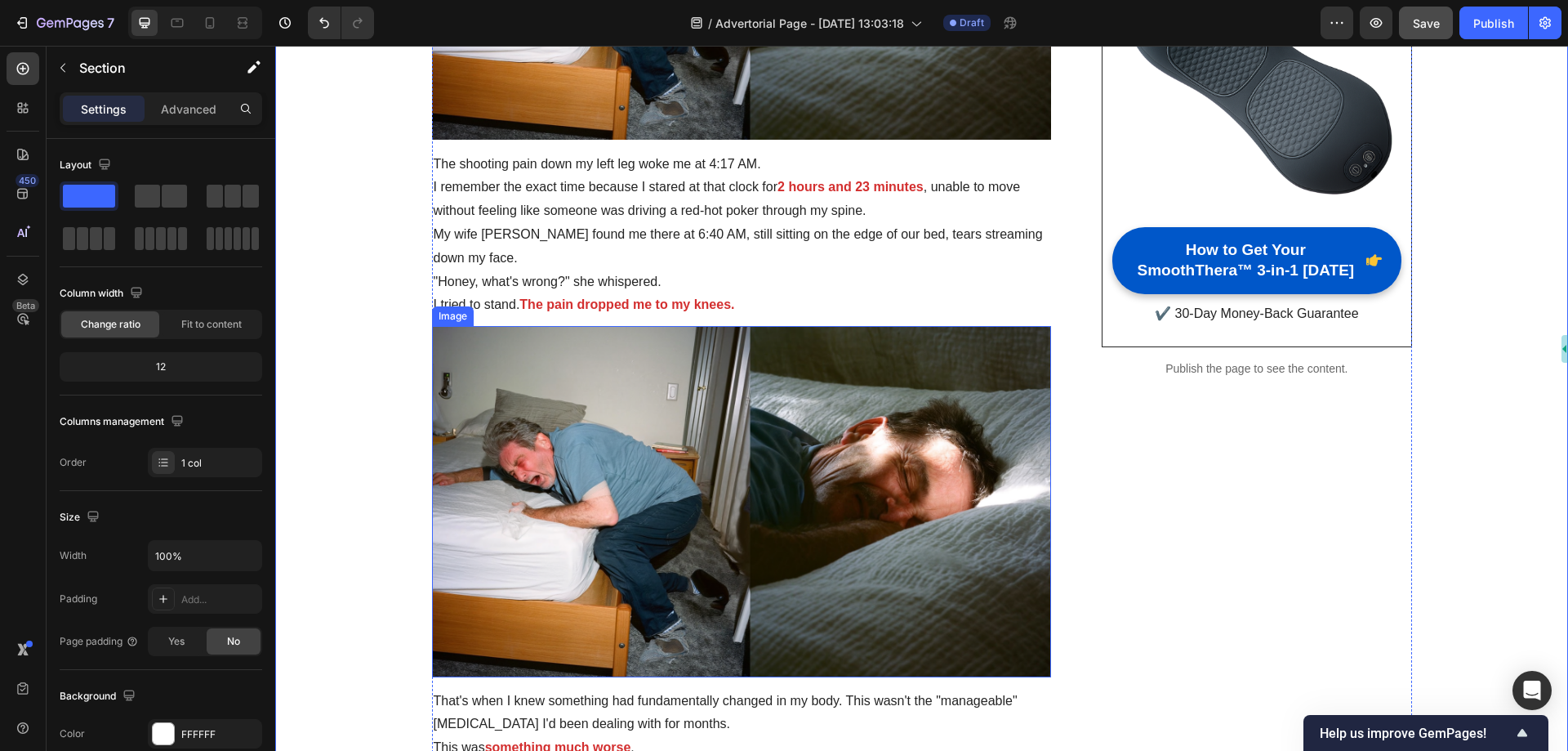
click at [703, 358] on img at bounding box center [742, 501] width 620 height 350
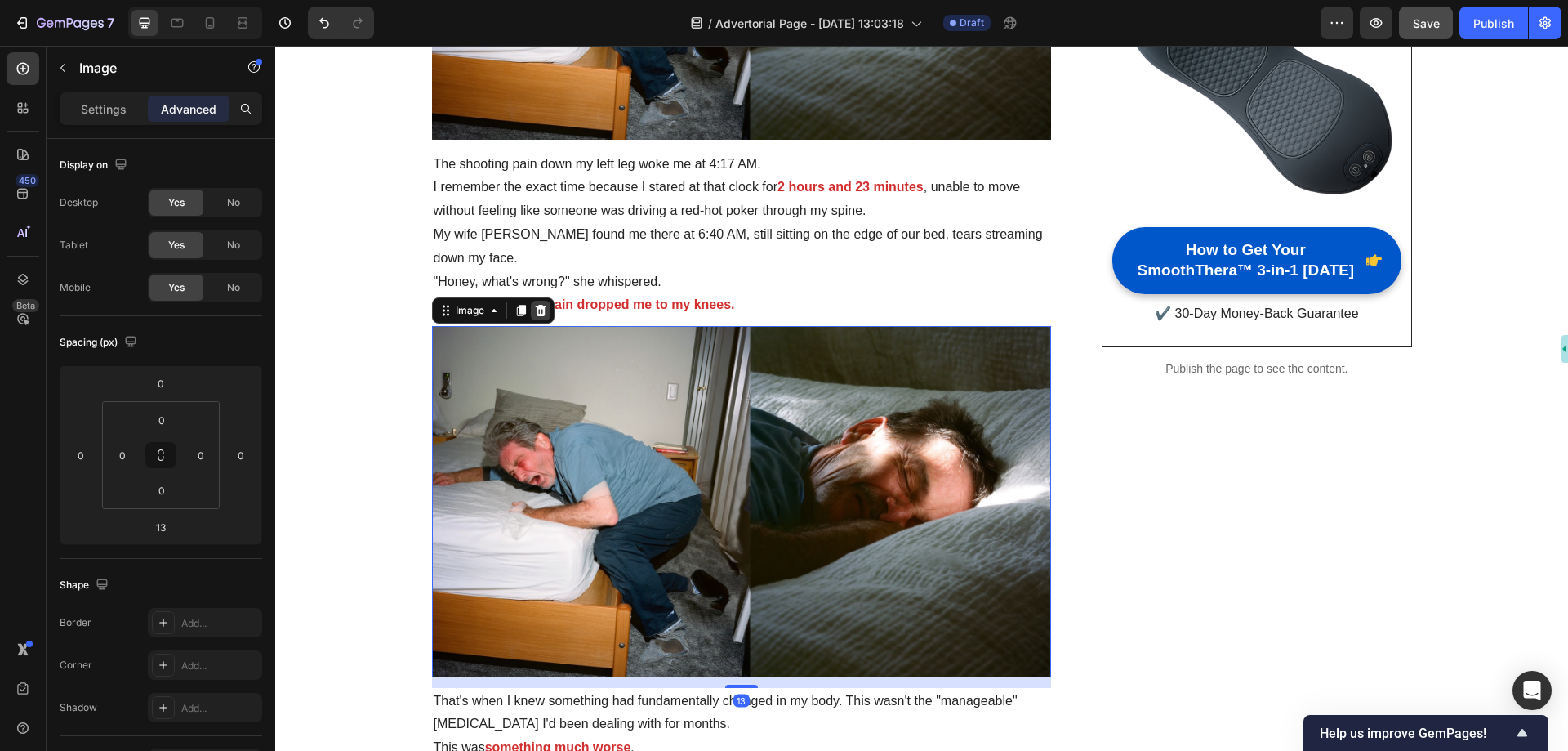
click at [537, 315] on icon at bounding box center [539, 311] width 11 height 12
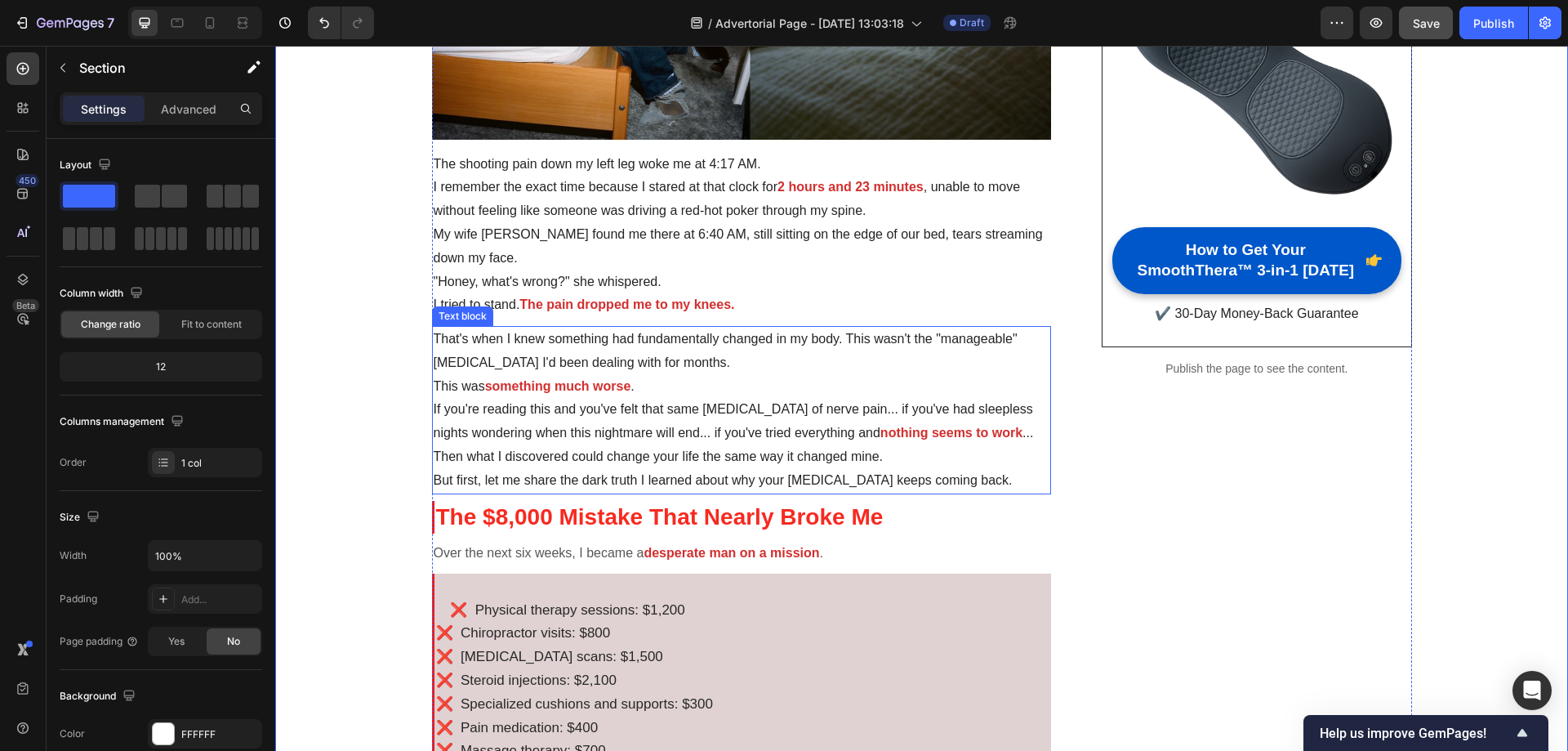
click at [608, 339] on p "That's when I knew something had fundamentally changed in my body. This wasn't …" at bounding box center [742, 350] width 617 height 47
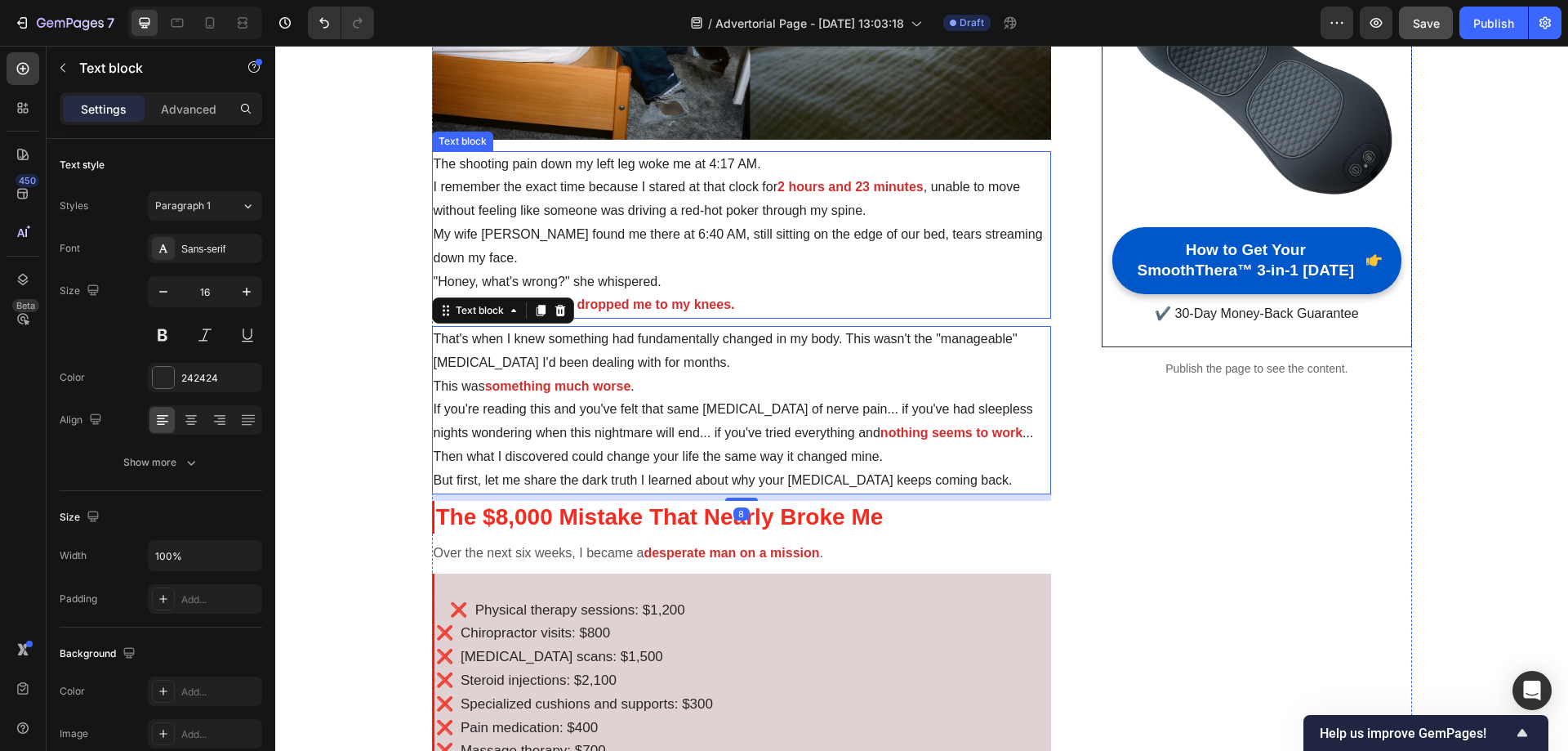
click at [633, 289] on p ""Honey, what's wrong?" she whispered." at bounding box center [742, 282] width 617 height 24
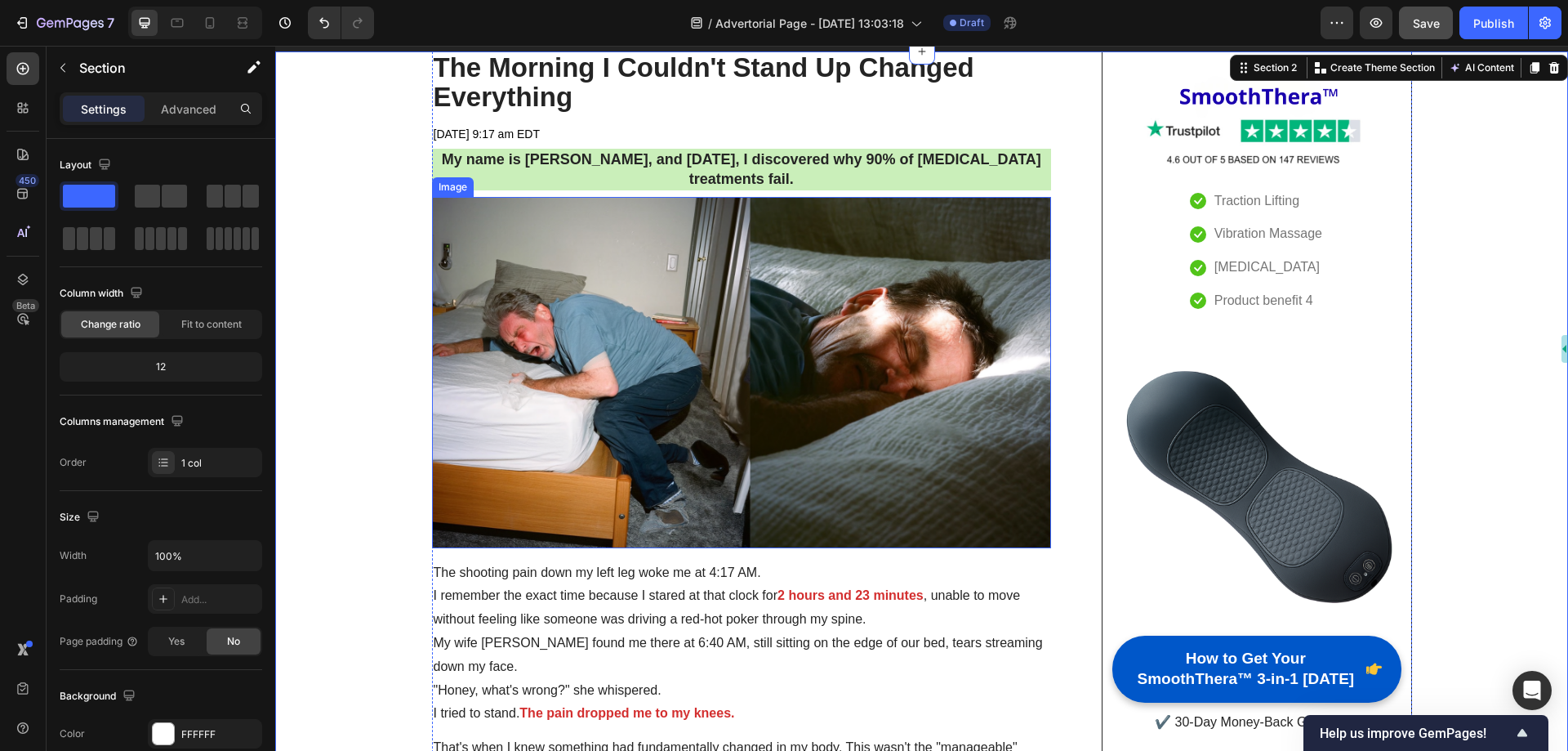
scroll to position [0, 0]
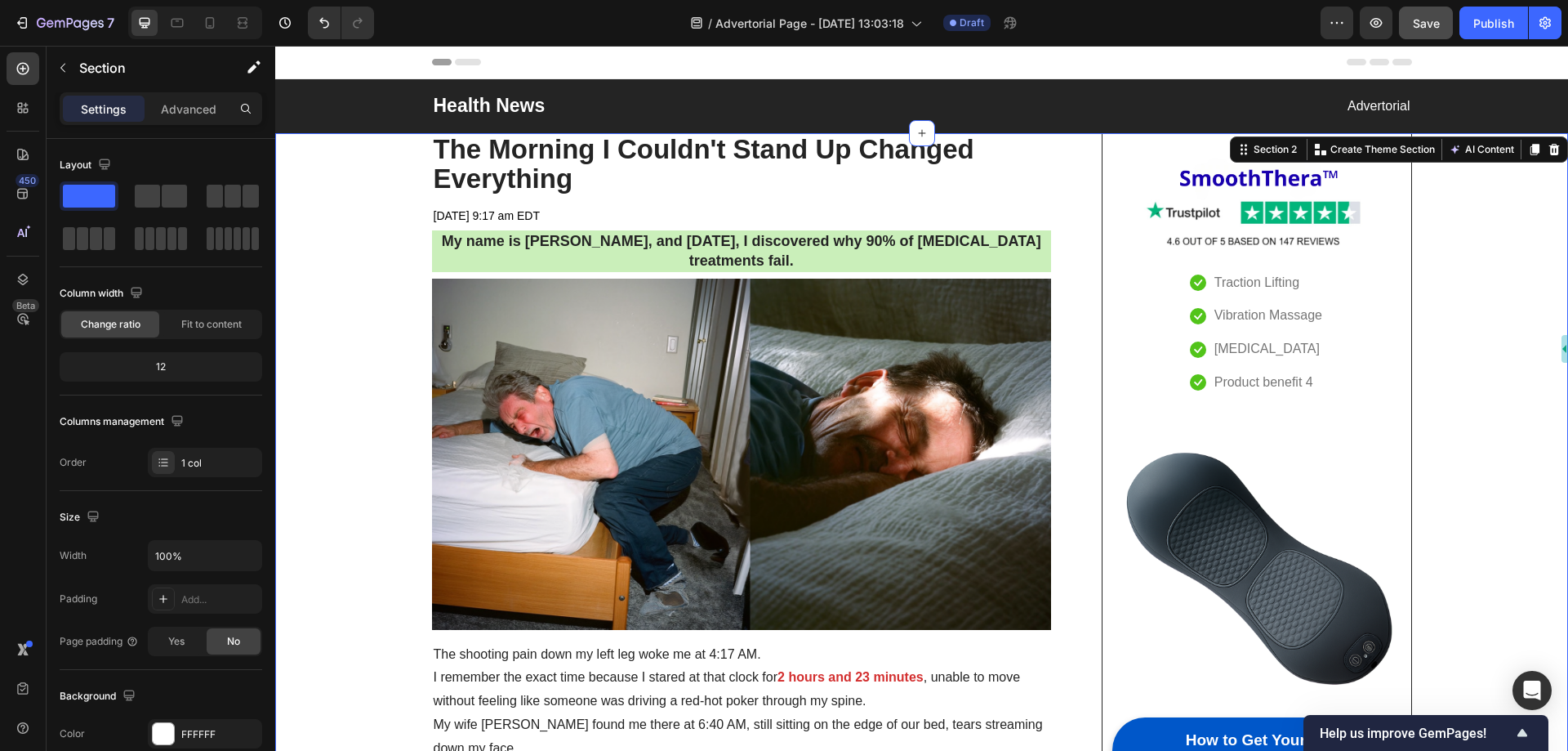
click at [436, 160] on p "The Morning I Couldn't Stand Up Changed Everything" at bounding box center [742, 165] width 617 height 60
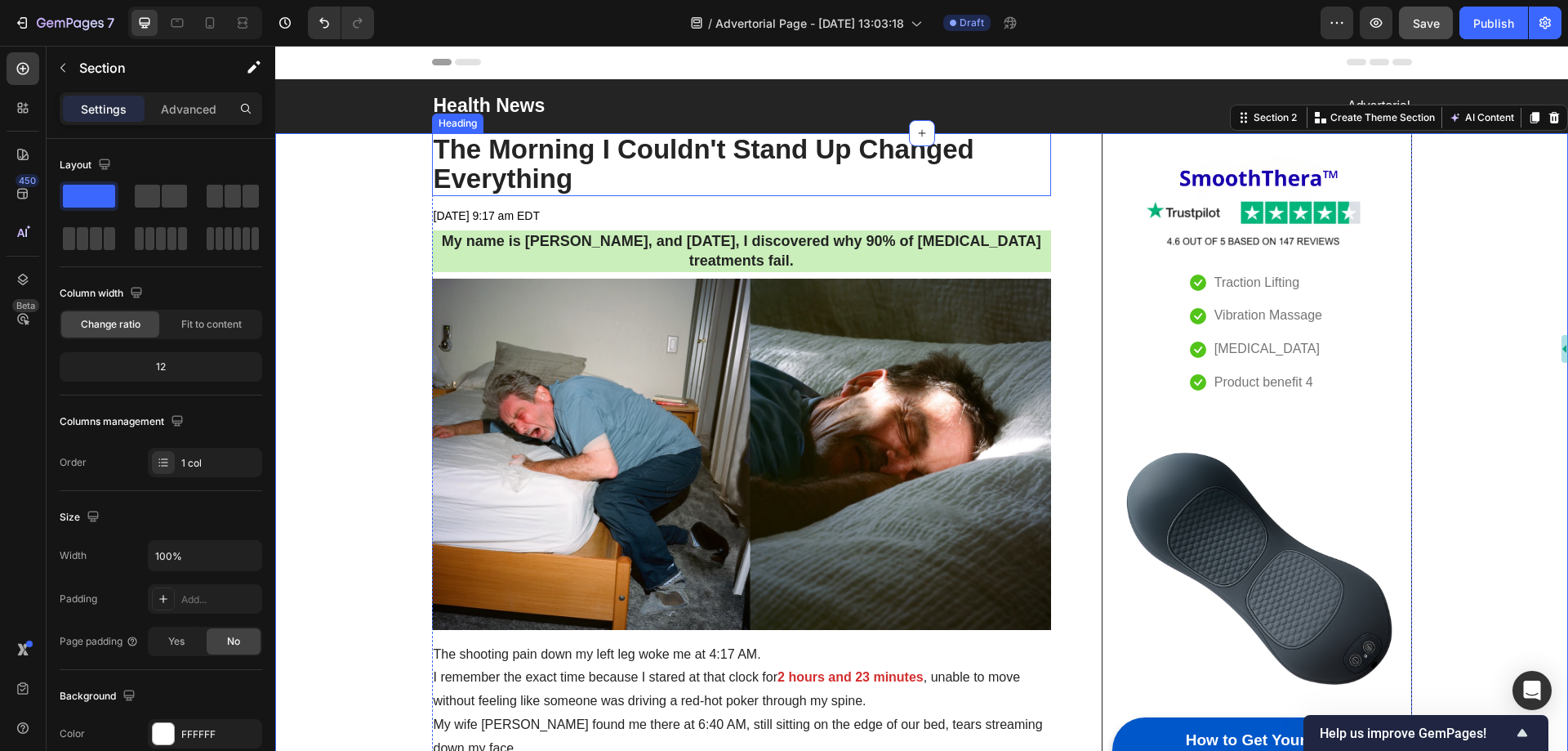
click at [500, 165] on p "The Morning I Couldn't Stand Up Changed Everything" at bounding box center [742, 165] width 617 height 60
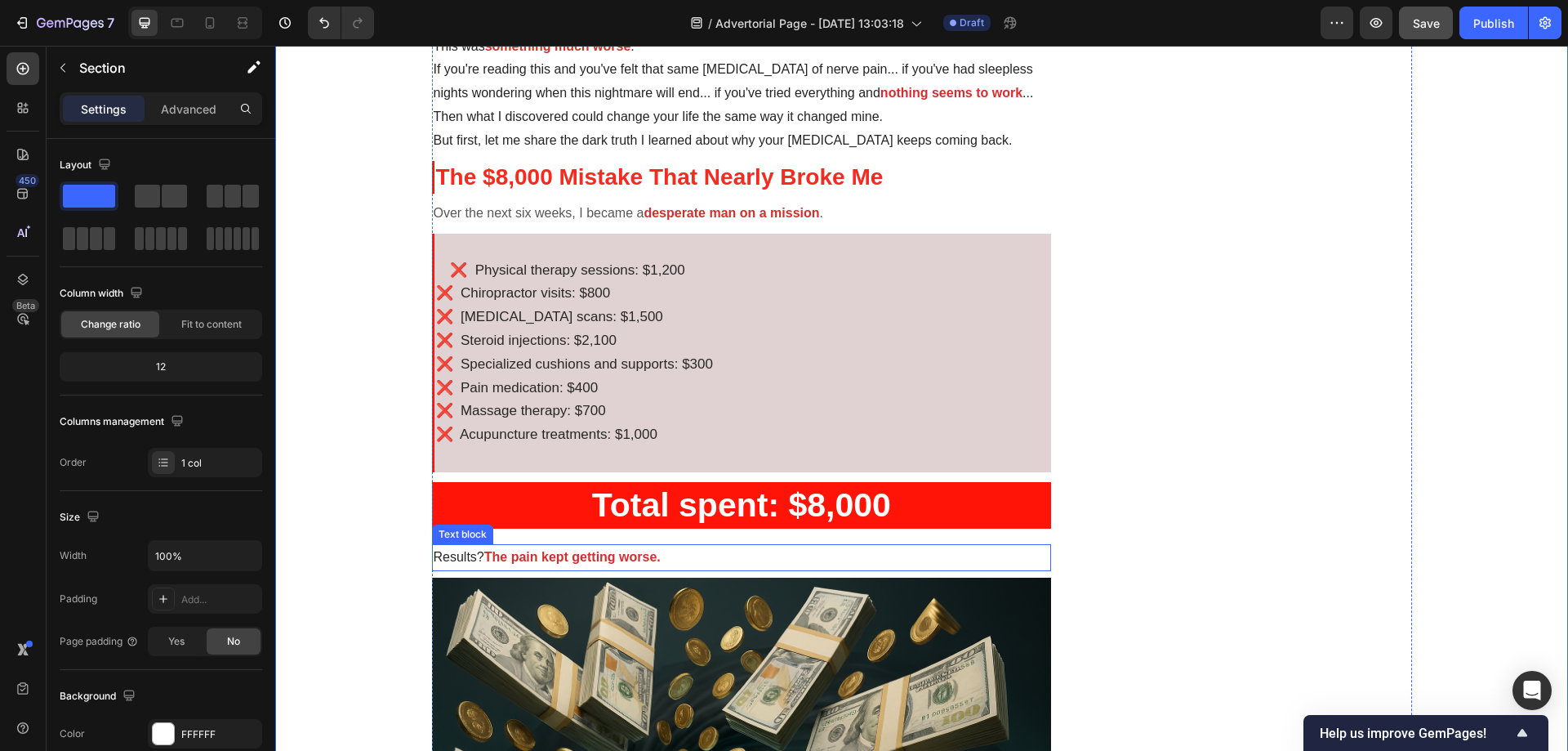
scroll to position [736, 0]
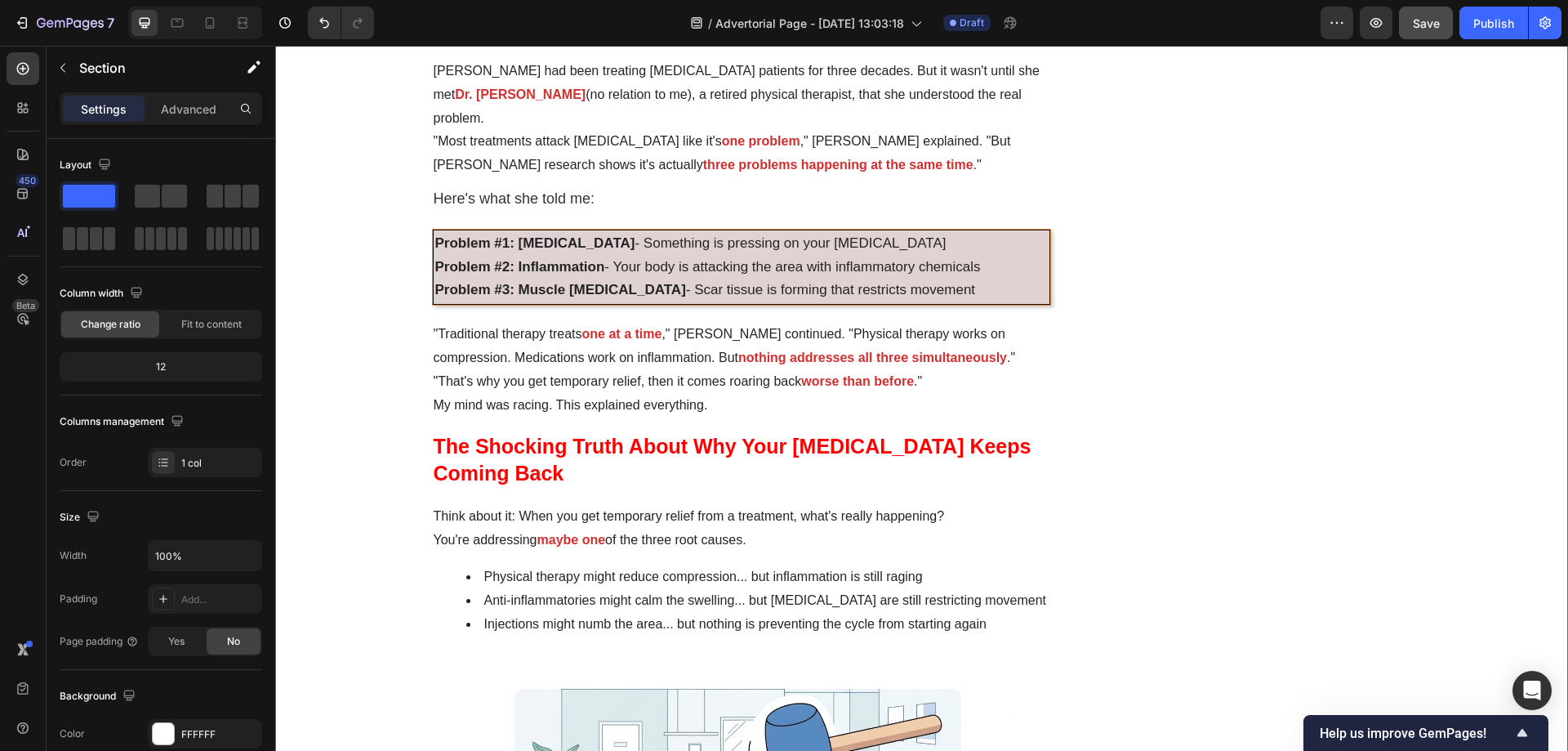
scroll to position [2207, 0]
